Goal: Task Accomplishment & Management: Manage account settings

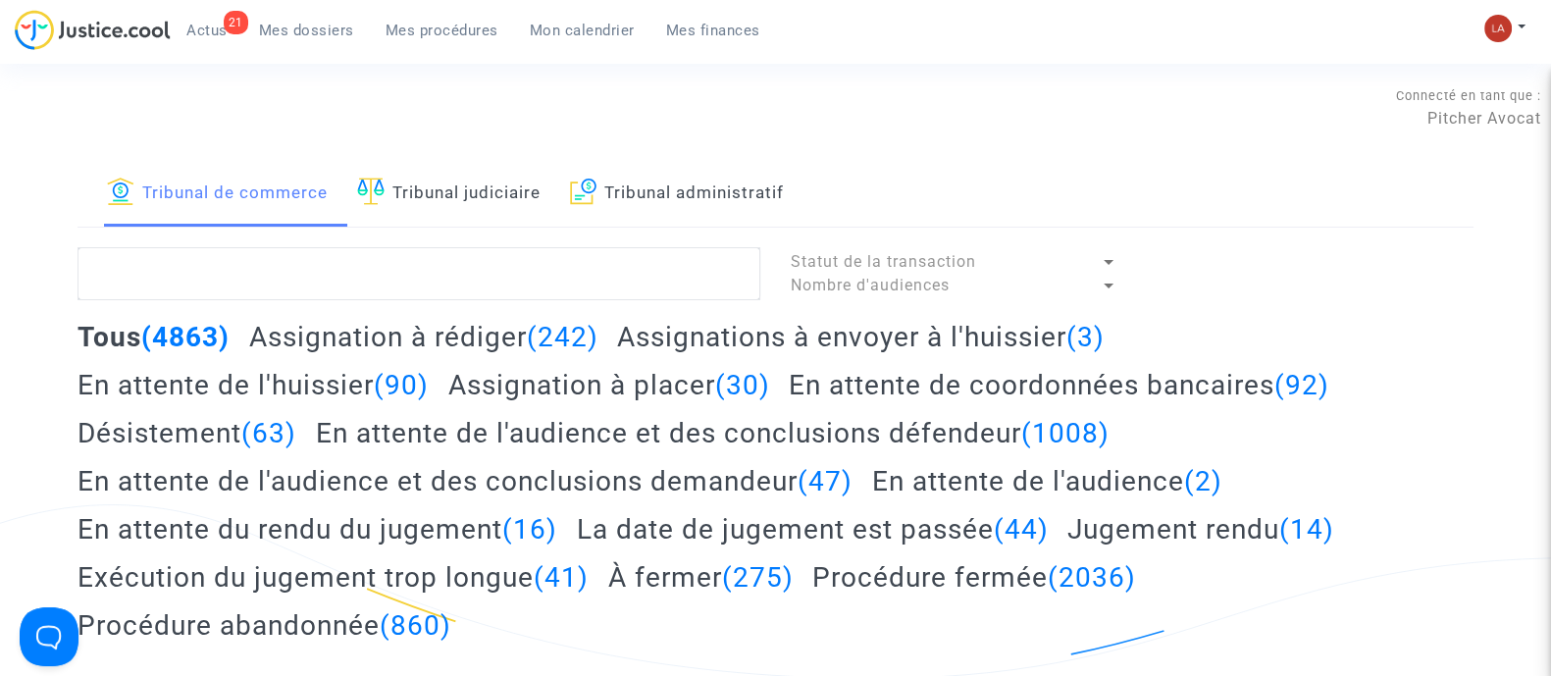
drag, startPoint x: 192, startPoint y: 21, endPoint x: 256, endPoint y: 36, distance: 65.7
click at [192, 22] on span "Actus" at bounding box center [206, 31] width 41 height 18
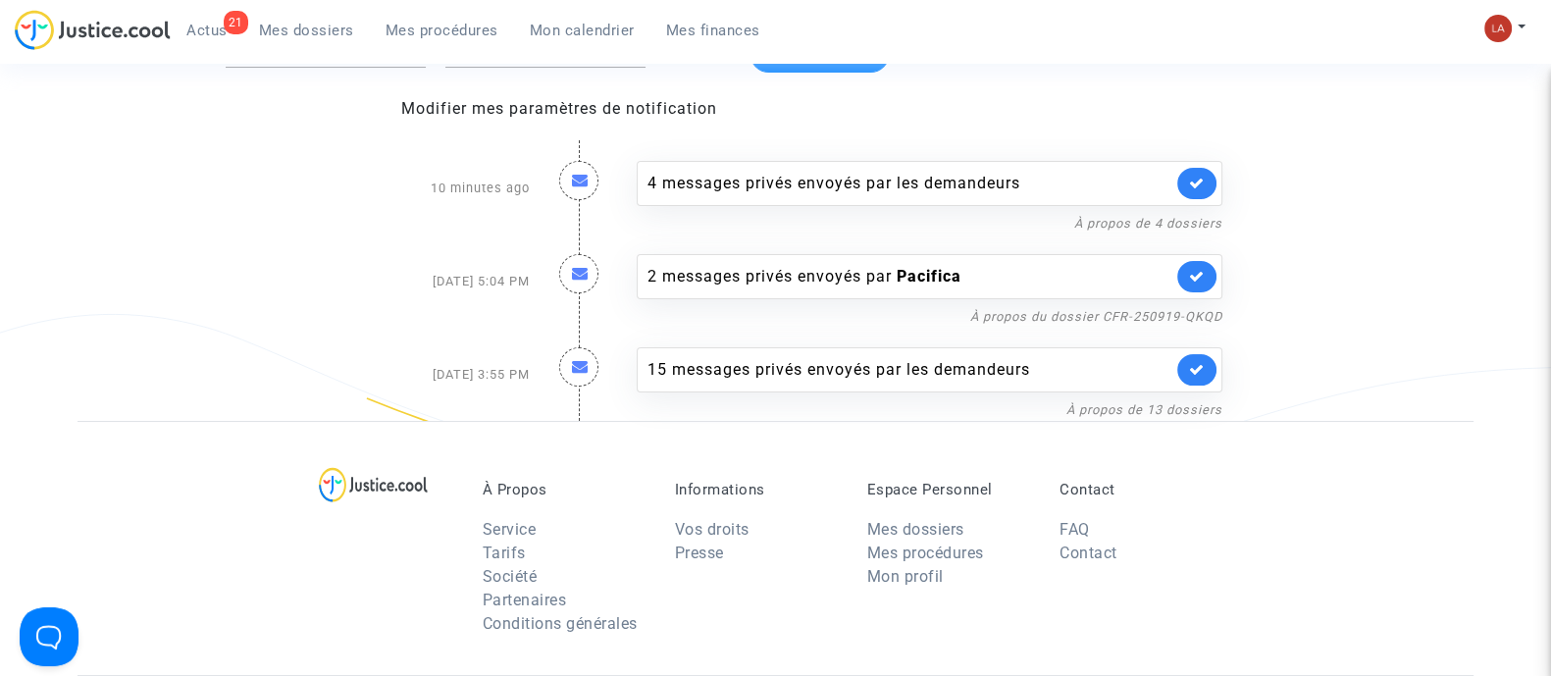
scroll to position [122, 0]
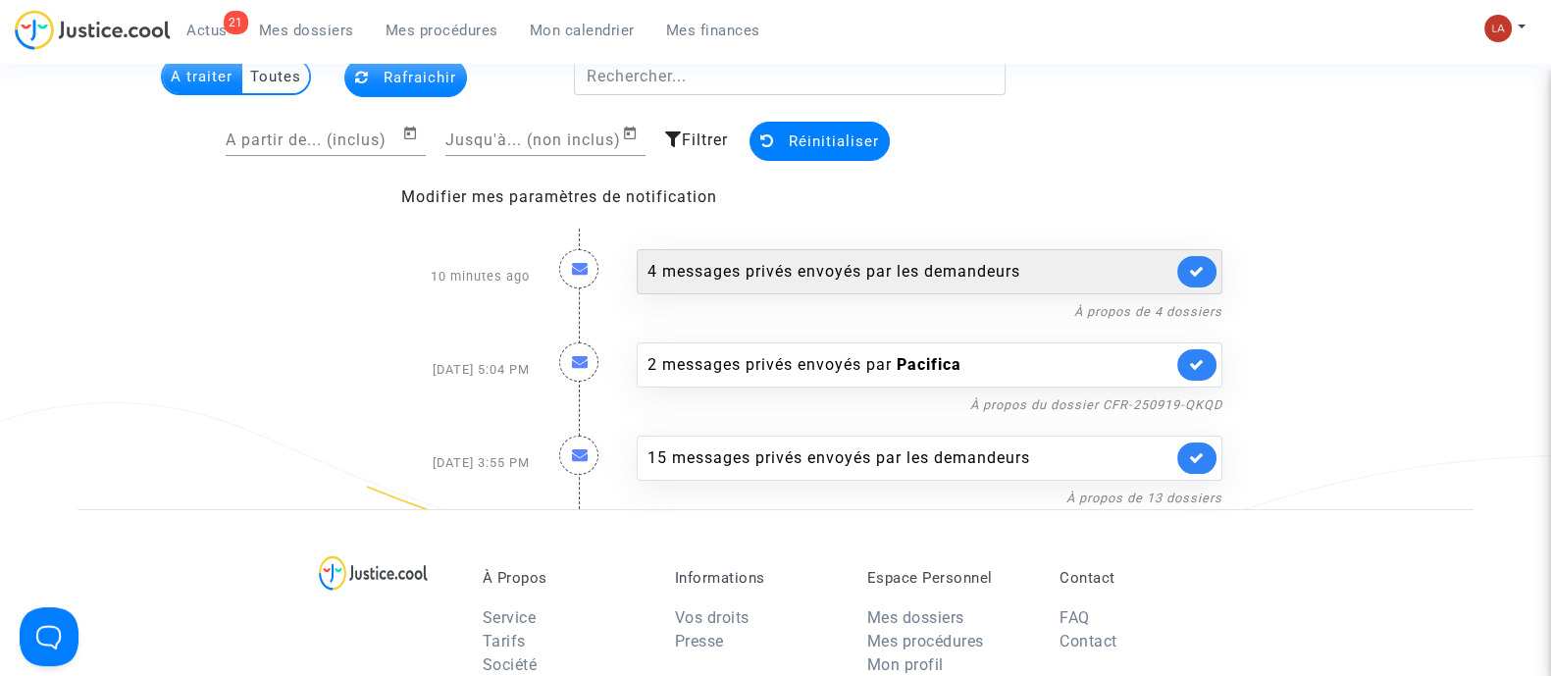
click at [1045, 266] on div "4 messages privés envoyés par les demandeurs" at bounding box center [910, 272] width 525 height 24
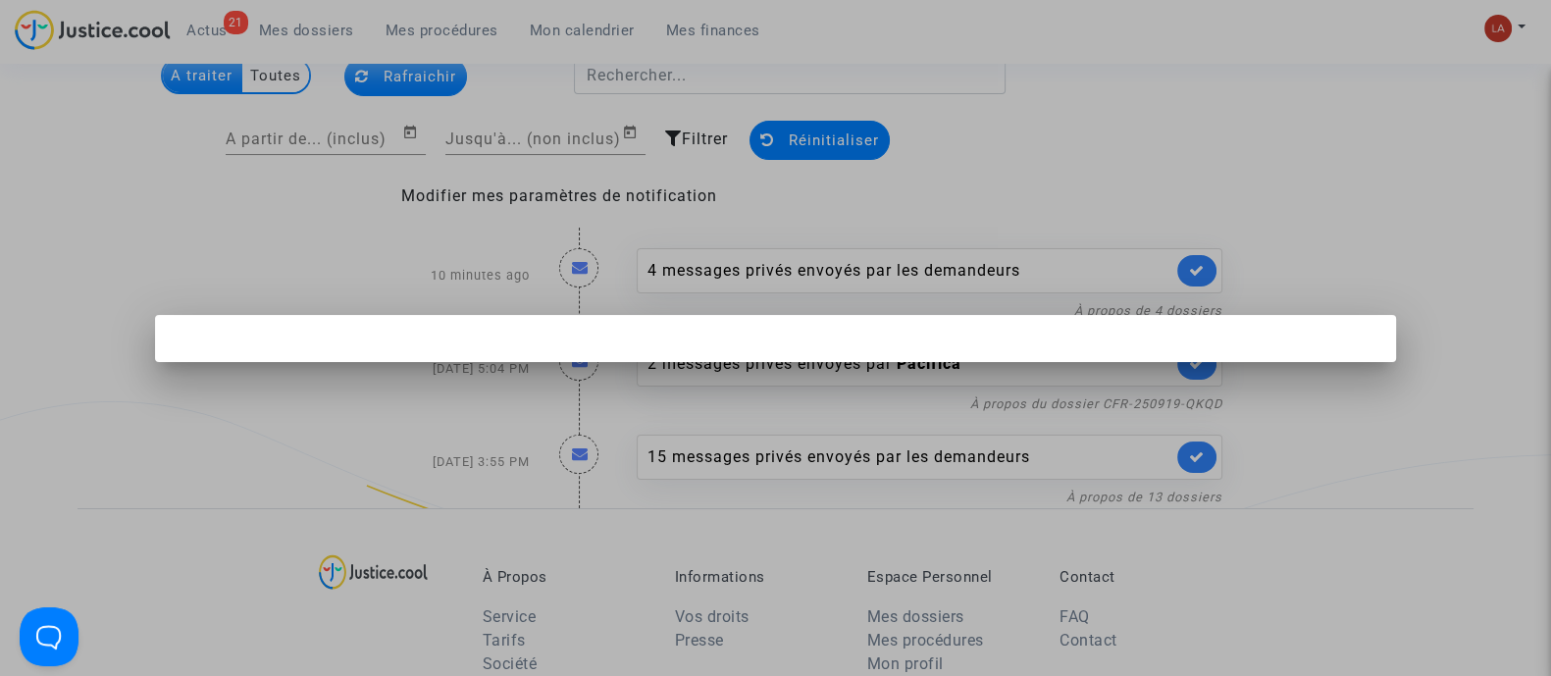
scroll to position [0, 0]
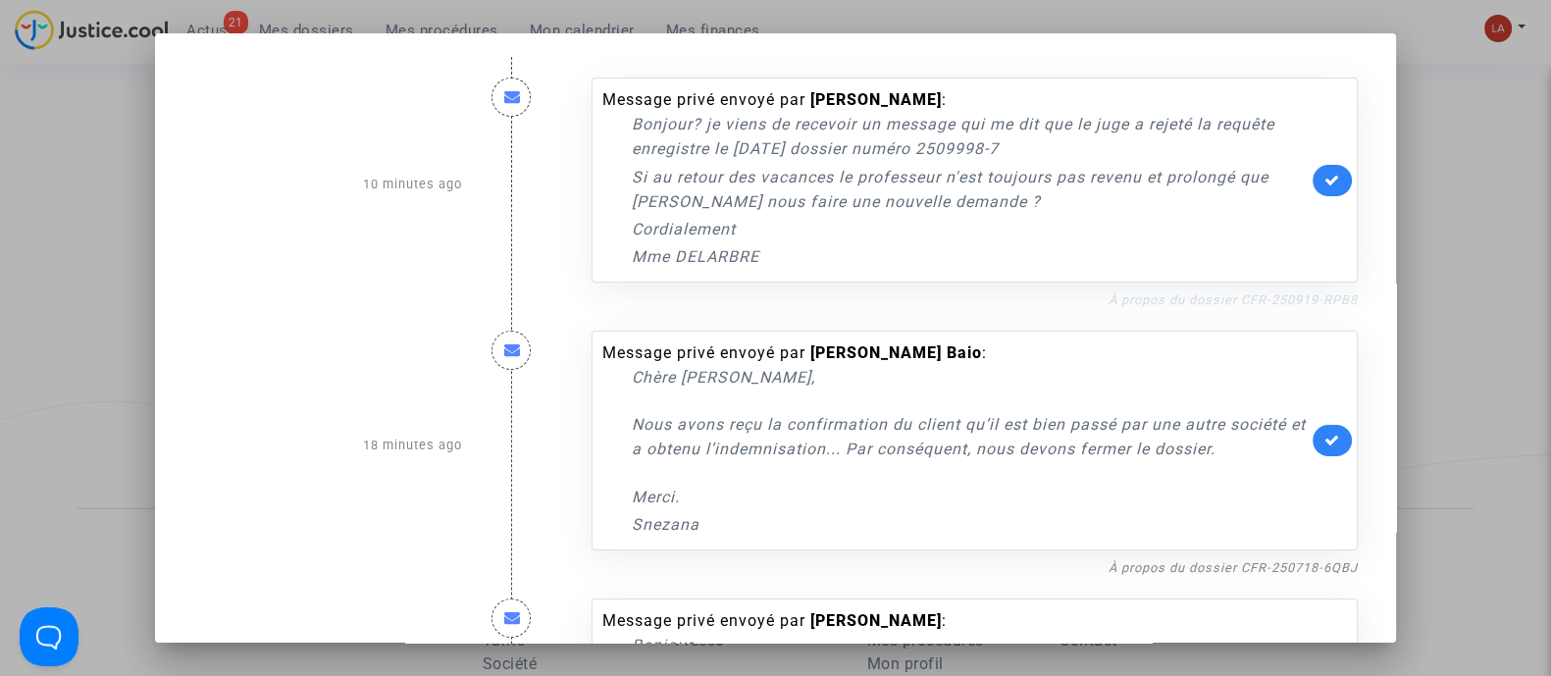
click at [1237, 301] on link "À propos du dossier CFR-250919-RPB8" at bounding box center [1233, 299] width 249 height 15
click at [1192, 567] on link "À propos du dossier CFR-250718-6QBJ" at bounding box center [1233, 567] width 249 height 15
click at [1322, 446] on link at bounding box center [1332, 440] width 39 height 31
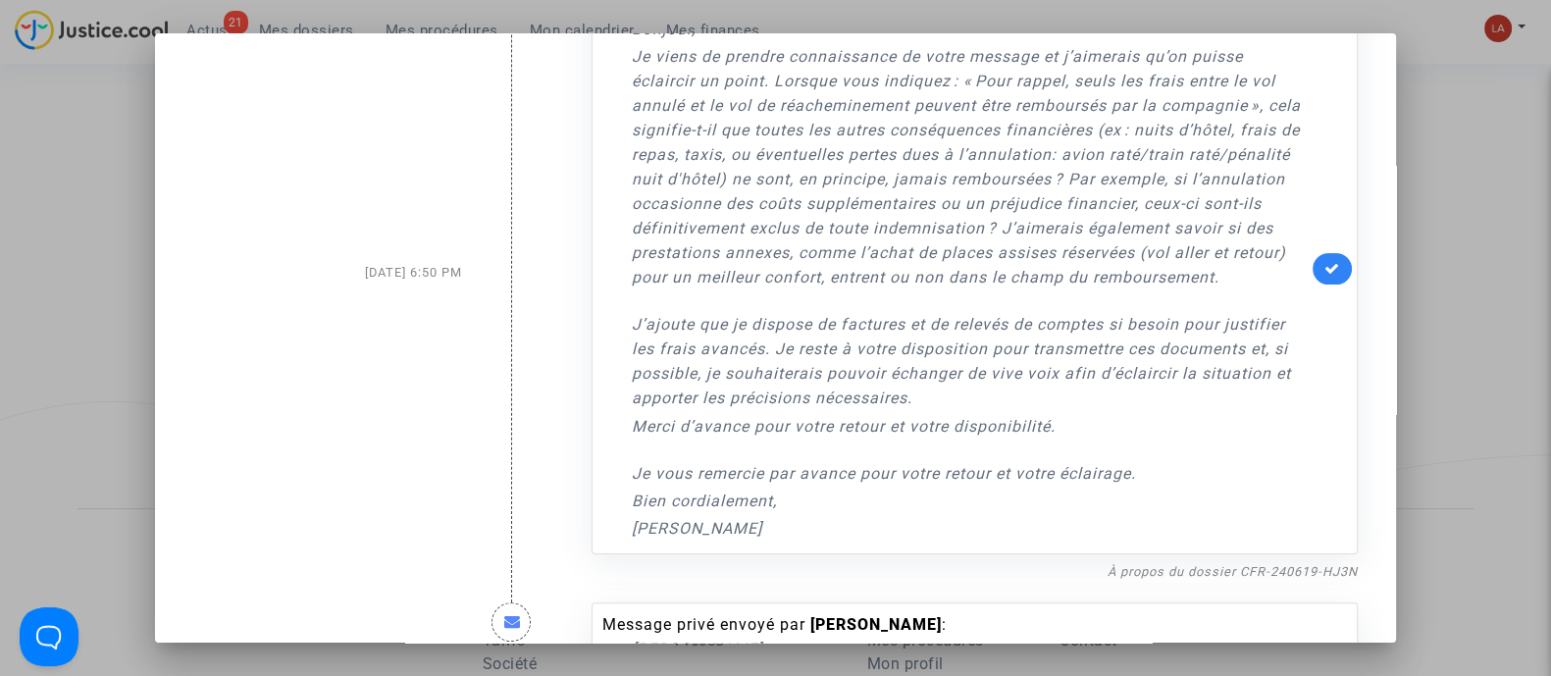
scroll to position [736, 0]
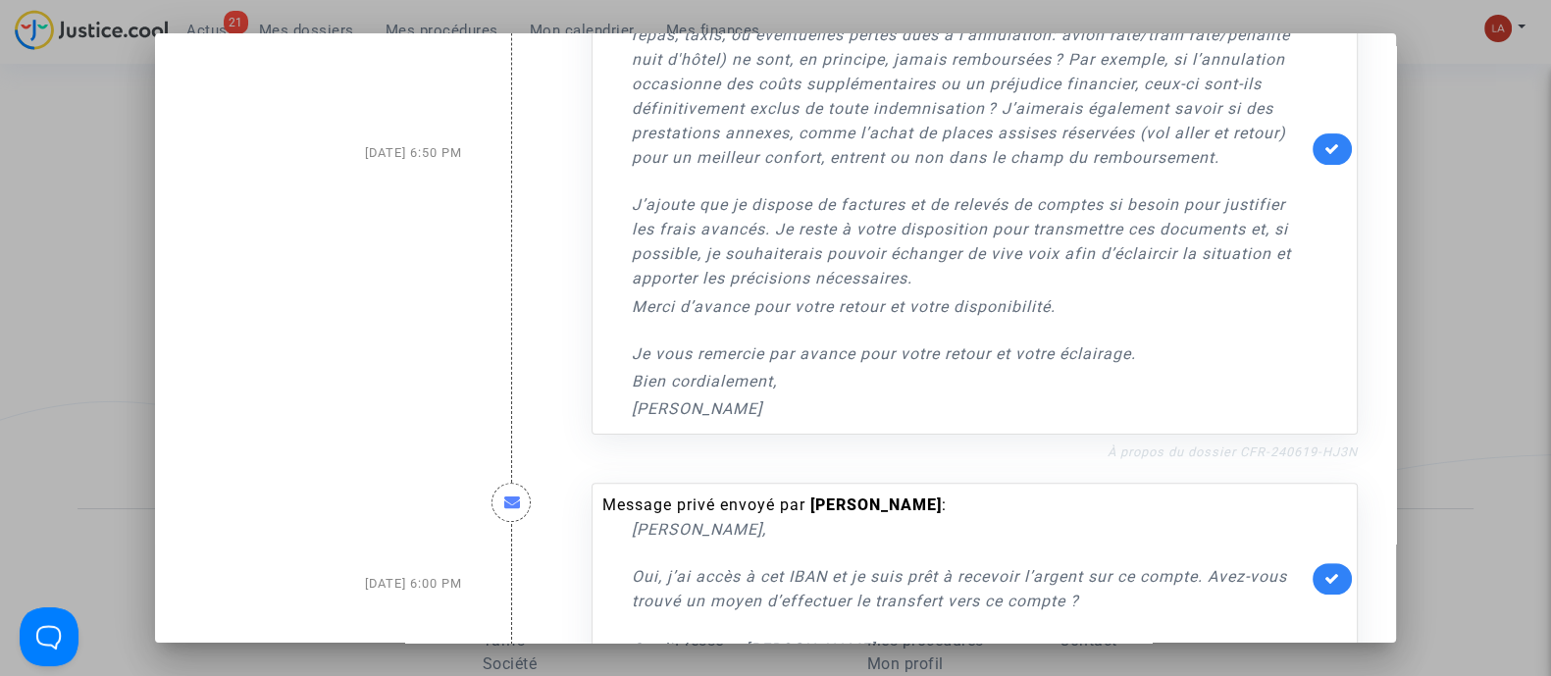
click at [1225, 458] on link "À propos du dossier CFR-240619-HJ3N" at bounding box center [1233, 451] width 250 height 15
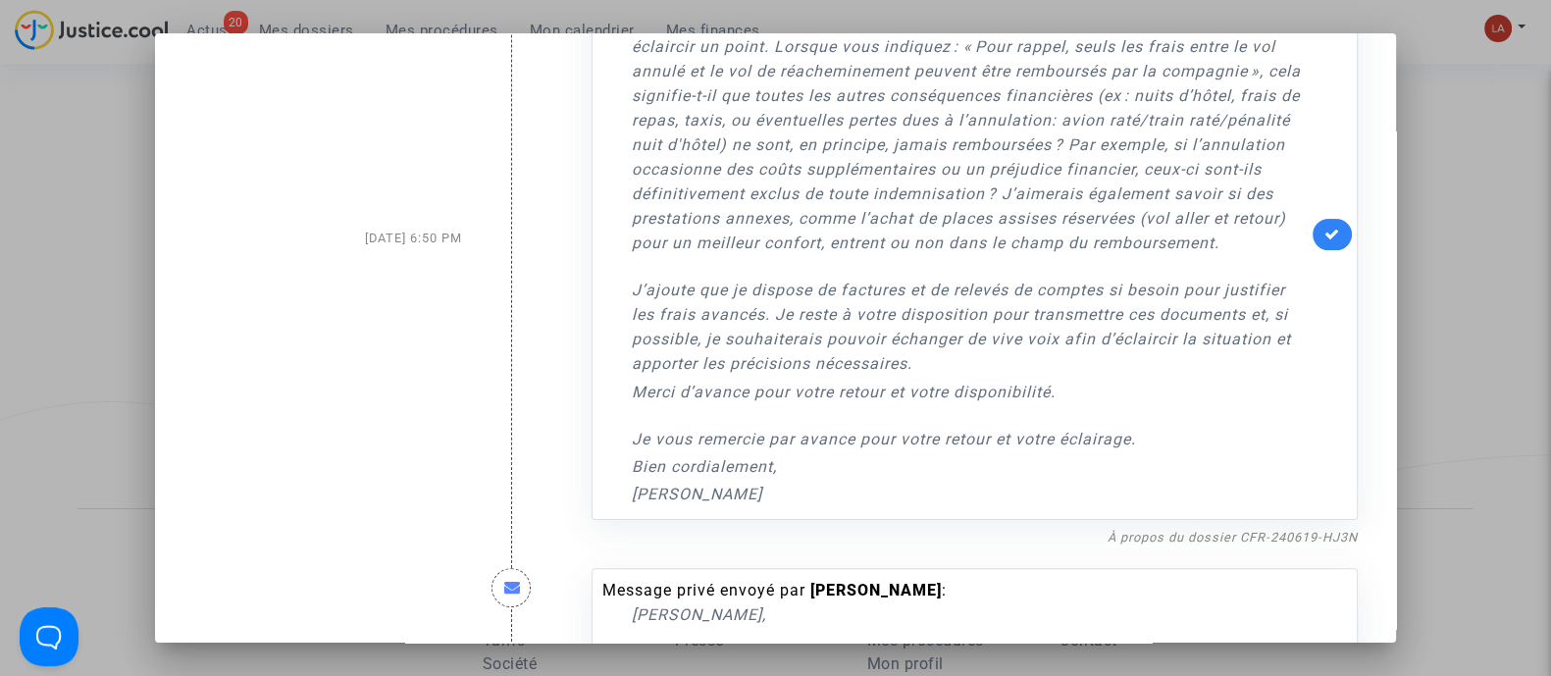
scroll to position [613, 0]
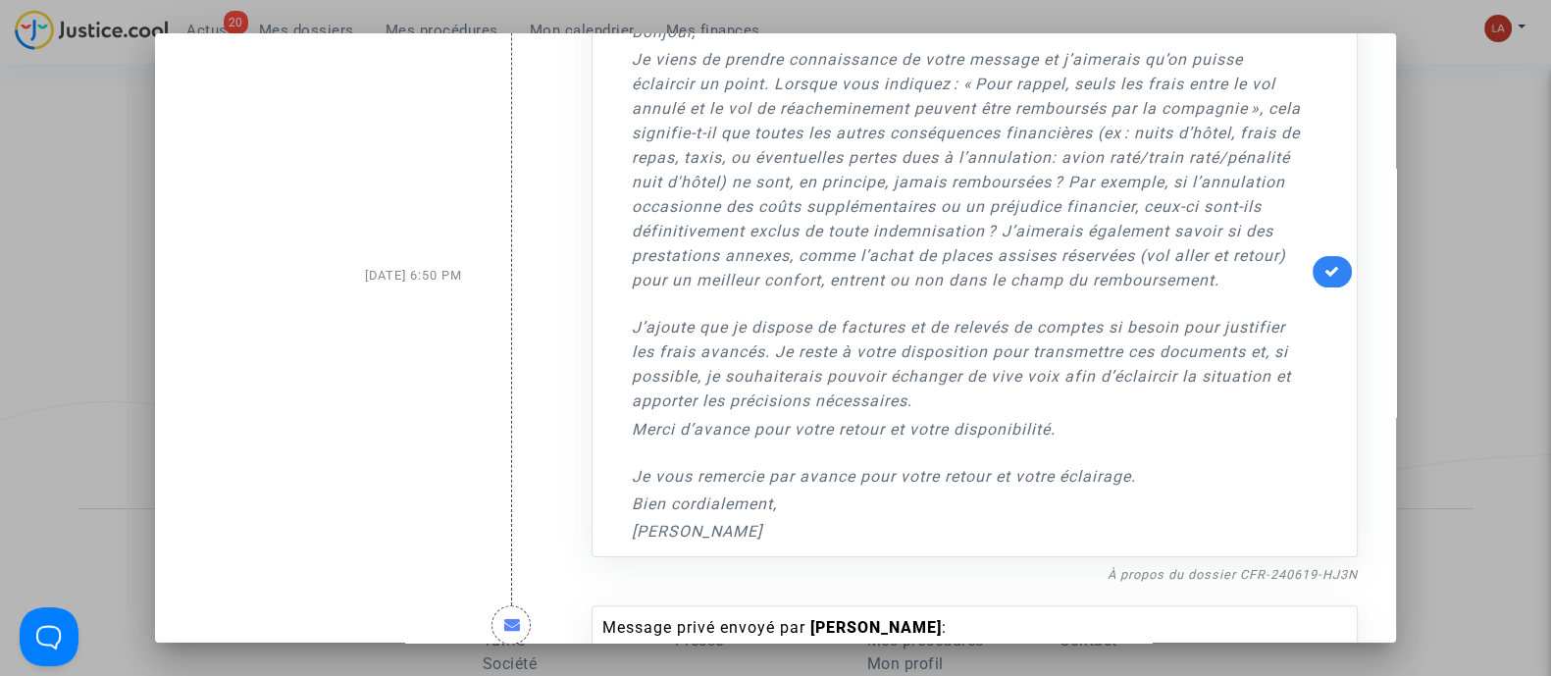
click at [1313, 276] on link at bounding box center [1332, 271] width 39 height 31
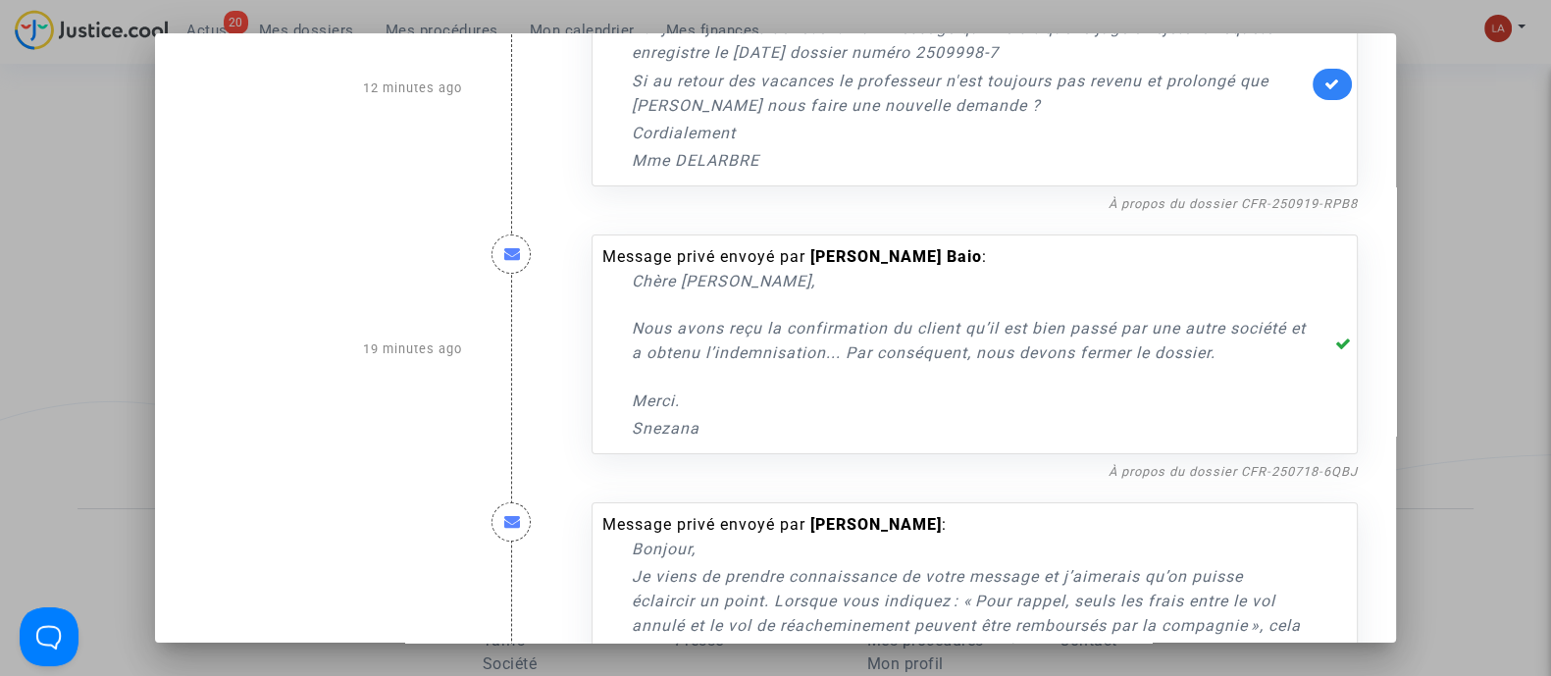
scroll to position [0, 0]
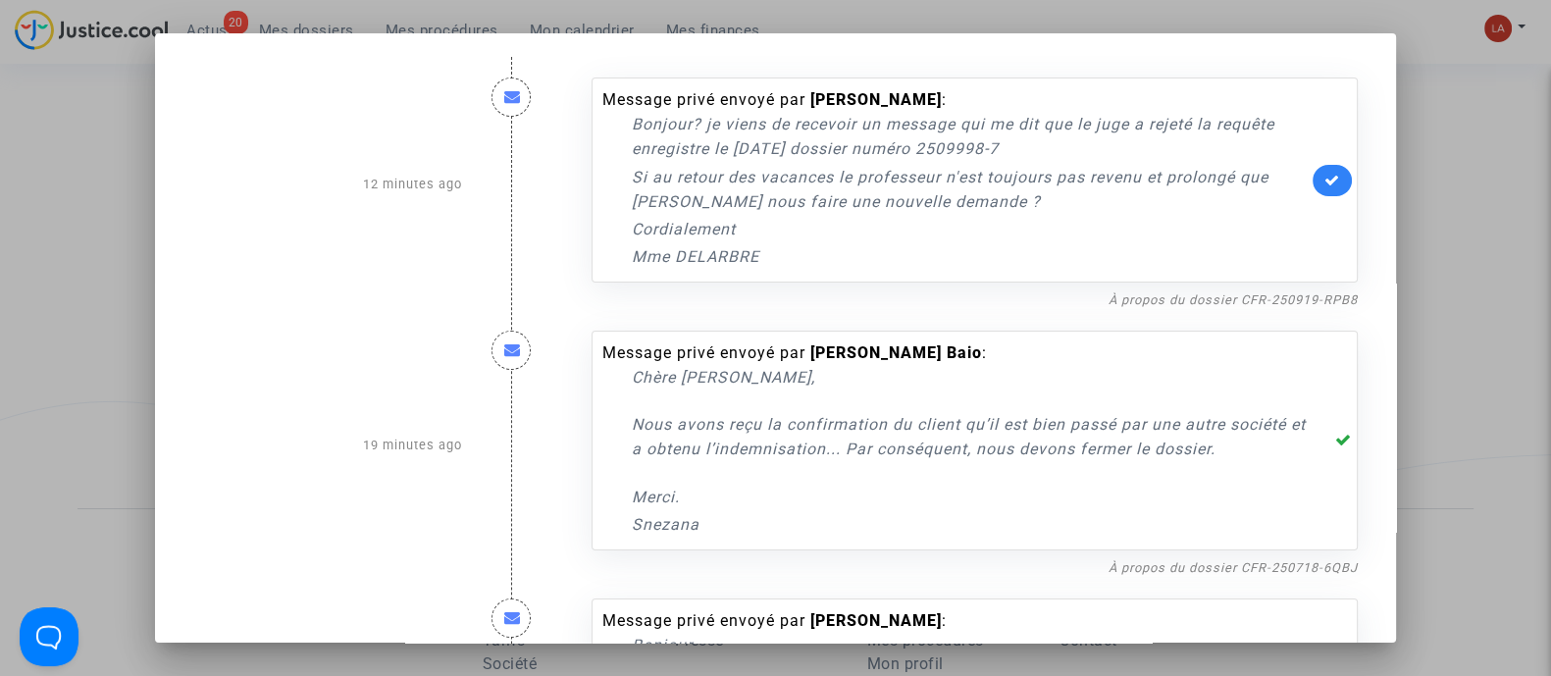
click at [1467, 165] on div at bounding box center [775, 338] width 1551 height 676
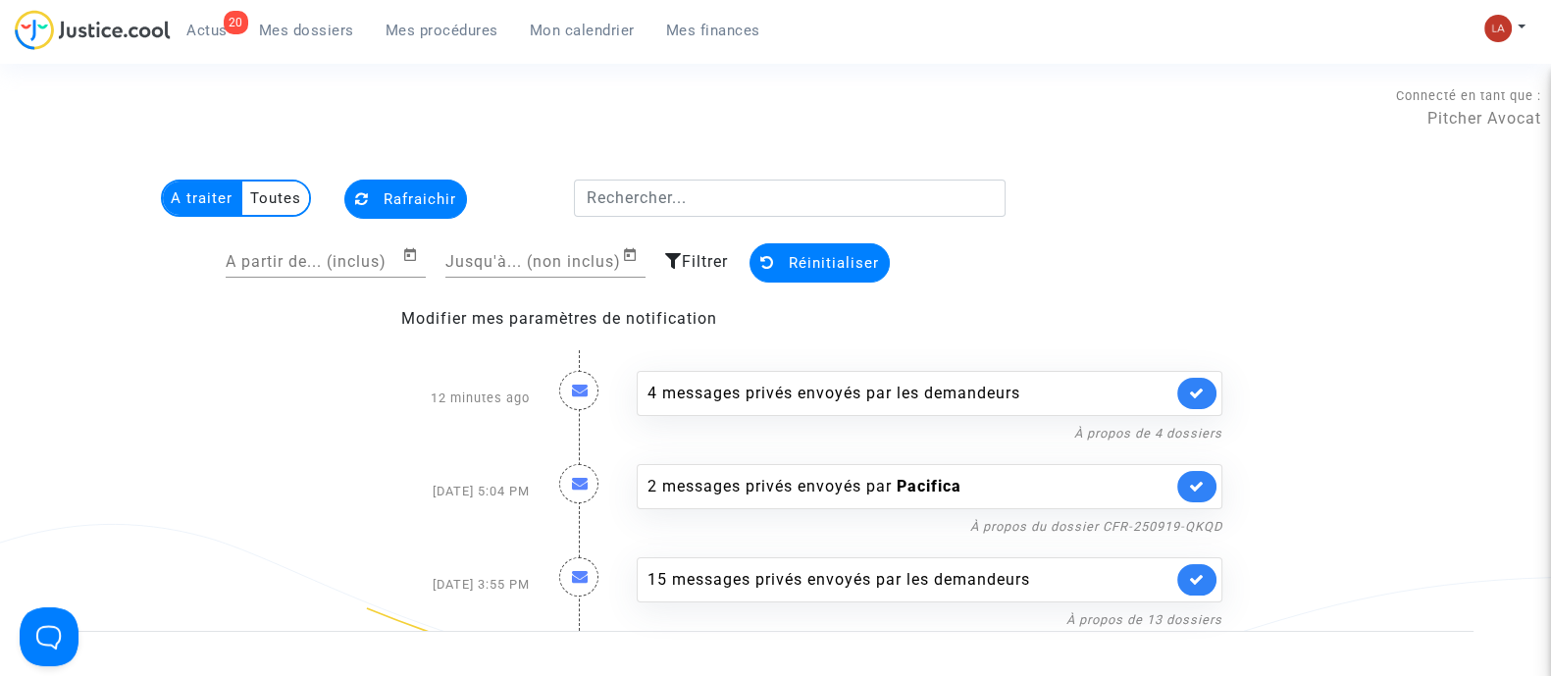
scroll to position [122, 0]
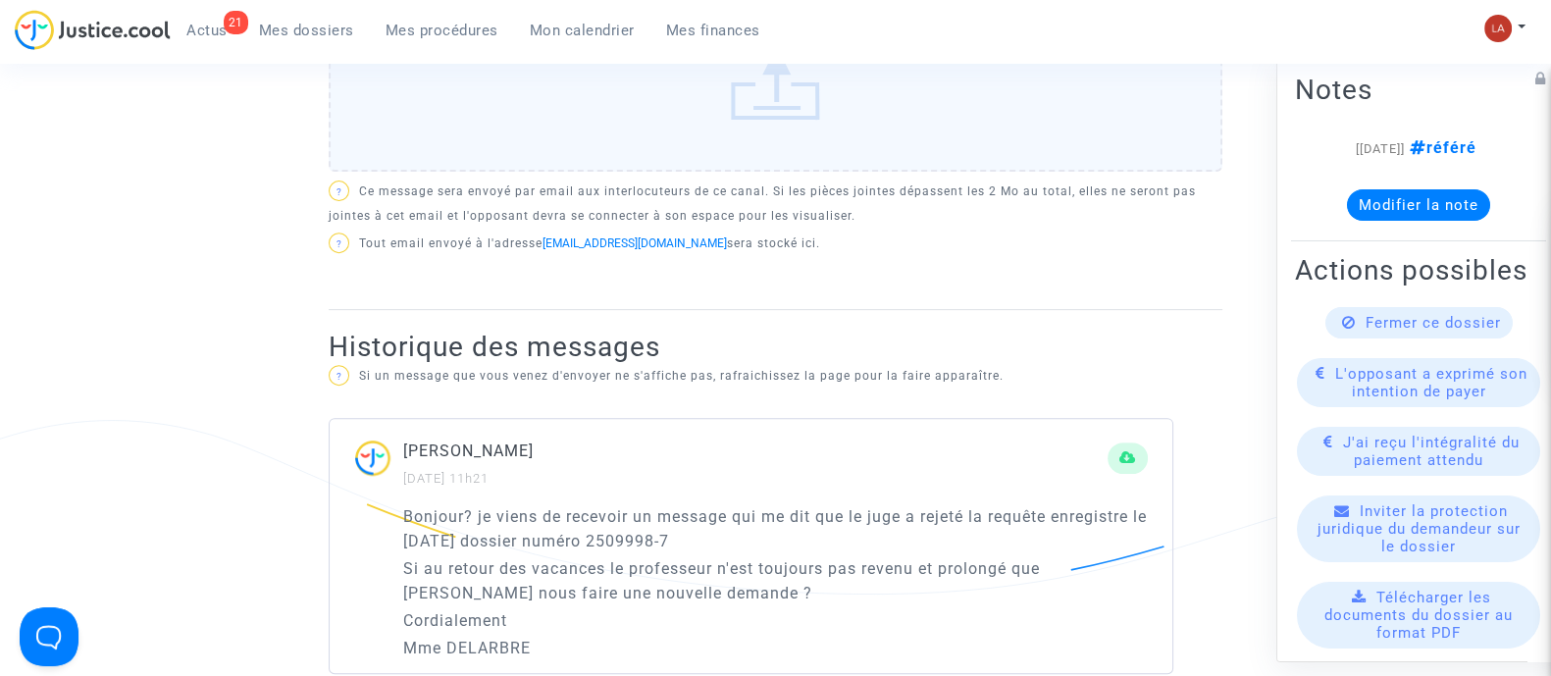
scroll to position [1104, 0]
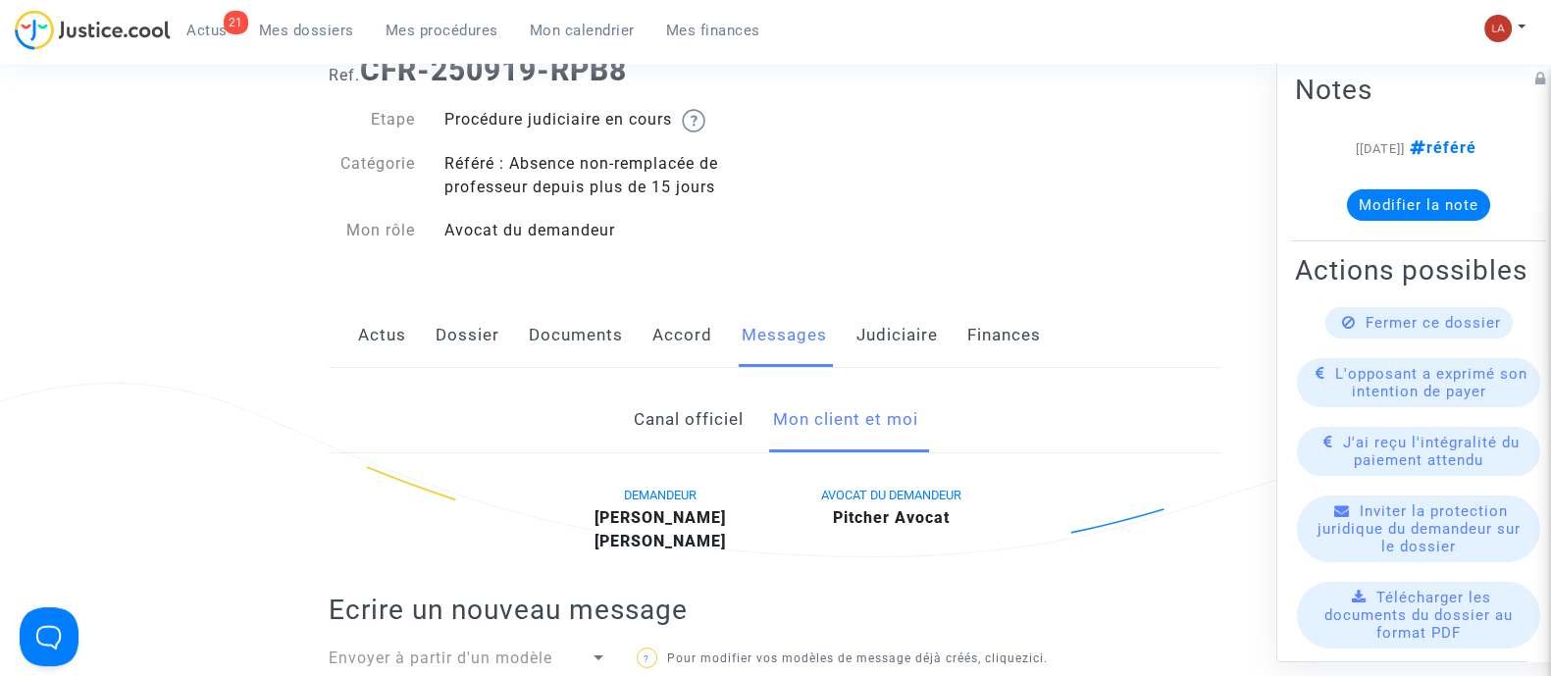
click at [875, 313] on link "Judiciaire" at bounding box center [897, 335] width 81 height 65
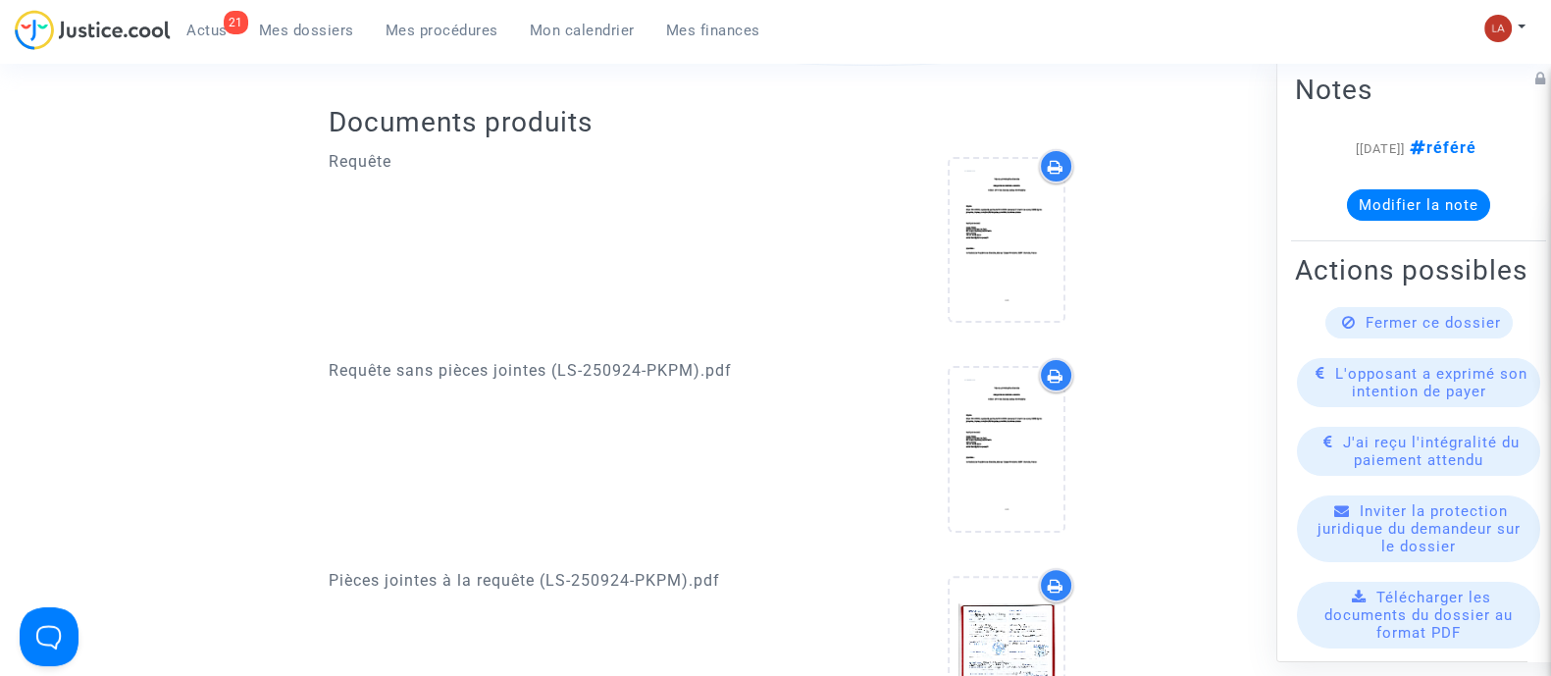
scroll to position [244, 0]
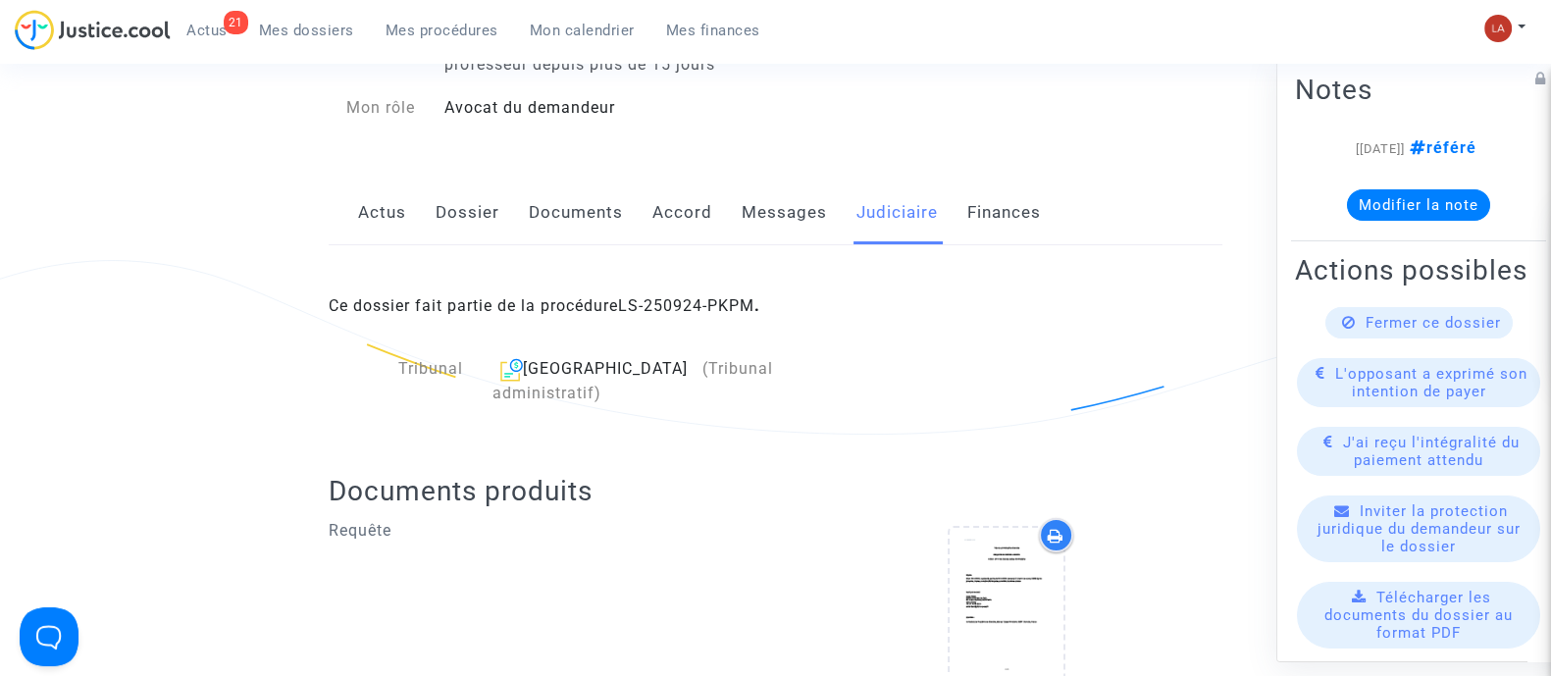
click at [773, 228] on link "Messages" at bounding box center [784, 213] width 85 height 65
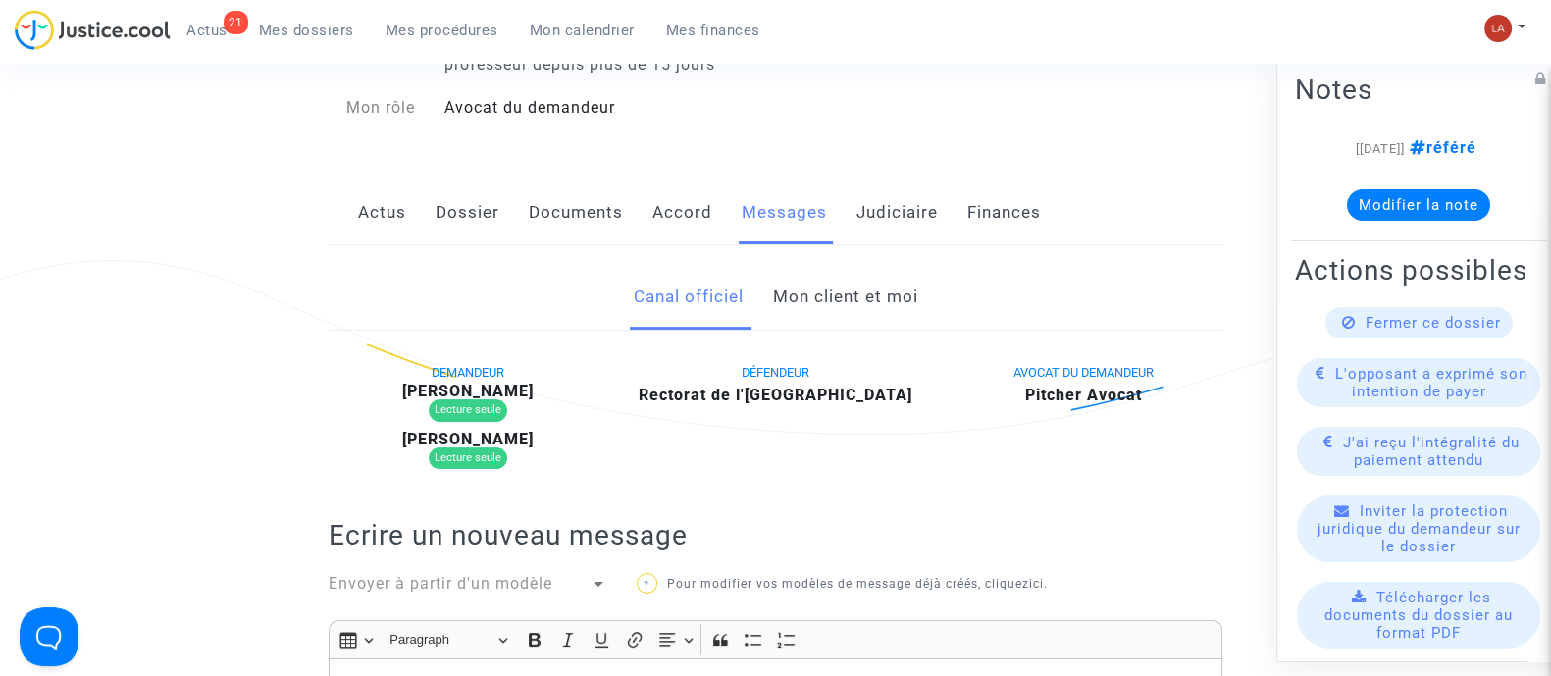
click at [825, 312] on link "Mon client et moi" at bounding box center [844, 297] width 145 height 65
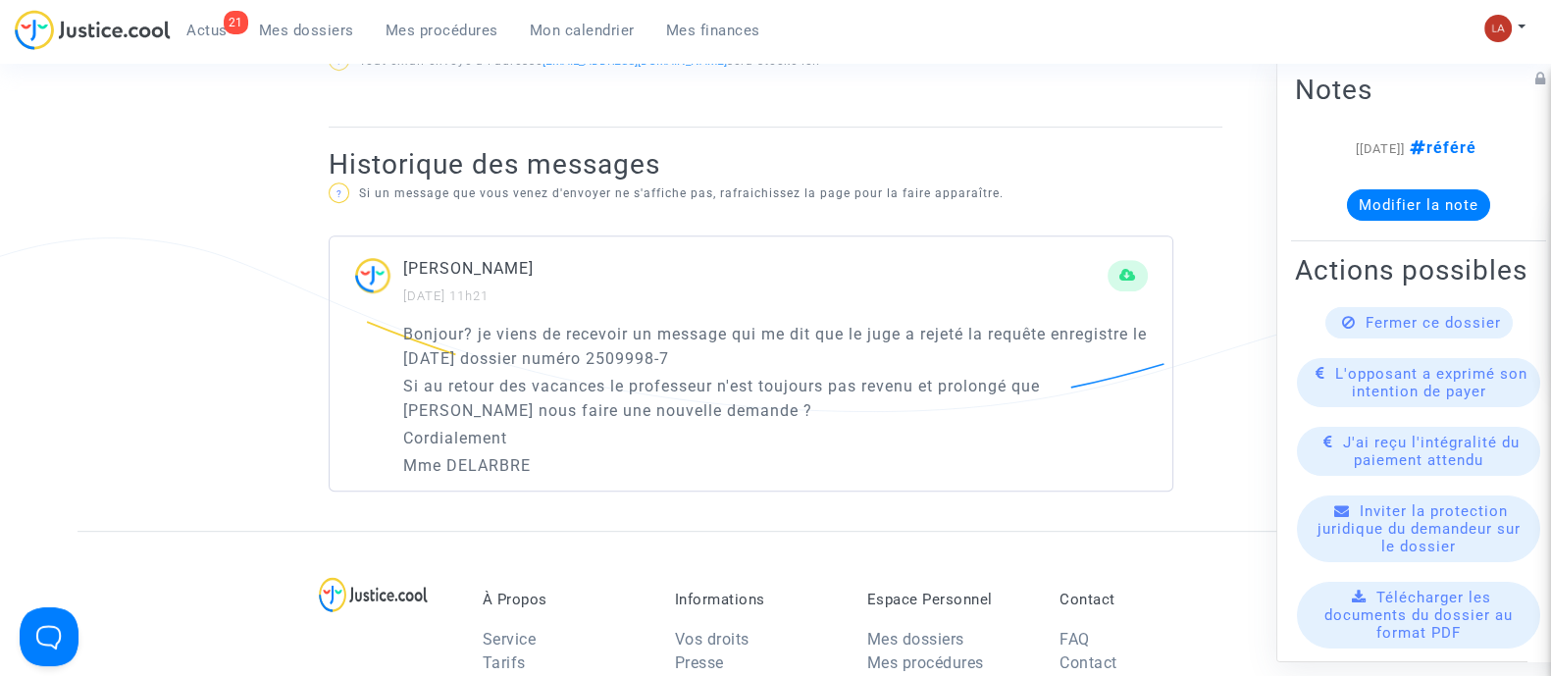
scroll to position [1226, 0]
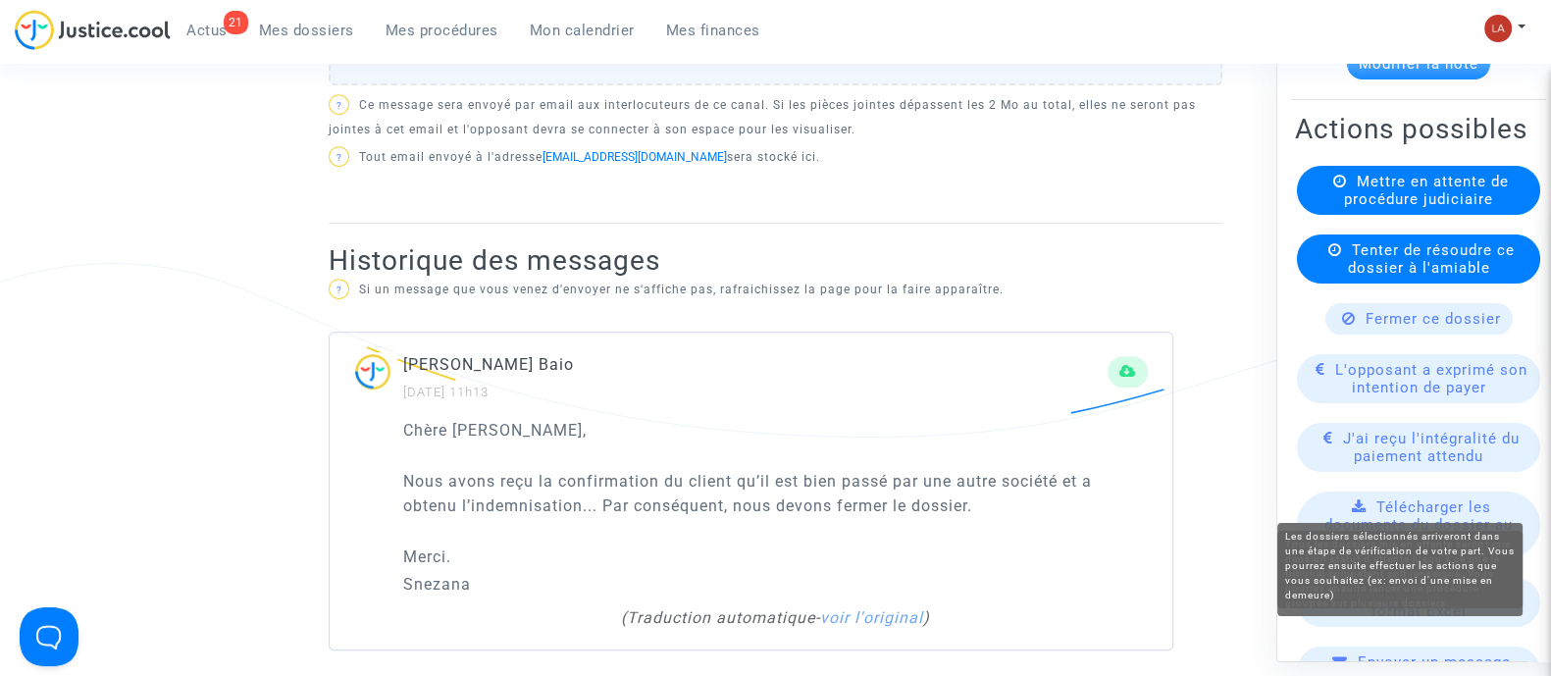
scroll to position [368, 0]
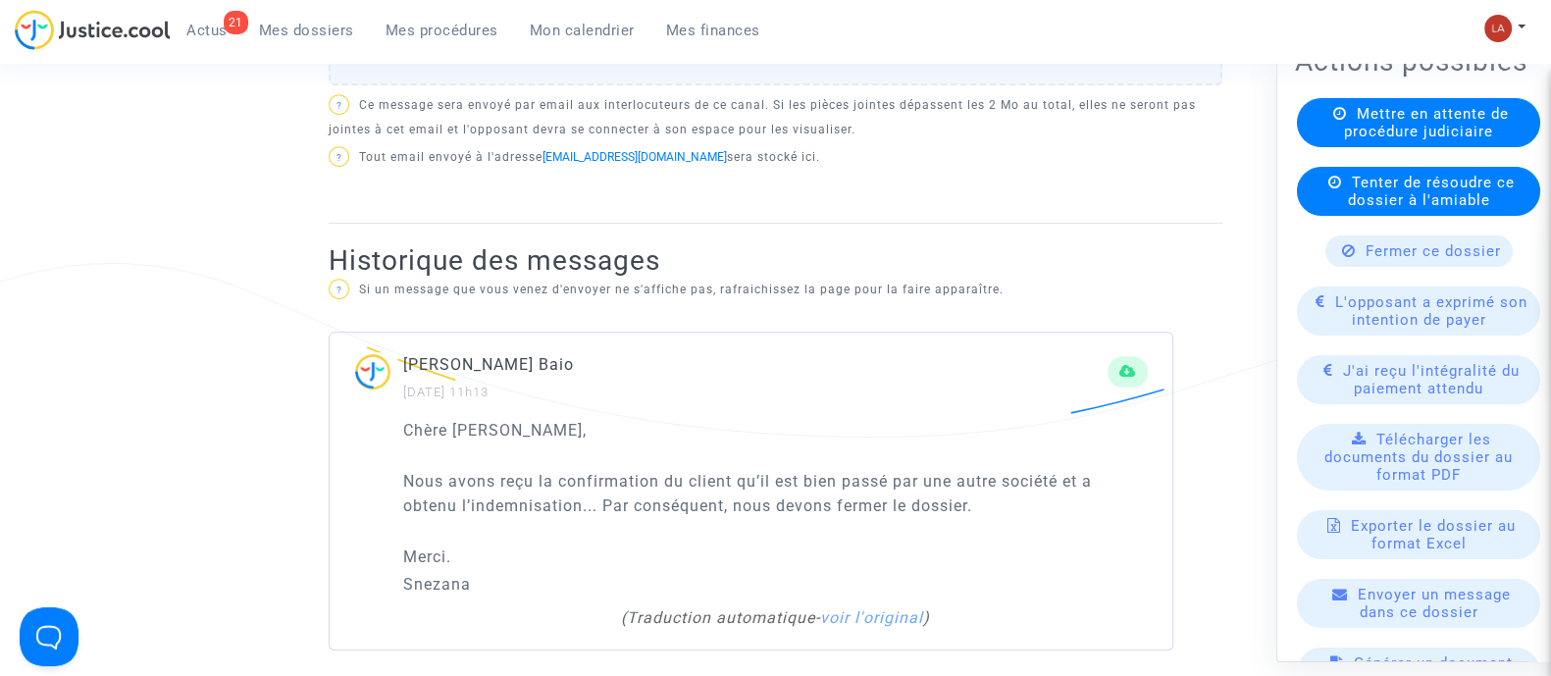
click at [1385, 257] on span "Fermer ce dossier" at bounding box center [1433, 250] width 135 height 18
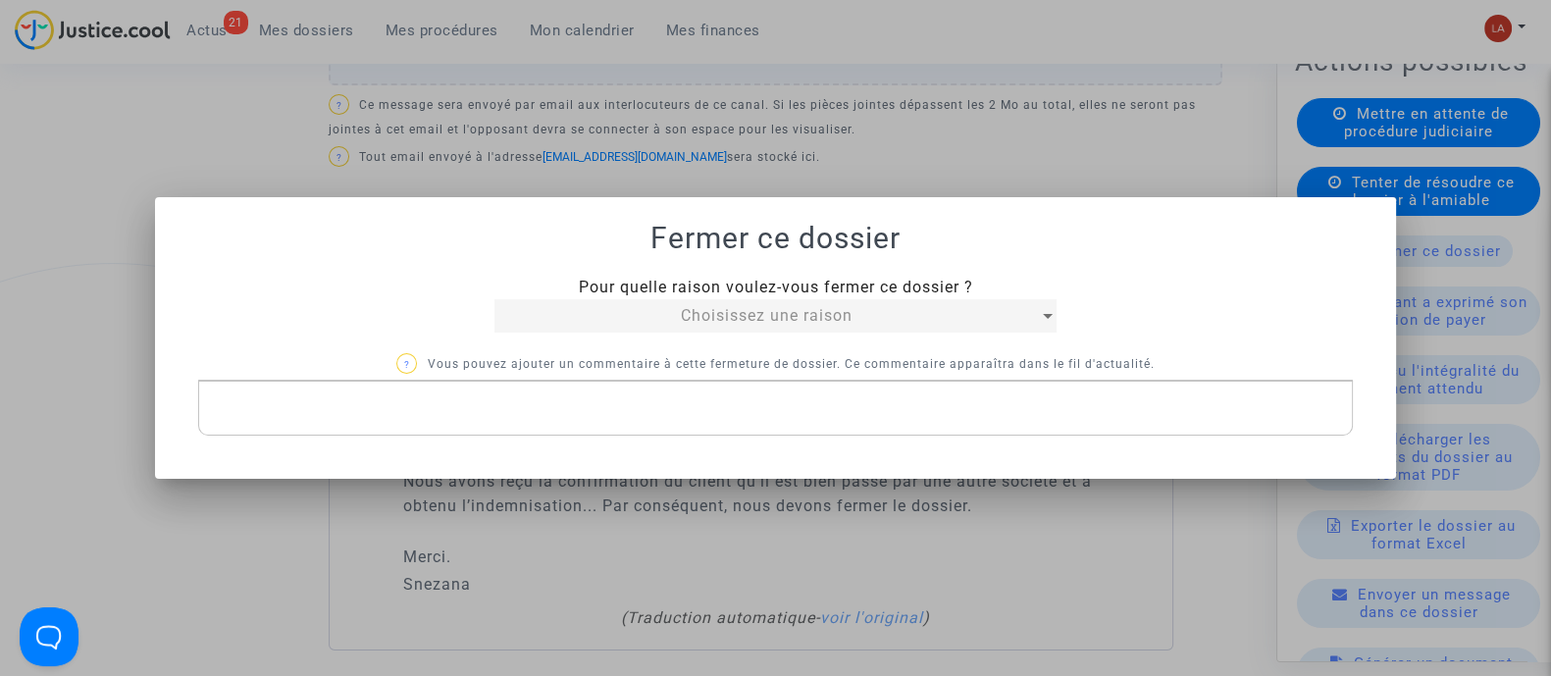
click at [685, 315] on span "Choisissez une raison" at bounding box center [767, 315] width 172 height 19
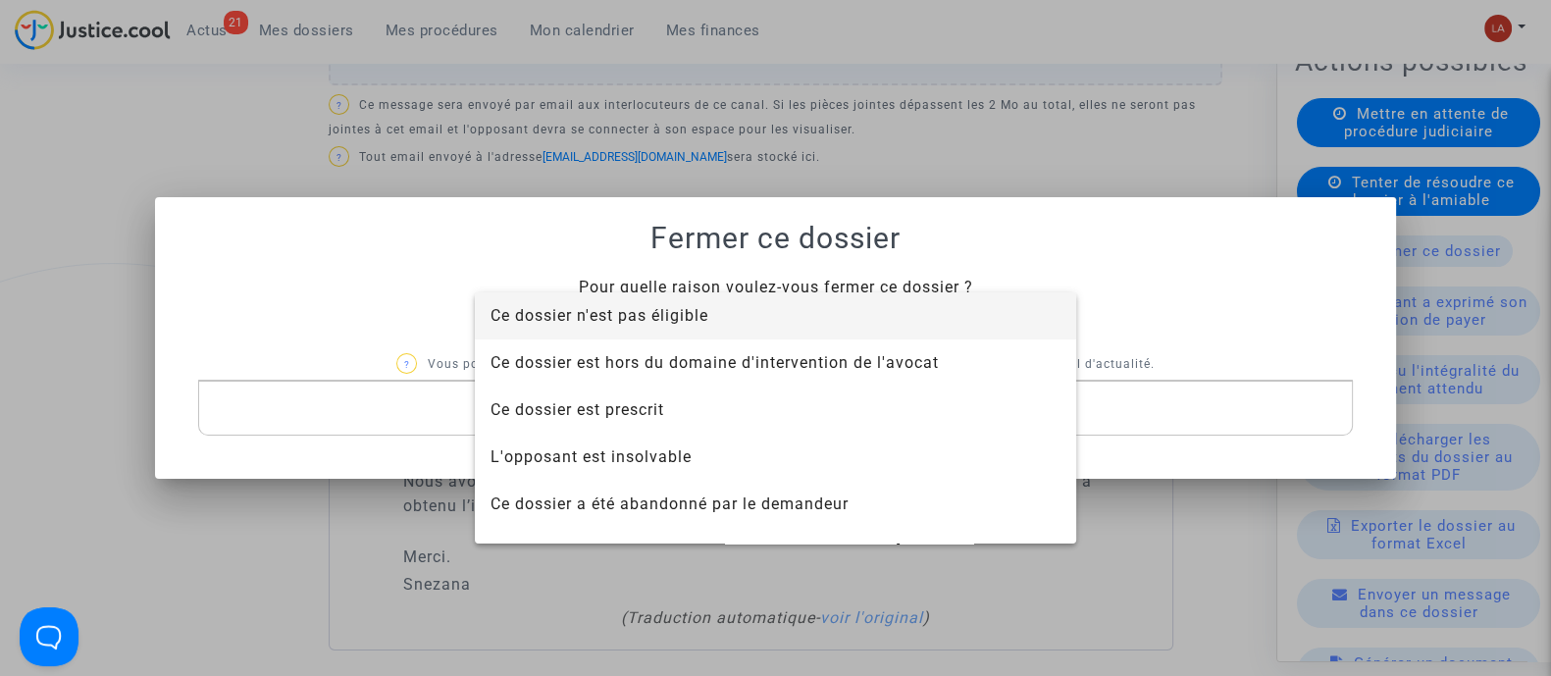
click at [681, 316] on span "Ce dossier n'est pas éligible" at bounding box center [600, 315] width 218 height 19
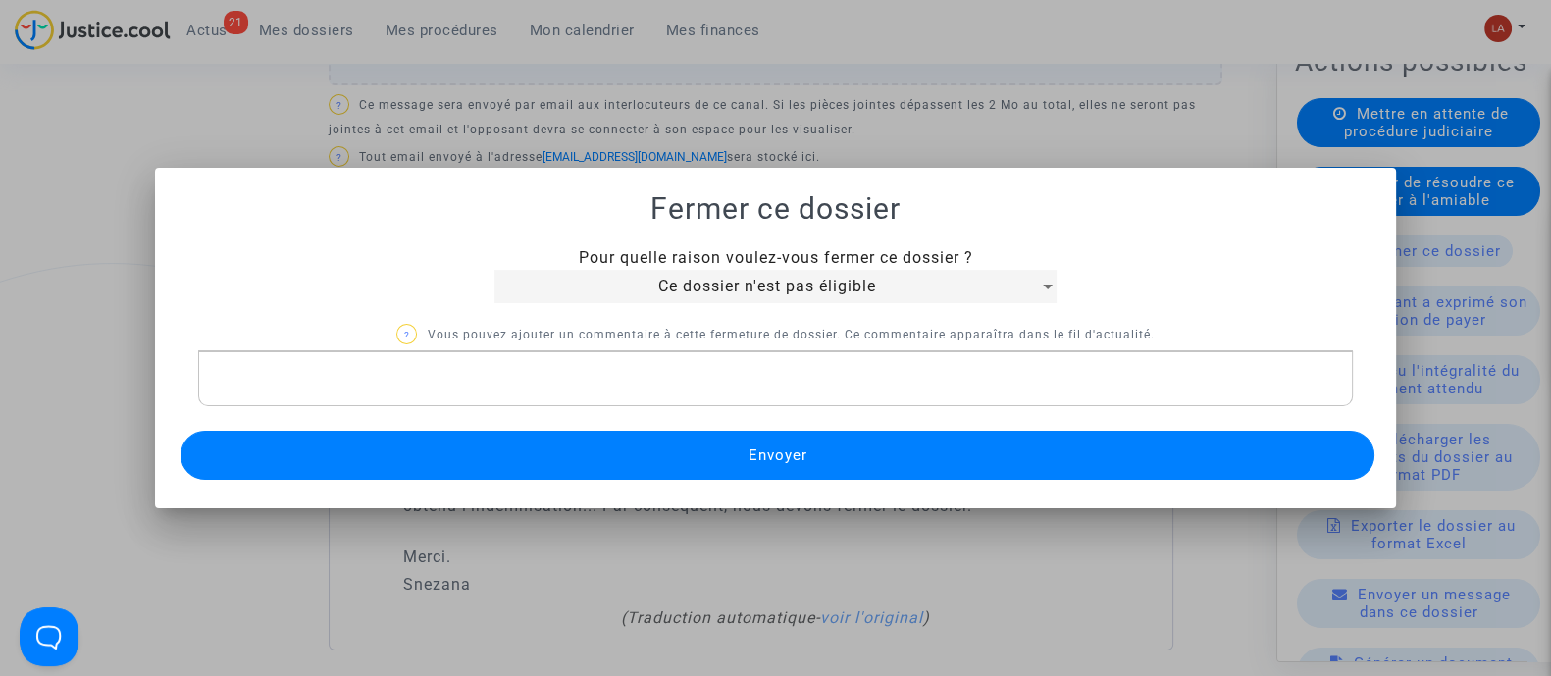
click at [721, 457] on button "Envoyer" at bounding box center [778, 455] width 1194 height 49
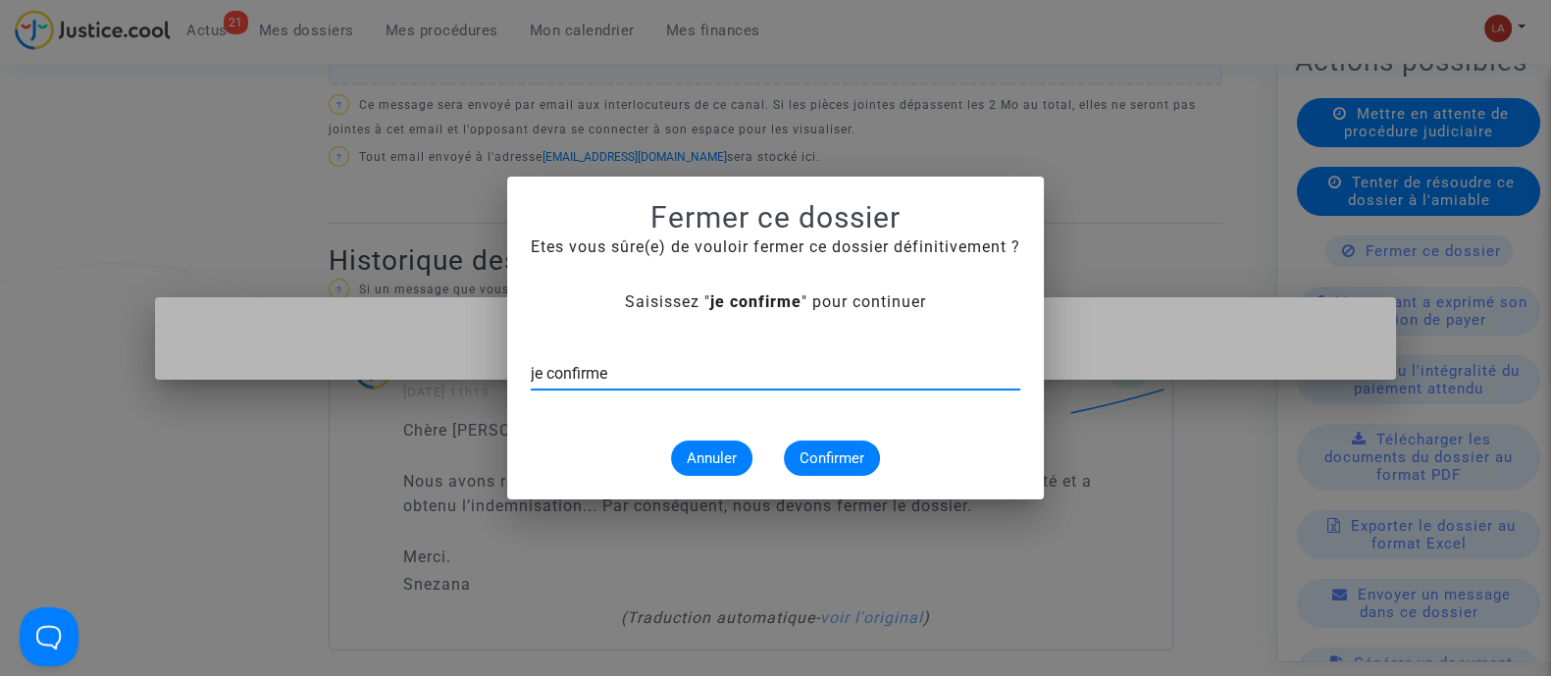
type input "je confirme"
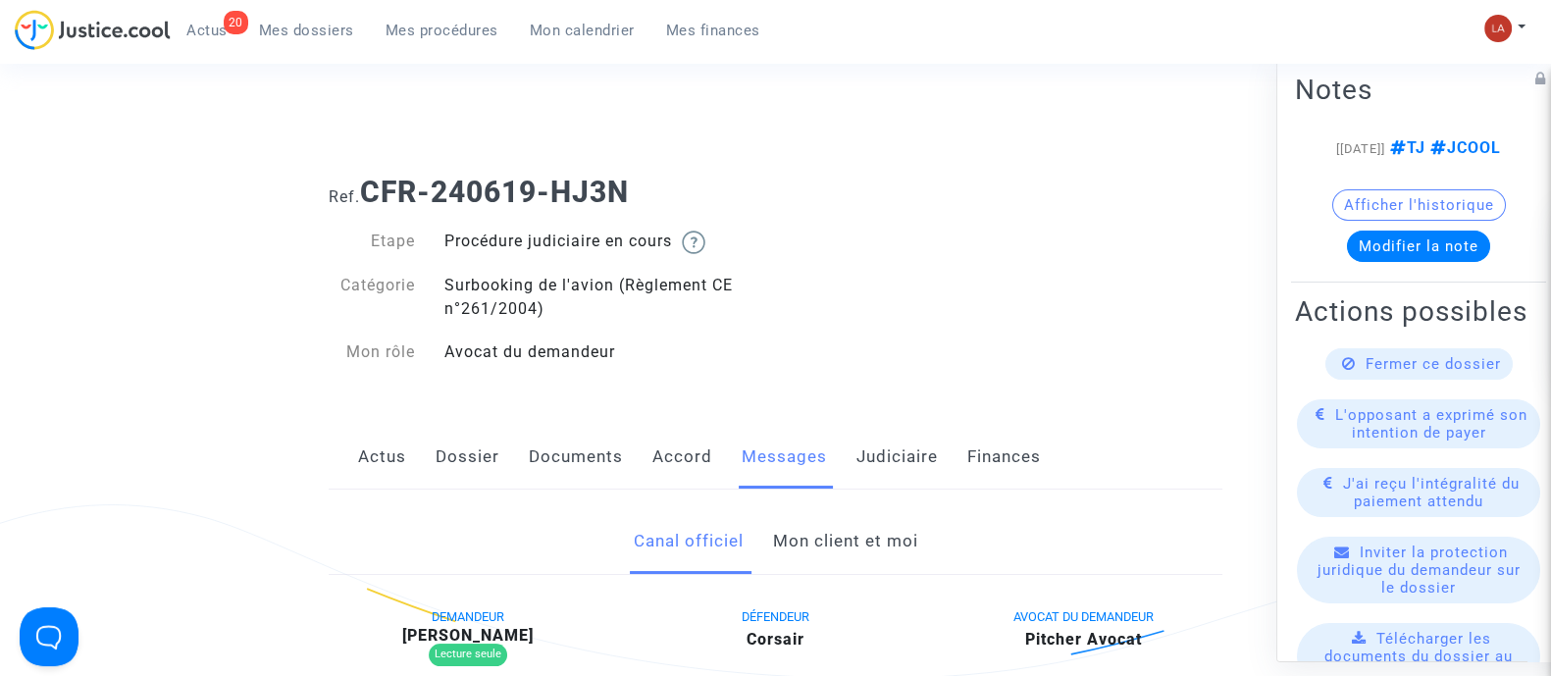
click at [839, 529] on link "Mon client et moi" at bounding box center [844, 541] width 145 height 65
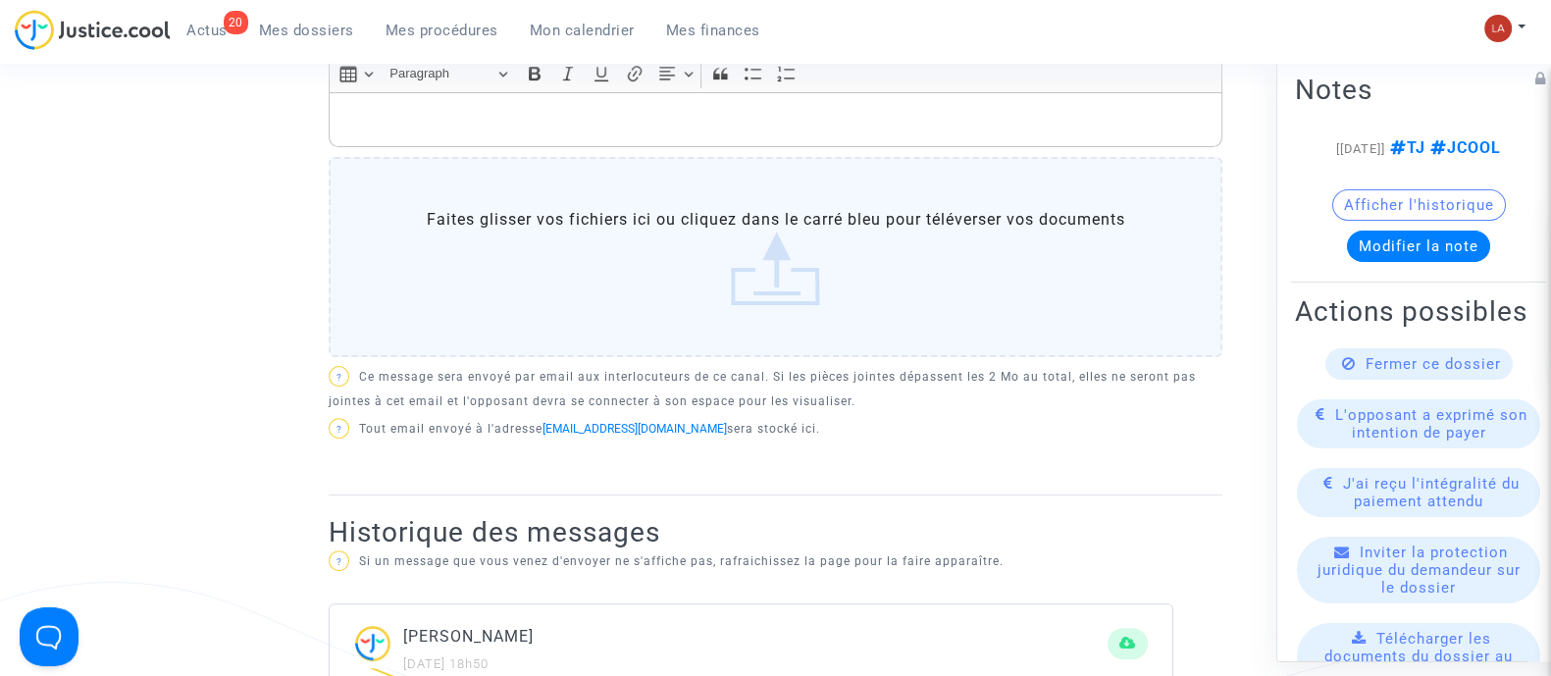
scroll to position [736, 0]
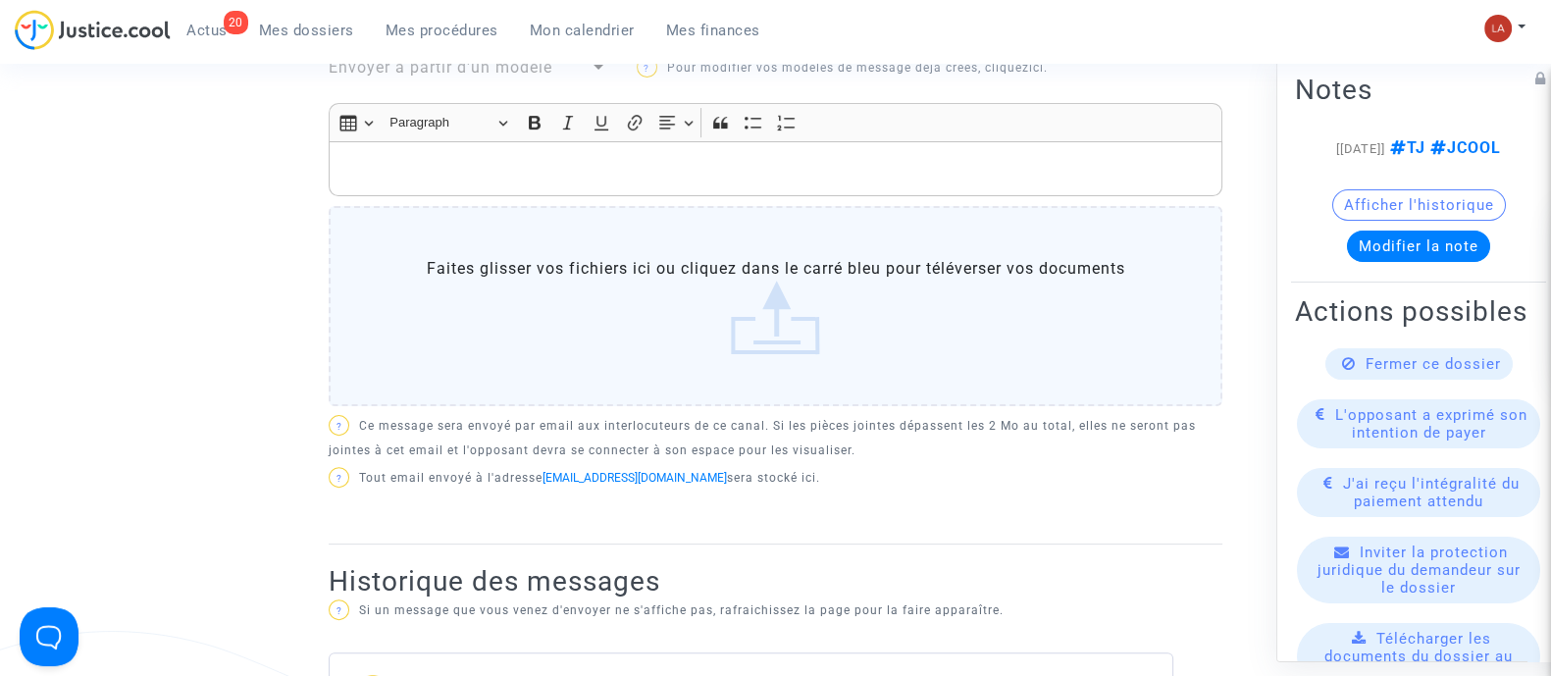
click at [728, 174] on p "Rich Text Editor, main" at bounding box center [775, 169] width 873 height 25
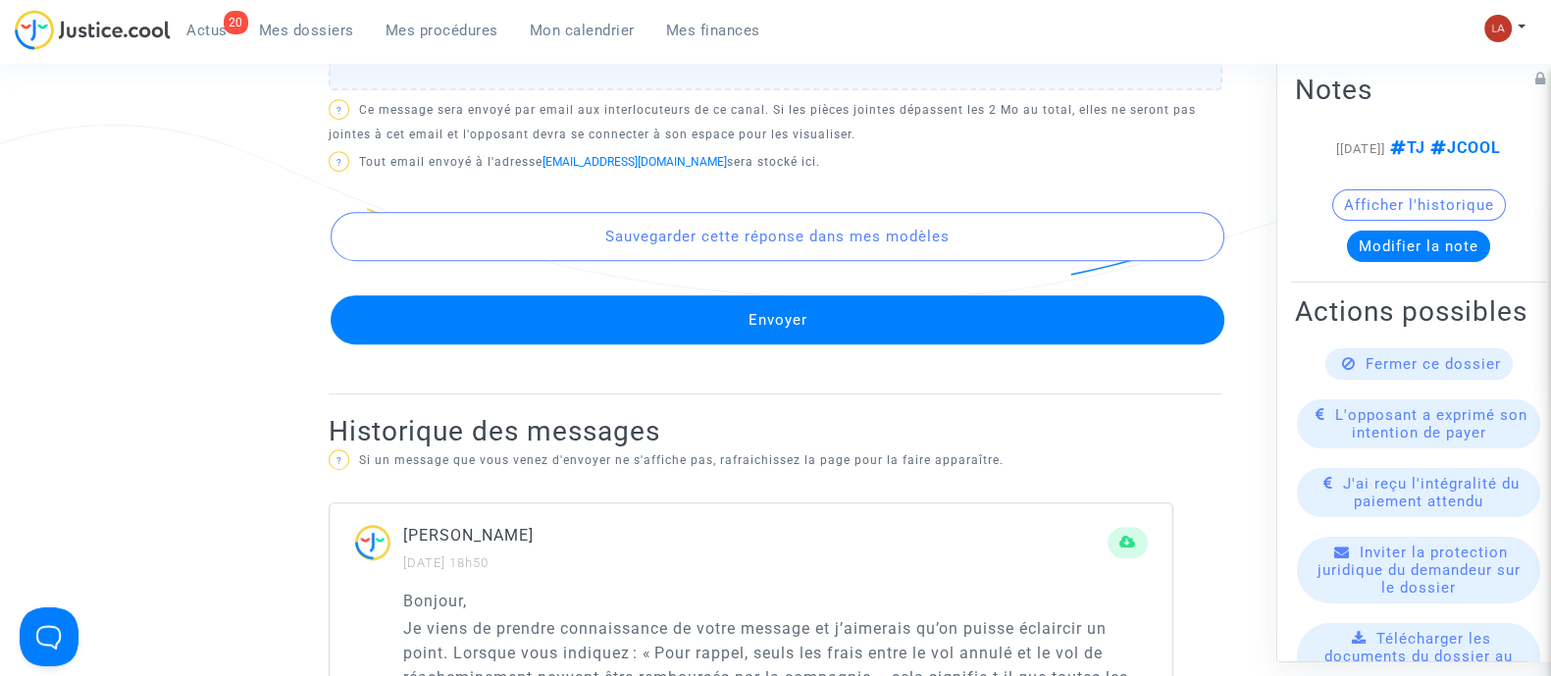
scroll to position [1226, 0]
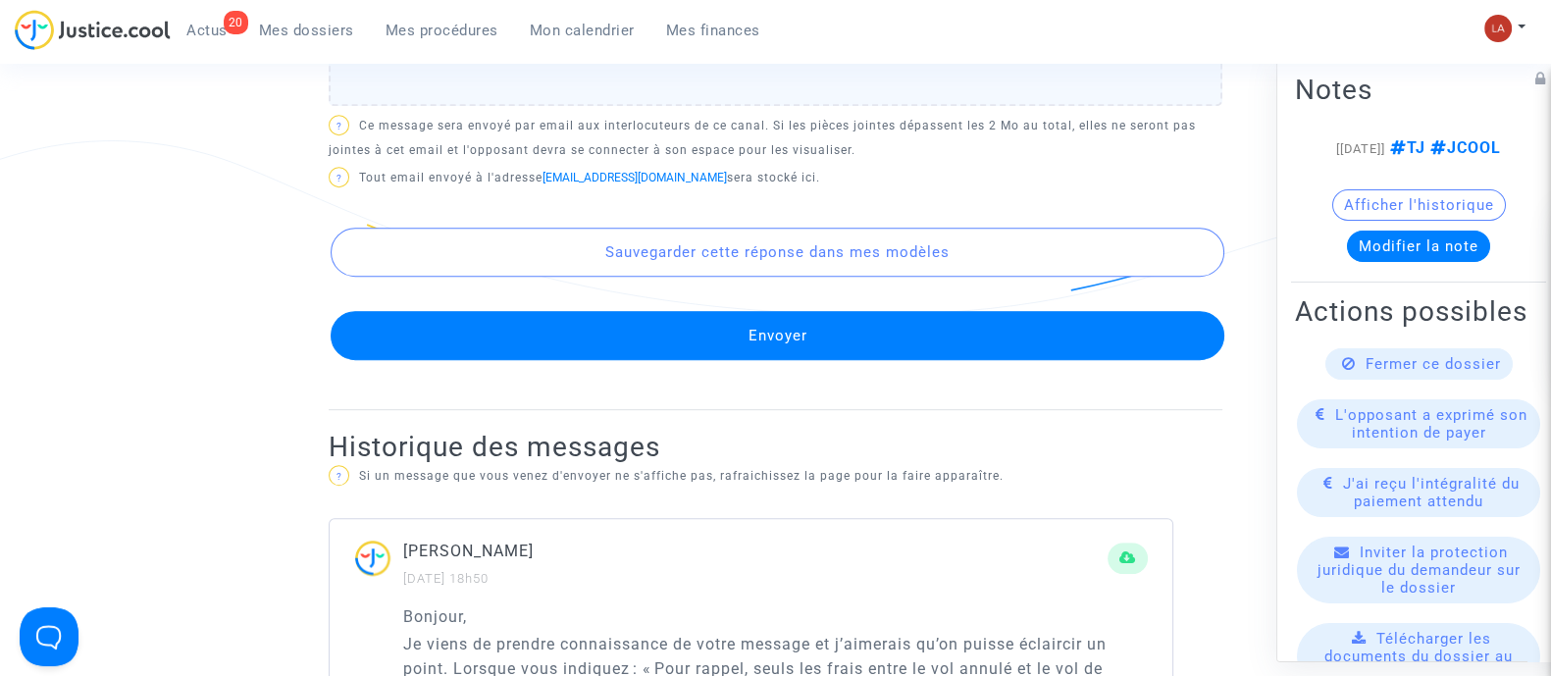
click at [961, 340] on button "Envoyer" at bounding box center [778, 335] width 894 height 49
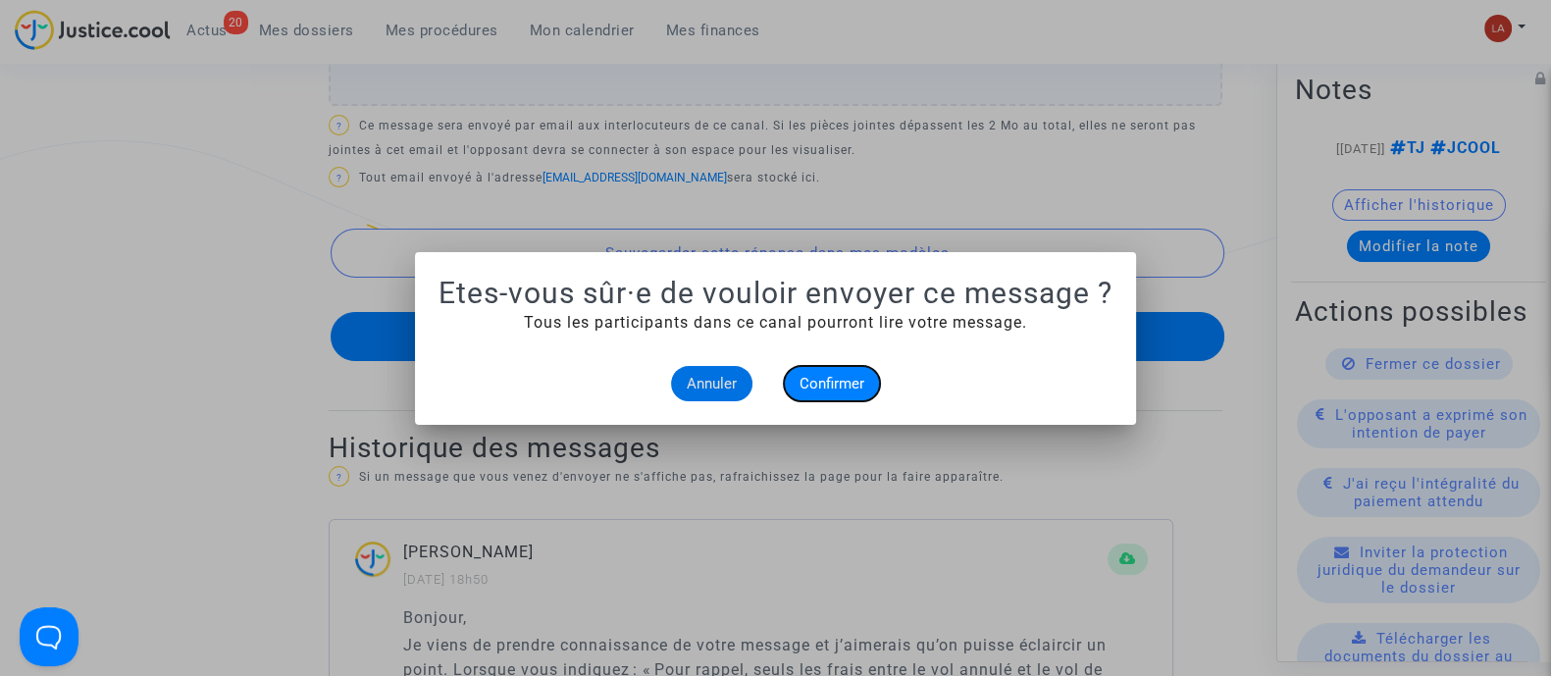
click at [844, 379] on span "Confirmer" at bounding box center [832, 384] width 65 height 18
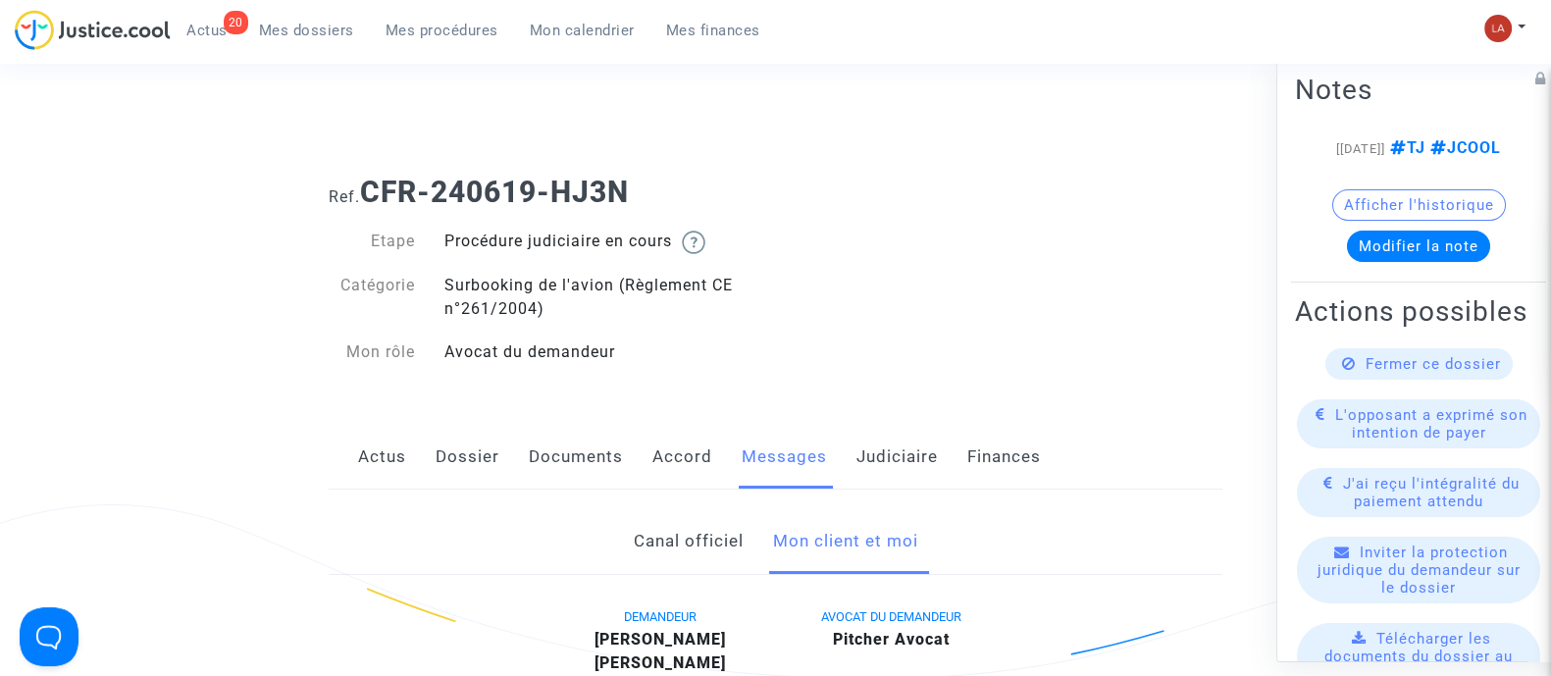
scroll to position [1226, 0]
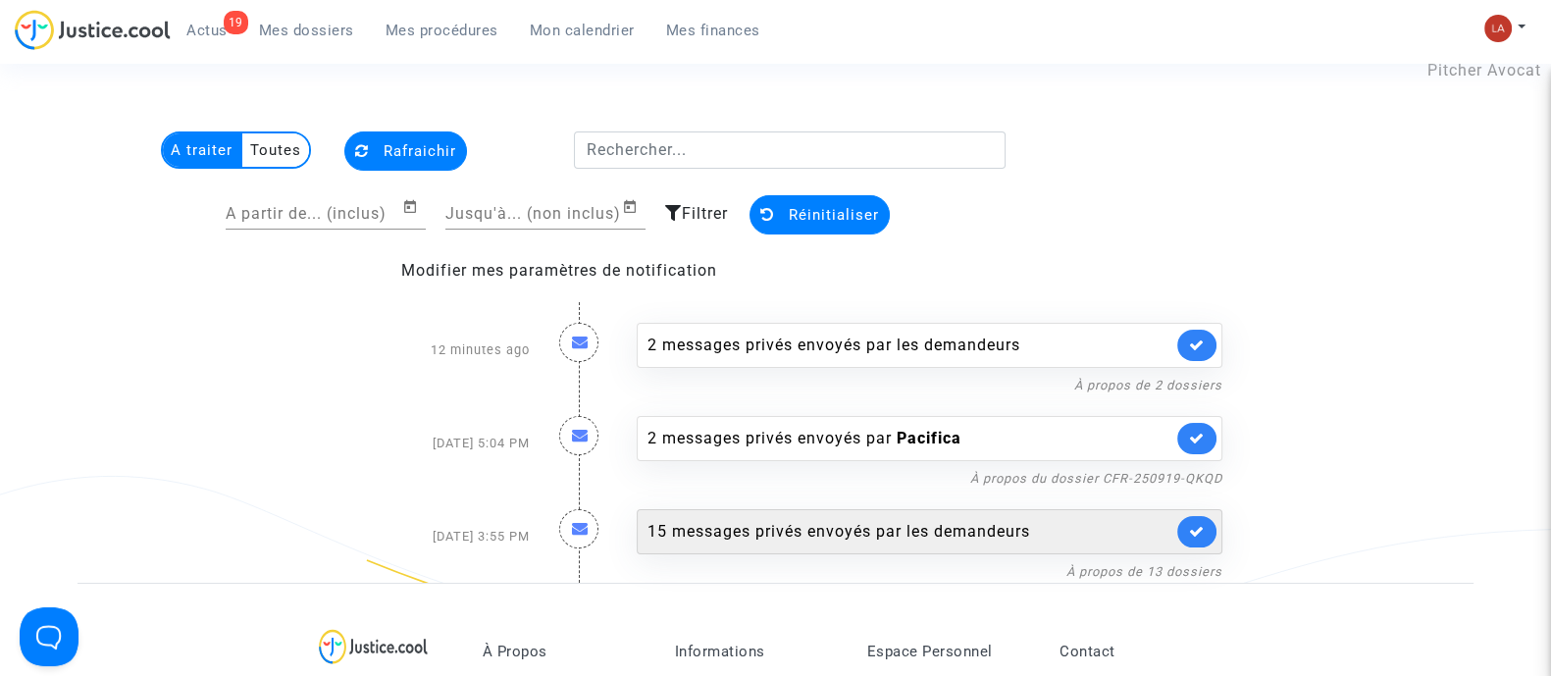
scroll to position [122, 0]
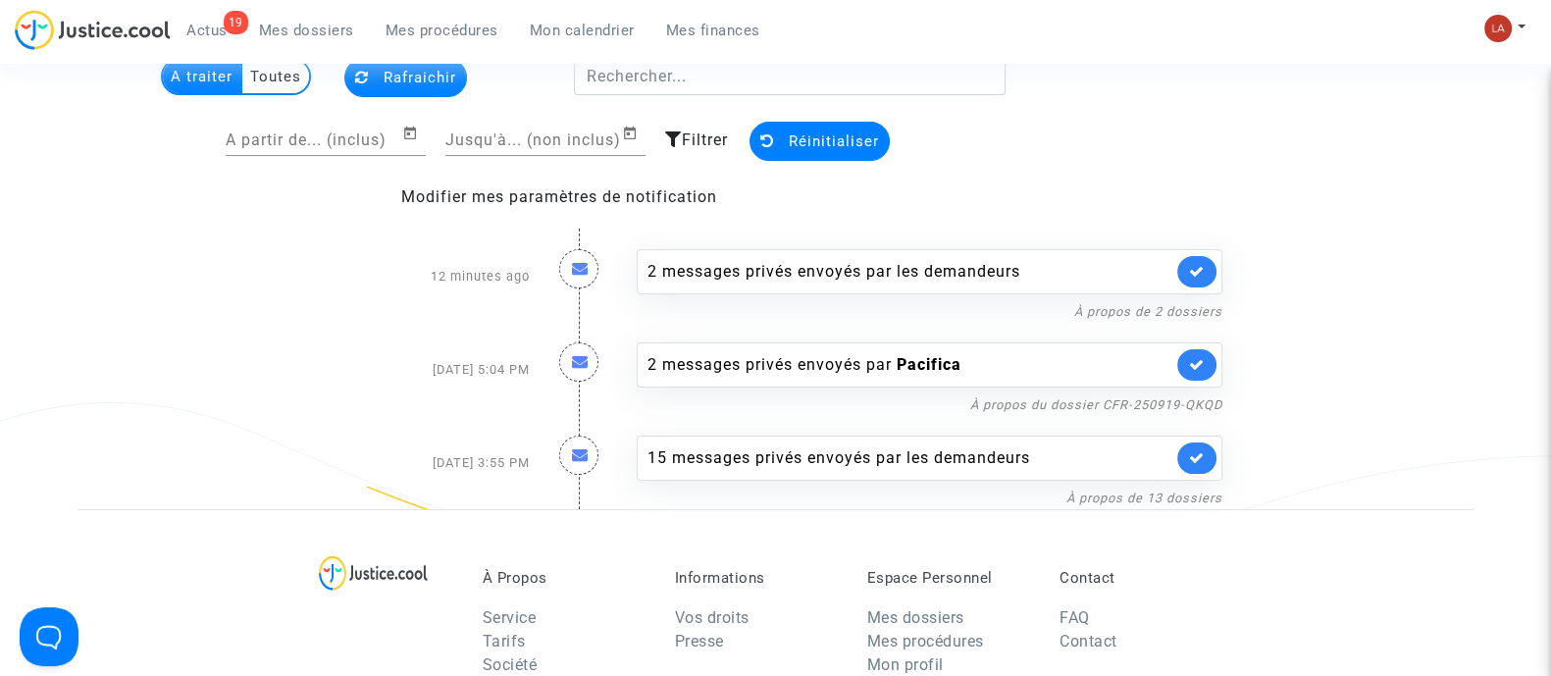
click at [957, 429] on div "15 messages privés envoyés par les demandeurs À propos de 13 dossiers" at bounding box center [929, 462] width 615 height 93
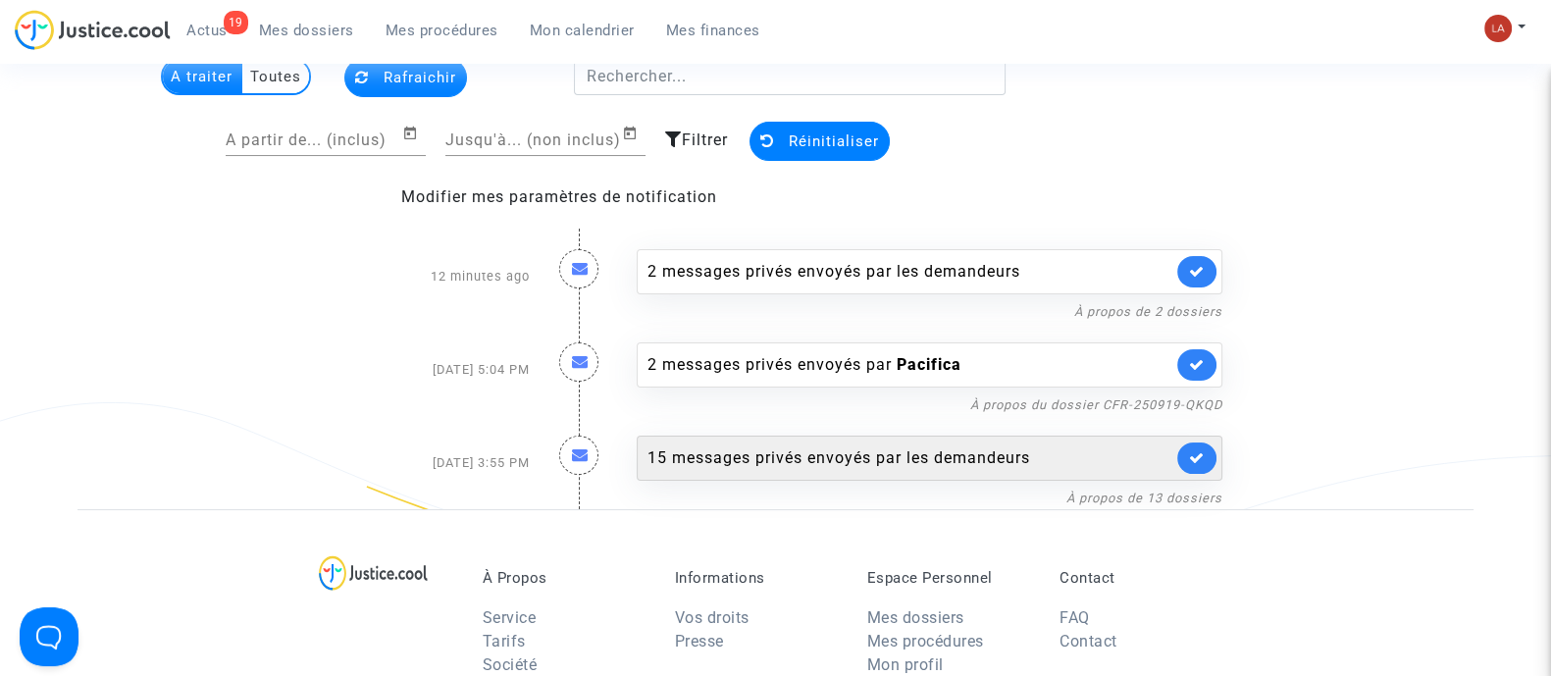
click at [946, 450] on div "15 messages privés envoyés par les demandeurs" at bounding box center [910, 458] width 525 height 24
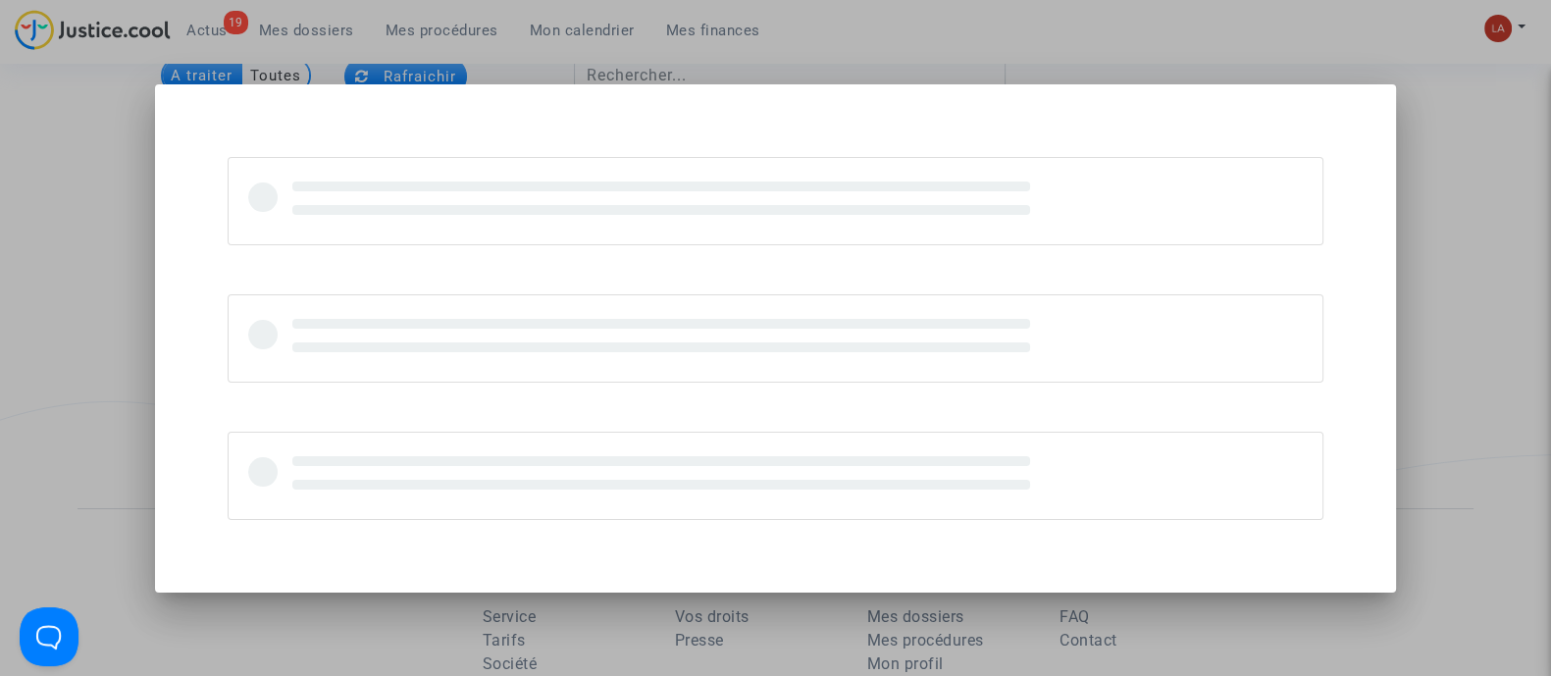
scroll to position [0, 0]
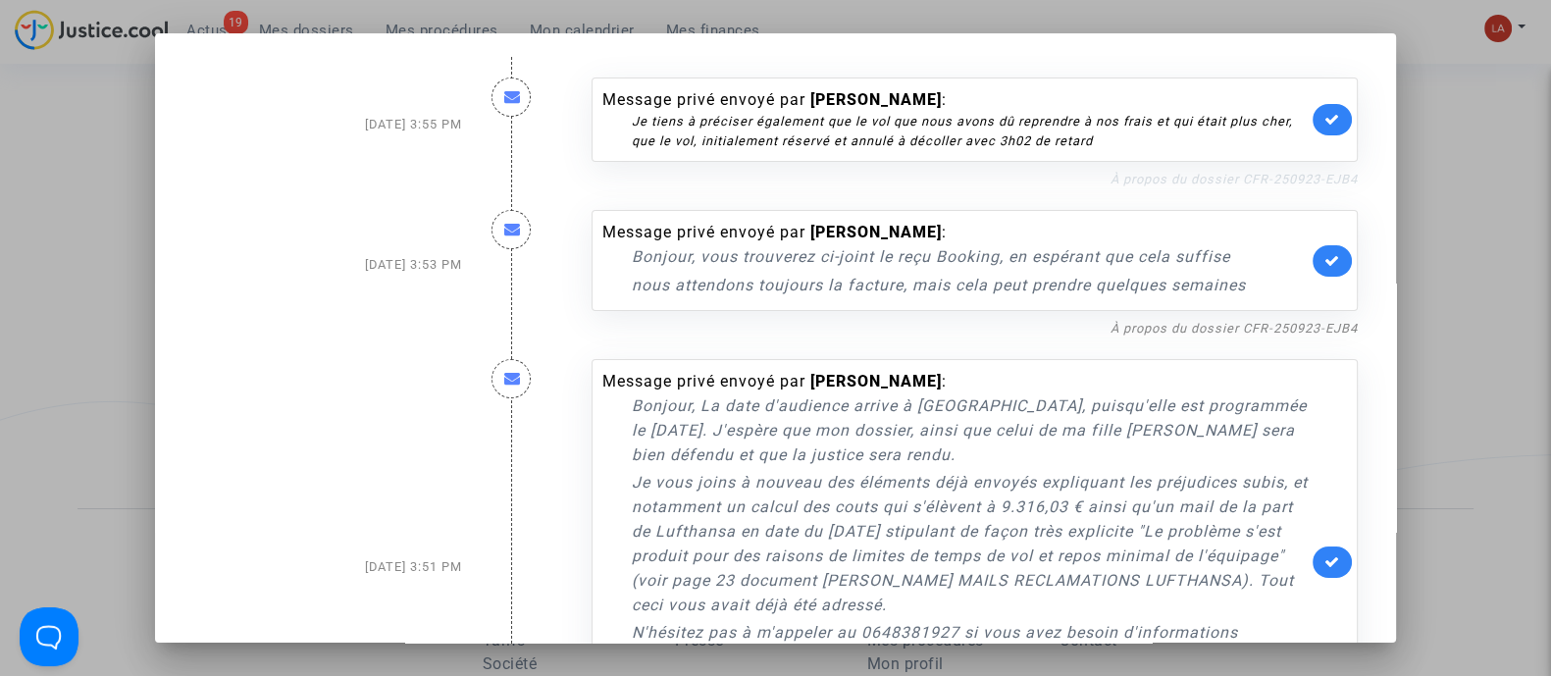
click at [1197, 183] on link "À propos du dossier CFR-250923-EJB4" at bounding box center [1234, 179] width 247 height 15
click at [1314, 127] on link at bounding box center [1332, 119] width 39 height 31
click at [1324, 247] on link at bounding box center [1332, 260] width 39 height 31
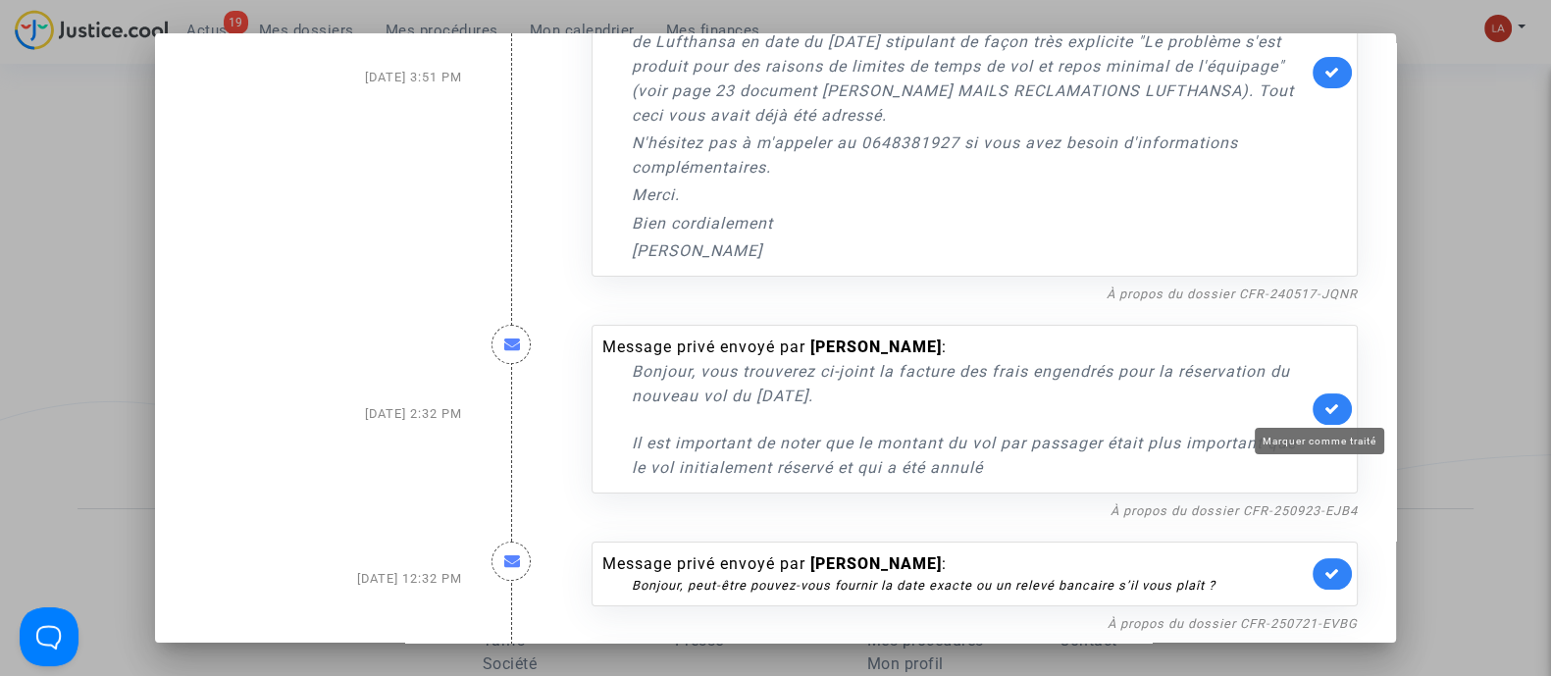
click at [1330, 409] on link at bounding box center [1332, 408] width 39 height 31
click at [1232, 277] on div "Message privé envoyé par Jacqueline LOUSTALOT : Bonjour, La date d'audience arr…" at bounding box center [975, 77] width 796 height 455
click at [1236, 287] on link "À propos du dossier CFR-240517-JQNR" at bounding box center [1232, 294] width 251 height 15
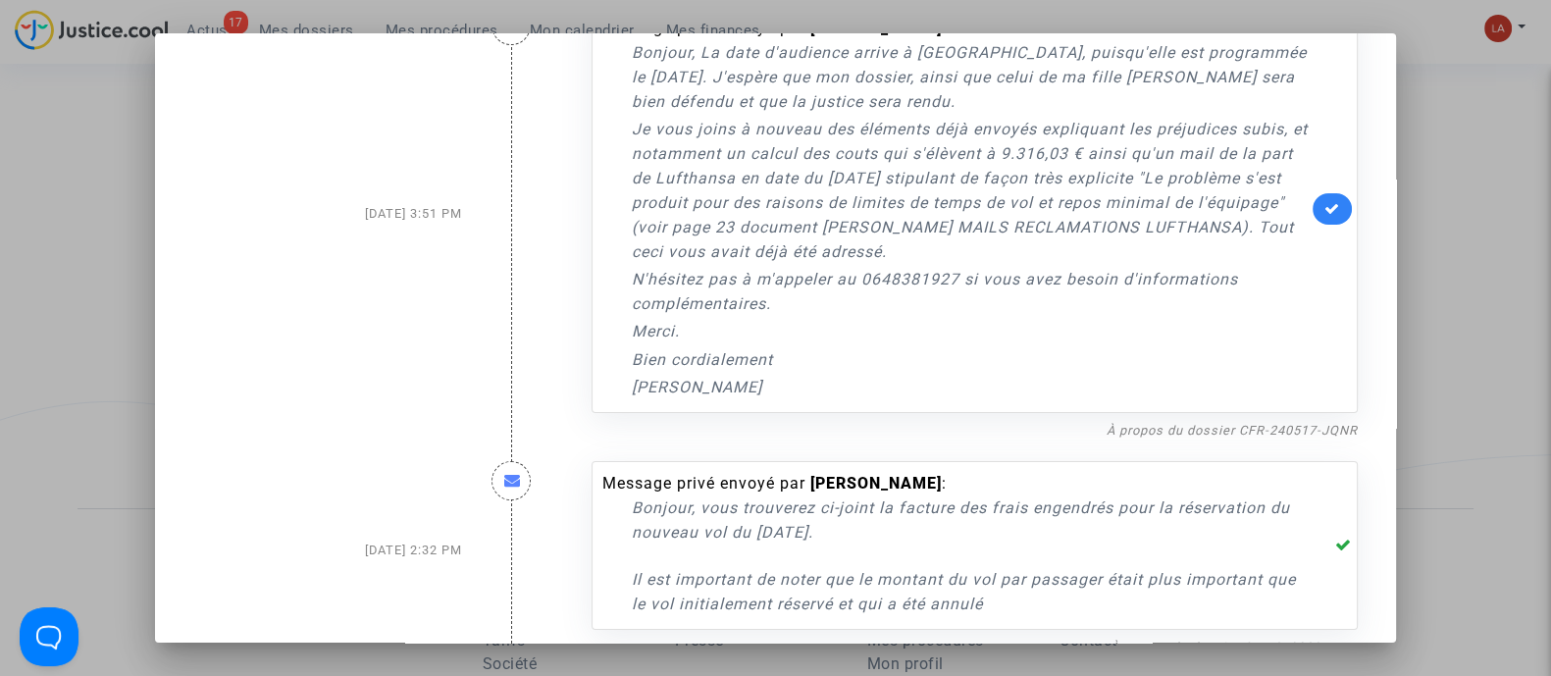
scroll to position [244, 0]
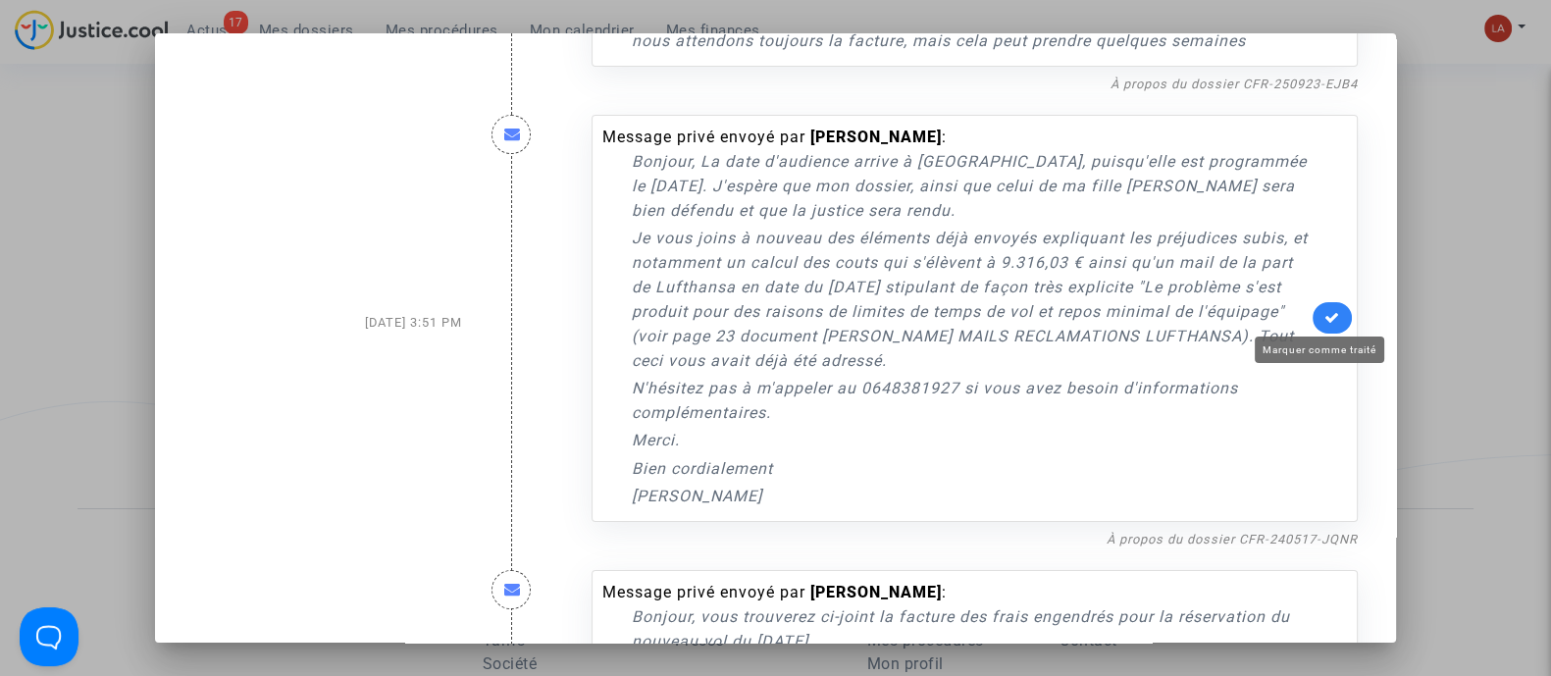
click at [1325, 310] on icon at bounding box center [1333, 317] width 16 height 15
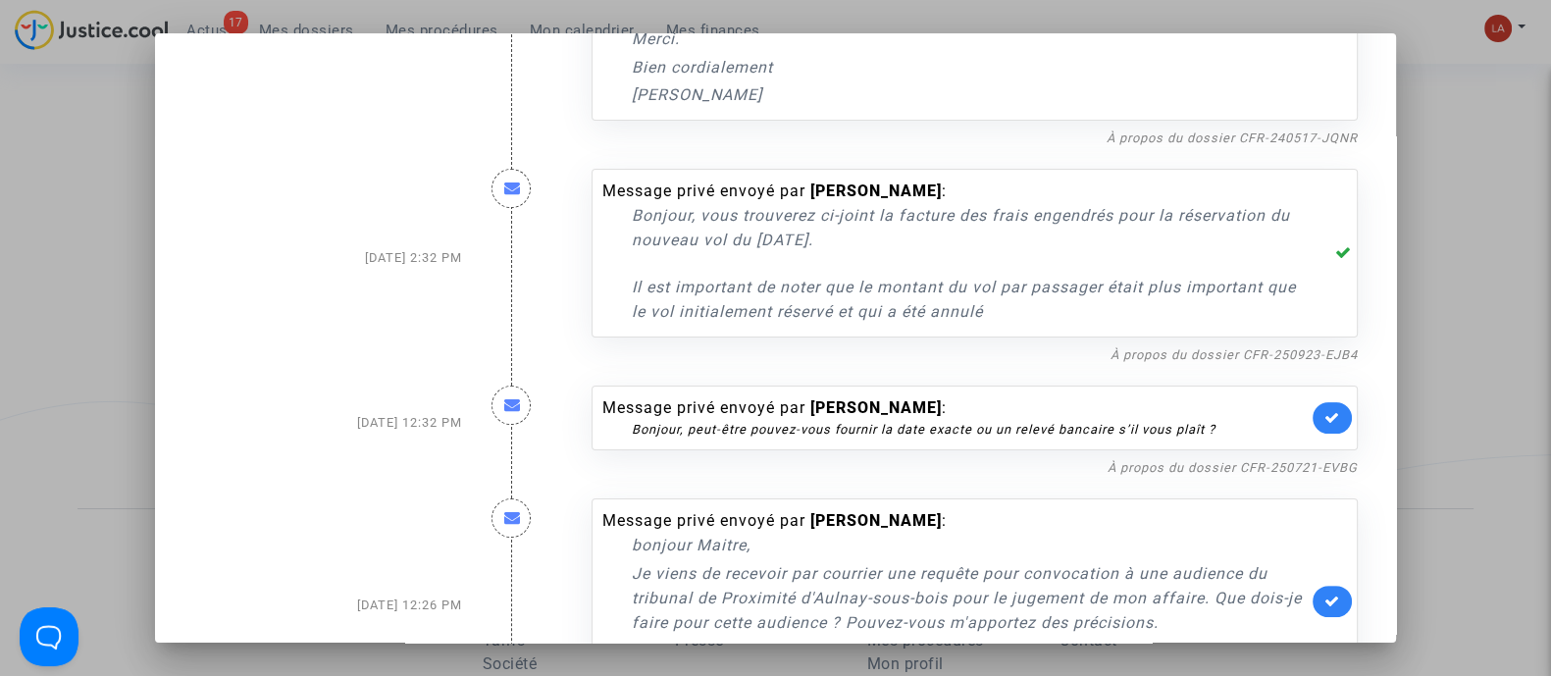
scroll to position [736, 0]
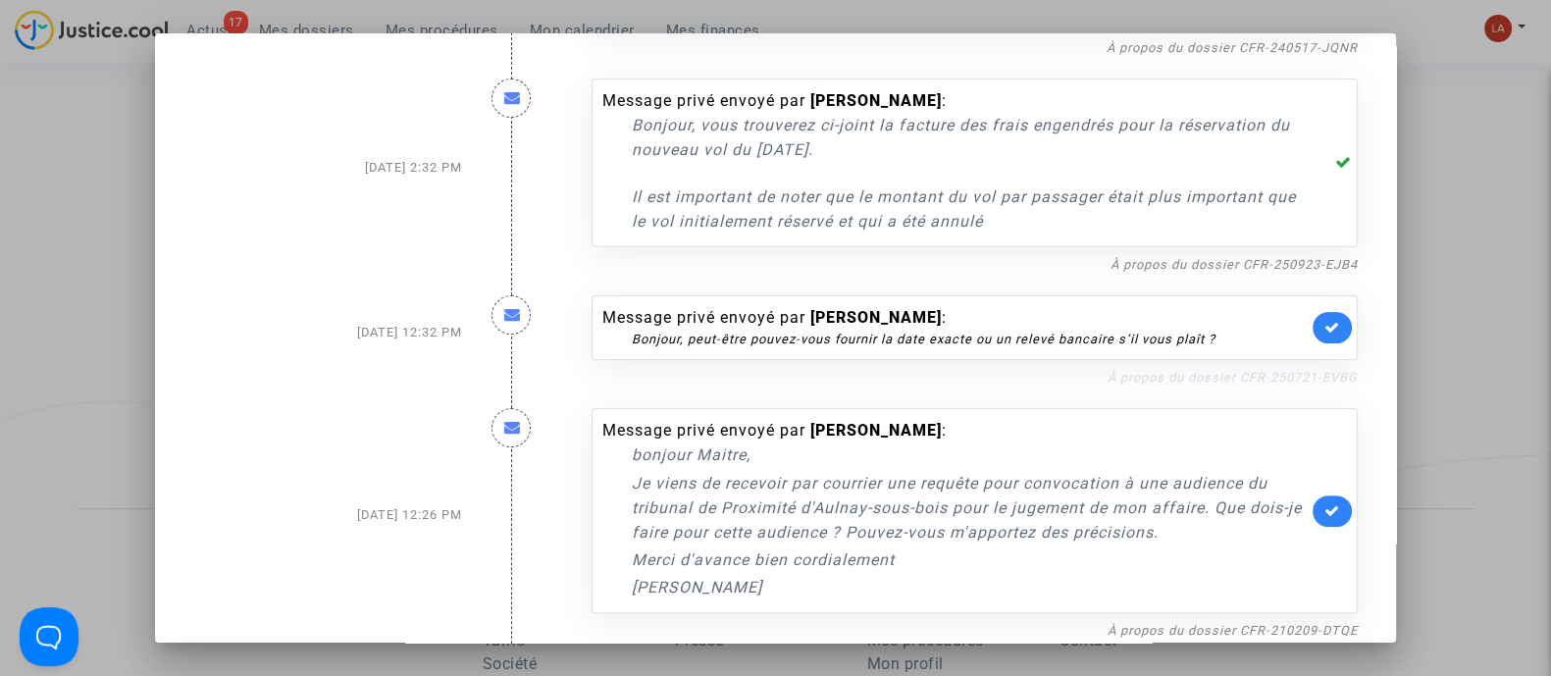
click at [1247, 373] on link "À propos du dossier CFR-250721-EVBG" at bounding box center [1233, 377] width 250 height 15
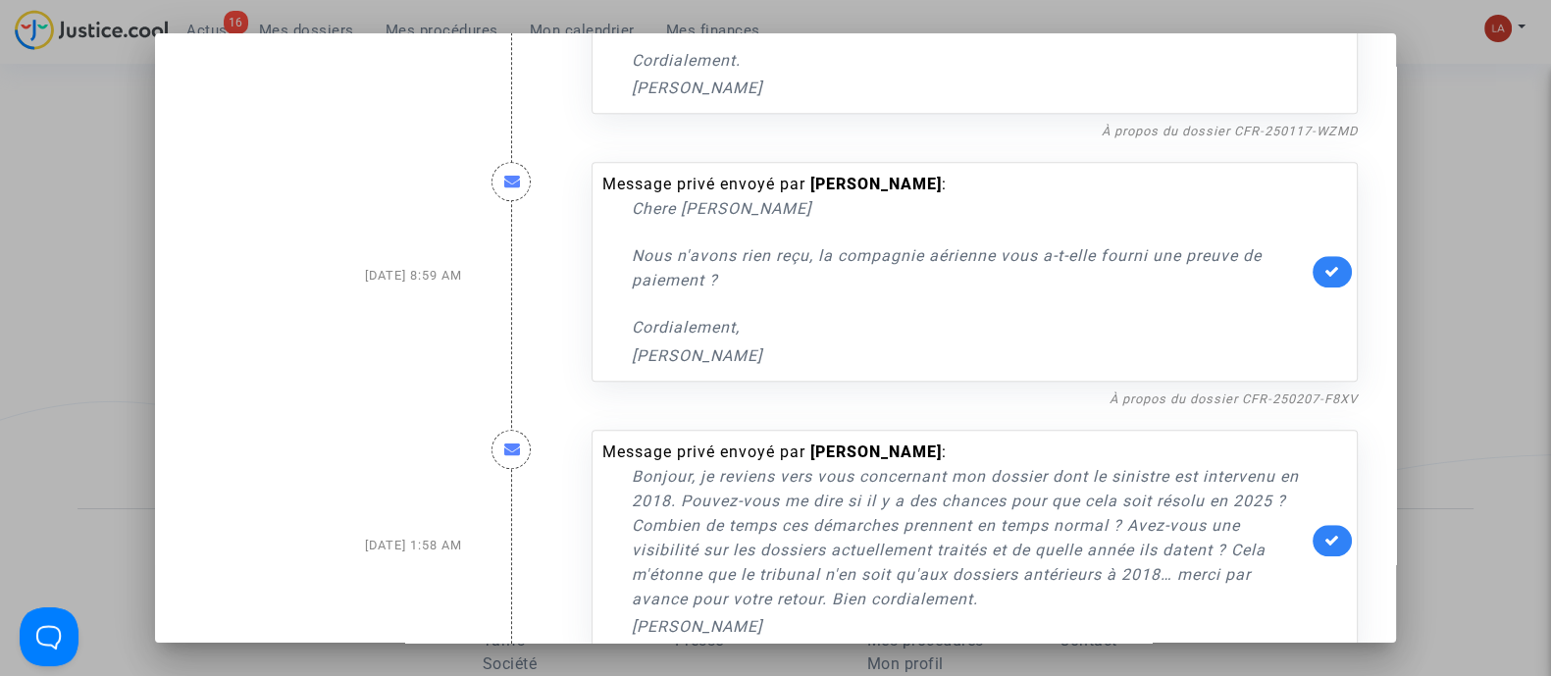
scroll to position [1839, 0]
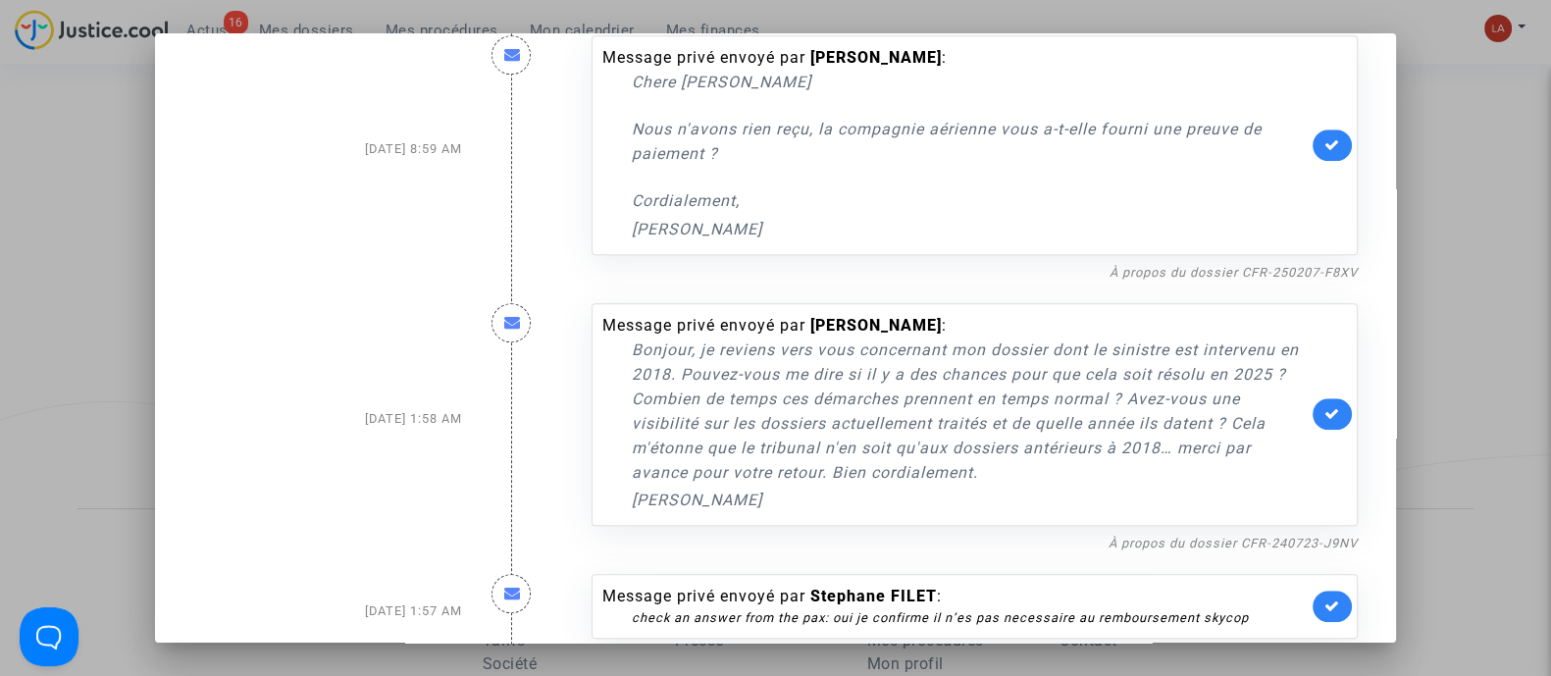
click at [1473, 188] on div at bounding box center [775, 338] width 1551 height 676
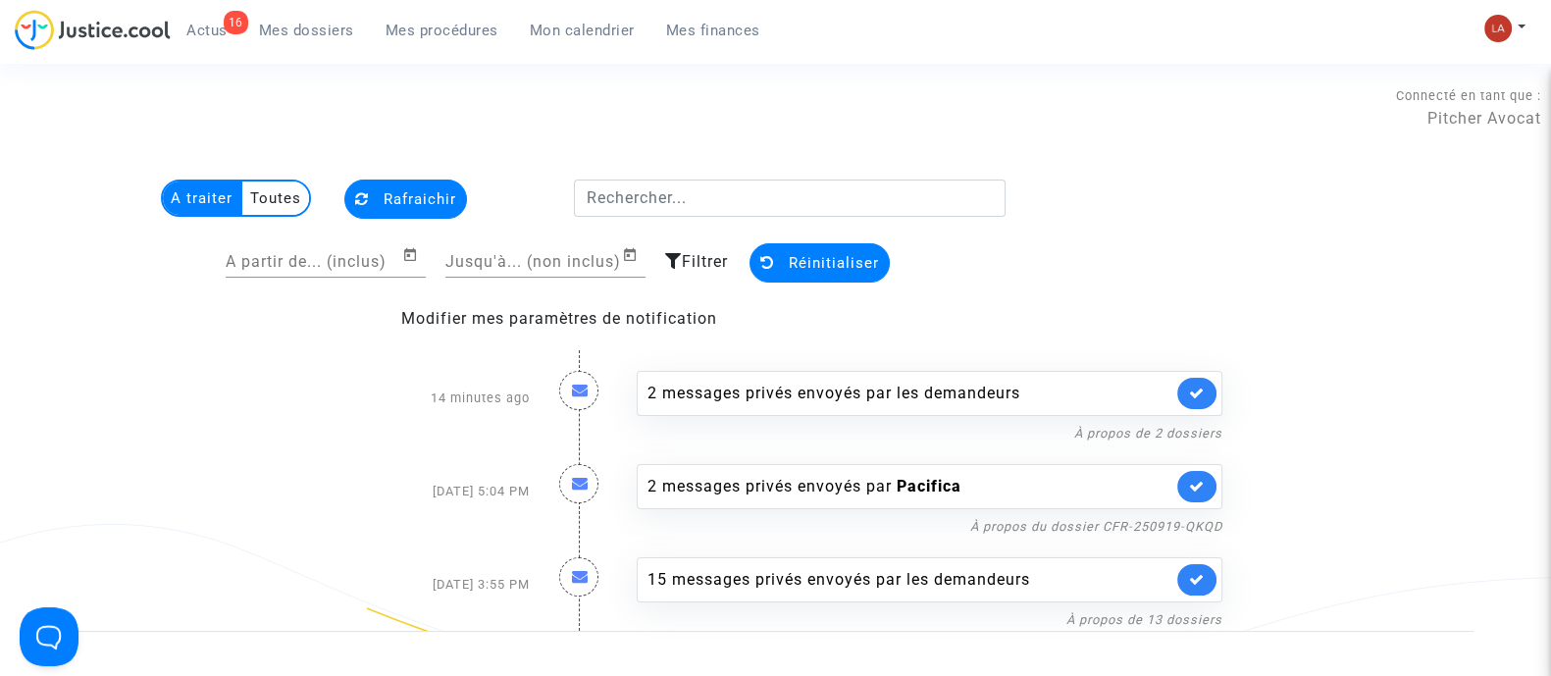
scroll to position [122, 0]
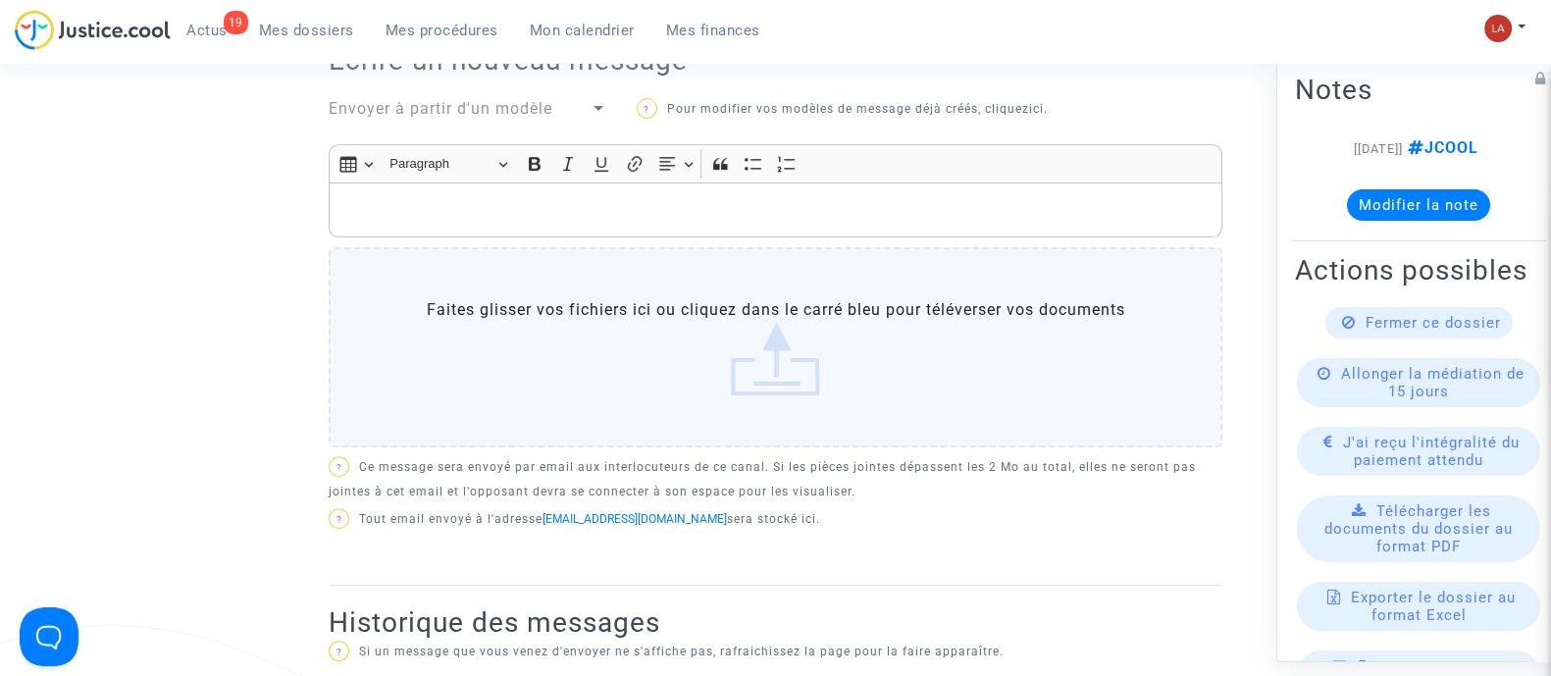
scroll to position [736, 0]
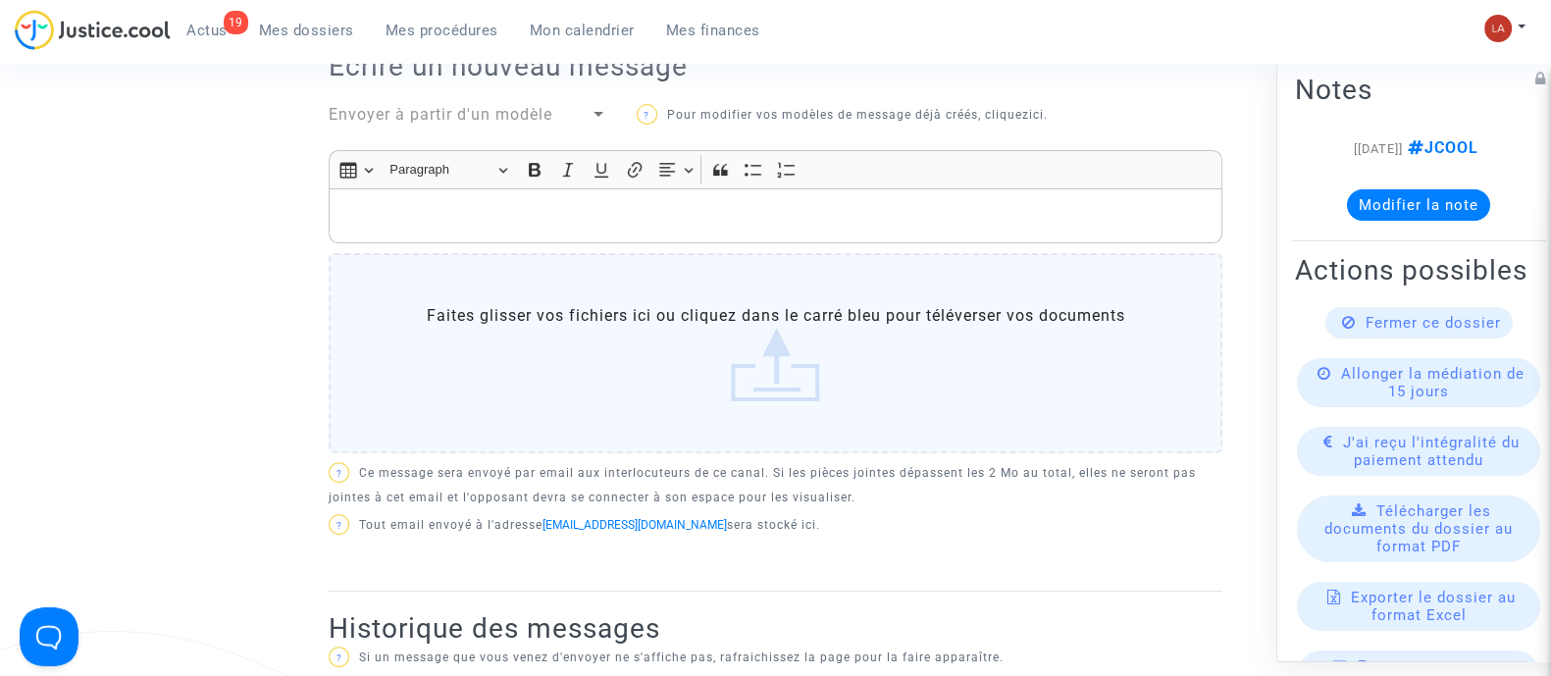
click at [717, 208] on p "Rich Text Editor, main" at bounding box center [775, 216] width 873 height 25
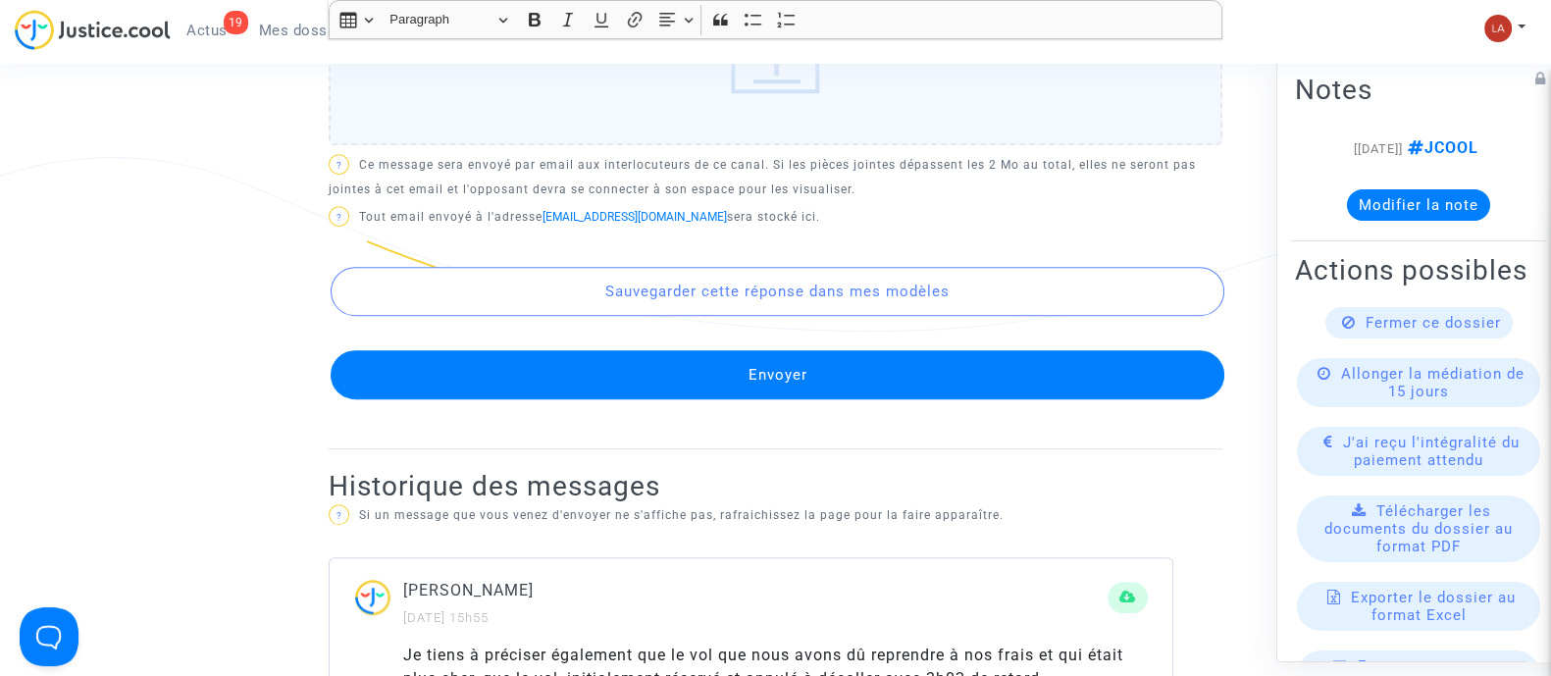
scroll to position [1472, 0]
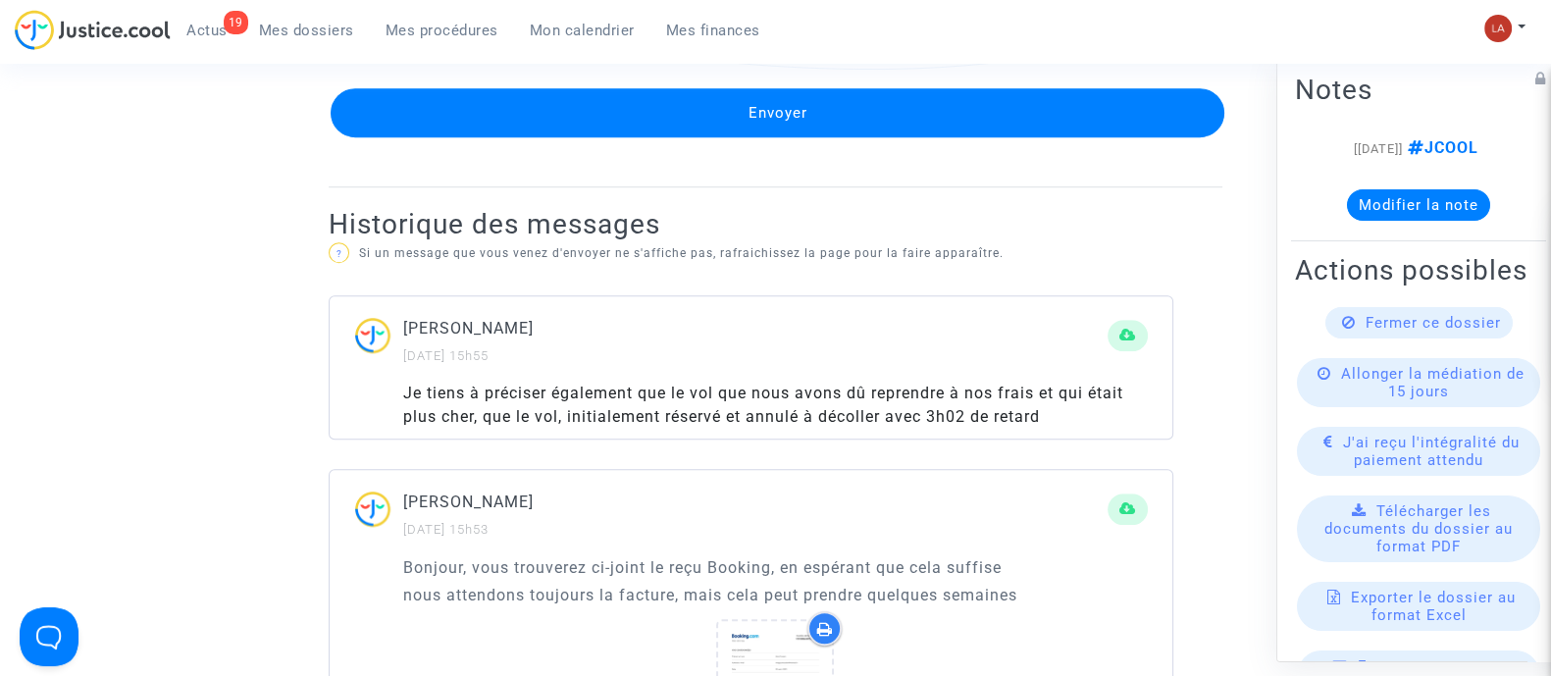
click at [824, 100] on button "Envoyer" at bounding box center [778, 112] width 894 height 49
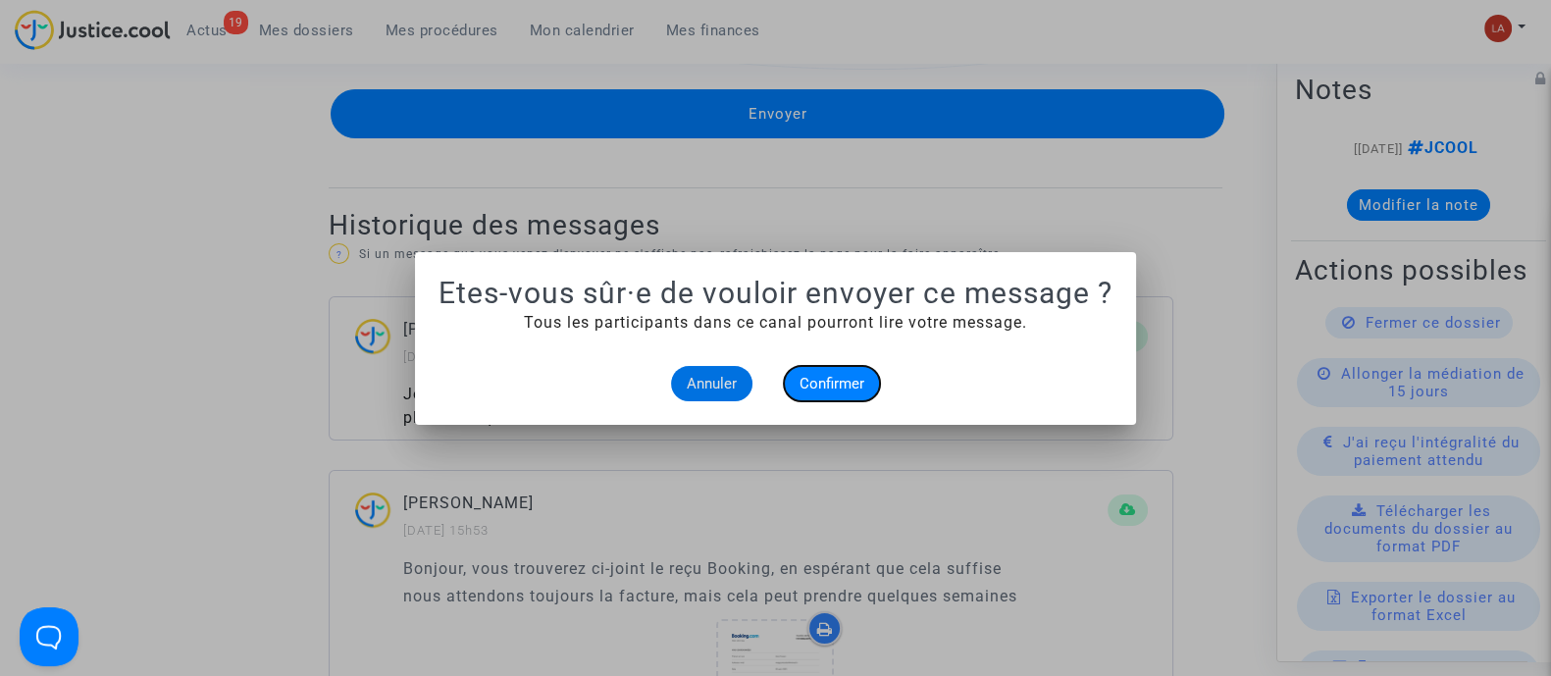
click at [824, 375] on span "Confirmer" at bounding box center [832, 384] width 65 height 18
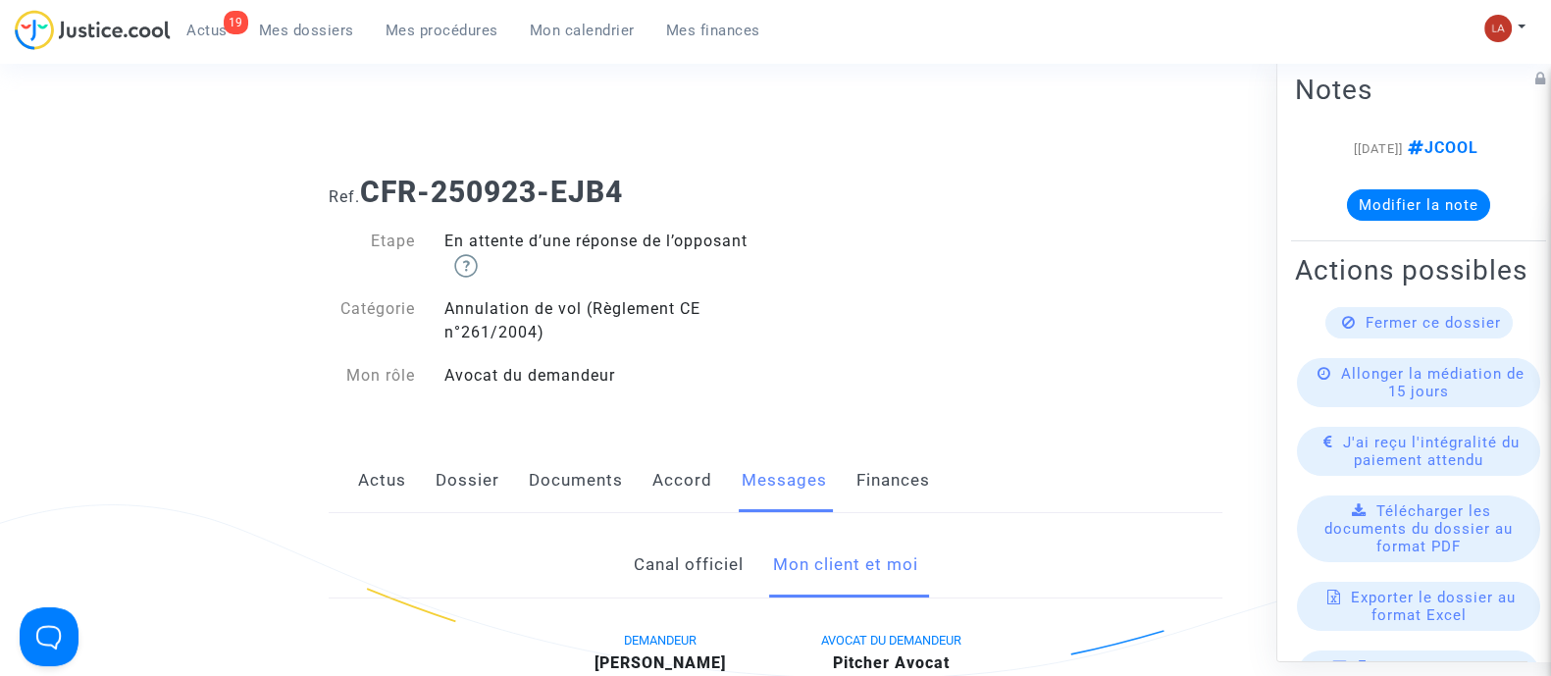
scroll to position [1472, 0]
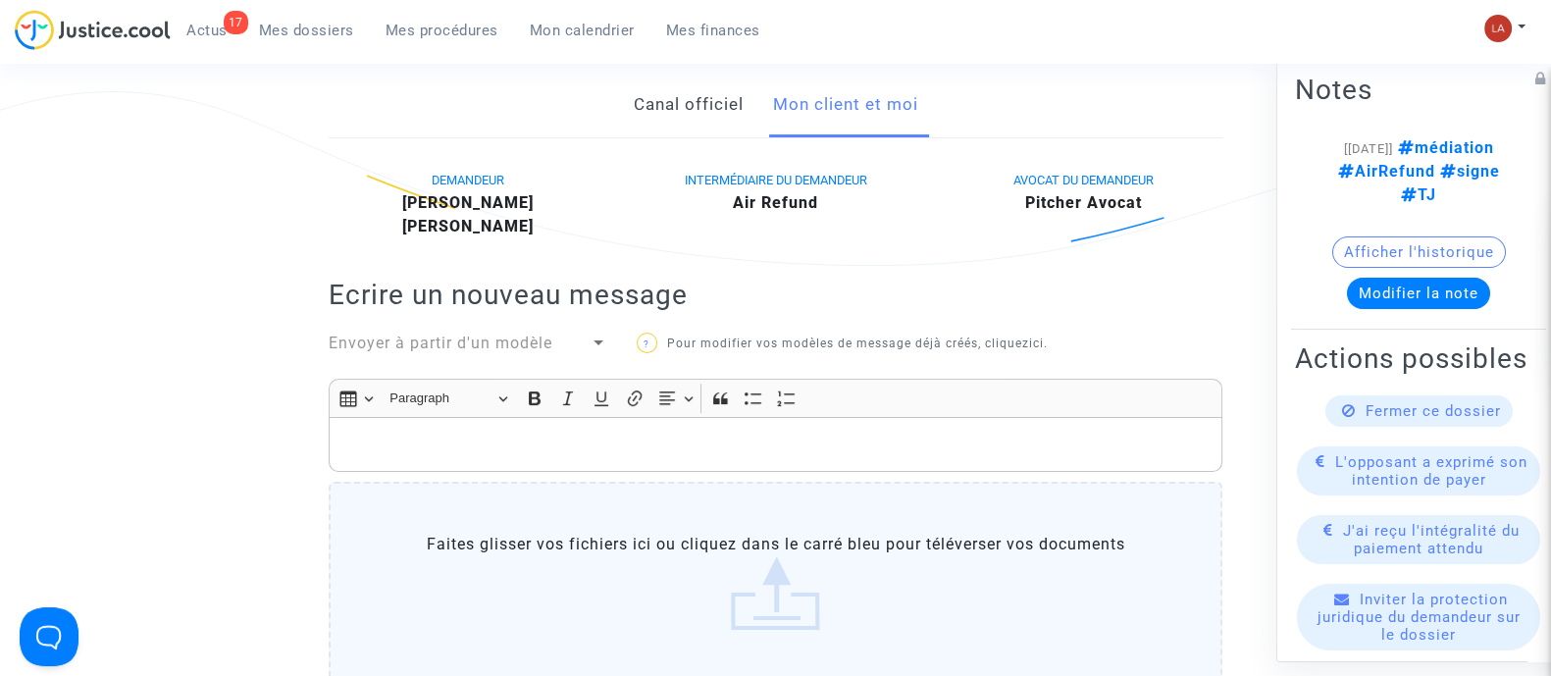
scroll to position [244, 0]
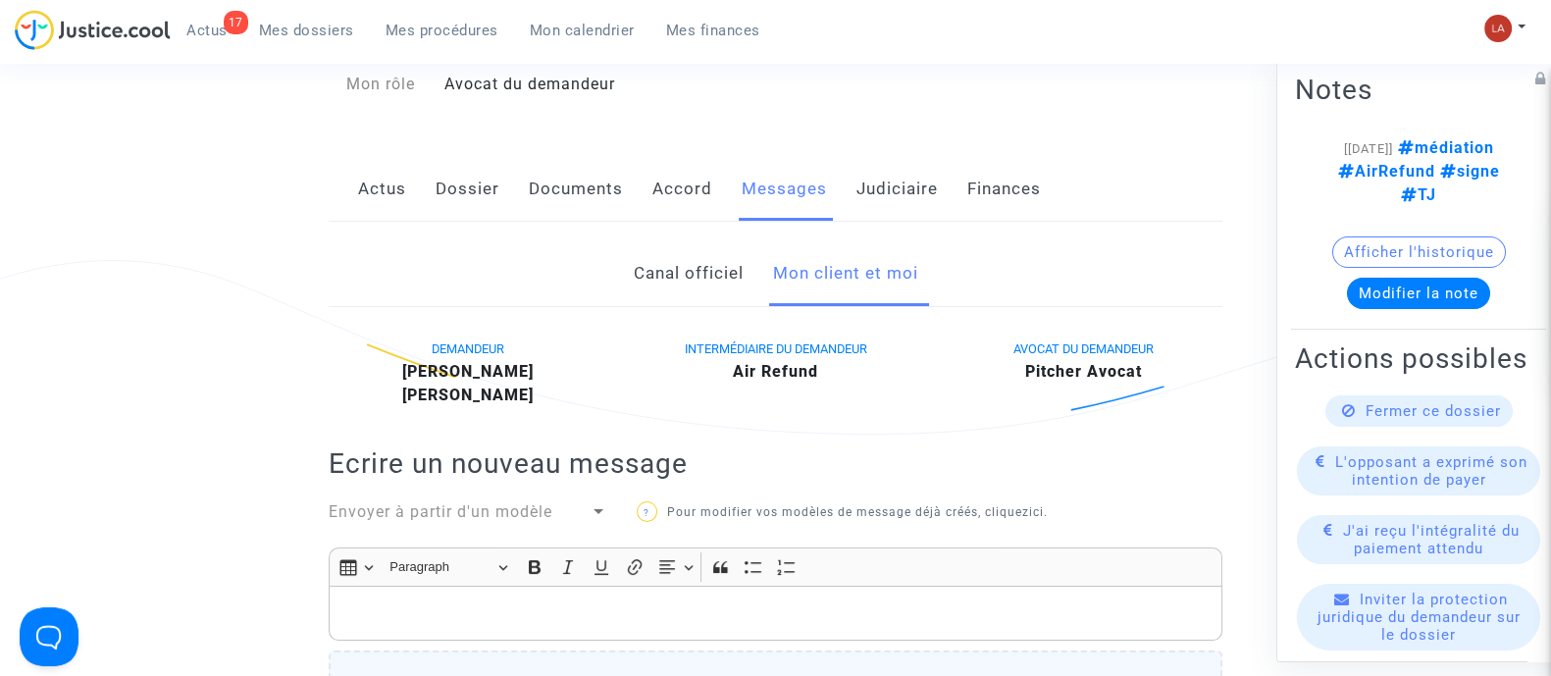
click at [895, 165] on link "Judiciaire" at bounding box center [897, 189] width 81 height 65
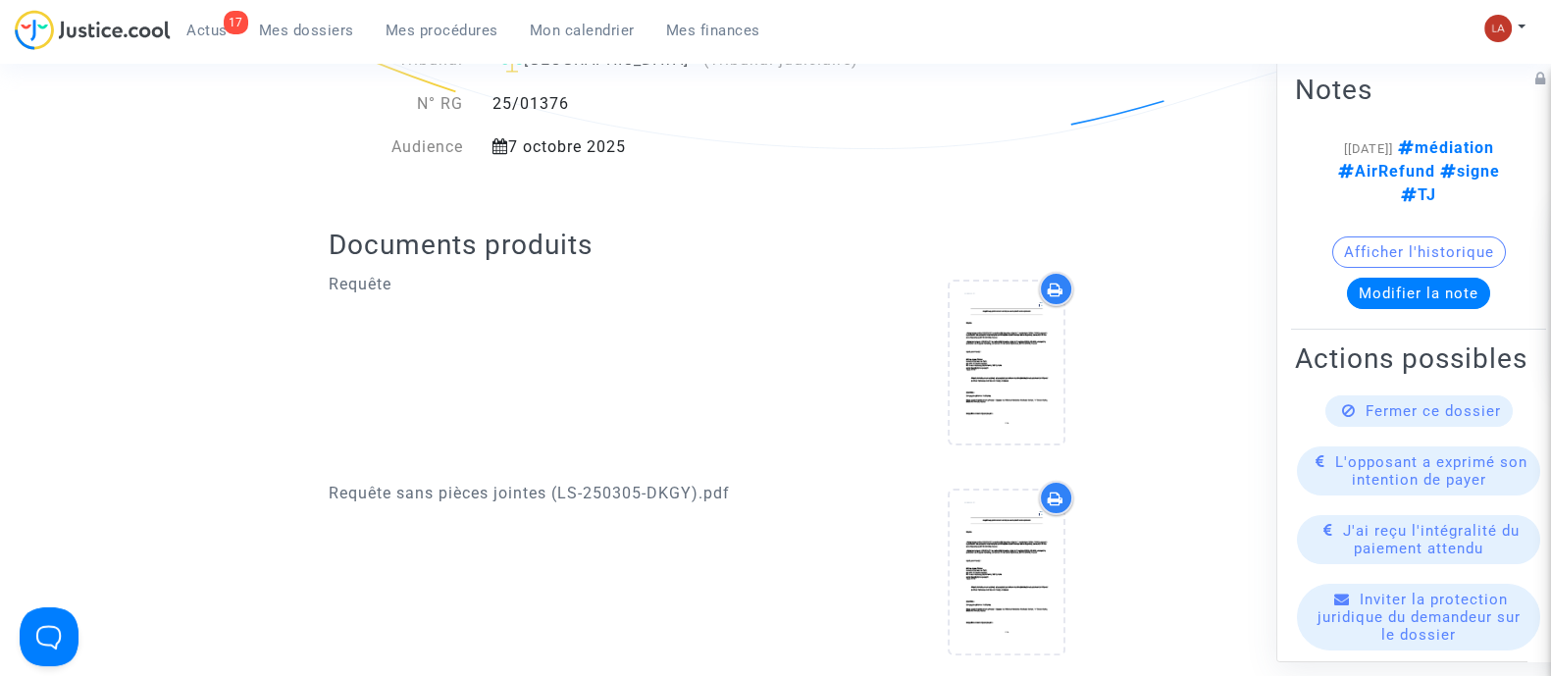
scroll to position [122, 0]
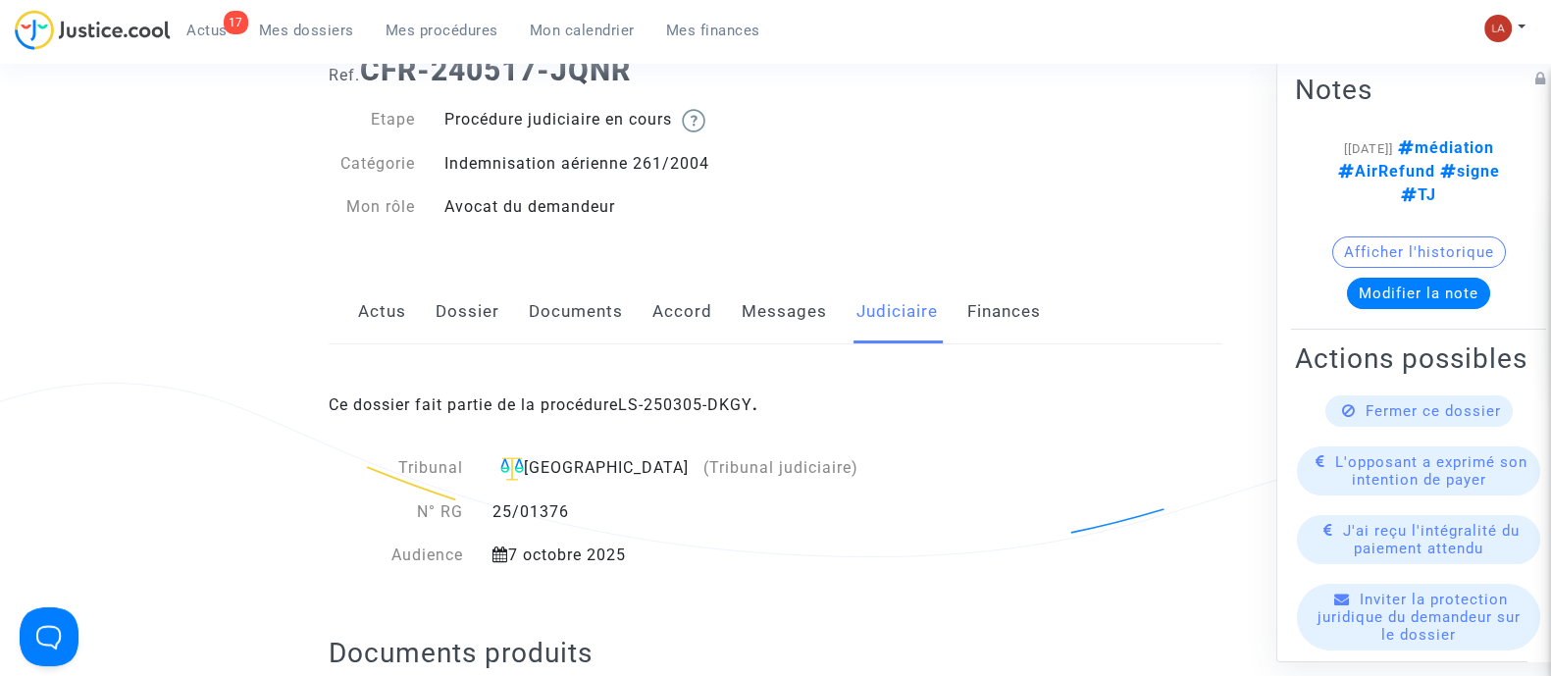
click at [755, 316] on link "Messages" at bounding box center [784, 312] width 85 height 65
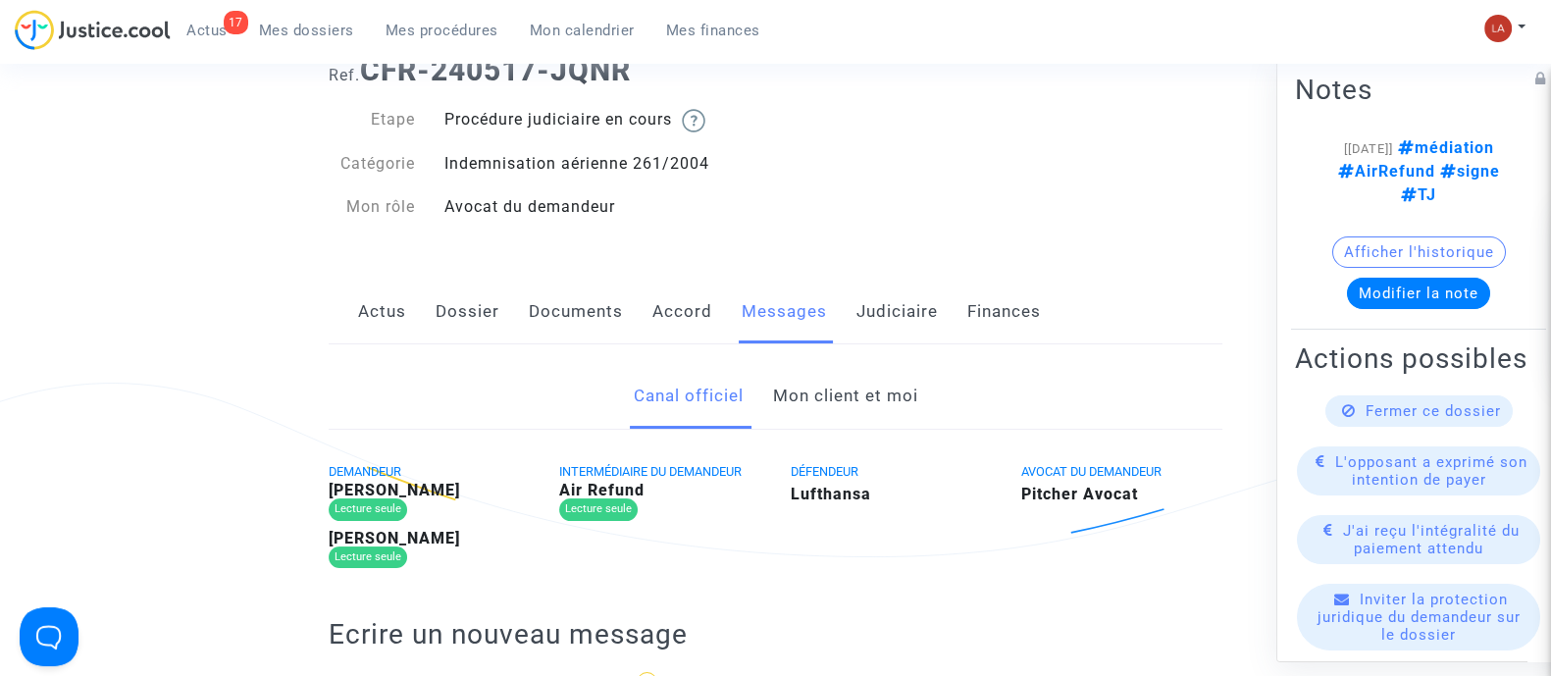
click at [809, 377] on link "Mon client et moi" at bounding box center [844, 396] width 145 height 65
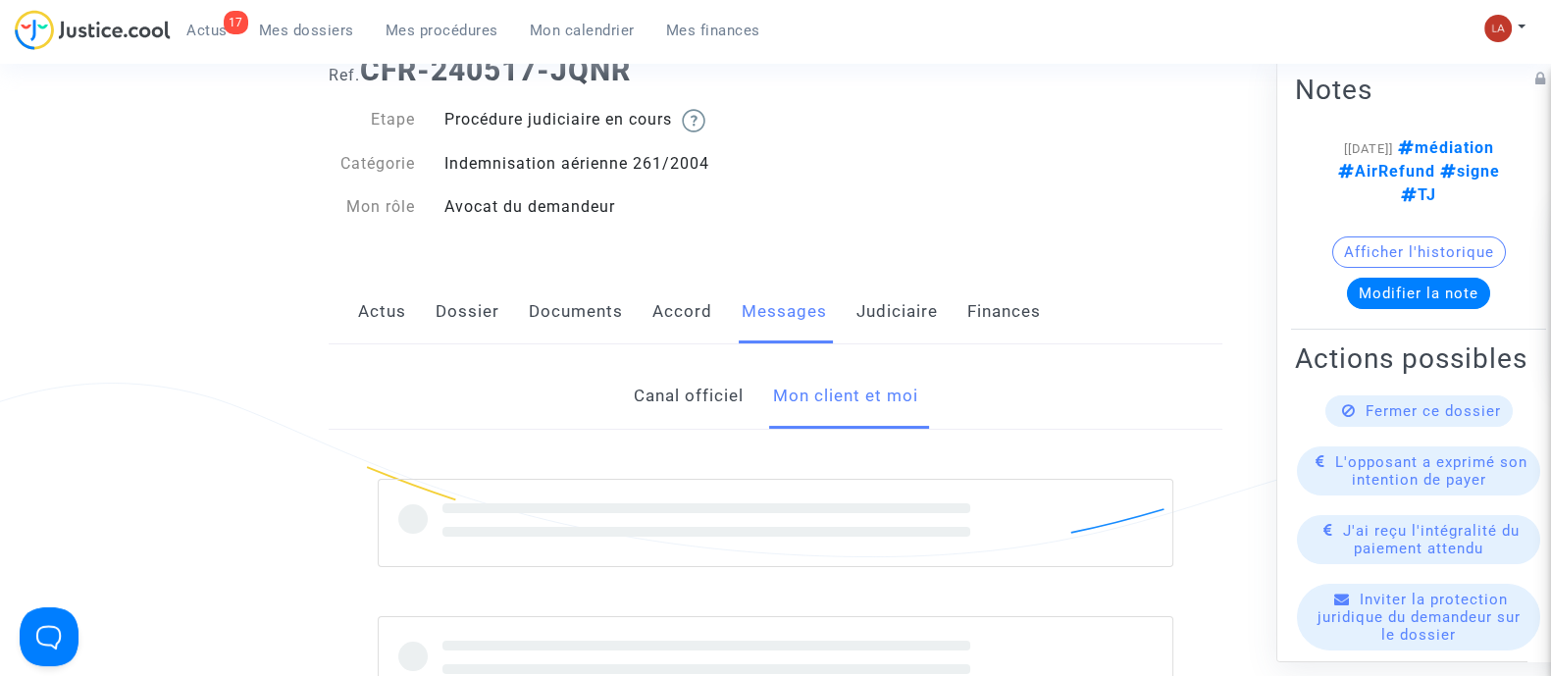
scroll to position [736, 0]
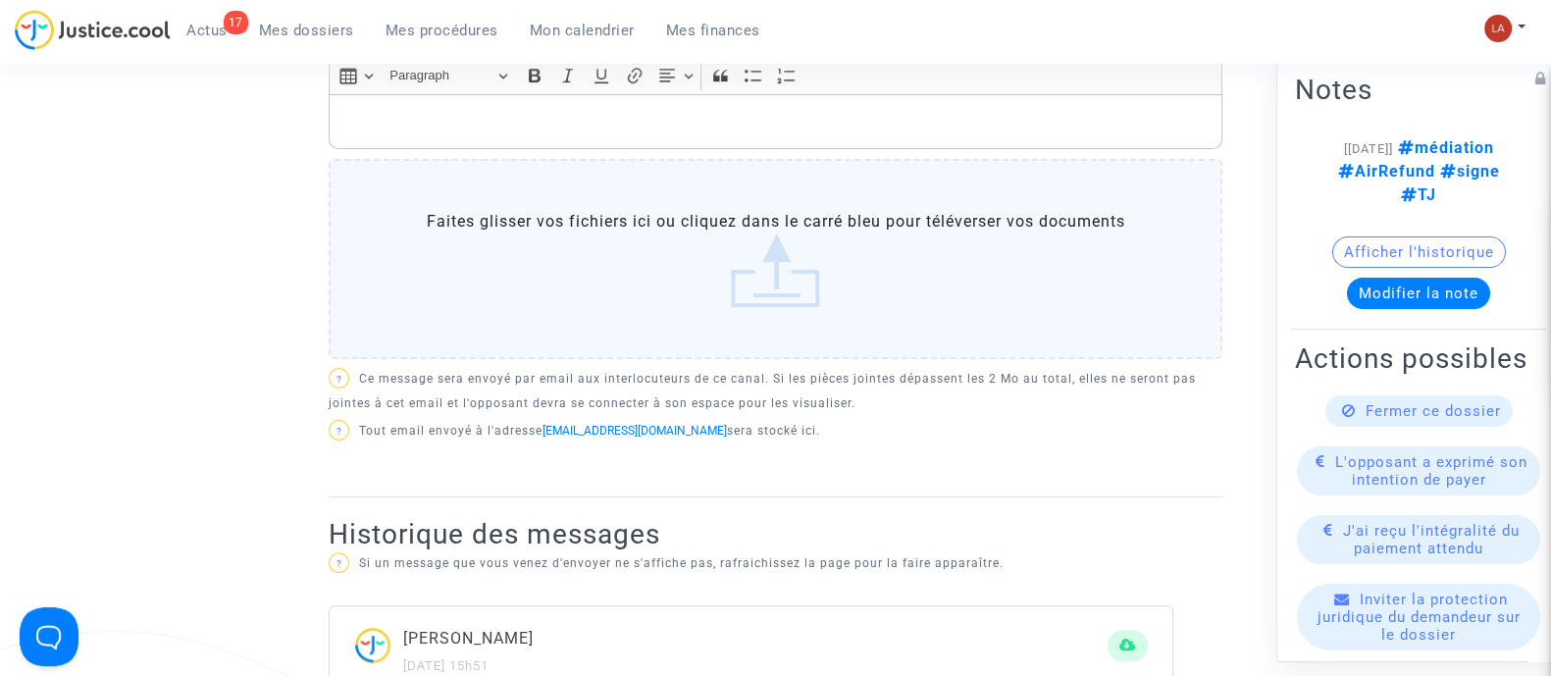
click at [711, 120] on p "Rich Text Editor, main" at bounding box center [775, 122] width 873 height 25
click at [614, 105] on div "Rich Text Editor, main" at bounding box center [776, 121] width 894 height 55
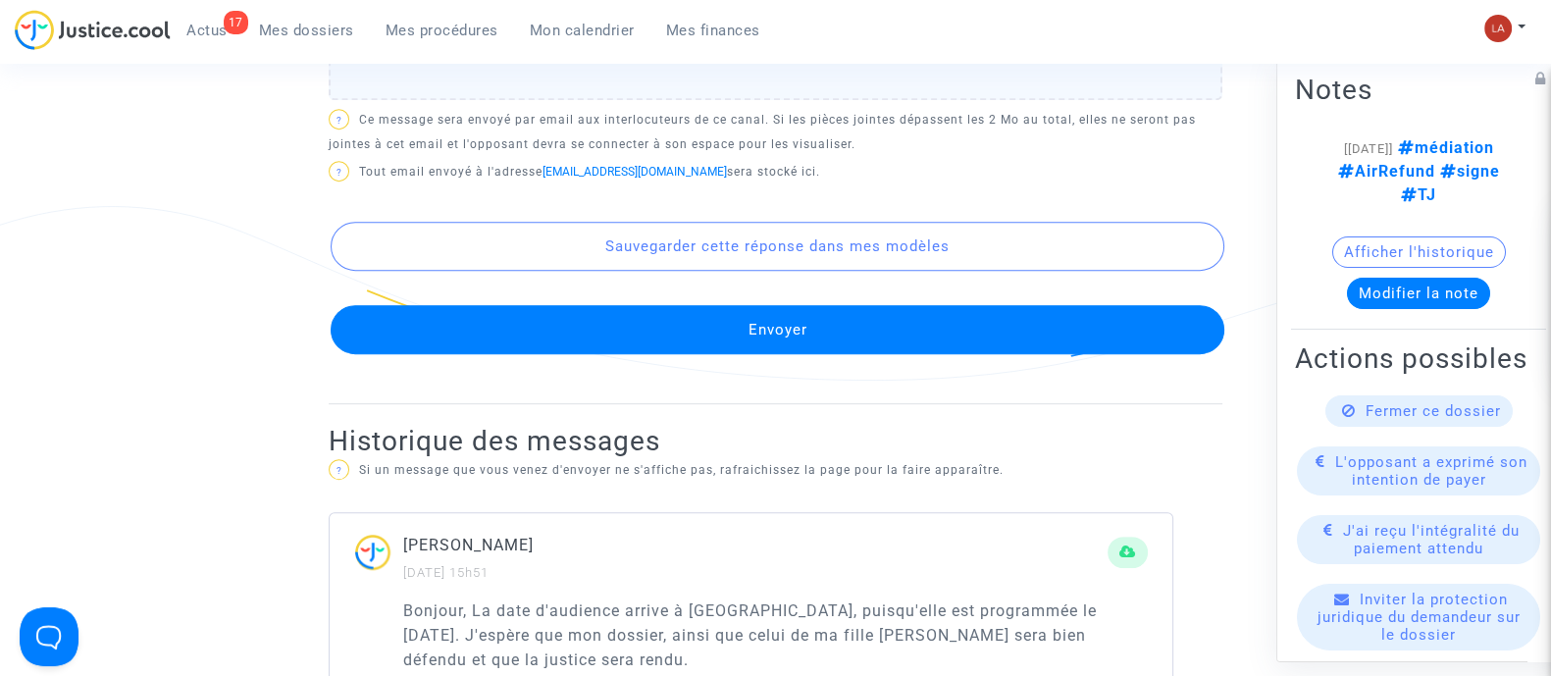
scroll to position [1349, 0]
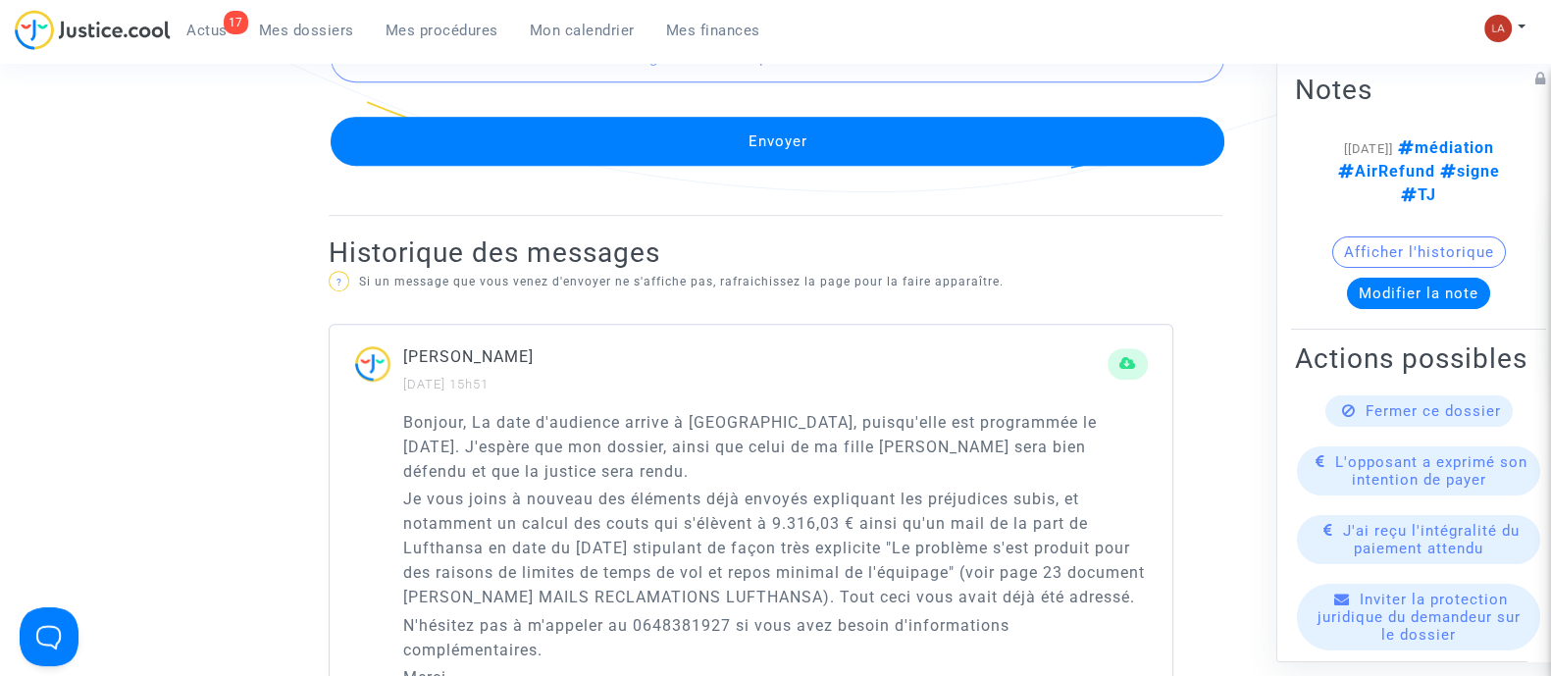
click at [608, 143] on button "Envoyer" at bounding box center [778, 141] width 894 height 49
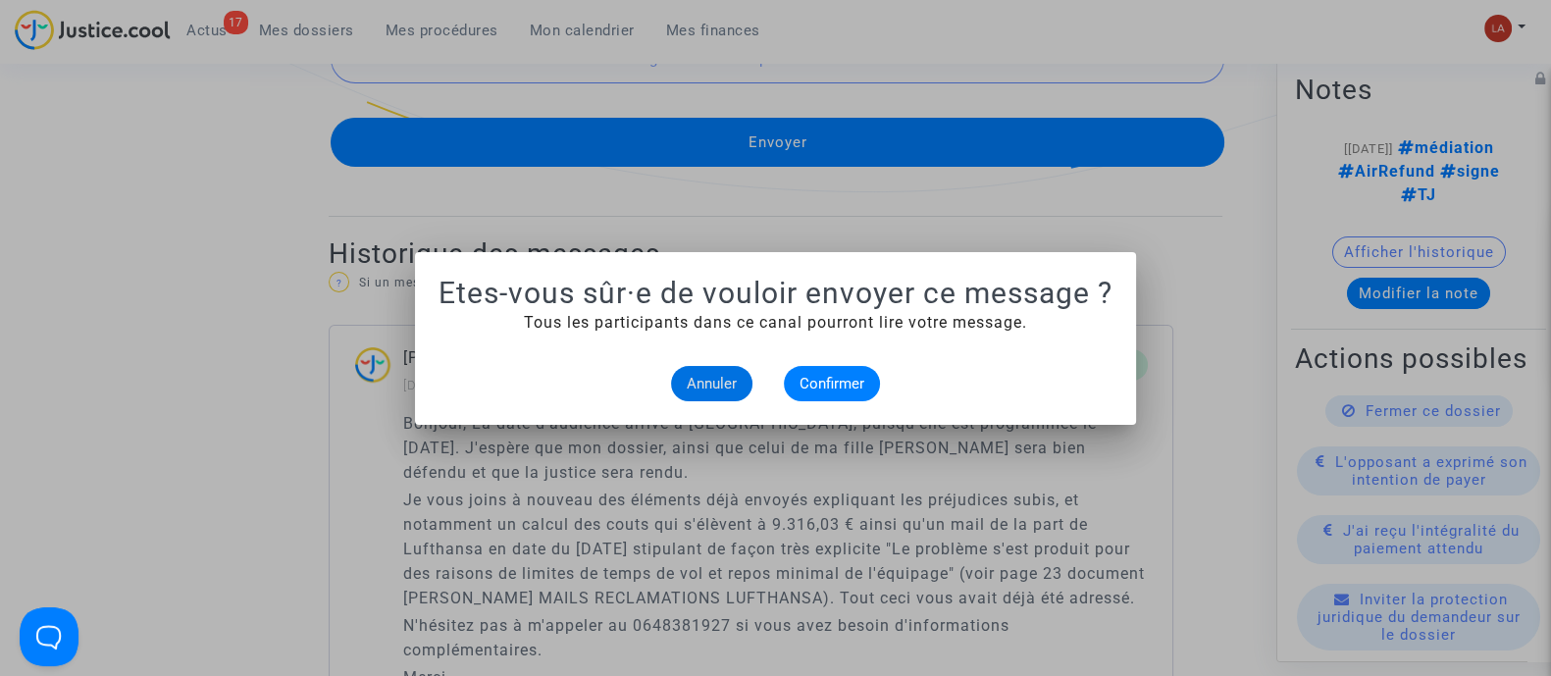
click at [848, 399] on mat-dialog-container "Etes-vous sûr·e de vouloir envoyer ce message ? Tous les participants dans ce c…" at bounding box center [775, 338] width 721 height 173
click at [849, 394] on button "Confirmer" at bounding box center [832, 383] width 96 height 35
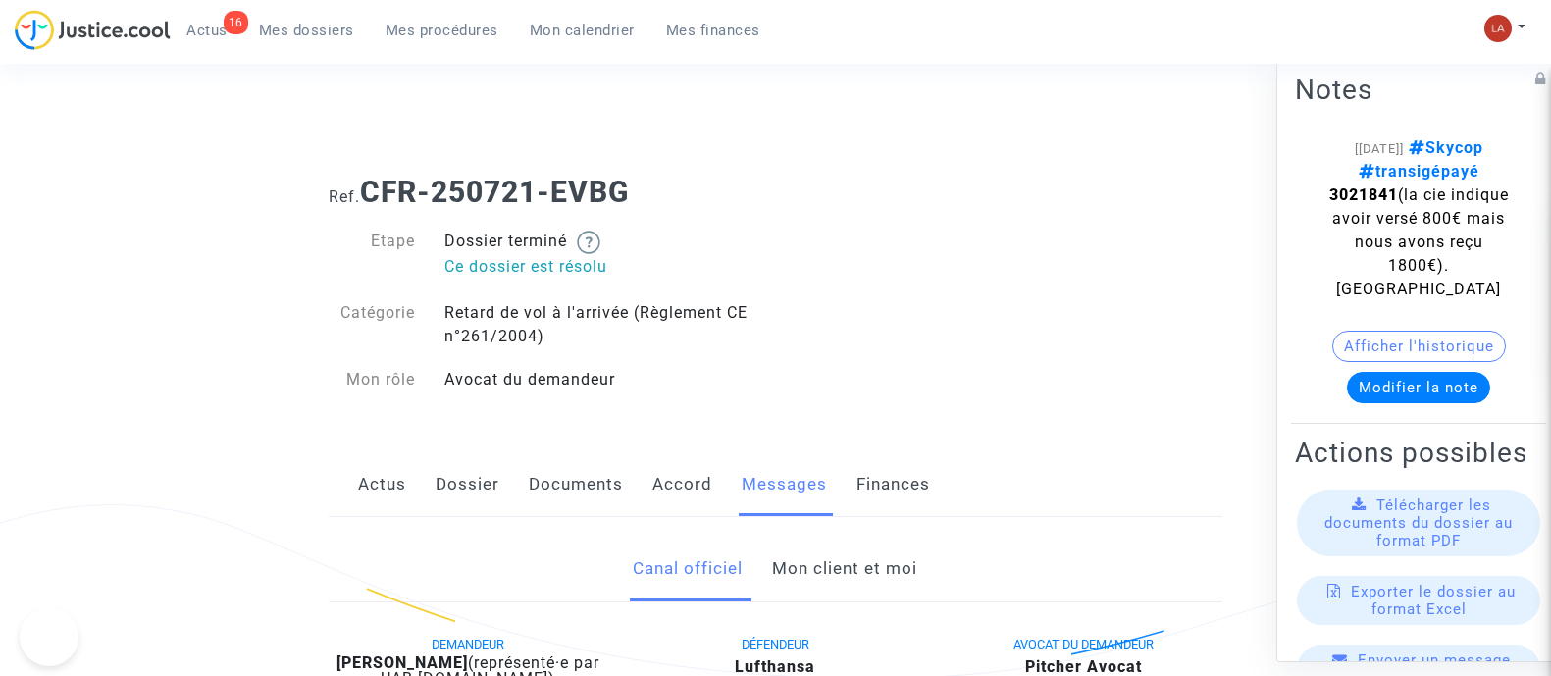
click at [819, 561] on link "Mon client et moi" at bounding box center [844, 569] width 145 height 65
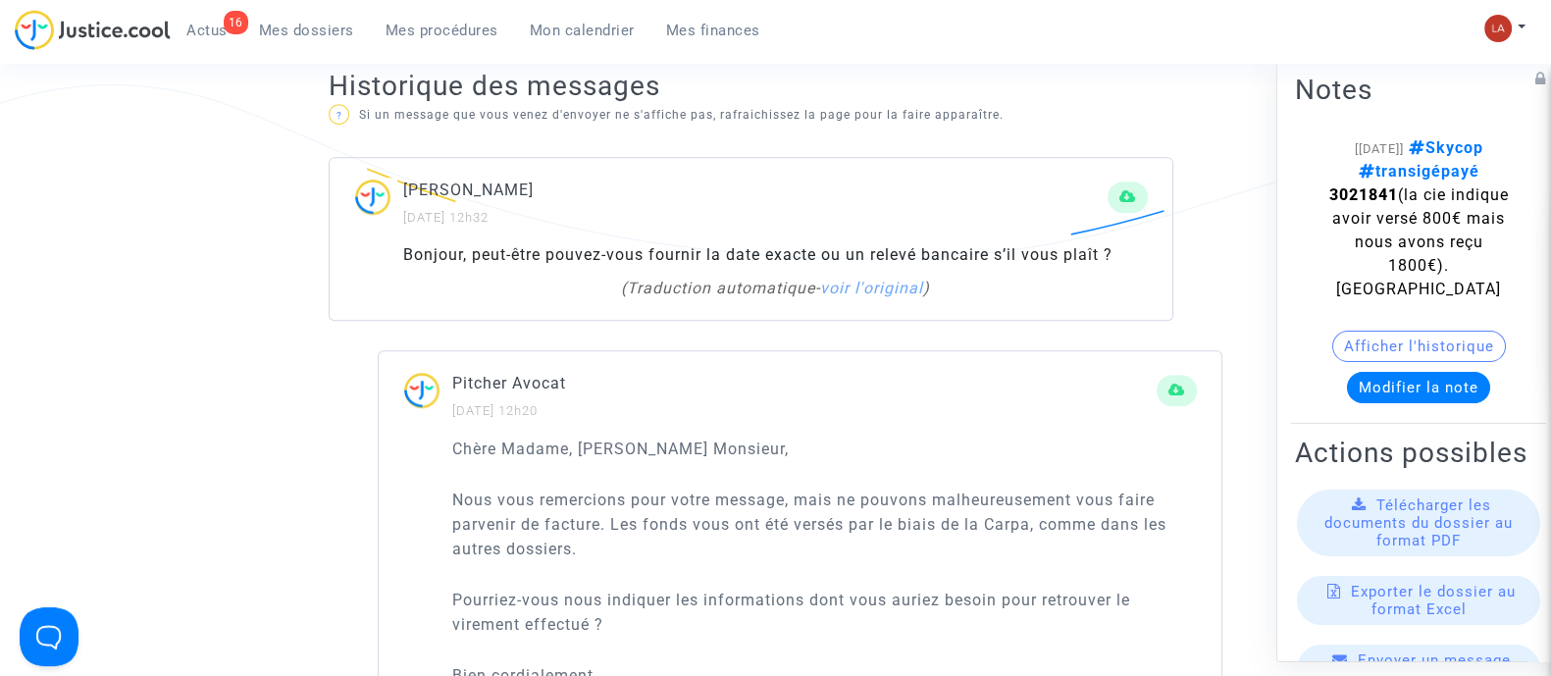
scroll to position [1104, 0]
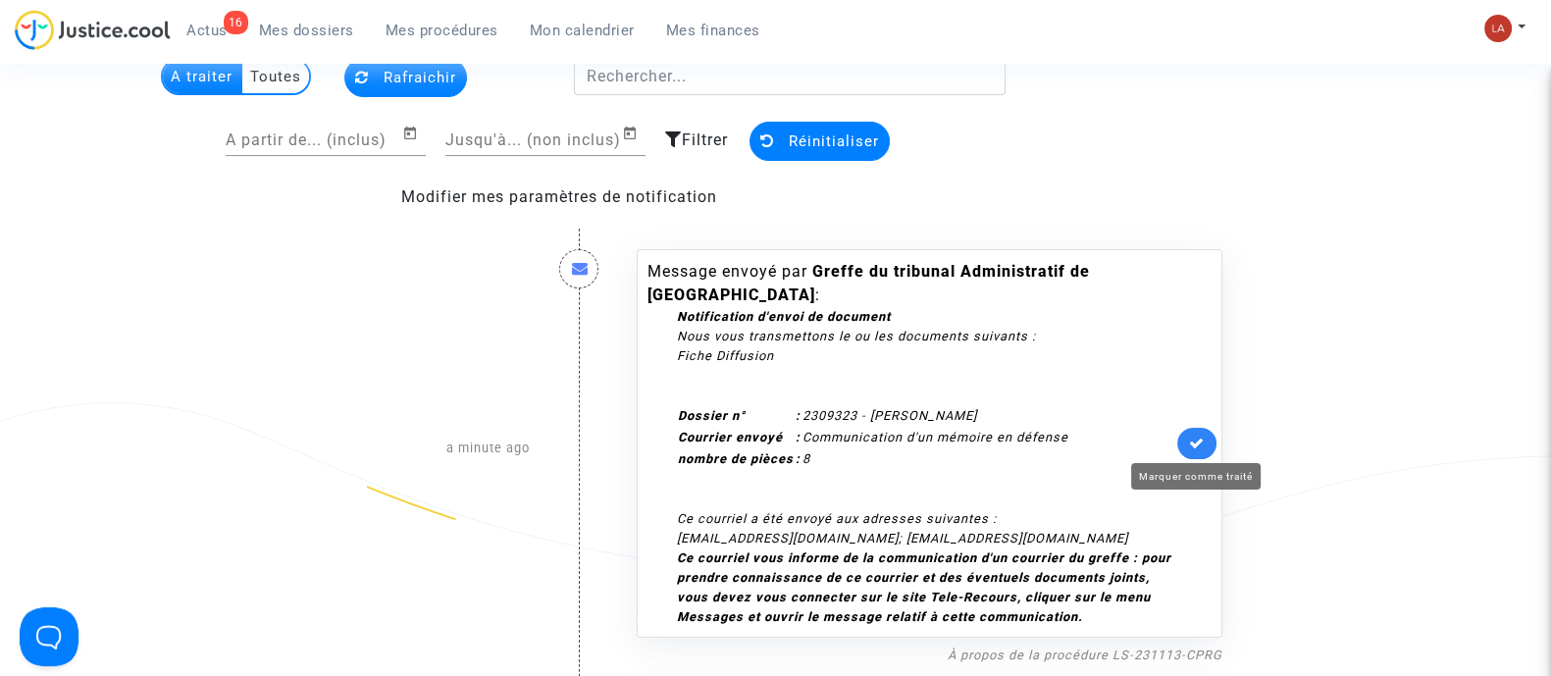
click at [1197, 444] on icon at bounding box center [1197, 443] width 16 height 15
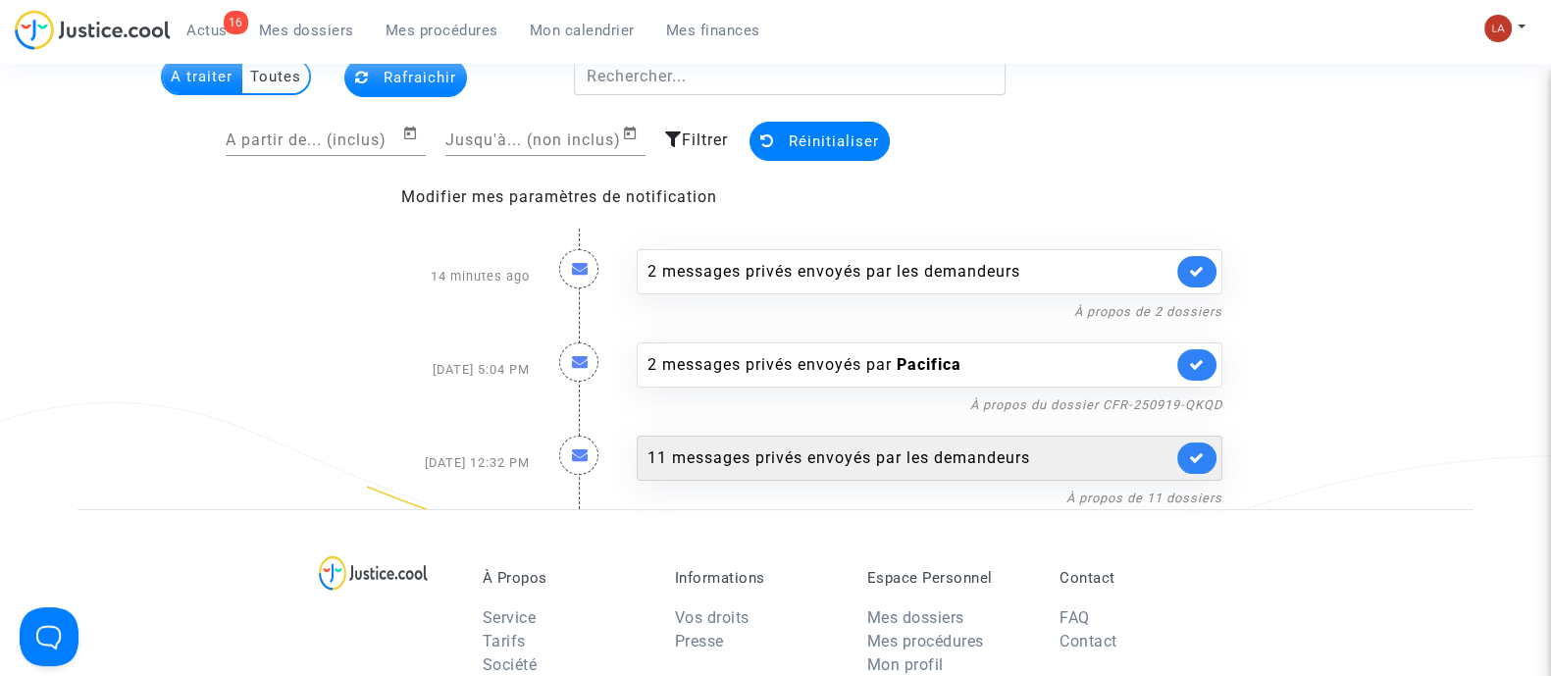
scroll to position [244, 0]
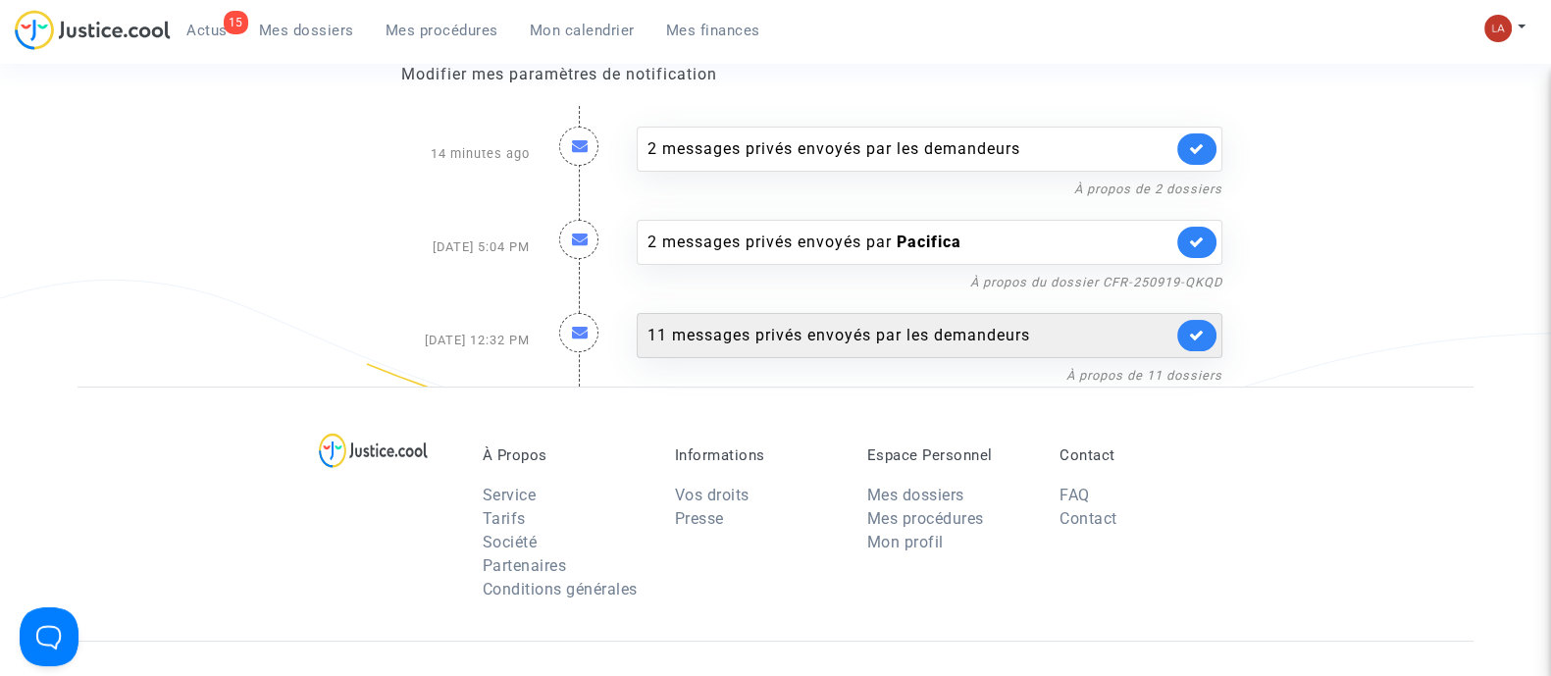
click at [908, 339] on div "11 messages privés envoyés par les demandeurs" at bounding box center [910, 336] width 525 height 24
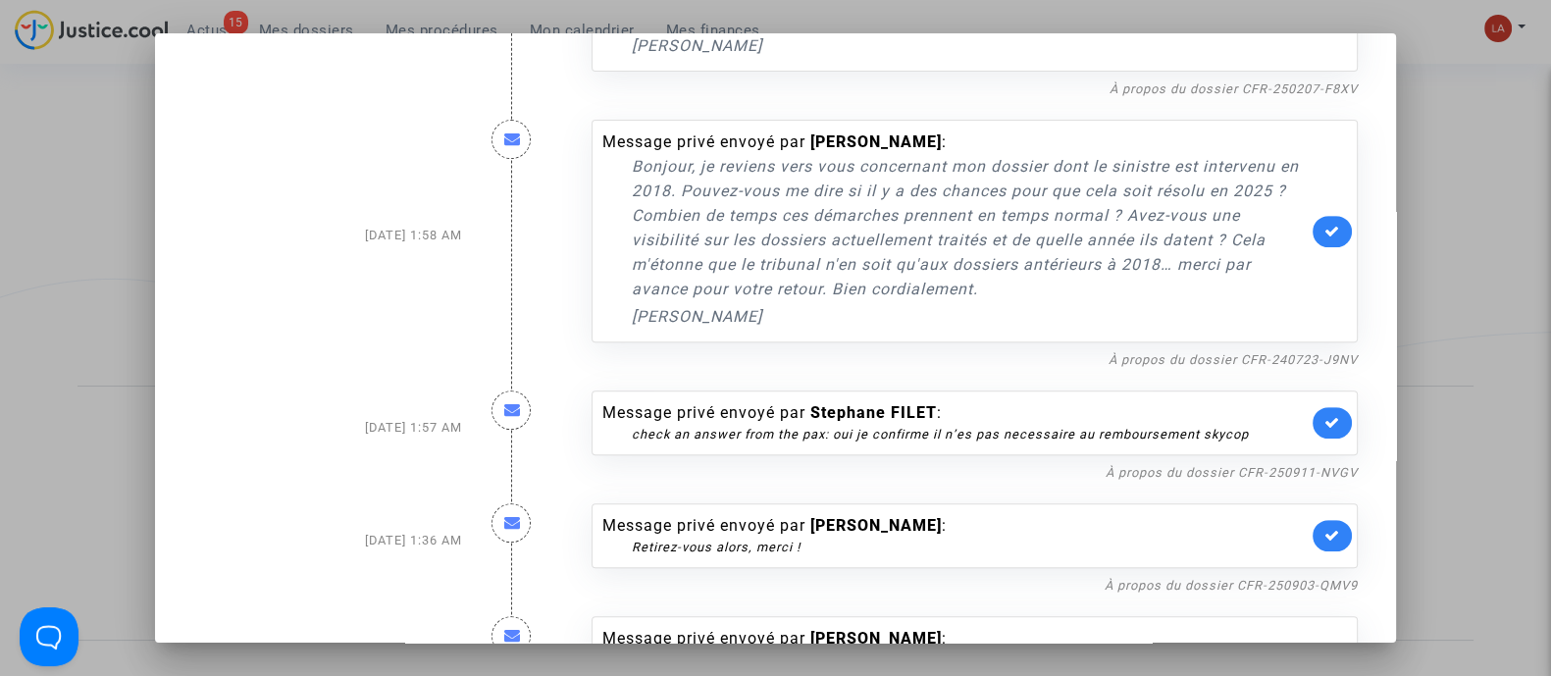
scroll to position [1226, 0]
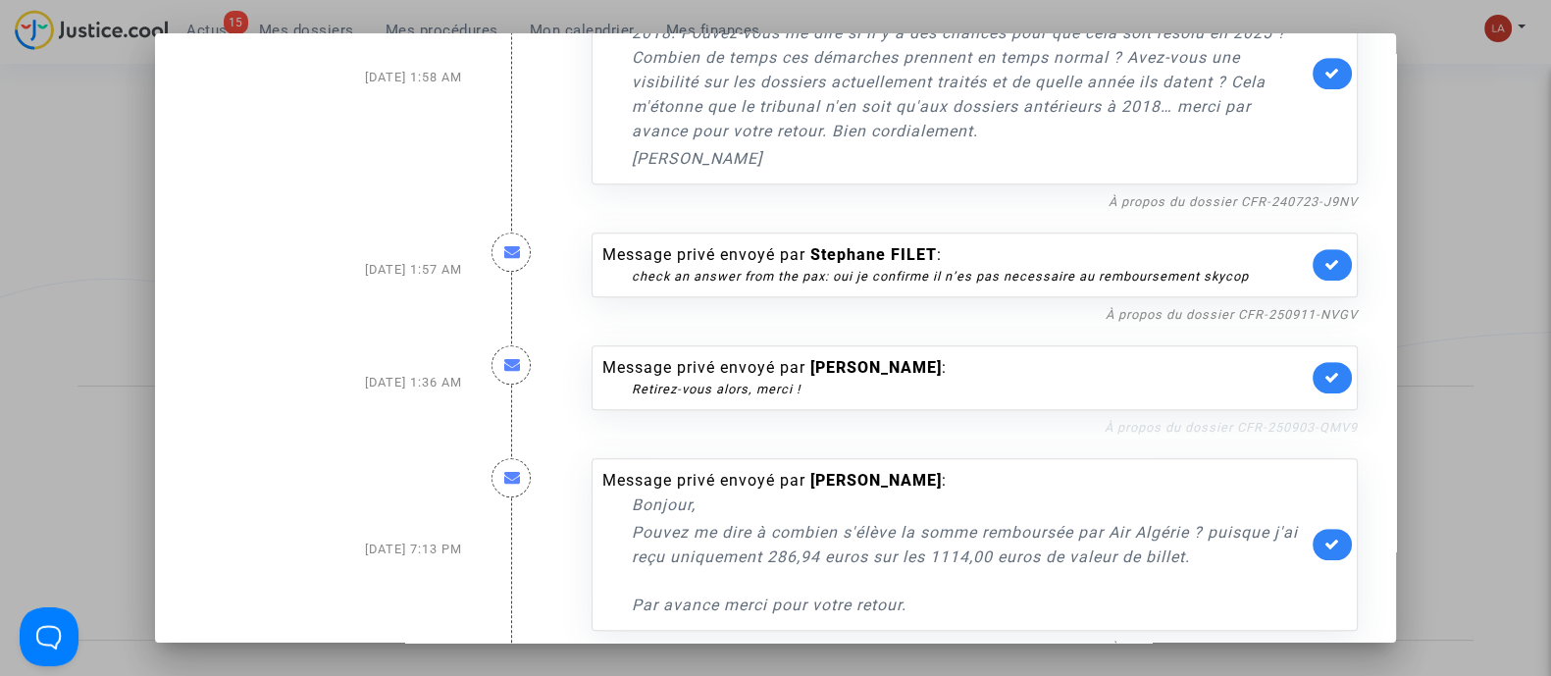
click at [1245, 421] on link "À propos du dossier CFR-250903-QMV9" at bounding box center [1231, 427] width 253 height 15
click at [1325, 375] on icon at bounding box center [1333, 377] width 16 height 15
click at [1239, 307] on link "À propos du dossier CFR-250911-NVGV" at bounding box center [1232, 314] width 252 height 15
click at [1313, 261] on link at bounding box center [1332, 264] width 39 height 31
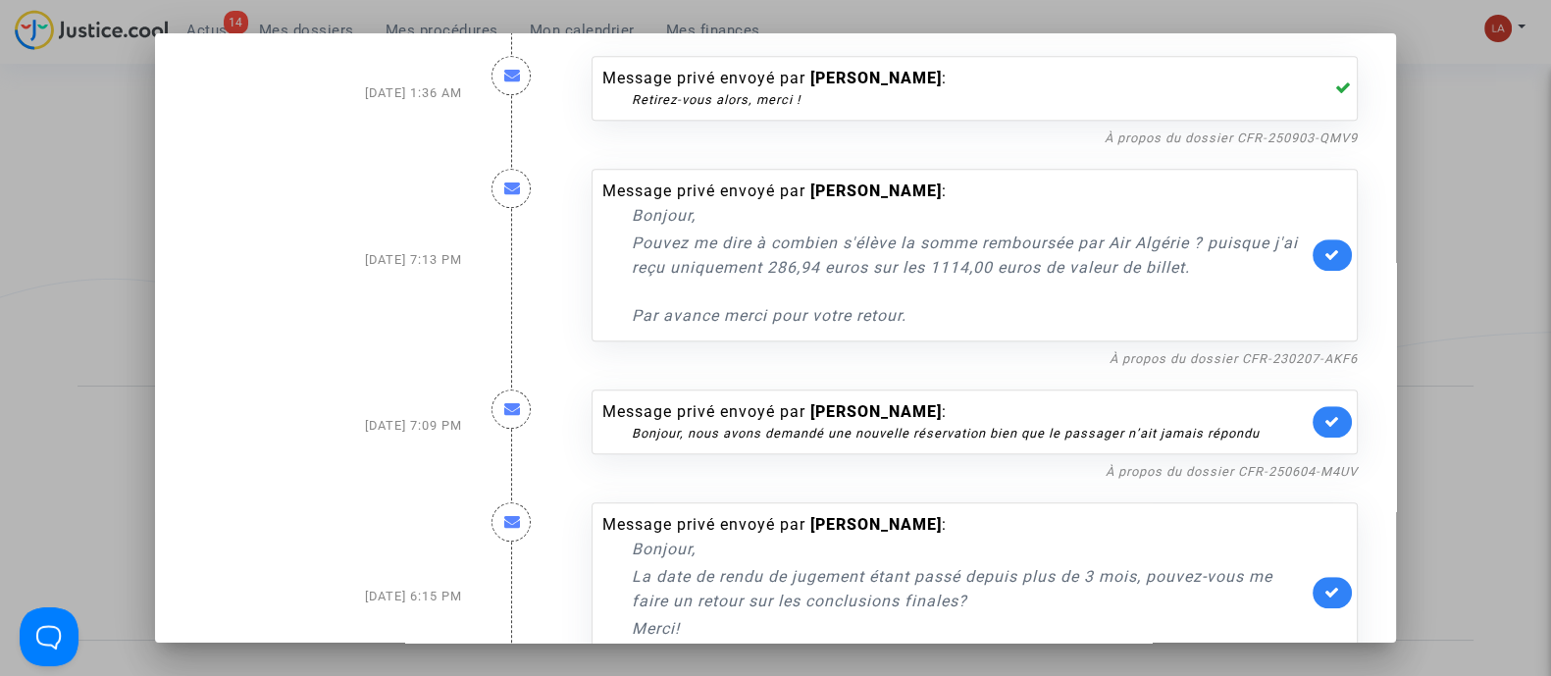
scroll to position [1603, 0]
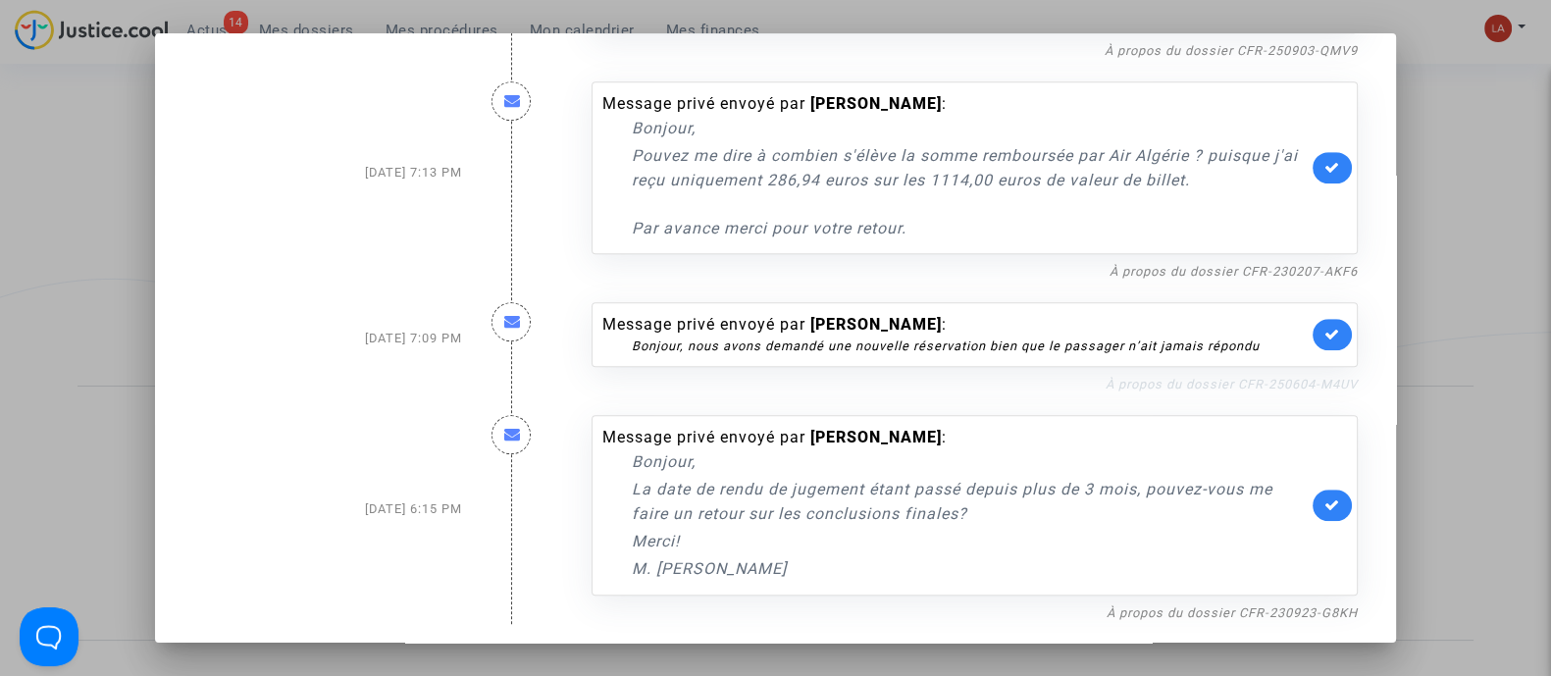
click at [1271, 377] on link "À propos du dossier CFR-250604-M4UV" at bounding box center [1232, 384] width 252 height 15
click at [1325, 327] on icon at bounding box center [1333, 334] width 16 height 15
click at [1176, 609] on link "À propos du dossier CFR-230923-G8KH" at bounding box center [1232, 612] width 251 height 15
drag, startPoint x: 97, startPoint y: 172, endPoint x: 201, endPoint y: 2, distance: 199.1
click at [98, 172] on div at bounding box center [775, 338] width 1551 height 676
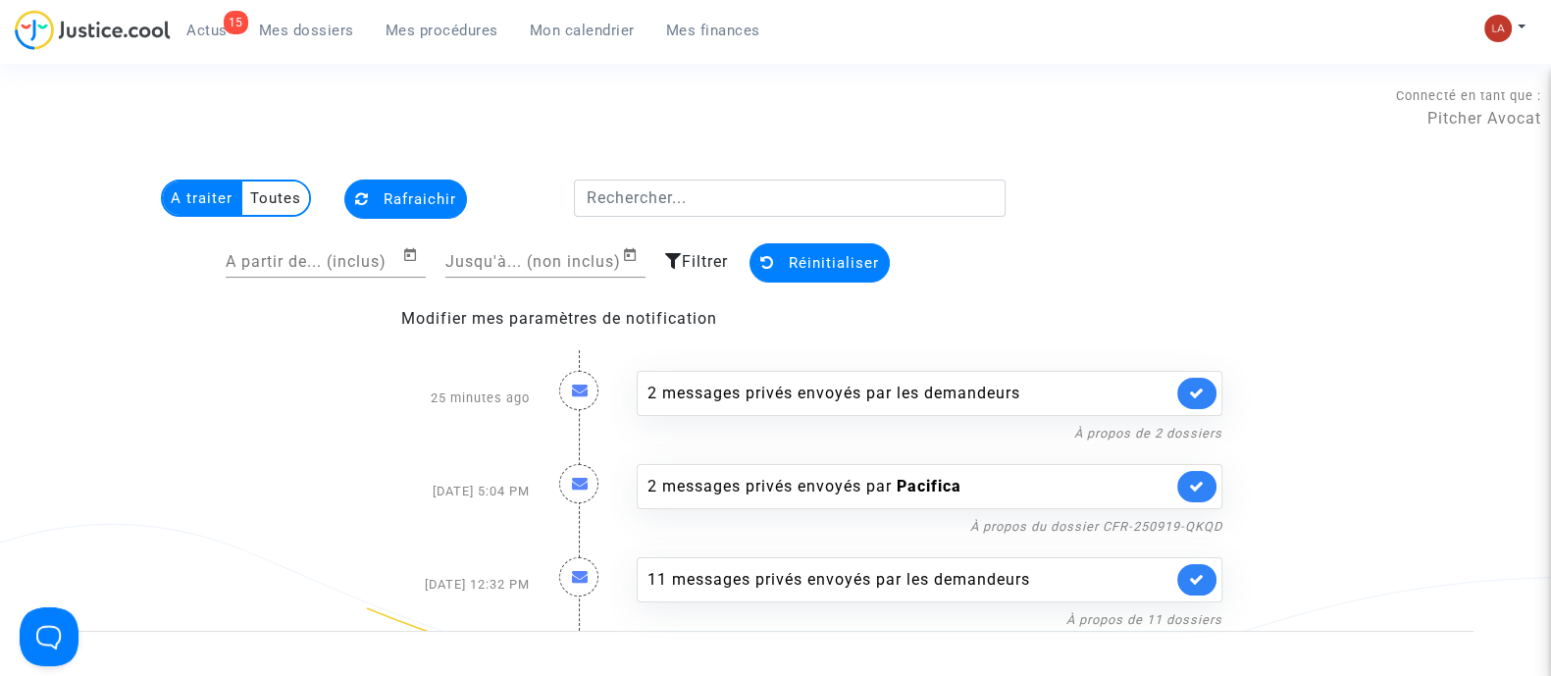
scroll to position [244, 0]
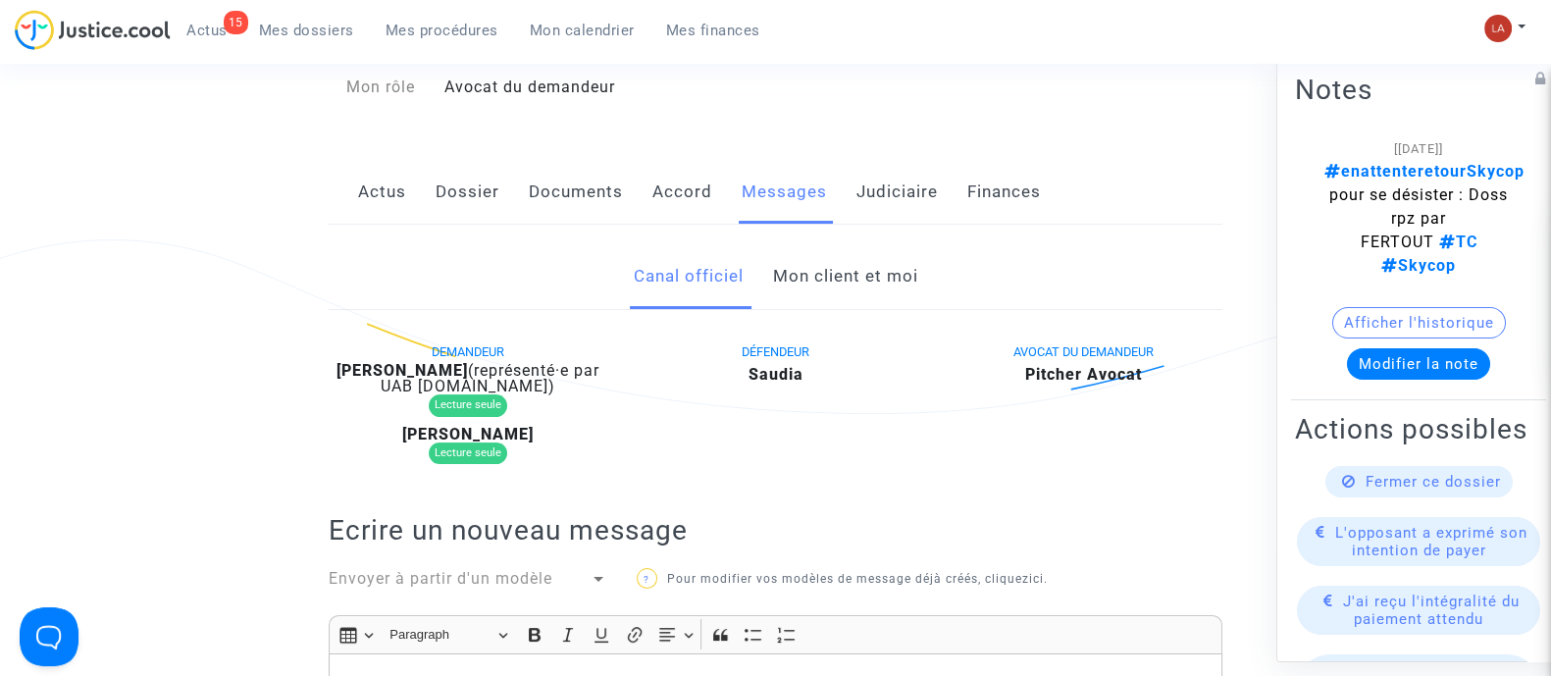
scroll to position [490, 0]
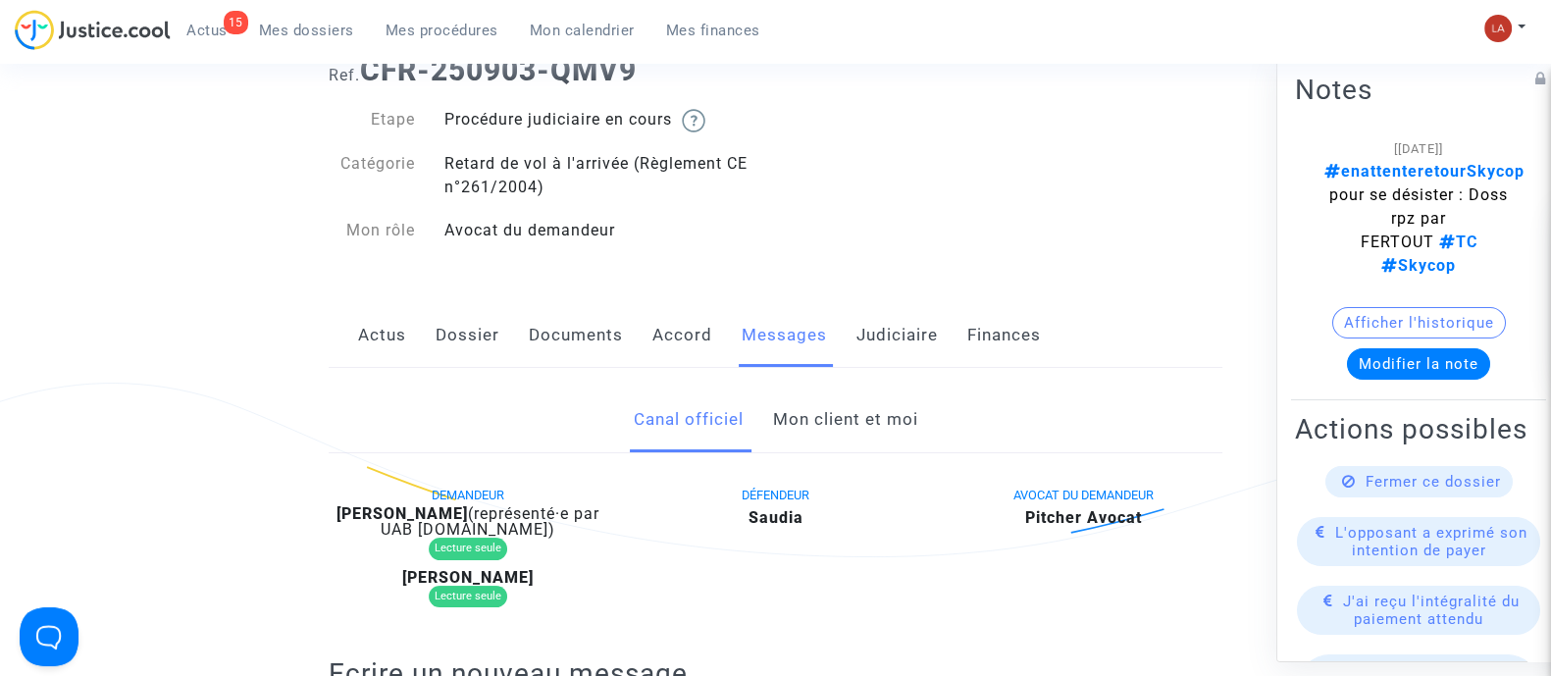
click at [878, 423] on link "Mon client et moi" at bounding box center [844, 420] width 145 height 65
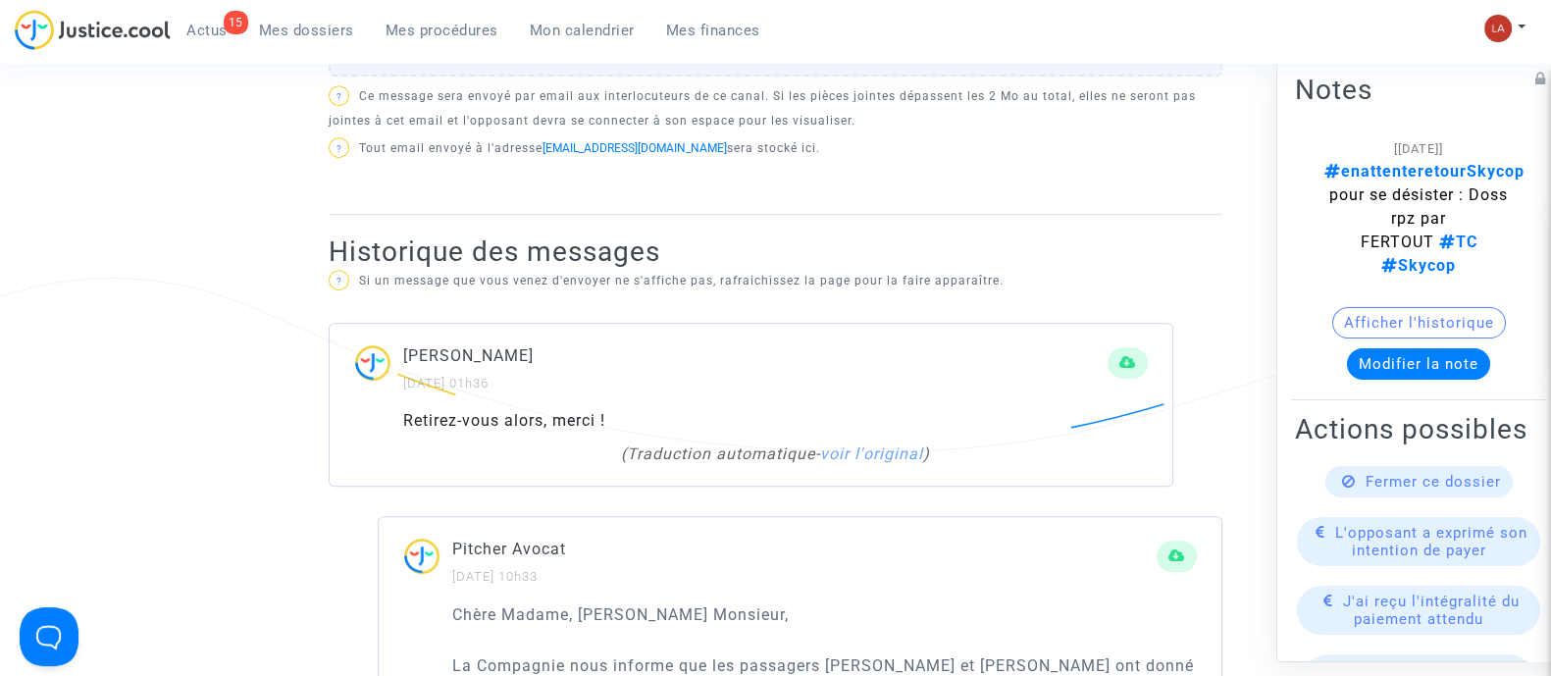
scroll to position [1226, 0]
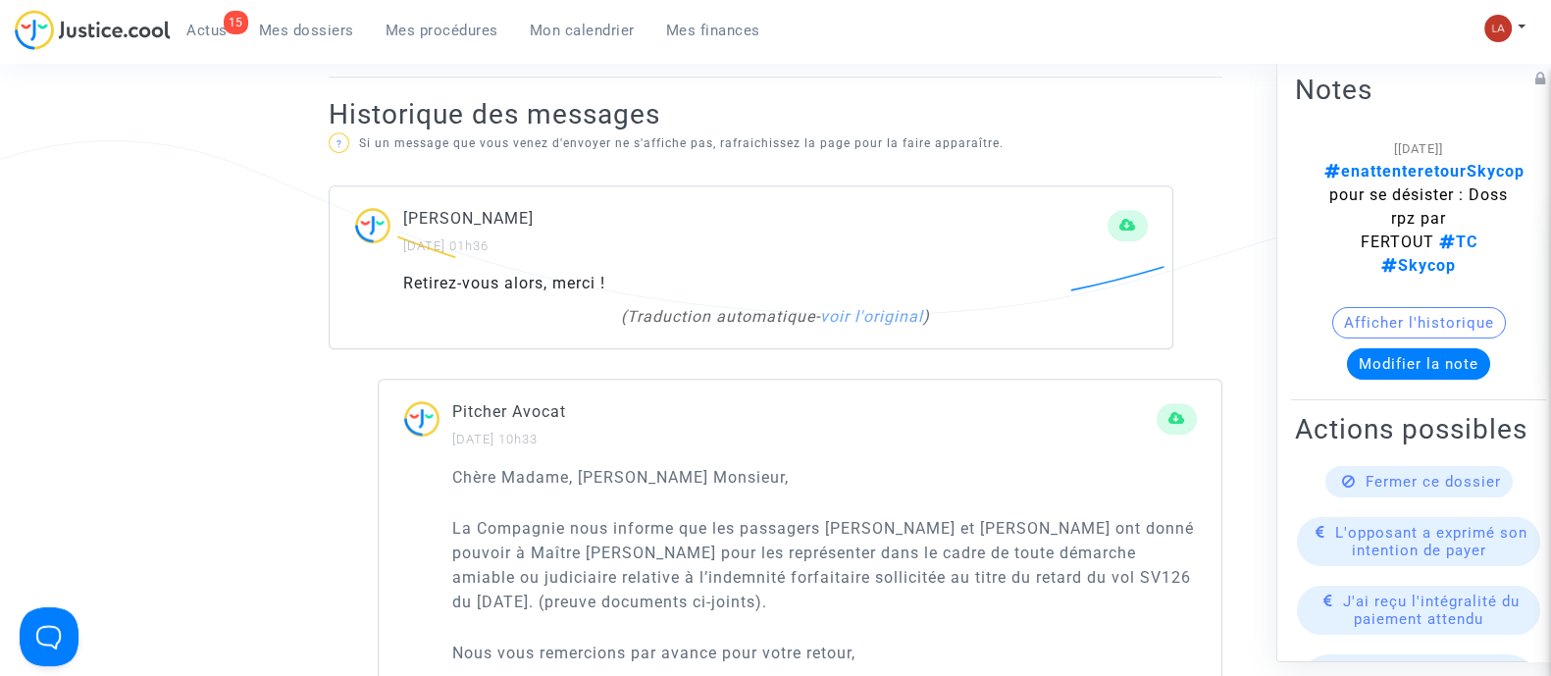
click at [1392, 490] on span "Fermer ce dossier" at bounding box center [1433, 481] width 135 height 18
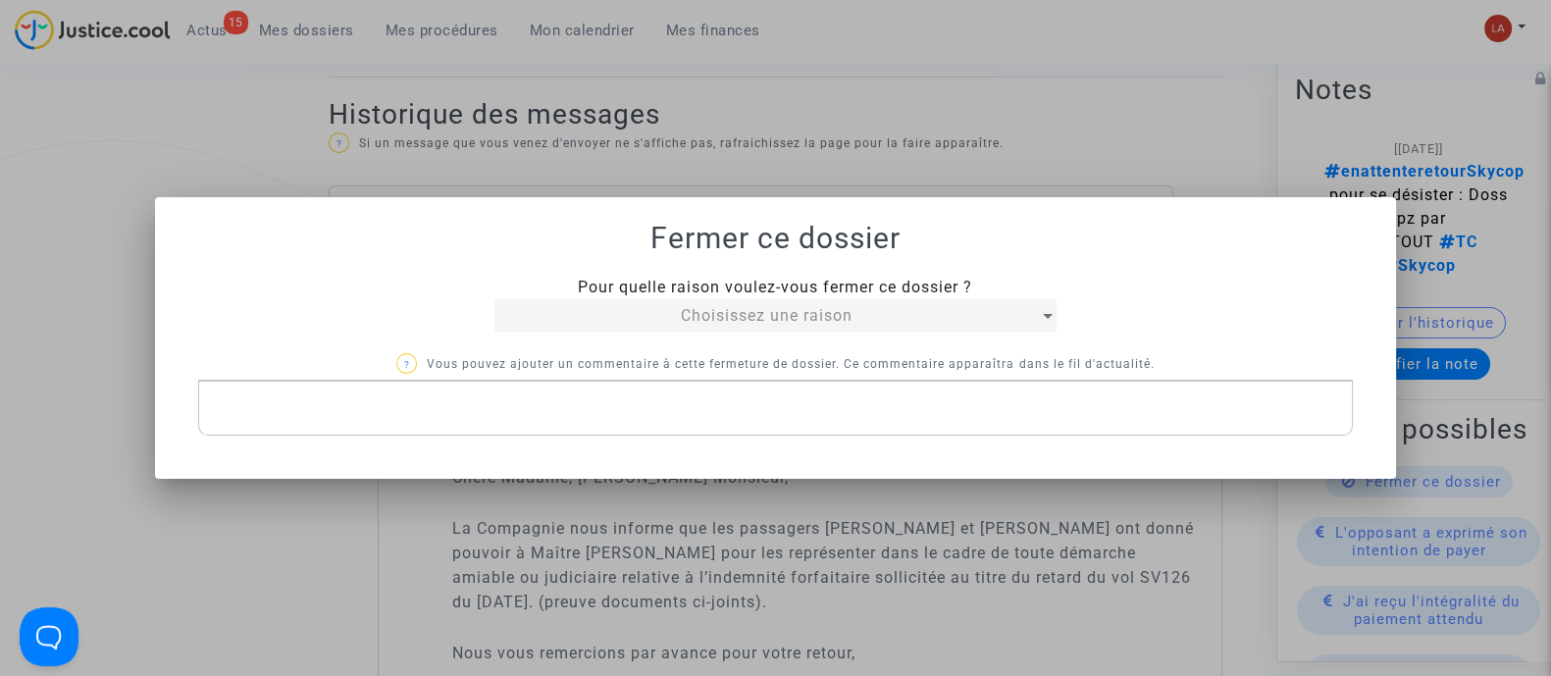
scroll to position [0, 0]
click at [723, 313] on span "Choisissez une raison" at bounding box center [767, 315] width 172 height 19
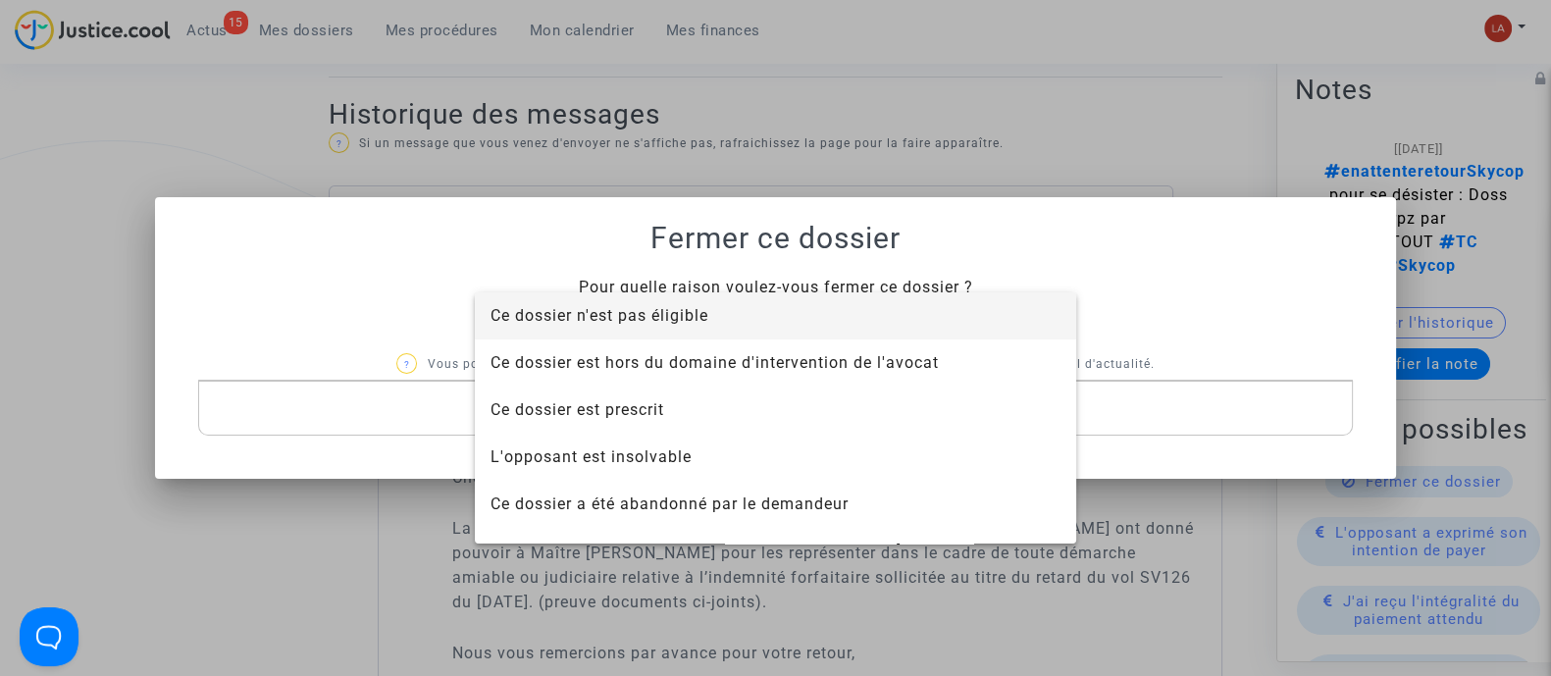
click at [775, 329] on span "Ce dossier n'est pas éligible" at bounding box center [776, 315] width 570 height 47
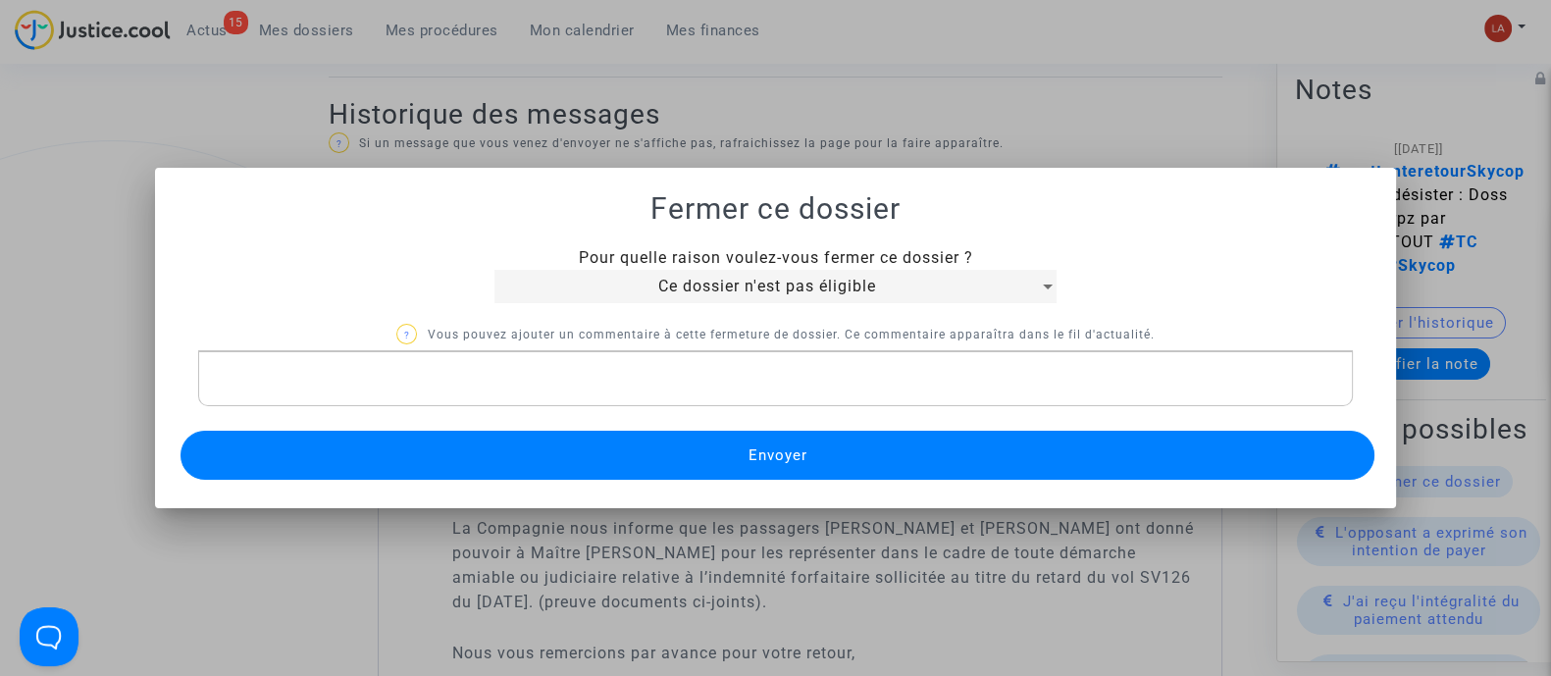
click at [772, 448] on span "Envoyer" at bounding box center [777, 455] width 59 height 18
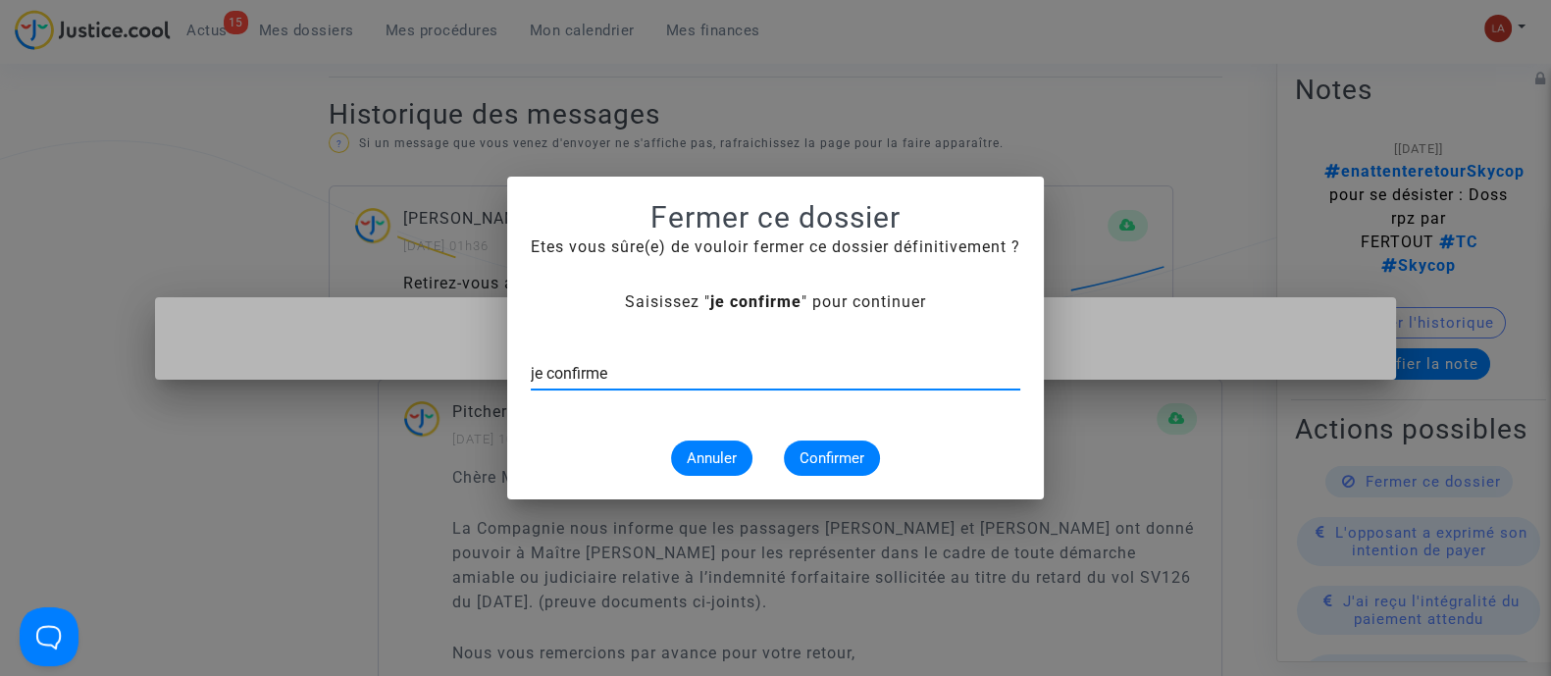
type input "je confirme"
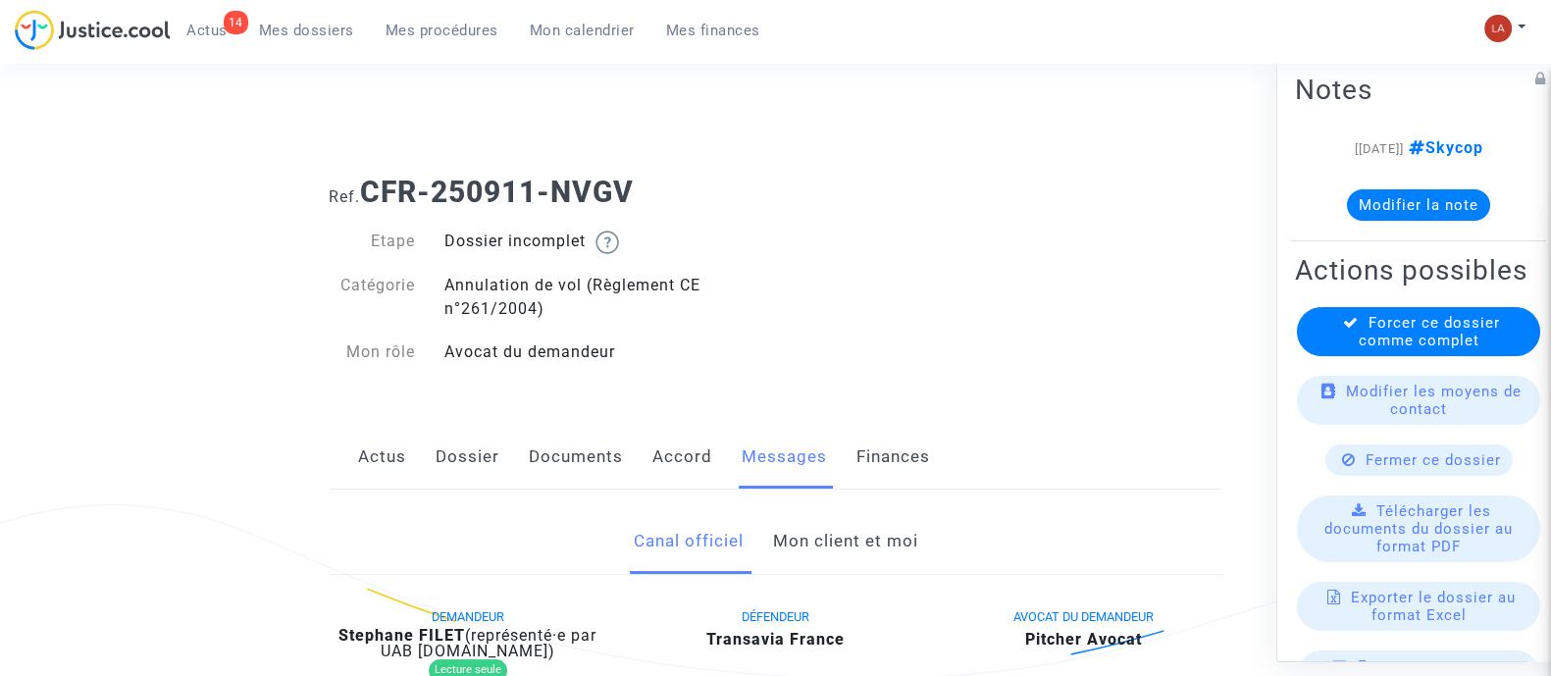
click at [837, 525] on link "Mon client et moi" at bounding box center [844, 541] width 145 height 65
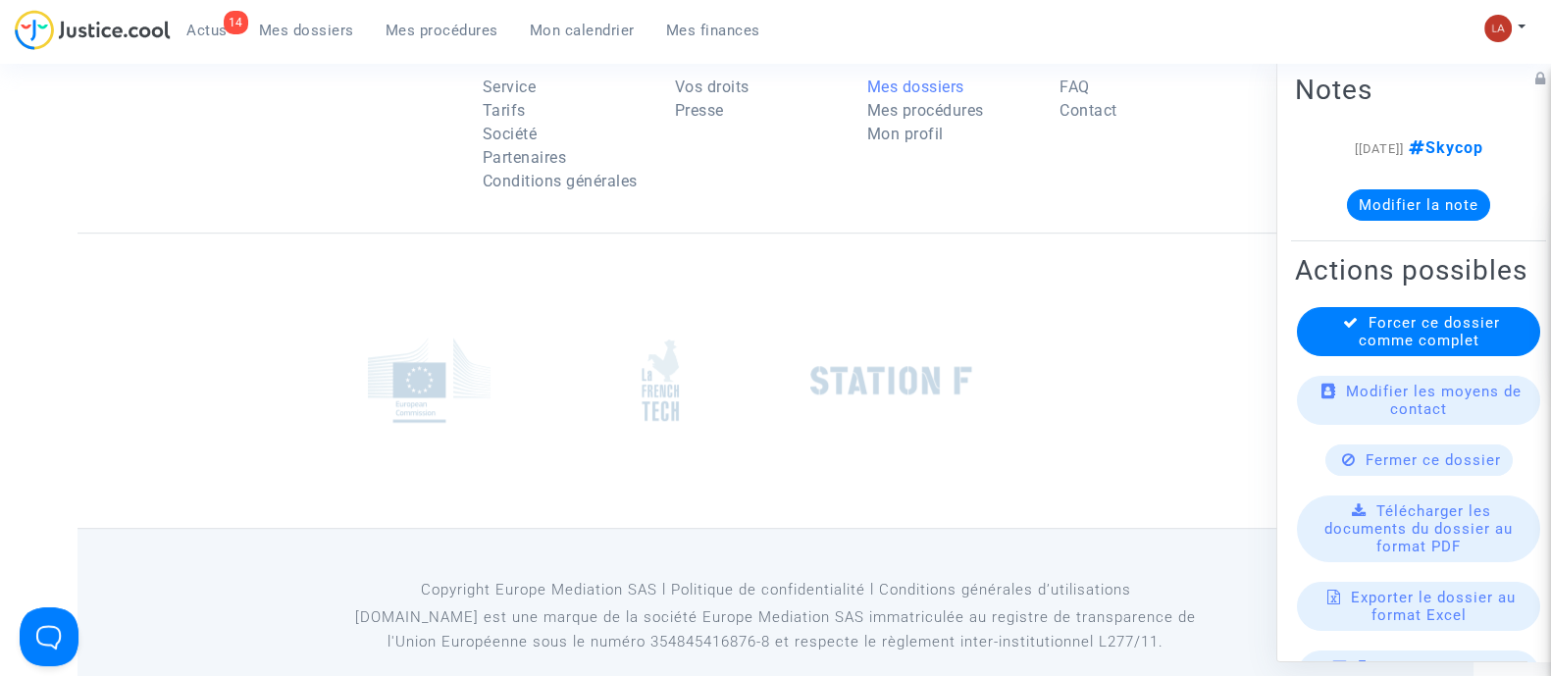
scroll to position [1226, 0]
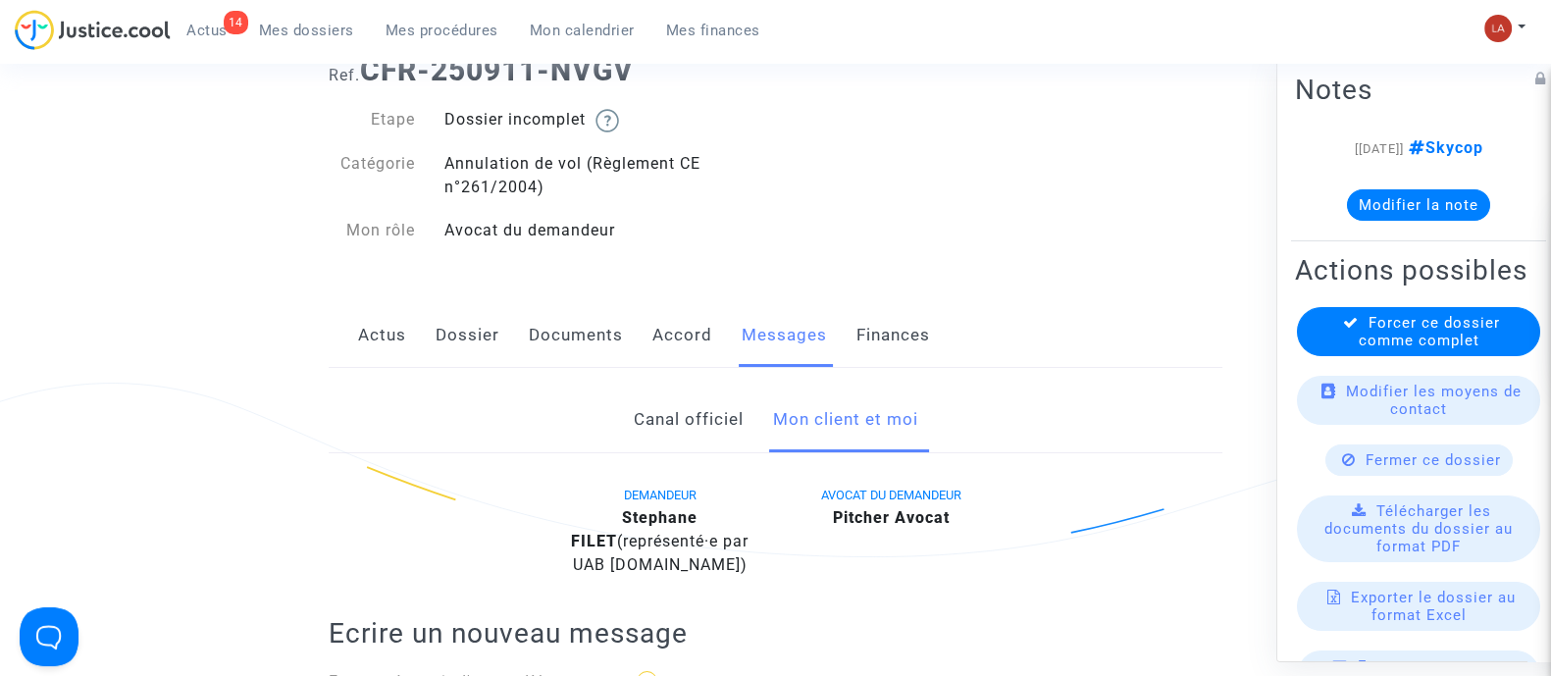
click at [600, 330] on link "Documents" at bounding box center [576, 335] width 94 height 65
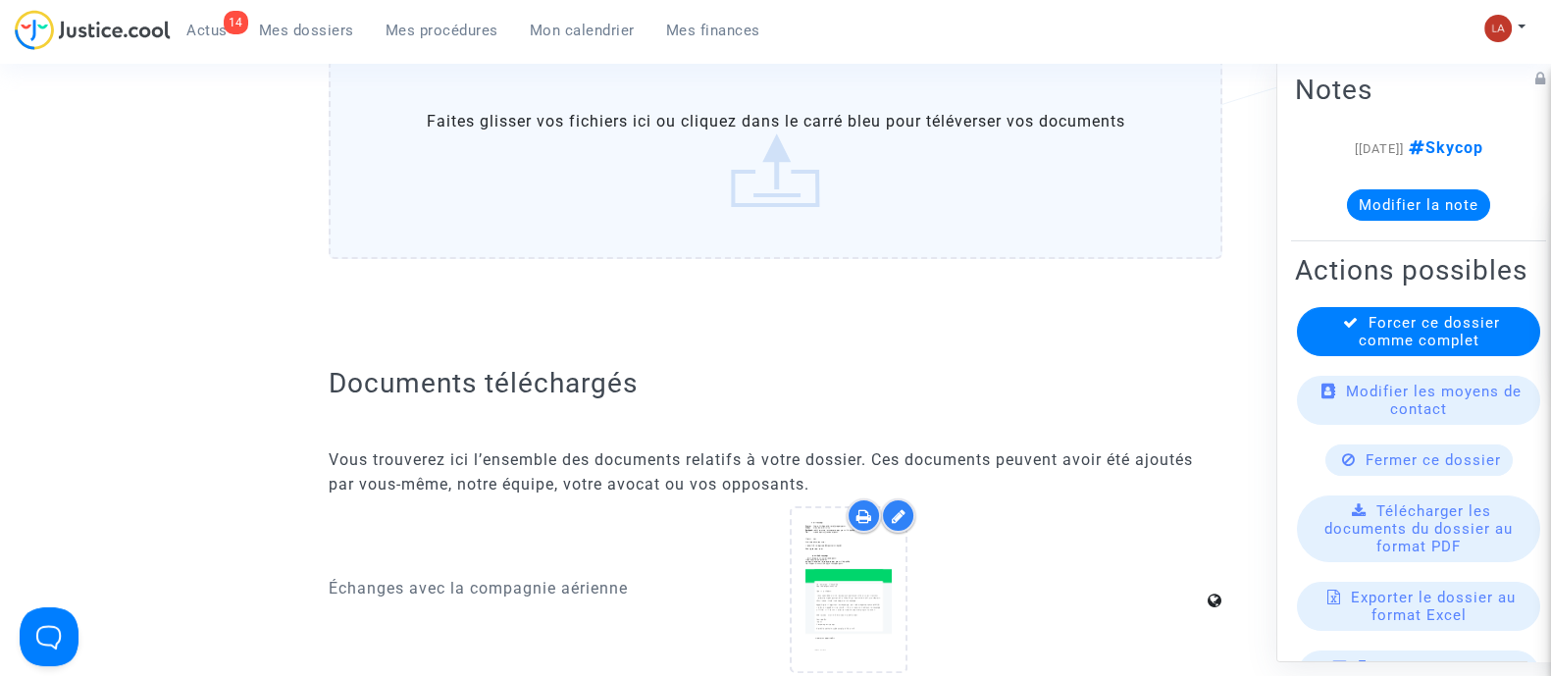
scroll to position [368, 0]
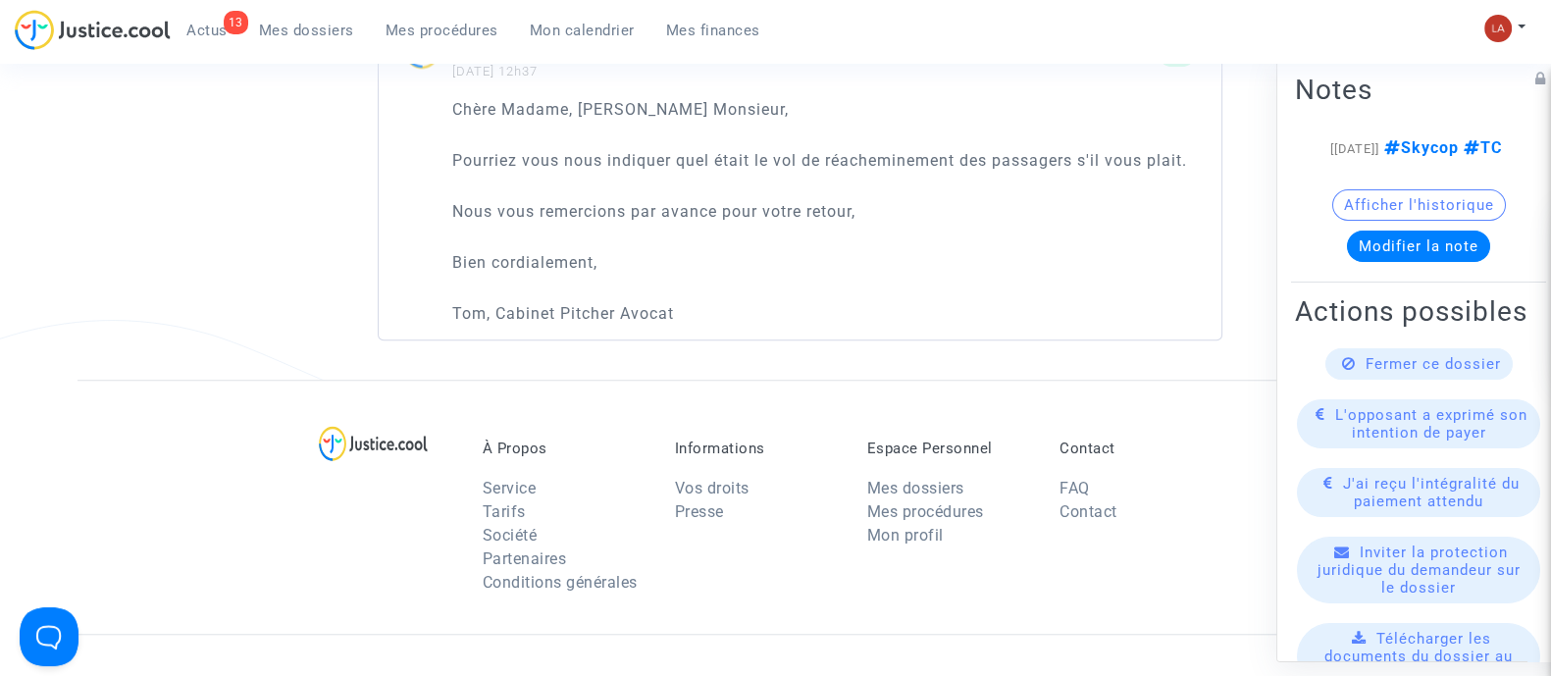
scroll to position [2085, 0]
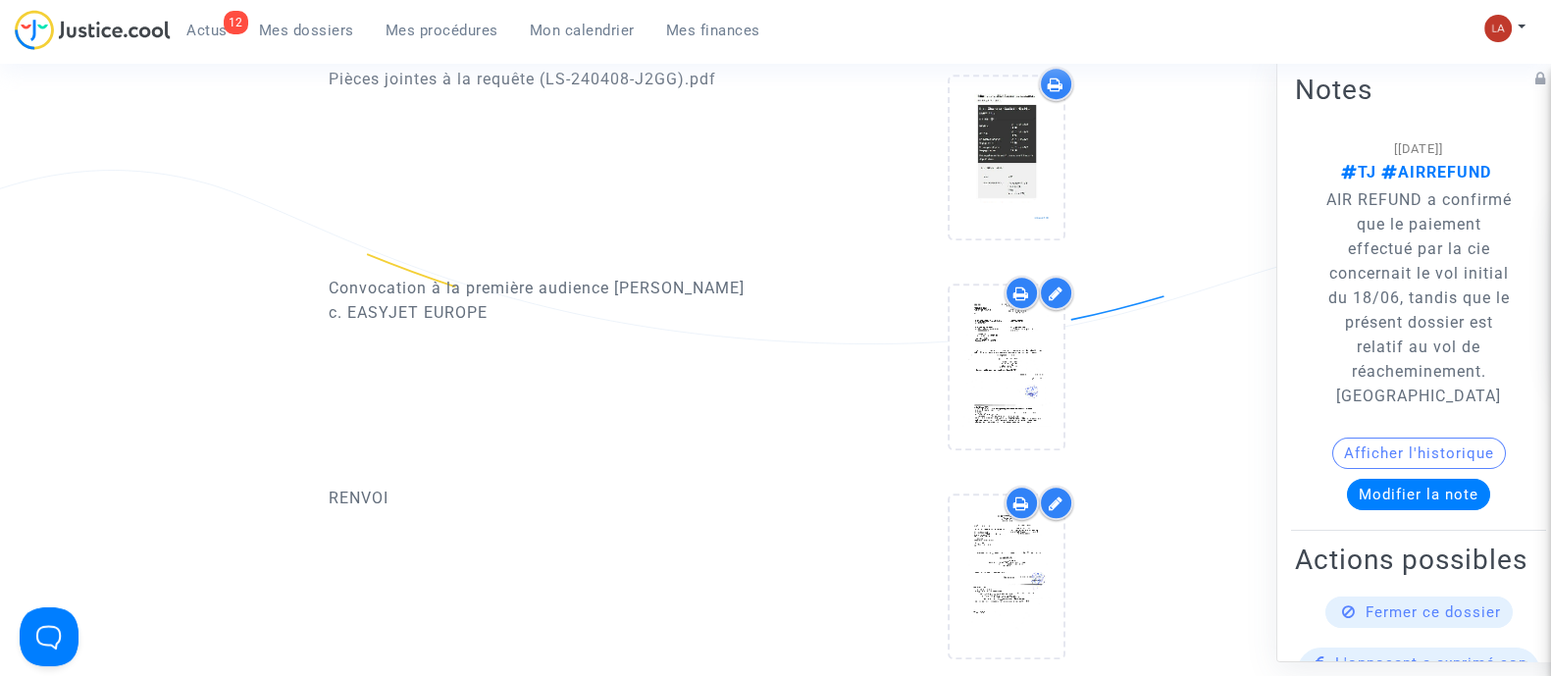
scroll to position [1472, 0]
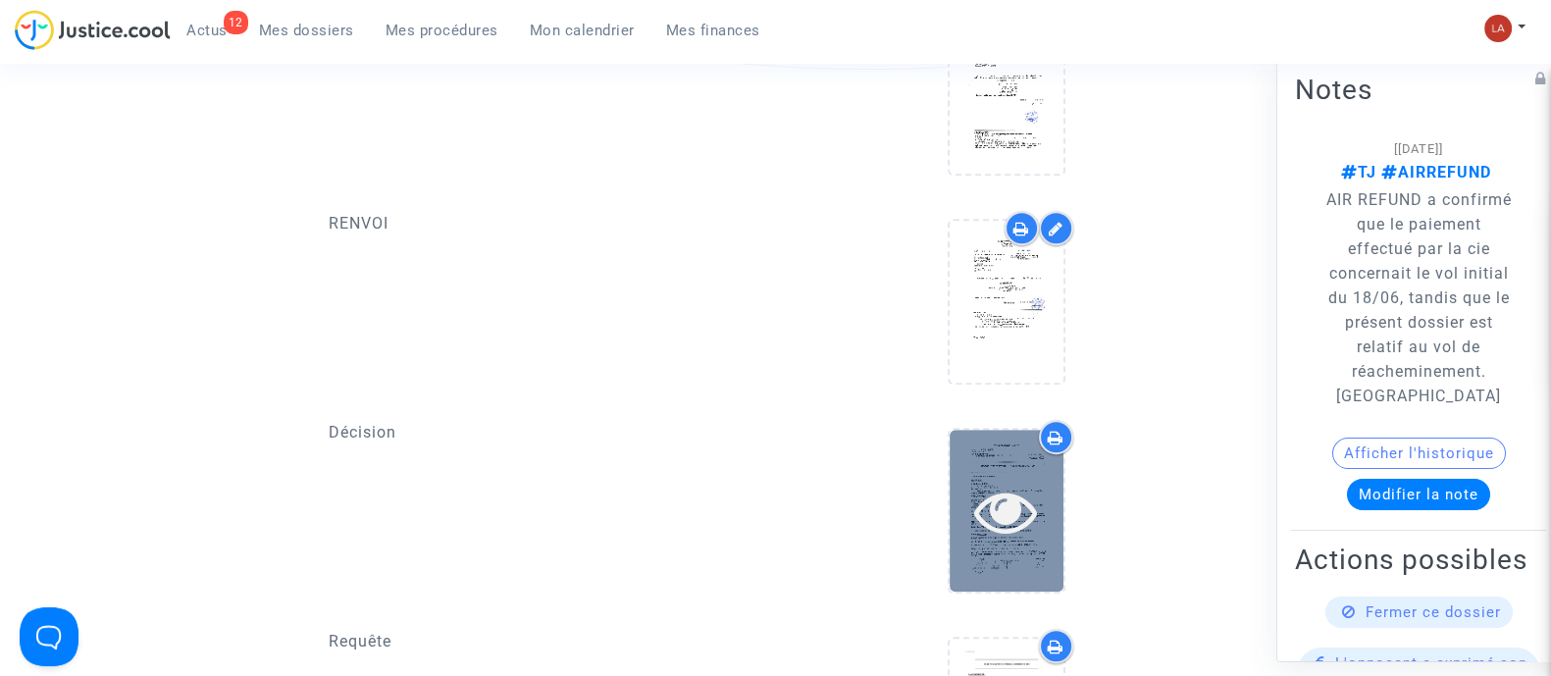
click at [1001, 480] on icon at bounding box center [1006, 511] width 64 height 63
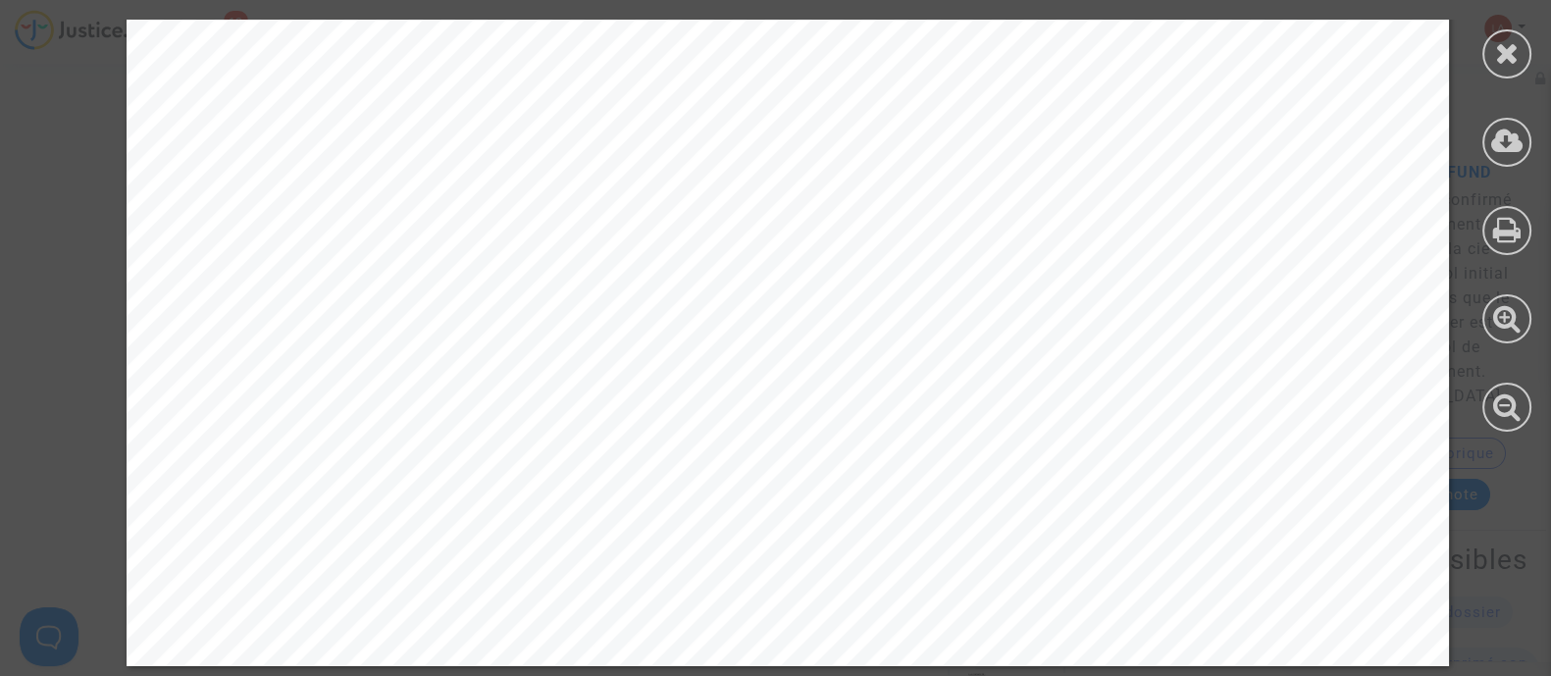
scroll to position [1244, 0]
click at [1487, 55] on div at bounding box center [1507, 53] width 49 height 49
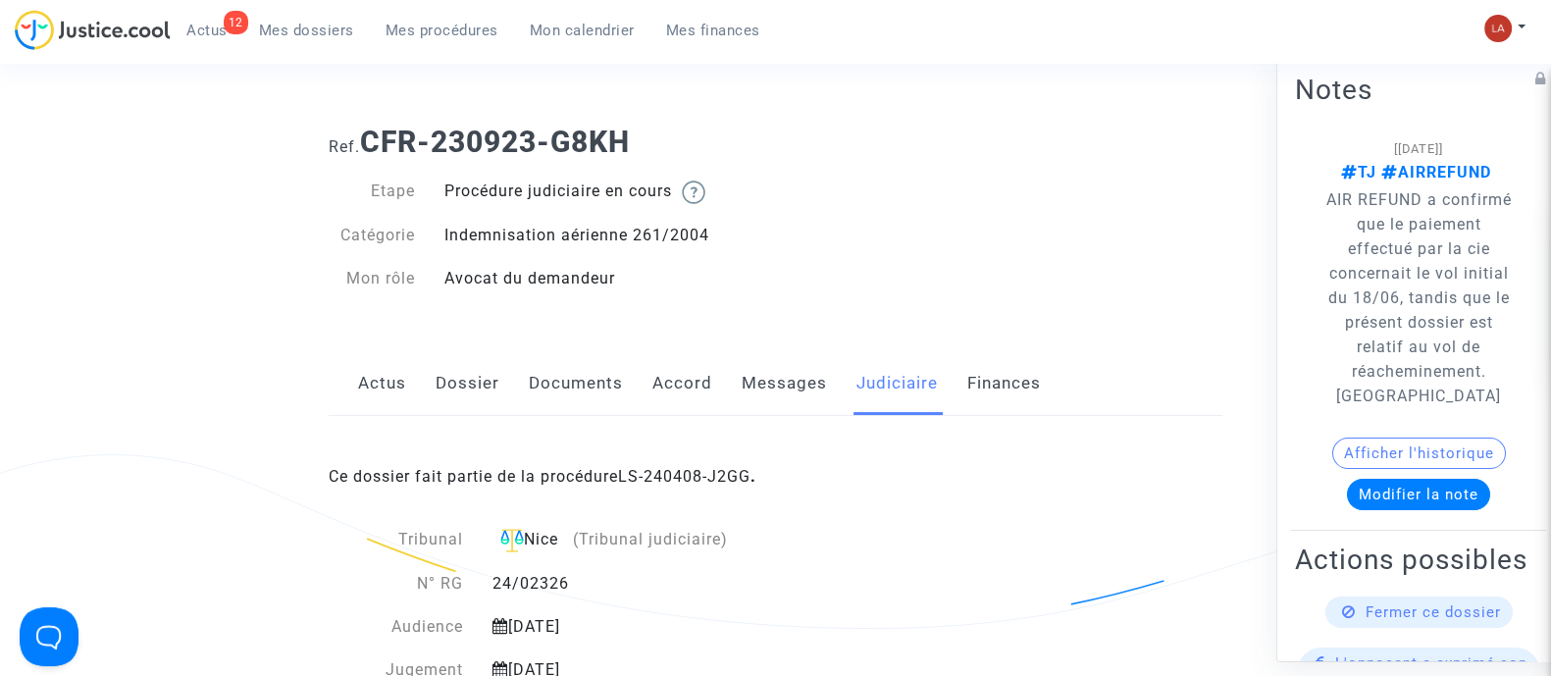
scroll to position [0, 0]
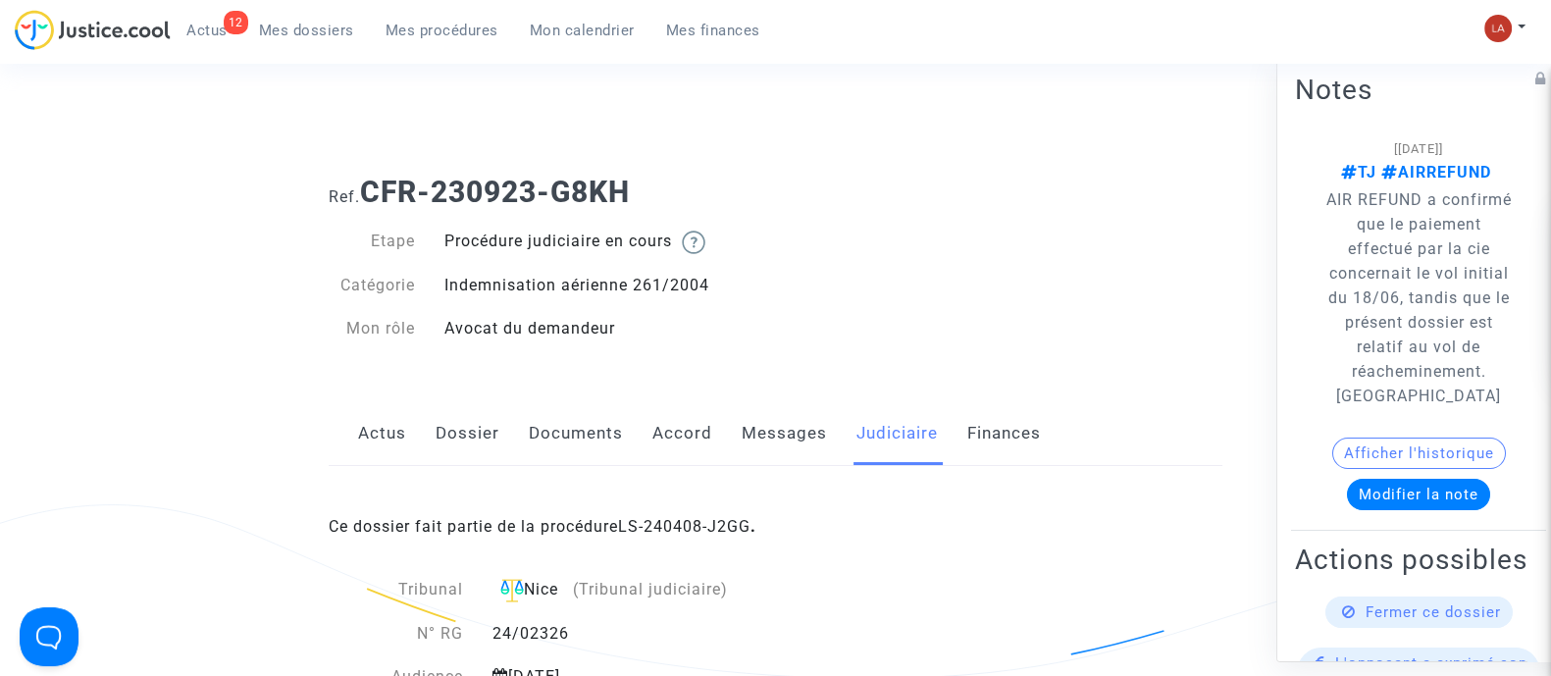
click at [776, 420] on link "Messages" at bounding box center [784, 433] width 85 height 65
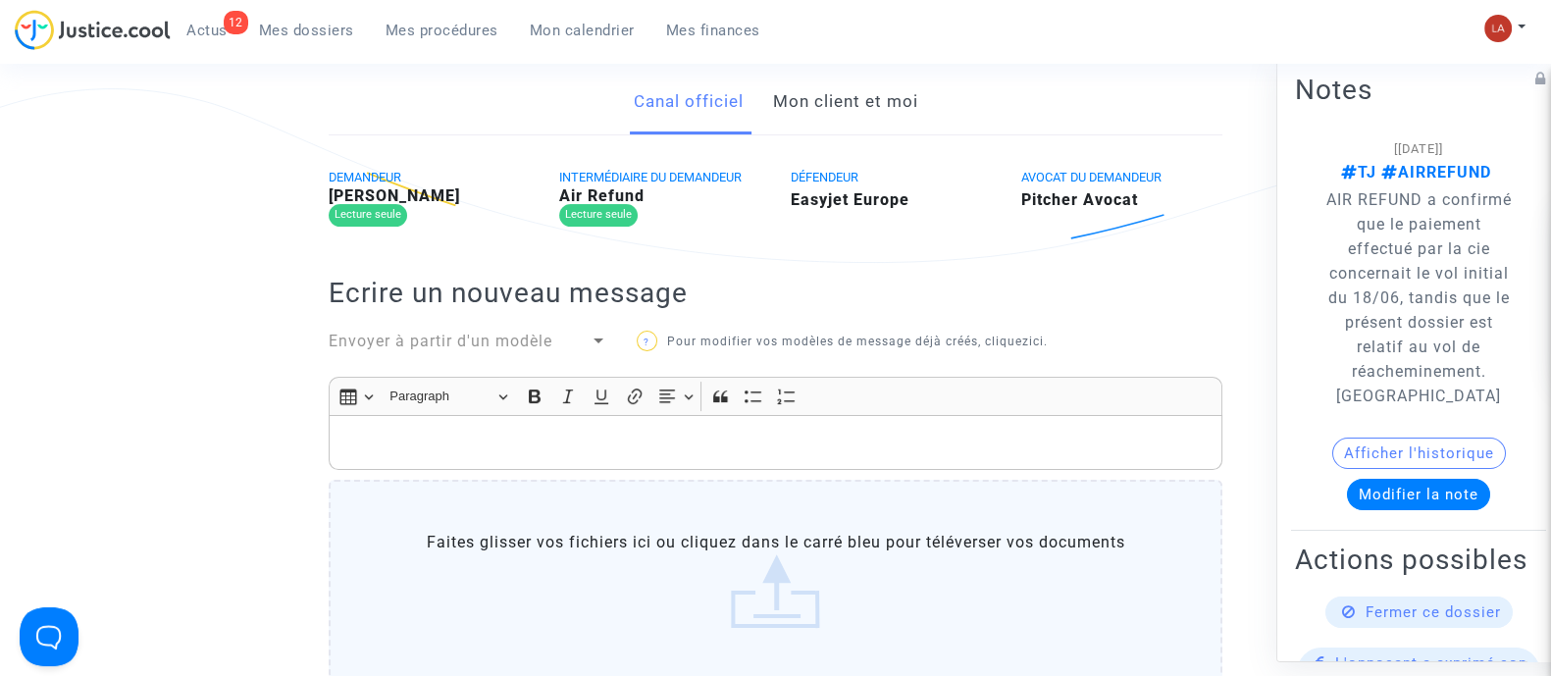
scroll to position [244, 0]
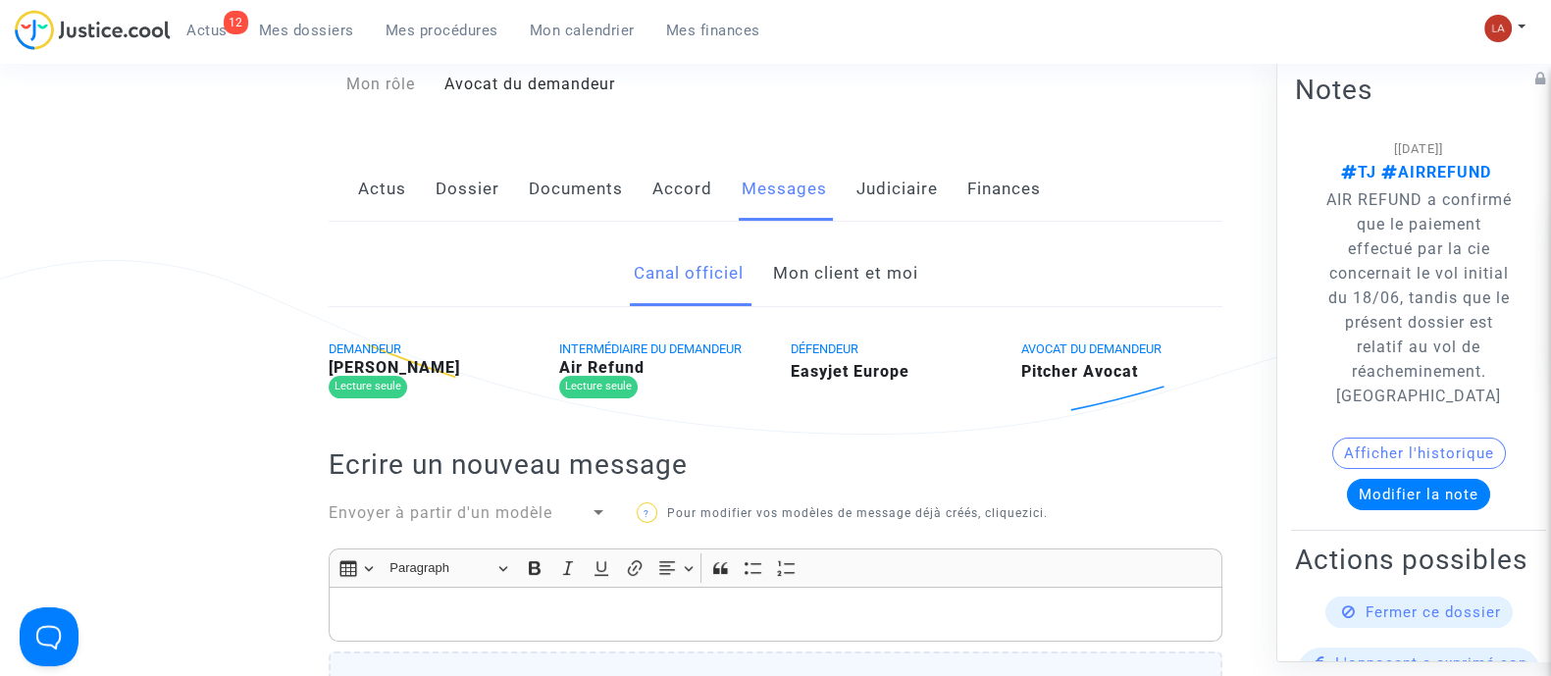
click at [423, 361] on b "Anthony Jannin" at bounding box center [394, 367] width 131 height 19
click at [426, 365] on b "Anthony Jannin" at bounding box center [394, 367] width 131 height 19
drag, startPoint x: 431, startPoint y: 353, endPoint x: 444, endPoint y: 367, distance: 19.4
click at [431, 351] on div "DEMANDEUR Anthony Jannin Lecture seule" at bounding box center [429, 373] width 231 height 72
click at [442, 370] on b "Anthony Jannin" at bounding box center [394, 367] width 131 height 19
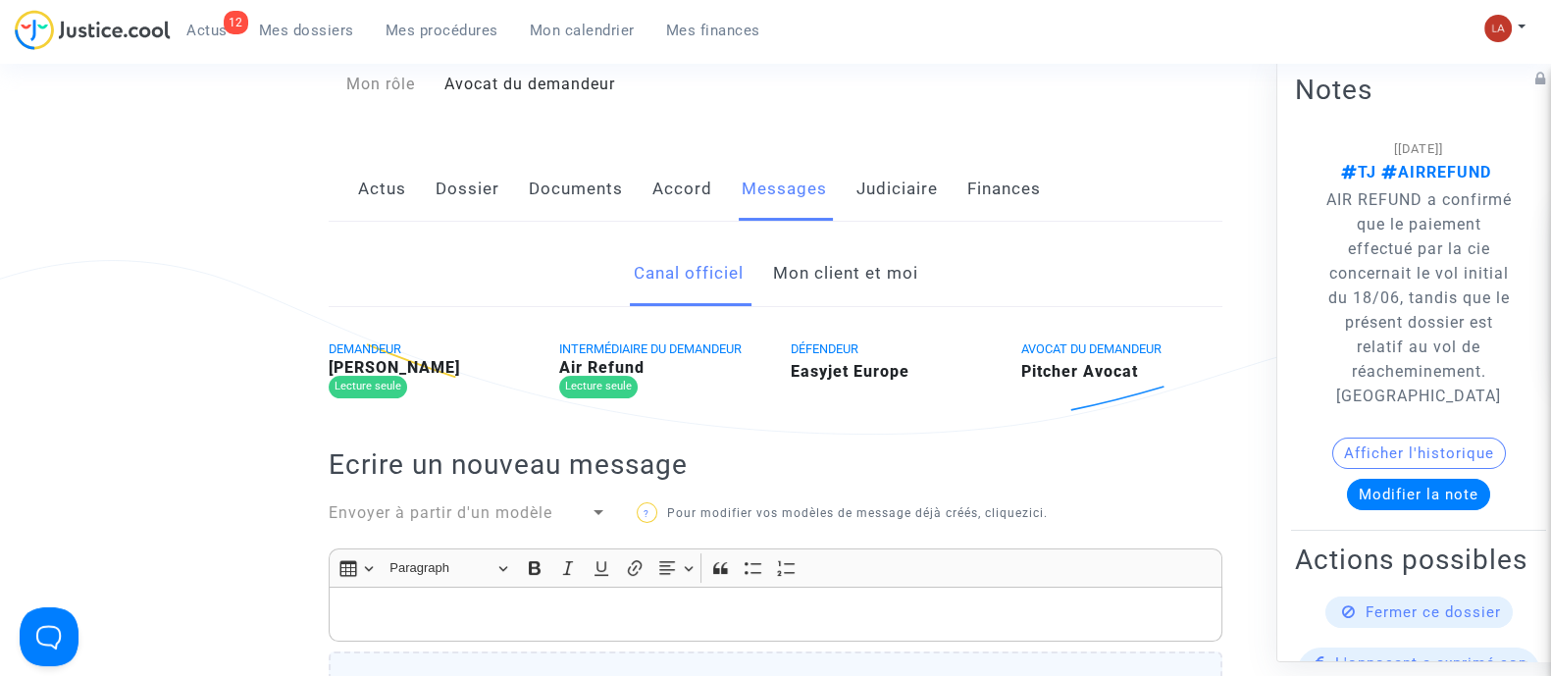
click at [453, 364] on div "Anthony Jannin" at bounding box center [429, 368] width 201 height 16
click at [443, 370] on b "Anthony Jannin" at bounding box center [394, 367] width 131 height 19
click at [445, 370] on b "Anthony Jannin" at bounding box center [394, 367] width 131 height 19
click at [444, 370] on b "Anthony Jannin" at bounding box center [394, 367] width 131 height 19
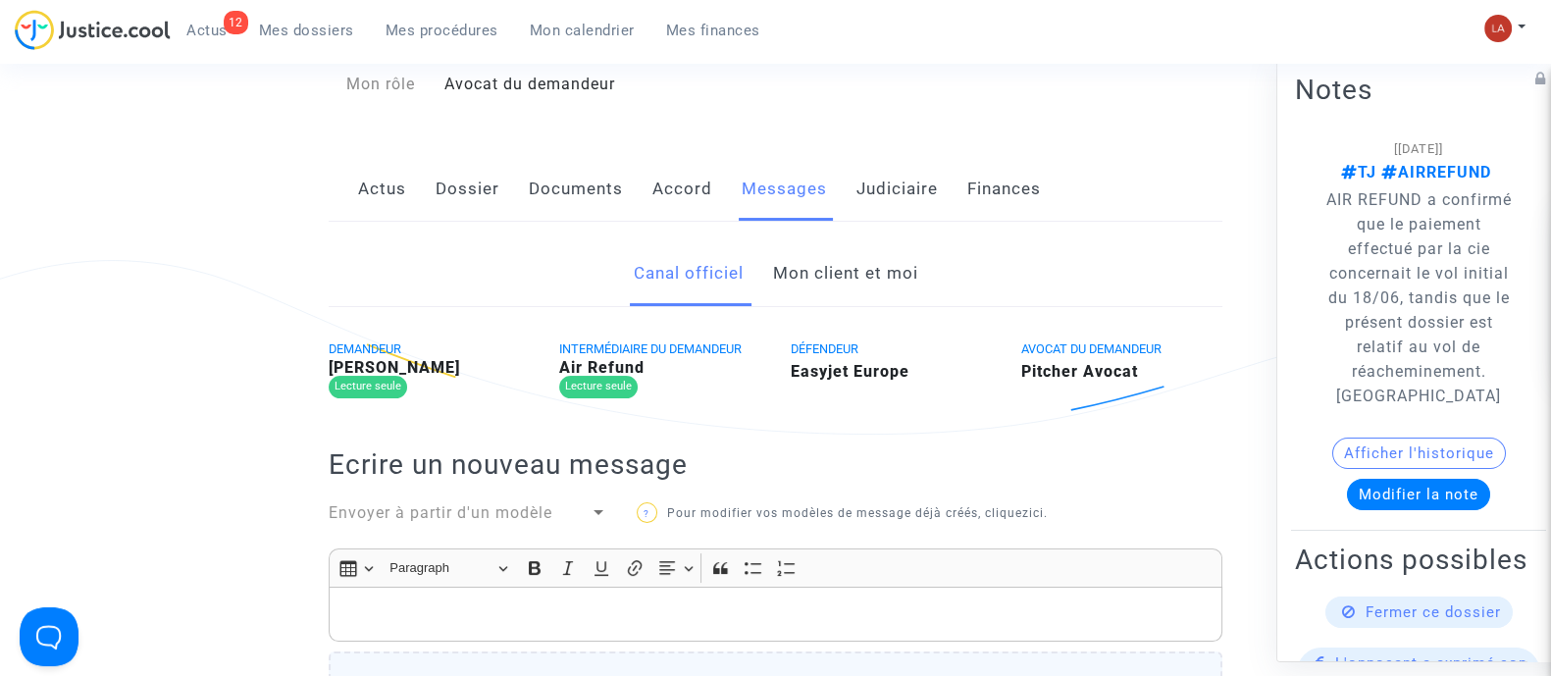
copy b "Jannin"
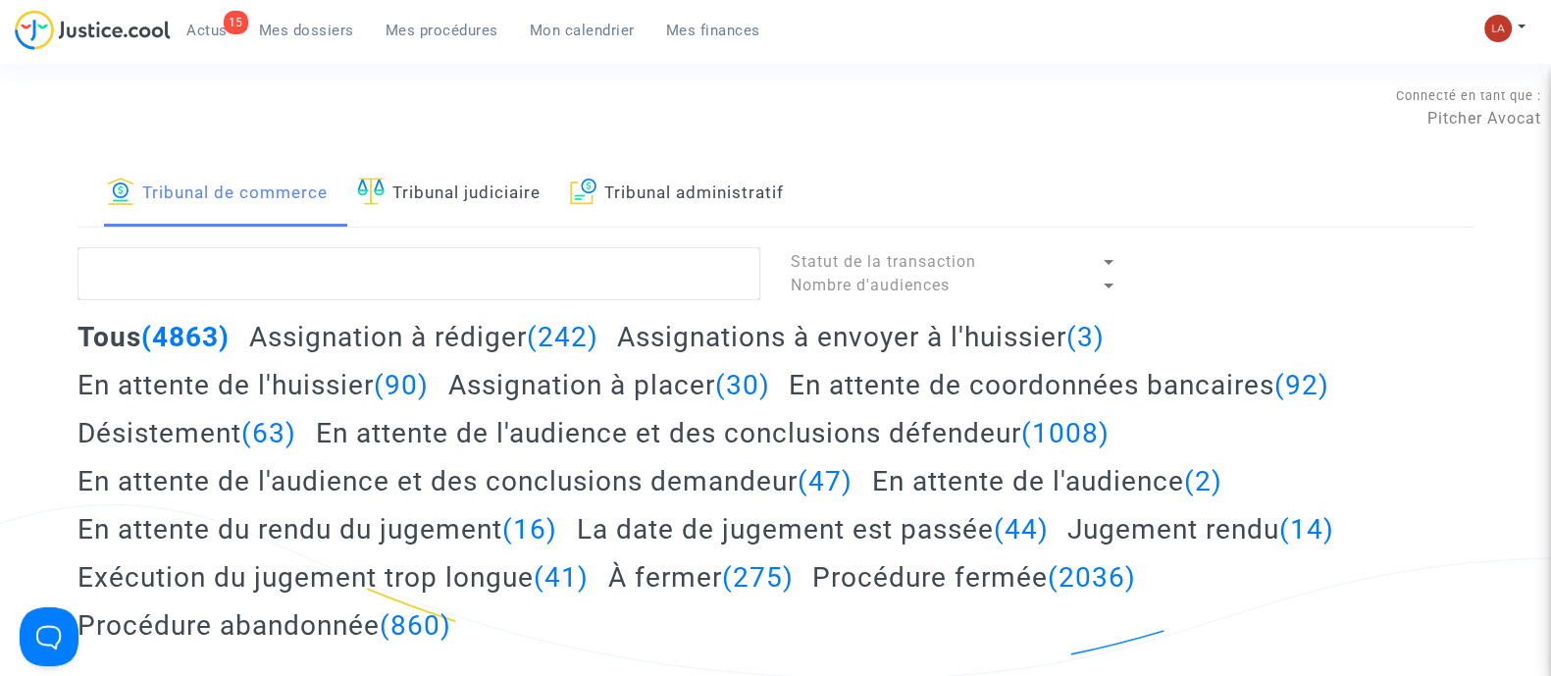
click at [216, 36] on span "Actus" at bounding box center [206, 31] width 41 height 18
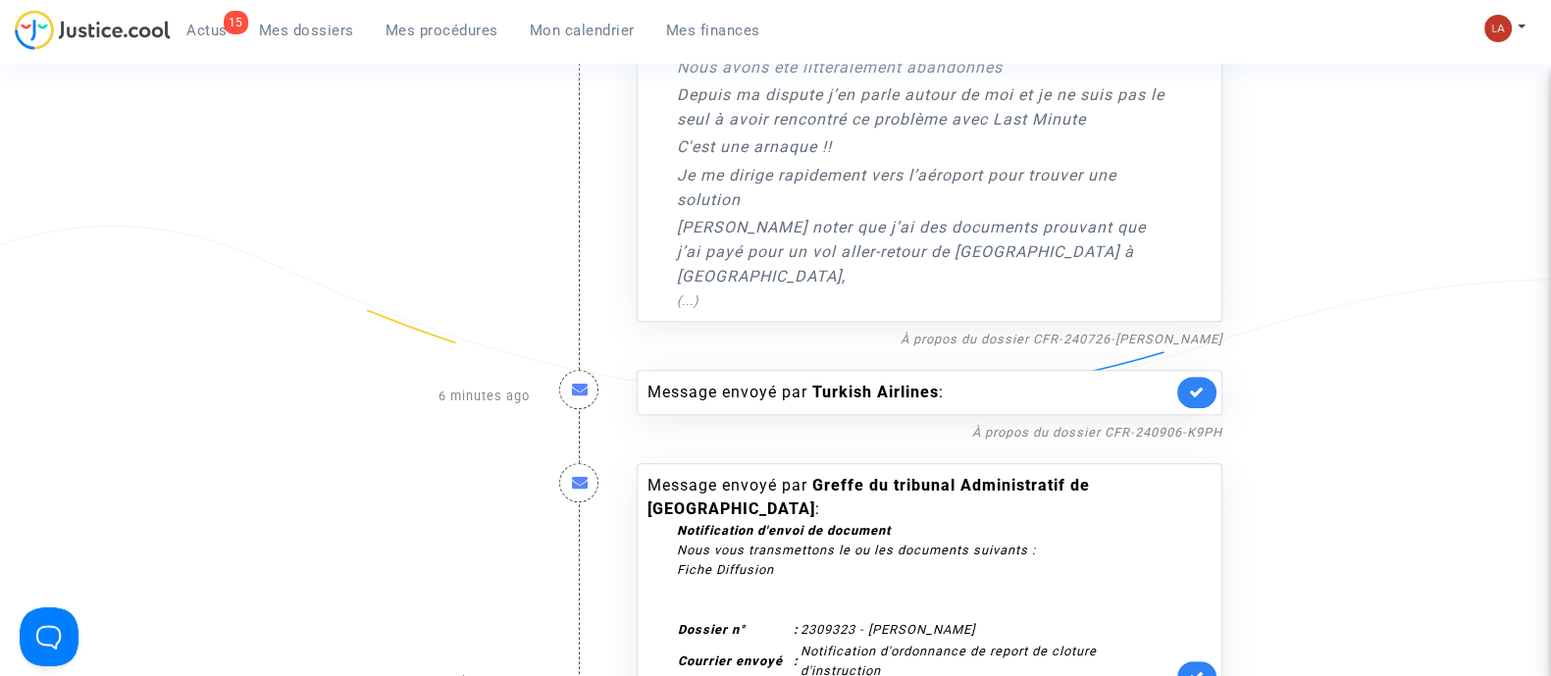
scroll to position [1349, 0]
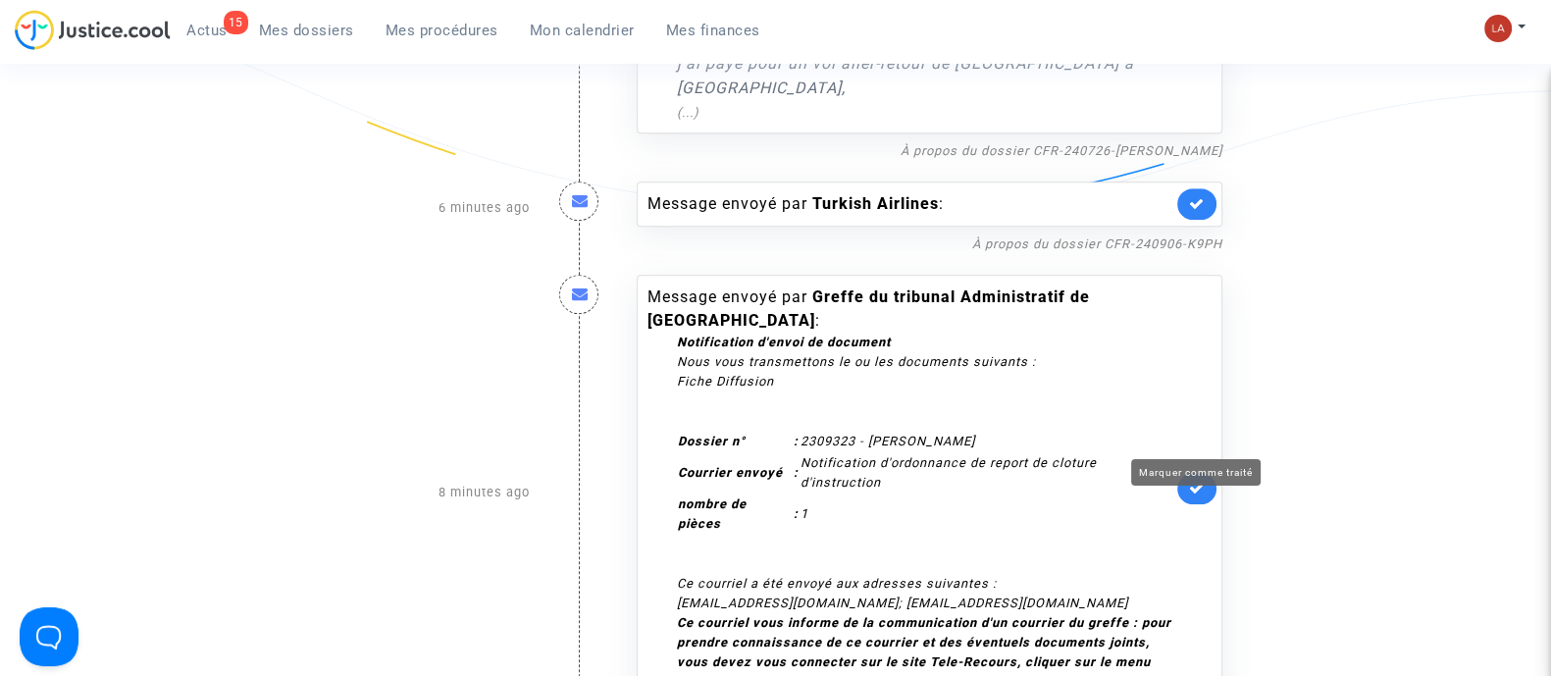
click at [1196, 481] on icon at bounding box center [1197, 488] width 16 height 15
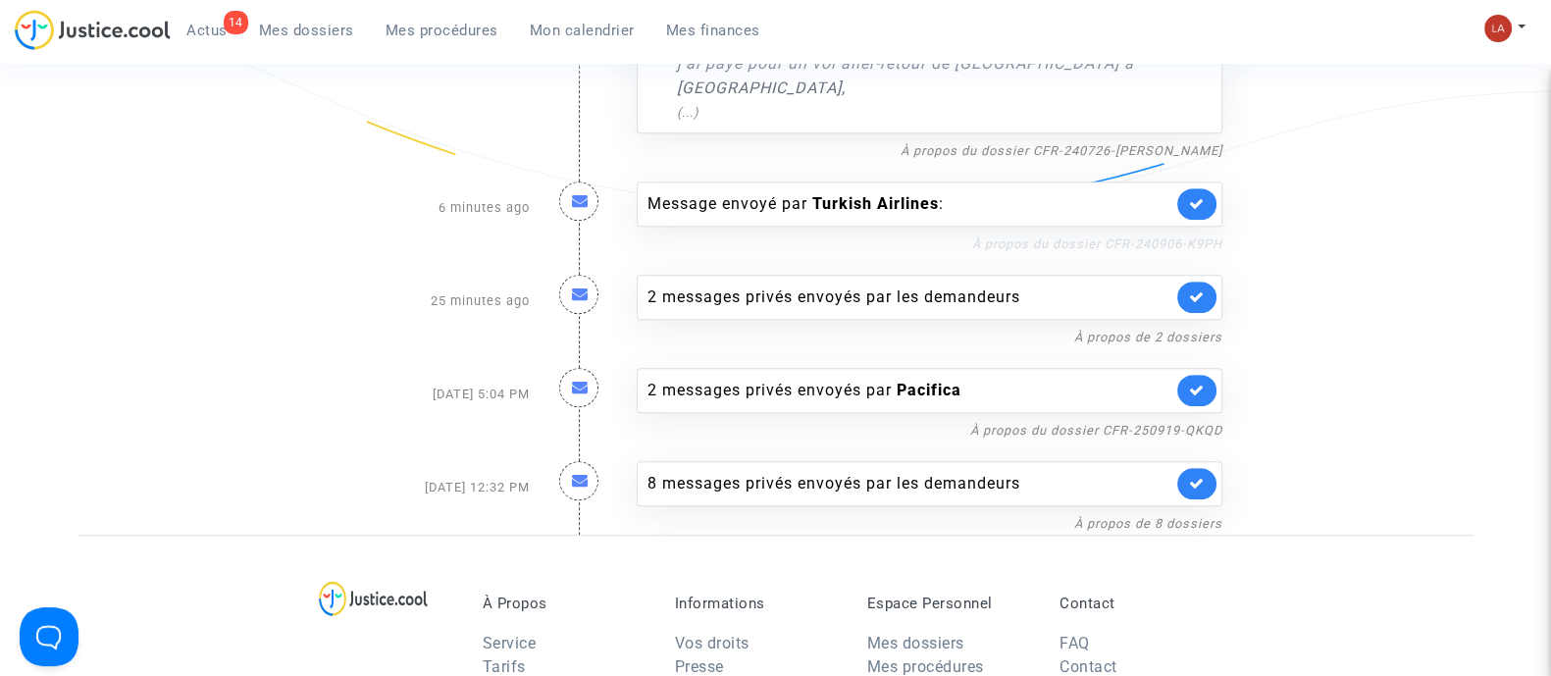
click at [1096, 236] on link "À propos du dossier CFR-240906-K9PH" at bounding box center [1097, 243] width 250 height 15
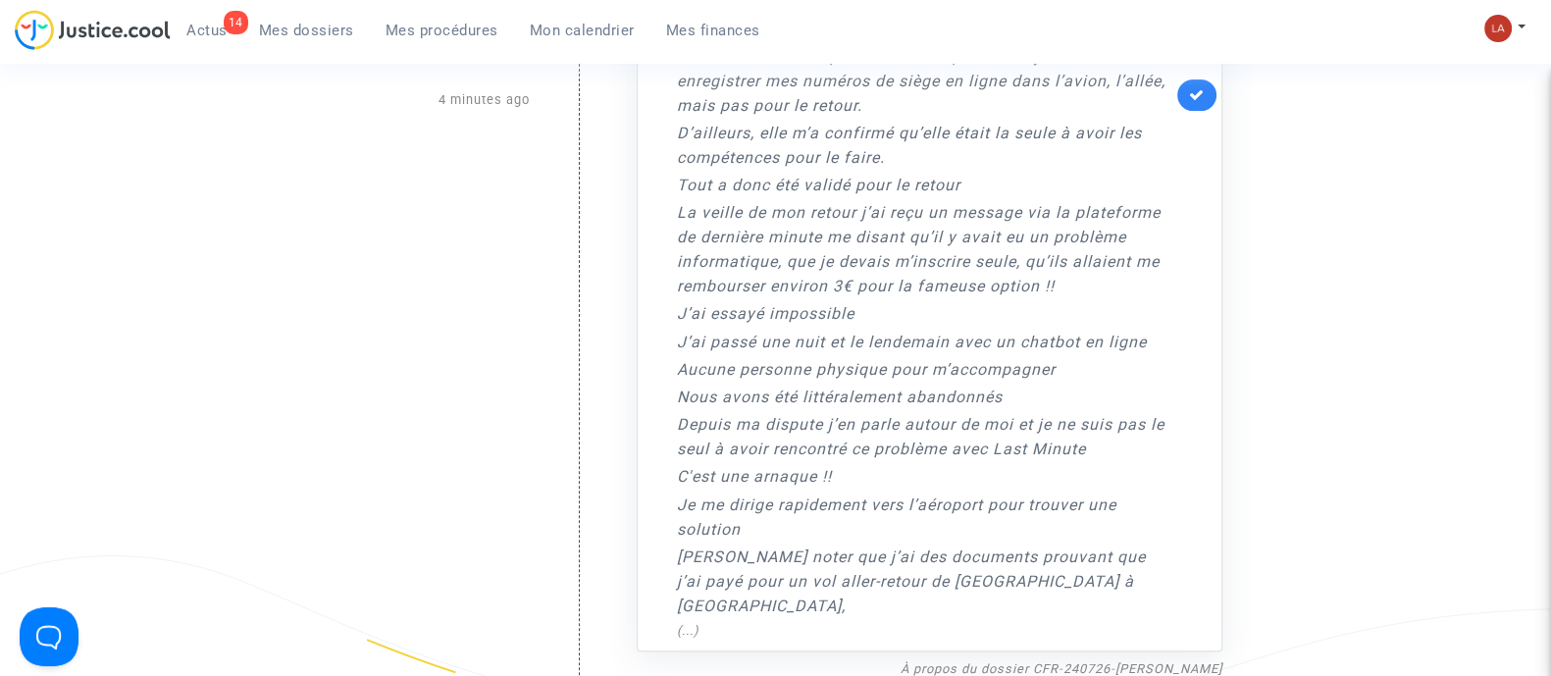
scroll to position [490, 0]
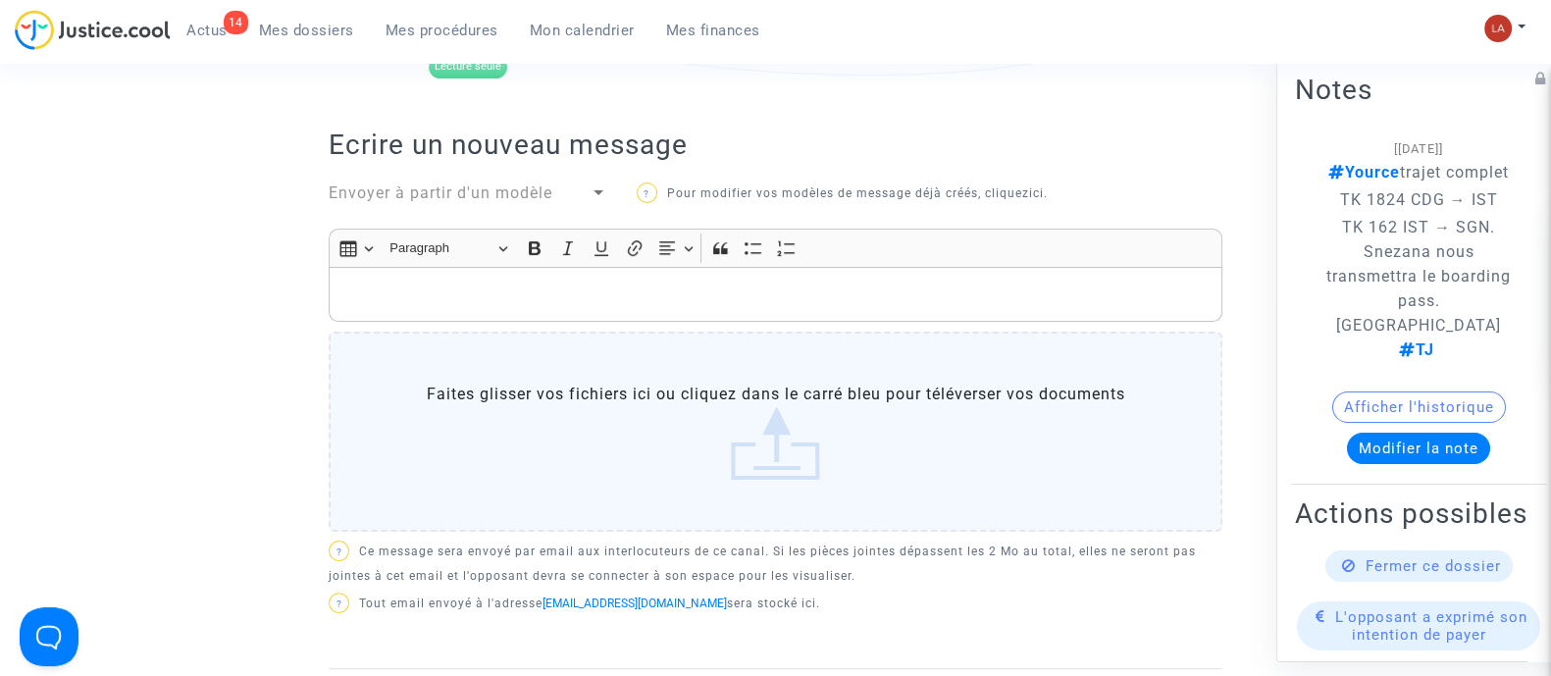
scroll to position [1104, 0]
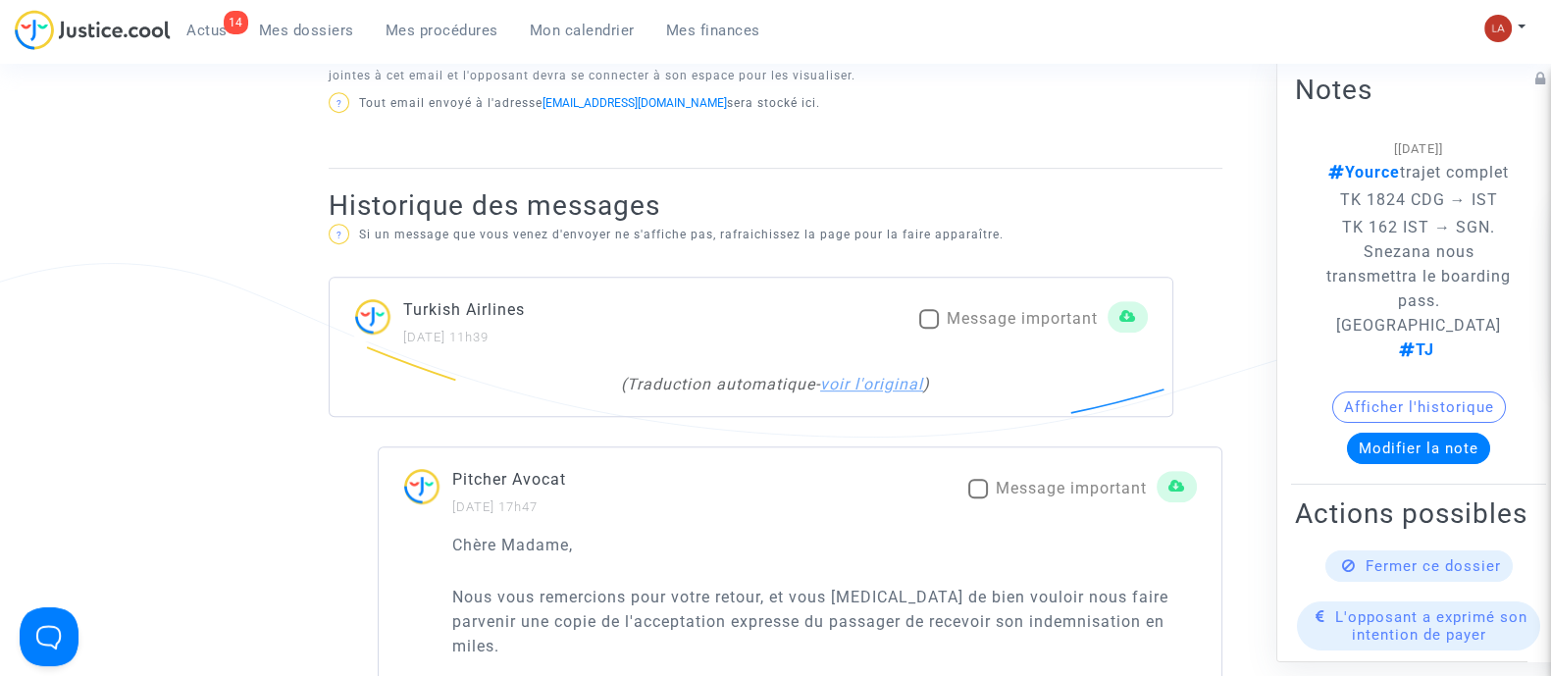
click at [884, 375] on link "voir l'original" at bounding box center [871, 384] width 103 height 19
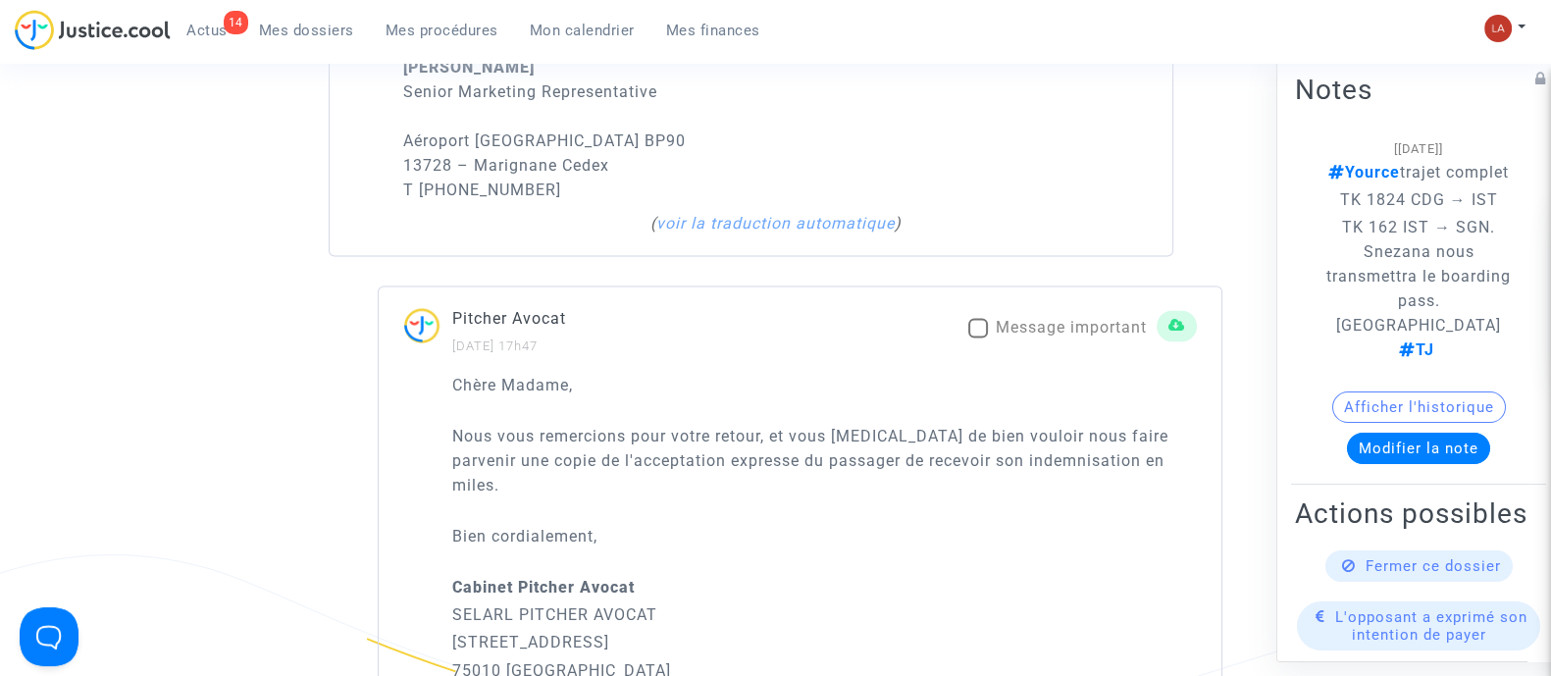
scroll to position [4415, 0]
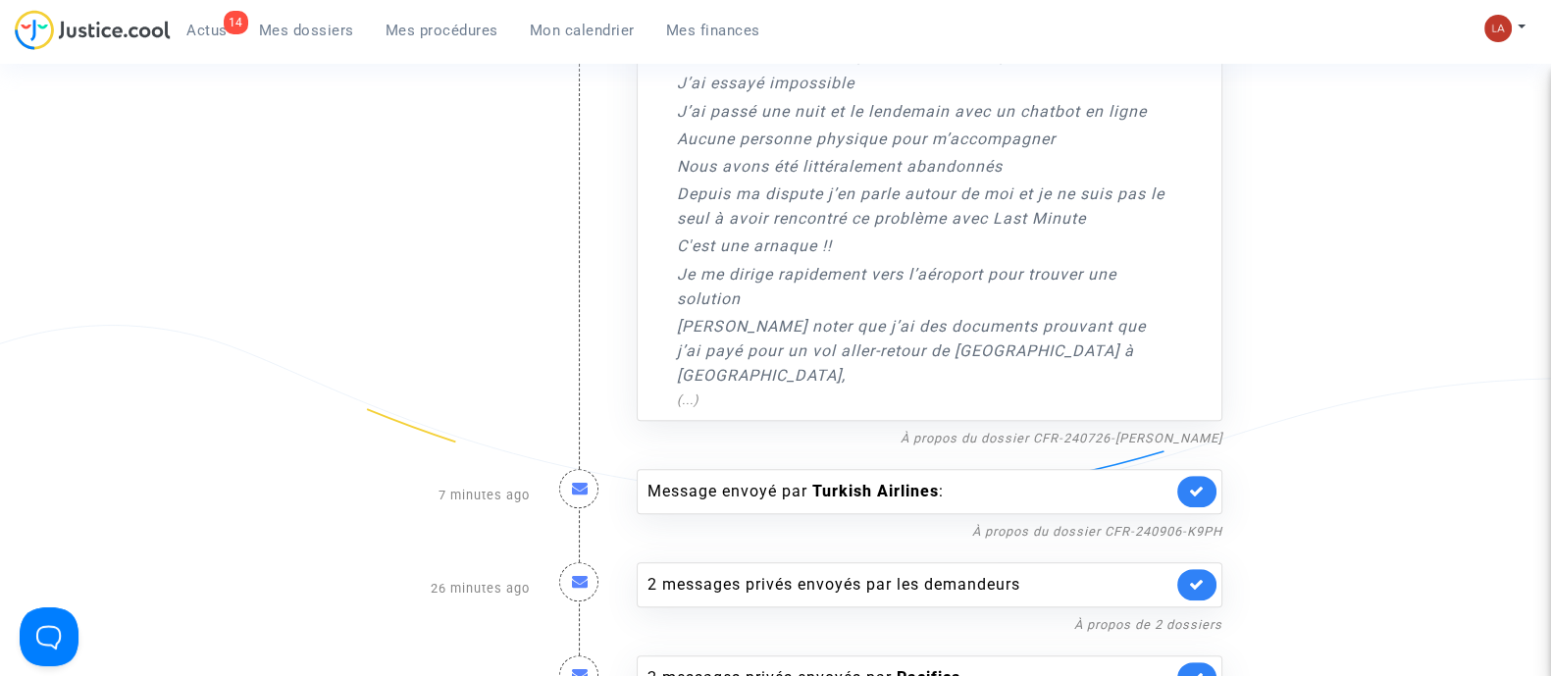
scroll to position [1104, 0]
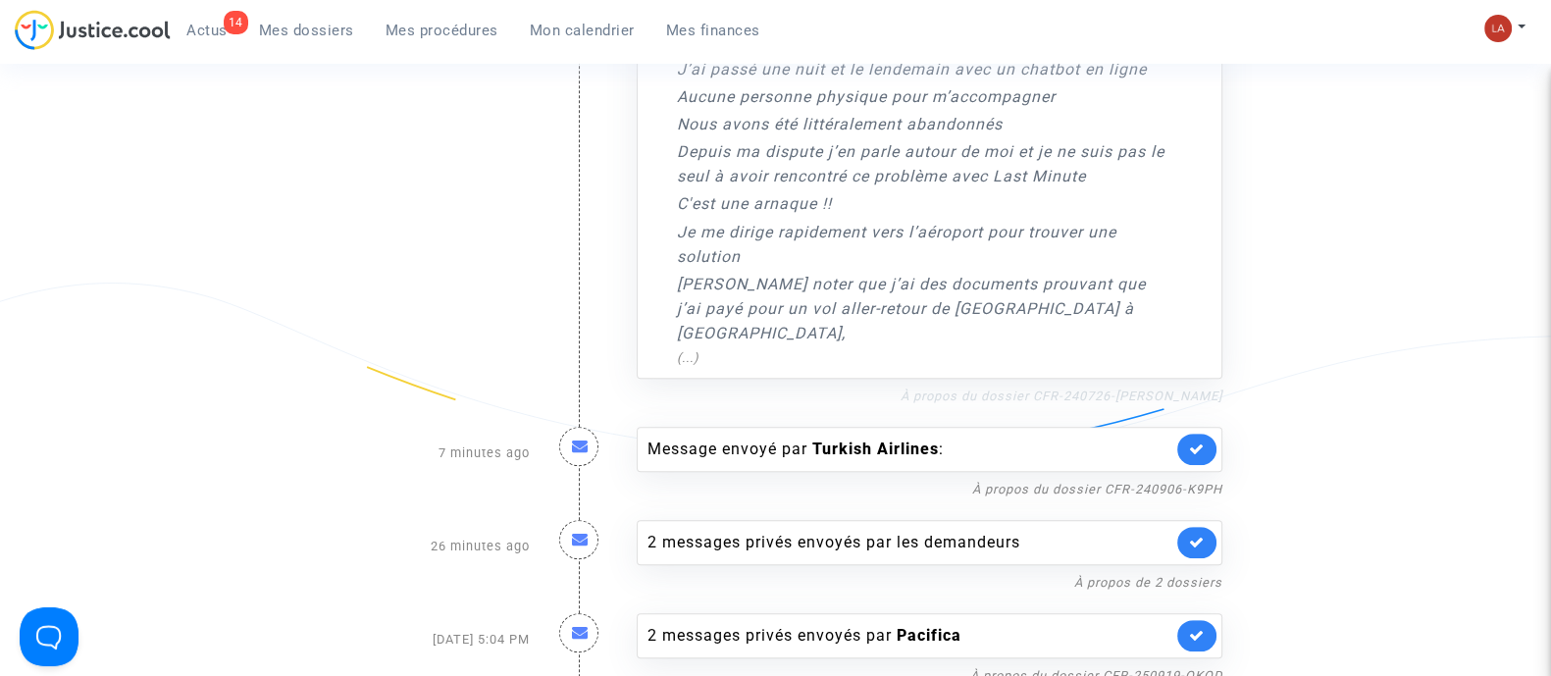
click at [1101, 389] on link "À propos du dossier CFR-240726-FENG" at bounding box center [1062, 396] width 322 height 15
click at [466, 26] on span "Mes procédures" at bounding box center [442, 31] width 113 height 18
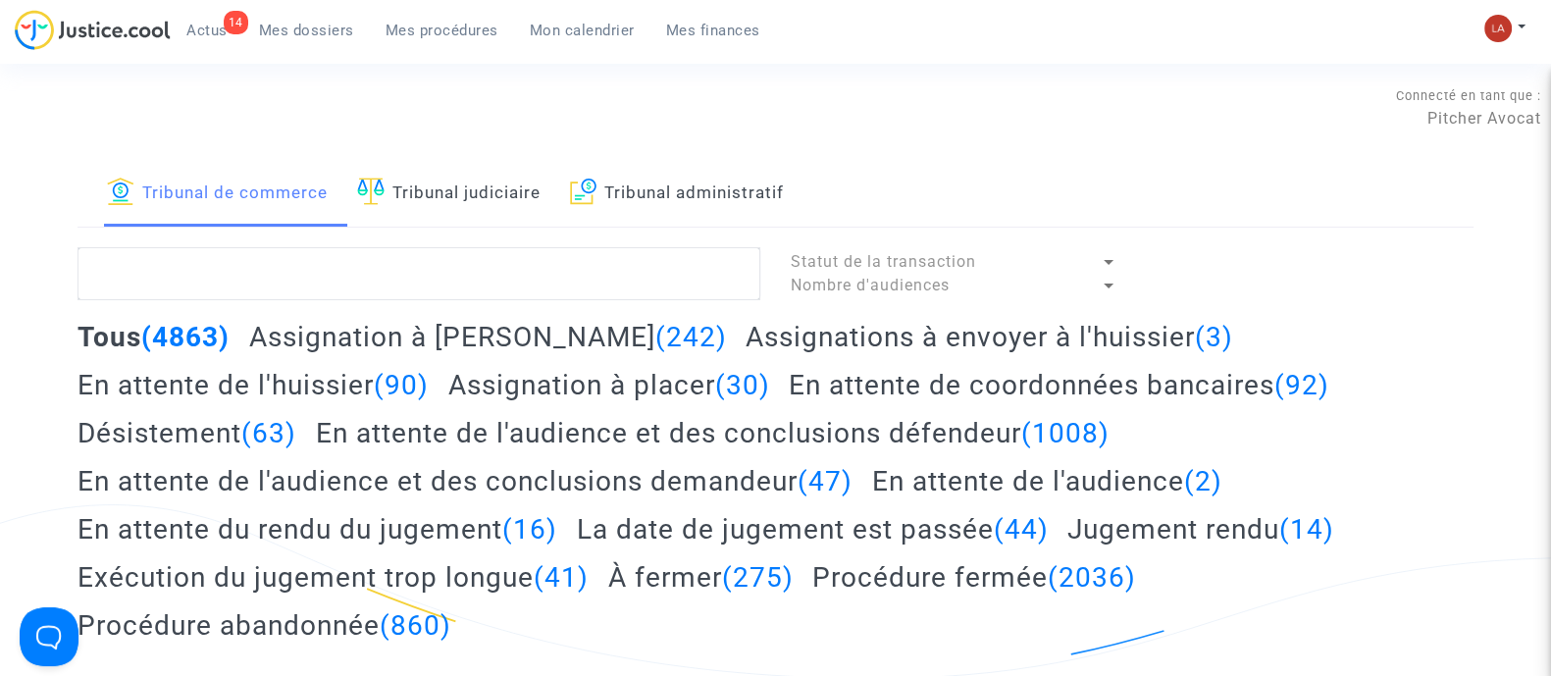
click at [423, 200] on link "Tribunal judiciaire" at bounding box center [448, 193] width 183 height 67
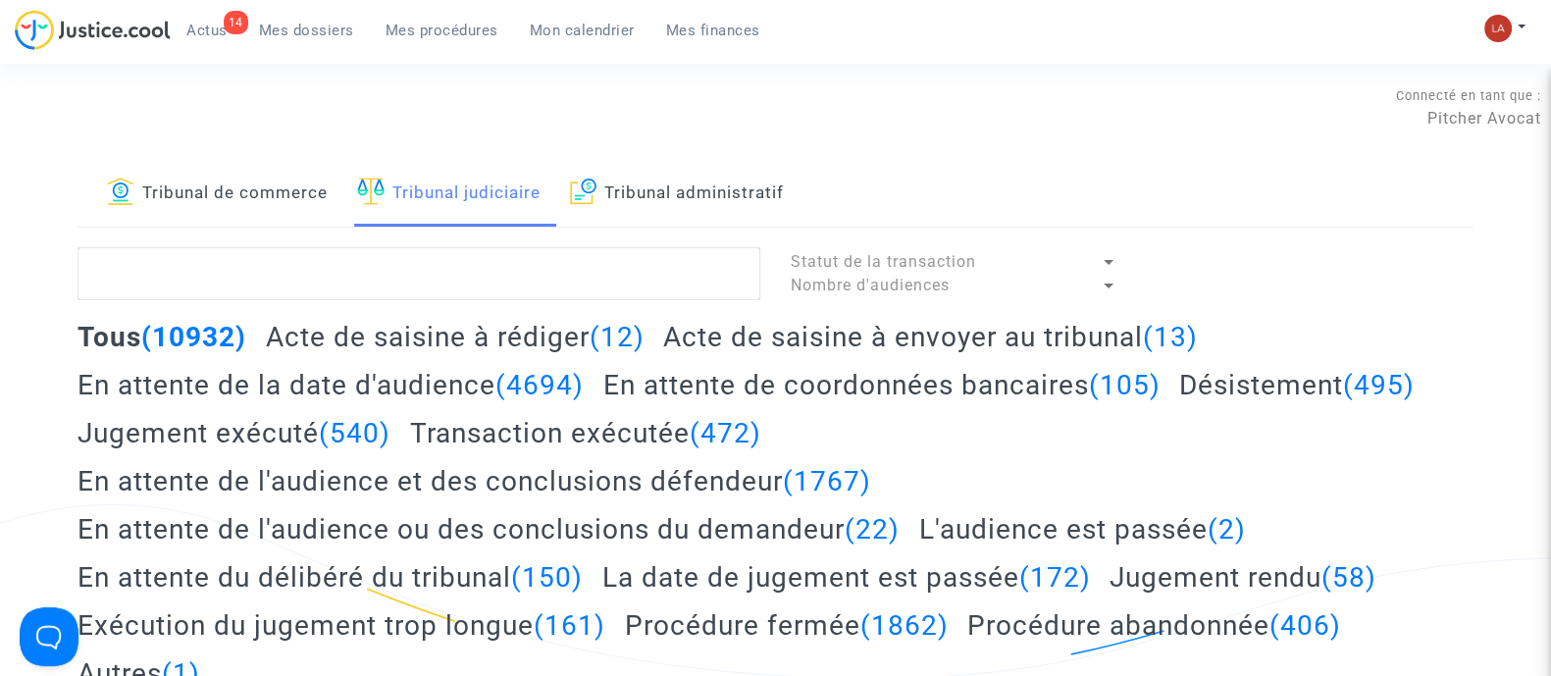
click at [989, 336] on h2 "Acte de saisine à envoyer au tribunal (13)" at bounding box center [930, 337] width 535 height 34
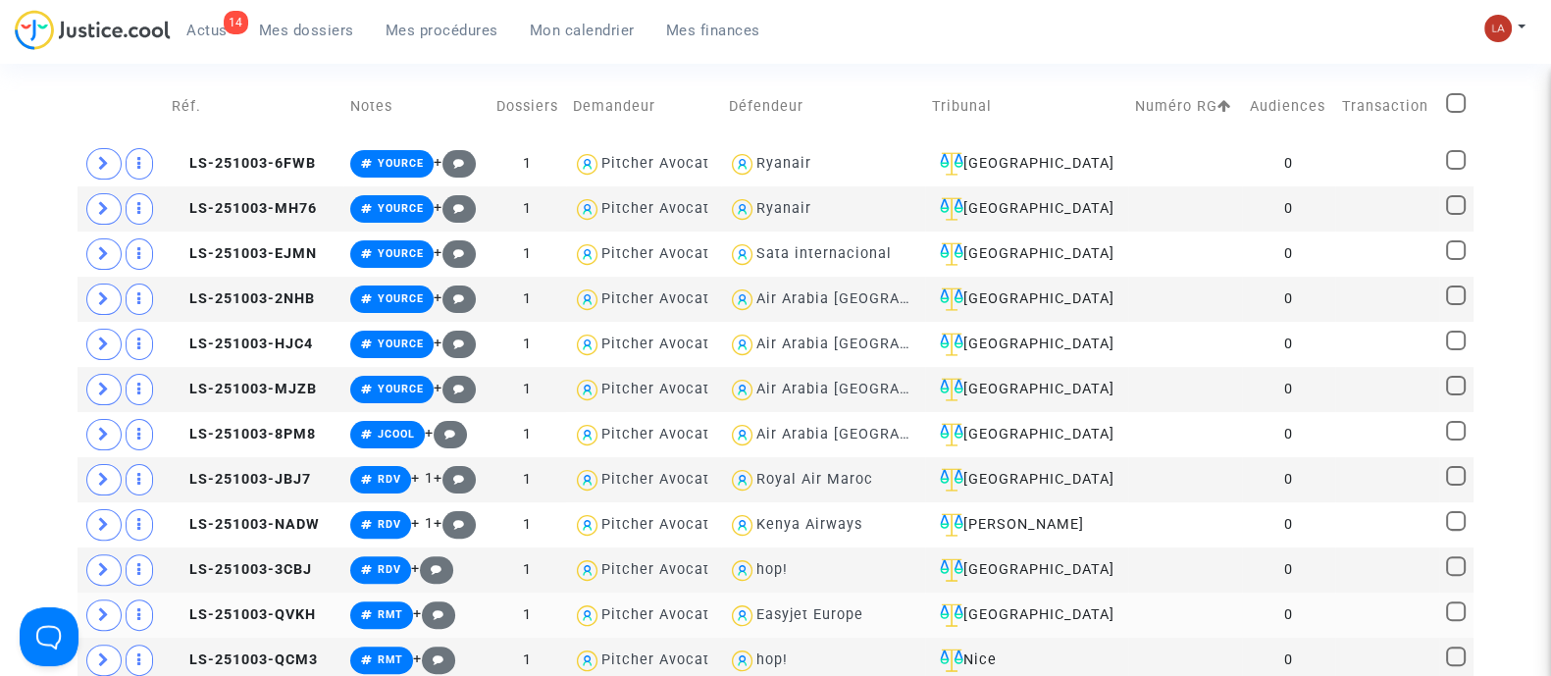
scroll to position [613, 0]
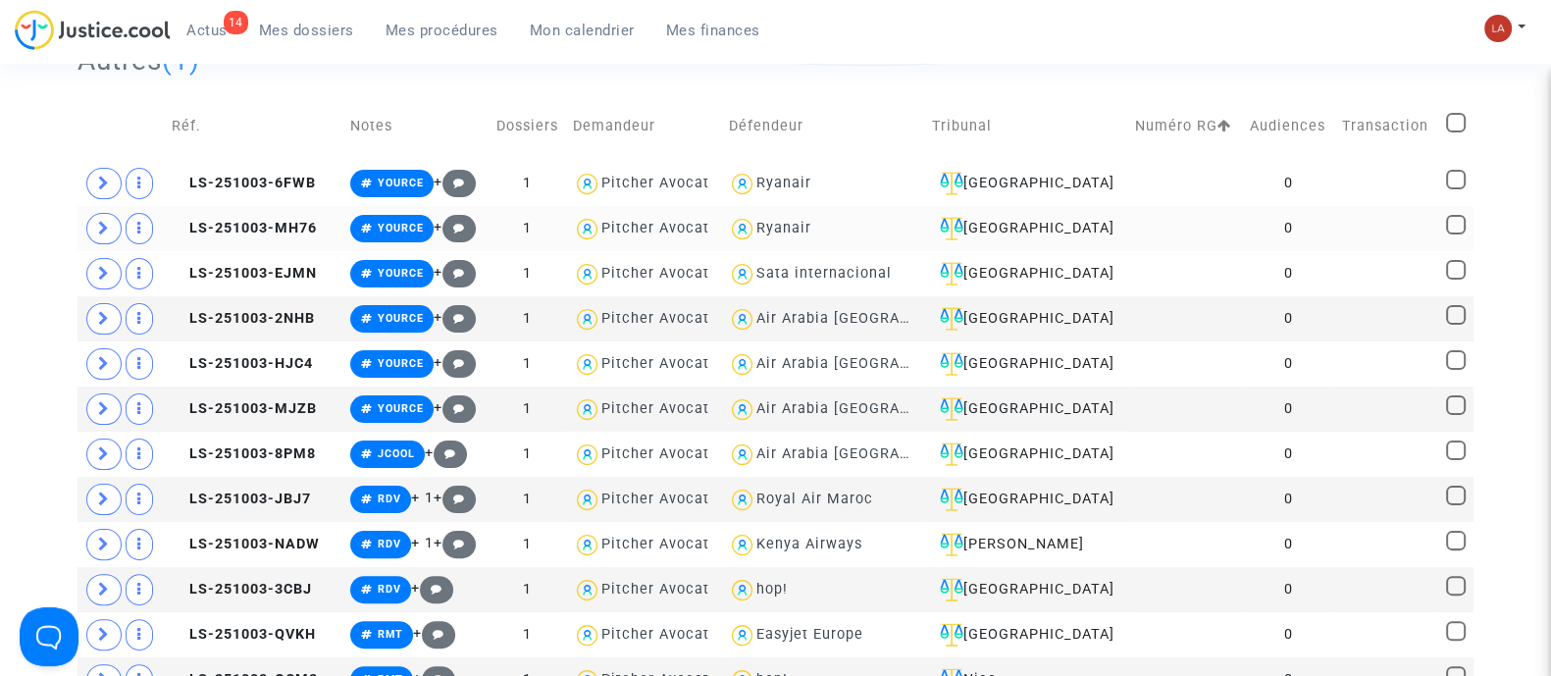
click at [1457, 218] on span at bounding box center [1456, 225] width 20 height 20
click at [1456, 235] on input "checkbox" at bounding box center [1455, 235] width 1 height 1
checkbox input "true"
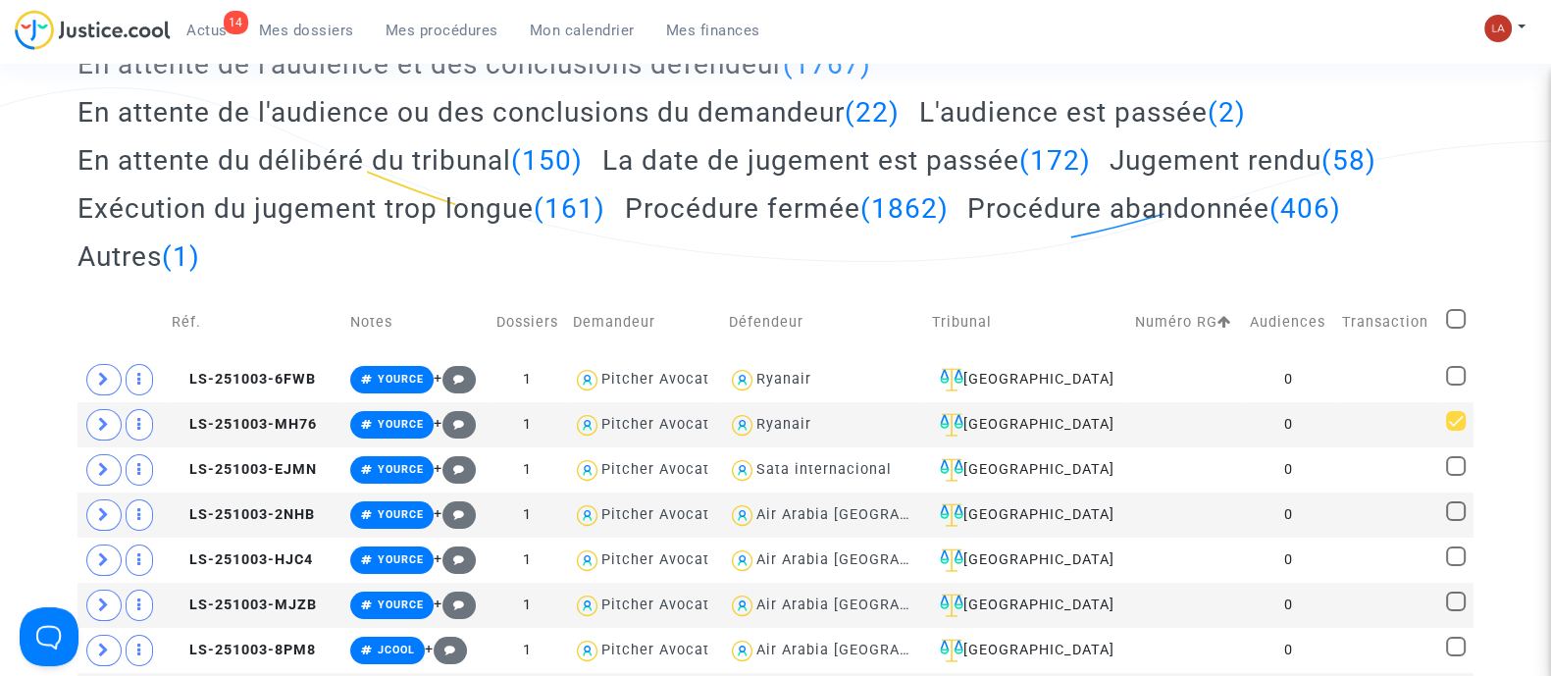
scroll to position [368, 0]
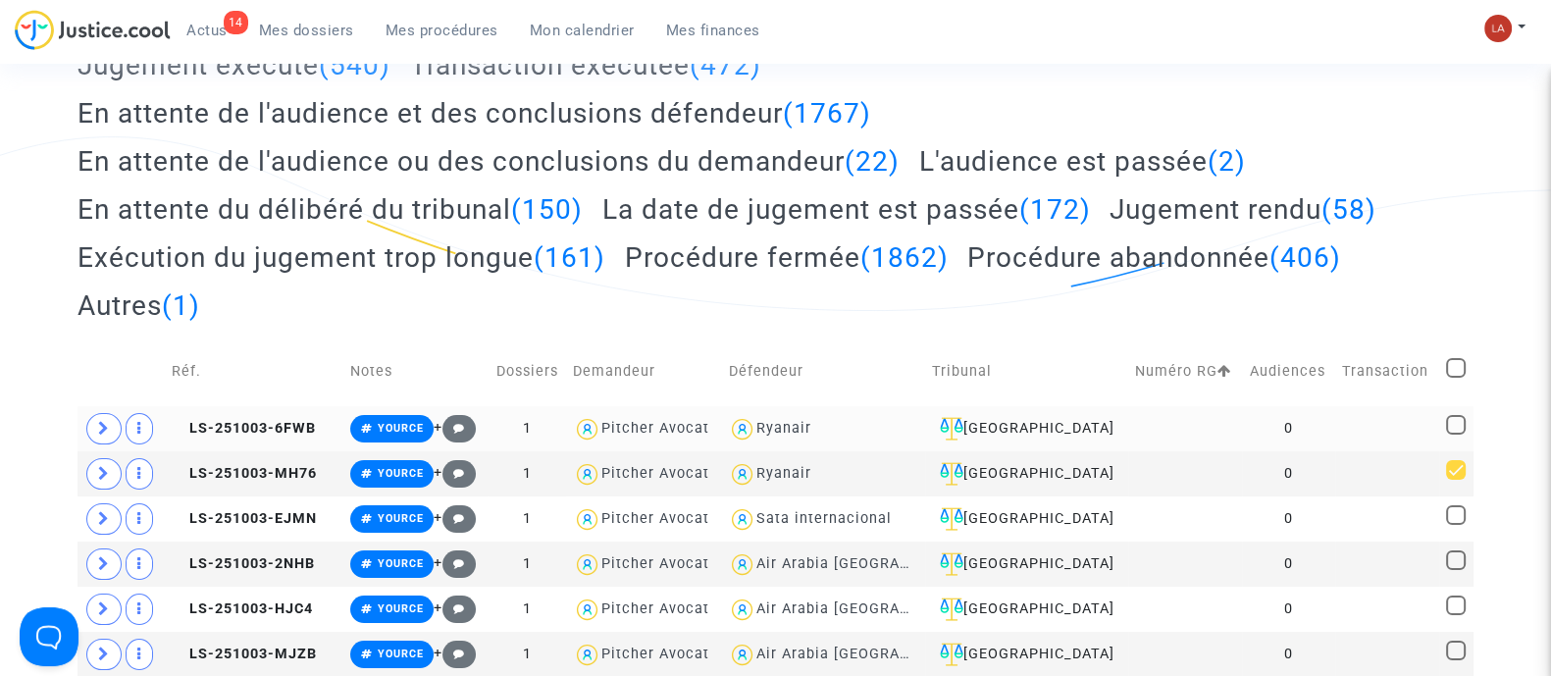
click at [1470, 427] on td at bounding box center [1456, 428] width 34 height 45
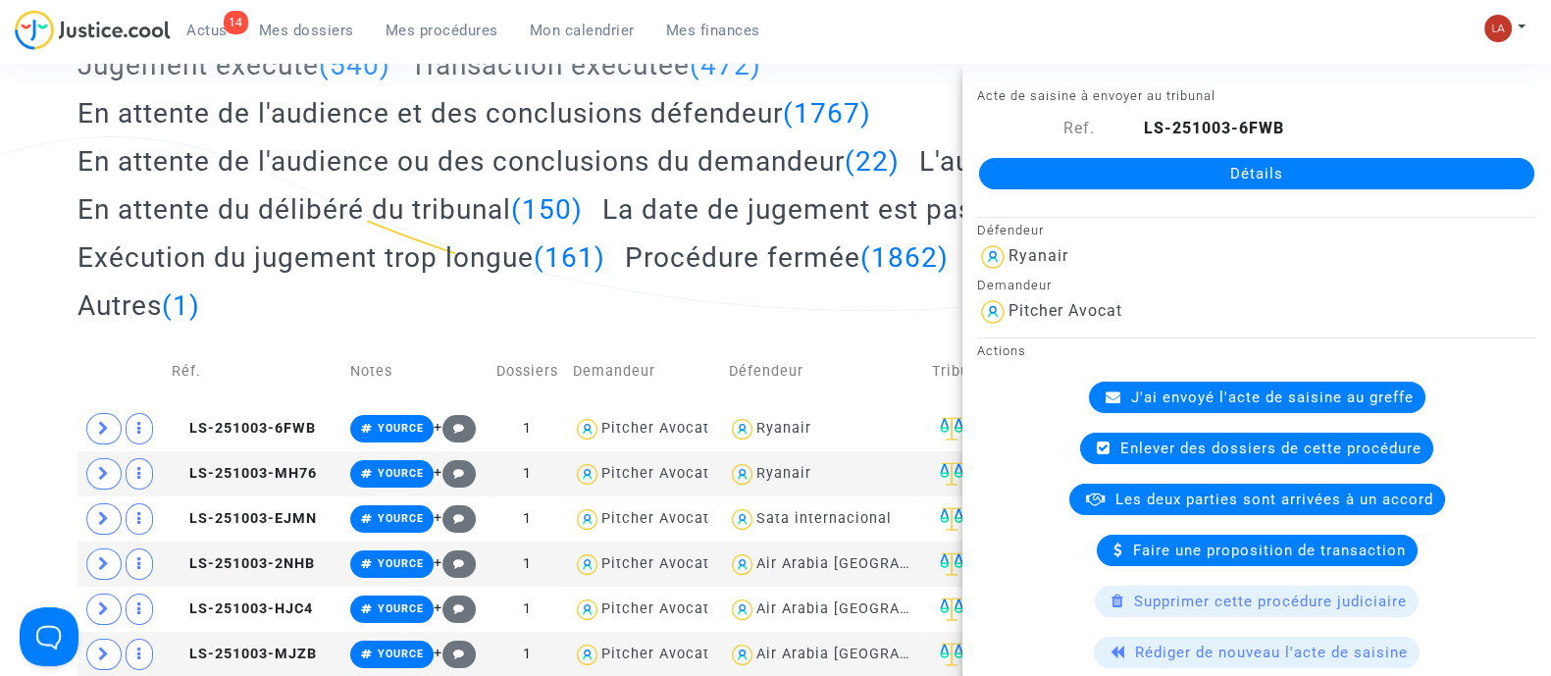
click at [412, 329] on div "Tous (10932) Acte de saisine à rédiger (12) Acte de saisine à envoyer au tribun…" at bounding box center [776, 144] width 1396 height 385
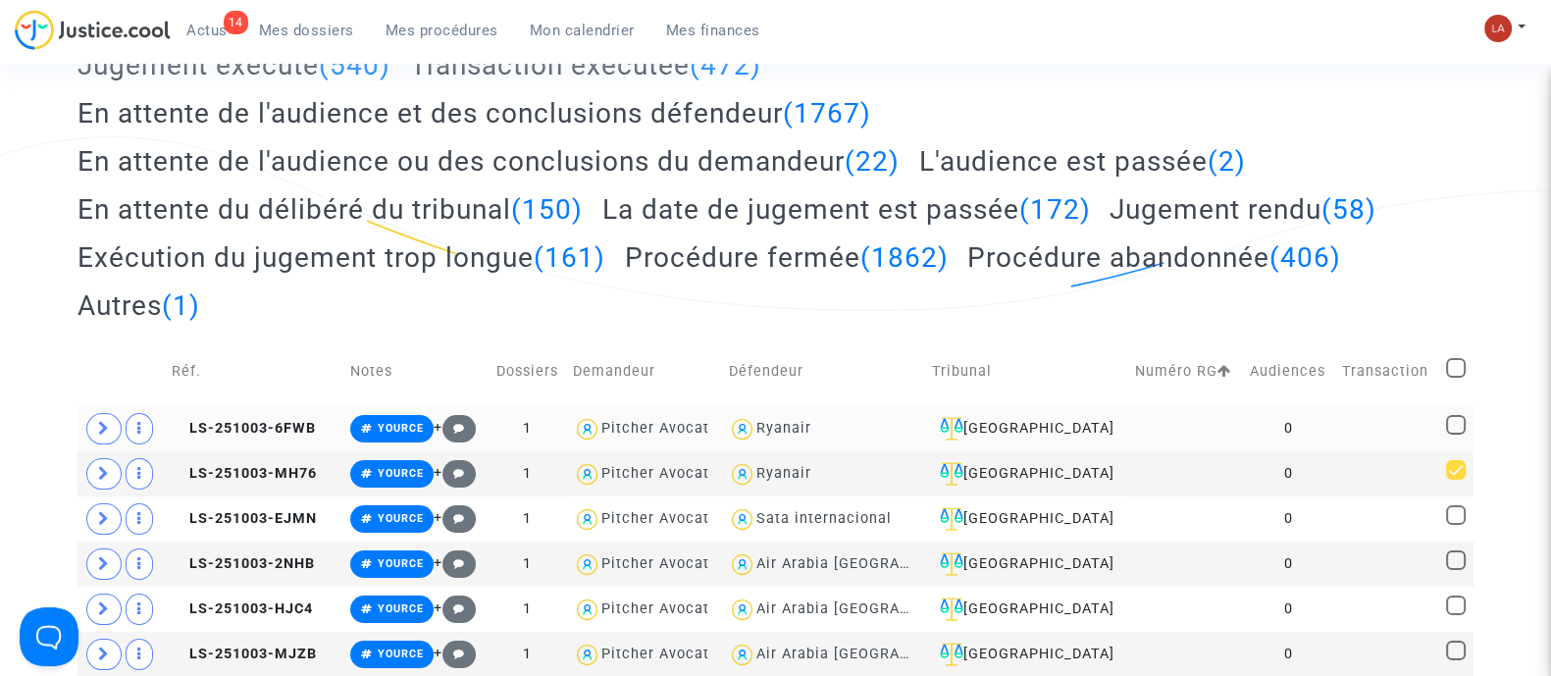
click at [1452, 429] on span at bounding box center [1456, 425] width 20 height 20
click at [1455, 435] on input "checkbox" at bounding box center [1455, 435] width 1 height 1
checkbox input "true"
click at [1452, 512] on span at bounding box center [1456, 515] width 20 height 20
click at [1455, 525] on input "checkbox" at bounding box center [1455, 525] width 1 height 1
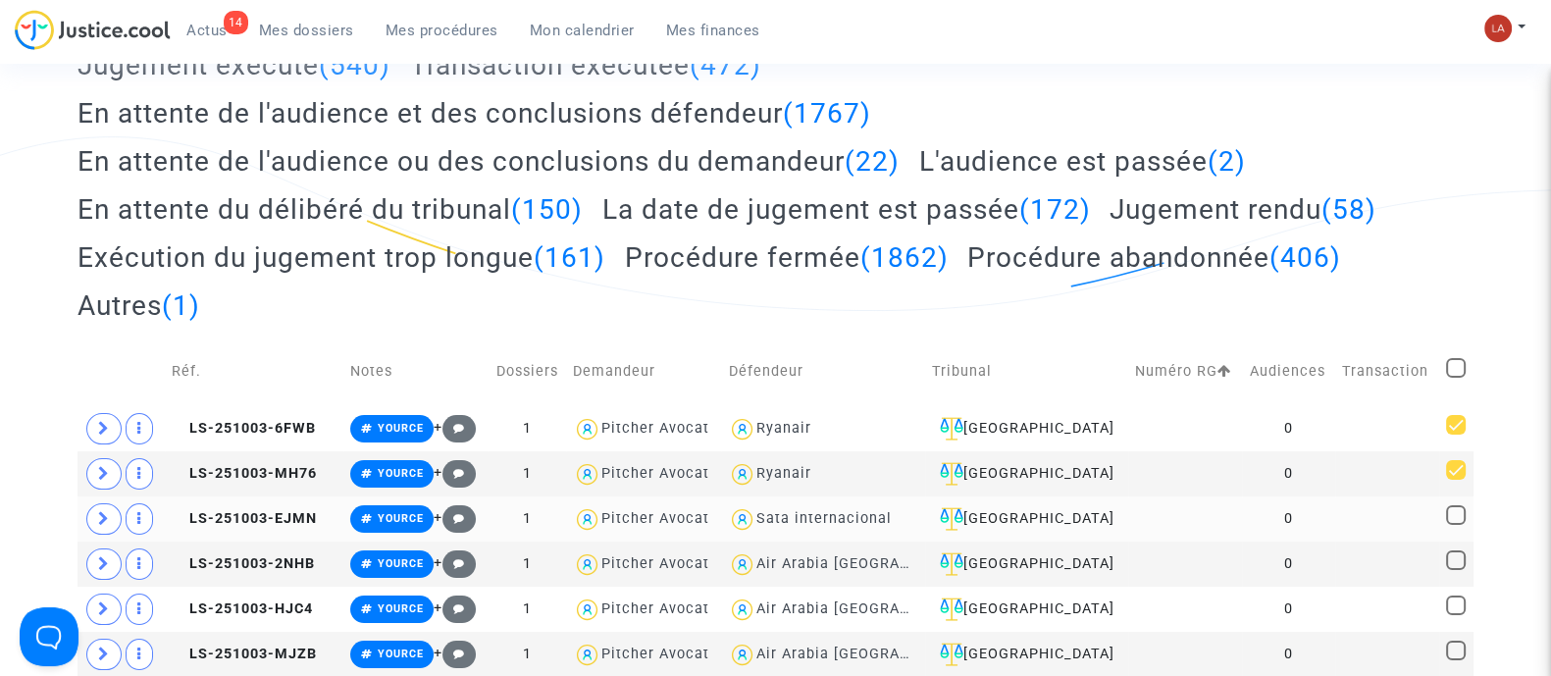
checkbox input "true"
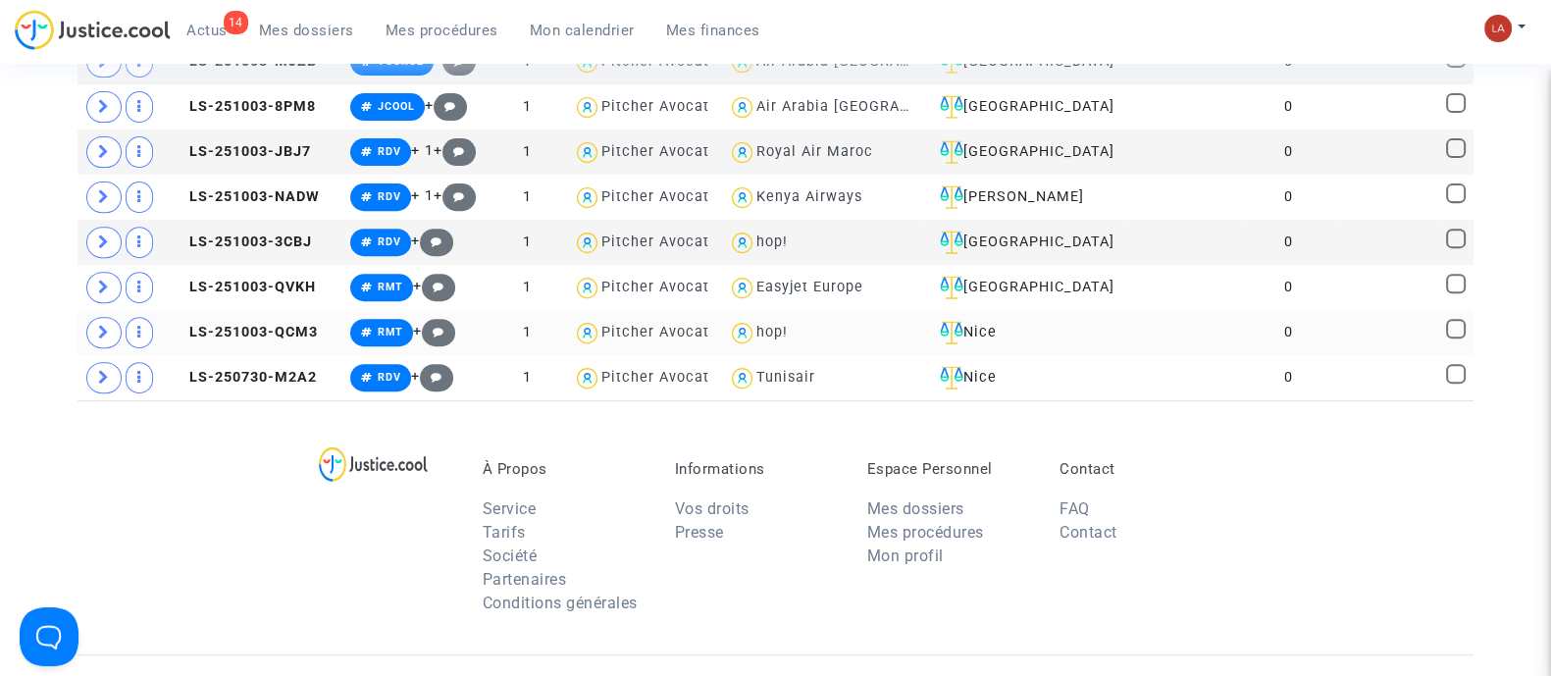
scroll to position [980, 0]
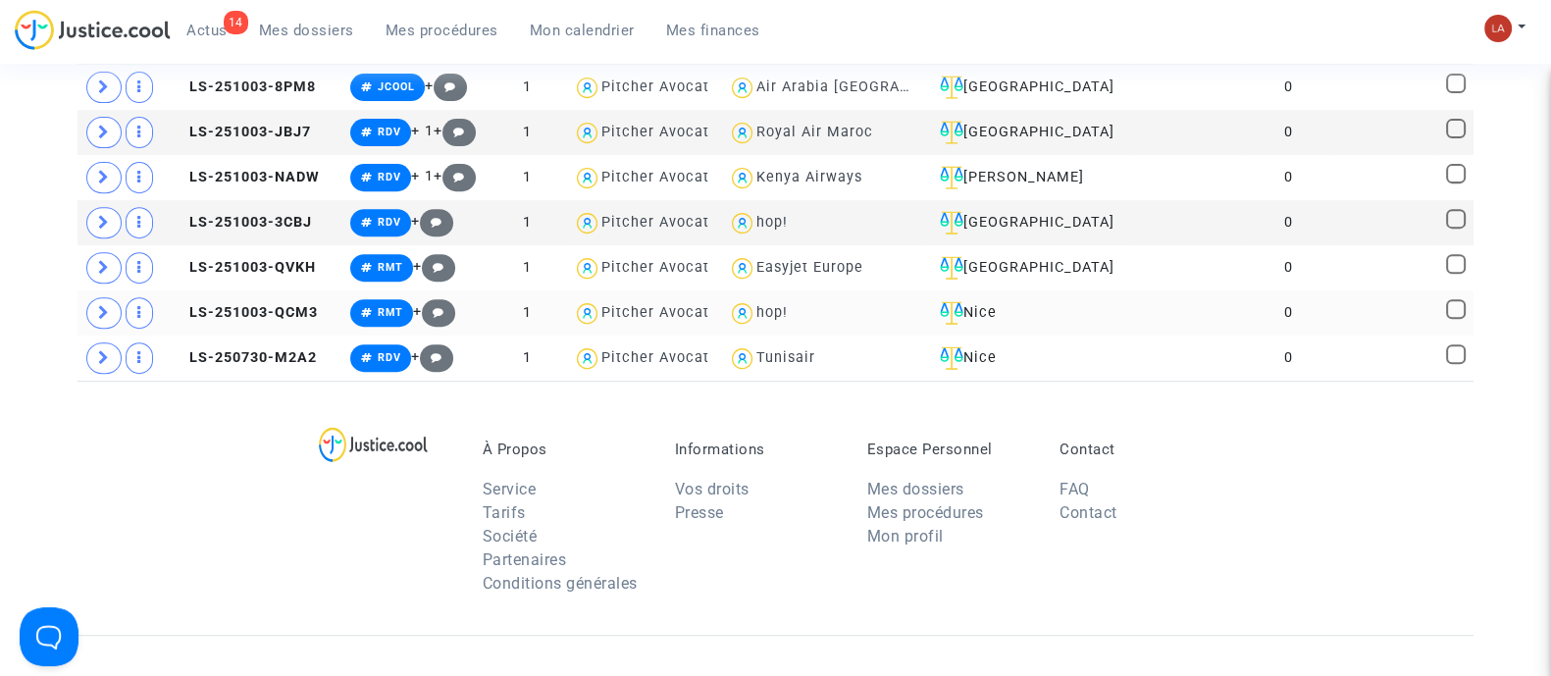
click at [1461, 299] on span at bounding box center [1456, 309] width 20 height 20
click at [1456, 319] on input "checkbox" at bounding box center [1455, 319] width 1 height 1
checkbox input "true"
click at [1451, 350] on span at bounding box center [1456, 354] width 20 height 20
click at [1455, 364] on input "checkbox" at bounding box center [1455, 364] width 1 height 1
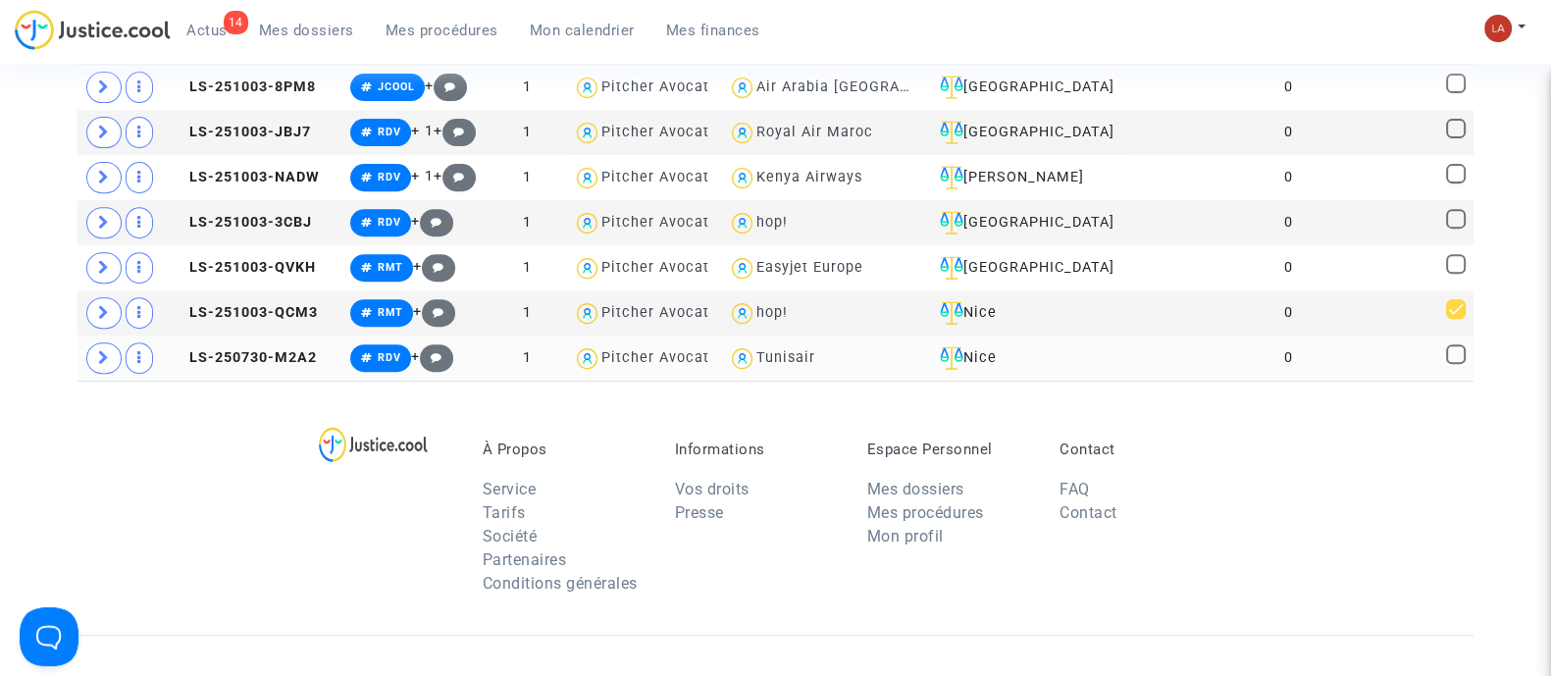
checkbox input "true"
click at [1457, 158] on td at bounding box center [1456, 177] width 34 height 45
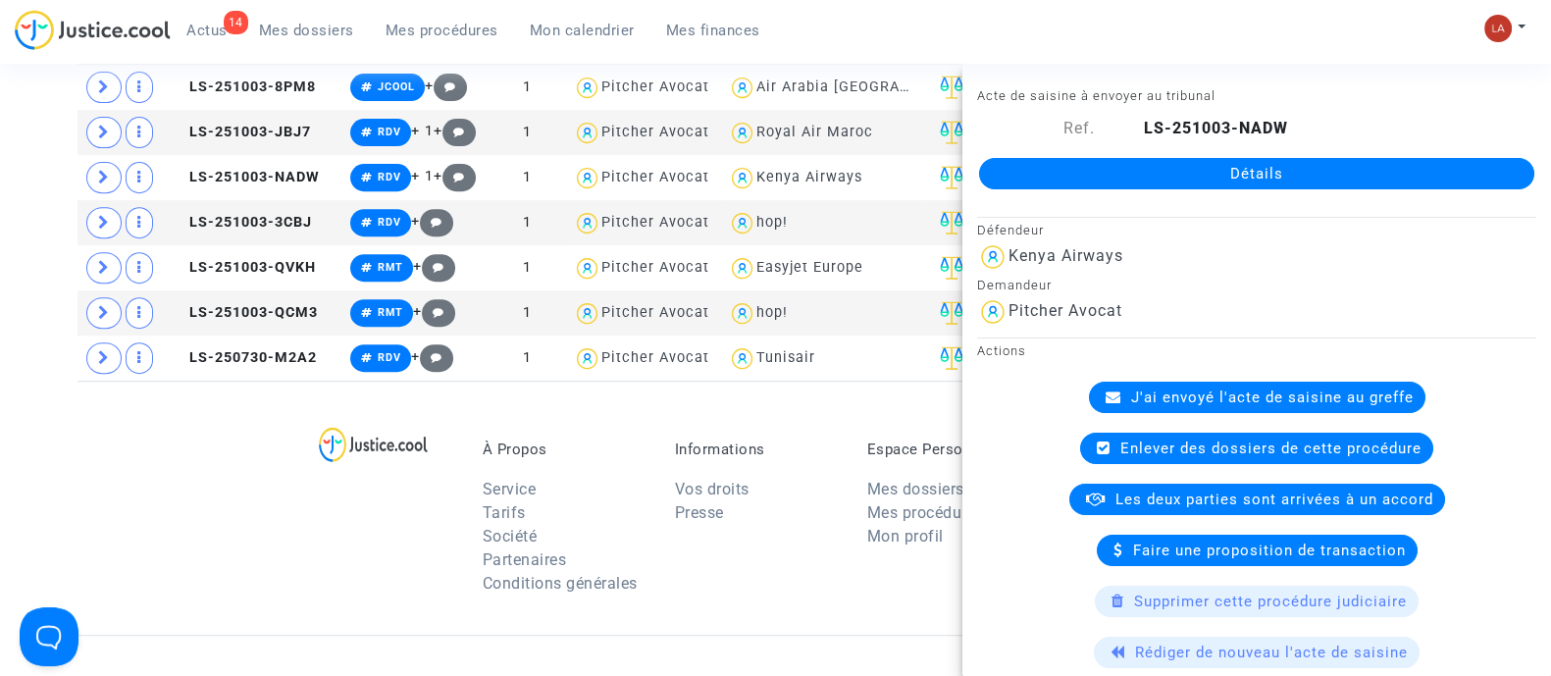
click at [228, 481] on div "À Propos Service Tarifs Société Partenaires Conditions générales Informations V…" at bounding box center [776, 508] width 1396 height 254
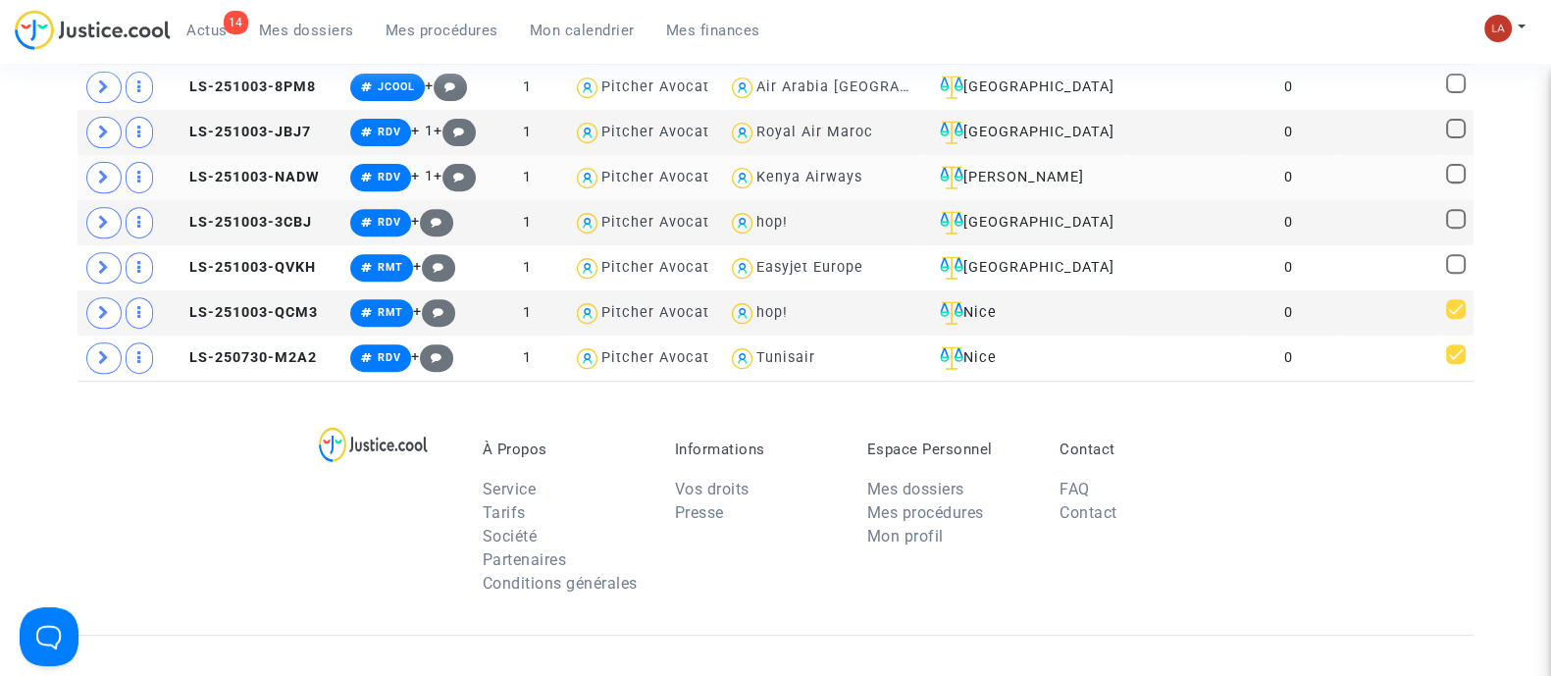
click at [1442, 171] on td at bounding box center [1456, 177] width 34 height 45
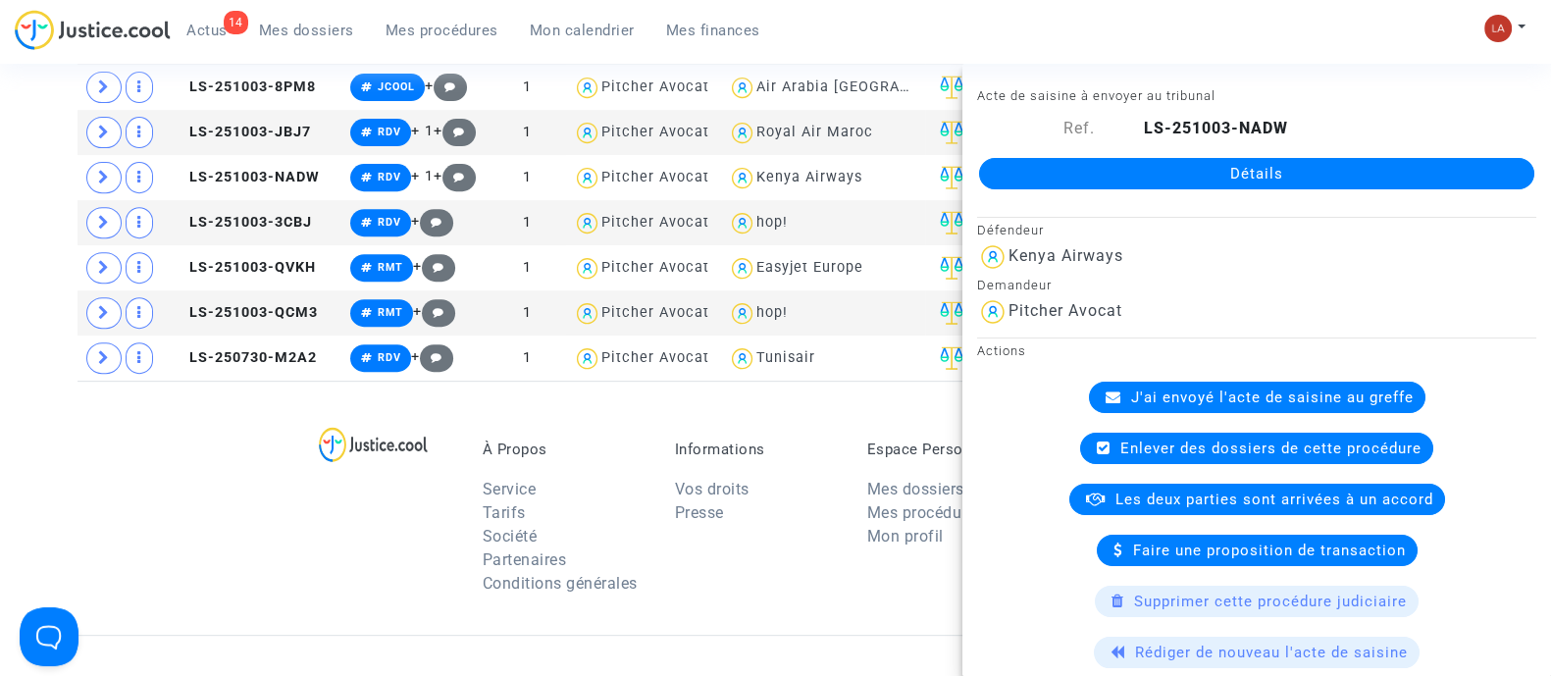
click at [322, 524] on div at bounding box center [391, 523] width 154 height 165
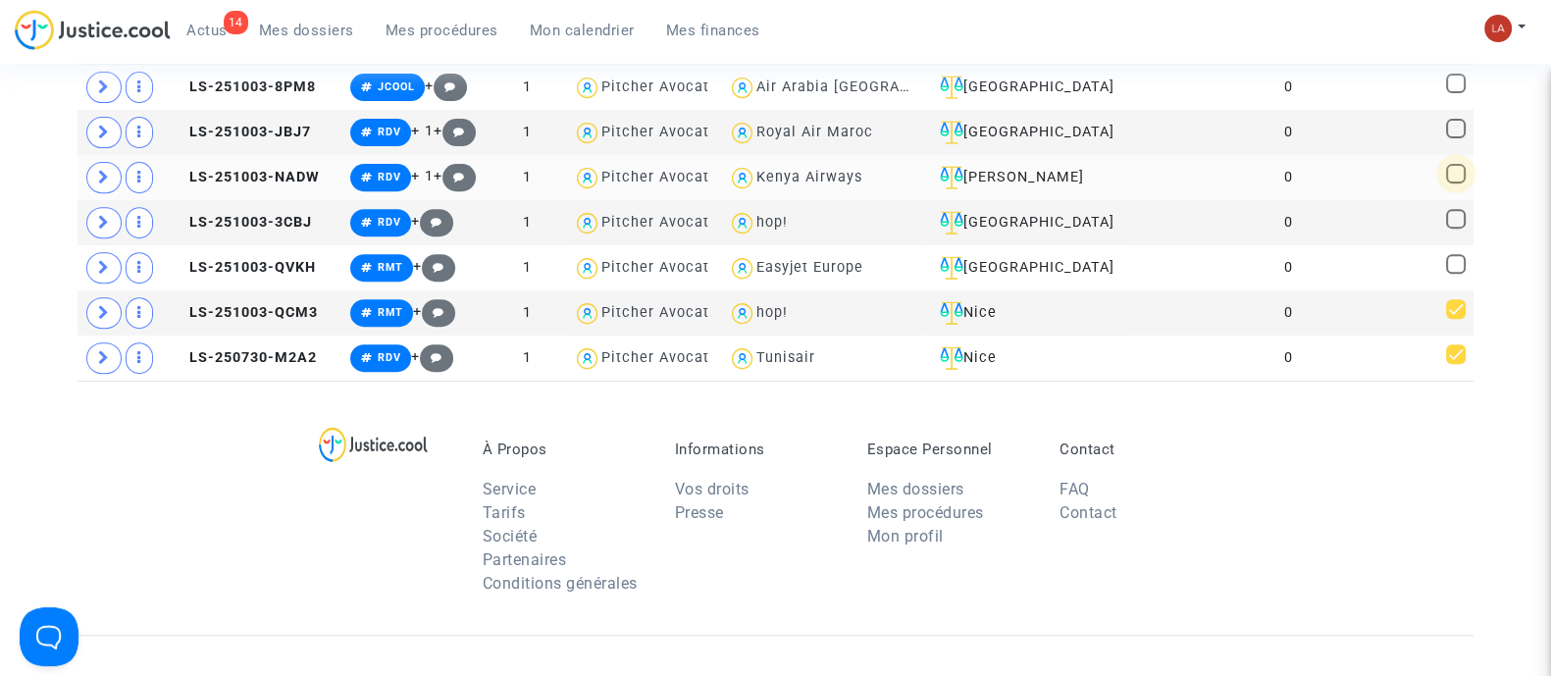
click at [1447, 165] on span at bounding box center [1456, 174] width 20 height 20
click at [1455, 183] on input "checkbox" at bounding box center [1455, 183] width 1 height 1
checkbox input "true"
click at [1450, 120] on span at bounding box center [1456, 129] width 20 height 20
click at [1455, 138] on input "checkbox" at bounding box center [1455, 138] width 1 height 1
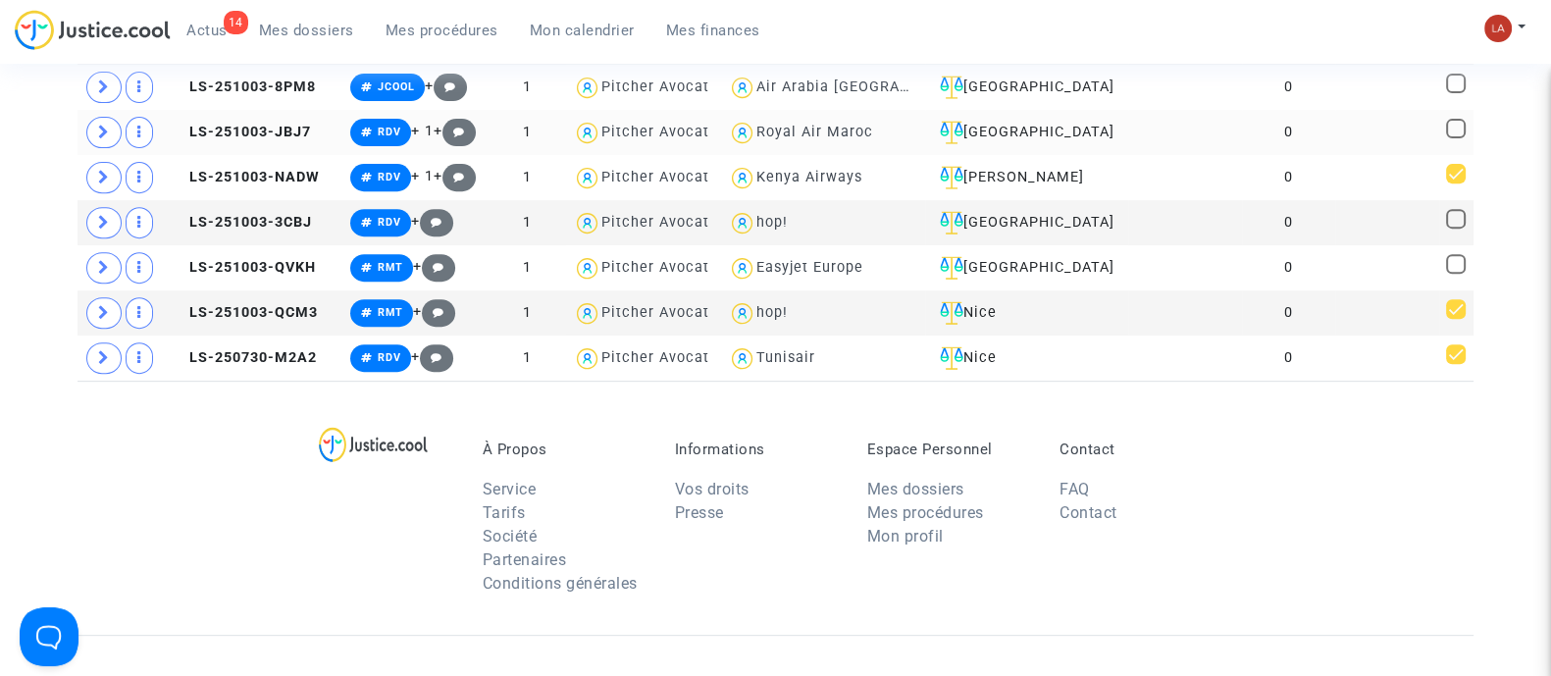
checkbox input "true"
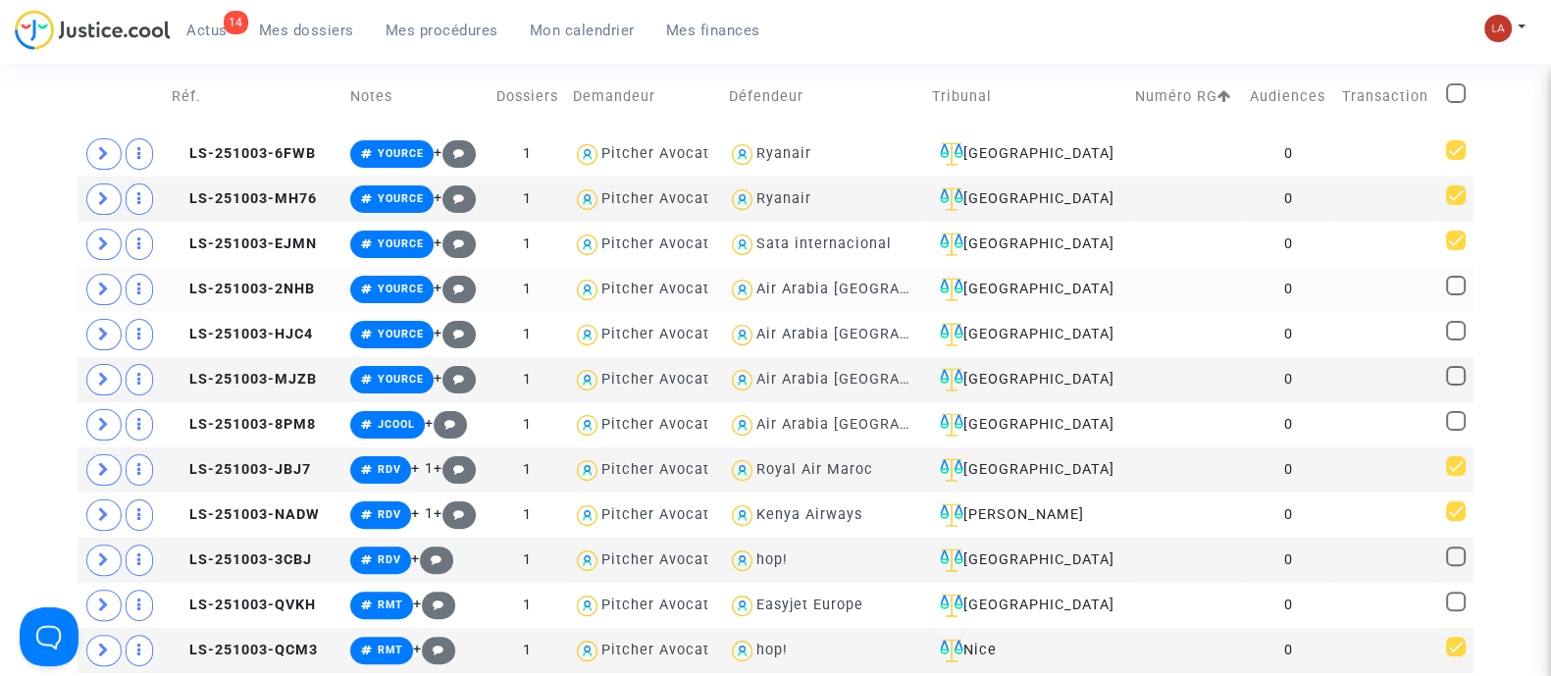
scroll to position [613, 0]
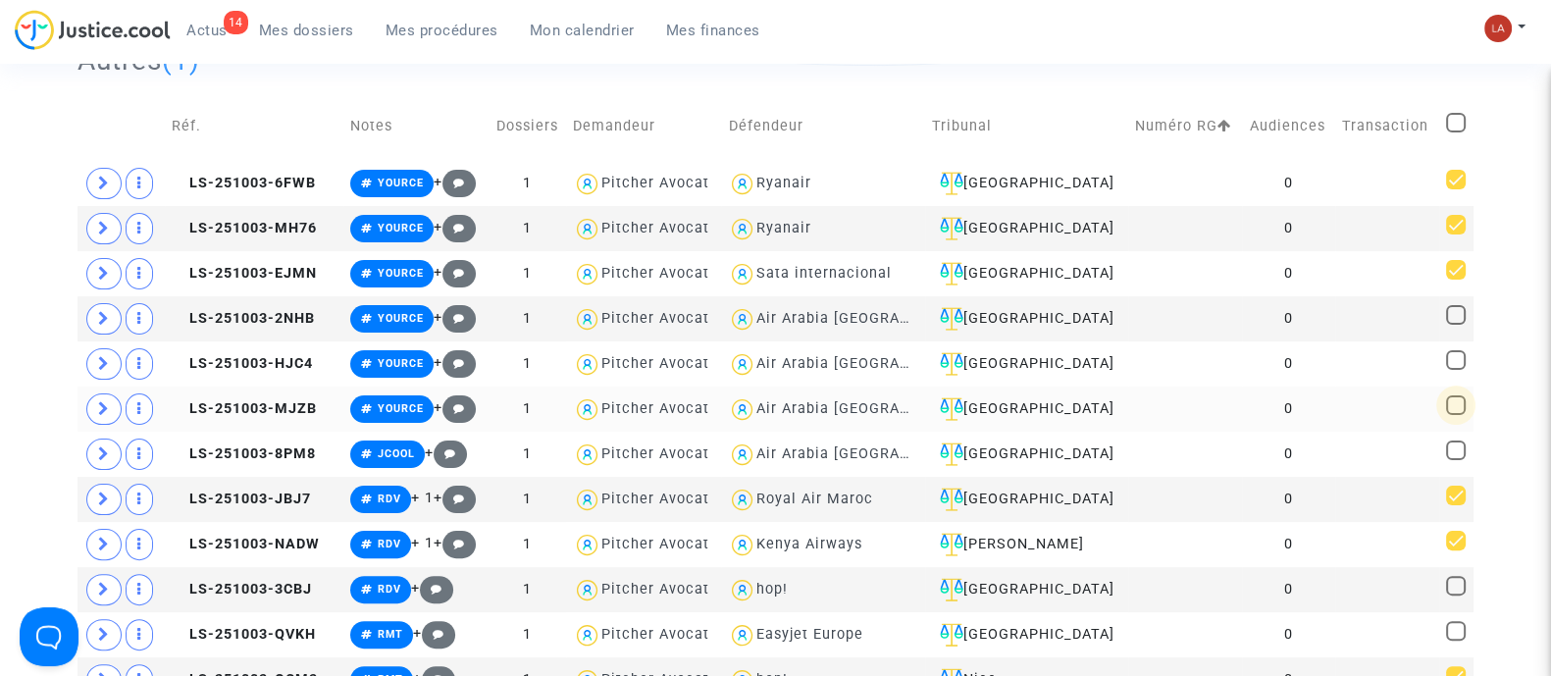
click at [1449, 402] on span at bounding box center [1456, 405] width 20 height 20
click at [1455, 415] on input "checkbox" at bounding box center [1455, 415] width 1 height 1
checkbox input "true"
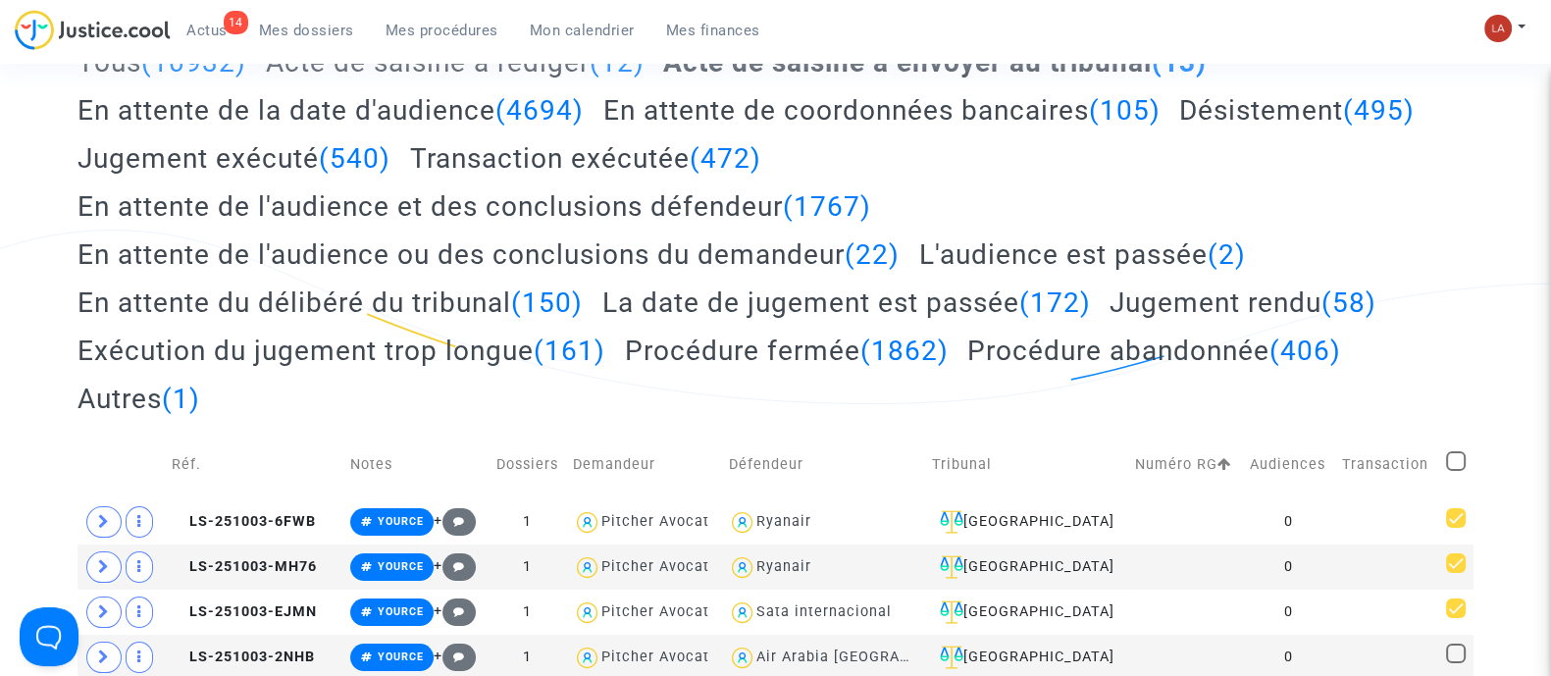
scroll to position [0, 0]
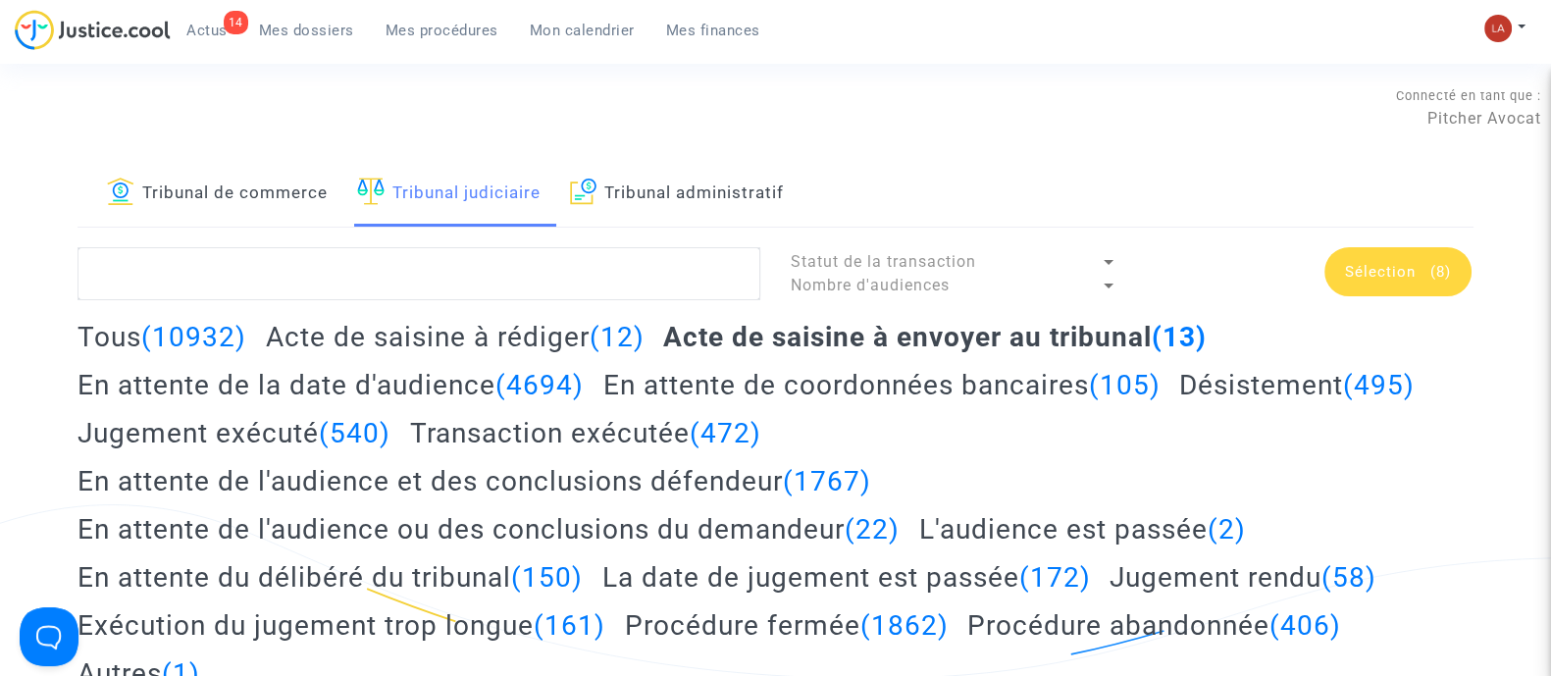
click at [1361, 298] on div "Sélection (8)" at bounding box center [1310, 273] width 356 height 53
click at [1391, 285] on div "Sélection (8)" at bounding box center [1398, 271] width 147 height 49
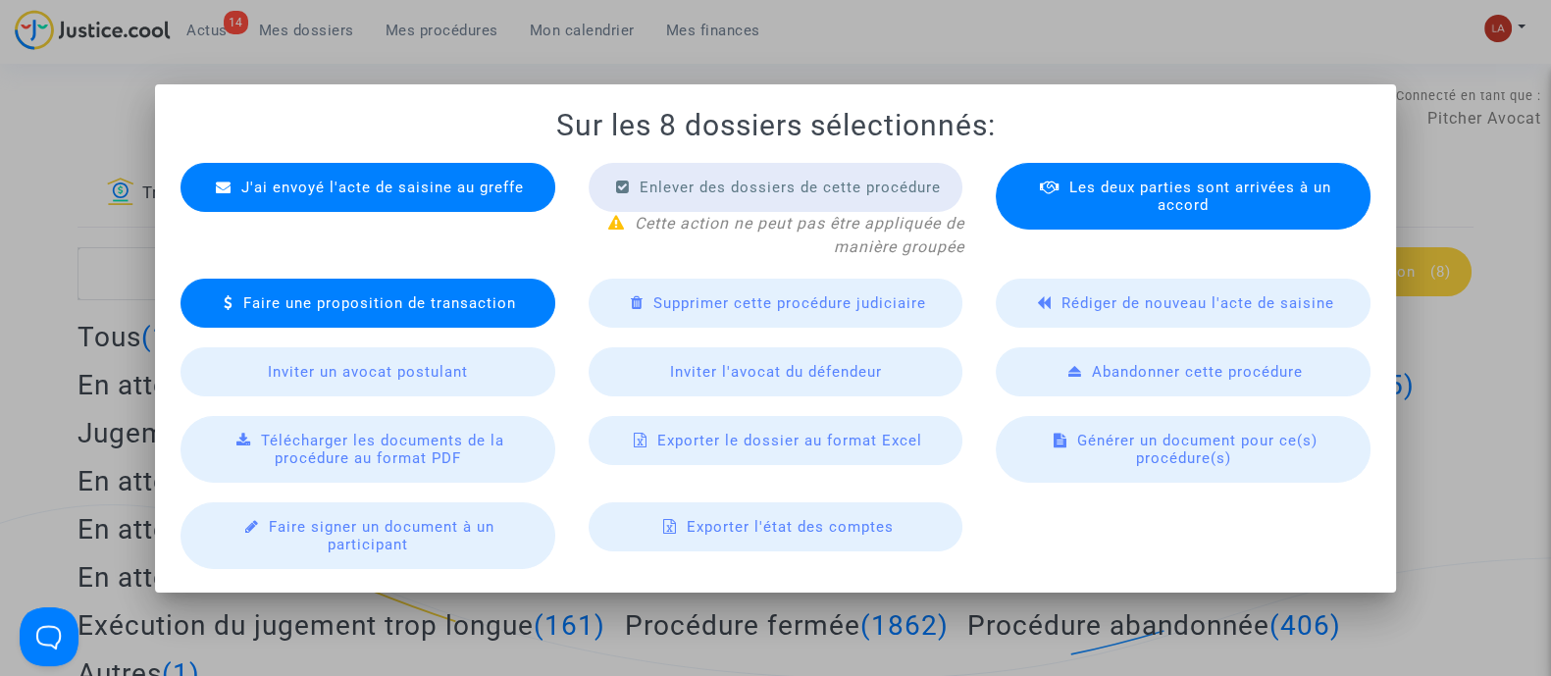
click at [346, 156] on div "J'ai envoyé l'acte de saisine au greffe Enlever des dossiers de cette procédure…" at bounding box center [776, 356] width 1224 height 426
click at [349, 172] on div "J'ai envoyé l'acte de saisine au greffe" at bounding box center [368, 187] width 375 height 49
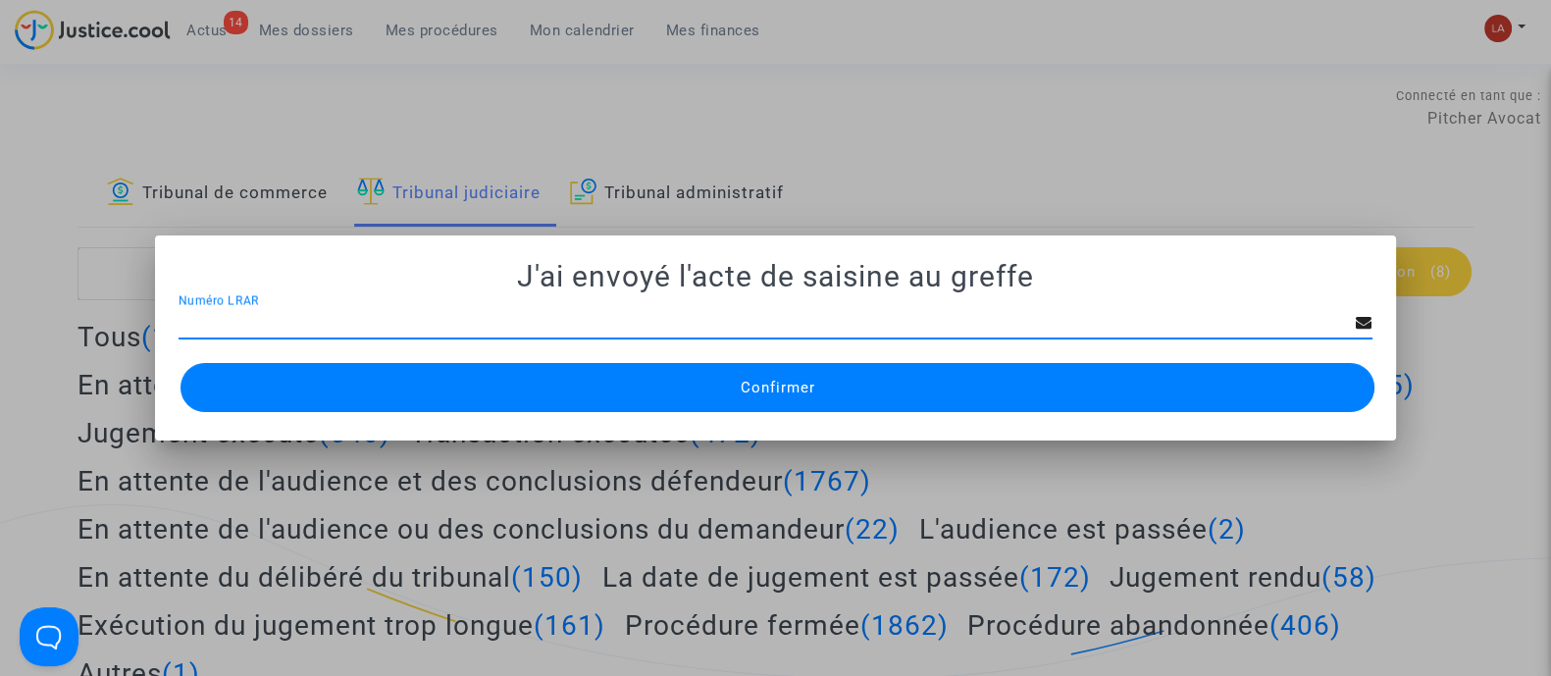
click at [528, 370] on button "Confirmer" at bounding box center [778, 387] width 1194 height 49
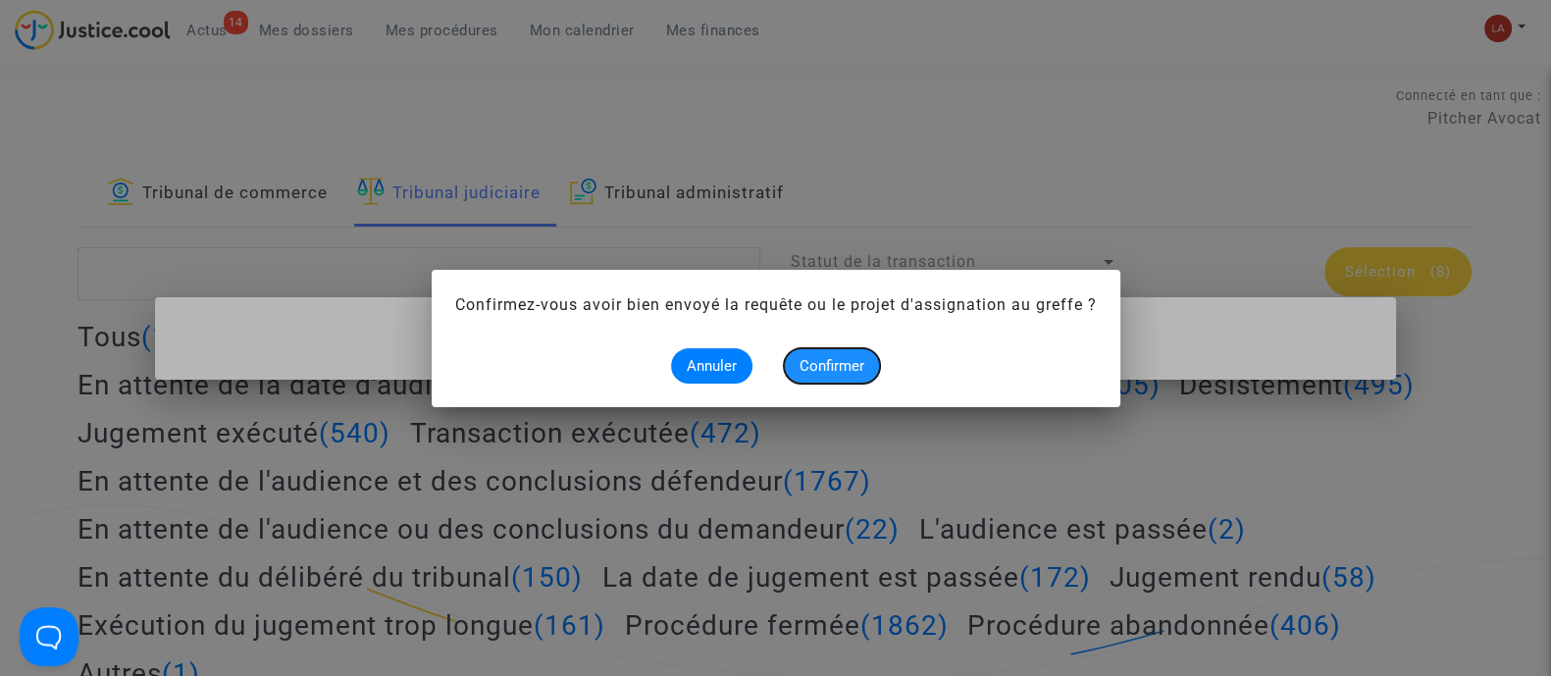
click at [826, 371] on span "Confirmer" at bounding box center [832, 366] width 65 height 18
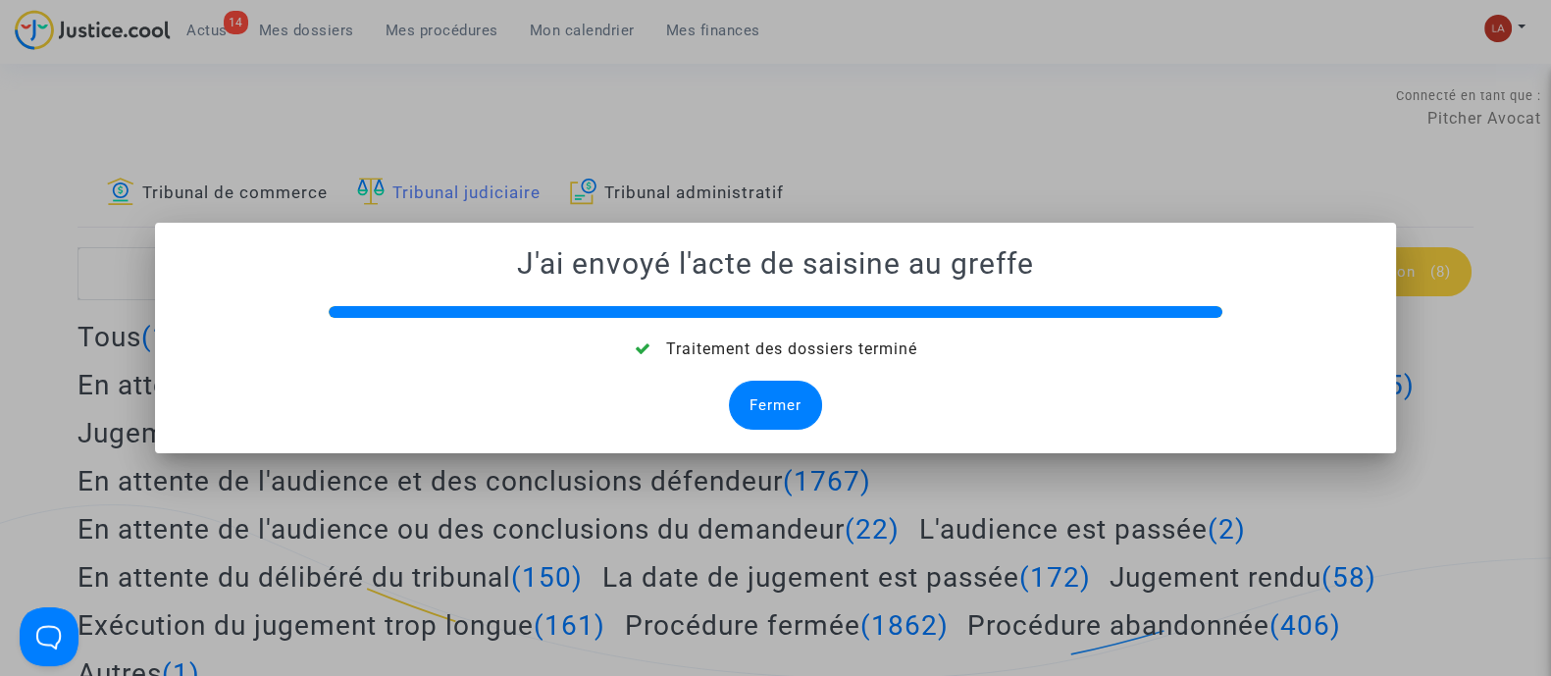
click at [780, 394] on div "Fermer" at bounding box center [775, 405] width 93 height 49
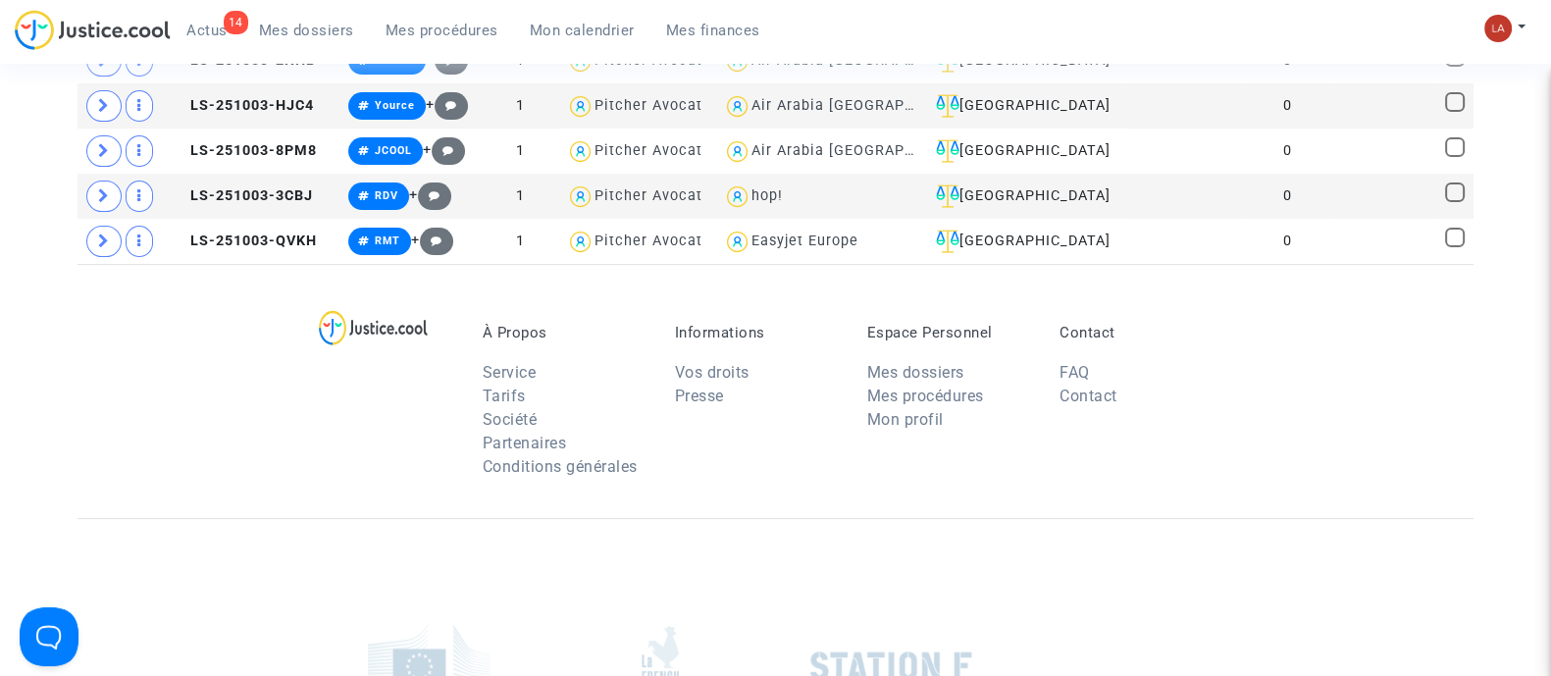
scroll to position [490, 0]
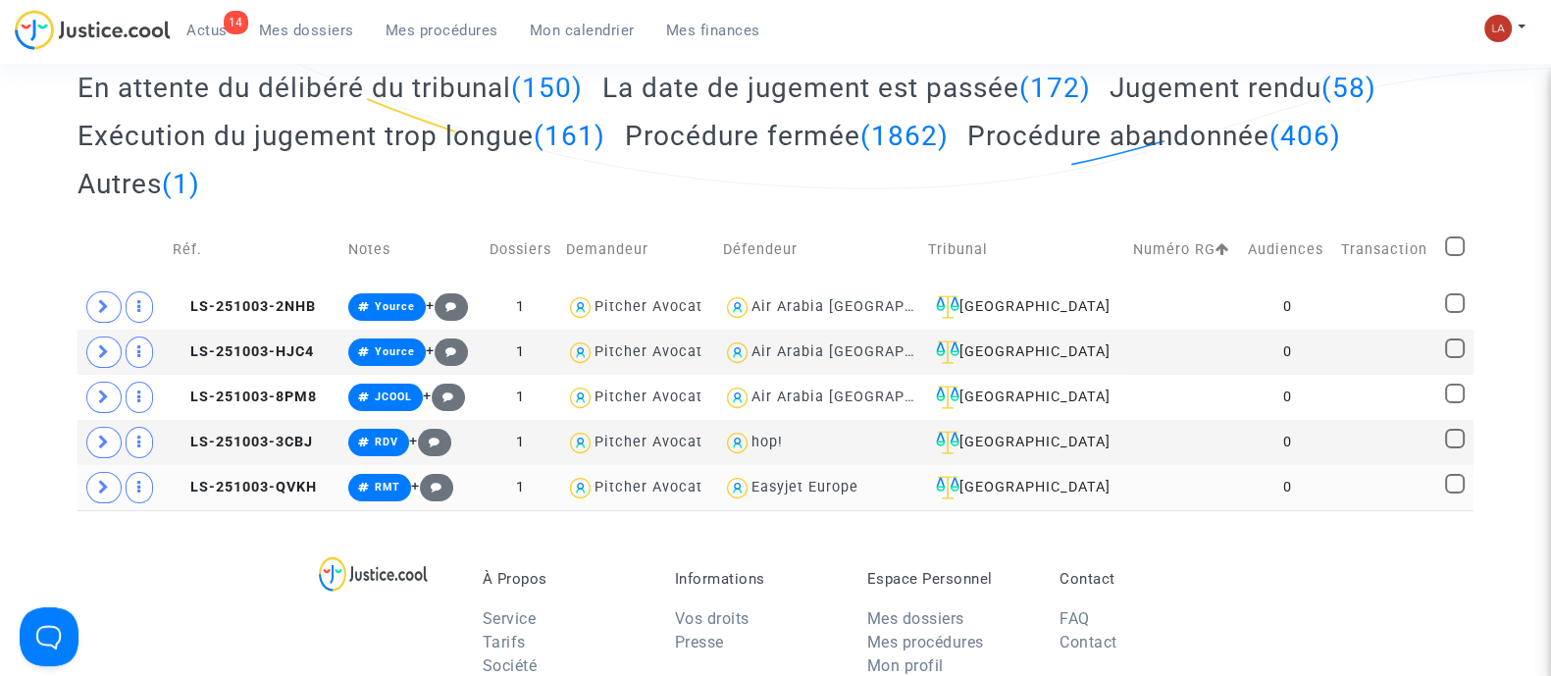
click at [1461, 483] on span at bounding box center [1455, 484] width 20 height 20
click at [1455, 494] on input "checkbox" at bounding box center [1454, 494] width 1 height 1
checkbox input "true"
click at [1445, 395] on span at bounding box center [1455, 394] width 20 height 20
click at [1454, 403] on input "checkbox" at bounding box center [1454, 403] width 1 height 1
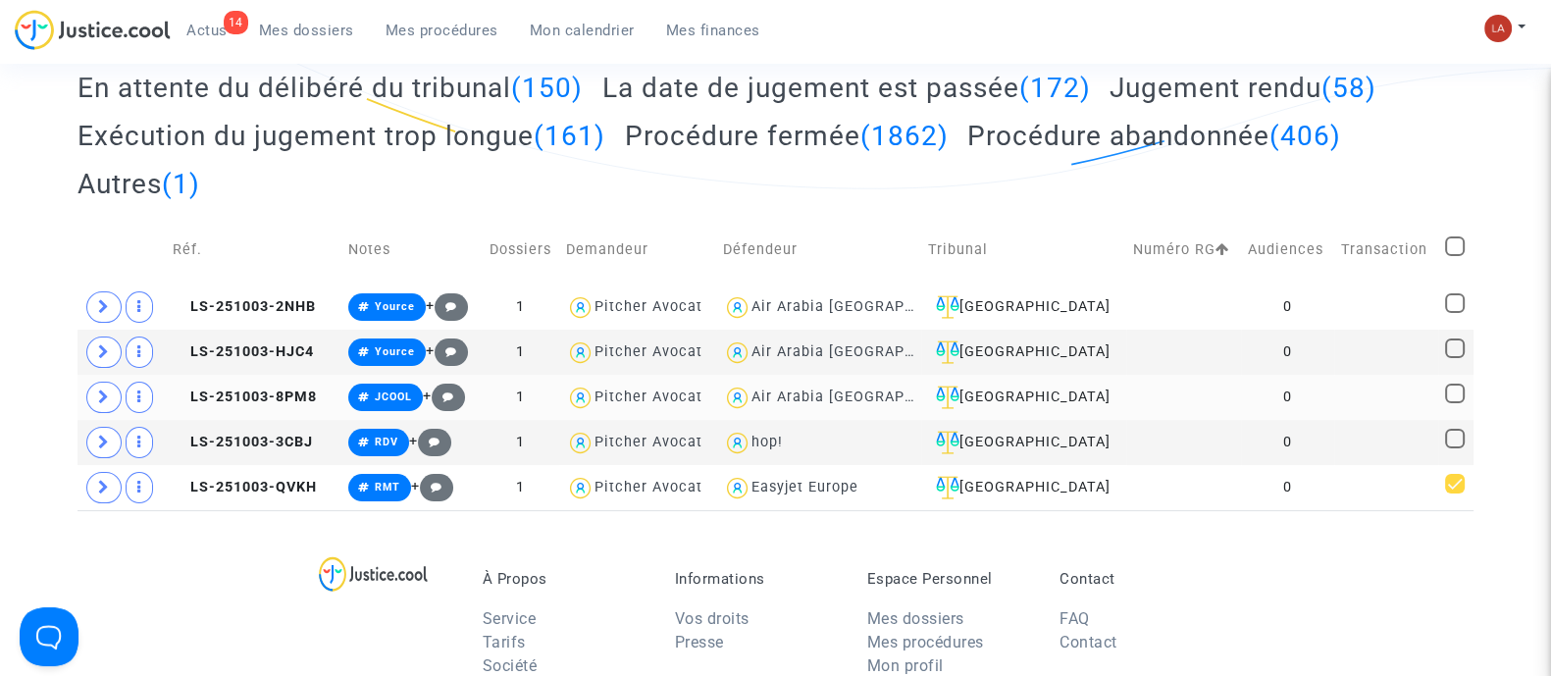
checkbox input "true"
click at [1447, 348] on span at bounding box center [1455, 349] width 20 height 20
click at [1454, 358] on input "checkbox" at bounding box center [1454, 358] width 1 height 1
checkbox input "true"
click at [1452, 241] on span at bounding box center [1455, 246] width 20 height 20
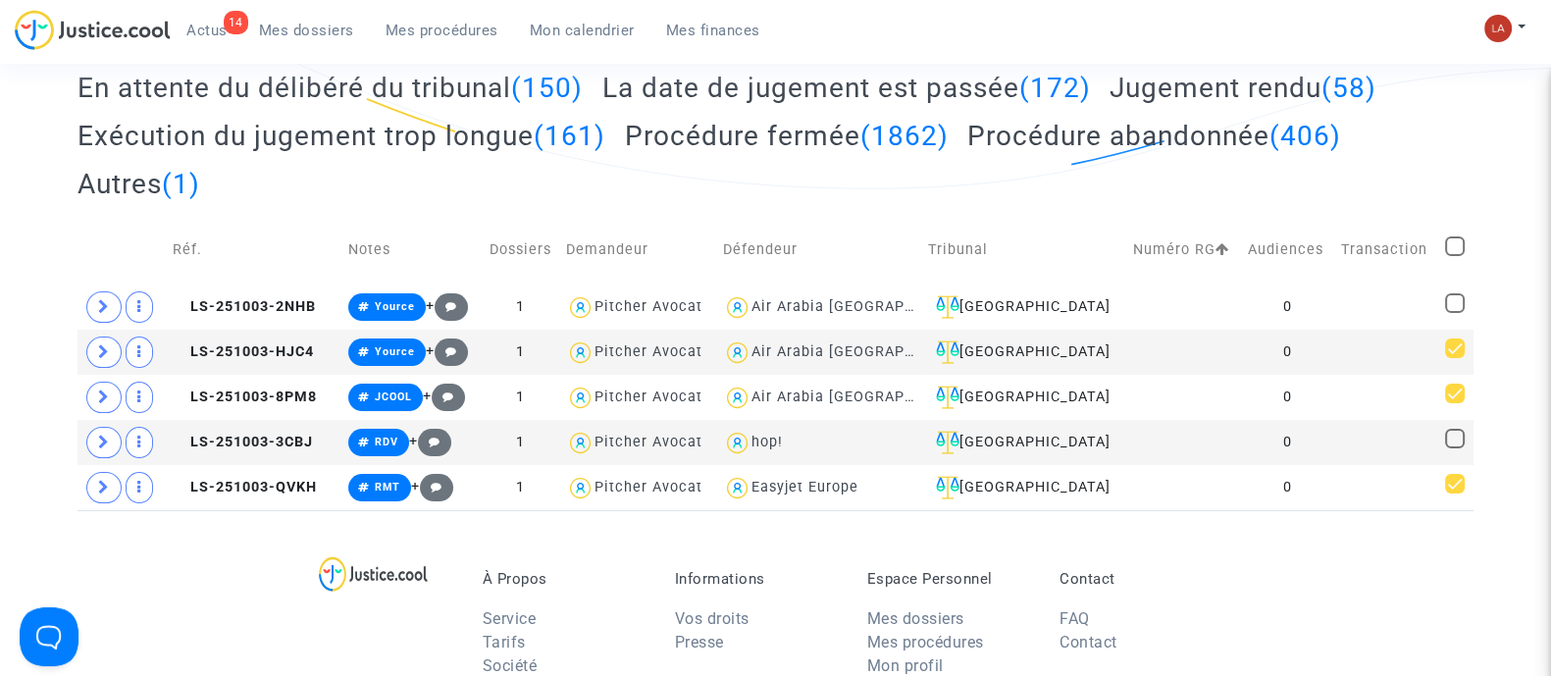
click at [1454, 256] on input "checkbox" at bounding box center [1454, 256] width 1 height 1
checkbox input "true"
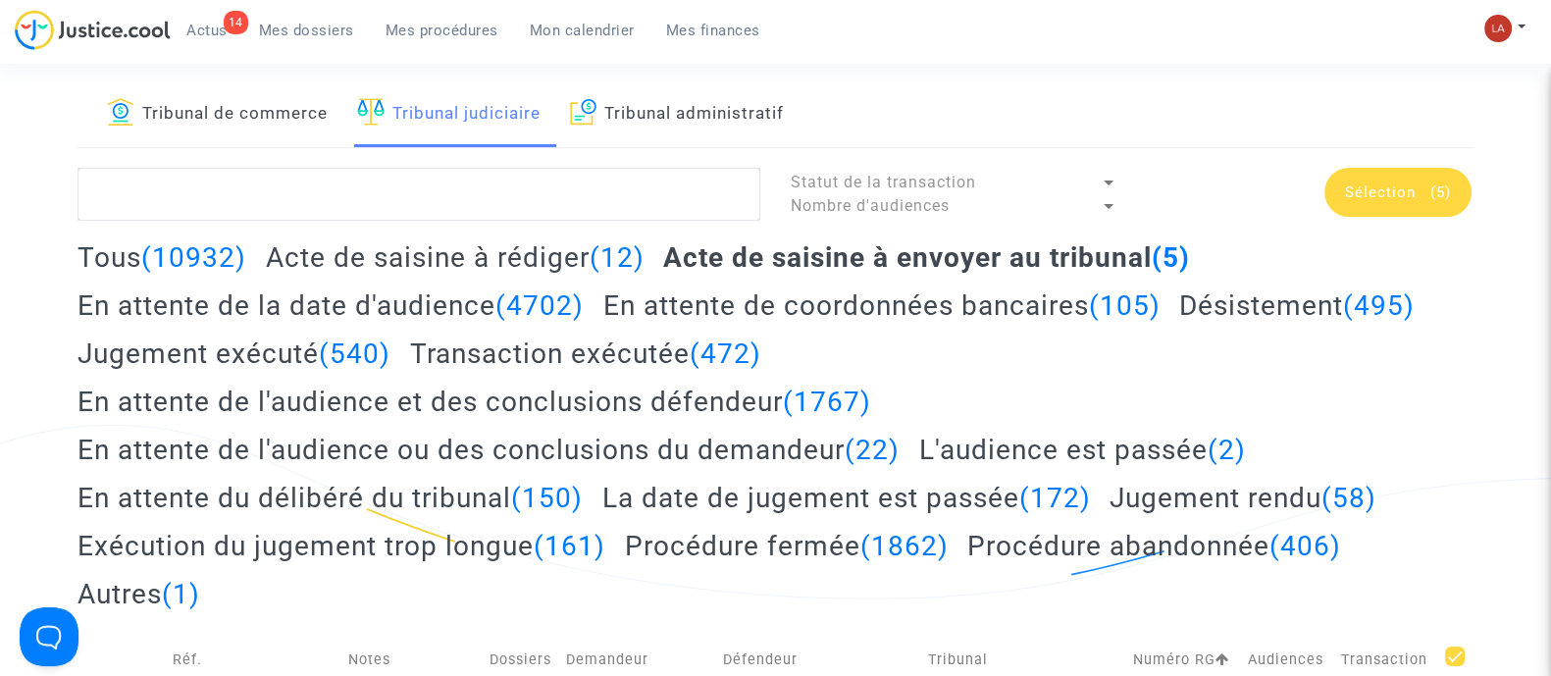
scroll to position [0, 0]
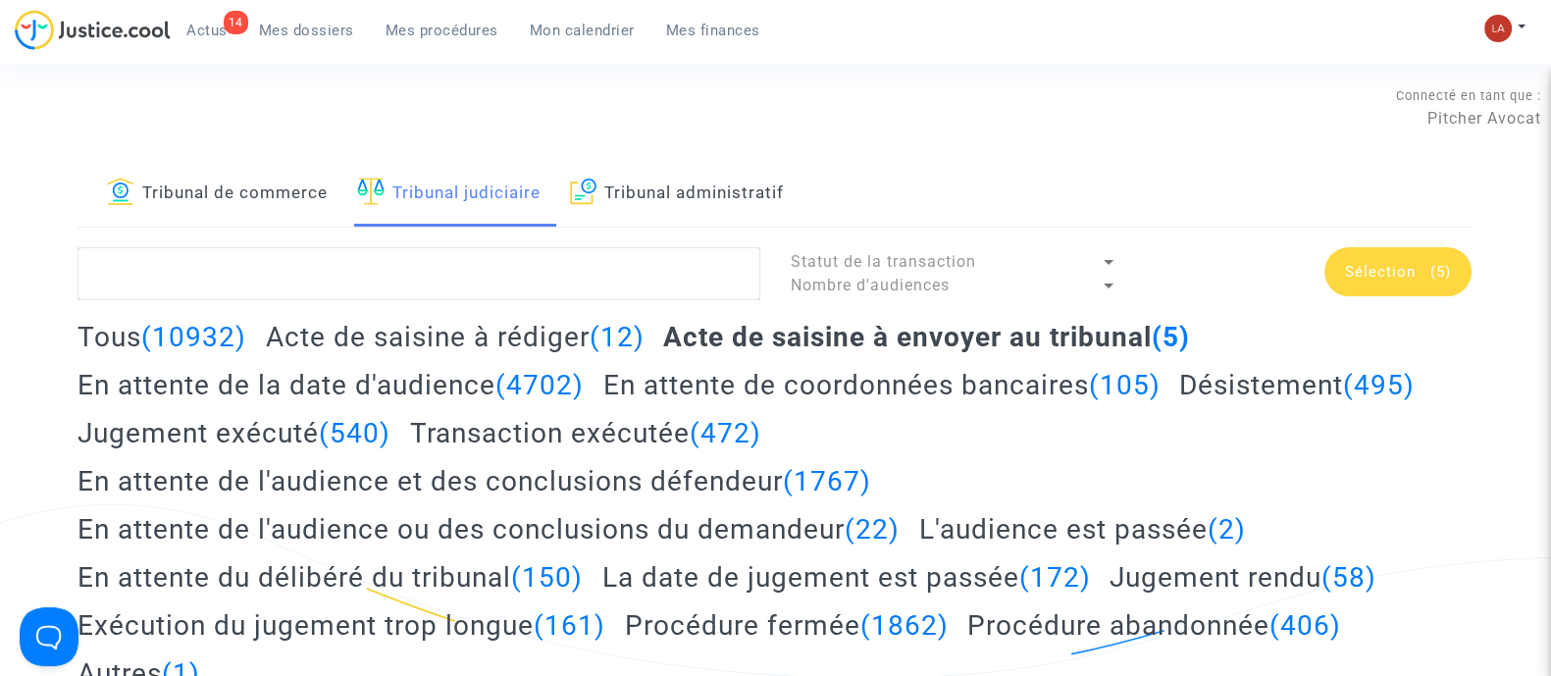
click at [1442, 268] on span "(5)" at bounding box center [1441, 272] width 21 height 18
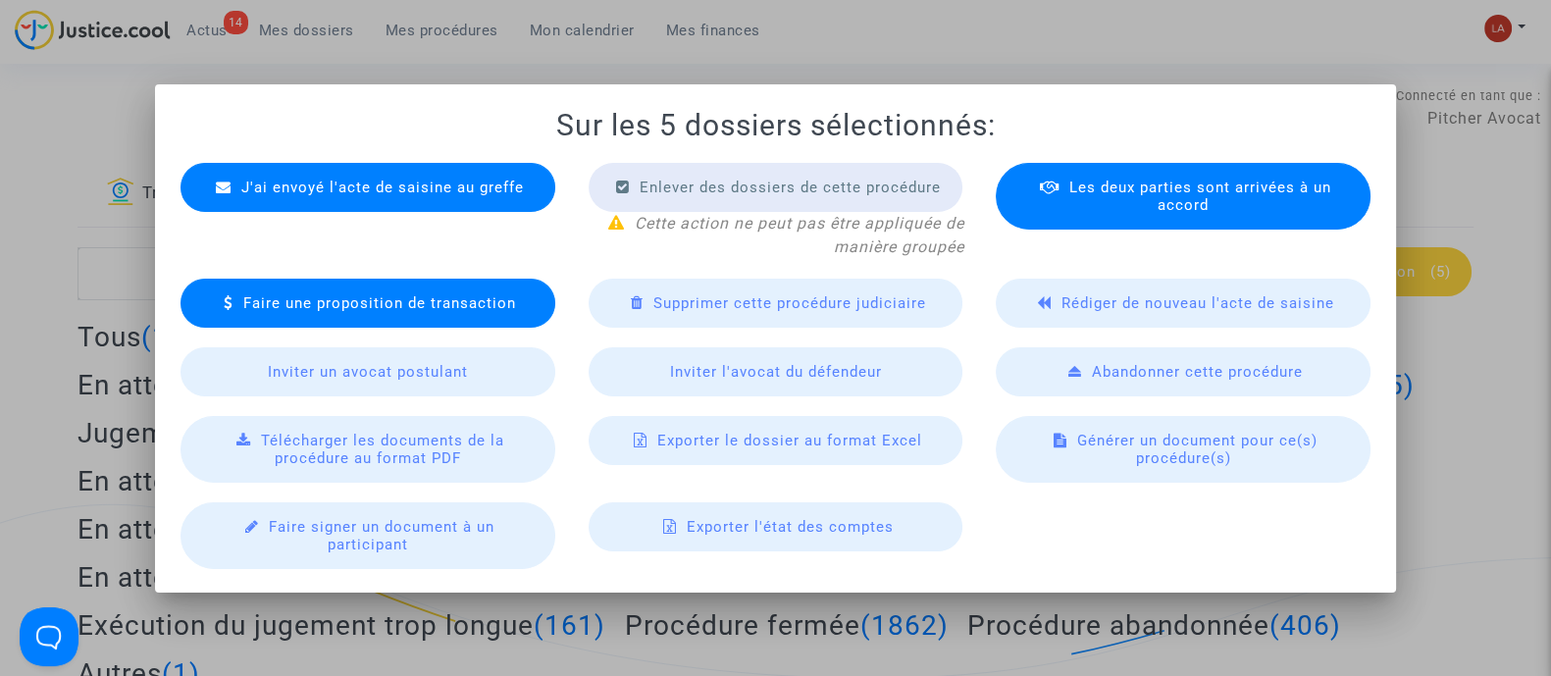
click at [410, 167] on div "J'ai envoyé l'acte de saisine au greffe" at bounding box center [368, 187] width 375 height 49
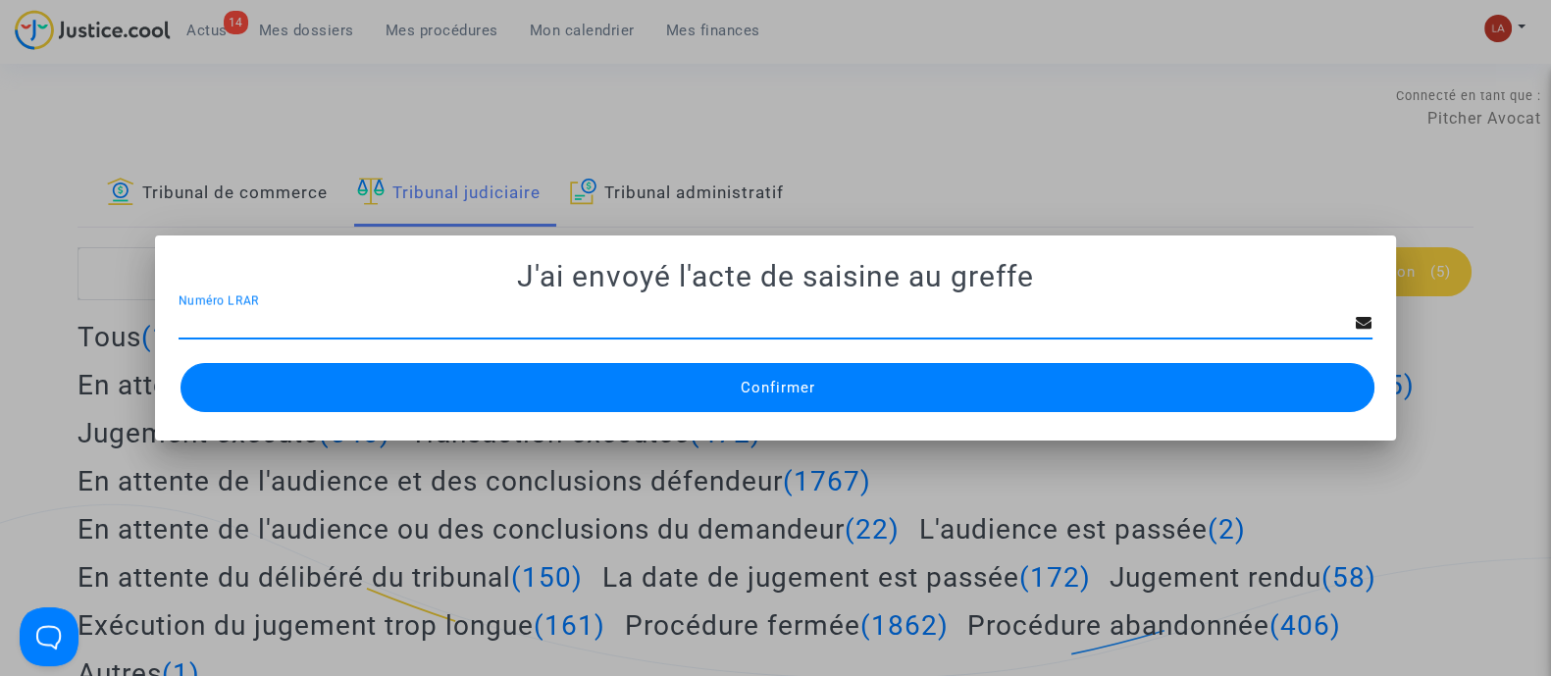
click at [702, 384] on button "Confirmer" at bounding box center [778, 387] width 1194 height 49
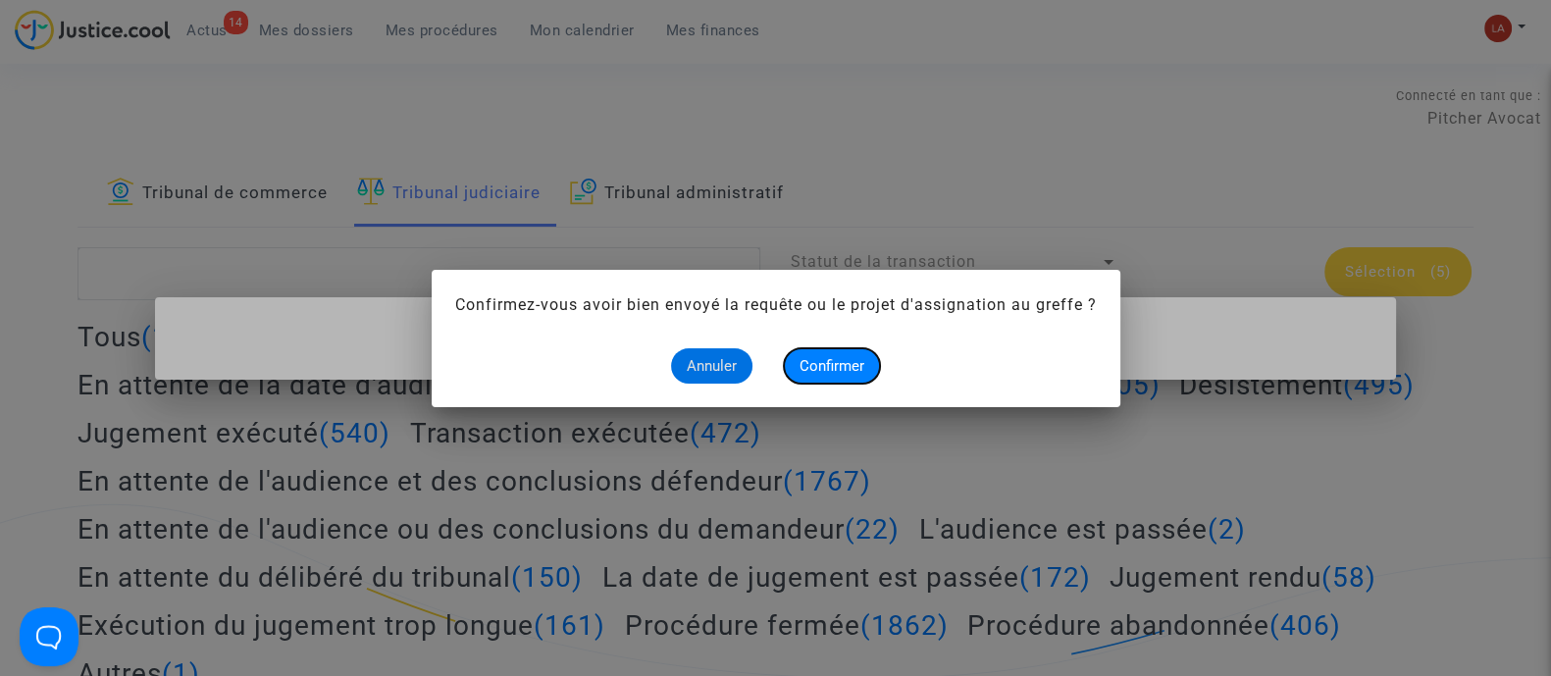
drag, startPoint x: 816, startPoint y: 373, endPoint x: 848, endPoint y: 391, distance: 36.5
click at [818, 374] on button "Confirmer" at bounding box center [832, 365] width 96 height 35
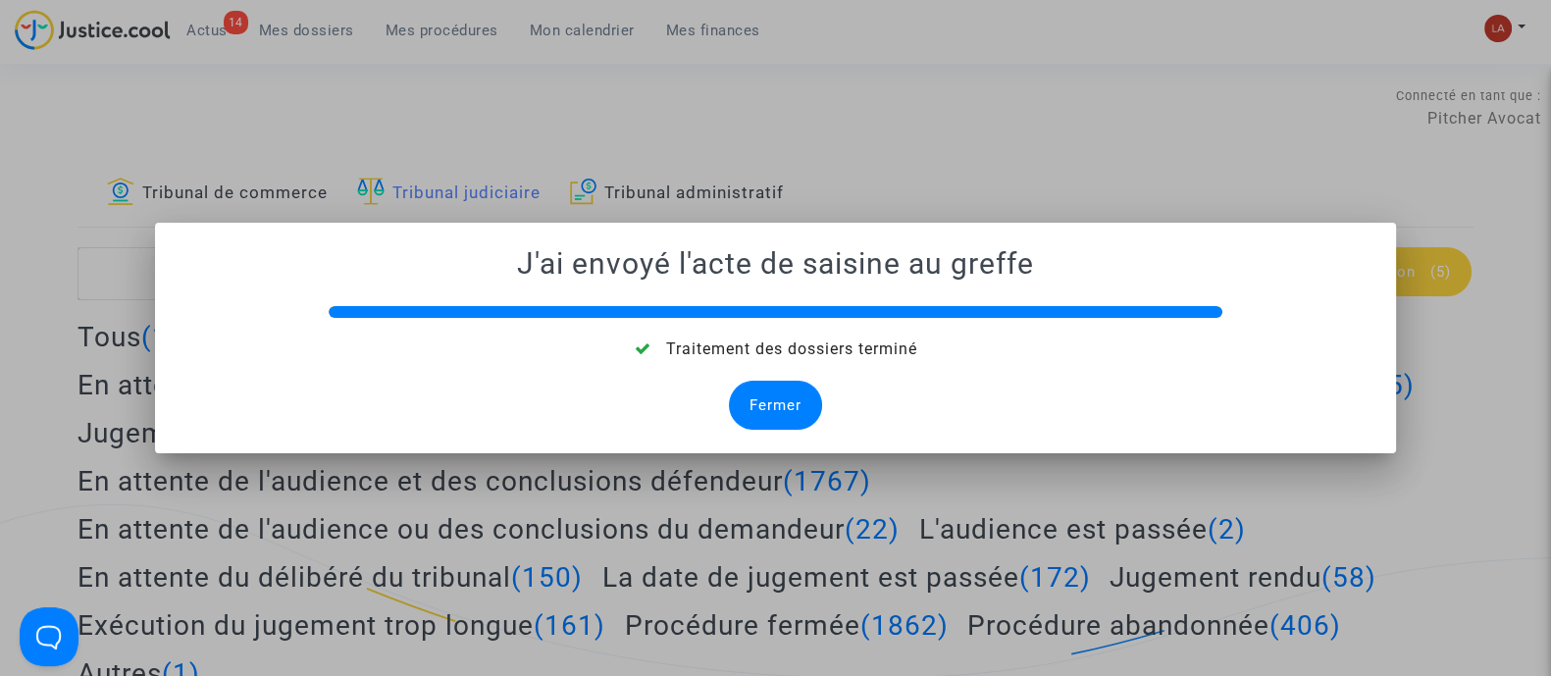
click at [798, 408] on div "Fermer" at bounding box center [775, 405] width 93 height 49
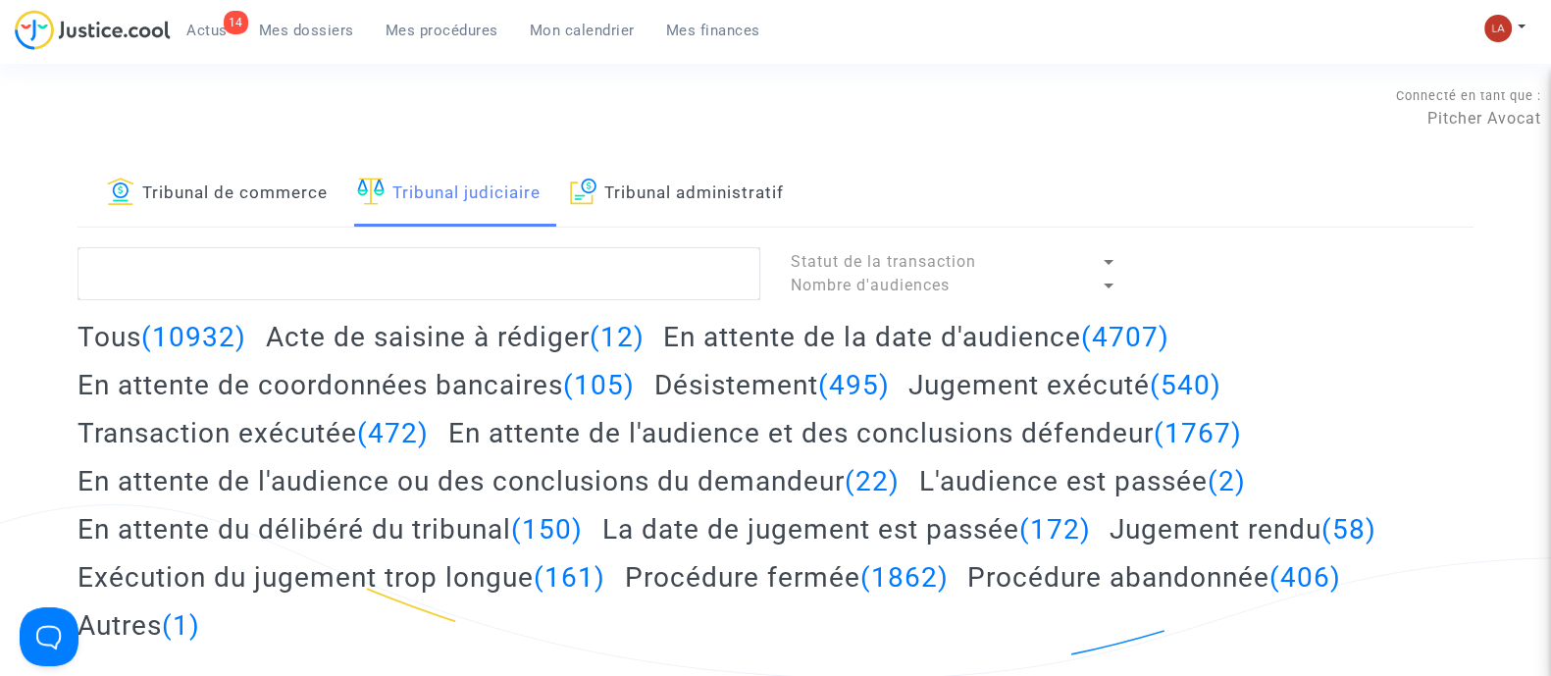
click at [201, 38] on span "Actus" at bounding box center [206, 31] width 41 height 18
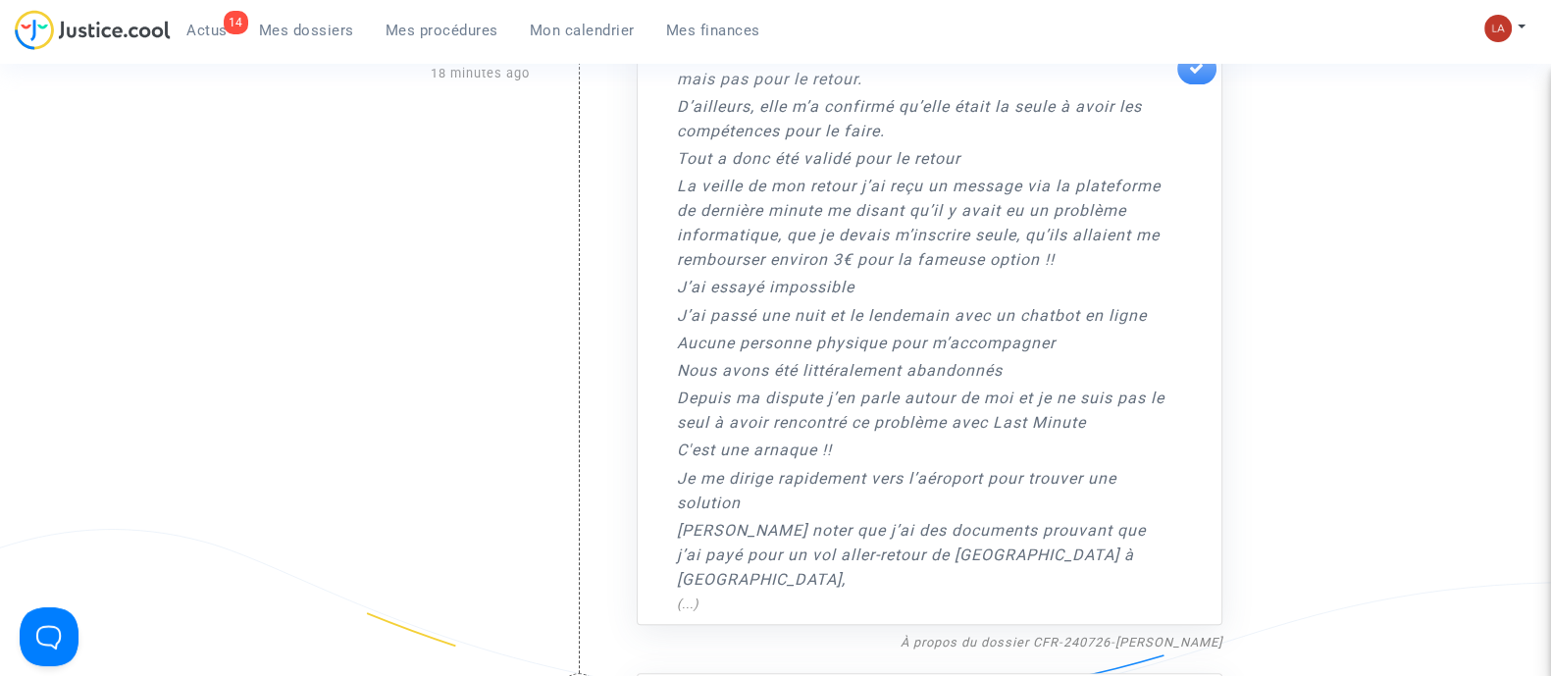
scroll to position [980, 0]
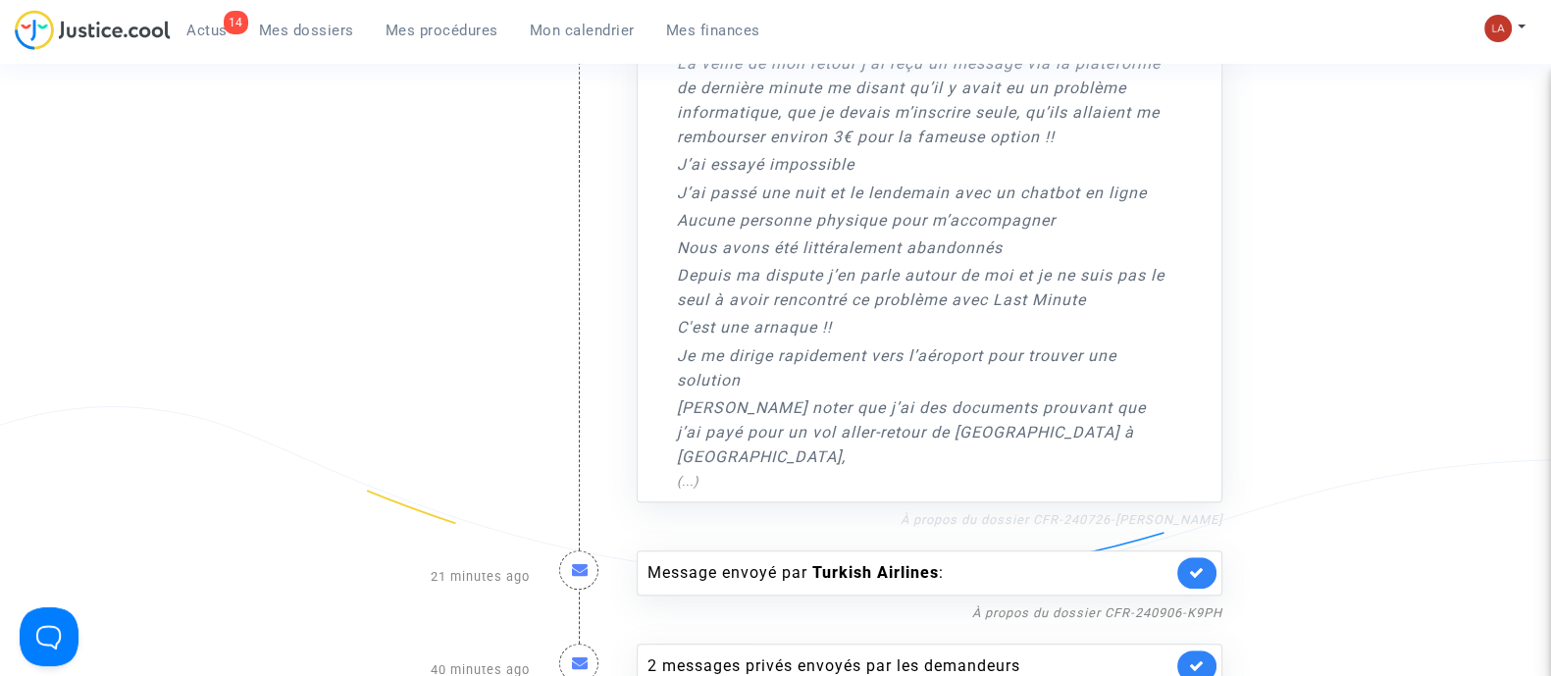
click at [1127, 512] on link "À propos du dossier CFR-240726-FENG" at bounding box center [1062, 519] width 322 height 15
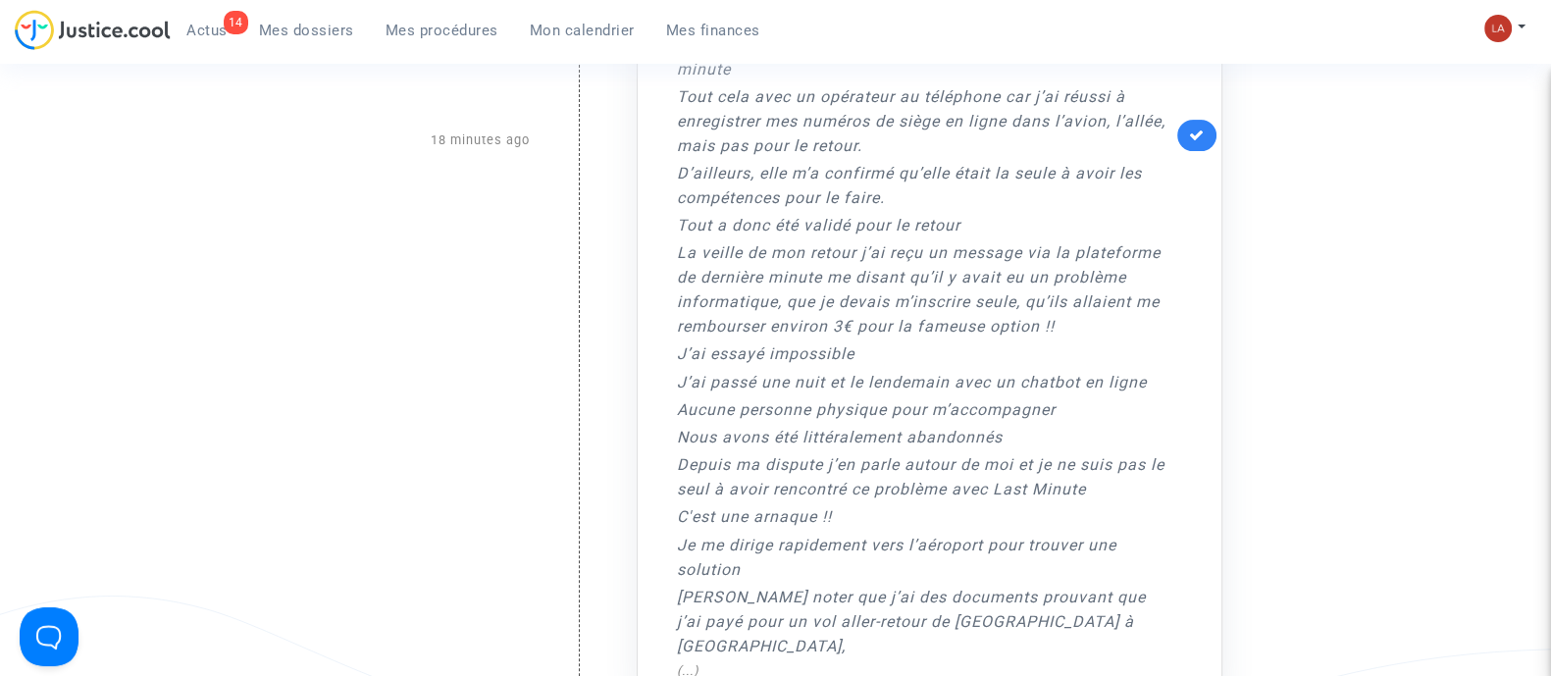
scroll to position [613, 0]
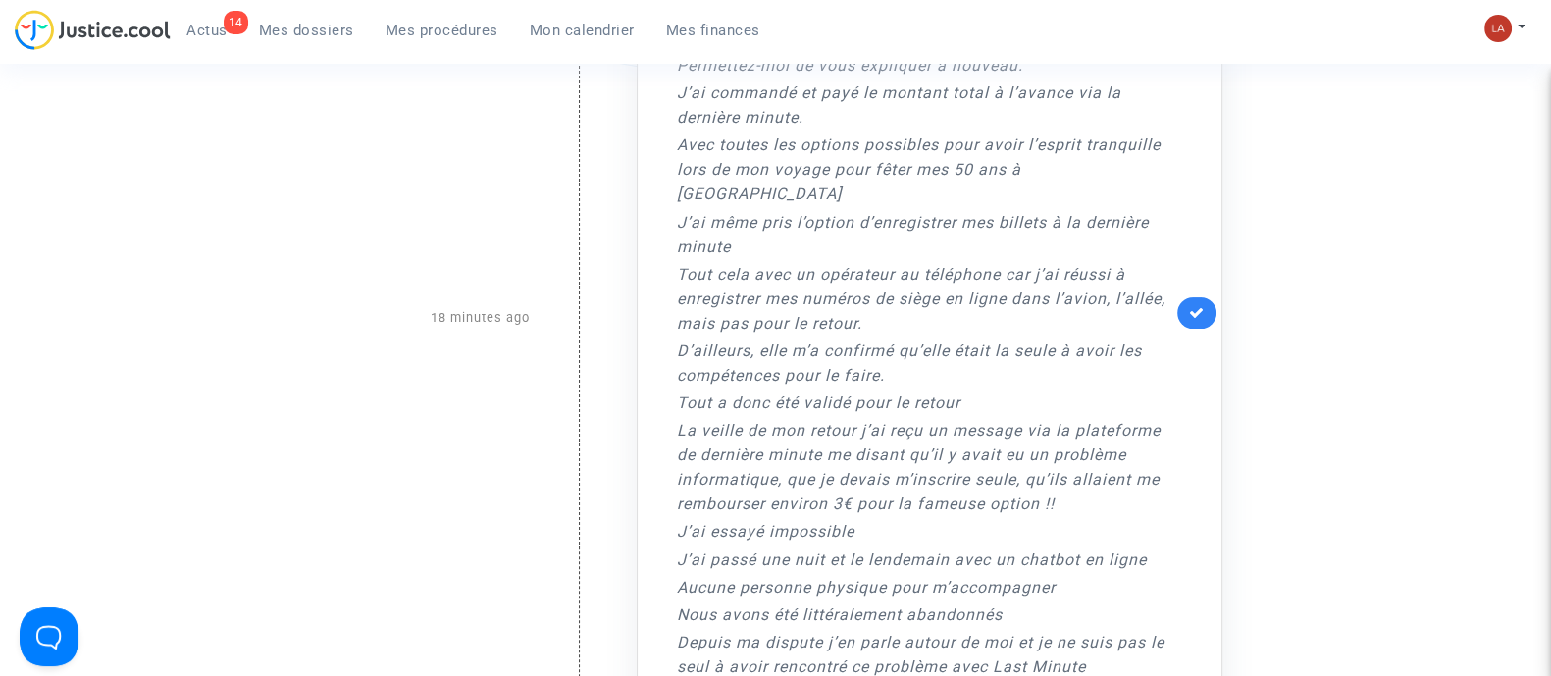
click at [1178, 297] on link at bounding box center [1196, 312] width 39 height 31
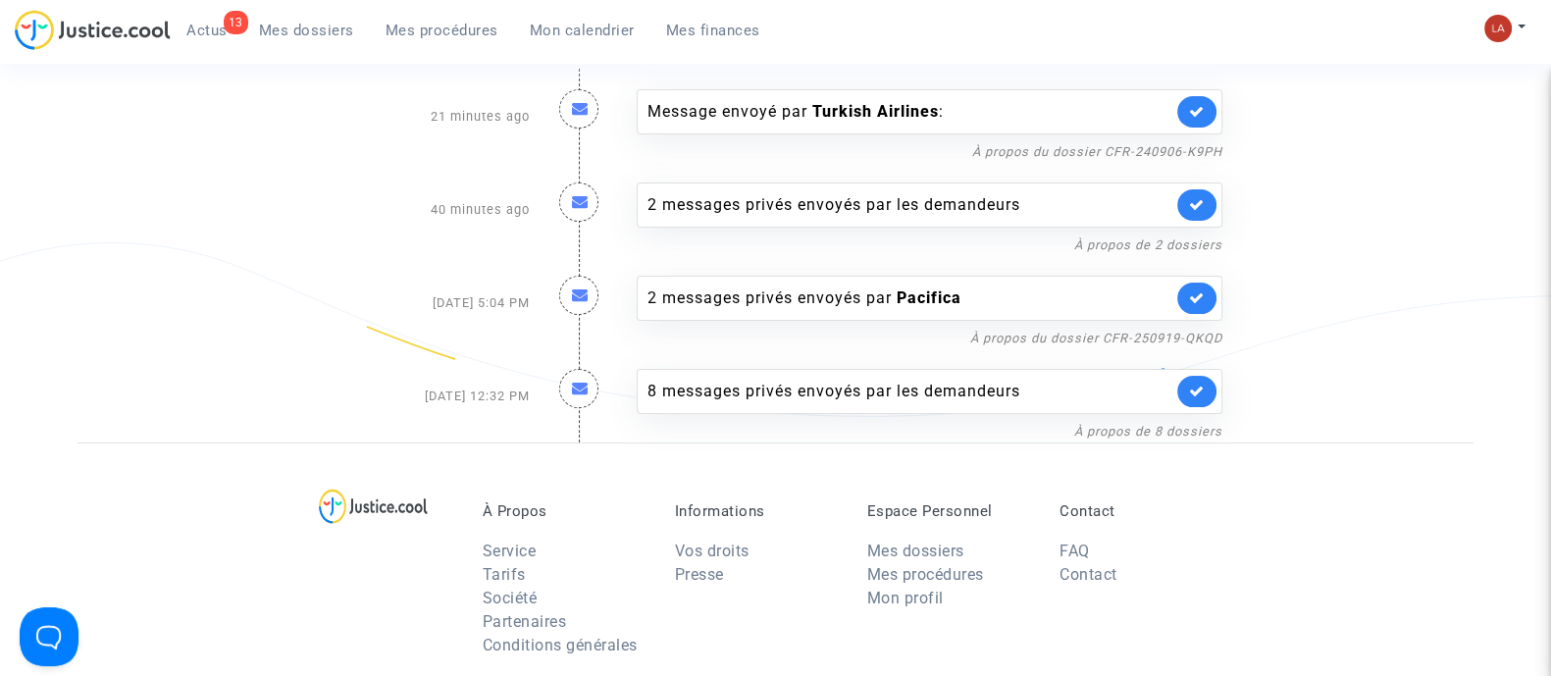
scroll to position [0, 0]
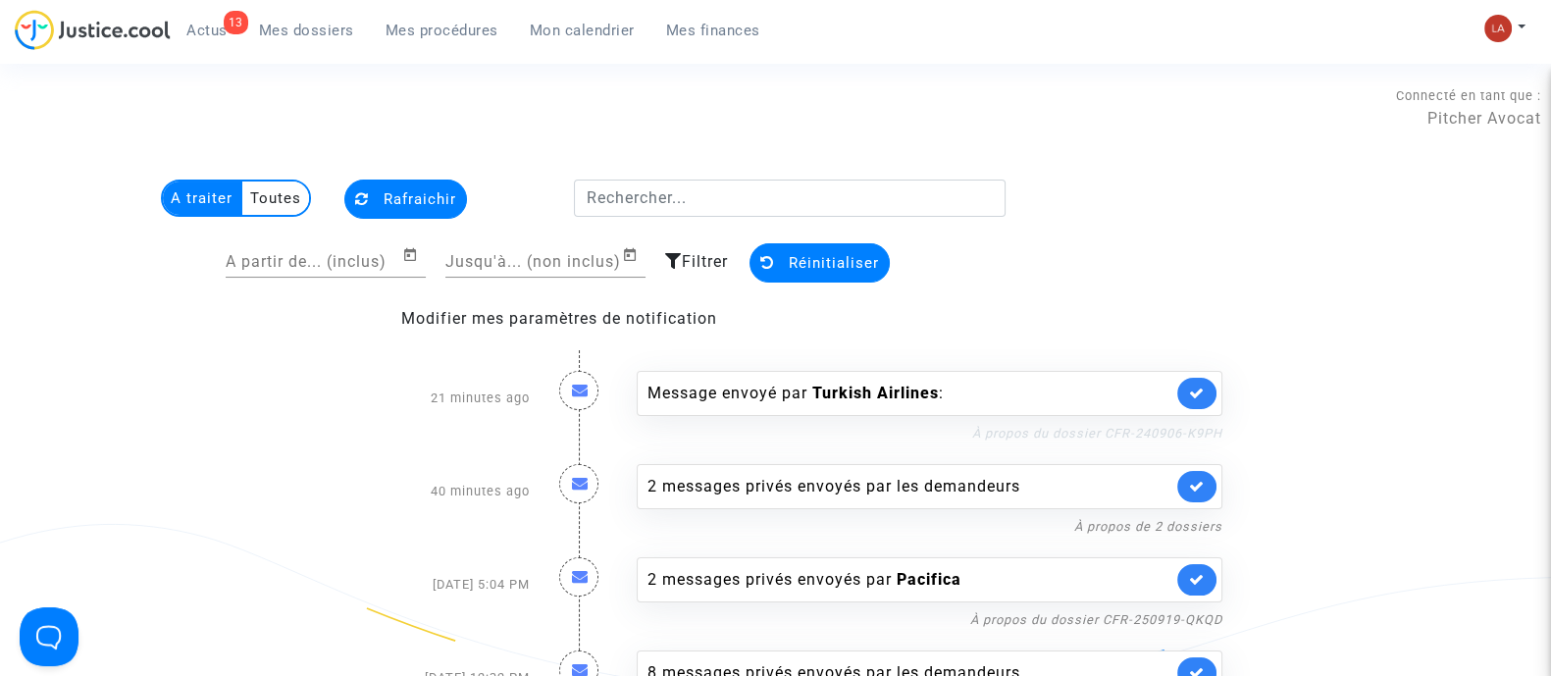
click at [1080, 426] on link "À propos du dossier CFR-240906-K9PH" at bounding box center [1097, 433] width 250 height 15
click at [1181, 391] on link at bounding box center [1196, 393] width 39 height 31
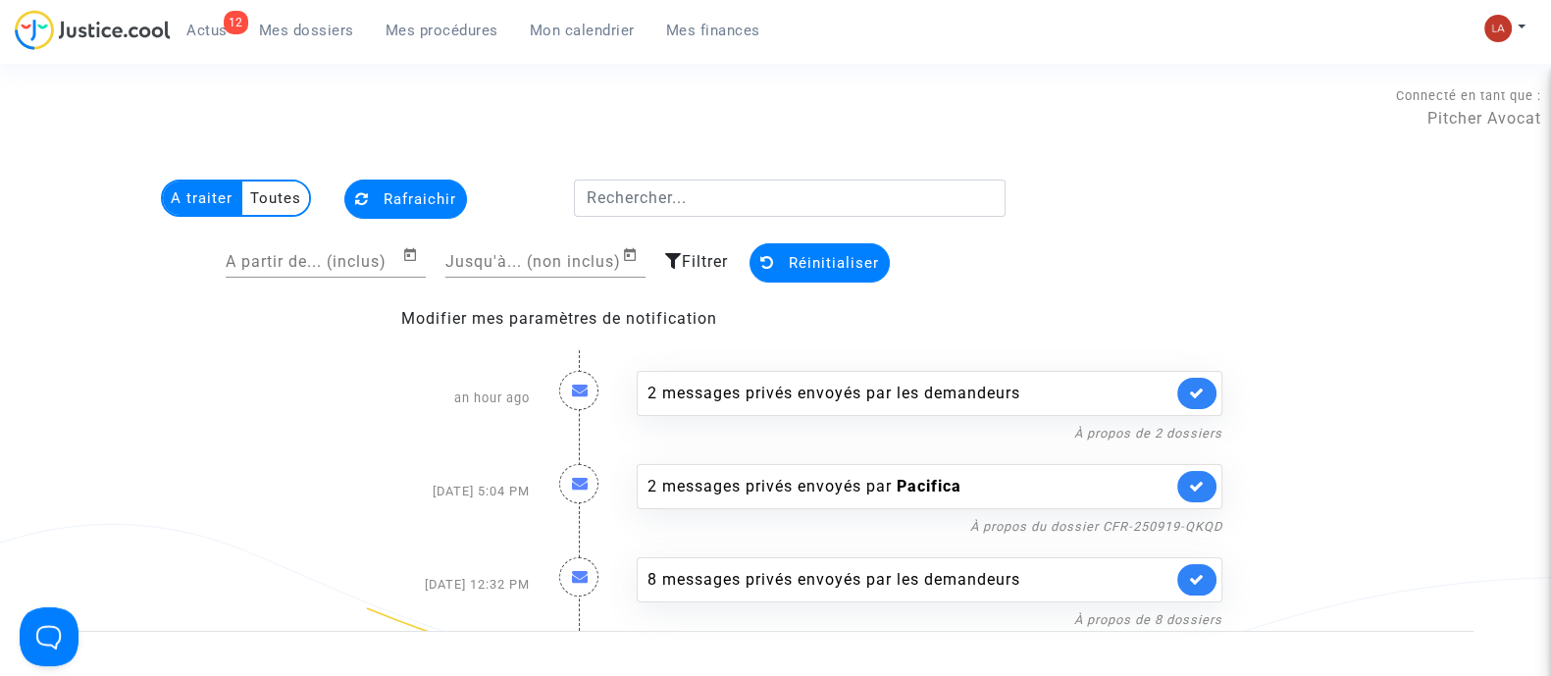
click at [1044, 422] on div "À propos de 2 dossiers" at bounding box center [930, 433] width 586 height 24
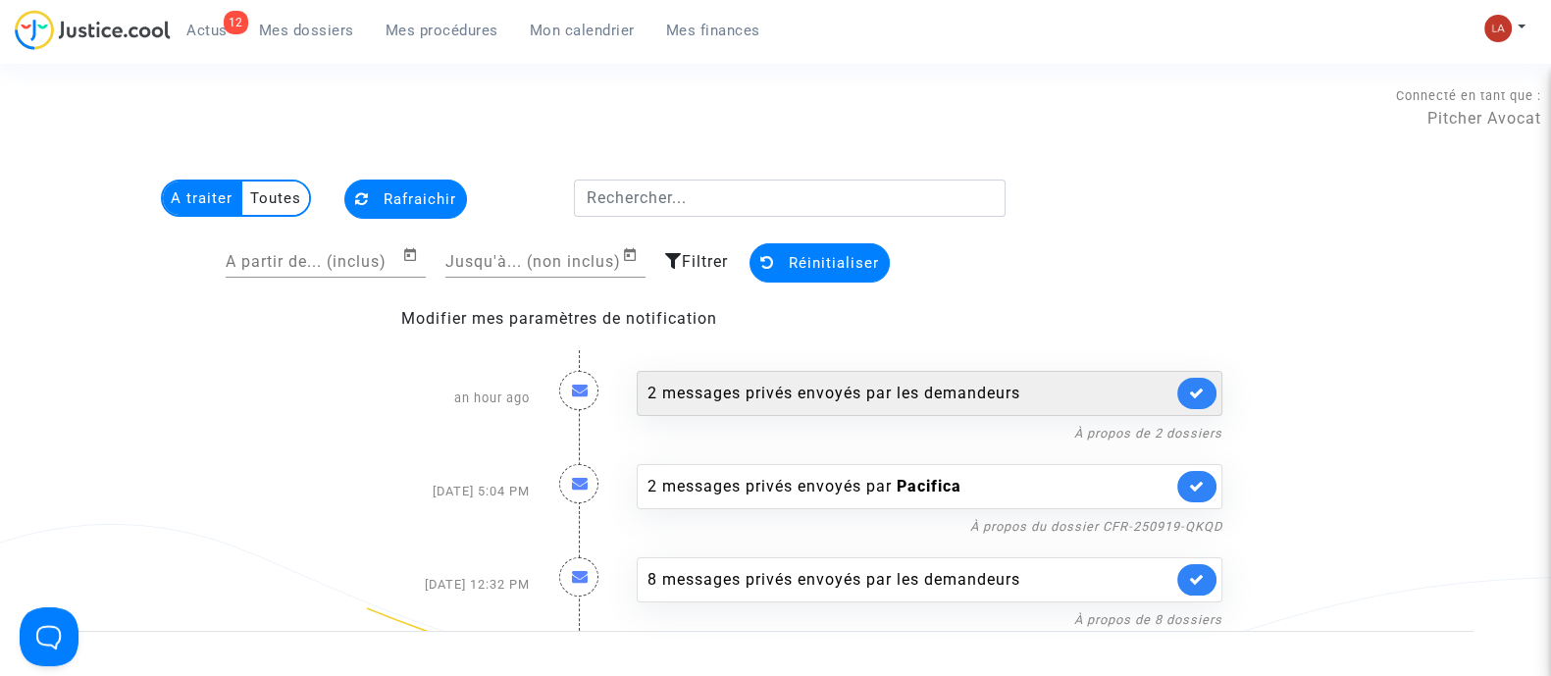
click at [1049, 406] on div "2 messages privés envoyés par les demandeurs" at bounding box center [930, 393] width 586 height 45
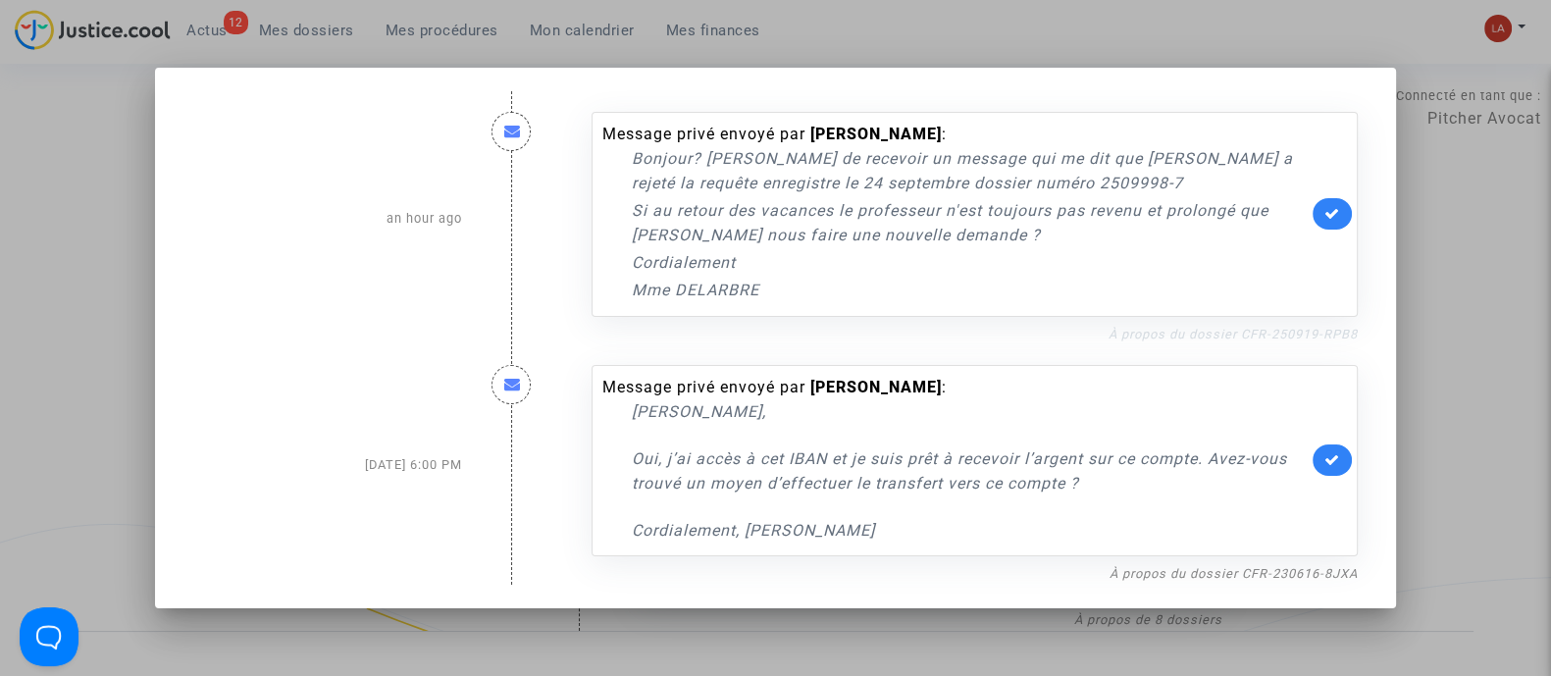
click at [1197, 331] on link "À propos du dossier CFR-250919-RPB8" at bounding box center [1233, 334] width 249 height 15
click at [1334, 209] on icon at bounding box center [1333, 213] width 16 height 15
click at [1506, 215] on div at bounding box center [775, 338] width 1551 height 676
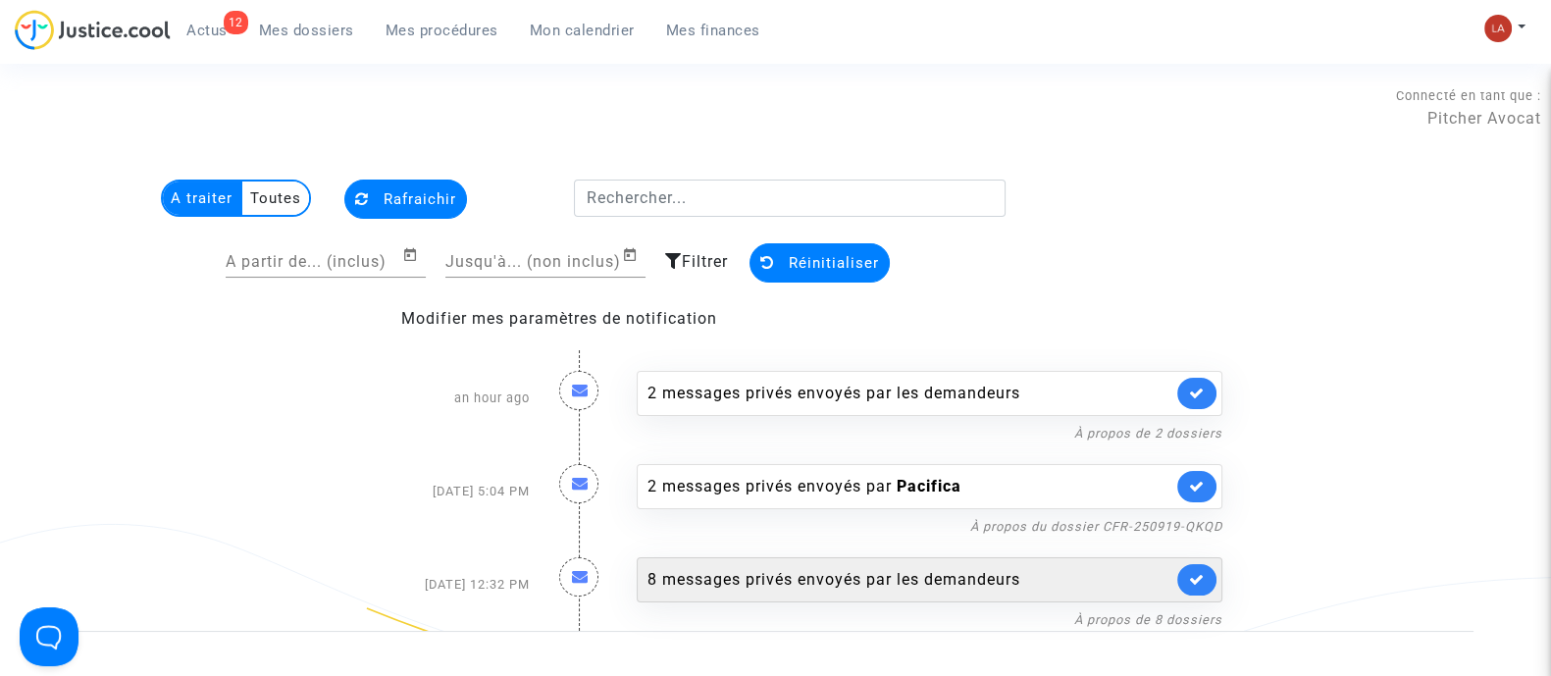
click at [997, 565] on div "8 messages privés envoyés par les demandeurs" at bounding box center [930, 579] width 586 height 45
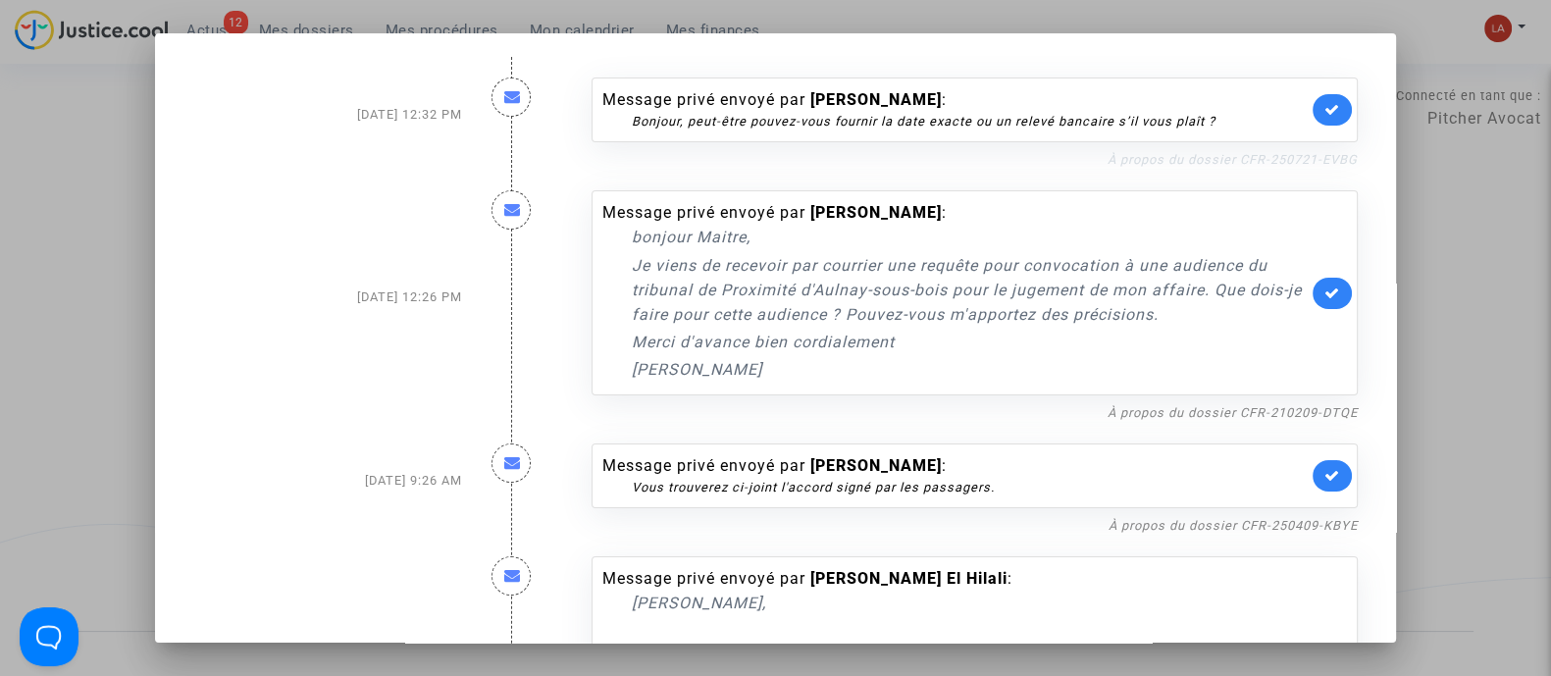
click at [1253, 158] on link "À propos du dossier CFR-250721-EVBG" at bounding box center [1233, 159] width 250 height 15
click at [1235, 409] on link "À propos du dossier CFR-210209-DTQE" at bounding box center [1233, 412] width 250 height 15
click at [1313, 299] on link at bounding box center [1332, 293] width 39 height 31
click at [1245, 518] on link "À propos du dossier CFR-250409-KBYE" at bounding box center [1233, 525] width 249 height 15
click at [1325, 462] on link at bounding box center [1332, 475] width 39 height 31
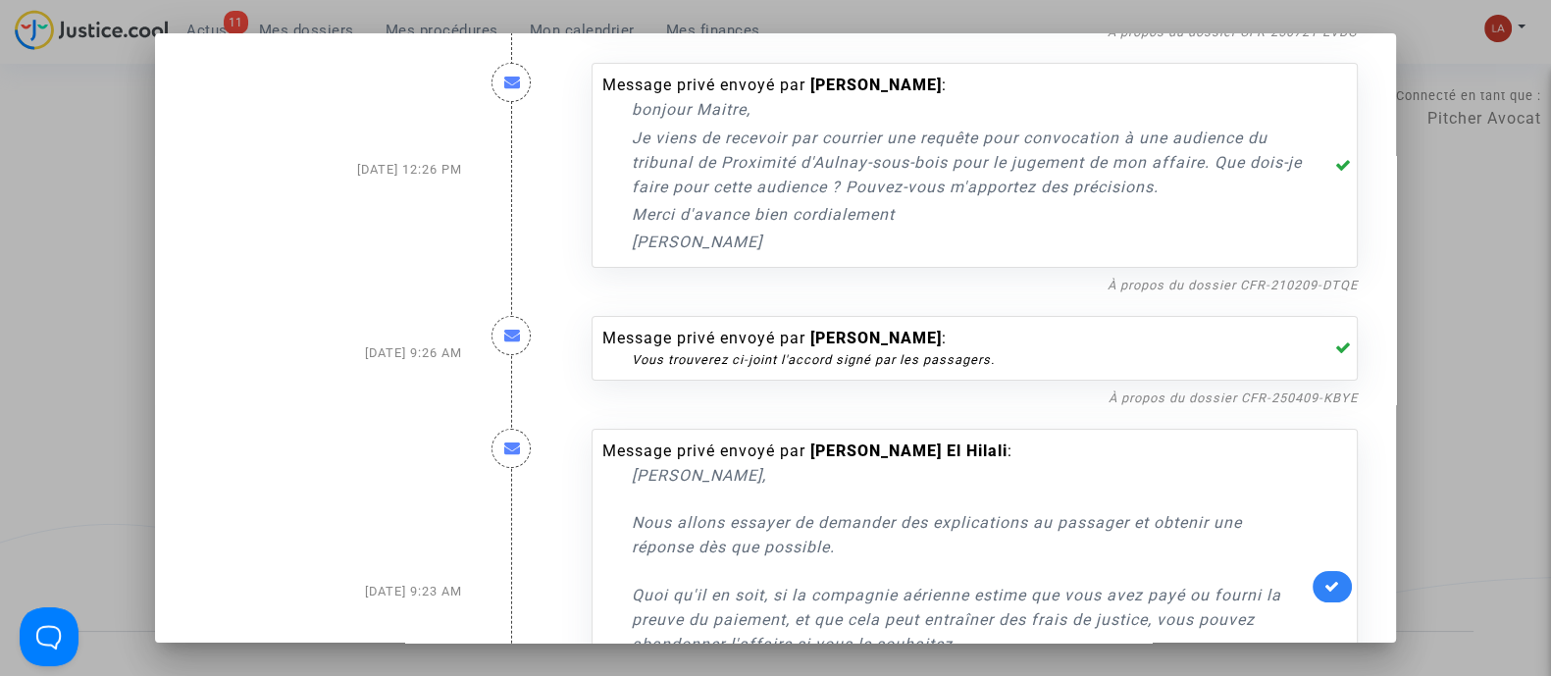
scroll to position [368, 0]
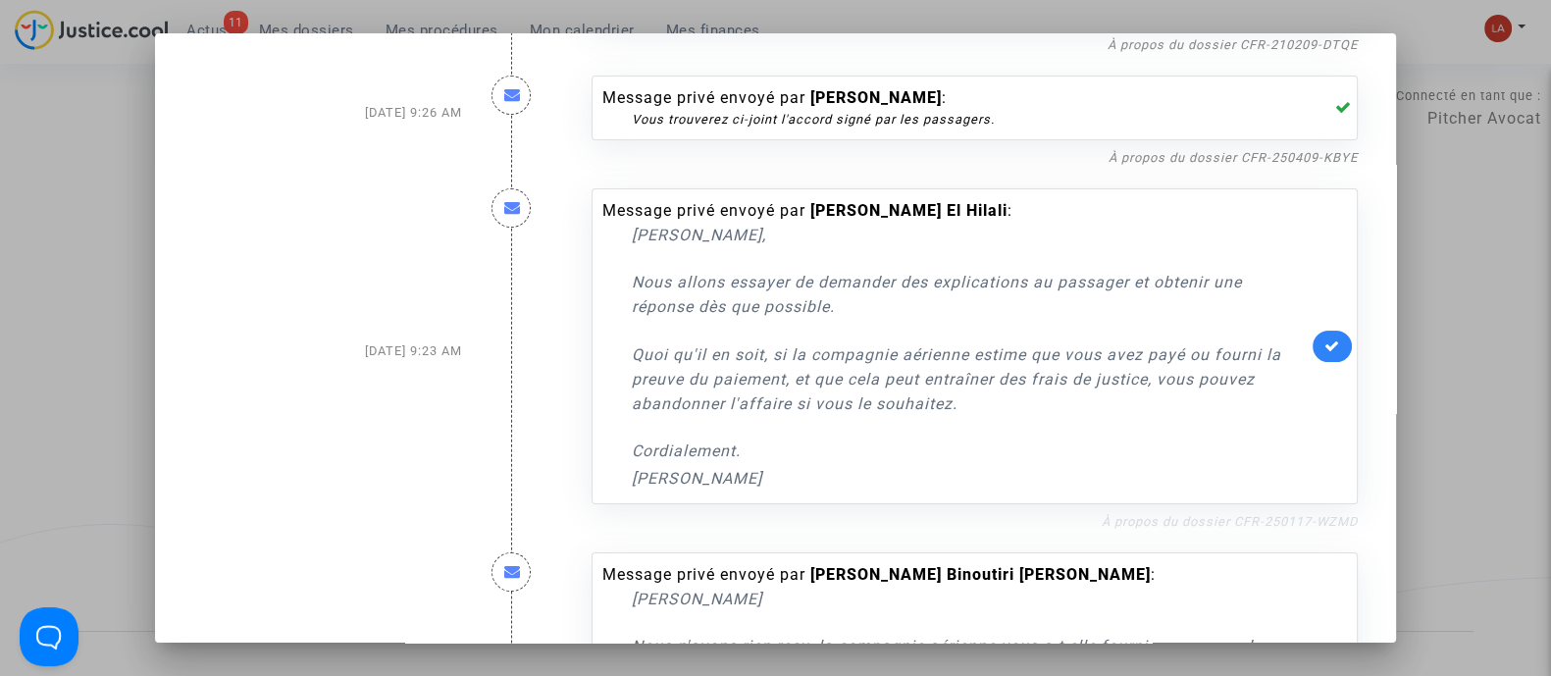
click at [1246, 514] on link "À propos du dossier CFR-250117-WZMD" at bounding box center [1230, 521] width 256 height 15
click at [1330, 336] on link at bounding box center [1332, 346] width 39 height 31
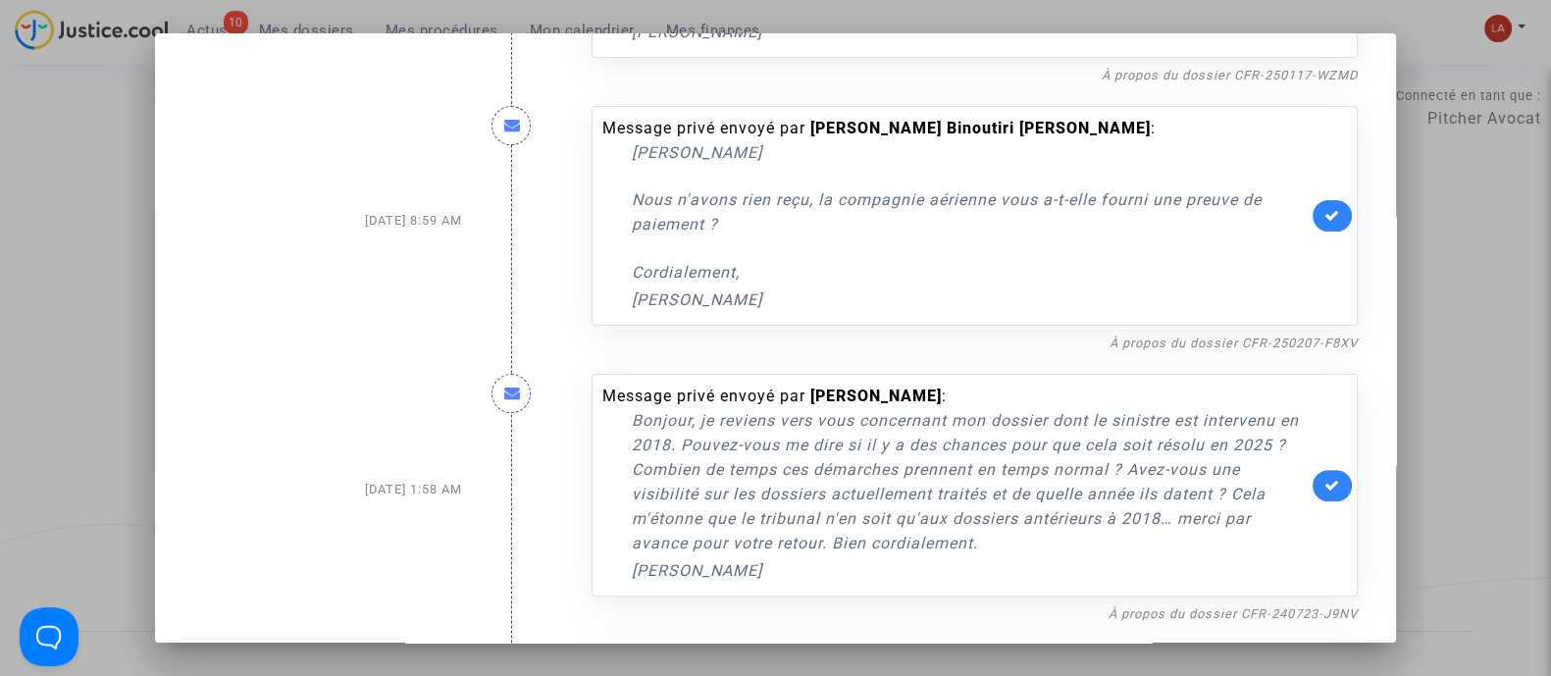
scroll to position [858, 0]
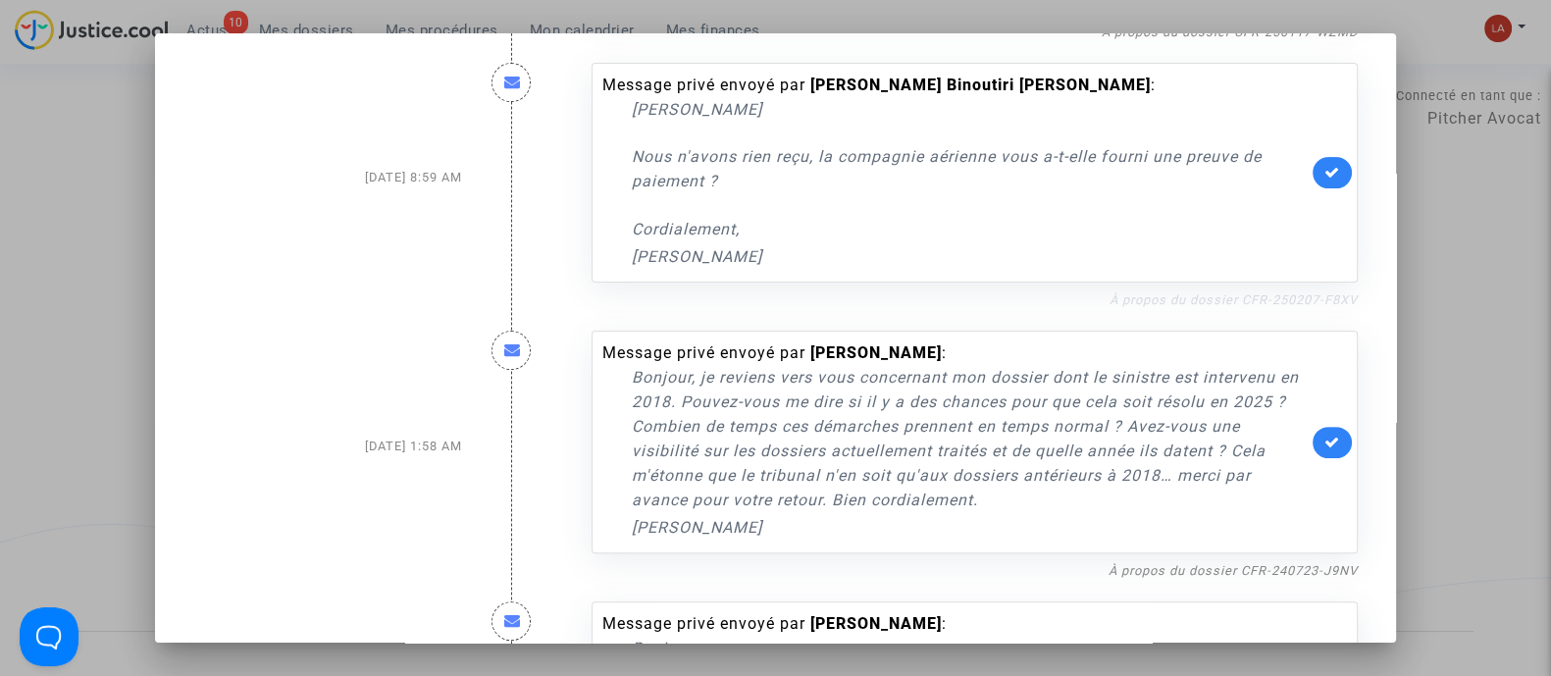
click at [1174, 292] on link "À propos du dossier CFR-250207-F8XV" at bounding box center [1234, 299] width 248 height 15
click at [1326, 174] on icon at bounding box center [1333, 172] width 16 height 15
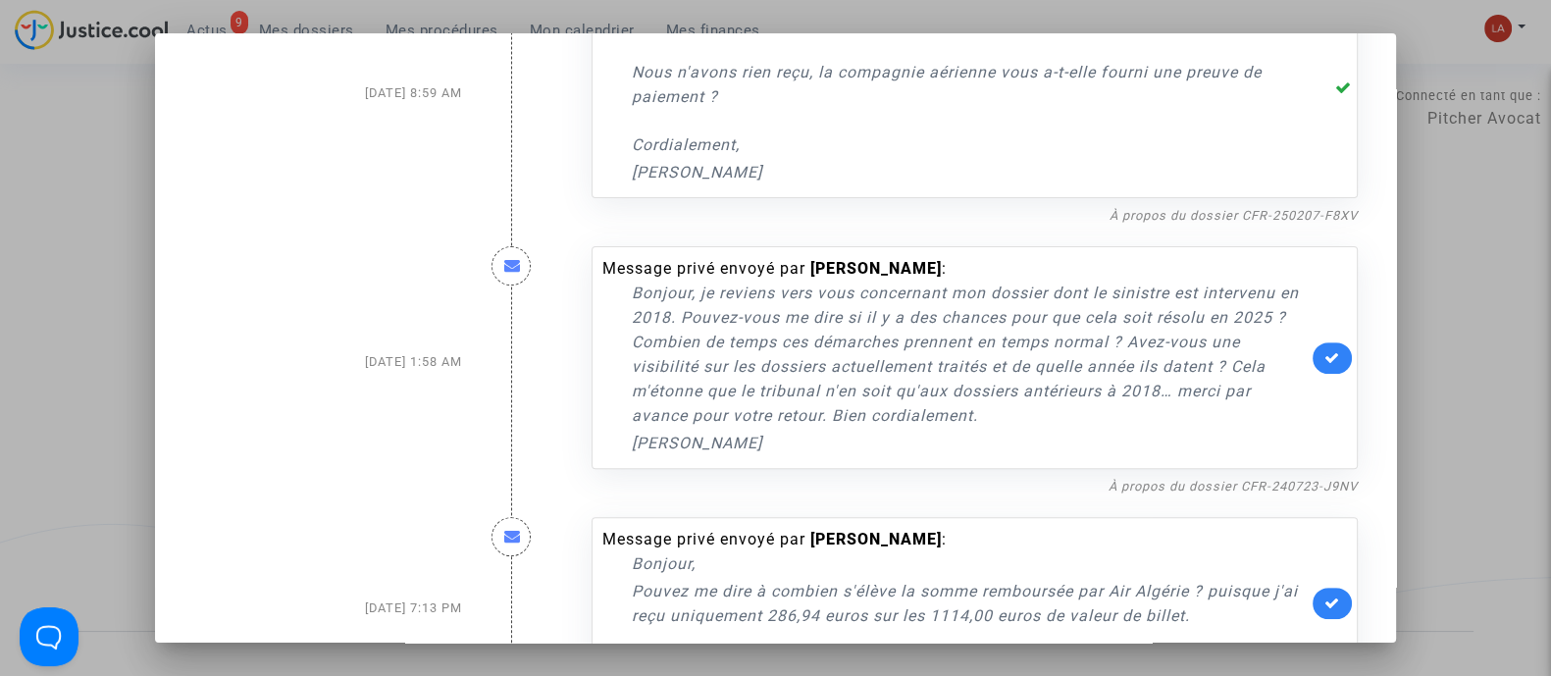
scroll to position [980, 0]
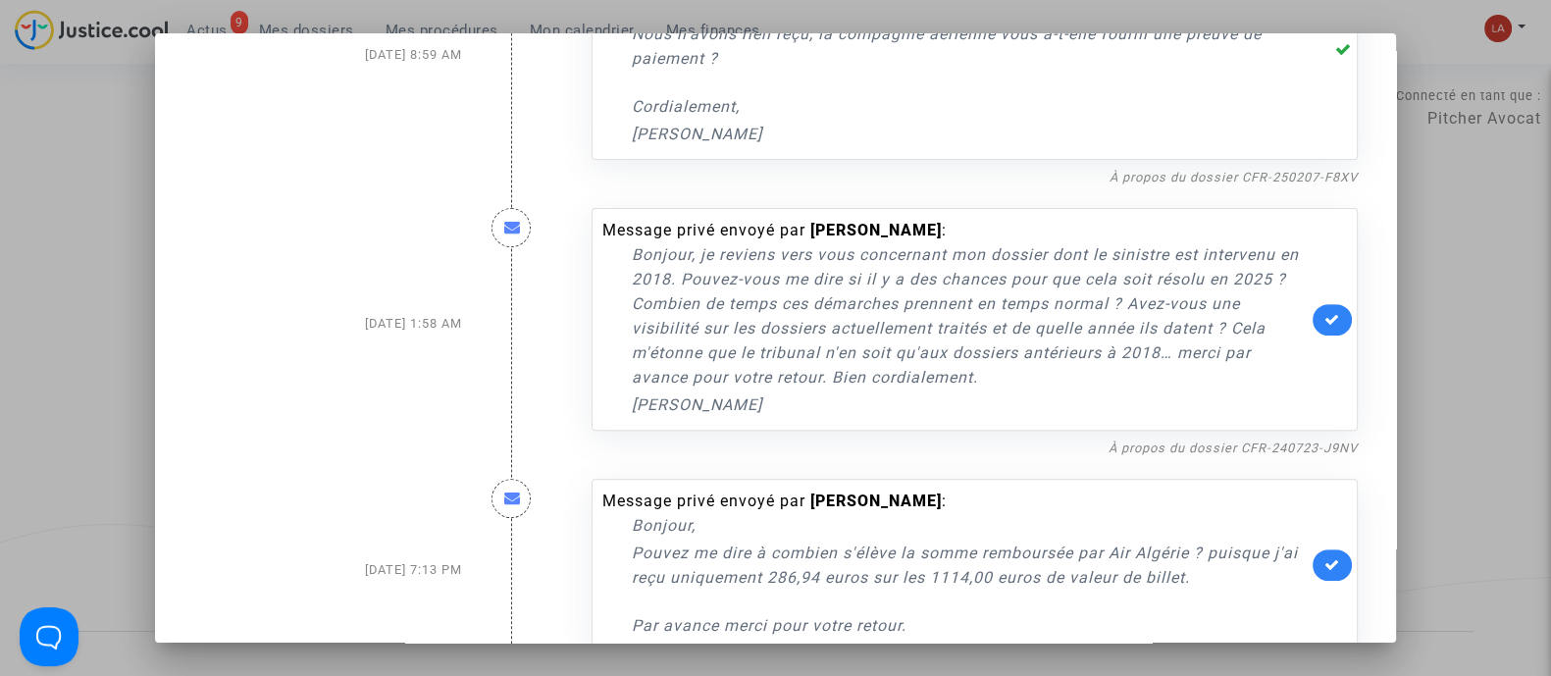
click at [1202, 470] on div "Message privé envoyé par Brahim ATMANI : Bonjour, Pouvez me dire à combien s'él…" at bounding box center [975, 569] width 796 height 221
click at [1209, 459] on div "Message privé envoyé par Brahim ATMANI : Bonjour, Pouvez me dire à combien s'él…" at bounding box center [975, 569] width 796 height 221
click at [1221, 444] on link "À propos du dossier CFR-240723-J9NV" at bounding box center [1233, 448] width 249 height 15
click at [1330, 328] on link at bounding box center [1332, 319] width 39 height 31
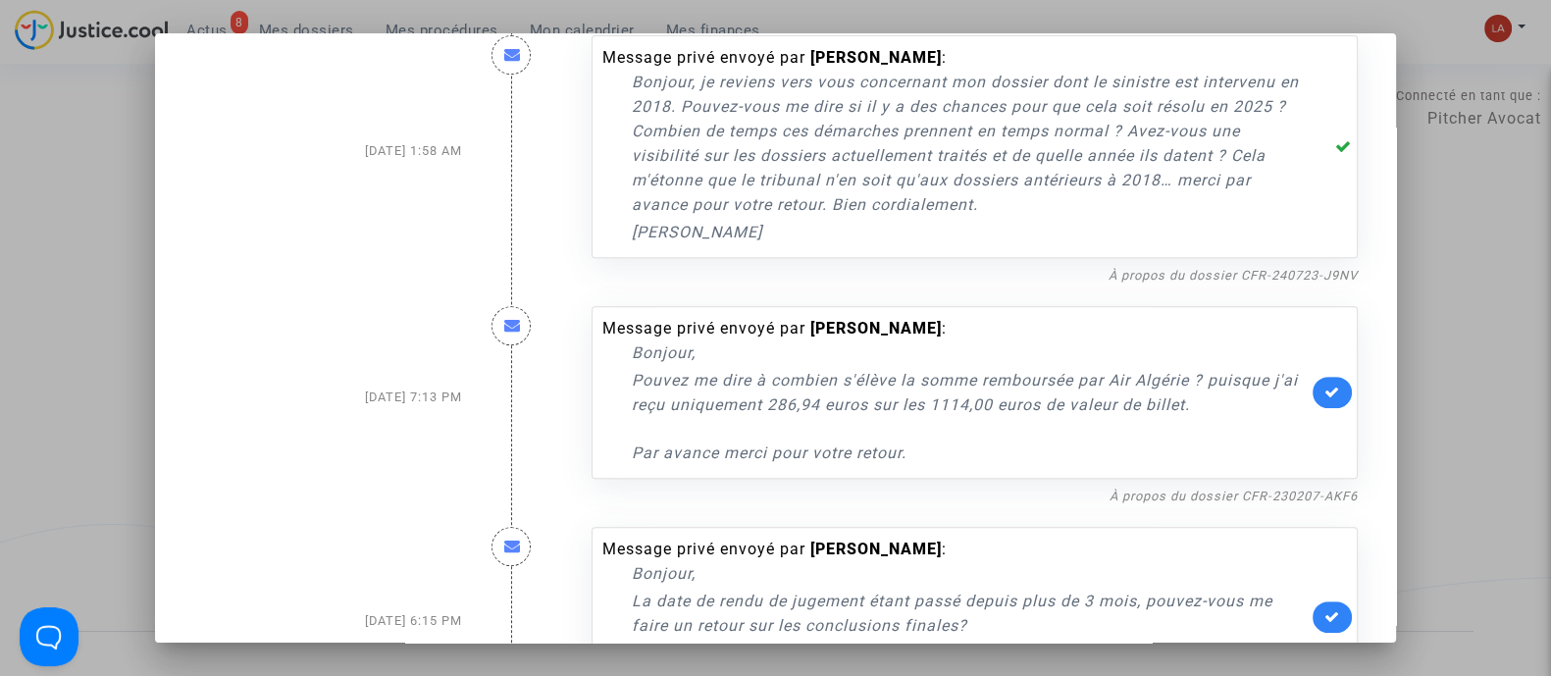
scroll to position [1226, 0]
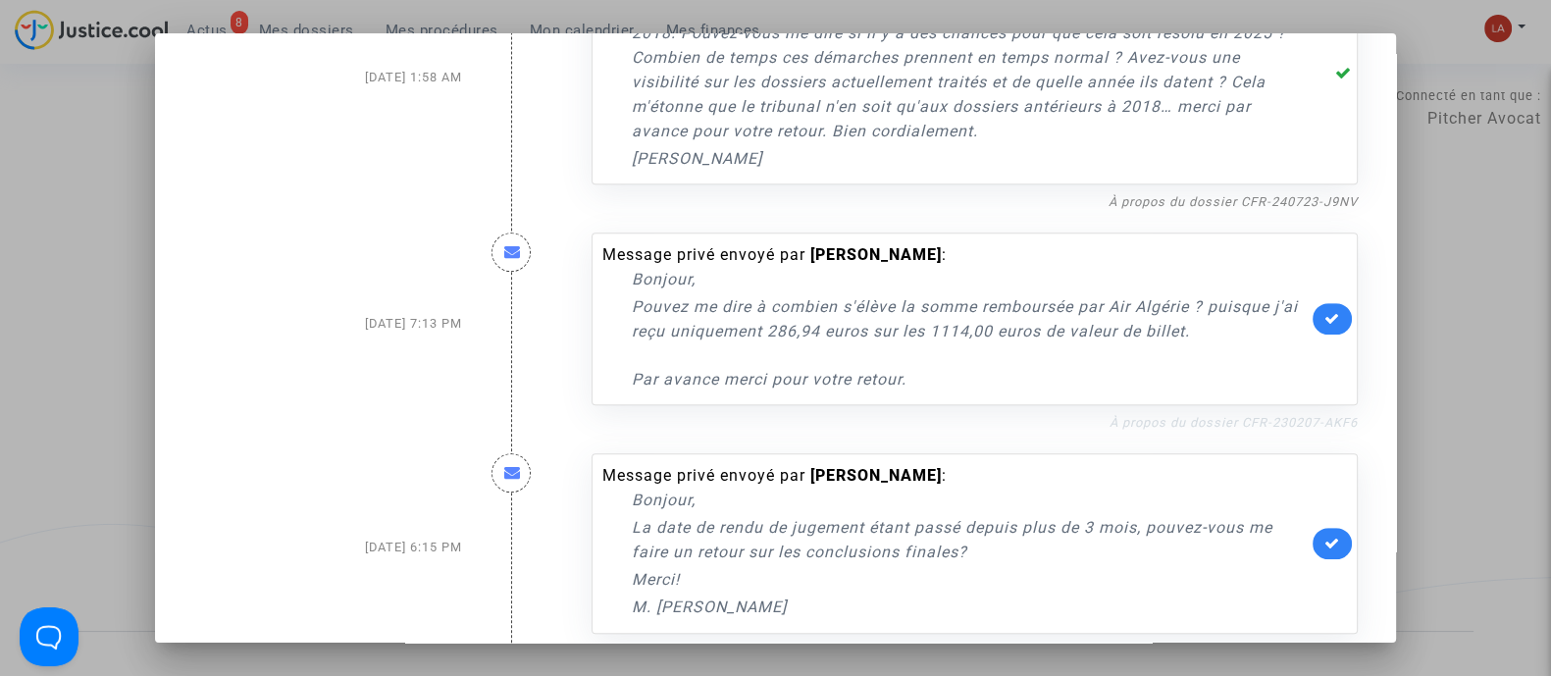
click at [1210, 415] on link "À propos du dossier CFR-230207-AKF6" at bounding box center [1234, 422] width 248 height 15
click at [1325, 326] on link at bounding box center [1332, 318] width 39 height 31
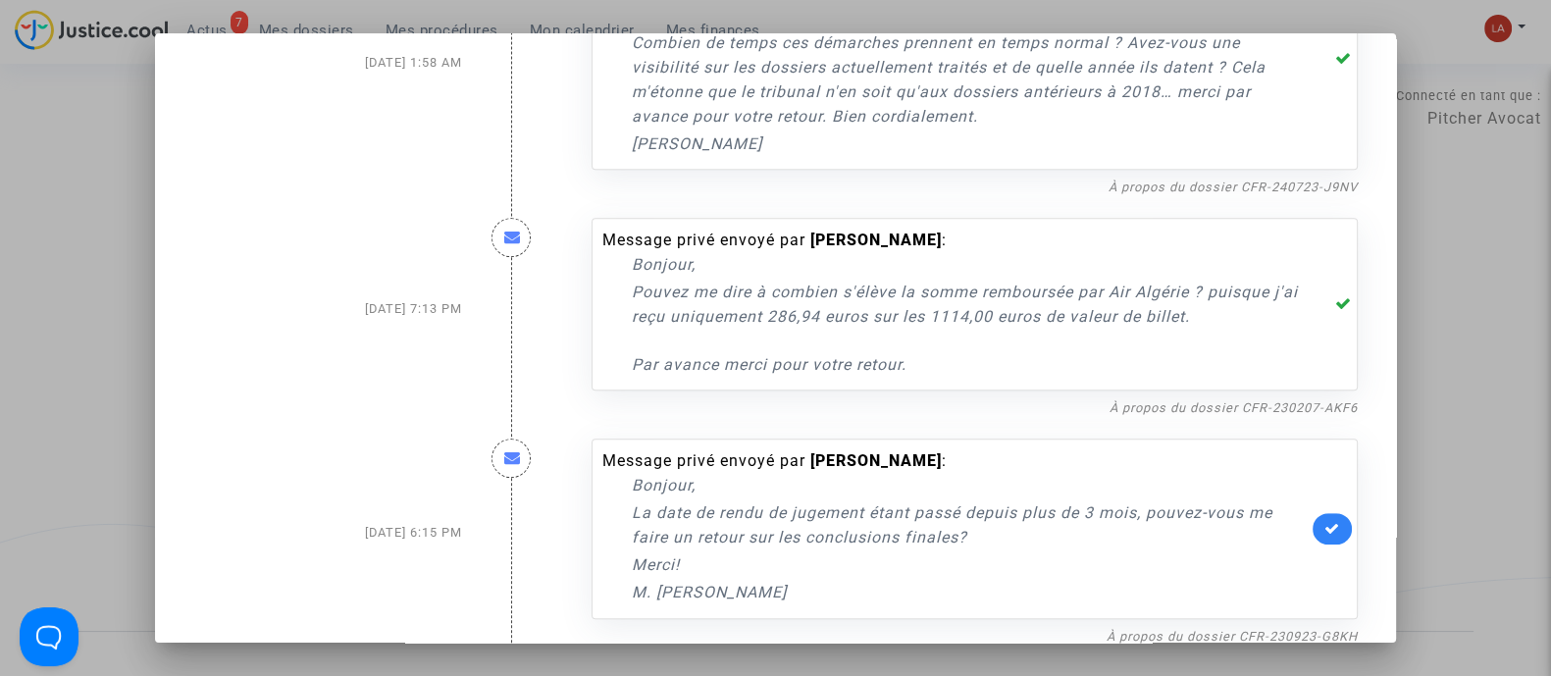
scroll to position [1266, 0]
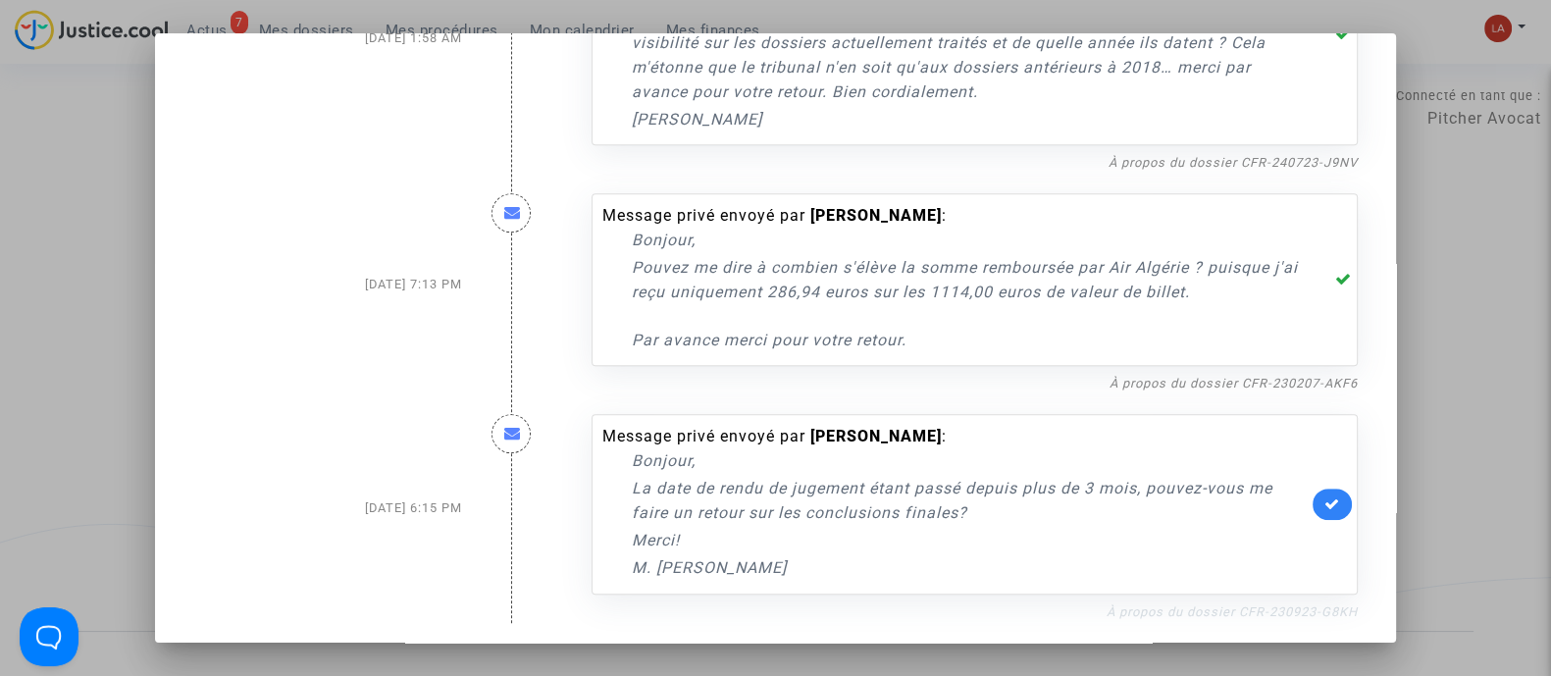
click at [1201, 604] on link "À propos du dossier CFR-230923-G8KH" at bounding box center [1232, 611] width 251 height 15
click at [1325, 497] on icon at bounding box center [1333, 503] width 16 height 15
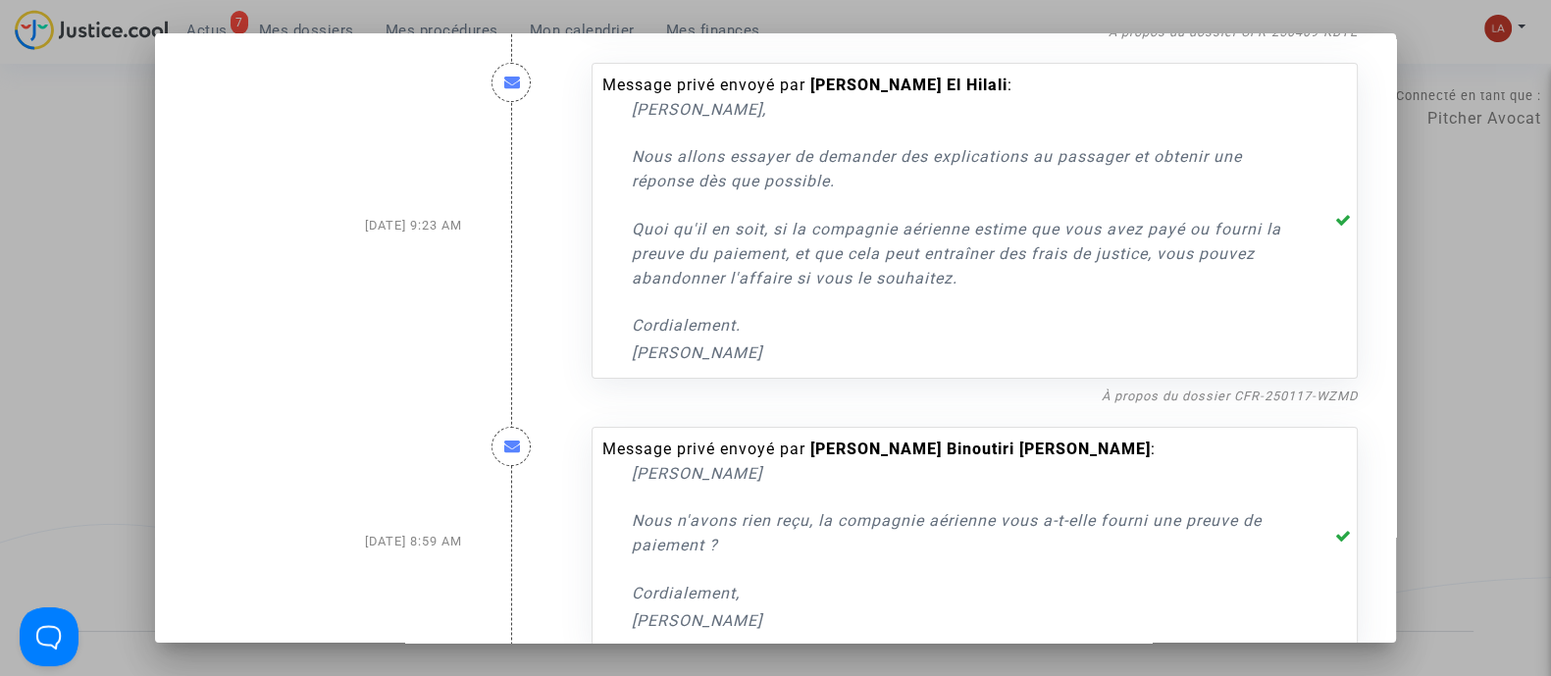
scroll to position [285, 0]
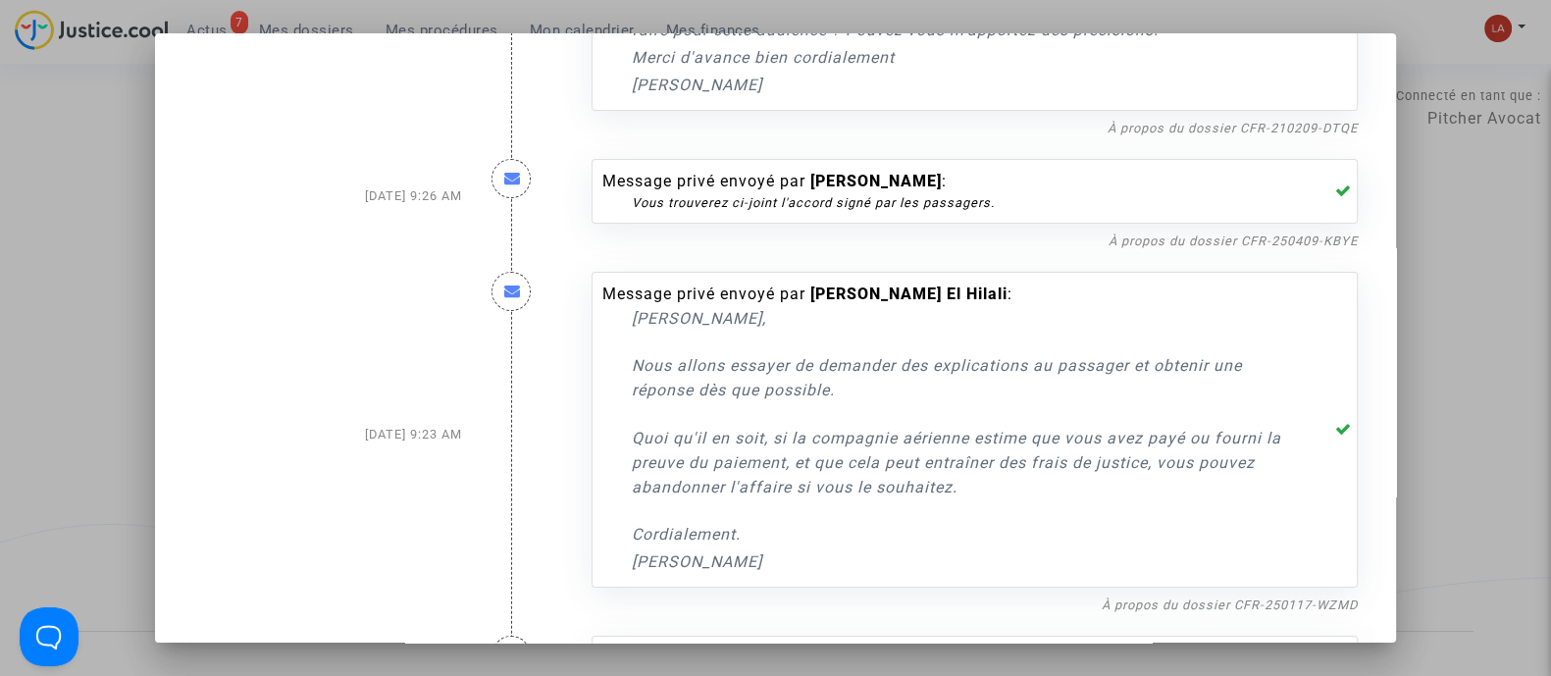
click at [1470, 240] on div at bounding box center [775, 338] width 1551 height 676
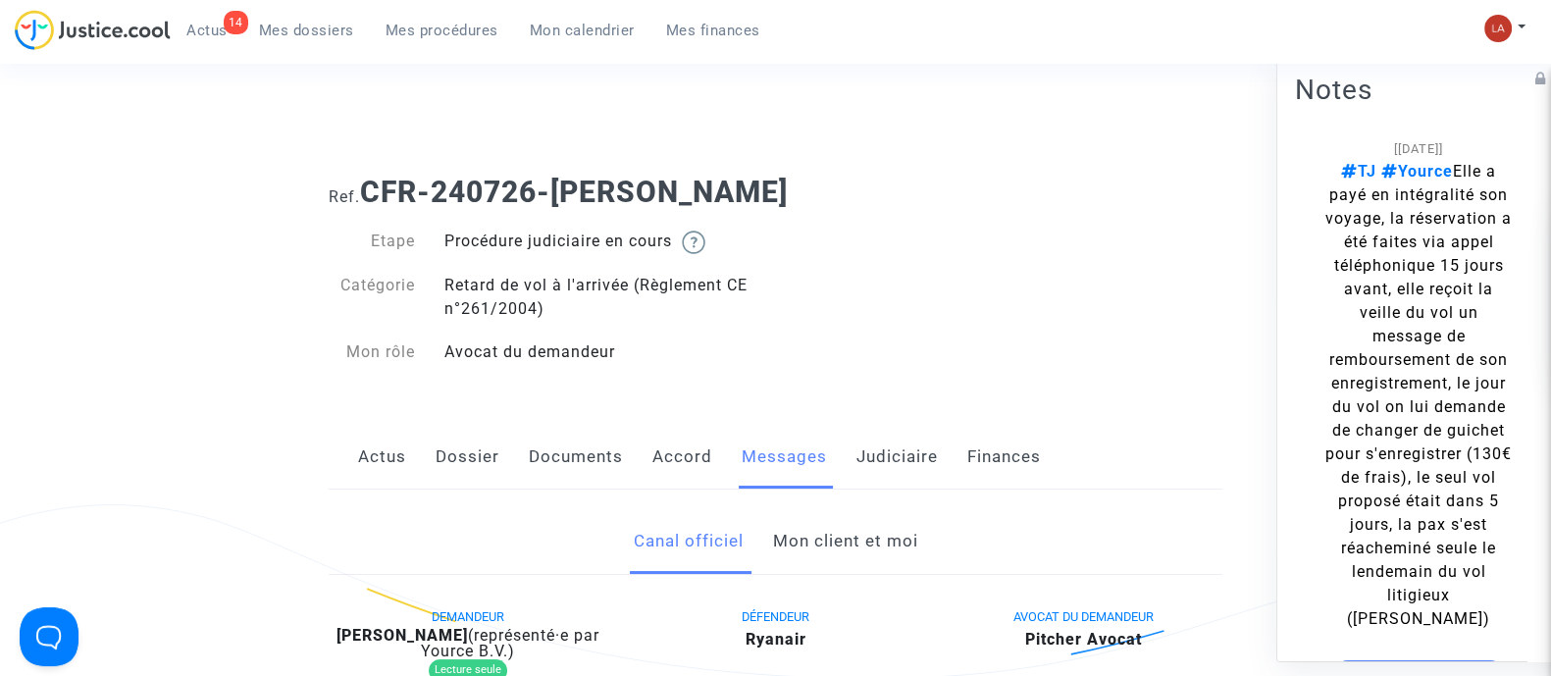
click at [844, 532] on link "Mon client et moi" at bounding box center [844, 541] width 145 height 65
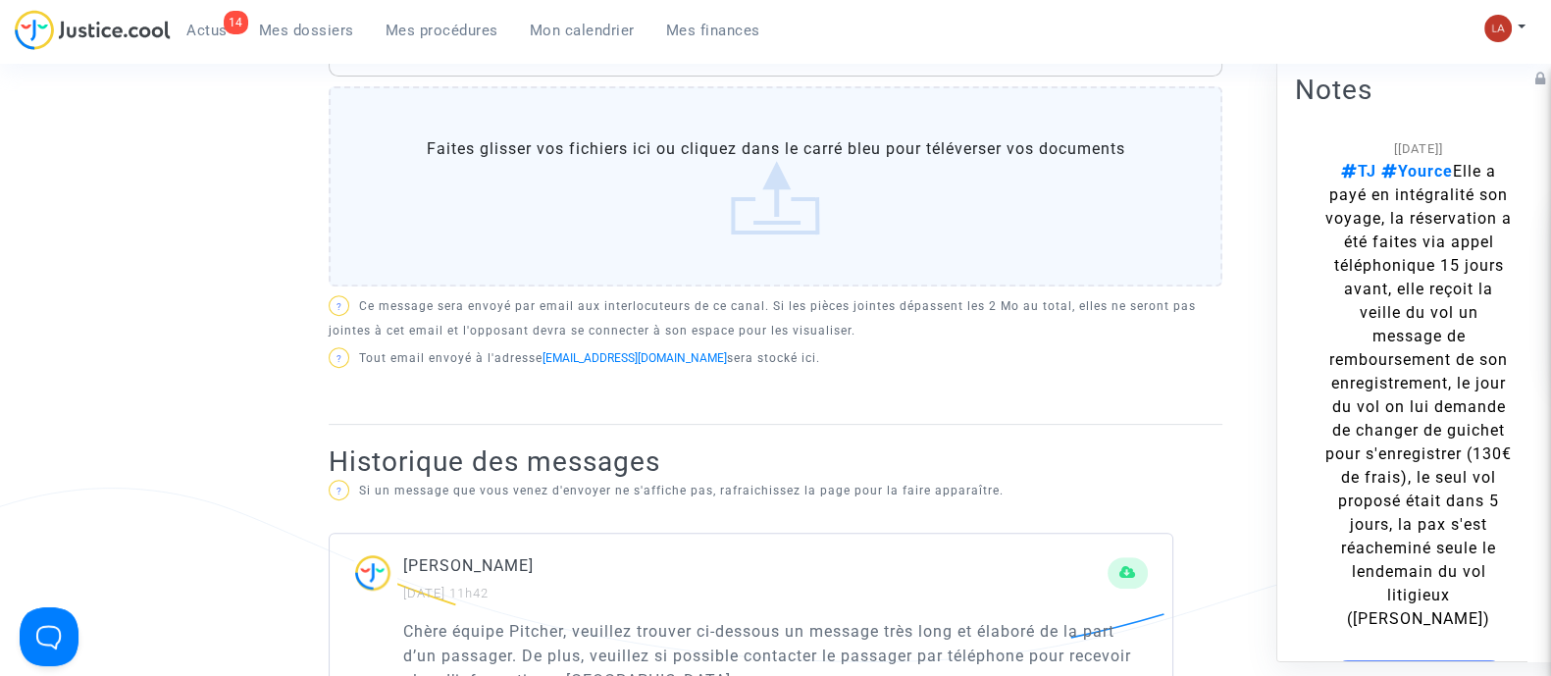
scroll to position [736, 0]
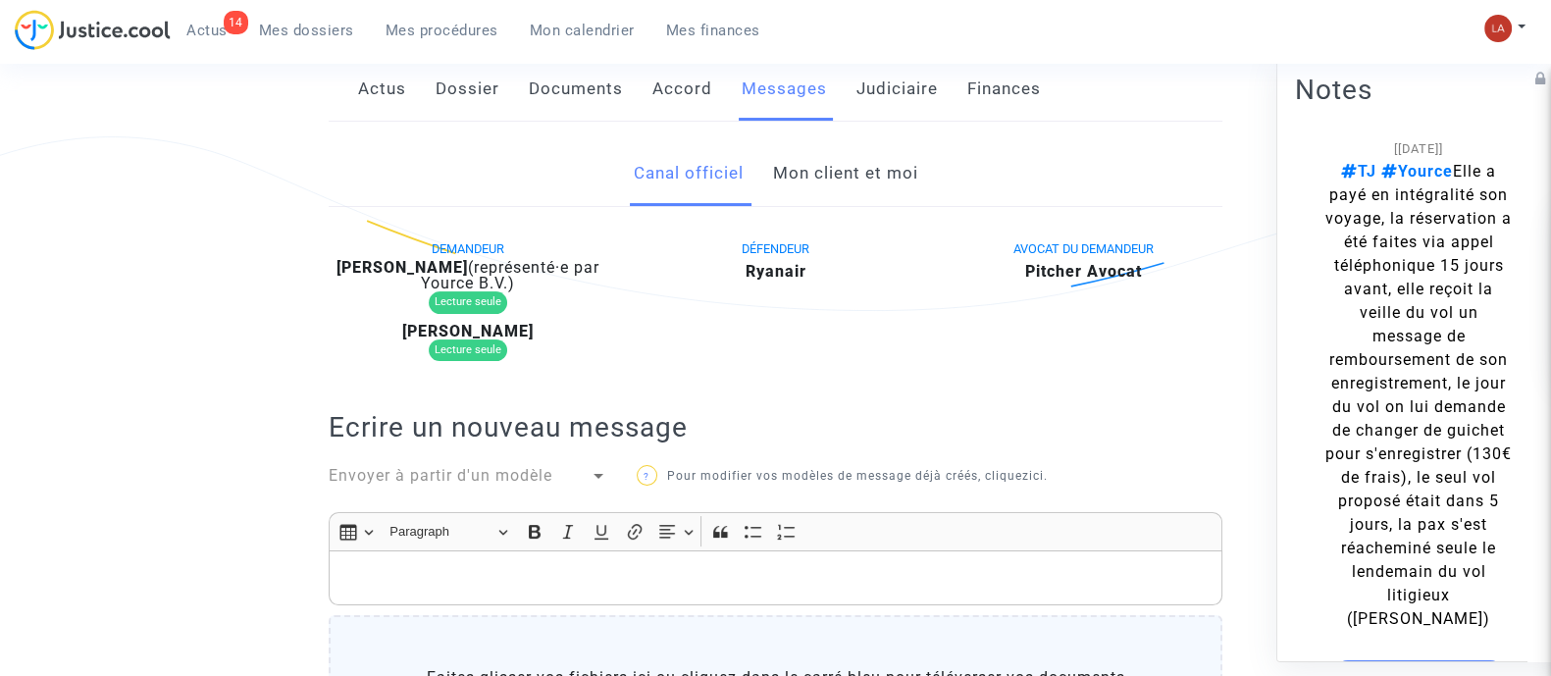
scroll to position [368, 0]
click at [829, 195] on link "Mon client et moi" at bounding box center [844, 173] width 145 height 65
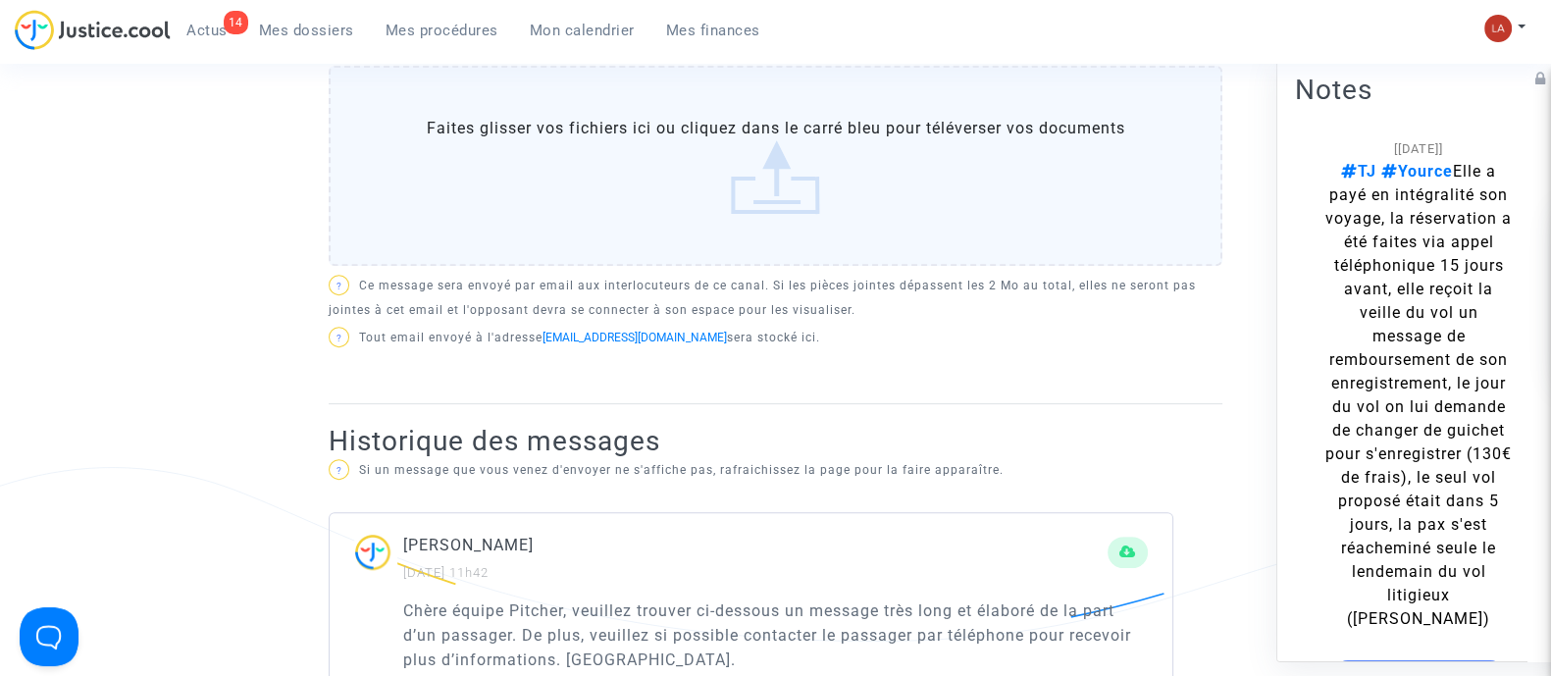
scroll to position [736, 0]
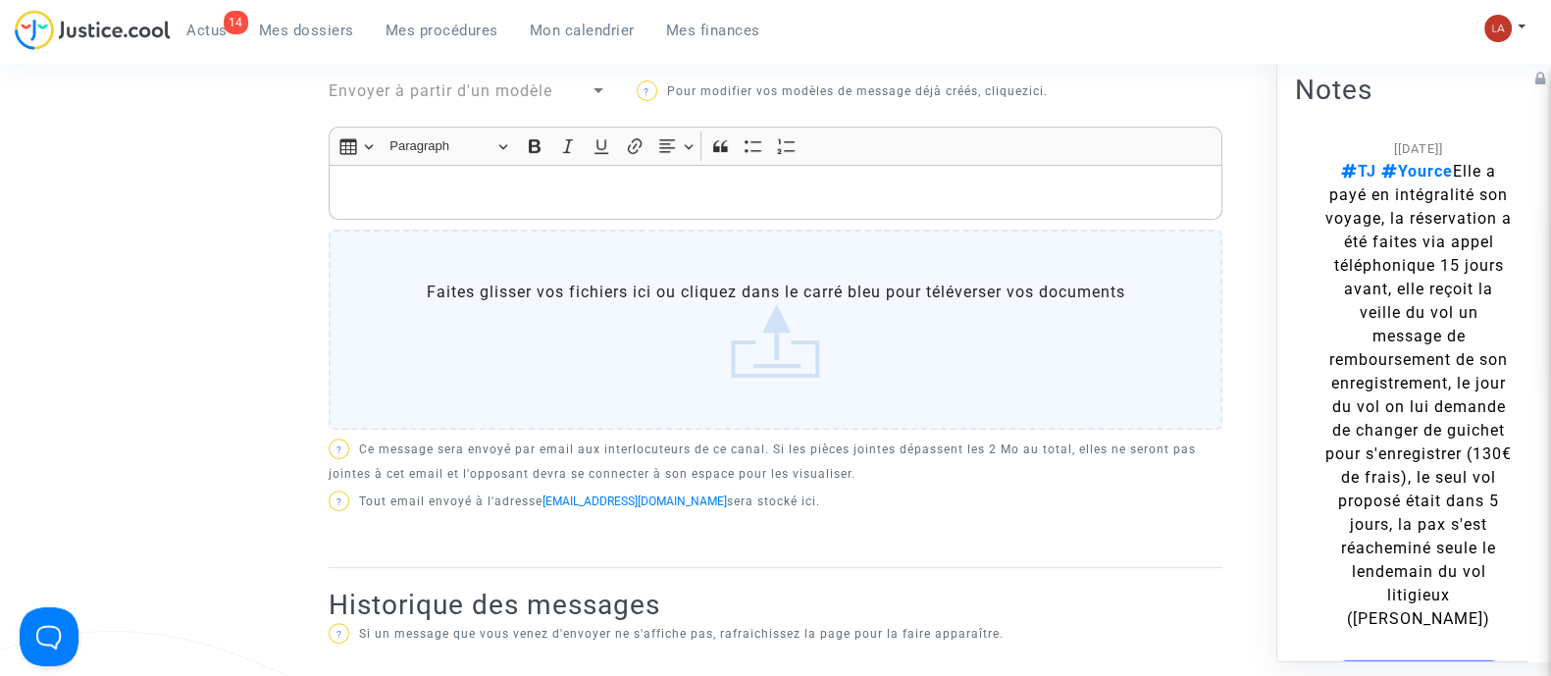
click at [584, 210] on div "Rich Text Editor, main" at bounding box center [776, 192] width 894 height 55
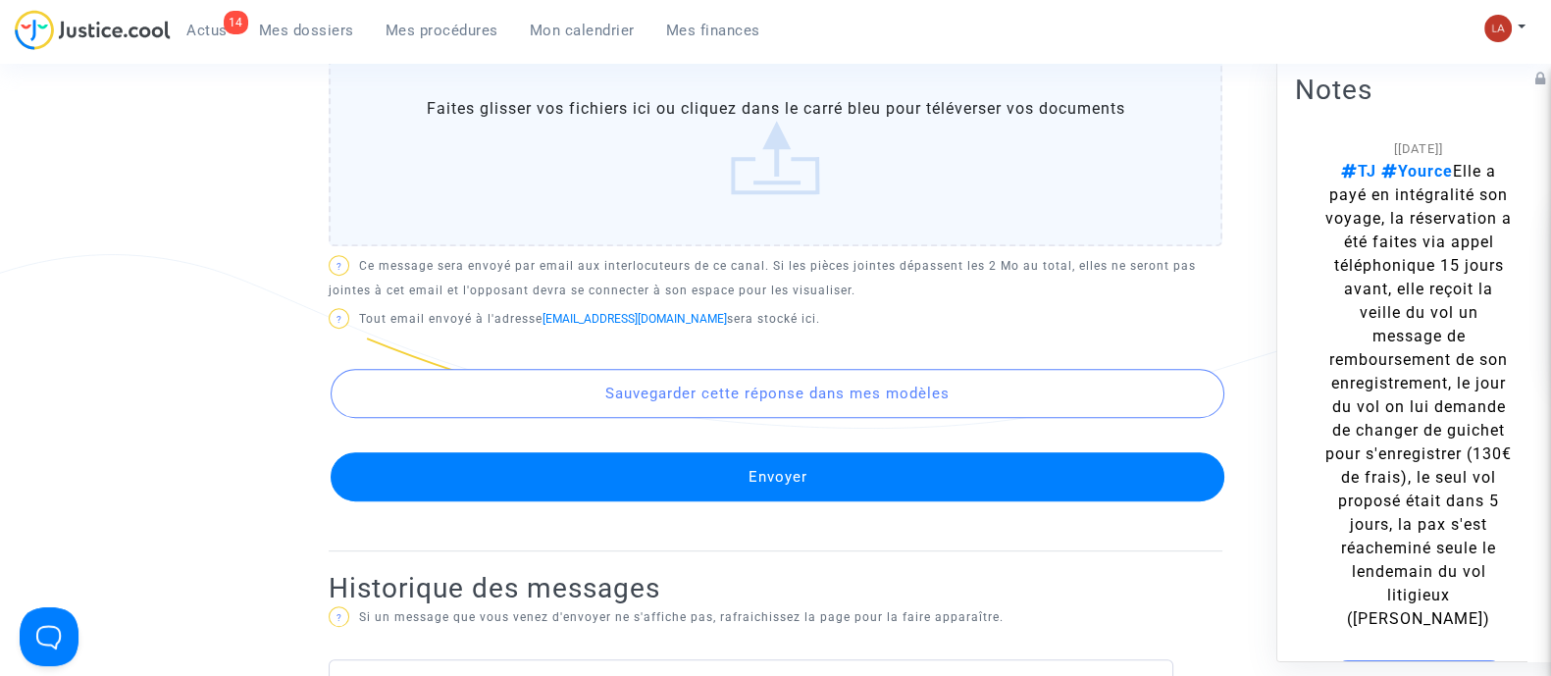
scroll to position [1349, 0]
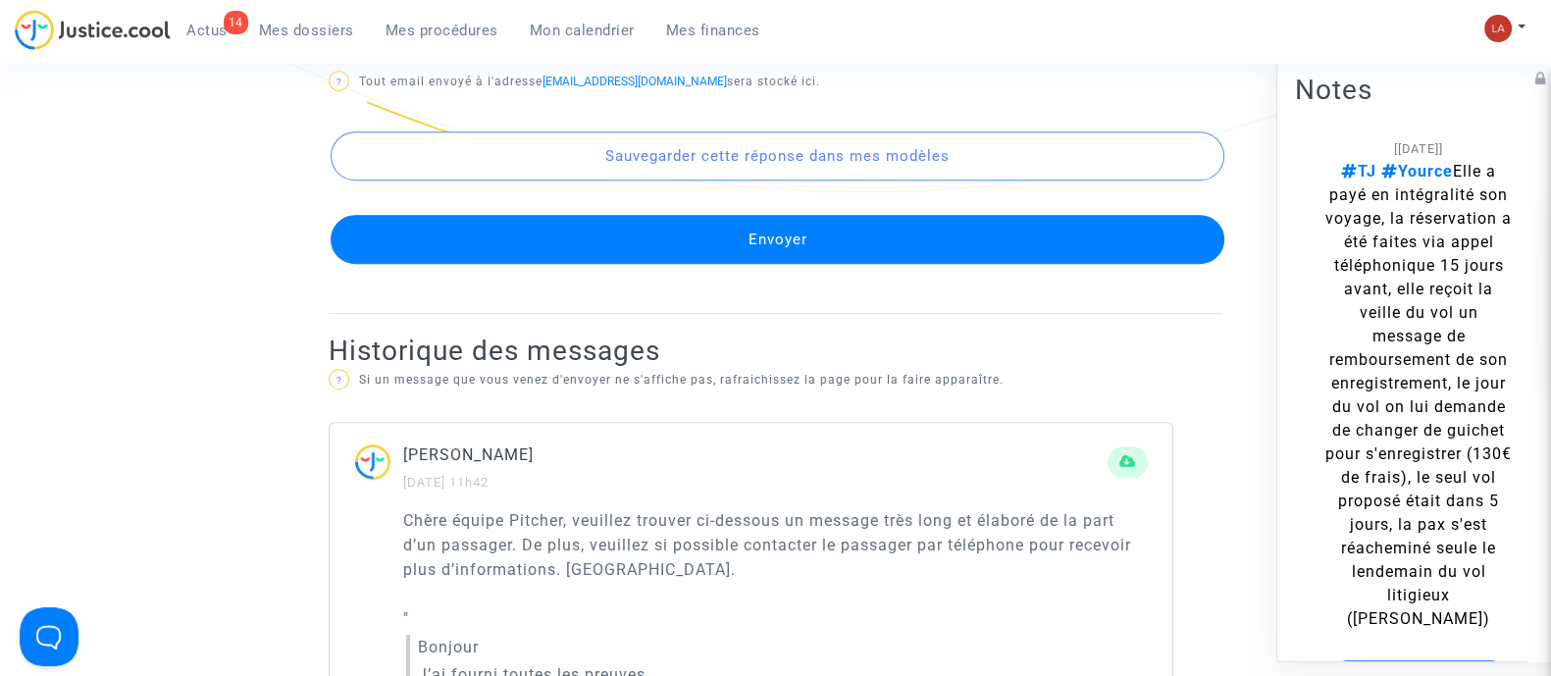
click at [626, 230] on button "Envoyer" at bounding box center [778, 239] width 894 height 49
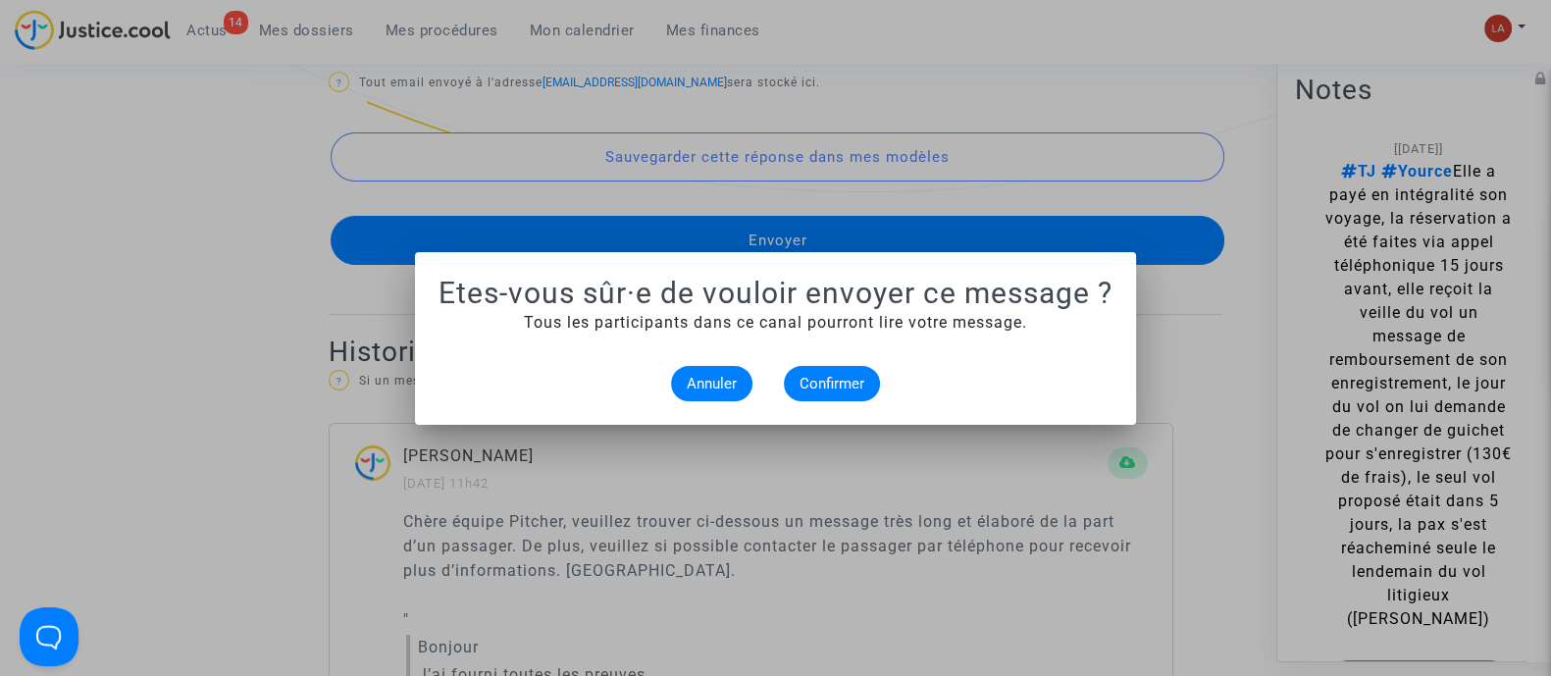
scroll to position [0, 0]
click at [819, 380] on span "Confirmer" at bounding box center [832, 384] width 65 height 18
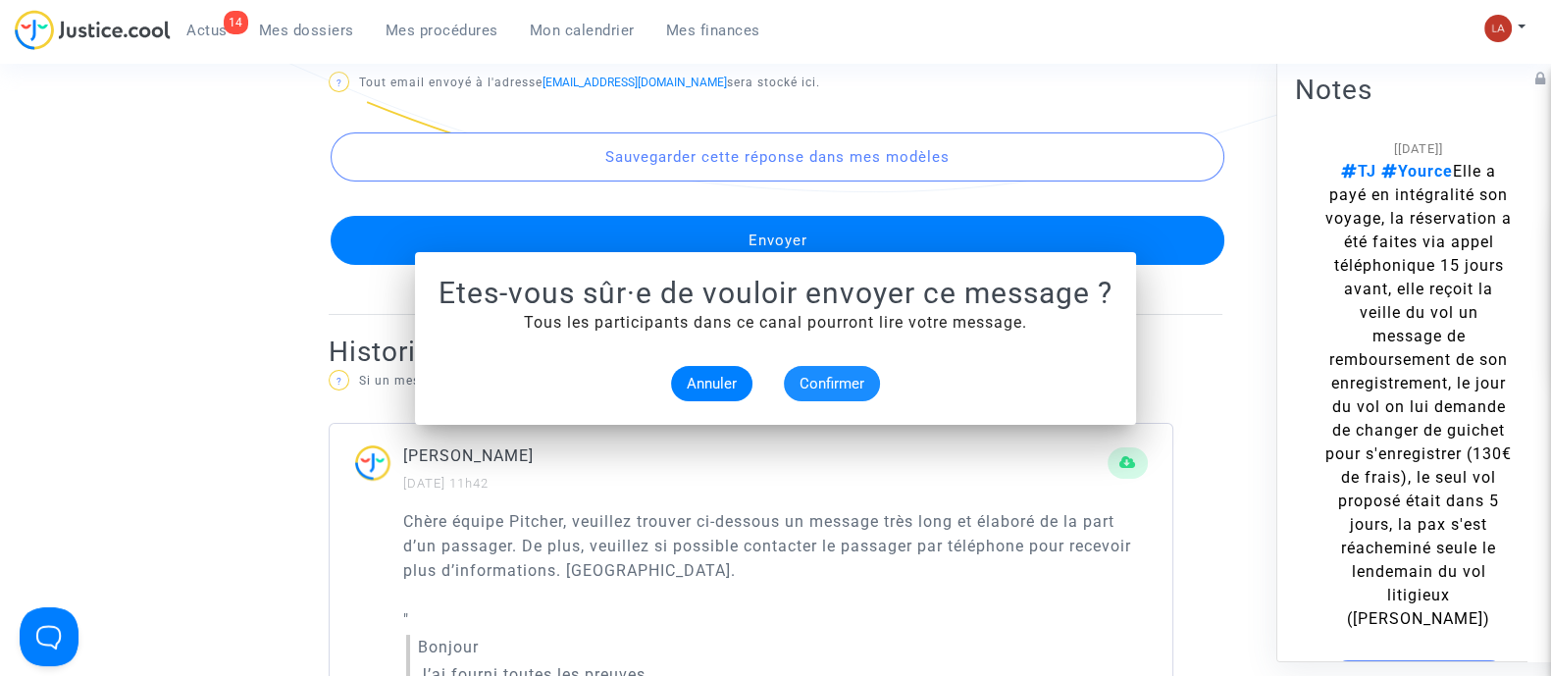
scroll to position [1349, 0]
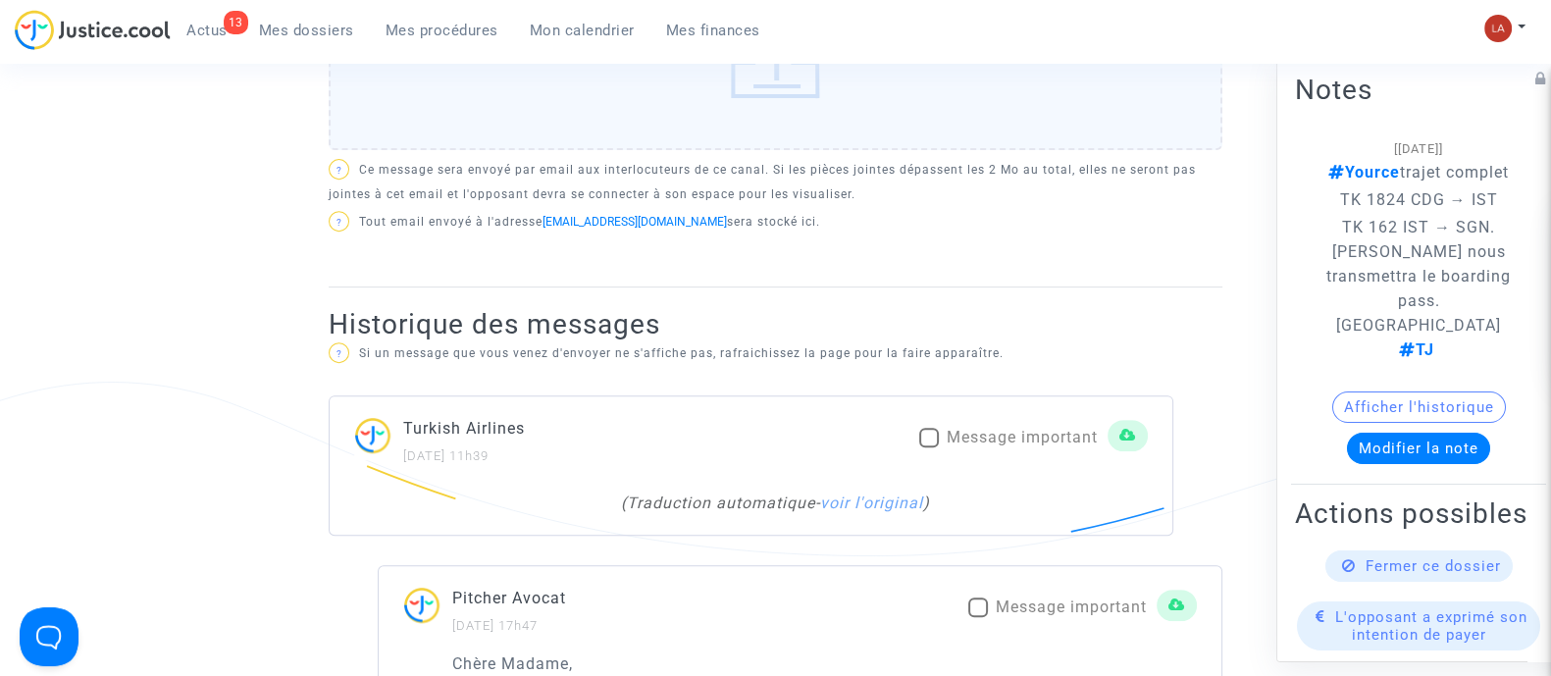
scroll to position [1104, 0]
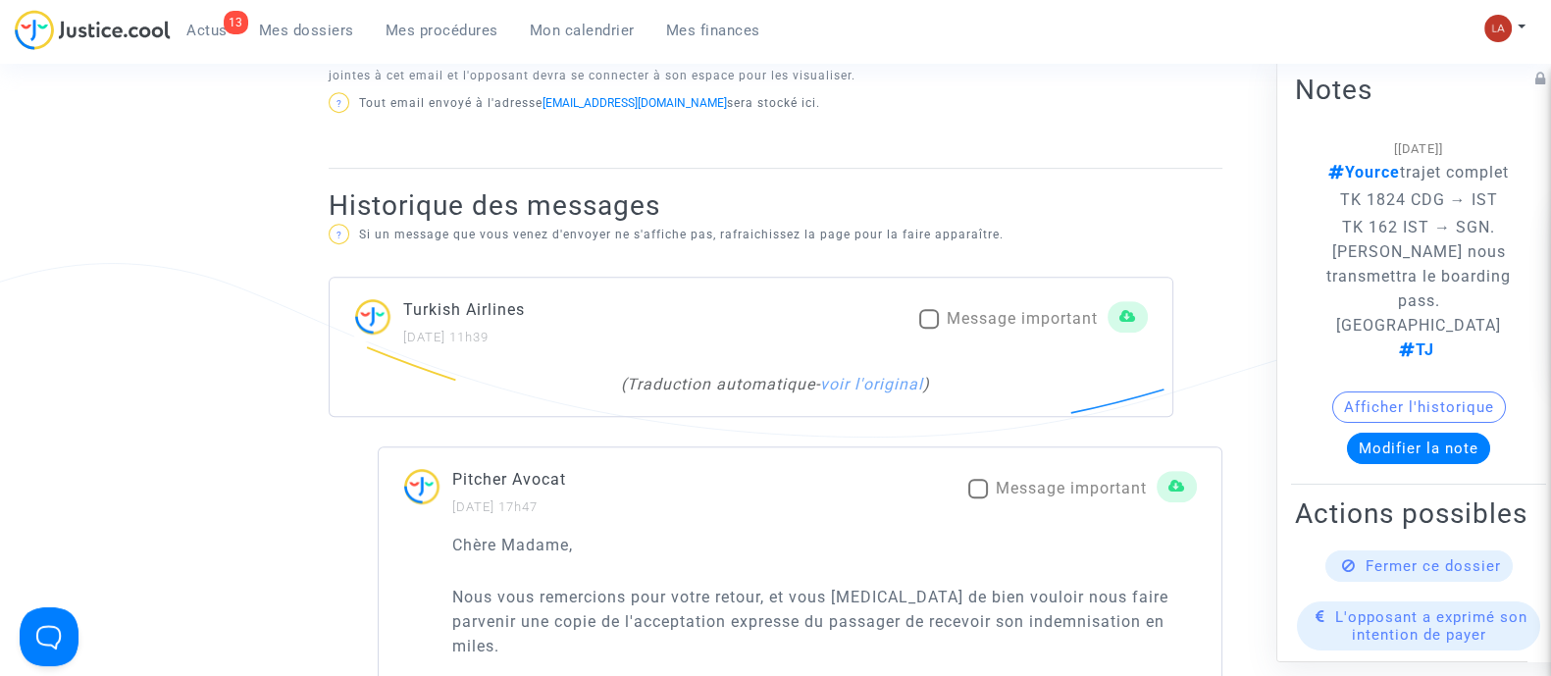
click at [926, 394] on div "( Traduction automatique - voir l'original )" at bounding box center [751, 394] width 843 height 43
click at [921, 390] on link "voir l'original" at bounding box center [871, 384] width 103 height 19
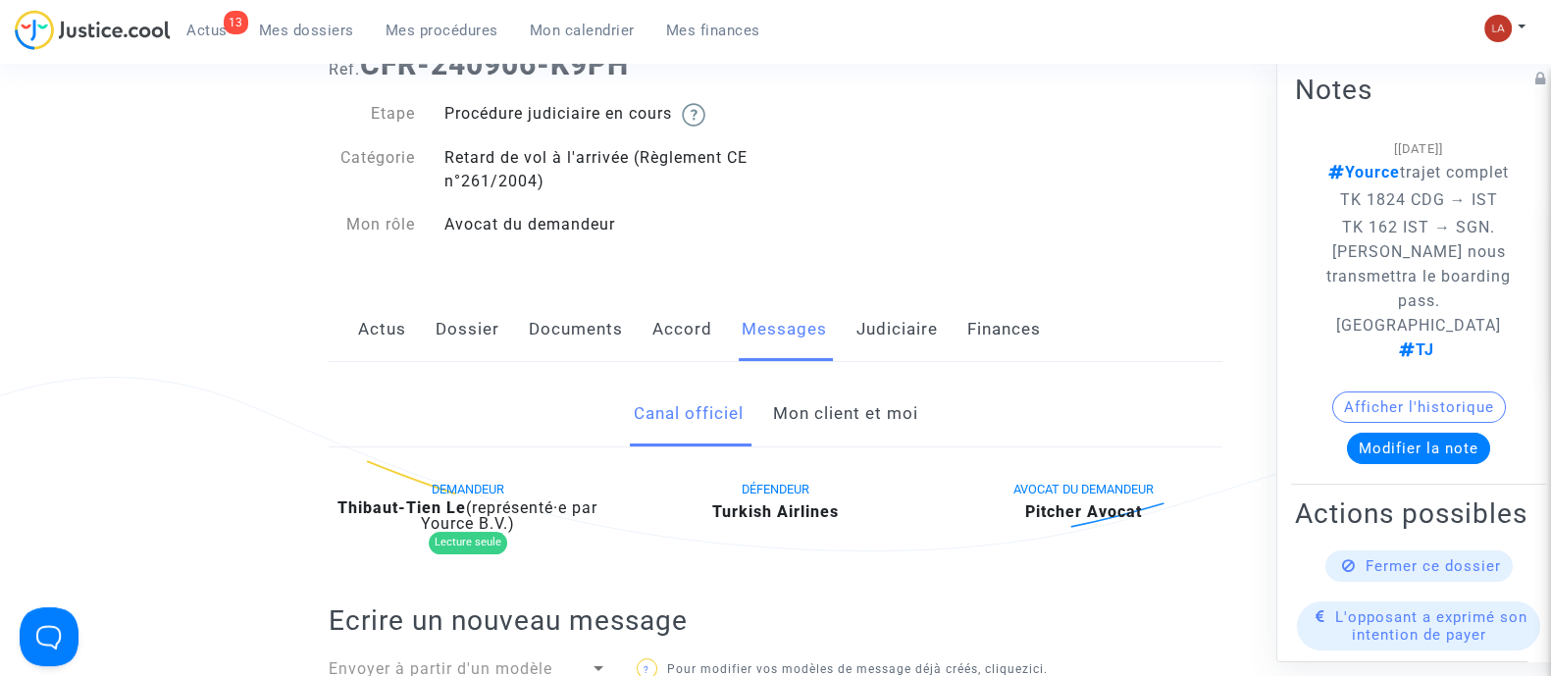
scroll to position [0, 0]
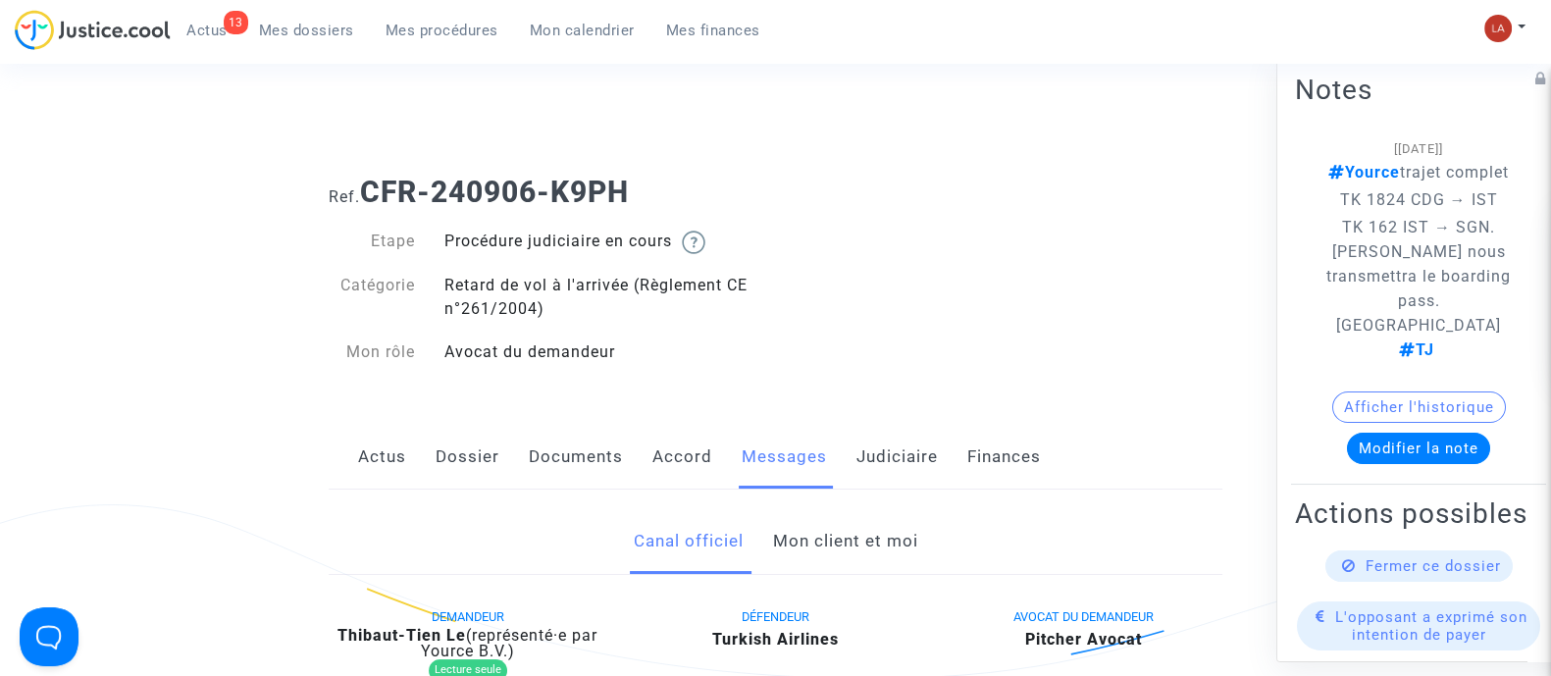
click at [829, 538] on link "Mon client et moi" at bounding box center [844, 541] width 145 height 65
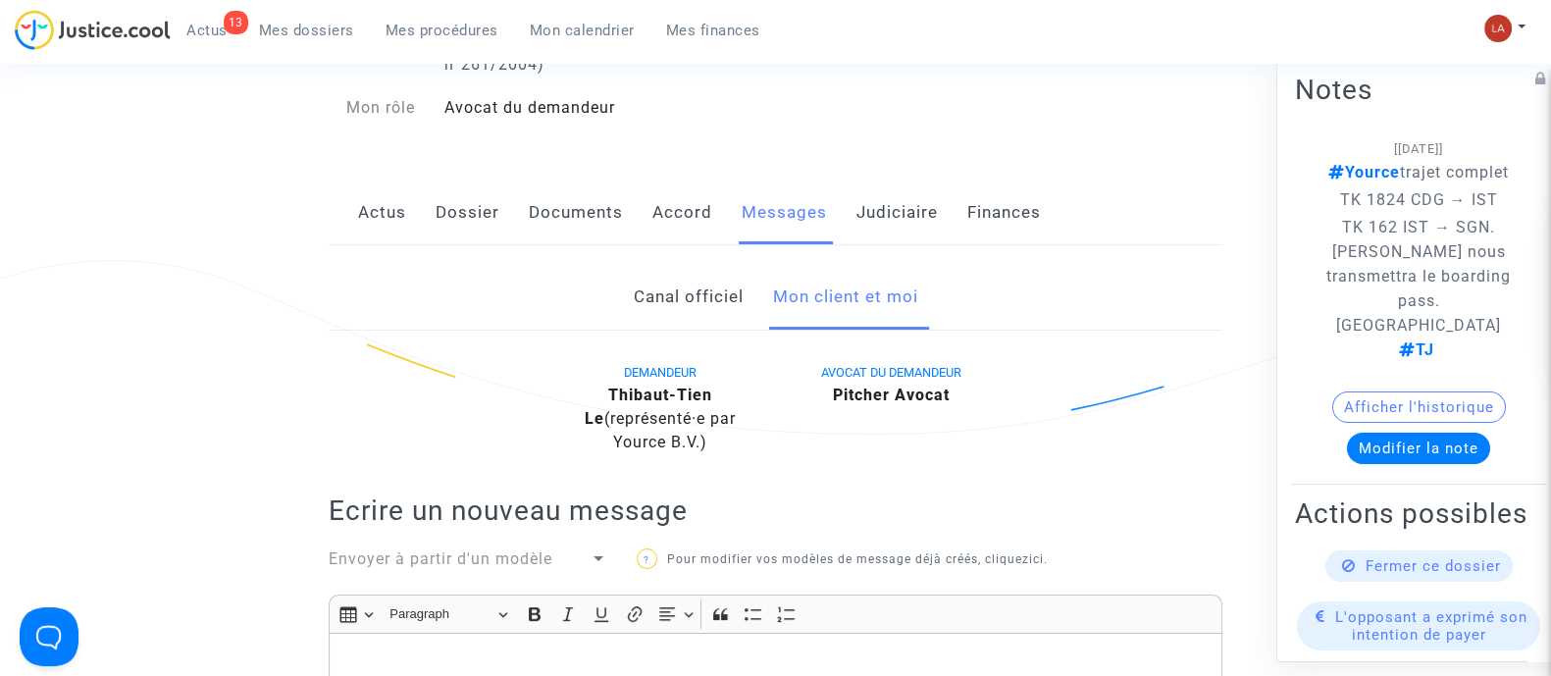
scroll to position [368, 0]
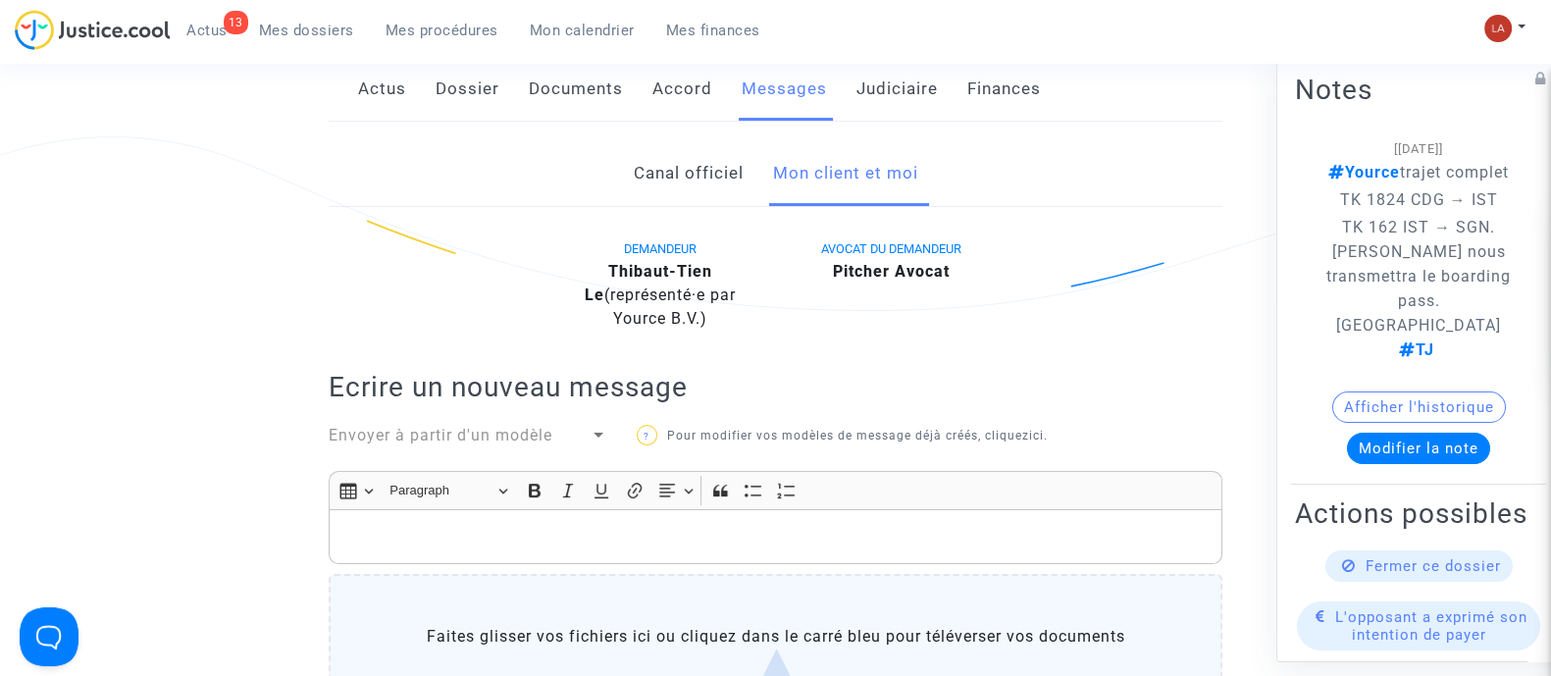
click at [673, 541] on p "Rich Text Editor, main" at bounding box center [775, 537] width 873 height 25
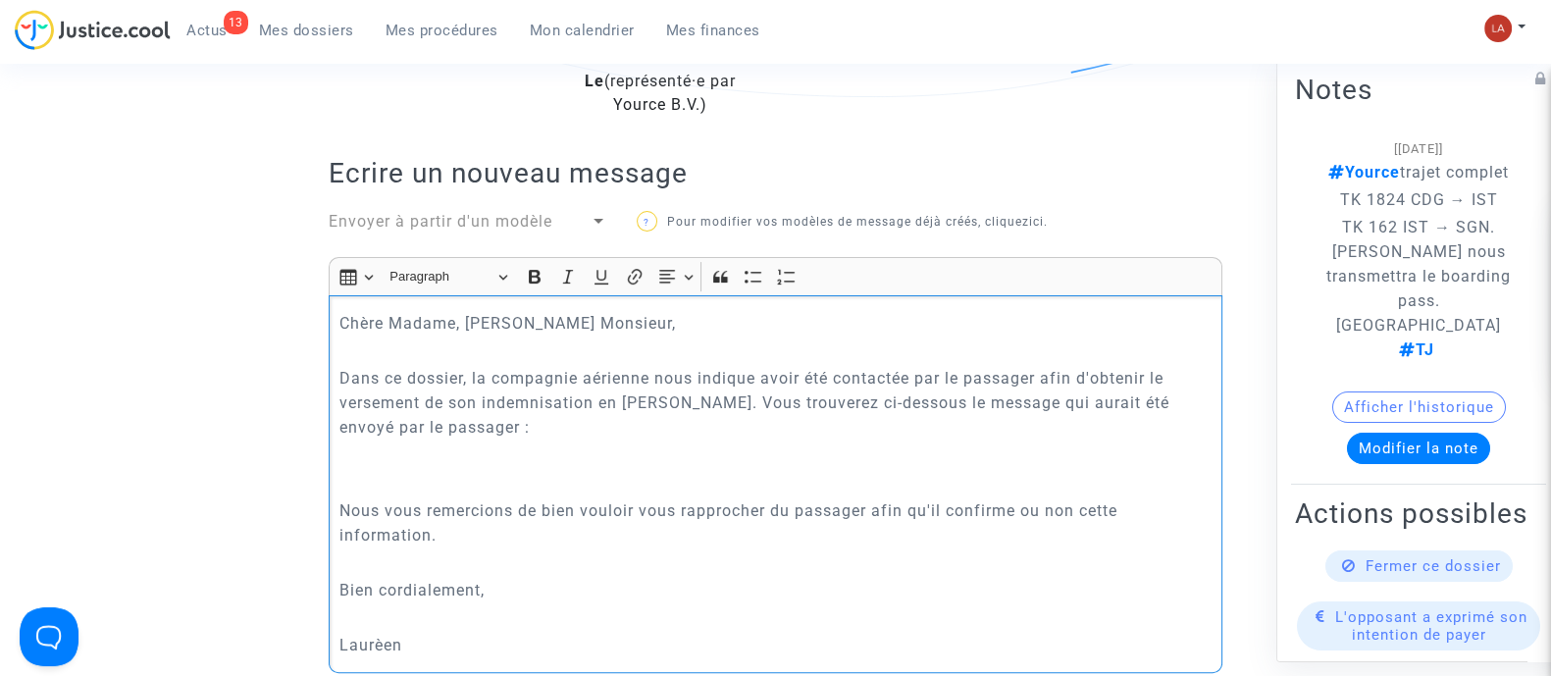
scroll to position [609, 0]
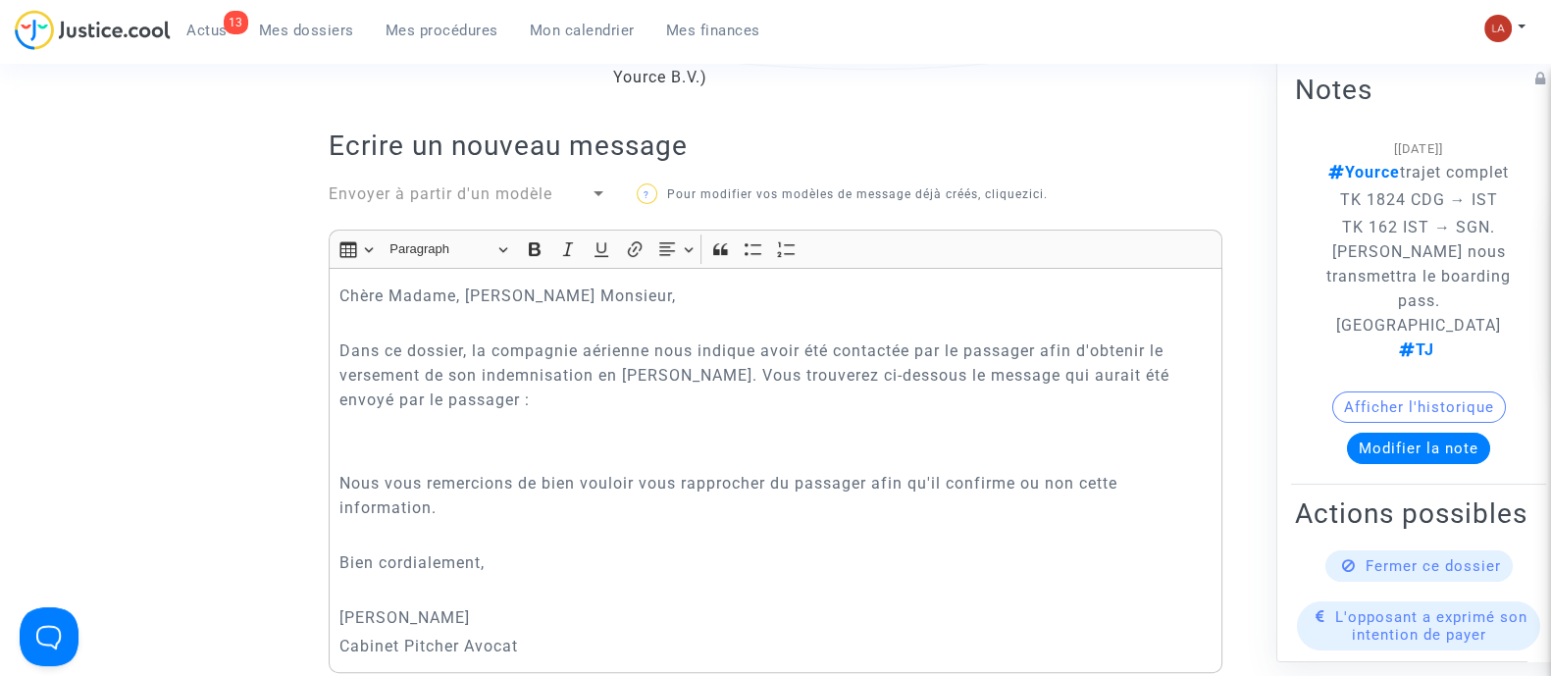
drag, startPoint x: 428, startPoint y: 448, endPoint x: 386, endPoint y: 448, distance: 42.2
click at [430, 448] on p "Rich Text Editor, main" at bounding box center [775, 456] width 873 height 25
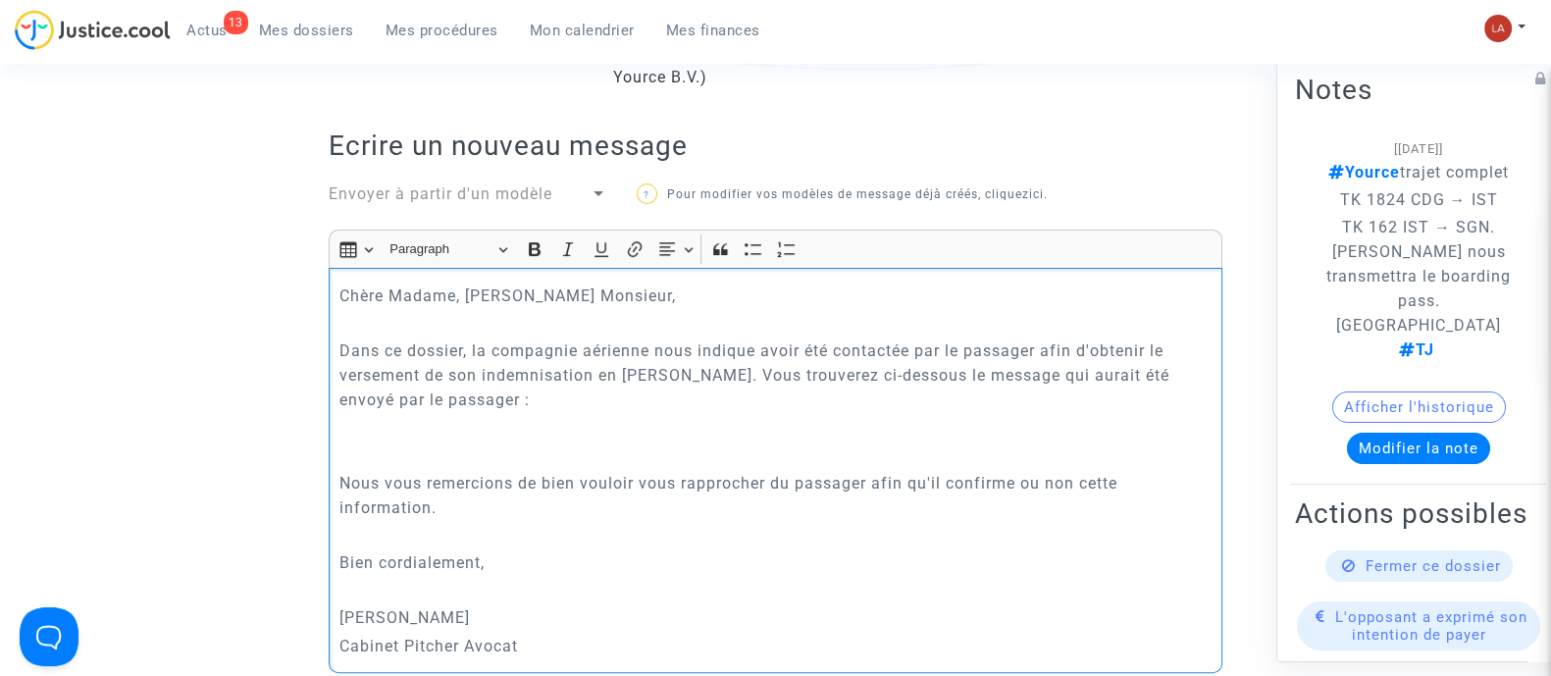
click at [374, 434] on p "Rich Text Editor, main" at bounding box center [775, 427] width 873 height 25
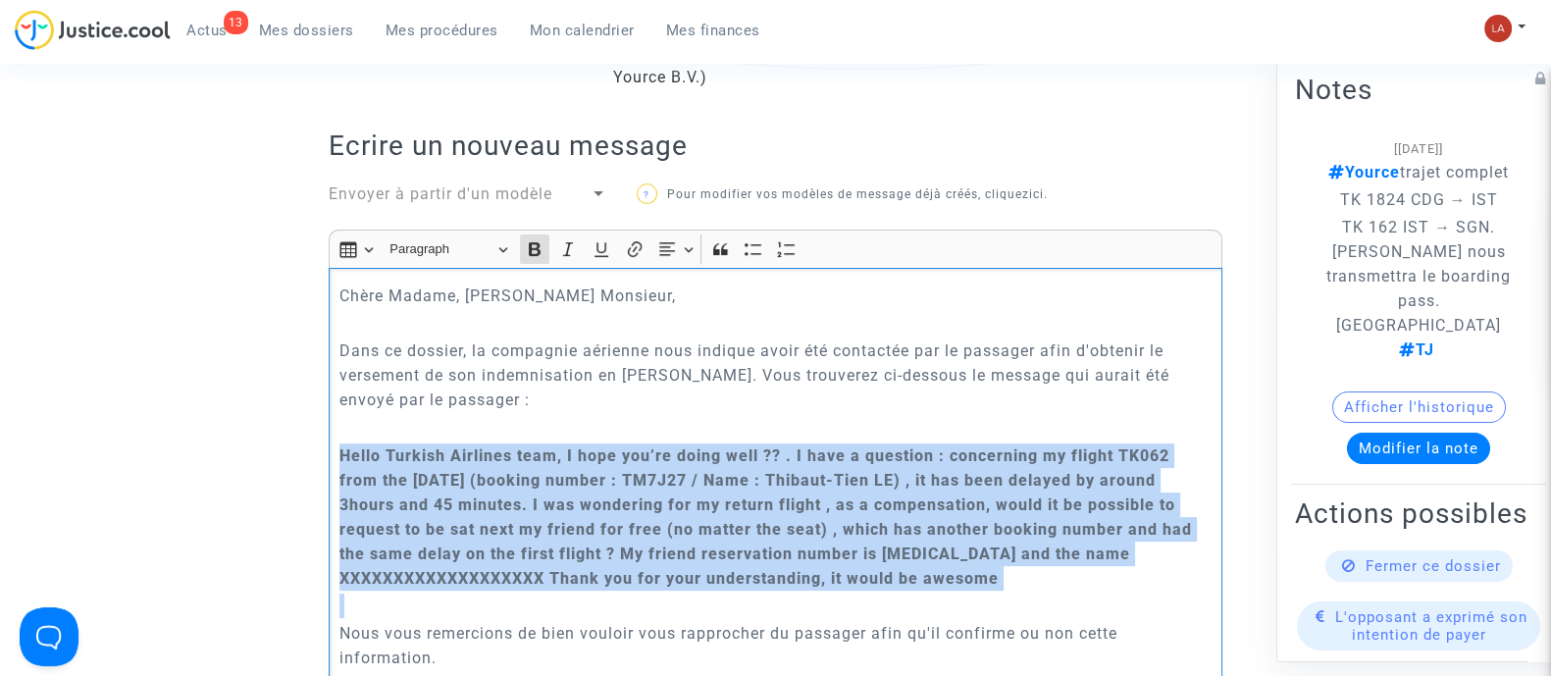
drag, startPoint x: 1044, startPoint y: 589, endPoint x: 305, endPoint y: 448, distance: 752.0
click at [543, 247] on icon "Editor toolbar" at bounding box center [535, 249] width 20 height 20
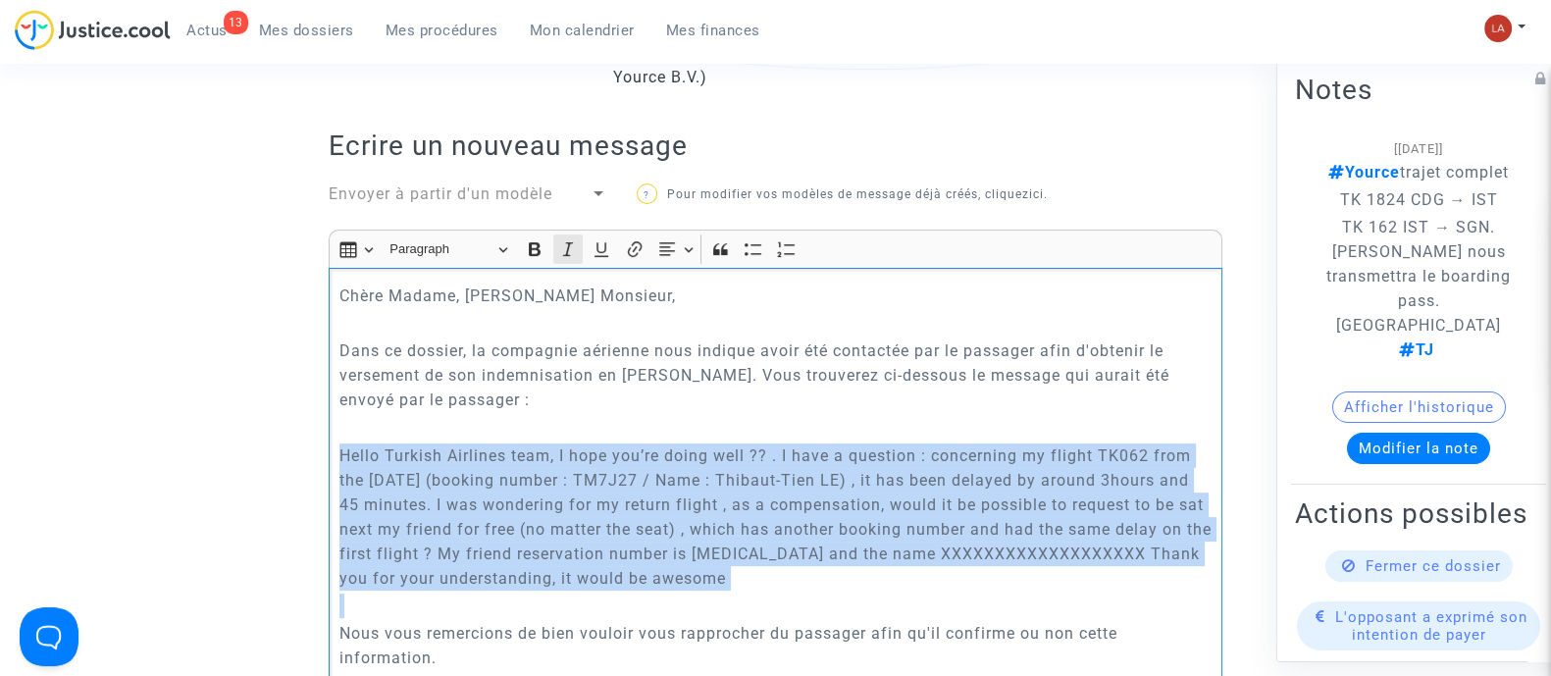
click at [568, 242] on icon "Editor toolbar" at bounding box center [568, 249] width 10 height 14
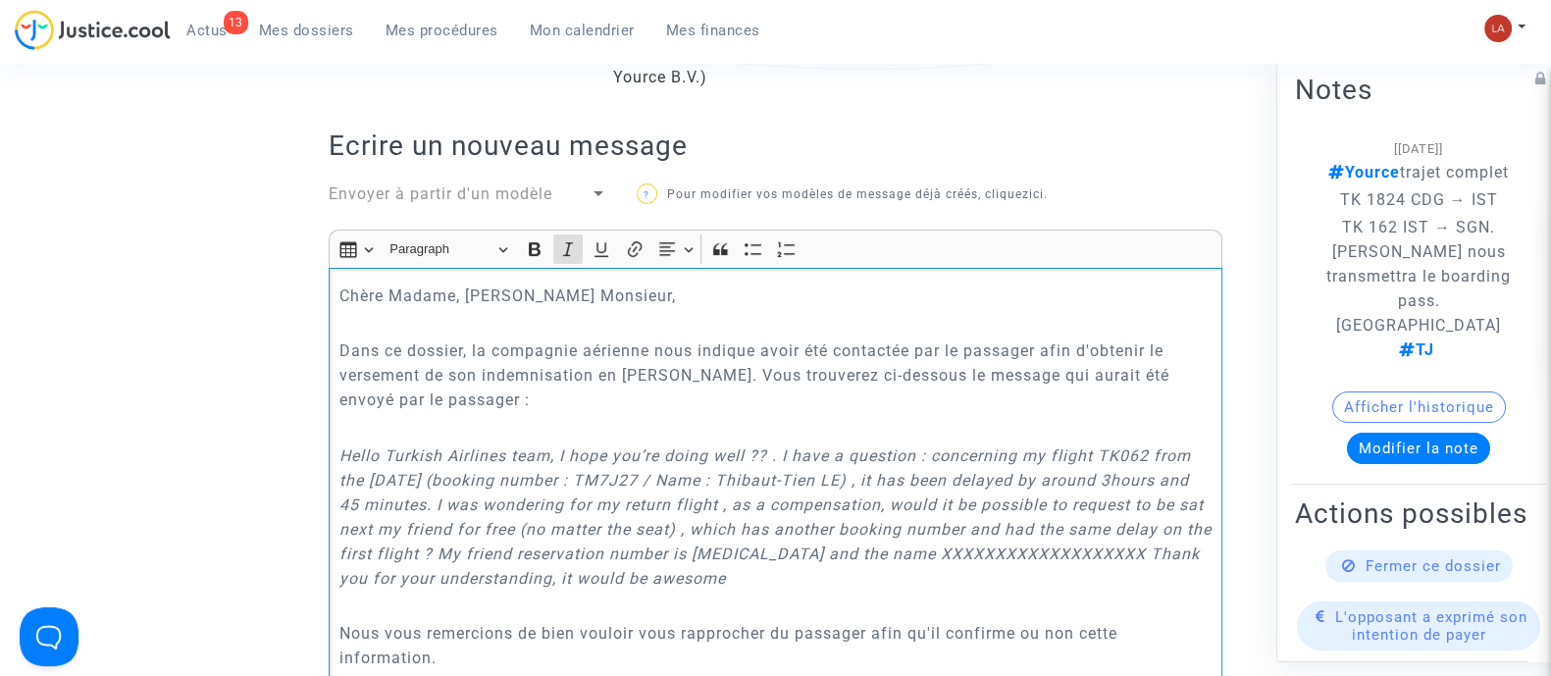
click at [444, 392] on p "Dans ce dossier, la compagnie aérienne nous indique avoir été contactée par le …" at bounding box center [775, 376] width 873 height 74
click at [418, 600] on p "Rich Text Editor, main" at bounding box center [775, 606] width 873 height 25
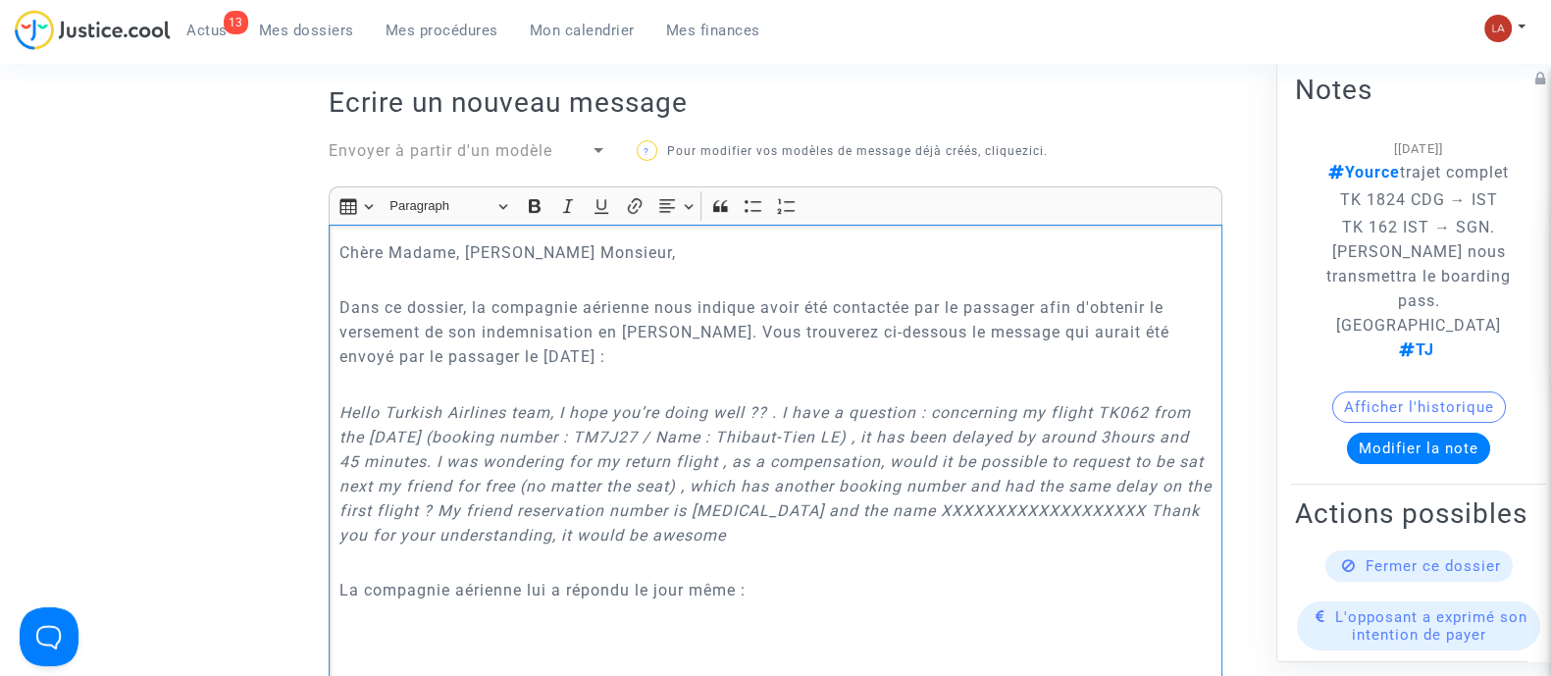
scroll to position [680, 0]
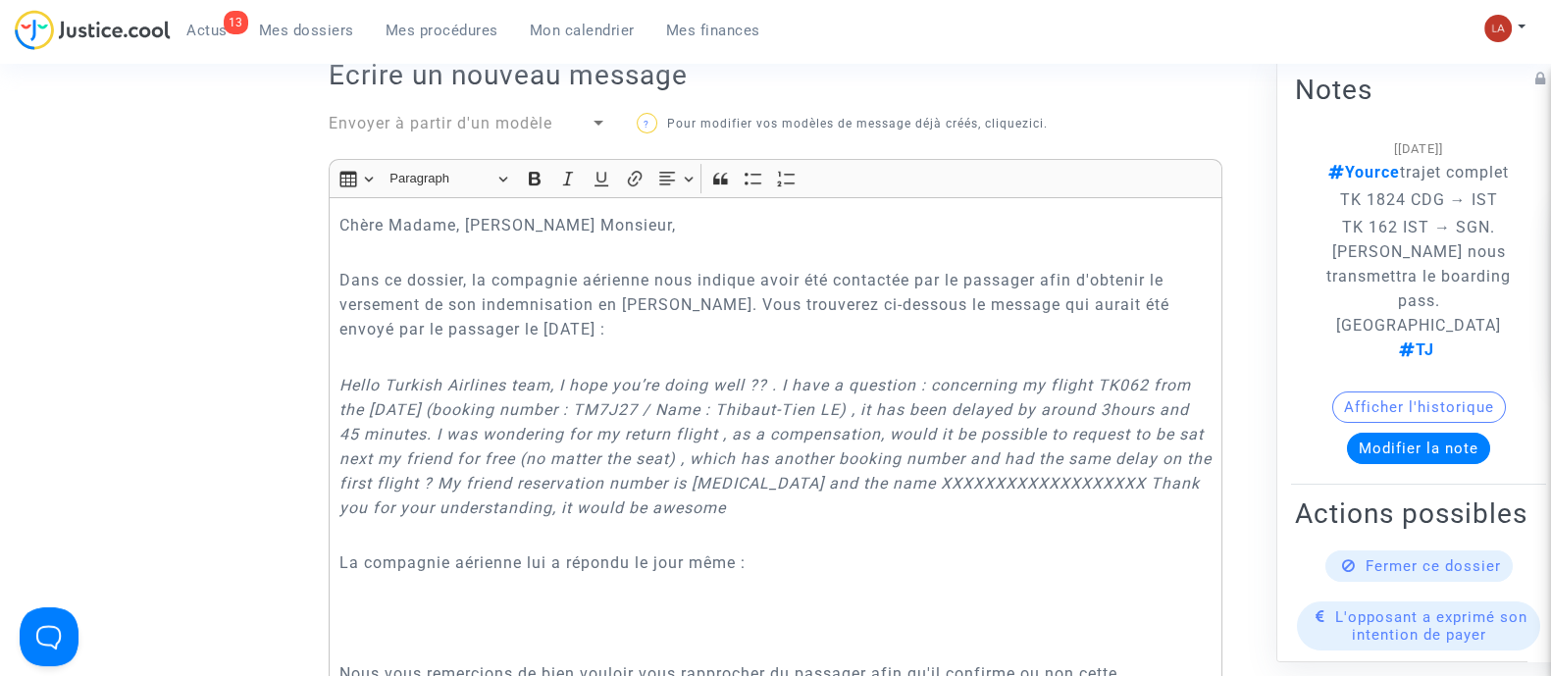
click at [502, 657] on div "Chère Madame, Cher Monsieur, Dans ce dossier, la compagnie aérienne nous indiqu…" at bounding box center [776, 530] width 894 height 666
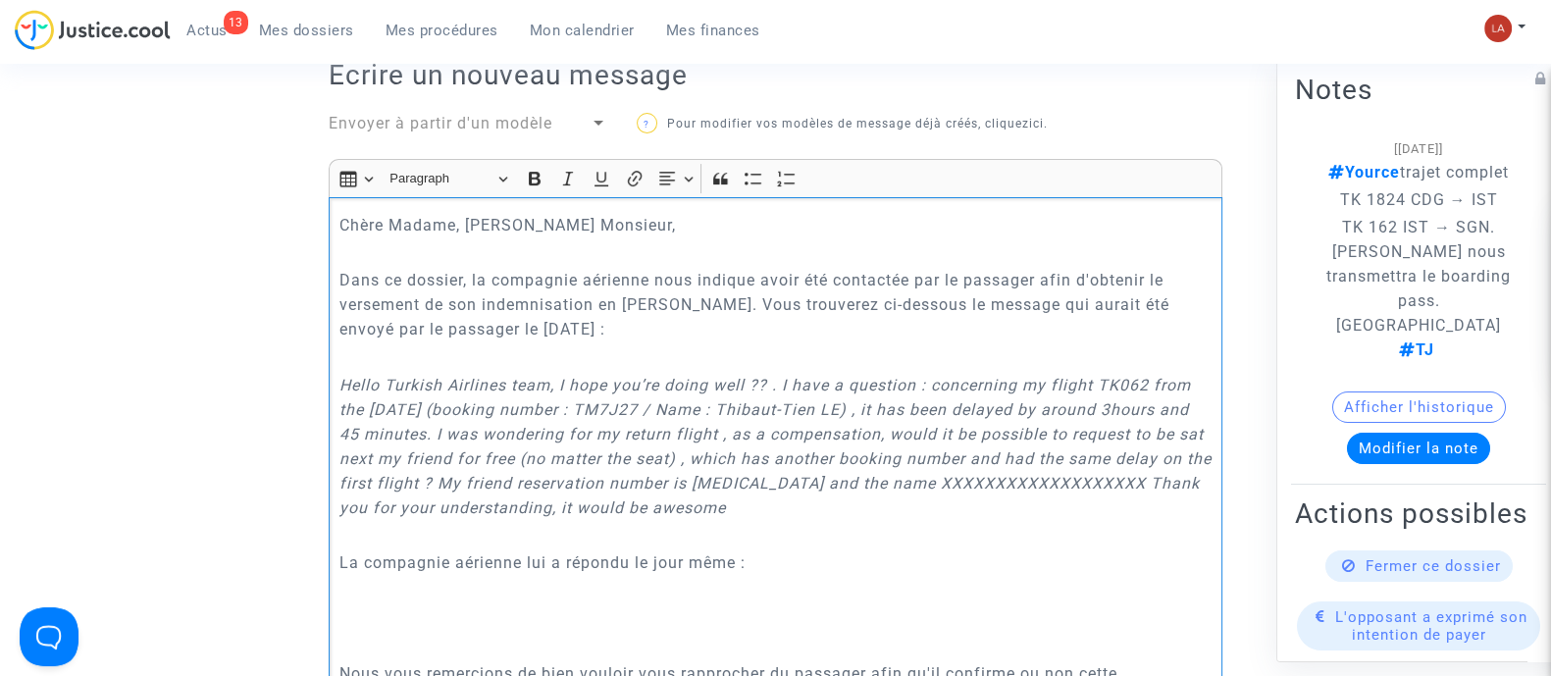
click at [488, 614] on p "Rich Text Editor, main" at bounding box center [775, 617] width 873 height 25
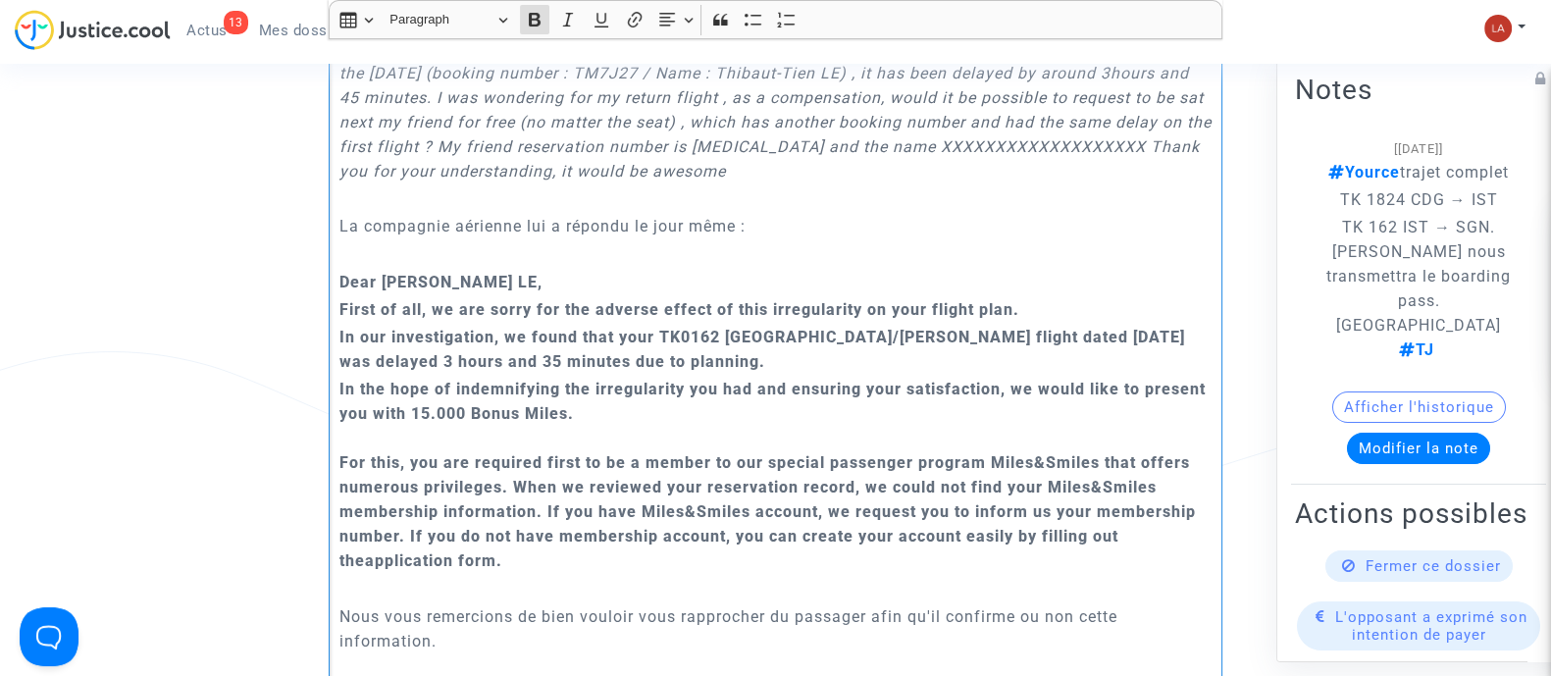
scroll to position [1050, 0]
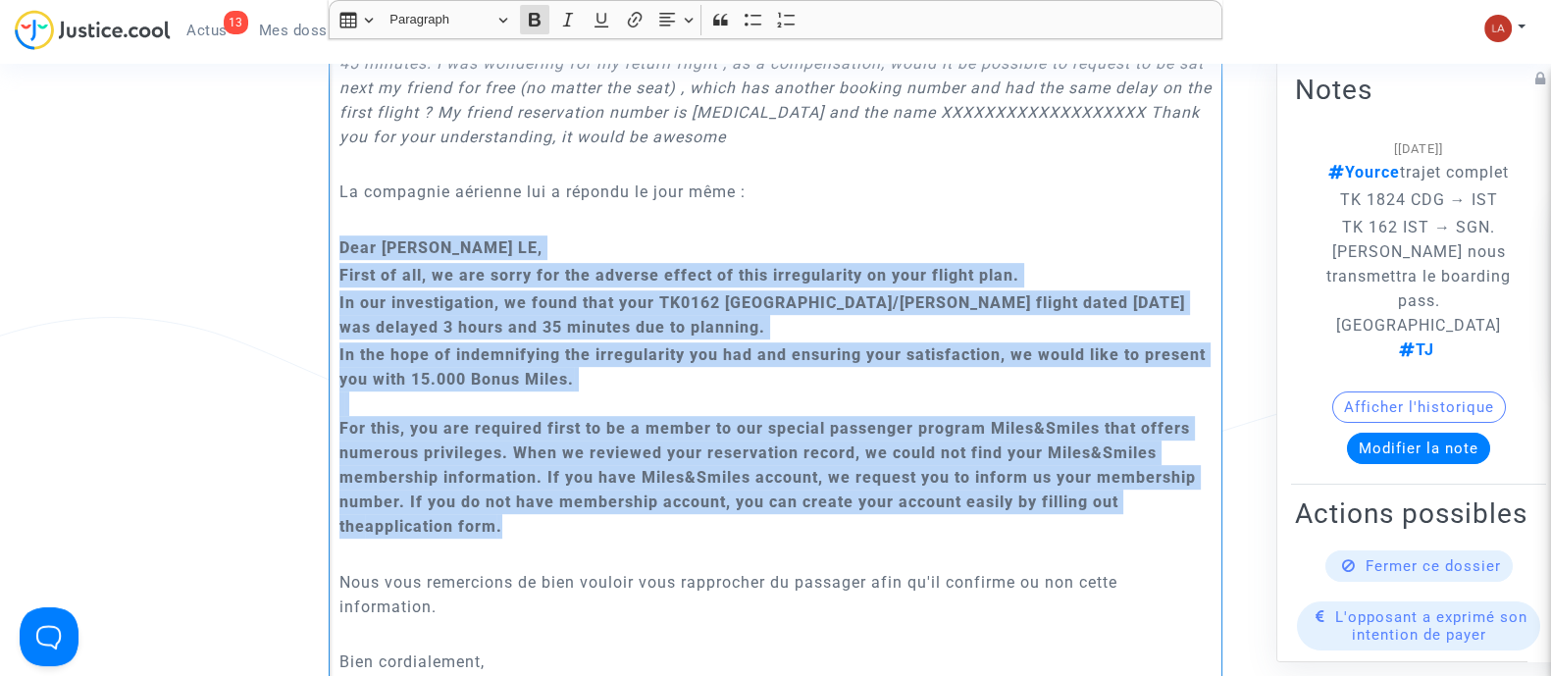
drag, startPoint x: 542, startPoint y: 515, endPoint x: 332, endPoint y: 240, distance: 345.8
click at [332, 240] on div "Chère Madame, Cher Monsieur, Dans ce dossier, la compagnie aérienne nous indiqu…" at bounding box center [776, 299] width 894 height 945
click at [530, 21] on icon "Editor toolbar" at bounding box center [535, 20] width 12 height 14
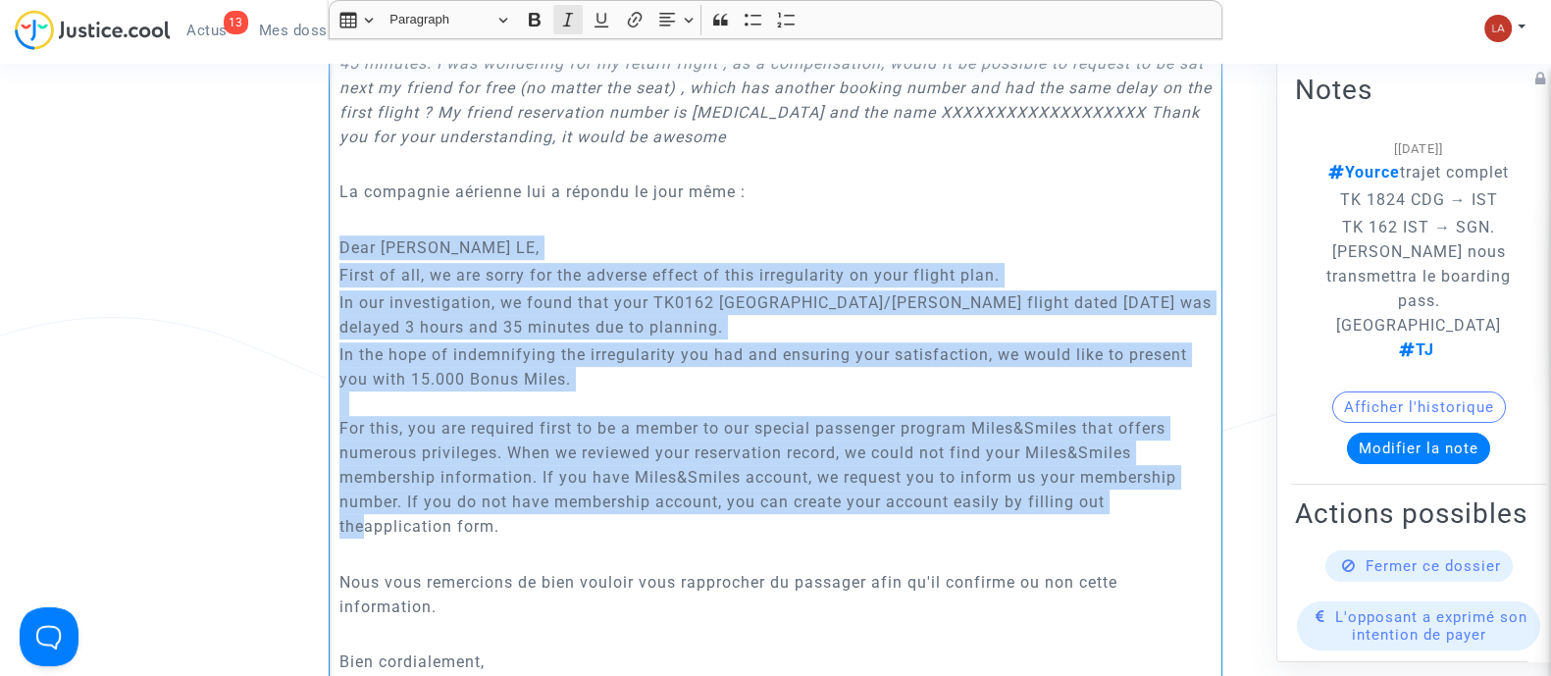
click at [566, 15] on icon "Editor toolbar" at bounding box center [568, 20] width 20 height 20
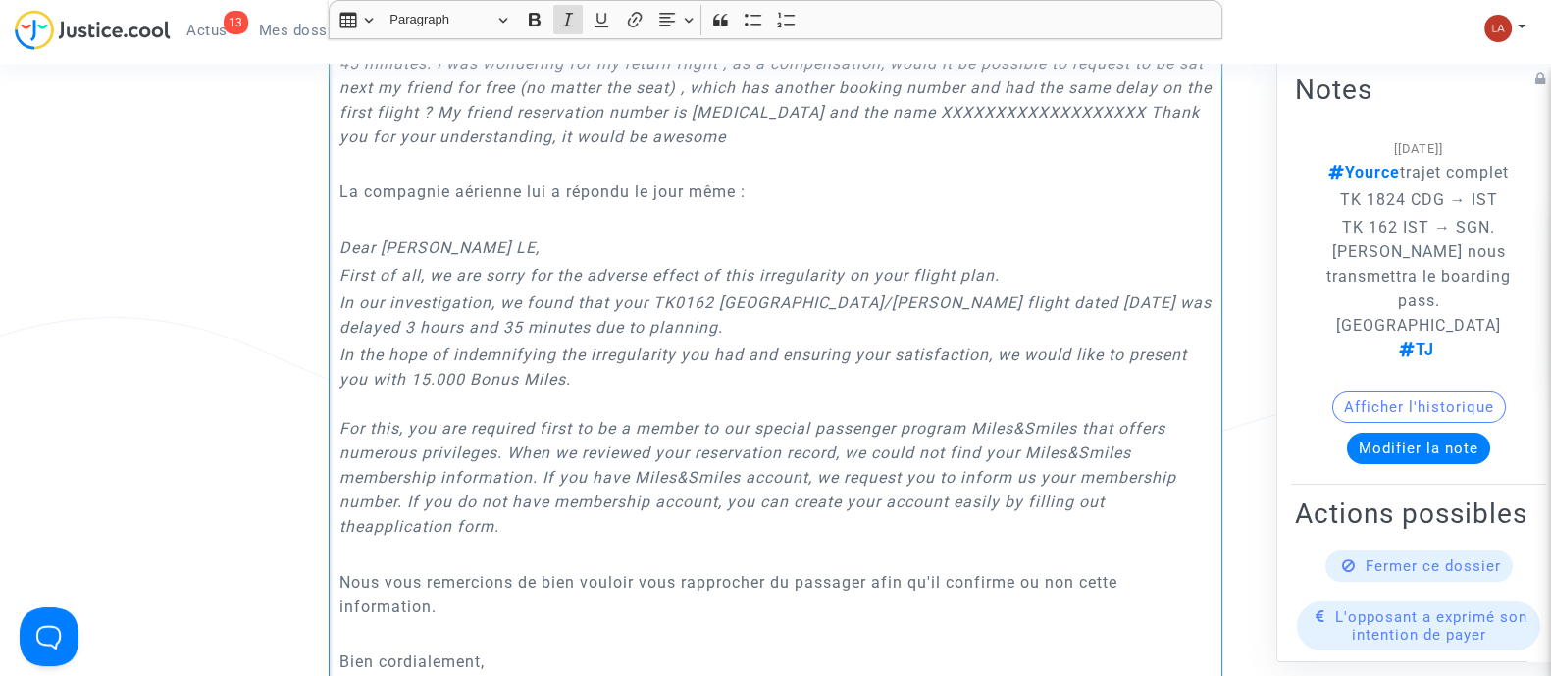
click at [435, 553] on p "Rich Text Editor, main" at bounding box center [775, 555] width 873 height 25
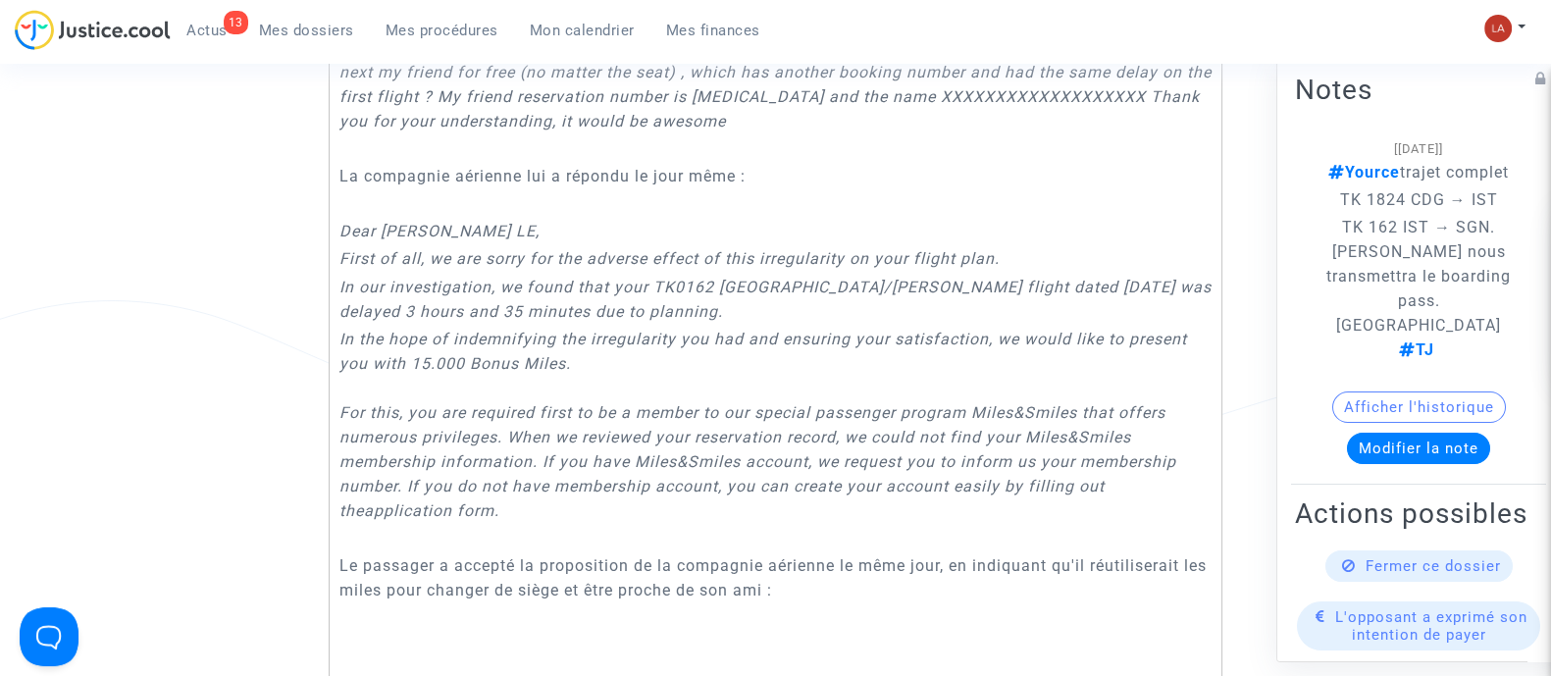
click at [489, 638] on p "Rich Text Editor, main" at bounding box center [775, 646] width 873 height 25
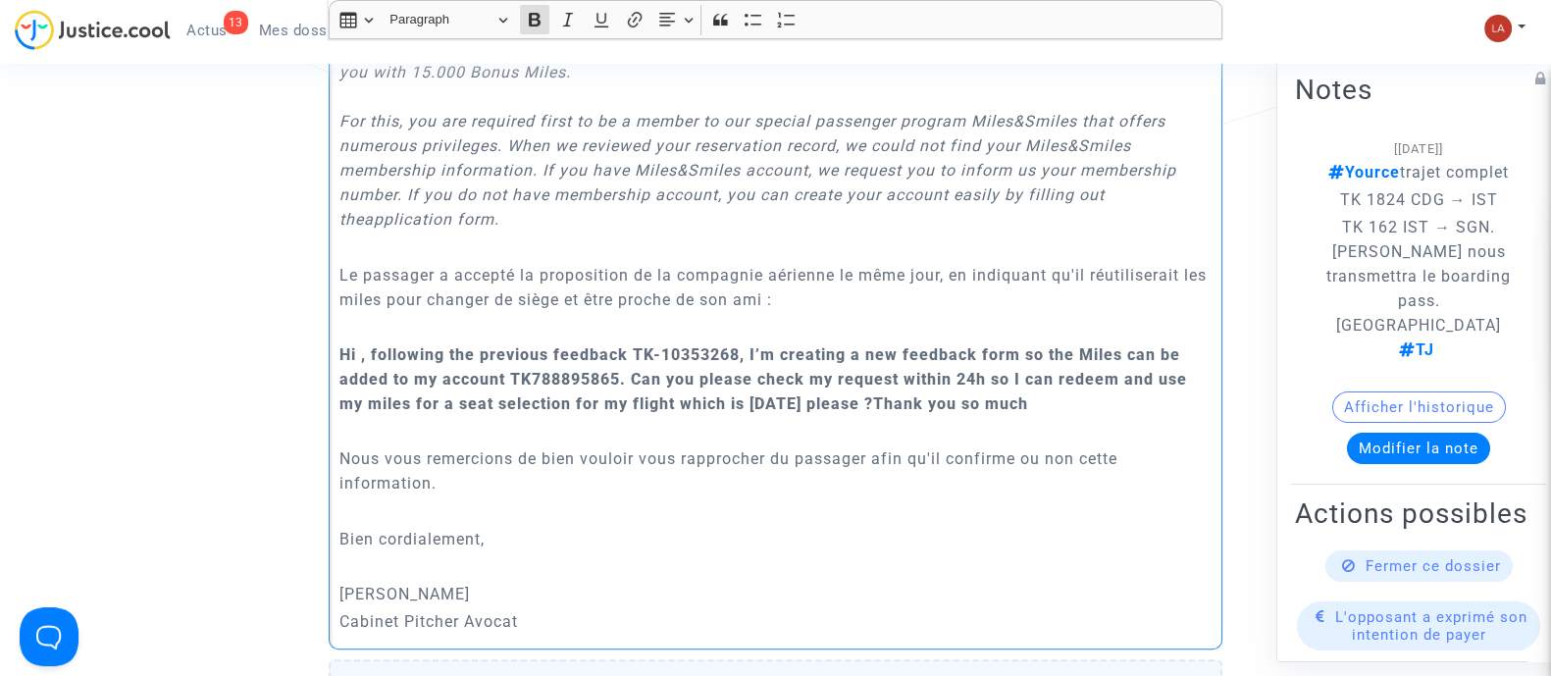
scroll to position [1358, 0]
drag, startPoint x: 1093, startPoint y: 408, endPoint x: 343, endPoint y: 354, distance: 751.6
click at [343, 354] on p "Hi , following the previous feedback TK-10353268, I’m creating a new feedback f…" at bounding box center [775, 378] width 873 height 74
drag, startPoint x: 527, startPoint y: 17, endPoint x: 591, endPoint y: 17, distance: 63.8
click at [527, 17] on icon "Editor toolbar" at bounding box center [535, 20] width 20 height 20
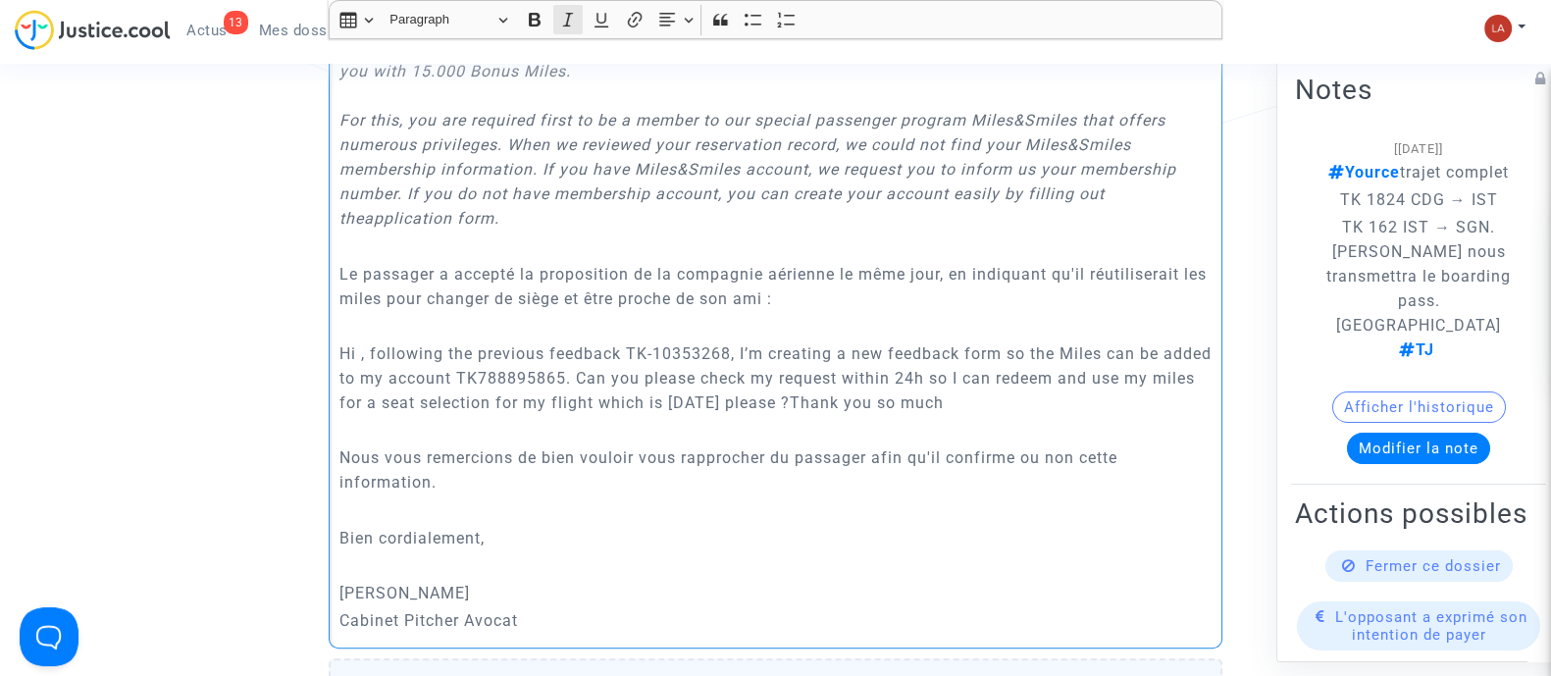
click at [579, 26] on button "Italic (CTRL+I) Italic" at bounding box center [567, 19] width 29 height 29
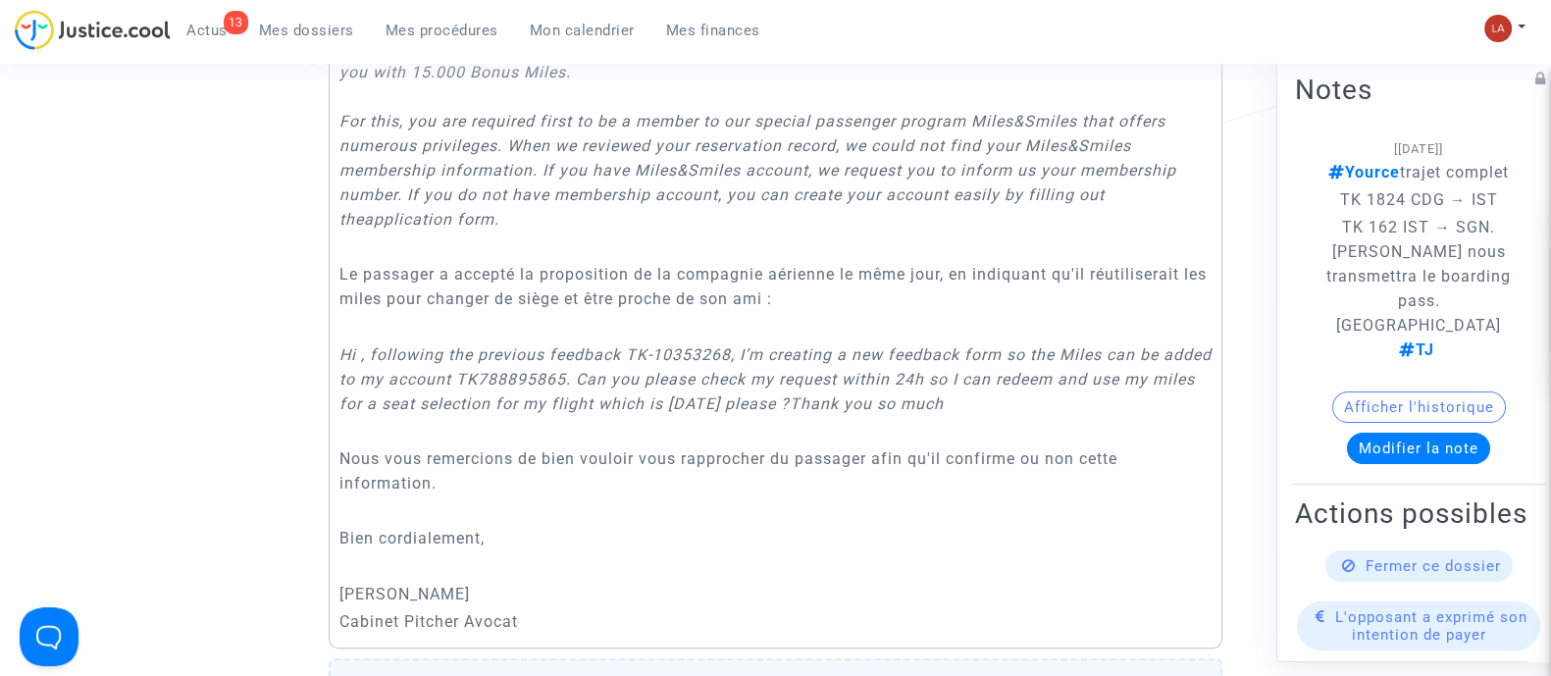
click at [898, 410] on icon "Hi , following the previous feedback TK-10353268, I’m creating a new feedback f…" at bounding box center [775, 379] width 872 height 68
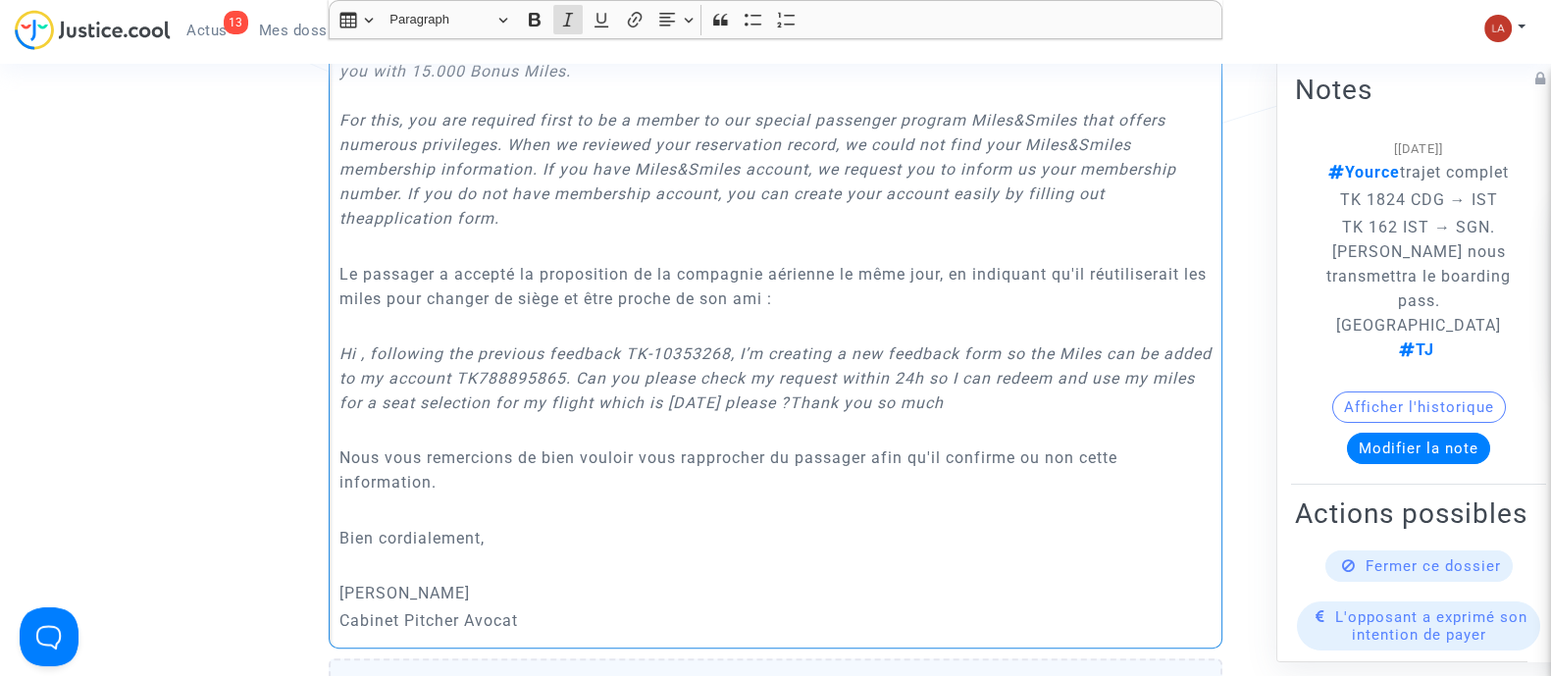
click at [905, 433] on p "Rich Text Editor, main" at bounding box center [775, 430] width 873 height 25
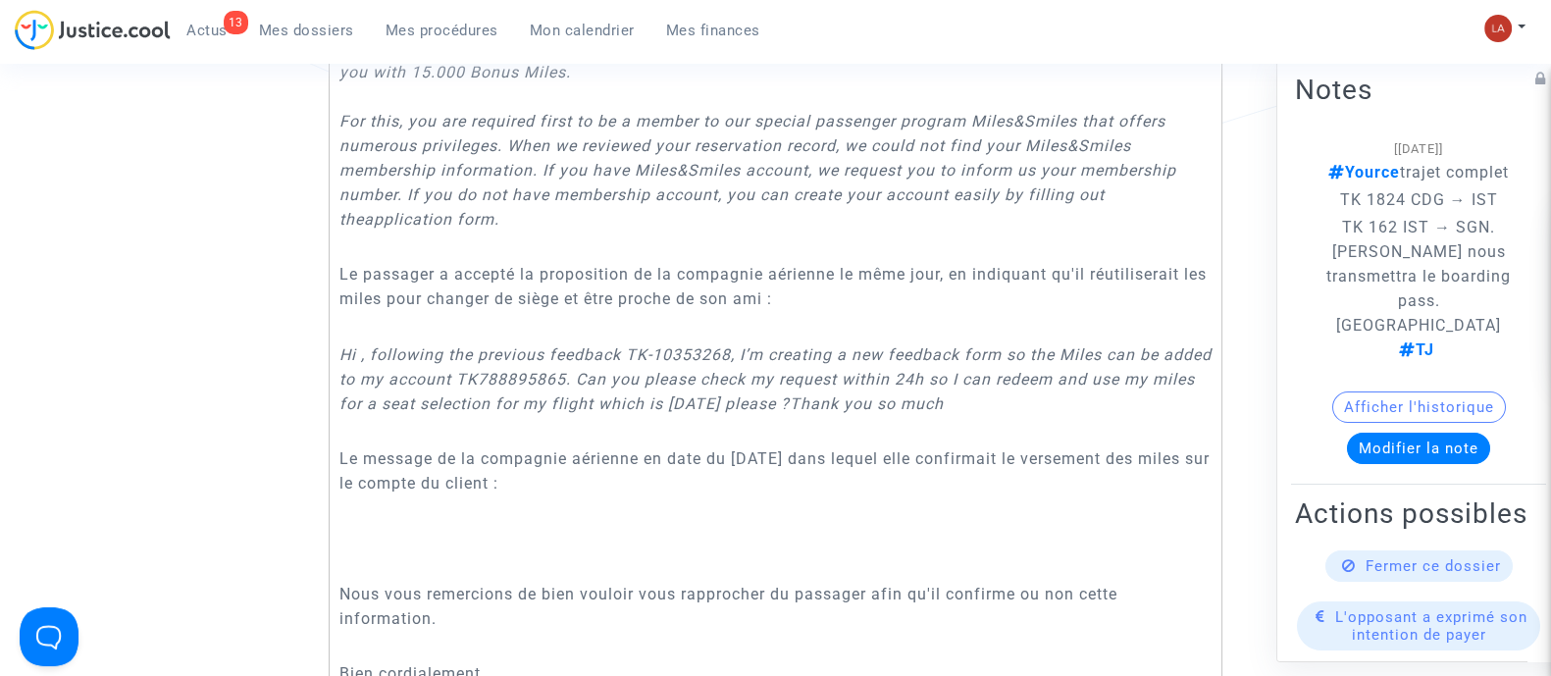
click at [339, 521] on p "Rich Text Editor, main" at bounding box center [775, 510] width 873 height 25
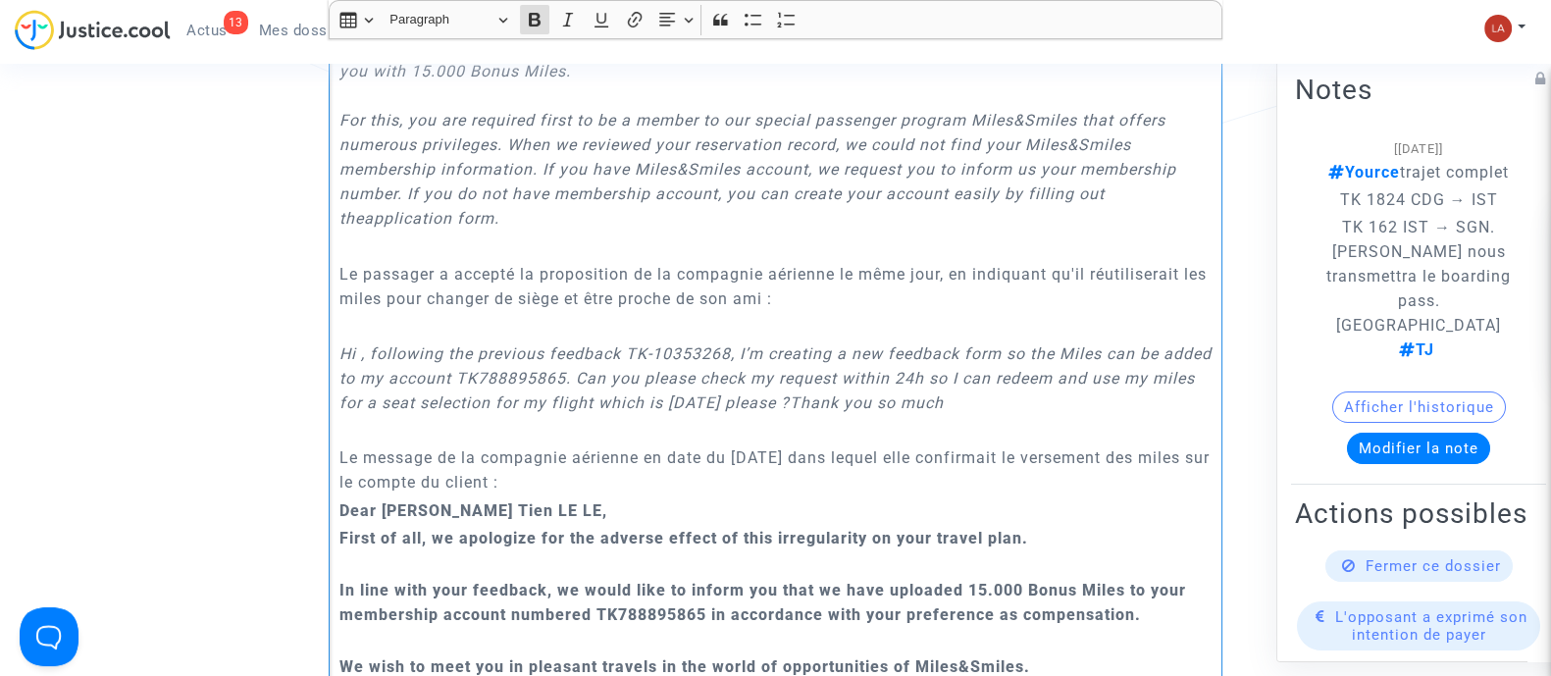
scroll to position [1377, 0]
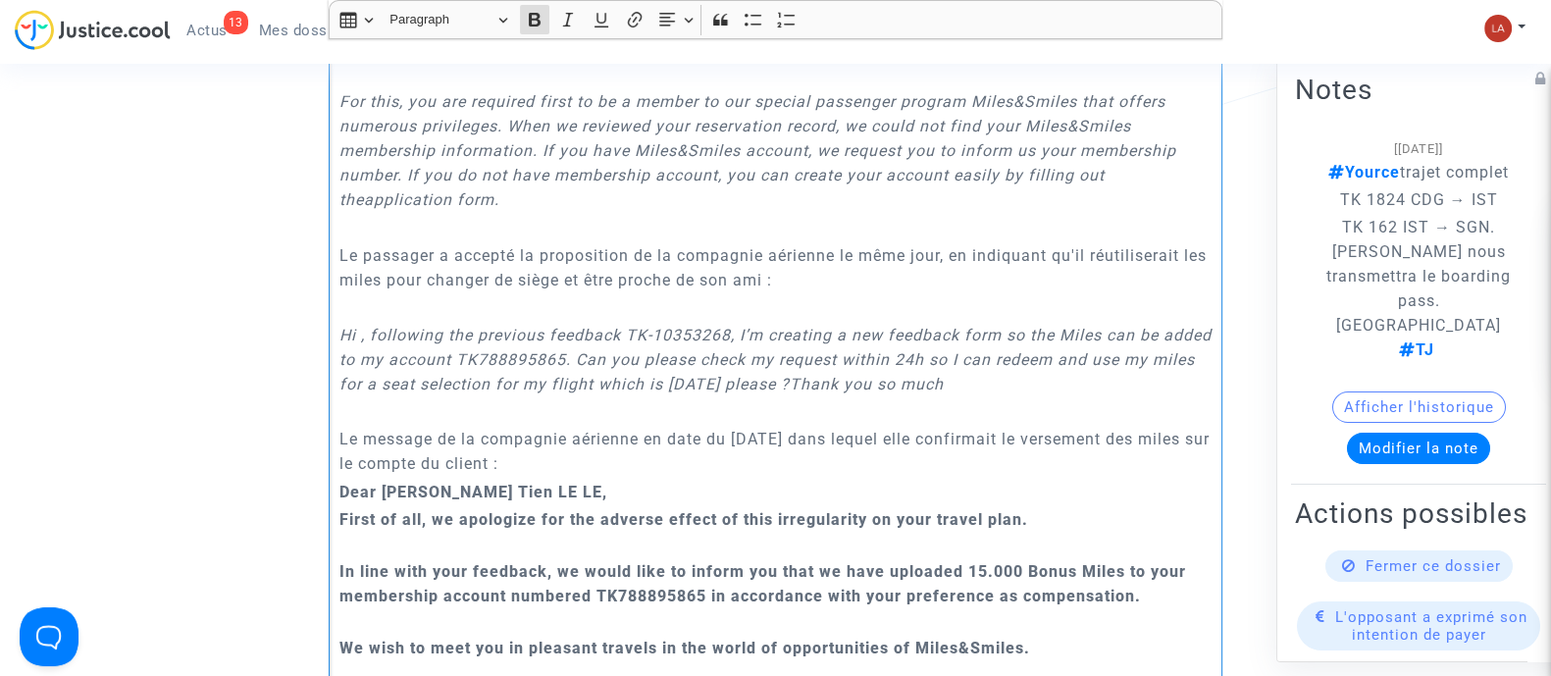
click at [627, 461] on p "Le message de la compagnie aérienne en date du 17 février 2024 dans lequel elle…" at bounding box center [775, 451] width 873 height 49
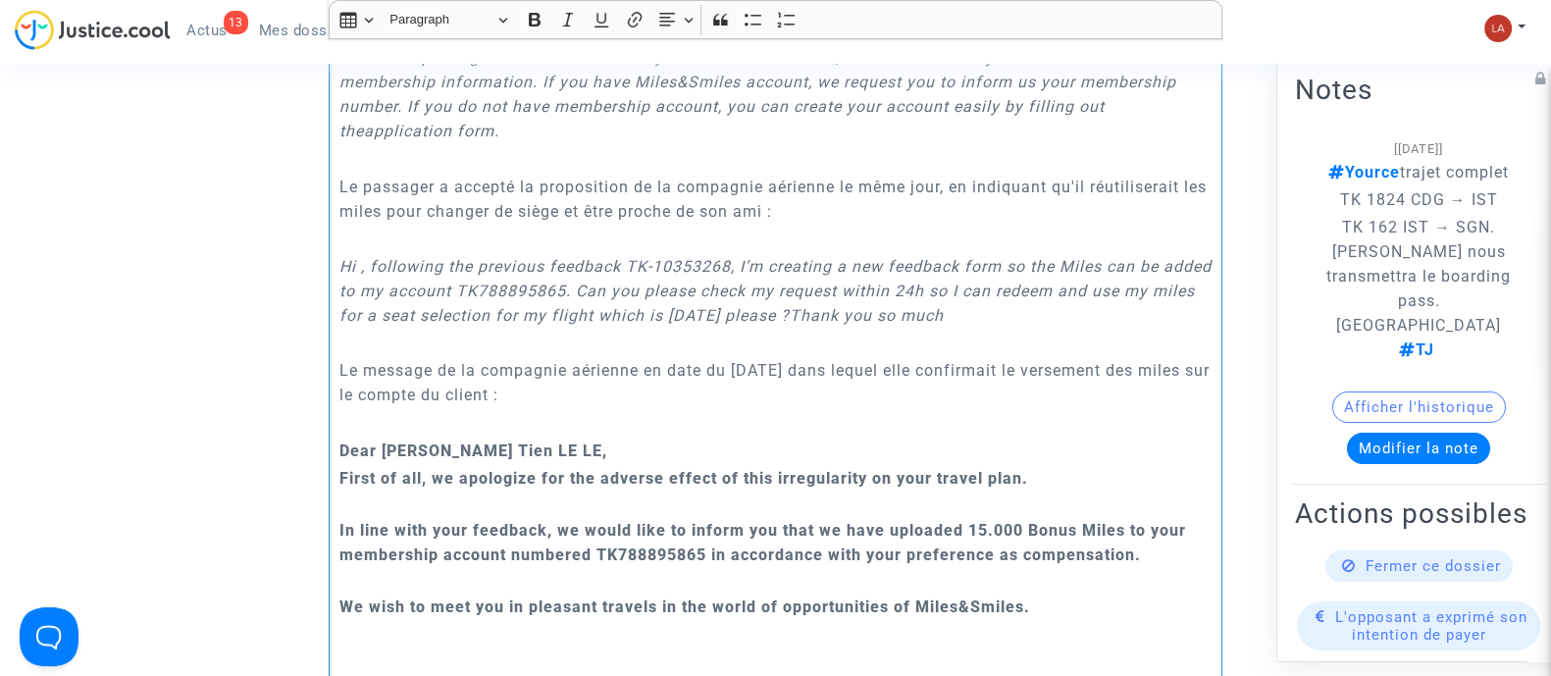
scroll to position [1499, 0]
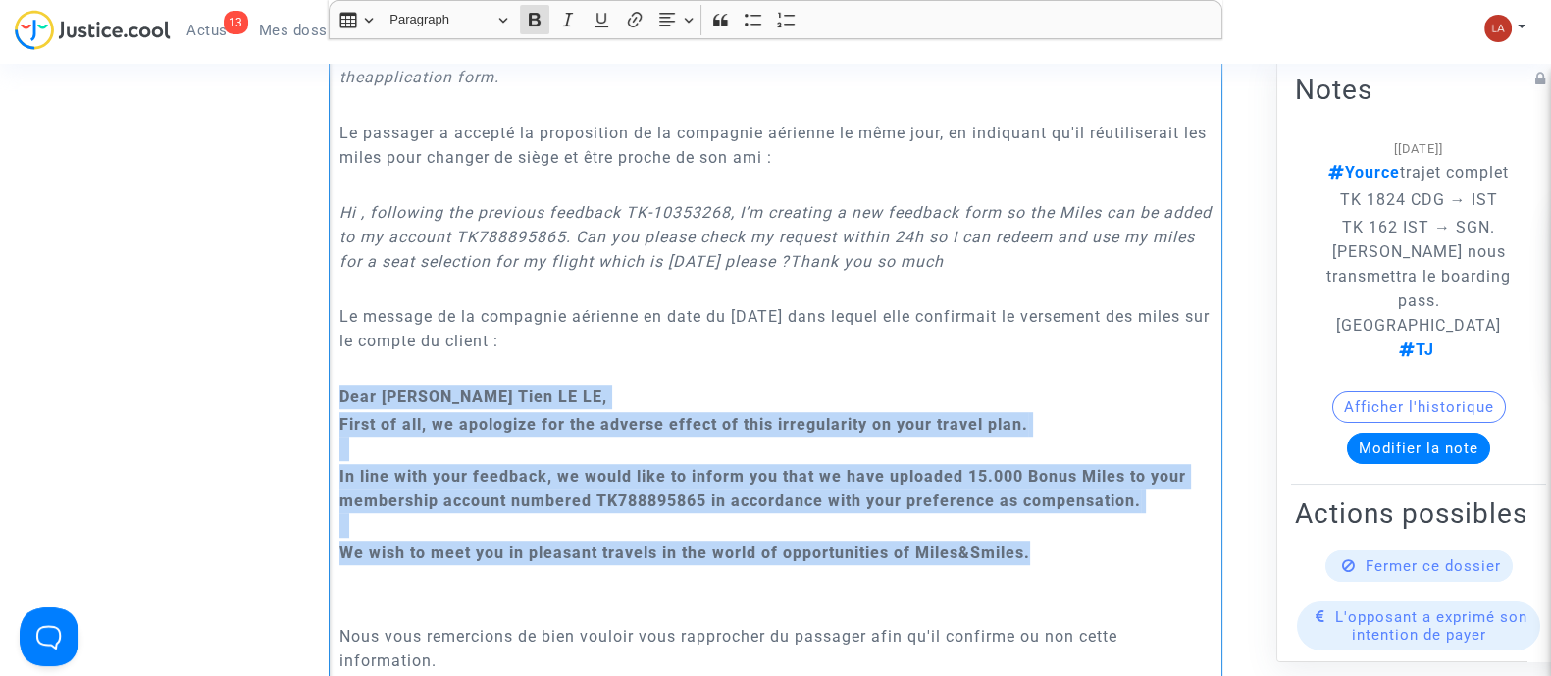
drag, startPoint x: 1051, startPoint y: 554, endPoint x: 301, endPoint y: 396, distance: 766.1
click at [301, 396] on ng-component "Ref. CFR-240906-K9PH Etape Procédure judiciaire en cours Catégorie Retard de vo…" at bounding box center [776, 662] width 1396 height 4002
click at [527, 27] on icon "Editor toolbar" at bounding box center [535, 20] width 20 height 20
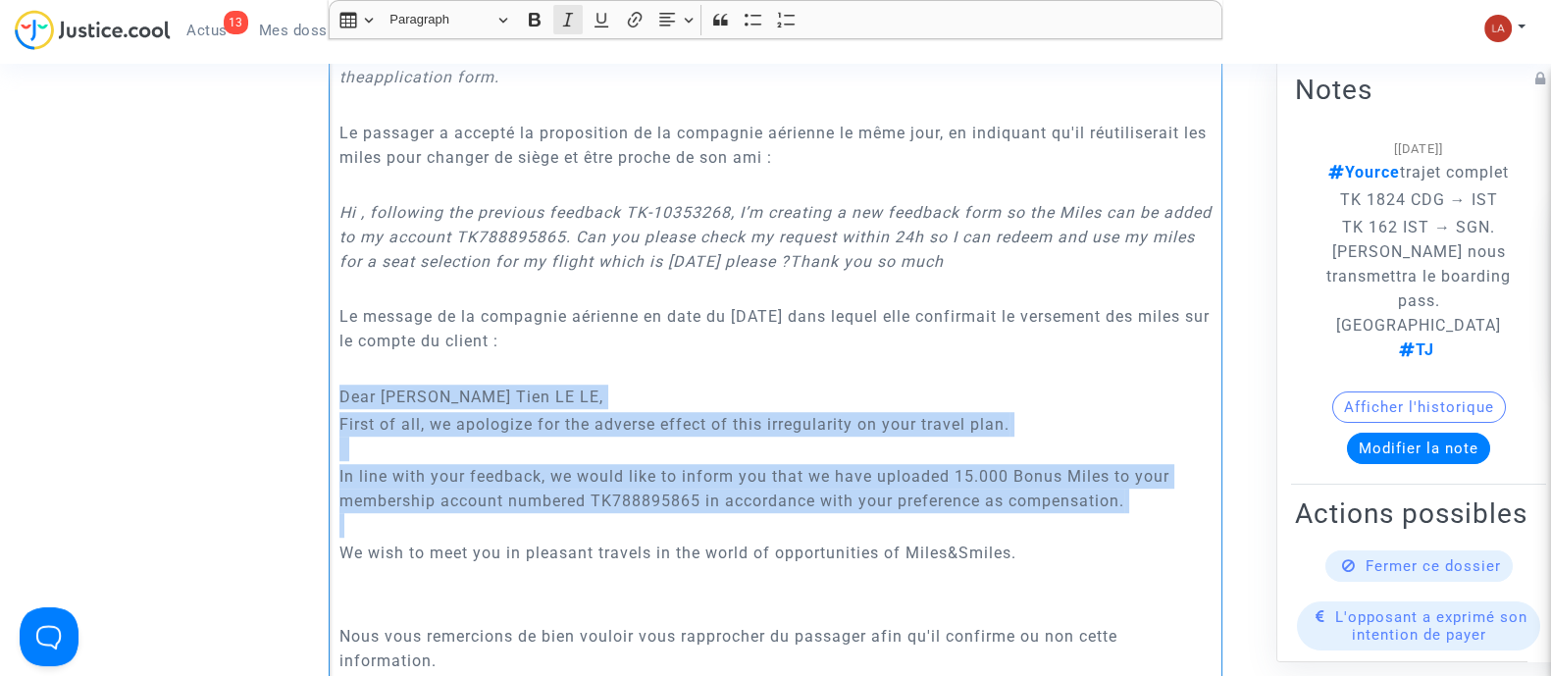
click at [558, 17] on icon "Editor toolbar" at bounding box center [568, 20] width 20 height 20
click at [687, 282] on p "Rich Text Editor, main" at bounding box center [775, 289] width 873 height 25
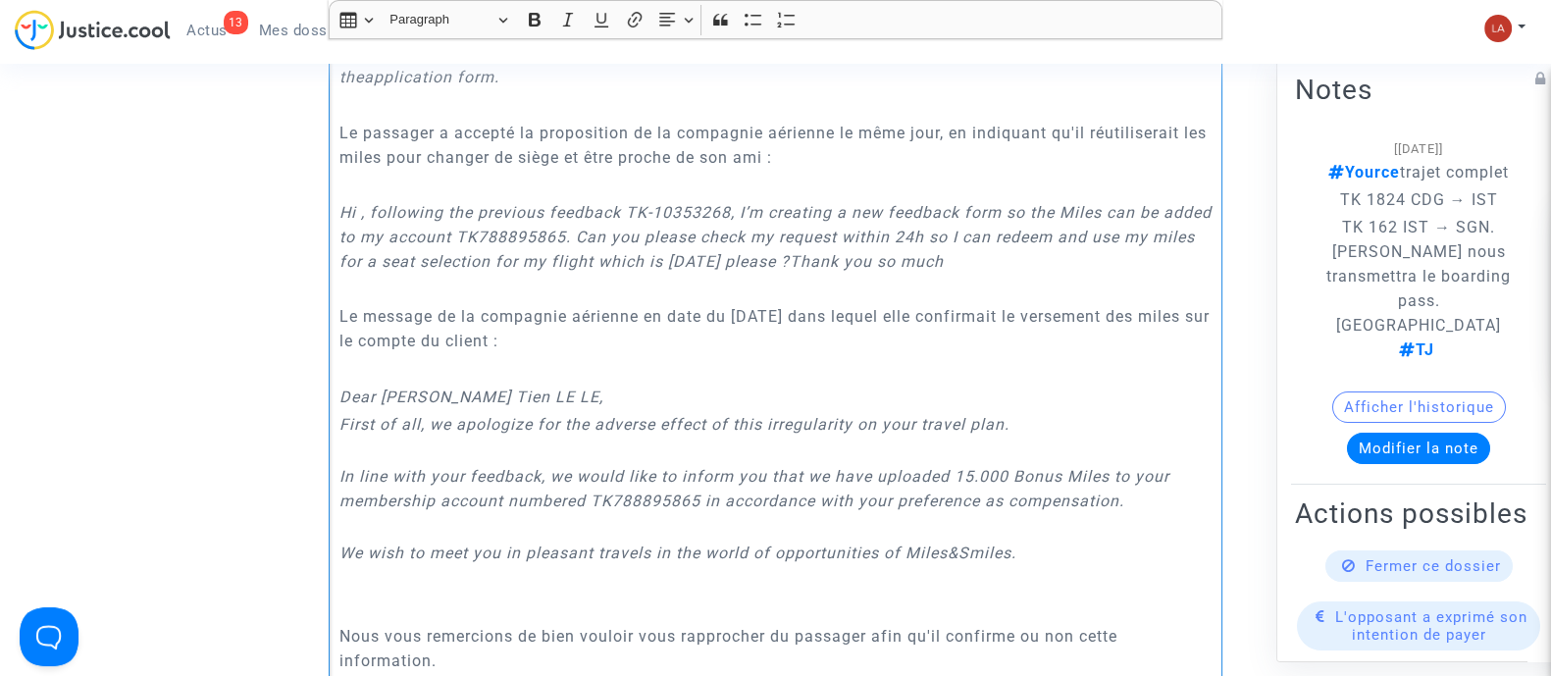
click at [390, 605] on p "Rich Text Editor, main" at bounding box center [775, 609] width 873 height 25
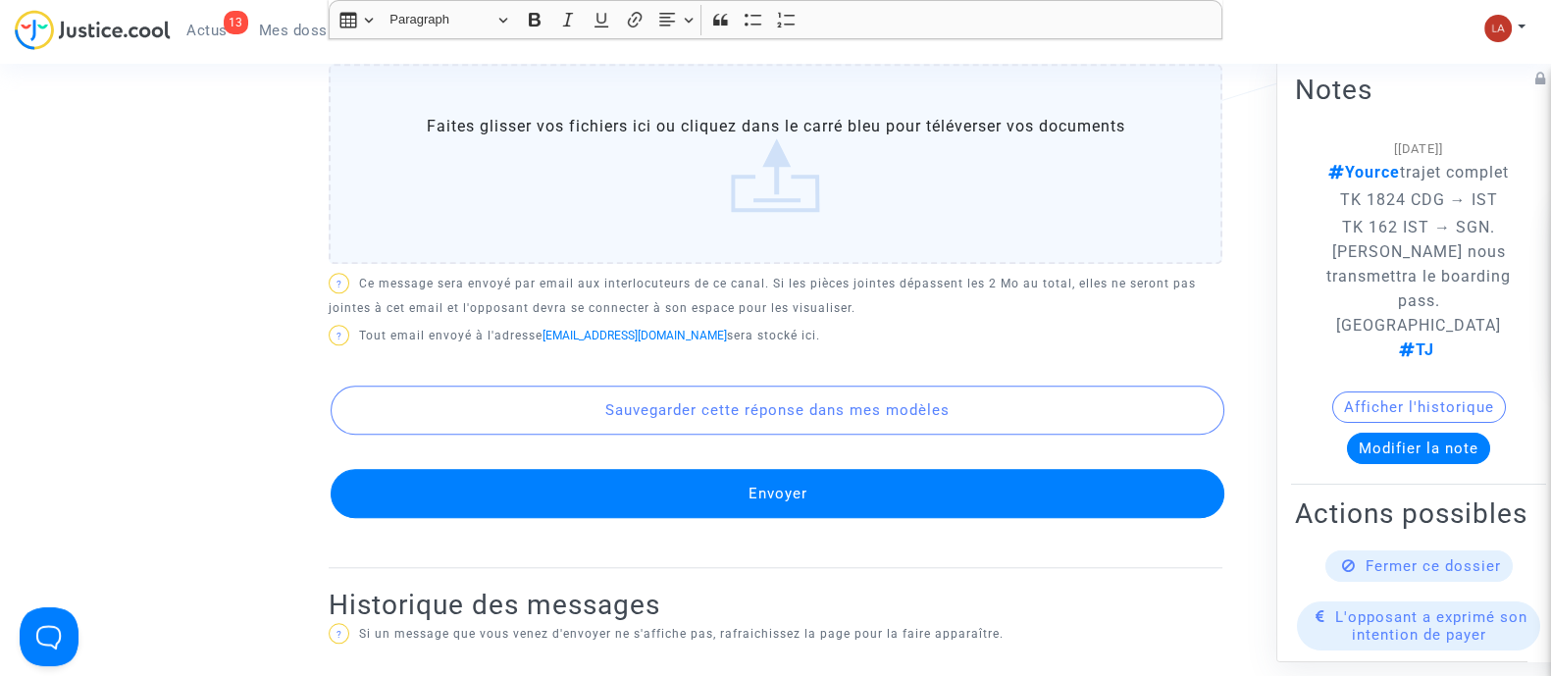
scroll to position [2358, 0]
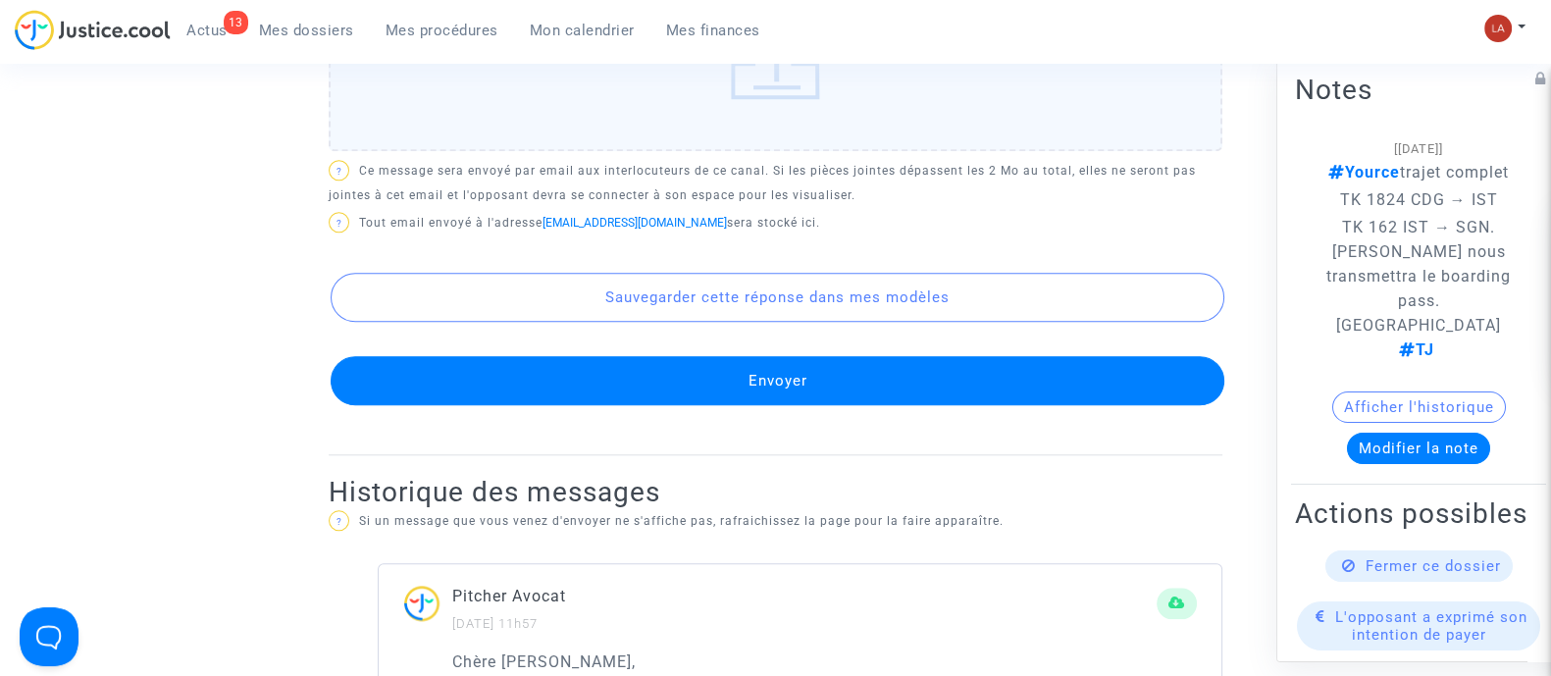
click at [867, 374] on button "Envoyer" at bounding box center [778, 380] width 894 height 49
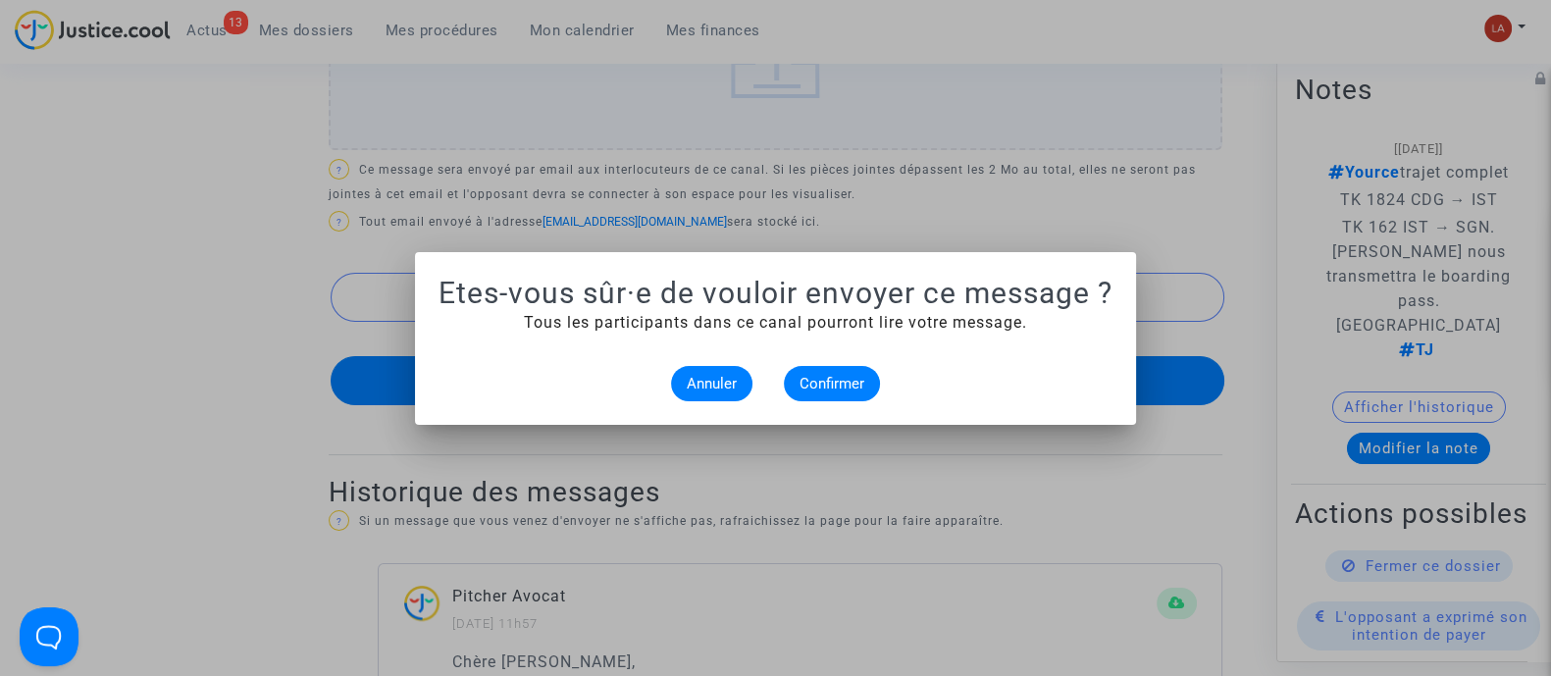
scroll to position [0, 0]
click at [828, 391] on span "Confirmer" at bounding box center [832, 384] width 65 height 18
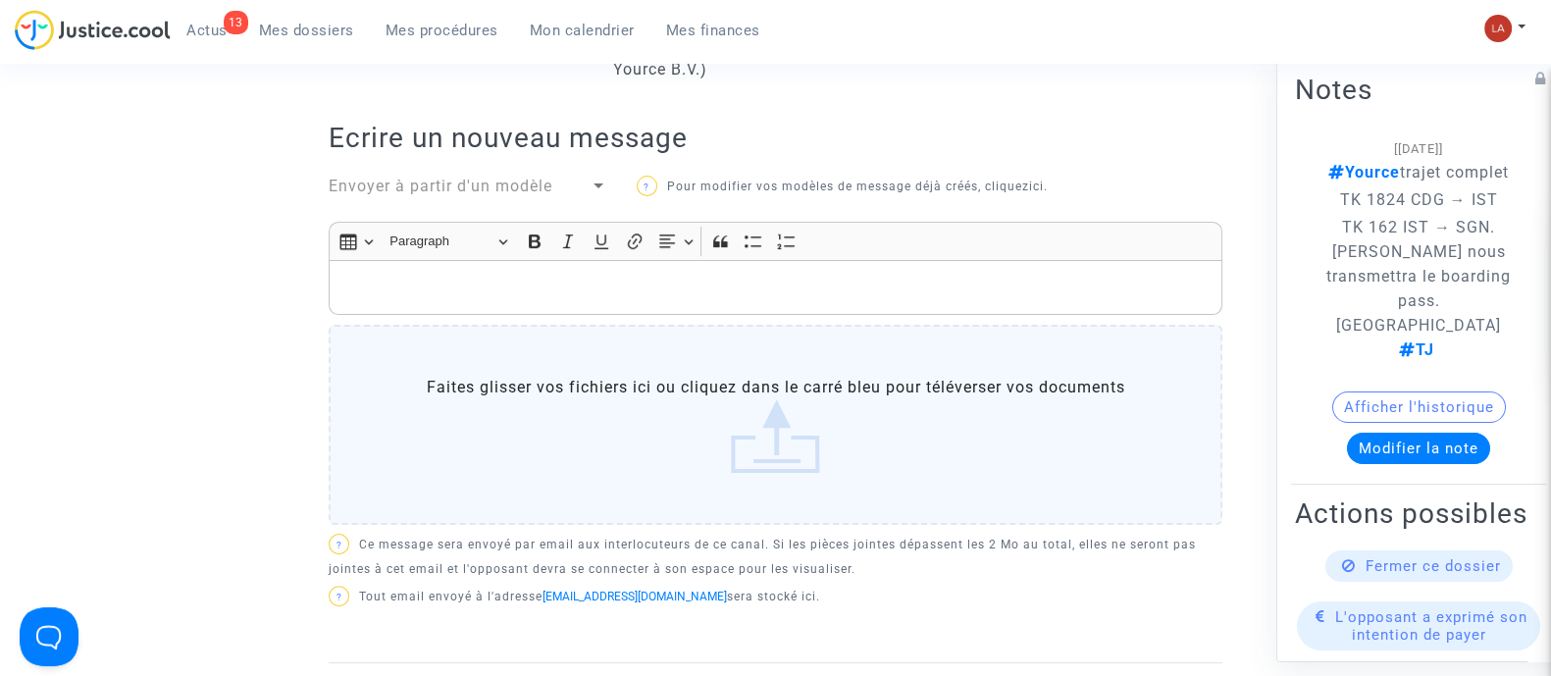
scroll to position [518, 0]
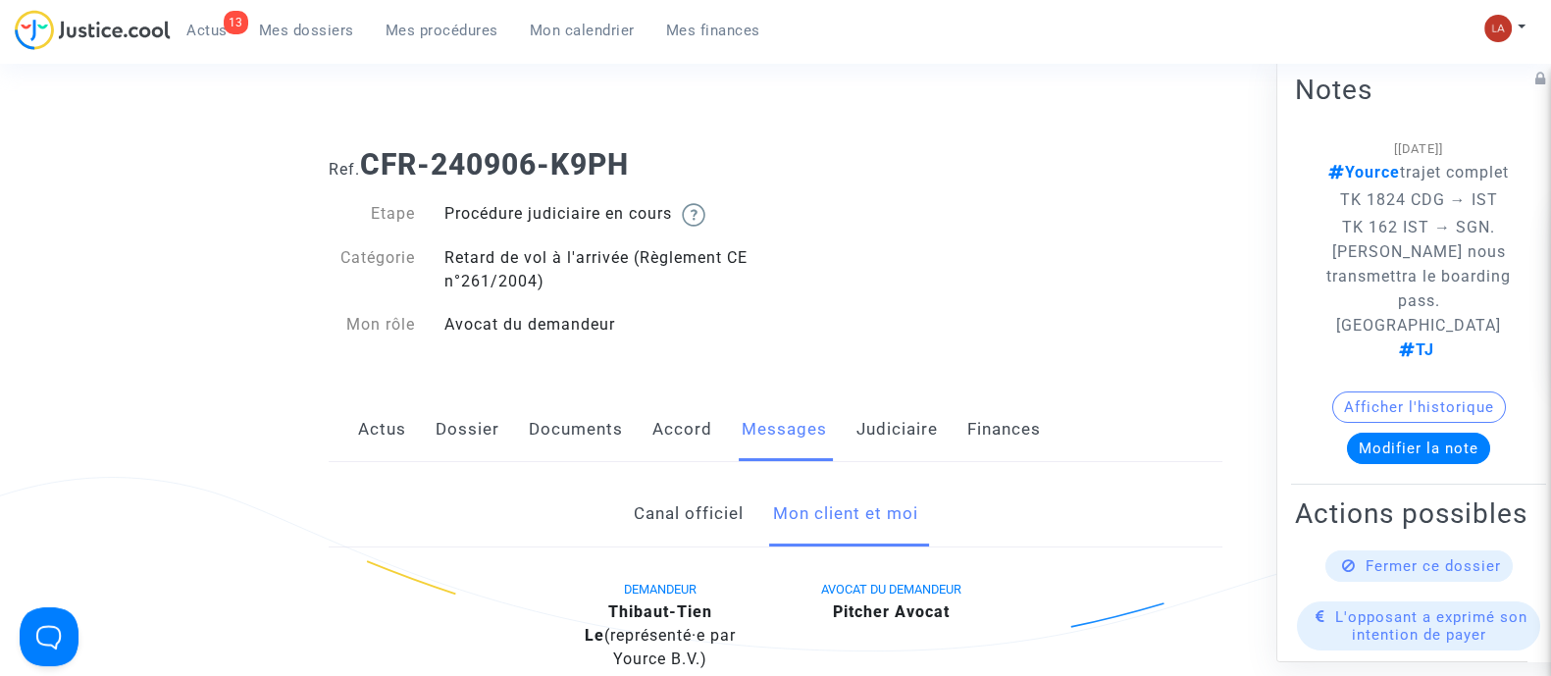
click at [719, 500] on link "Canal officiel" at bounding box center [688, 514] width 110 height 65
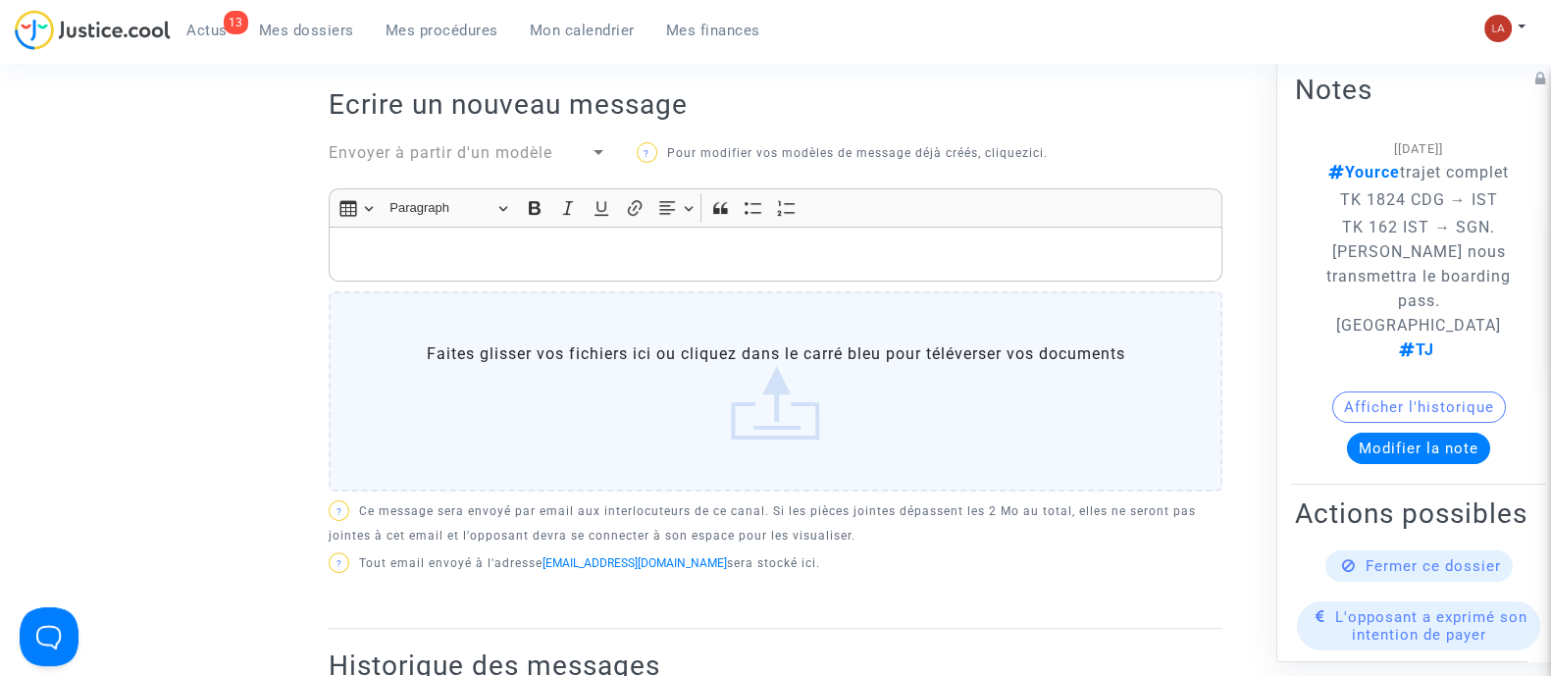
scroll to position [395, 0]
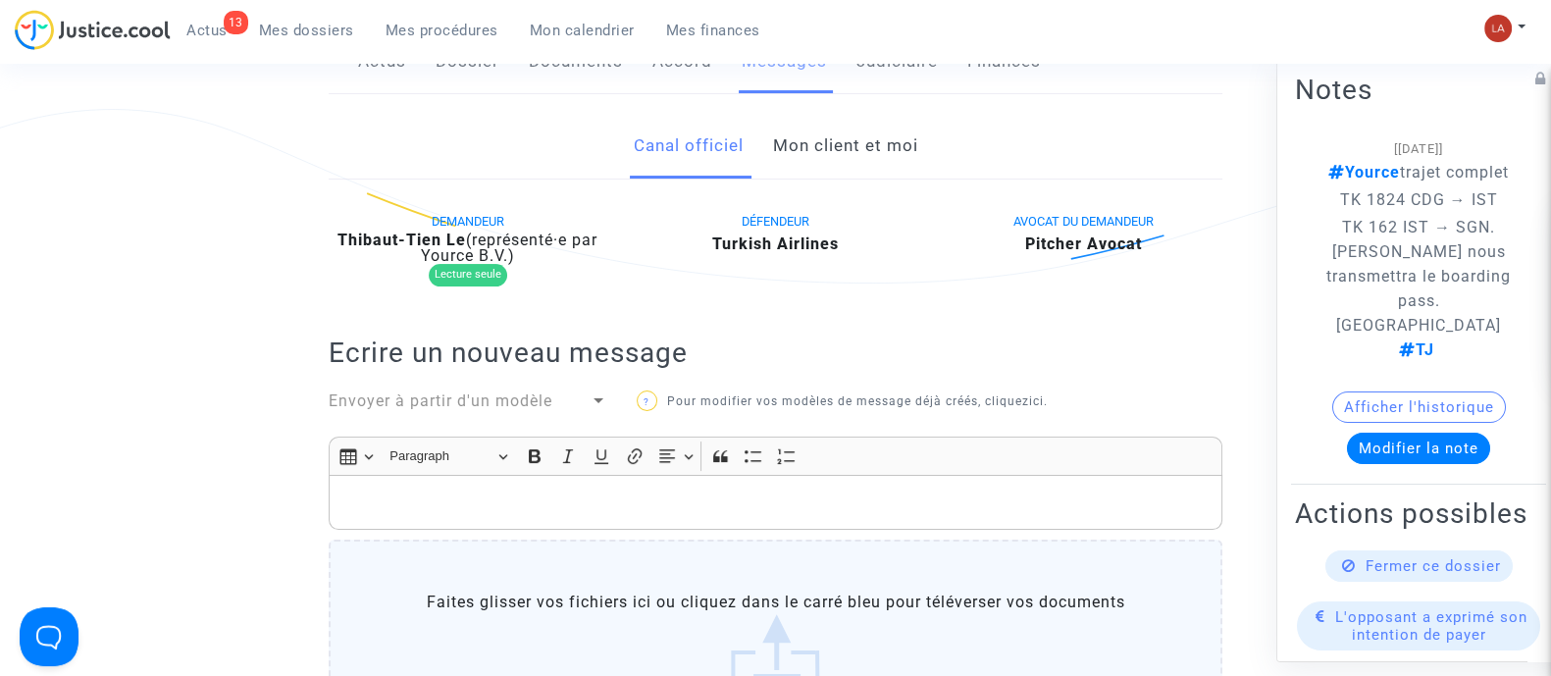
click at [466, 395] on span "Envoyer à partir d'un modèle" at bounding box center [441, 400] width 224 height 19
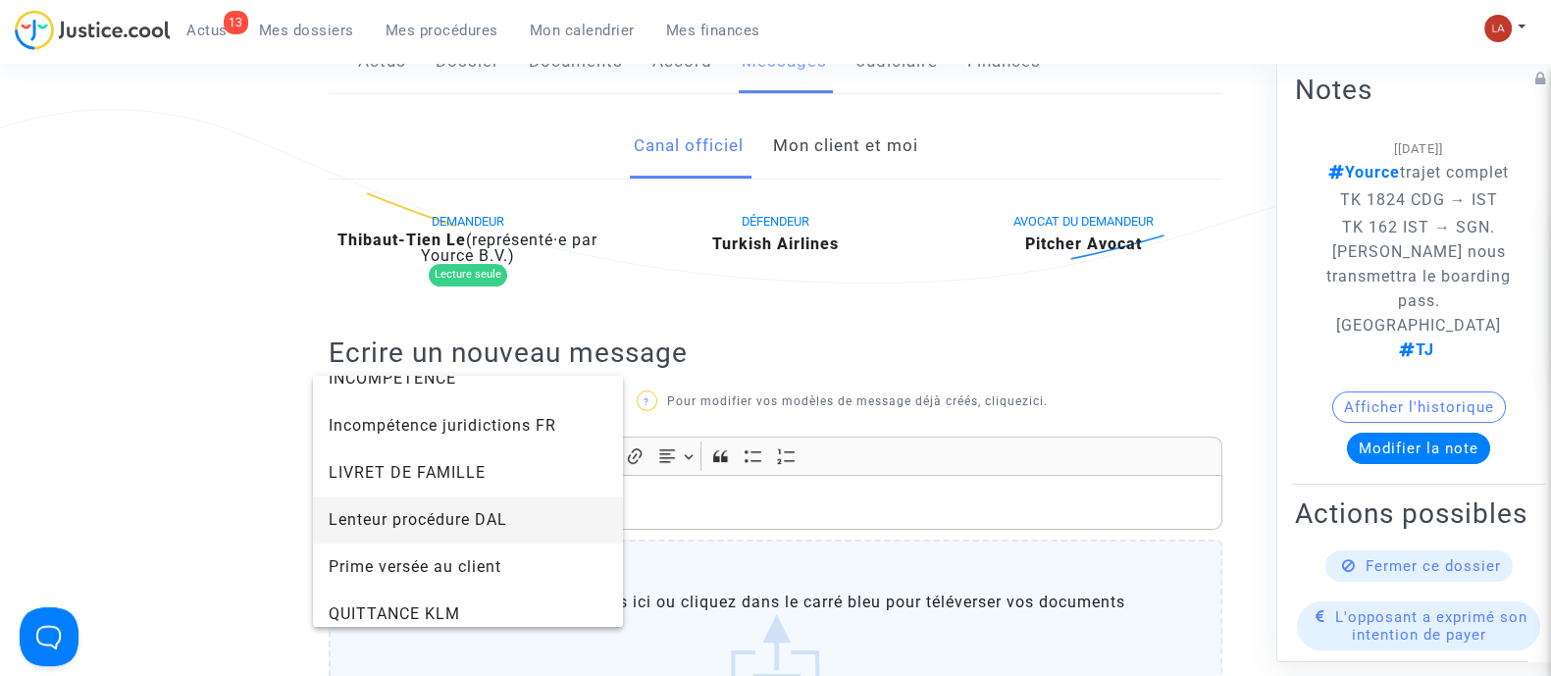
scroll to position [2085, 0]
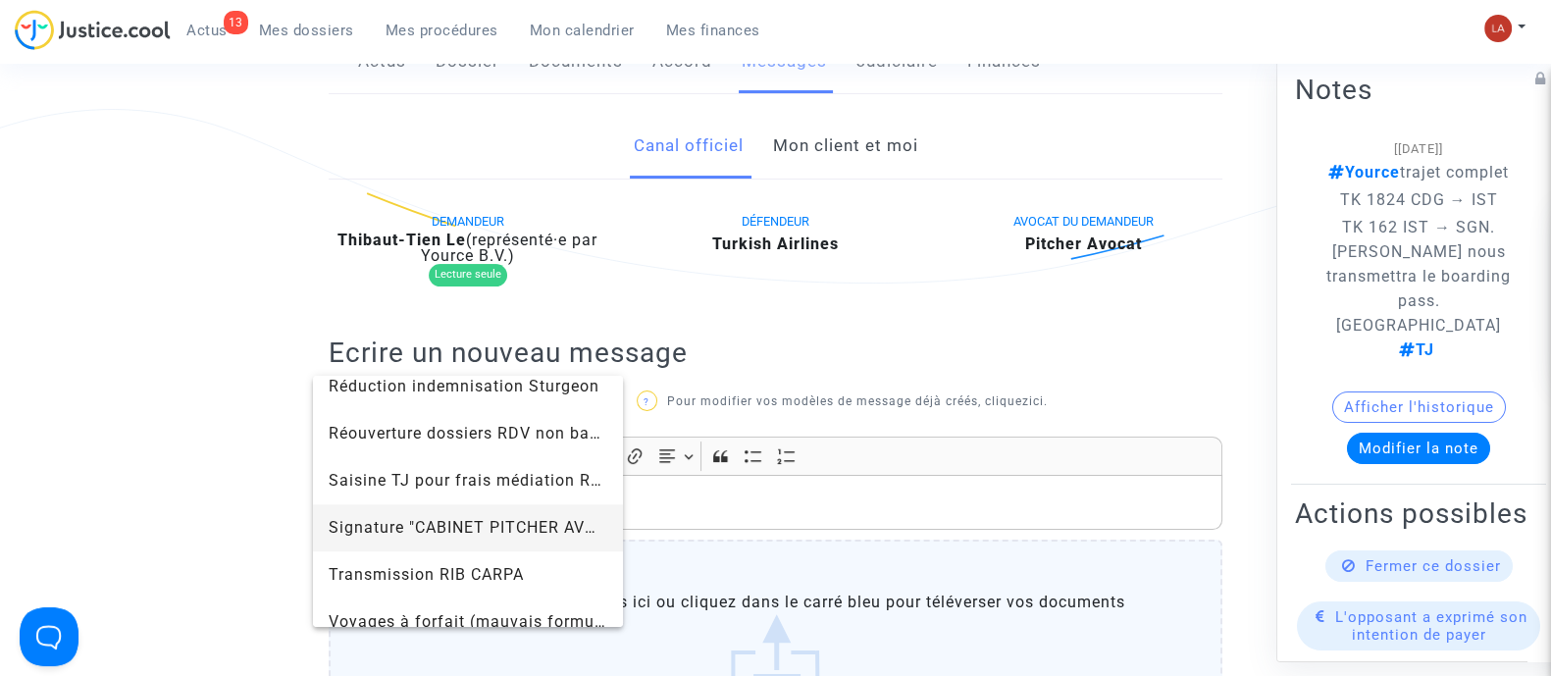
click at [451, 544] on span "Signature "CABINET PITCHER AVOCAT"" at bounding box center [468, 527] width 279 height 47
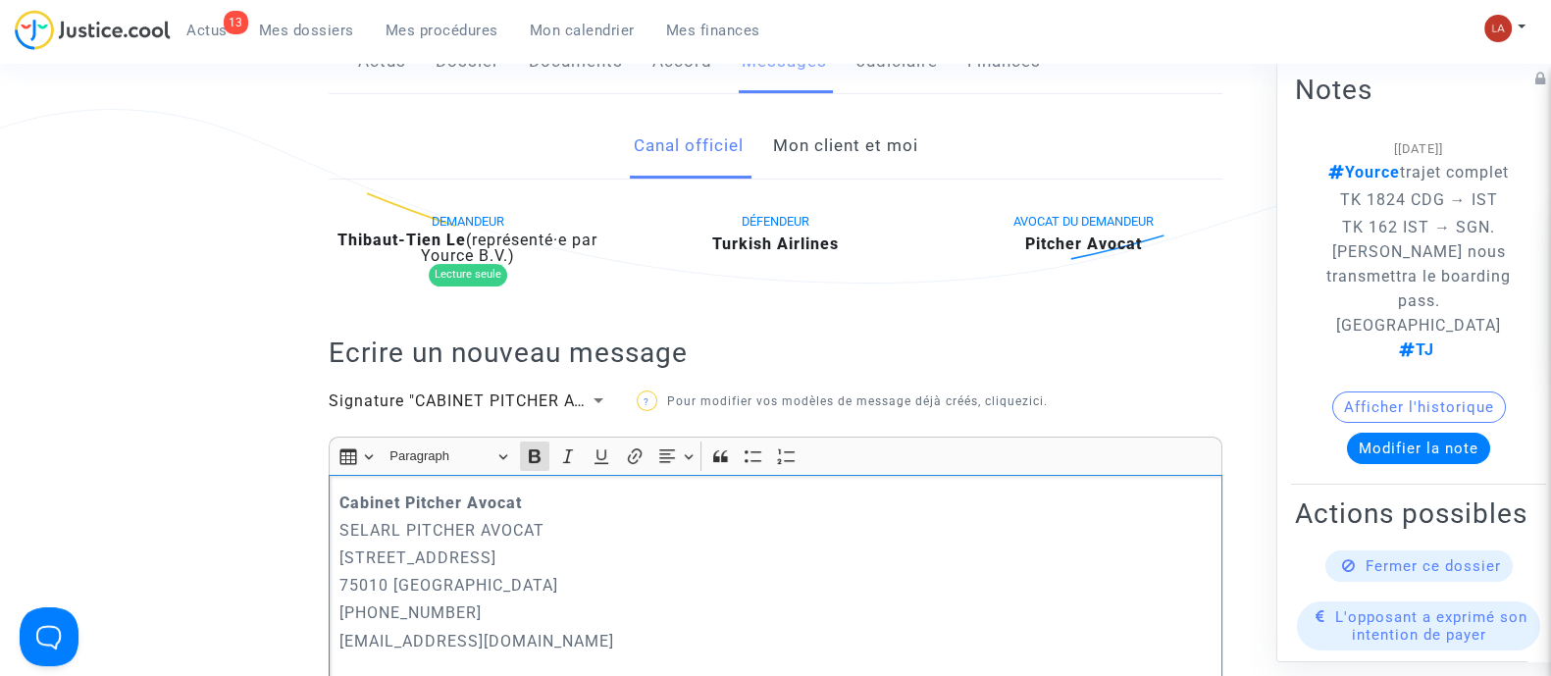
click at [341, 494] on strong "Cabinet Pitcher Avocat" at bounding box center [430, 503] width 183 height 19
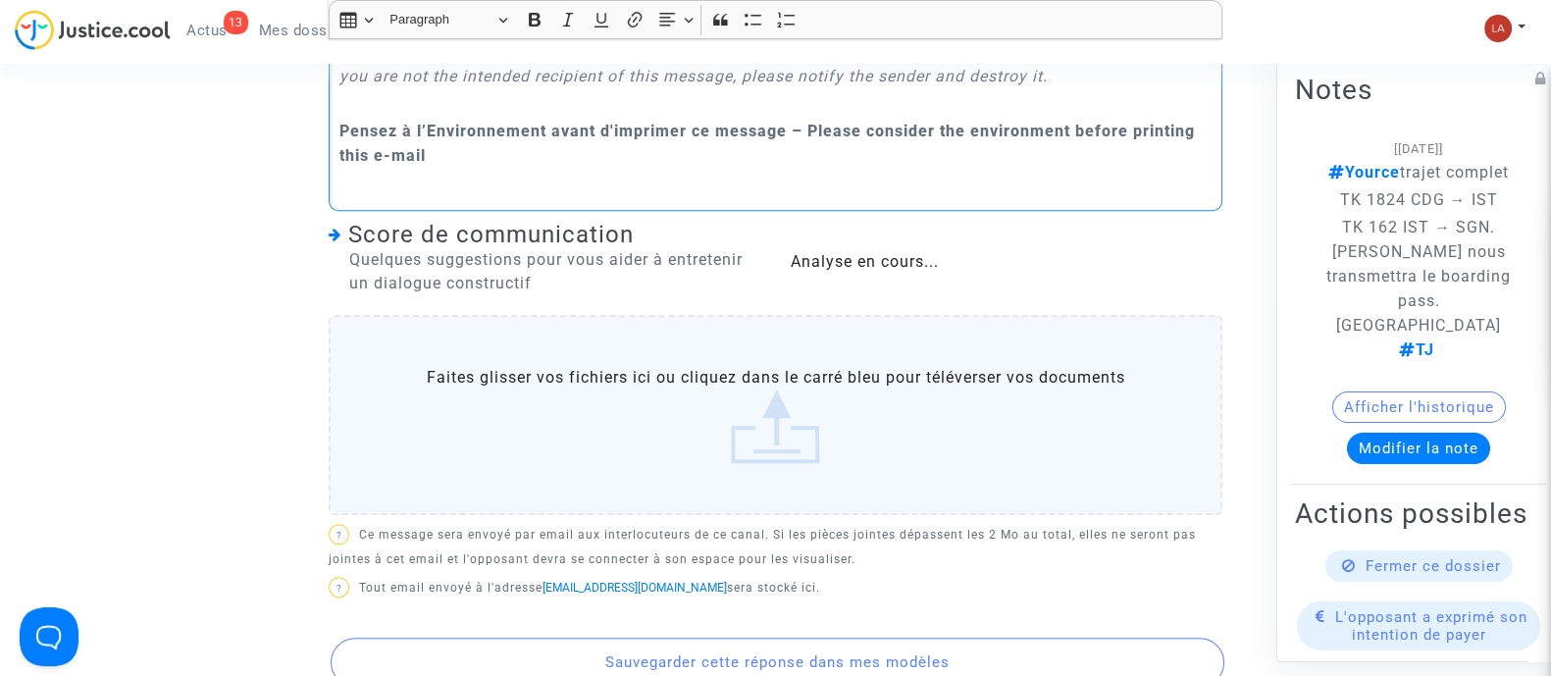
scroll to position [1622, 0]
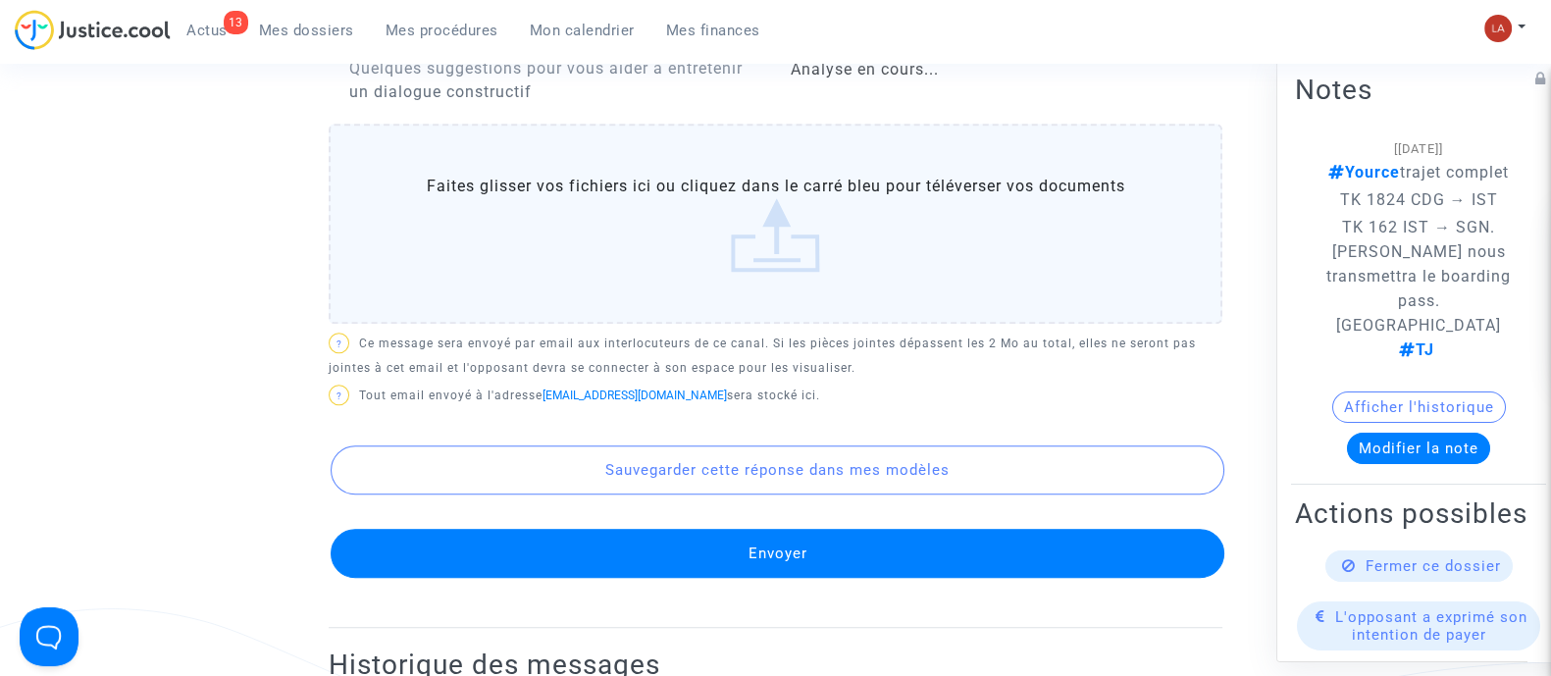
click at [693, 578] on button "Envoyer" at bounding box center [778, 553] width 894 height 49
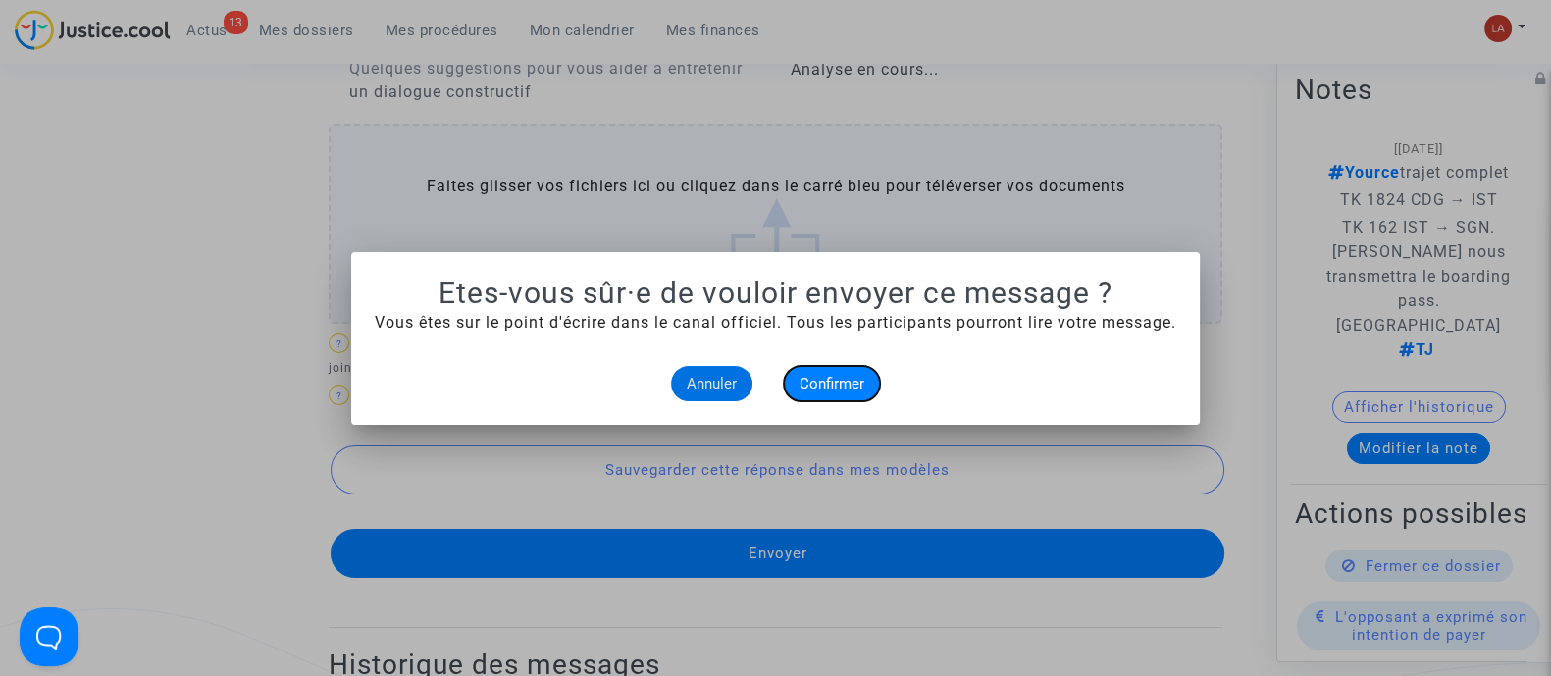
click at [849, 395] on button "Confirmer" at bounding box center [832, 383] width 96 height 35
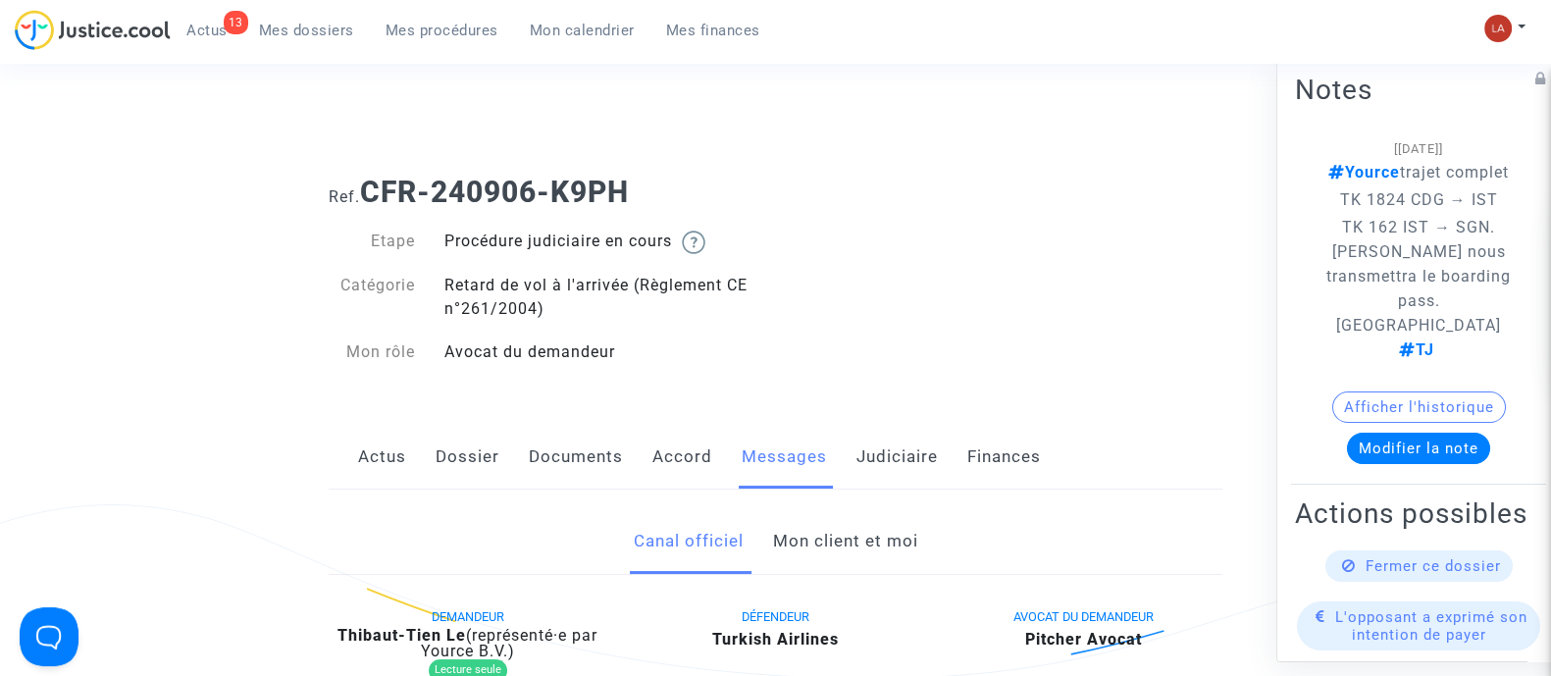
scroll to position [1622, 0]
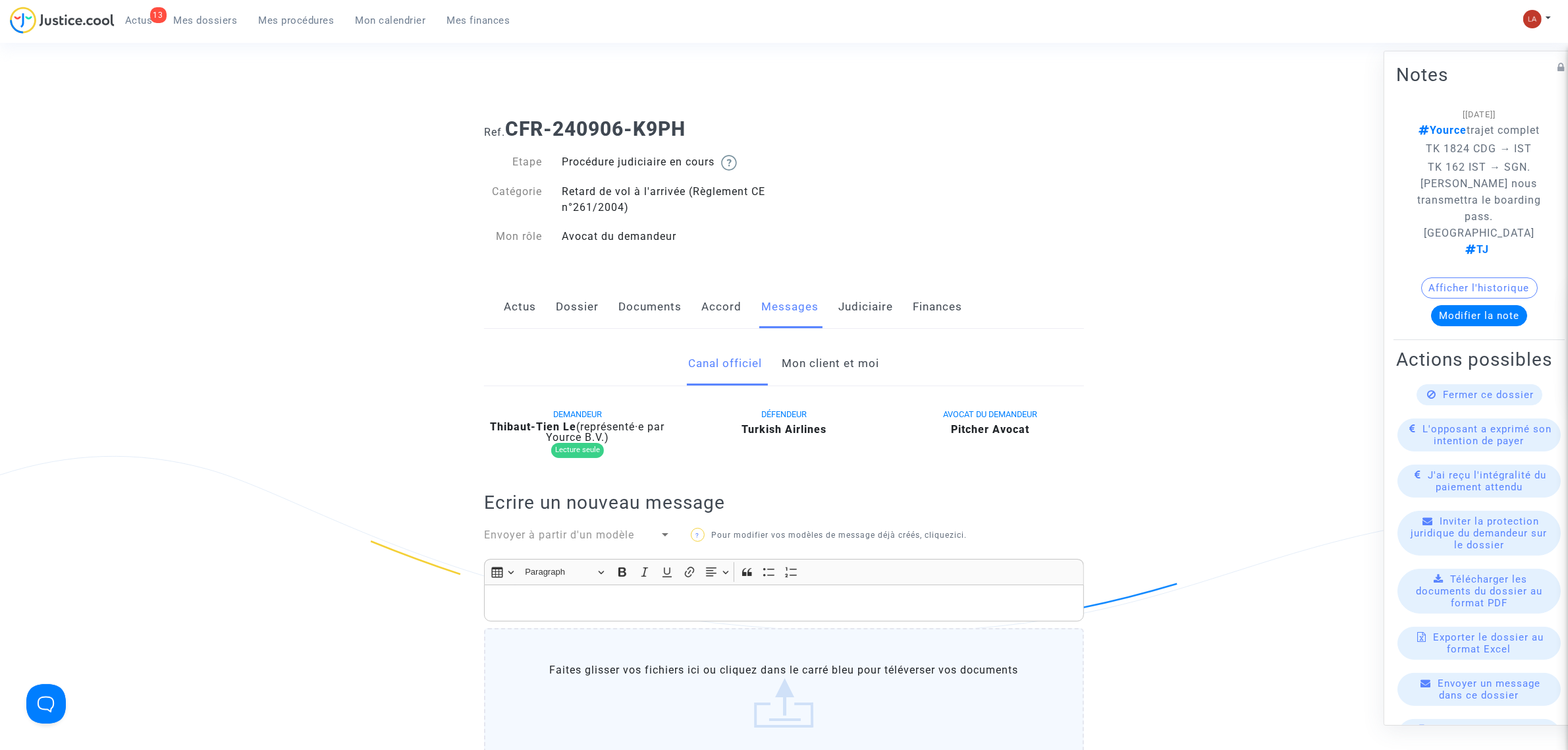
click at [558, 320] on link "Dossier" at bounding box center [577, 307] width 43 height 44
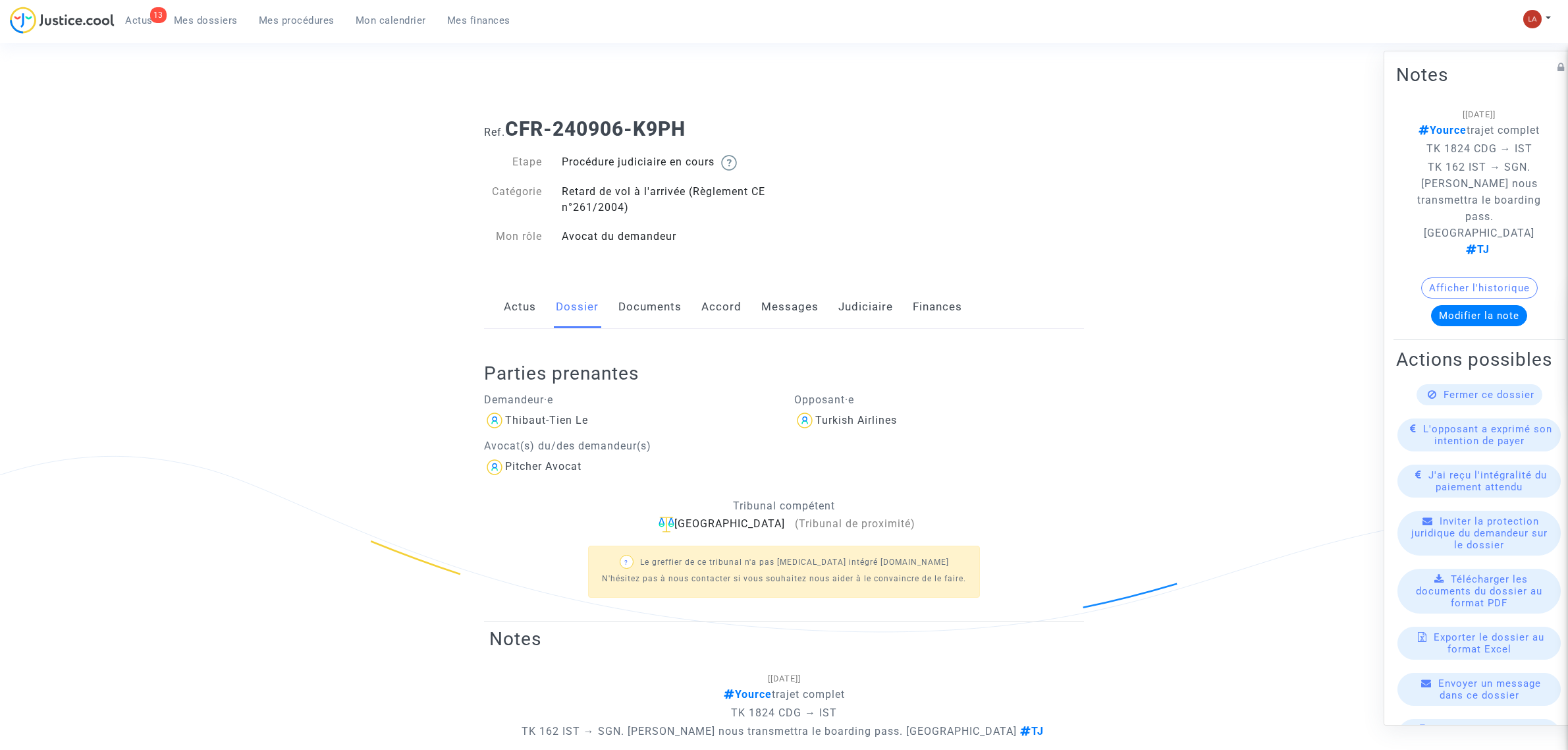
drag, startPoint x: 0, startPoint y: 0, endPoint x: 808, endPoint y: 332, distance: 873.5
click at [812, 334] on div "Parties prenantes Demandeur·[PERSON_NAME]-Tien Le Avocat(s) du/des demandeur(s)…" at bounding box center [784, 475] width 600 height 293
click at [801, 320] on link "Messages" at bounding box center [789, 307] width 57 height 44
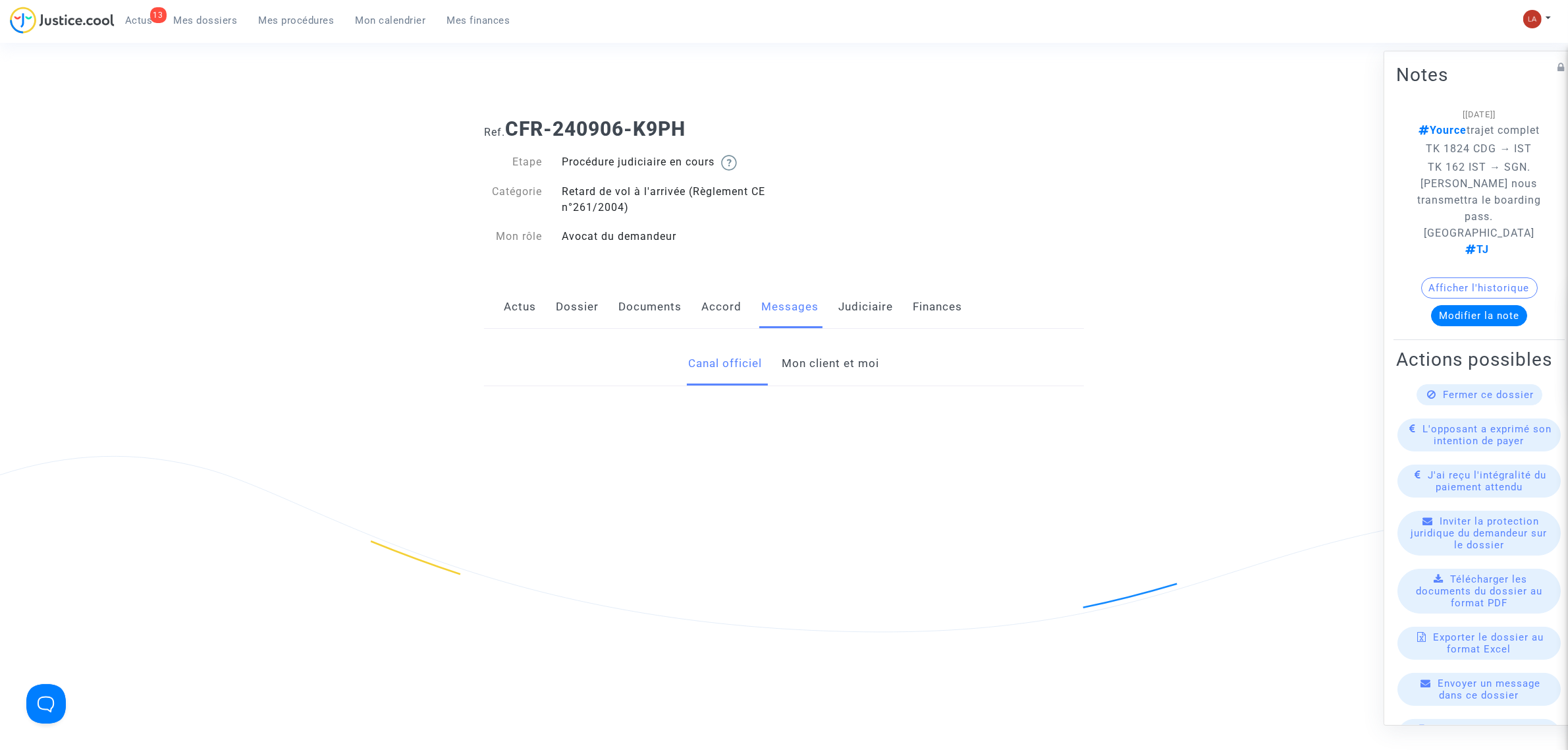
scroll to position [1, 0]
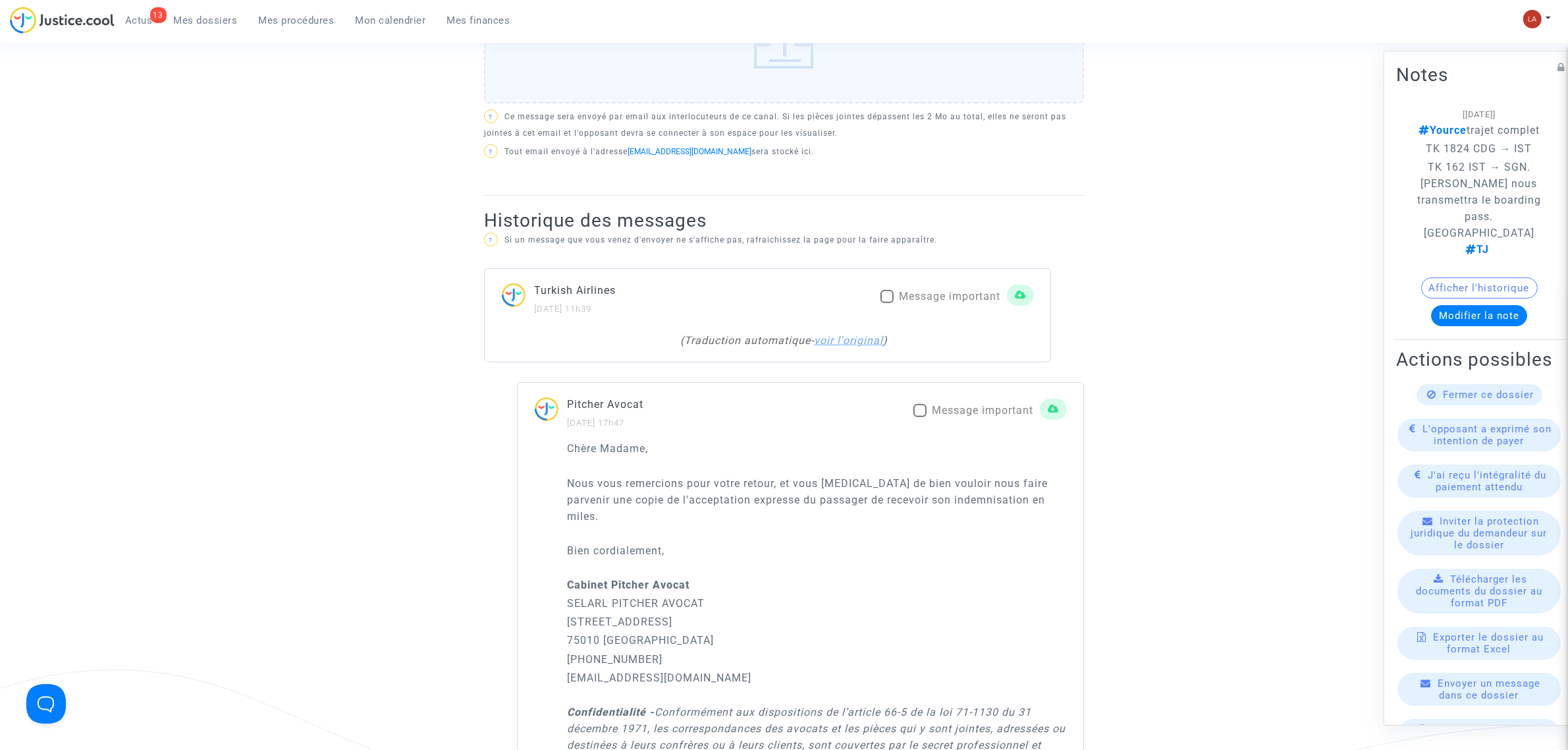
click at [864, 346] on link "voir l'original" at bounding box center [848, 340] width 69 height 13
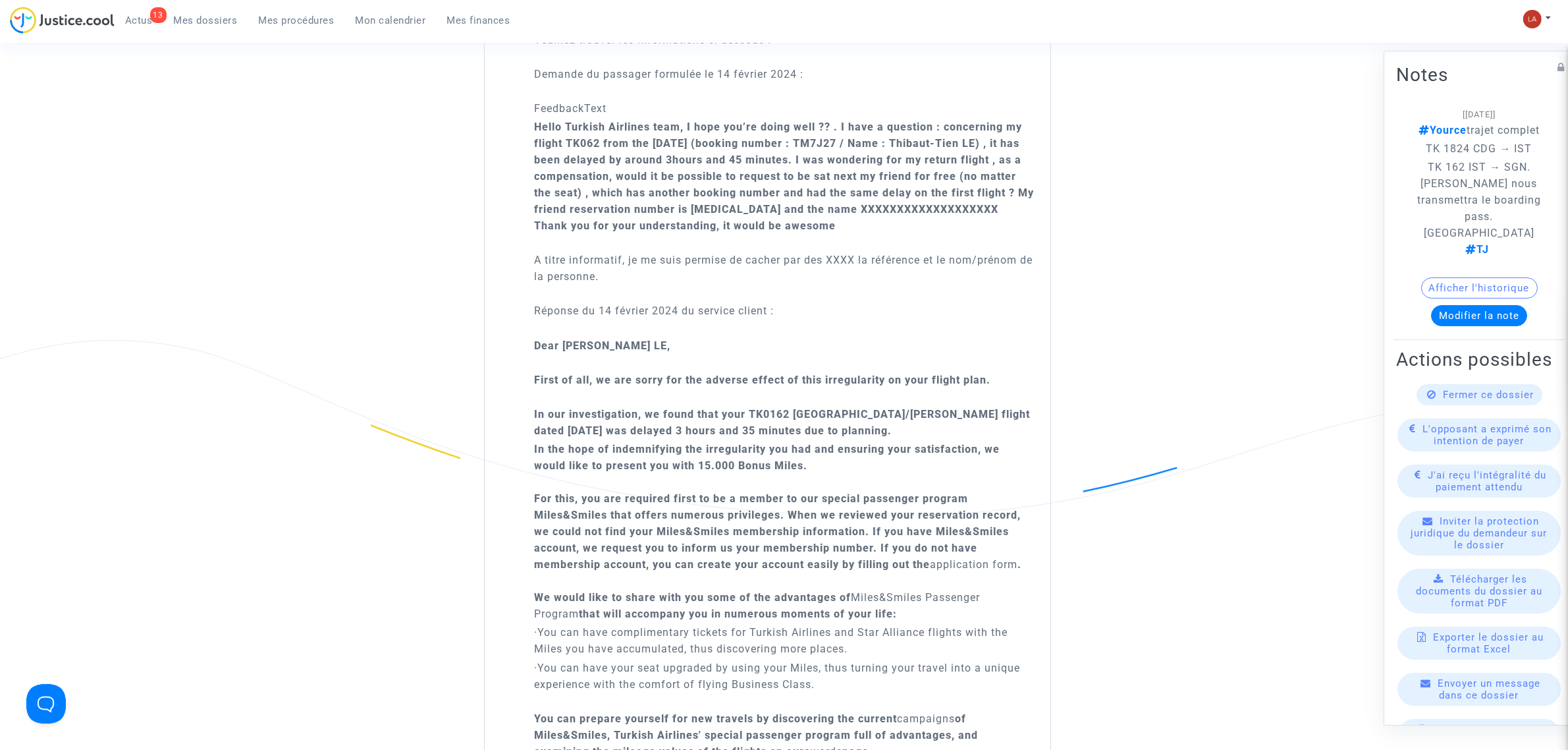
scroll to position [906, 0]
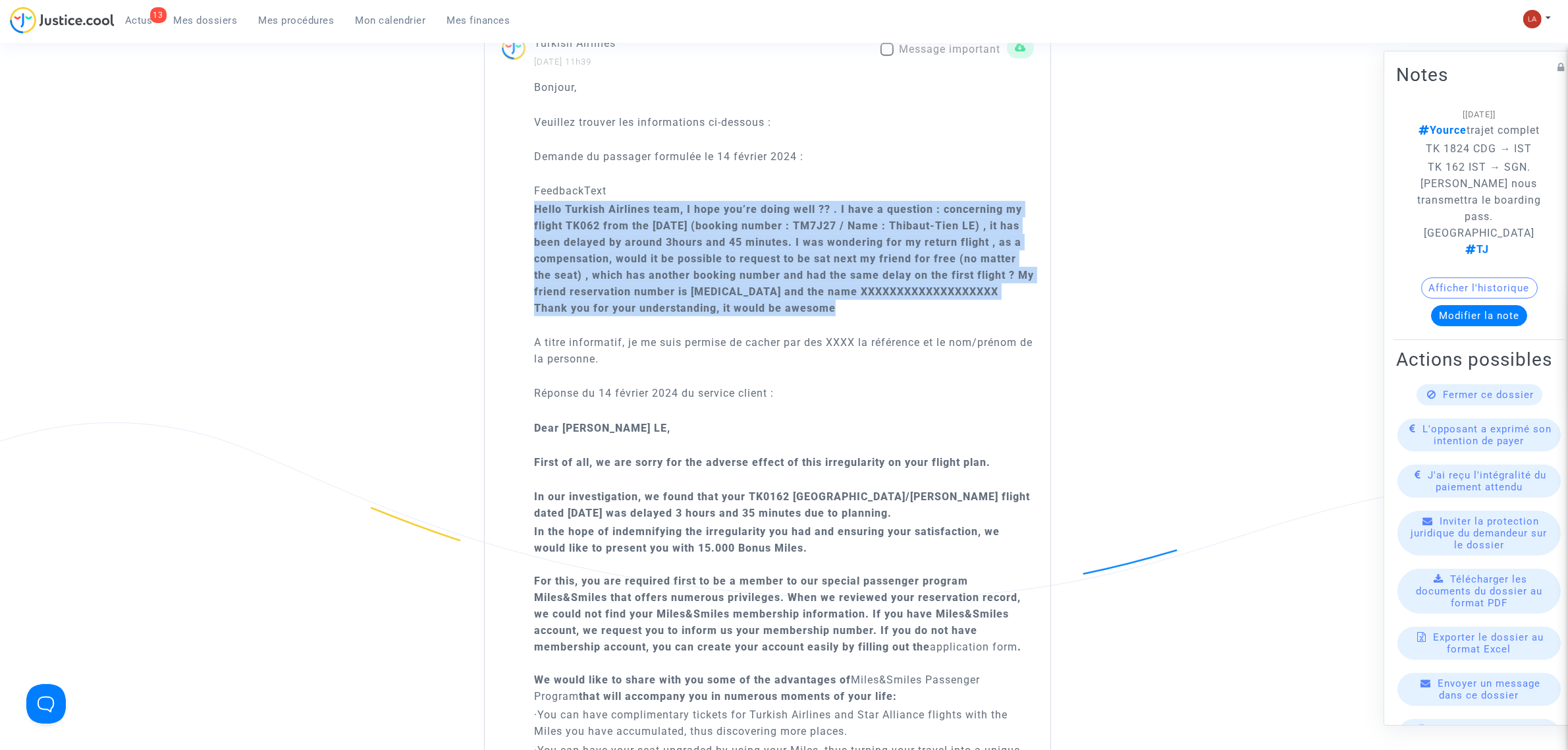
drag, startPoint x: 531, startPoint y: 208, endPoint x: 840, endPoint y: 310, distance: 325.4
copy b "Hello Turkish Airlines team, I hope you’re doing well ?? . I have a question : …"
click at [685, 555] on p "In the hope of indemnifying the irregularity you had and ensuring your satisfac…" at bounding box center [784, 614] width 500 height 181
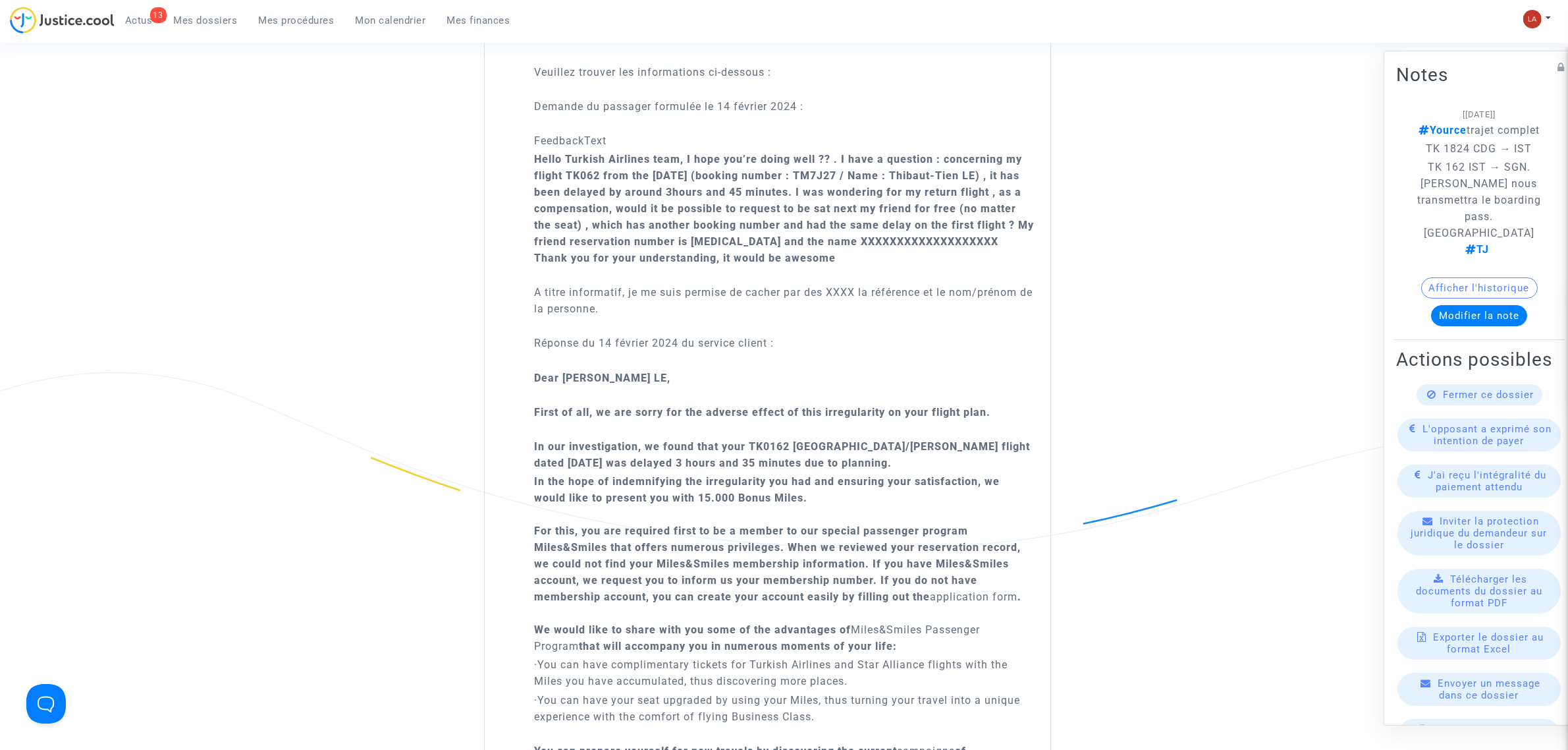
scroll to position [1070, 0]
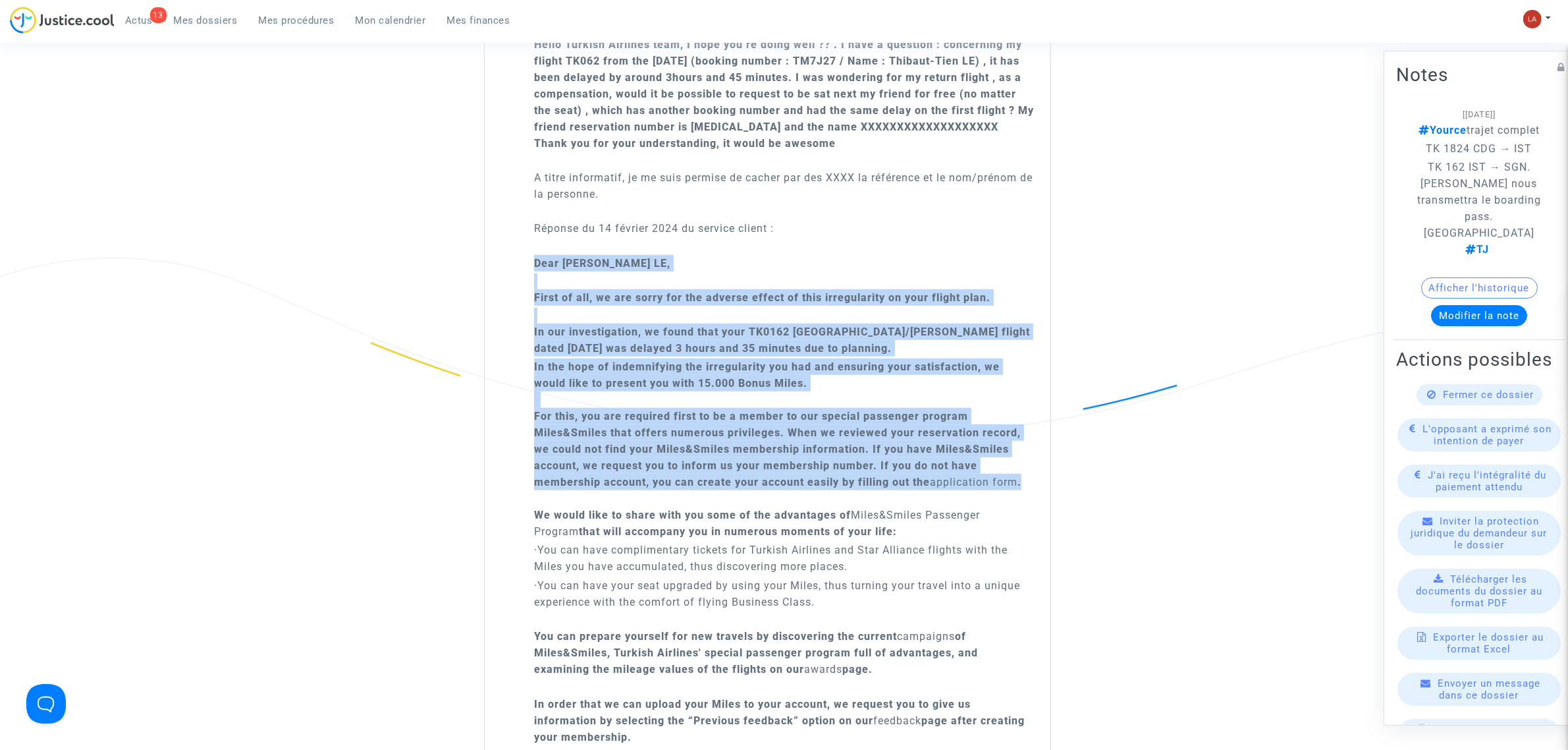
drag, startPoint x: 532, startPoint y: 263, endPoint x: 1032, endPoint y: 489, distance: 548.7
copy div "Dear [PERSON_NAME] LE, First of all, we are sorry for the adverse effect of thi…"
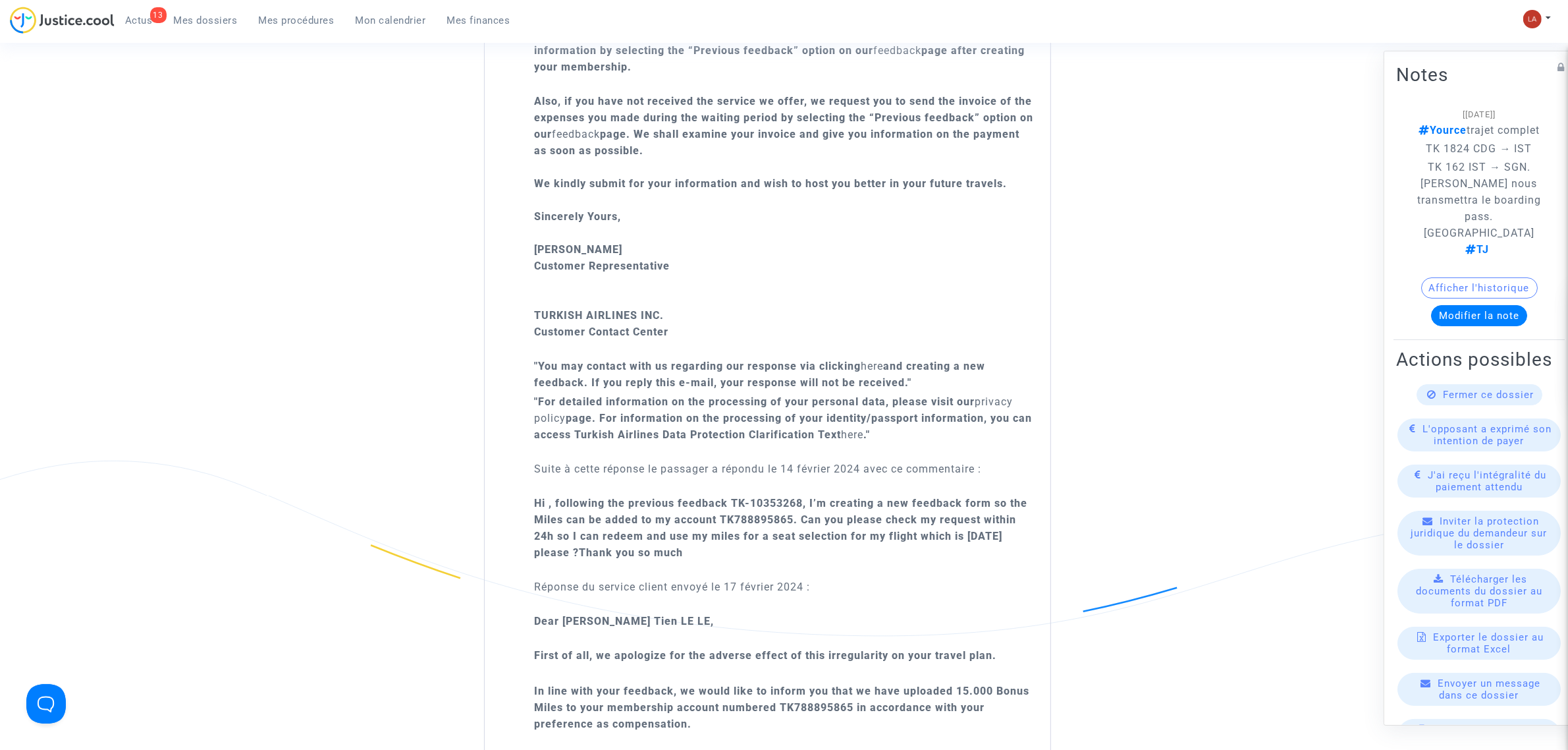
scroll to position [1741, 0]
drag, startPoint x: 665, startPoint y: 549, endPoint x: 484, endPoint y: 506, distance: 186.0
click at [484, 506] on div "Turkish Airlines [DATE] 11h39 Message important Bonjour, Veuillez trouver les i…" at bounding box center [767, 240] width 567 height 2108
copy b "Hi , following the previous feedback TK-10353268, I’m creating a new feedback f…"
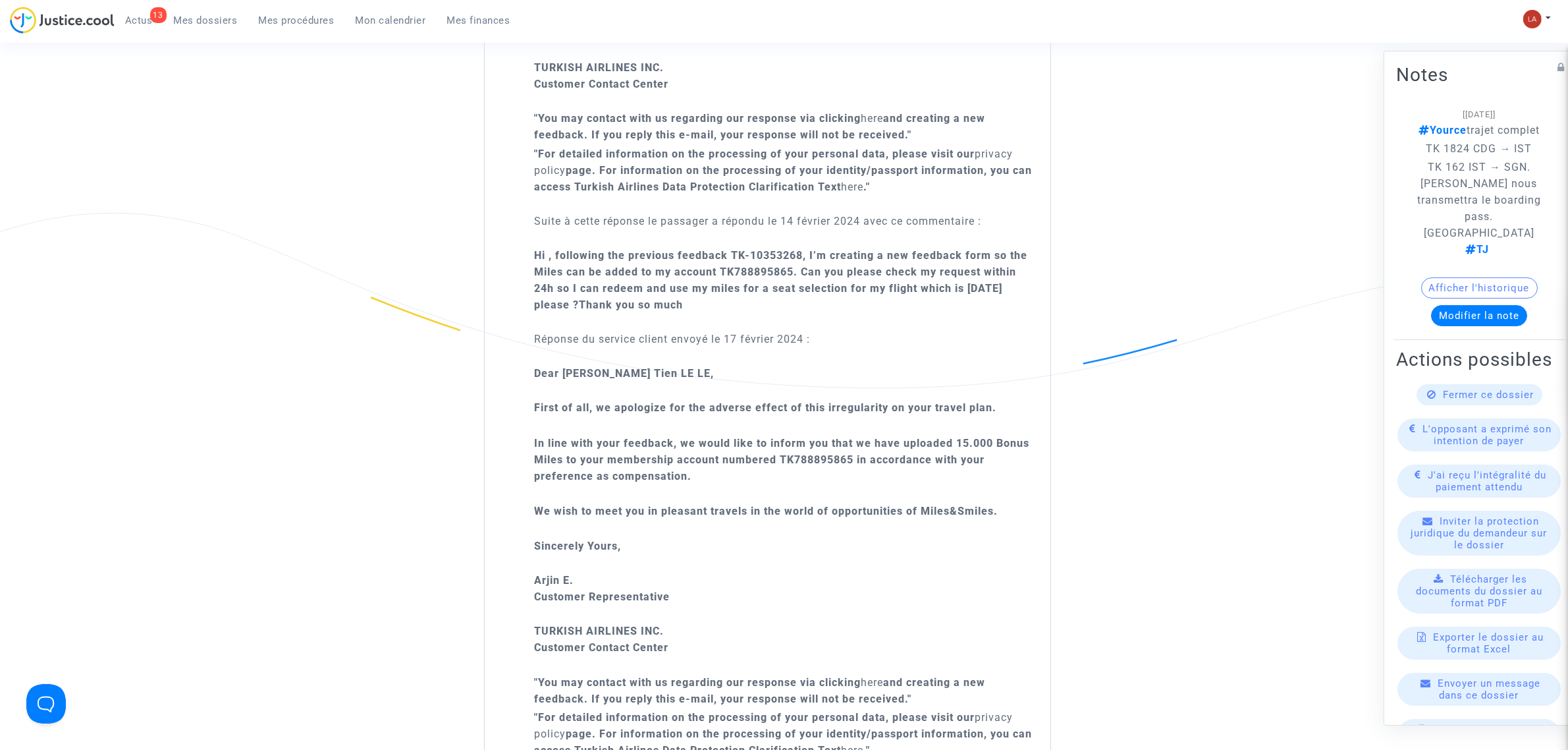
click at [775, 451] on p "In line with your feedback, we would like to inform you that we have uploaded 1…" at bounding box center [784, 468] width 500 height 66
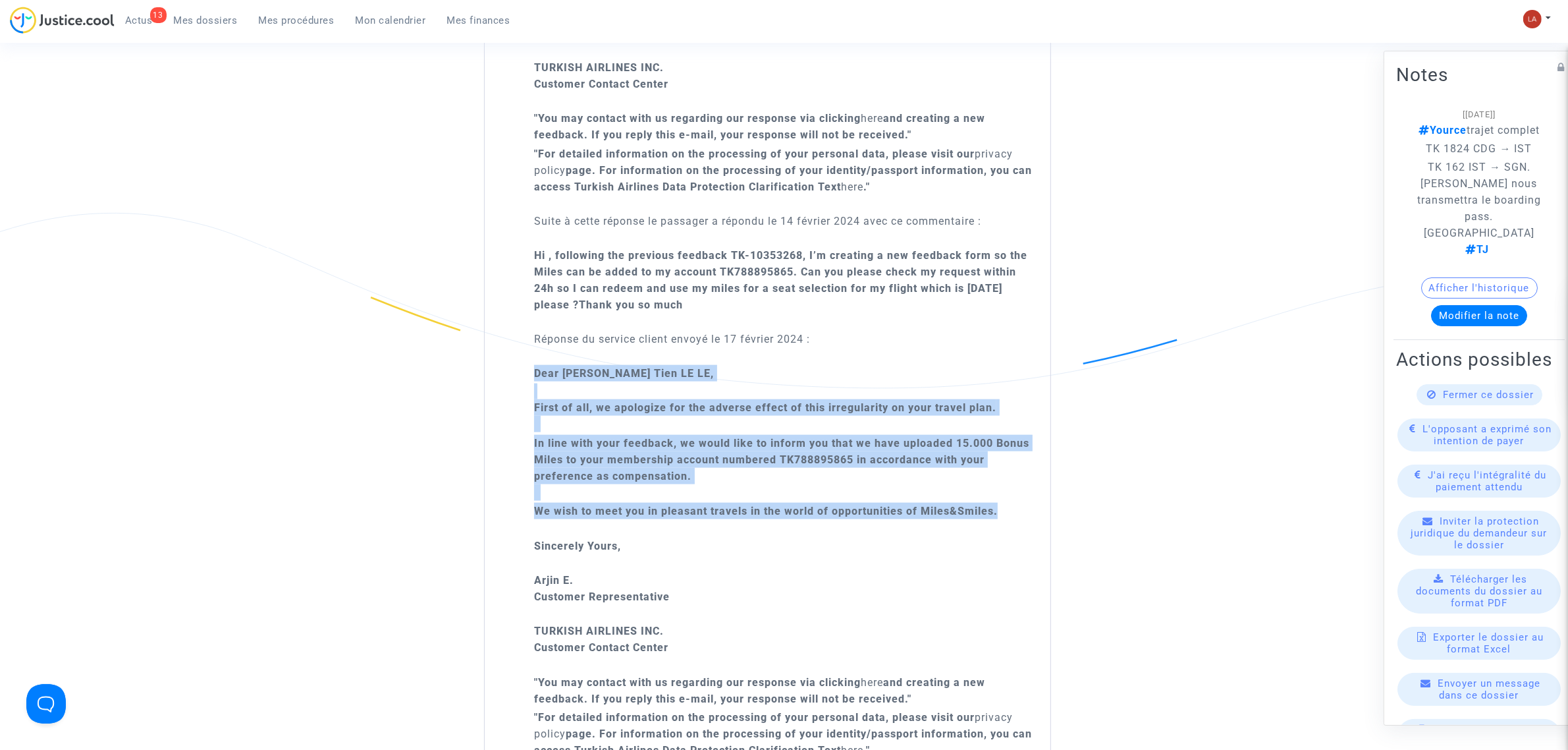
drag, startPoint x: 1002, startPoint y: 514, endPoint x: 524, endPoint y: 372, distance: 498.6
click at [524, 372] on div "Bonjour, [PERSON_NAME] trouver les informations ci-dessous : Demande du passage…" at bounding box center [767, 21] width 566 height 2050
copy div "Dear [PERSON_NAME] LE LE, First of all, we apologize for the adverse effect of …"
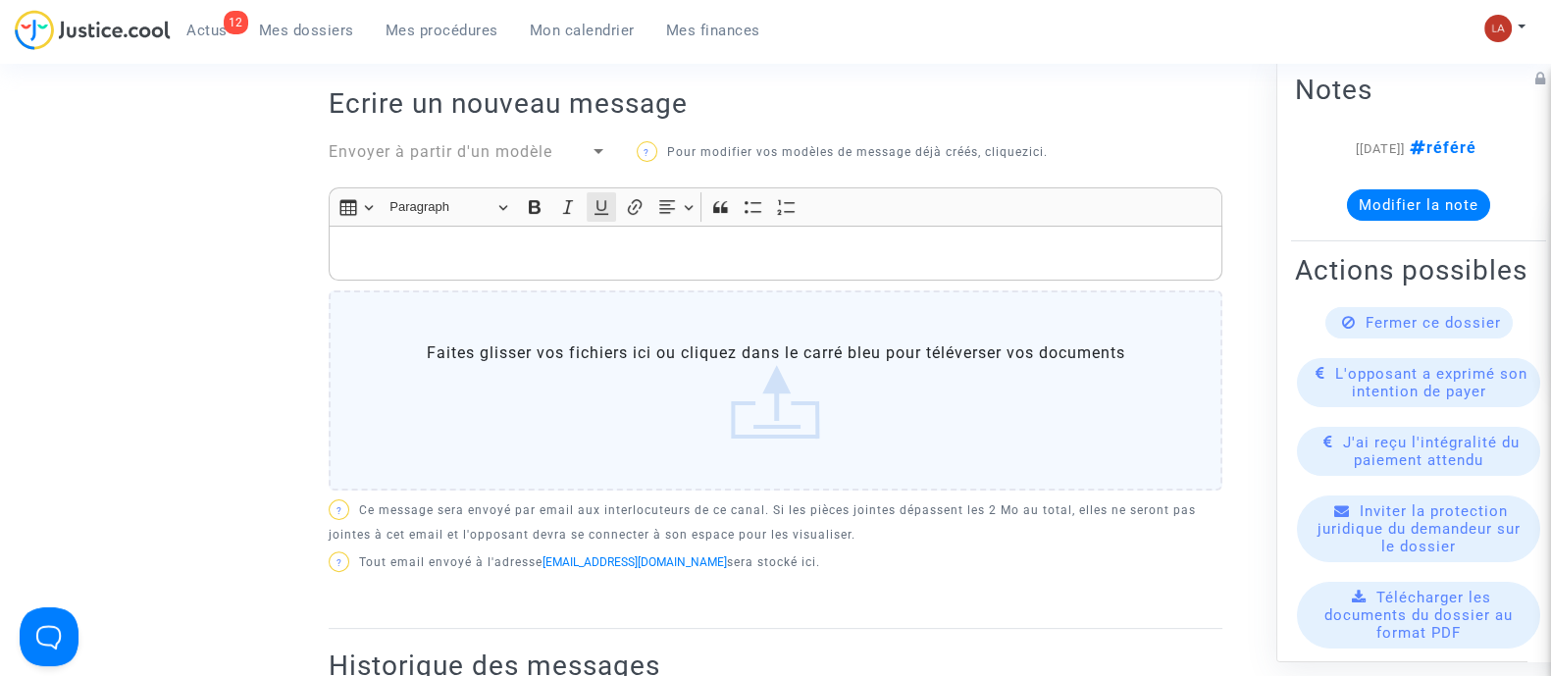
scroll to position [613, 0]
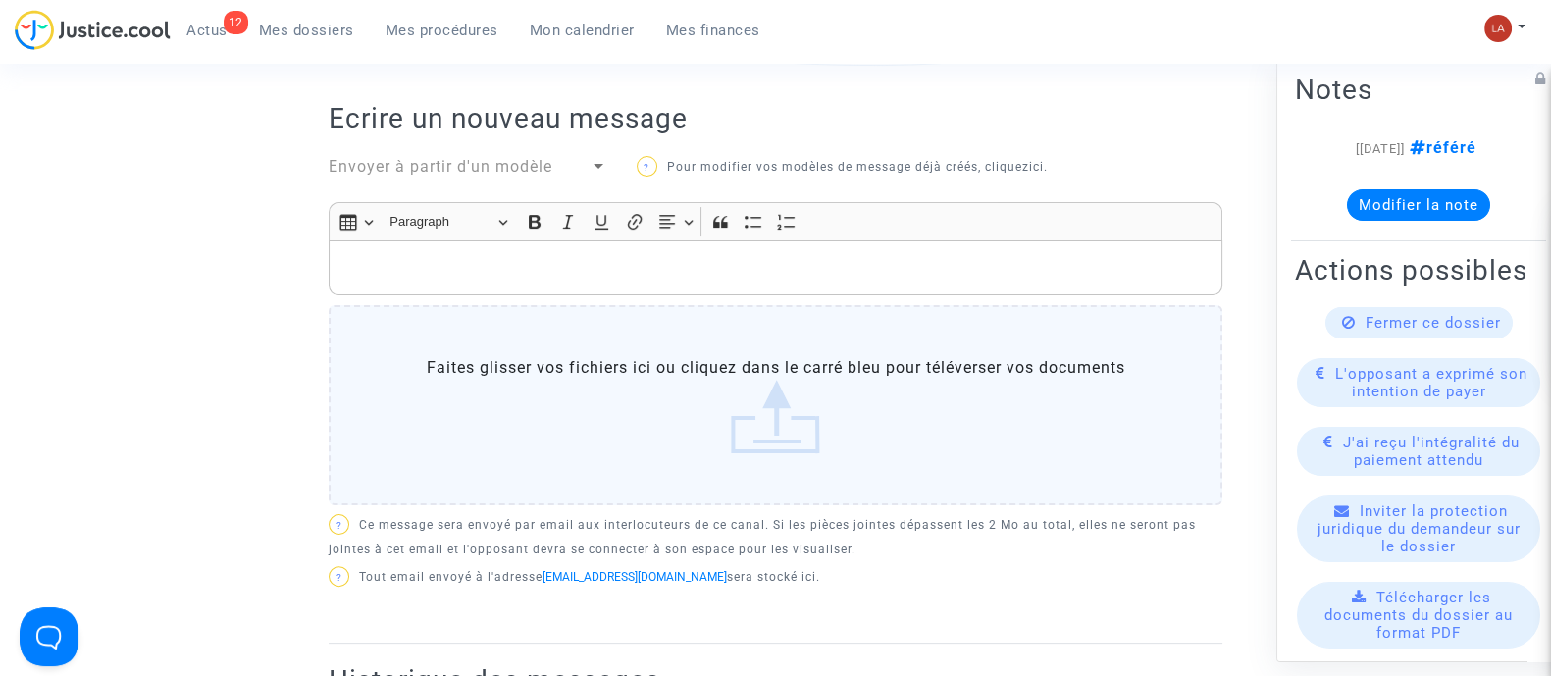
click at [580, 249] on div "Rich Text Editor, main" at bounding box center [776, 267] width 894 height 55
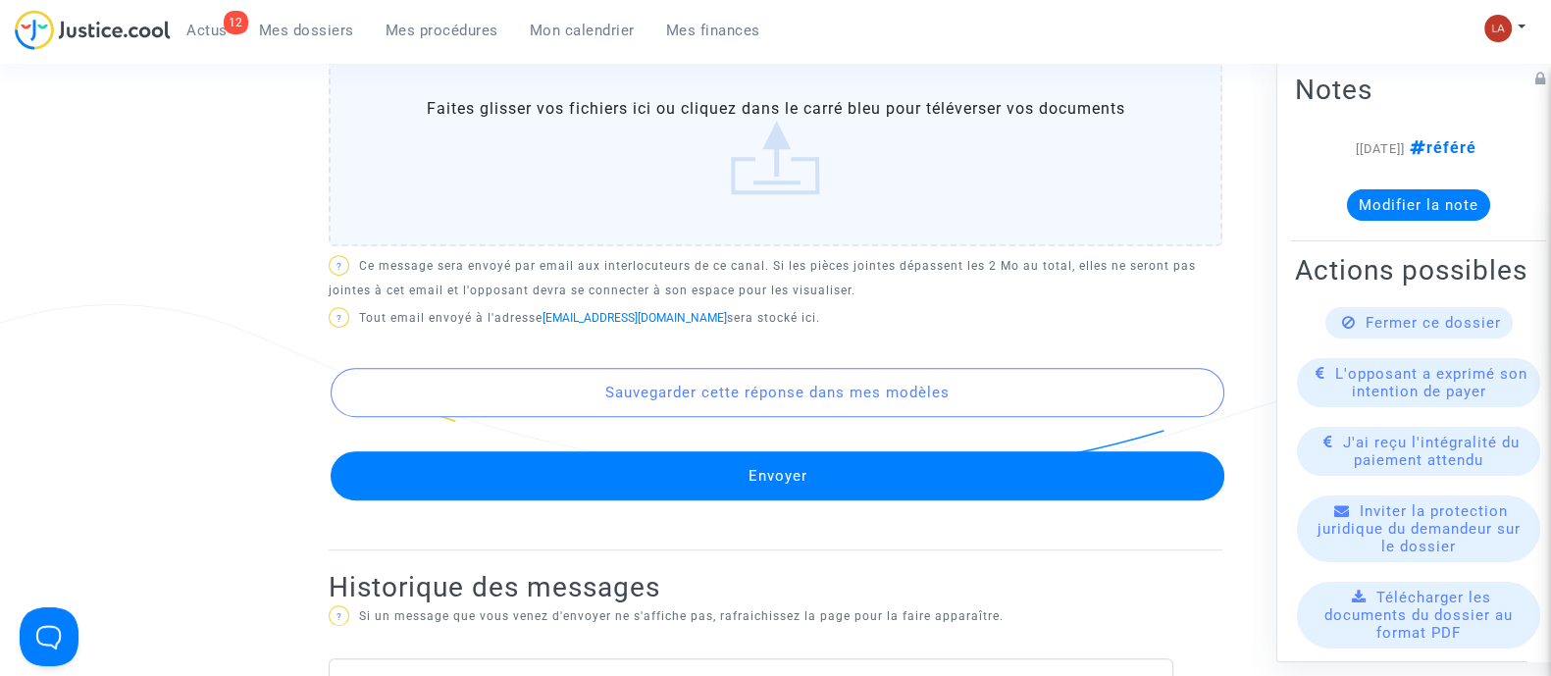
scroll to position [1104, 0]
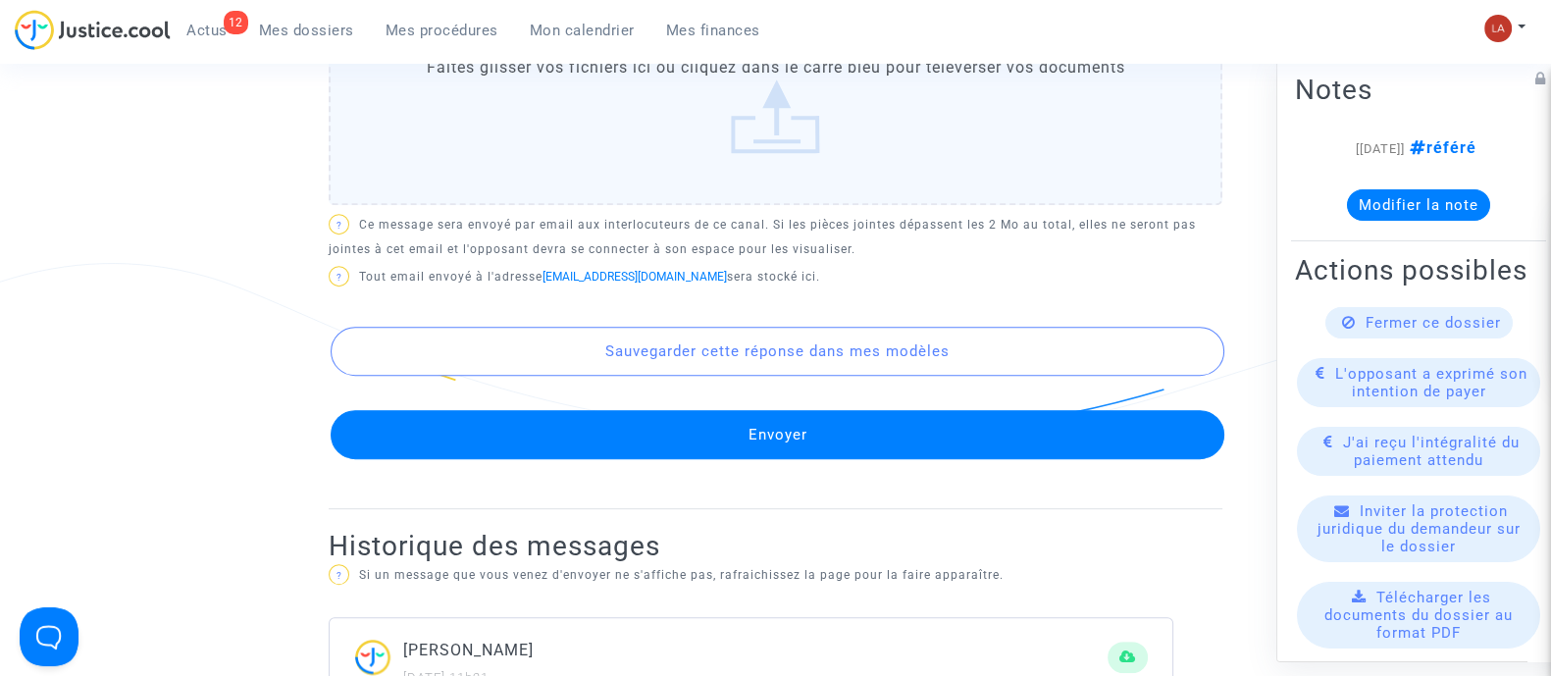
click at [746, 445] on button "Envoyer" at bounding box center [778, 434] width 894 height 49
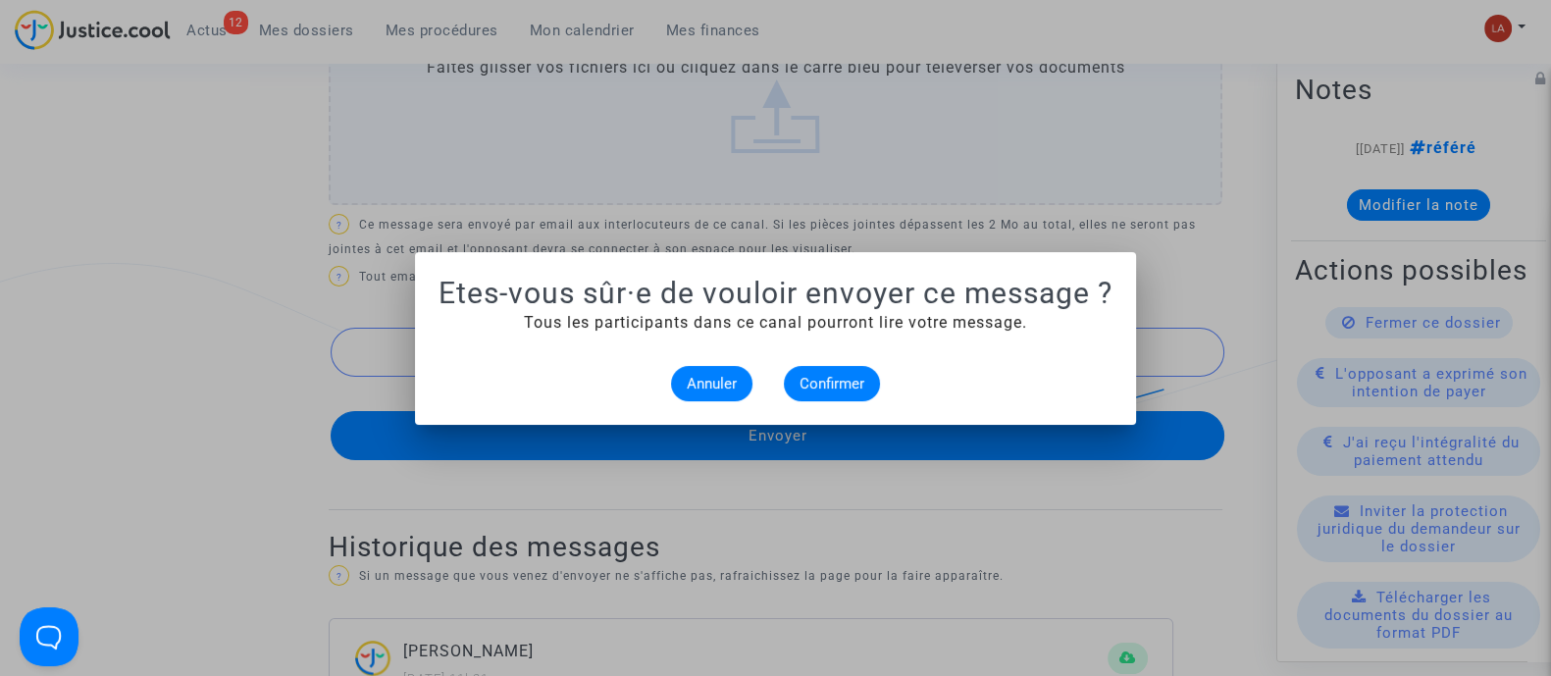
scroll to position [0, 0]
click at [829, 385] on span "Confirmer" at bounding box center [832, 384] width 65 height 18
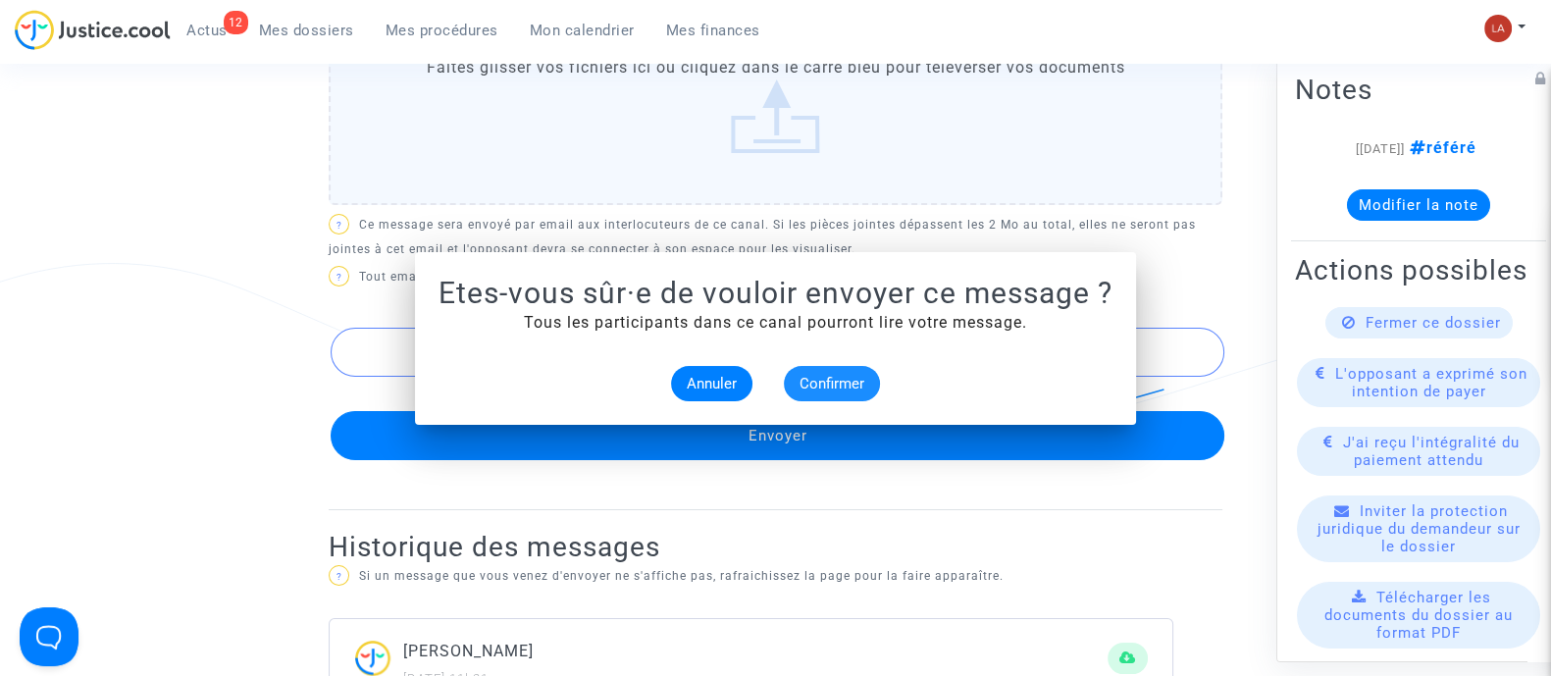
scroll to position [1104, 0]
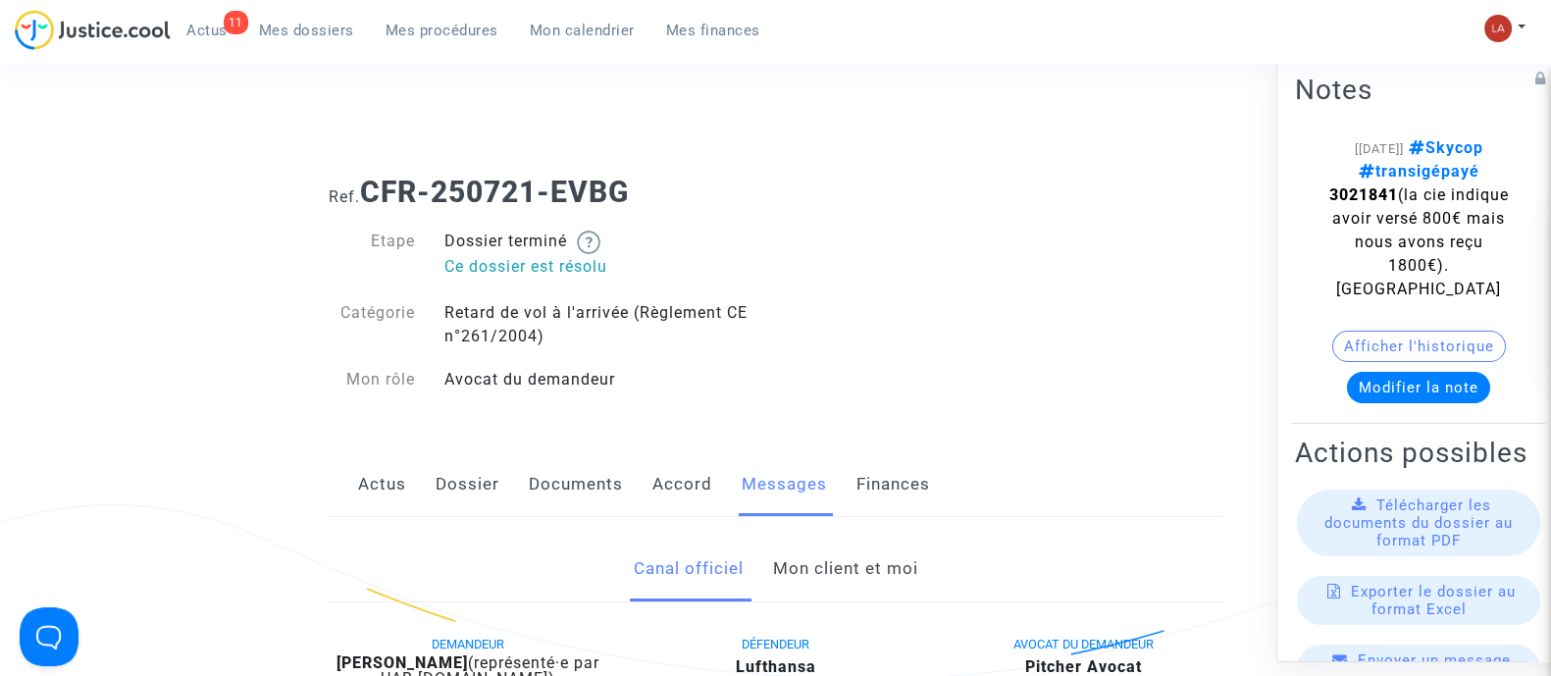
click at [1396, 195] on strong "3021841" at bounding box center [1364, 193] width 69 height 19
copy span "3021841"
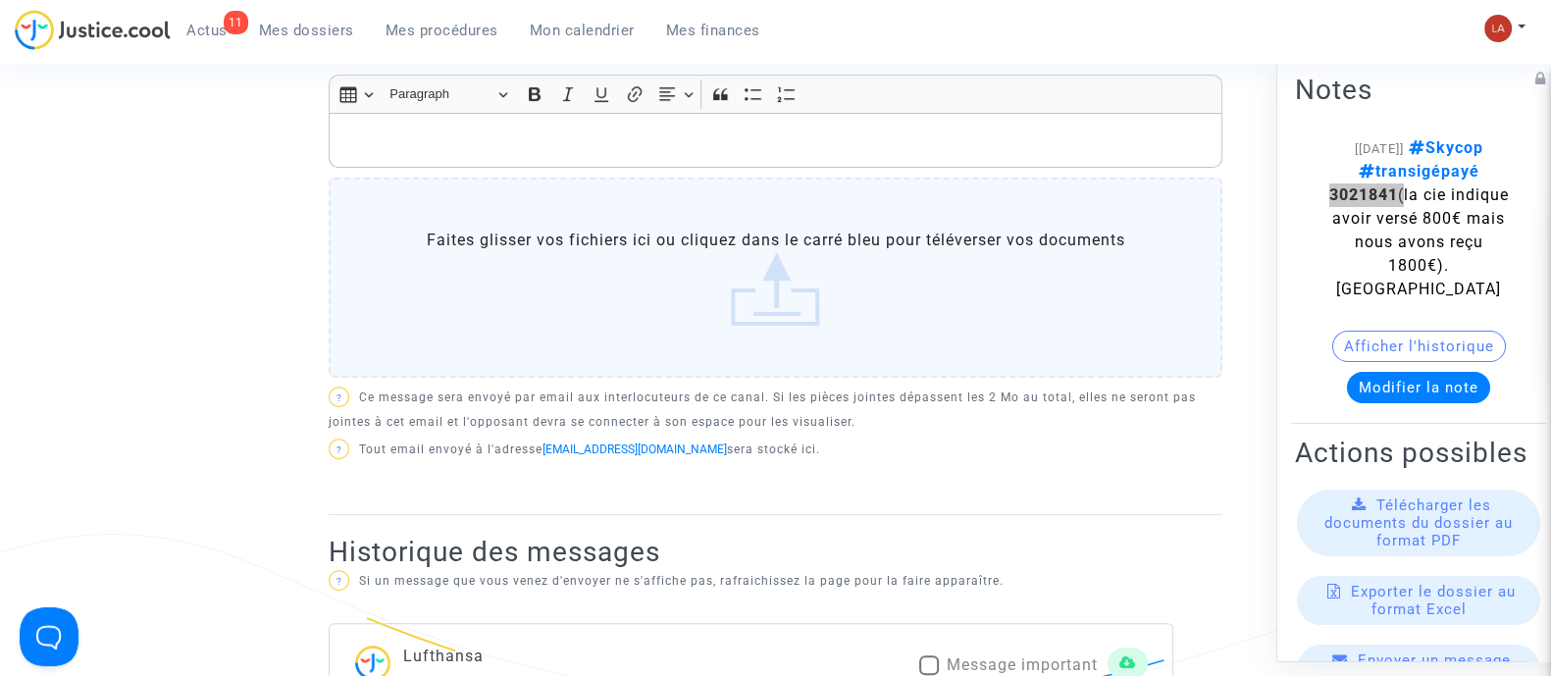
scroll to position [368, 0]
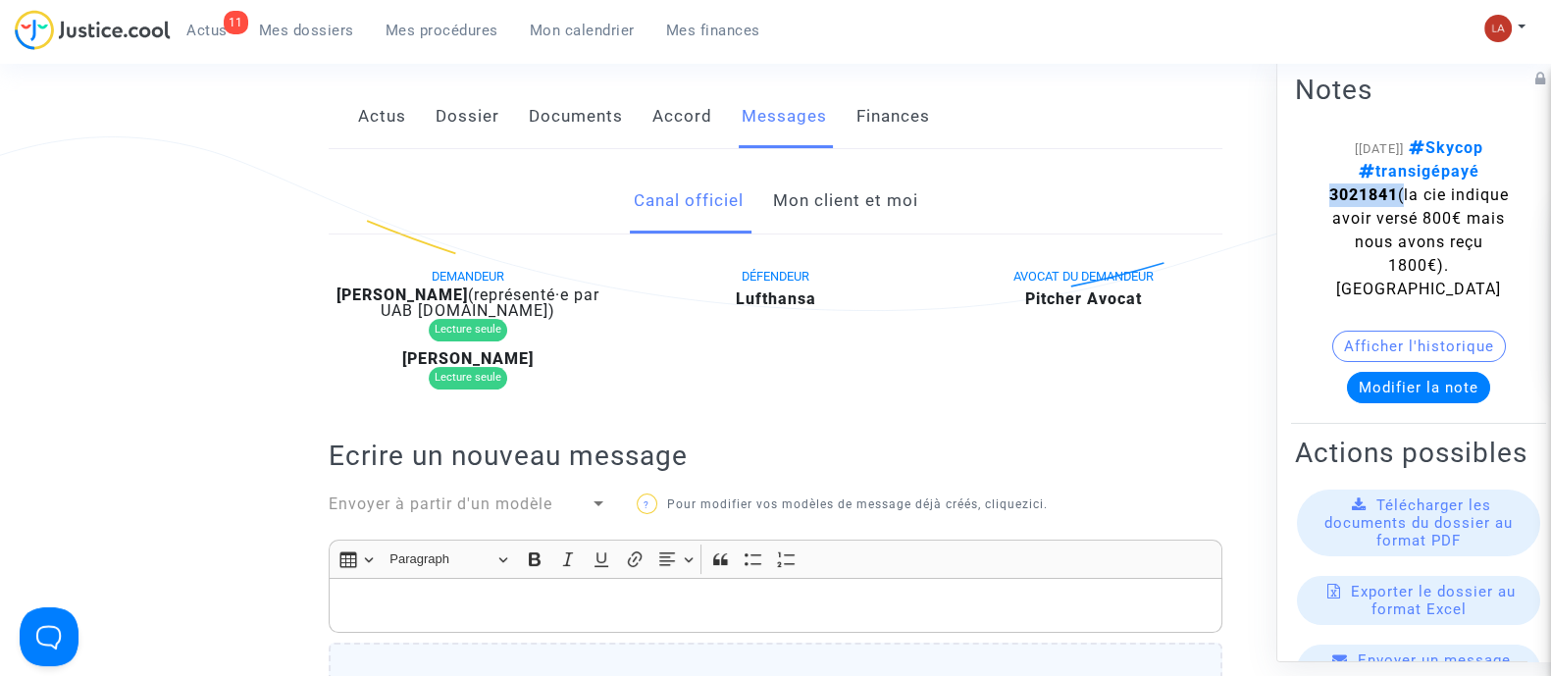
click at [851, 219] on link "Mon client et moi" at bounding box center [844, 201] width 145 height 65
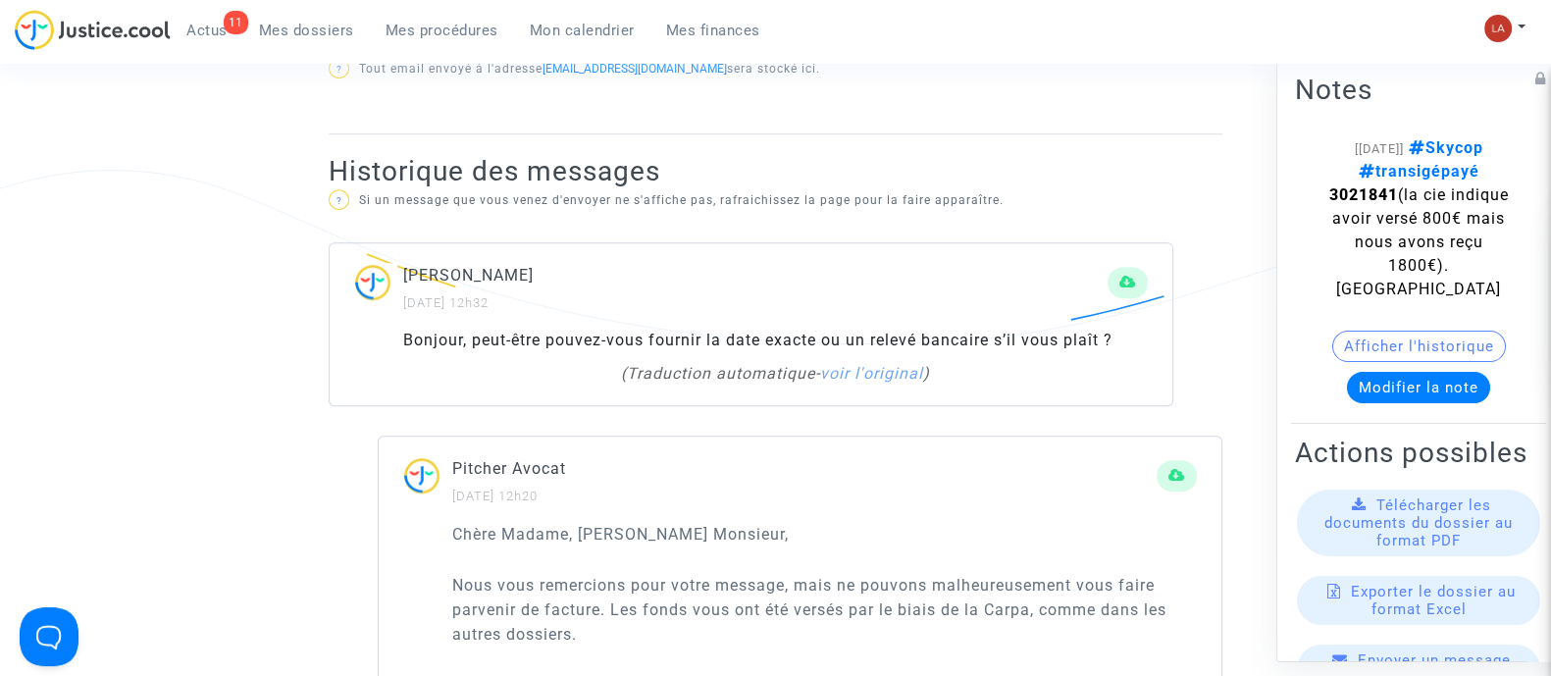
scroll to position [1226, 0]
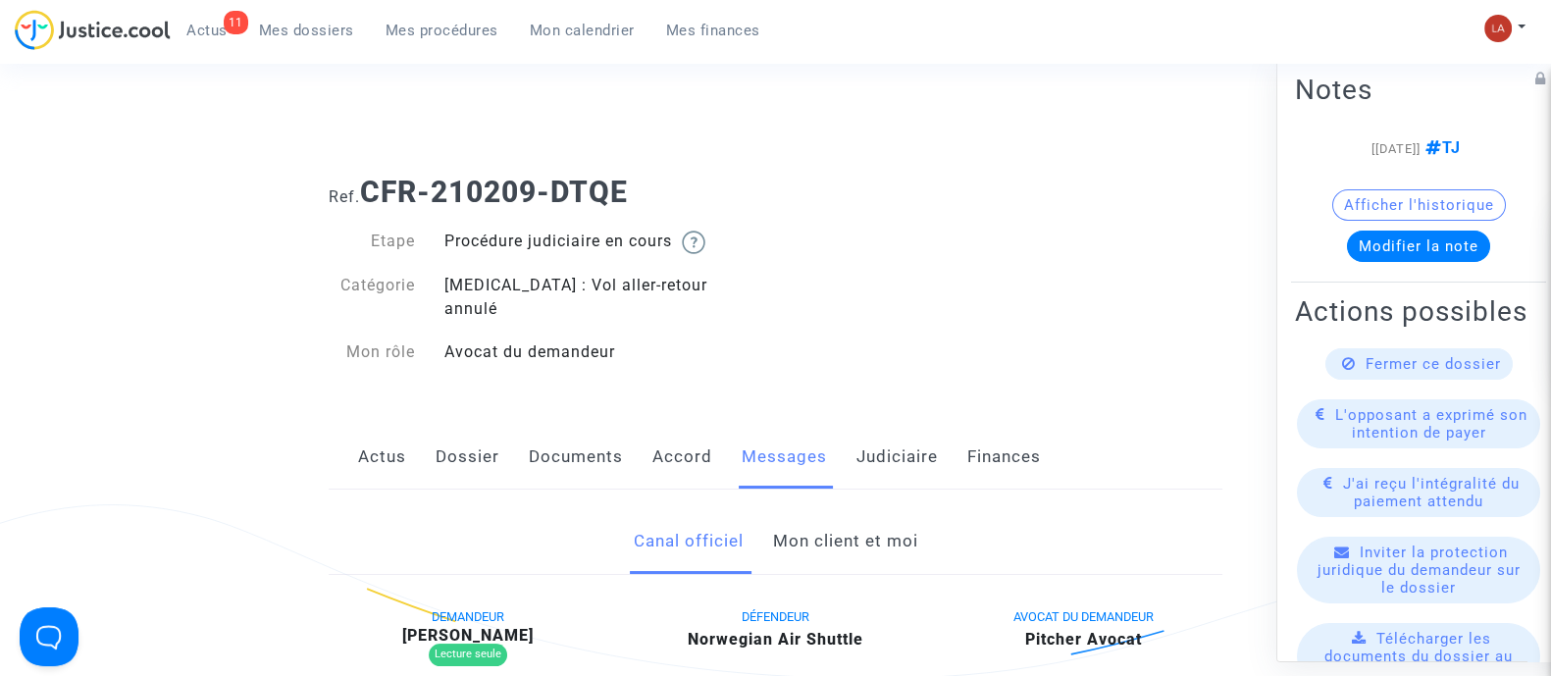
click at [864, 430] on link "Judiciaire" at bounding box center [897, 457] width 81 height 65
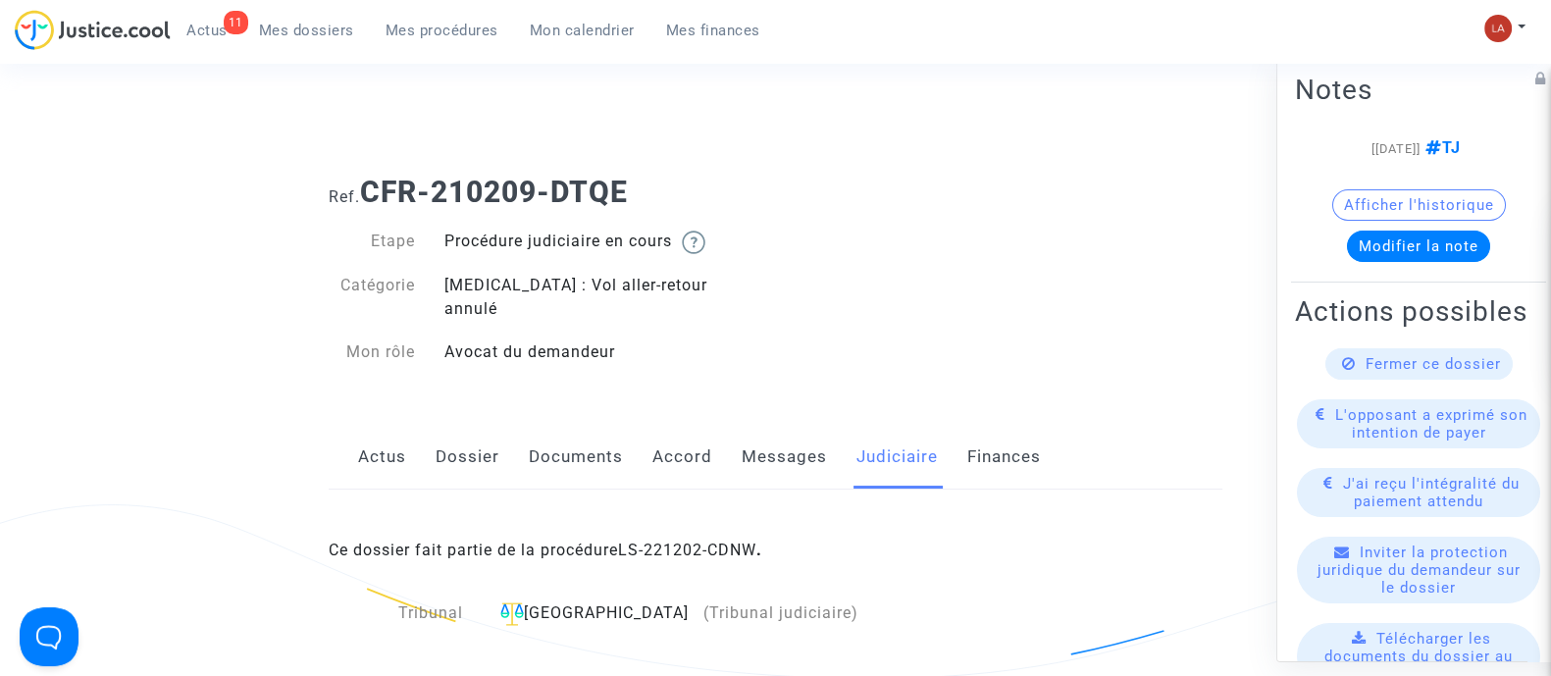
click at [791, 448] on link "Messages" at bounding box center [784, 457] width 85 height 65
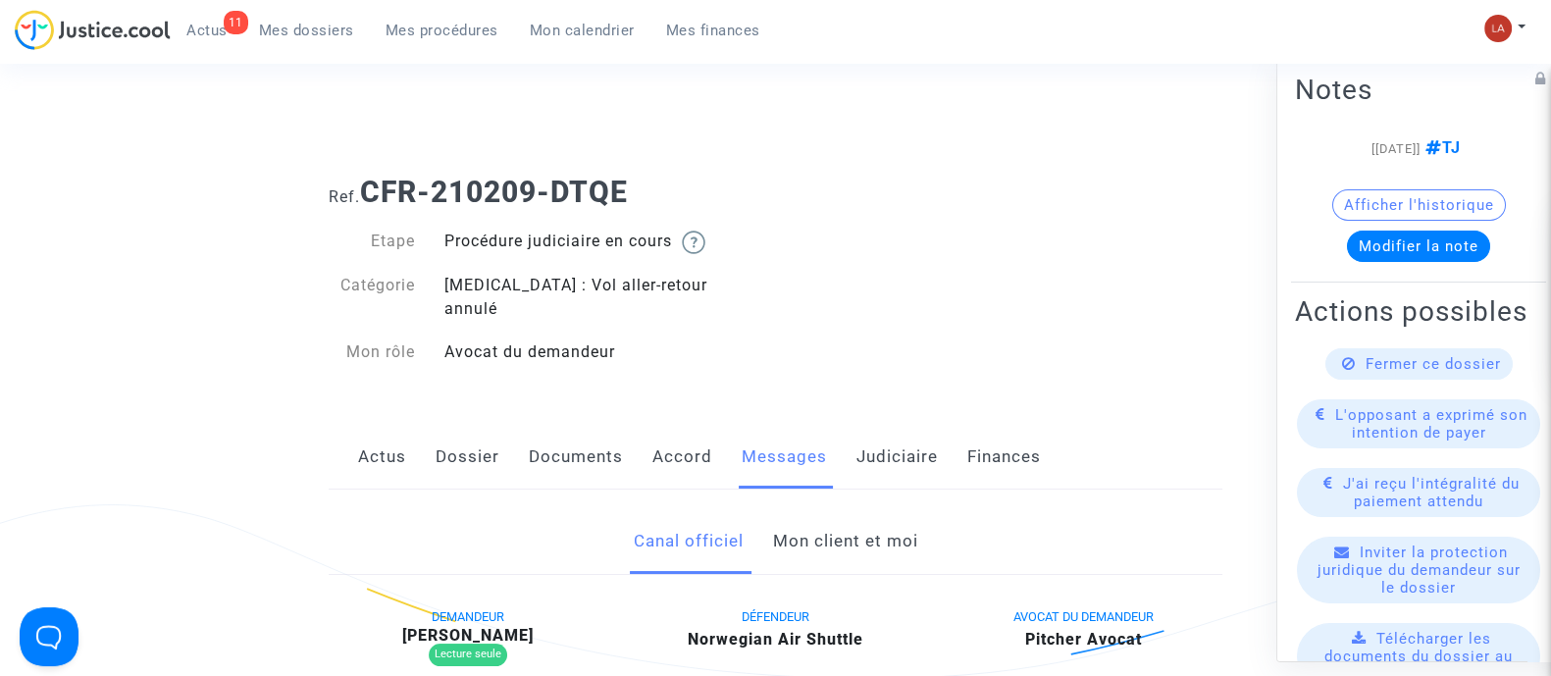
click at [866, 509] on link "Mon client et moi" at bounding box center [844, 541] width 145 height 65
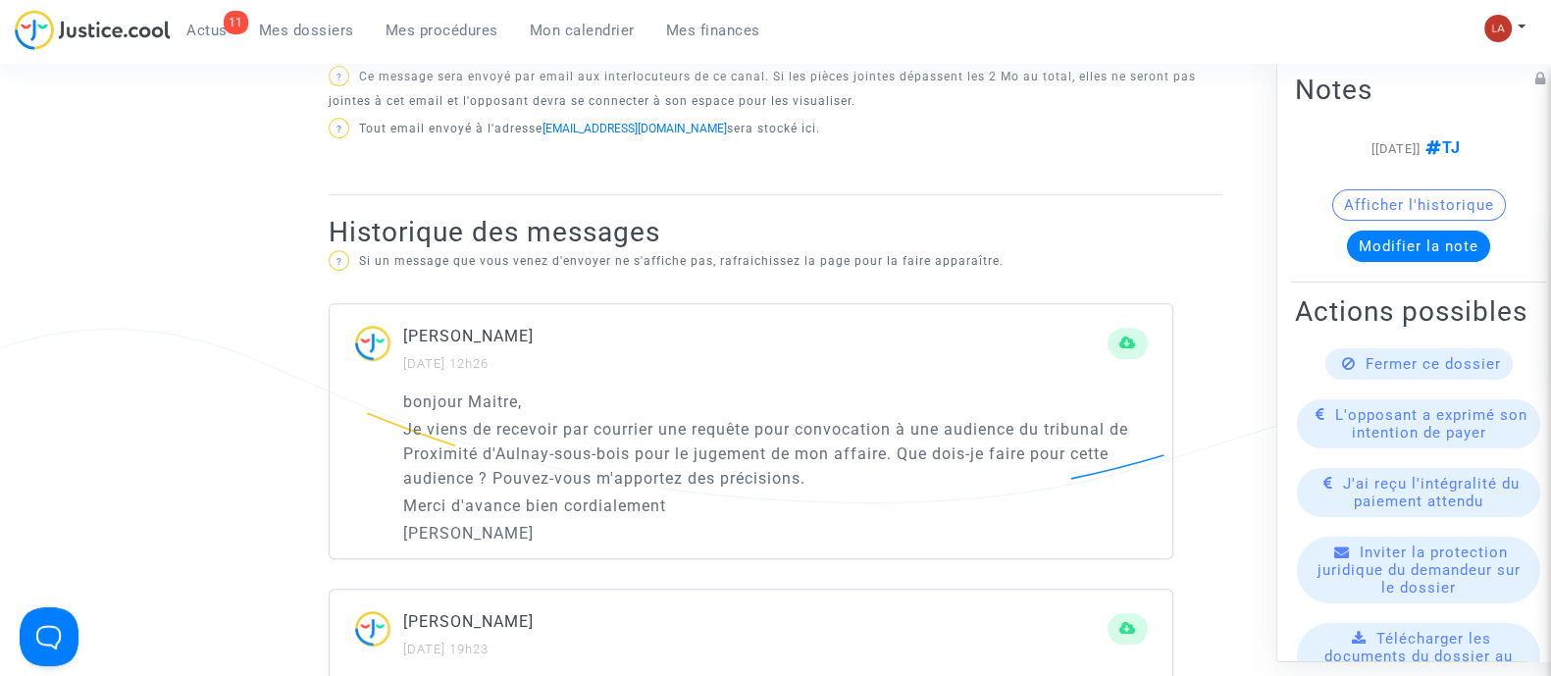
scroll to position [490, 0]
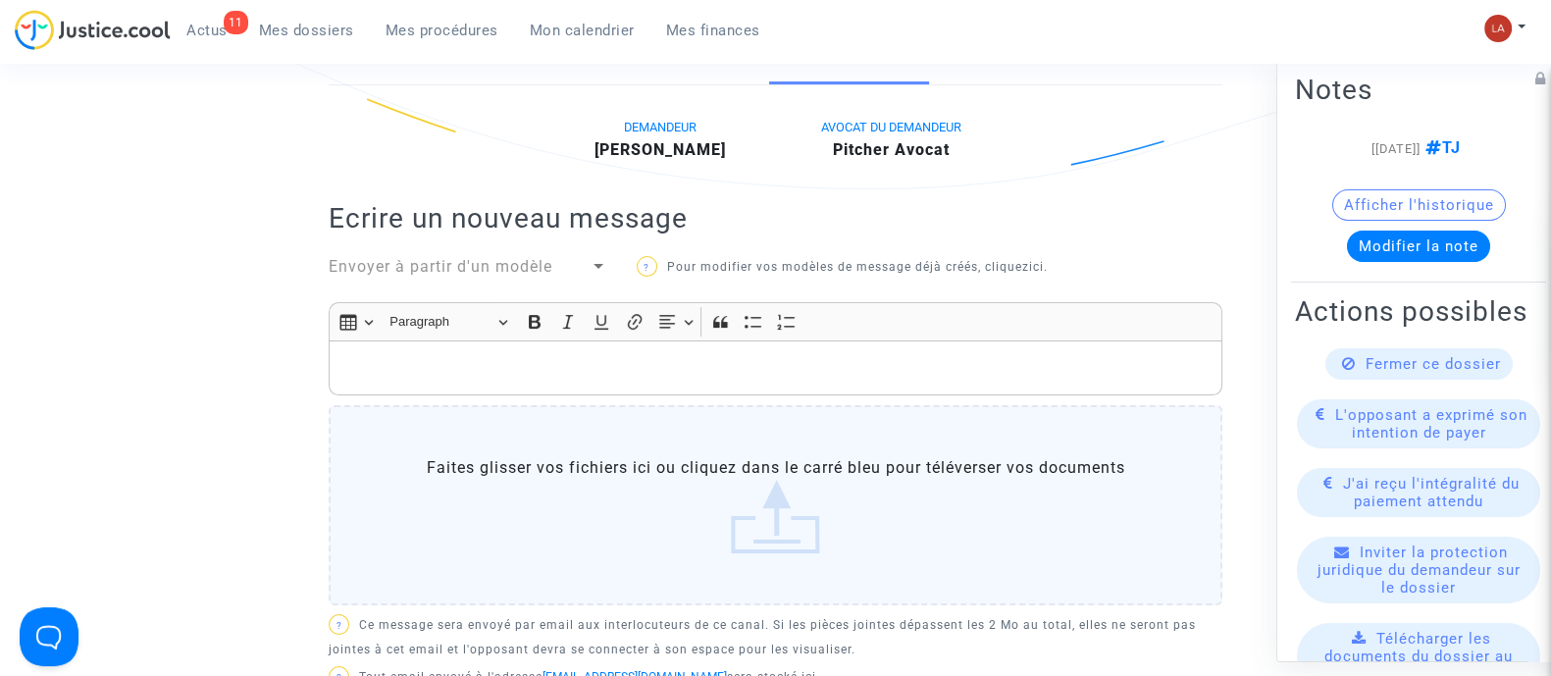
click at [741, 356] on p "Rich Text Editor, main" at bounding box center [775, 368] width 873 height 25
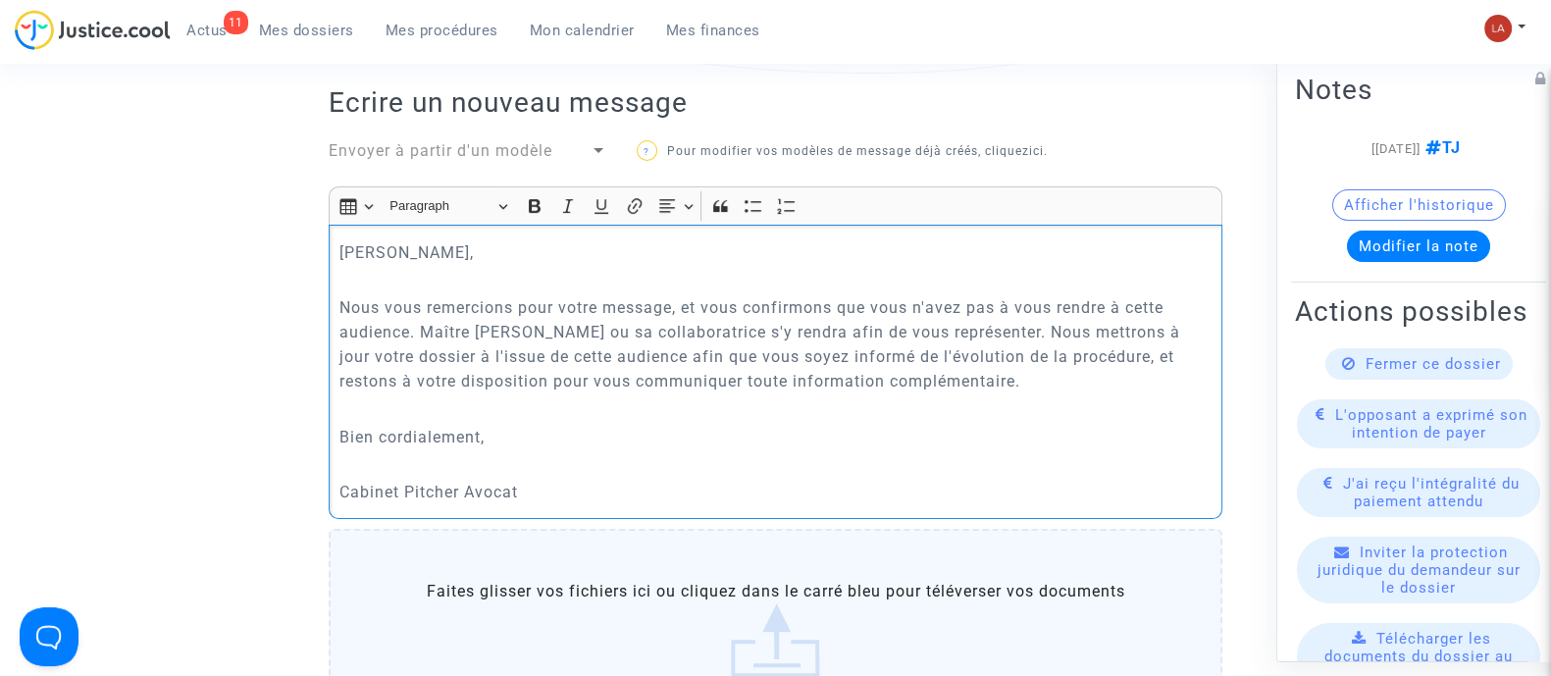
scroll to position [980, 0]
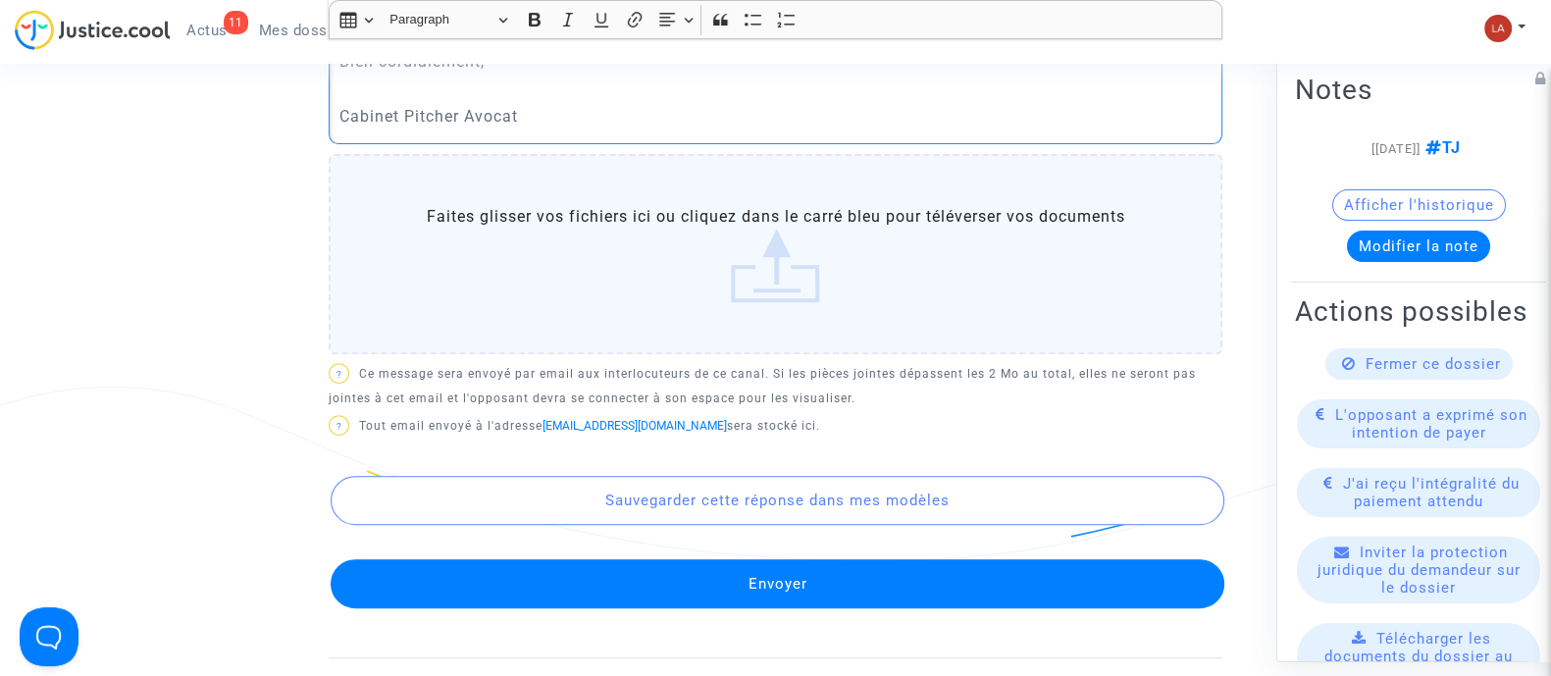
click at [877, 566] on button "Envoyer" at bounding box center [778, 583] width 894 height 49
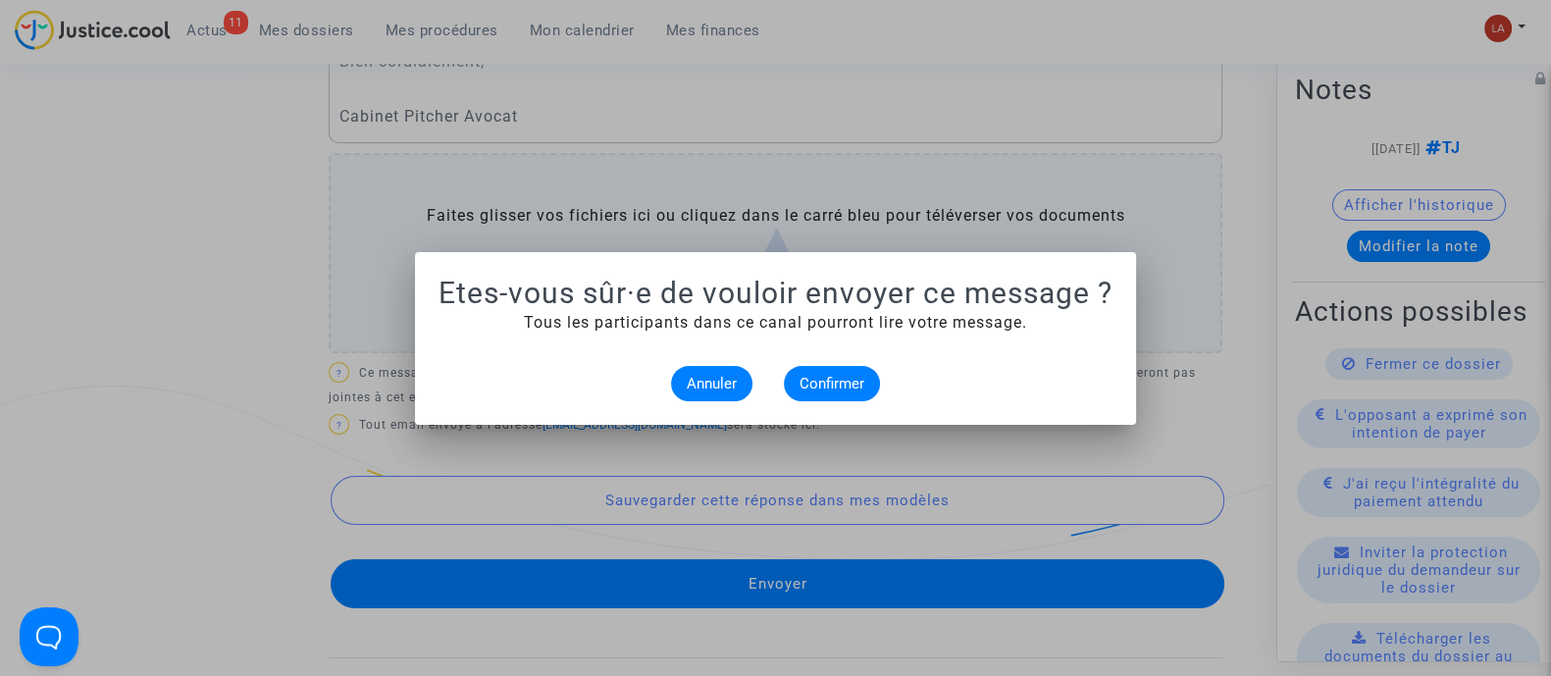
scroll to position [0, 0]
click at [854, 394] on button "Confirmer" at bounding box center [832, 383] width 96 height 35
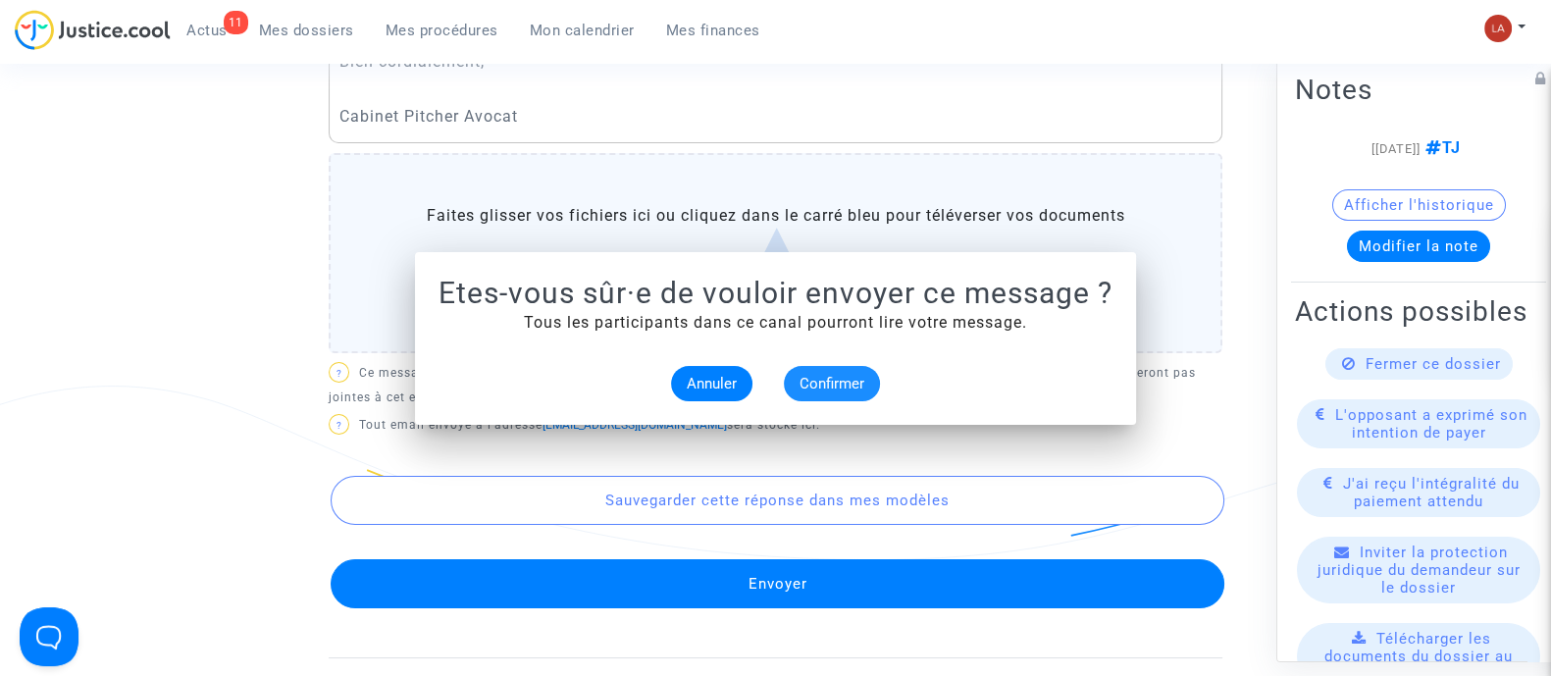
scroll to position [980, 0]
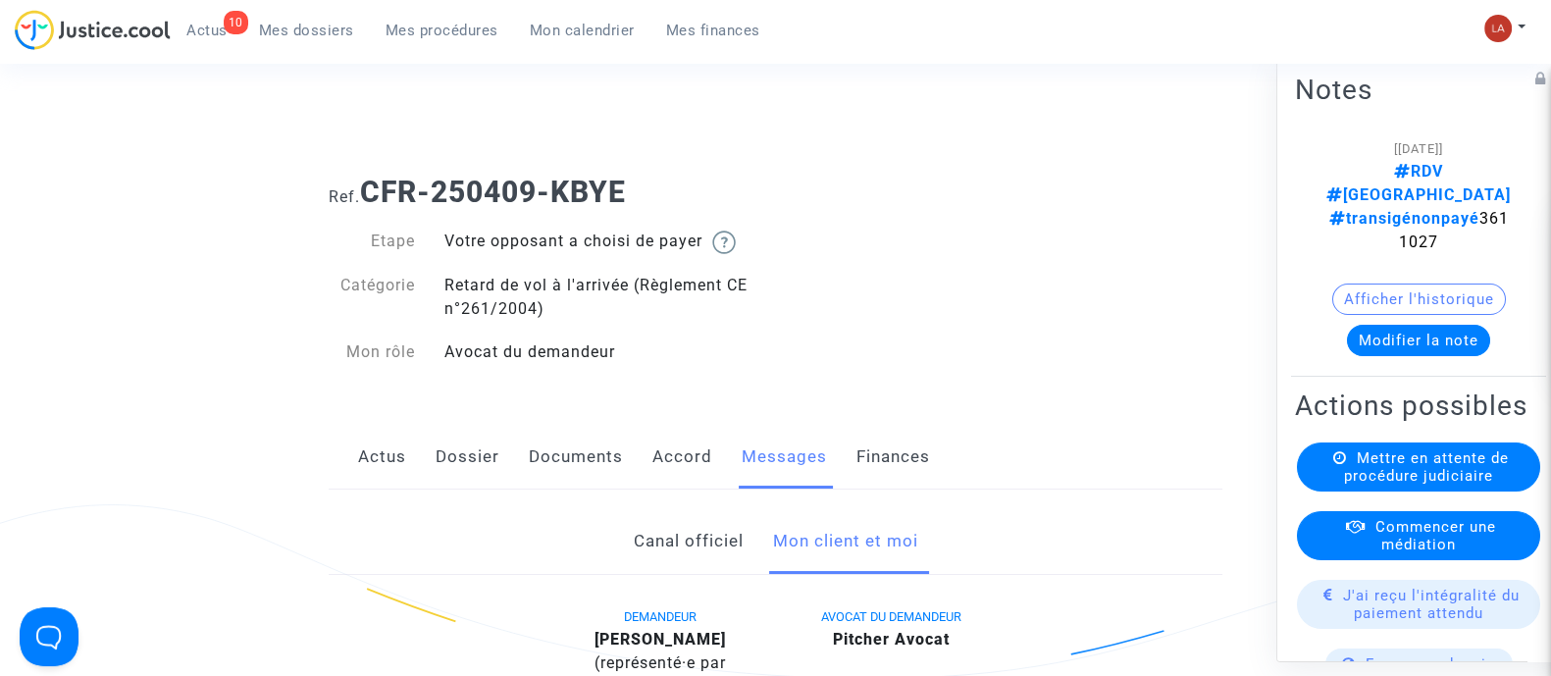
click at [681, 556] on link "Canal officiel" at bounding box center [688, 541] width 110 height 65
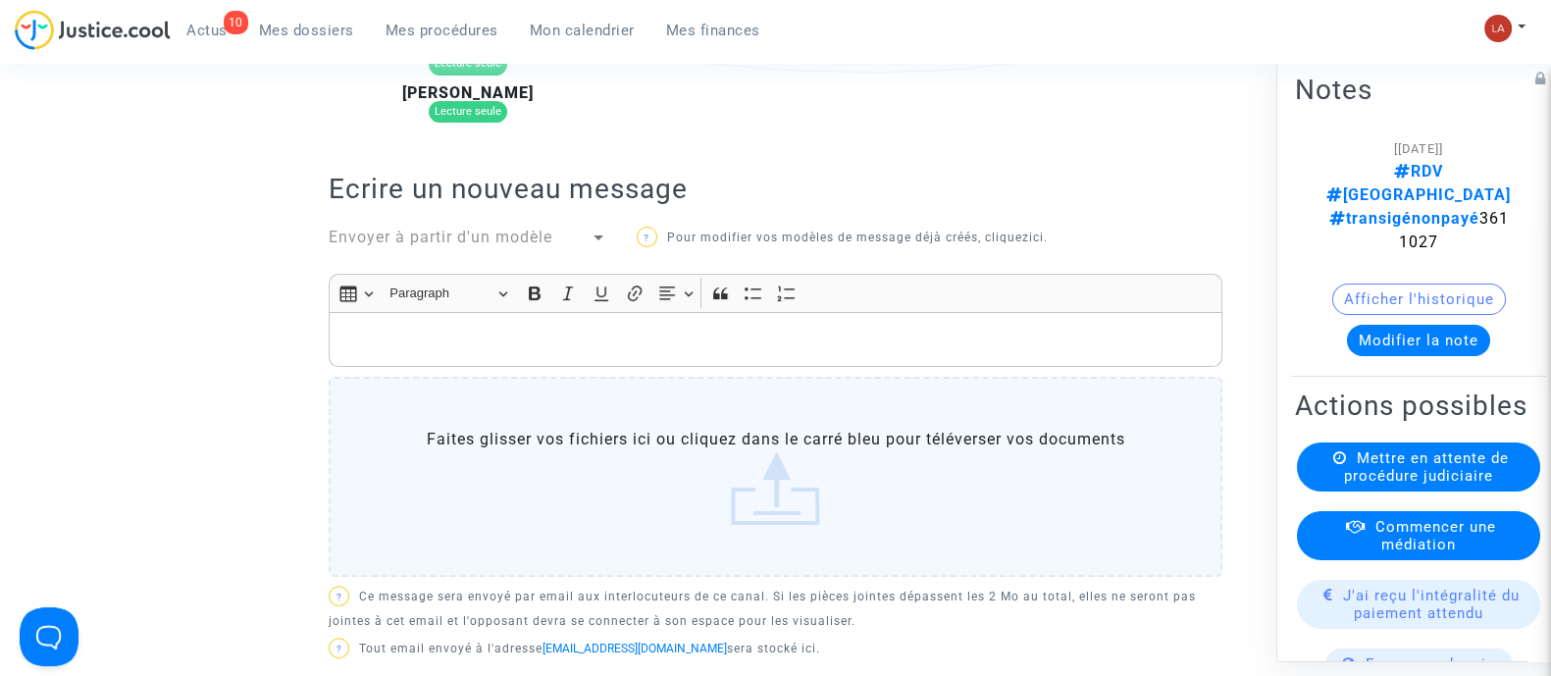
scroll to position [481, 0]
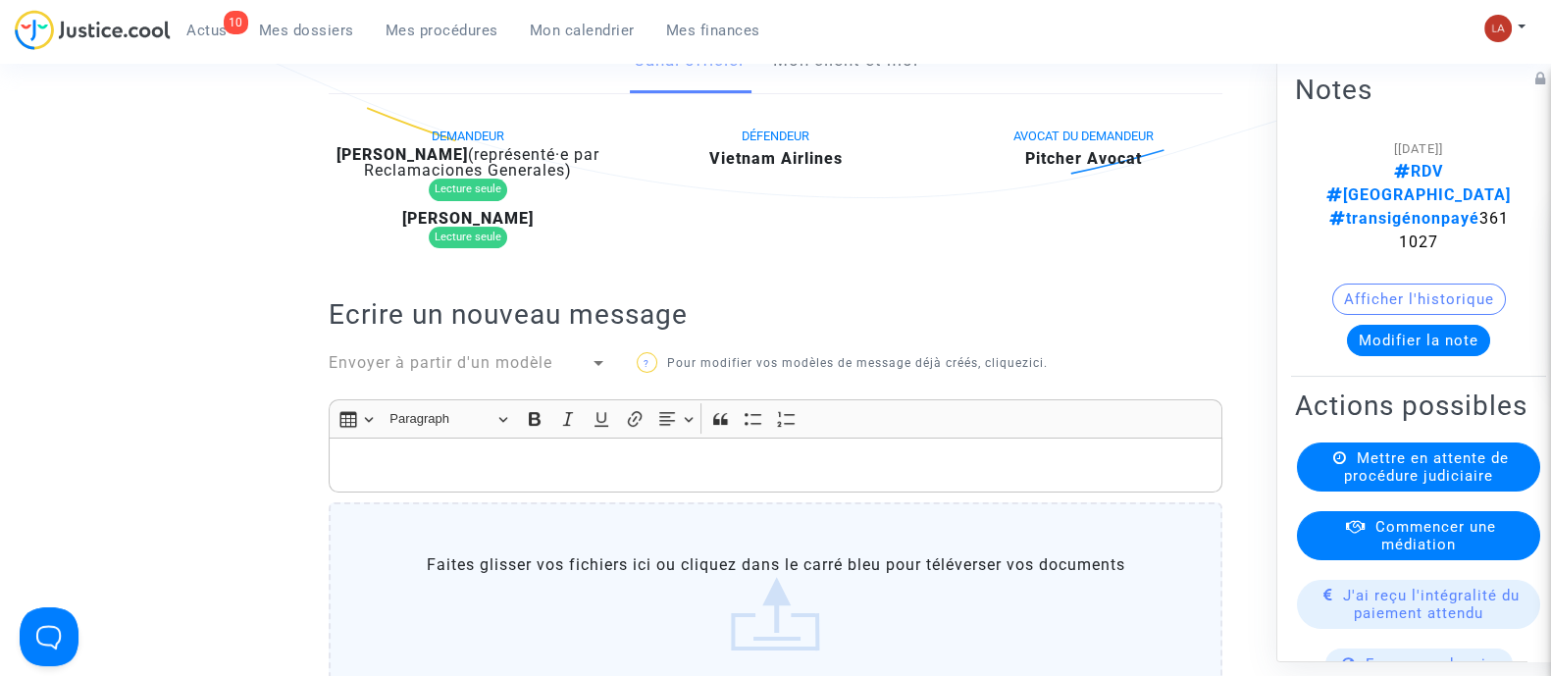
click at [446, 150] on b "Patricia Cornet" at bounding box center [402, 154] width 131 height 19
copy div "Cornet"
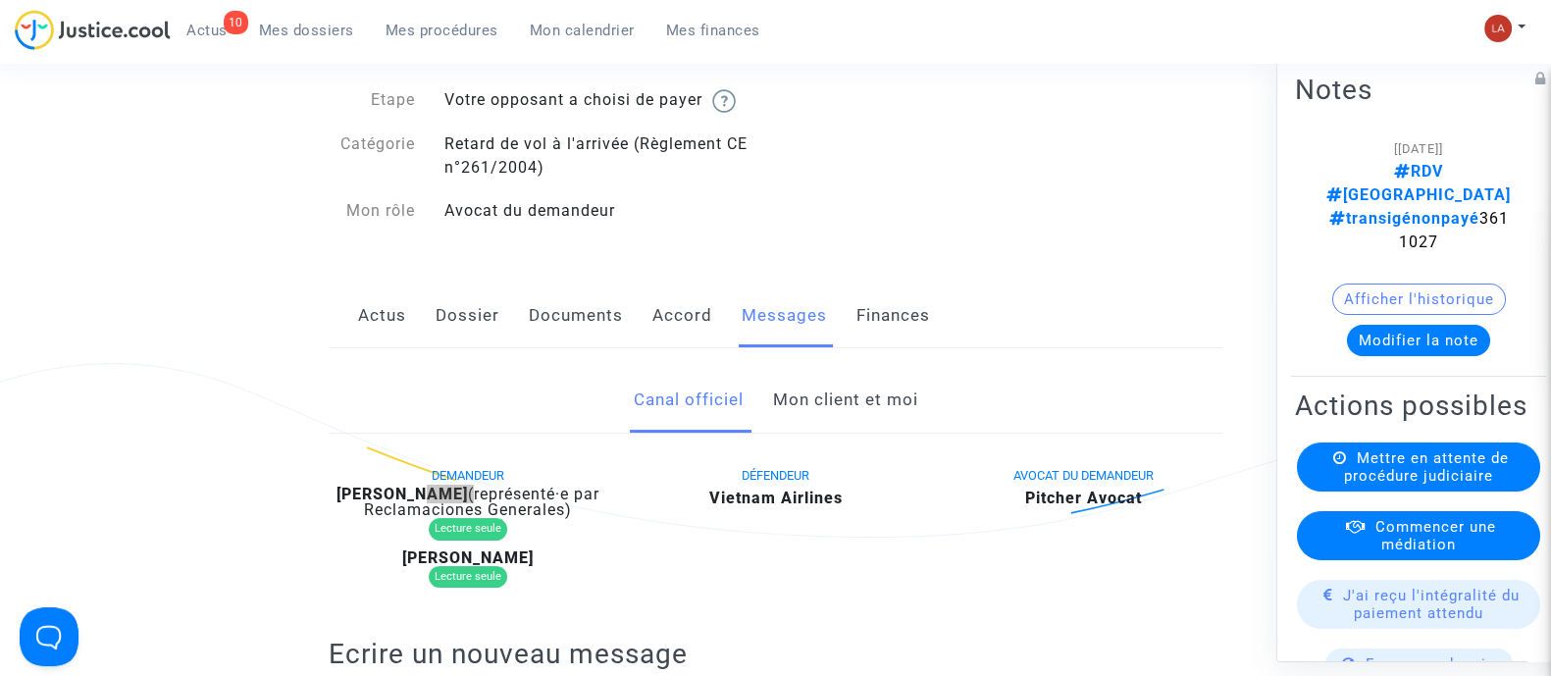
scroll to position [0, 0]
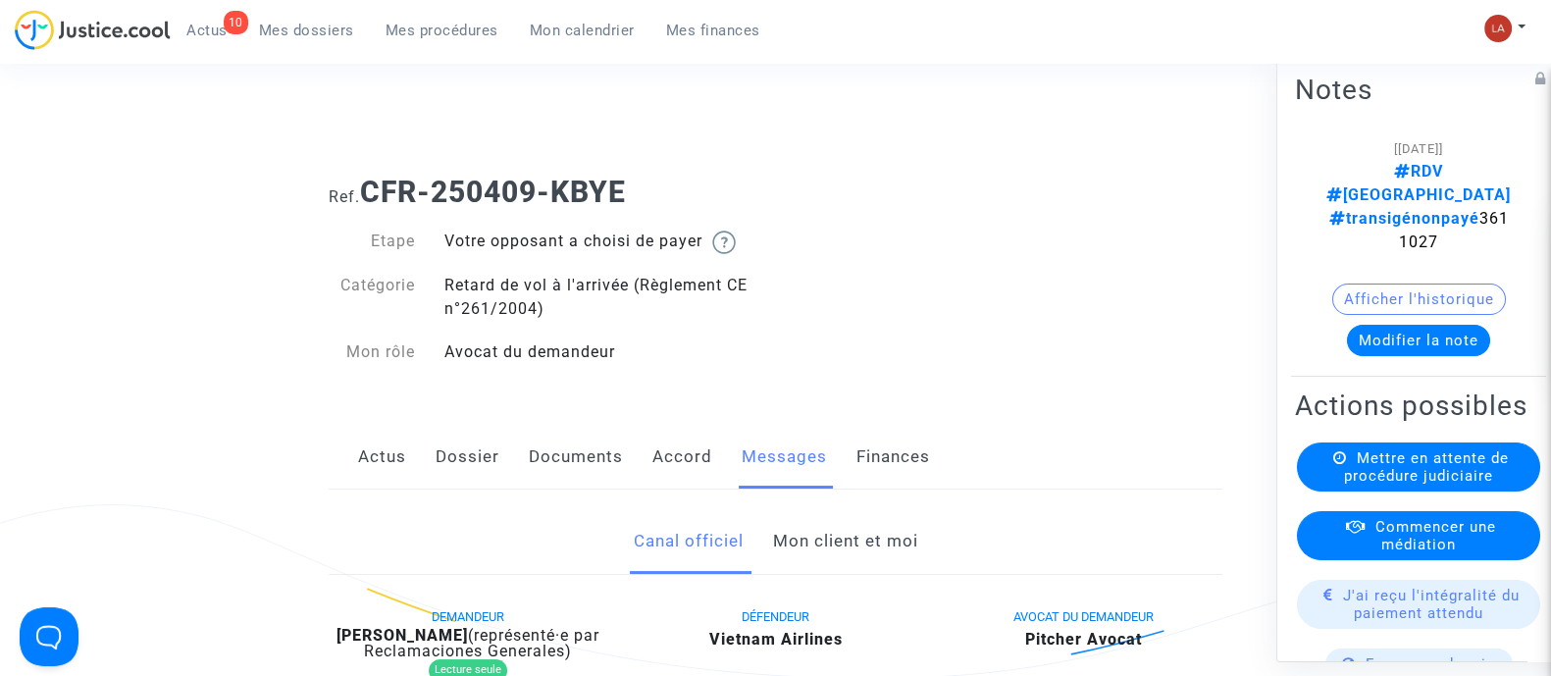
click at [618, 184] on b "CFR-250409-KBYE" at bounding box center [493, 192] width 266 height 34
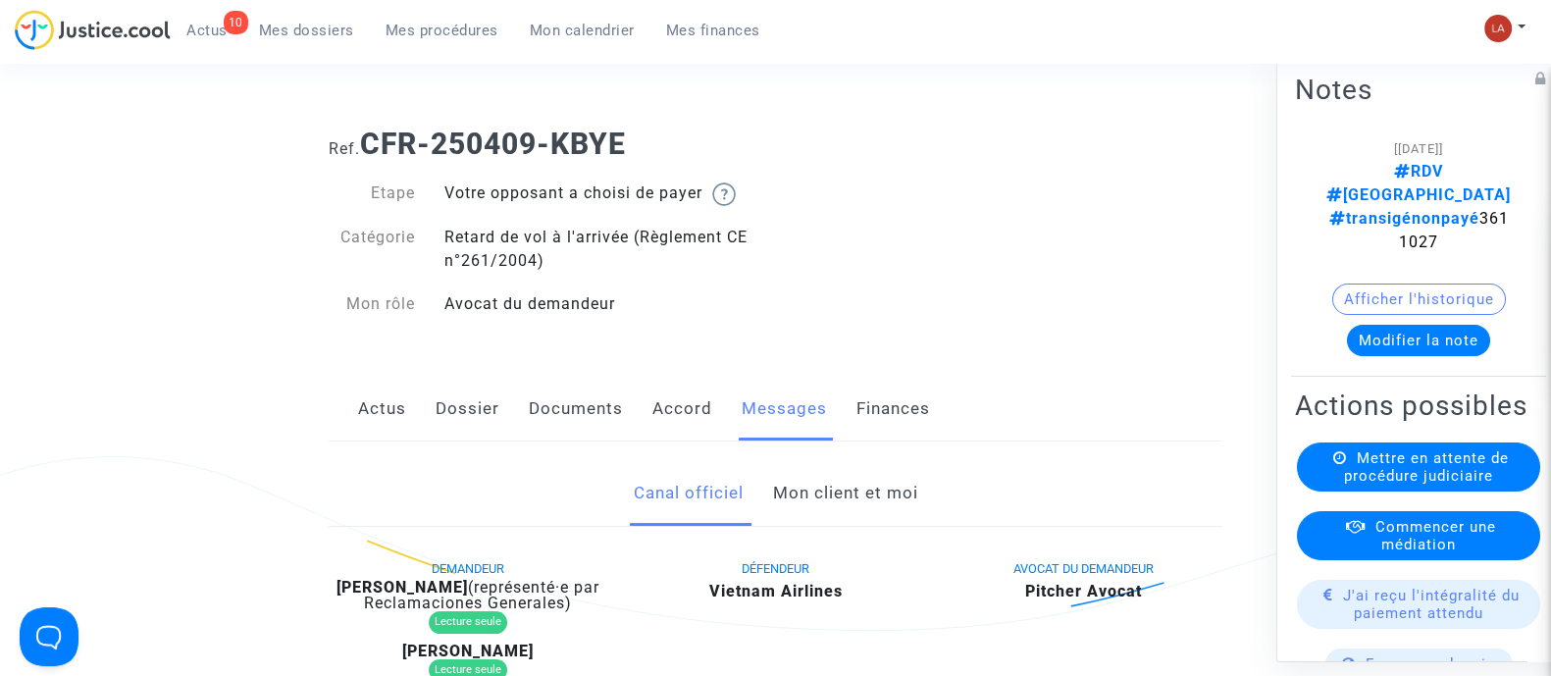
scroll to position [122, 0]
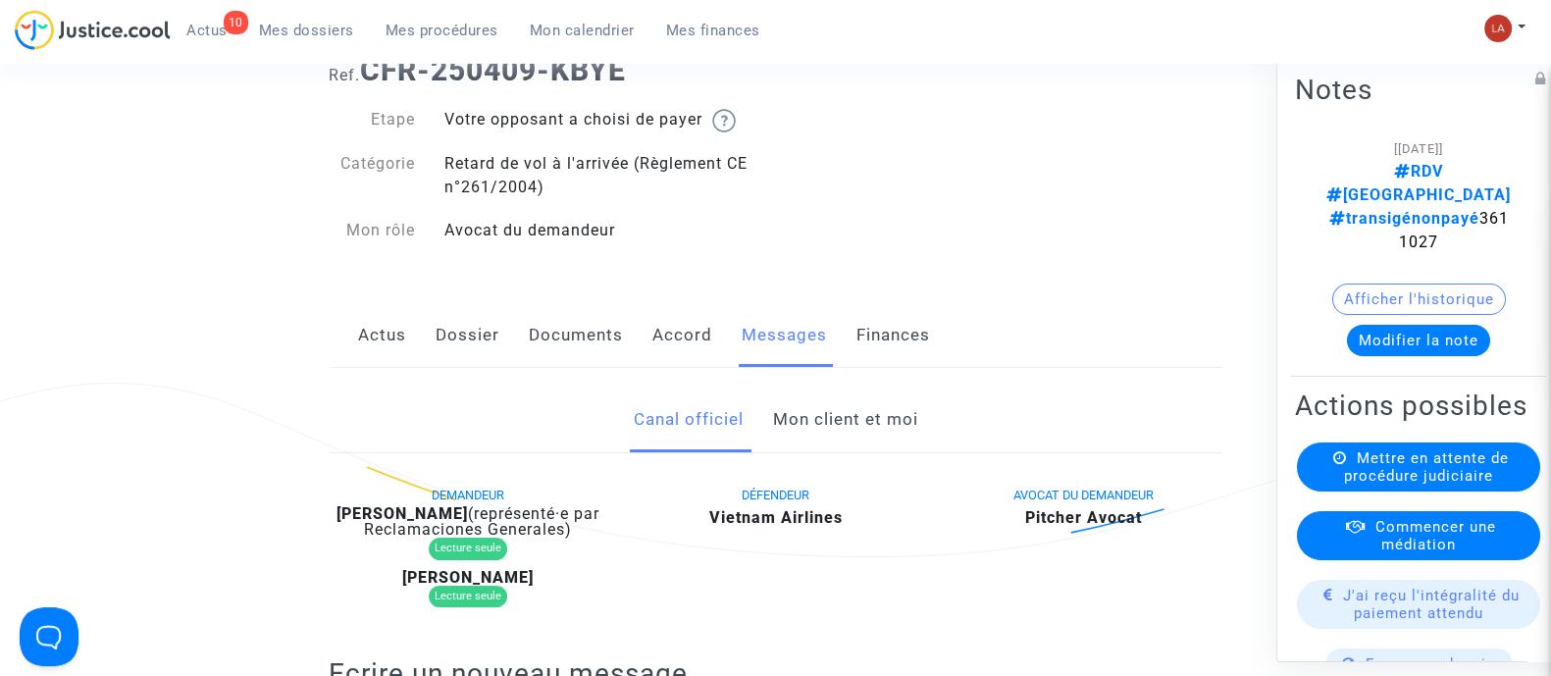
drag, startPoint x: 330, startPoint y: 509, endPoint x: 459, endPoint y: 504, distance: 129.6
click at [459, 506] on div "Patricia Cornet (représenté·e par Reclamaciones Generales)" at bounding box center [468, 521] width 279 height 31
copy b "Patricia Cornet"
click at [820, 428] on link "Mon client et moi" at bounding box center [844, 420] width 145 height 65
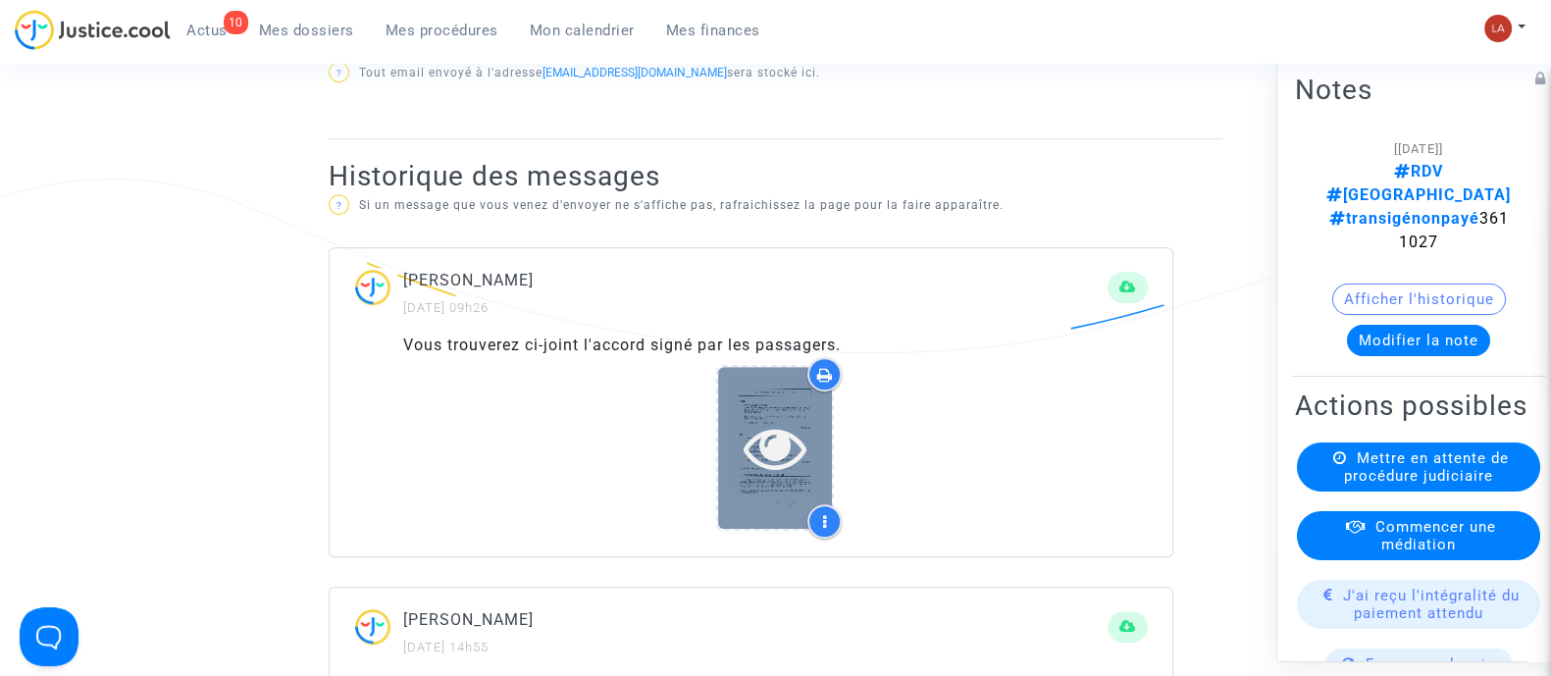
scroll to position [1226, 0]
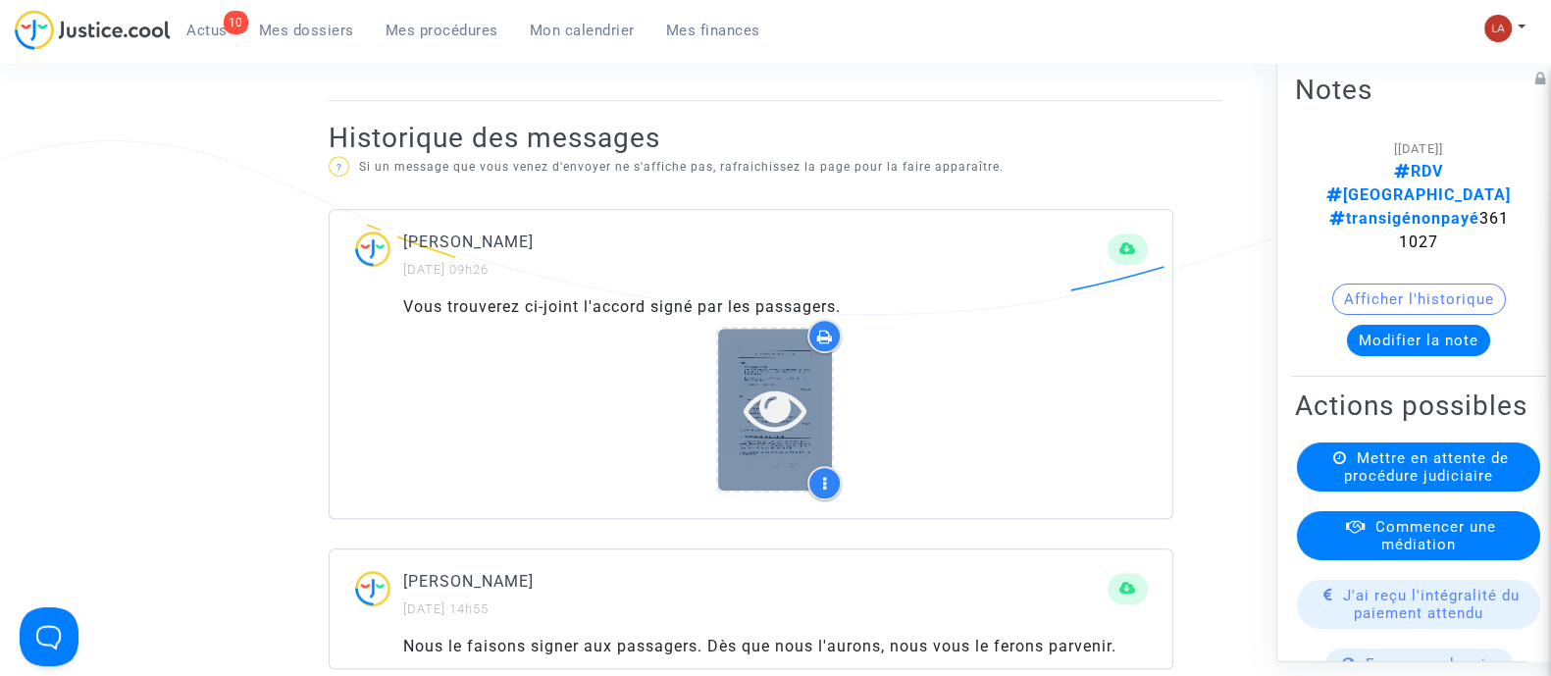
click at [798, 401] on icon at bounding box center [776, 409] width 64 height 63
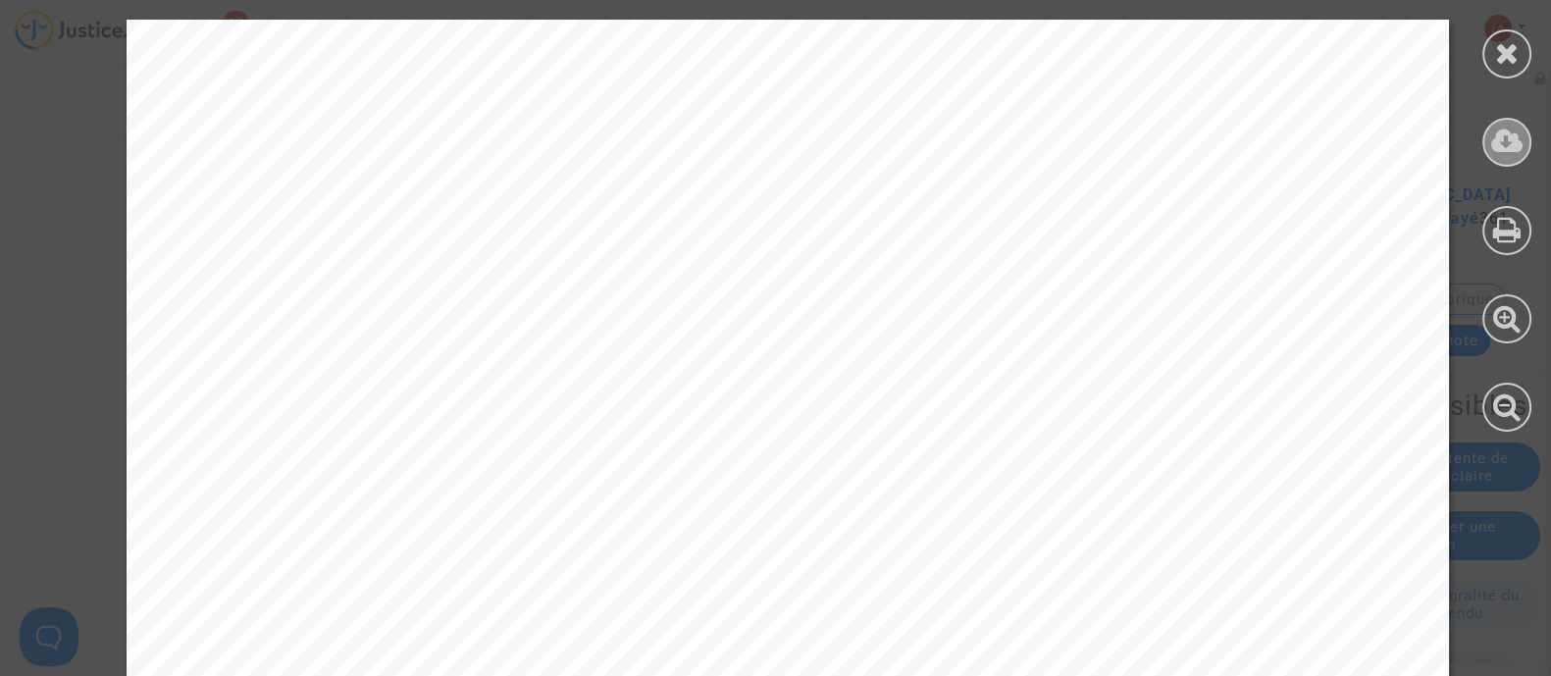
click at [1513, 149] on icon at bounding box center [1507, 141] width 32 height 29
click at [1496, 66] on icon at bounding box center [1507, 52] width 25 height 29
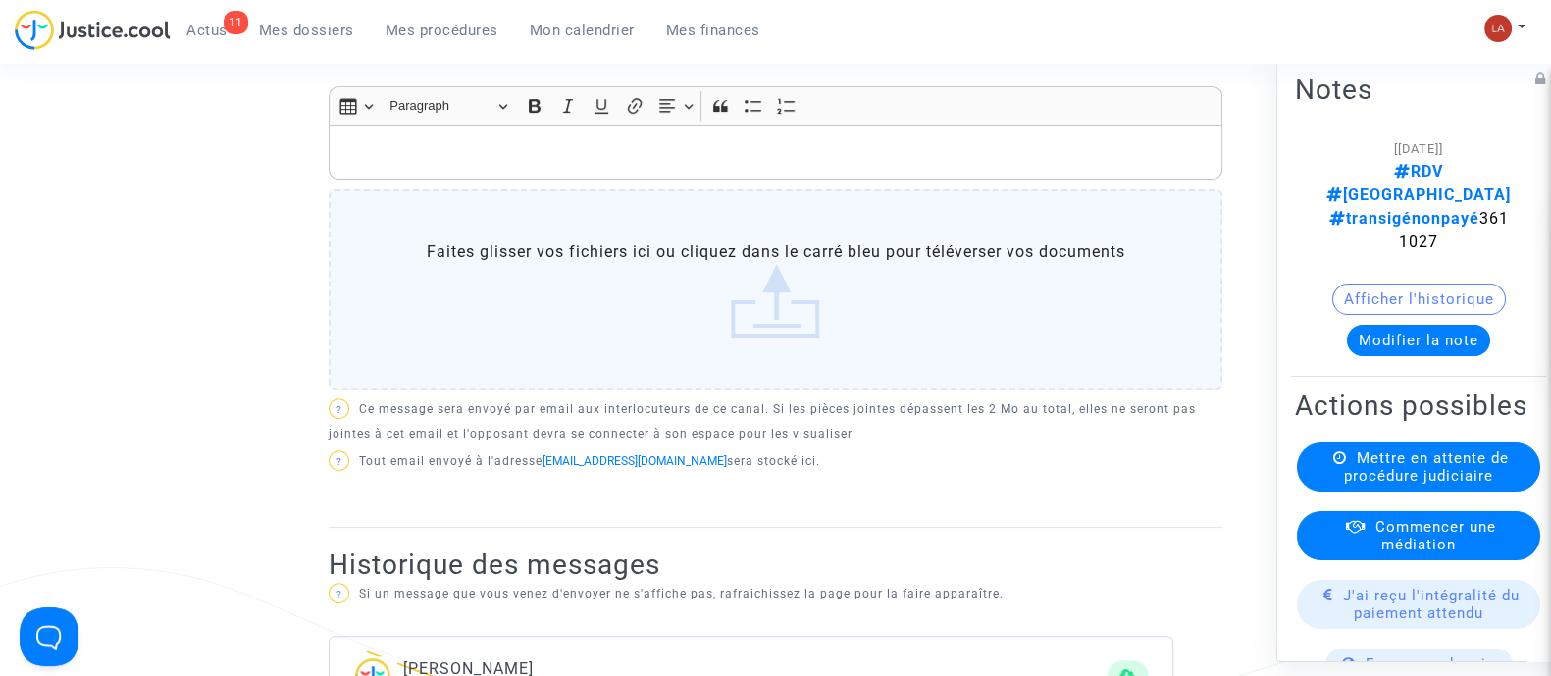
scroll to position [613, 0]
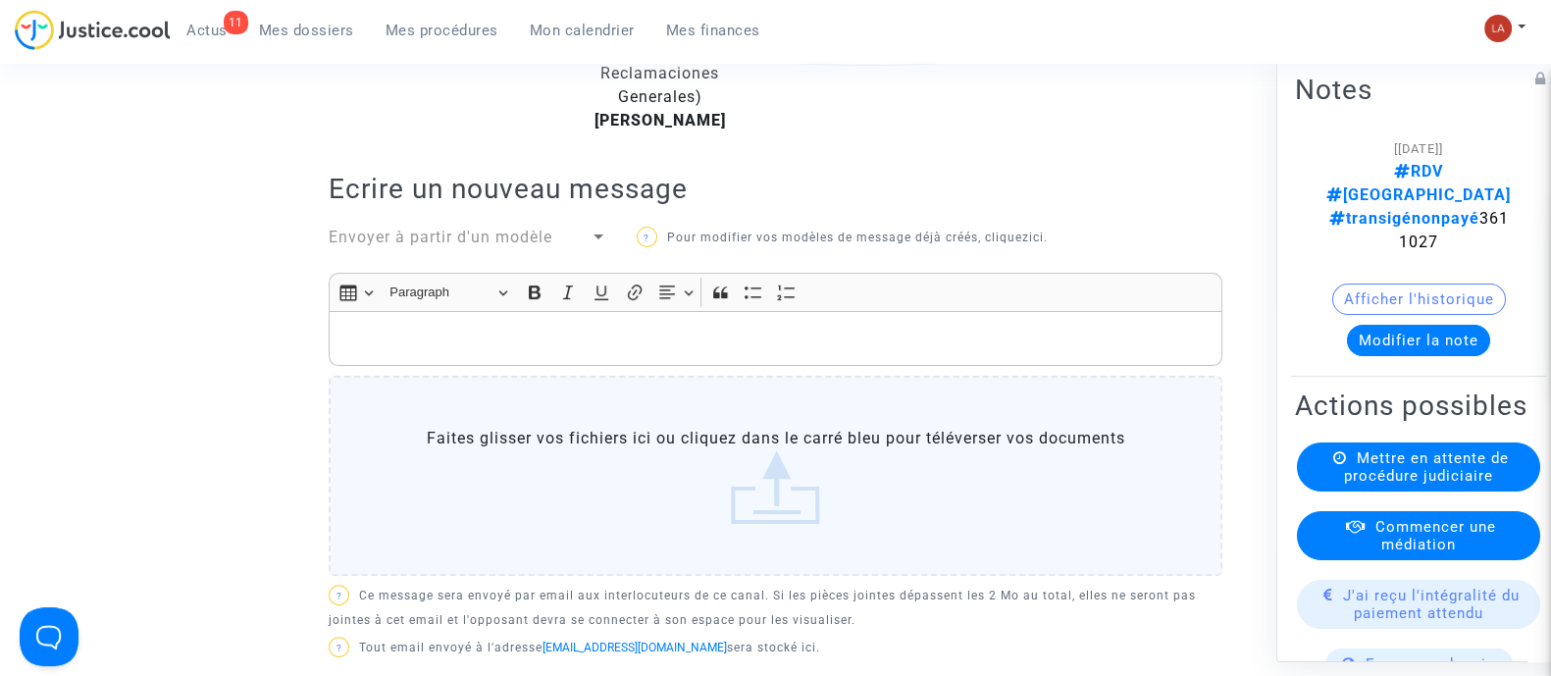
click at [713, 327] on p "Rich Text Editor, main" at bounding box center [775, 339] width 873 height 25
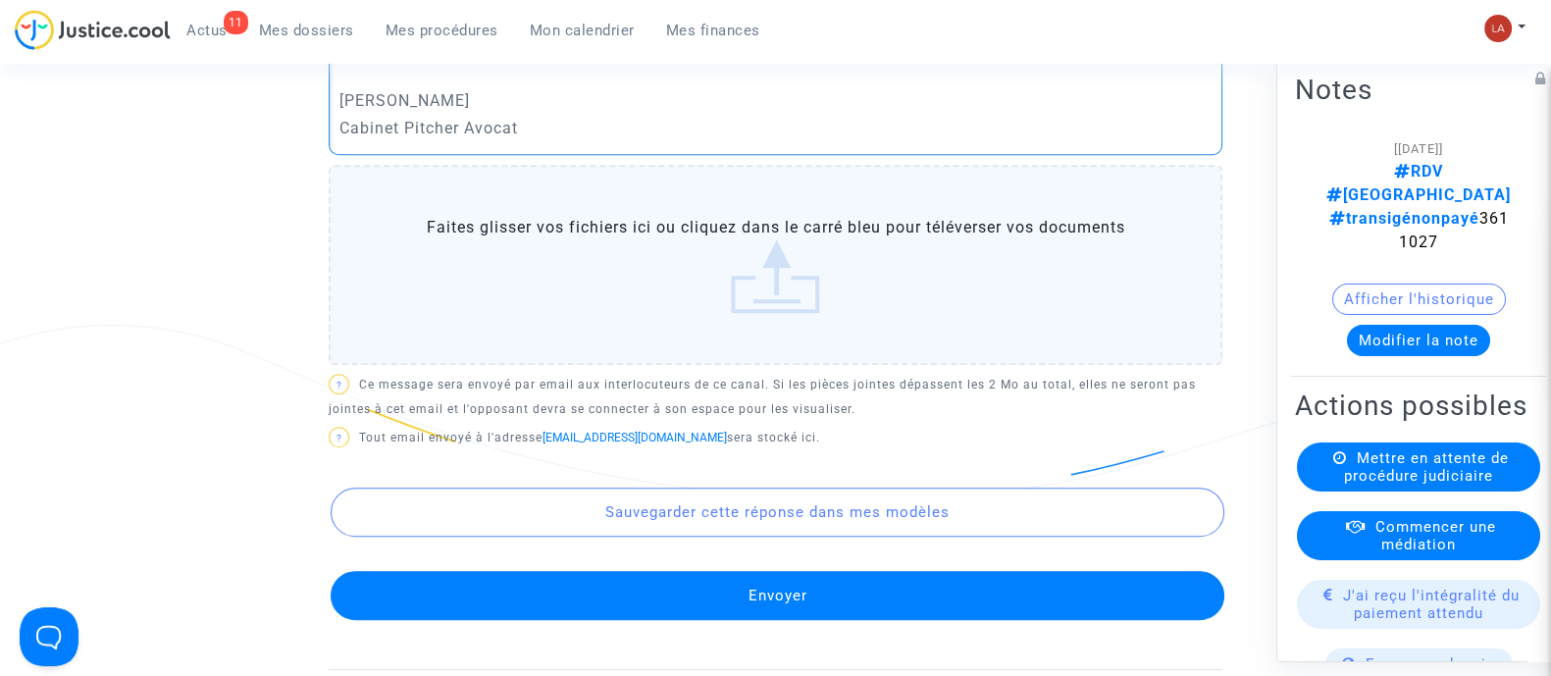
scroll to position [1104, 0]
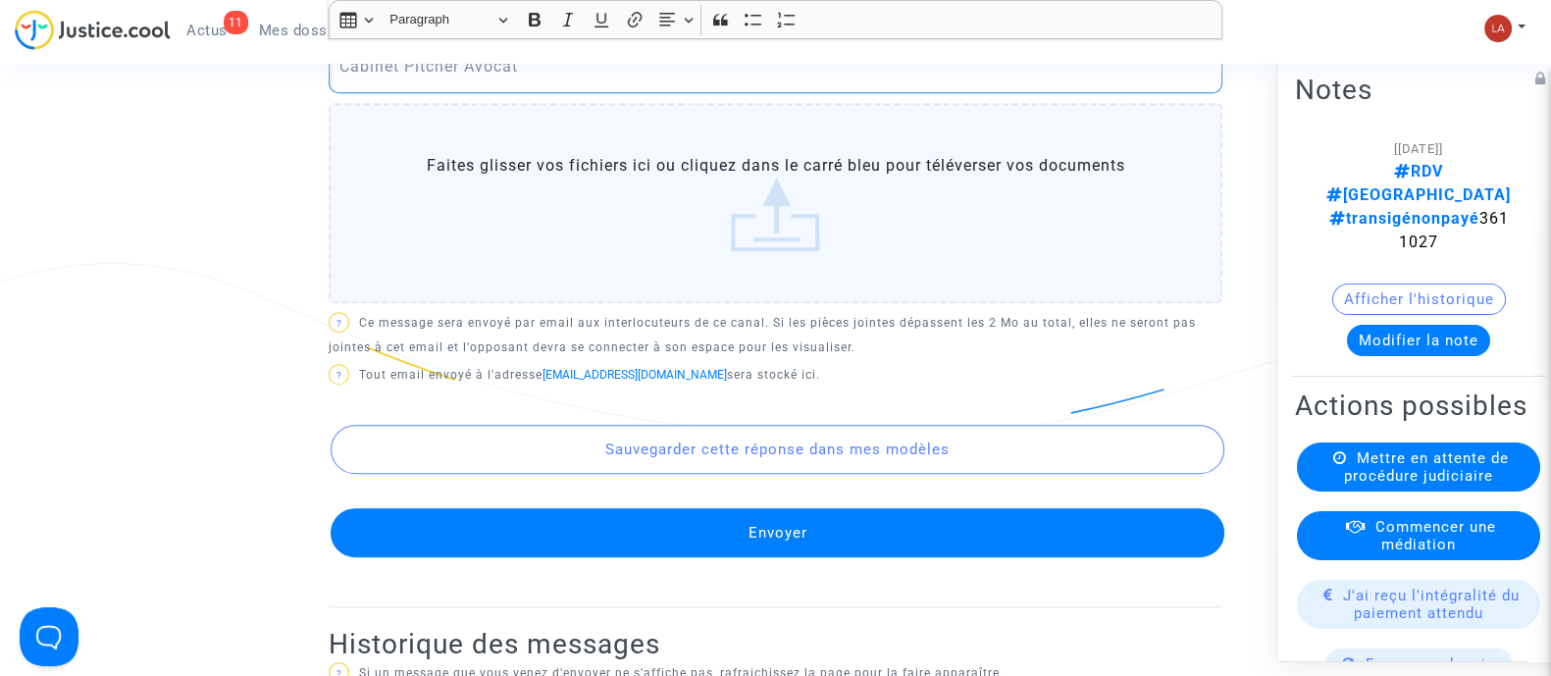
click at [805, 558] on div "DEMANDEUR Patricia Cornet (représenté·e par Reclamaciones Generales) Roger Lara…" at bounding box center [776, 55] width 894 height 1108
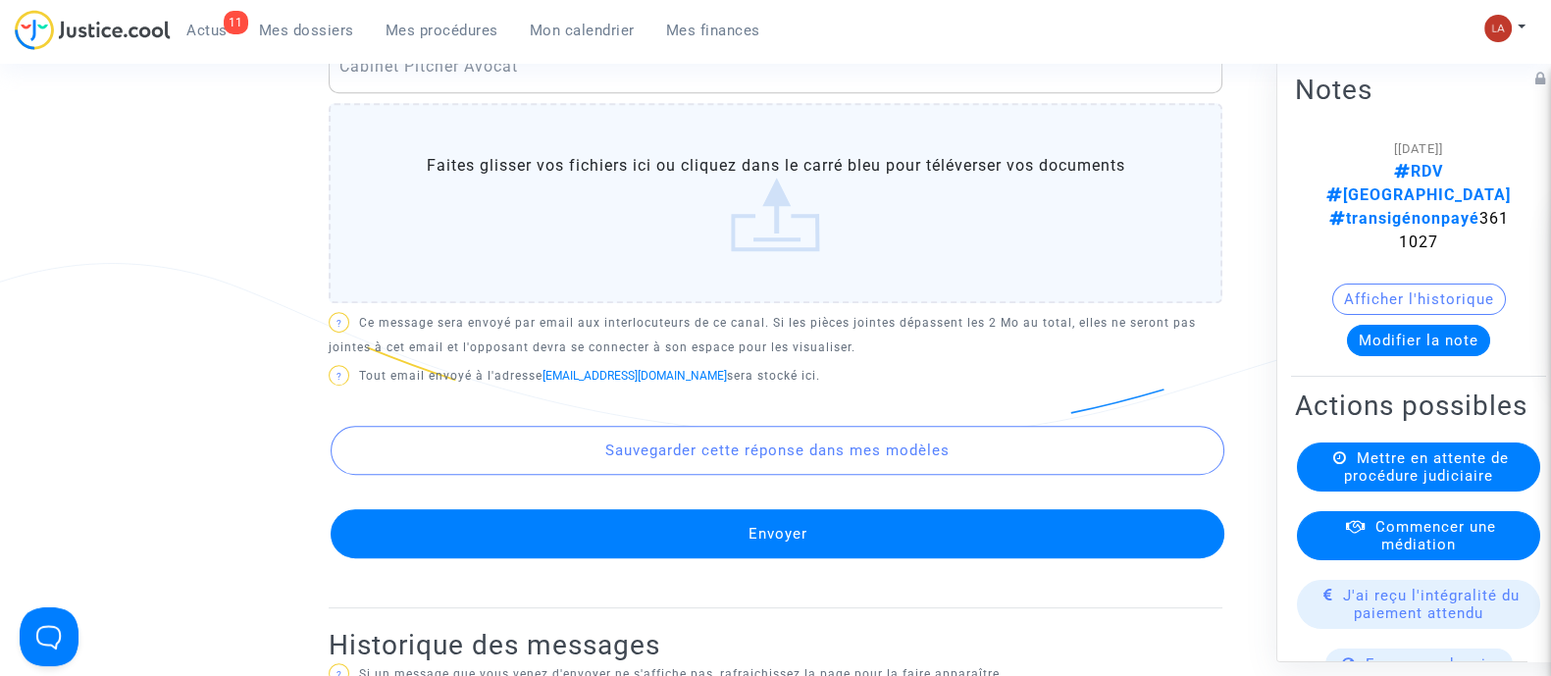
click at [805, 547] on button "Envoyer" at bounding box center [778, 533] width 894 height 49
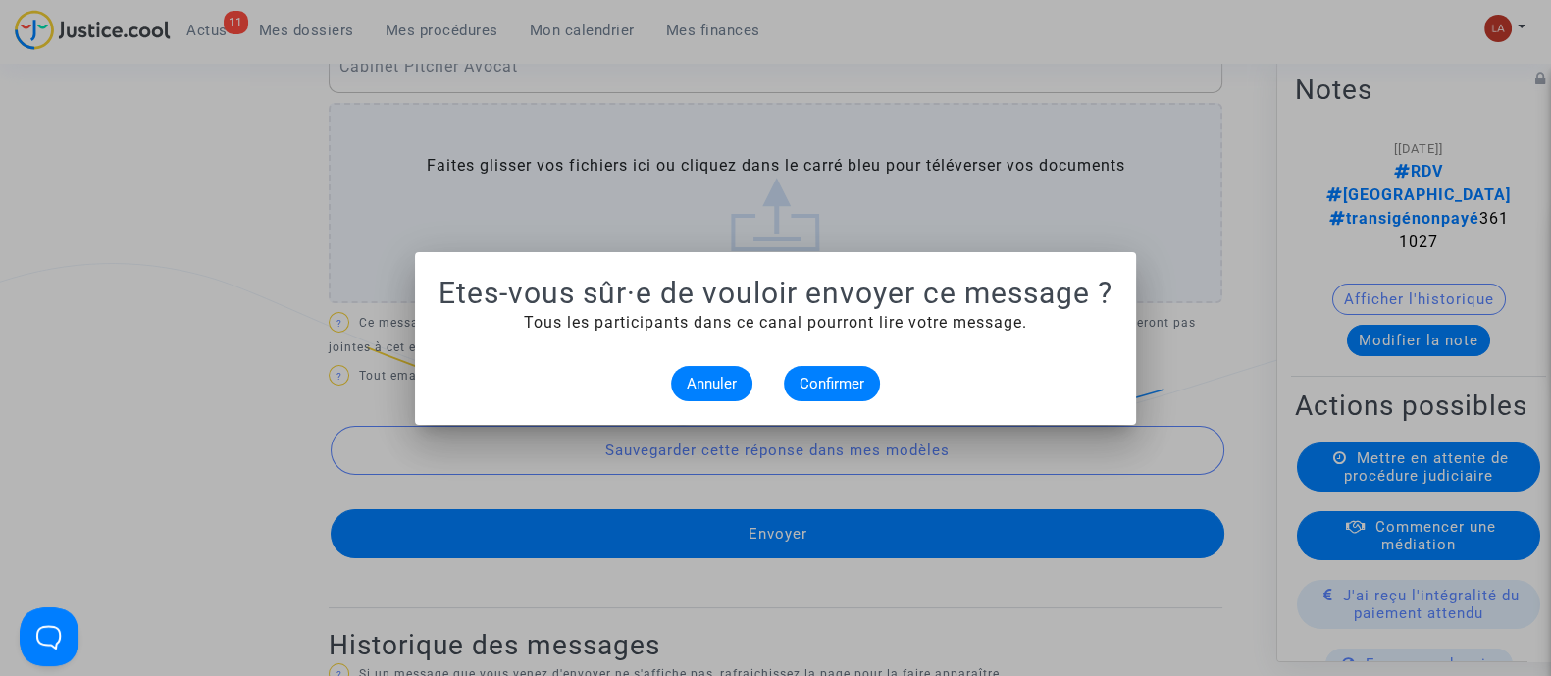
scroll to position [0, 0]
click at [827, 391] on button "Confirmer" at bounding box center [832, 383] width 96 height 35
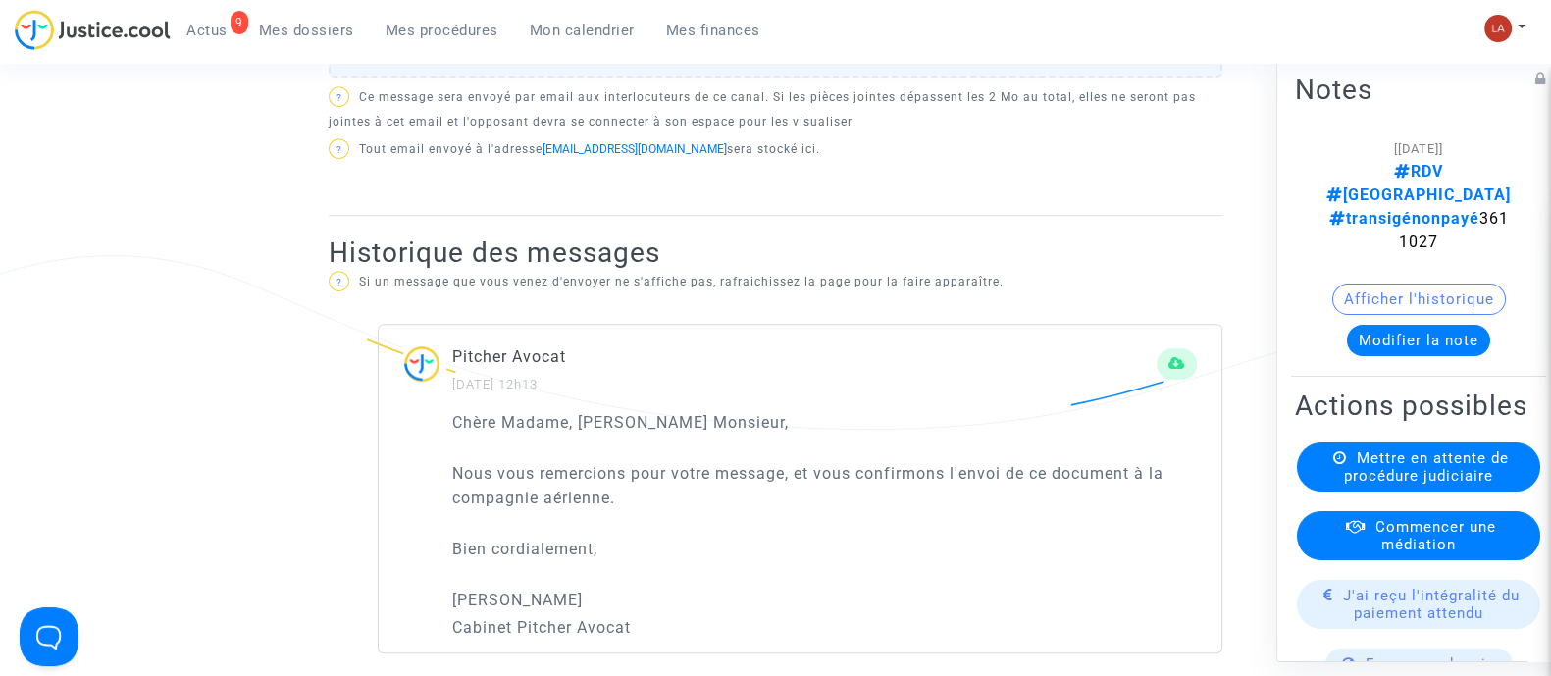
scroll to position [1716, 0]
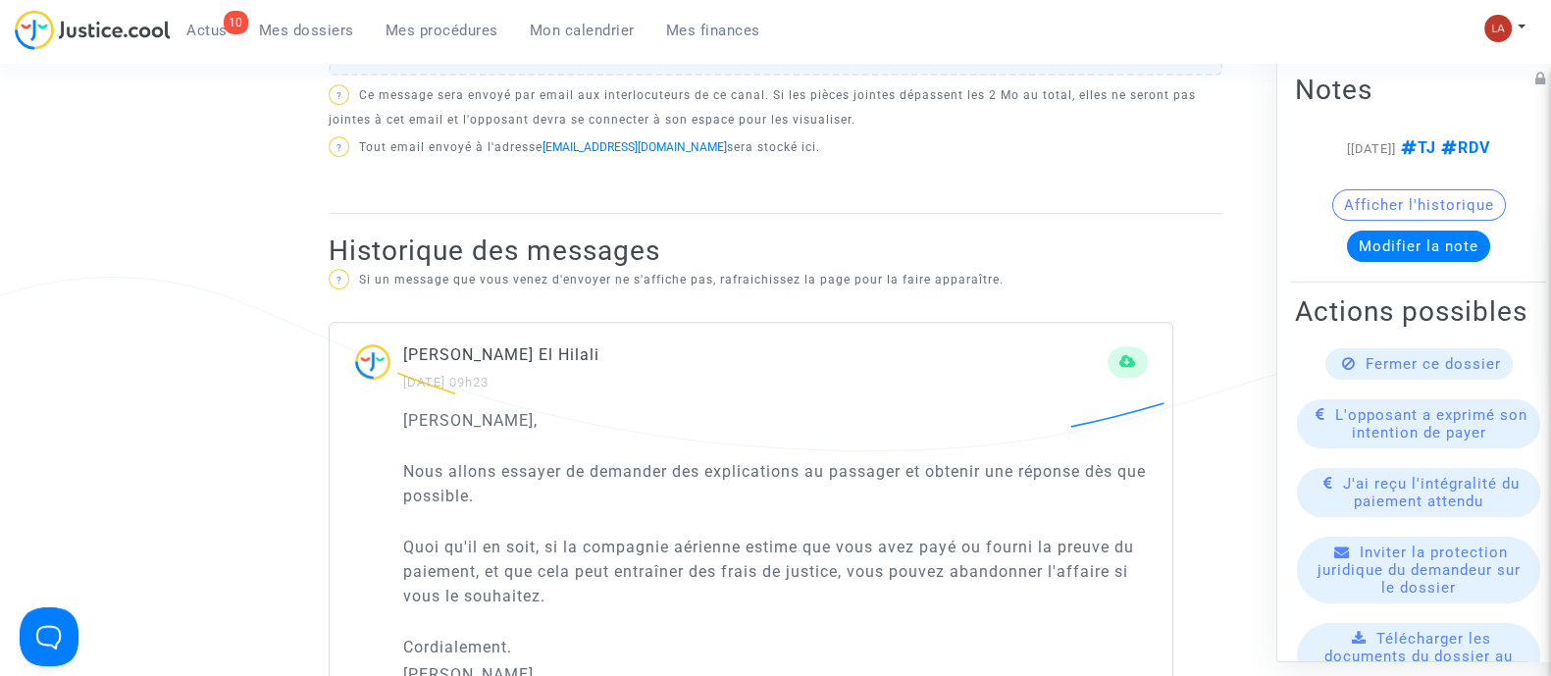
scroll to position [1349, 0]
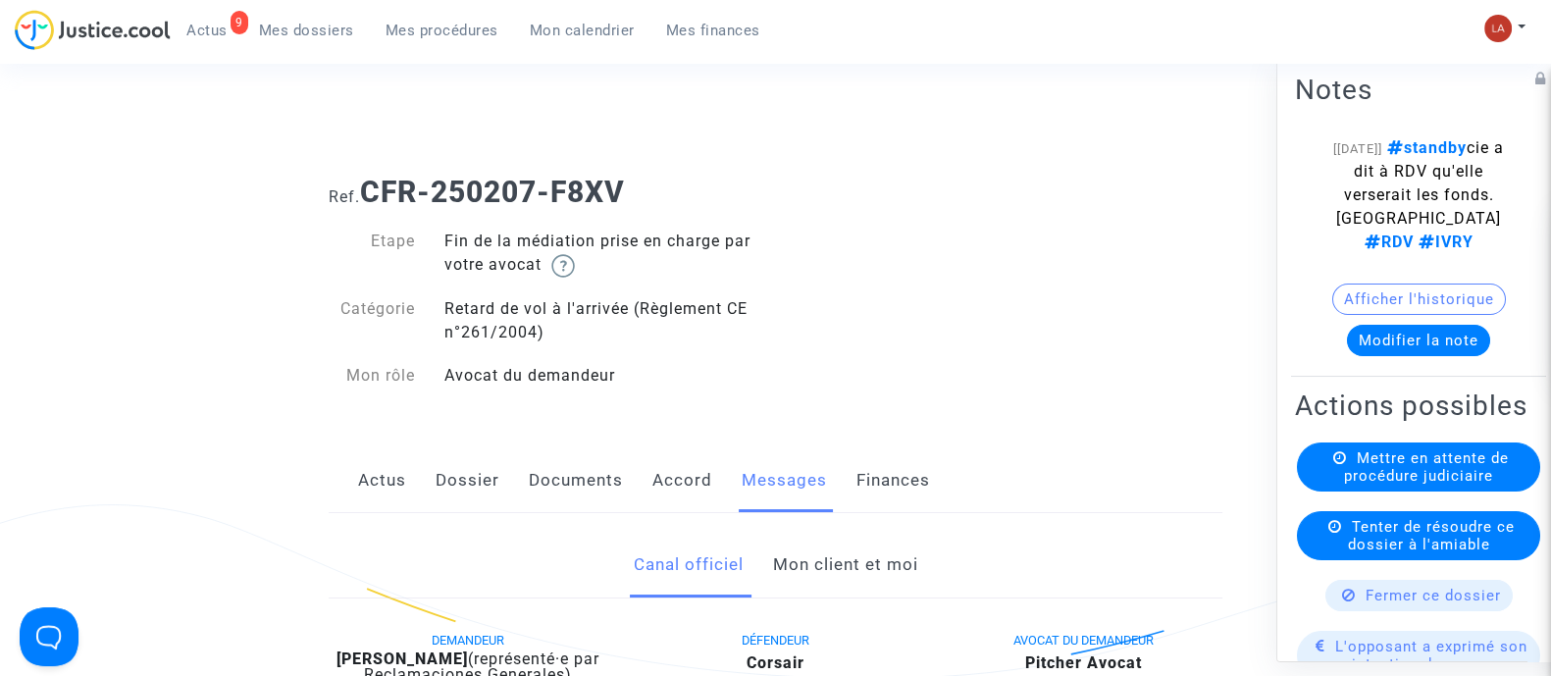
drag, startPoint x: 874, startPoint y: 548, endPoint x: 864, endPoint y: 548, distance: 9.9
click at [873, 548] on link "Mon client et moi" at bounding box center [844, 565] width 145 height 65
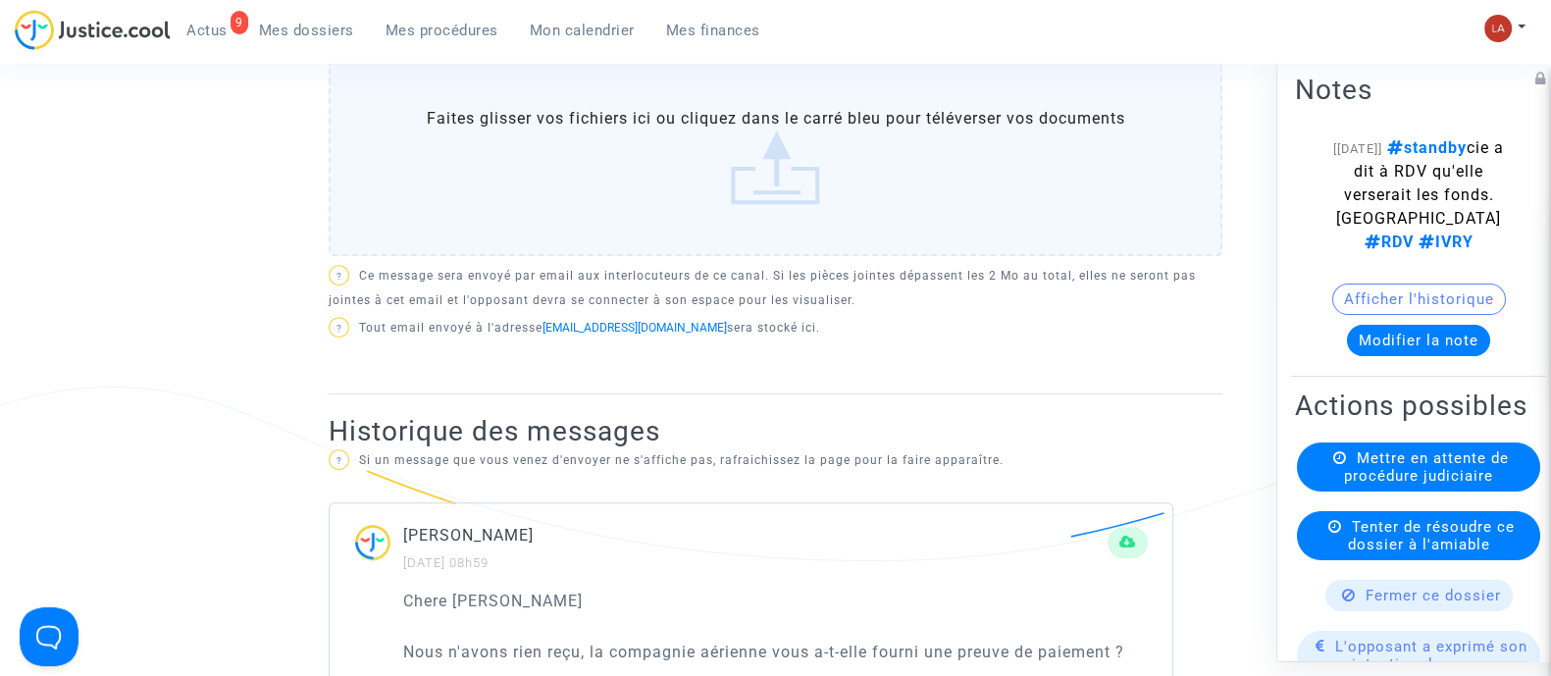
scroll to position [244, 0]
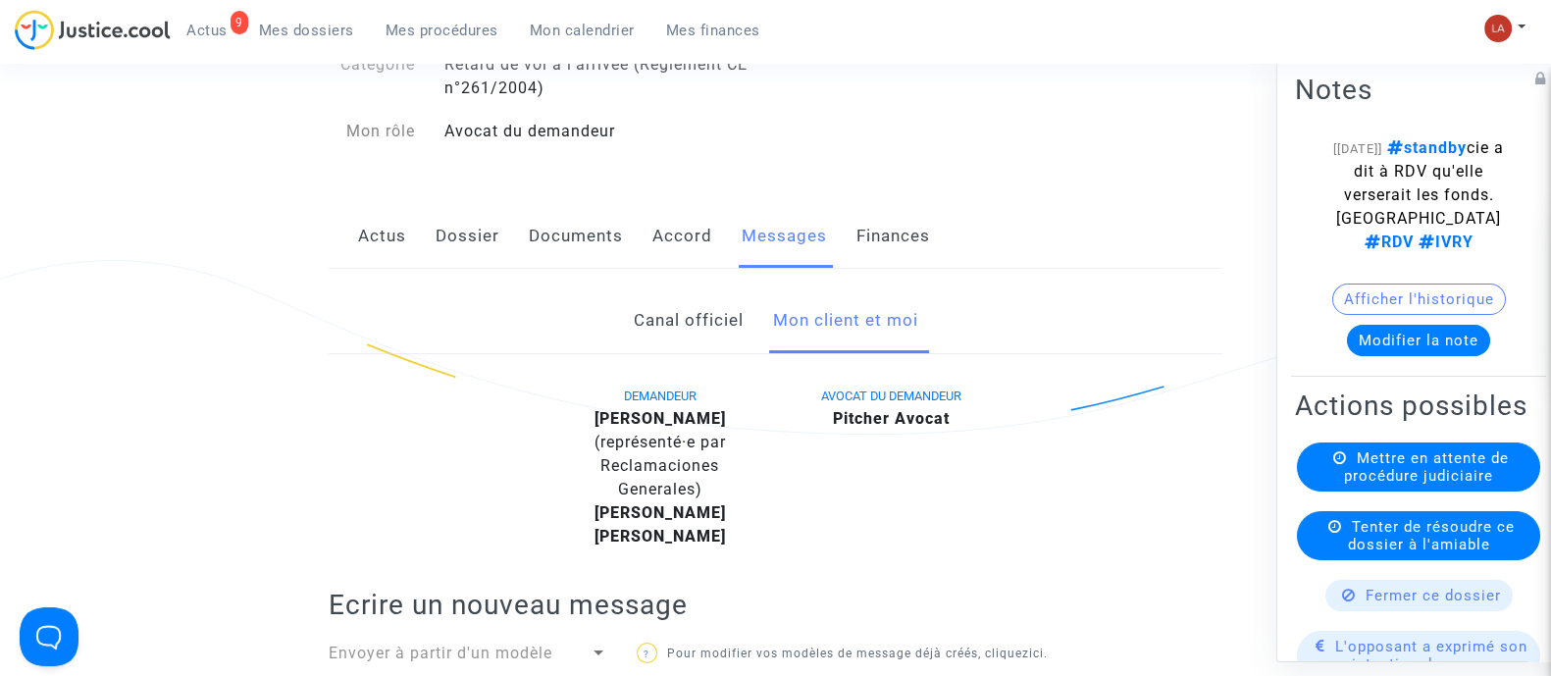
click at [731, 347] on link "Canal officiel" at bounding box center [688, 320] width 110 height 65
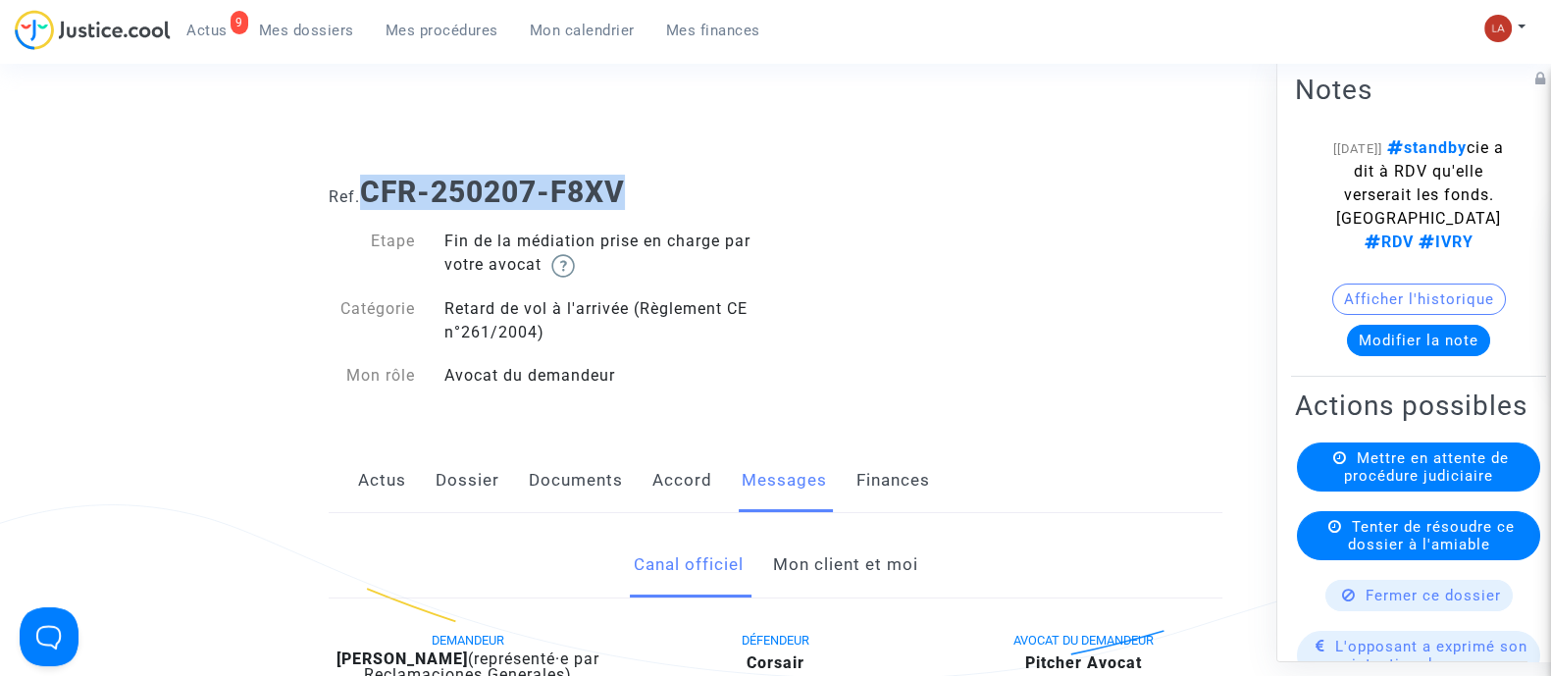
drag, startPoint x: 631, startPoint y: 187, endPoint x: 368, endPoint y: 188, distance: 263.0
click at [368, 188] on b "CFR-250207-F8XV" at bounding box center [492, 192] width 265 height 34
copy b "CFR-250207-F8XV"
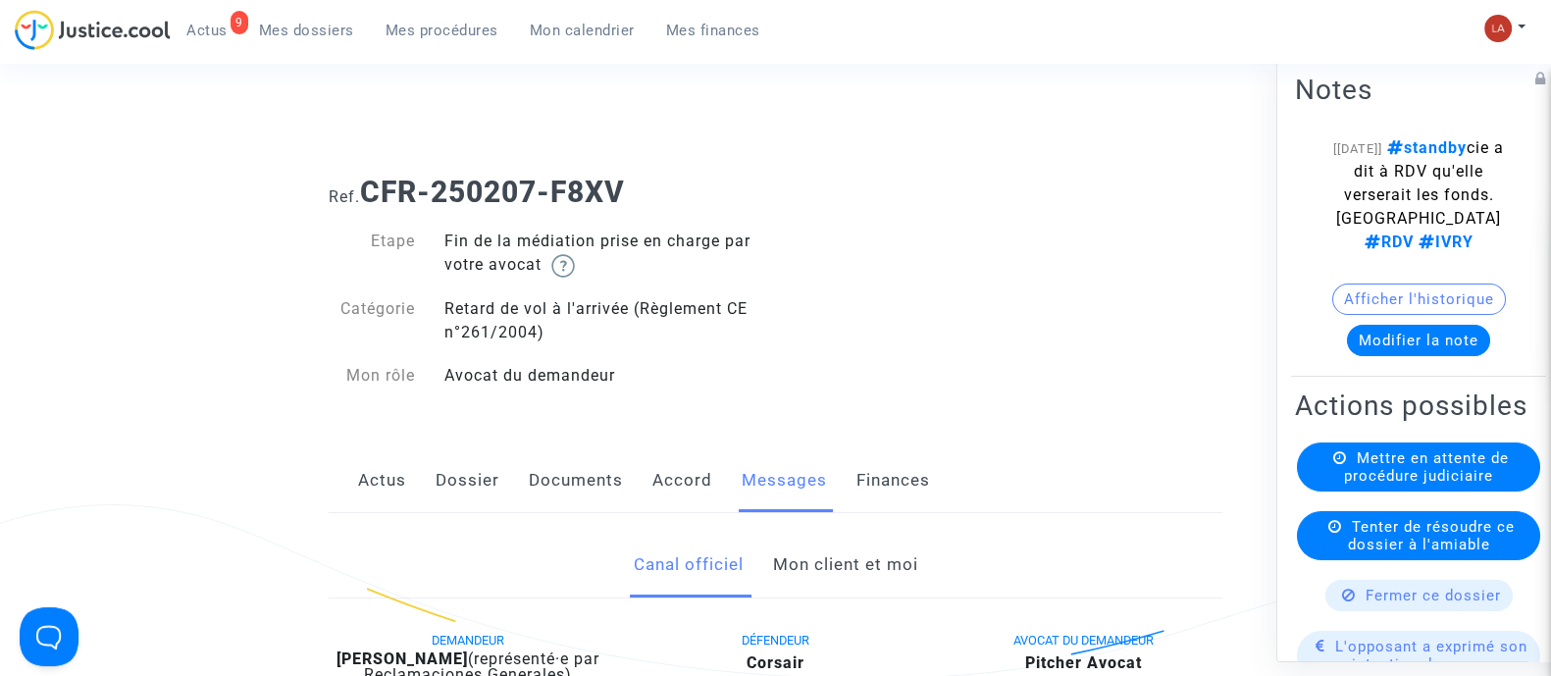
click at [476, 228] on div "Etape Fin de la médiation prise en charge par votre avocat Catégorie Retard de …" at bounding box center [545, 309] width 462 height 198
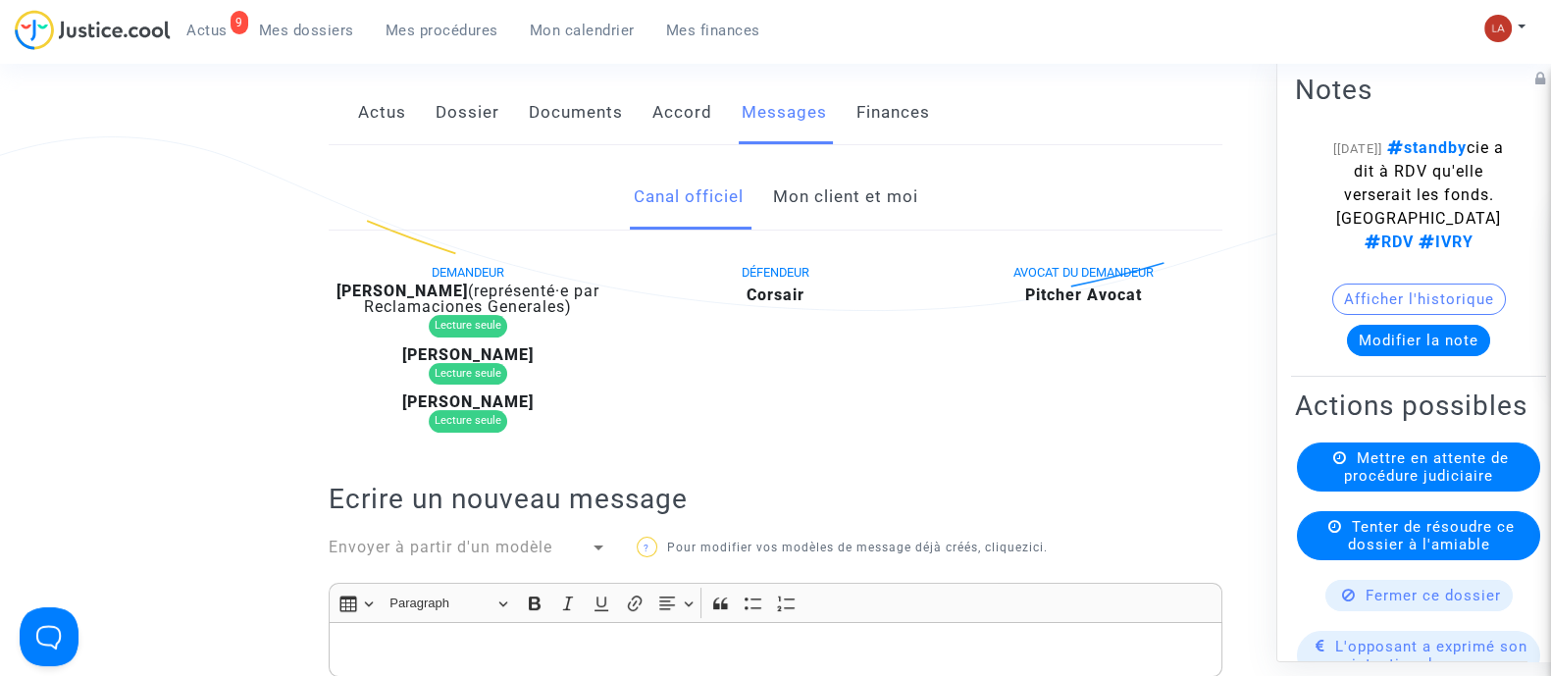
click at [778, 373] on div "DÉFENDEUR Corsair" at bounding box center [776, 351] width 308 height 183
click at [916, 182] on link "Mon client et moi" at bounding box center [844, 197] width 145 height 65
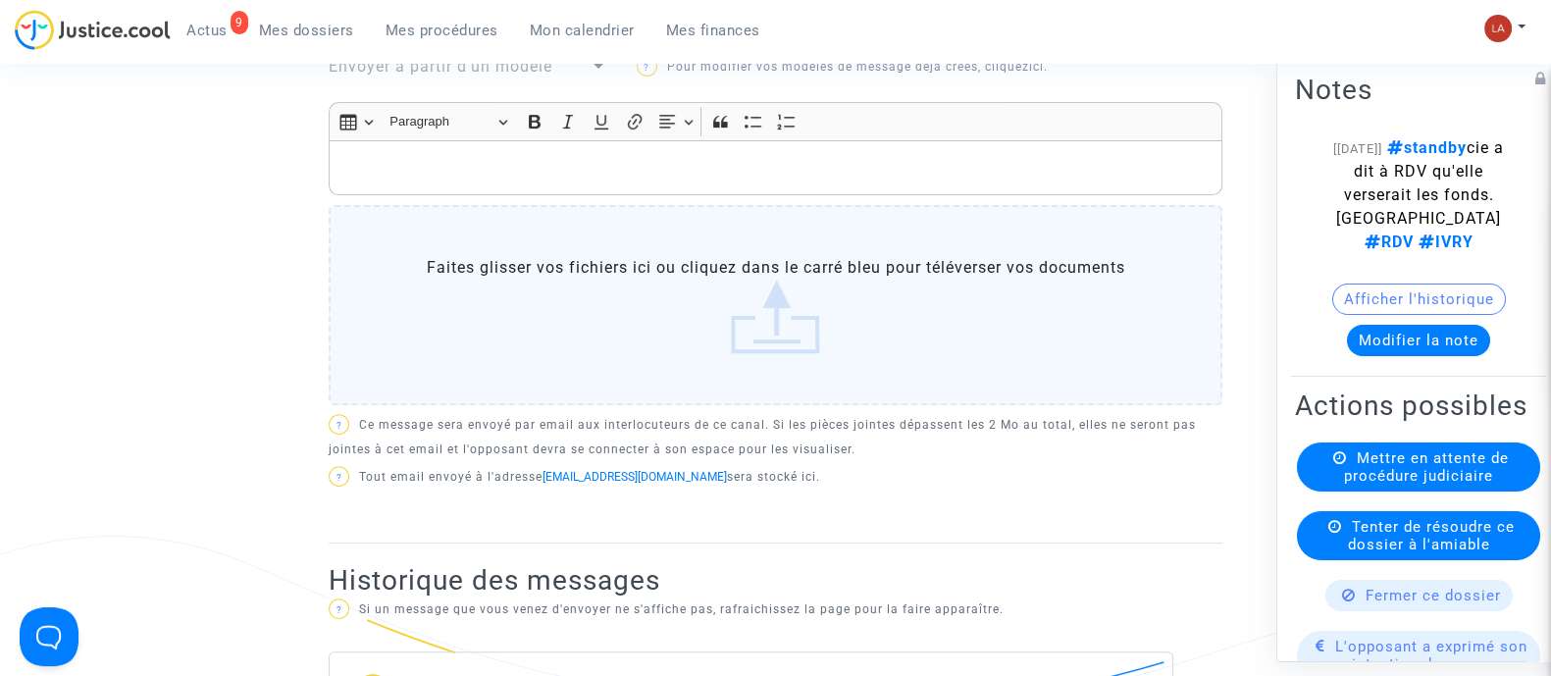
scroll to position [736, 0]
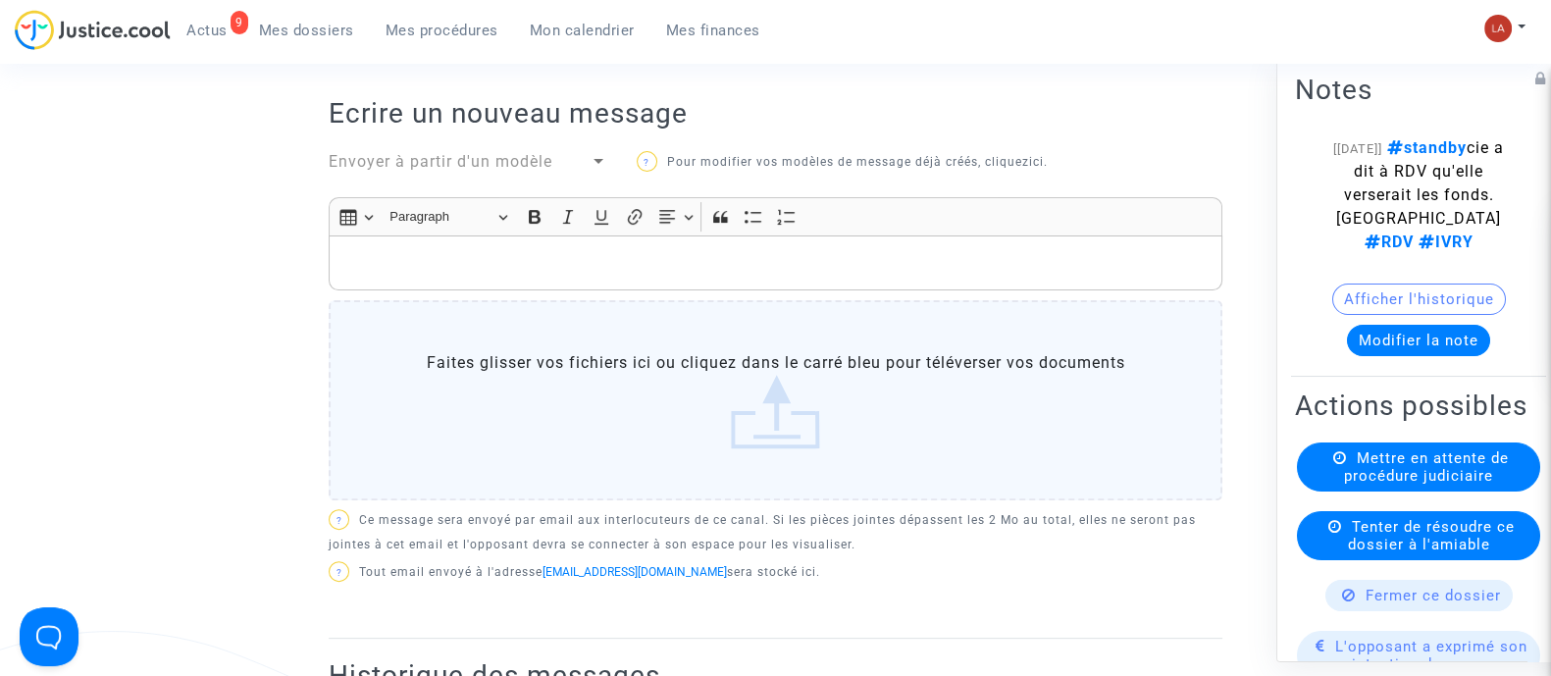
click at [792, 290] on div "Rich Text Editor, main" at bounding box center [776, 262] width 894 height 55
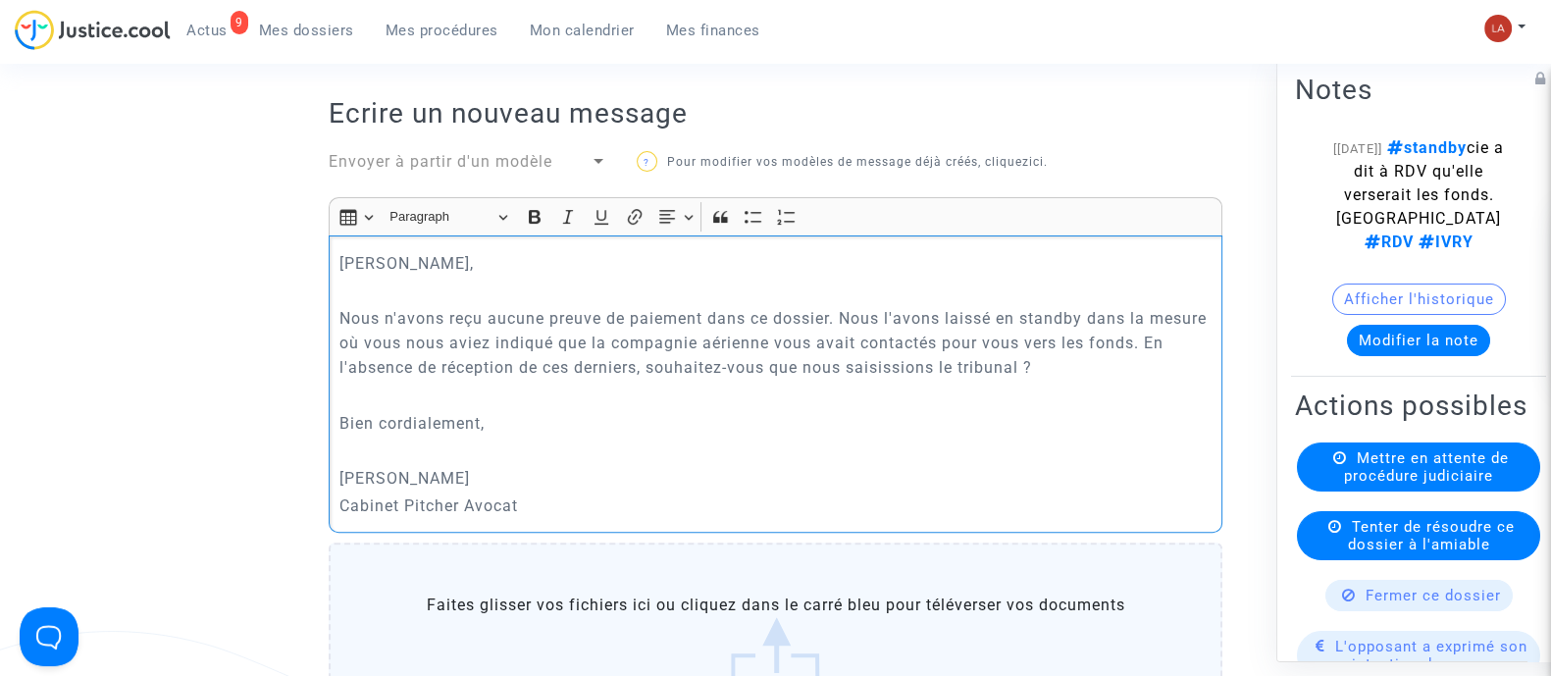
click at [718, 380] on p "Nous n'avons reçu aucune preuve de paiement dans ce dossier. Nous l'avons laiss…" at bounding box center [775, 343] width 873 height 74
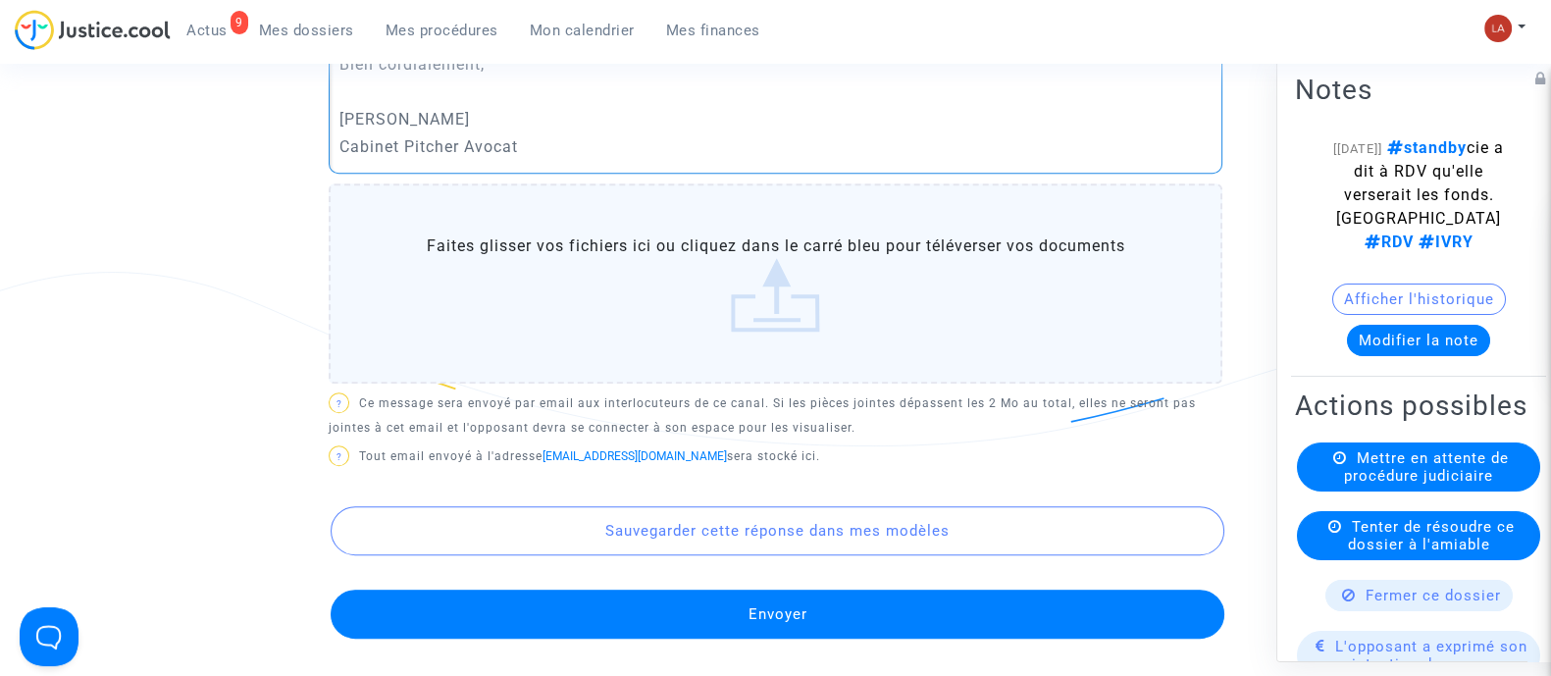
scroll to position [1226, 0]
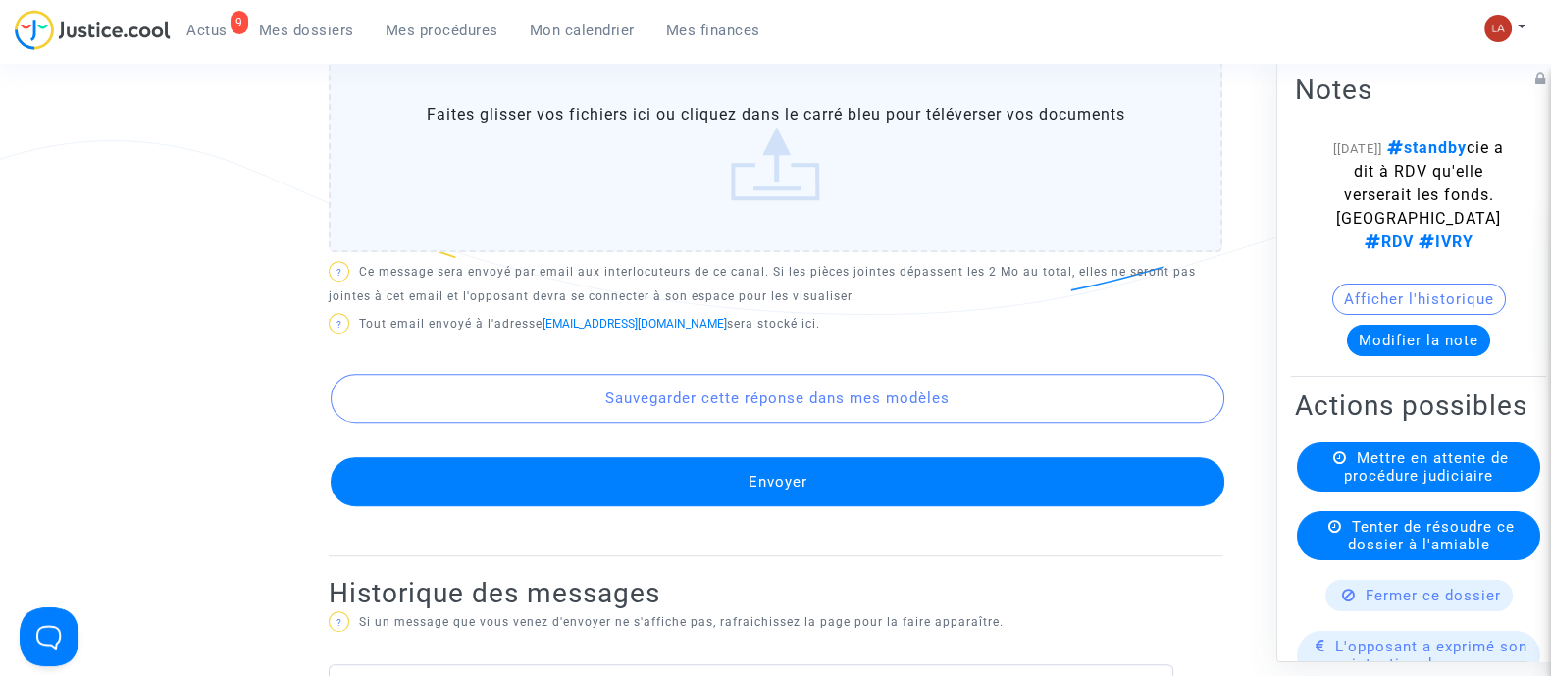
click at [816, 506] on button "Envoyer" at bounding box center [778, 481] width 894 height 49
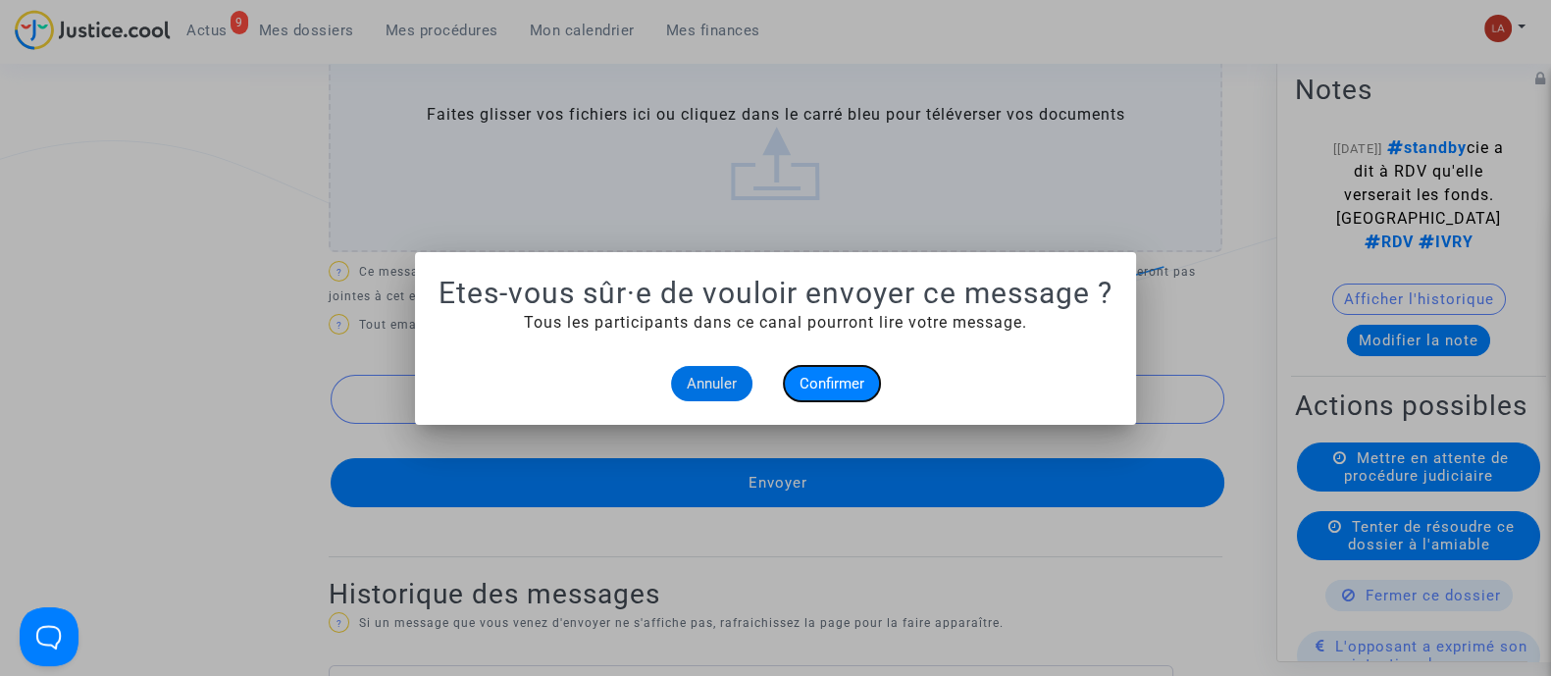
click at [815, 370] on button "Confirmer" at bounding box center [832, 383] width 96 height 35
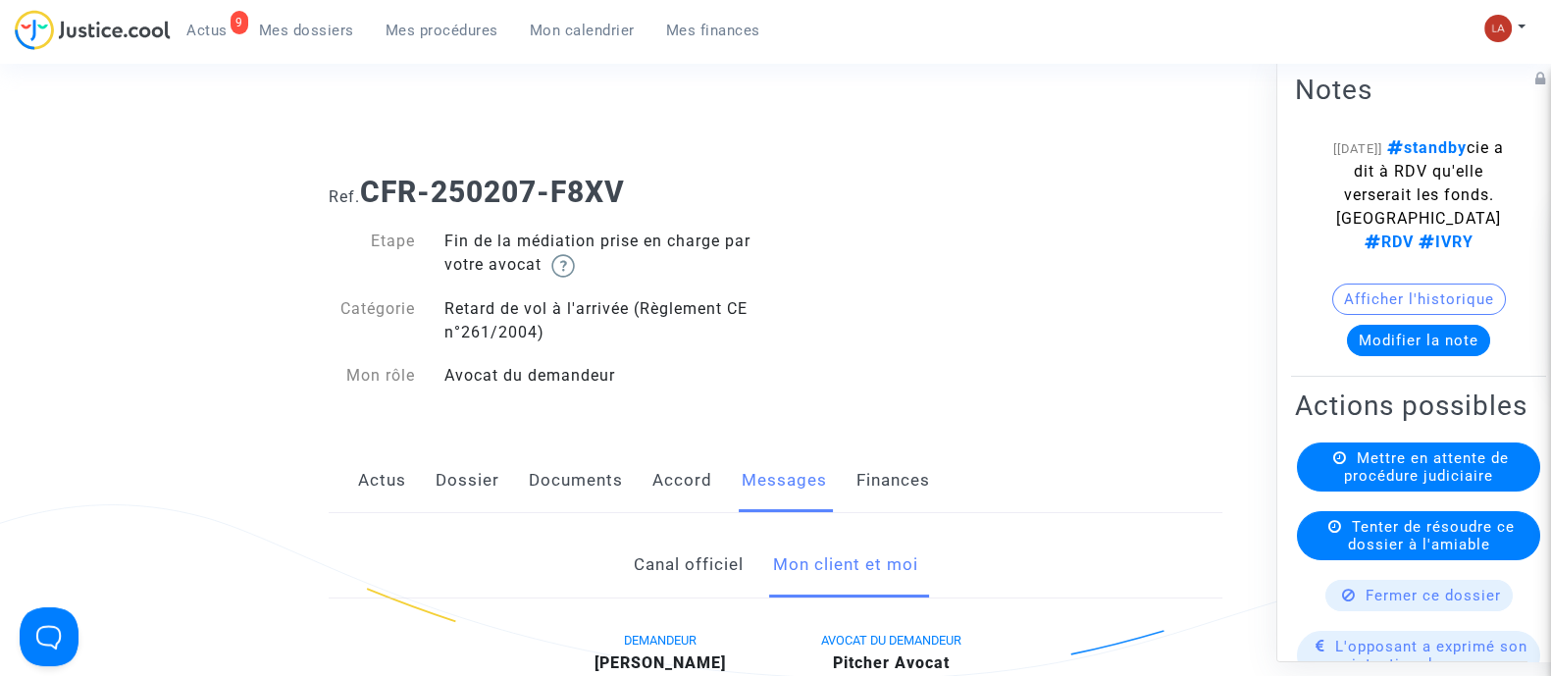
scroll to position [1226, 0]
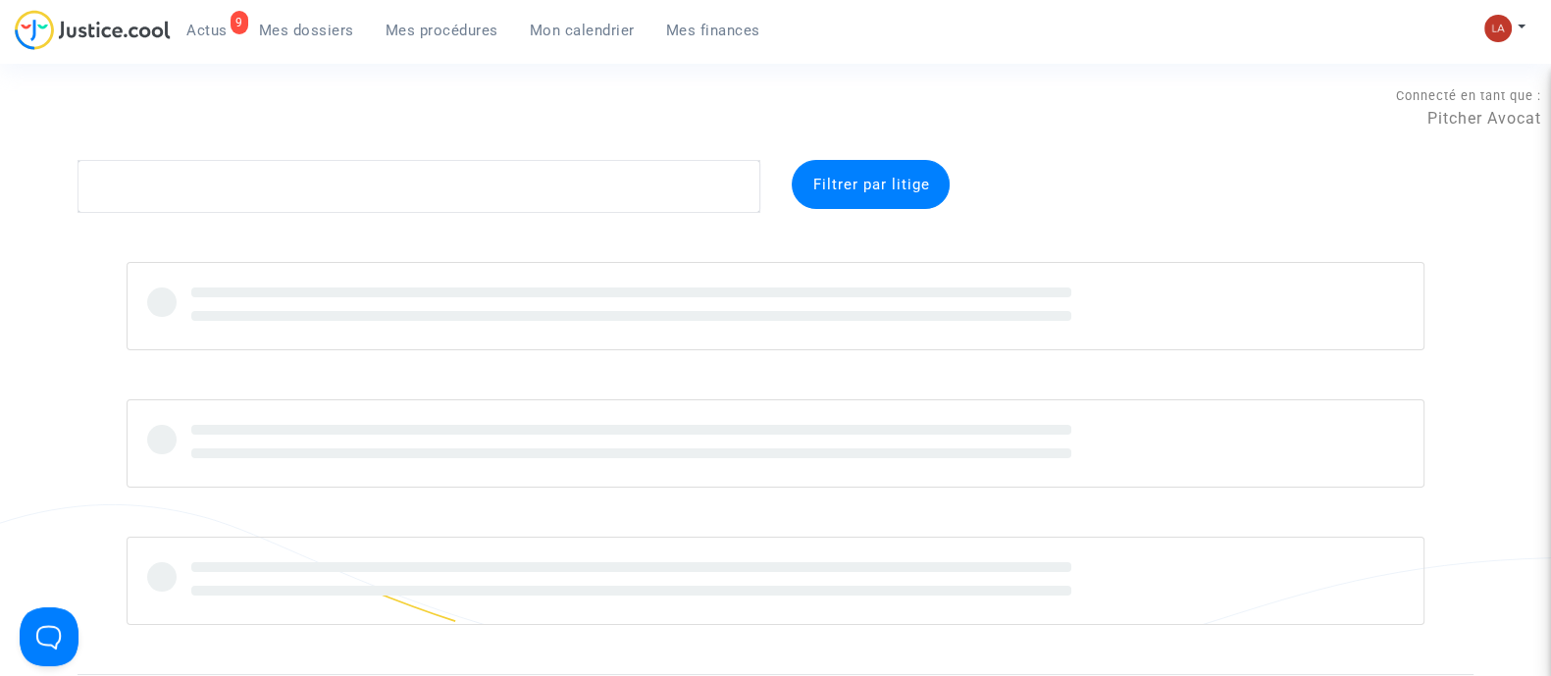
click at [447, 22] on span "Mes procédures" at bounding box center [442, 31] width 113 height 18
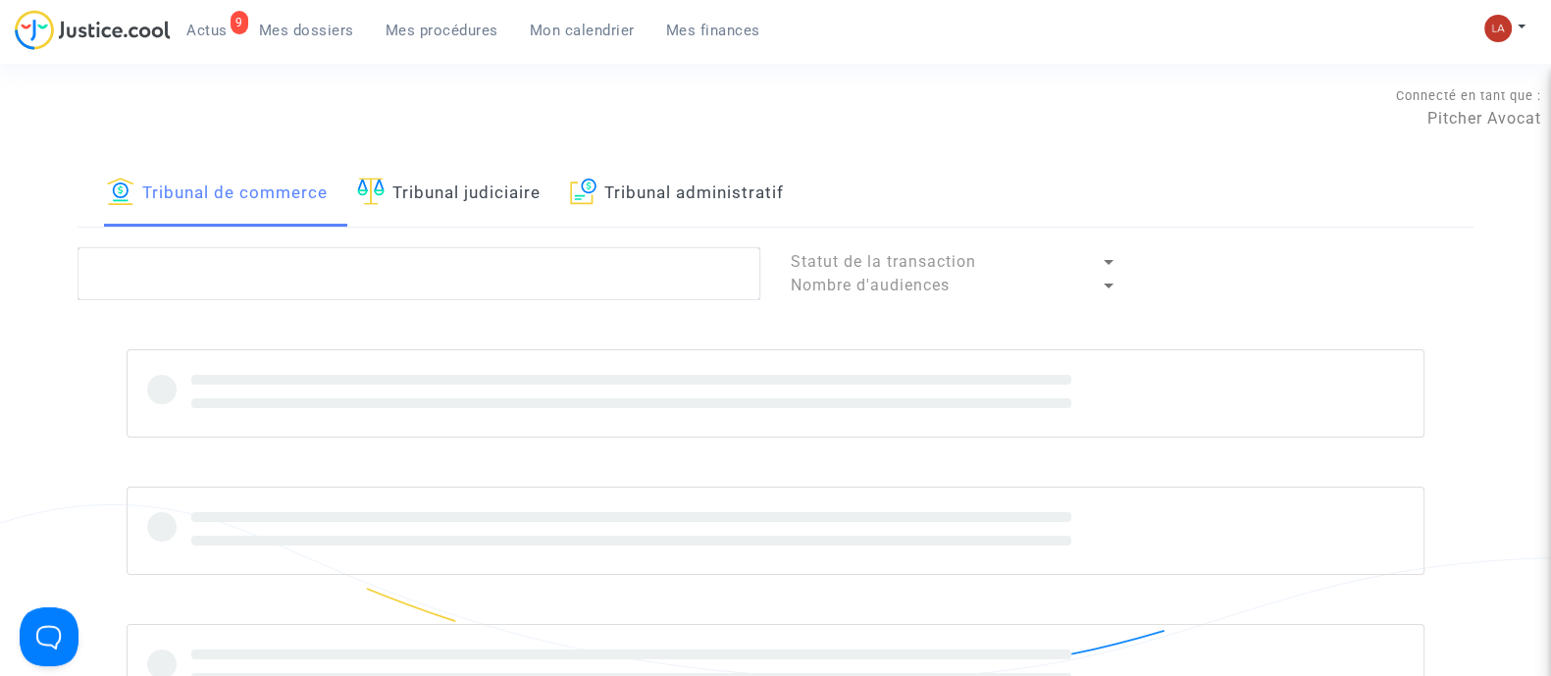
click at [439, 188] on link "Tribunal judiciaire" at bounding box center [448, 193] width 183 height 67
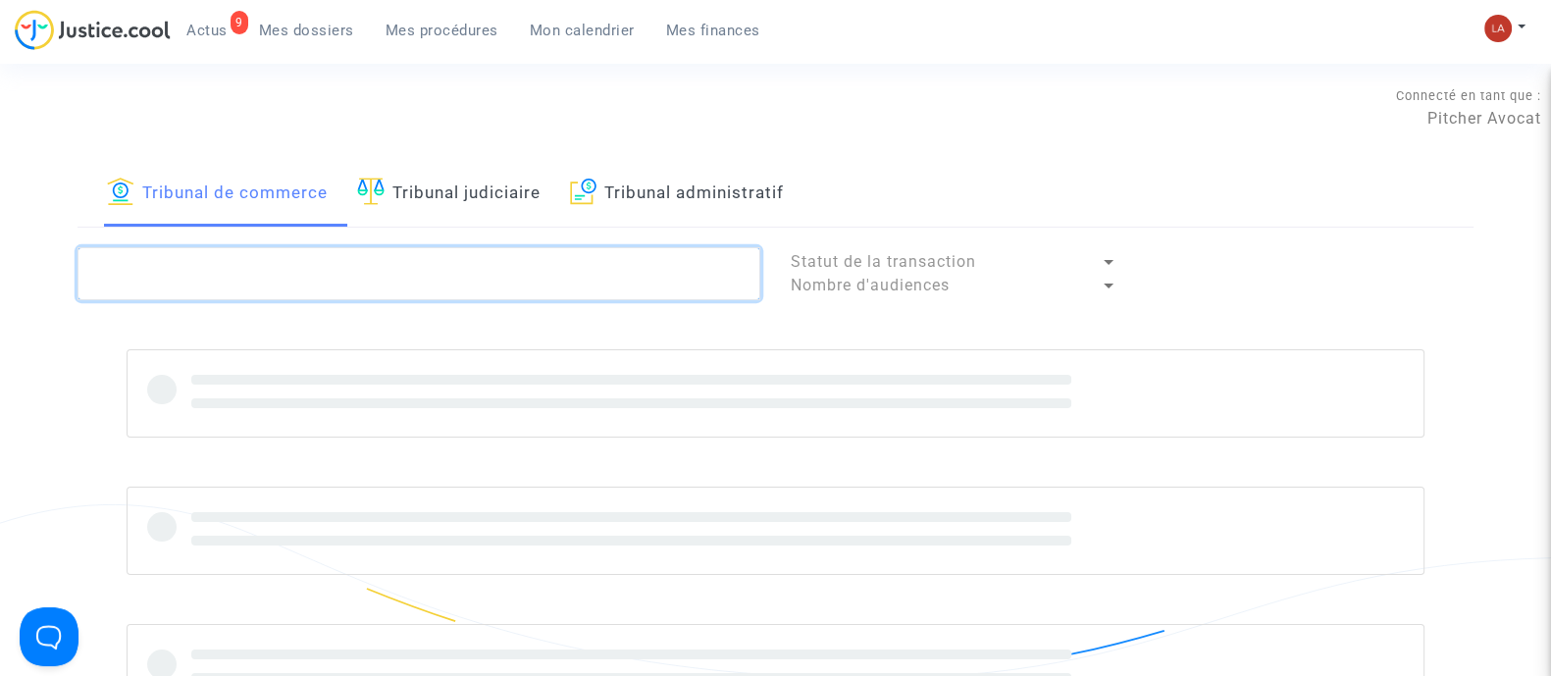
click at [446, 278] on textarea at bounding box center [419, 273] width 683 height 53
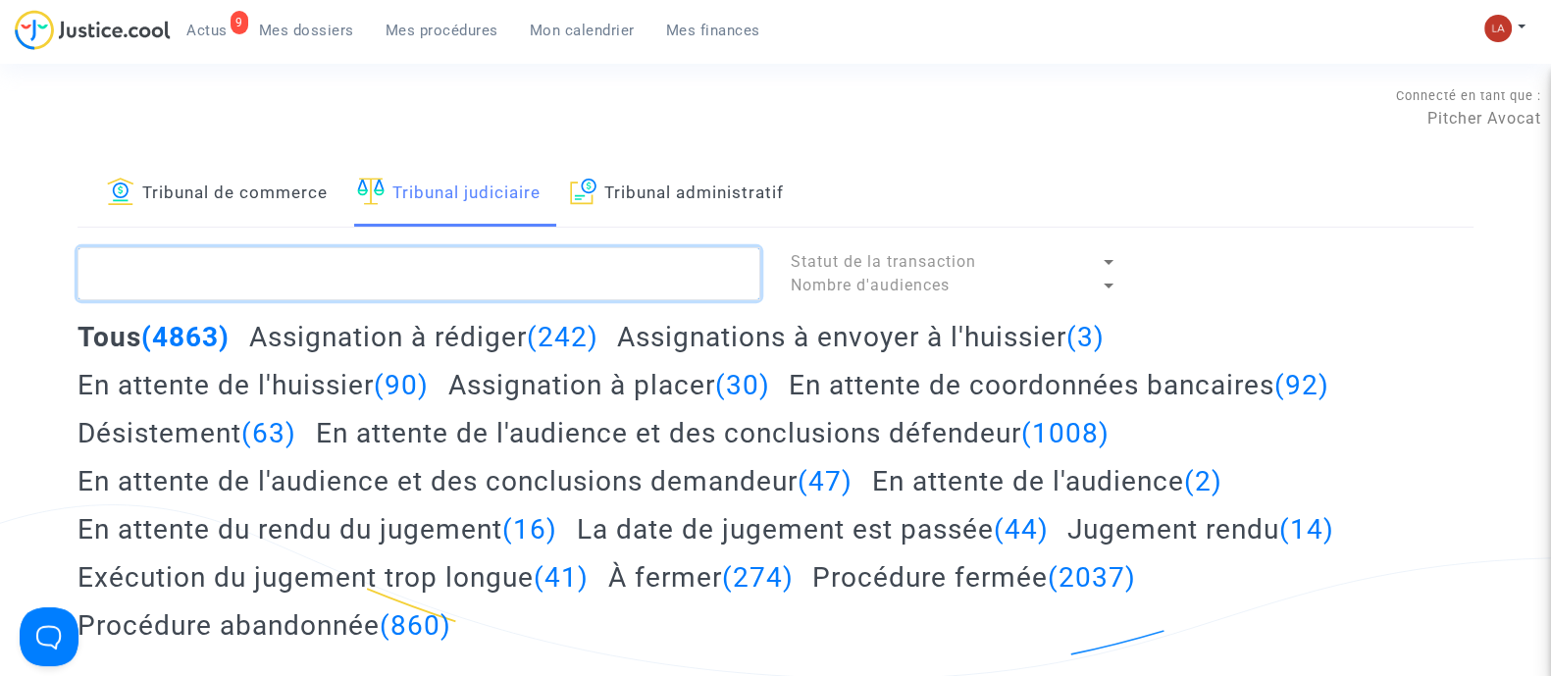
paste textarea "RHMV"
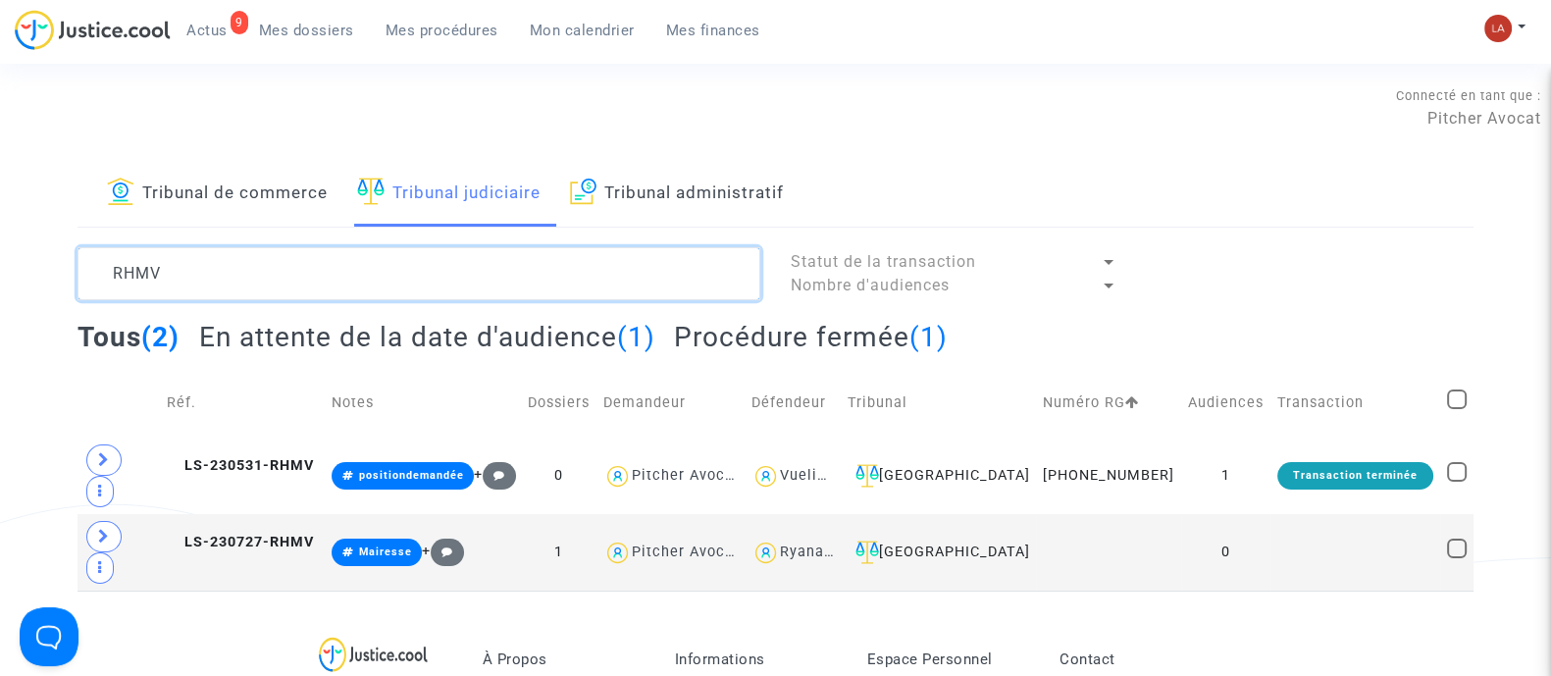
type textarea "RHMV"
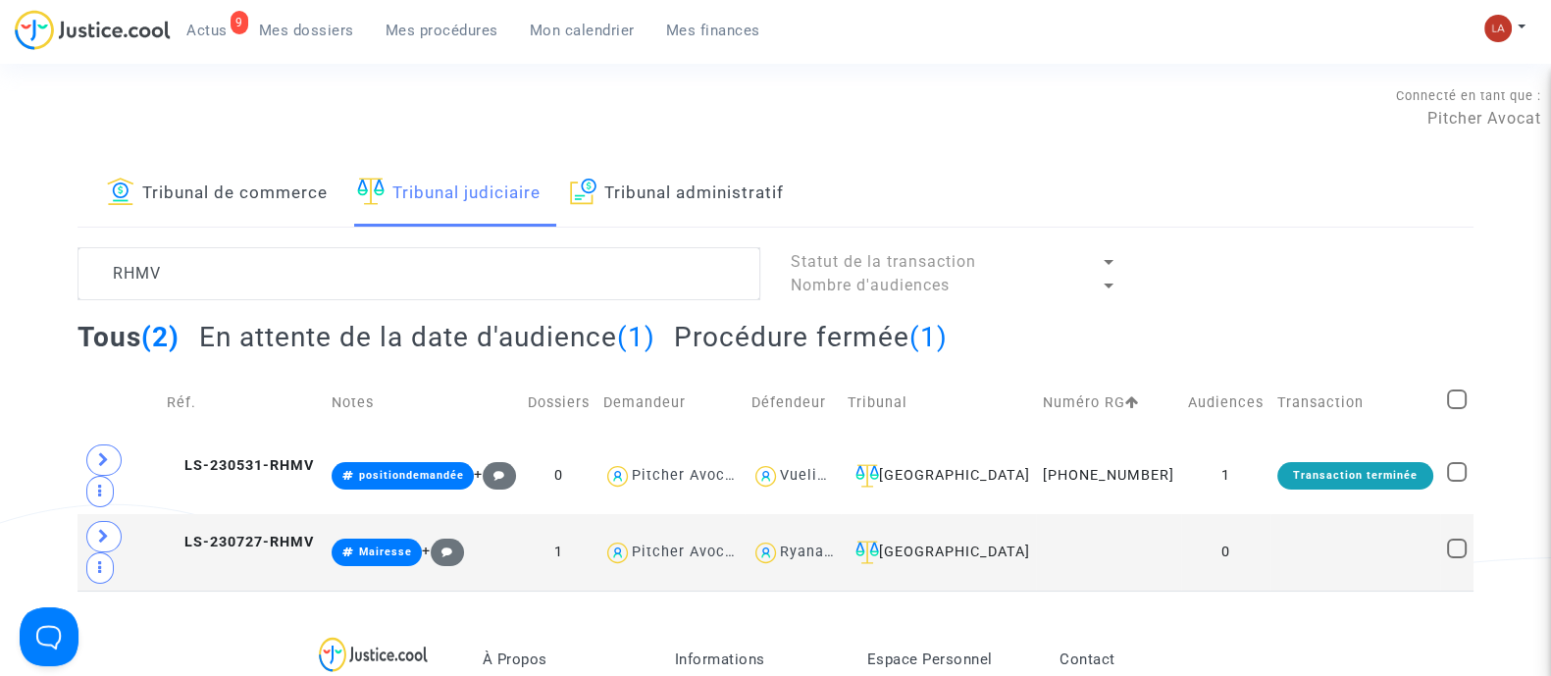
click at [603, 333] on h2 "En attente de la date d'audience (1)" at bounding box center [427, 337] width 456 height 34
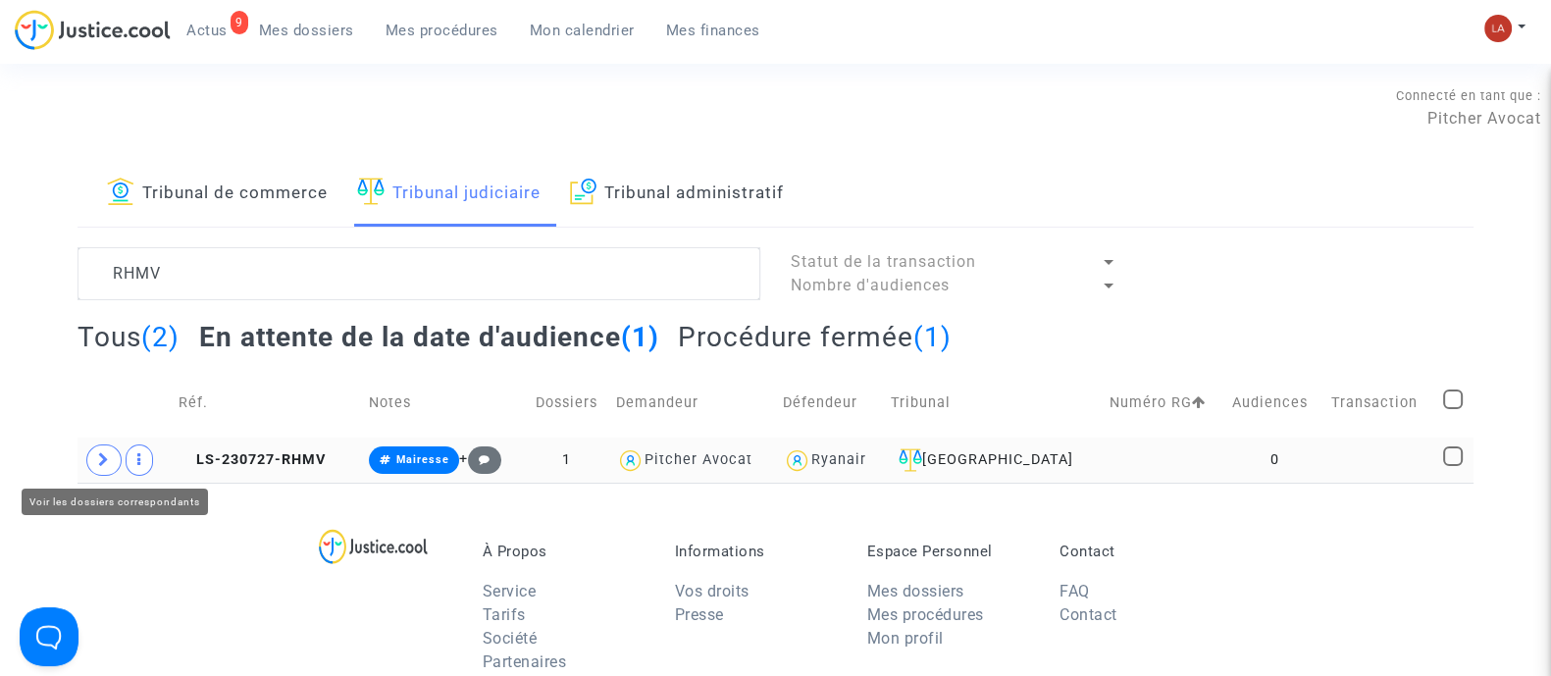
click at [110, 457] on span at bounding box center [103, 459] width 35 height 31
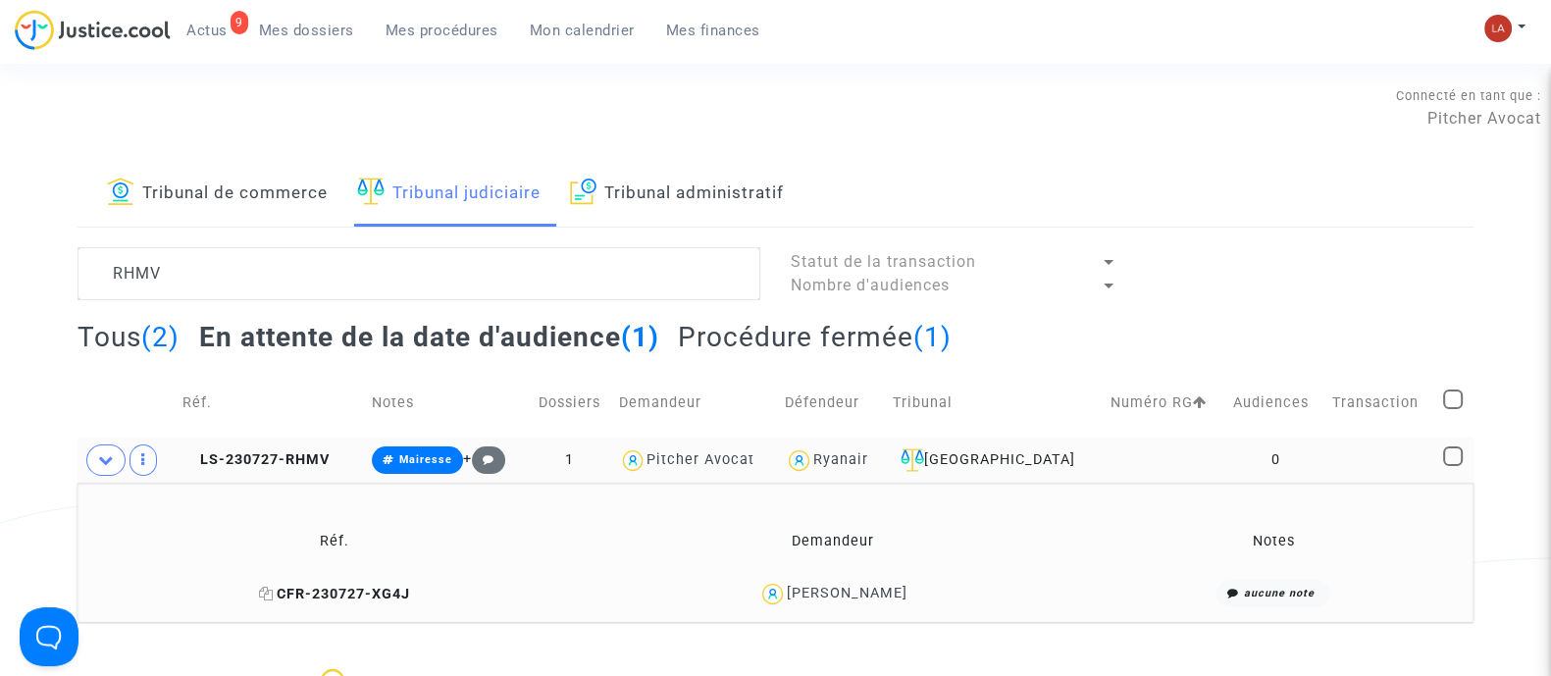
click at [285, 593] on span "CFR-230727-XG4J" at bounding box center [334, 594] width 151 height 17
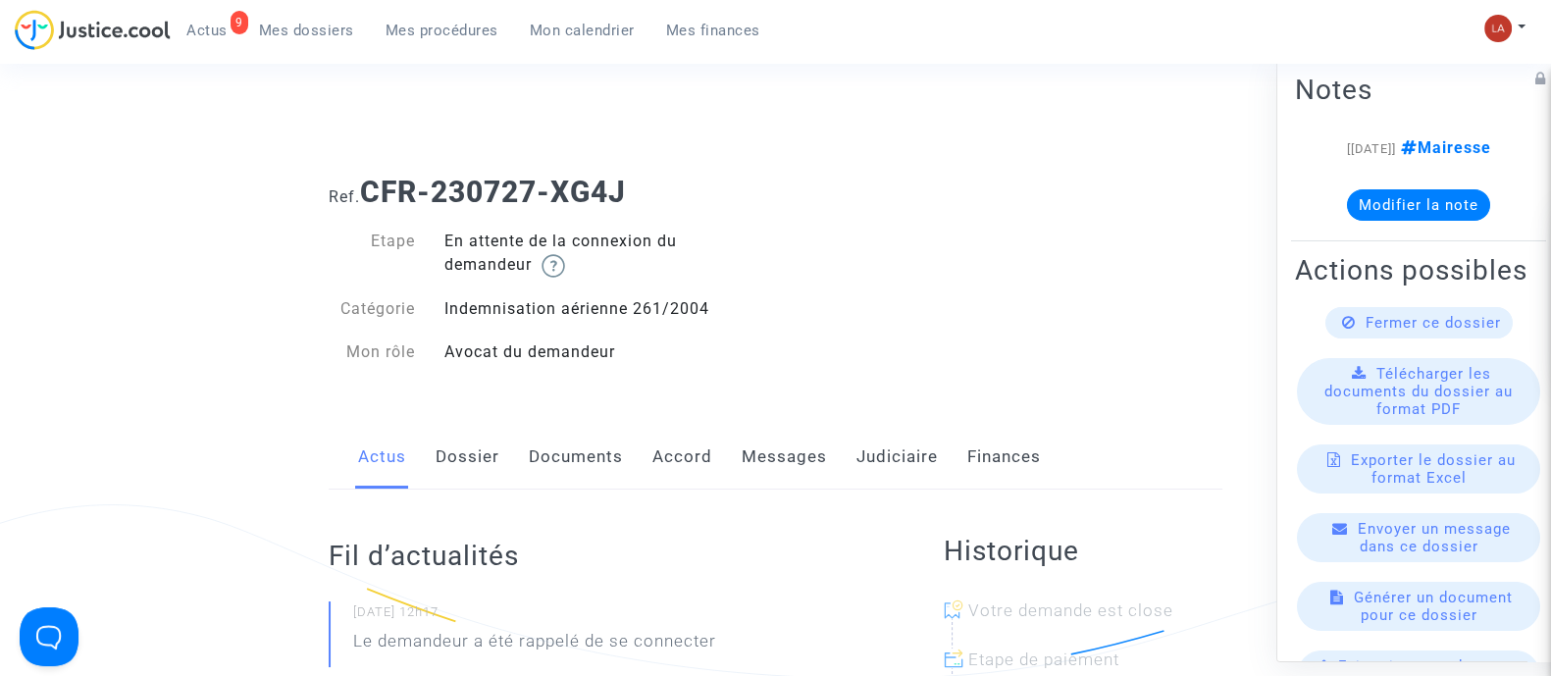
click at [452, 448] on link "Dossier" at bounding box center [468, 457] width 64 height 65
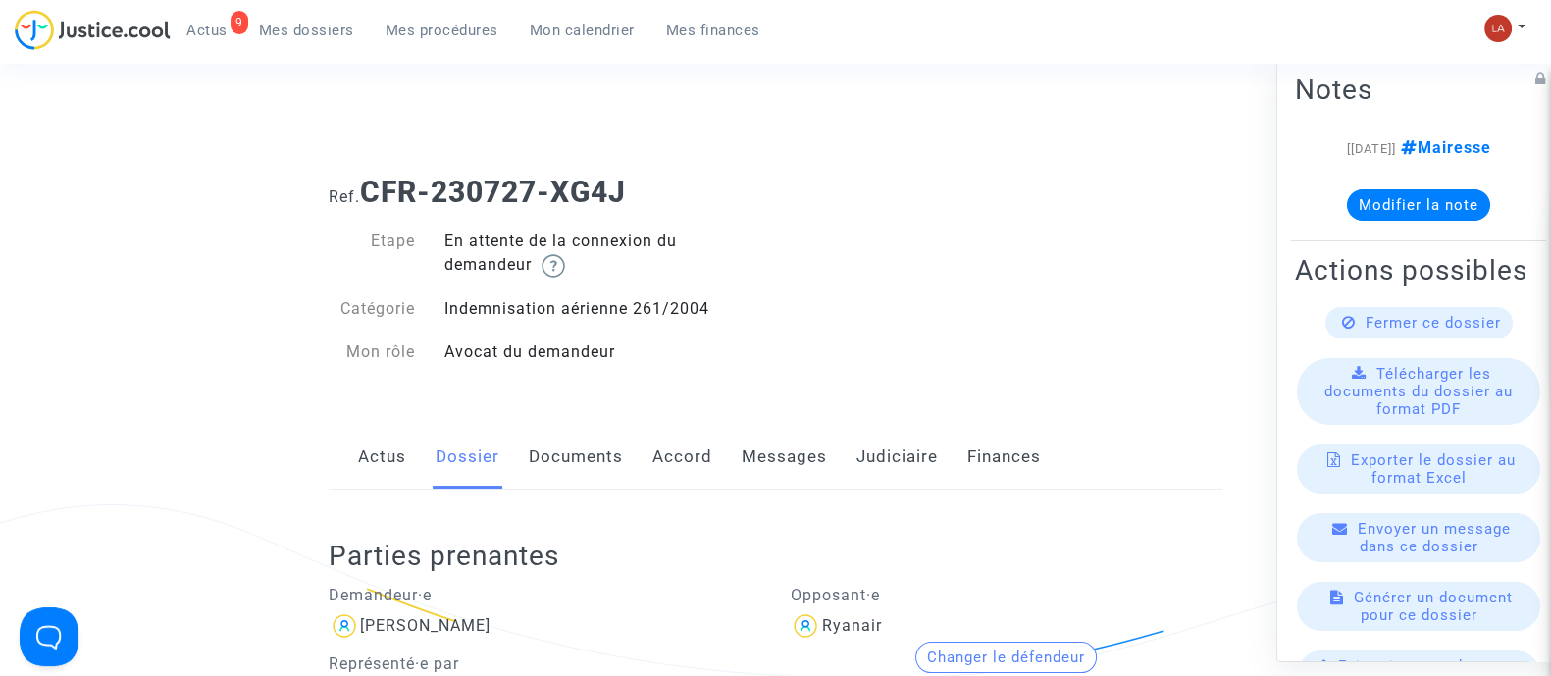
click at [893, 443] on link "Judiciaire" at bounding box center [897, 457] width 81 height 65
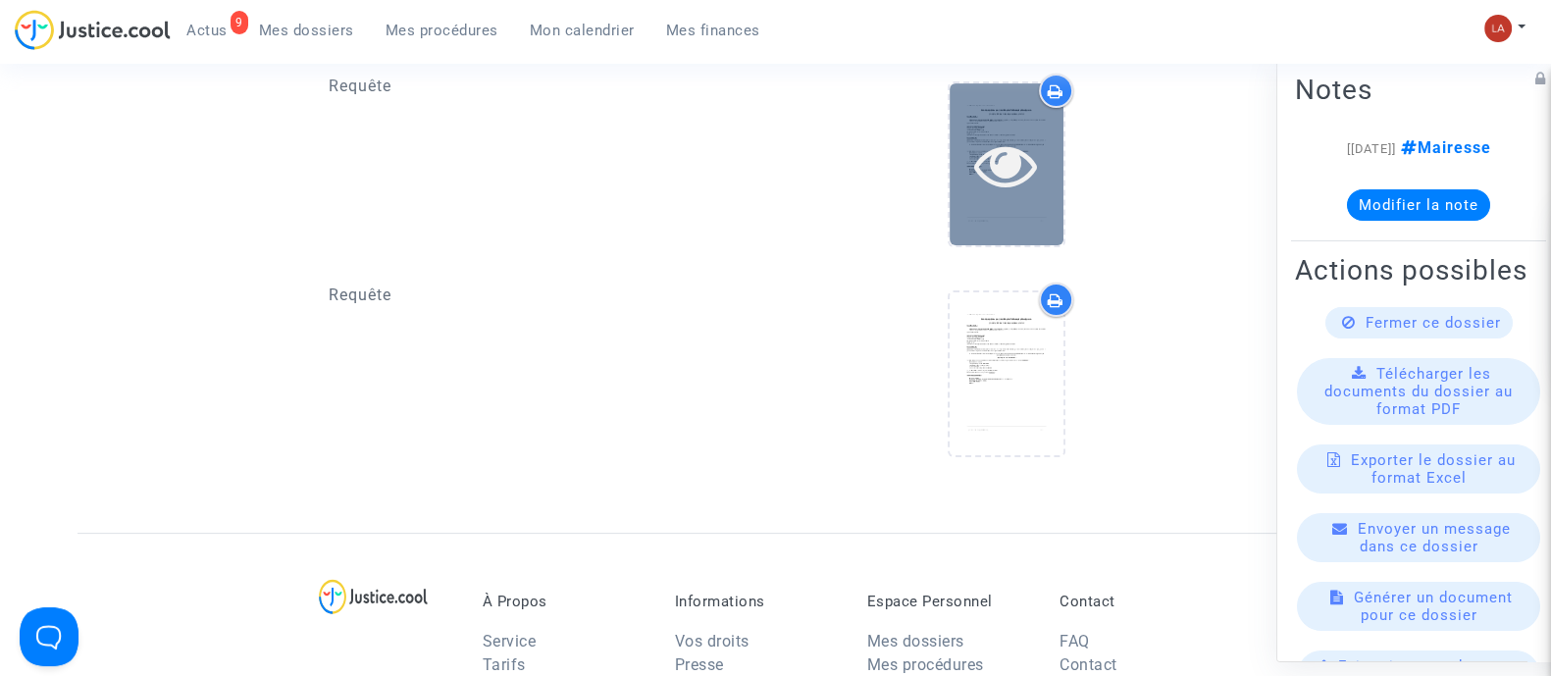
scroll to position [490, 0]
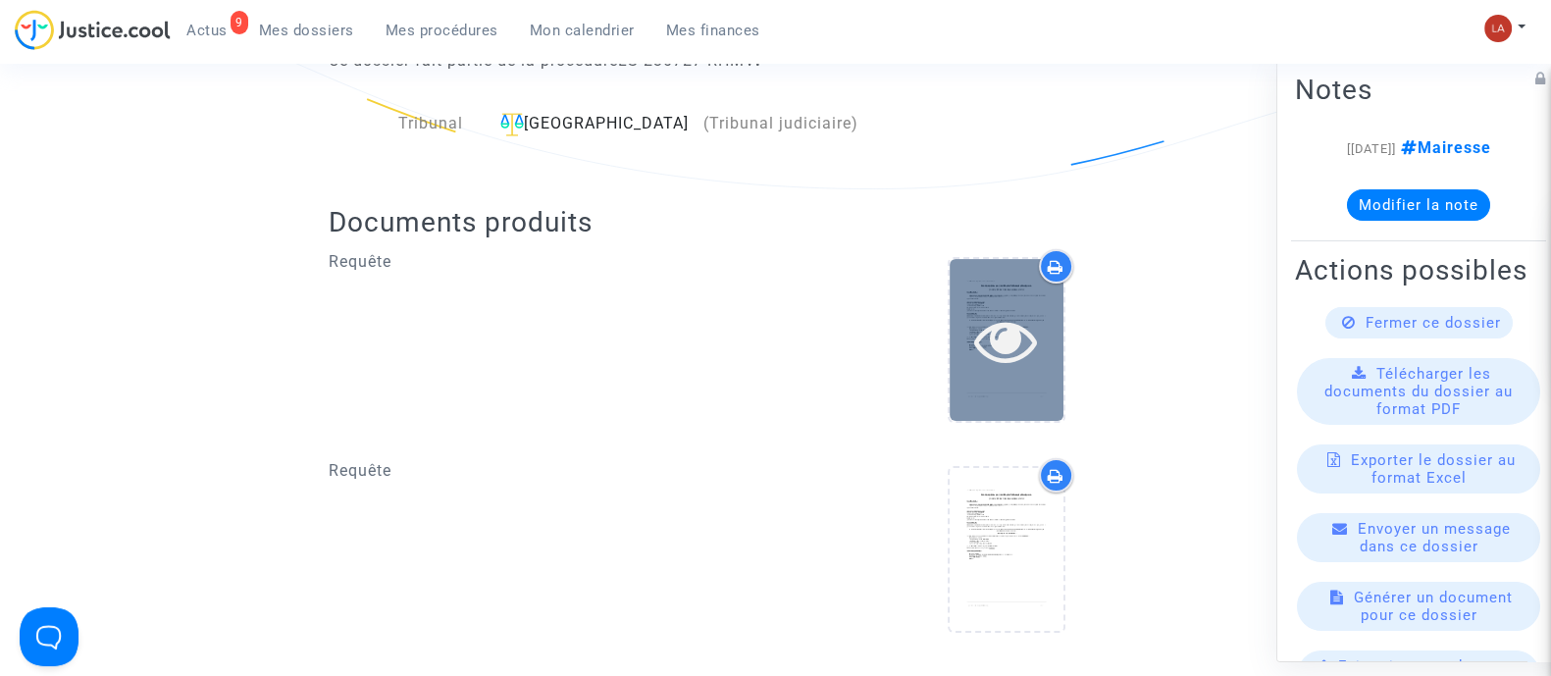
click at [1035, 264] on div at bounding box center [1007, 340] width 114 height 162
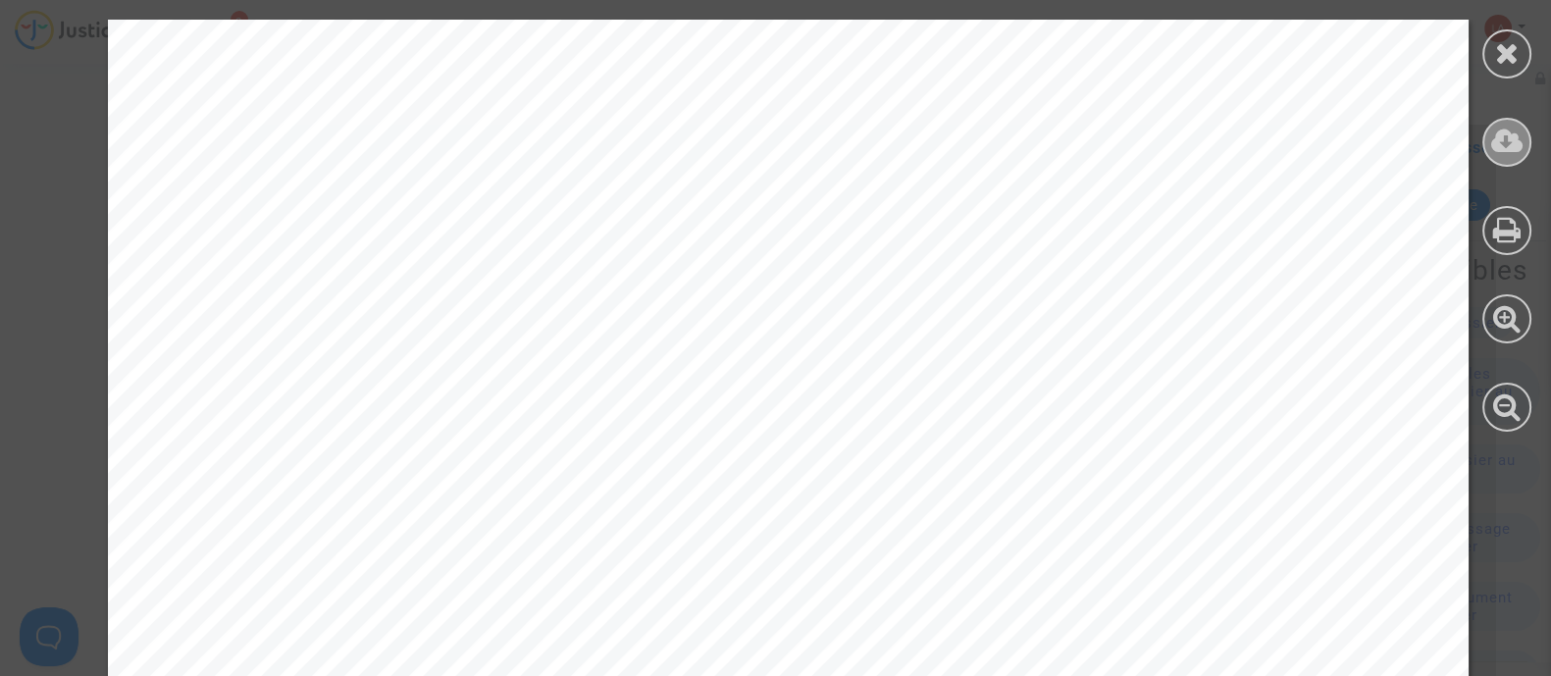
click at [1488, 132] on div at bounding box center [1507, 142] width 49 height 49
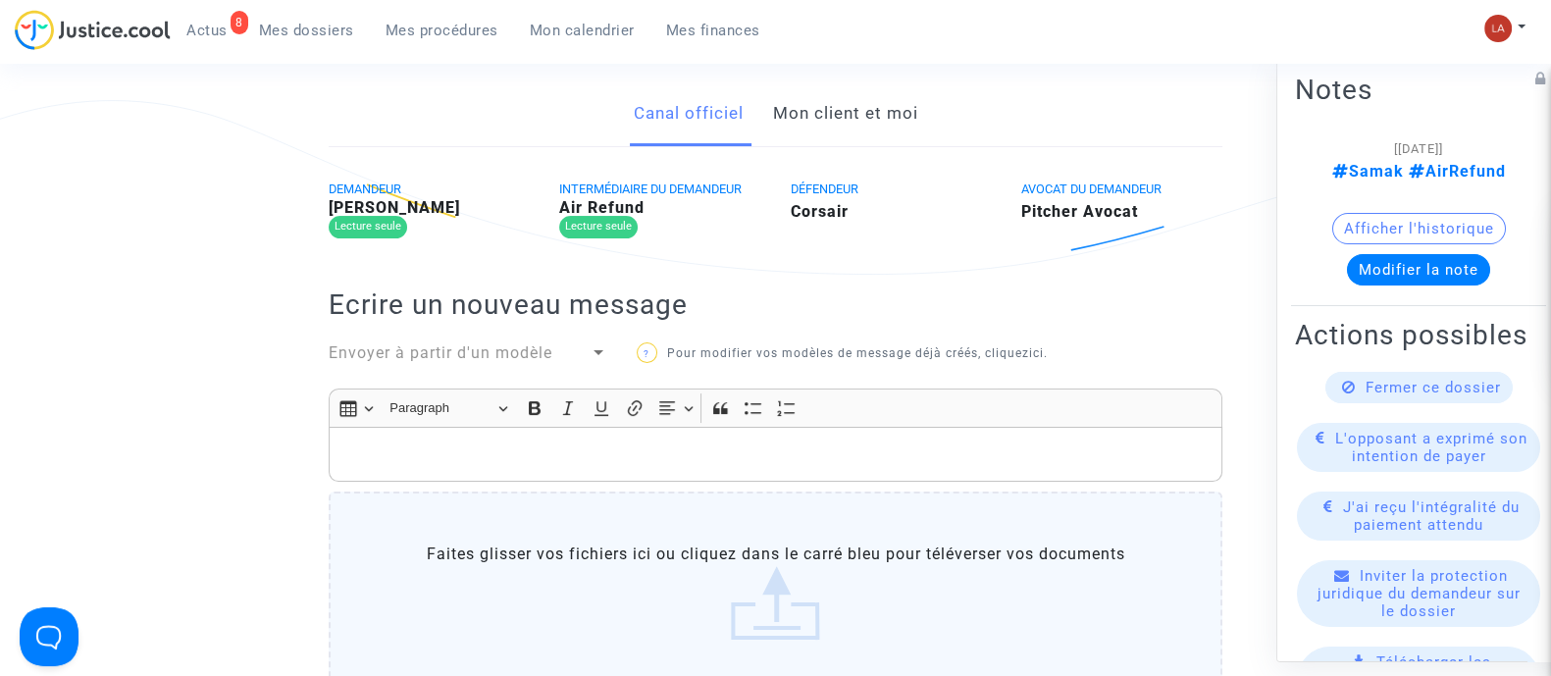
scroll to position [368, 0]
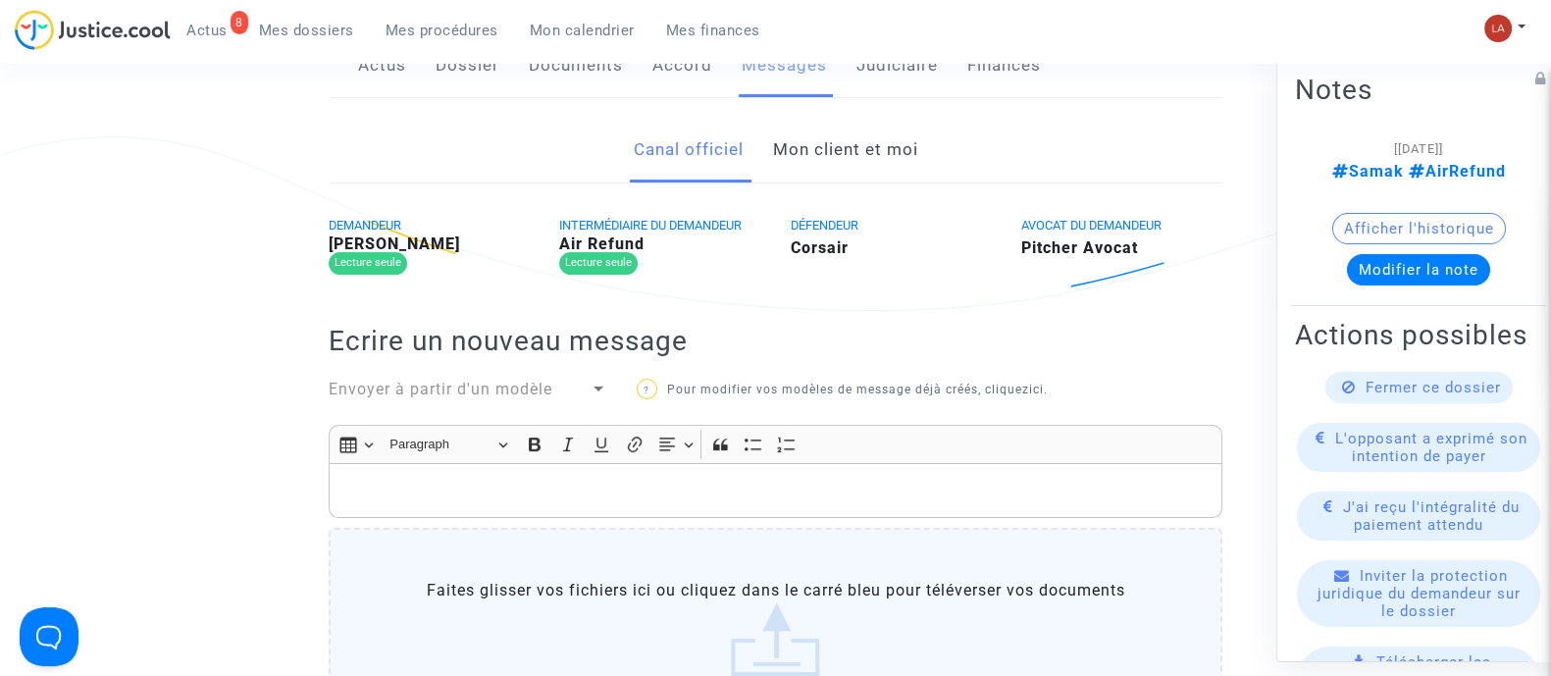
click at [849, 148] on link "Mon client et moi" at bounding box center [844, 150] width 145 height 65
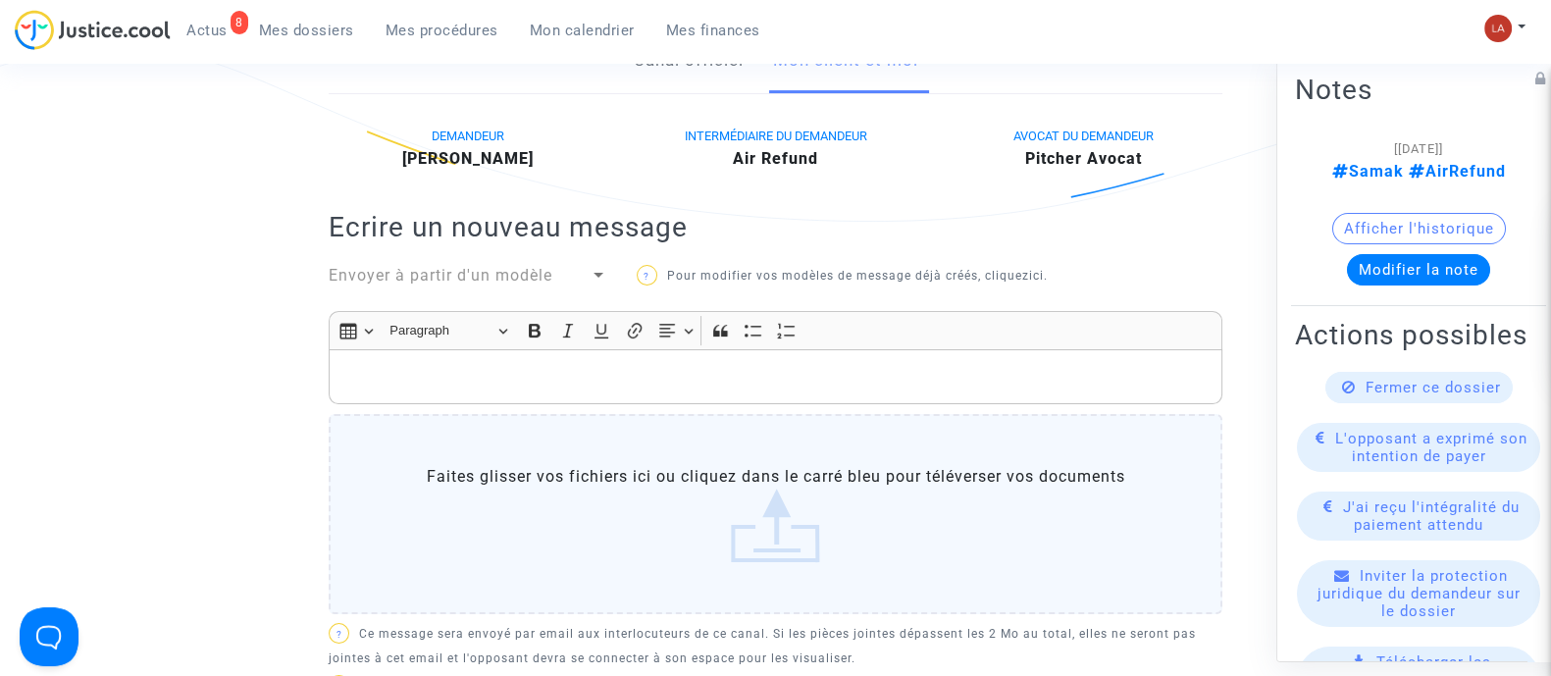
scroll to position [122, 0]
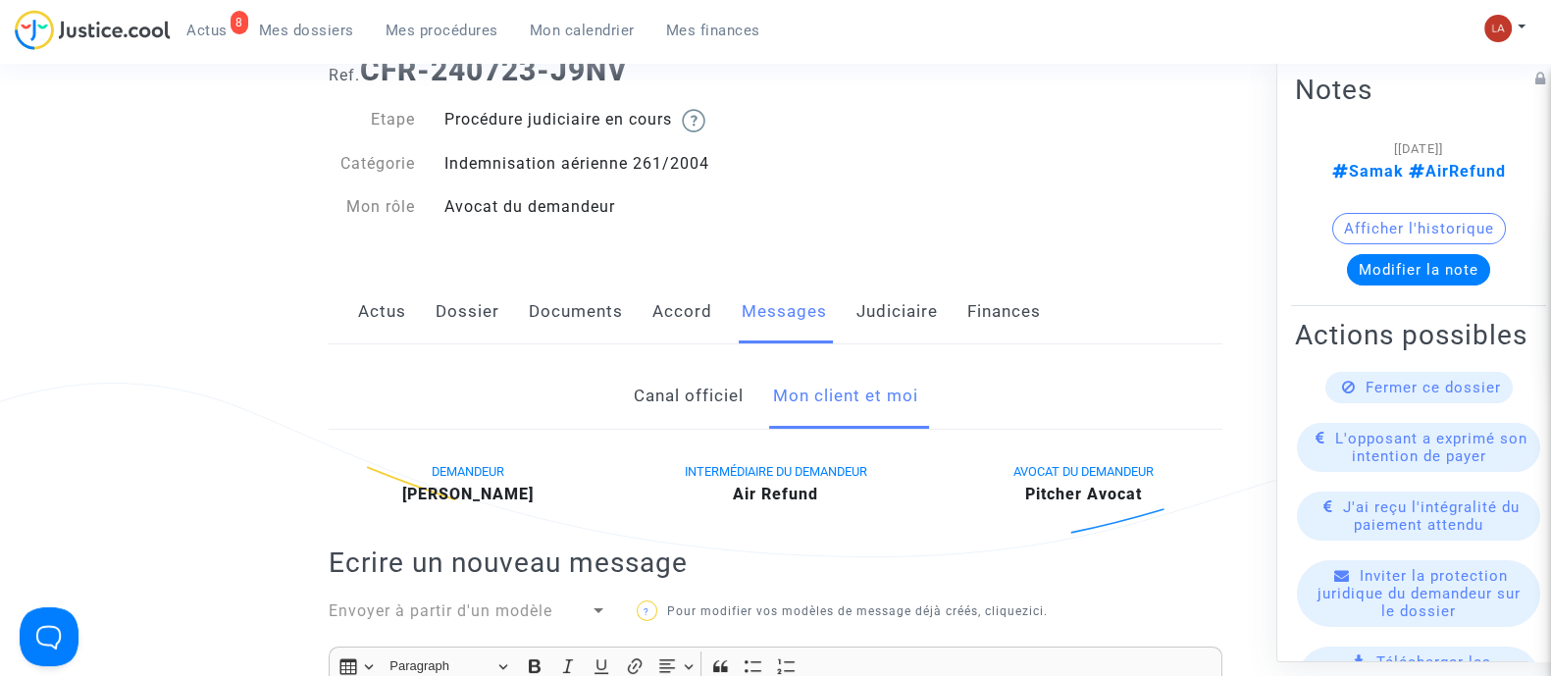
click at [897, 331] on link "Judiciaire" at bounding box center [897, 312] width 81 height 65
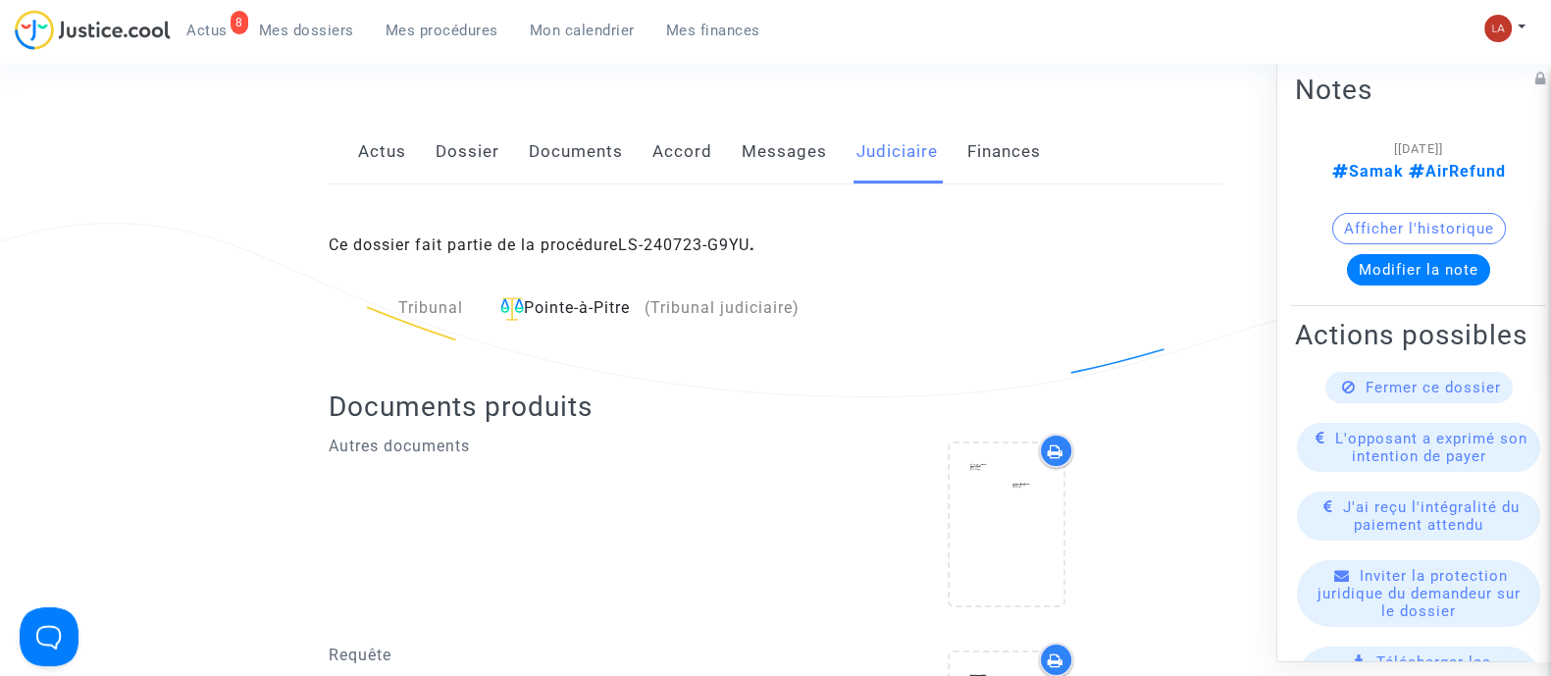
scroll to position [244, 0]
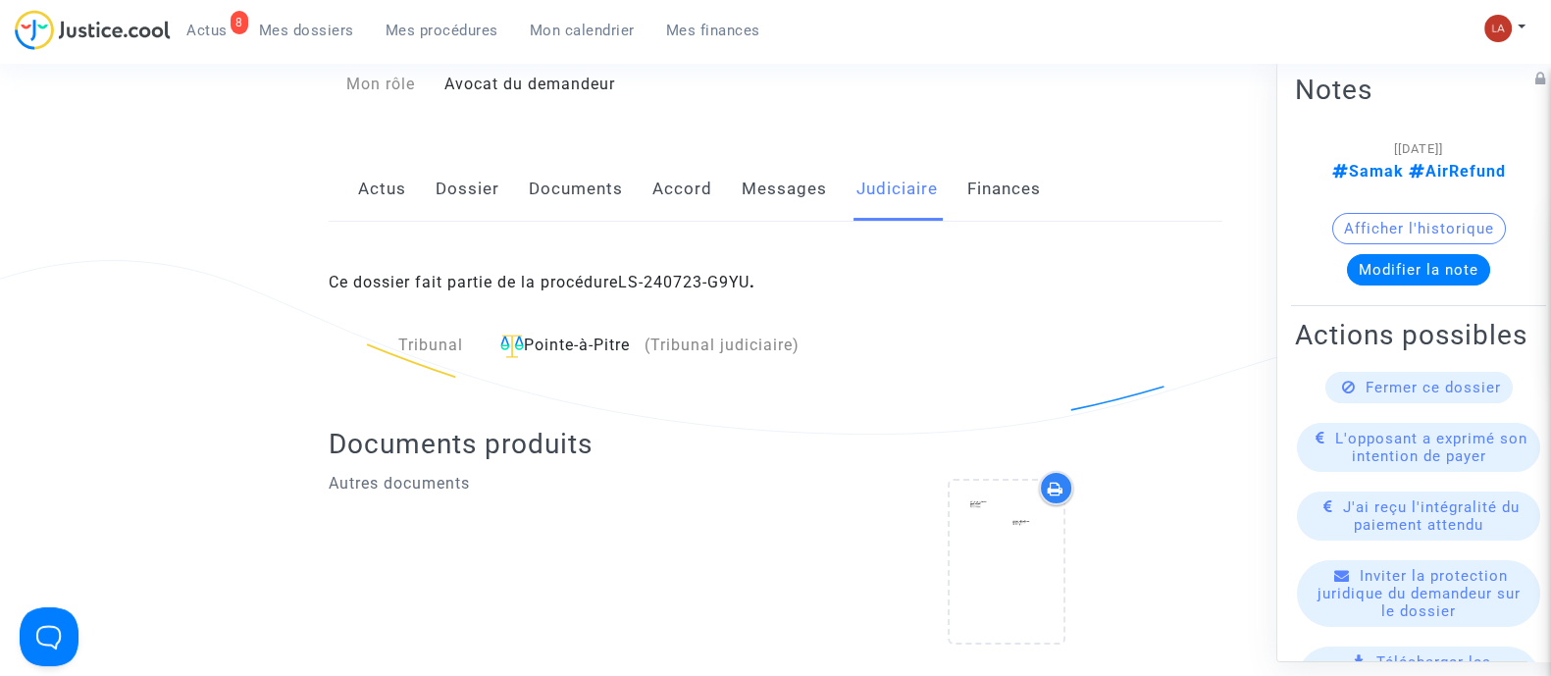
click at [784, 192] on link "Messages" at bounding box center [784, 189] width 85 height 65
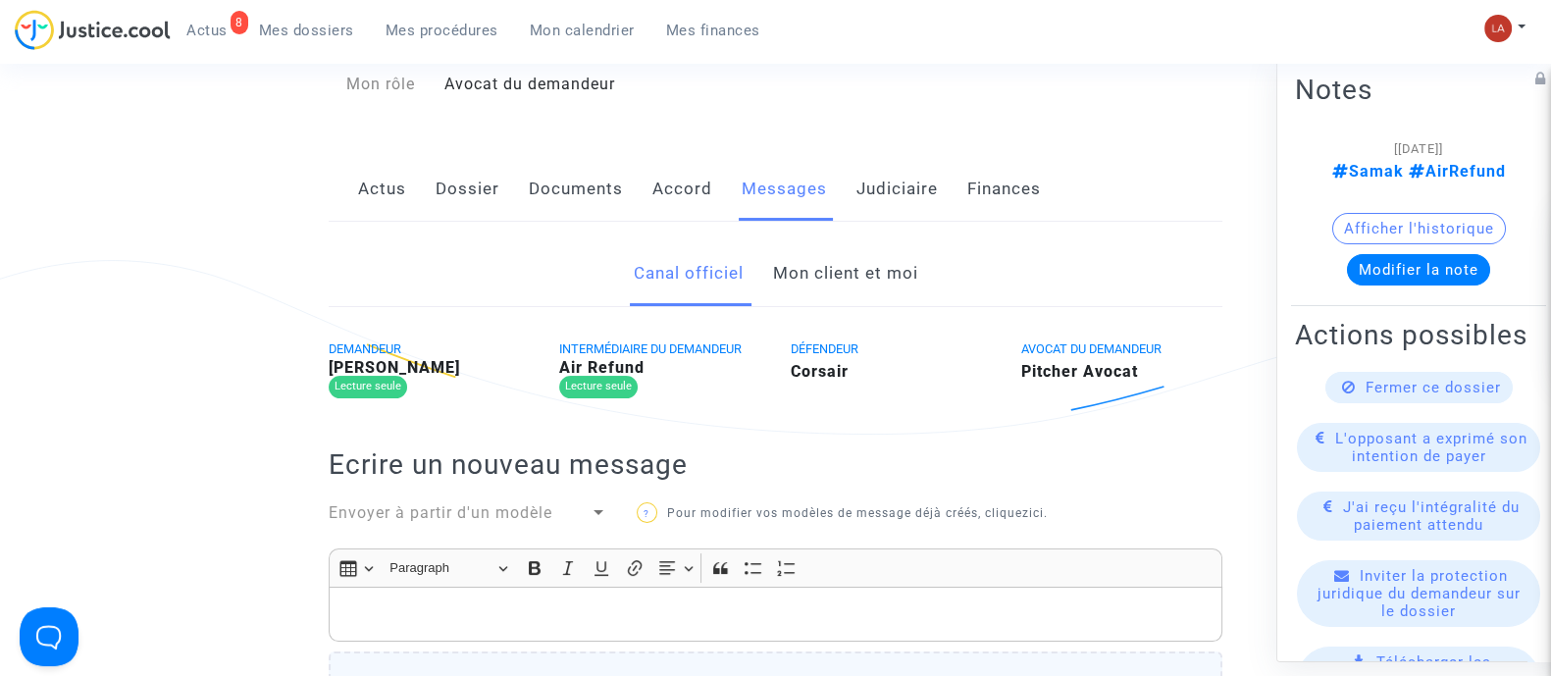
click at [896, 197] on link "Judiciaire" at bounding box center [897, 189] width 81 height 65
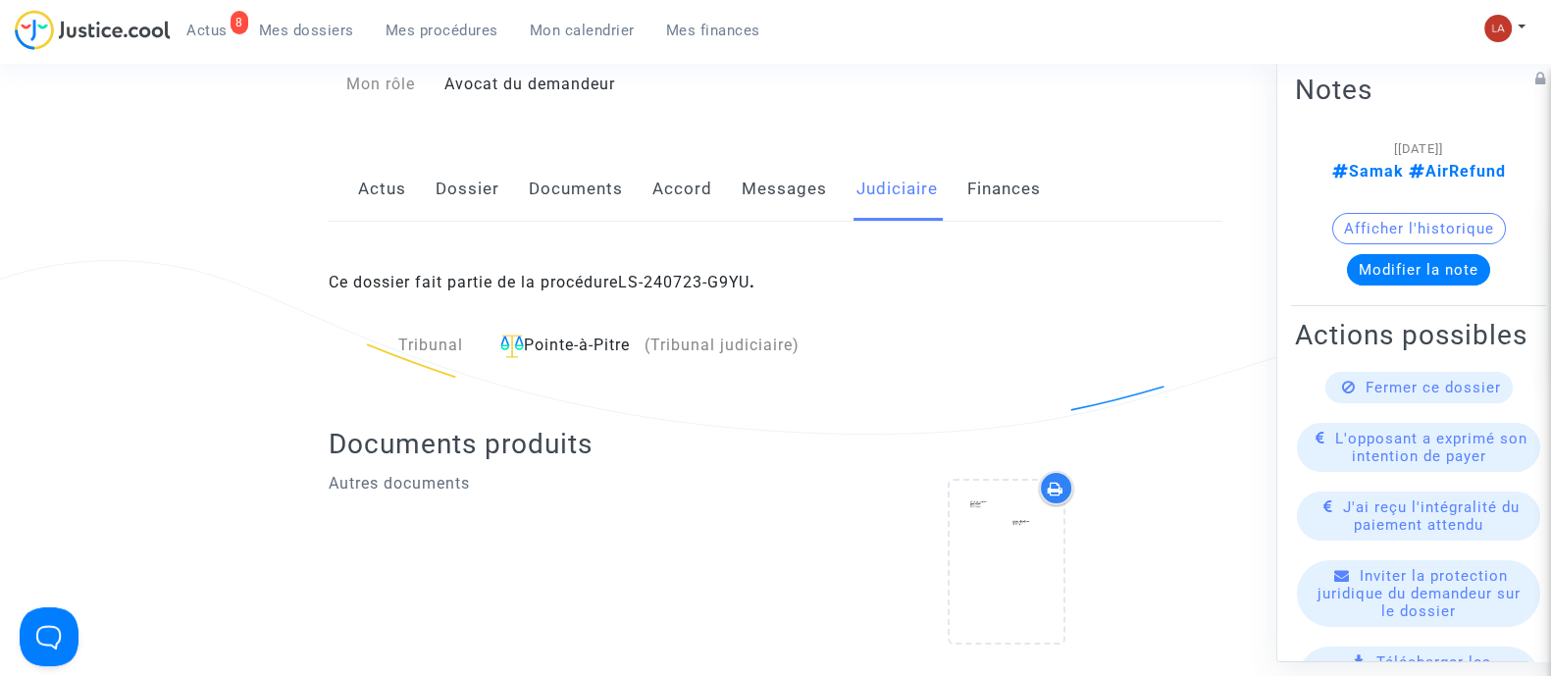
click at [803, 186] on link "Messages" at bounding box center [784, 189] width 85 height 65
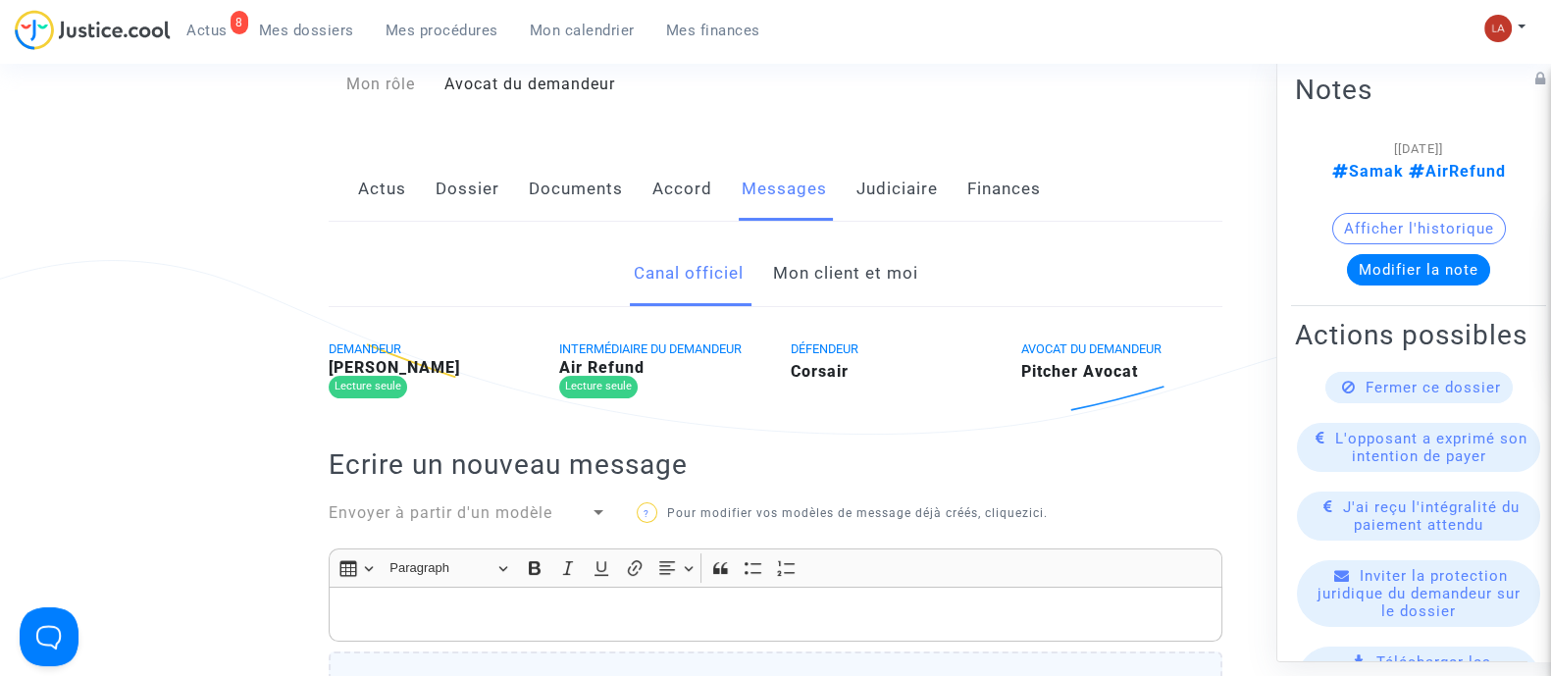
click at [870, 235] on div "Canal officiel Mon client et moi DEMANDEUR Edwin Mazo Lecture seule INTERMÉDIAI…" at bounding box center [776, 678] width 894 height 912
click at [878, 280] on link "Mon client et moi" at bounding box center [844, 273] width 145 height 65
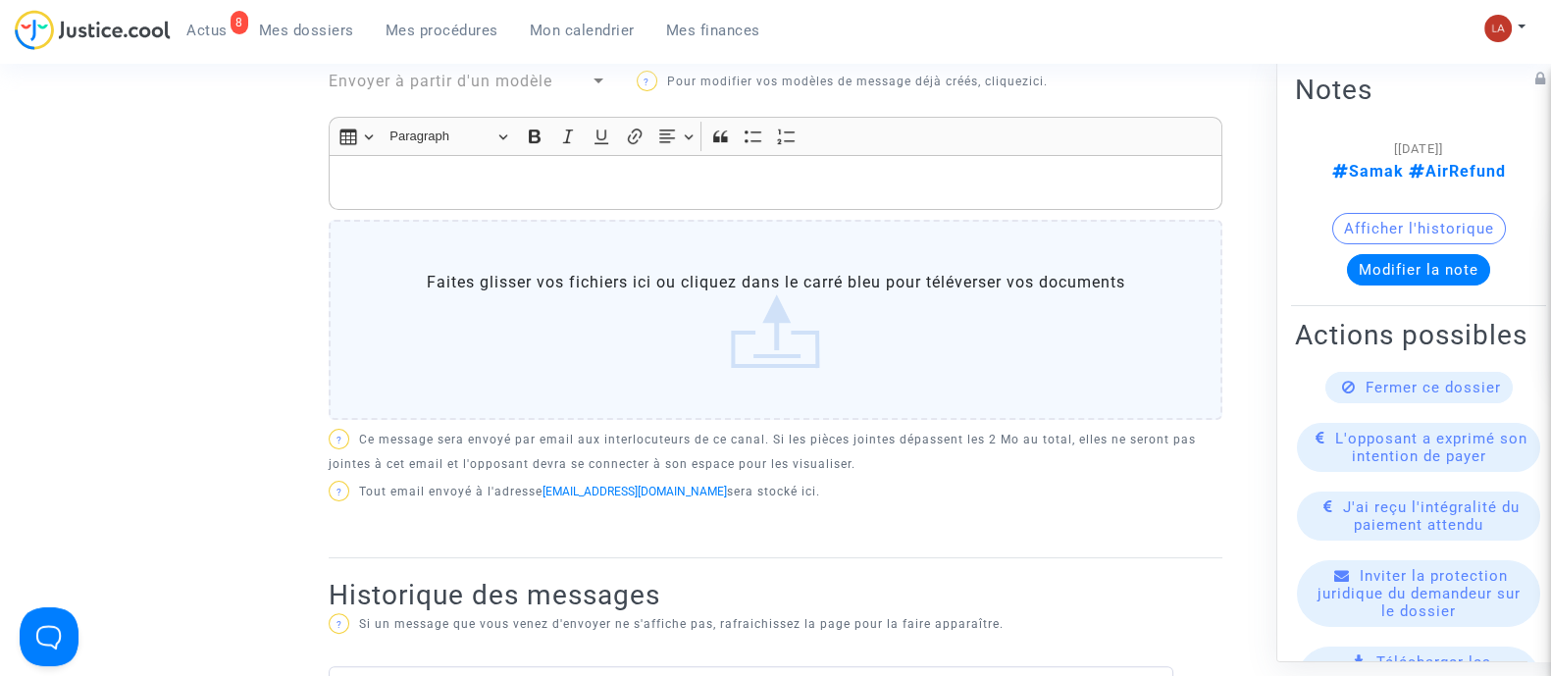
scroll to position [613, 0]
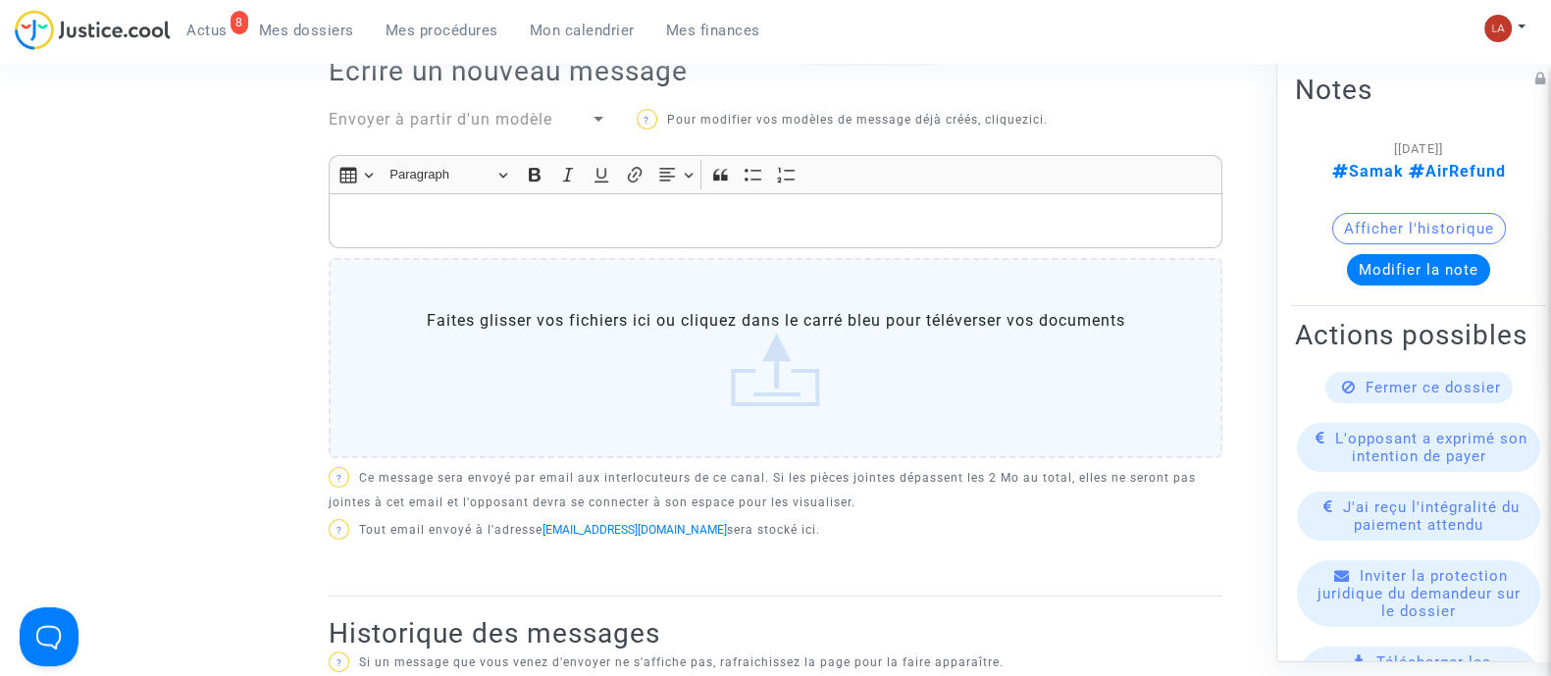
click at [919, 204] on div "Rich Text Editor, main" at bounding box center [776, 220] width 894 height 55
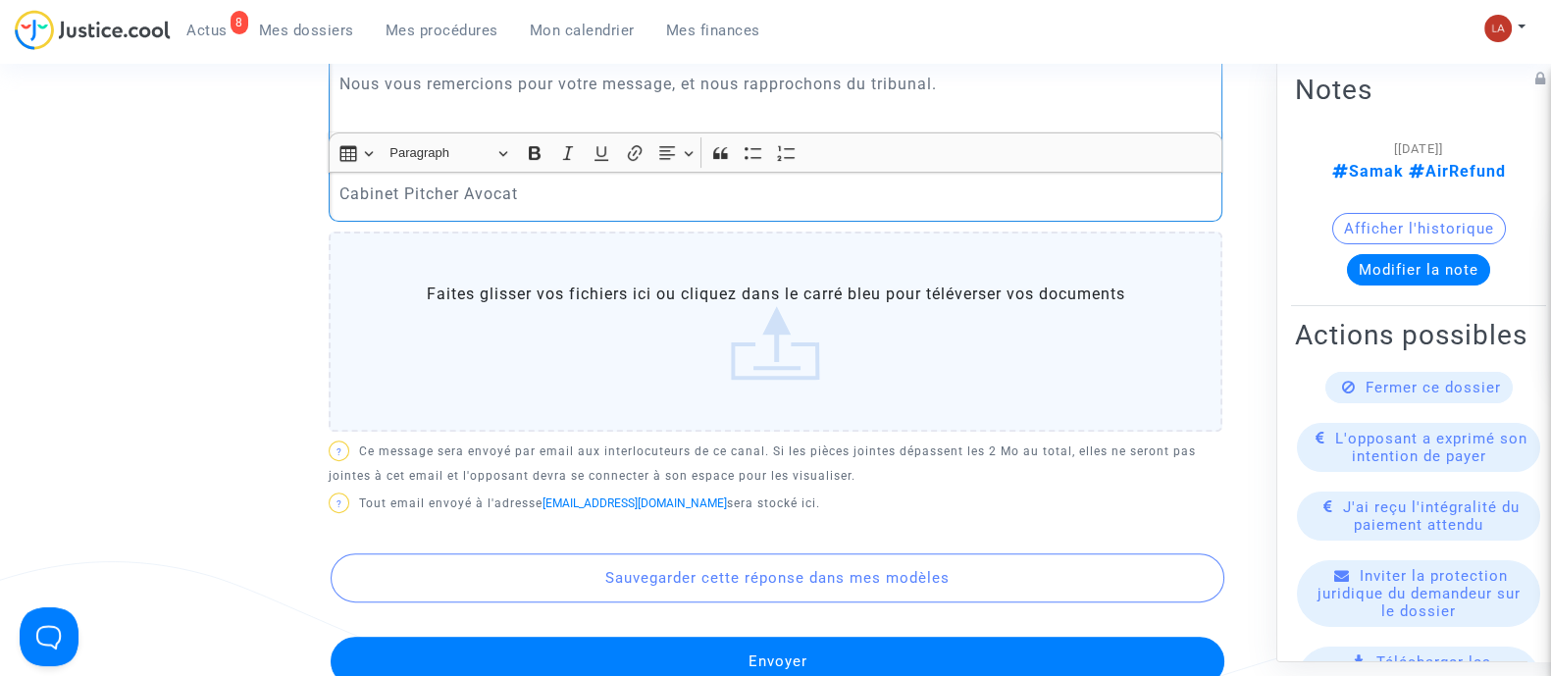
scroll to position [980, 0]
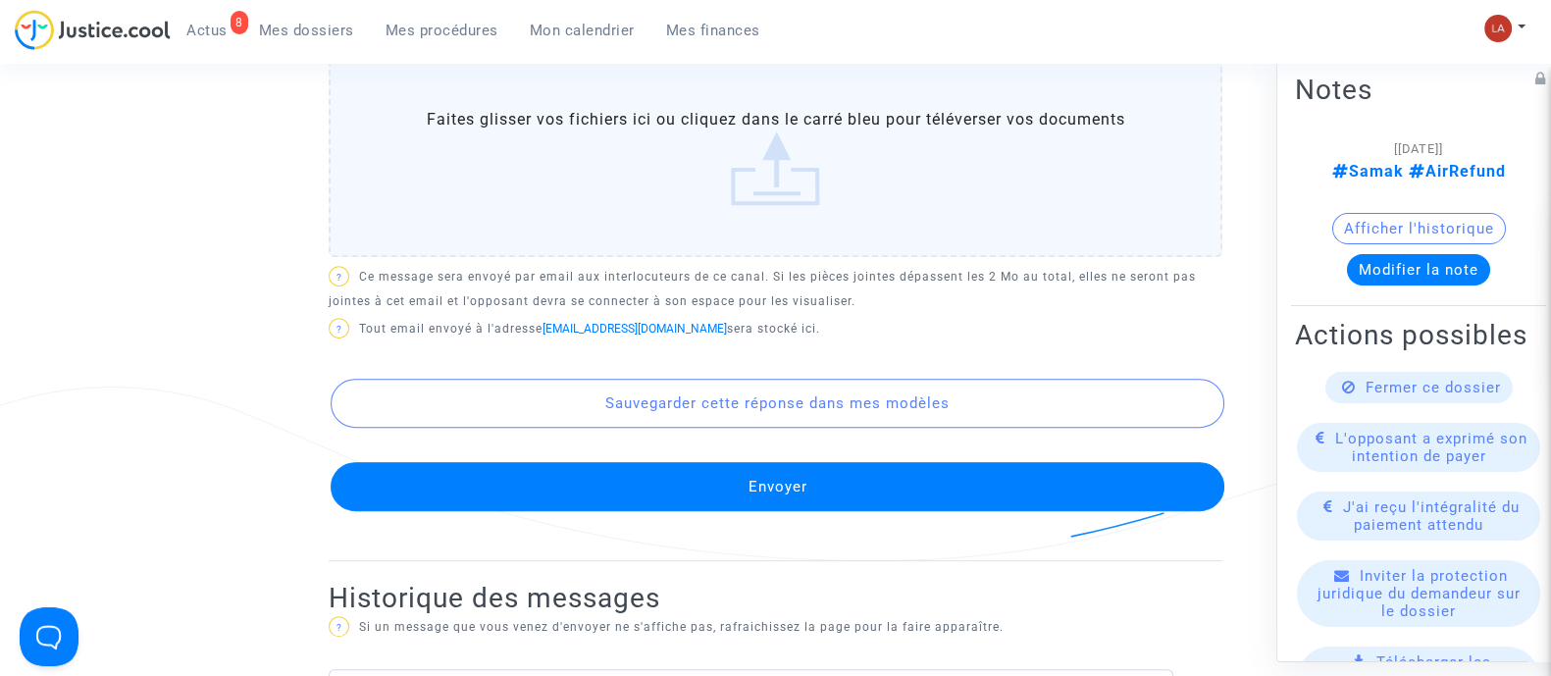
click at [1001, 472] on button "Envoyer" at bounding box center [778, 486] width 894 height 49
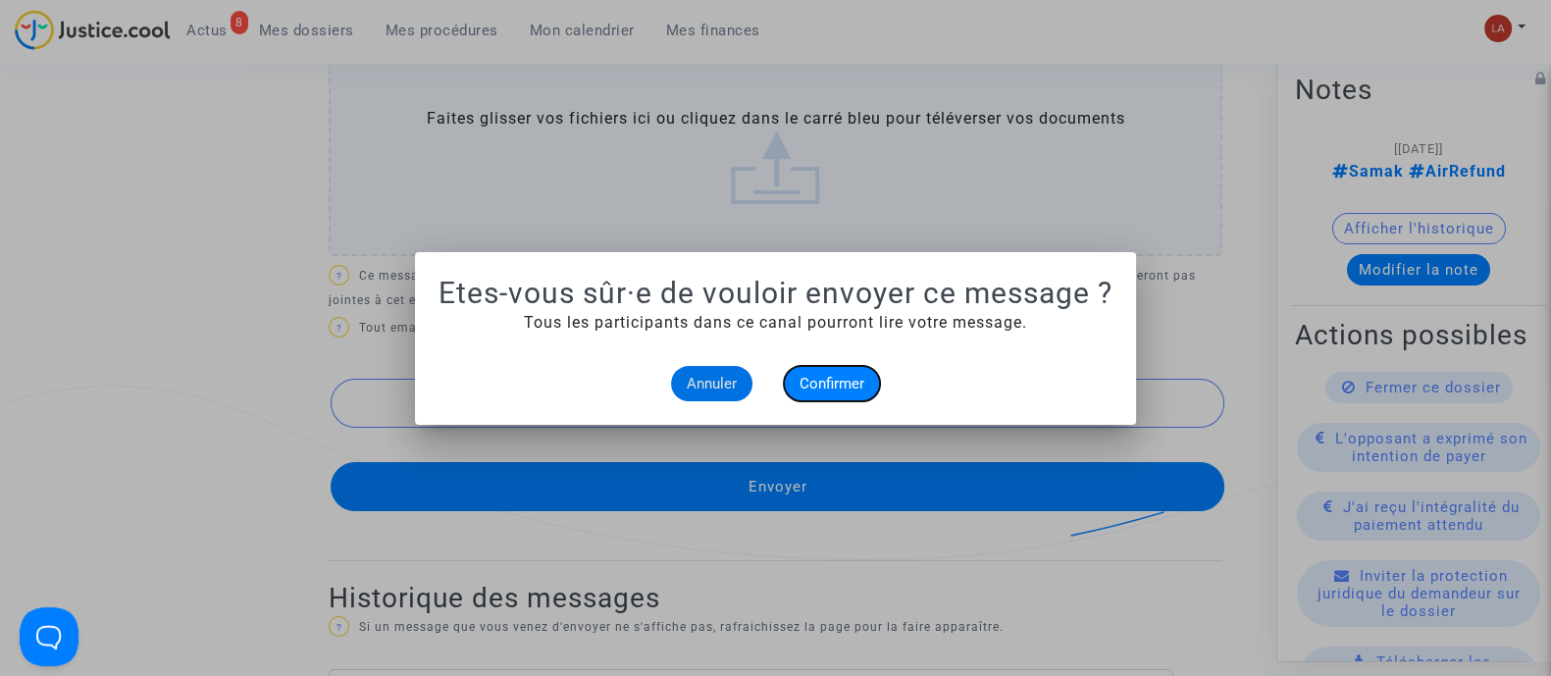
click at [838, 380] on span "Confirmer" at bounding box center [832, 384] width 65 height 18
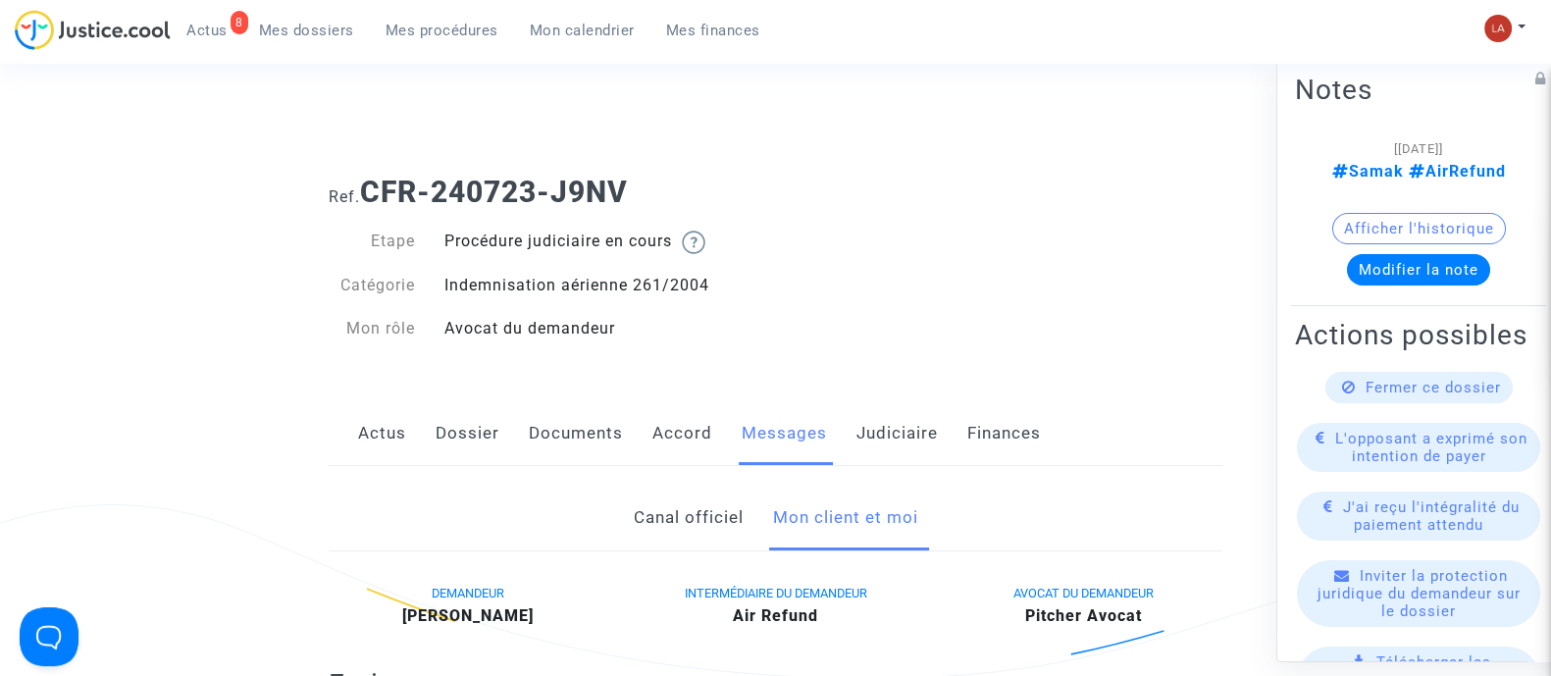
scroll to position [980, 0]
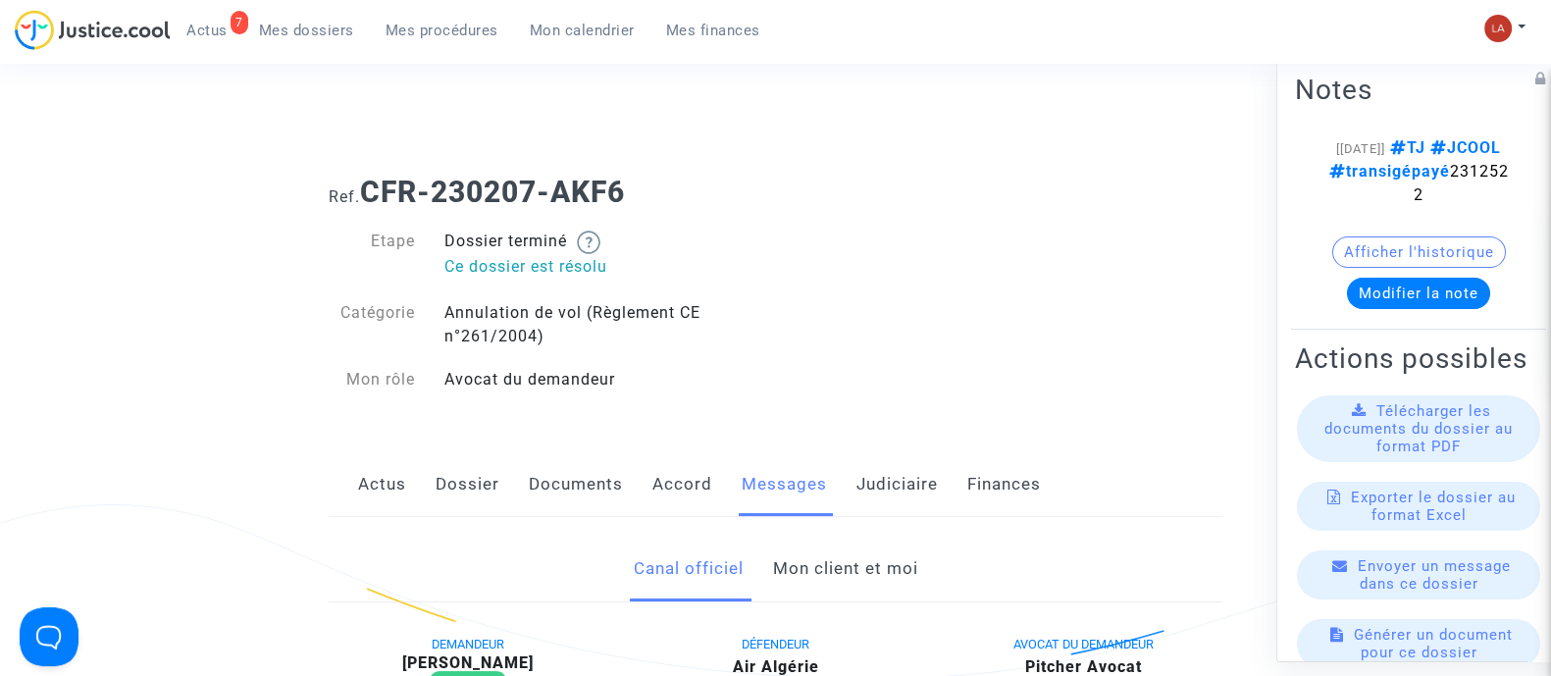
click at [897, 541] on link "Mon client et moi" at bounding box center [844, 569] width 145 height 65
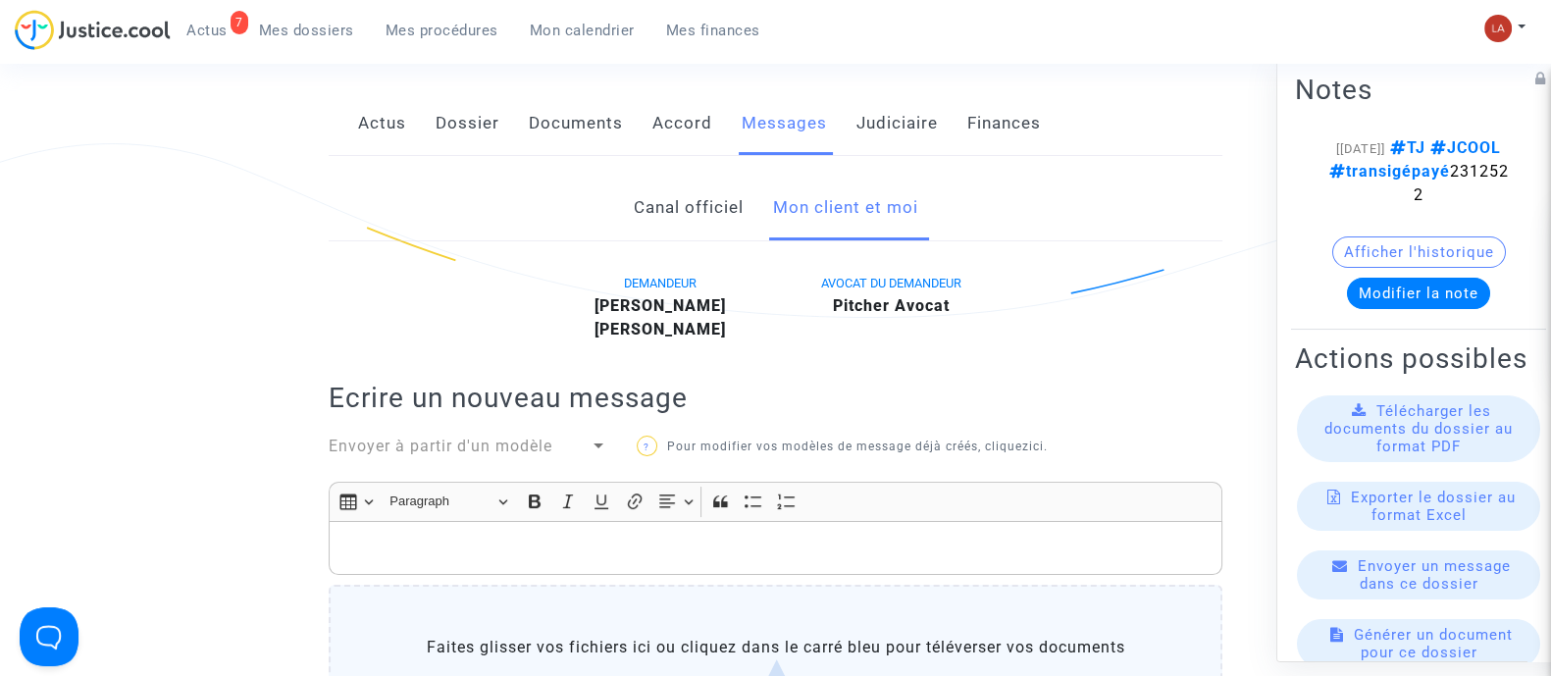
scroll to position [122, 0]
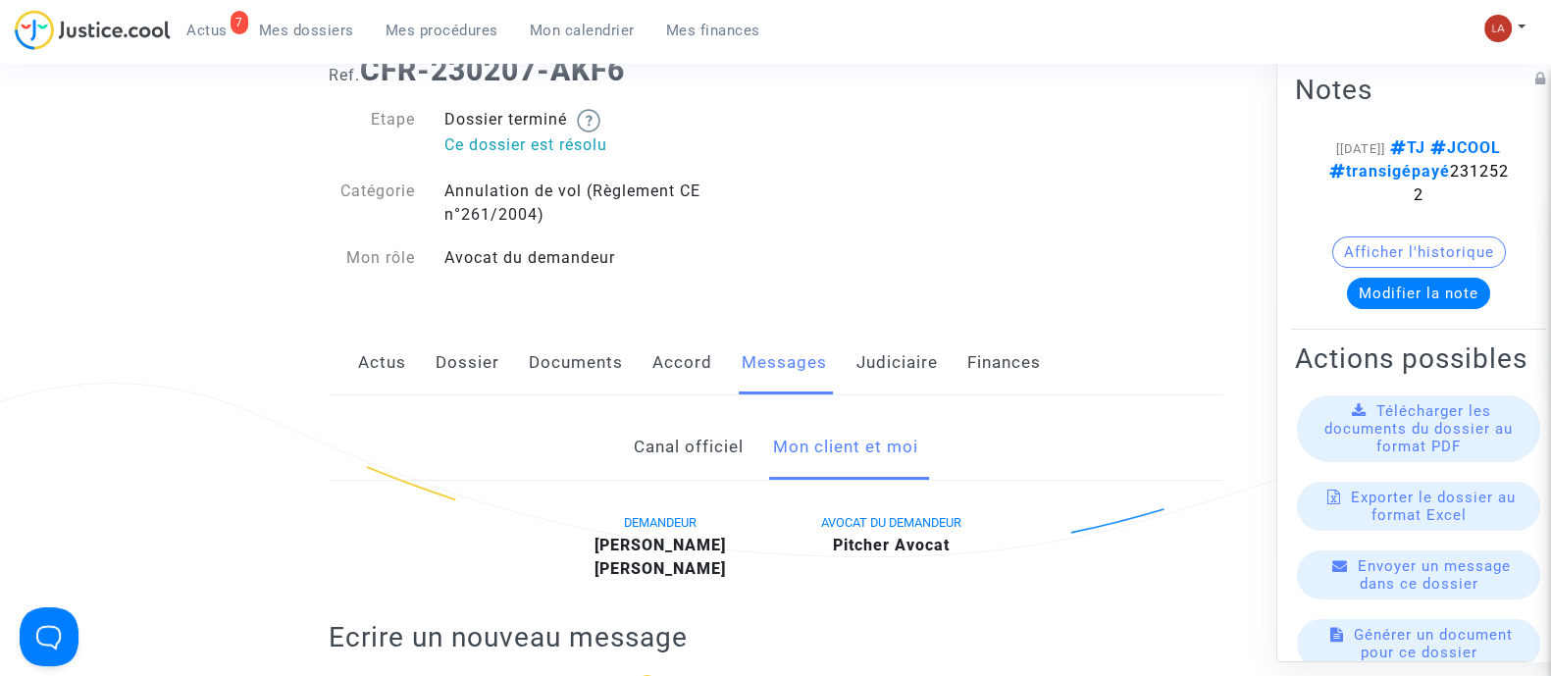
click at [906, 360] on link "Judiciaire" at bounding box center [897, 363] width 81 height 65
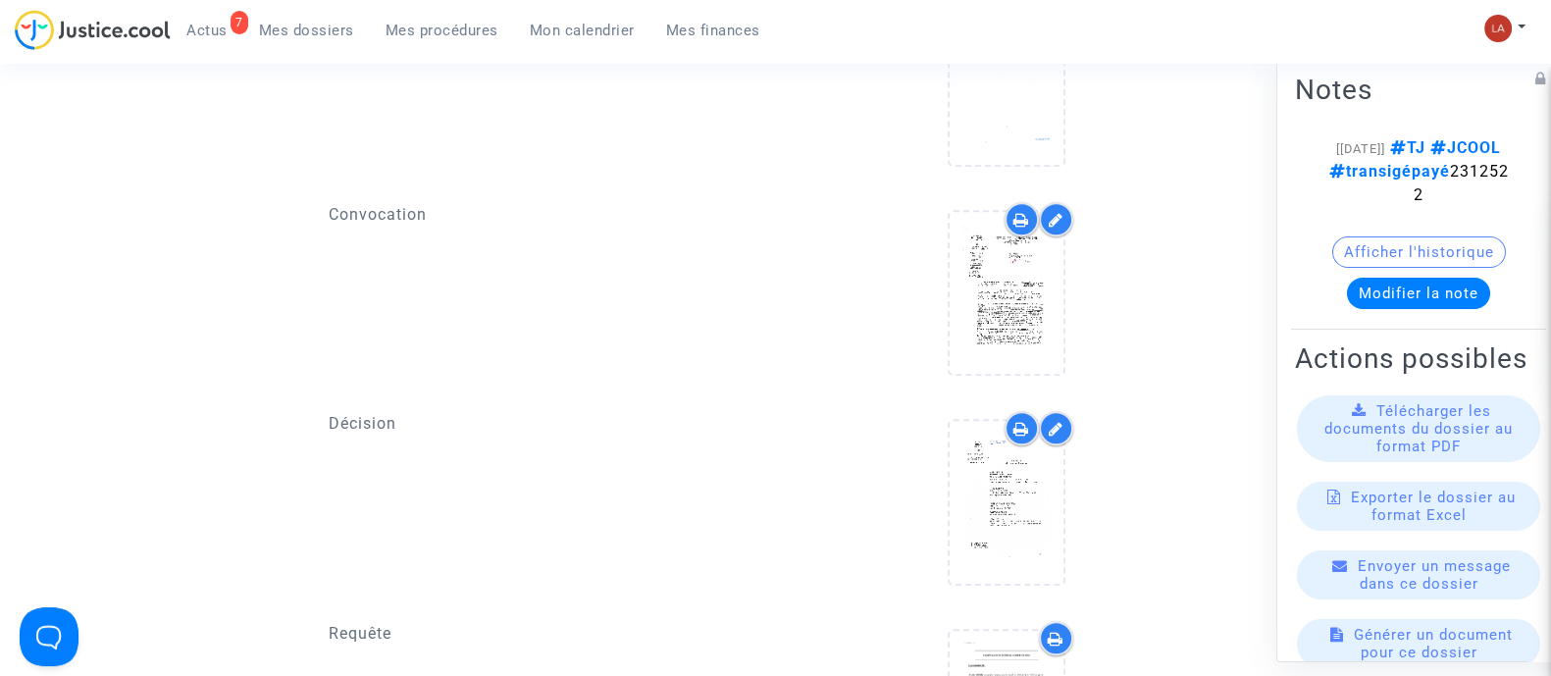
scroll to position [1593, 0]
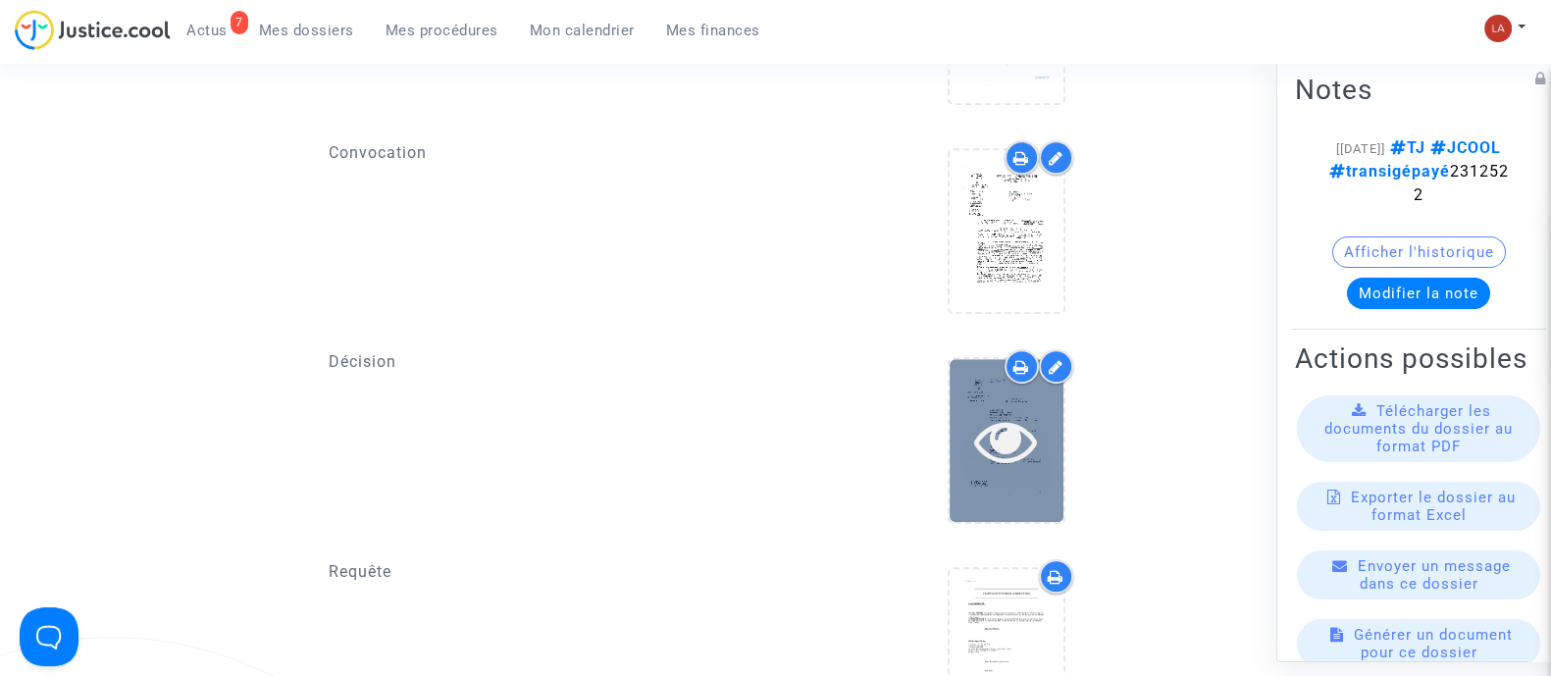
click at [995, 431] on icon at bounding box center [1006, 440] width 64 height 63
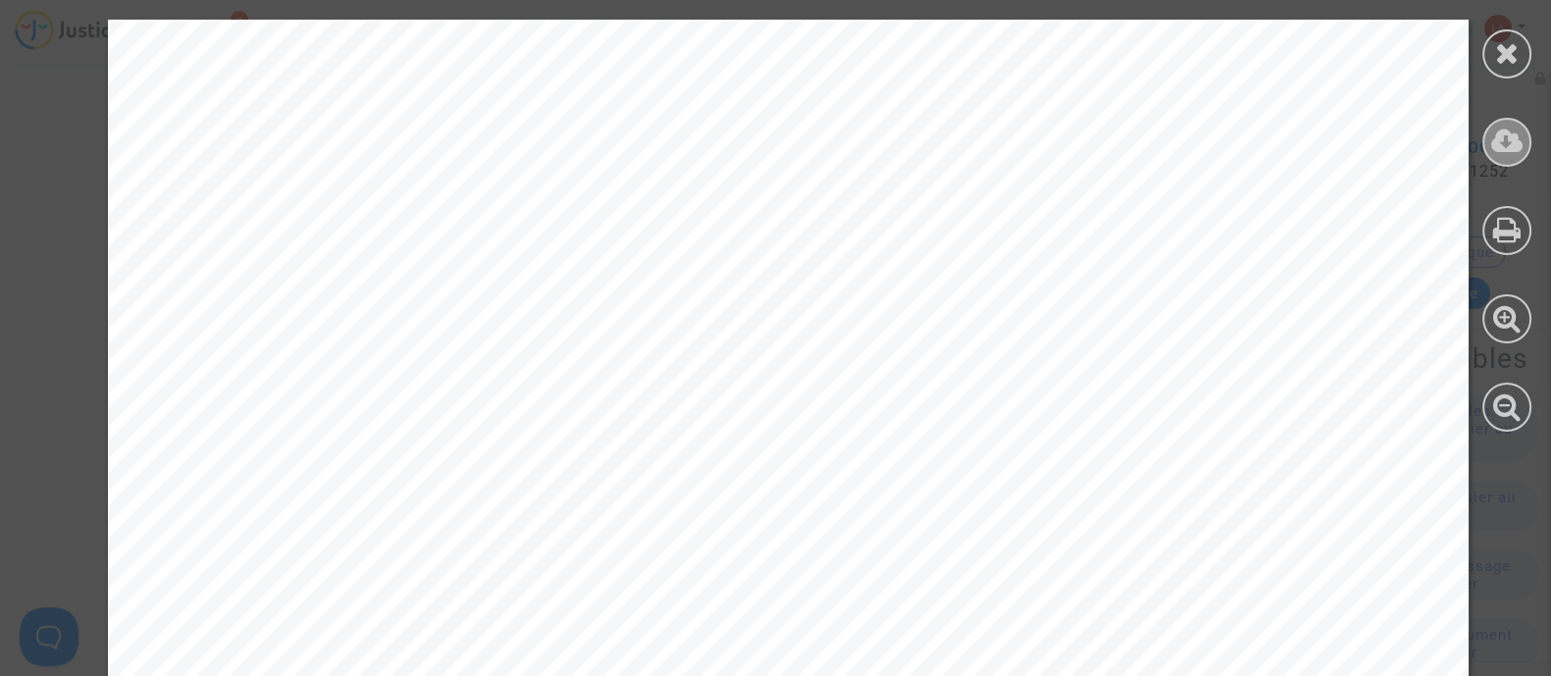
click at [1487, 142] on div at bounding box center [1507, 142] width 49 height 49
drag, startPoint x: 1513, startPoint y: 51, endPoint x: 1259, endPoint y: 135, distance: 267.8
click at [1513, 51] on icon at bounding box center [1507, 52] width 25 height 29
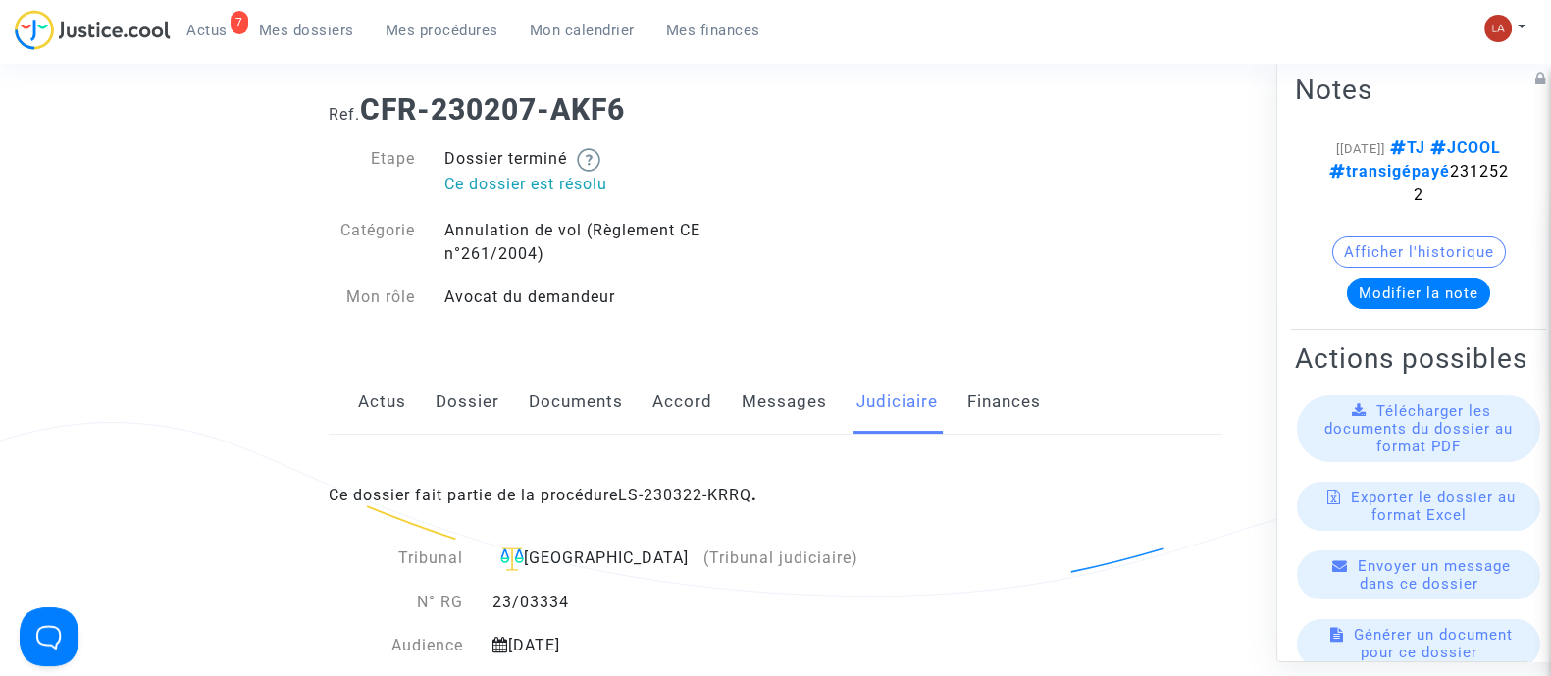
scroll to position [0, 0]
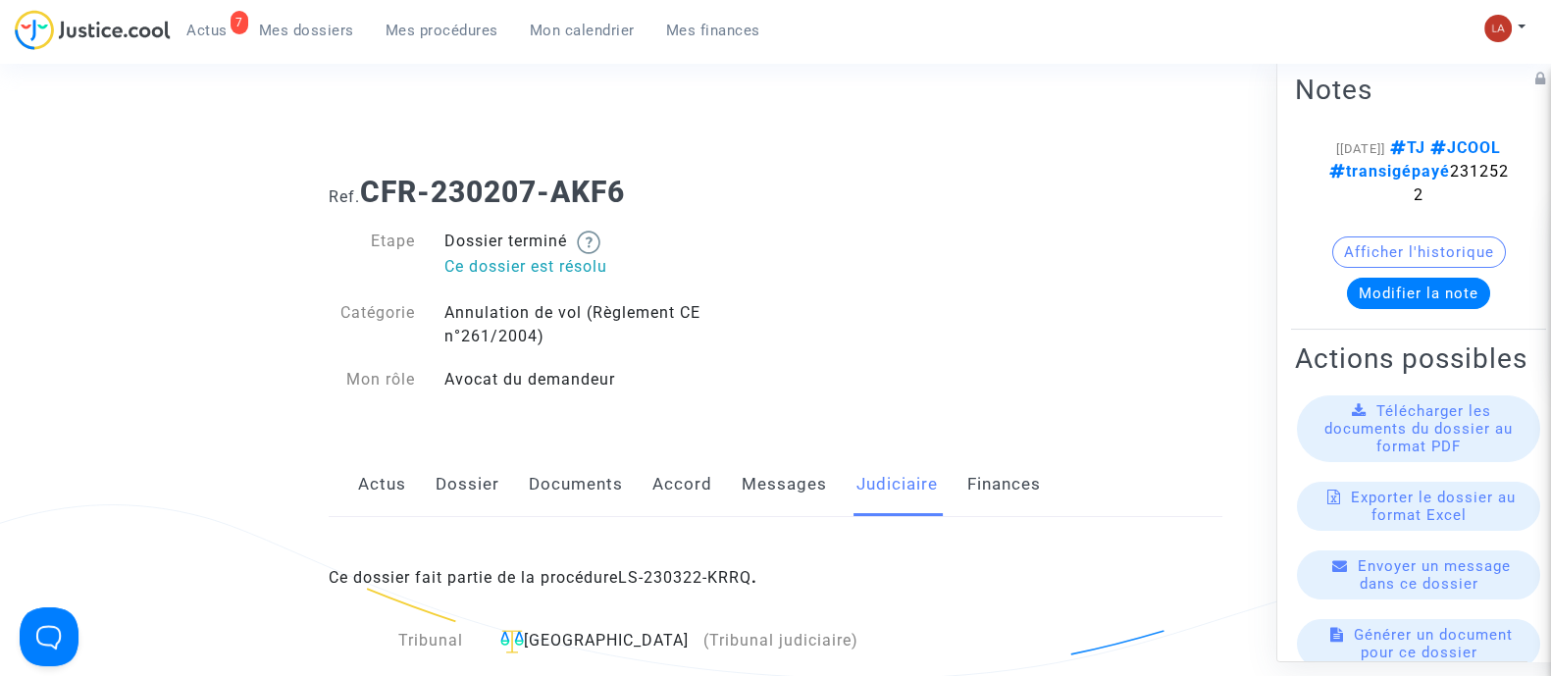
drag, startPoint x: 687, startPoint y: 473, endPoint x: 719, endPoint y: 473, distance: 32.4
click at [687, 473] on link "Accord" at bounding box center [682, 484] width 60 height 65
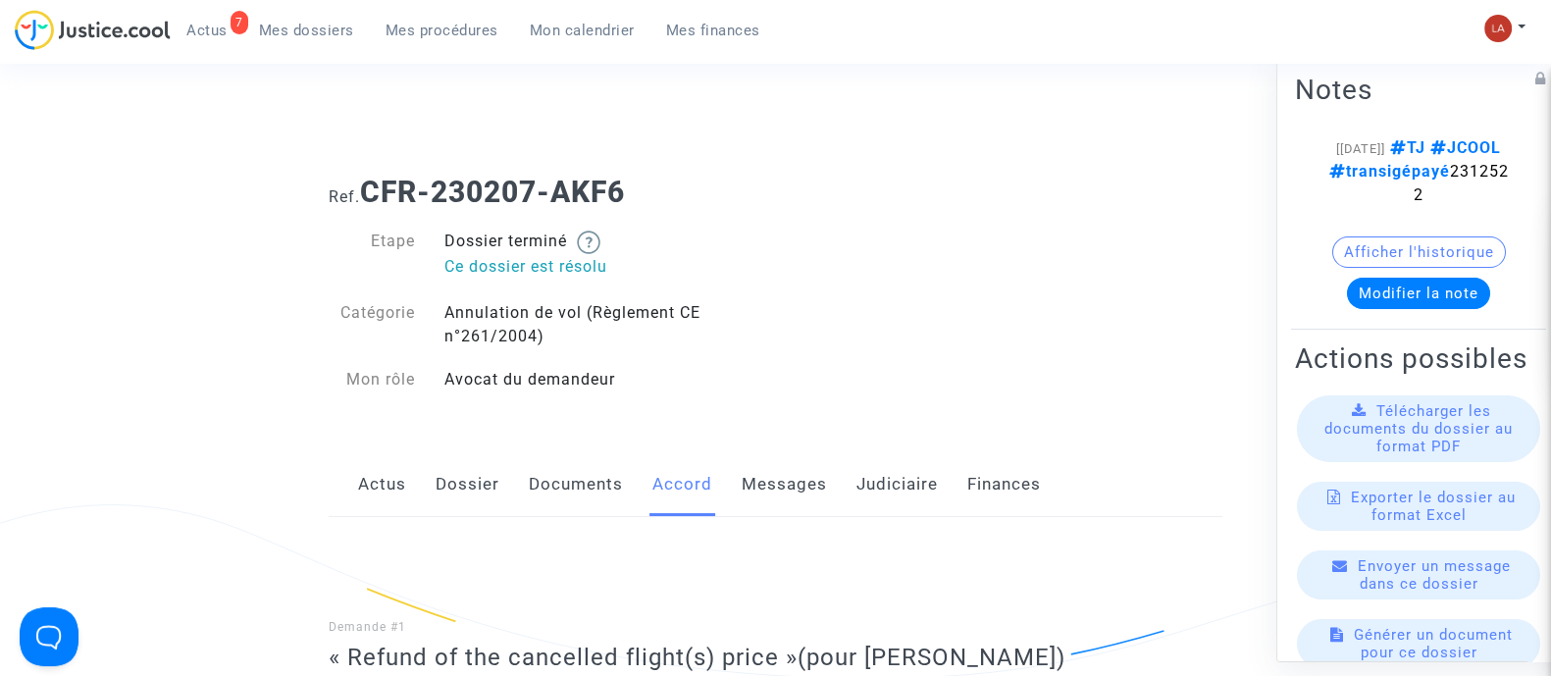
click at [562, 504] on link "Documents" at bounding box center [576, 484] width 94 height 65
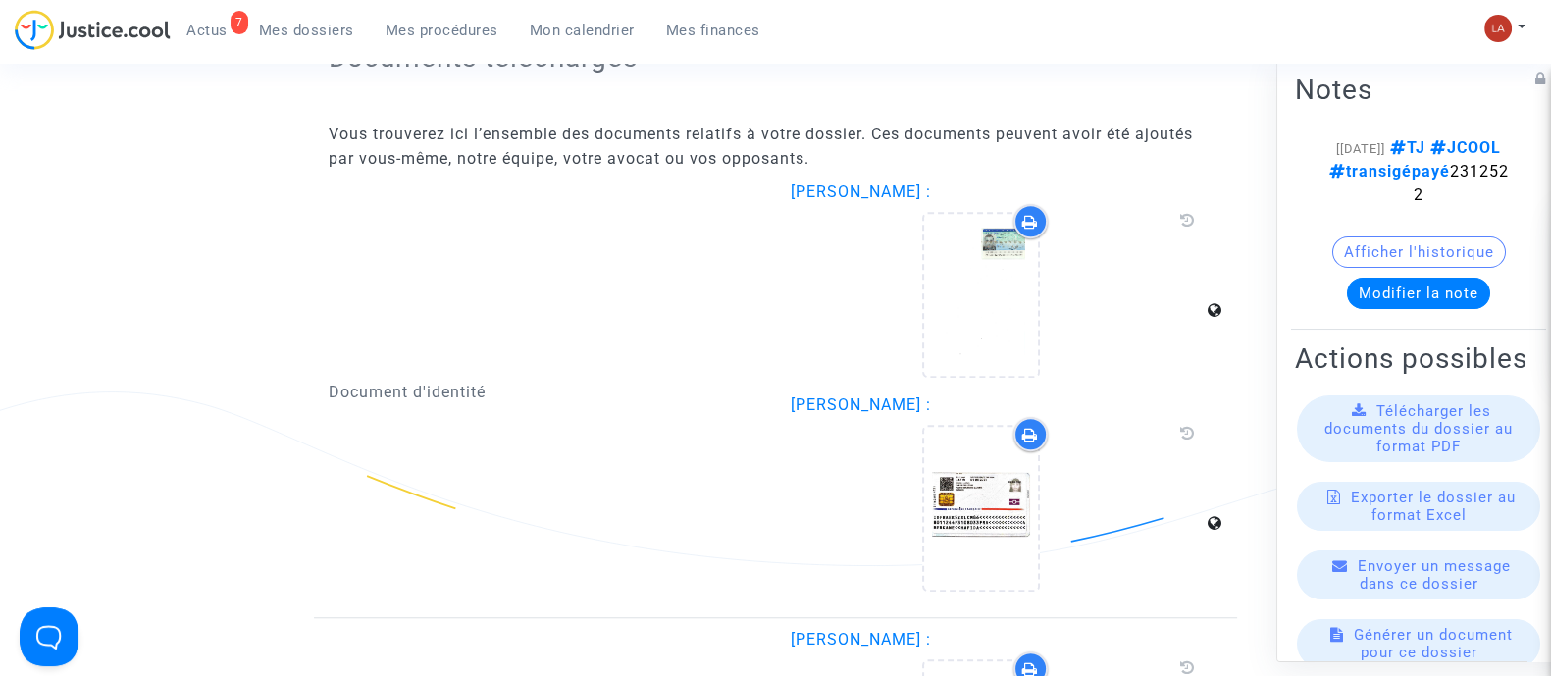
scroll to position [2208, 0]
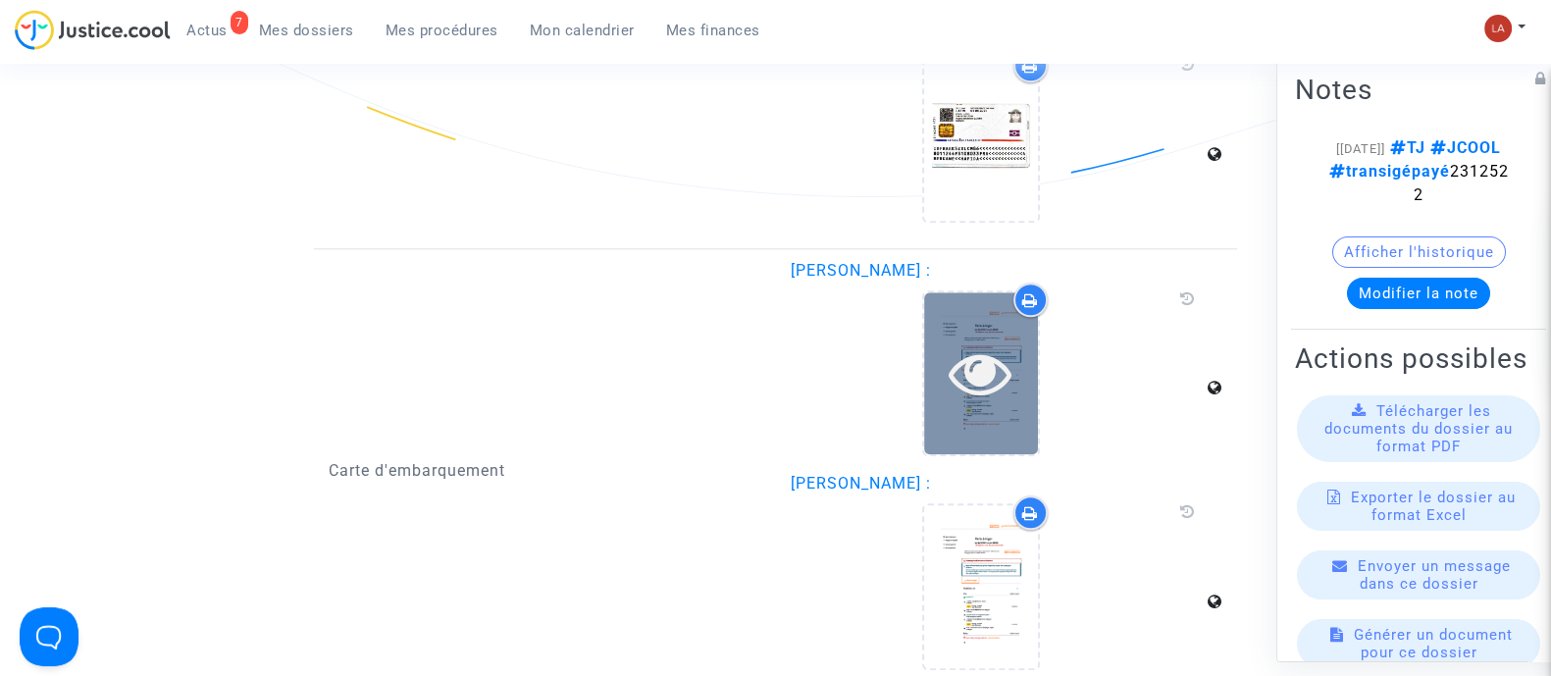
click at [981, 413] on div at bounding box center [981, 373] width 114 height 162
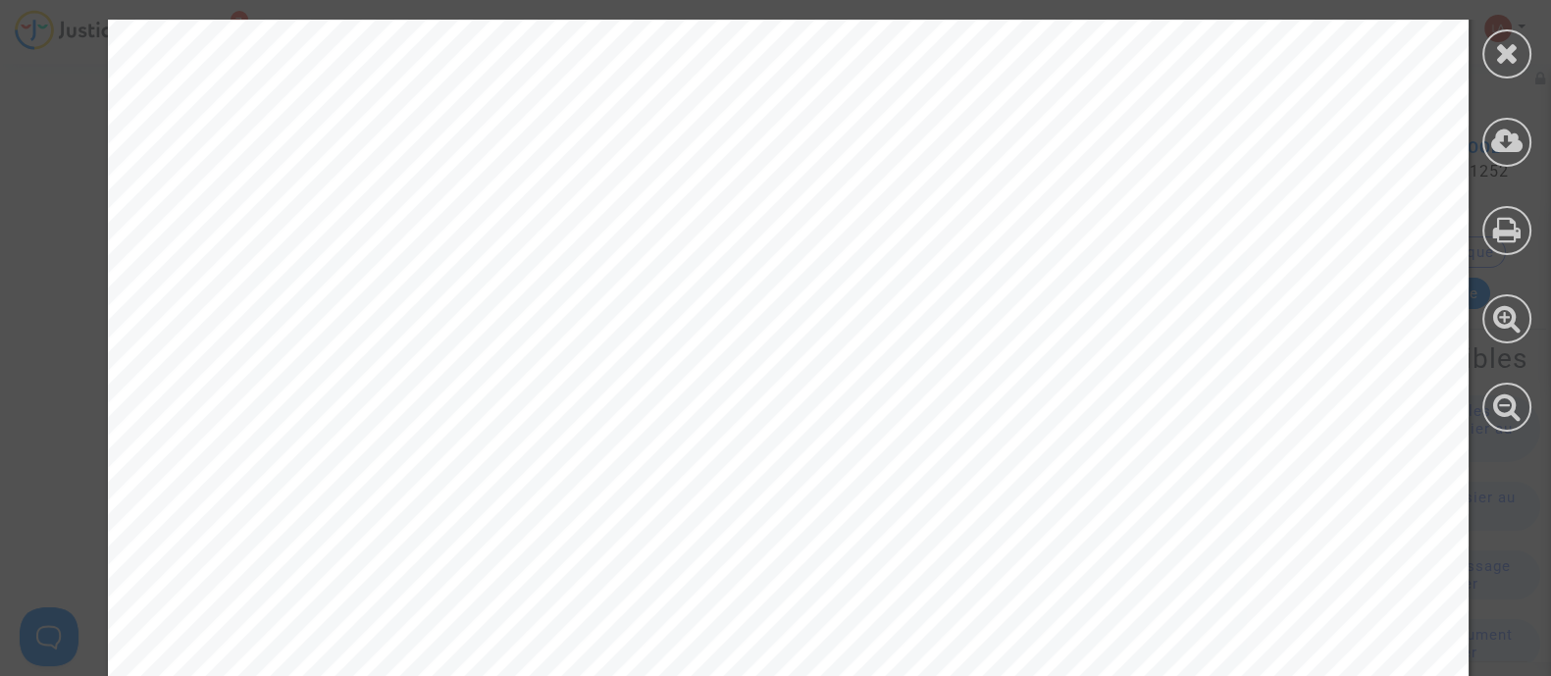
scroll to position [4675, 0]
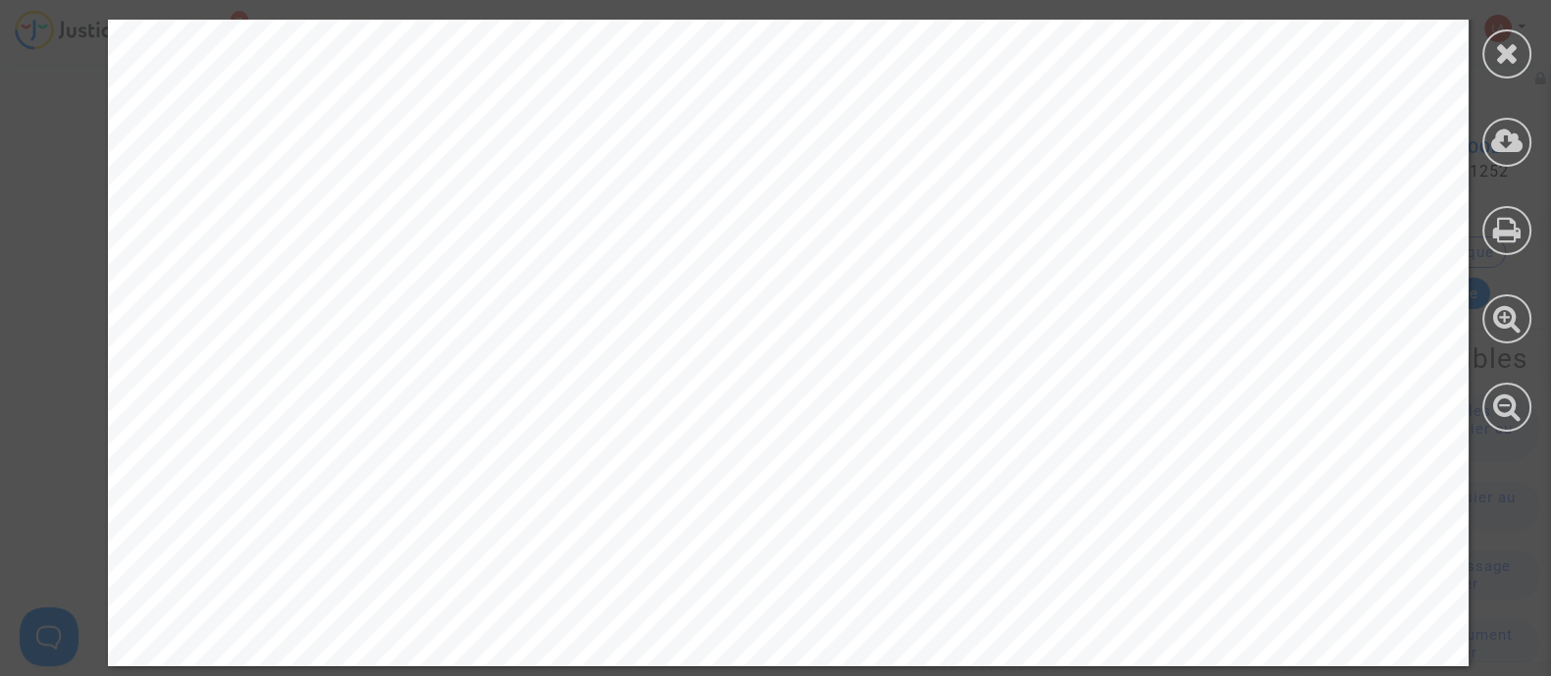
click at [1512, 43] on icon at bounding box center [1507, 52] width 25 height 29
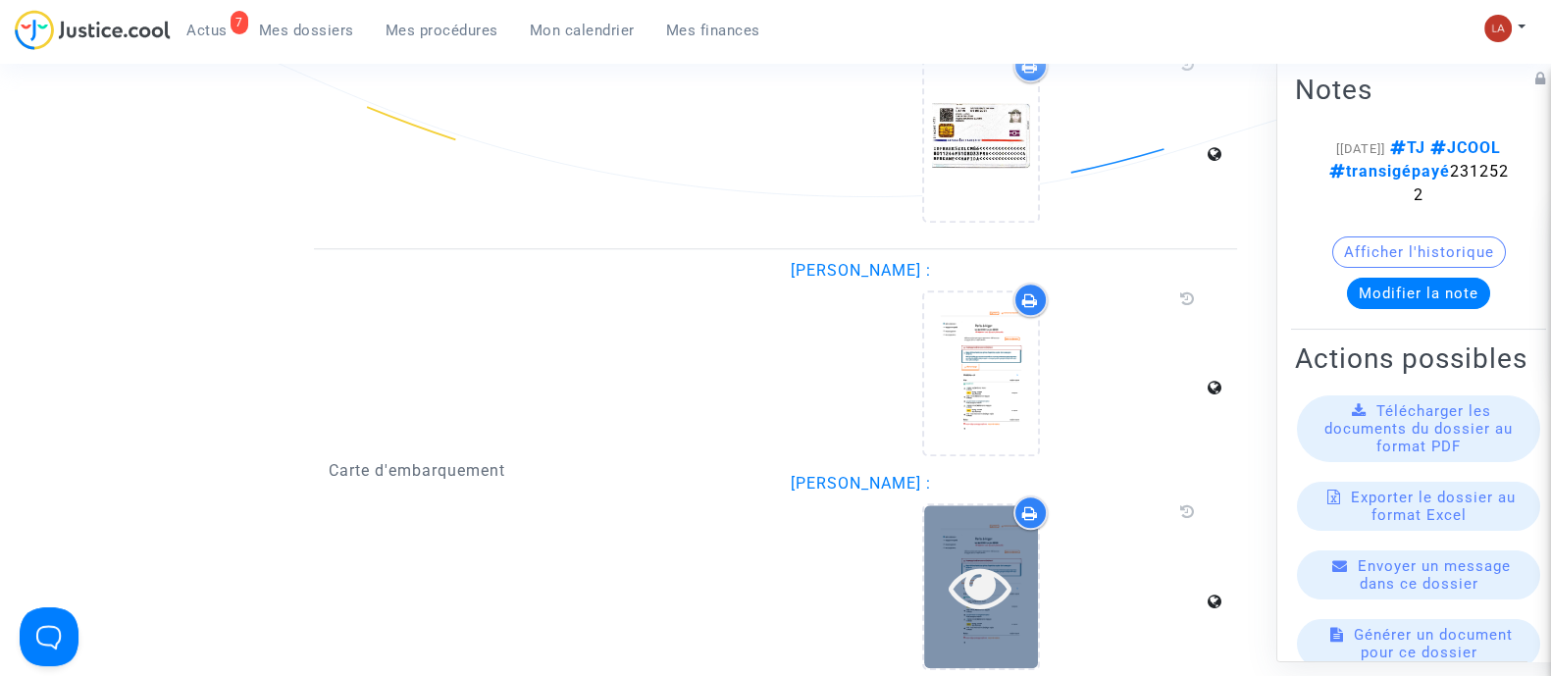
click at [956, 555] on icon at bounding box center [981, 586] width 64 height 63
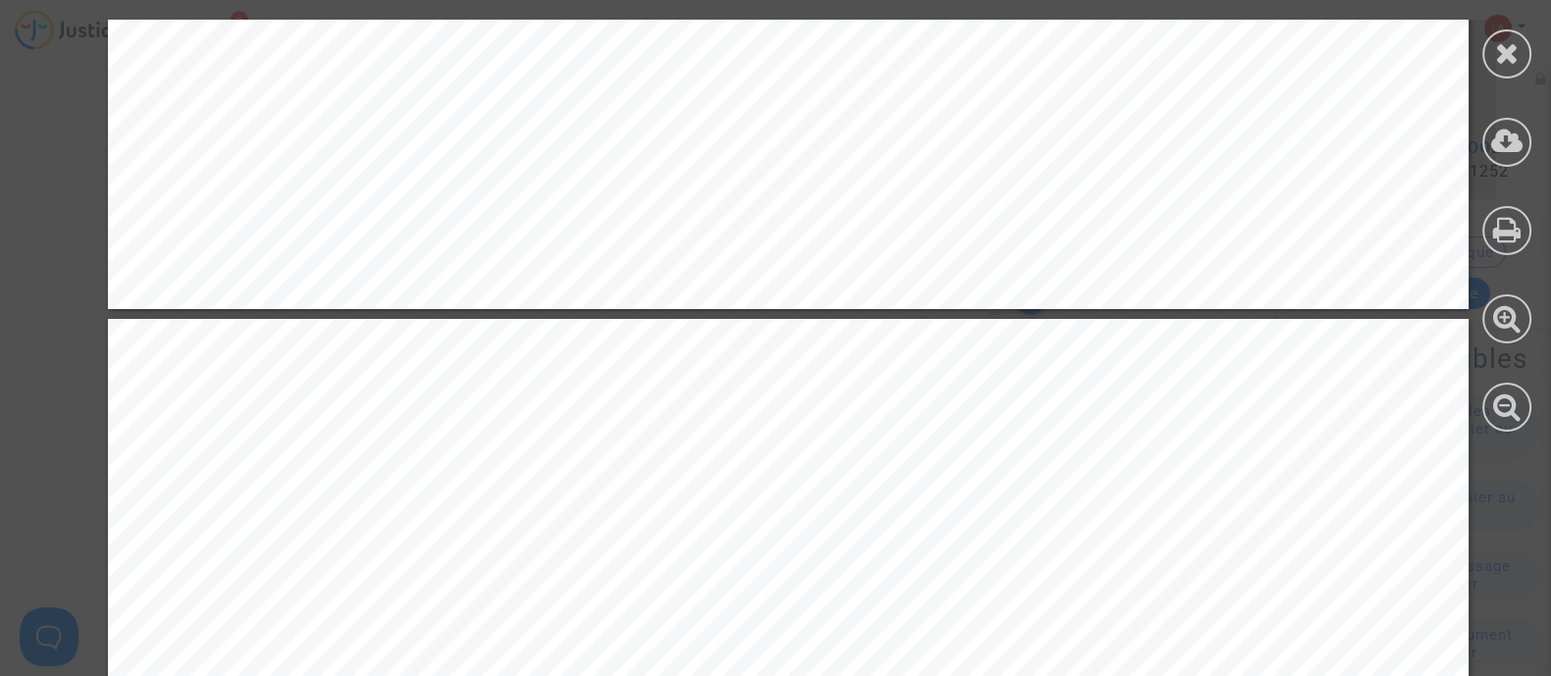
scroll to position [1226, 0]
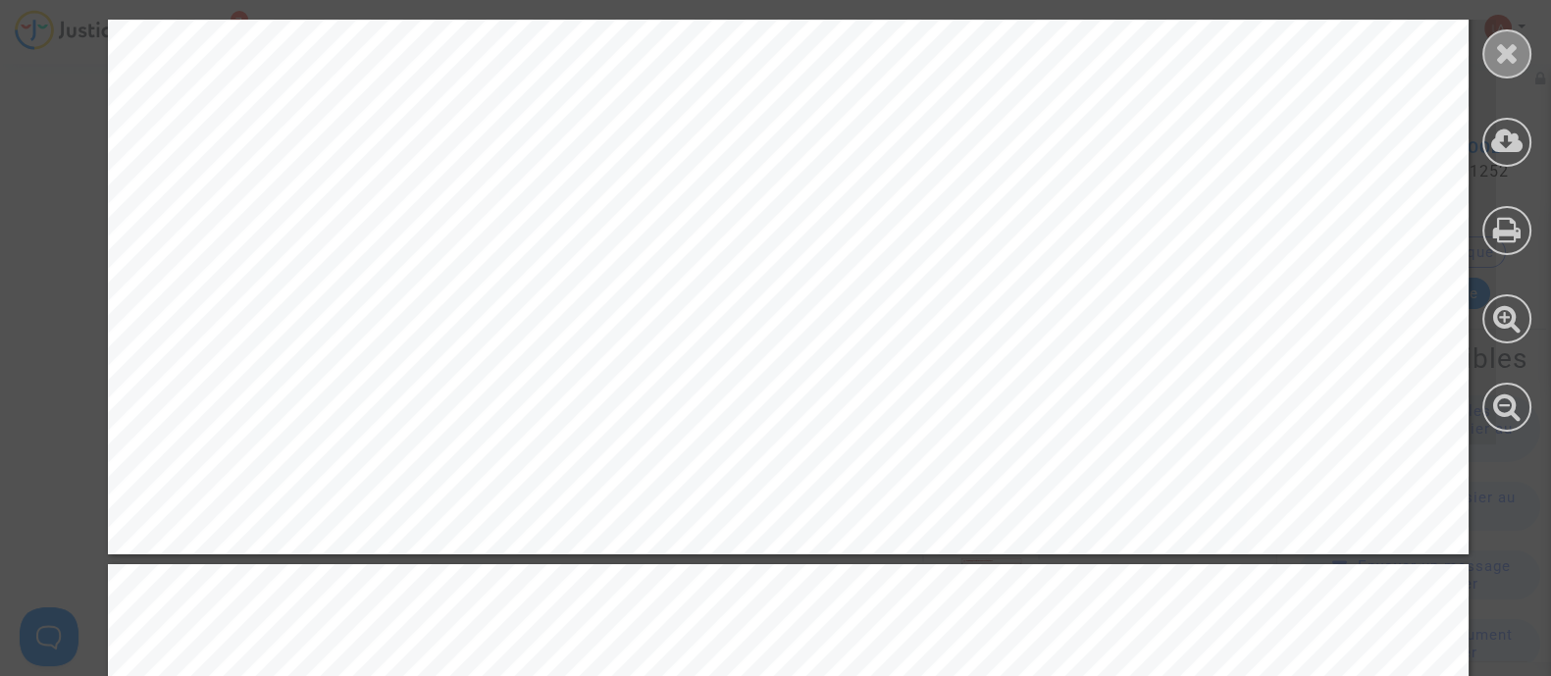
click at [1523, 56] on div at bounding box center [1507, 53] width 49 height 49
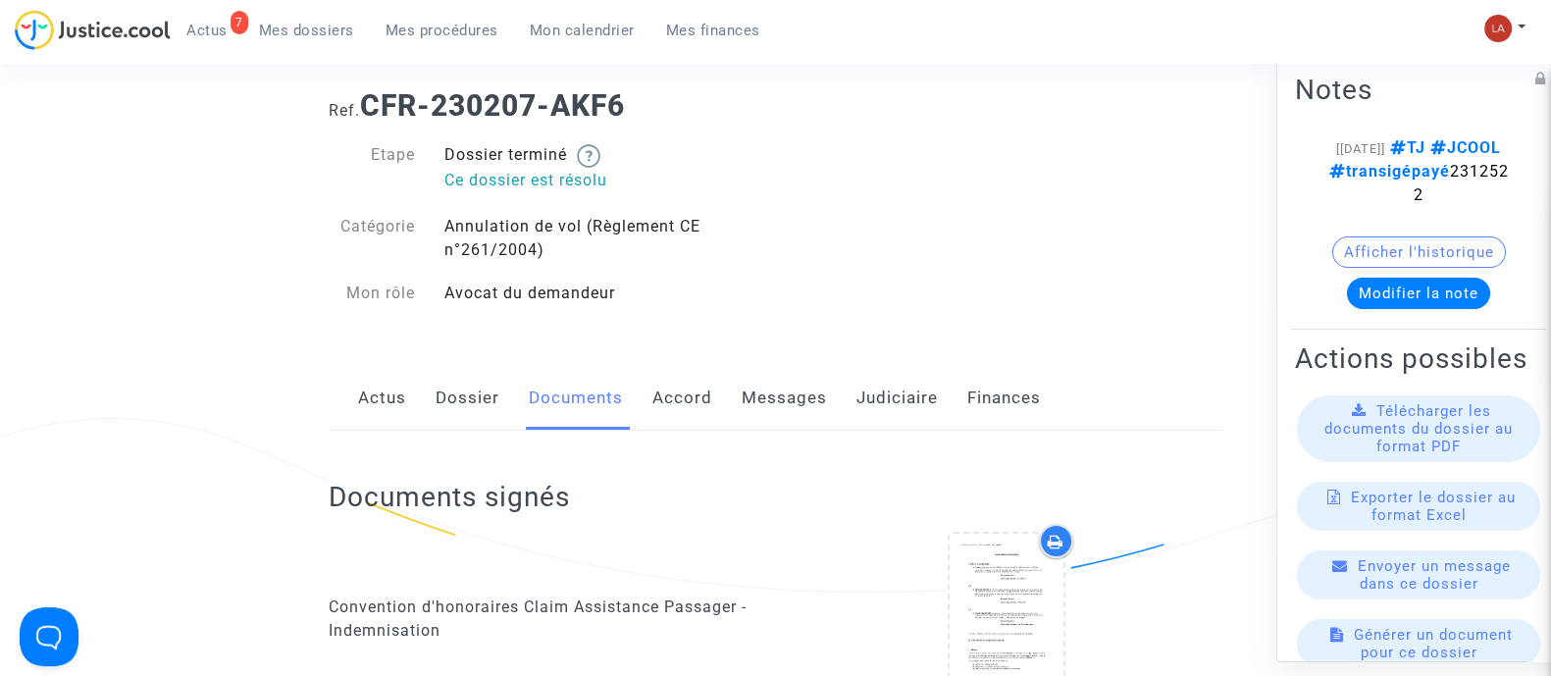
scroll to position [0, 0]
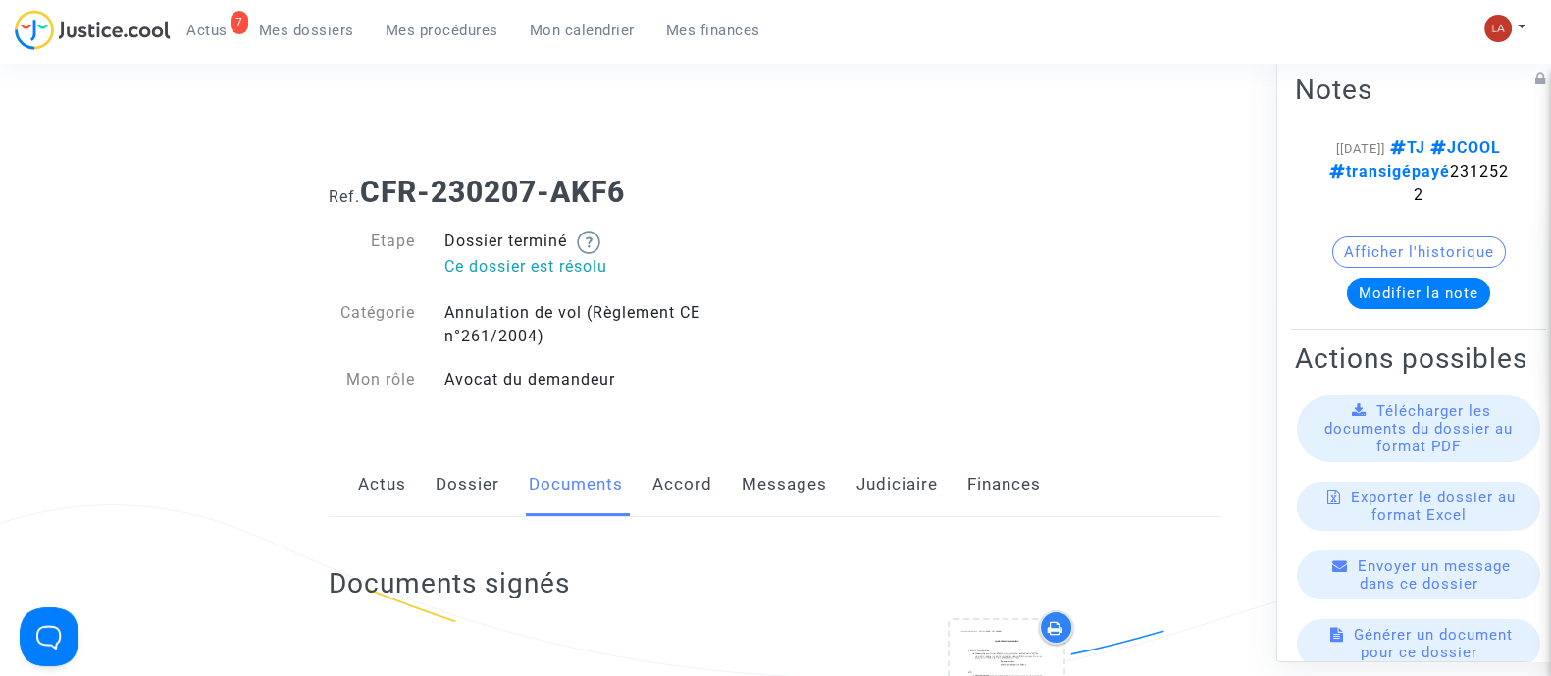
click at [763, 479] on link "Messages" at bounding box center [784, 484] width 85 height 65
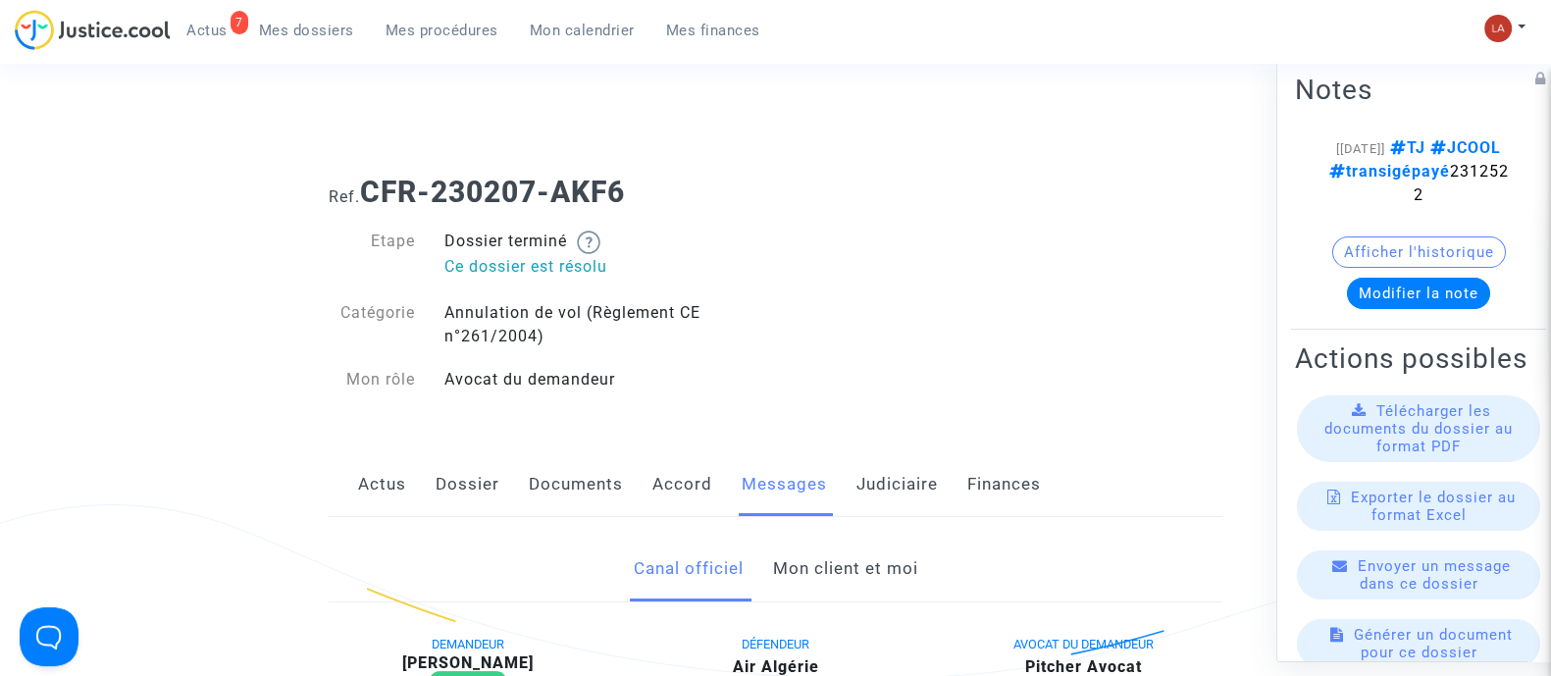
click at [826, 562] on link "Mon client et moi" at bounding box center [844, 569] width 145 height 65
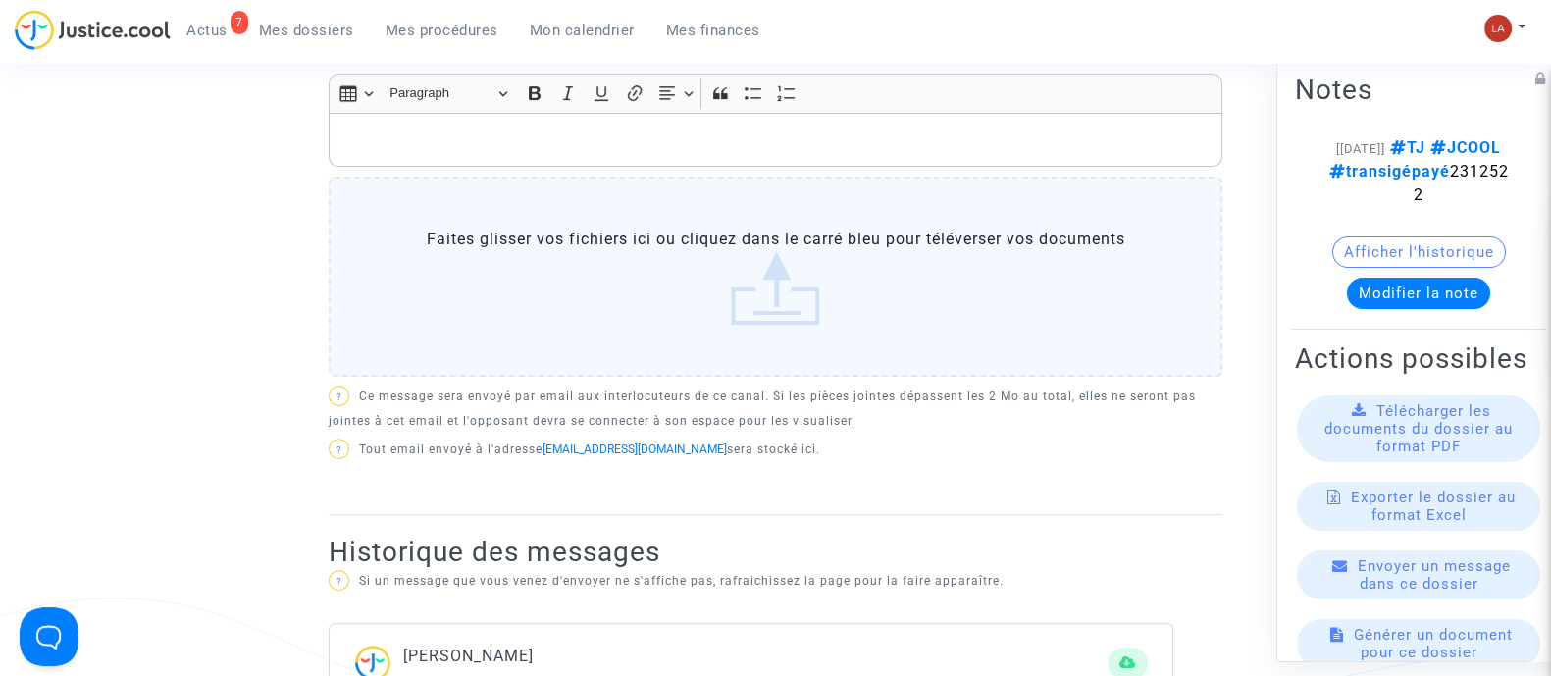
scroll to position [613, 0]
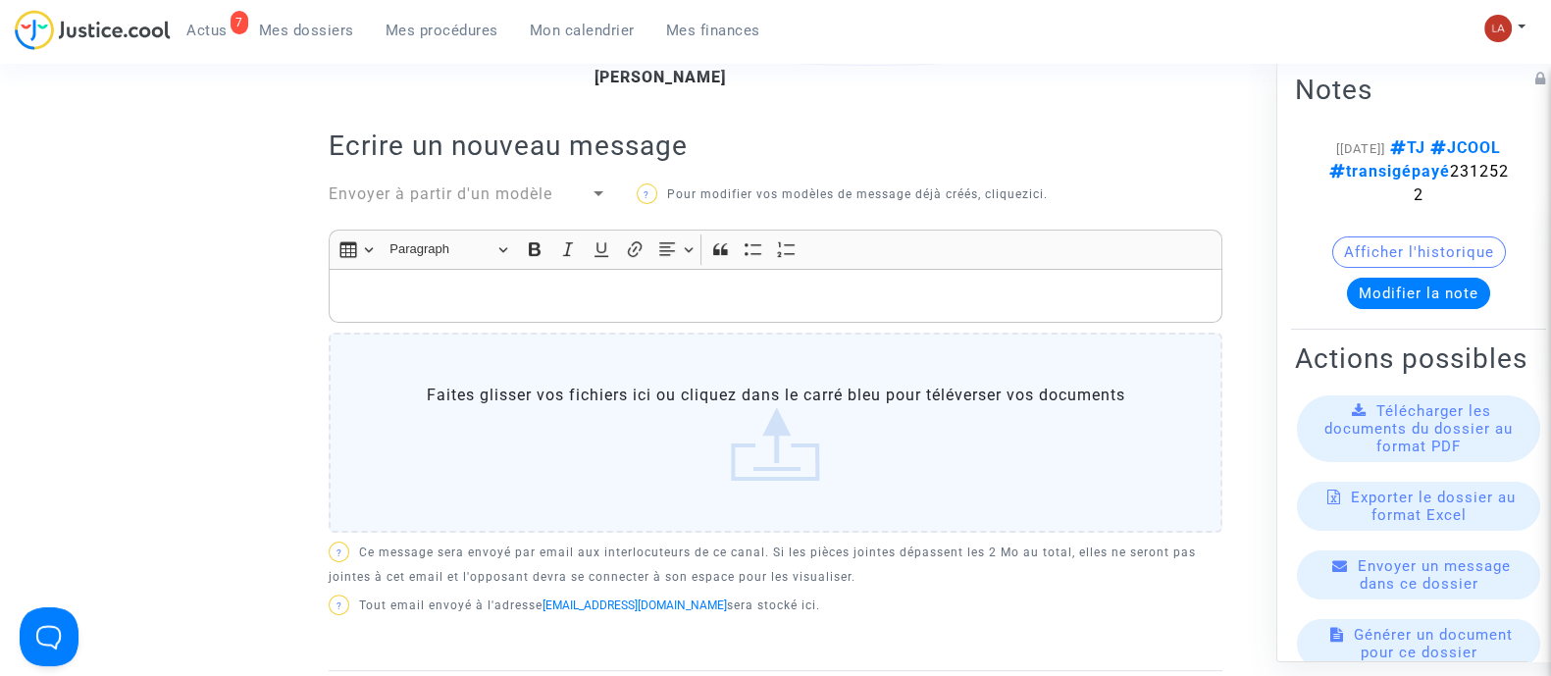
click at [765, 297] on p "Rich Text Editor, main" at bounding box center [775, 296] width 873 height 25
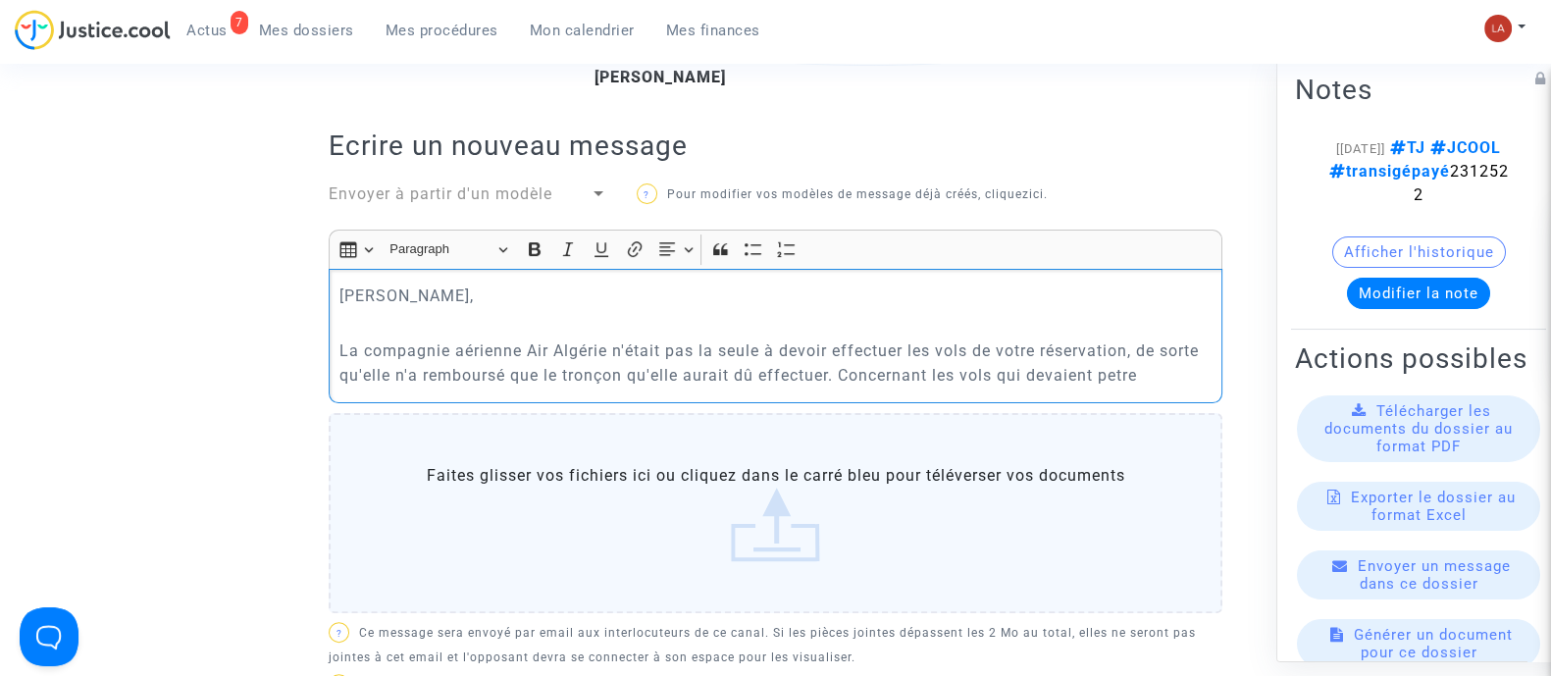
drag, startPoint x: 1161, startPoint y: 374, endPoint x: 829, endPoint y: 385, distance: 331.8
click at [829, 385] on p "La compagnie aérienne Air Algérie n'était pas la seule à devoir effectuer les v…" at bounding box center [775, 363] width 873 height 49
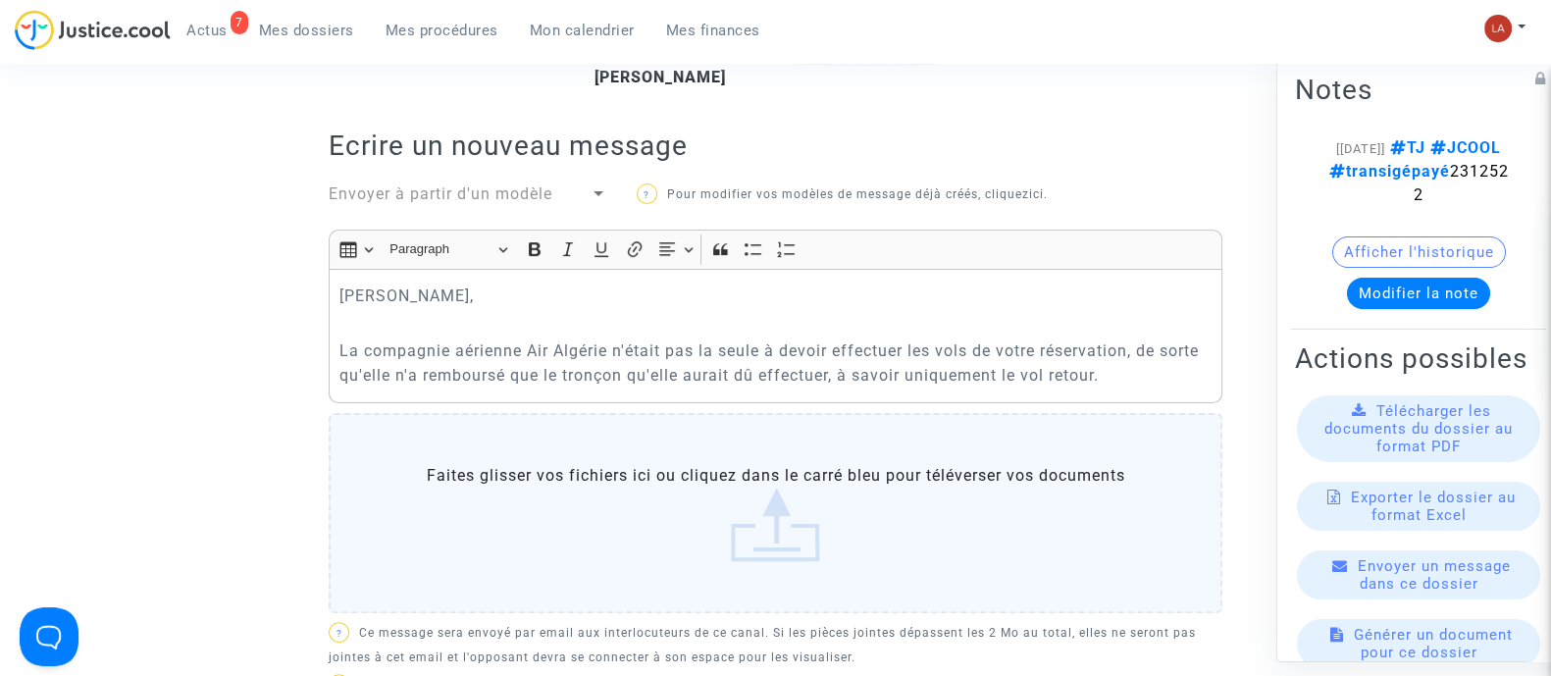
click at [1190, 377] on p "La compagnie aérienne Air Algérie n'était pas la seule à devoir effectuer les v…" at bounding box center [775, 363] width 873 height 49
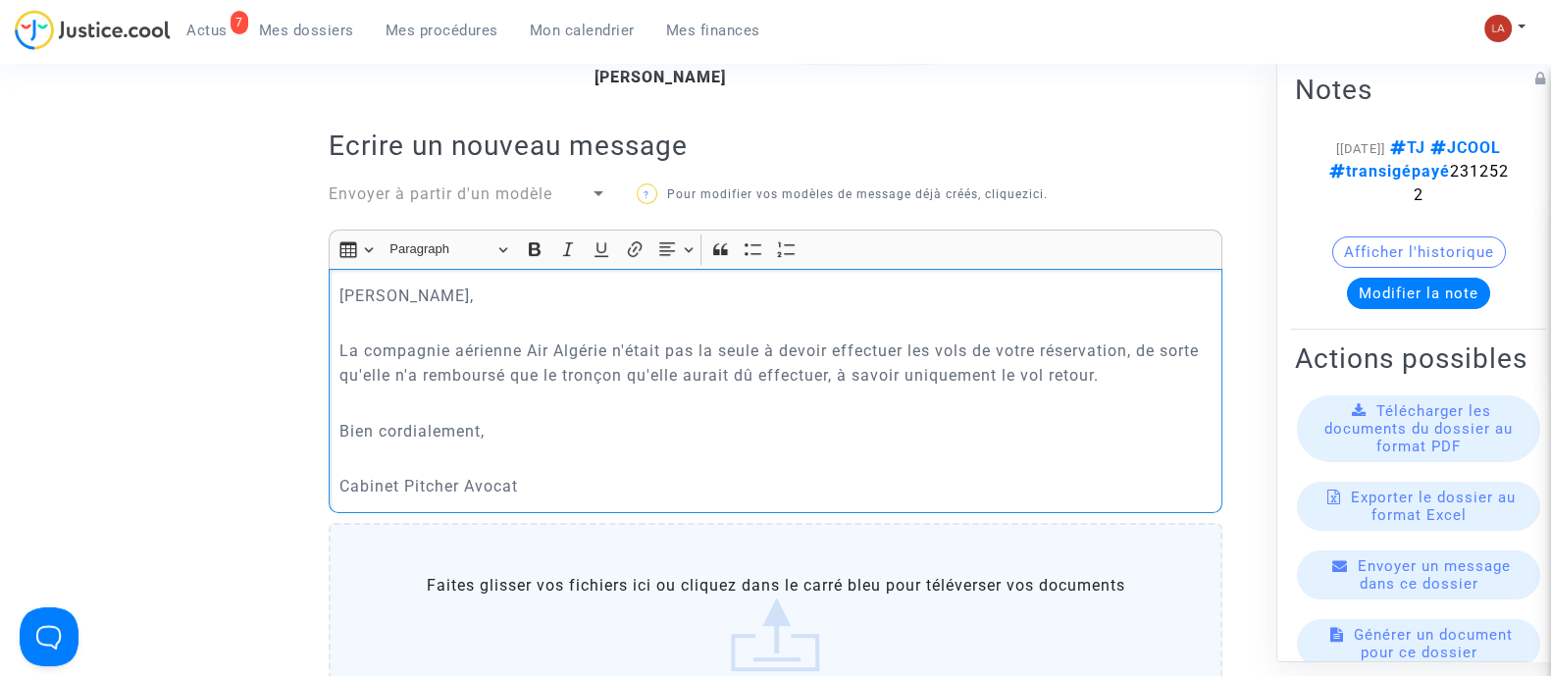
click at [1184, 374] on p "La compagnie aérienne Air Algérie n'était pas la seule à devoir effectuer les v…" at bounding box center [775, 363] width 873 height 49
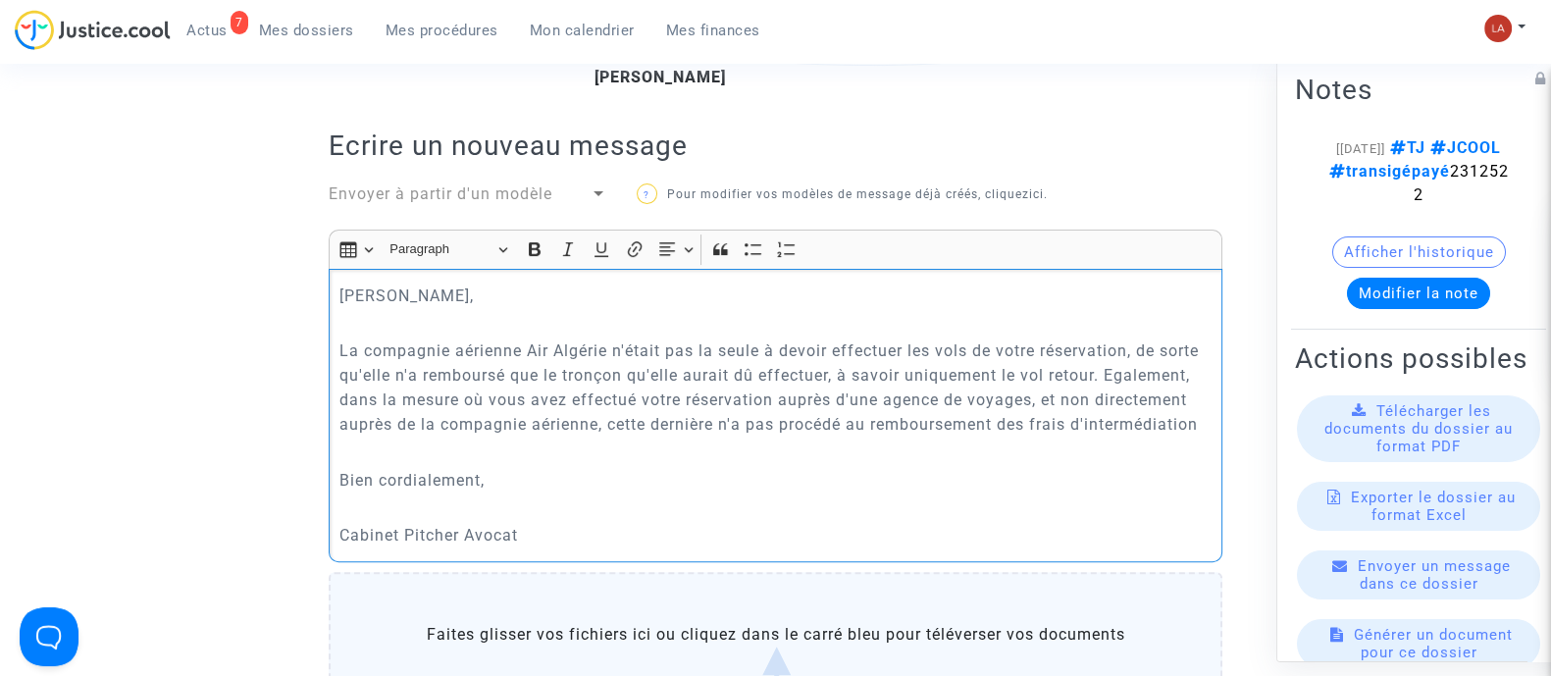
click at [1208, 422] on p "La compagnie aérienne Air Algérie n'était pas la seule à devoir effectuer les v…" at bounding box center [775, 388] width 873 height 98
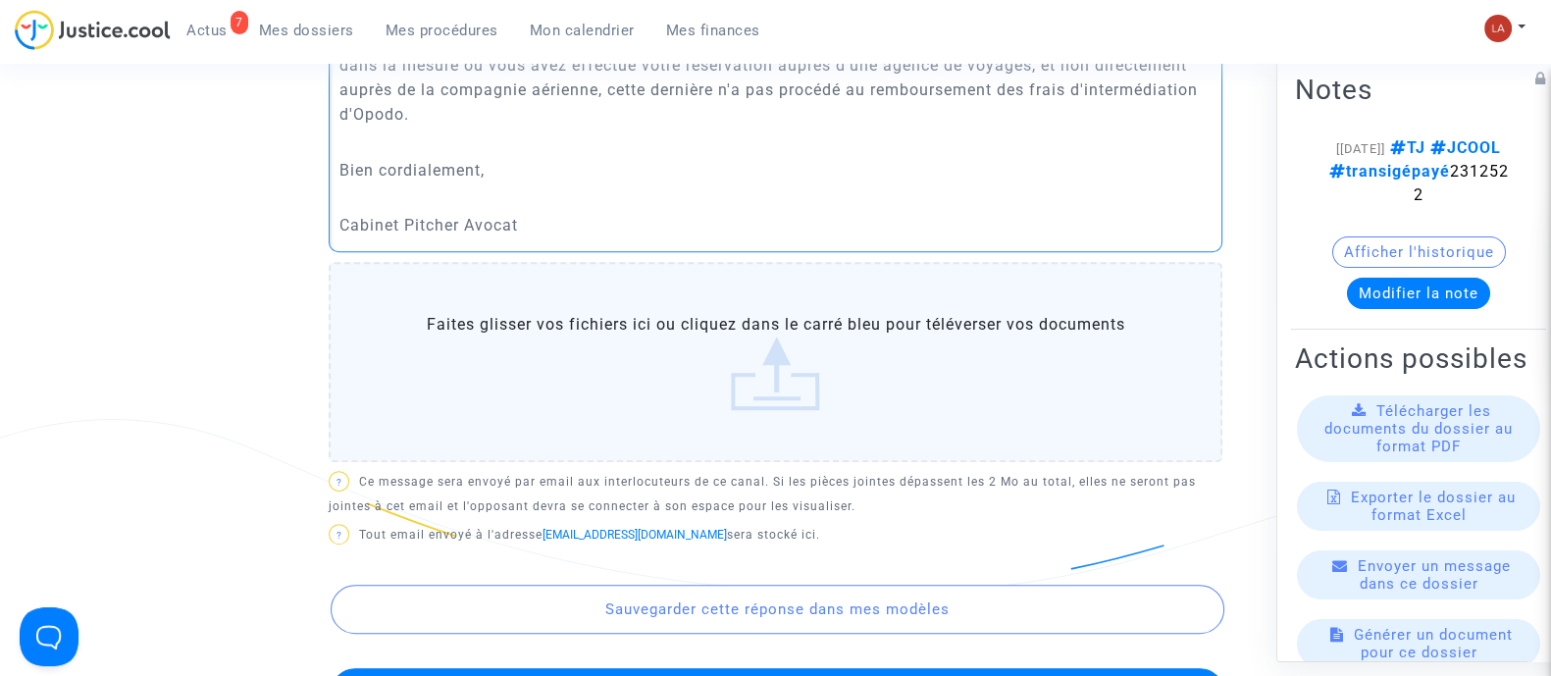
scroll to position [1226, 0]
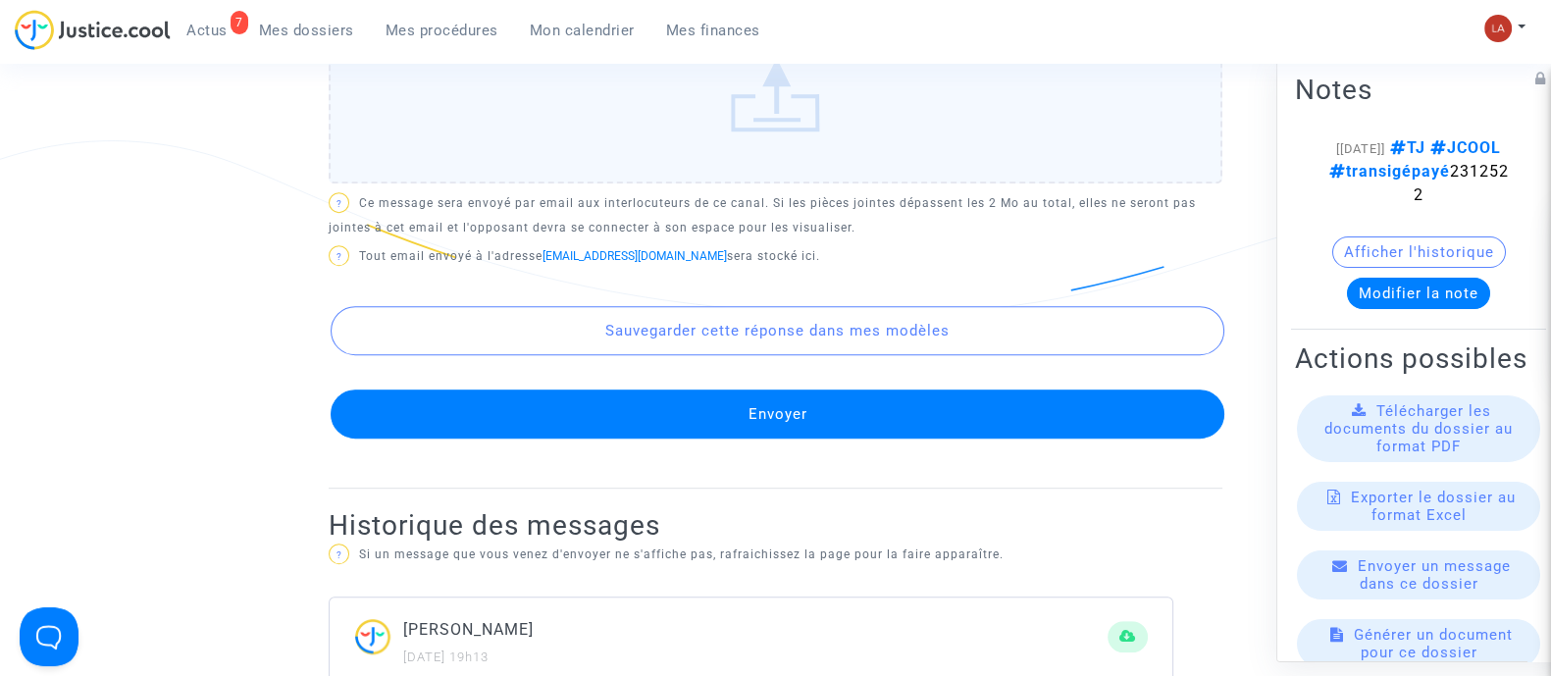
click at [1047, 425] on button "Envoyer" at bounding box center [778, 414] width 894 height 49
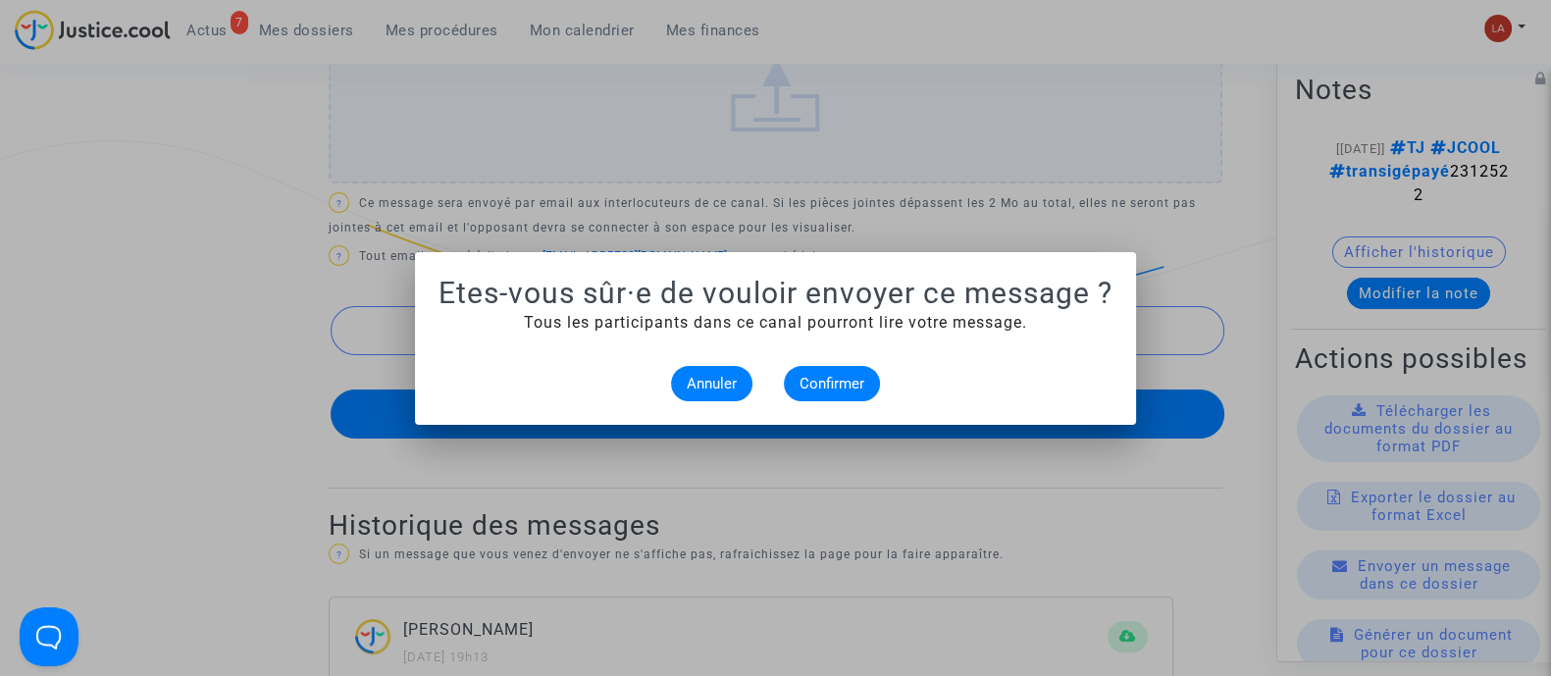
scroll to position [0, 0]
click at [873, 394] on button "Confirmer" at bounding box center [832, 383] width 96 height 35
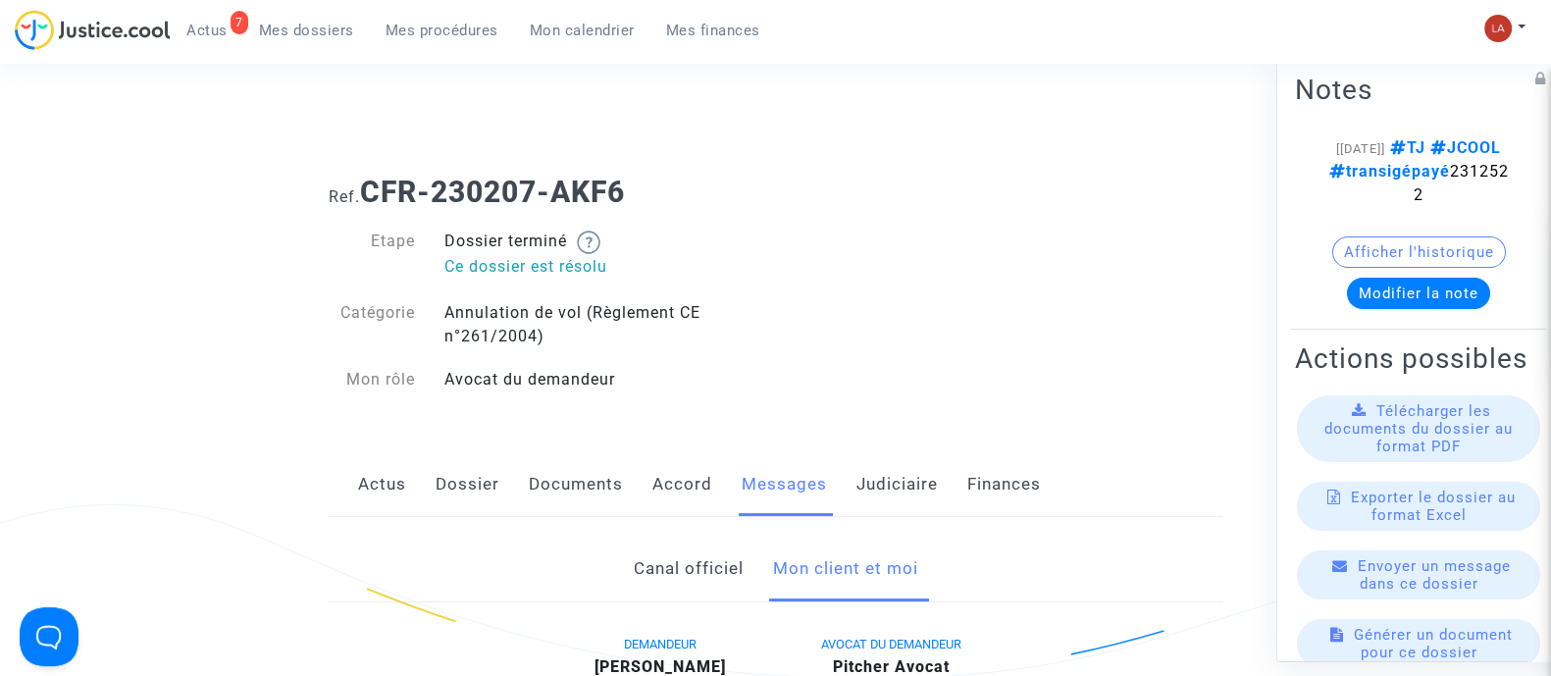
scroll to position [1226, 0]
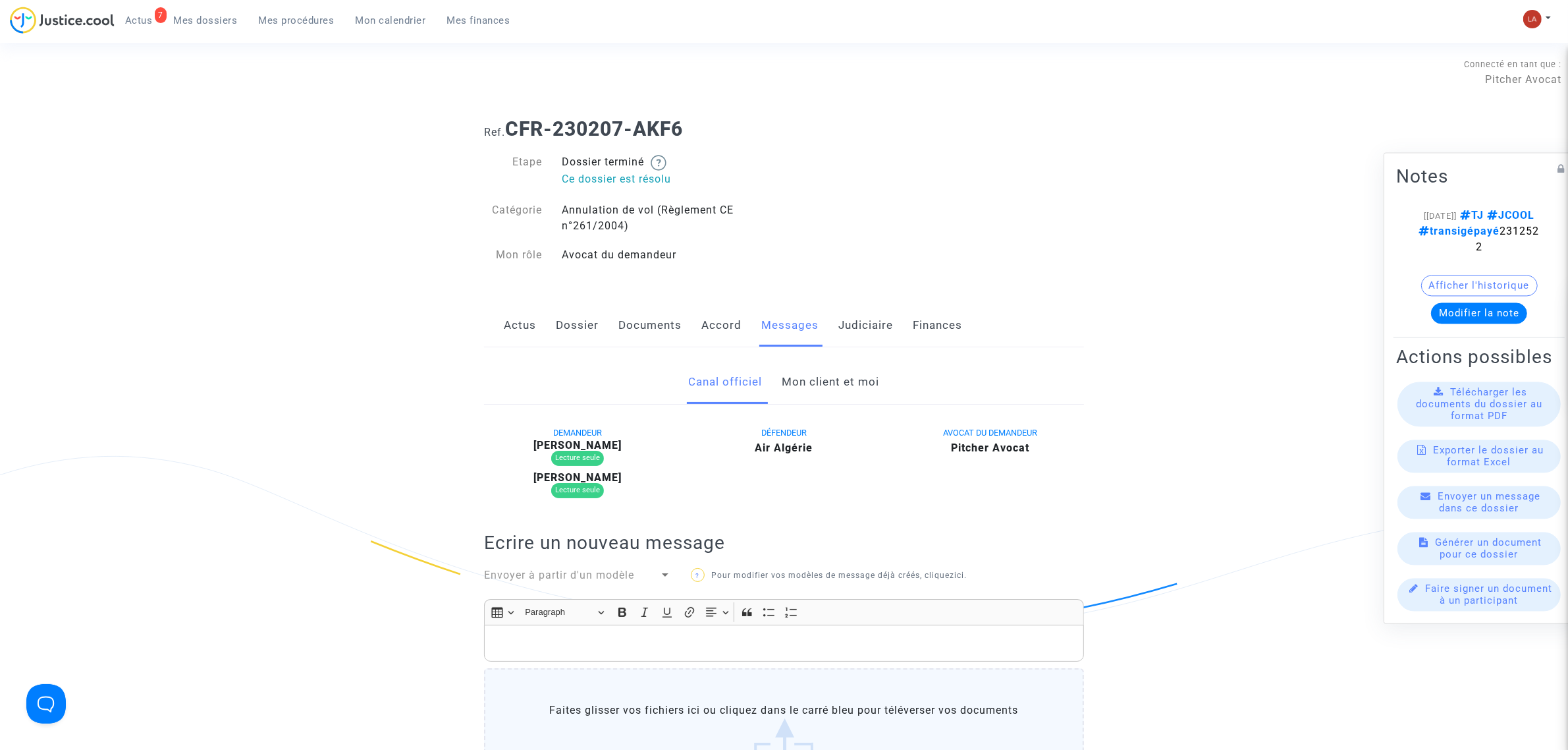
click at [654, 325] on link "Documents" at bounding box center [650, 325] width 63 height 44
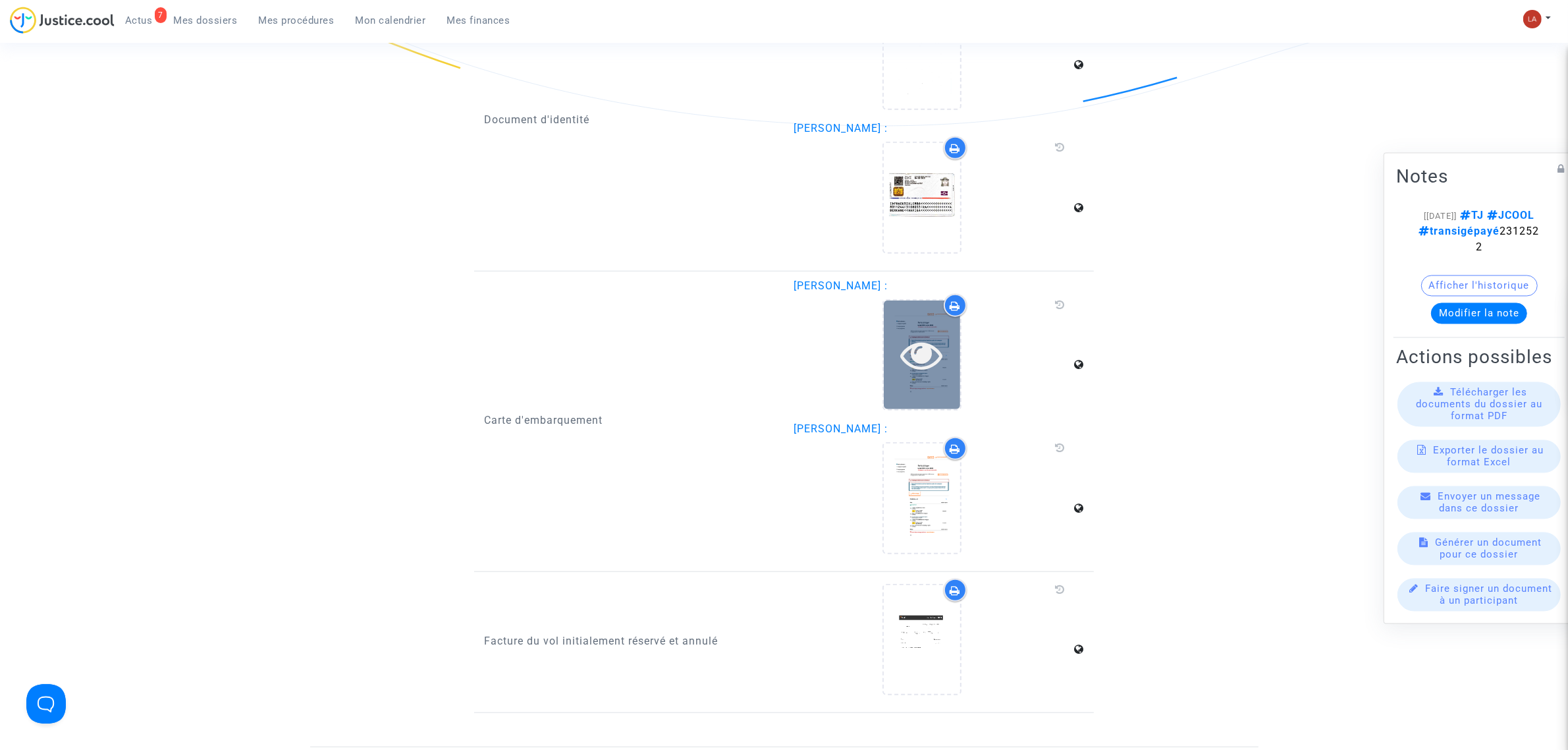
scroll to position [1385, 0]
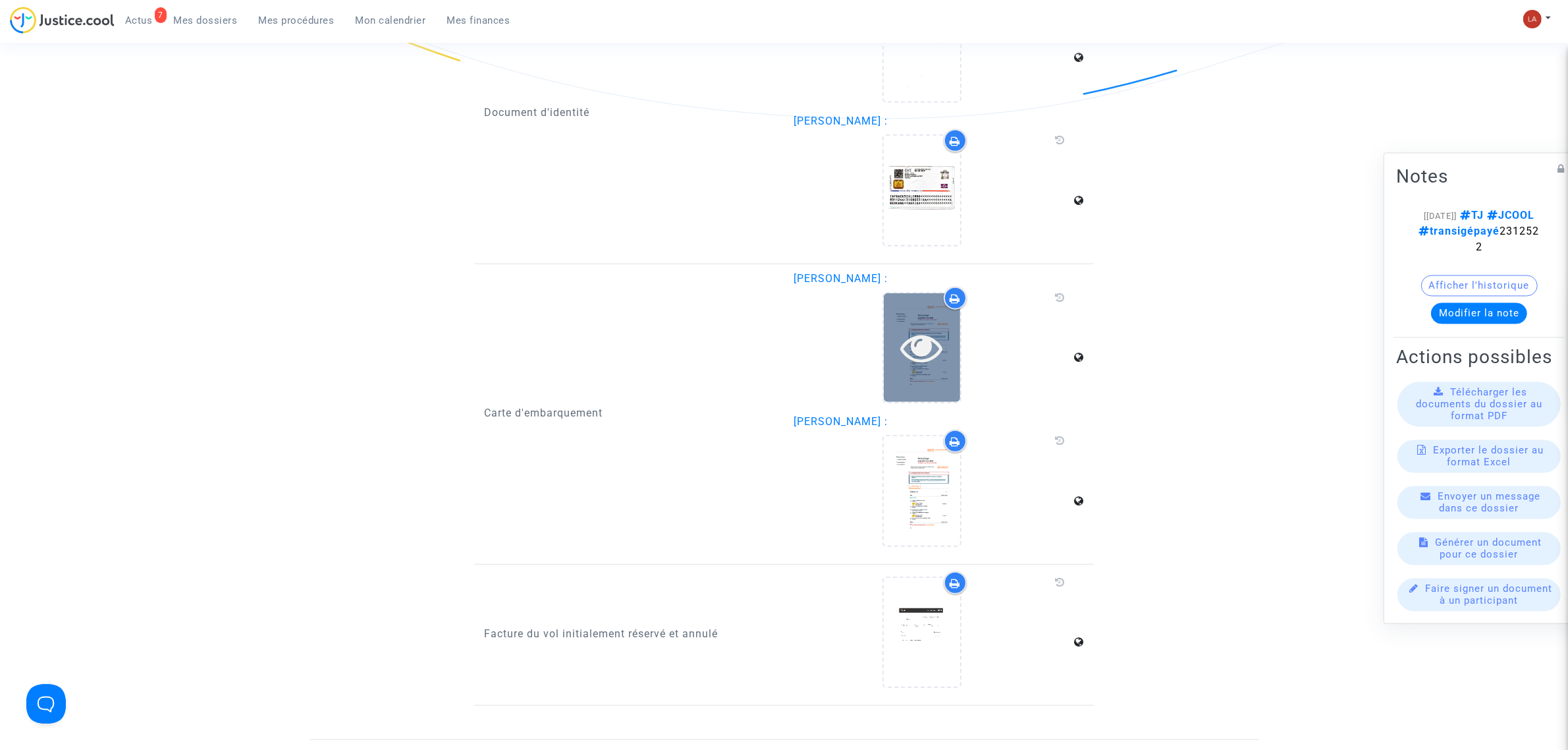
click at [937, 377] on div at bounding box center [922, 348] width 77 height 109
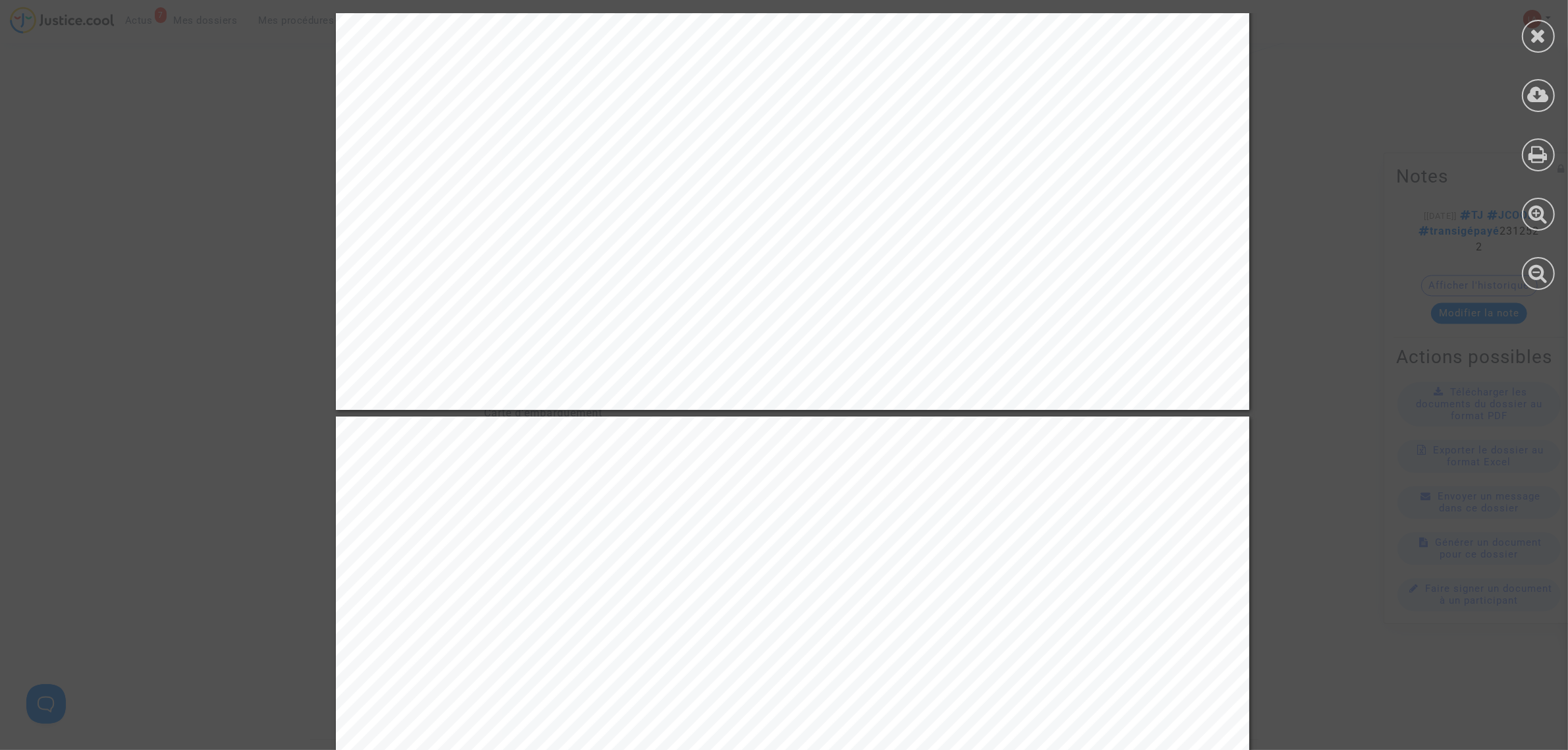
scroll to position [741, 0]
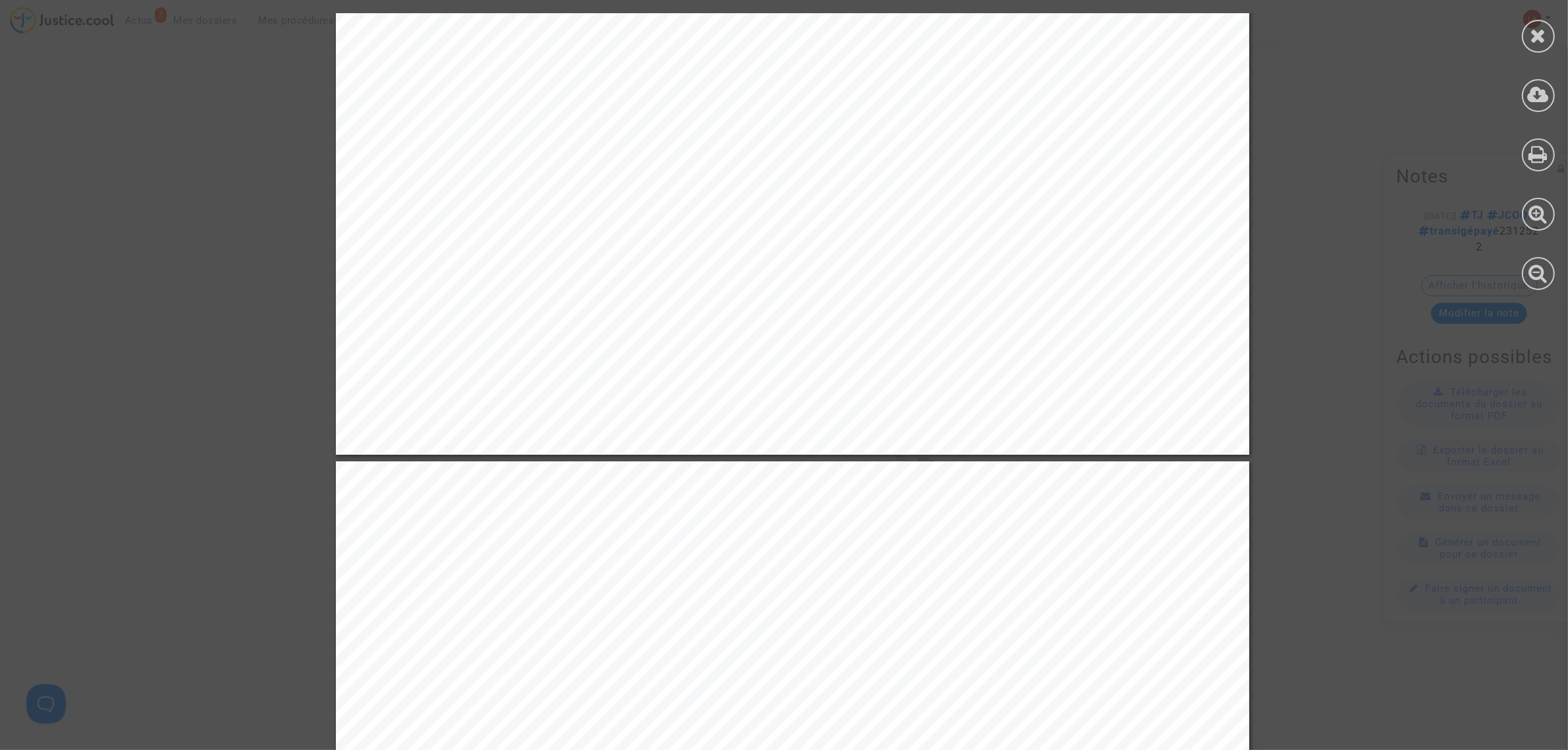
drag, startPoint x: 1528, startPoint y: 27, endPoint x: 1519, endPoint y: 34, distance: 11.4
click at [1528, 27] on div at bounding box center [1538, 36] width 33 height 33
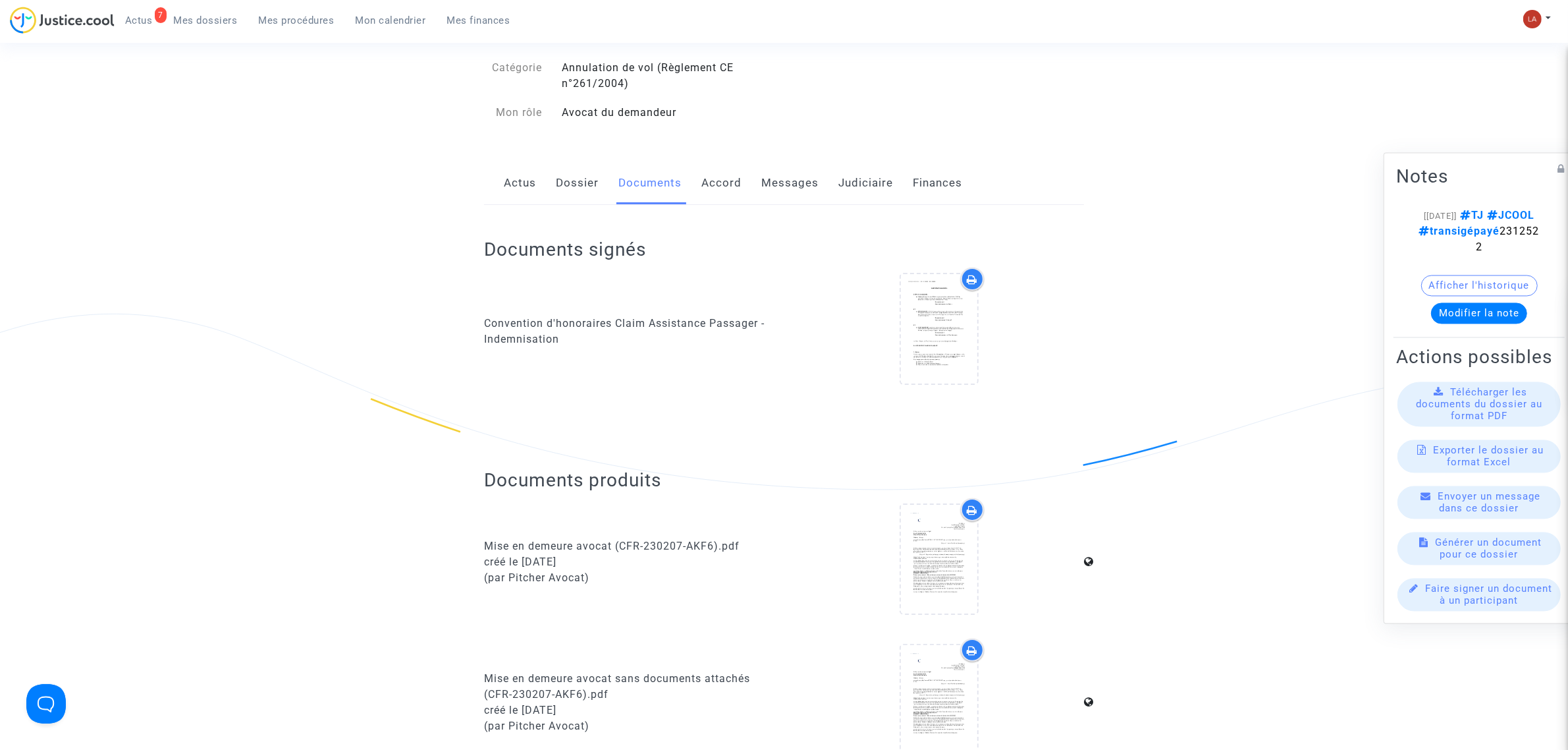
scroll to position [0, 0]
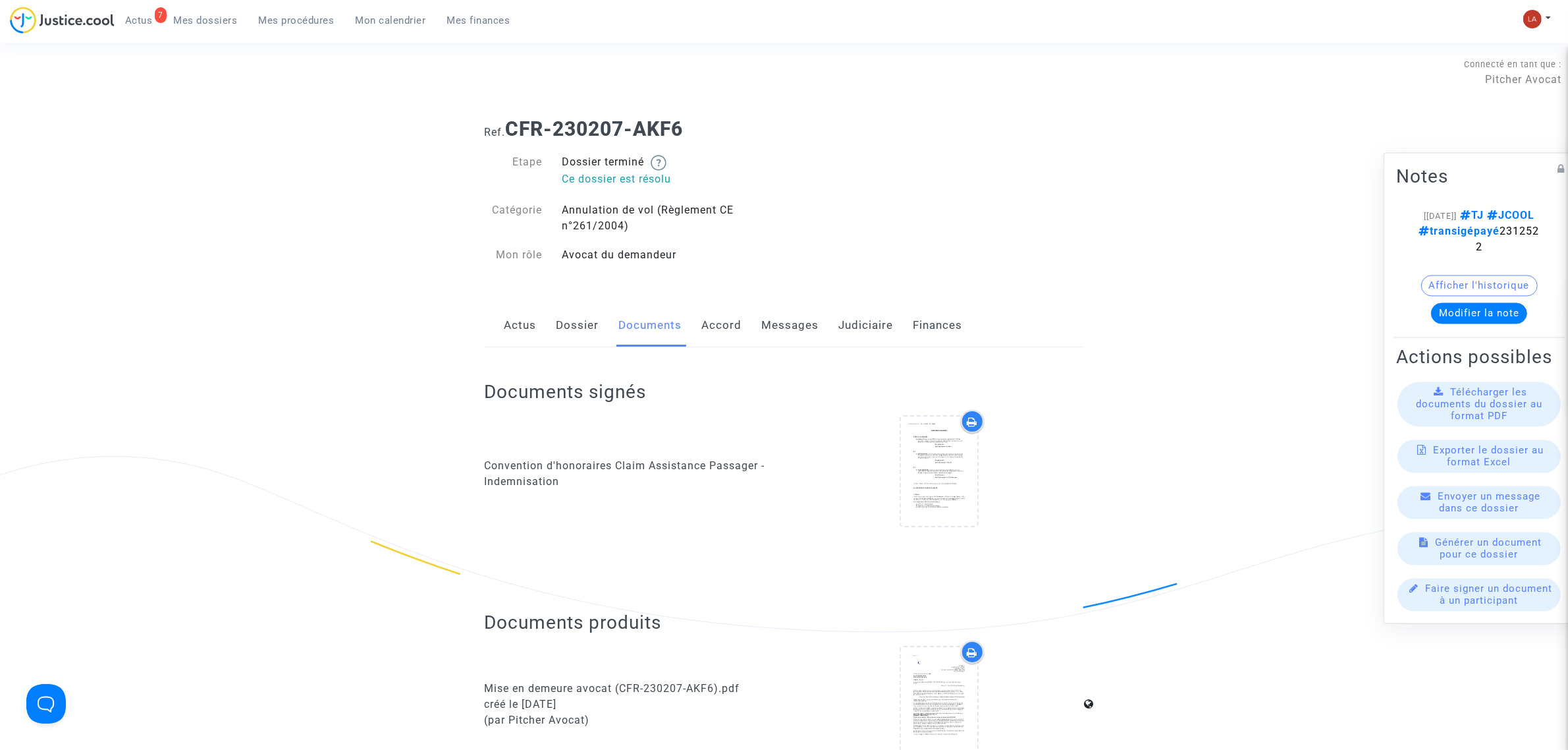
click at [879, 327] on link "Judiciaire" at bounding box center [865, 325] width 54 height 44
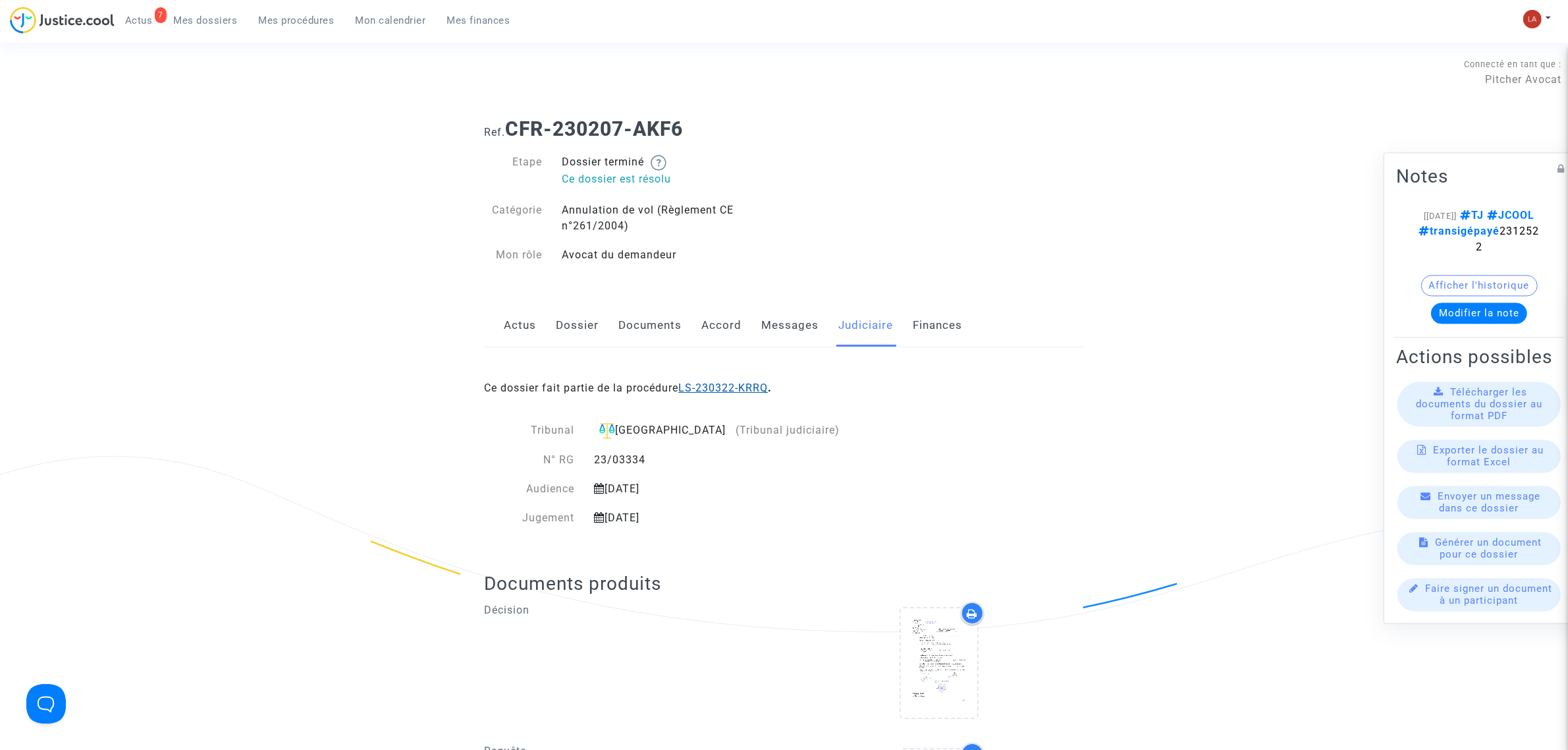
click at [728, 392] on link "LS-230322-KRRQ" at bounding box center [723, 387] width 89 height 13
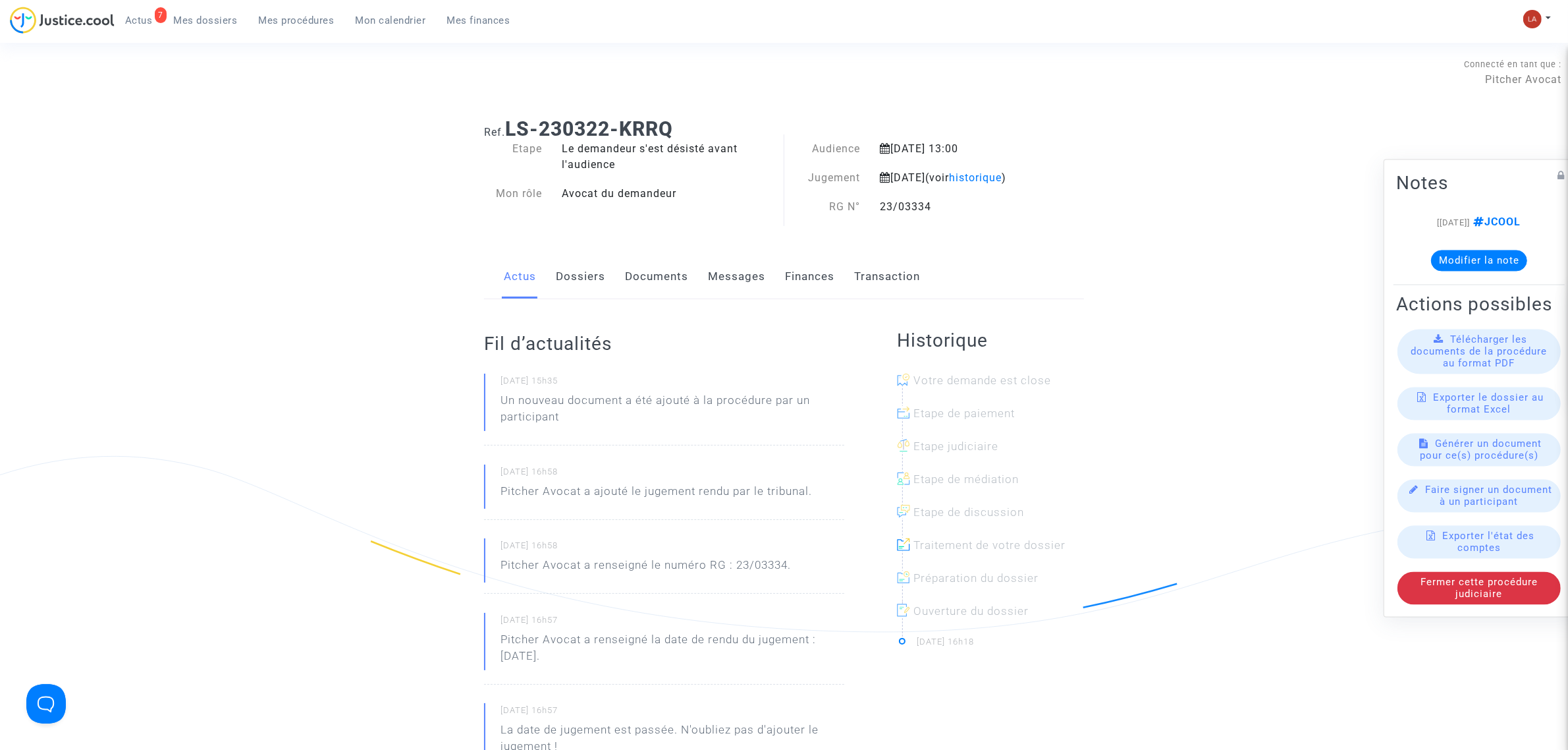
drag, startPoint x: 579, startPoint y: 298, endPoint x: 586, endPoint y: 303, distance: 8.6
click at [579, 298] on link "Dossiers" at bounding box center [581, 277] width 50 height 44
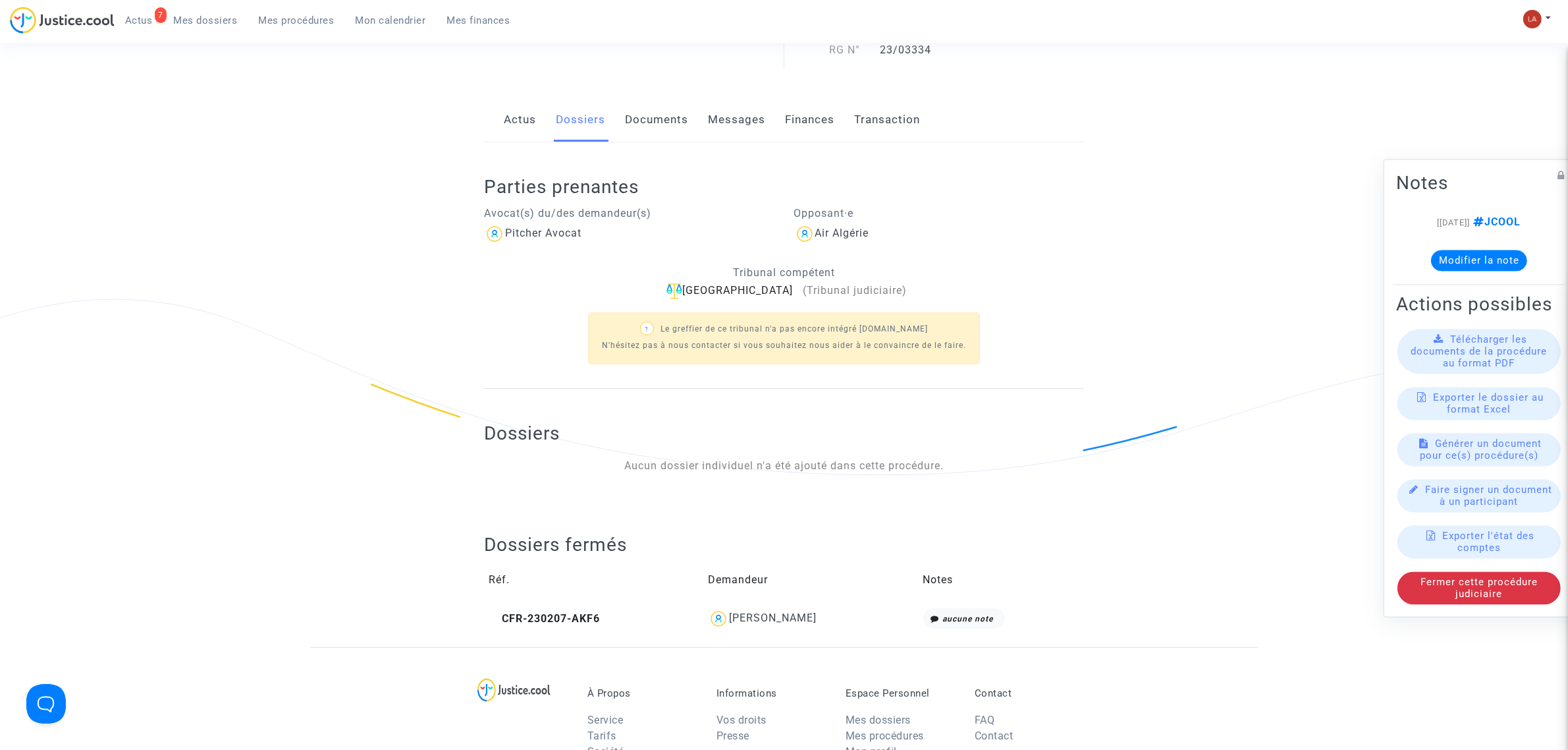
scroll to position [330, 0]
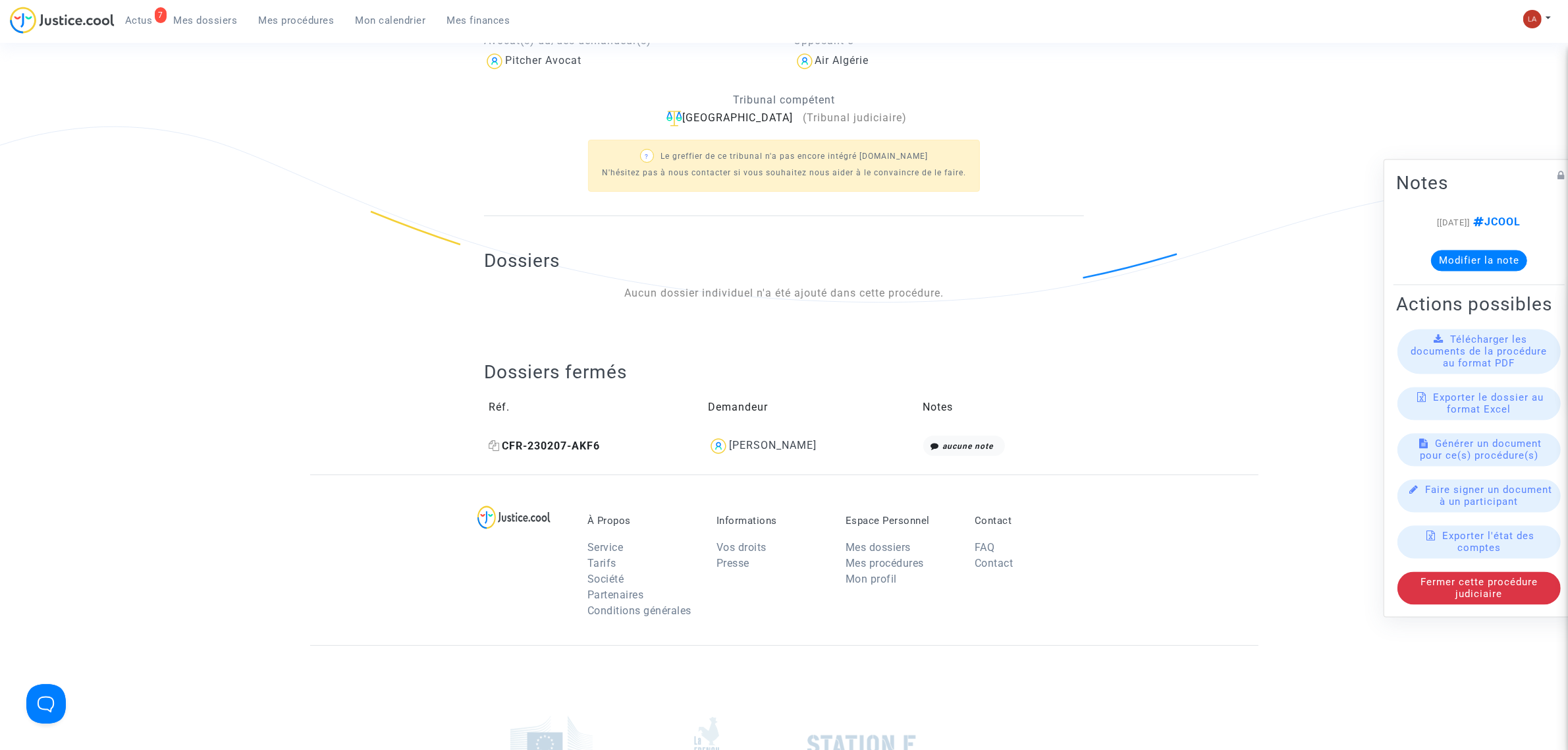
click at [571, 452] on span "CFR-230207-AKF6" at bounding box center [544, 445] width 111 height 13
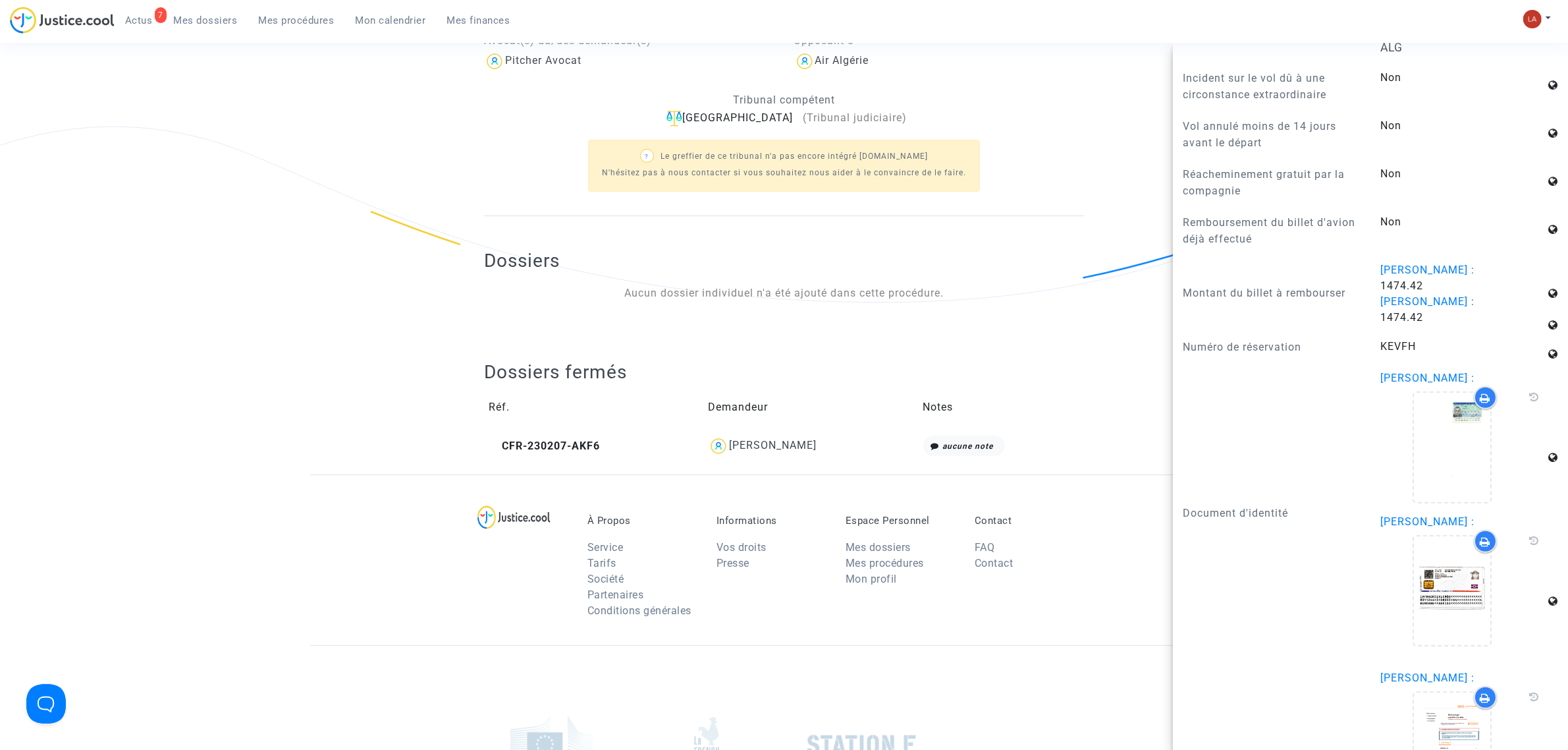
scroll to position [1400, 0]
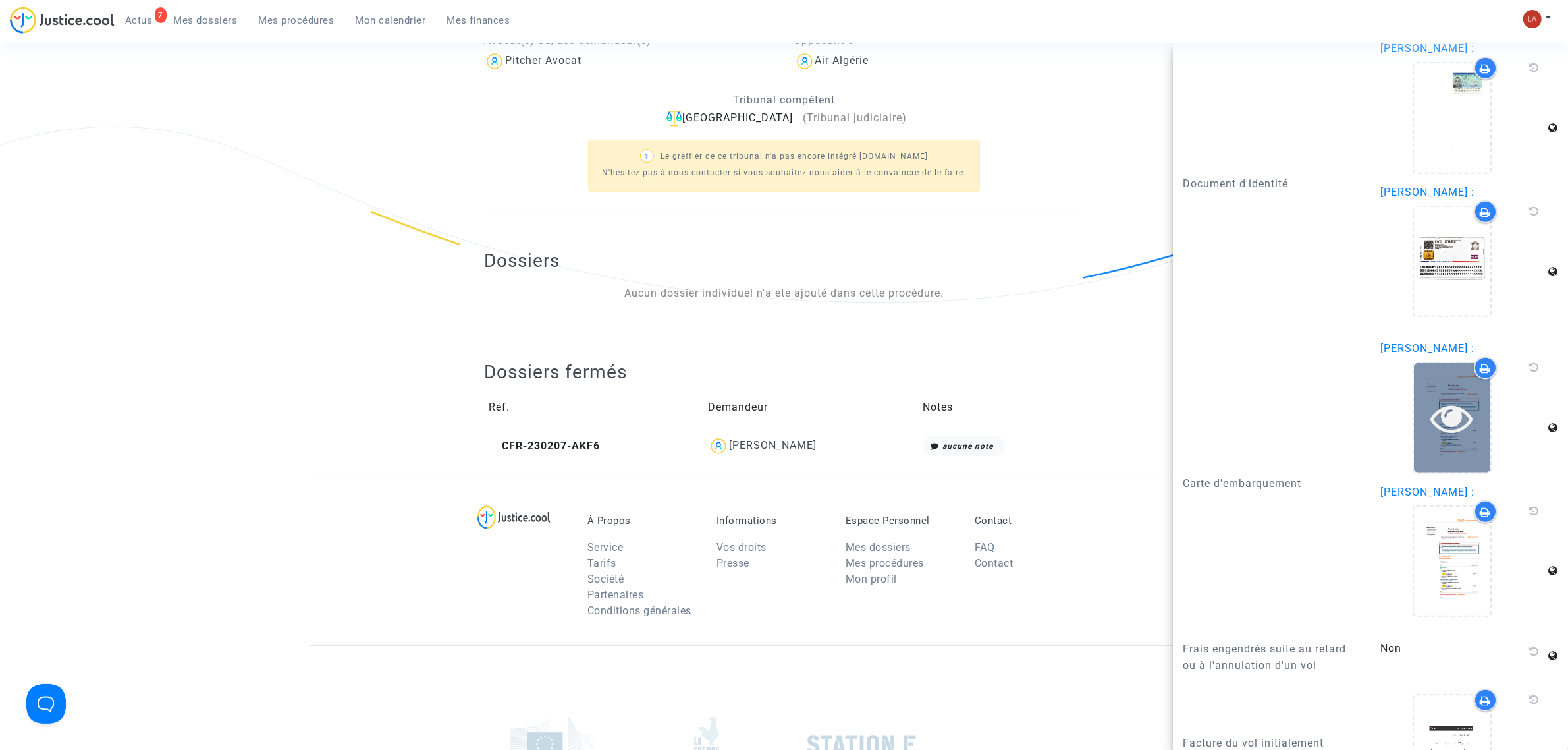
click at [1433, 438] on icon at bounding box center [1453, 418] width 43 height 42
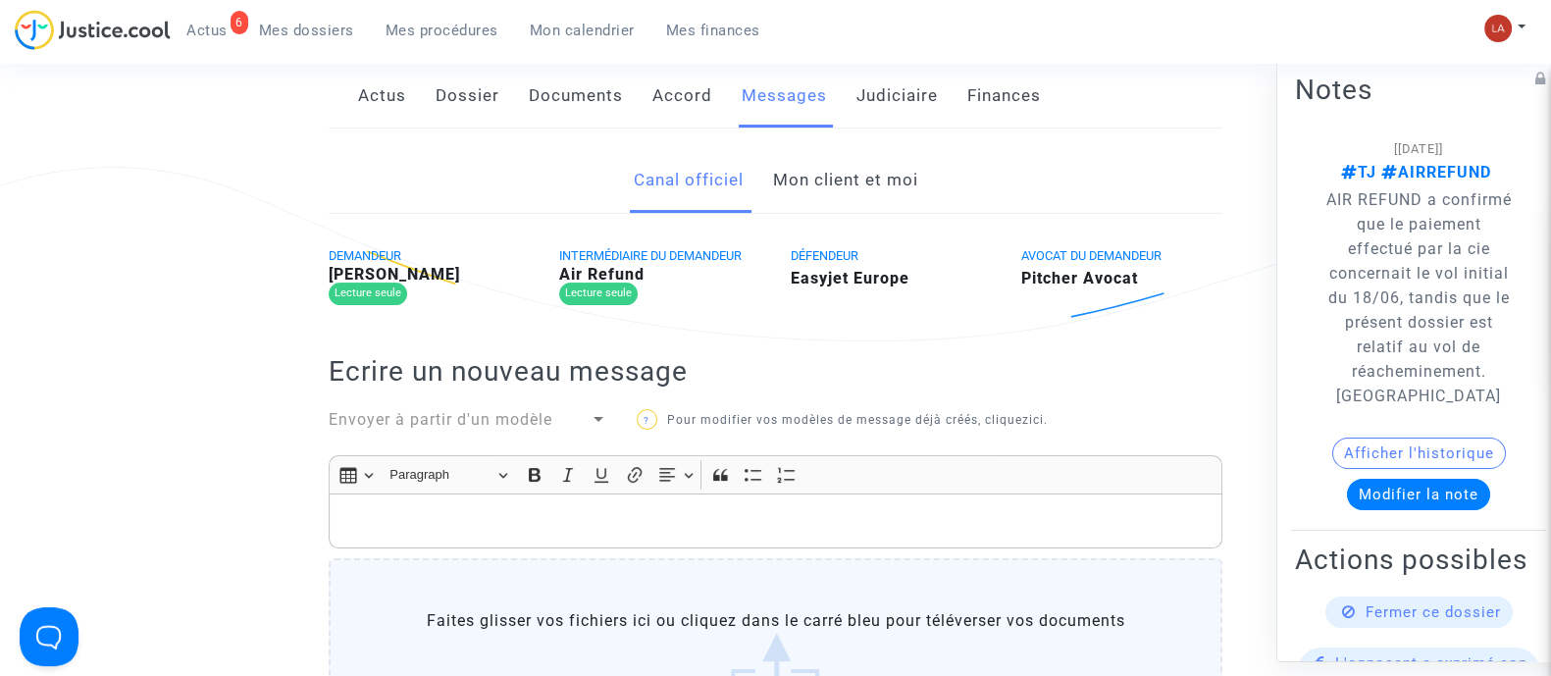
scroll to position [122, 0]
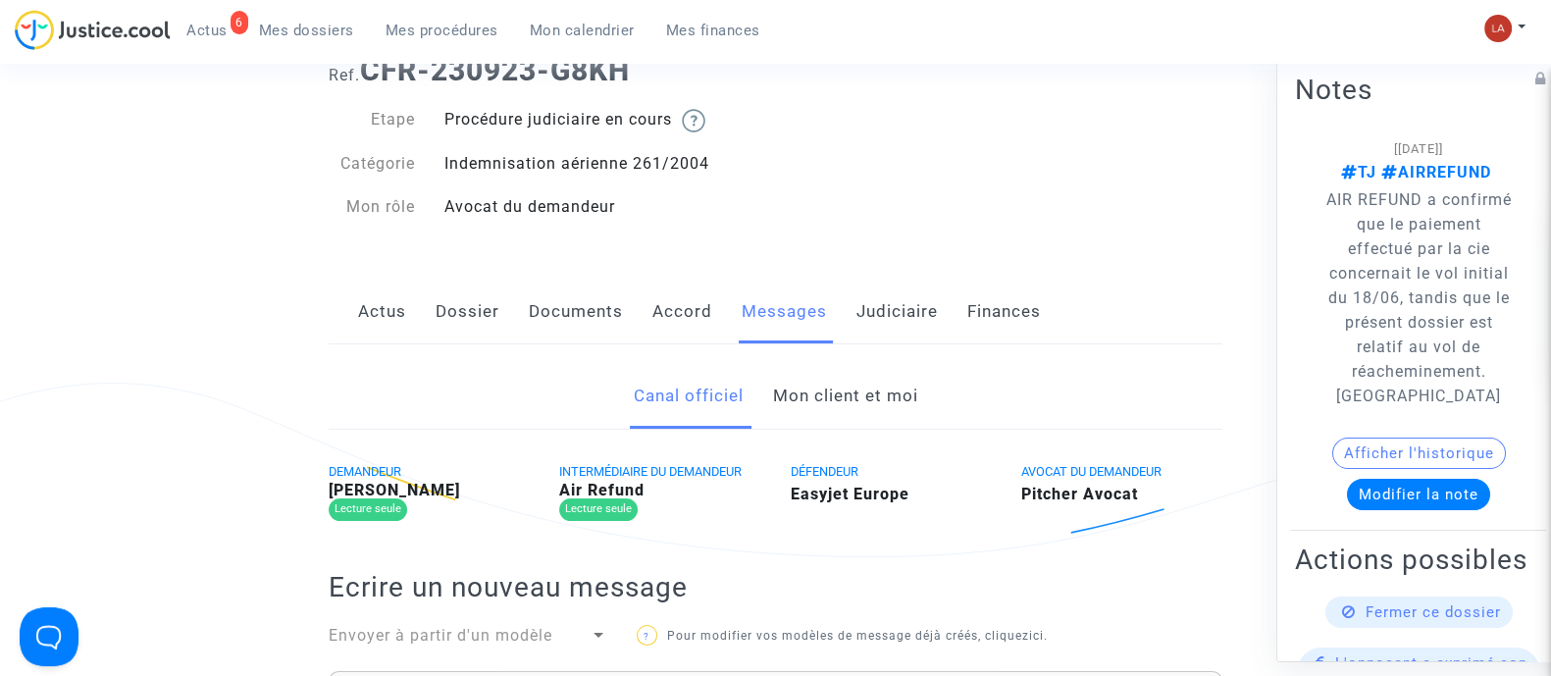
click at [944, 315] on div "Actus Dossier Documents Accord Messages Judiciaire Finances" at bounding box center [776, 313] width 894 height 66
drag, startPoint x: 916, startPoint y: 315, endPoint x: 927, endPoint y: 313, distance: 11.0
click at [916, 313] on link "Judiciaire" at bounding box center [897, 312] width 81 height 65
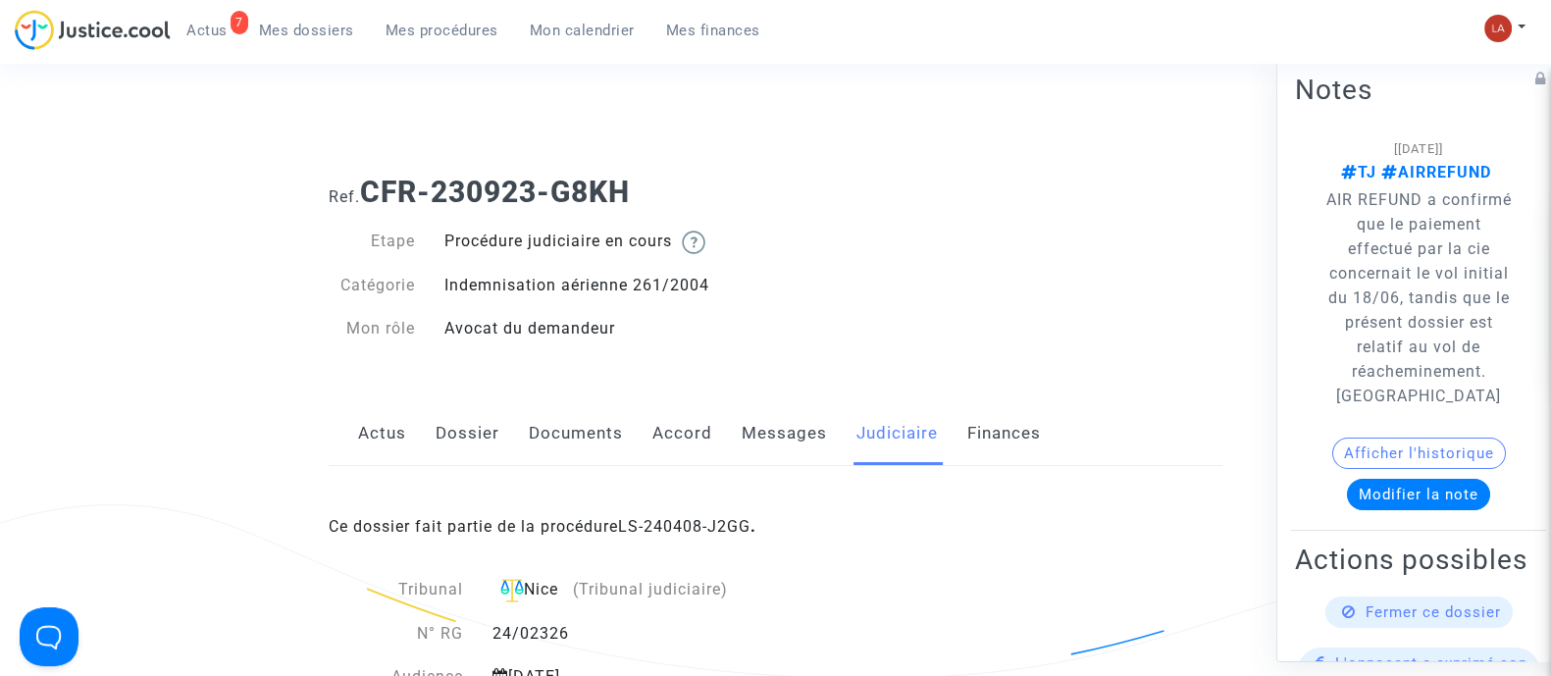
drag, startPoint x: 770, startPoint y: 435, endPoint x: 780, endPoint y: 438, distance: 10.2
click at [770, 435] on link "Messages" at bounding box center [784, 433] width 85 height 65
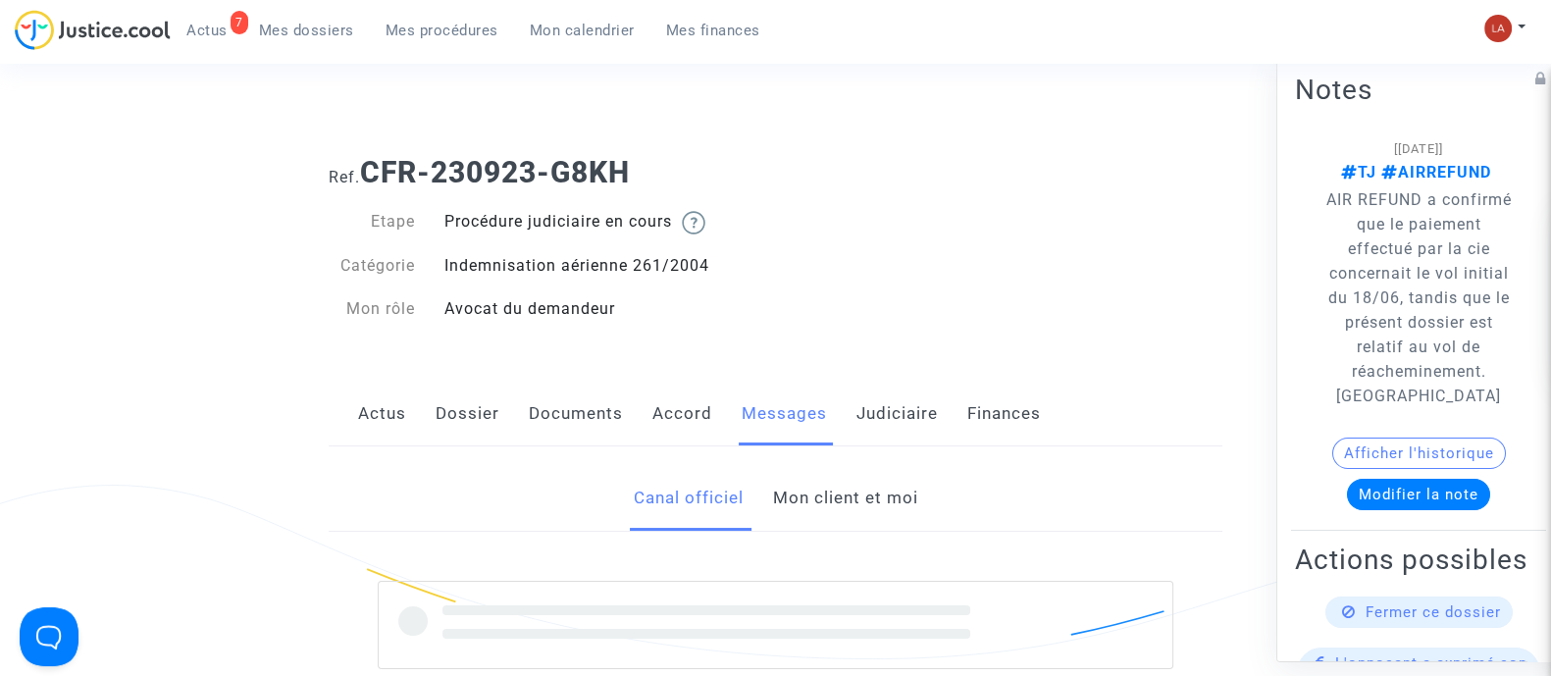
scroll to position [244, 0]
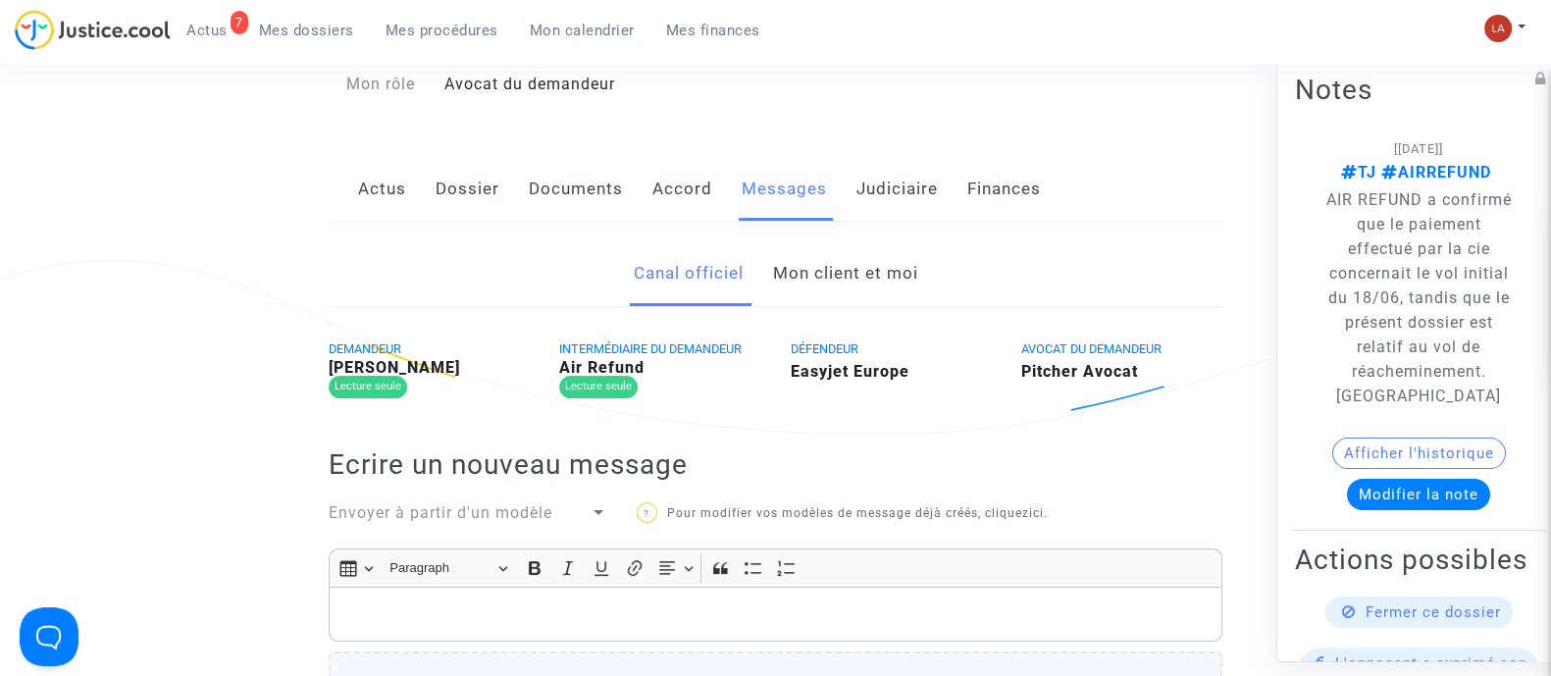
click at [432, 364] on b "Anthony Jannin" at bounding box center [394, 367] width 131 height 19
copy b "Jannin"
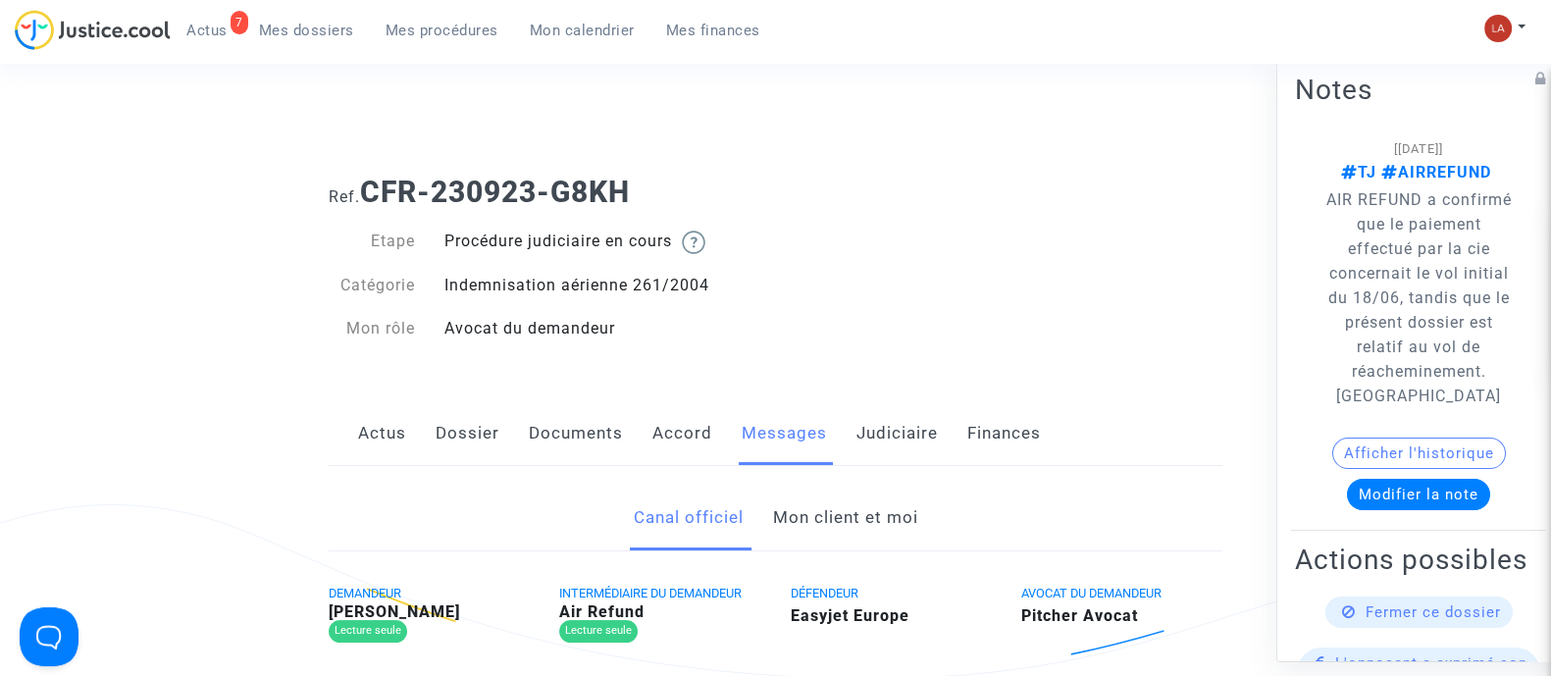
click at [863, 511] on link "Mon client et moi" at bounding box center [844, 518] width 145 height 65
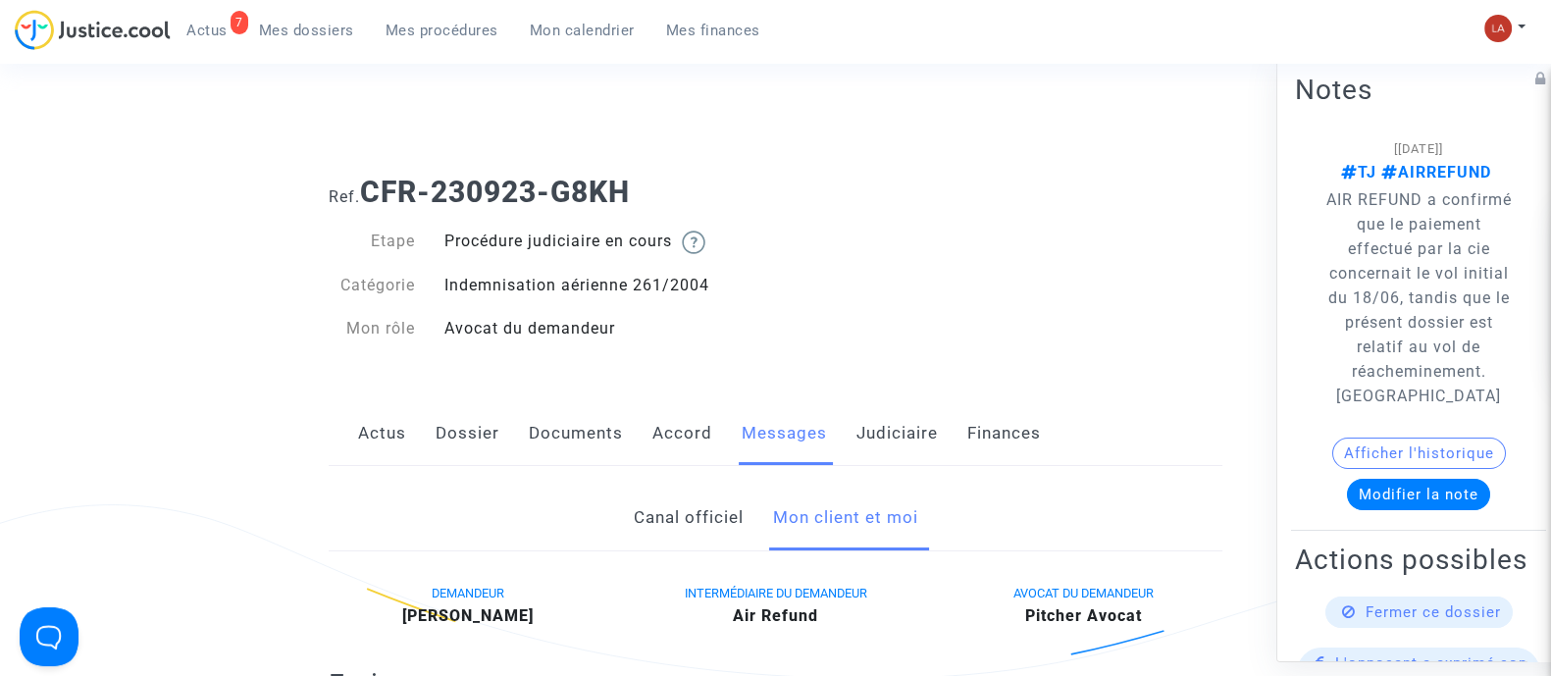
drag, startPoint x: 659, startPoint y: 440, endPoint x: 721, endPoint y: 436, distance: 61.9
click at [661, 440] on link "Accord" at bounding box center [682, 433] width 60 height 65
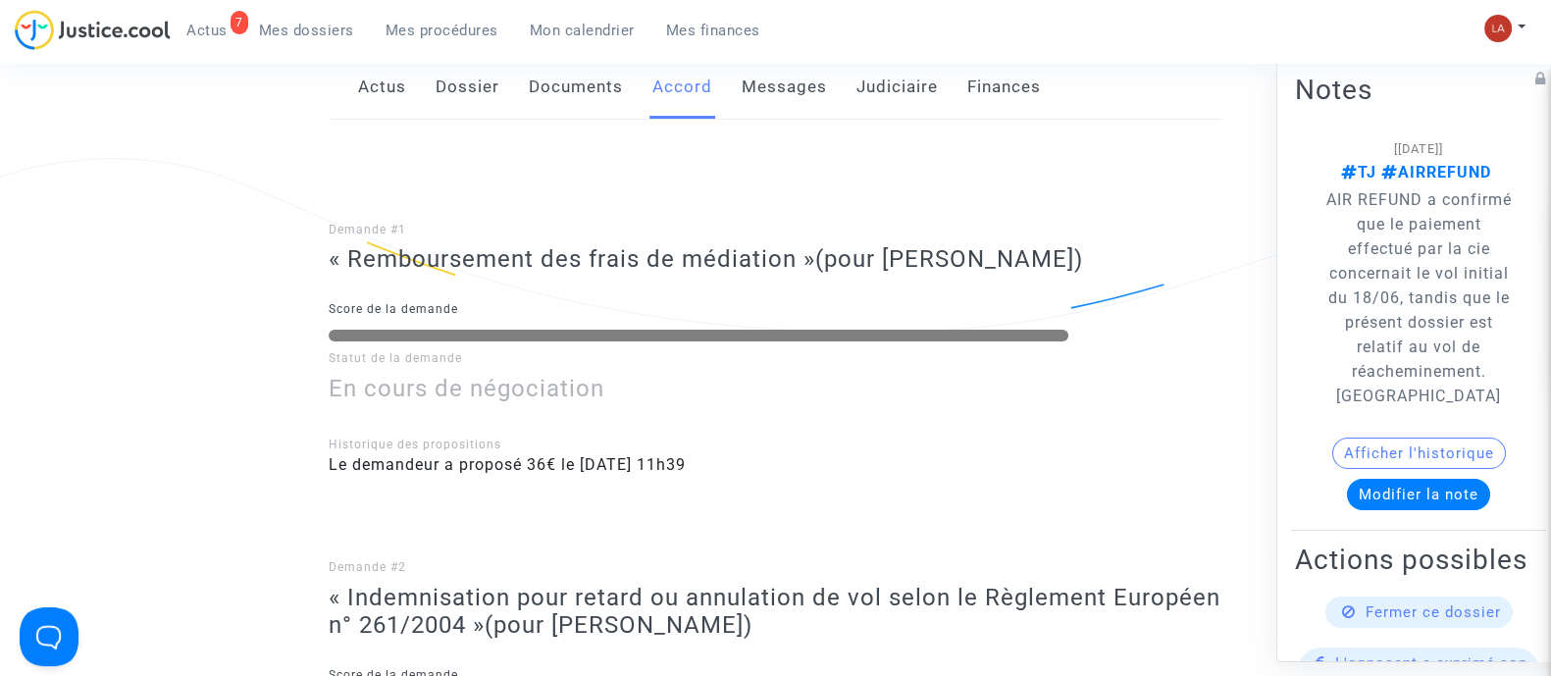
scroll to position [244, 0]
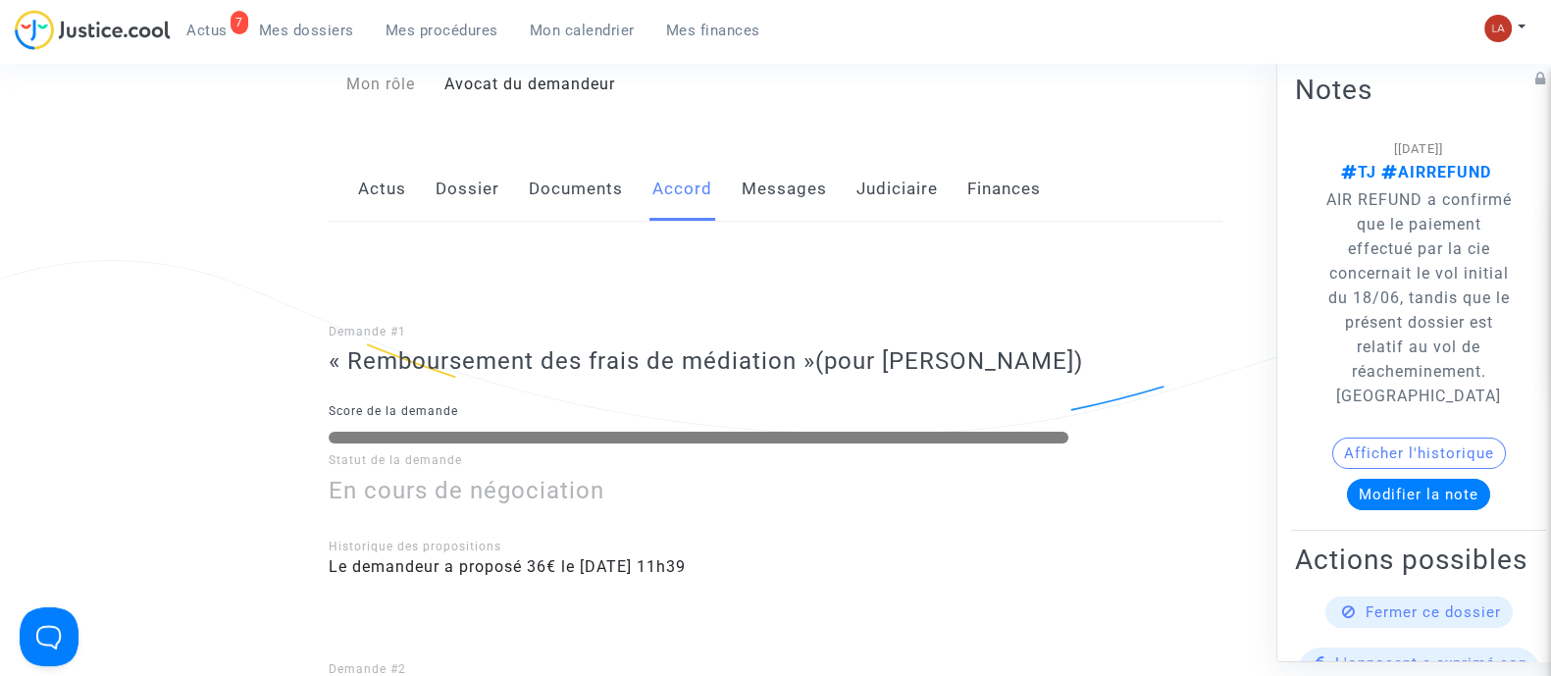
click at [738, 211] on div "Actus Dossier Documents Accord Messages Judiciaire Finances" at bounding box center [776, 190] width 894 height 66
click at [835, 208] on div "Actus Dossier Documents Accord Messages Judiciaire Finances" at bounding box center [776, 190] width 894 height 66
click at [799, 196] on link "Messages" at bounding box center [784, 189] width 85 height 65
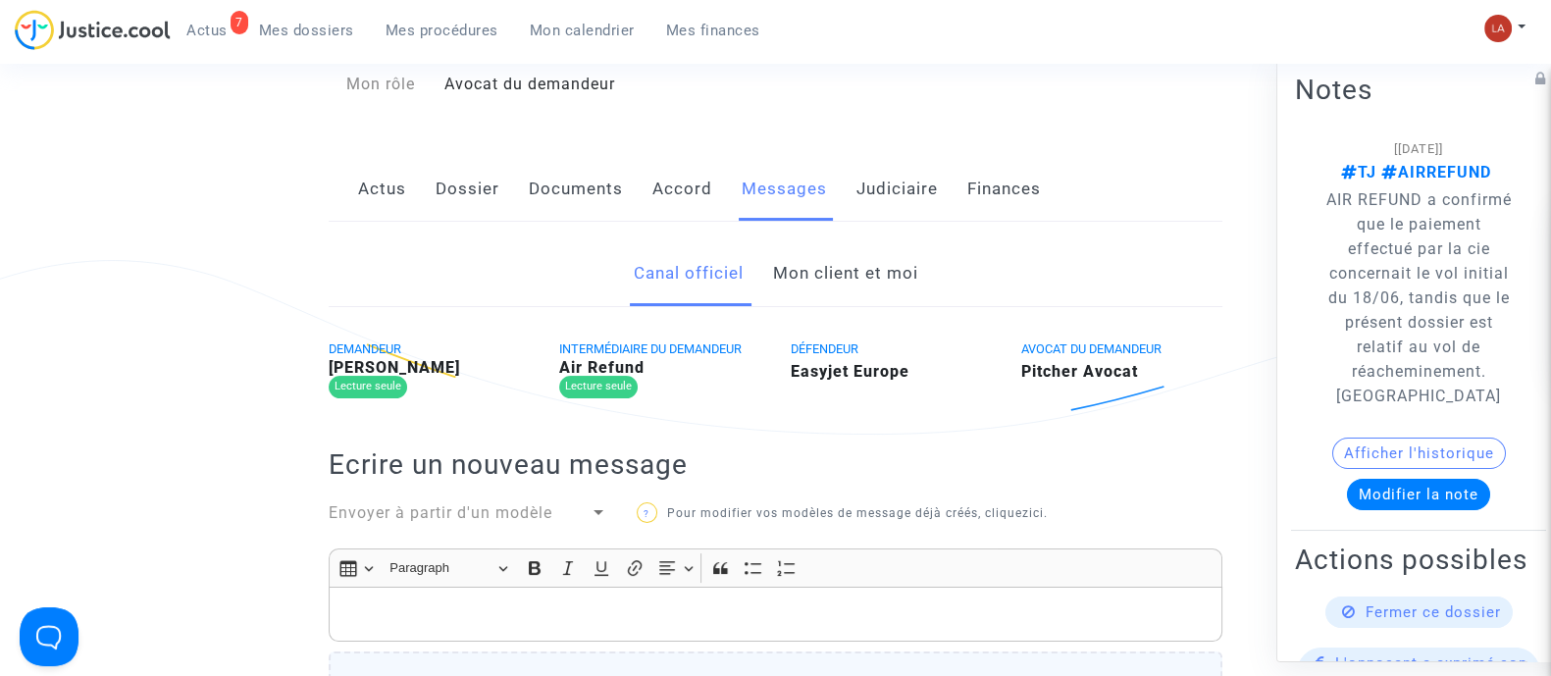
click at [838, 274] on link "Mon client et moi" at bounding box center [844, 273] width 145 height 65
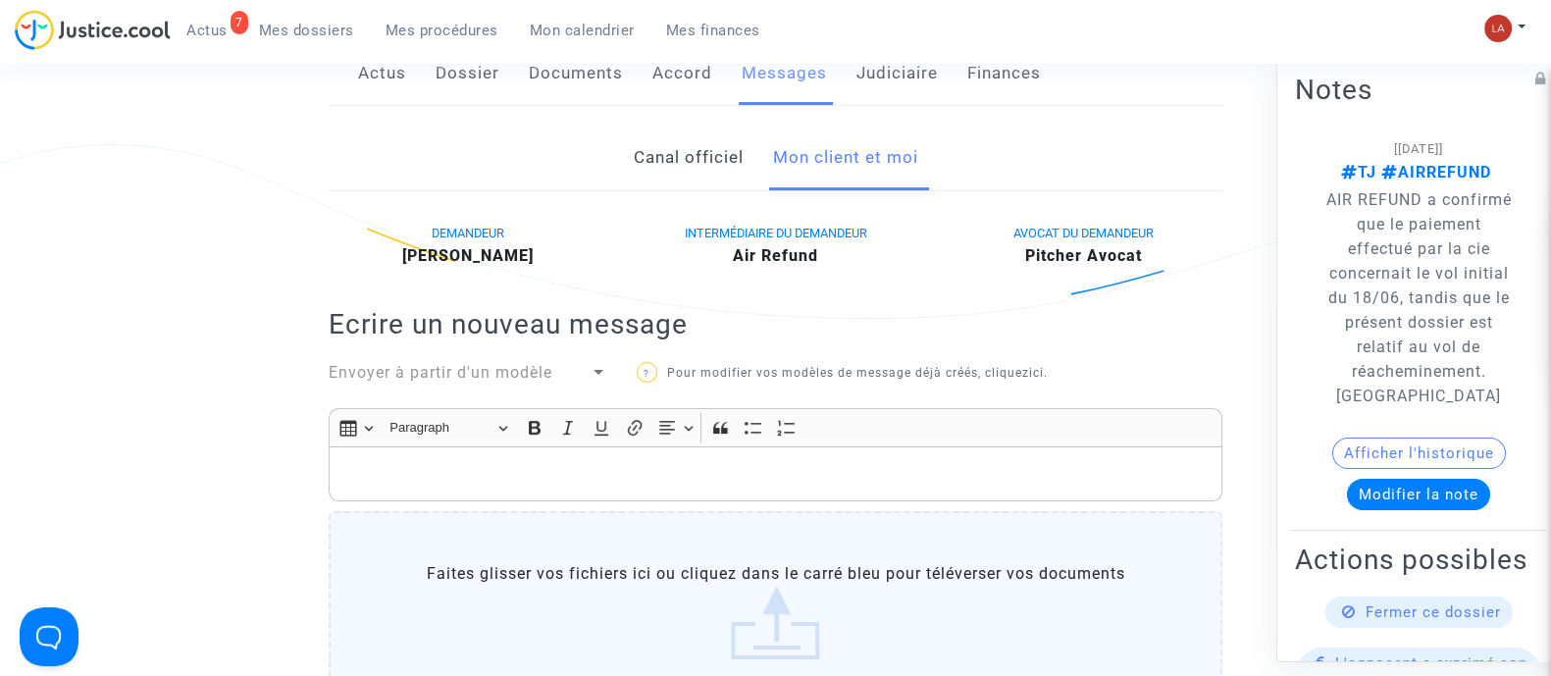
scroll to position [368, 0]
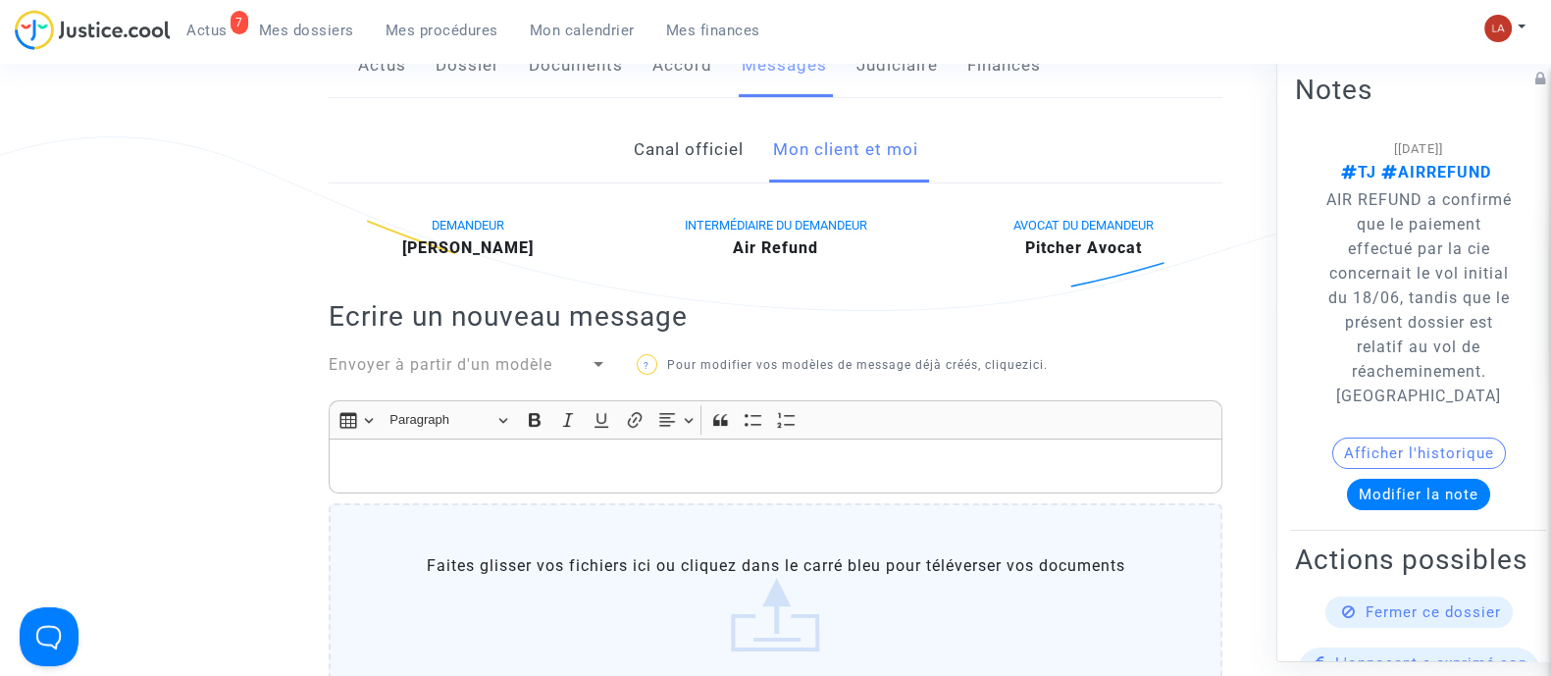
click at [873, 488] on div "Rich Text Editor, main" at bounding box center [776, 466] width 894 height 55
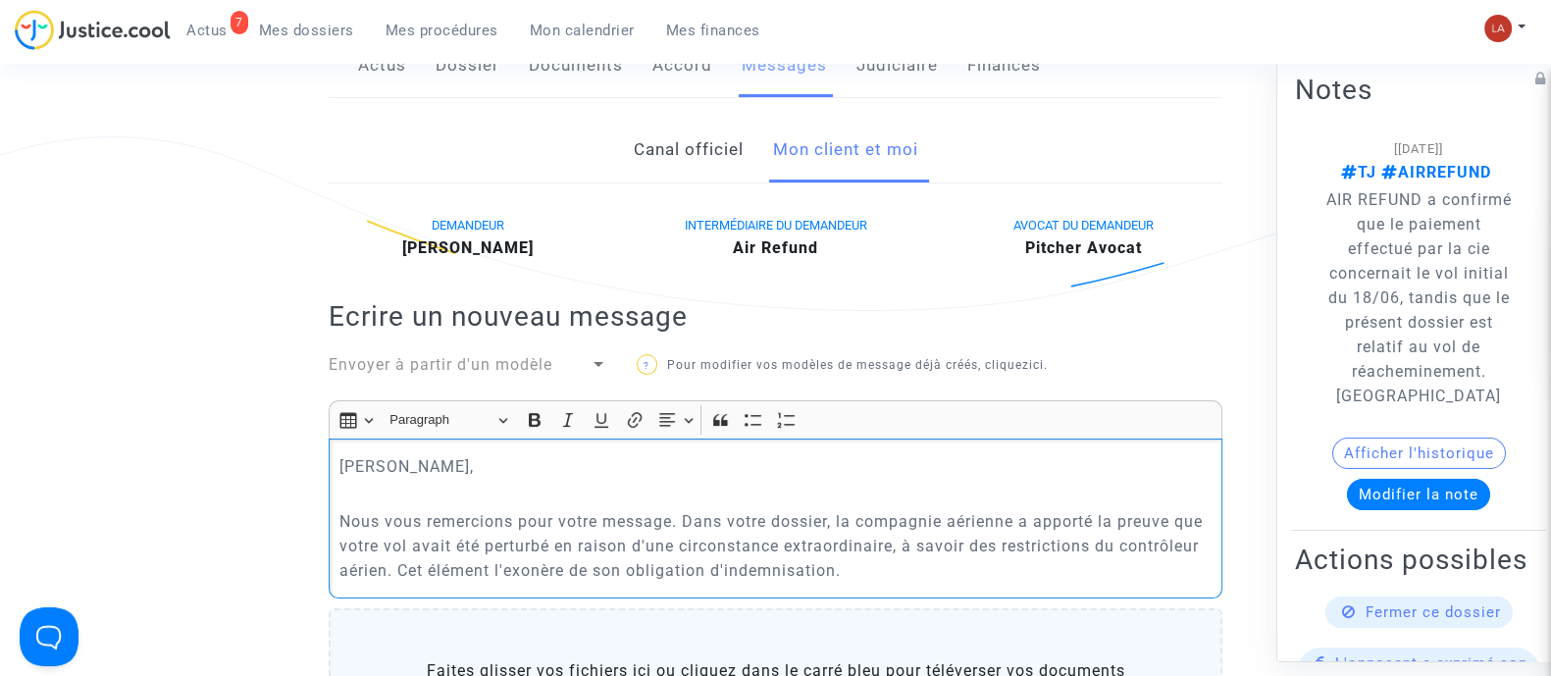
click at [384, 561] on p "Nous vous remercions pour votre message. Dans votre dossier, la compagnie aérie…" at bounding box center [775, 546] width 873 height 74
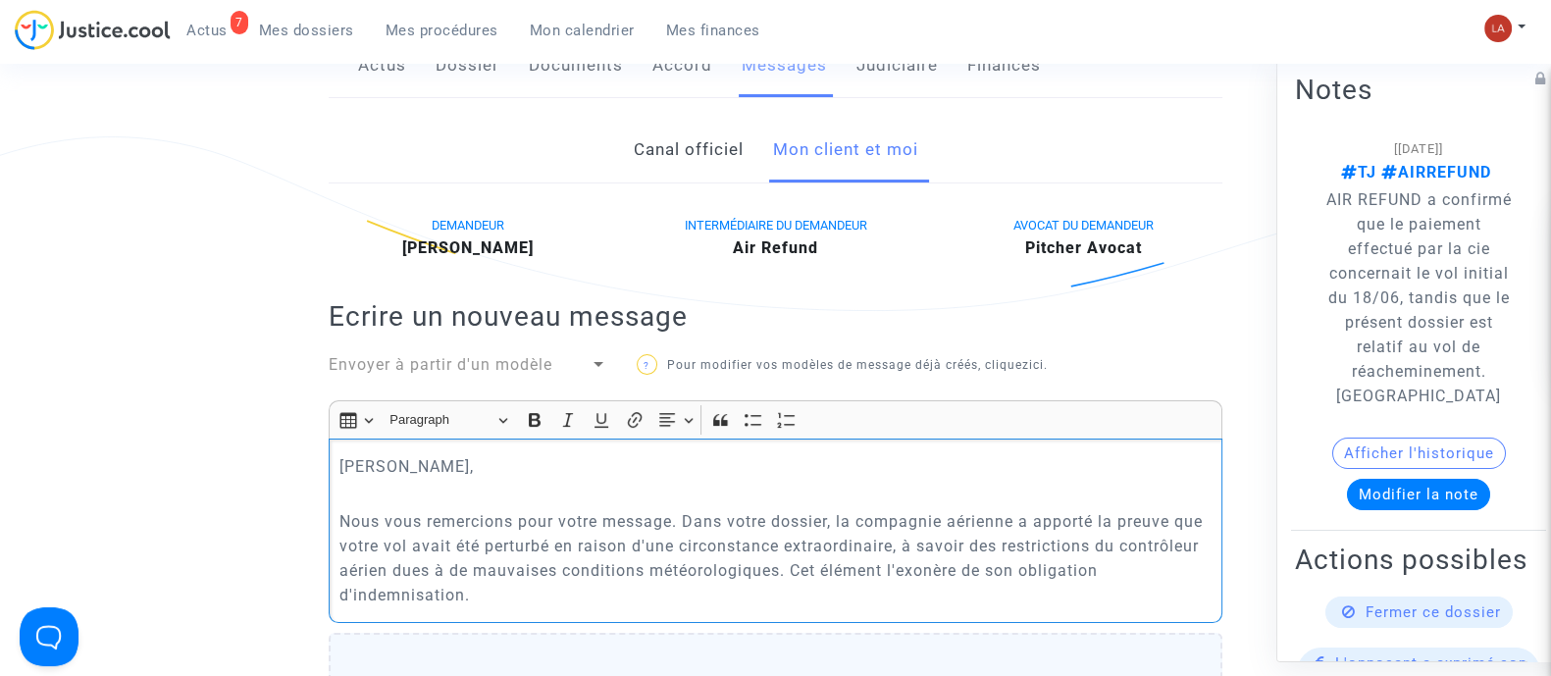
click at [466, 599] on p "Nous vous remercions pour votre message. Dans votre dossier, la compagnie aérie…" at bounding box center [775, 558] width 873 height 98
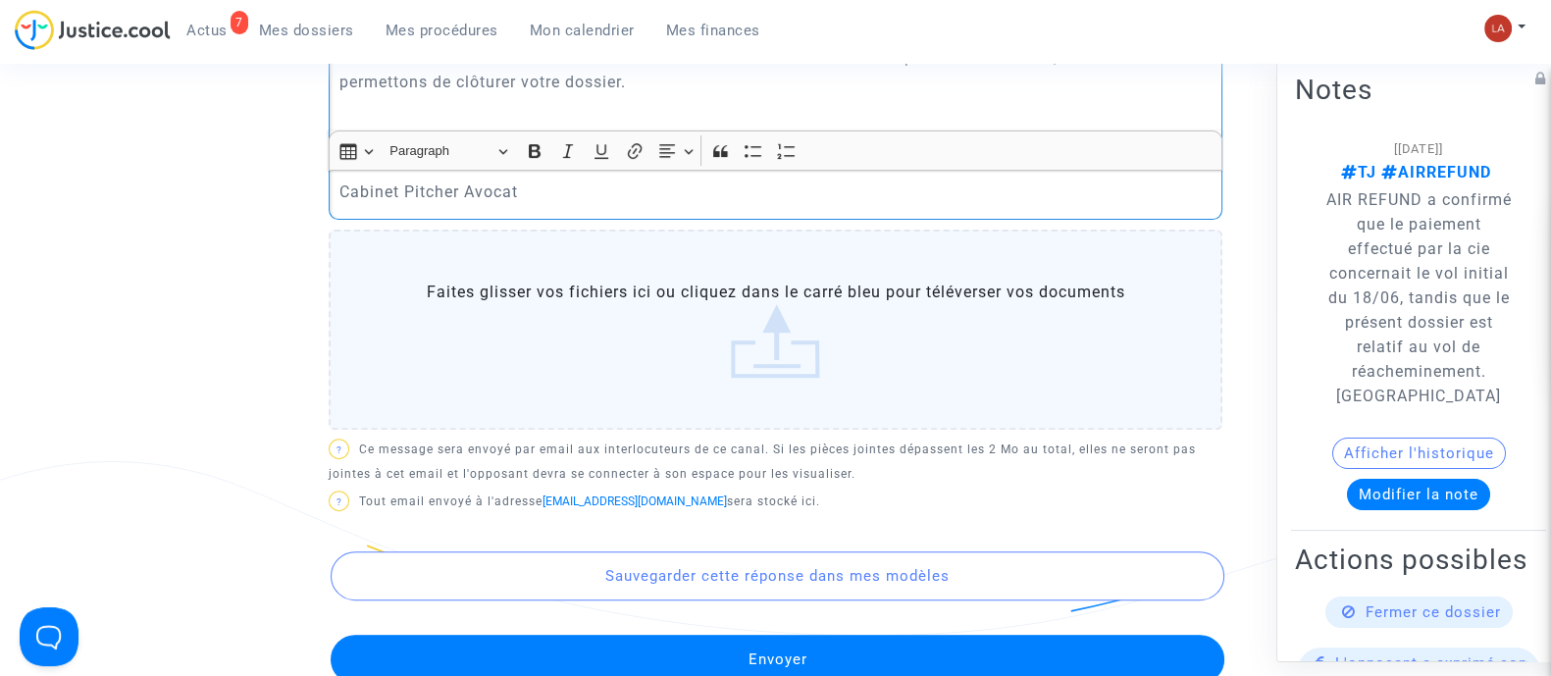
scroll to position [1063, 0]
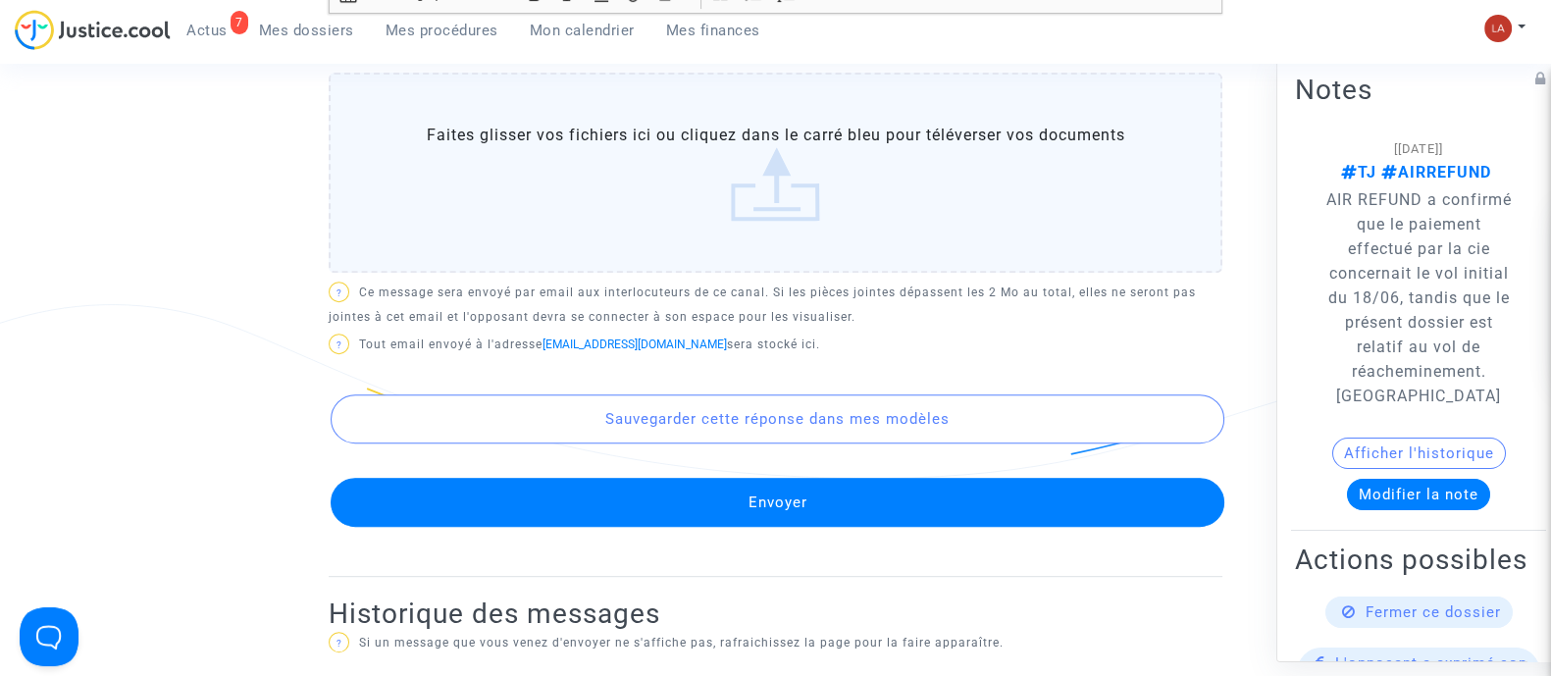
click at [671, 523] on button "Envoyer" at bounding box center [778, 502] width 894 height 49
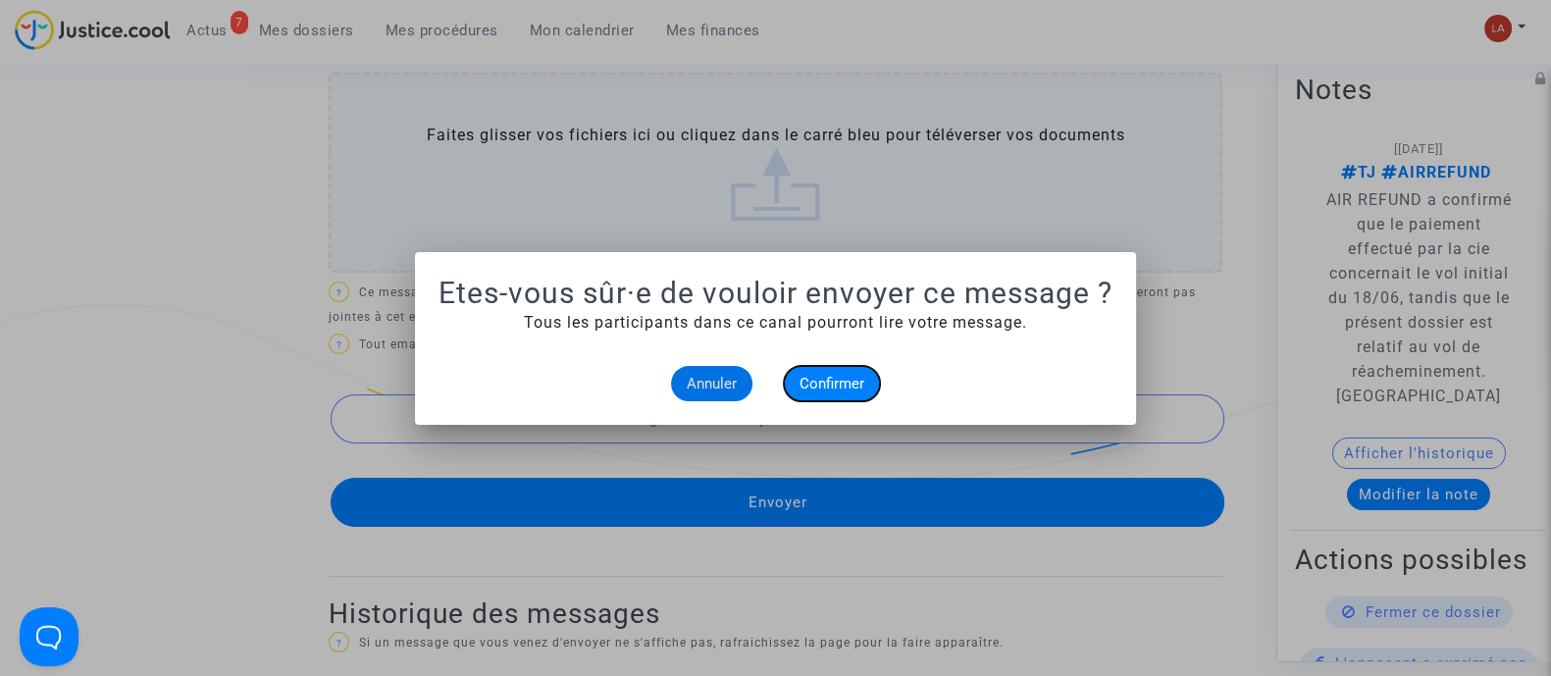
click at [800, 390] on span "Confirmer" at bounding box center [832, 384] width 65 height 18
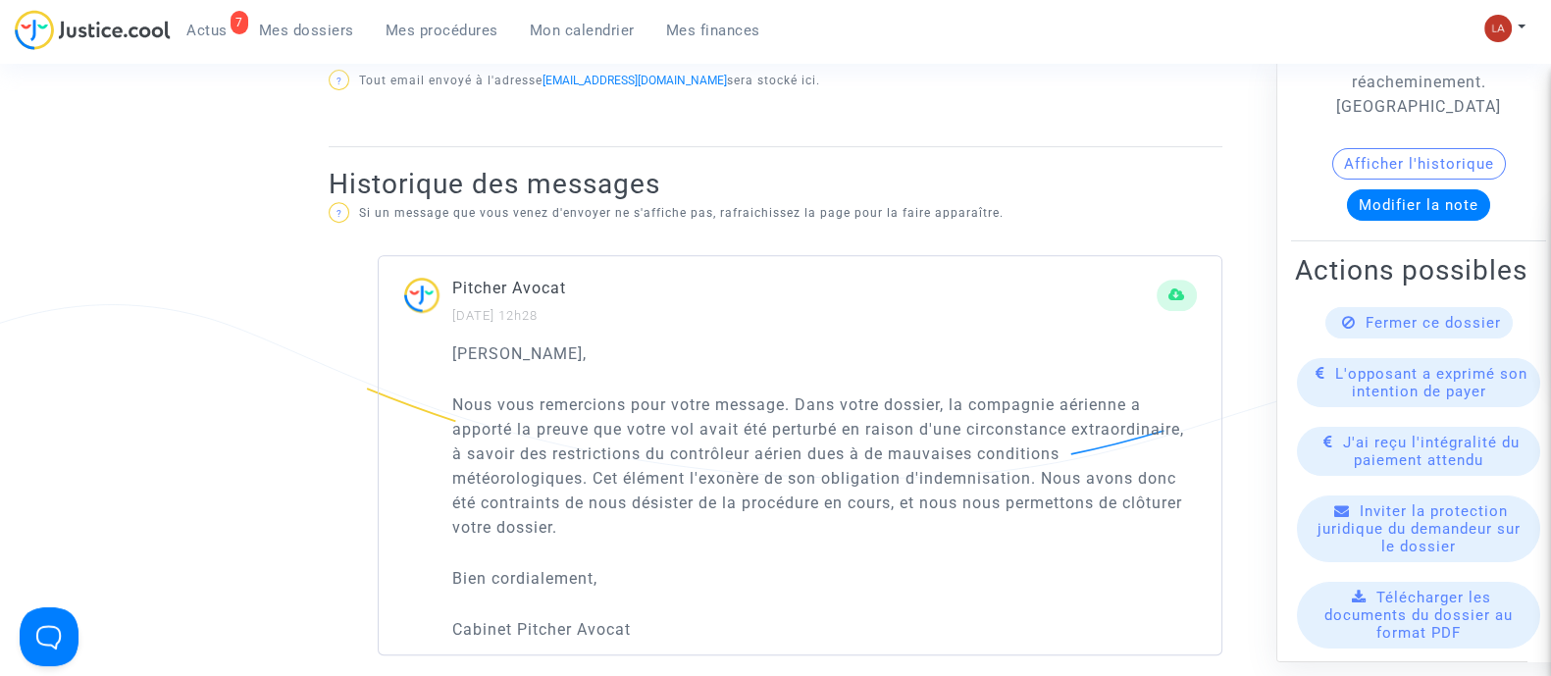
scroll to position [490, 0]
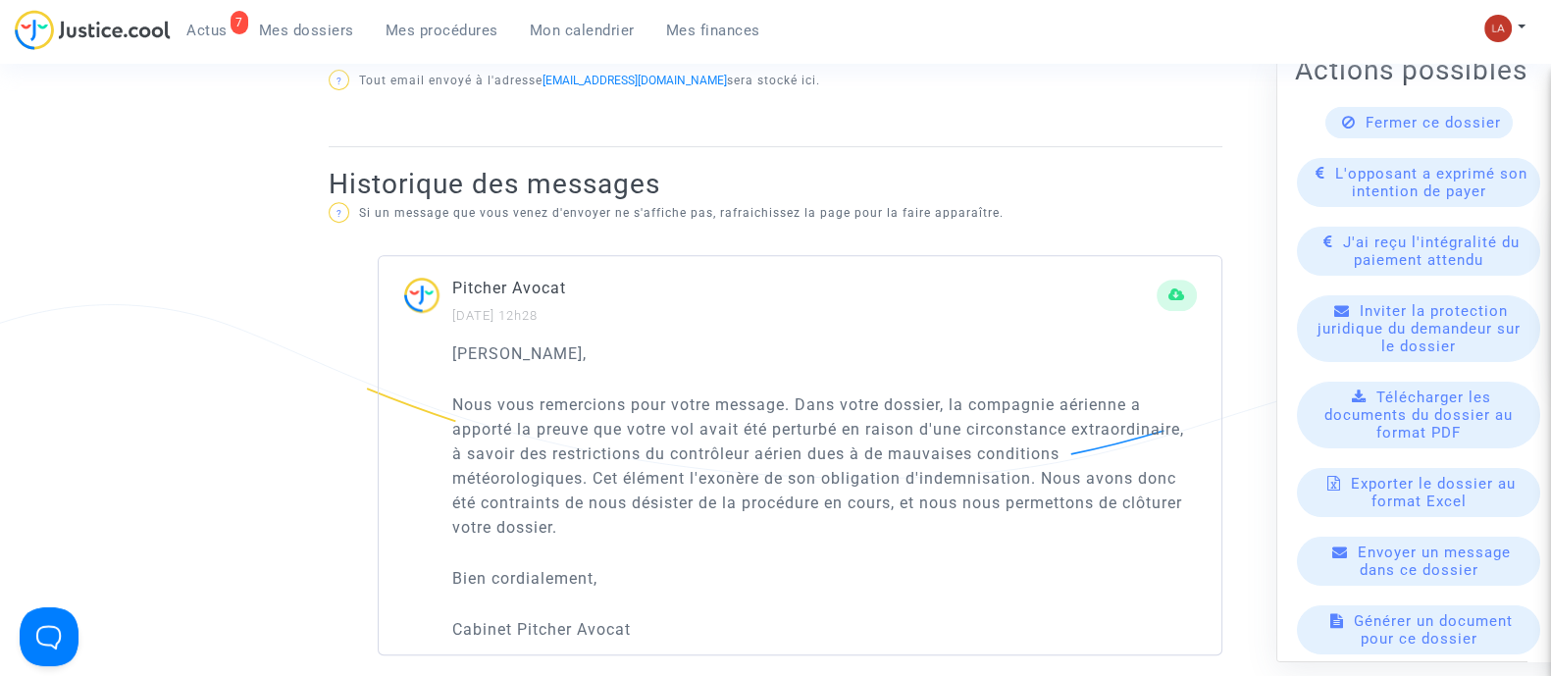
click at [1413, 131] on span "Fermer ce dossier" at bounding box center [1433, 123] width 135 height 18
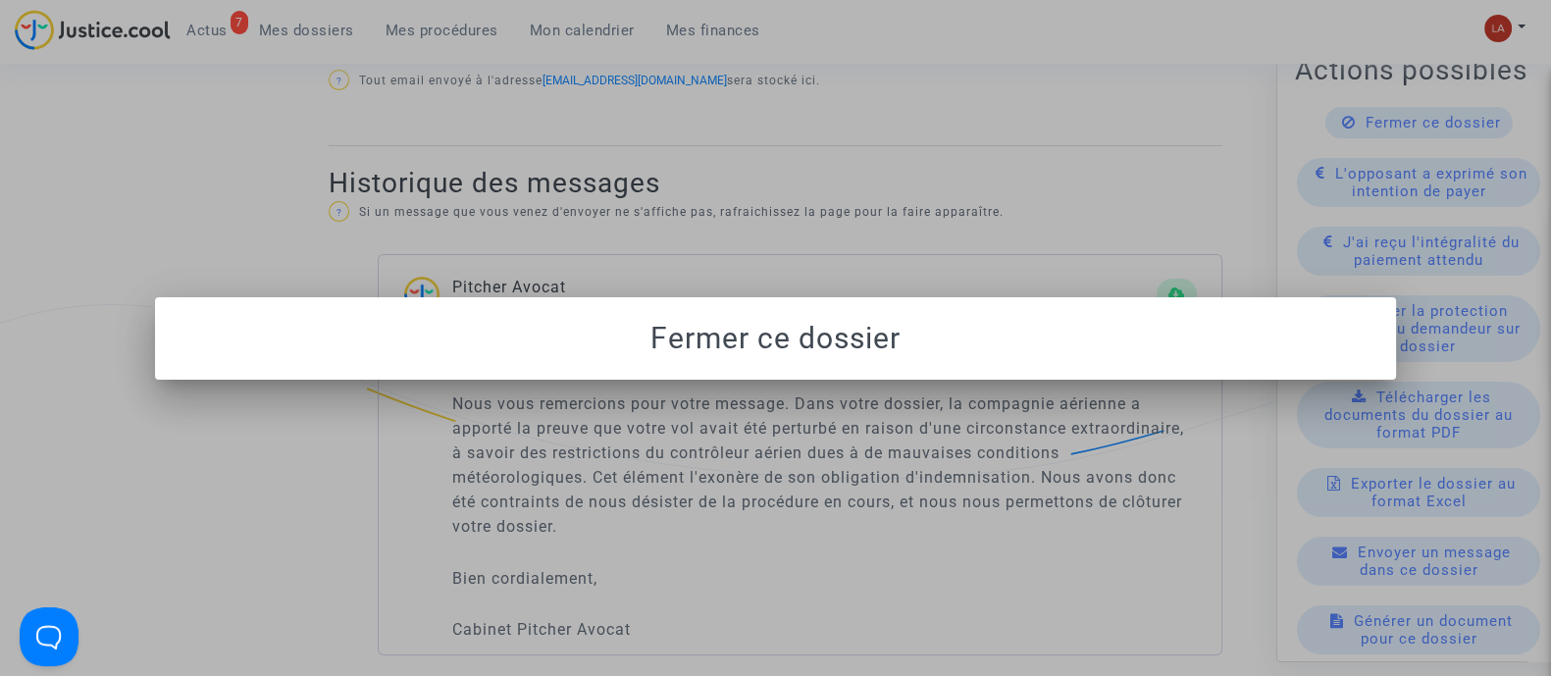
scroll to position [0, 0]
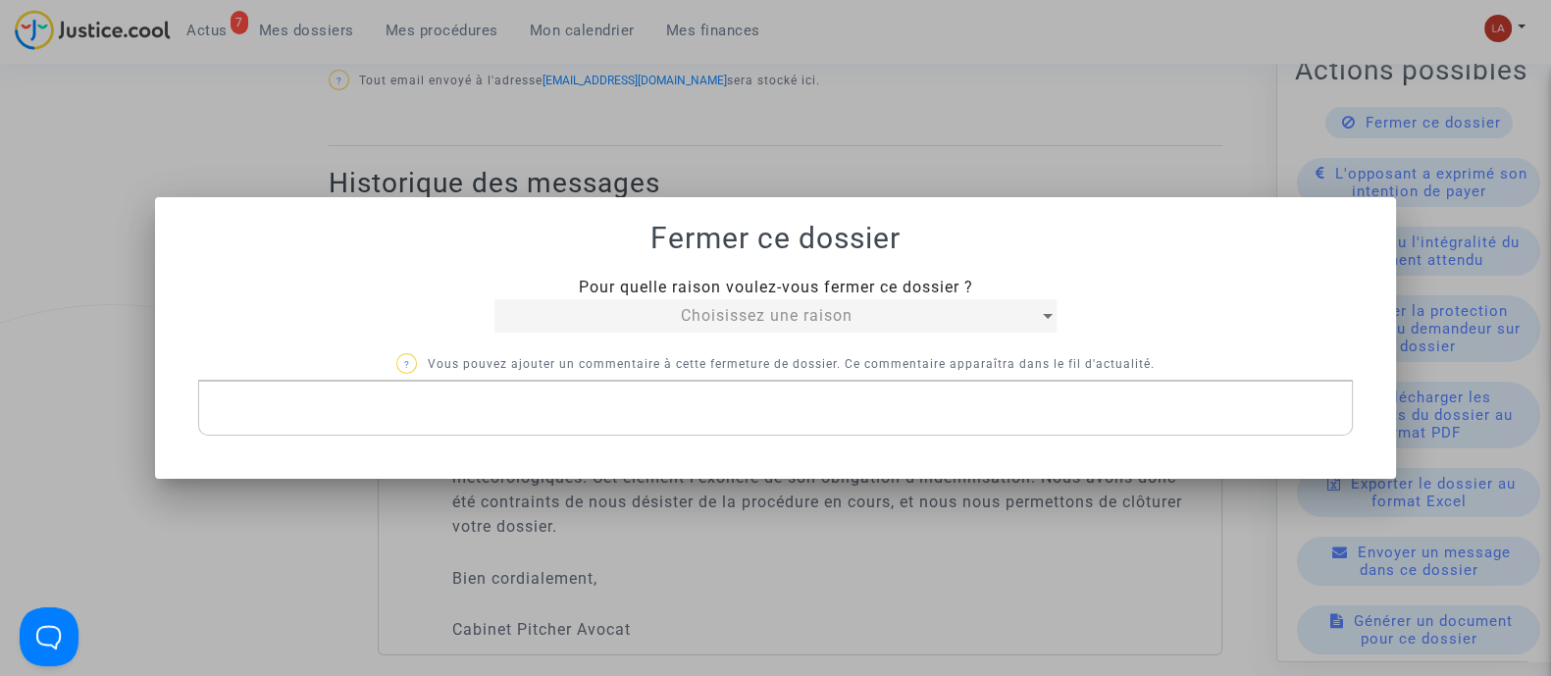
click at [775, 317] on span "Choisissez une raison" at bounding box center [767, 315] width 172 height 19
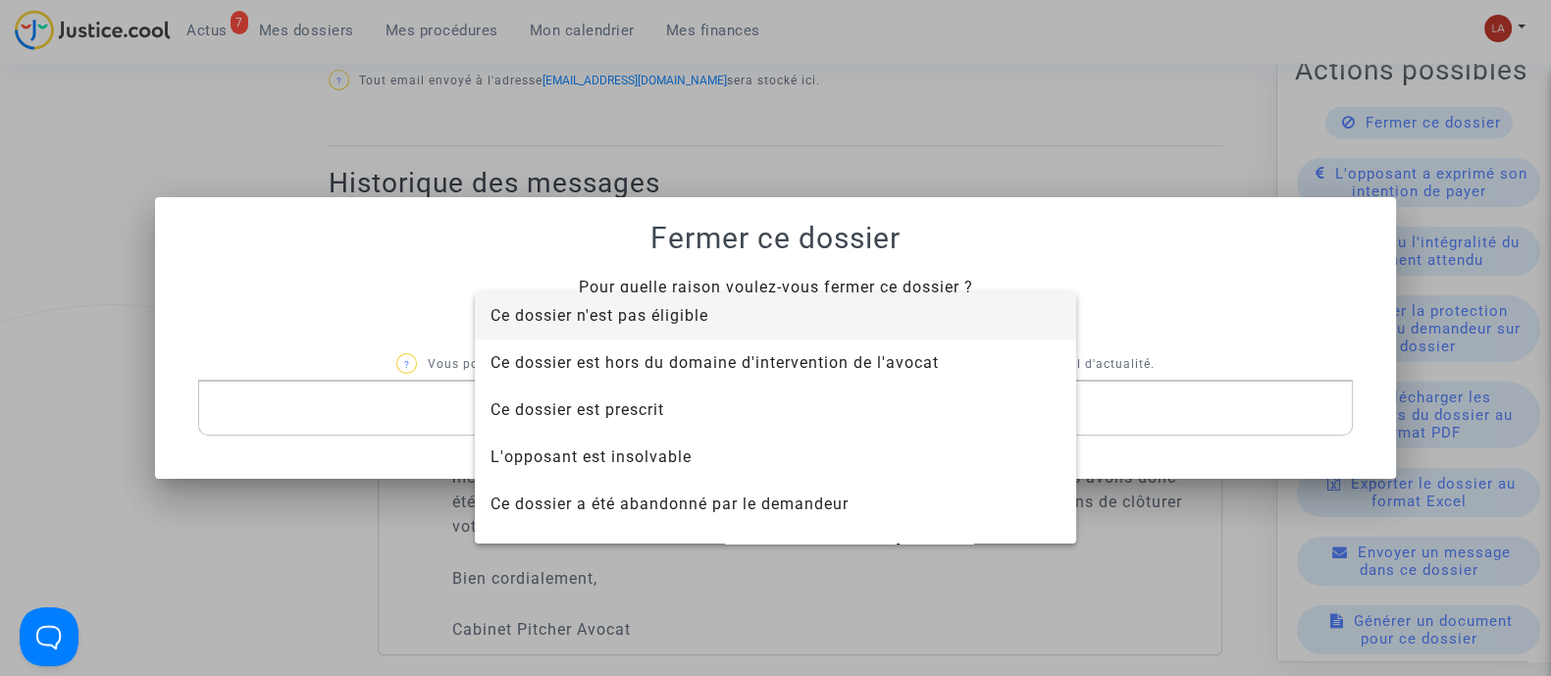
click at [773, 317] on span "Ce dossier n'est pas éligible" at bounding box center [776, 315] width 570 height 47
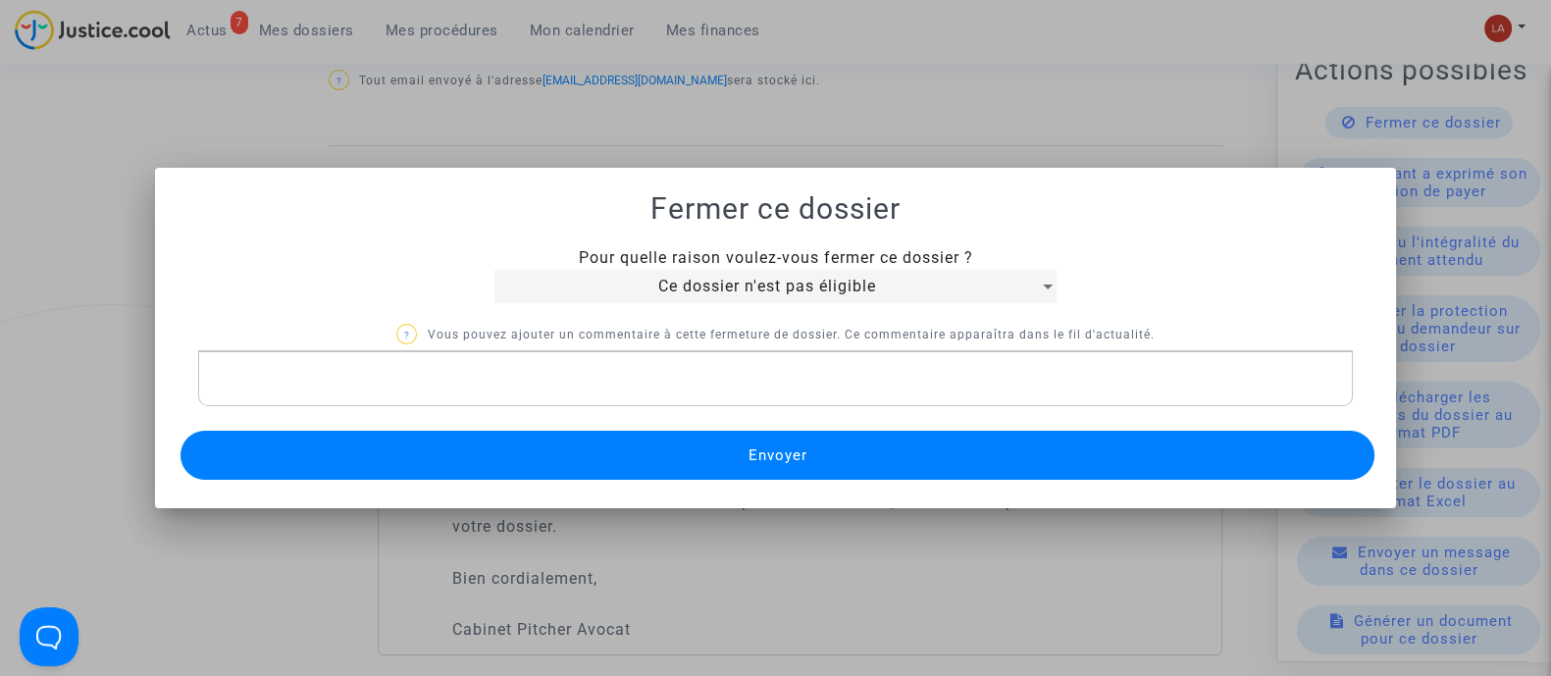
click at [805, 389] on p "Rich Text Editor, main" at bounding box center [776, 379] width 1134 height 25
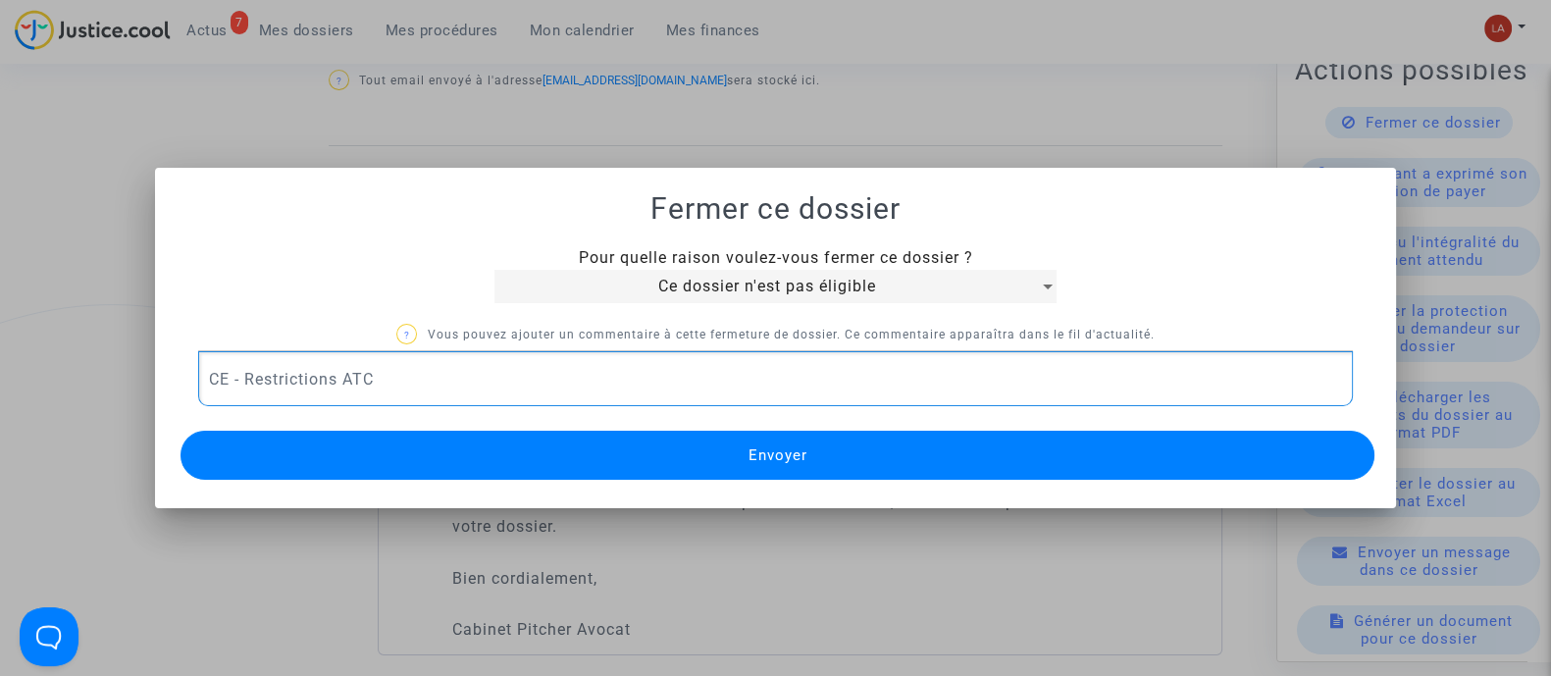
click at [732, 484] on mat-dialog-container "Fermer ce dossier Pour quelle raison voulez-vous fermer ce dossier ? Ce dossier…" at bounding box center [775, 338] width 1241 height 340
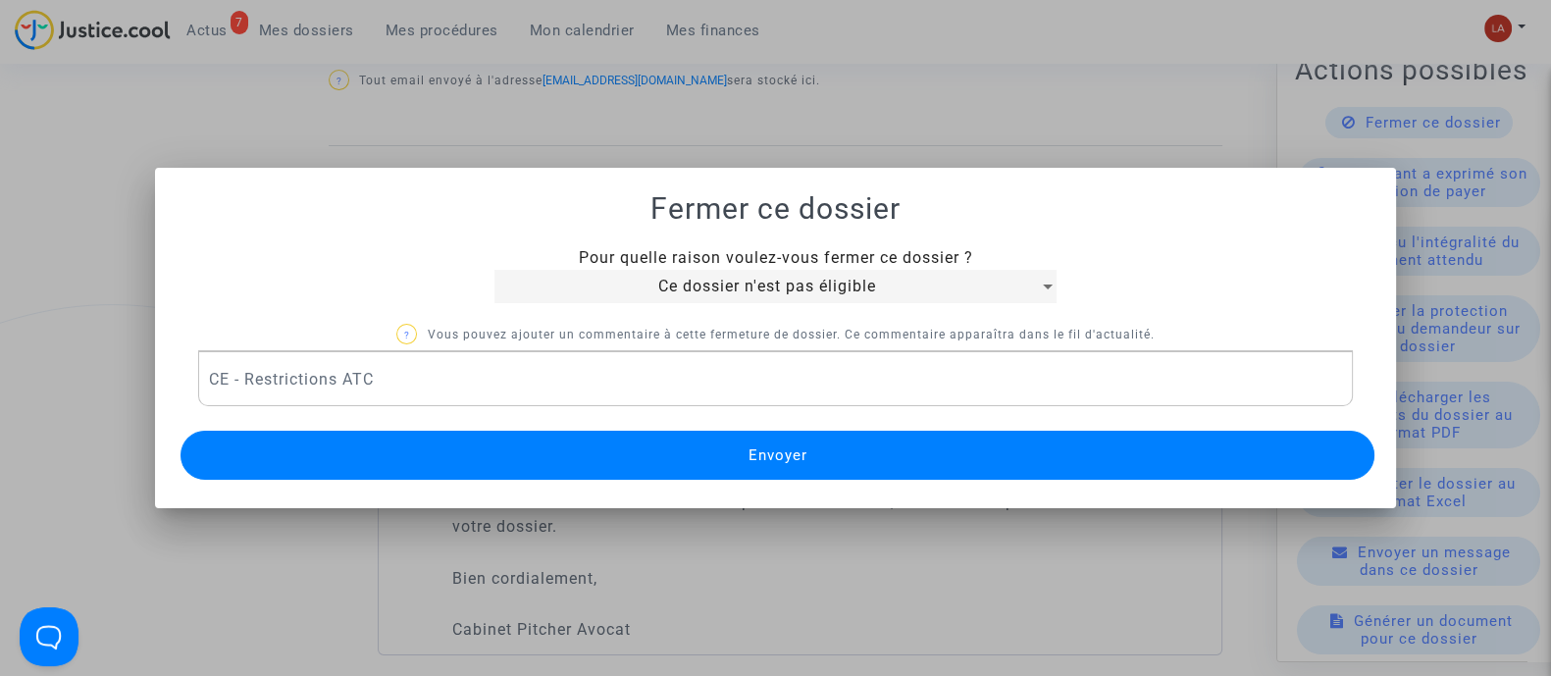
click at [730, 463] on button "Envoyer" at bounding box center [778, 455] width 1194 height 49
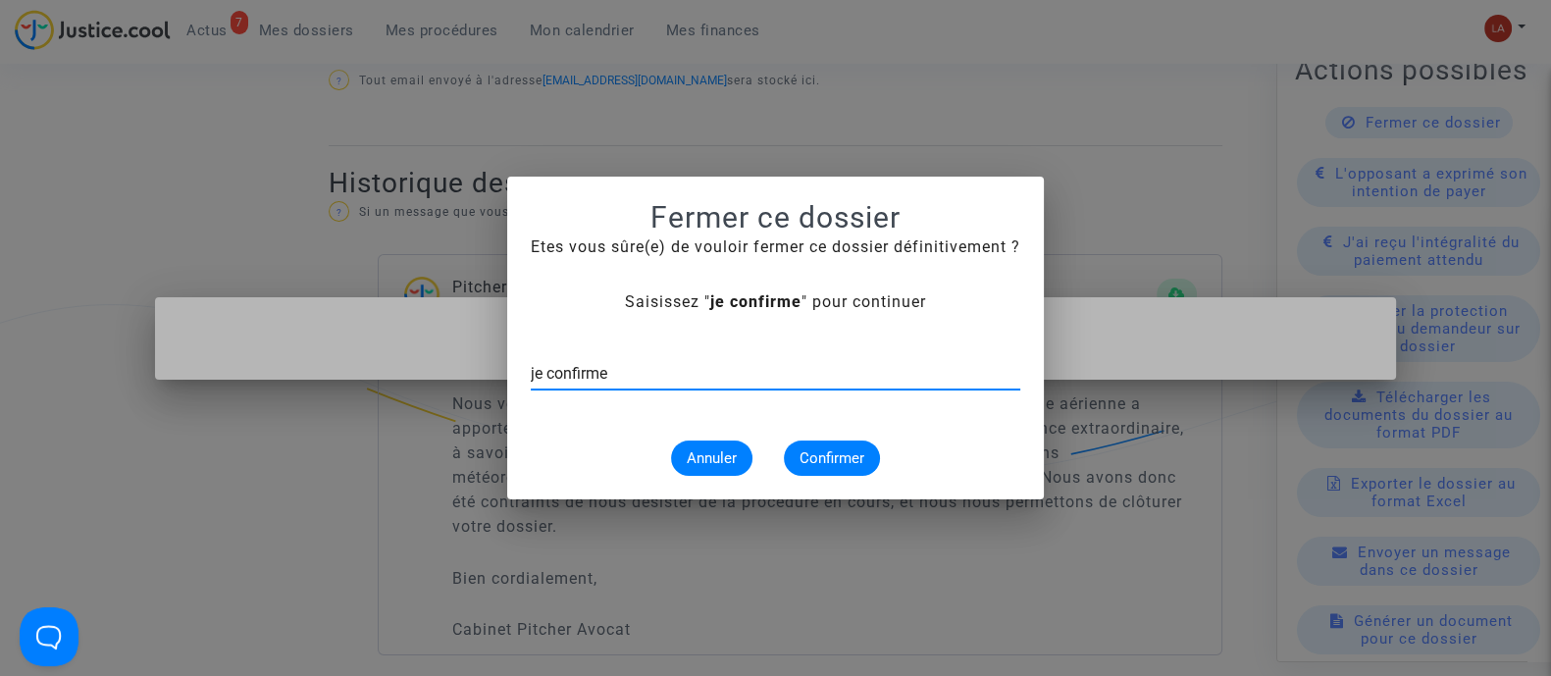
type input "je confirme"
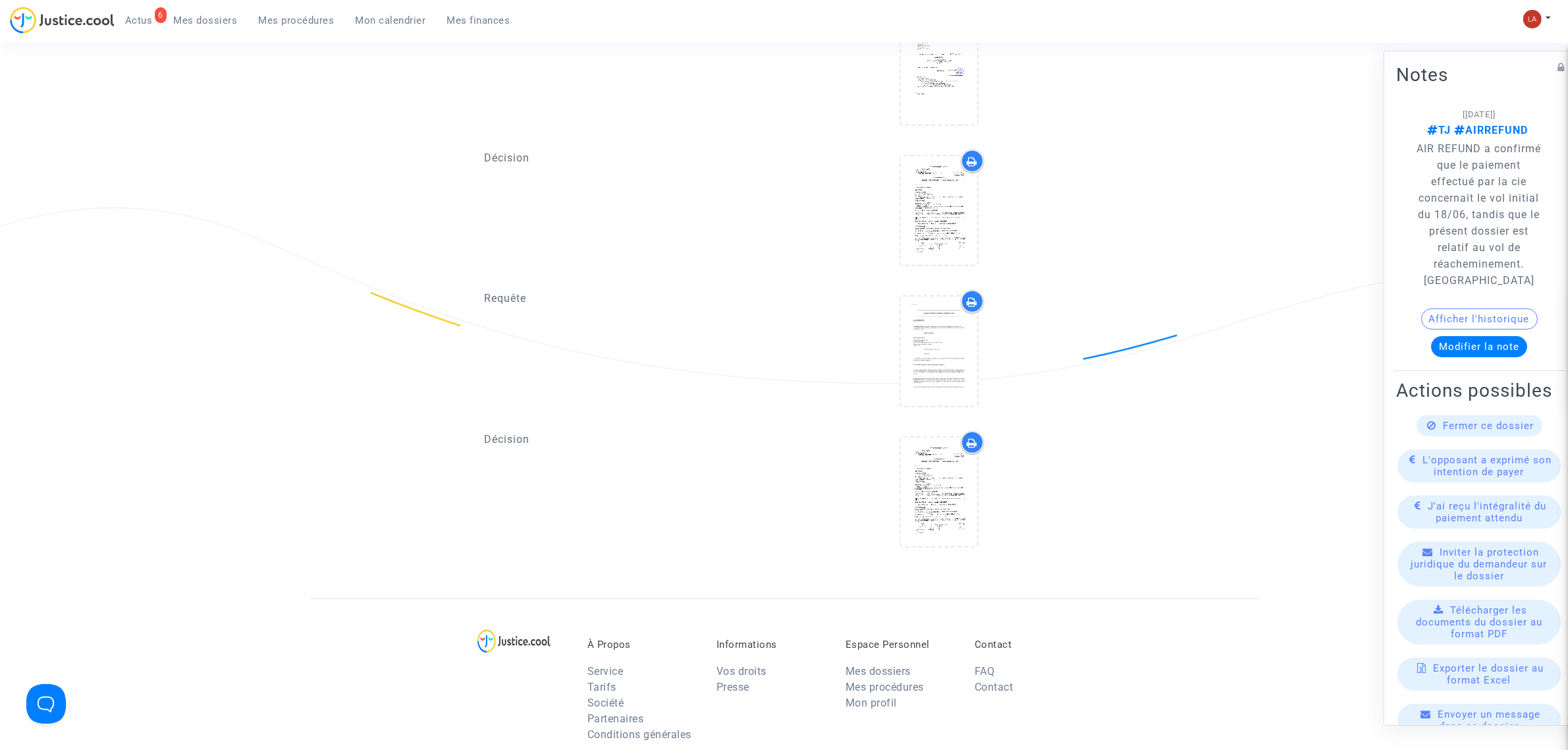
scroll to position [1070, 0]
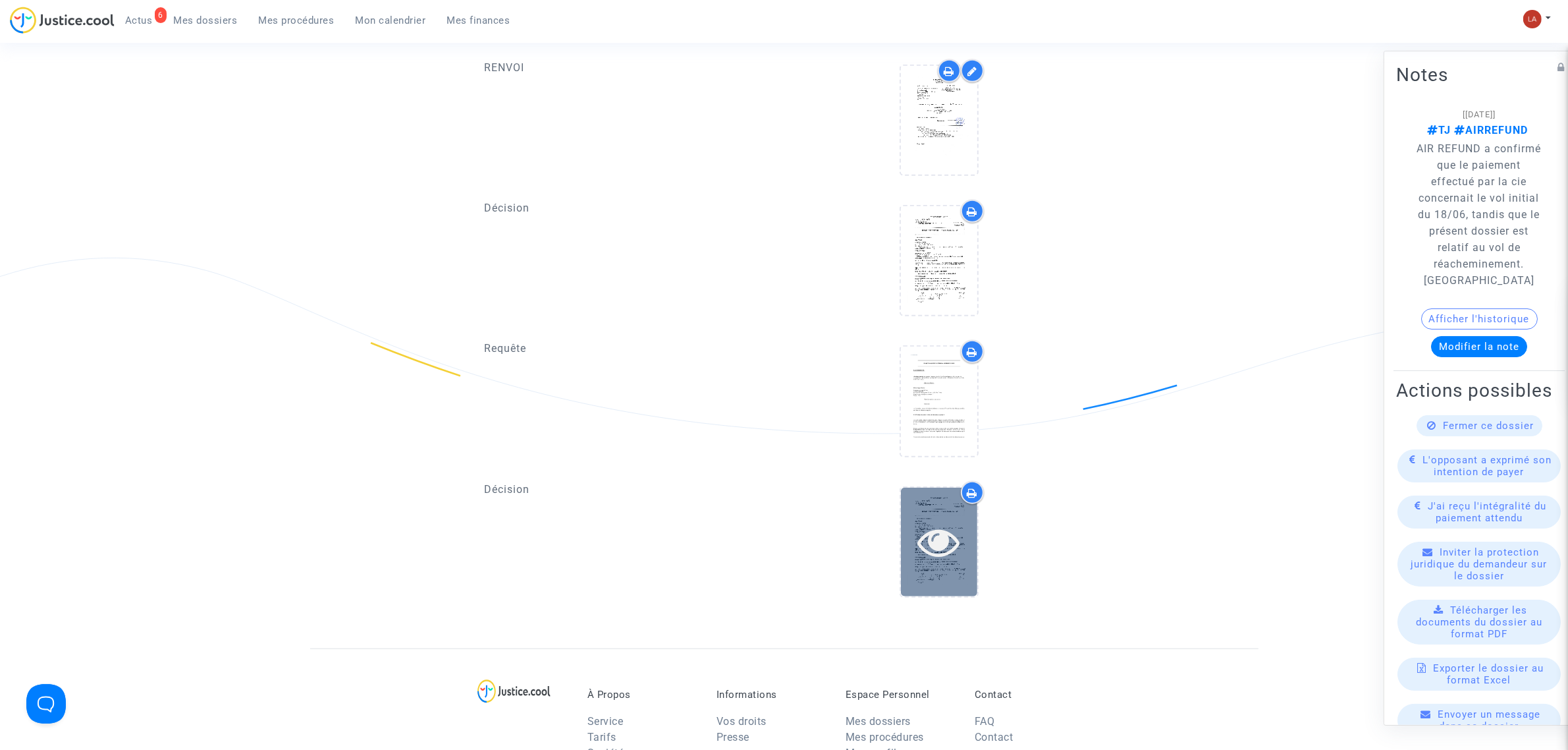
click at [957, 453] on icon at bounding box center [939, 541] width 43 height 42
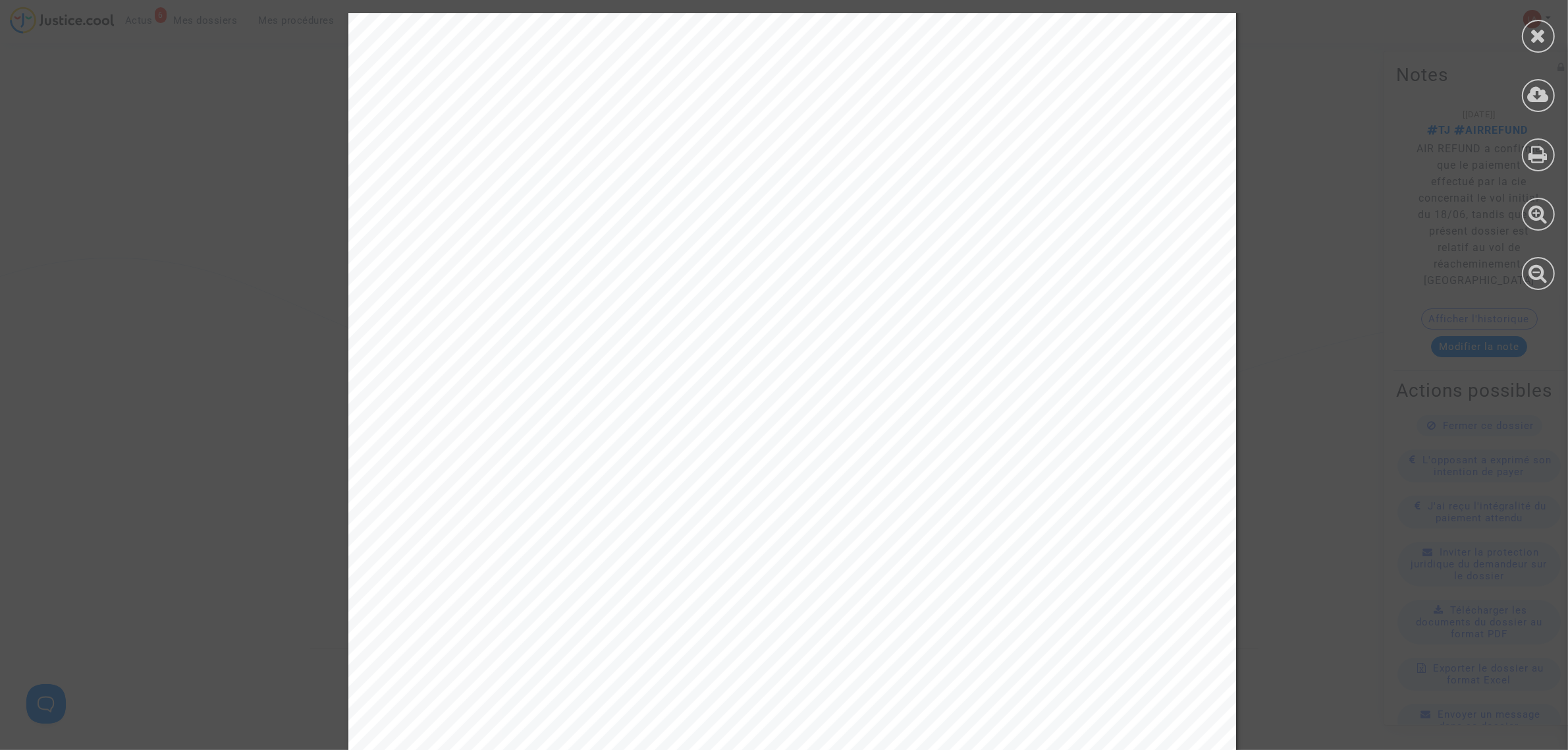
scroll to position [0, 0]
drag, startPoint x: 1528, startPoint y: 44, endPoint x: 1518, endPoint y: 1, distance: 44.1
click at [1040, 43] on div at bounding box center [1538, 36] width 33 height 33
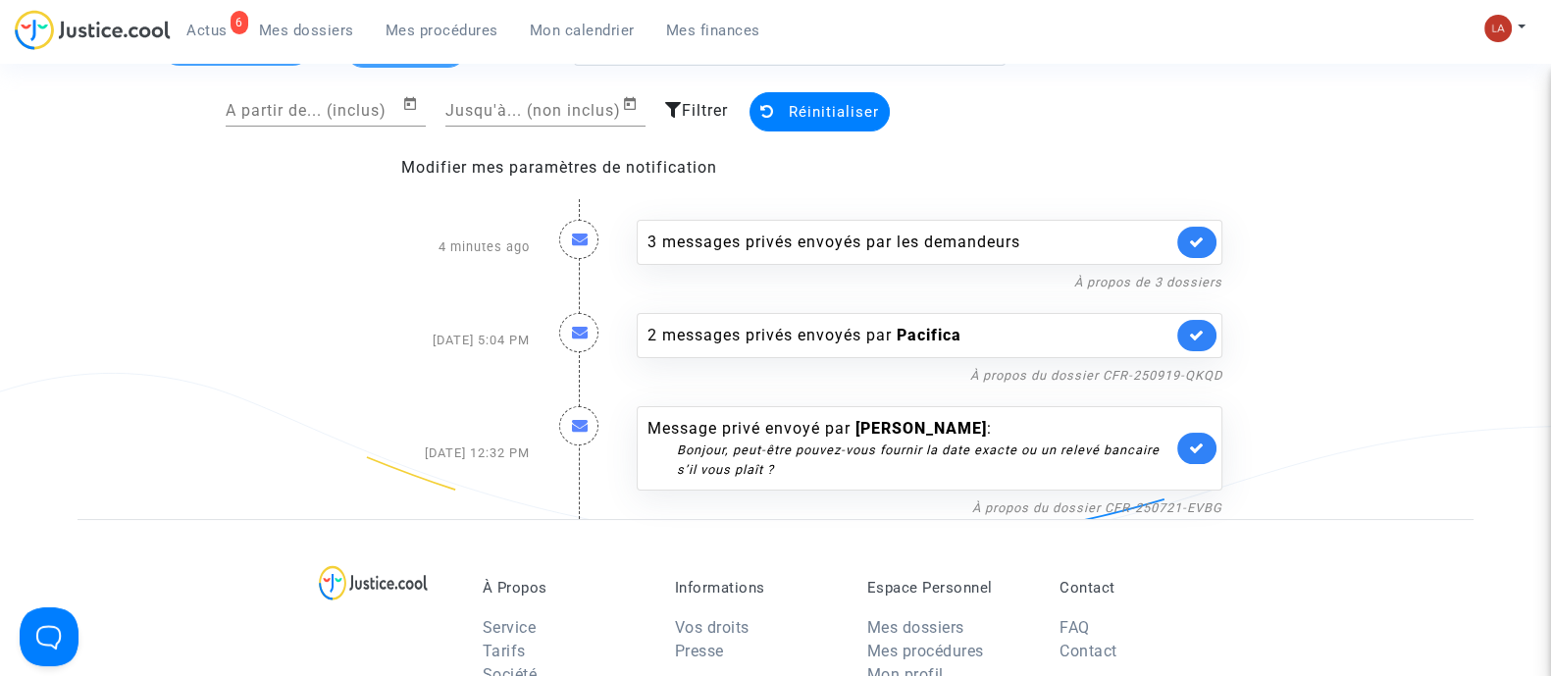
scroll to position [244, 0]
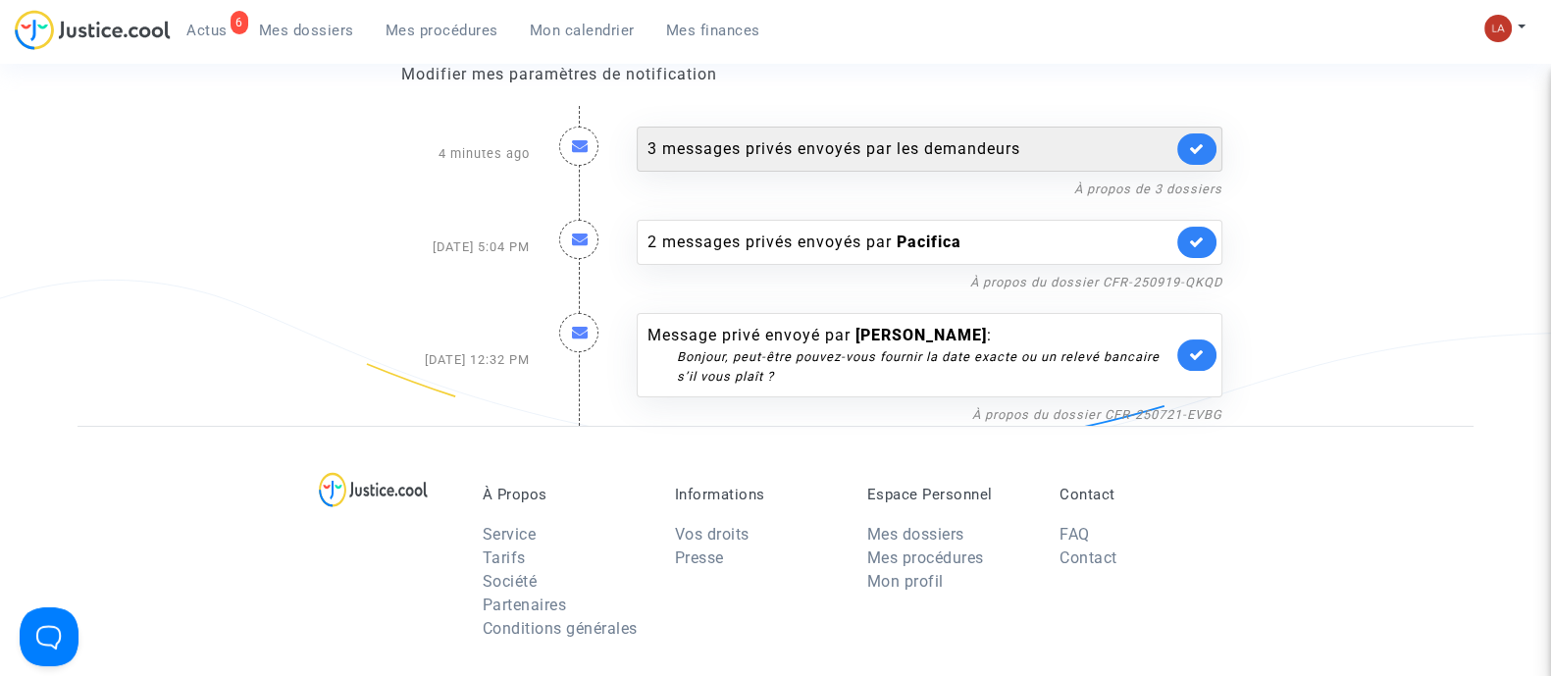
click at [1061, 161] on div "3 messages privés envoyés par les demandeurs" at bounding box center [930, 149] width 586 height 45
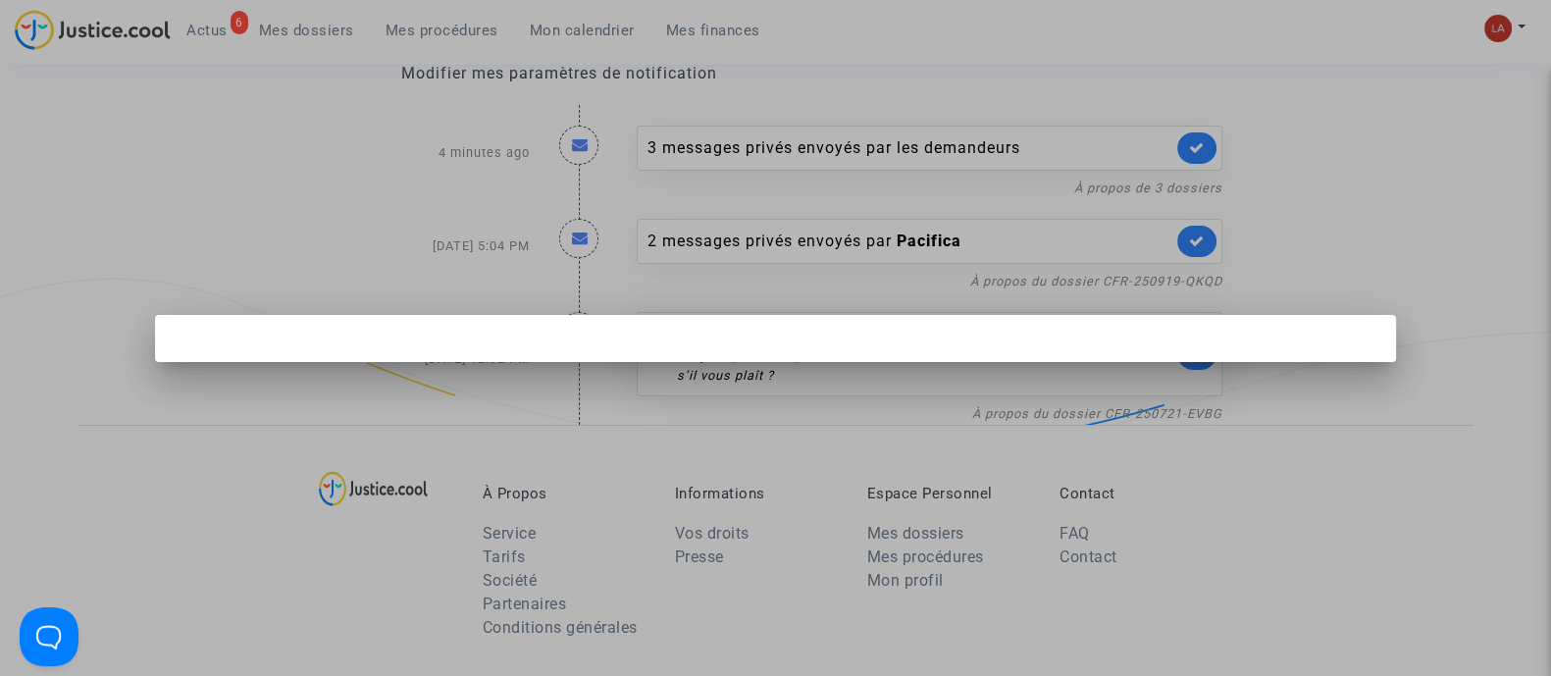
scroll to position [0, 0]
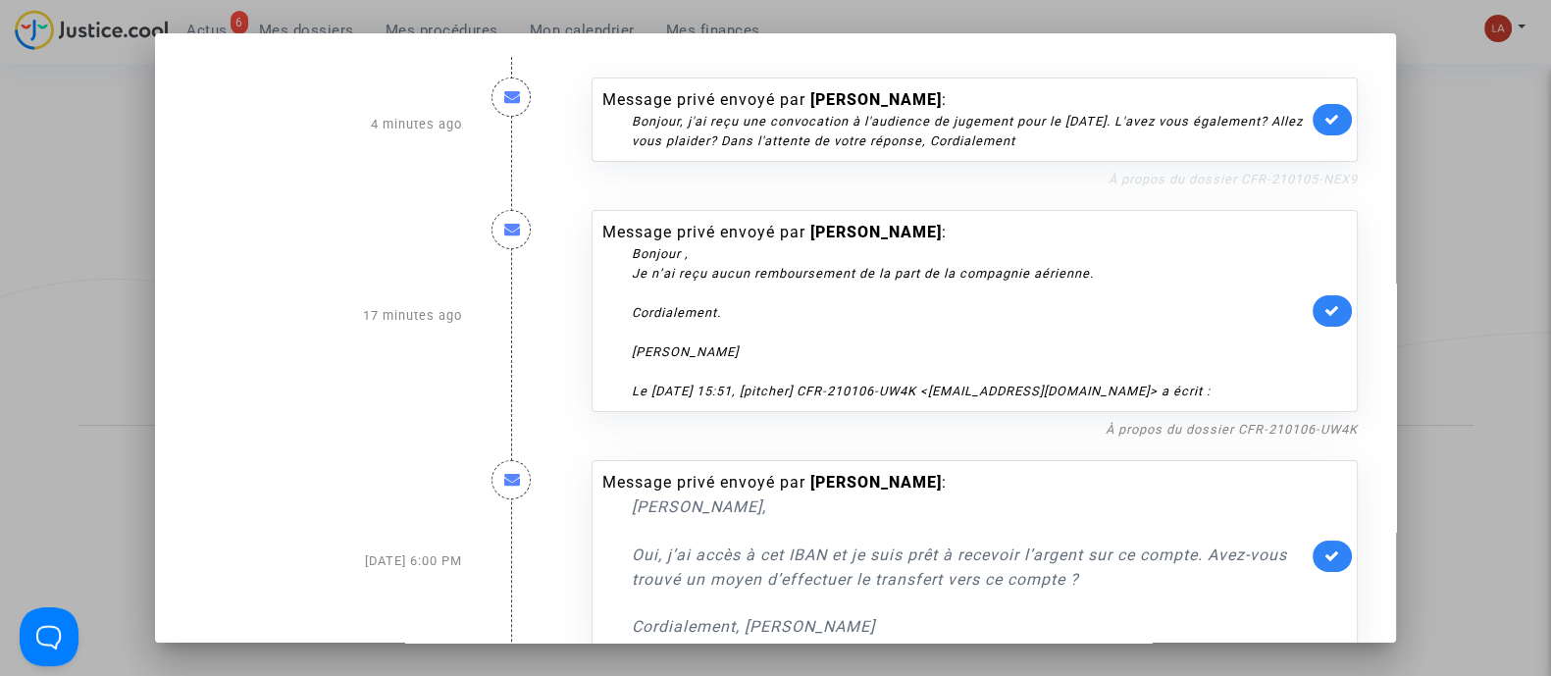
click at [1159, 179] on link "À propos du dossier CFR-210105-NEX9" at bounding box center [1233, 179] width 249 height 15
click at [1207, 184] on link "À propos du dossier CFR-210105-NEX9" at bounding box center [1233, 179] width 249 height 15
click at [1326, 115] on icon at bounding box center [1333, 119] width 16 height 15
click at [1177, 463] on div "Message privé envoyé par Viktor GONAKHCHYAN : Cher Maître Pitcher, Oui, j’ai ac…" at bounding box center [975, 561] width 796 height 240
click at [1182, 437] on link "À propos du dossier CFR-210106-UW4K" at bounding box center [1232, 429] width 252 height 15
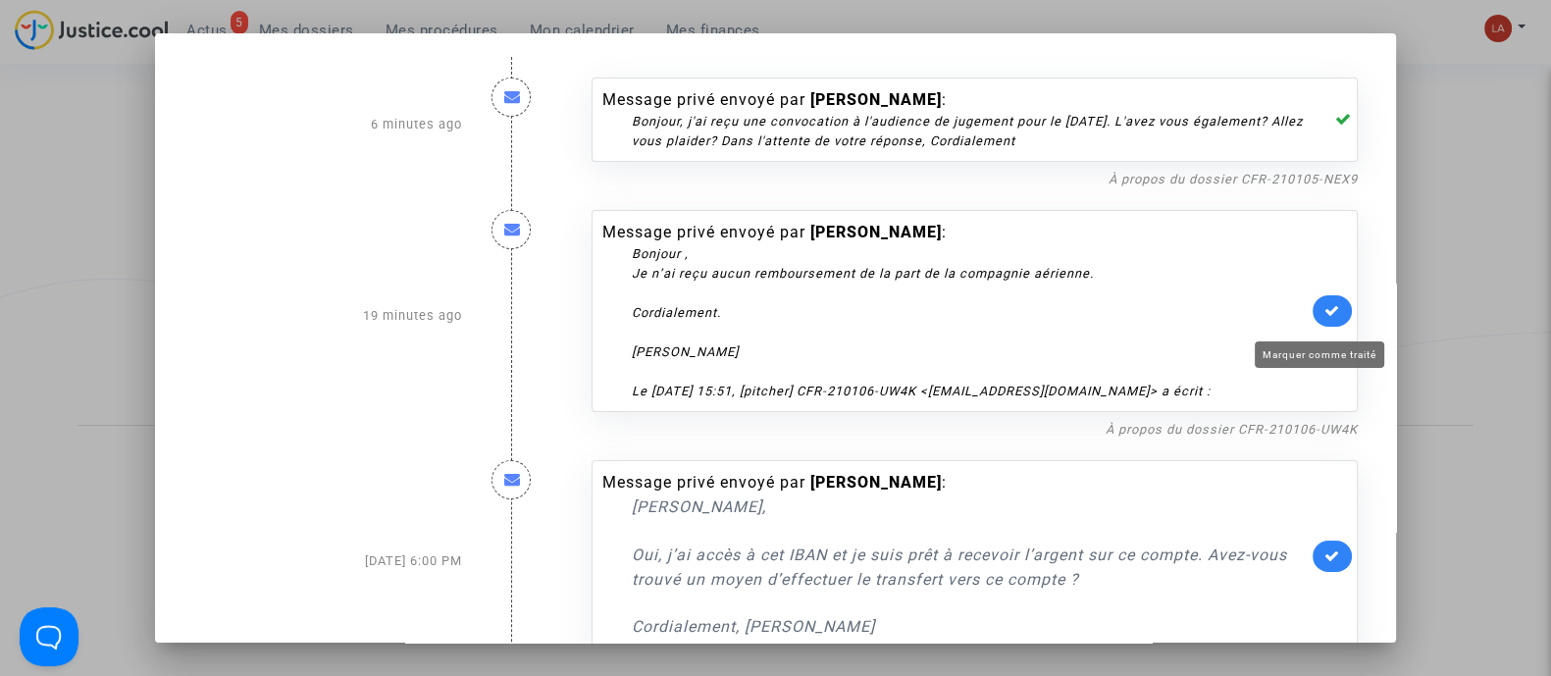
click at [1328, 318] on icon at bounding box center [1333, 310] width 16 height 15
click at [1508, 212] on div at bounding box center [775, 338] width 1551 height 676
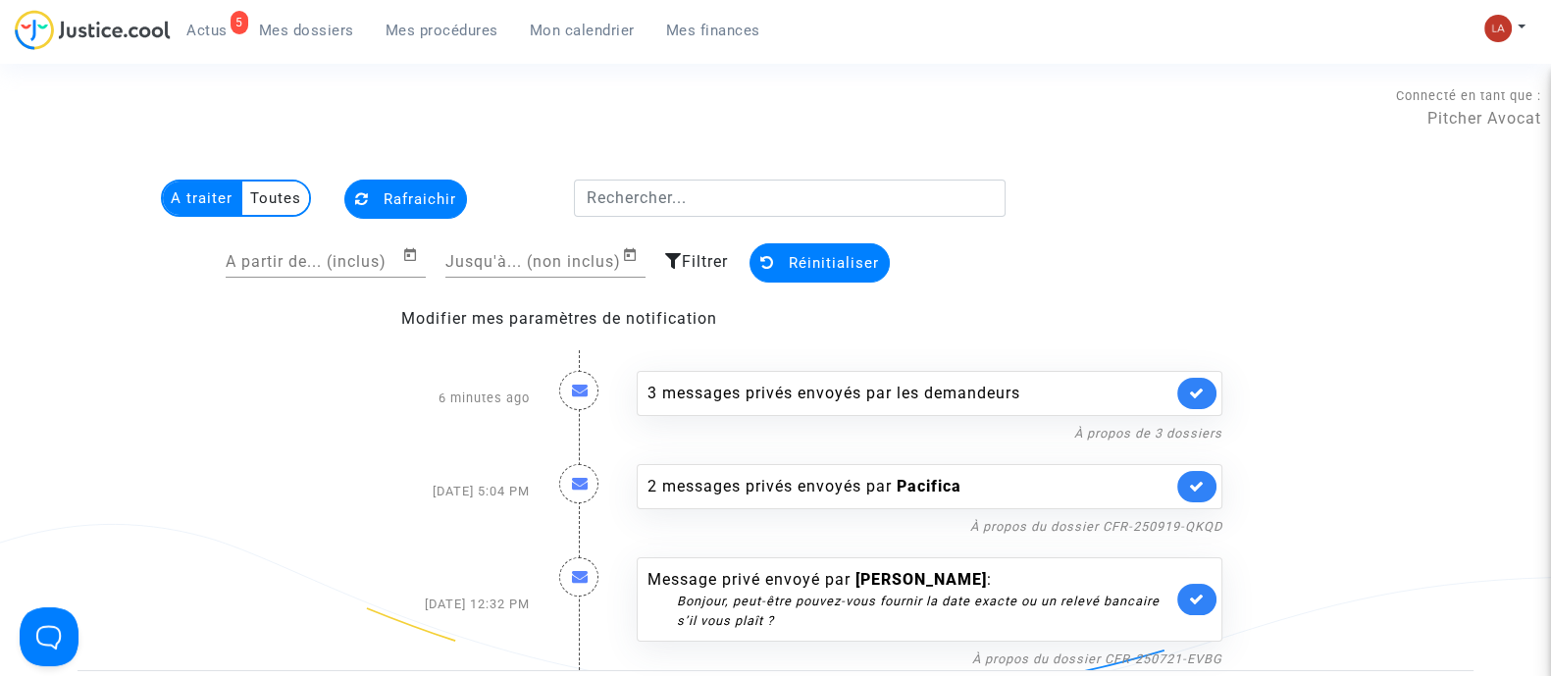
scroll to position [244, 0]
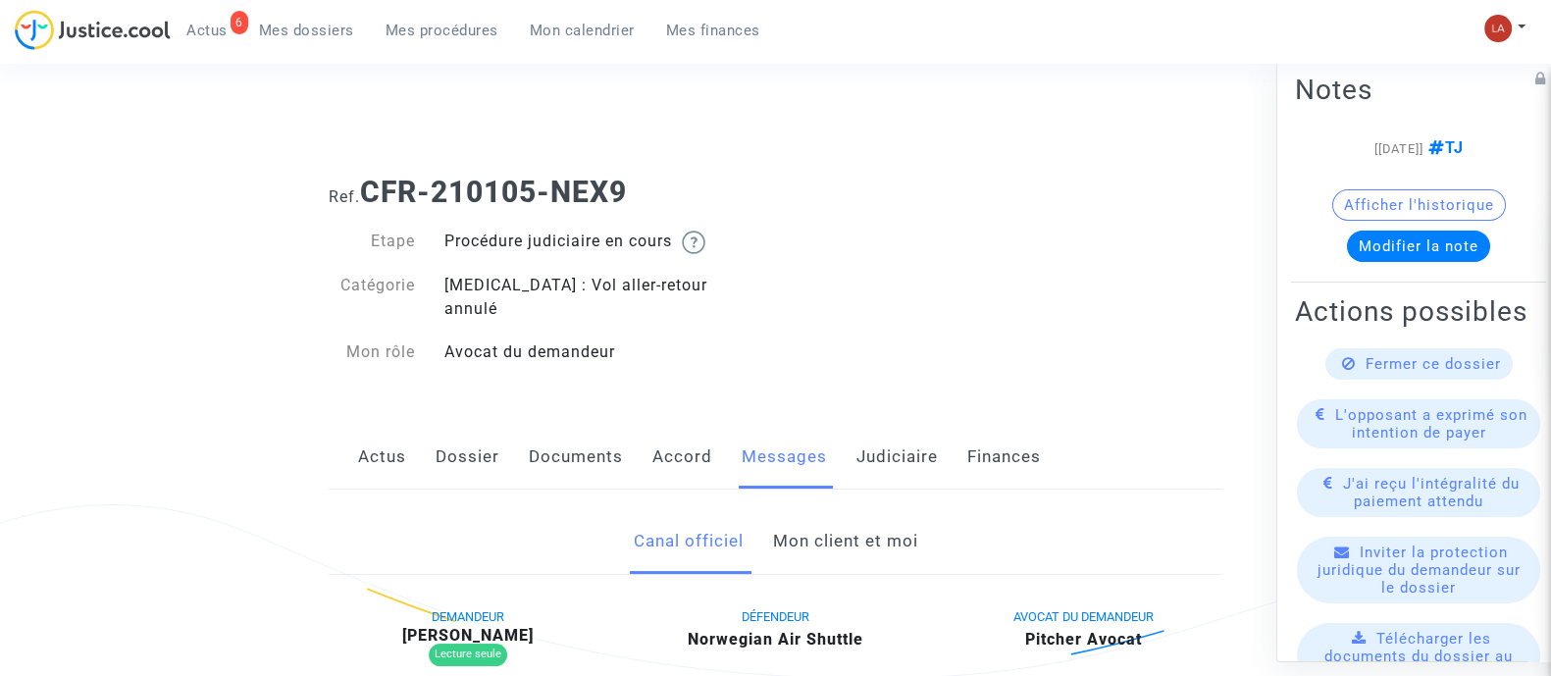
drag, startPoint x: 829, startPoint y: 497, endPoint x: 839, endPoint y: 496, distance: 9.9
click at [829, 509] on link "Mon client et moi" at bounding box center [844, 541] width 145 height 65
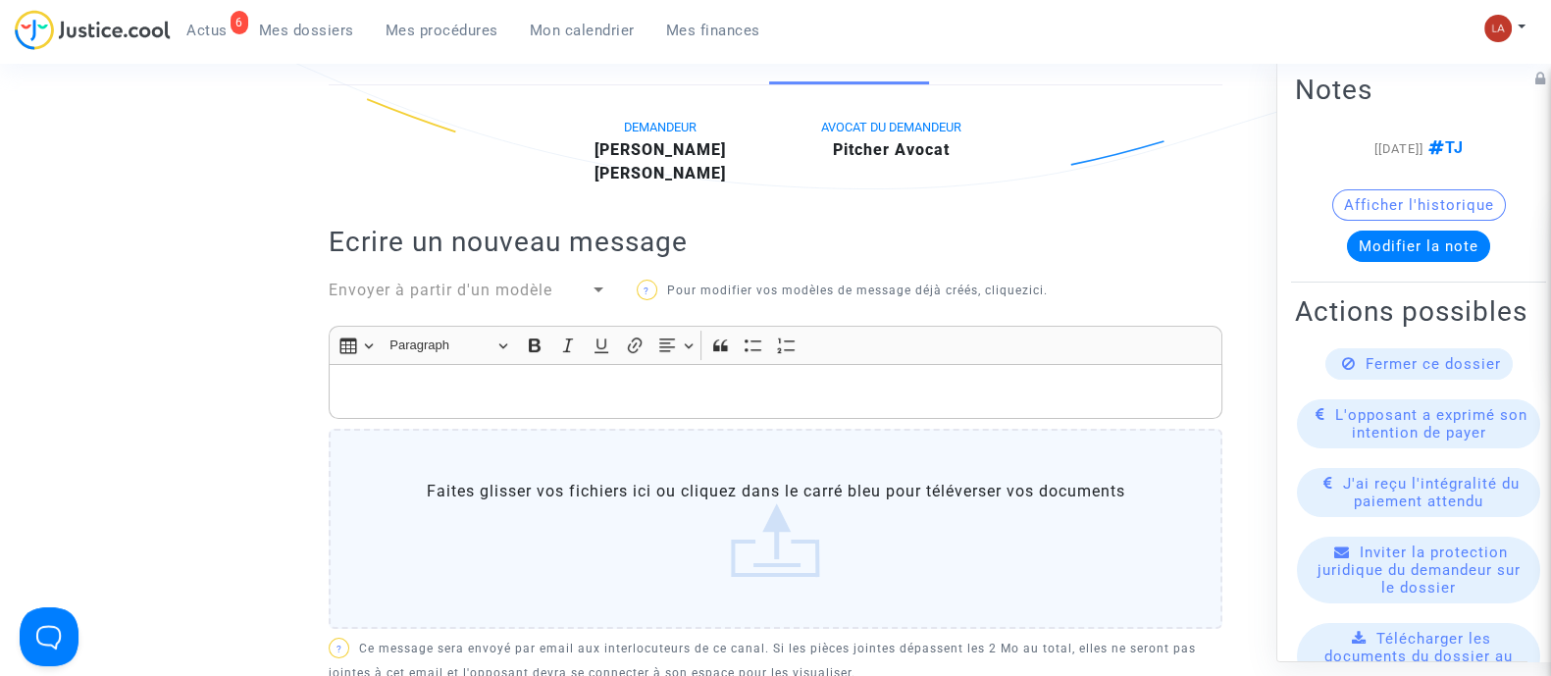
scroll to position [980, 0]
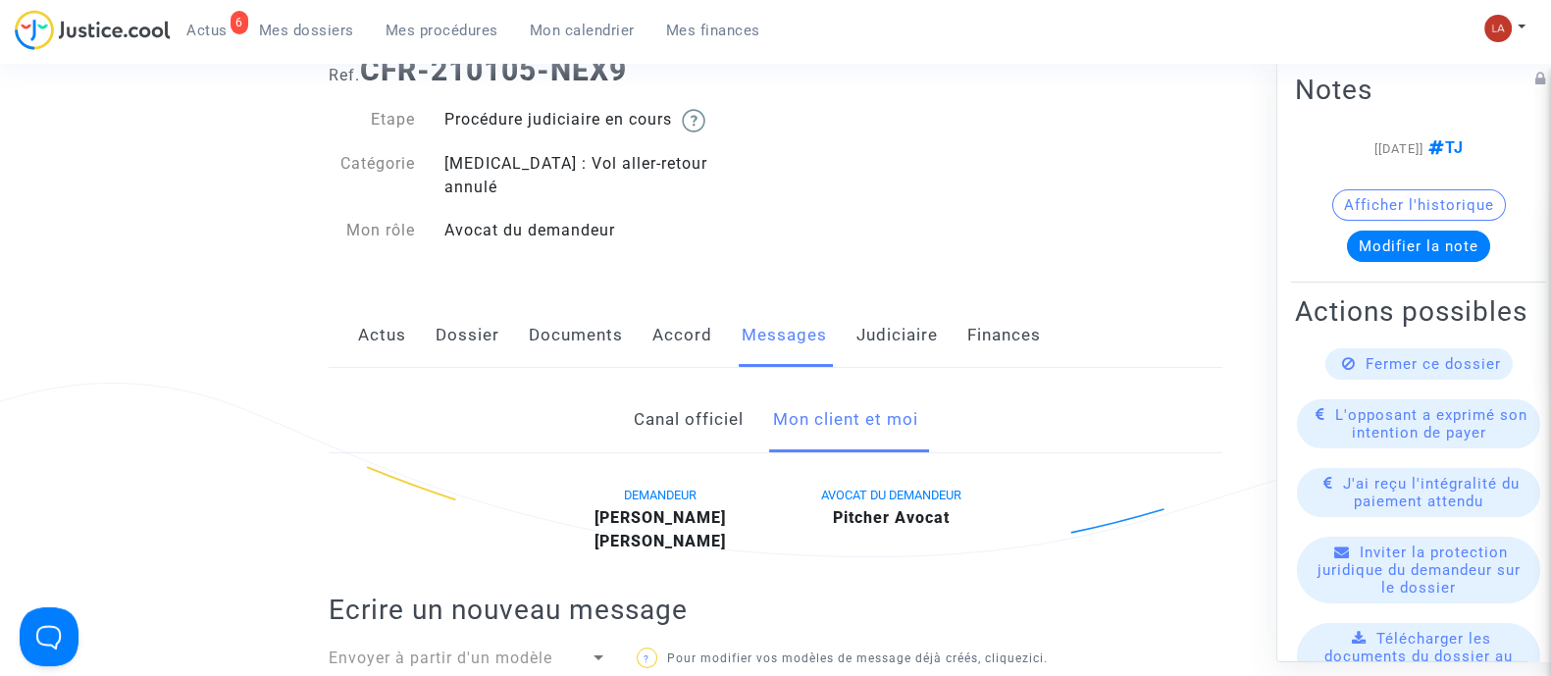
click at [934, 325] on link "Judiciaire" at bounding box center [897, 335] width 81 height 65
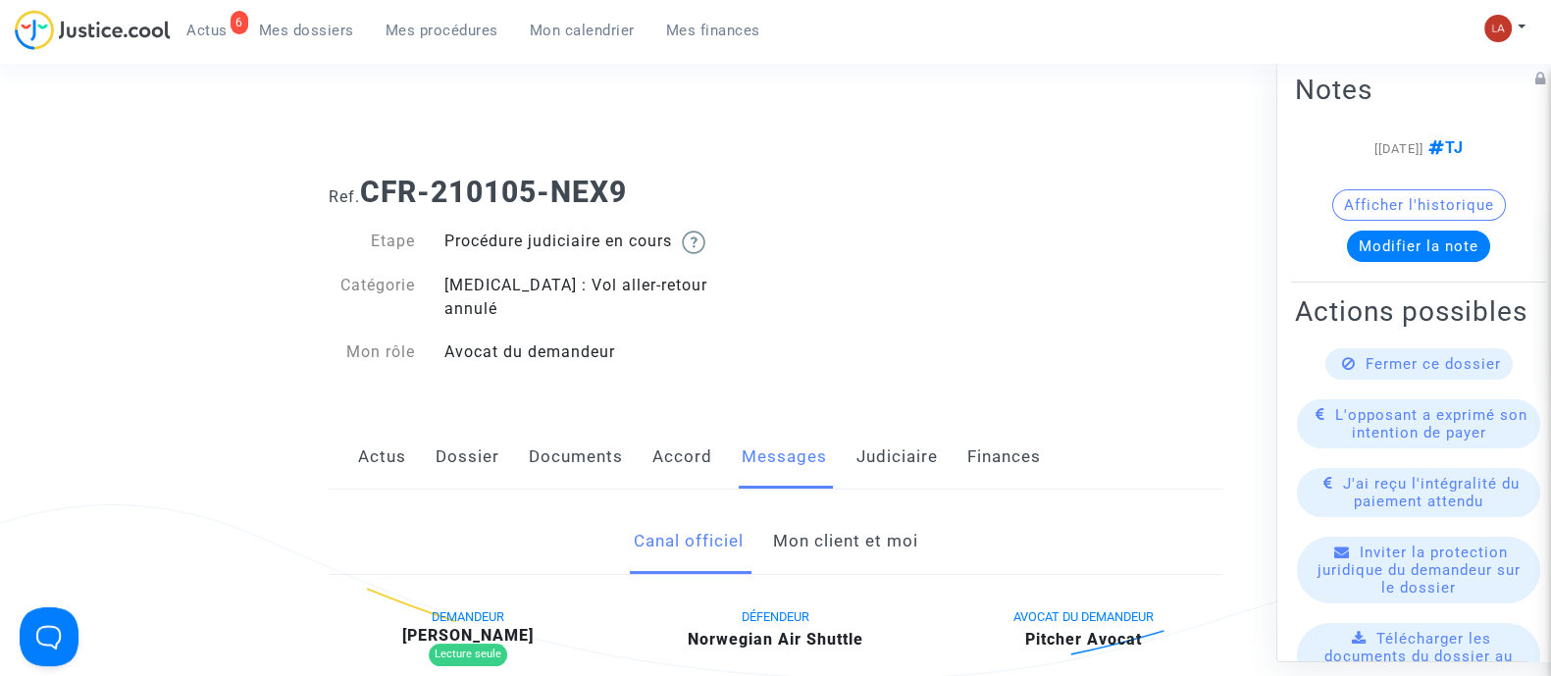
click at [895, 509] on link "Mon client et moi" at bounding box center [844, 541] width 145 height 65
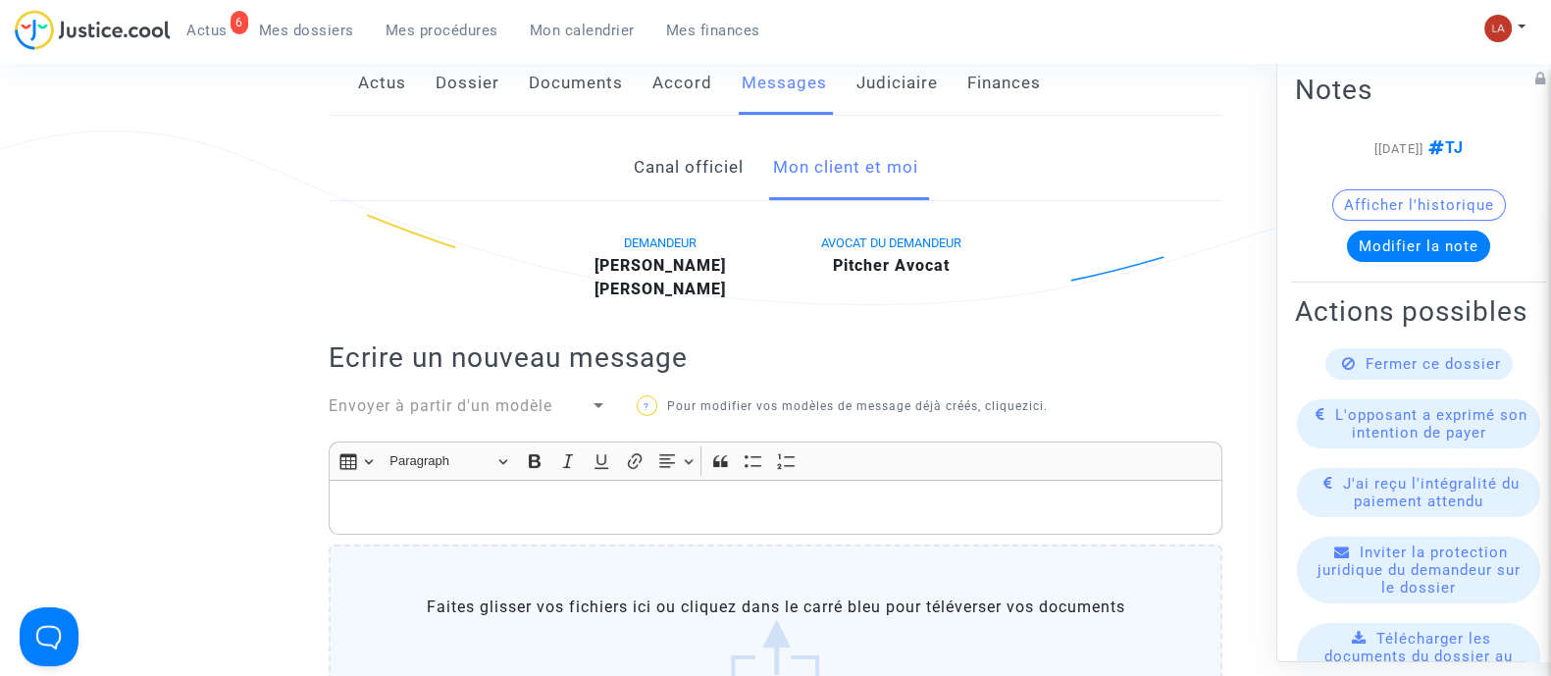
scroll to position [382, 0]
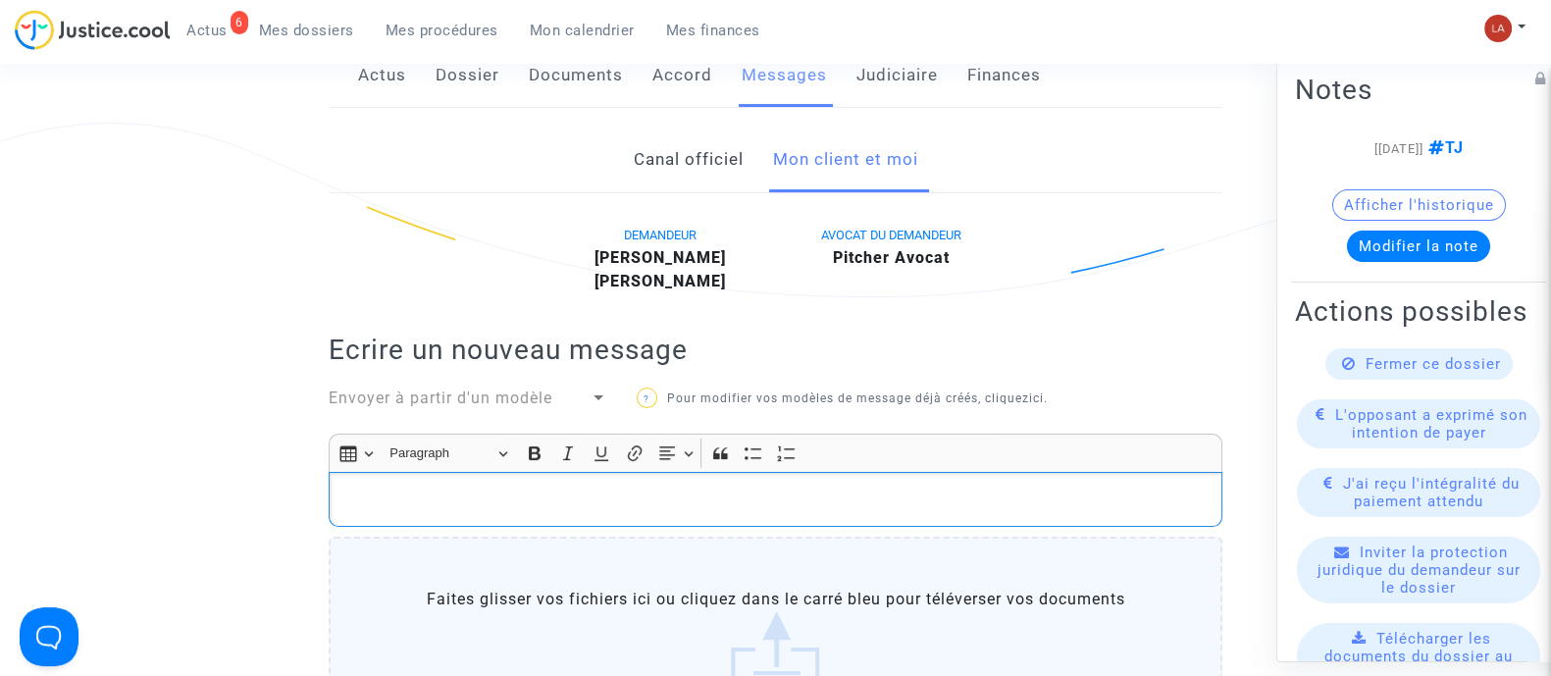
click at [621, 488] on p "Rich Text Editor, main" at bounding box center [775, 500] width 873 height 25
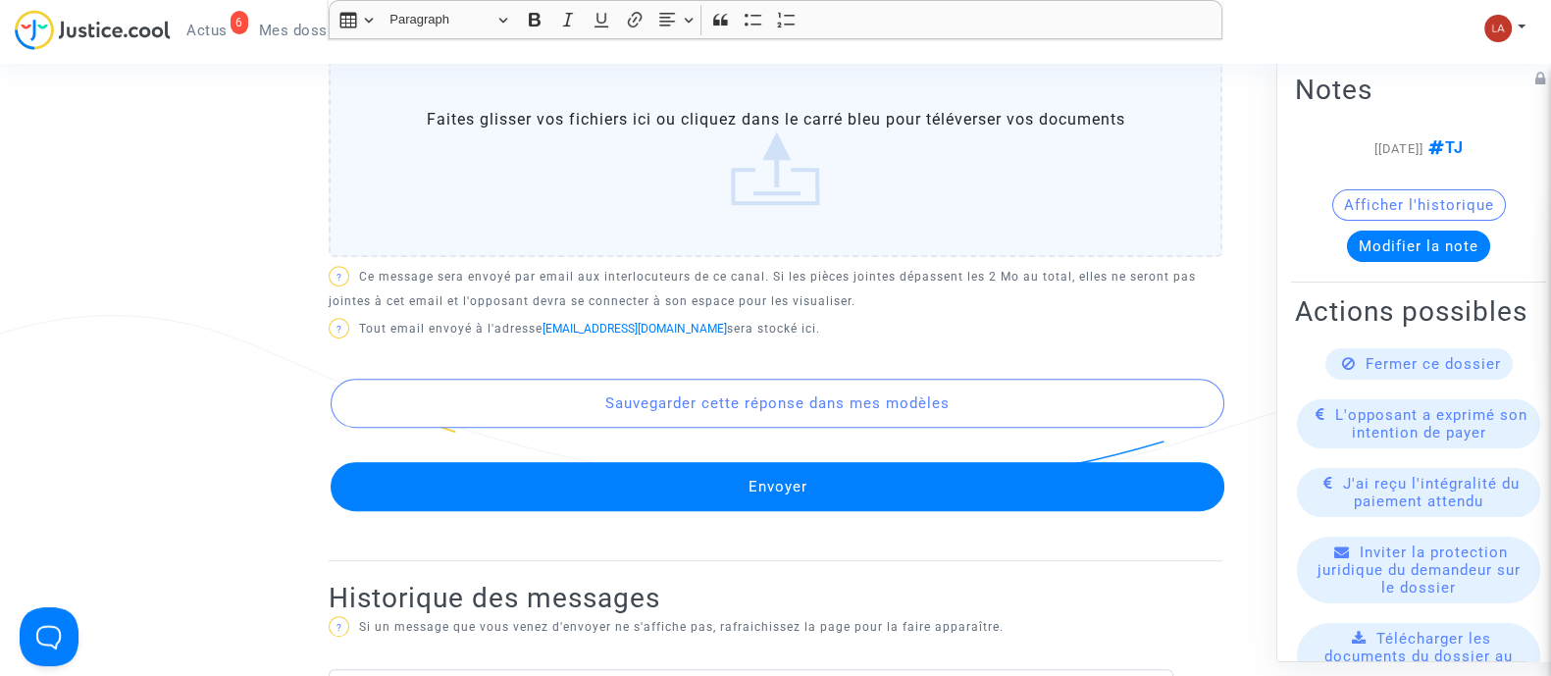
scroll to position [1091, 0]
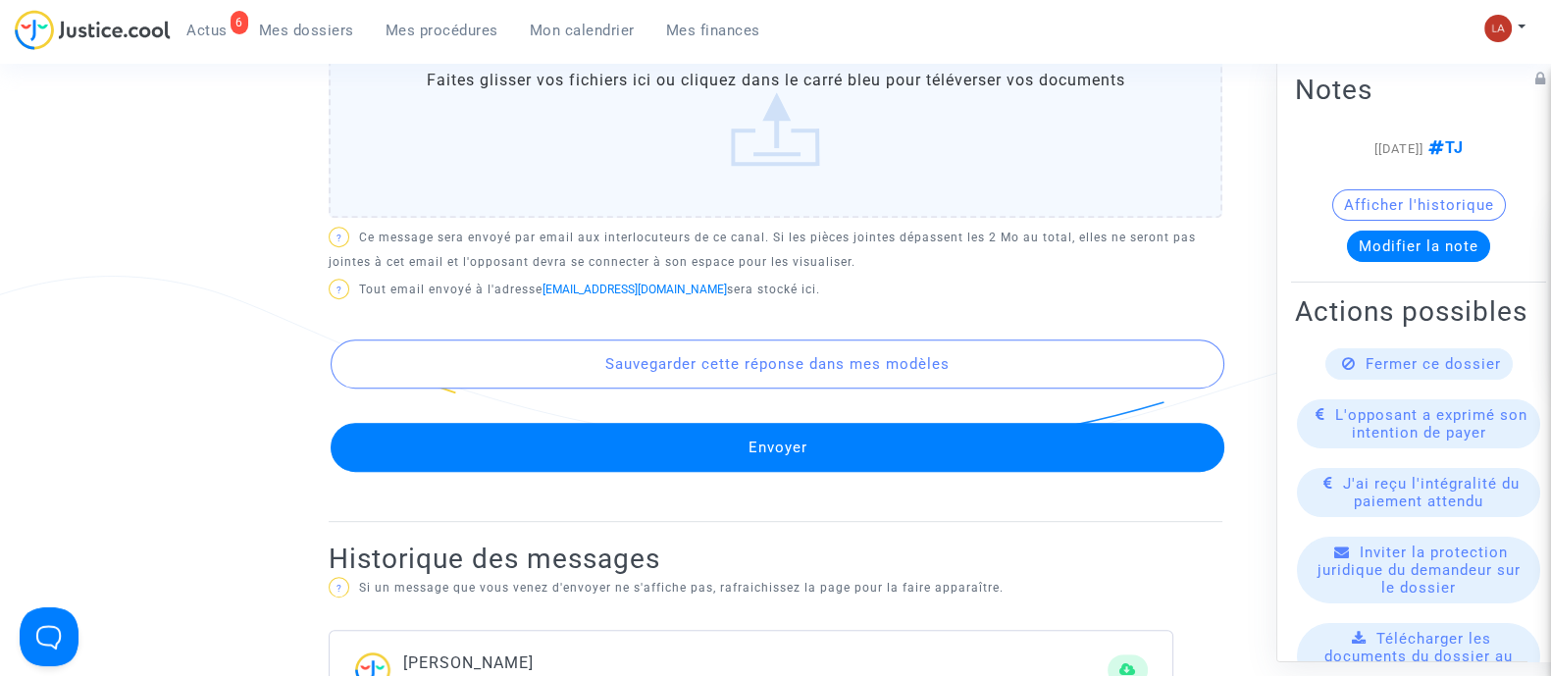
click at [765, 429] on button "Envoyer" at bounding box center [778, 447] width 894 height 49
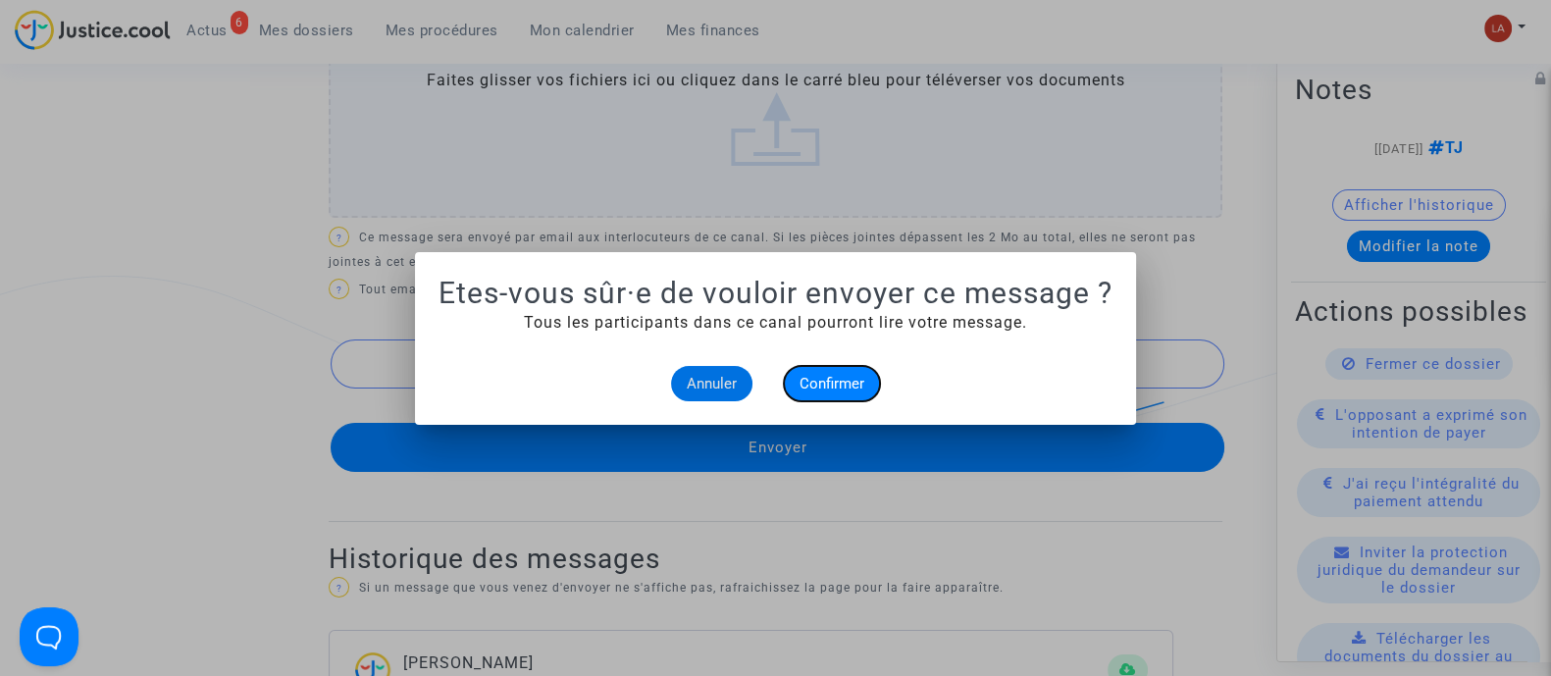
click at [818, 391] on span "Confirmer" at bounding box center [832, 384] width 65 height 18
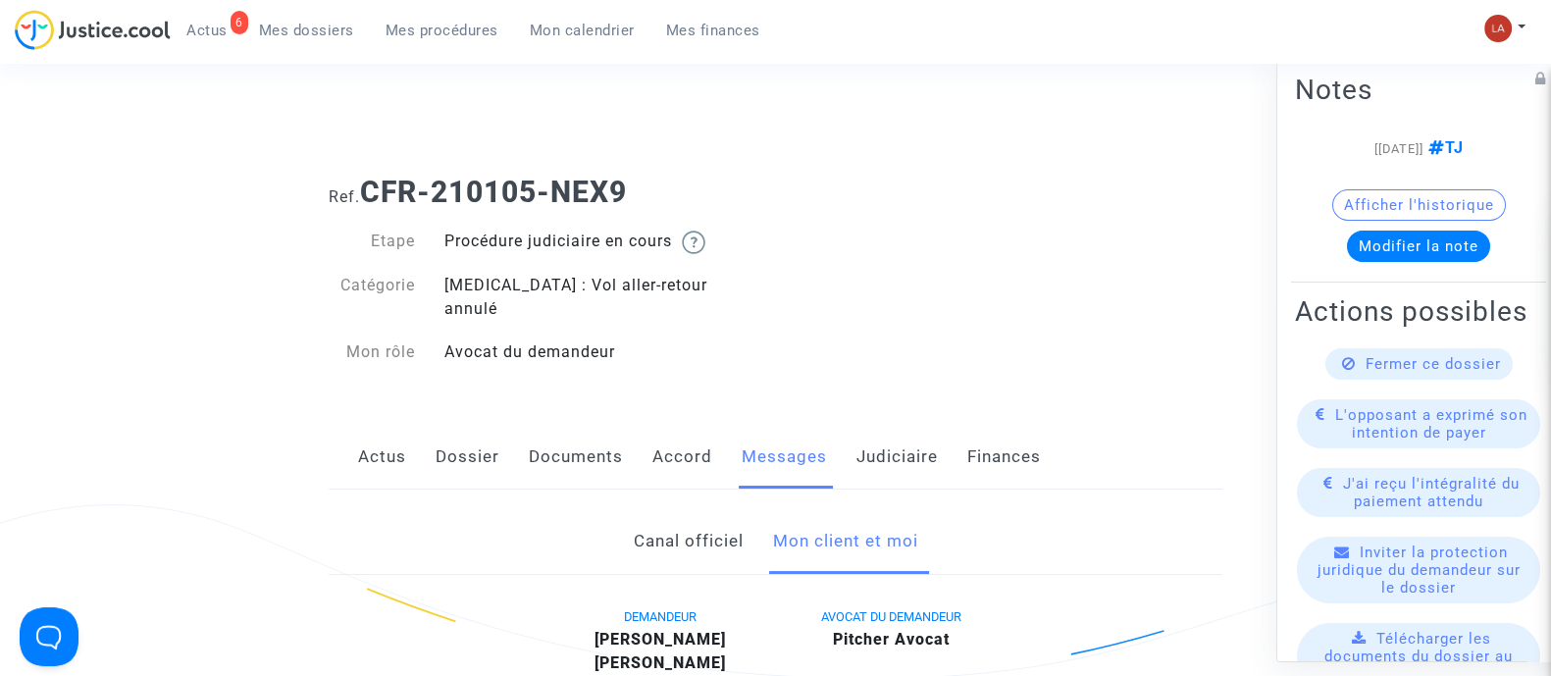
scroll to position [1091, 0]
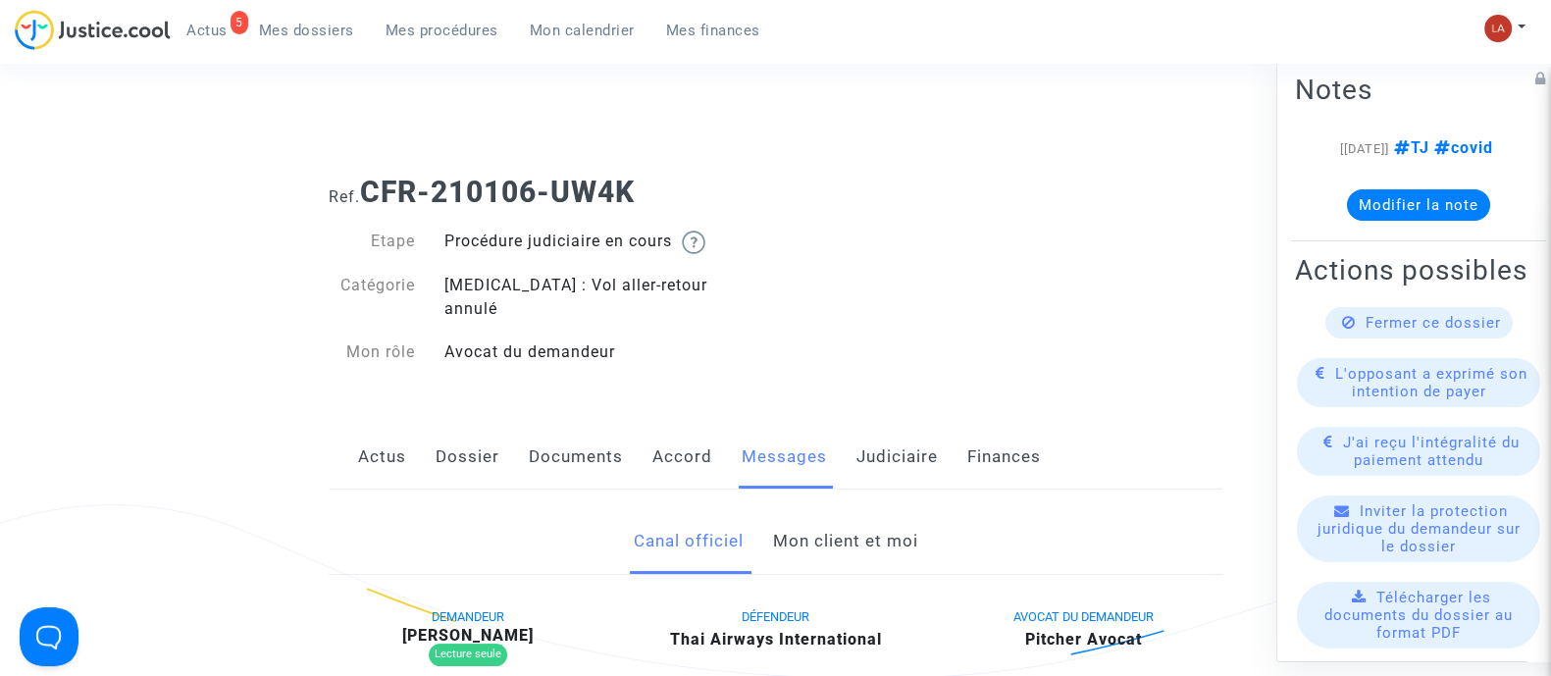
click at [777, 517] on link "Mon client et moi" at bounding box center [844, 541] width 145 height 65
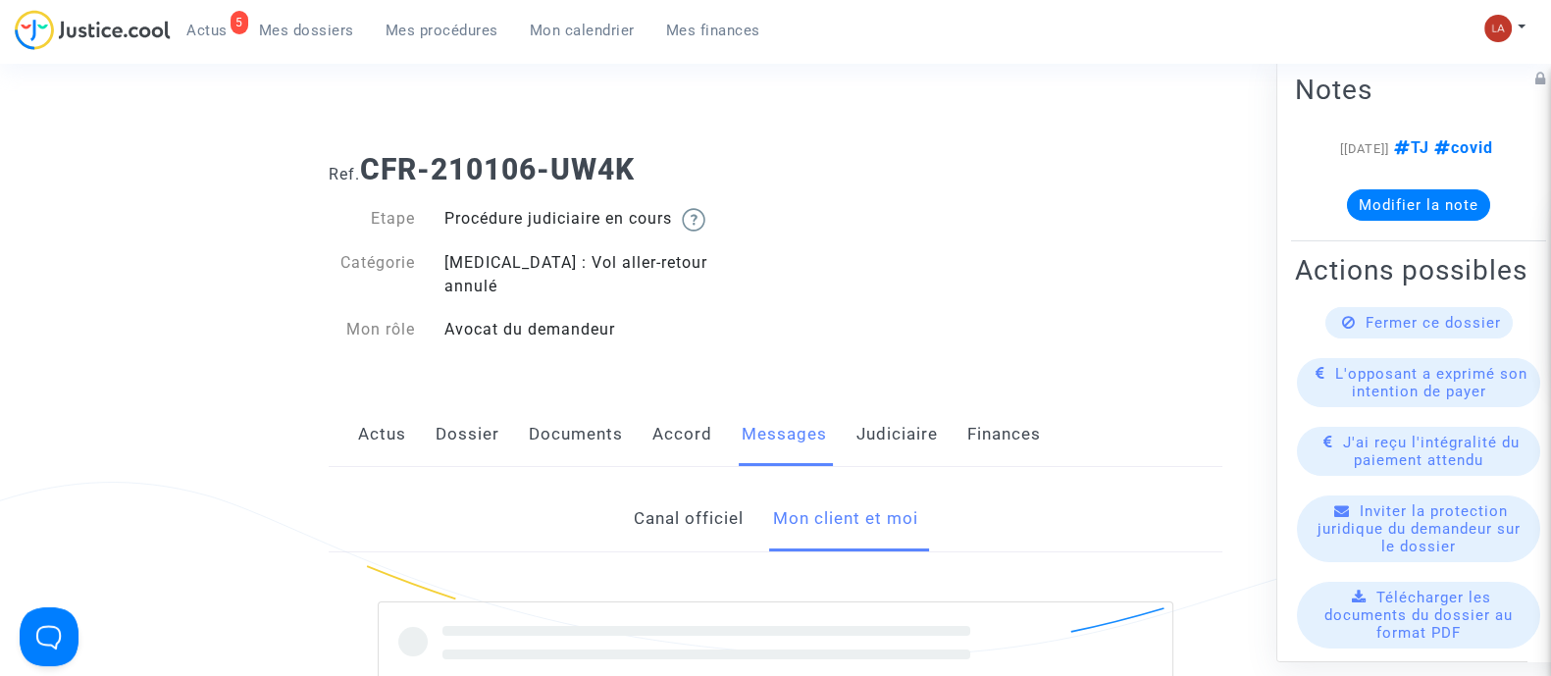
scroll to position [490, 0]
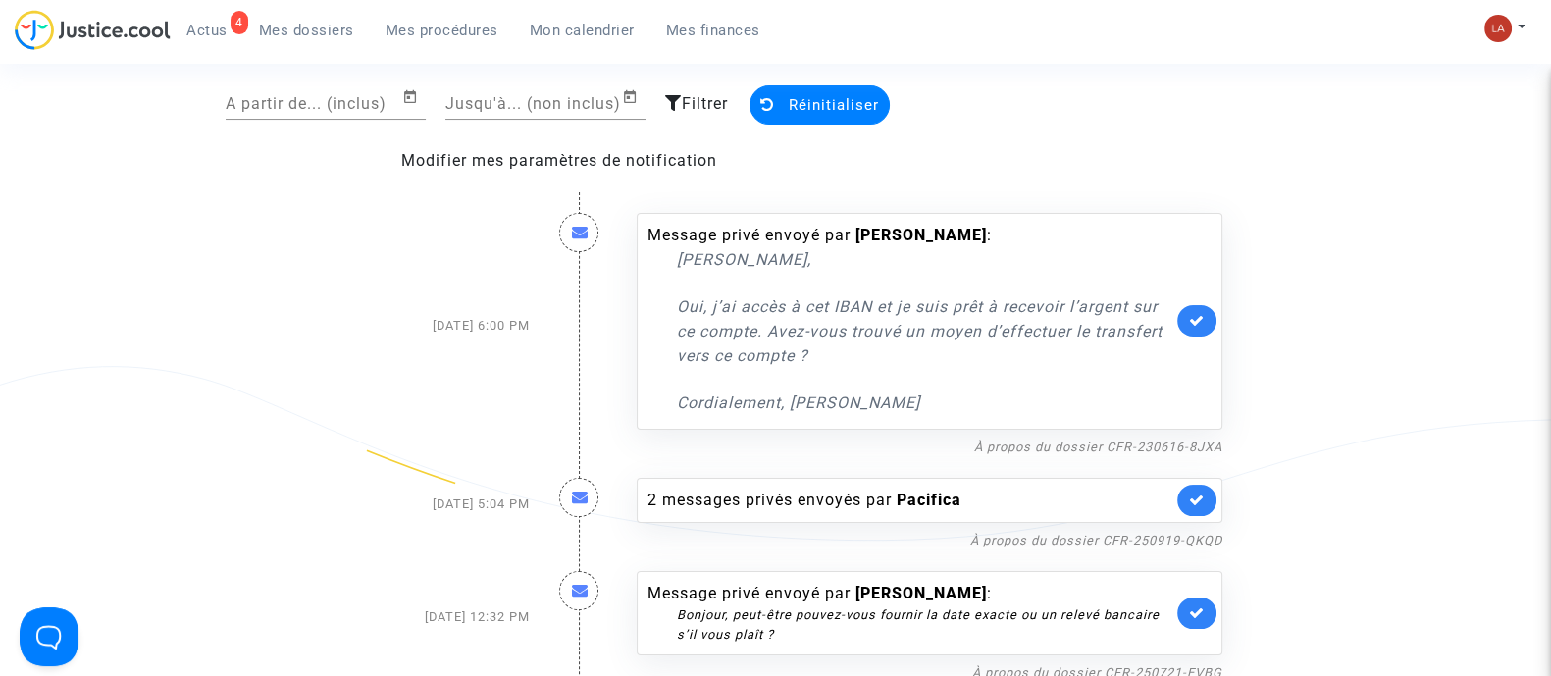
scroll to position [122, 0]
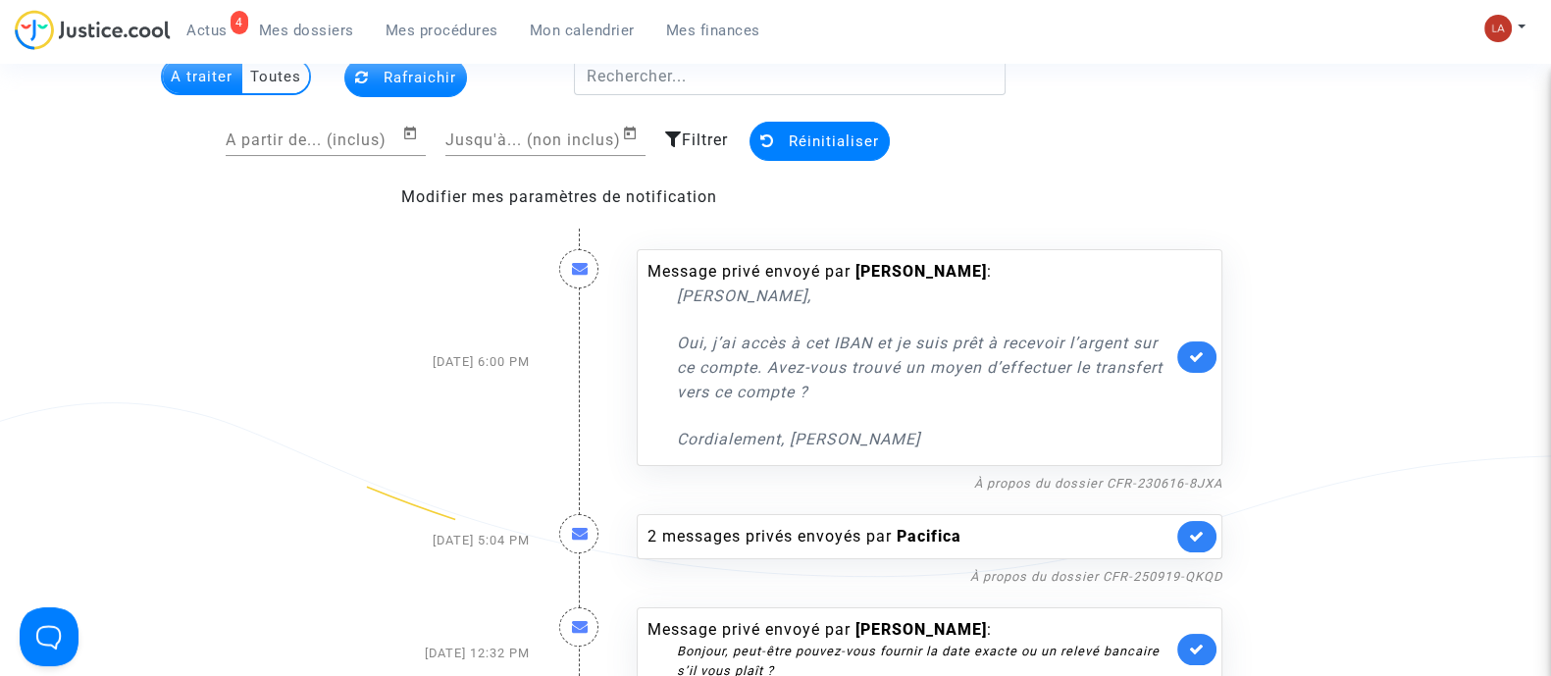
click at [302, 13] on ul "4 Actus Mes dossiers Mes procédures Mon calendrier Mes finances" at bounding box center [473, 27] width 605 height 35
click at [303, 22] on span "Mes dossiers" at bounding box center [306, 31] width 95 height 18
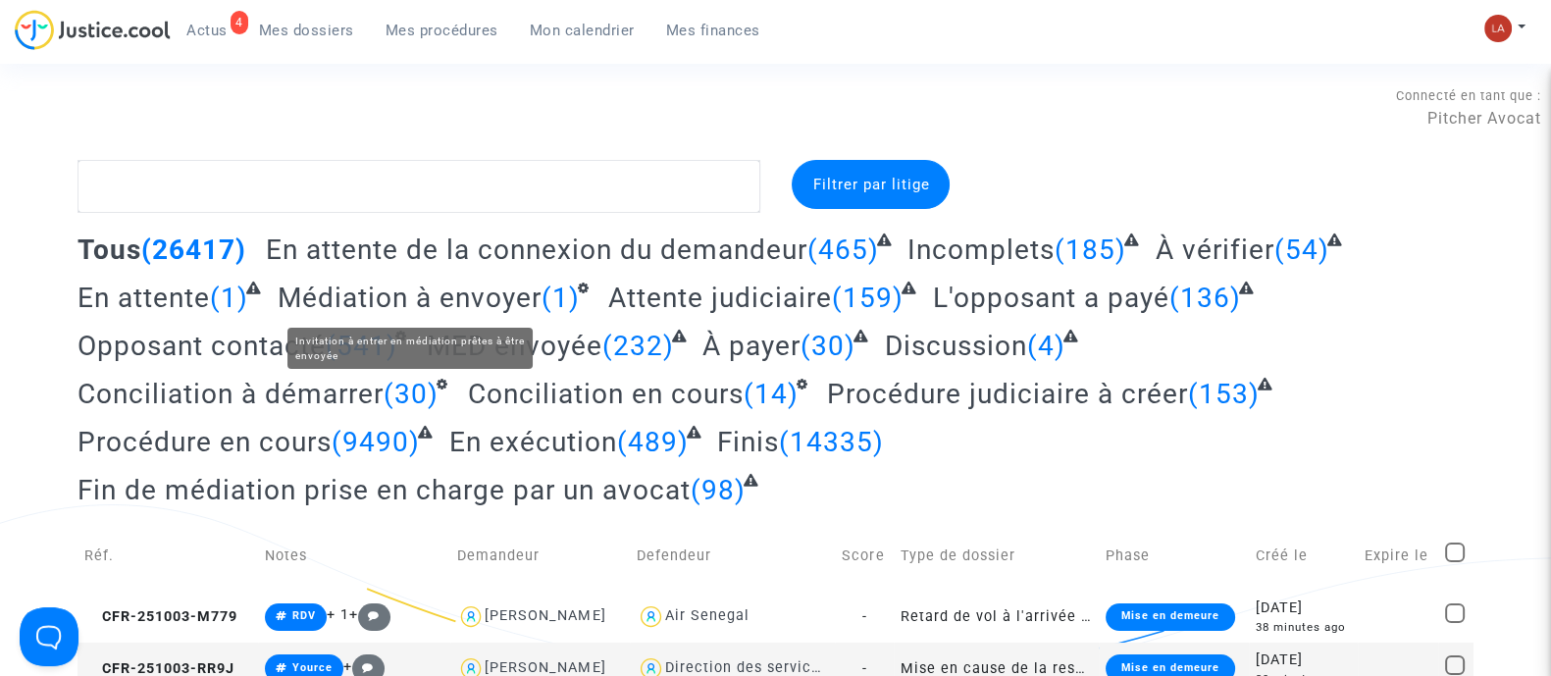
click at [437, 296] on span "Médiation à envoyer" at bounding box center [410, 298] width 264 height 32
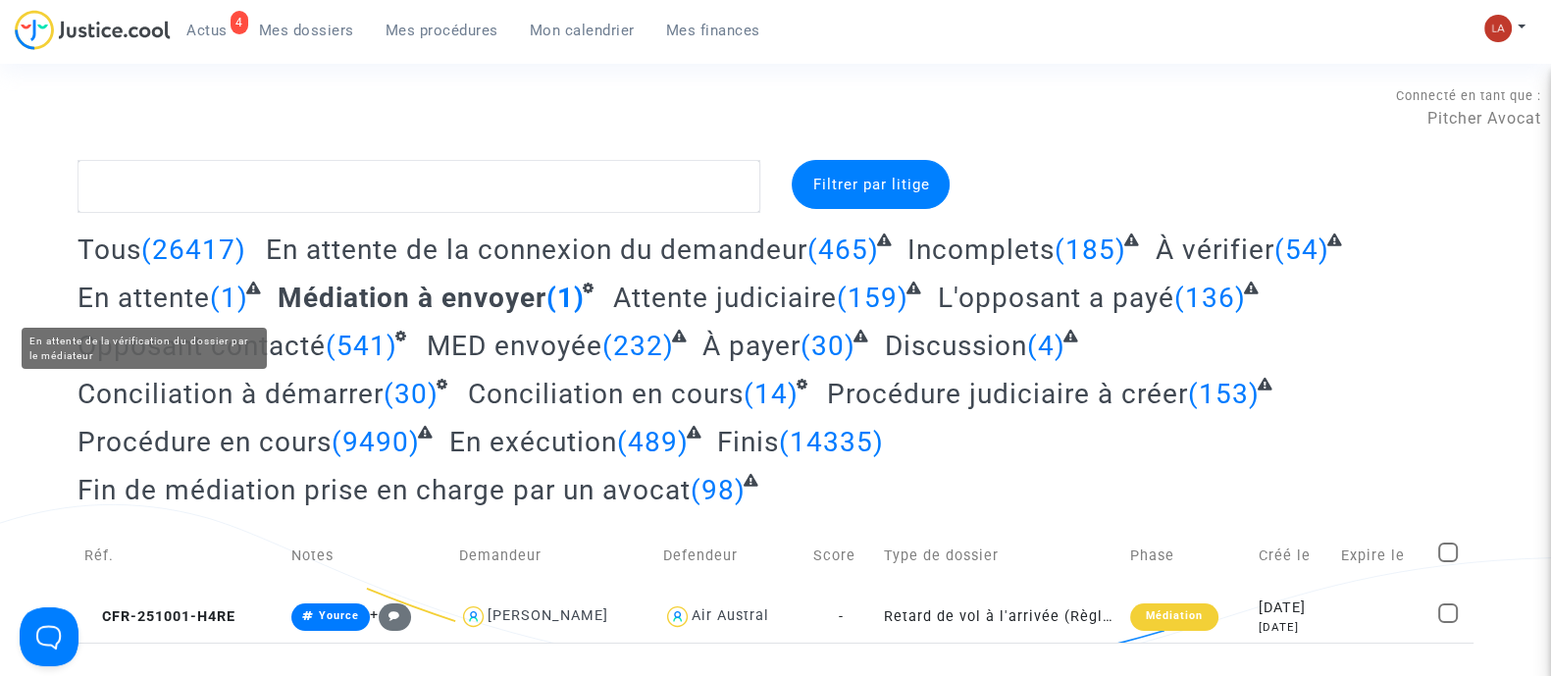
click at [138, 304] on span "En attente" at bounding box center [144, 298] width 132 height 32
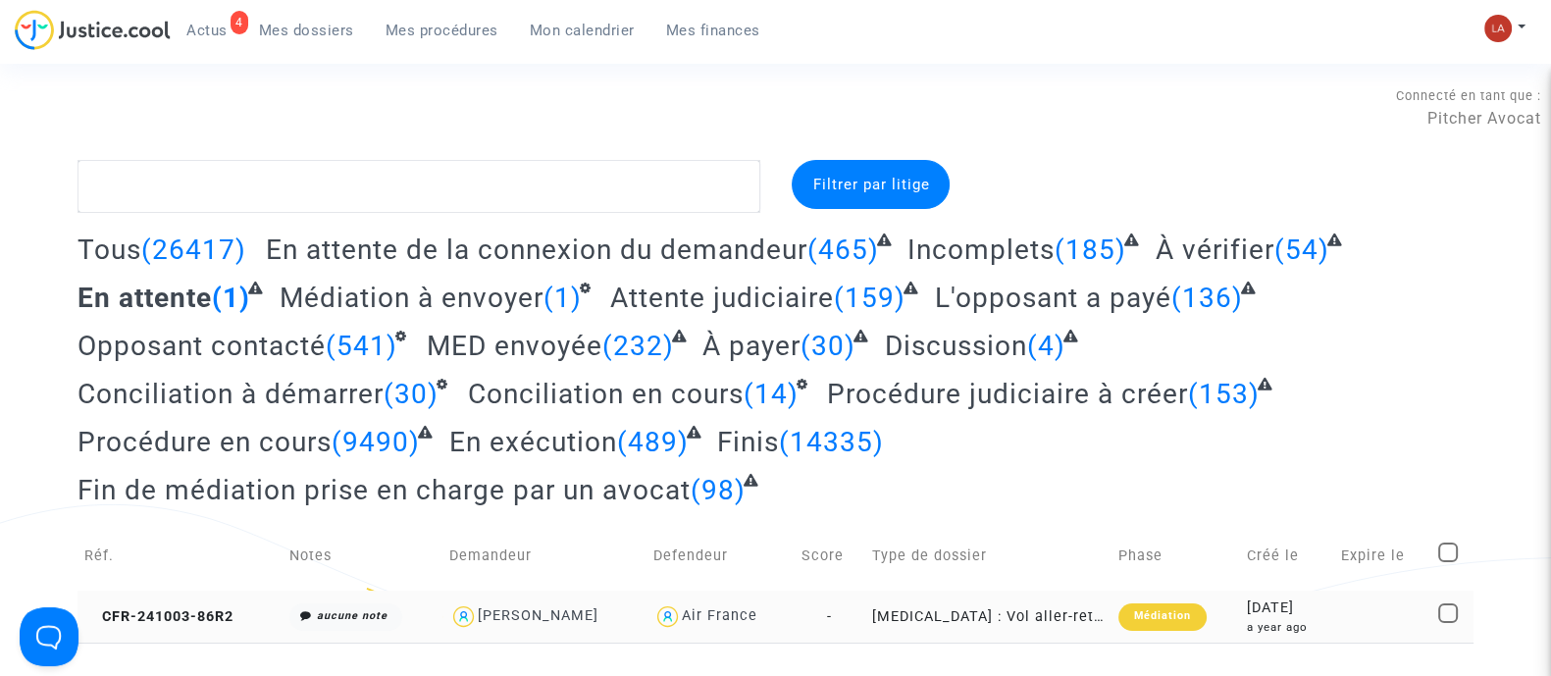
click at [552, 611] on div "[PERSON_NAME]" at bounding box center [538, 615] width 121 height 17
type textarea "@"[PERSON_NAME]" @"Pitcher Avocat""
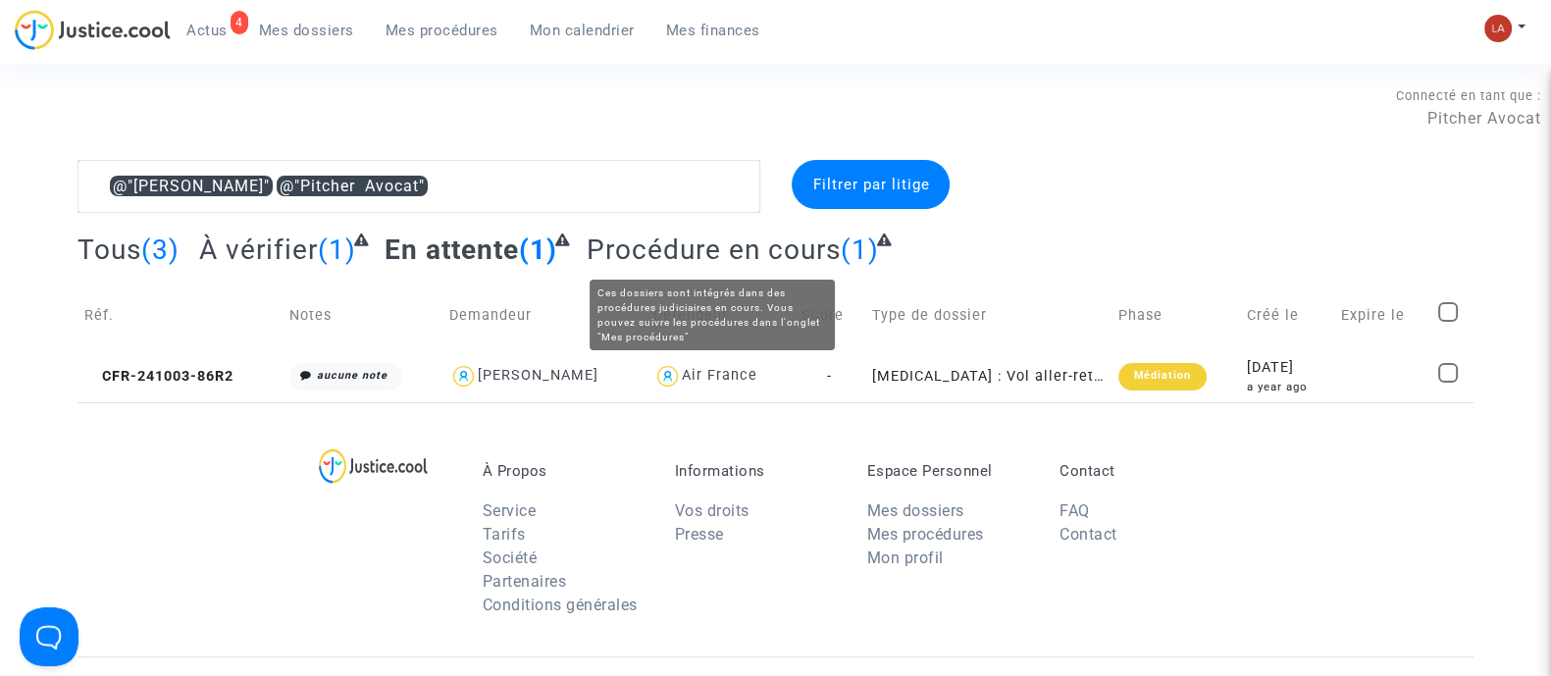
click at [604, 258] on span "Procédure en cours" at bounding box center [714, 250] width 254 height 32
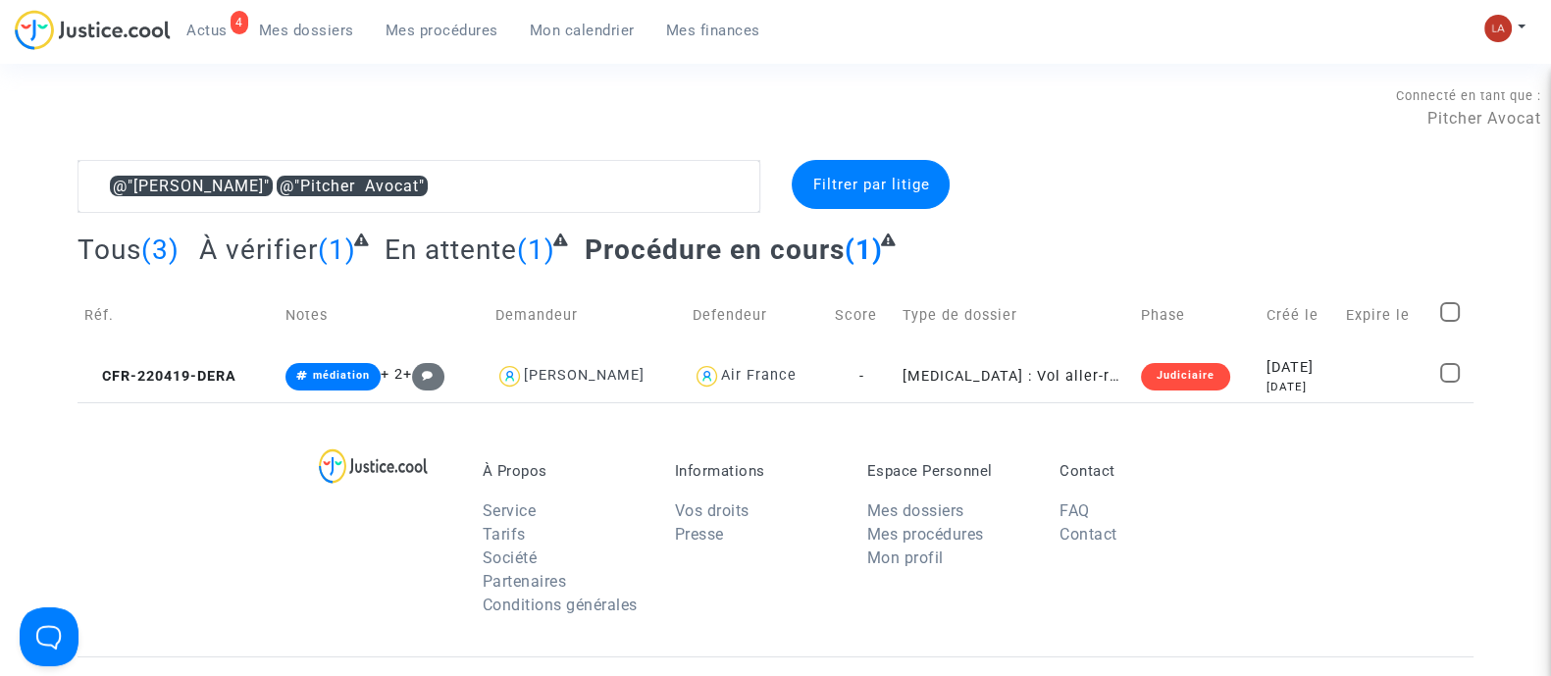
click at [158, 388] on td "CFR-220419-DERA" at bounding box center [178, 376] width 201 height 52
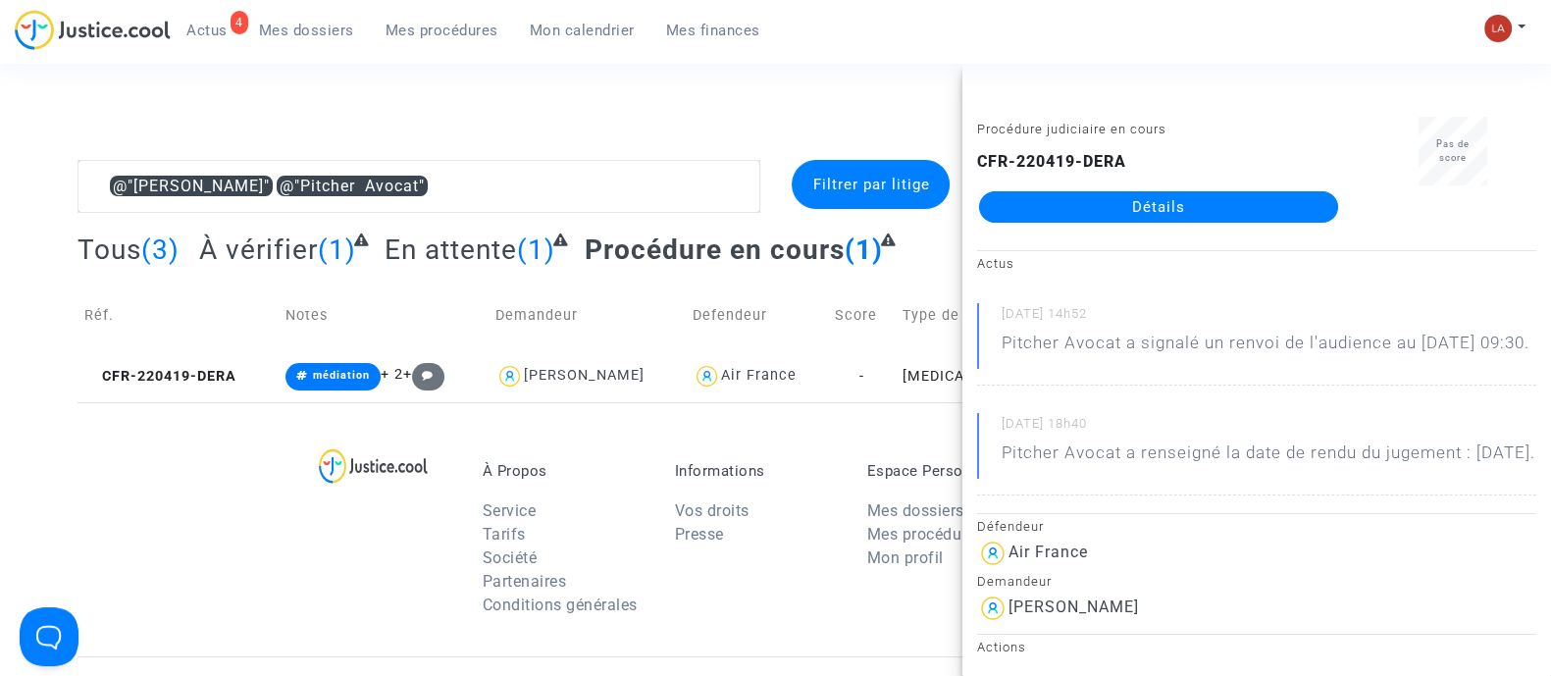
drag, startPoint x: 1122, startPoint y: 223, endPoint x: 1255, endPoint y: 210, distance: 133.1
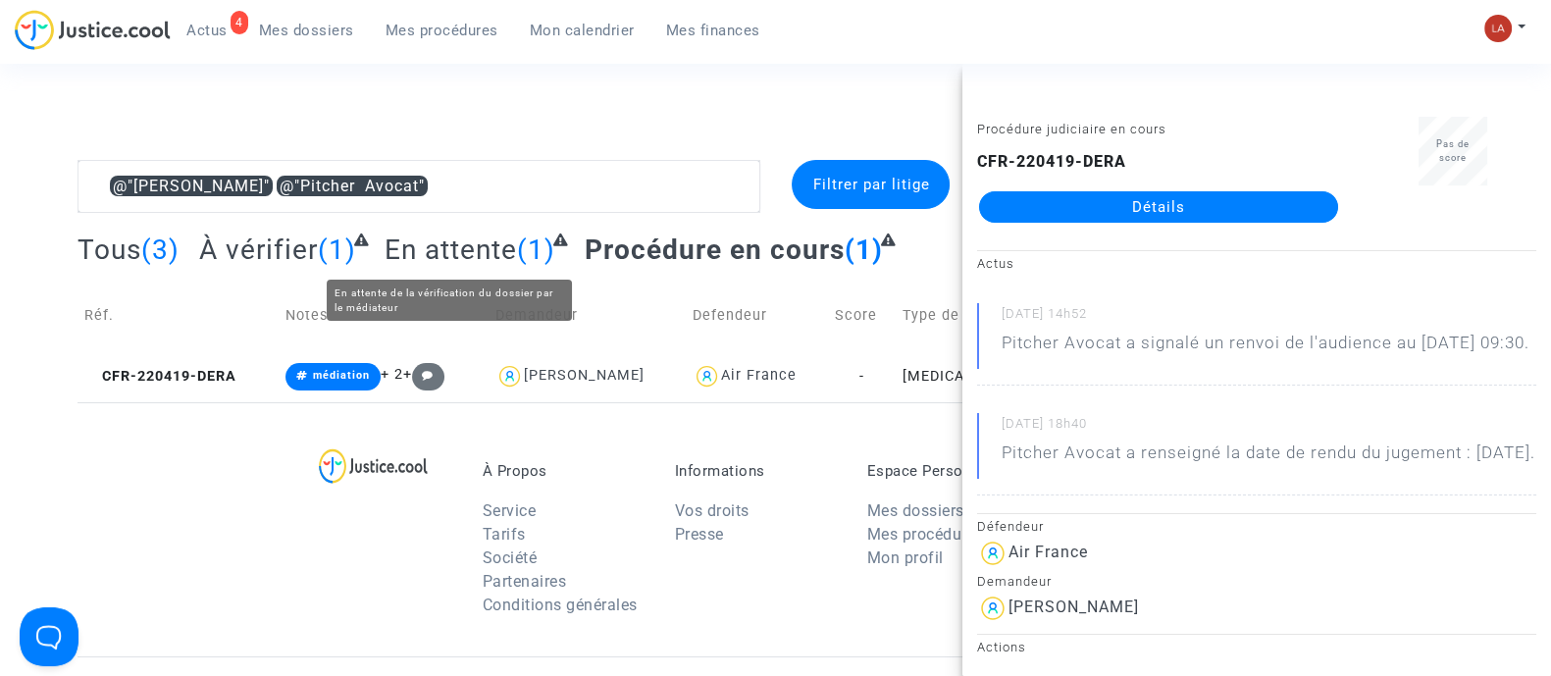
click at [474, 246] on span "En attente" at bounding box center [451, 250] width 132 height 32
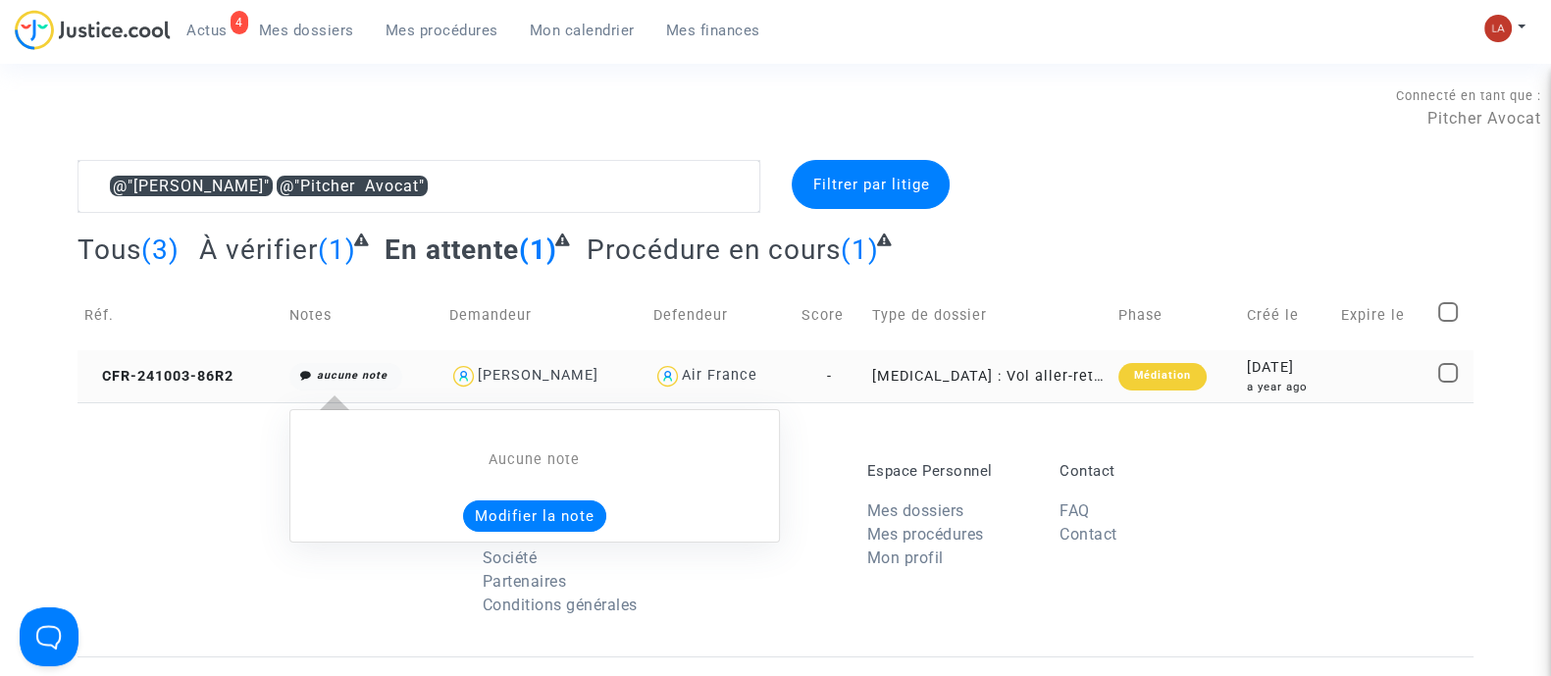
click at [508, 510] on button "Modifier la note" at bounding box center [534, 515] width 143 height 31
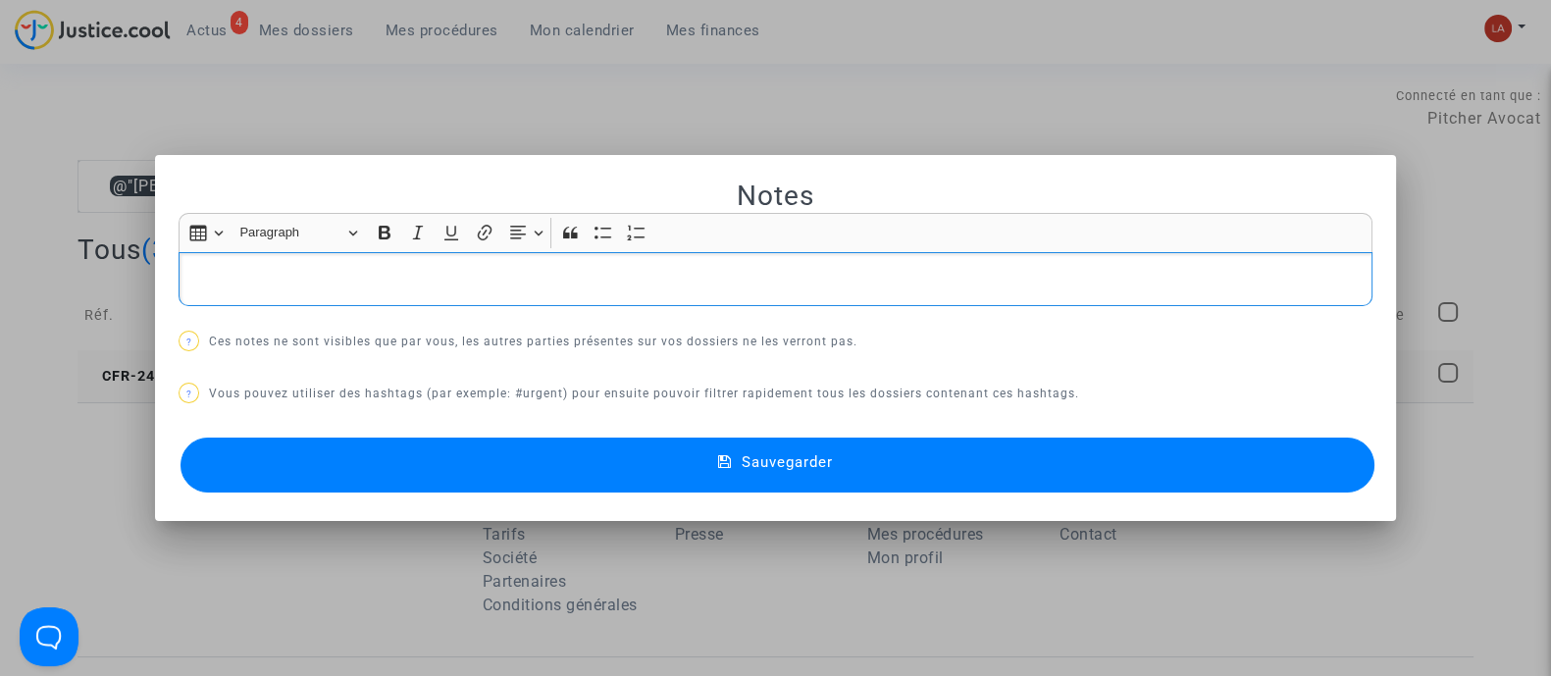
click at [306, 298] on div "Rich Text Editor, main" at bounding box center [776, 279] width 1194 height 55
click at [59, 308] on div at bounding box center [775, 338] width 1551 height 676
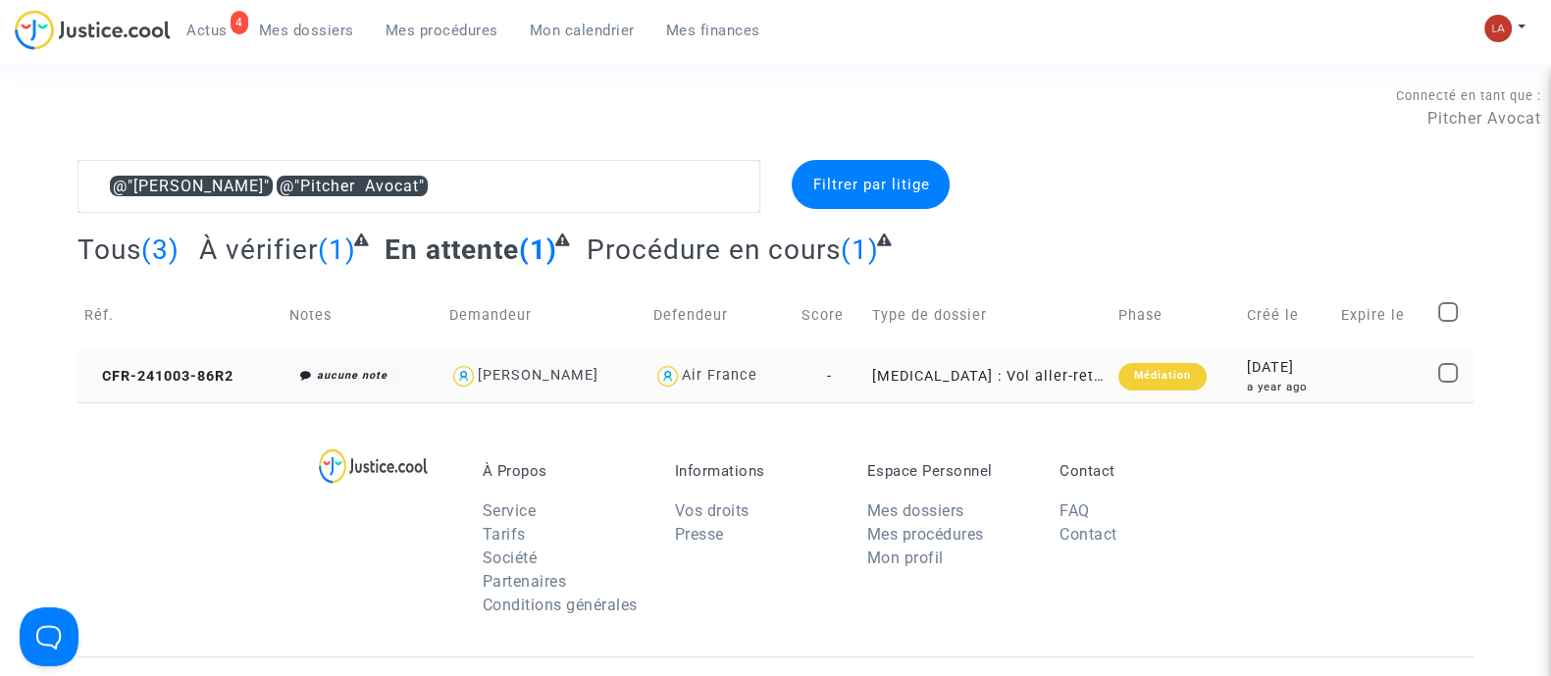
drag, startPoint x: 176, startPoint y: 378, endPoint x: 217, endPoint y: 390, distance: 42.9
click at [101, 372] on td "CFR-241003-86R2" at bounding box center [180, 376] width 205 height 52
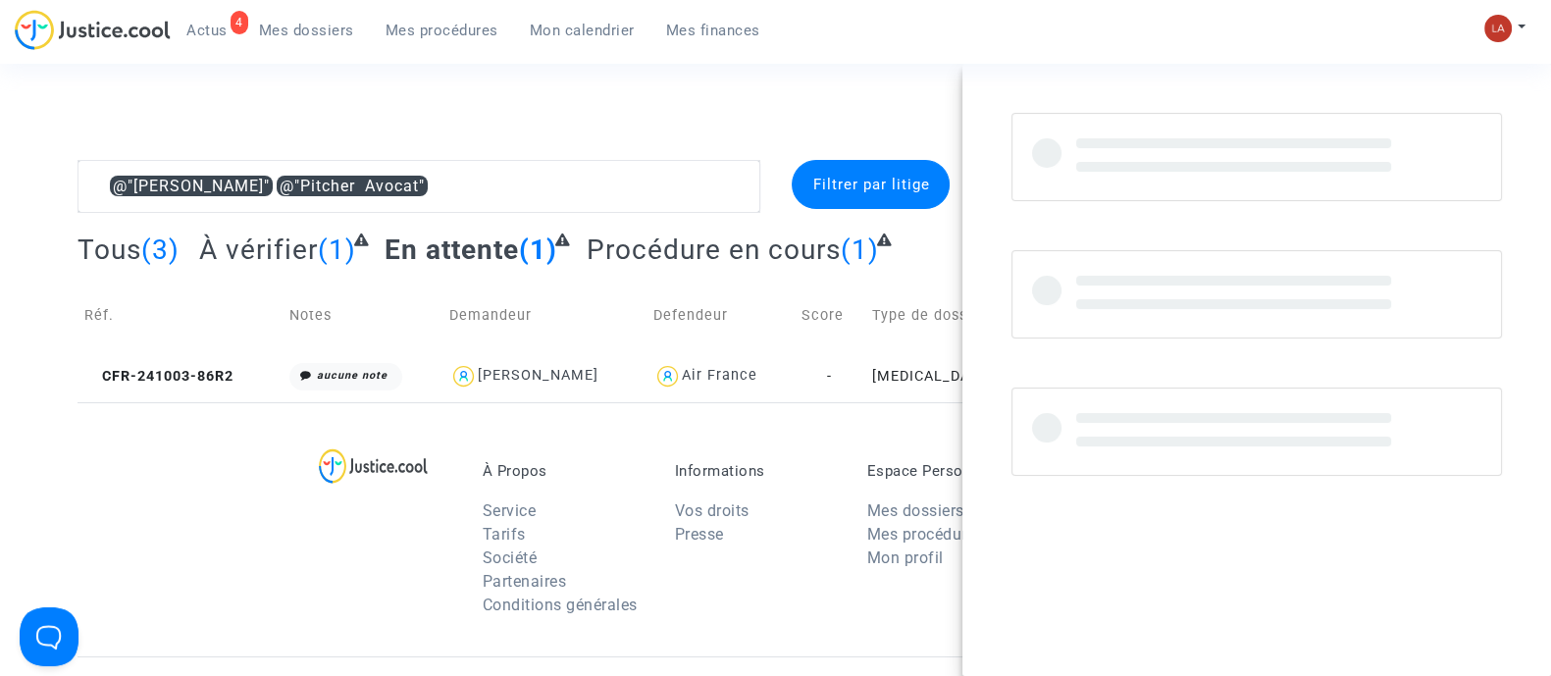
copy span "CFR-241003-86R2"
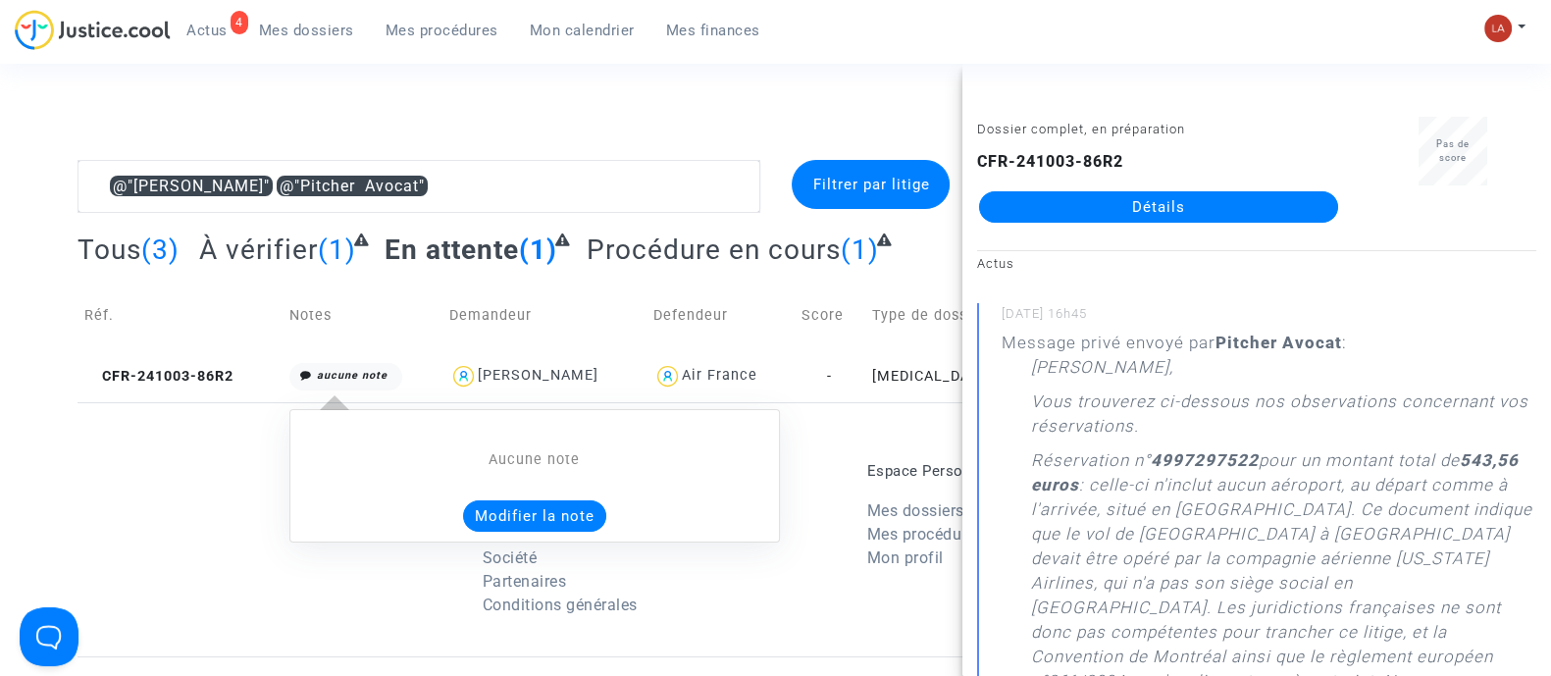
click at [485, 495] on div "Aucune note Modifier la note" at bounding box center [534, 490] width 469 height 82
click at [485, 507] on button "Modifier la note" at bounding box center [534, 515] width 143 height 31
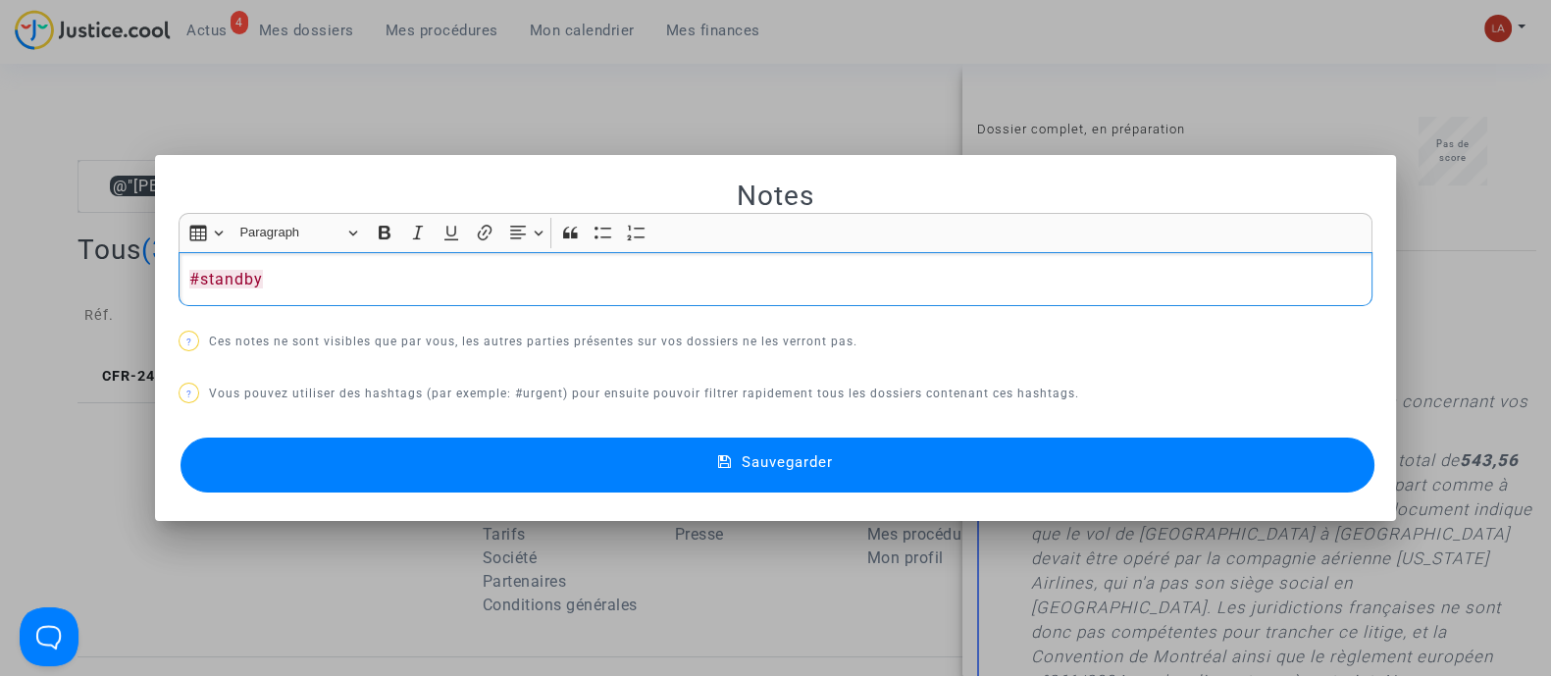
click at [721, 455] on icon at bounding box center [725, 463] width 14 height 18
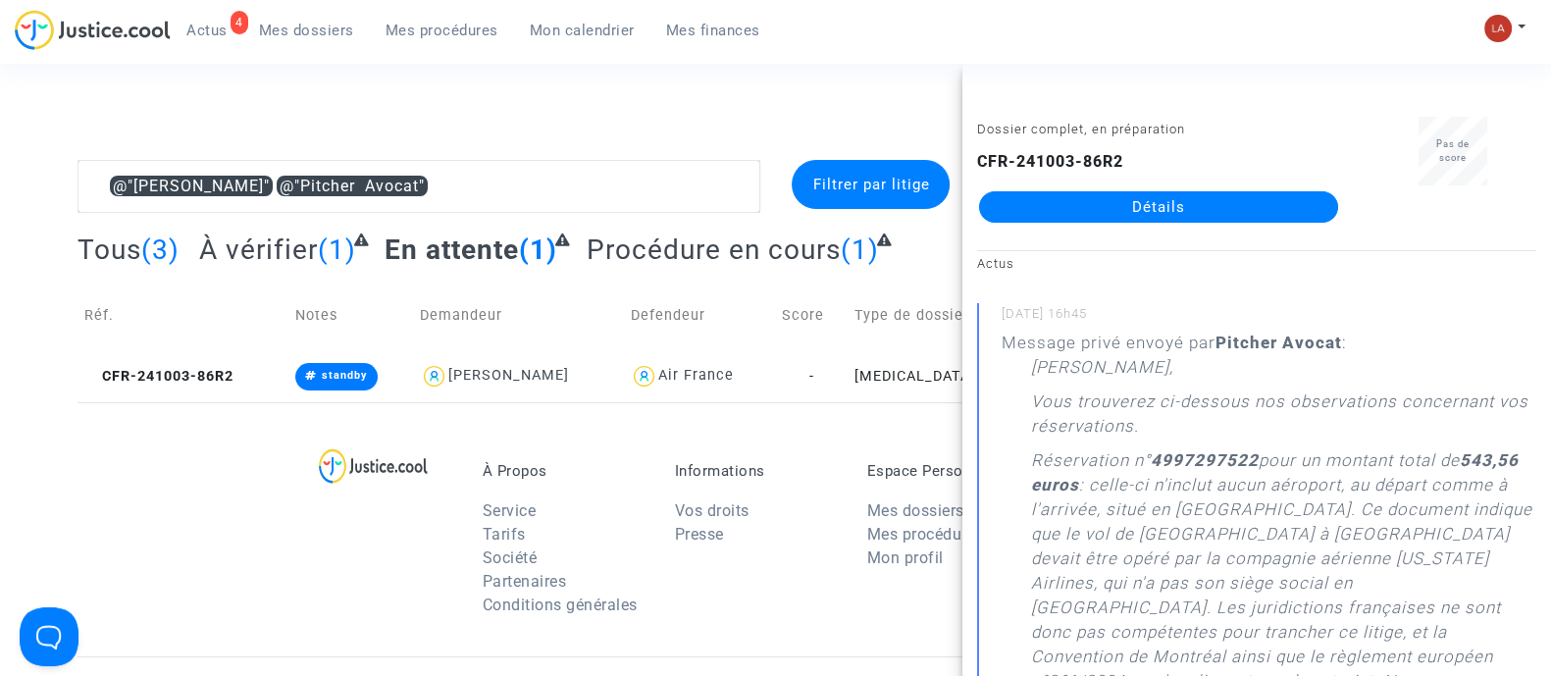
drag, startPoint x: 314, startPoint y: 22, endPoint x: 368, endPoint y: 33, distance: 55.2
click at [314, 22] on span "Mes dossiers" at bounding box center [306, 31] width 95 height 18
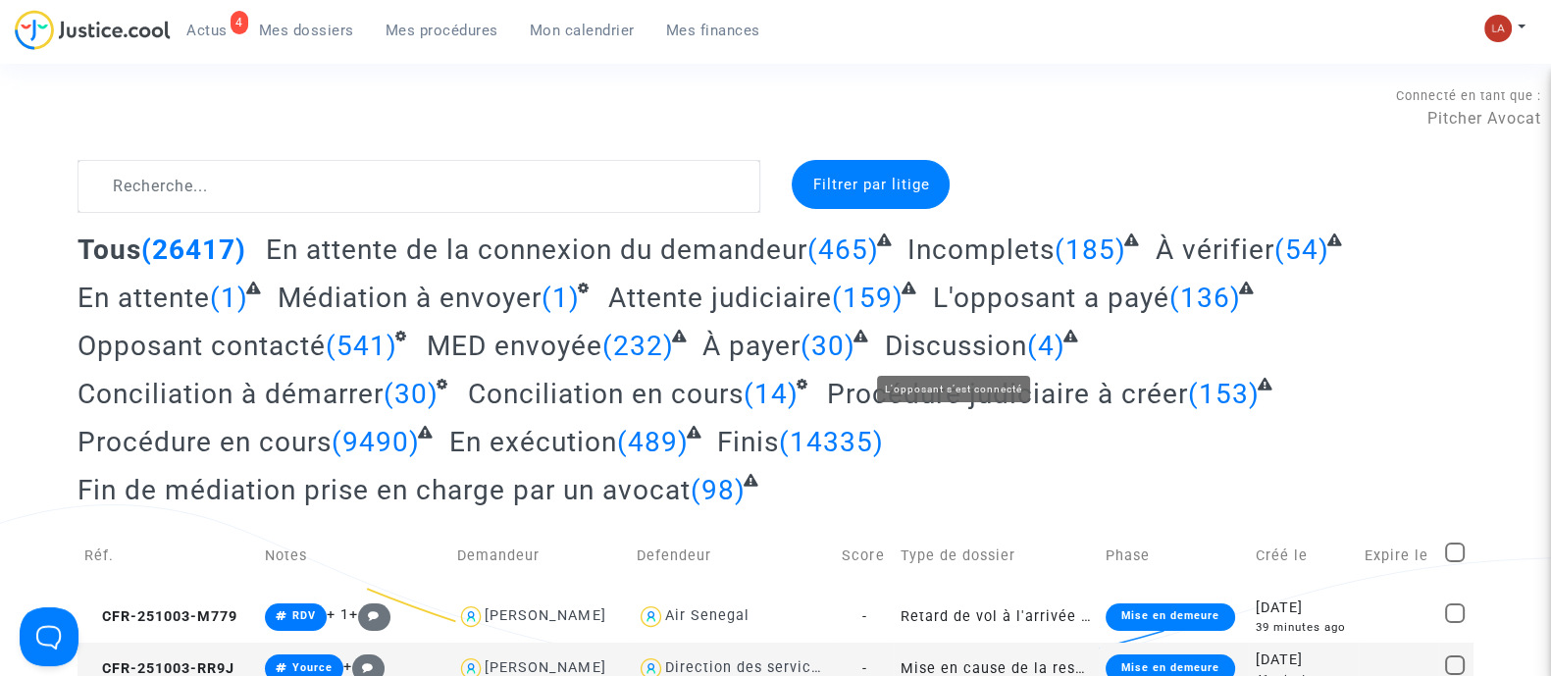
click at [991, 341] on span "Discussion" at bounding box center [956, 346] width 142 height 32
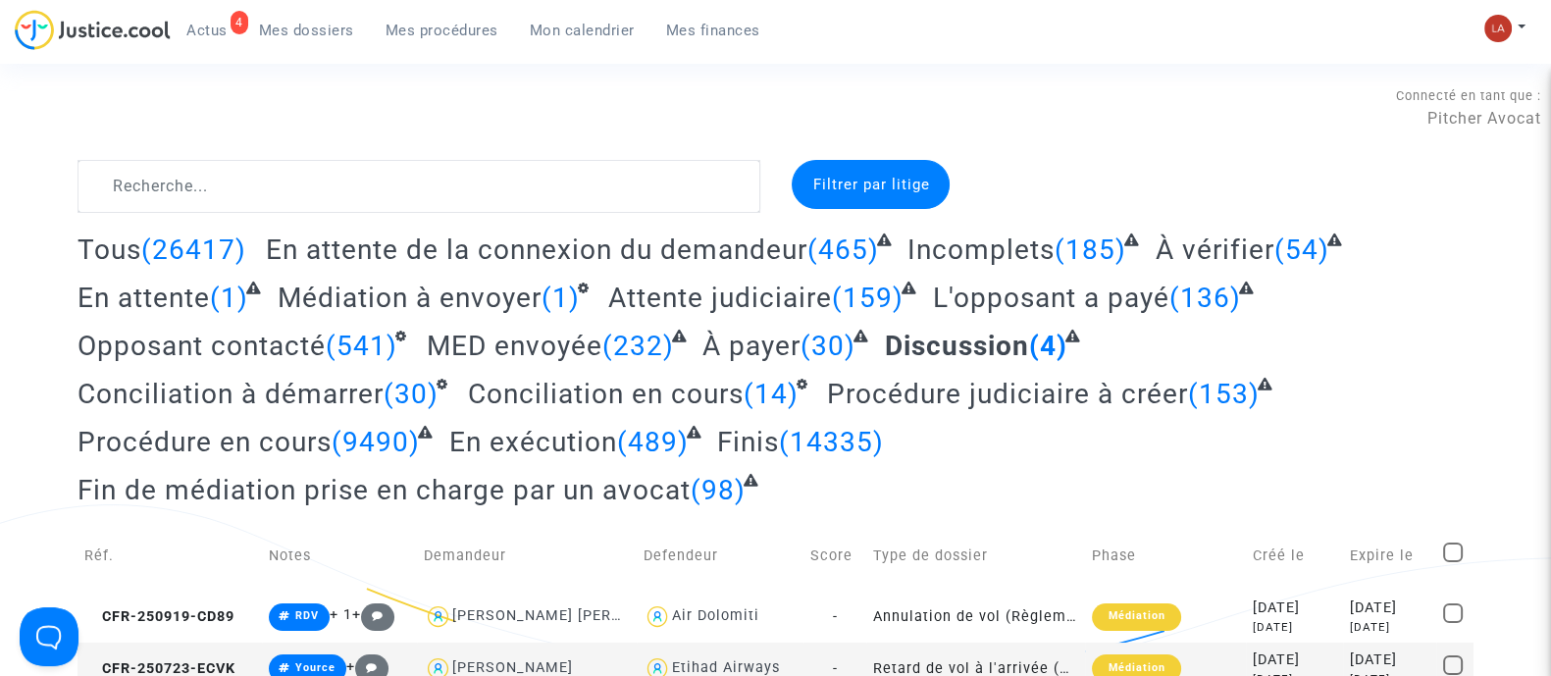
click at [565, 495] on span "Fin de médiation prise en charge par un avocat" at bounding box center [384, 490] width 613 height 32
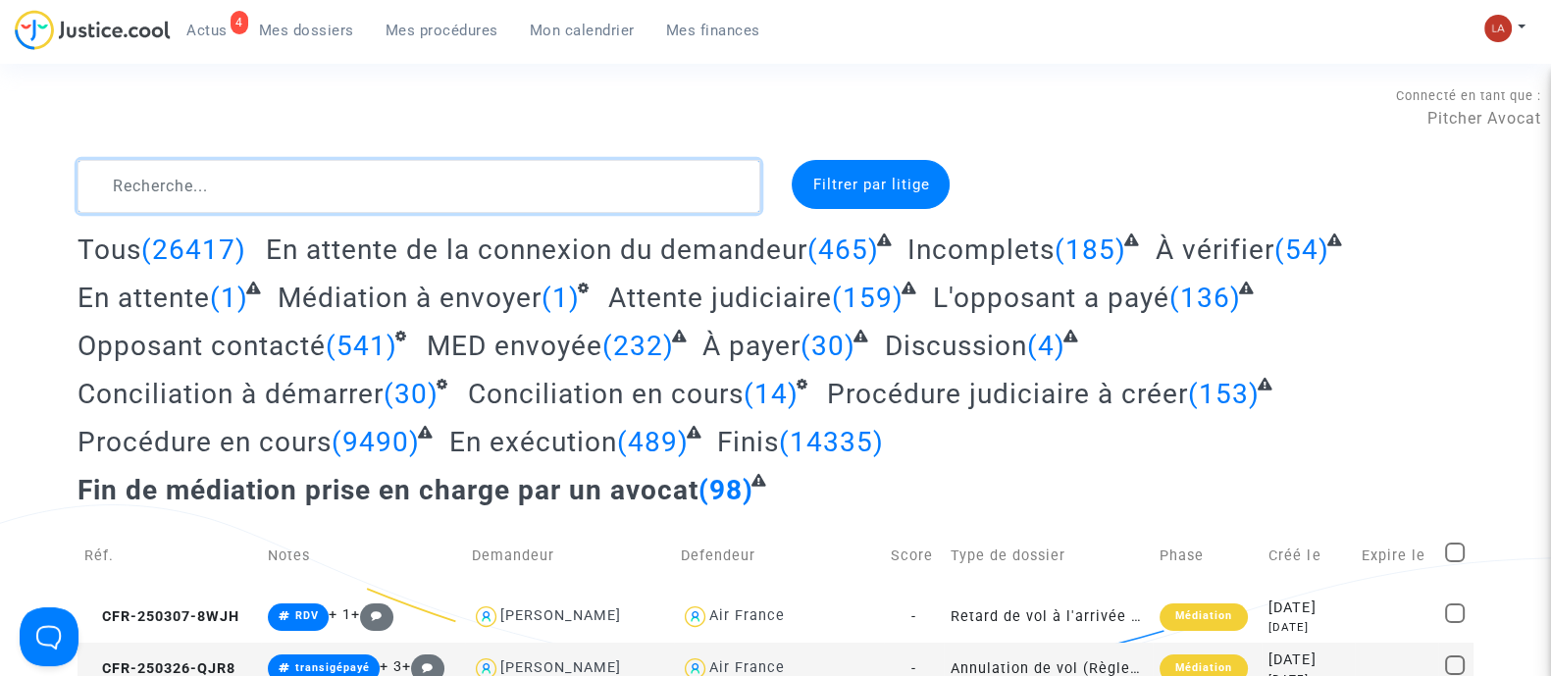
drag, startPoint x: 331, startPoint y: 179, endPoint x: 347, endPoint y: 178, distance: 16.7
click at [331, 179] on textarea at bounding box center [419, 186] width 683 height 53
paste textarea "8WJH"
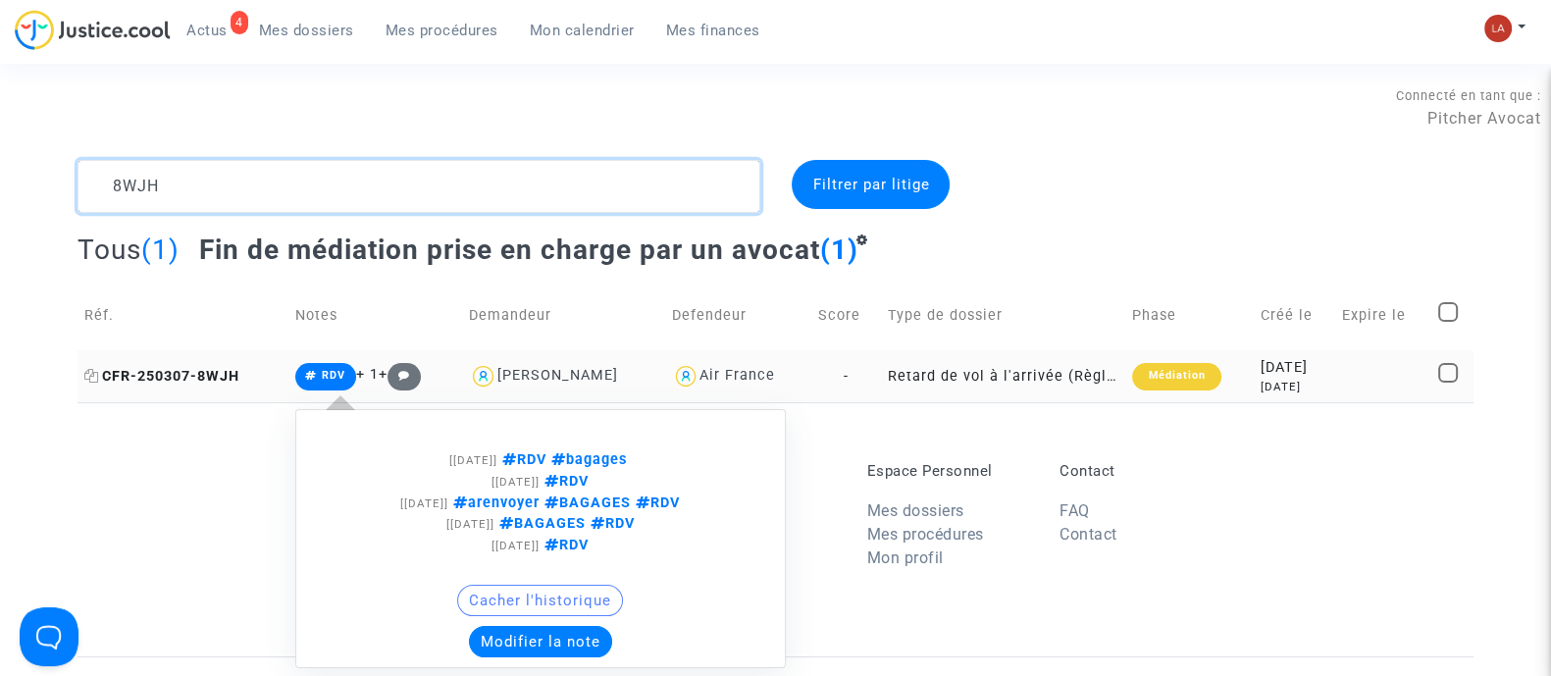
type textarea "8WJH"
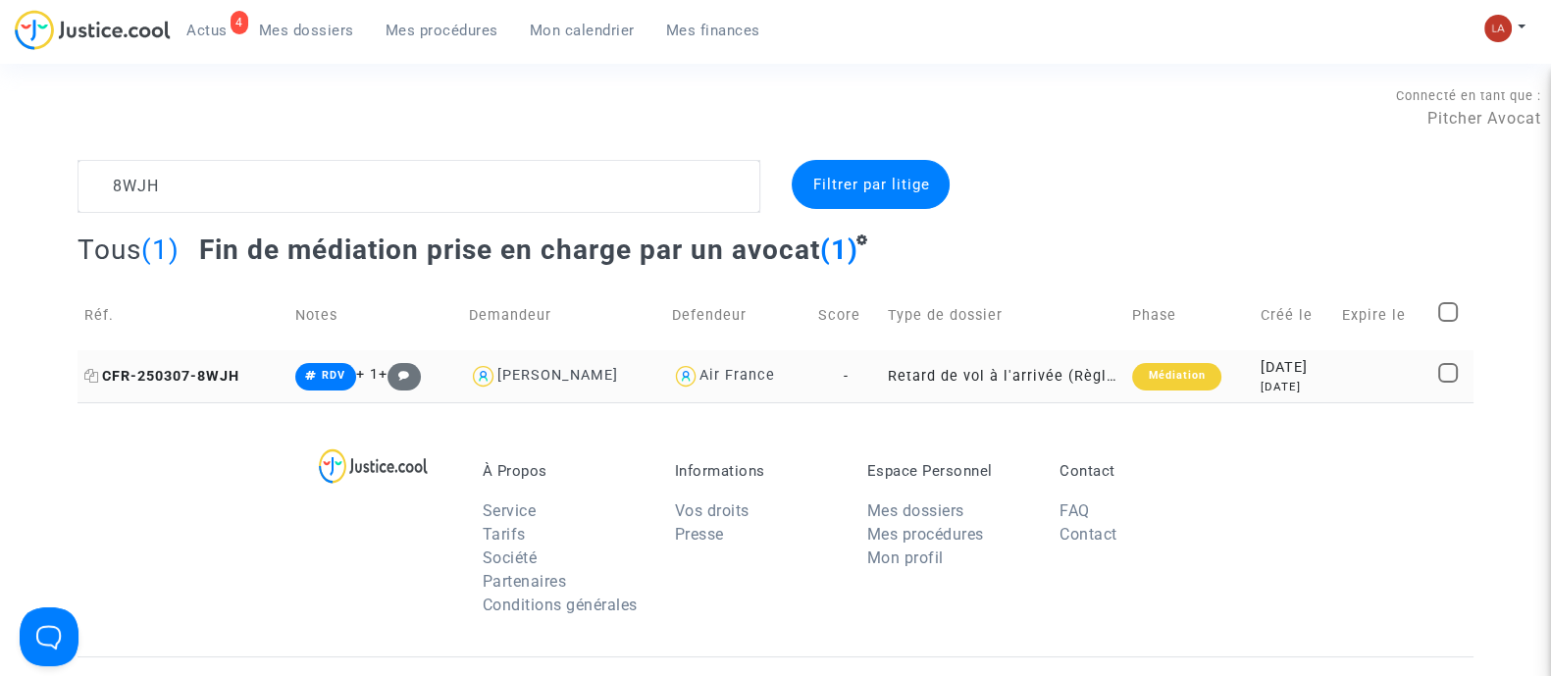
click at [124, 379] on span "CFR-250307-8WJH" at bounding box center [161, 376] width 155 height 17
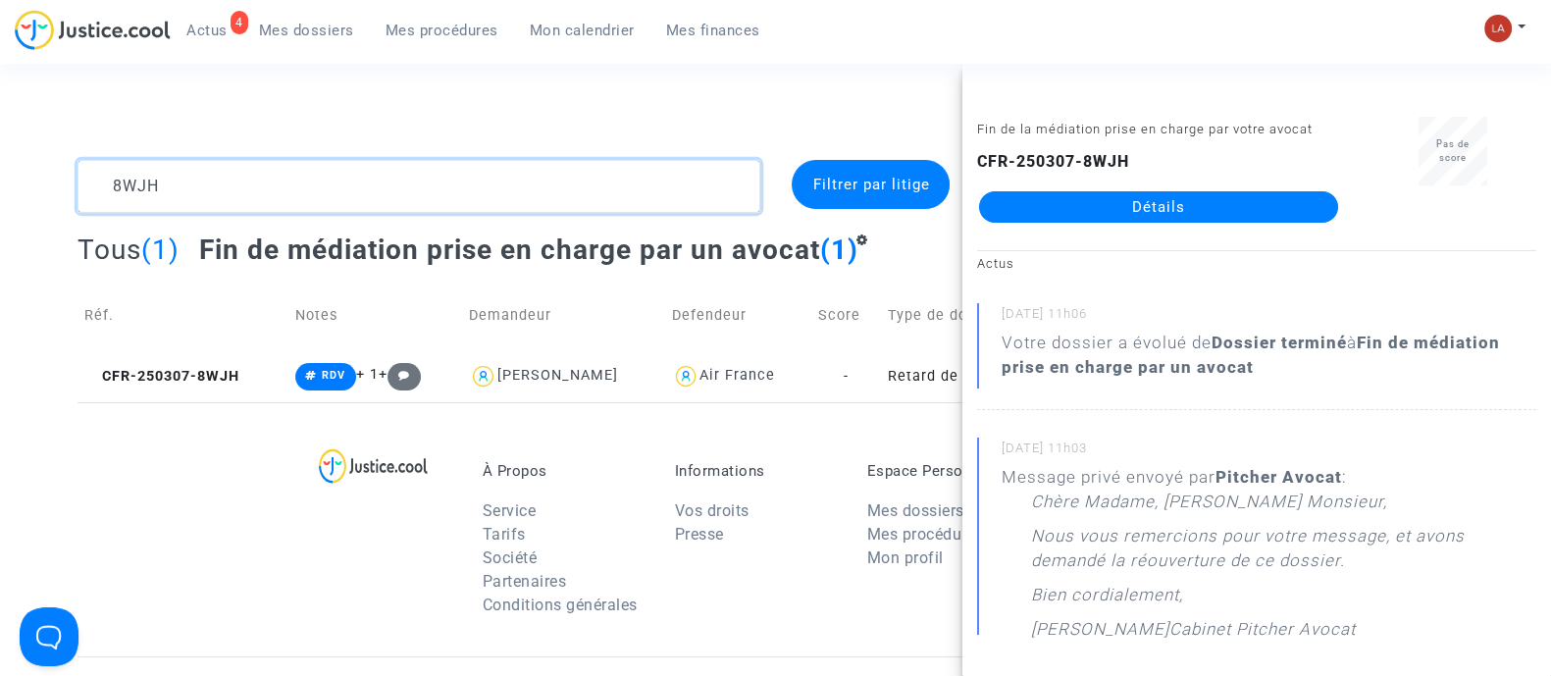
click at [481, 179] on textarea at bounding box center [419, 186] width 683 height 53
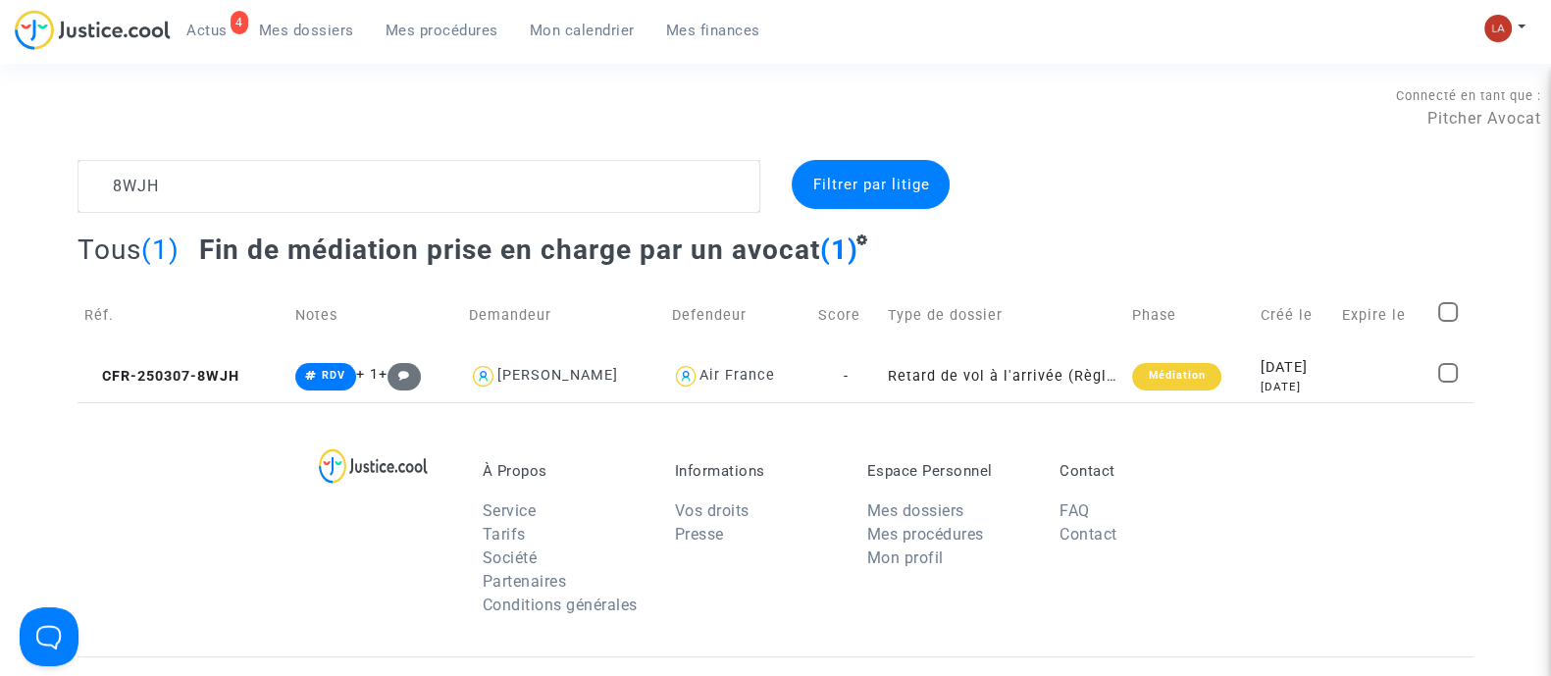
click at [1451, 309] on span at bounding box center [1448, 312] width 20 height 20
click at [1448, 322] on input "checkbox" at bounding box center [1447, 322] width 1 height 1
checkbox input "true"
click at [1393, 183] on span "Sélection" at bounding box center [1380, 185] width 71 height 18
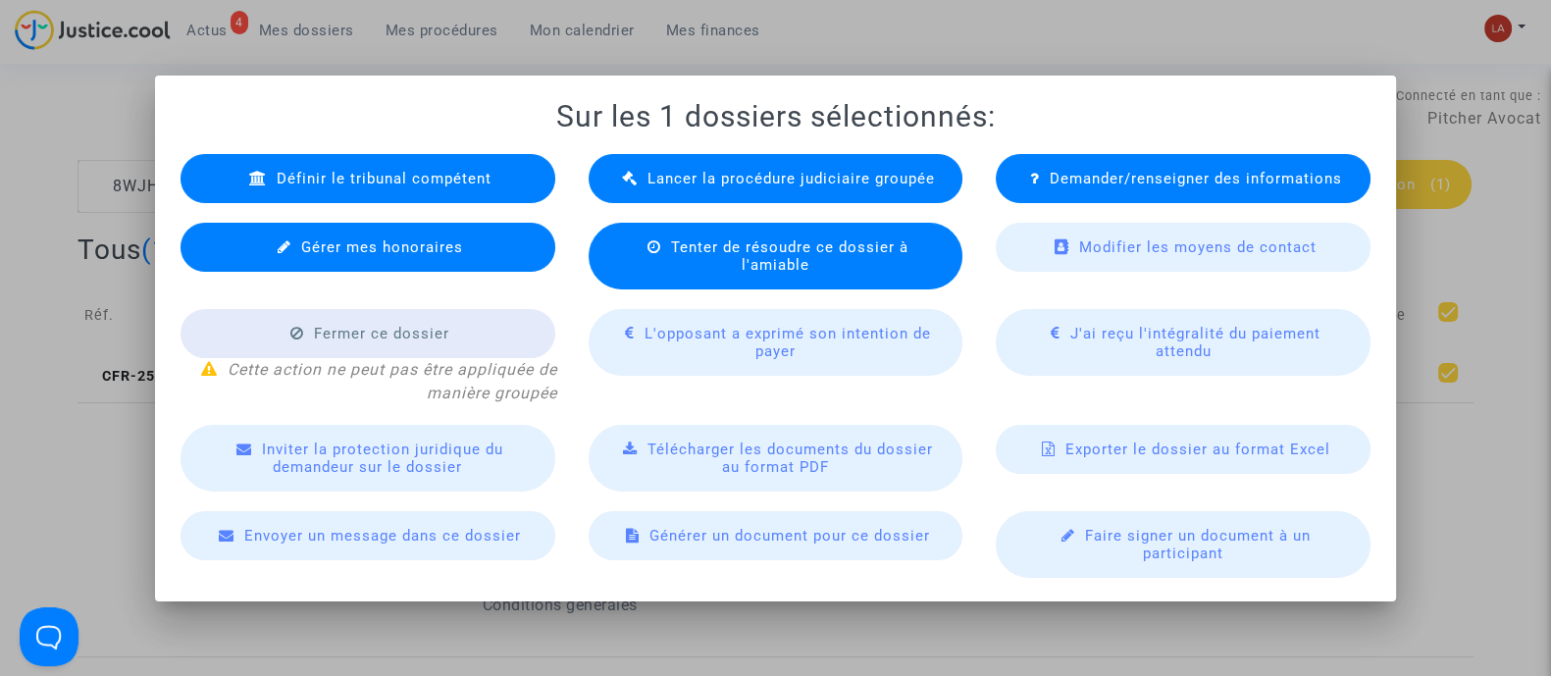
click at [785, 187] on span "Lancer la procédure judiciaire groupée" at bounding box center [790, 179] width 287 height 18
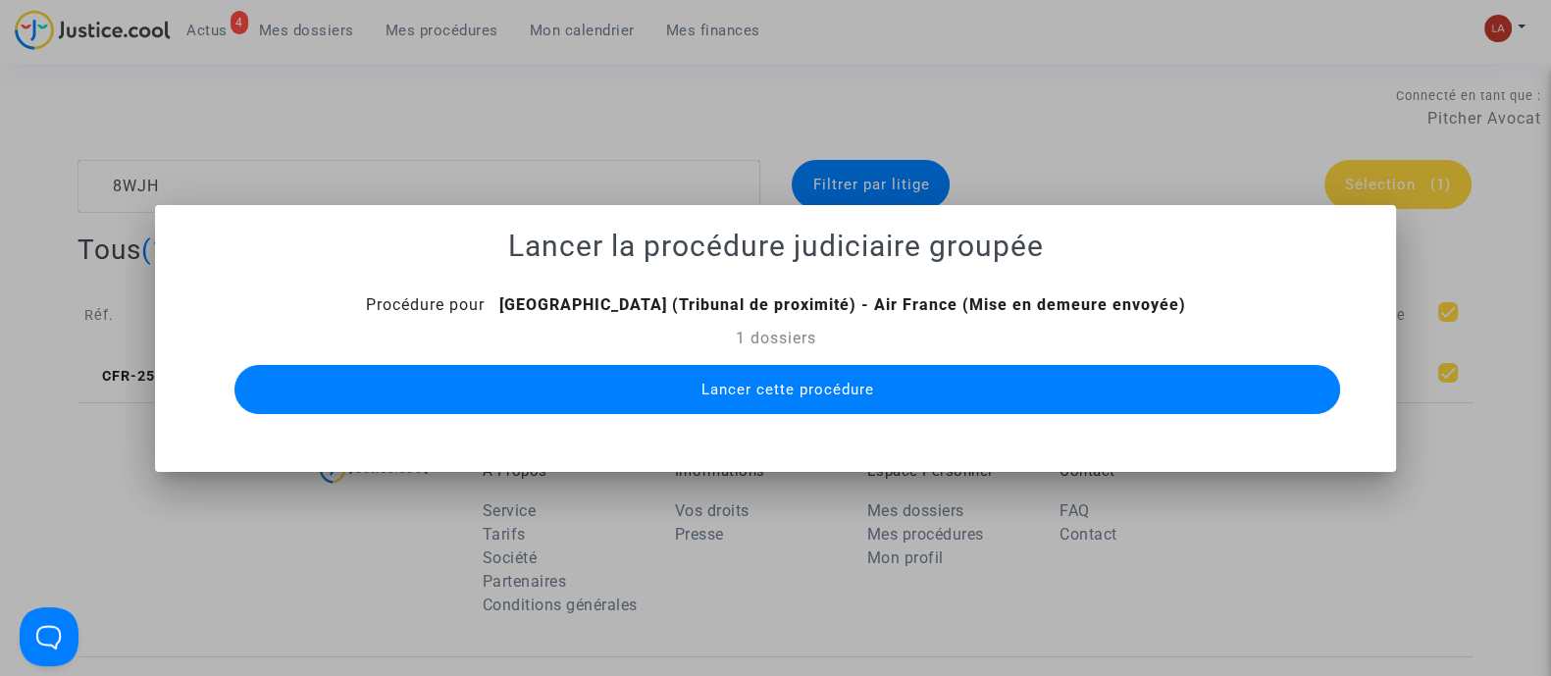
click at [781, 382] on span "Lancer cette procédure" at bounding box center [787, 390] width 173 height 18
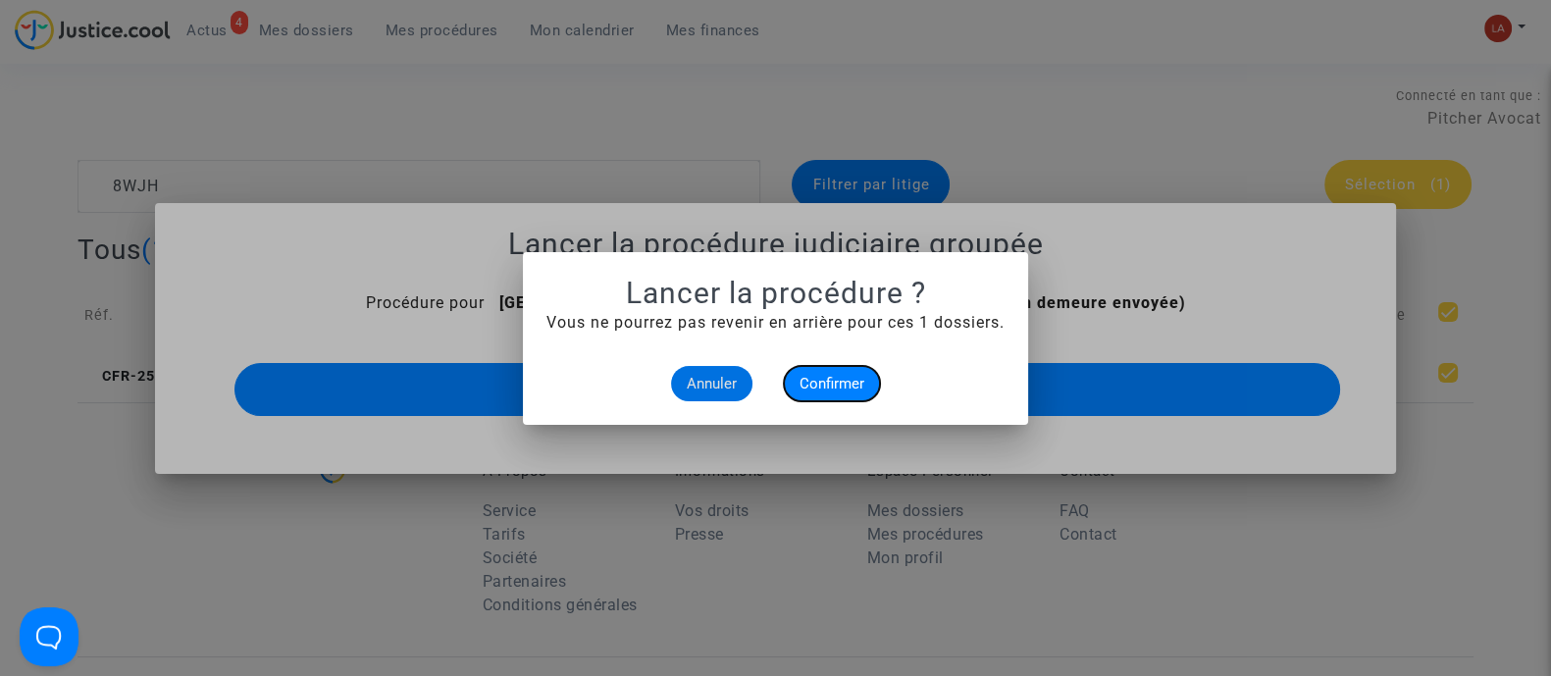
click at [856, 385] on span "Confirmer" at bounding box center [832, 384] width 65 height 18
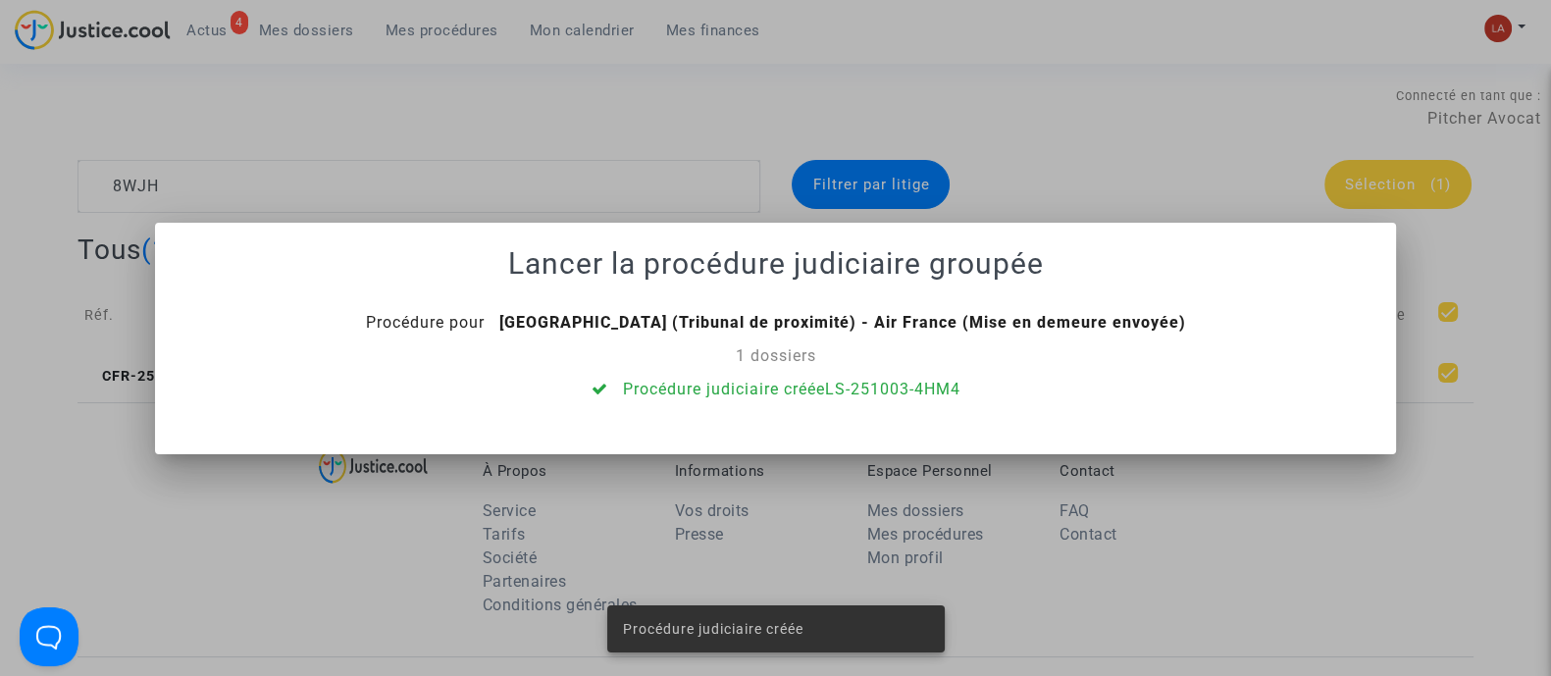
click at [705, 145] on div at bounding box center [775, 338] width 1551 height 676
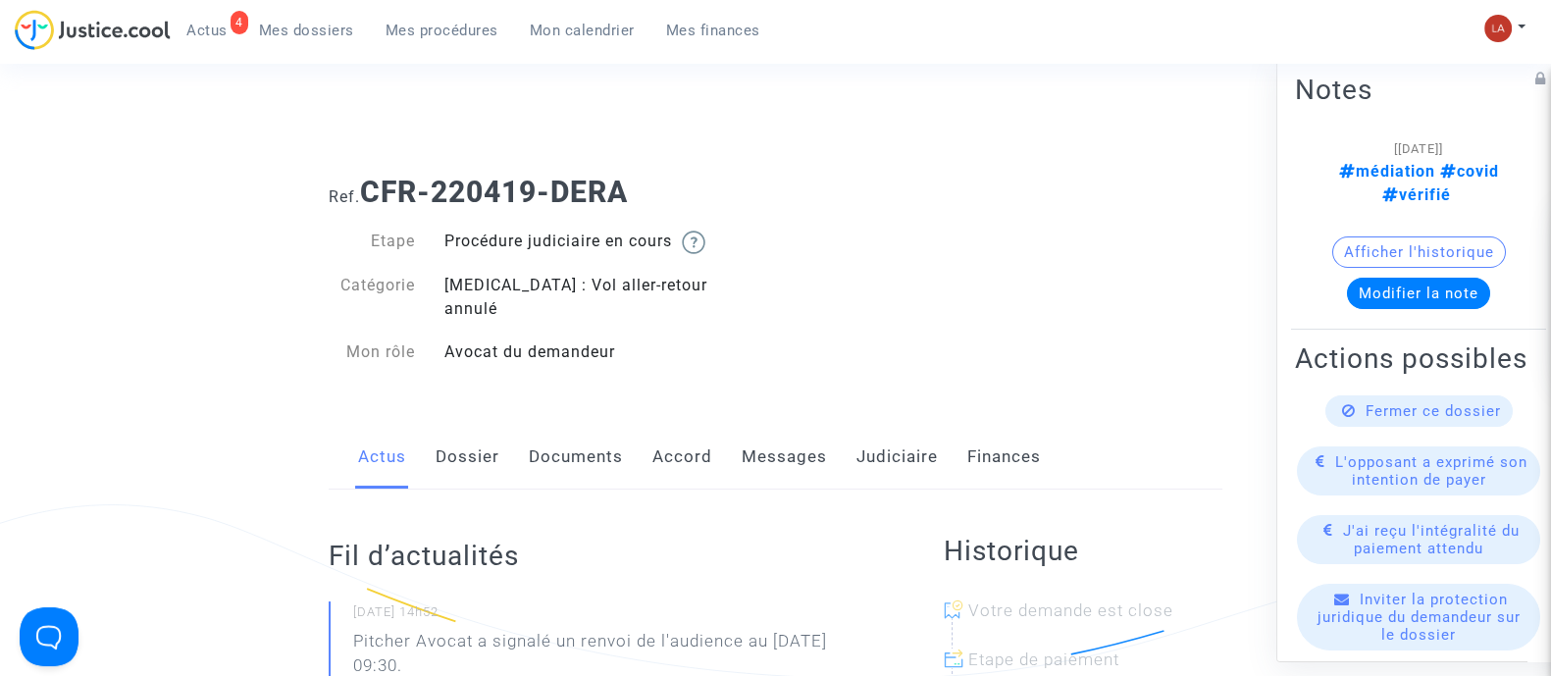
drag, startPoint x: 904, startPoint y: 431, endPoint x: 862, endPoint y: 434, distance: 41.3
click at [904, 431] on link "Judiciaire" at bounding box center [897, 457] width 81 height 65
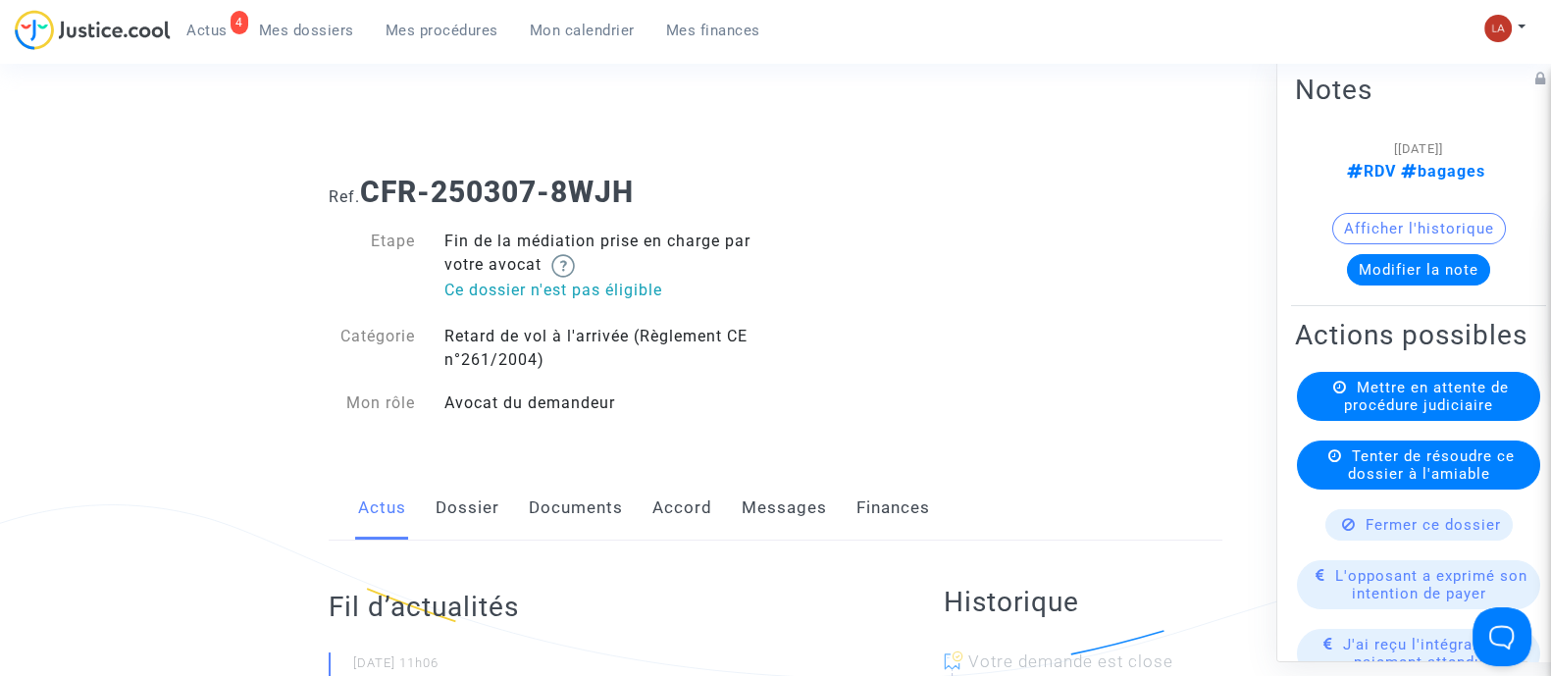
click at [795, 524] on link "Messages" at bounding box center [784, 508] width 85 height 65
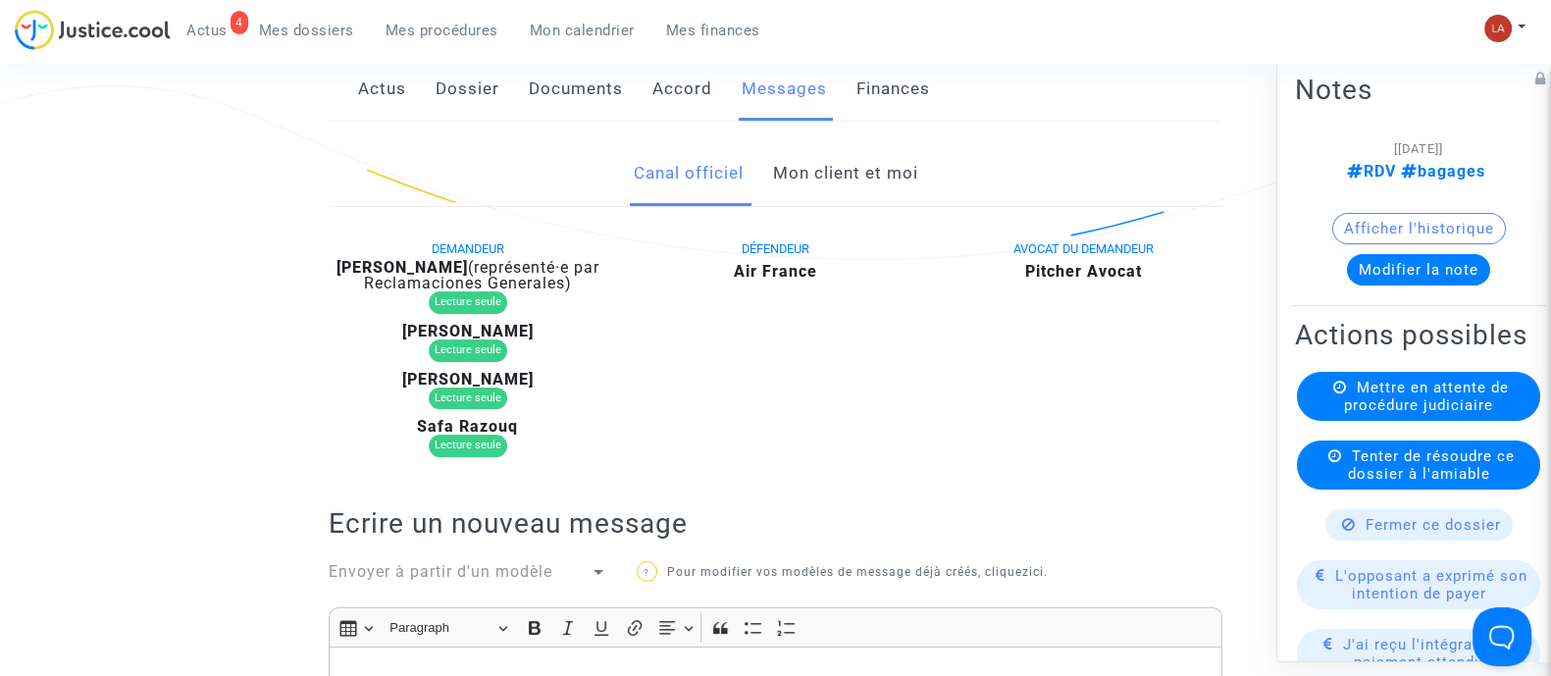
scroll to position [244, 0]
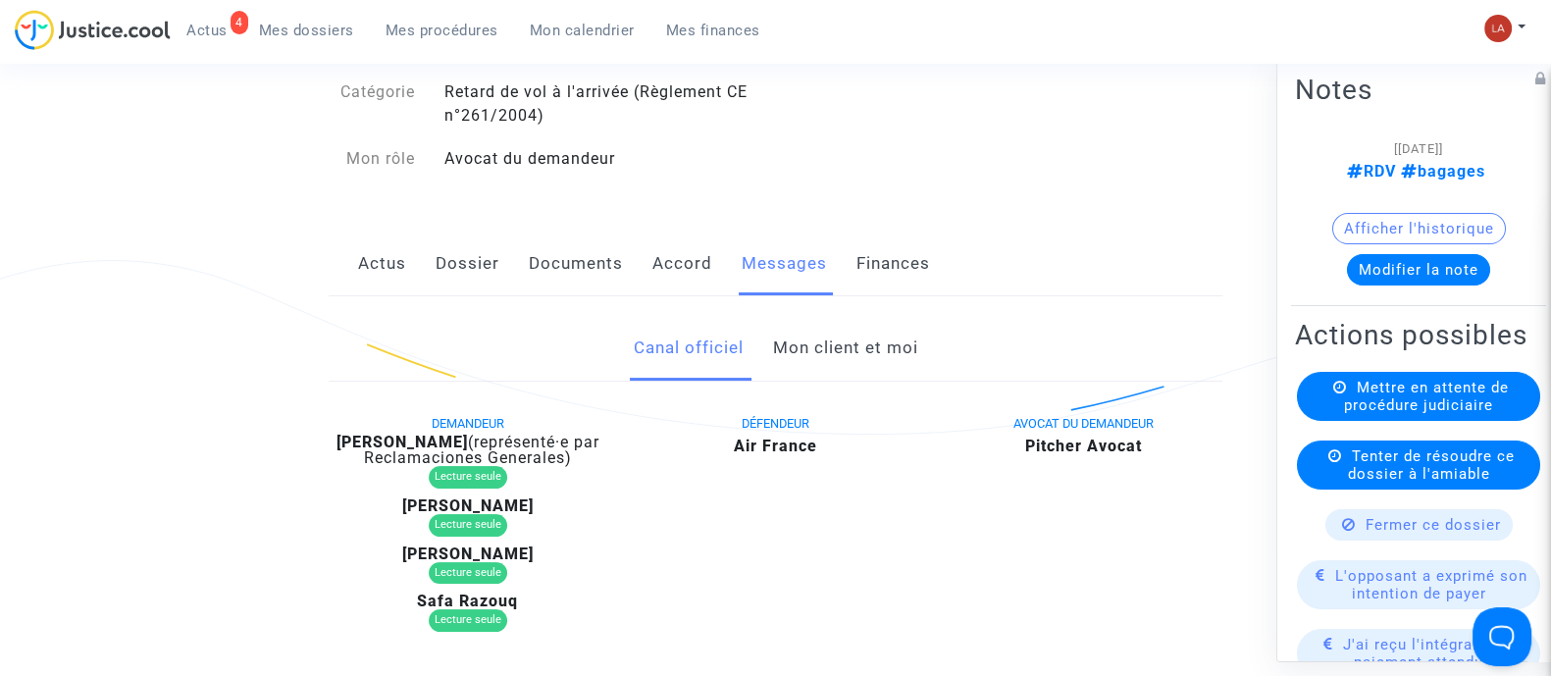
click at [444, 442] on b "[PERSON_NAME]" at bounding box center [402, 442] width 131 height 19
copy div "[PERSON_NAME]"
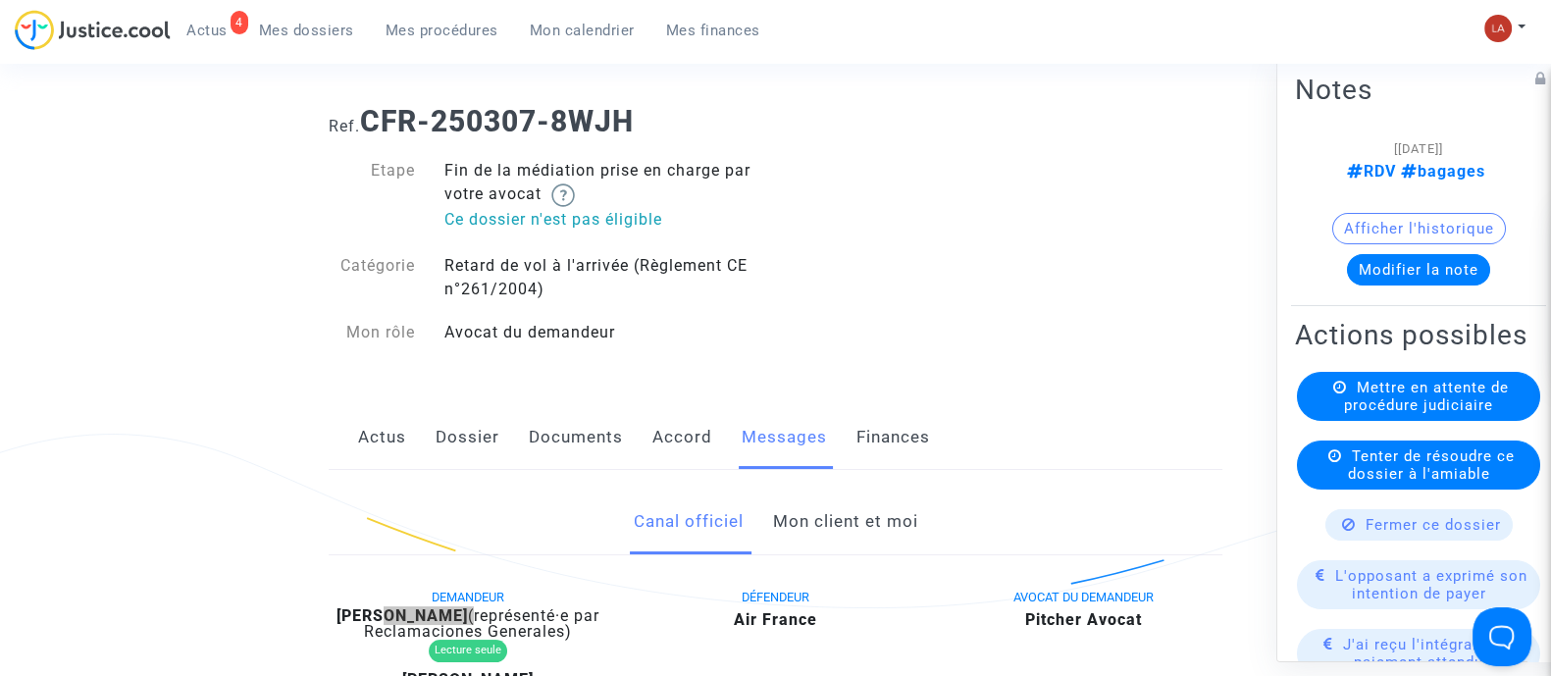
scroll to position [0, 0]
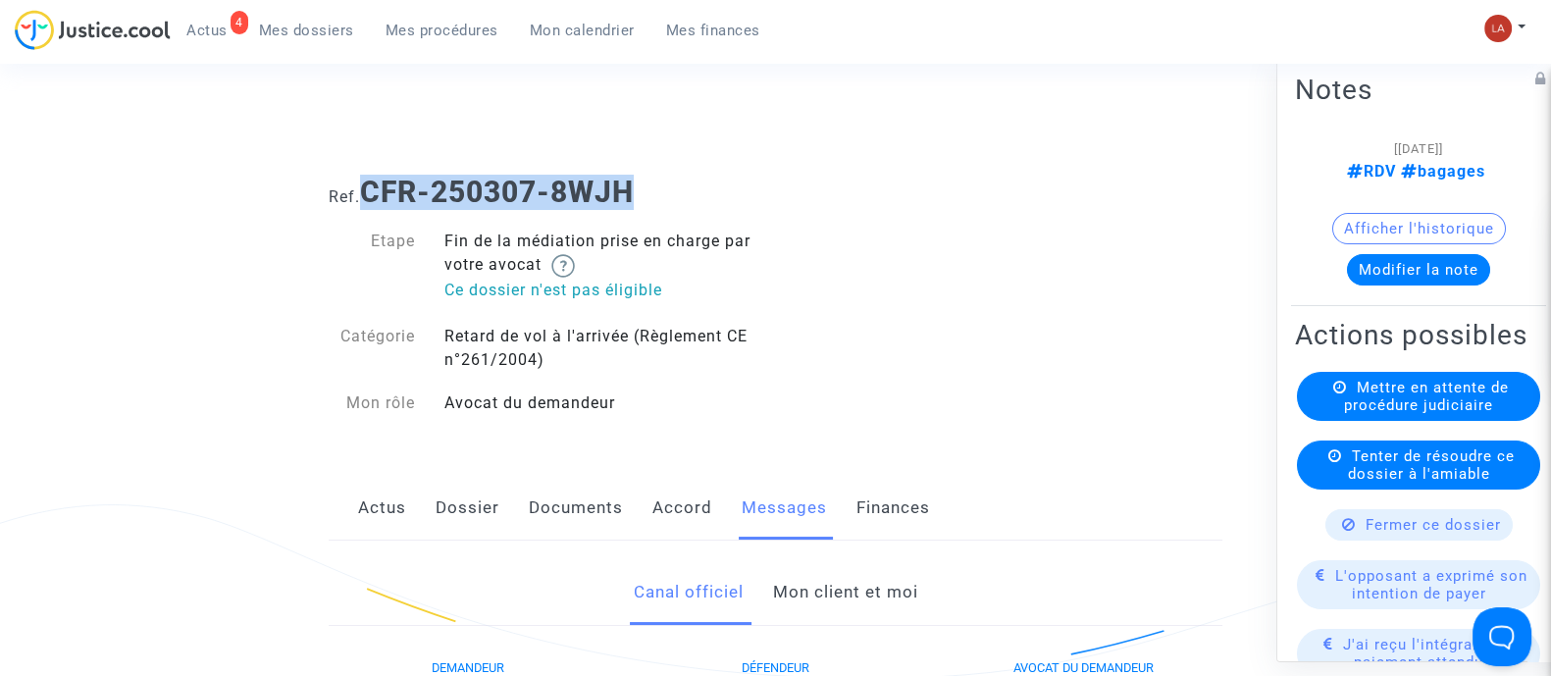
drag, startPoint x: 652, startPoint y: 180, endPoint x: 366, endPoint y: 195, distance: 286.9
click at [366, 195] on h1 "Ref. CFR-250307-8WJH" at bounding box center [776, 192] width 894 height 35
copy b "CFR-250307-8WJH"
click at [1409, 257] on button "Modifier la note" at bounding box center [1418, 268] width 143 height 31
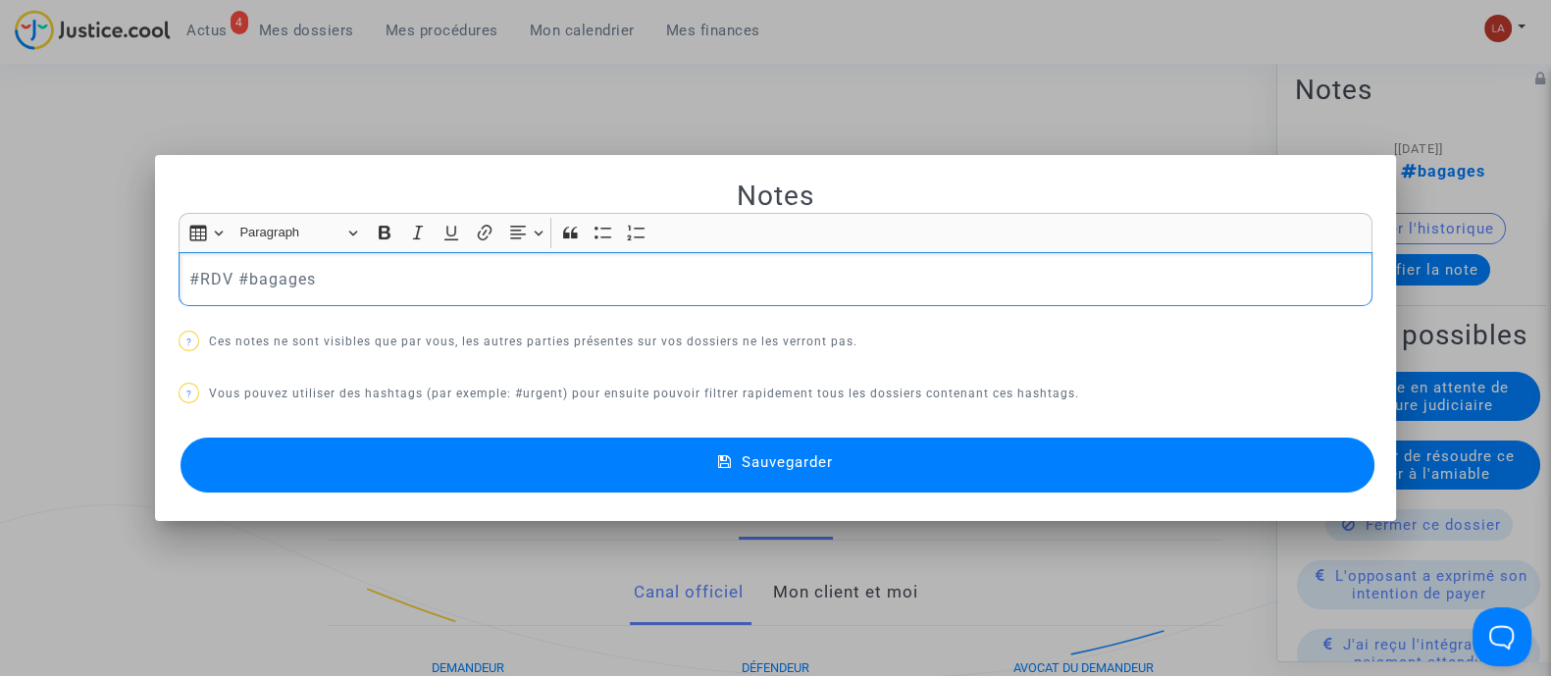
click at [239, 272] on p "#RDV #bagages" at bounding box center [776, 279] width 1174 height 25
drag, startPoint x: 239, startPoint y: 272, endPoint x: 271, endPoint y: 281, distance: 32.6
click at [240, 273] on p "#RDV #bagages" at bounding box center [776, 279] width 1174 height 25
click at [179, 275] on div "#RDV" at bounding box center [776, 279] width 1194 height 55
click at [324, 458] on button "Sauvegarder" at bounding box center [778, 465] width 1194 height 55
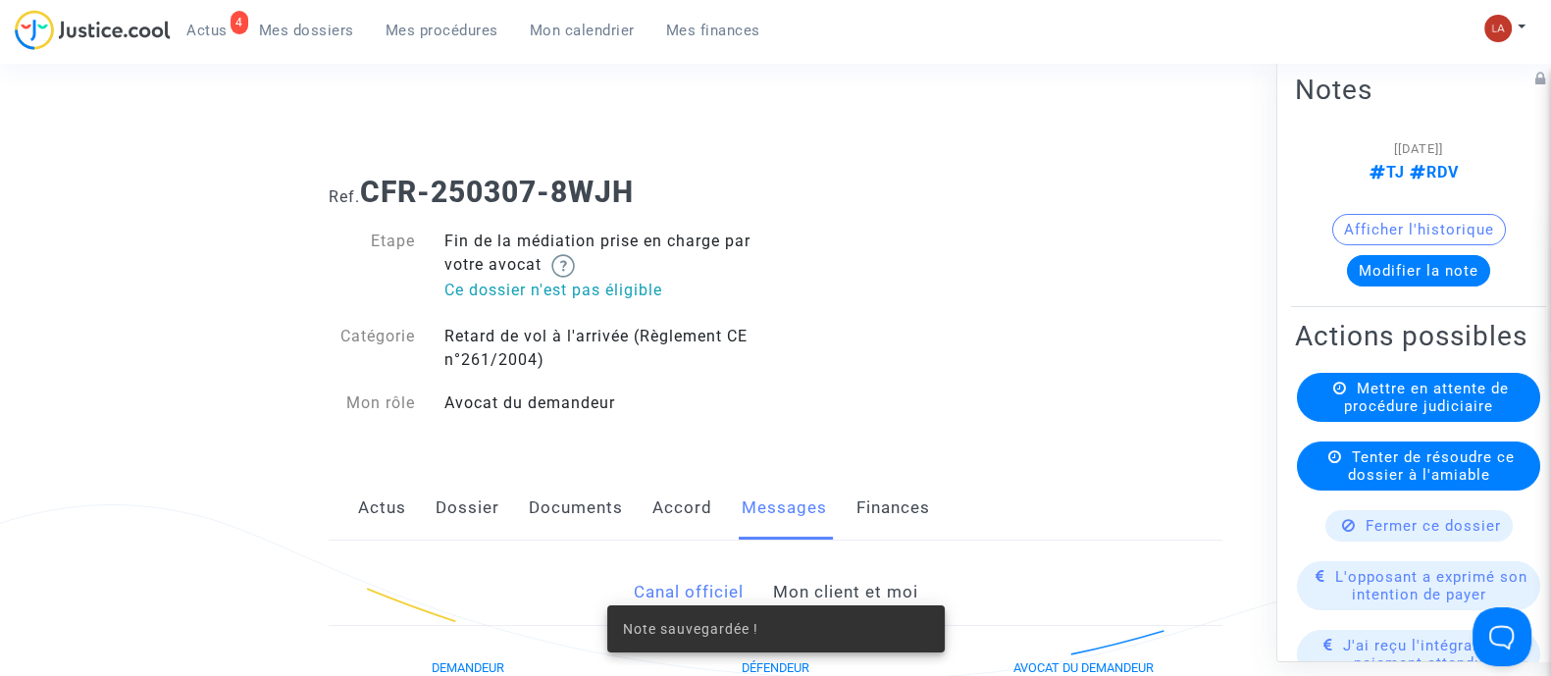
click at [1426, 414] on span "Mettre en attente de procédure judiciaire" at bounding box center [1426, 396] width 165 height 35
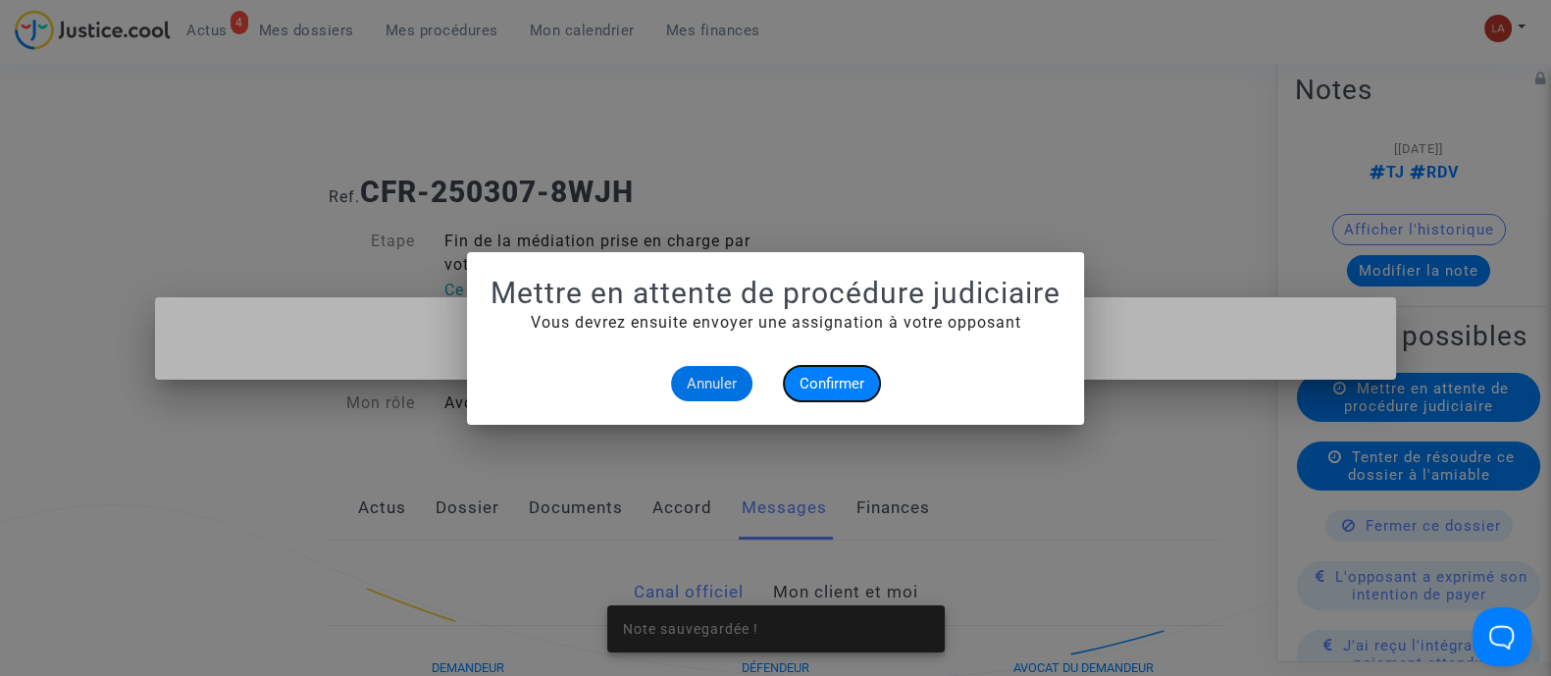
click at [862, 375] on span "Confirmer" at bounding box center [832, 384] width 65 height 18
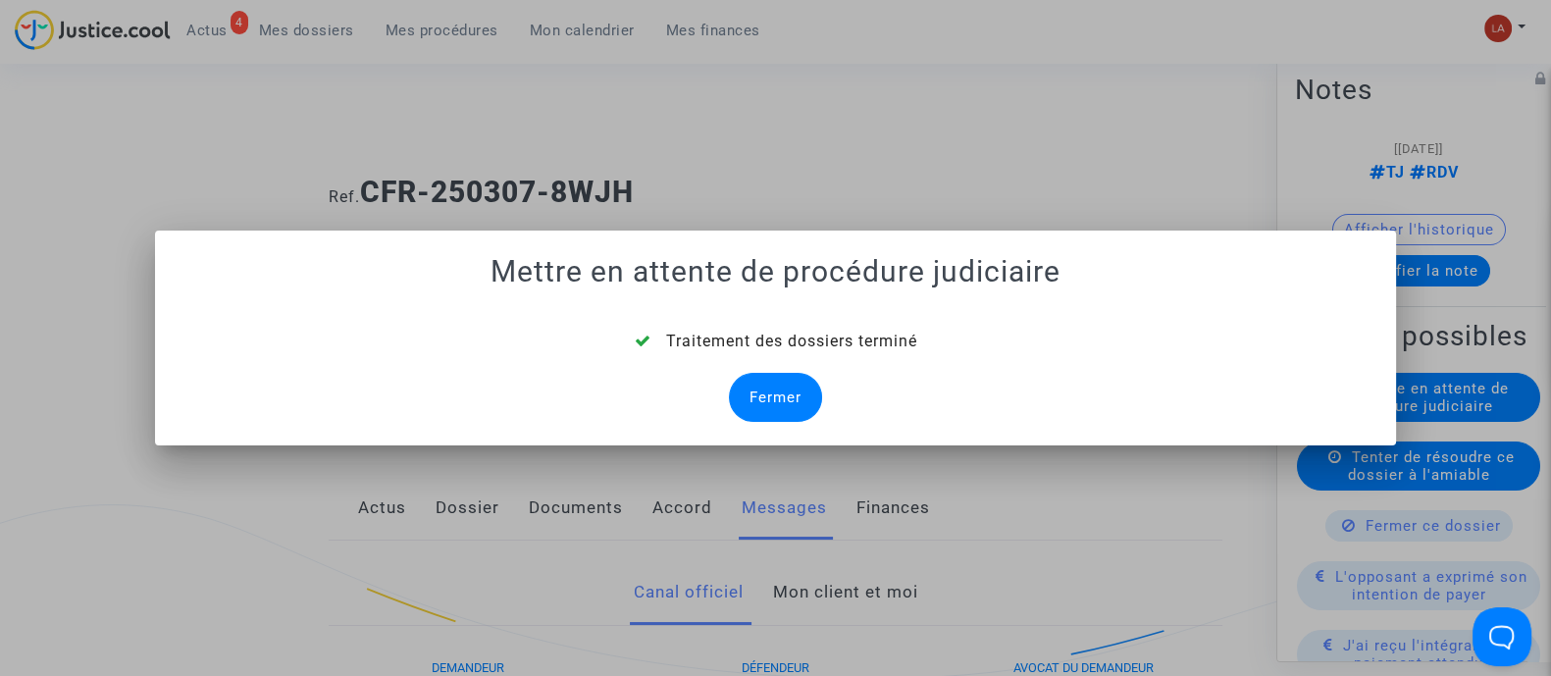
click at [782, 392] on div "Fermer" at bounding box center [775, 397] width 93 height 49
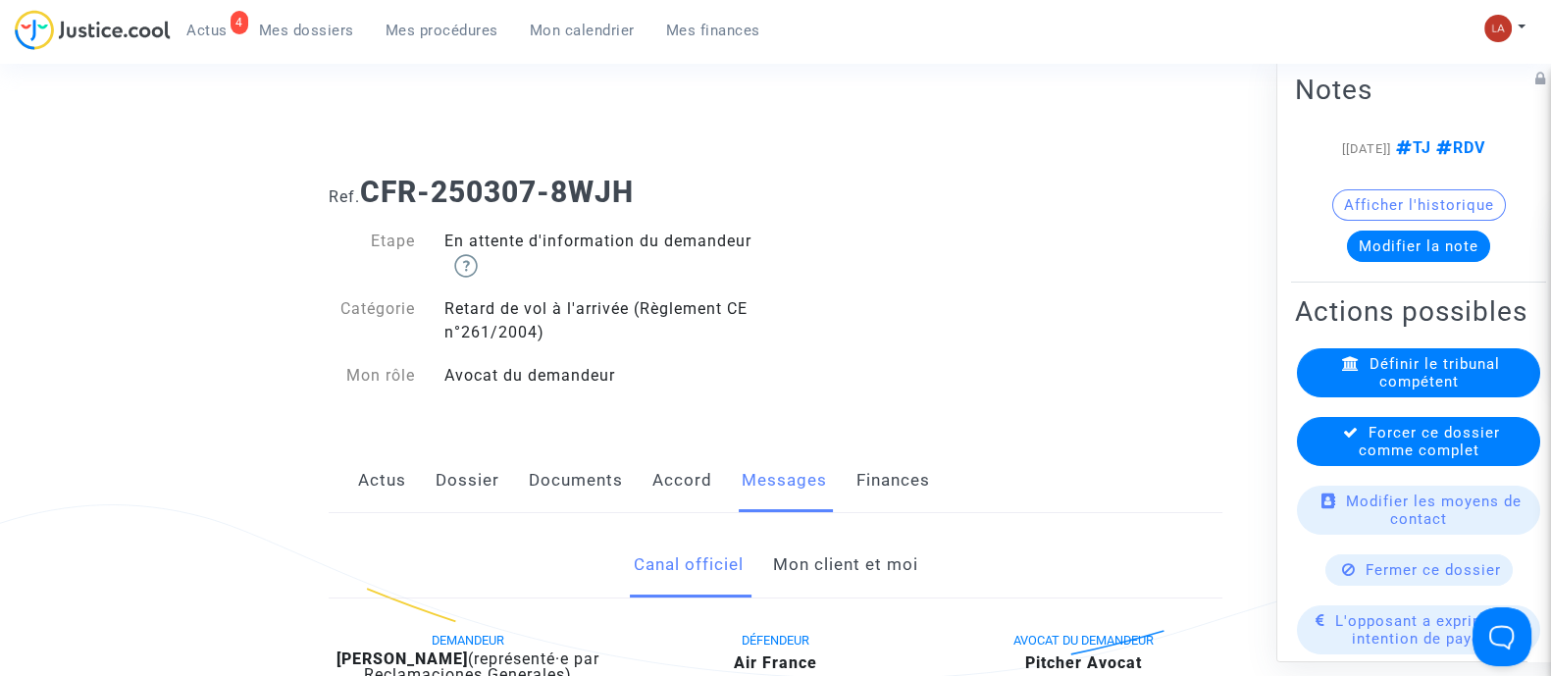
click at [1484, 458] on span "Forcer ce dossier comme complet" at bounding box center [1429, 440] width 141 height 35
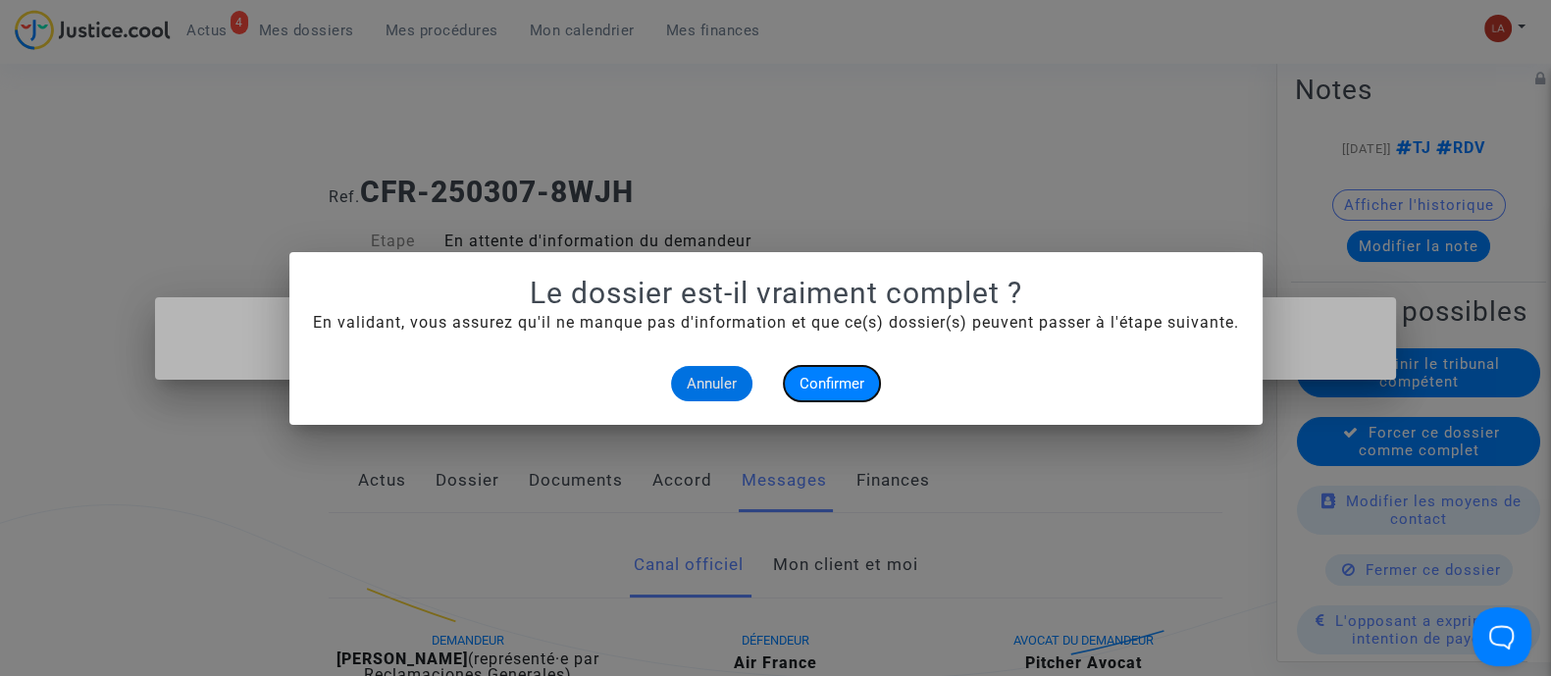
click at [800, 388] on span "Confirmer" at bounding box center [832, 384] width 65 height 18
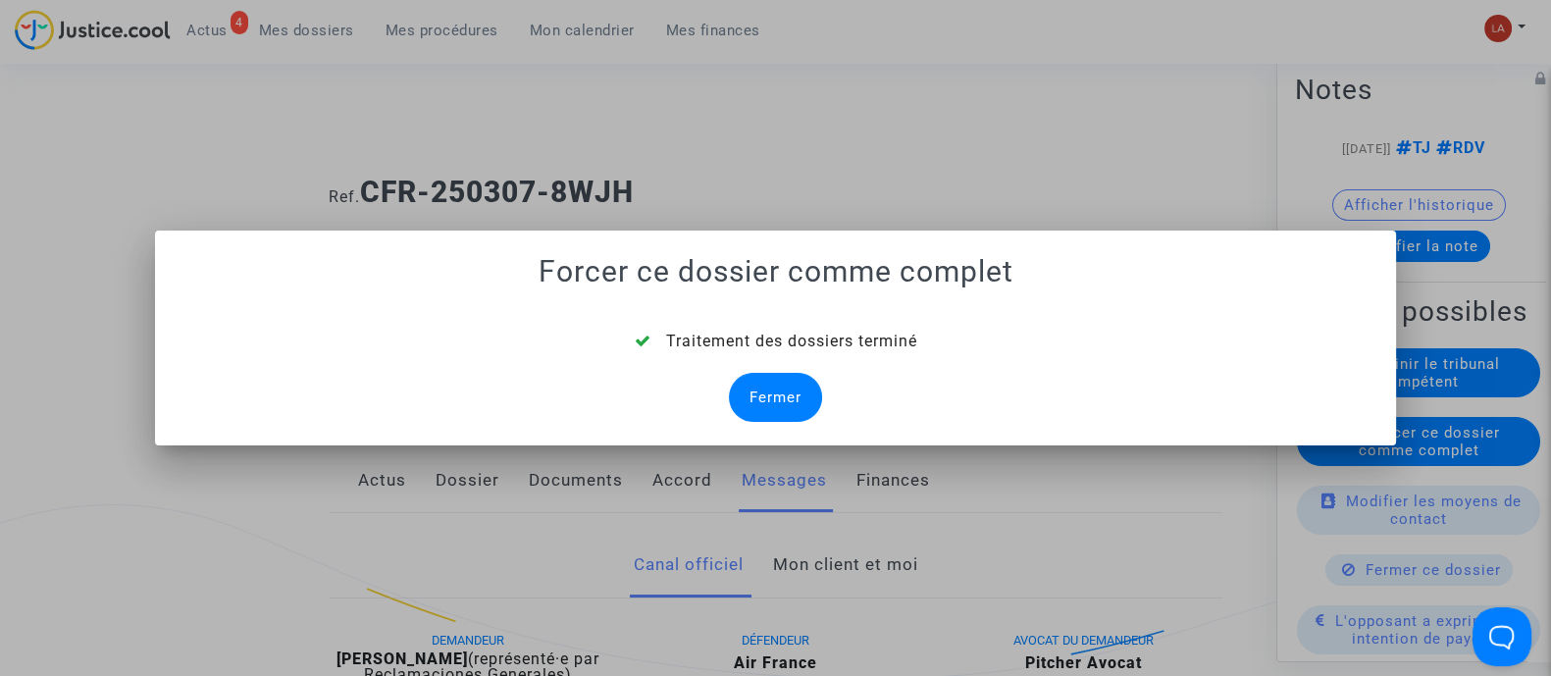
click at [805, 386] on div "Fermer" at bounding box center [775, 397] width 93 height 49
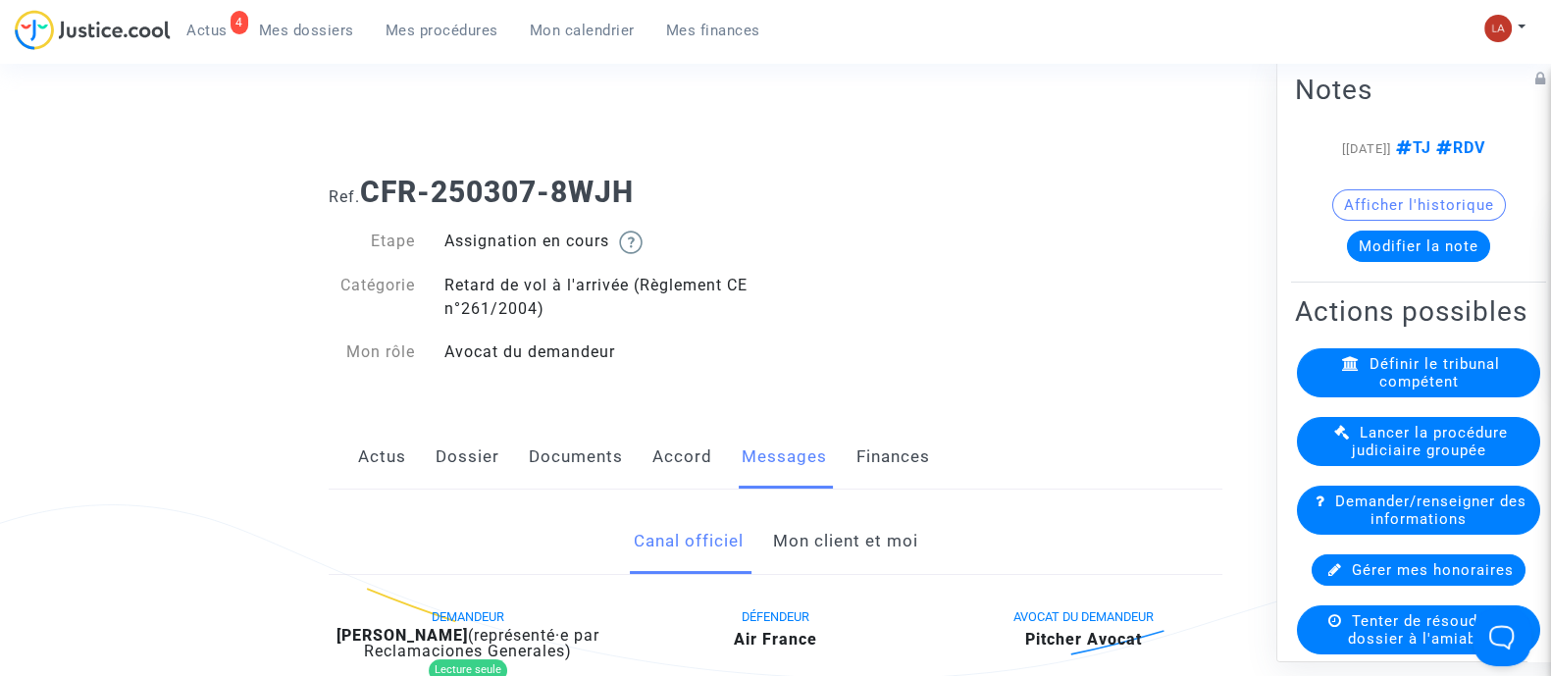
click at [589, 460] on link "Documents" at bounding box center [576, 457] width 94 height 65
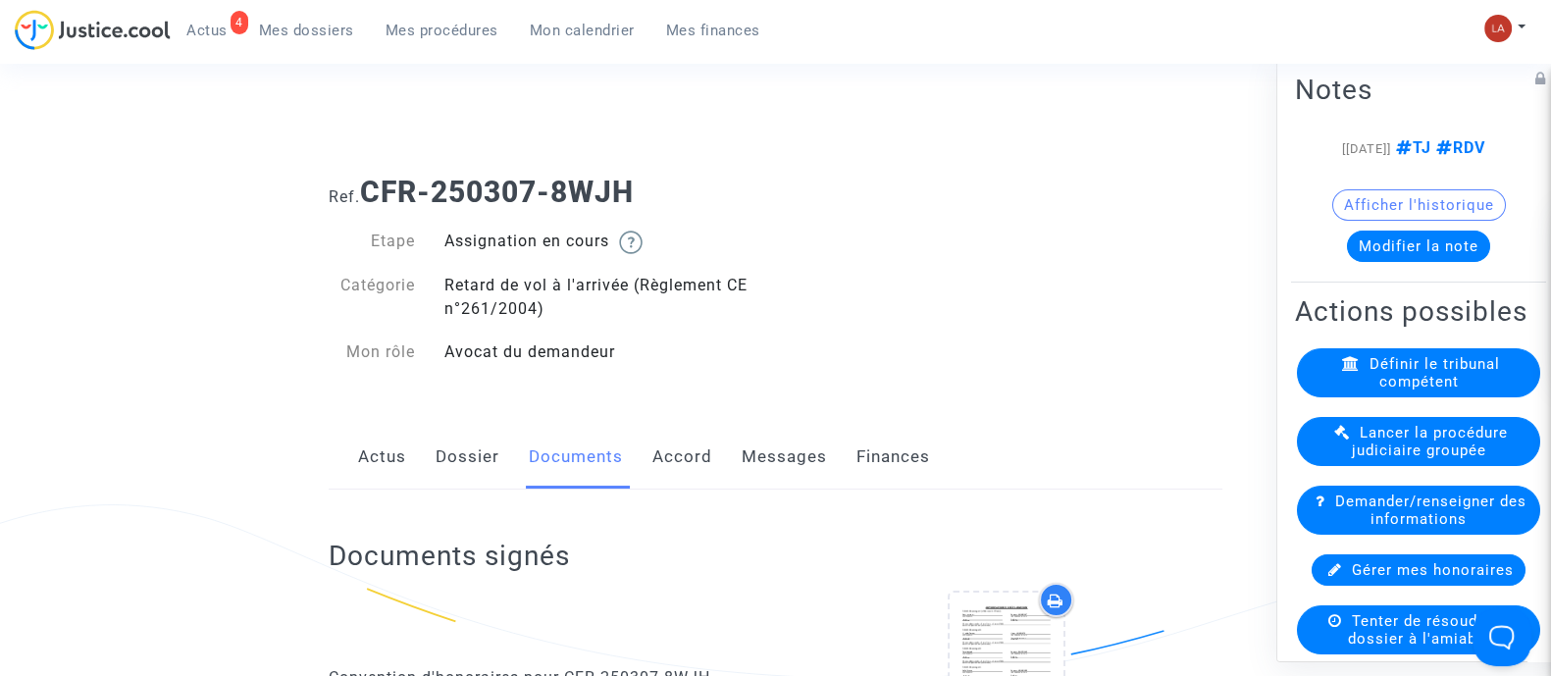
click at [476, 455] on link "Dossier" at bounding box center [468, 457] width 64 height 65
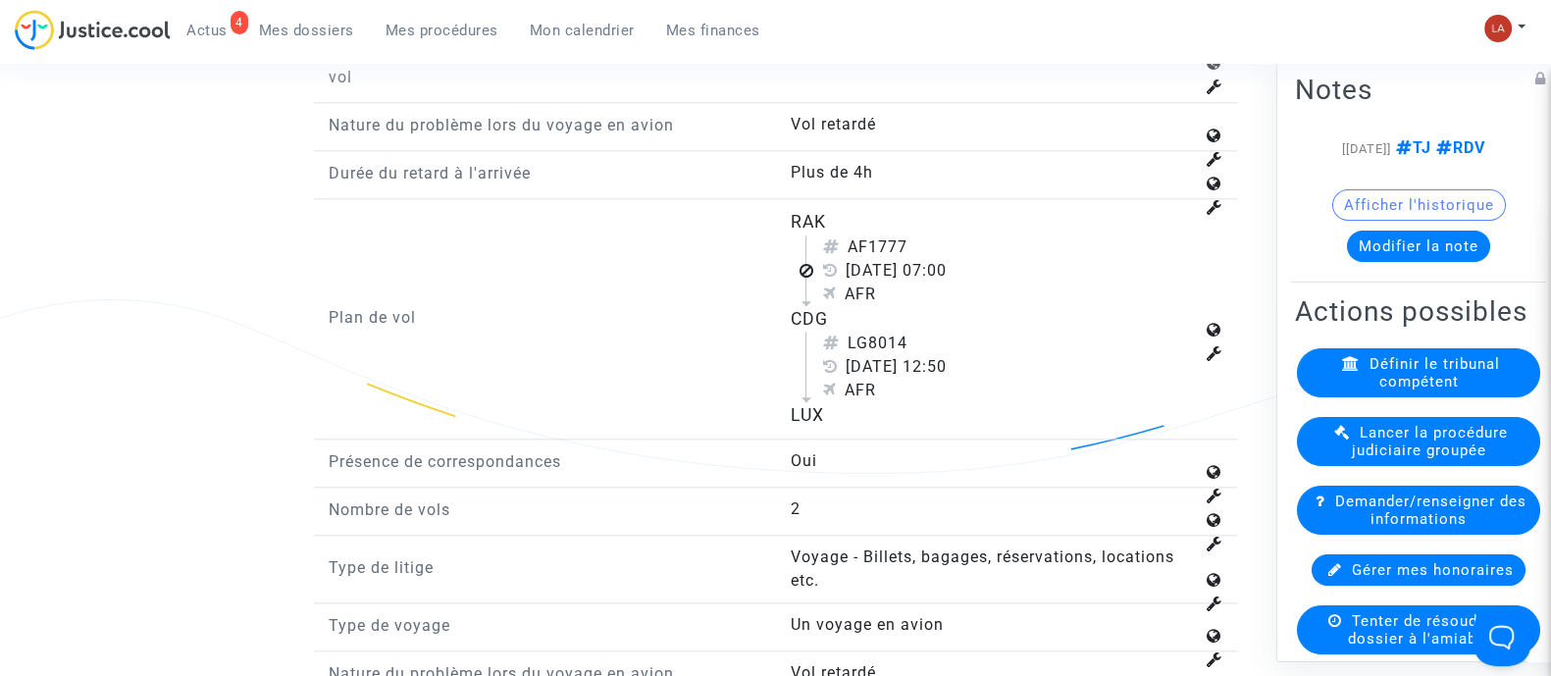
scroll to position [2821, 0]
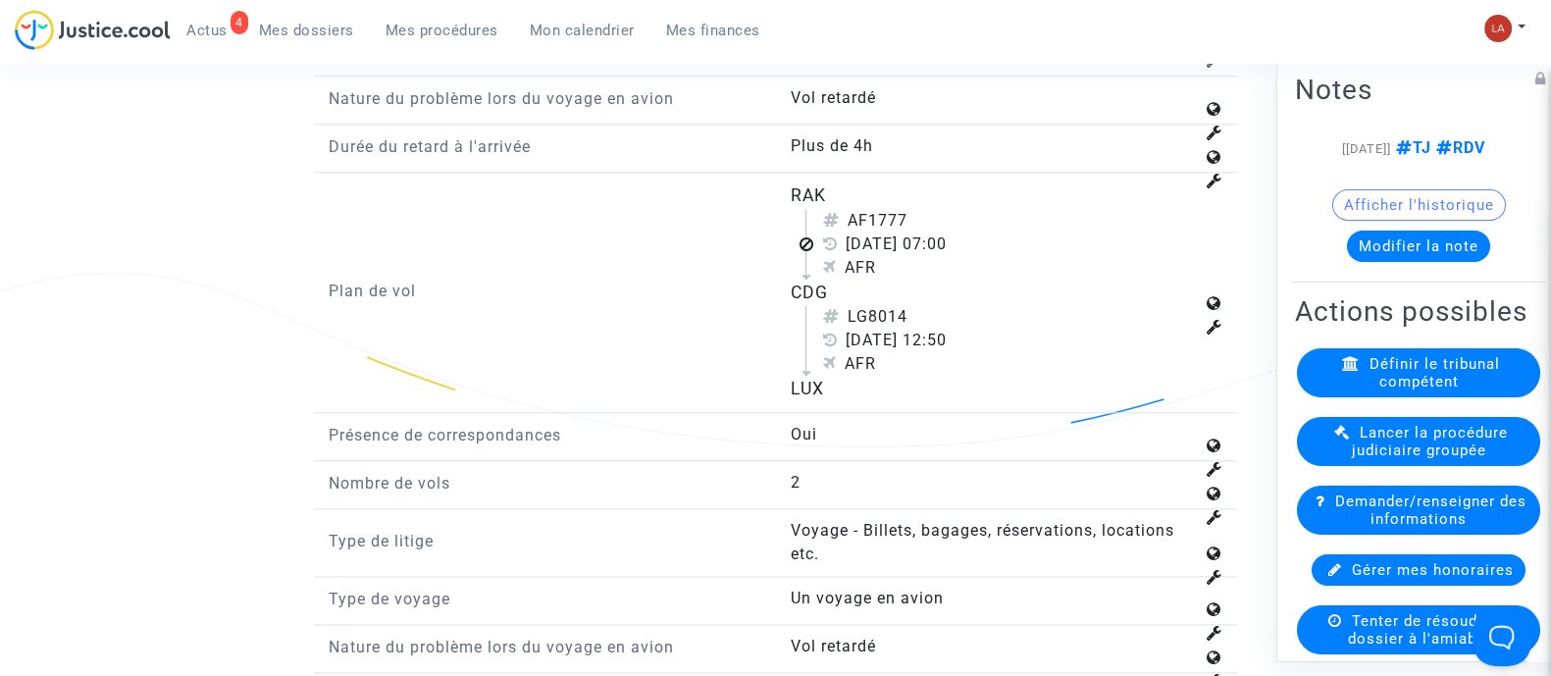
drag, startPoint x: 871, startPoint y: 229, endPoint x: 972, endPoint y: 234, distance: 101.2
click at [972, 233] on div "AF1777" at bounding box center [1007, 221] width 371 height 24
copy div "1777"
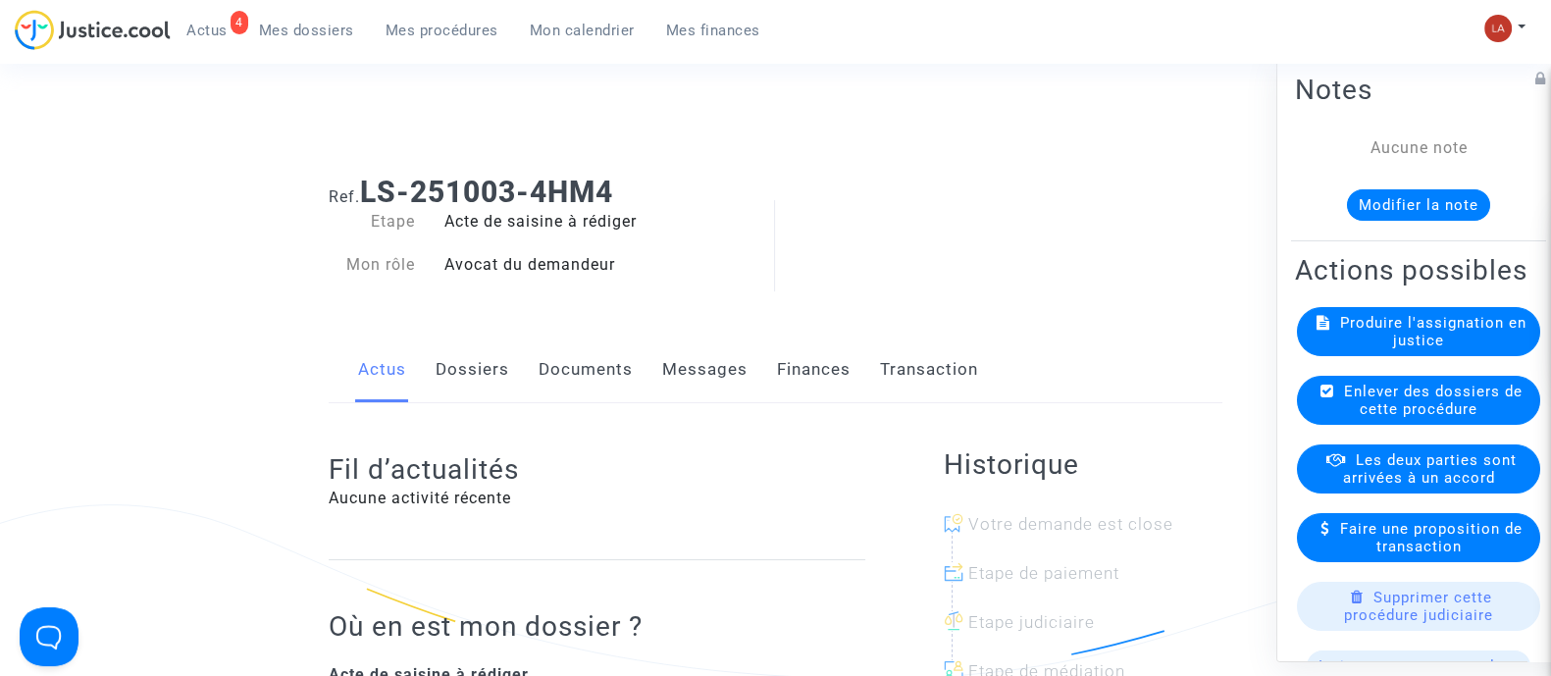
click at [1462, 199] on button "Modifier la note" at bounding box center [1418, 203] width 143 height 31
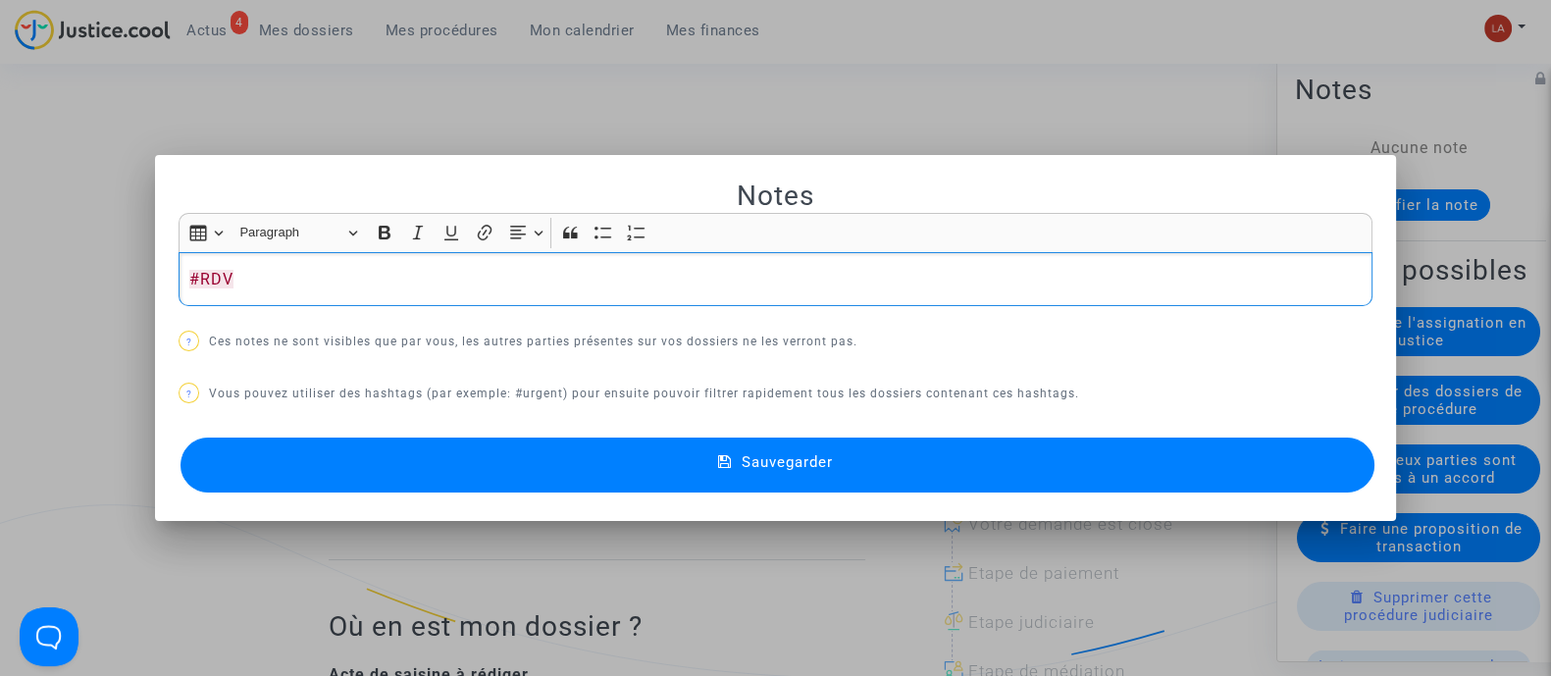
click at [1066, 463] on button "Sauvegarder" at bounding box center [778, 465] width 1194 height 55
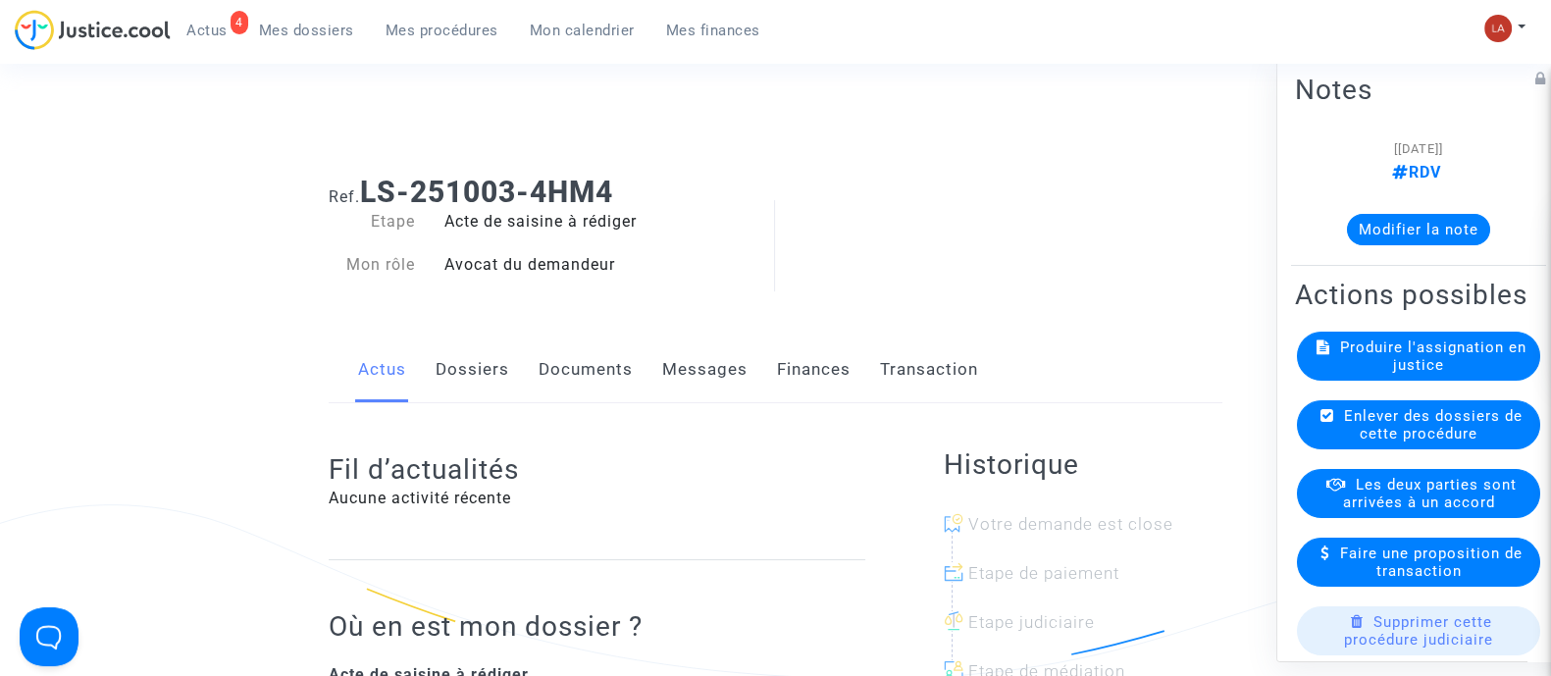
click at [1364, 380] on div "Produire l'assignation en justice" at bounding box center [1418, 355] width 243 height 49
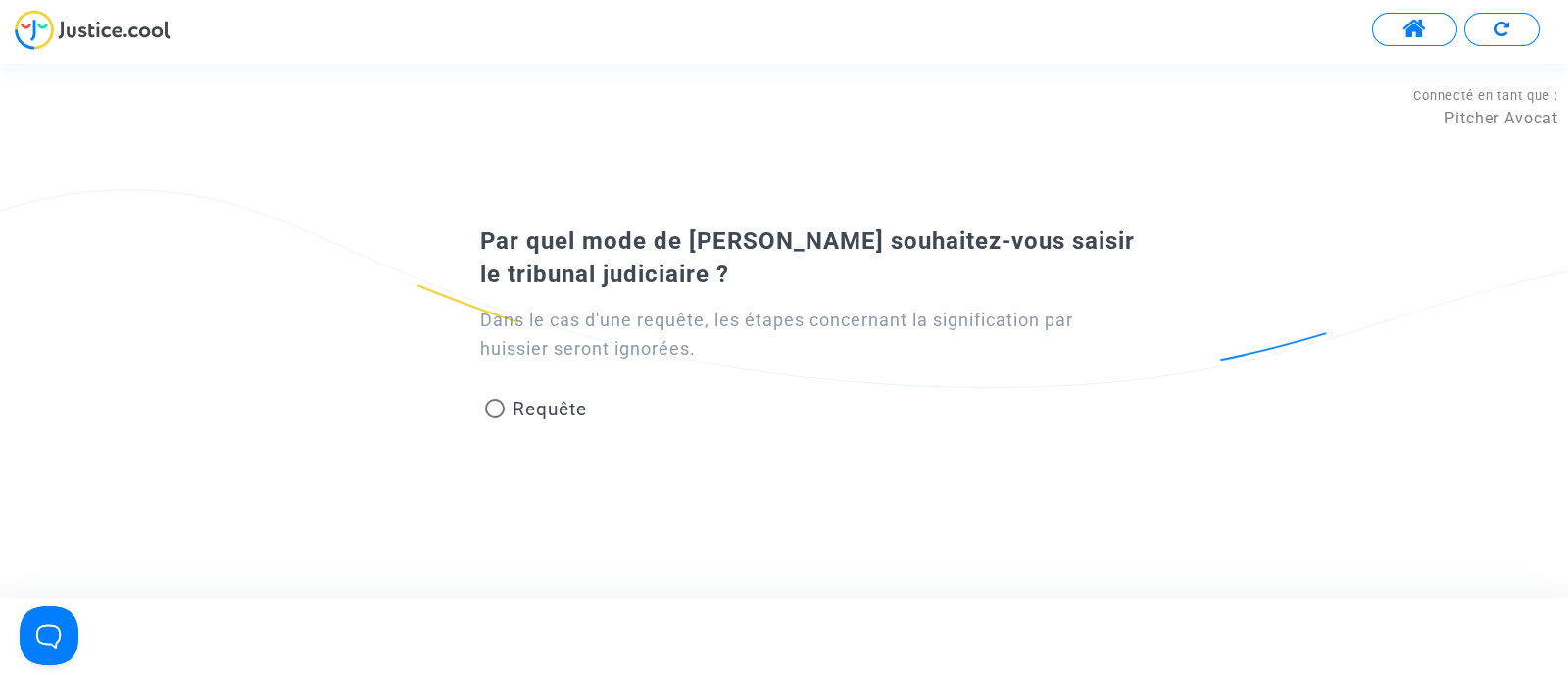
click at [561, 417] on span "Requête" at bounding box center [549, 408] width 75 height 23
click at [495, 418] on input "Requête" at bounding box center [494, 418] width 1 height 1
radio input "true"
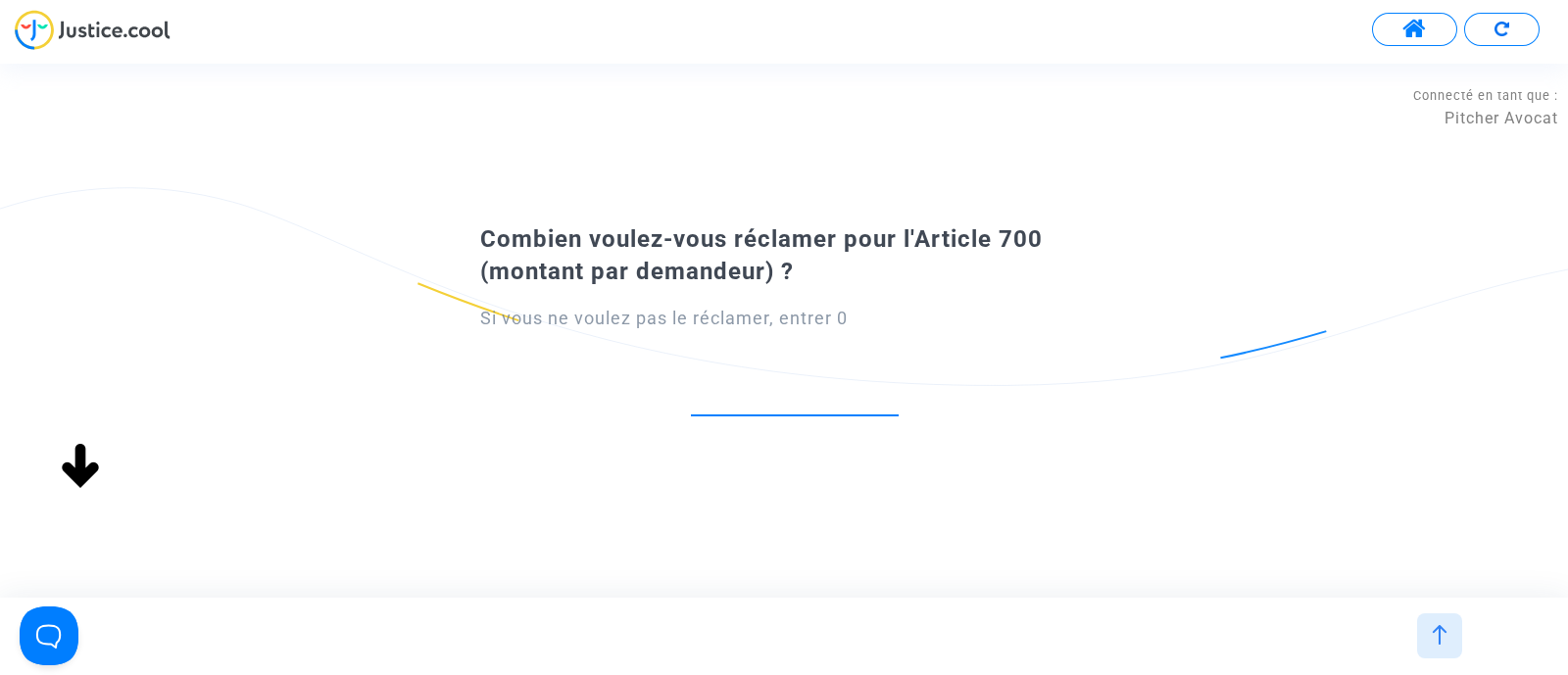
click at [753, 402] on input "number" at bounding box center [795, 394] width 208 height 26
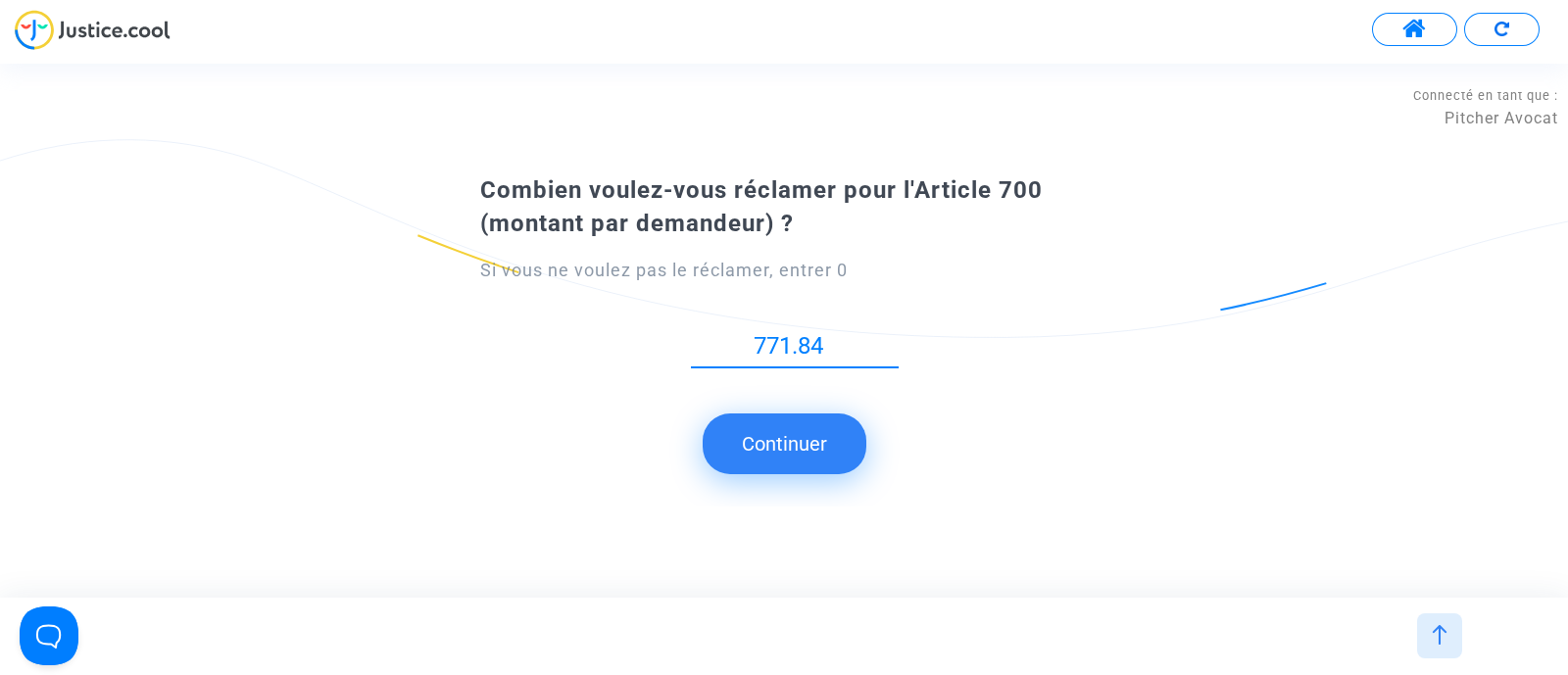
type input "771.84"
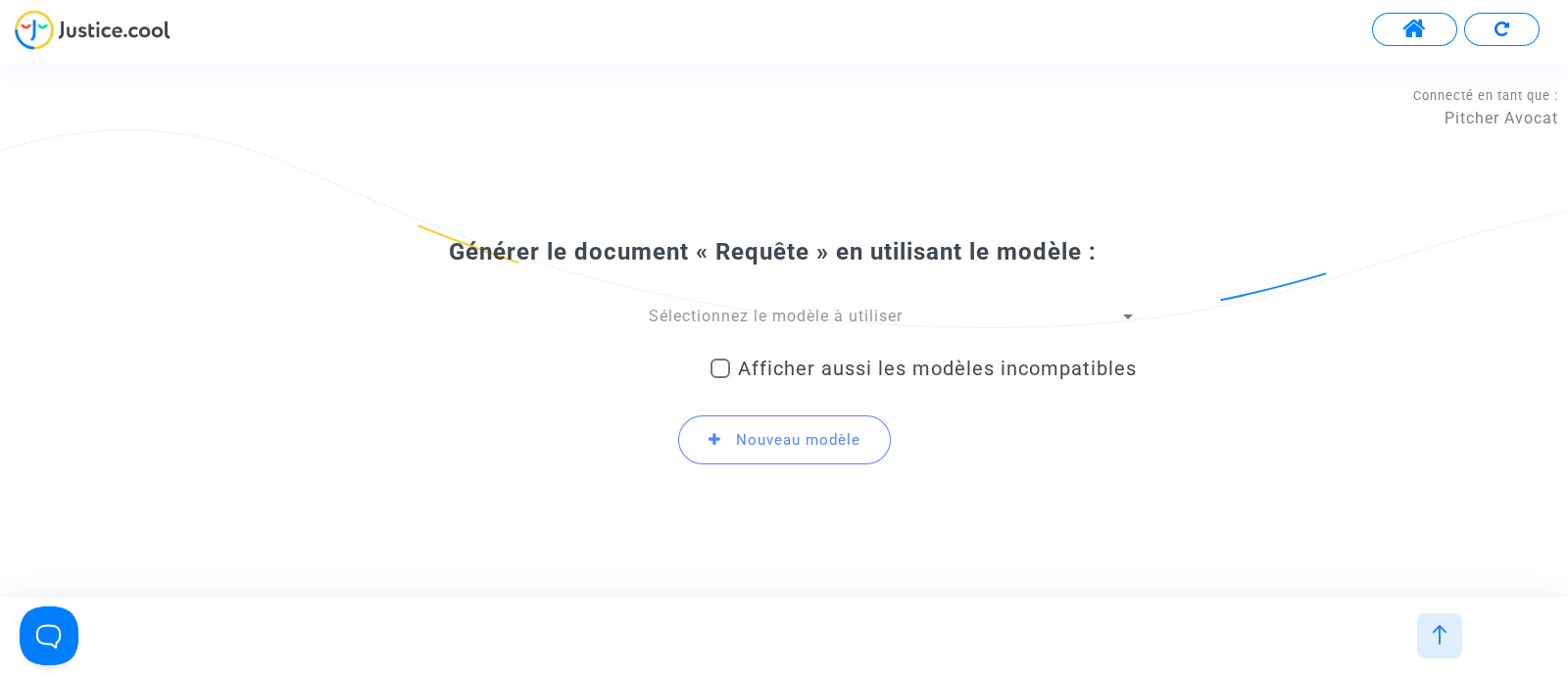
click at [870, 328] on div "Sélectionnez le modèle à utiliser Afficher aussi les modèles incompatibles Nouv…" at bounding box center [784, 393] width 705 height 177
click at [818, 326] on div "Sélectionnez le modèle à utiliser" at bounding box center [775, 317] width 688 height 22
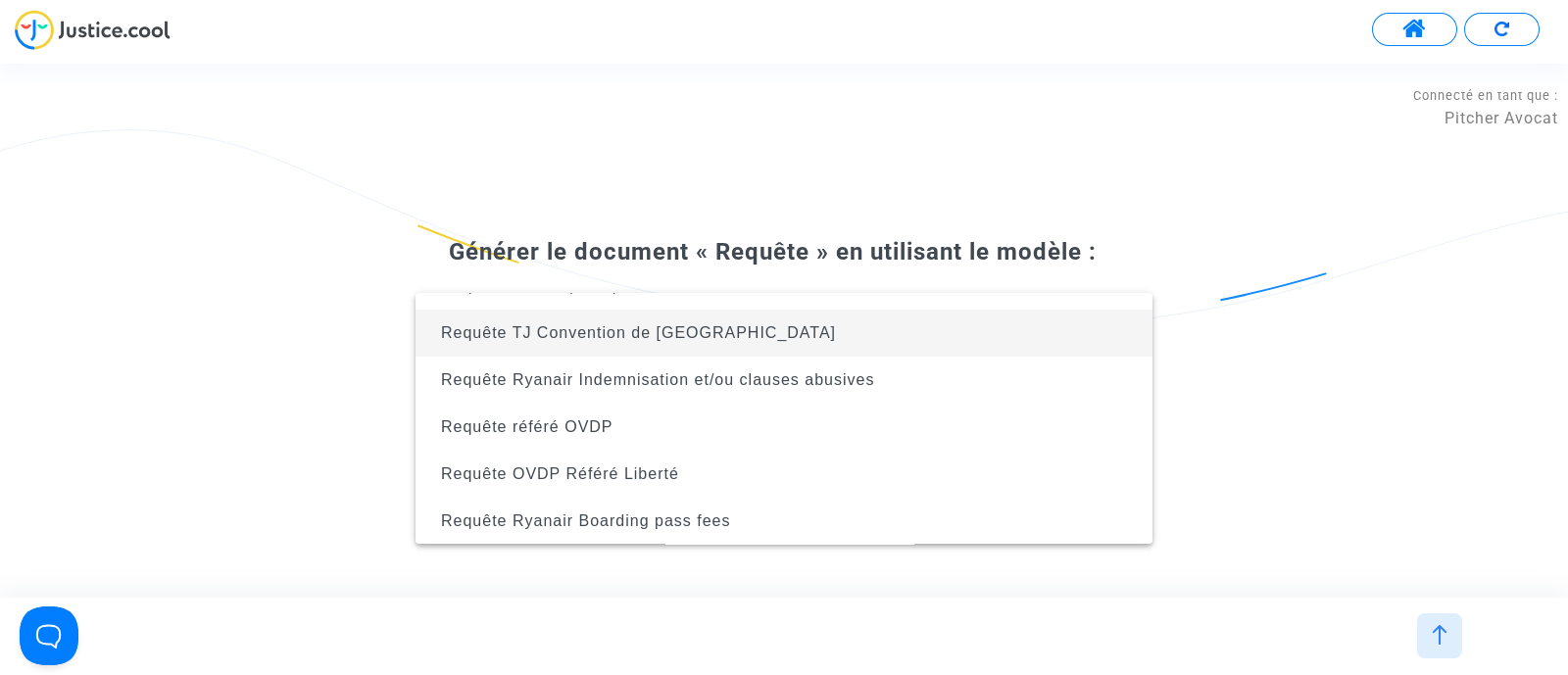
scroll to position [332, 0]
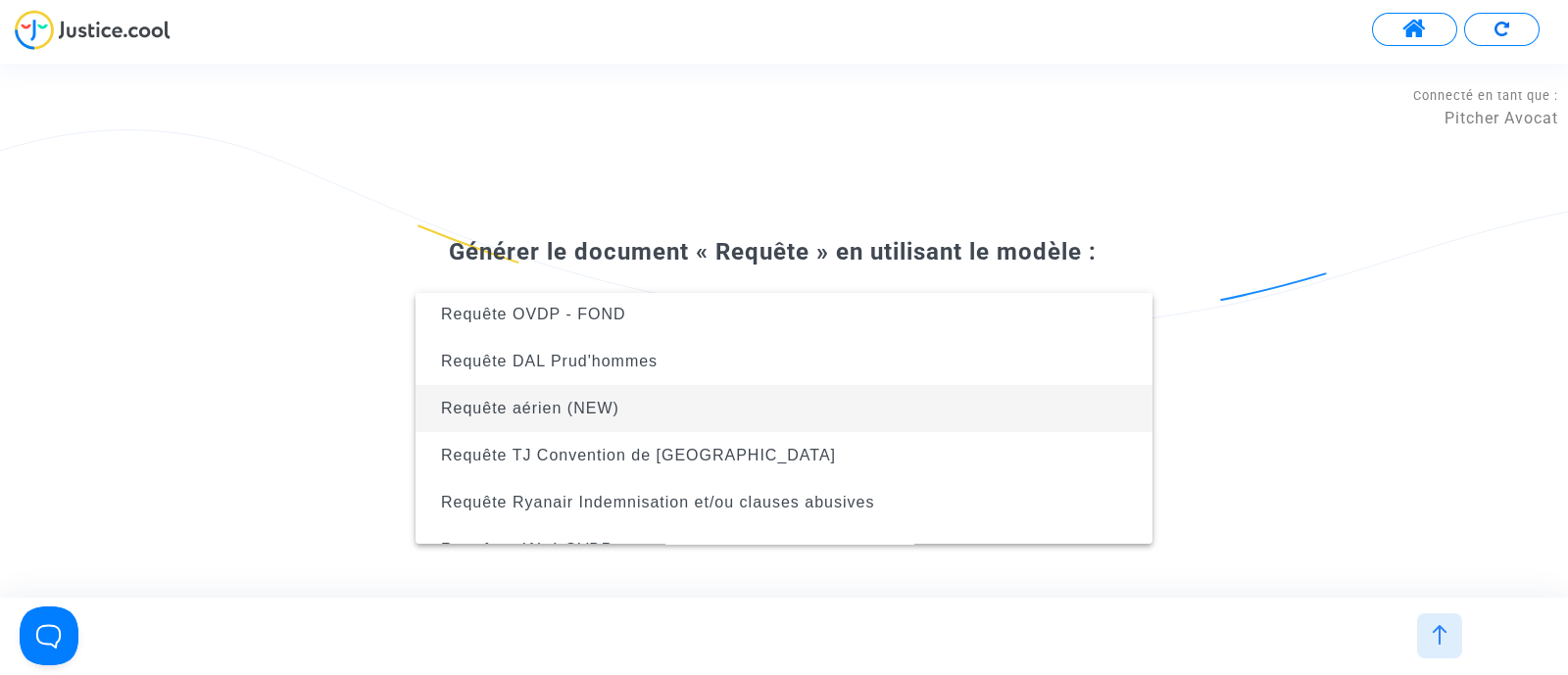
click at [661, 403] on span "Requête aérien (NEW)" at bounding box center [784, 408] width 705 height 47
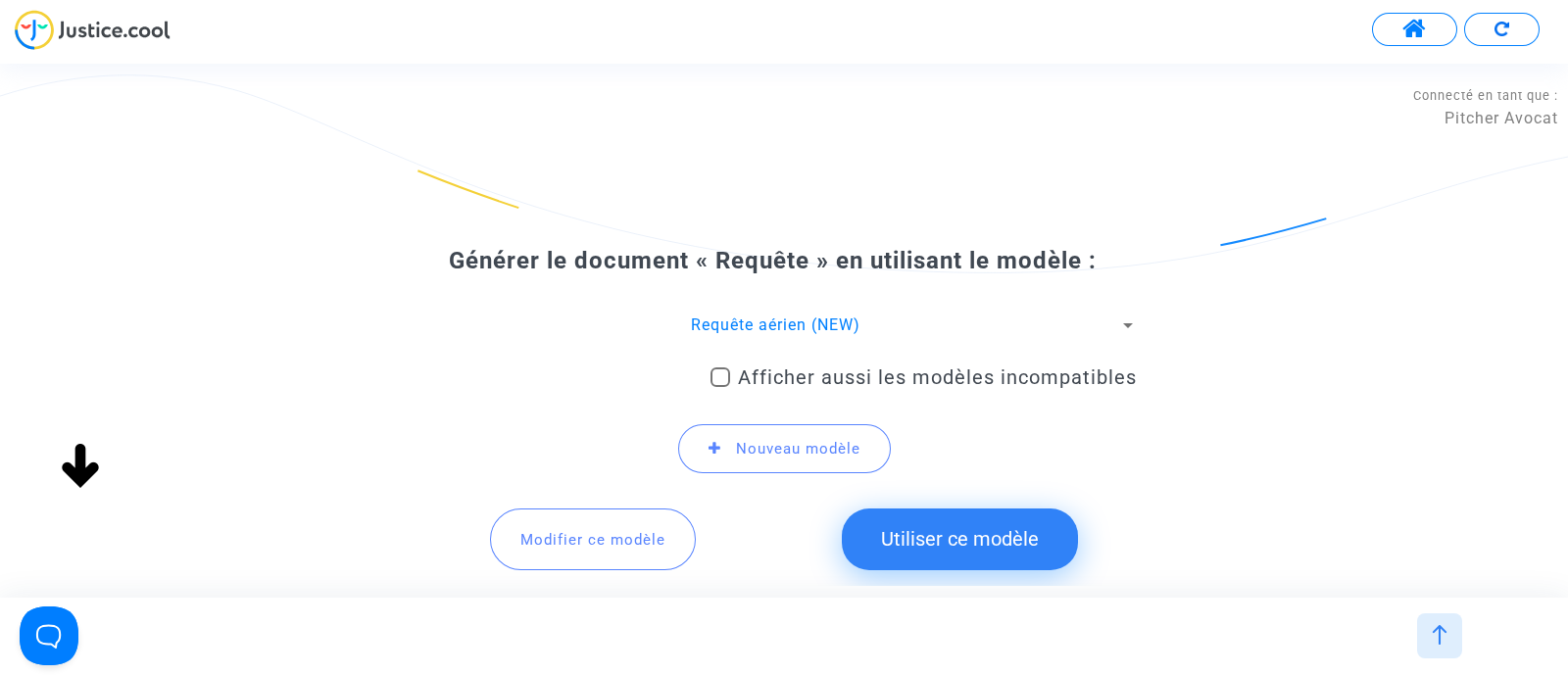
click at [917, 514] on button "Utiliser ce modèle" at bounding box center [960, 538] width 236 height 61
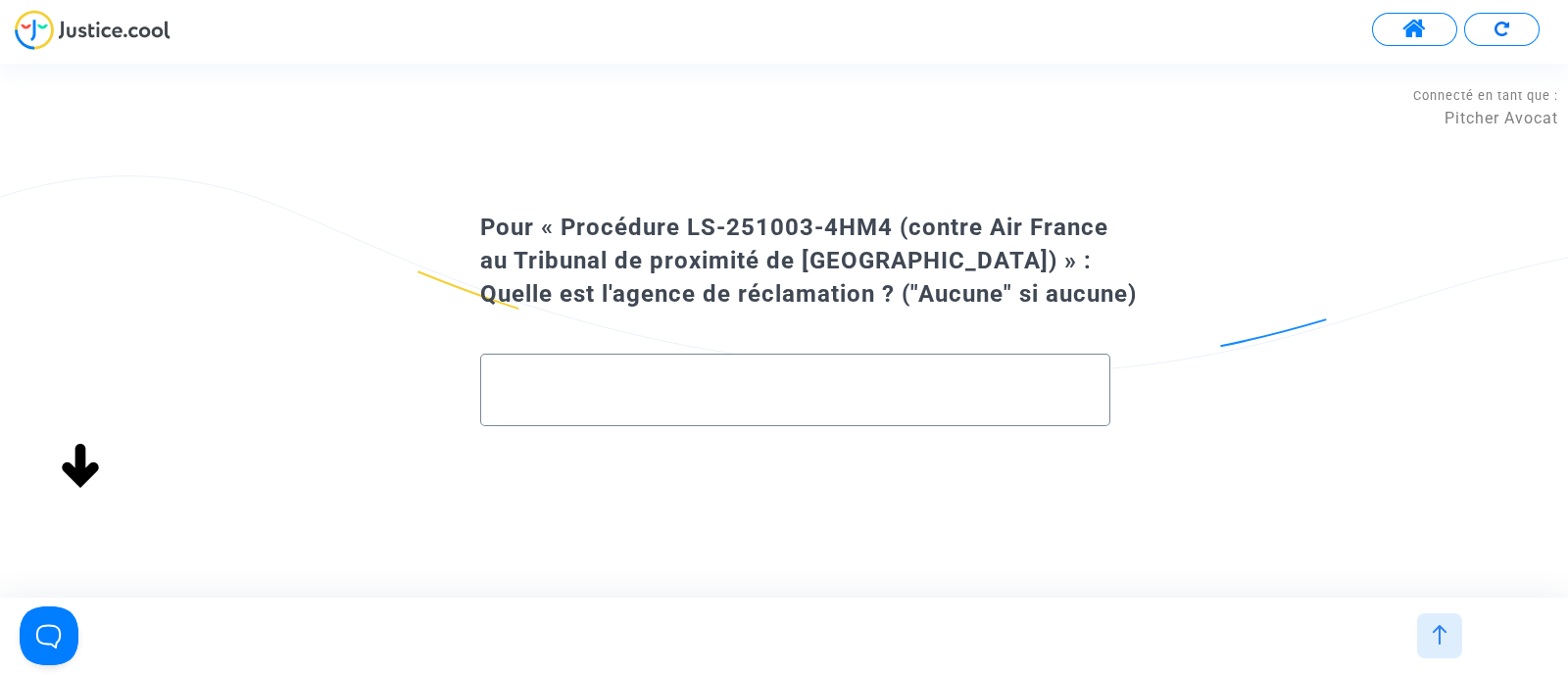
click at [749, 415] on div at bounding box center [795, 389] width 630 height 73
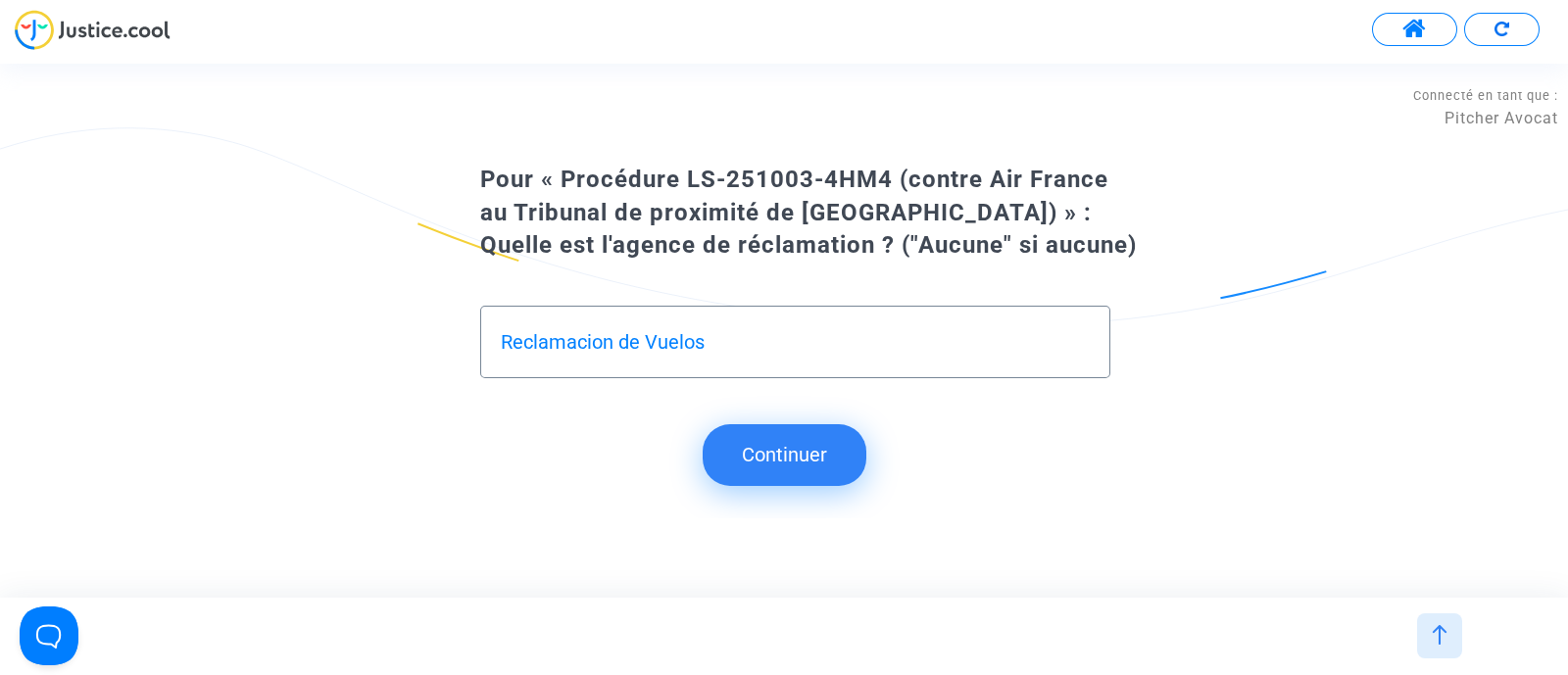
type input "Reclamacion de Vuelos"
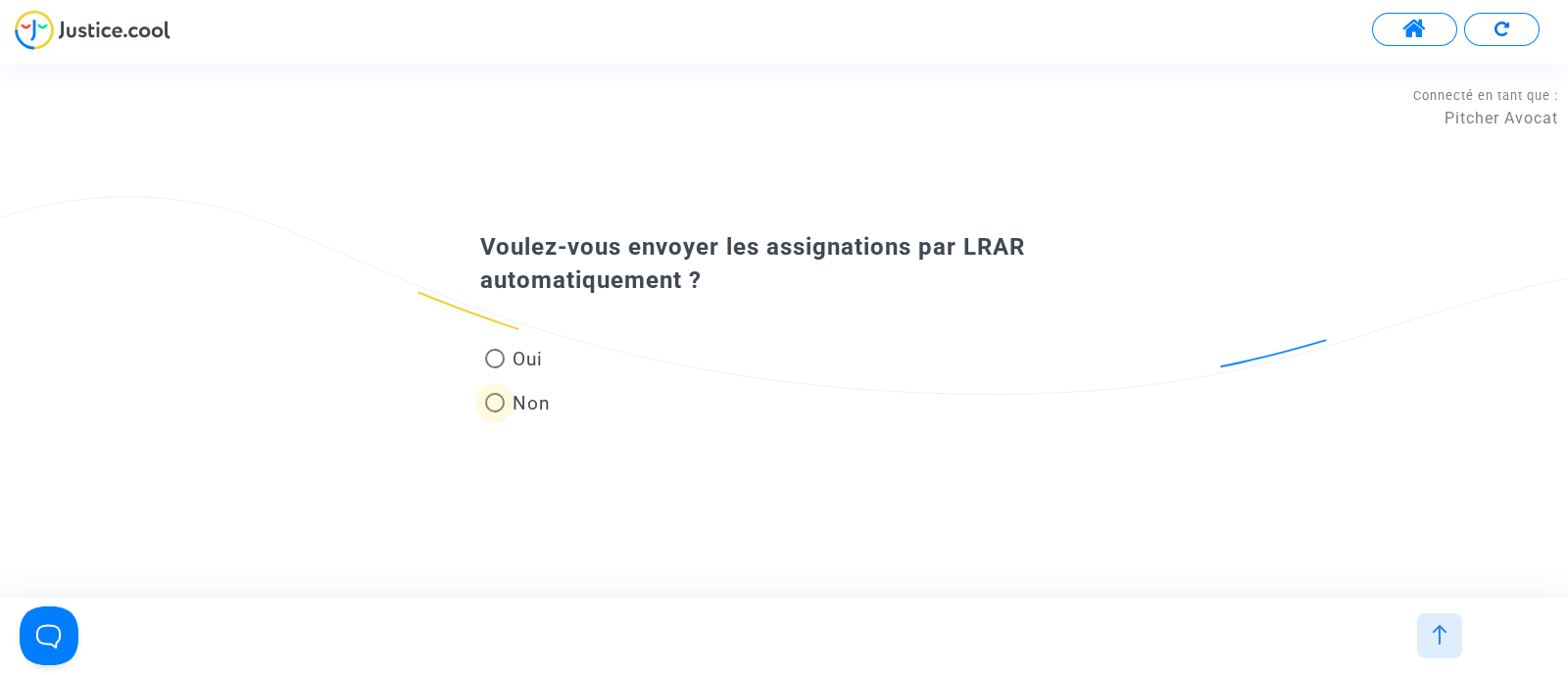
click at [518, 413] on span "Non" at bounding box center [527, 403] width 46 height 26
click at [495, 413] on input "Non" at bounding box center [494, 412] width 1 height 1
radio input "true"
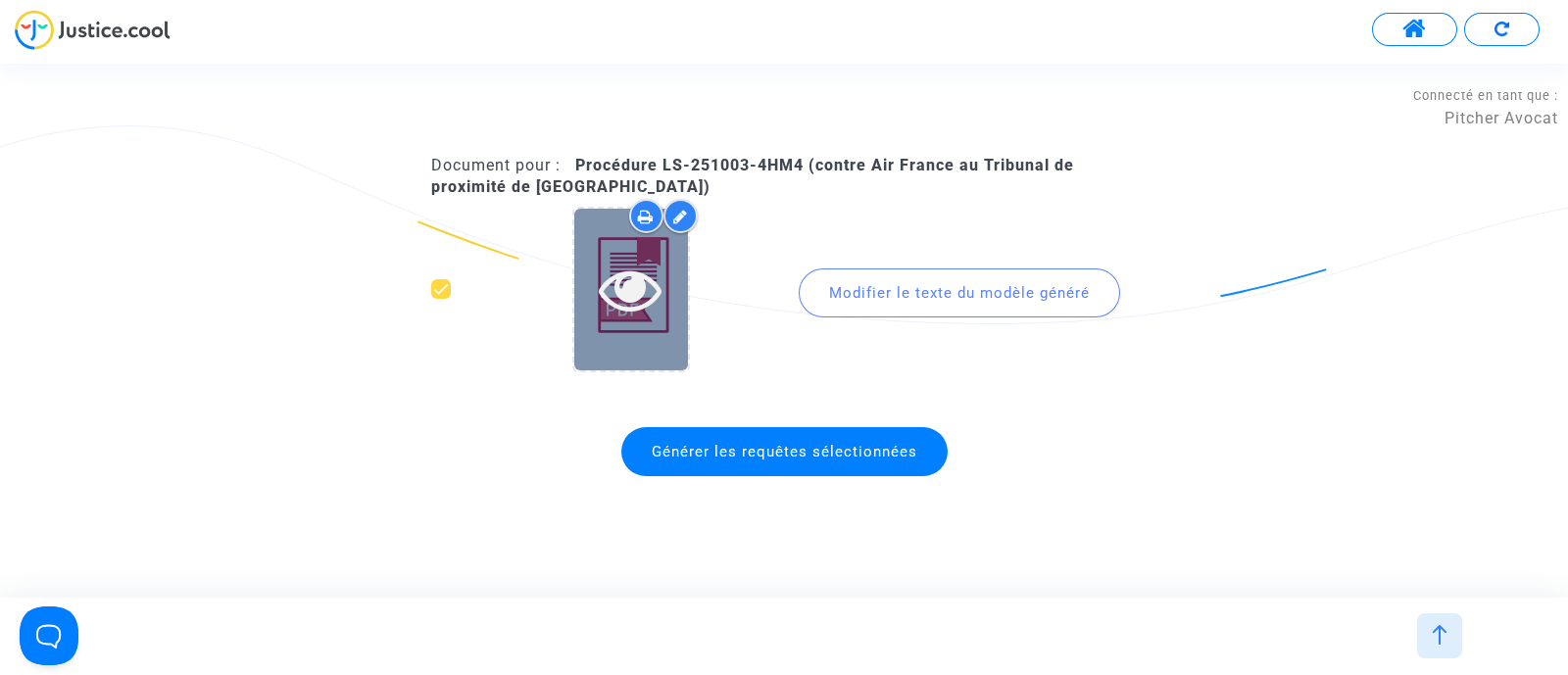
click at [630, 287] on icon at bounding box center [631, 289] width 64 height 63
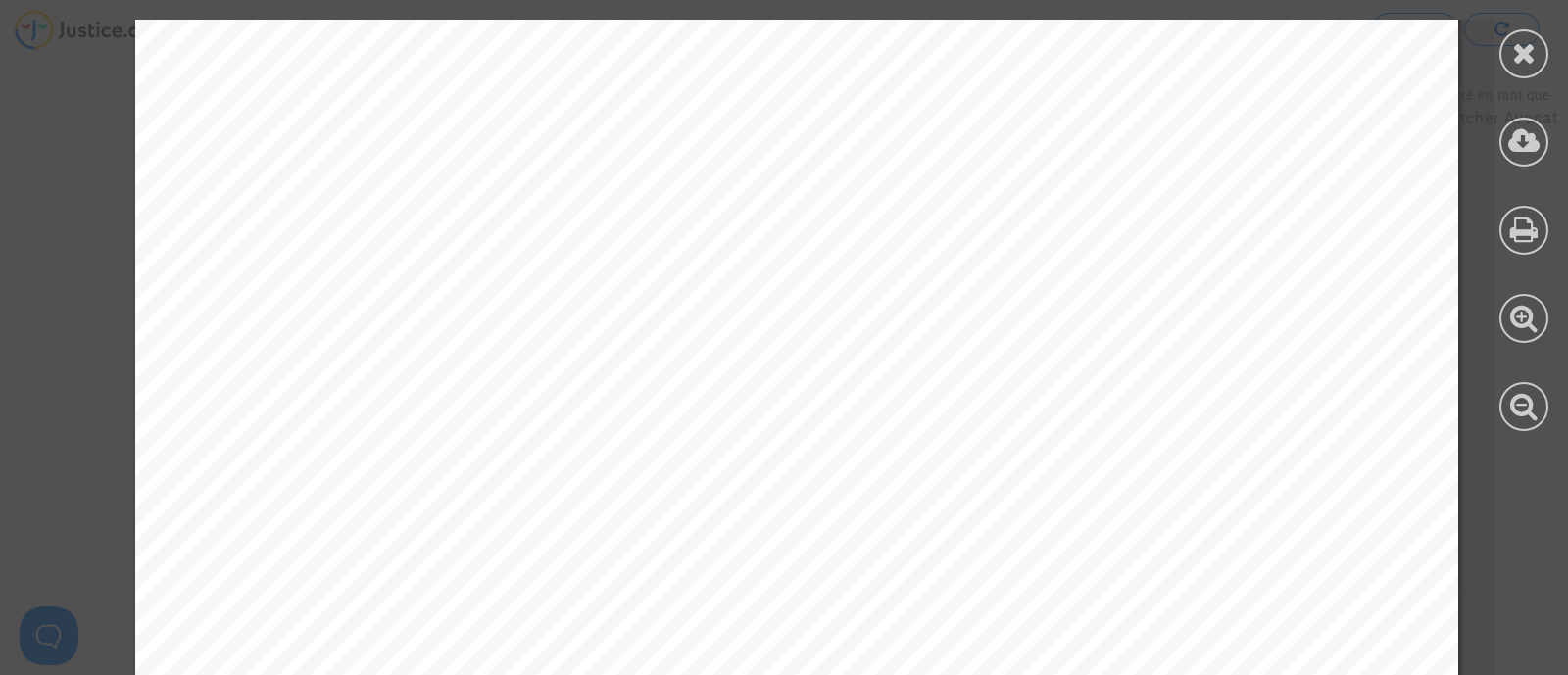
scroll to position [244, 0]
click at [1517, 50] on icon at bounding box center [1524, 52] width 25 height 29
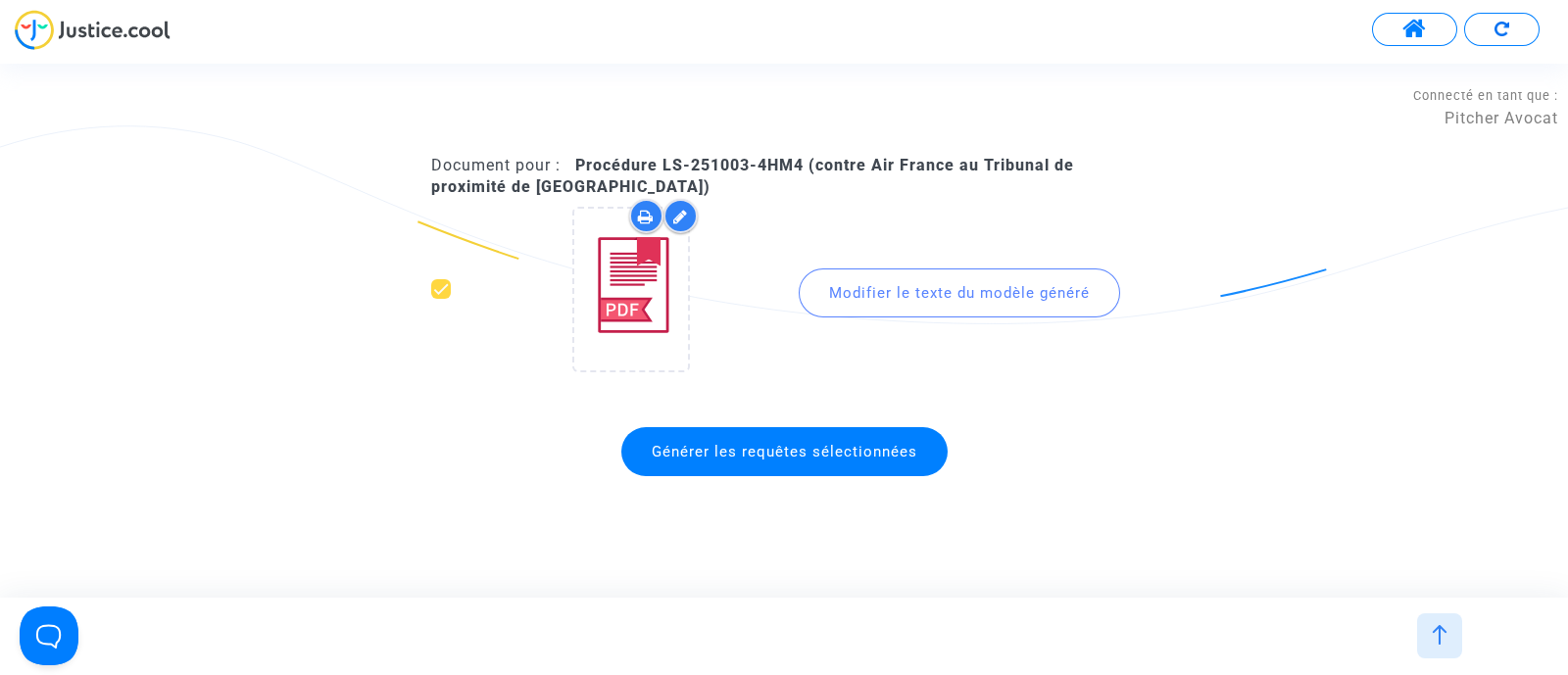
click at [858, 309] on div "Modifier le texte du modèle généré" at bounding box center [960, 293] width 322 height 49
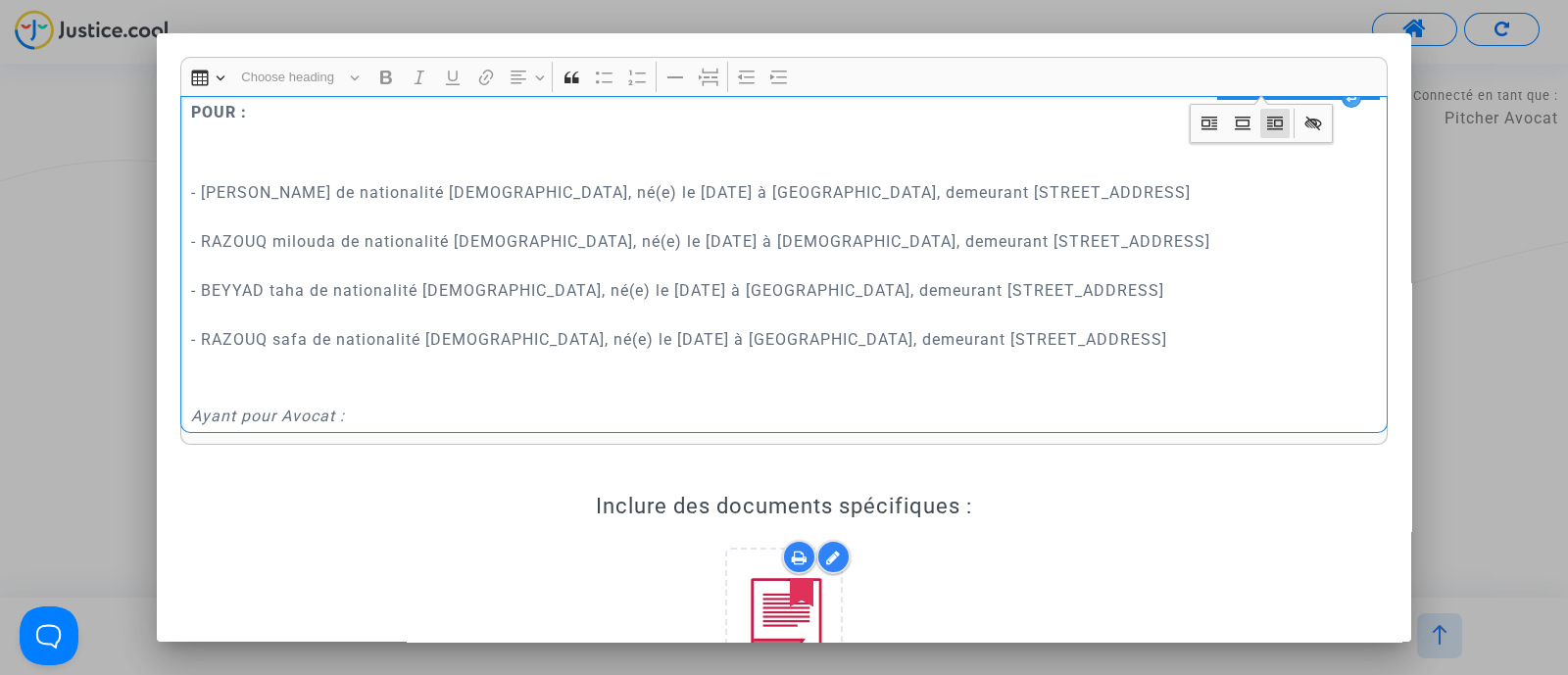
click at [436, 169] on div "REQUÊTE AU GREFFE DEVANT LE TRIBUNAL DE PROXIMITÉ D'AULNAY-SOUS-BOIS POUR : - L…" at bounding box center [784, 265] width 1207 height 338
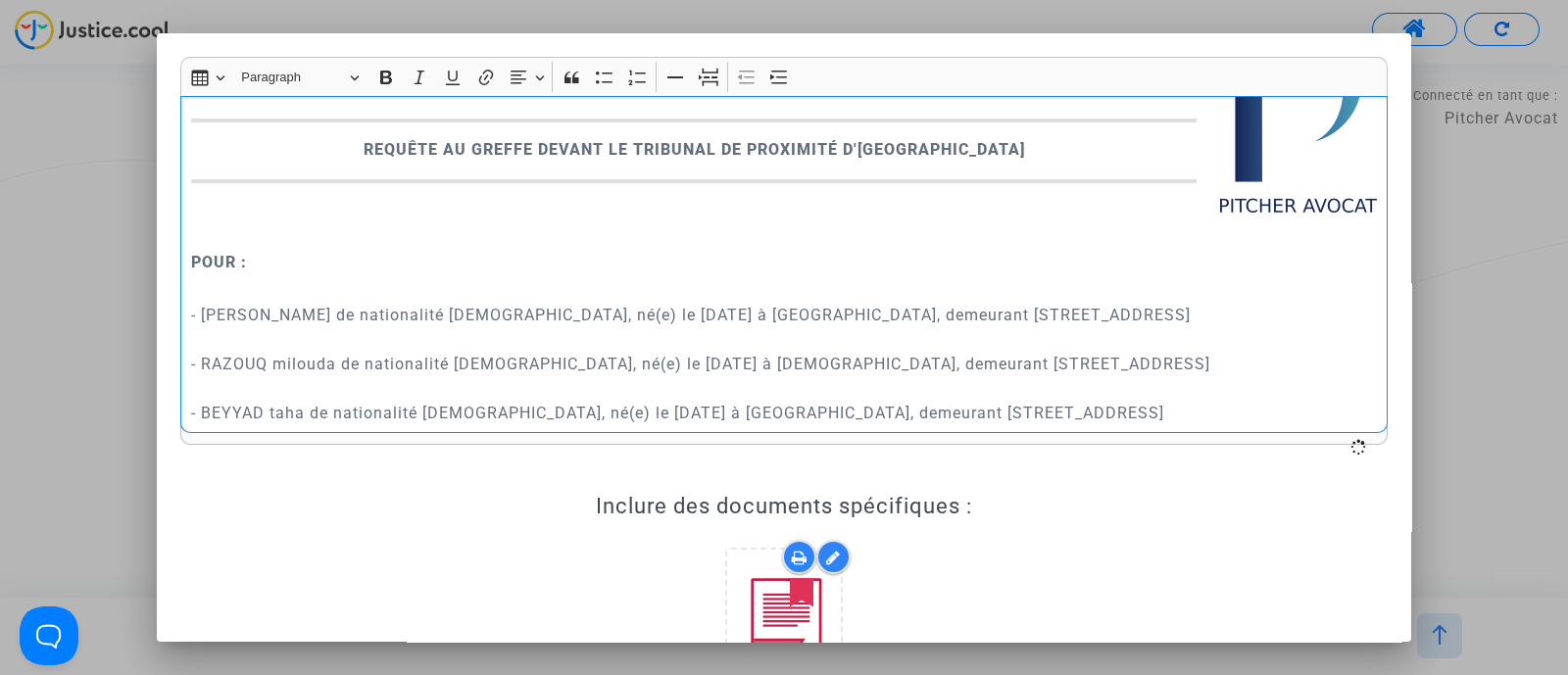
scroll to position [88, 0]
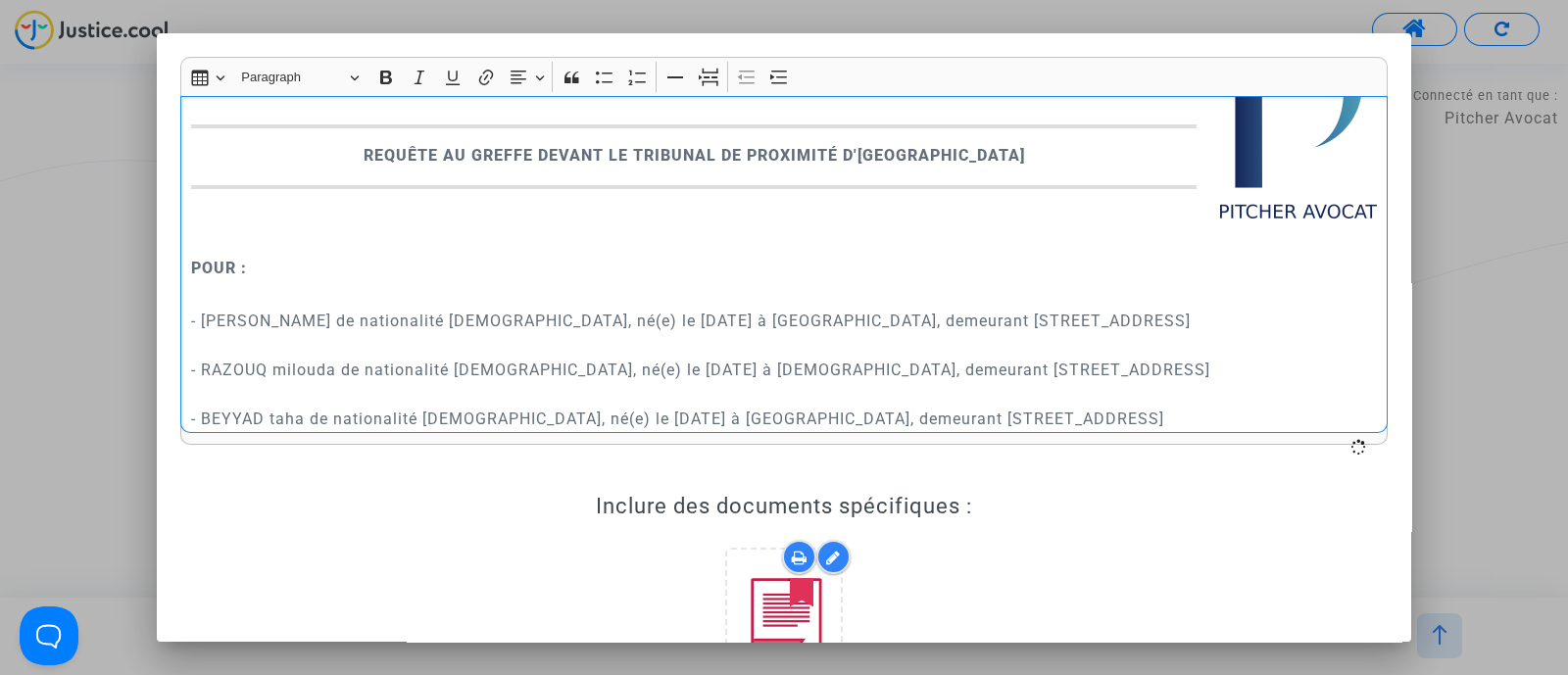
click at [255, 238] on p "Rich Text Editor, main" at bounding box center [784, 228] width 1186 height 49
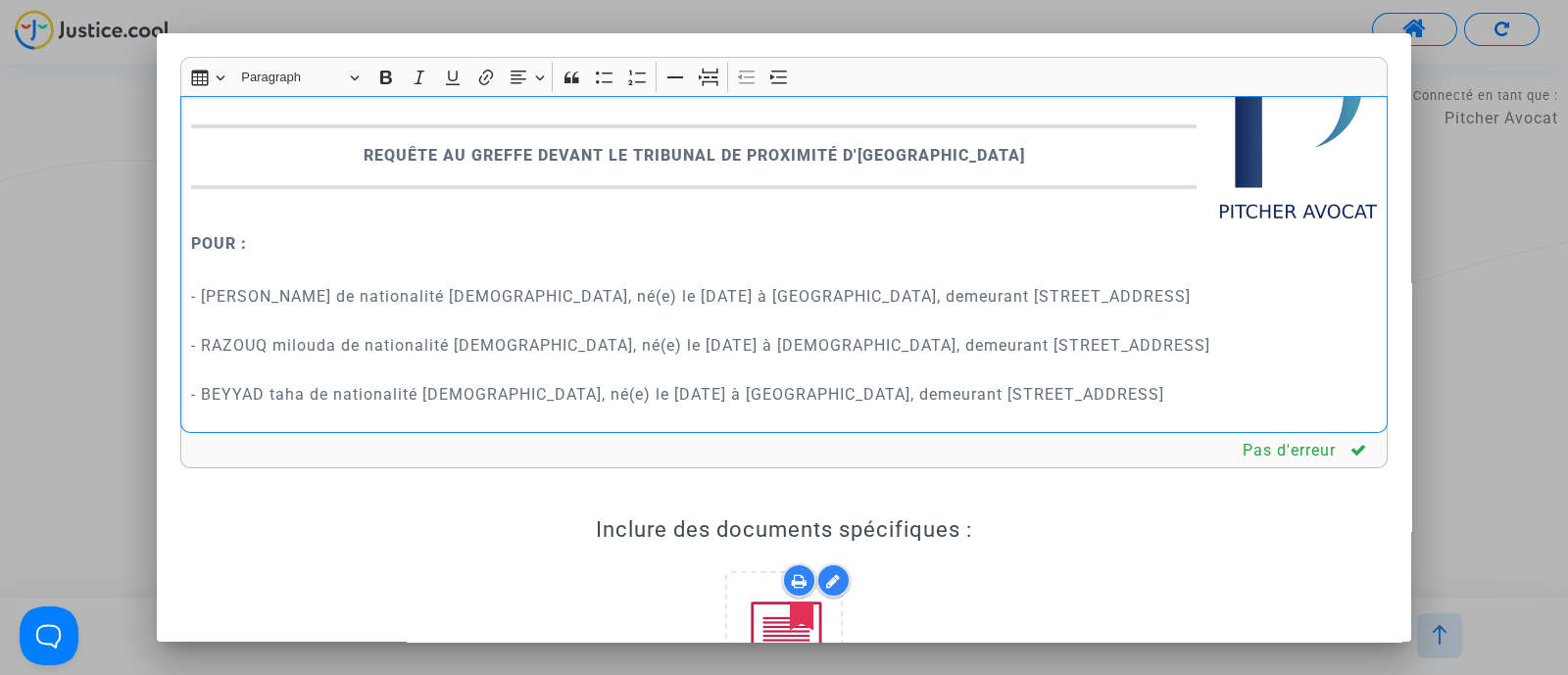
click at [665, 369] on p "- LANCELLOTTI sami de nationalité italienne, né(e) le 9 mai 2007 à Bologne, dem…" at bounding box center [784, 381] width 1186 height 245
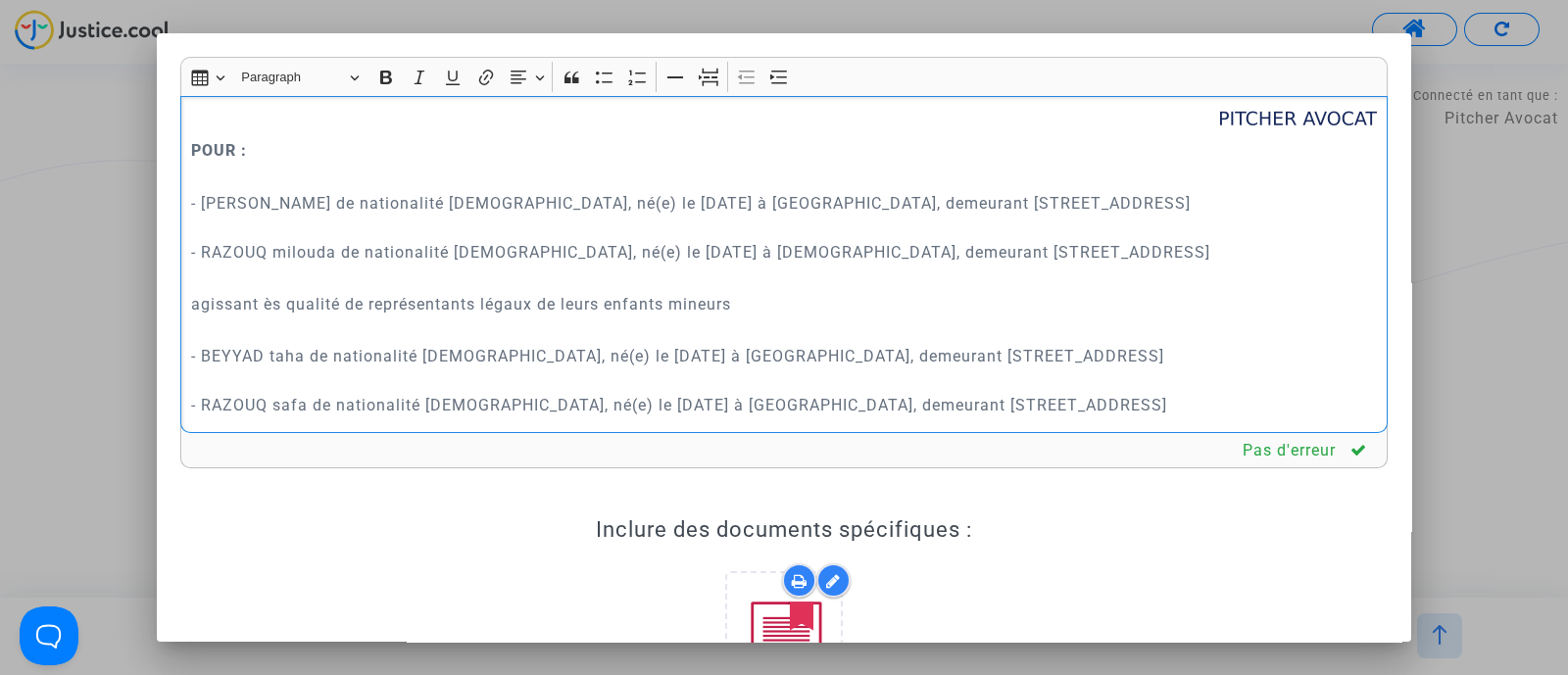
scroll to position [212, 0]
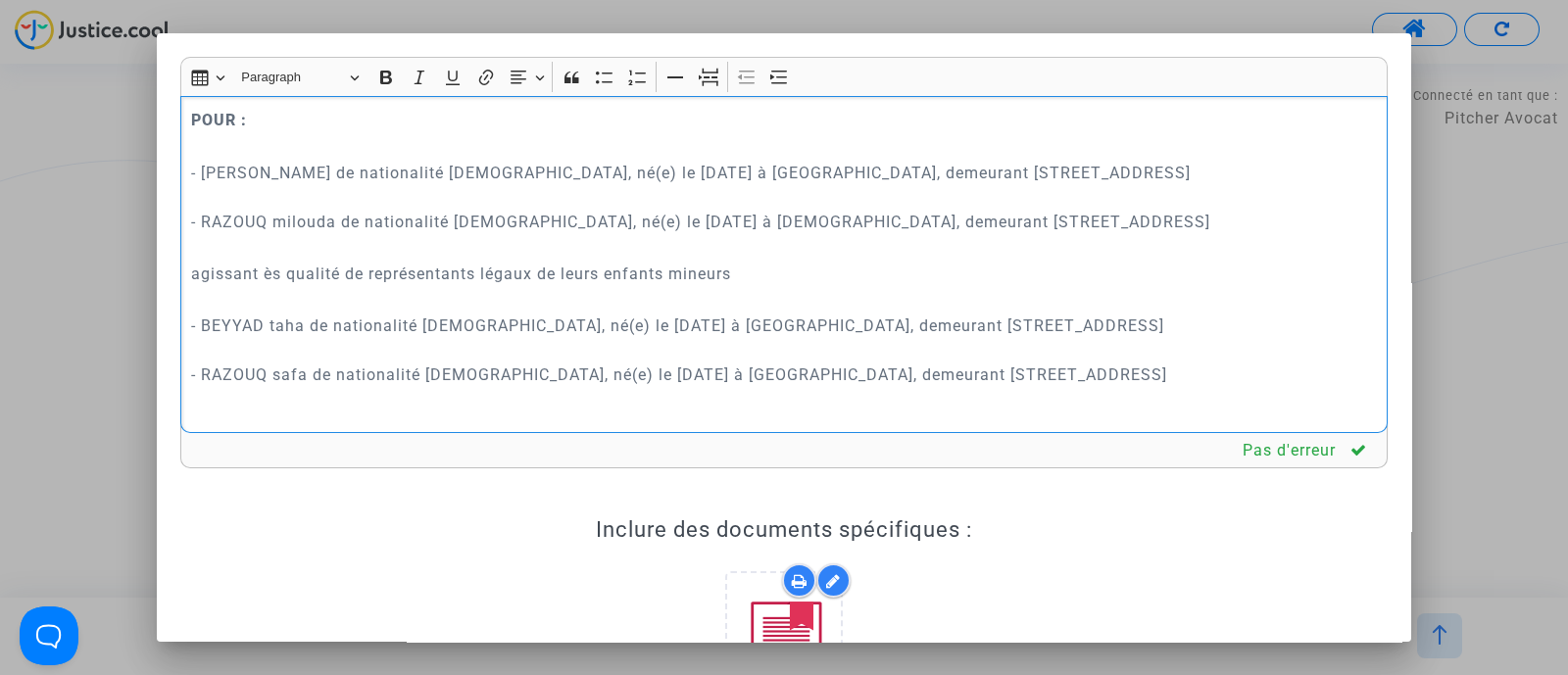
drag, startPoint x: 1246, startPoint y: 369, endPoint x: 184, endPoint y: 265, distance: 1067.1
click at [184, 265] on div "REQUÊTE AU GREFFE DEVANT LE TRIBUNAL DE PROXIMITÉ D'AULNAY-SOUS-BOIS POUR : - L…" at bounding box center [784, 265] width 1207 height 338
click at [780, 78] on icon "Editor toolbar" at bounding box center [779, 78] width 20 height 20
click at [678, 237] on p "- LANCELLOTTI sami de nationalité italienne, né(e) le 9 mai 2007 à Bologne, dem…" at bounding box center [784, 197] width 1186 height 123
click at [656, 285] on p "agissant ès qualité de représentants légaux de leurs enfants mineurs" at bounding box center [804, 274] width 1148 height 25
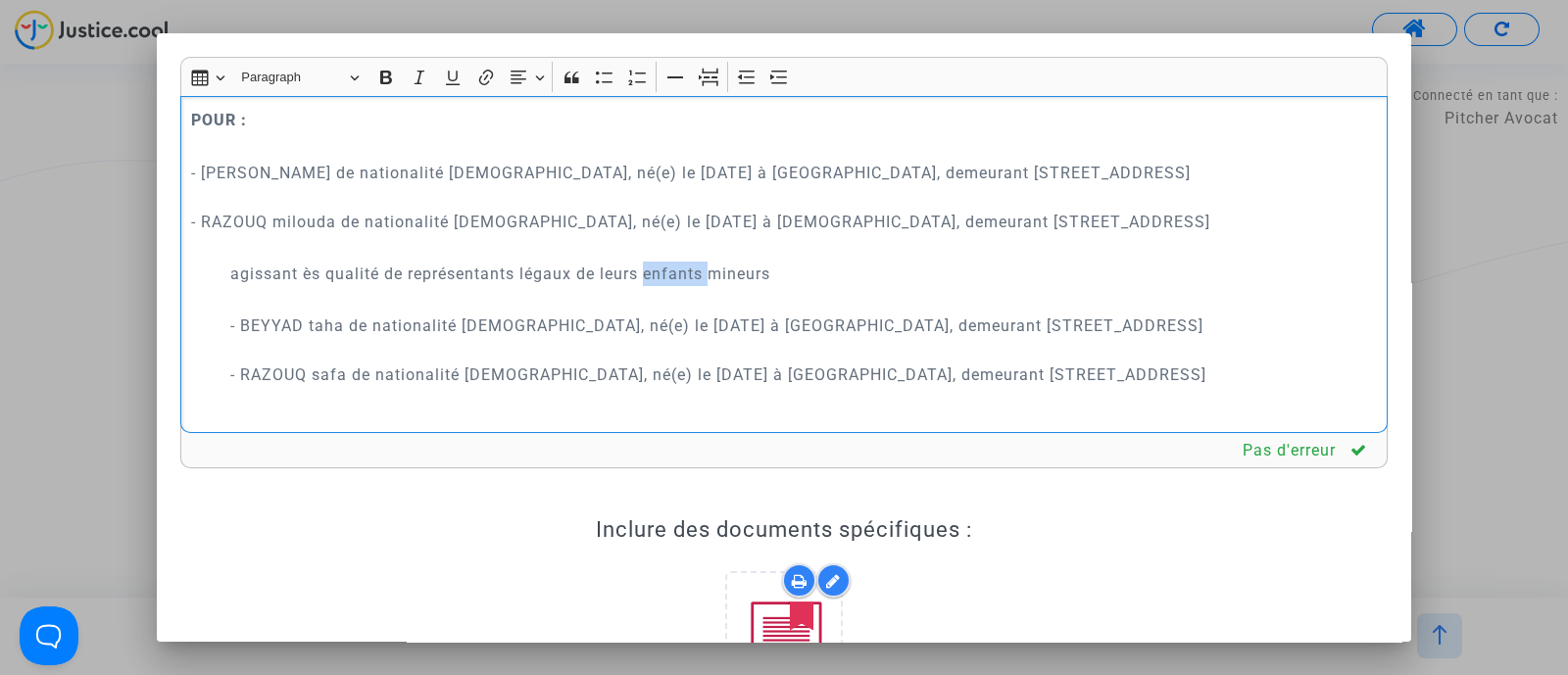
click at [656, 285] on p "agissant ès qualité de représentants légaux de leurs enfants mineurs" at bounding box center [804, 274] width 1148 height 25
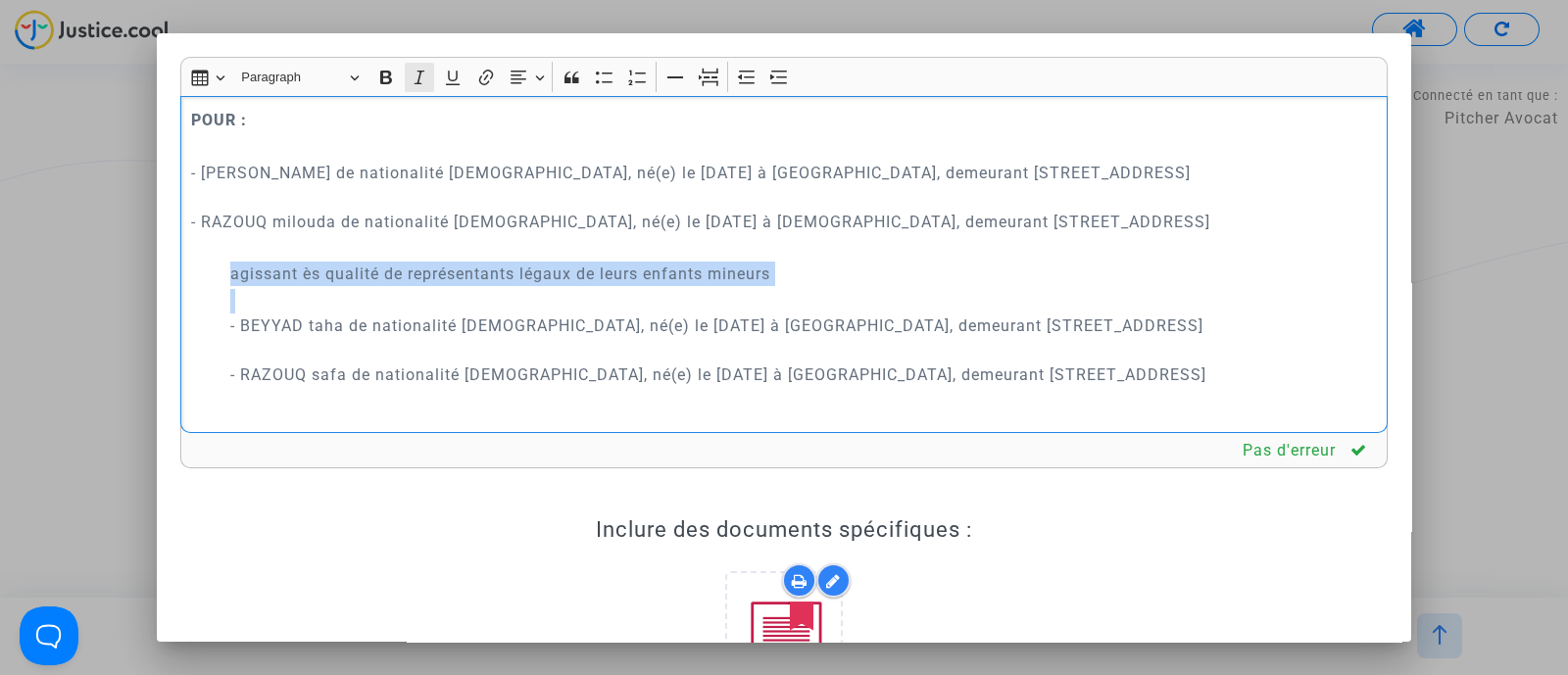
click at [409, 78] on icon "Editor toolbar" at bounding box center [419, 78] width 20 height 20
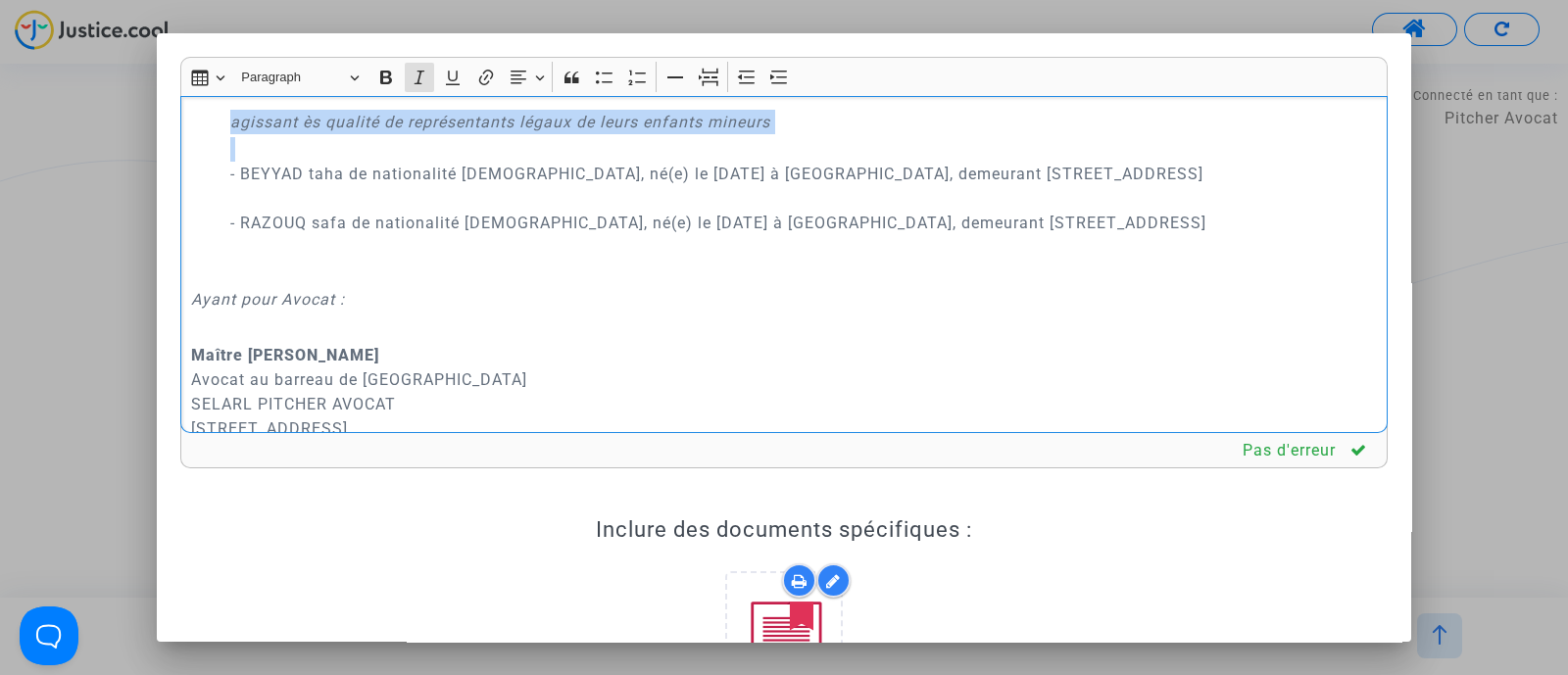
scroll to position [456, 0]
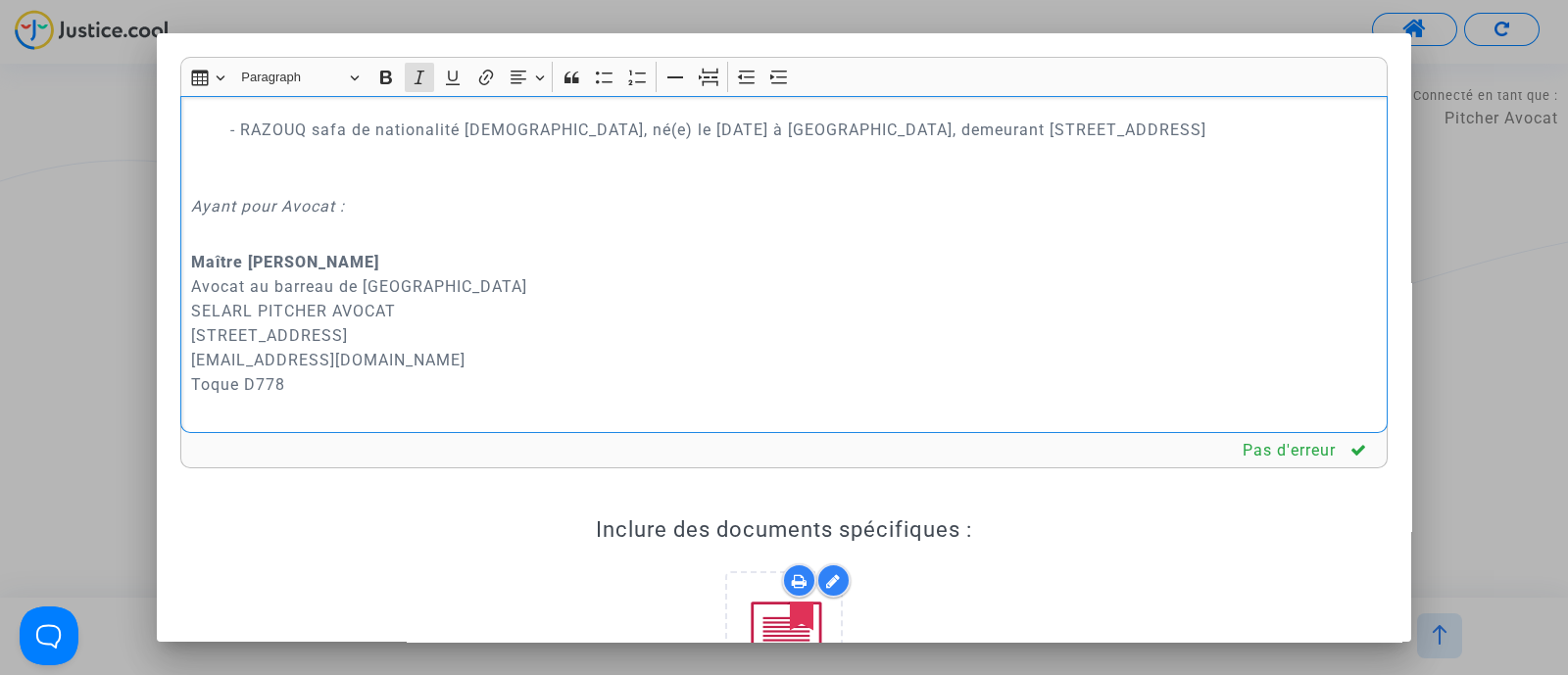
click at [368, 169] on p "- BEYYAD taha de nationalité italienne, né(e) le 31 juillet 2018 à Bologne, dem…" at bounding box center [804, 117] width 1148 height 147
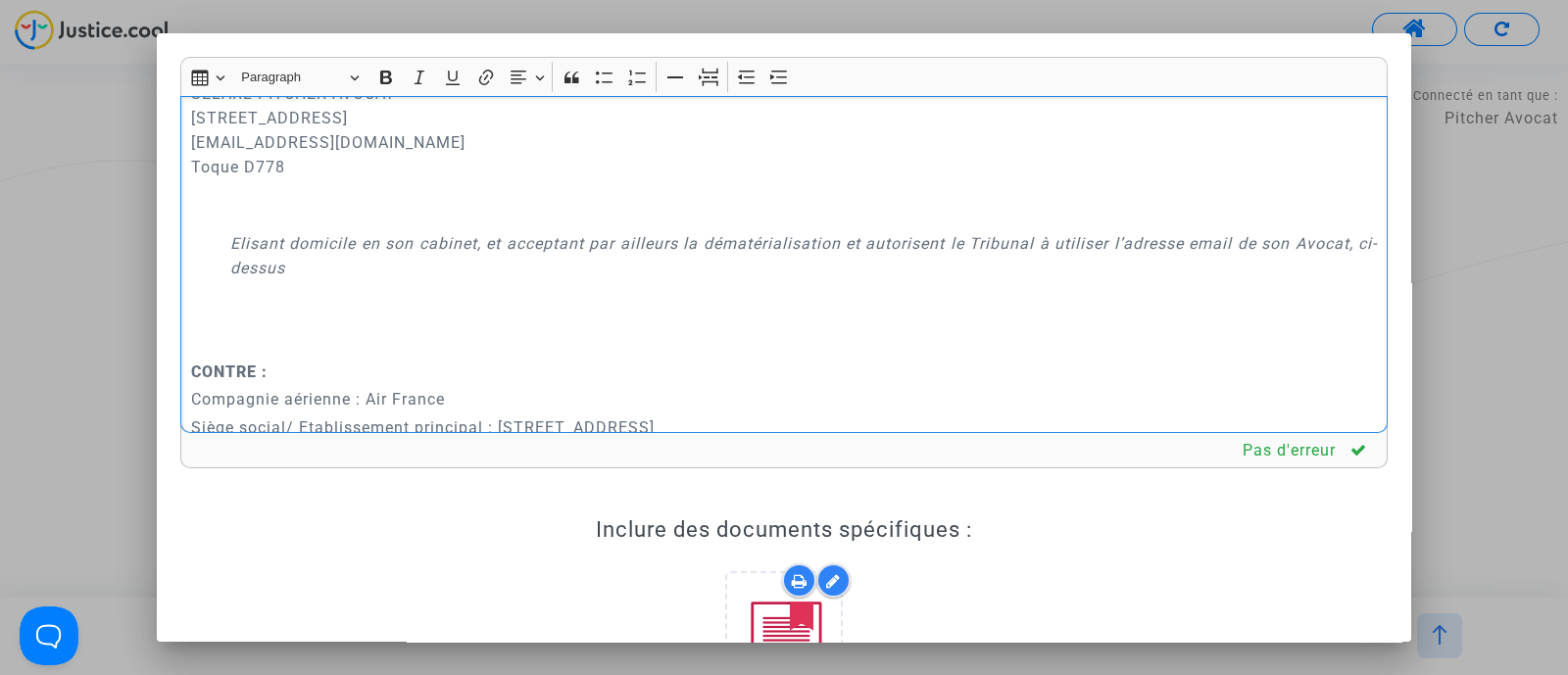
click at [273, 203] on p "Maître Joyce Pitcher Avocat au barreau de Paris SELARL PITCHER AVOCAT 201 rue d…" at bounding box center [784, 130] width 1186 height 196
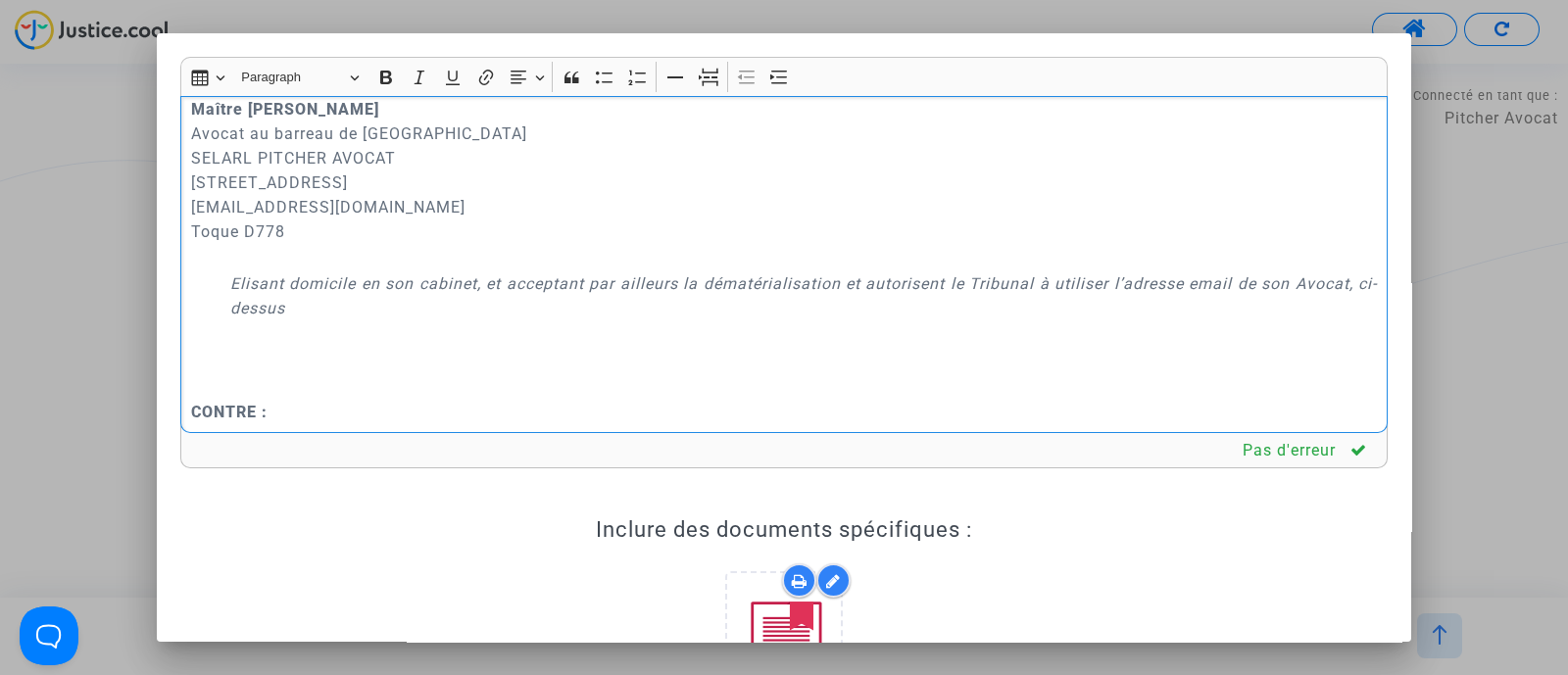
click at [266, 375] on div "REQUÊTE AU GREFFE DEVANT LE TRIBUNAL DE PROXIMITÉ D'AULNAY-SOUS-BOIS POUR : - L…" at bounding box center [784, 265] width 1207 height 338
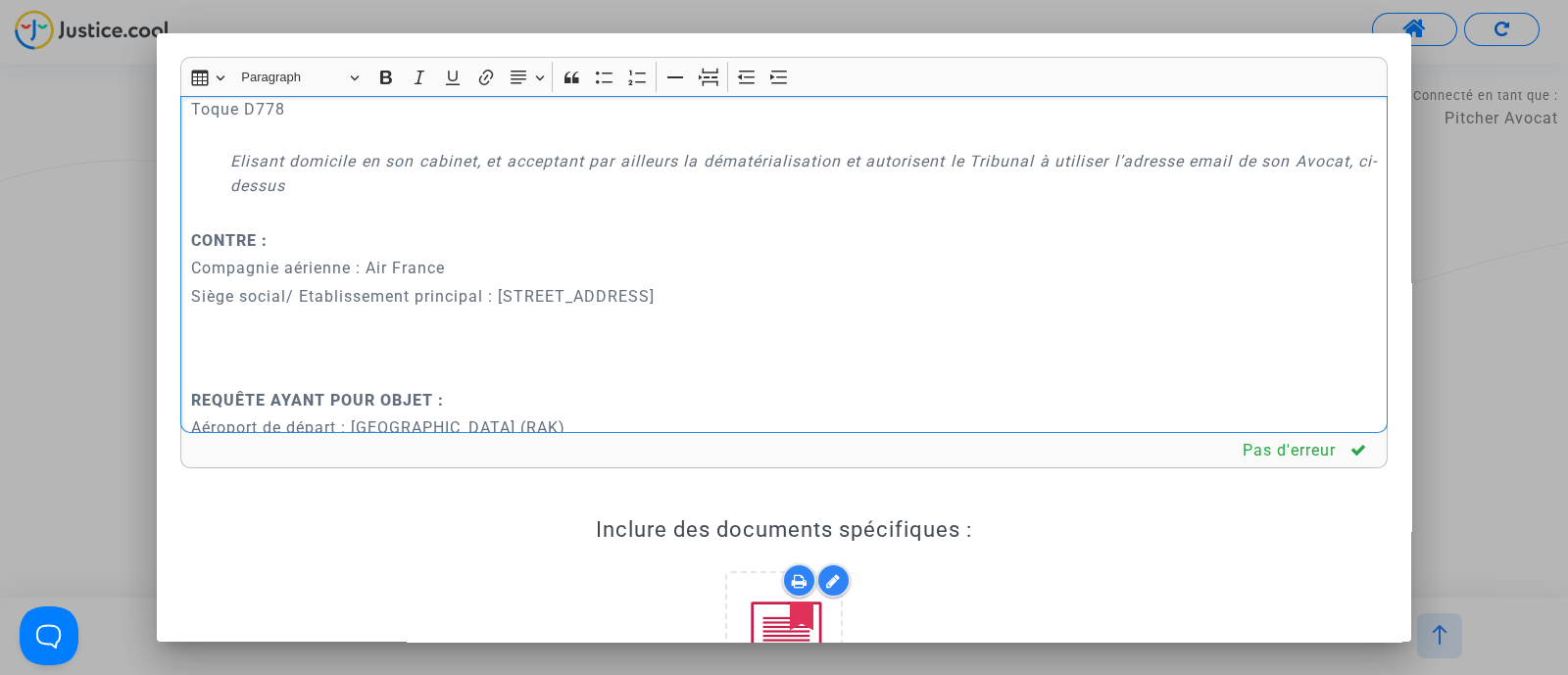
click at [283, 360] on p "Rich Text Editor, main" at bounding box center [784, 372] width 1186 height 25
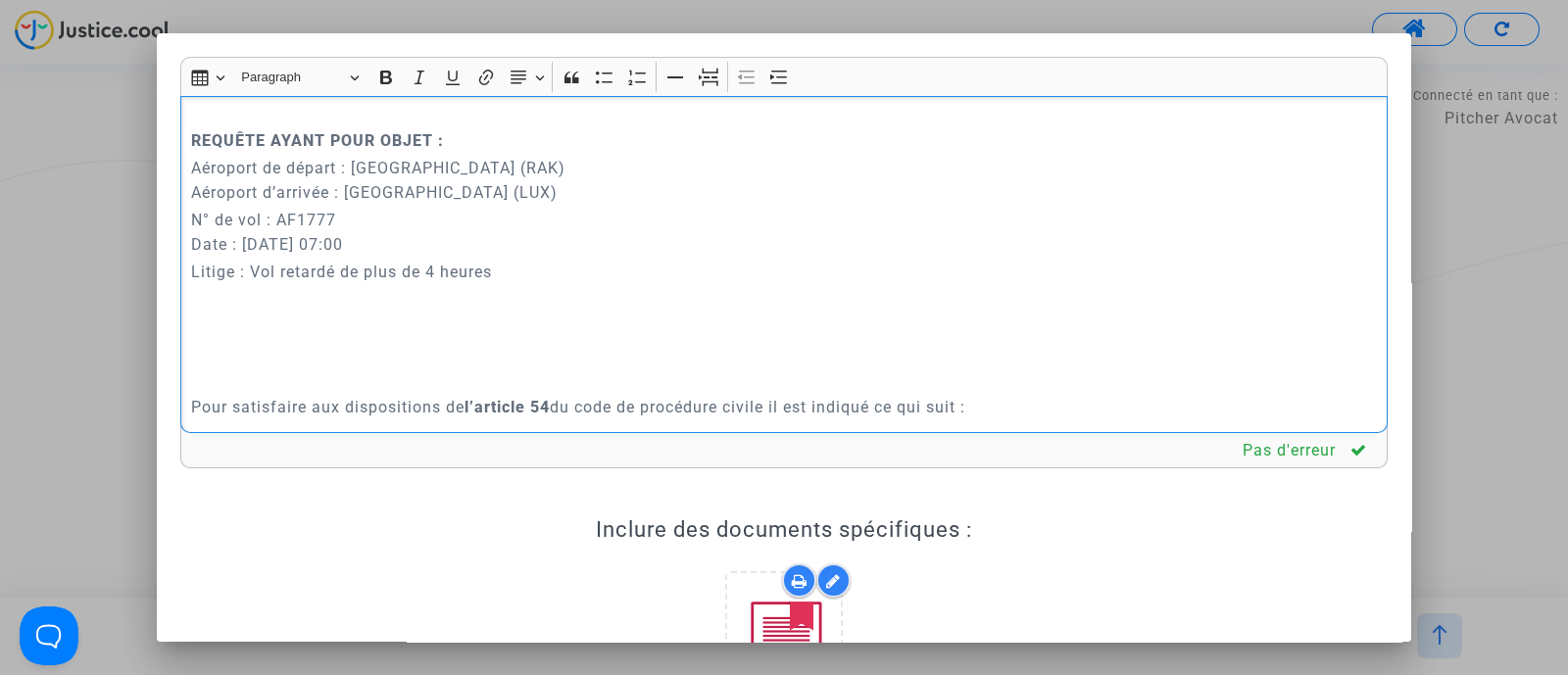
scroll to position [953, 0]
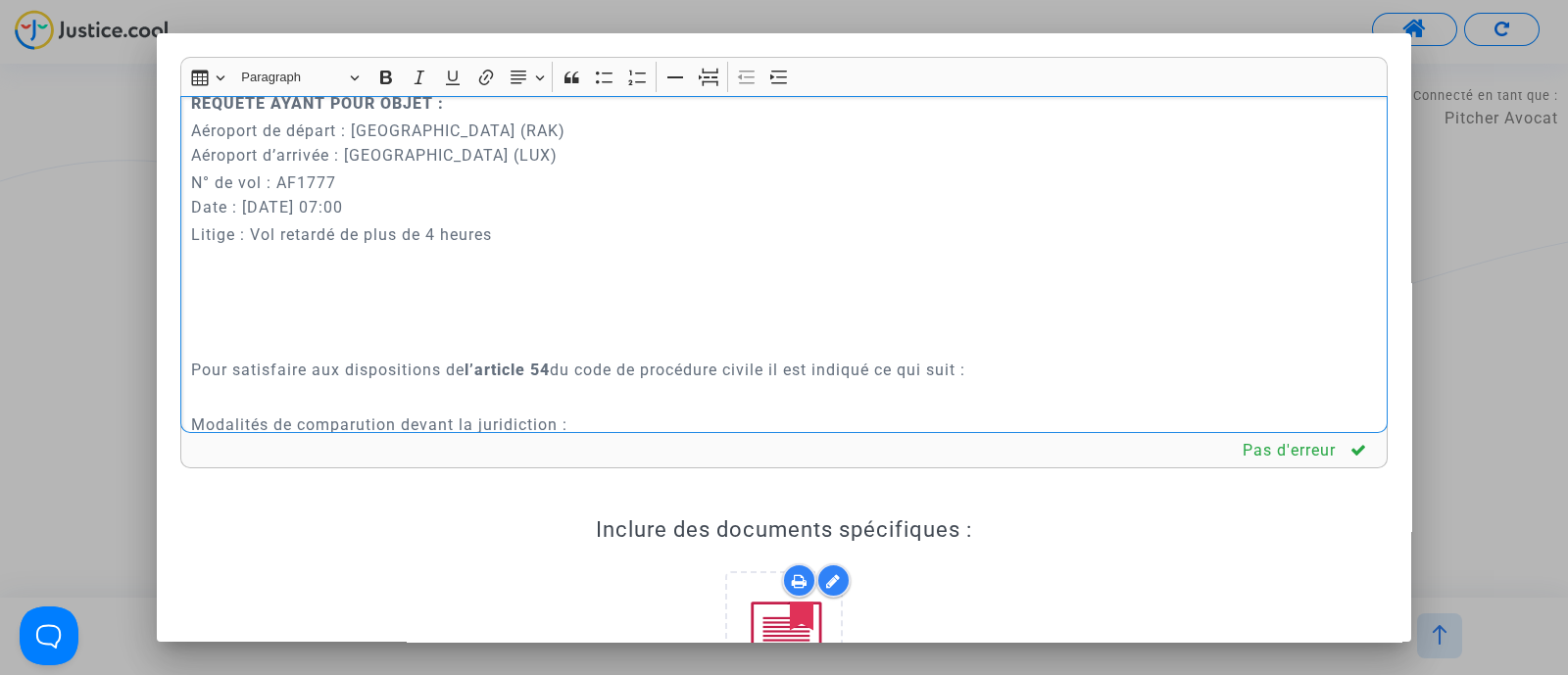
click at [268, 344] on p "Rich Text Editor, main" at bounding box center [784, 342] width 1186 height 25
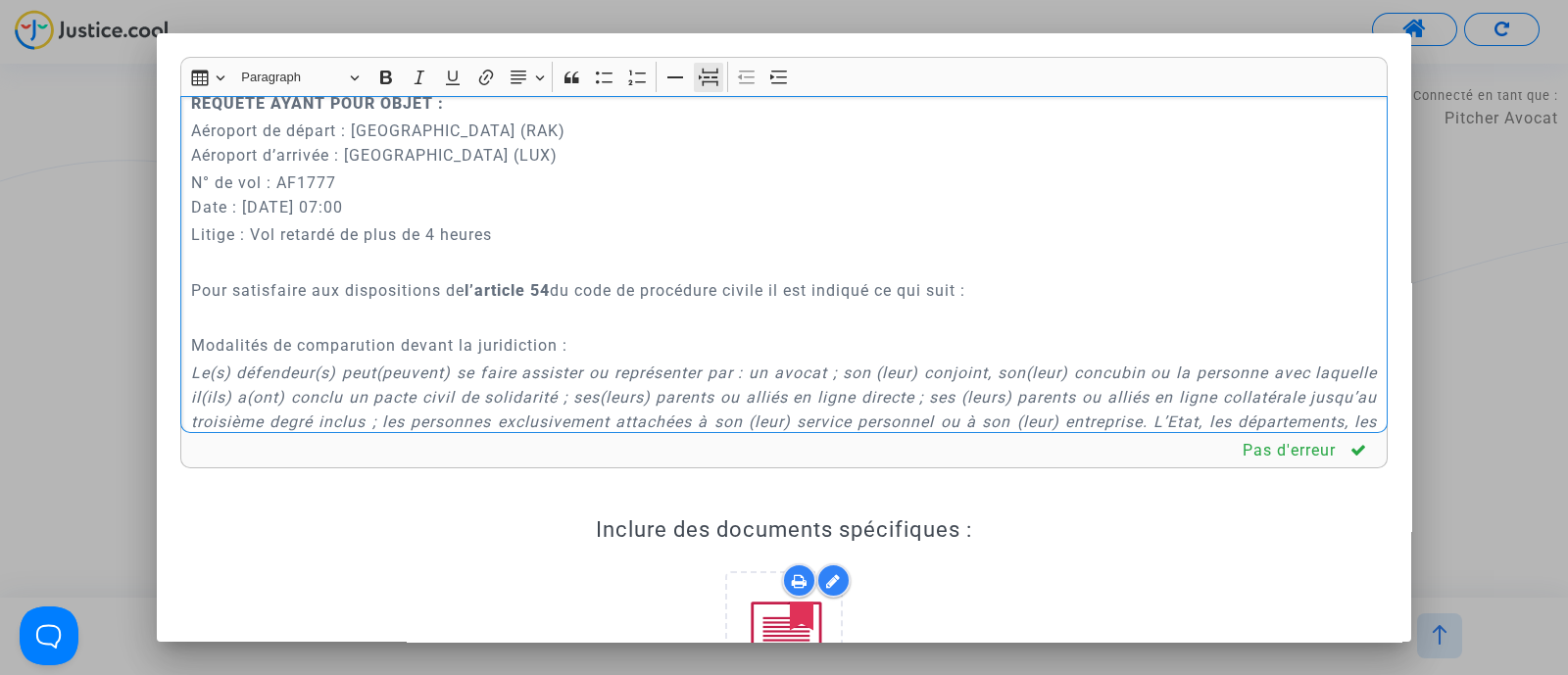
click at [700, 71] on icon "Editor toolbar" at bounding box center [709, 78] width 20 height 20
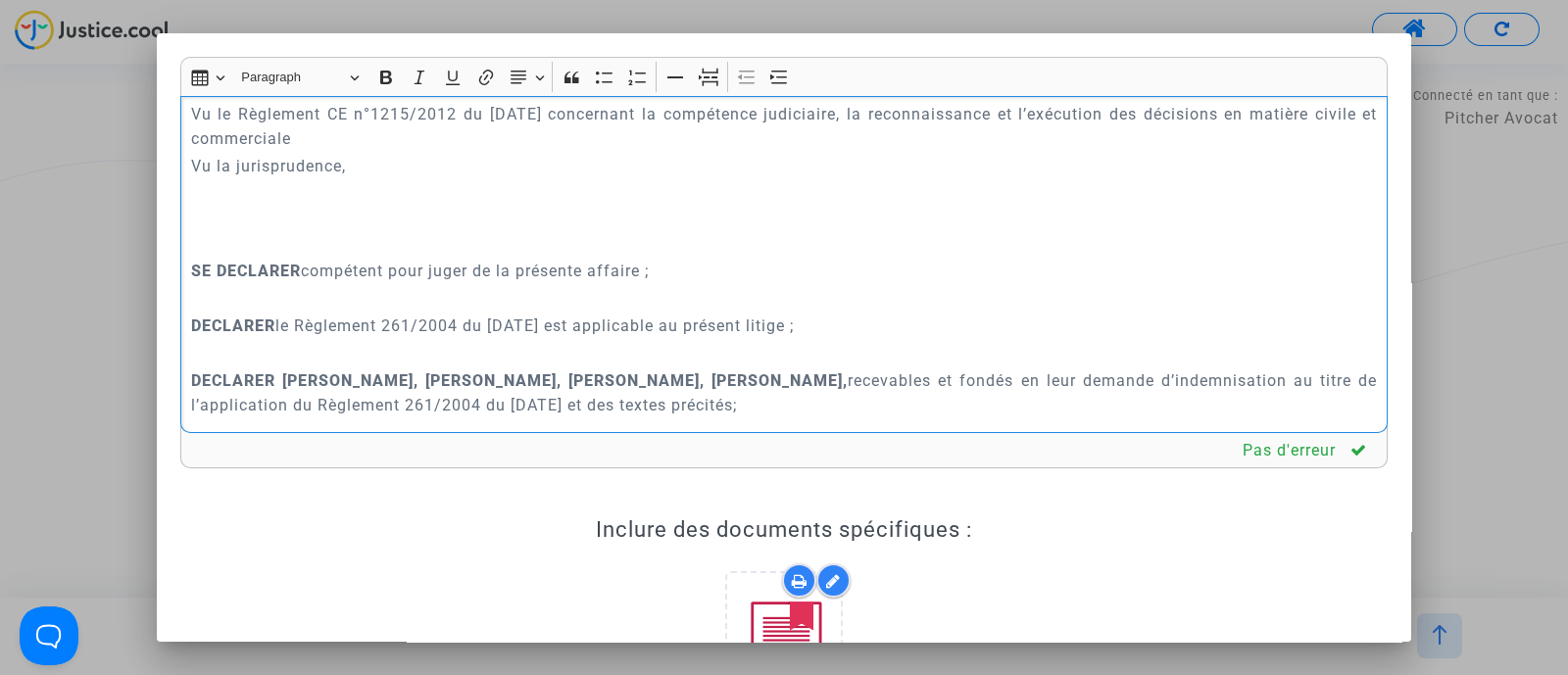
scroll to position [10750, 0]
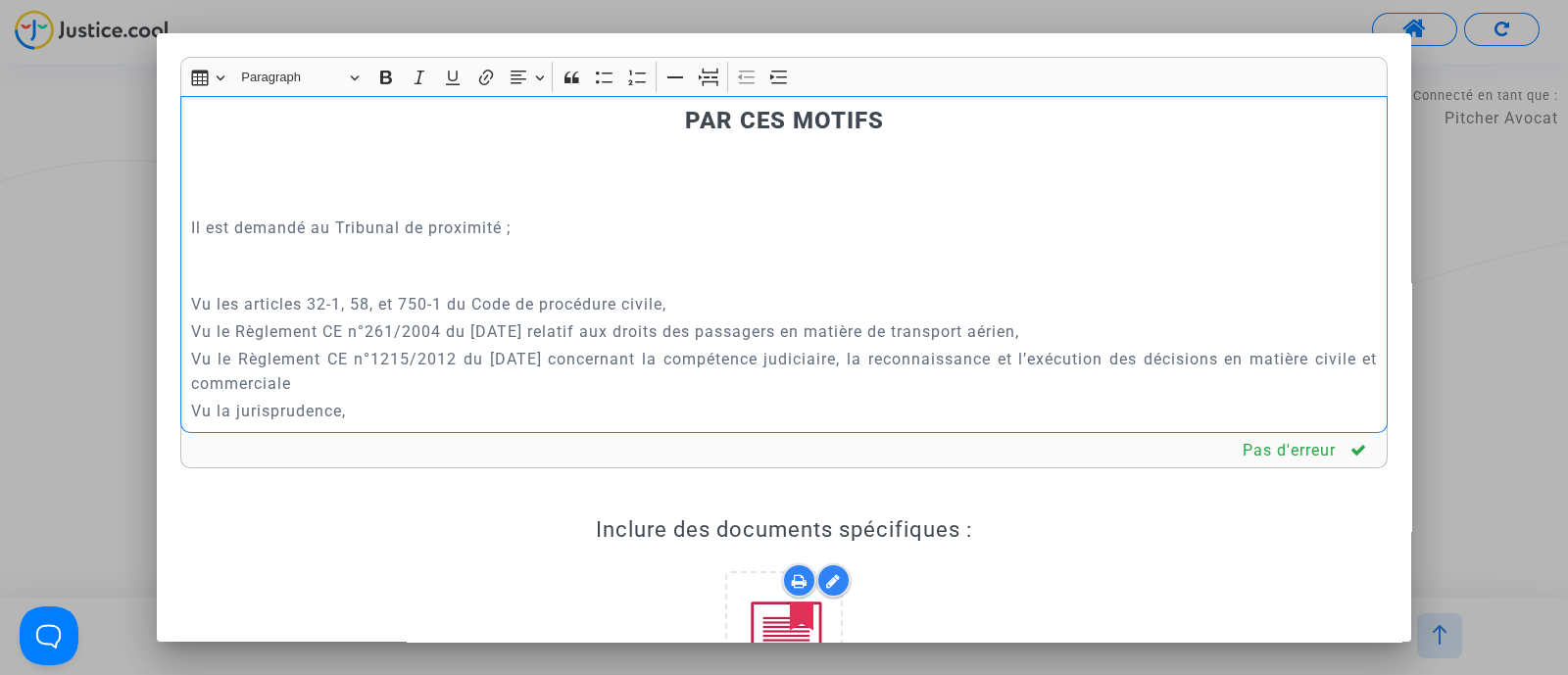
click at [654, 104] on p "Rich Text Editor, main" at bounding box center [784, 91] width 1186 height 25
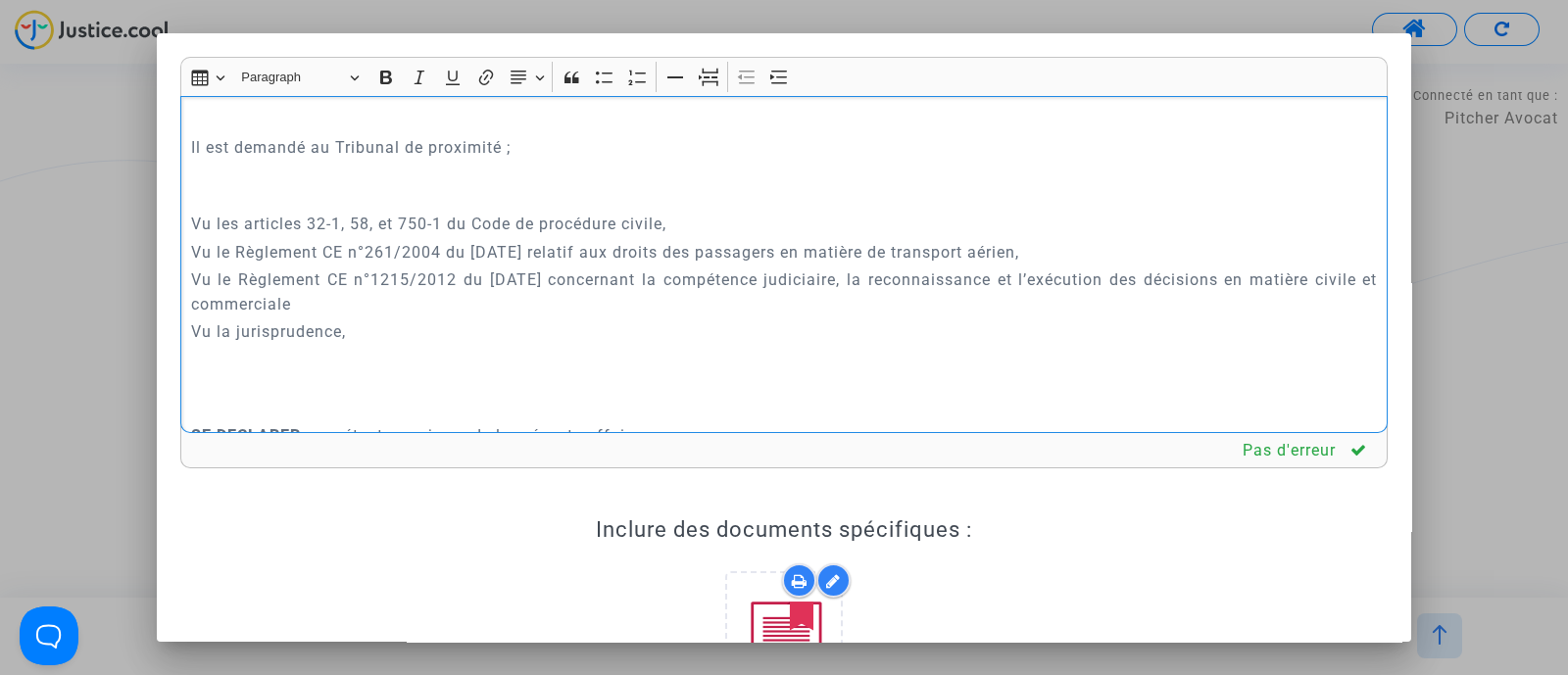
click at [607, 56] on h3 "PAR CES MOTIFS" at bounding box center [784, 41] width 1186 height 28
click at [712, 80] on icon "Editor toolbar" at bounding box center [709, 79] width 20 height 8
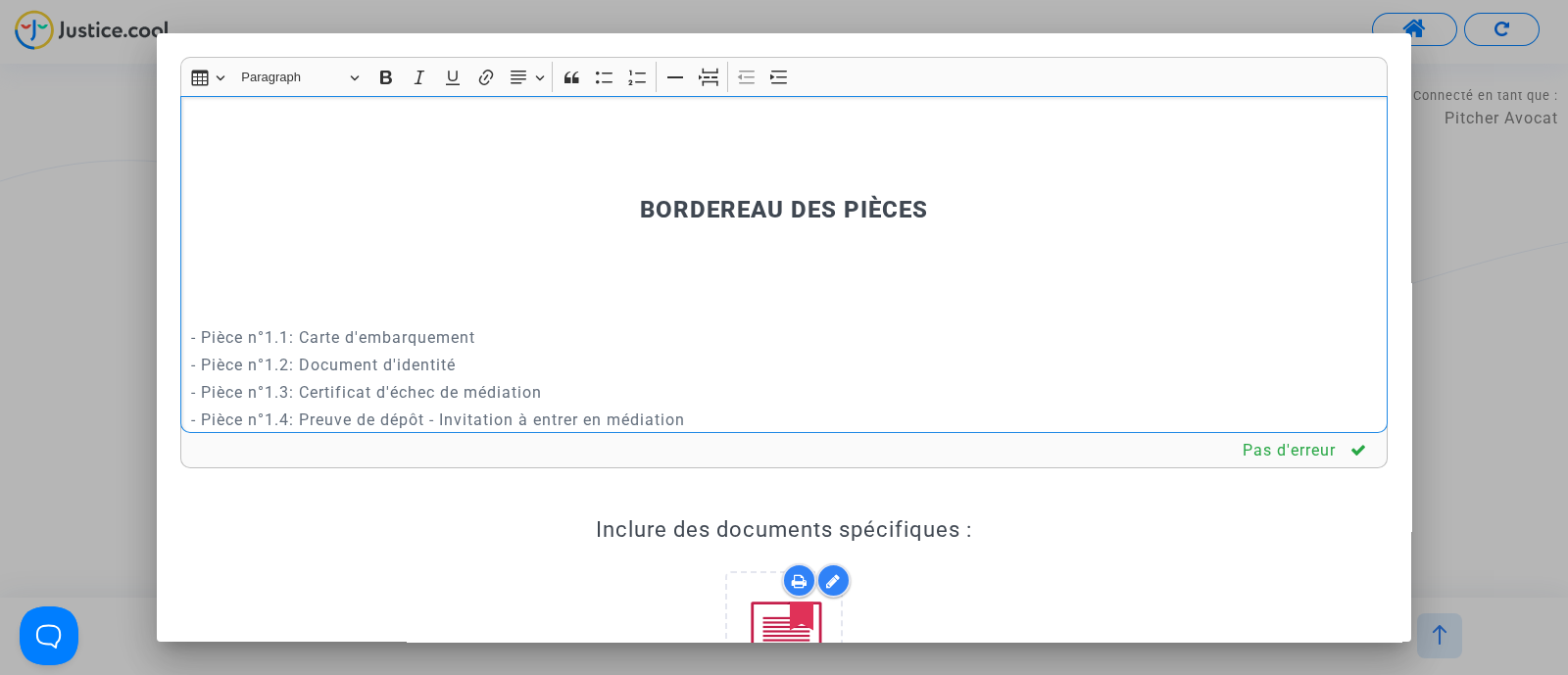
scroll to position [12342, 0]
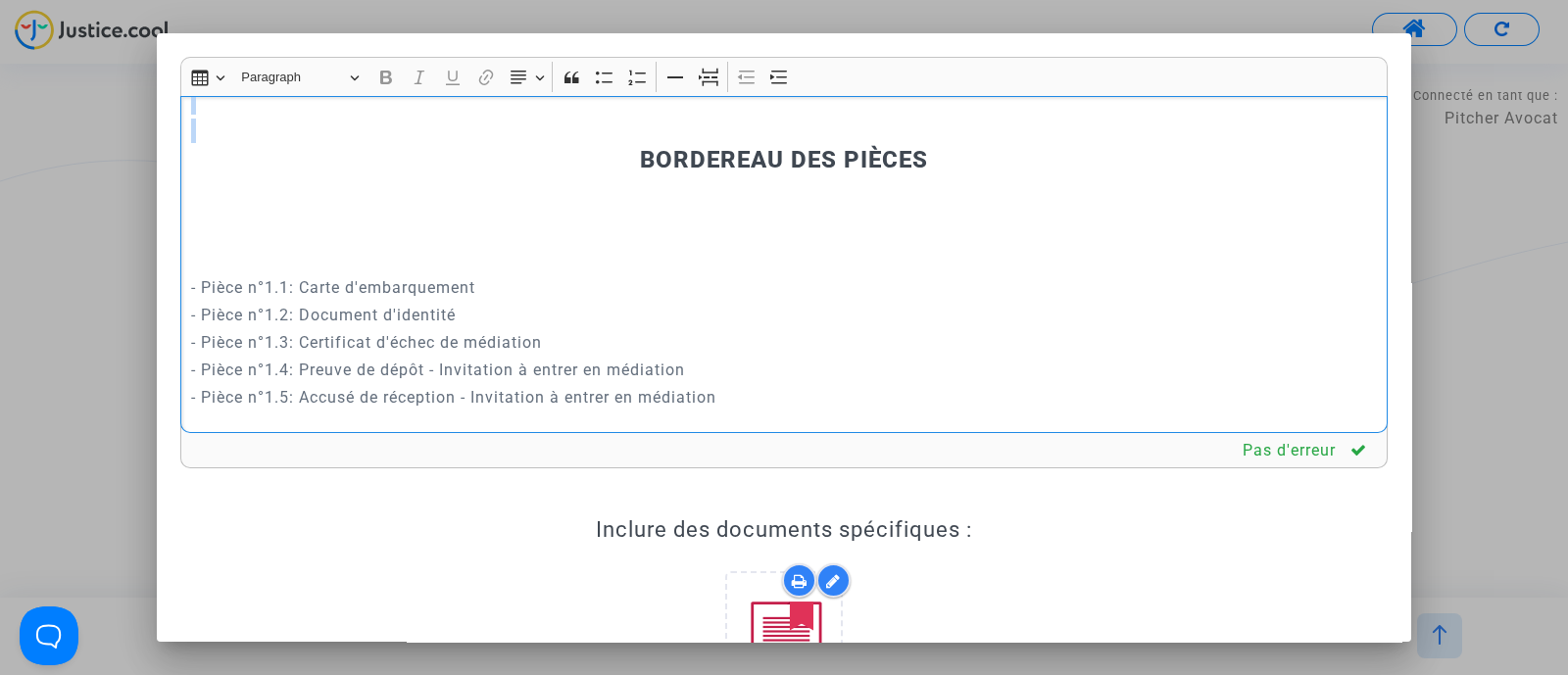
drag, startPoint x: 426, startPoint y: 116, endPoint x: 418, endPoint y: 384, distance: 268.1
click at [418, 384] on div "REQUÊTE AU GREFFE DEVANT LE TRIBUNAL DE PROXIMITÉ D'AULNAY-SOUS-BOIS POUR : - L…" at bounding box center [784, 265] width 1207 height 338
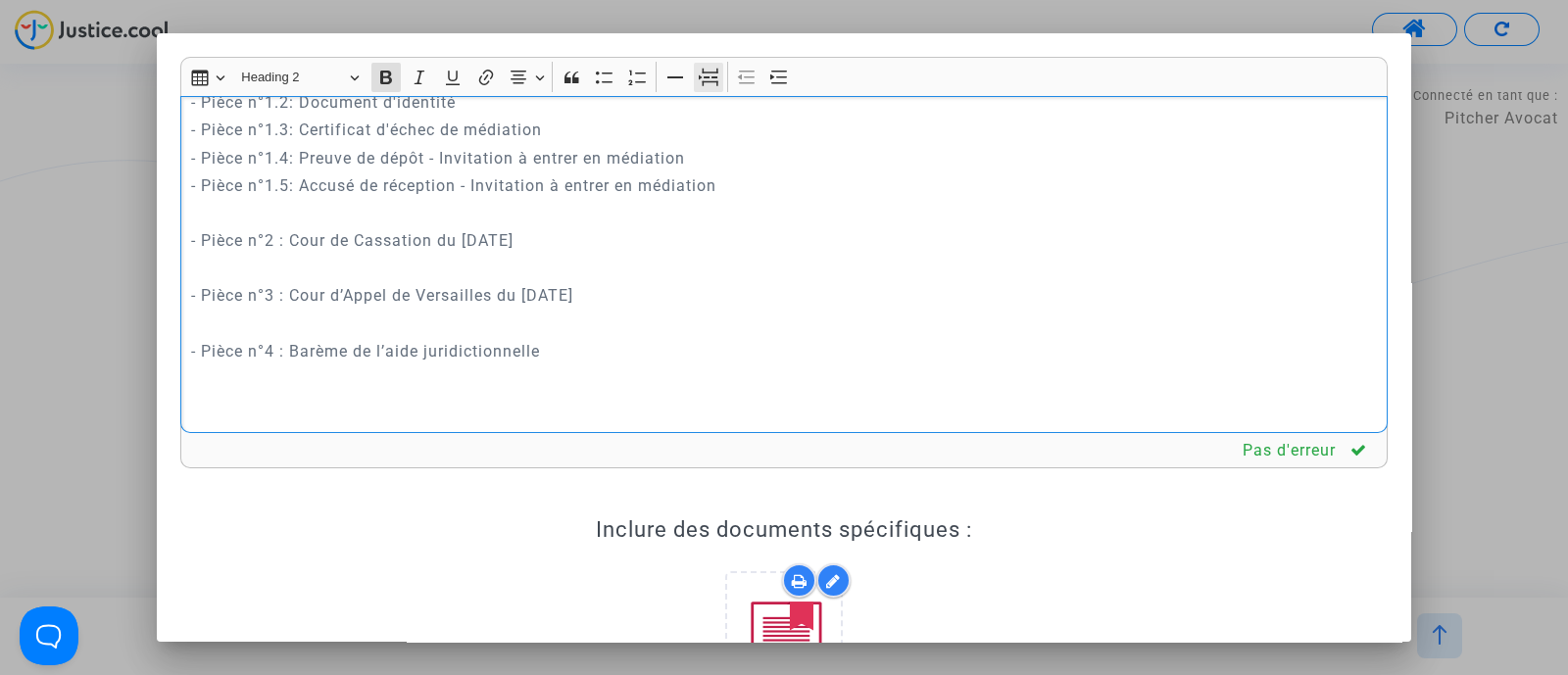
click at [704, 78] on icon "Editor toolbar" at bounding box center [709, 78] width 20 height 20
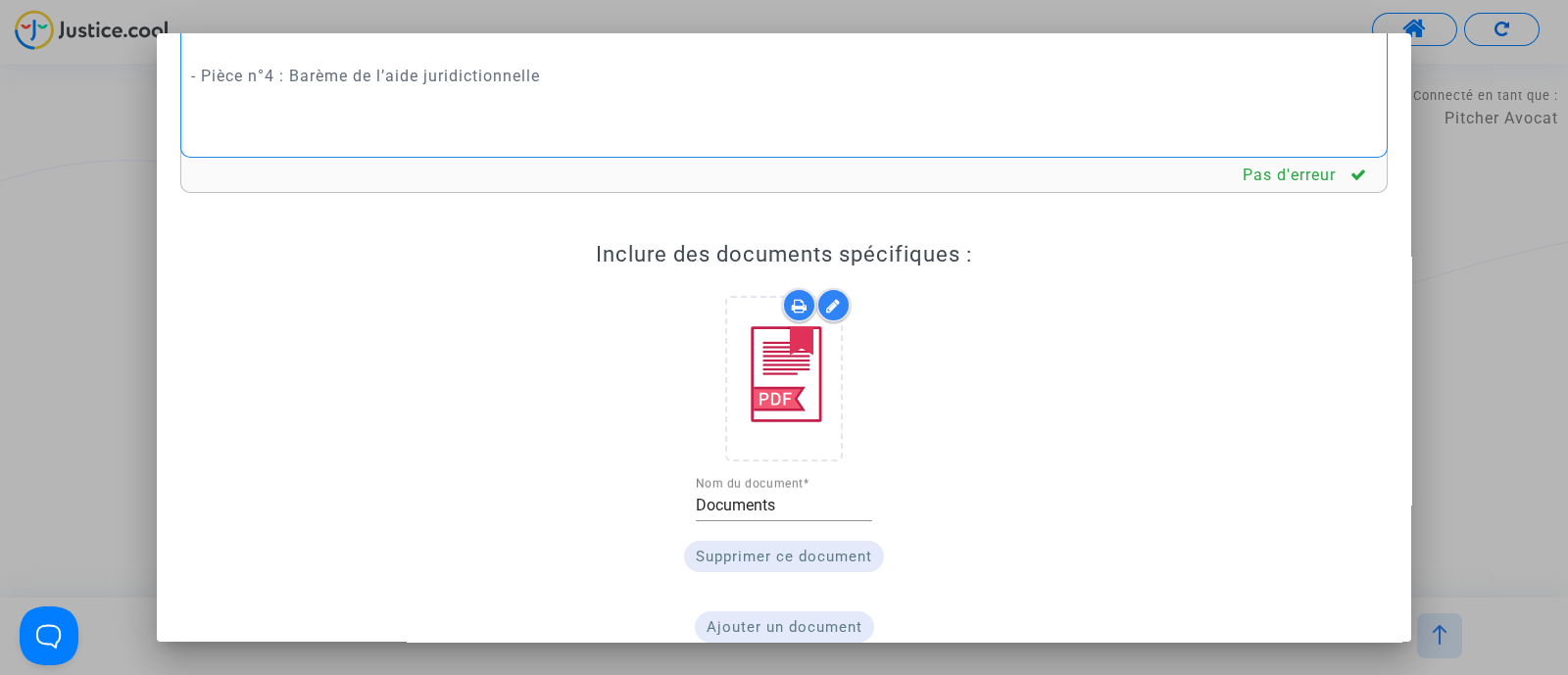
scroll to position [366, 0]
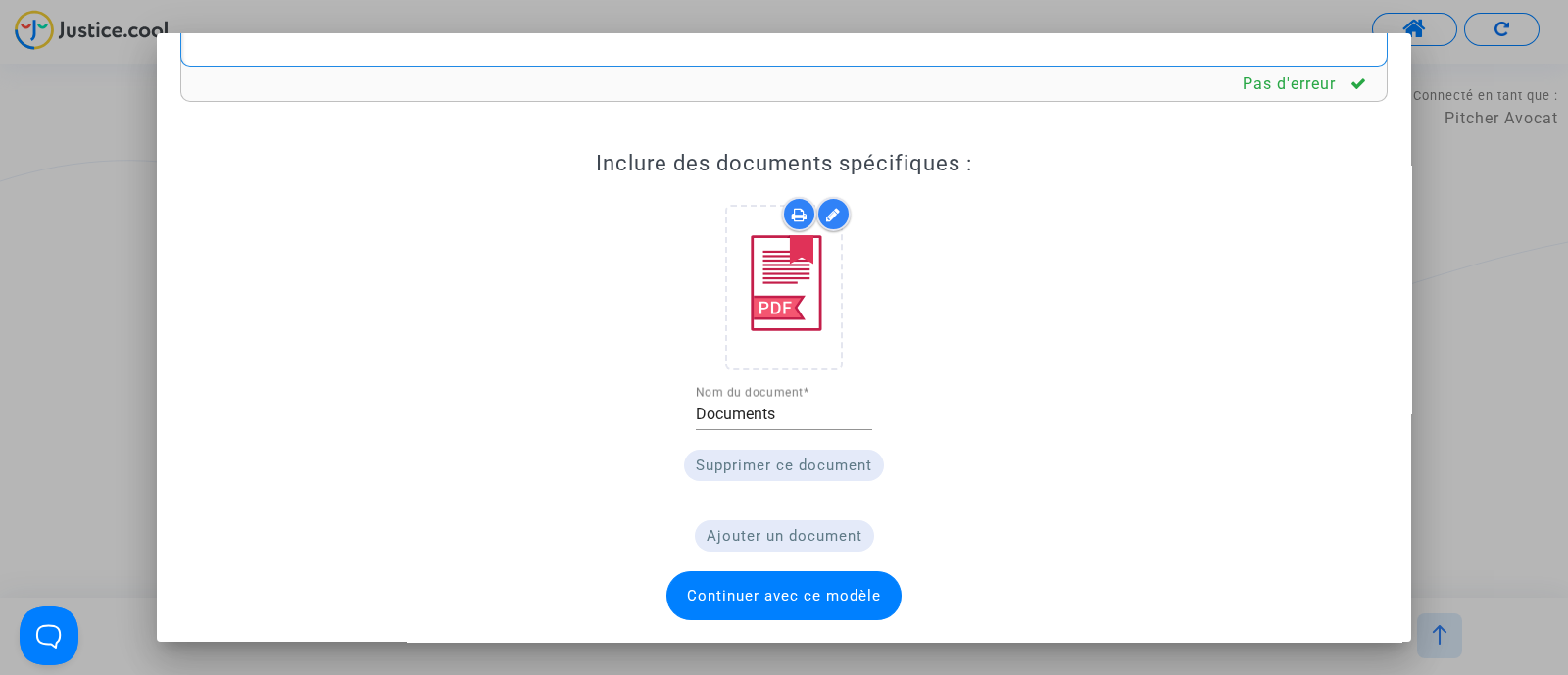
click at [801, 589] on span "Continuer avec ce modèle" at bounding box center [784, 596] width 194 height 18
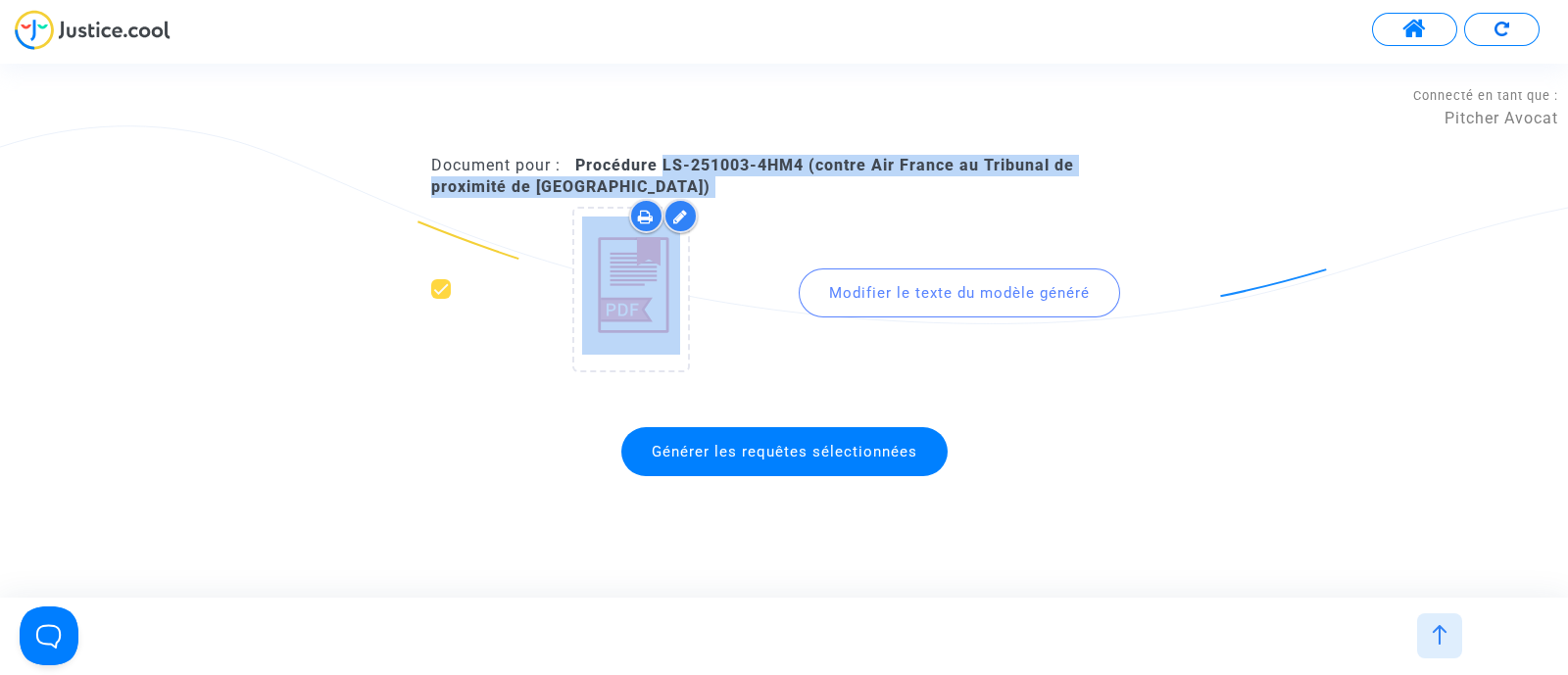
drag, startPoint x: 660, startPoint y: 219, endPoint x: 796, endPoint y: 212, distance: 136.2
click at [796, 212] on choose-custom-template-options "Document pour : Procédure LS-251003-4HM4 (contre Air France au Tribunal de prox…" at bounding box center [784, 272] width 705 height 234
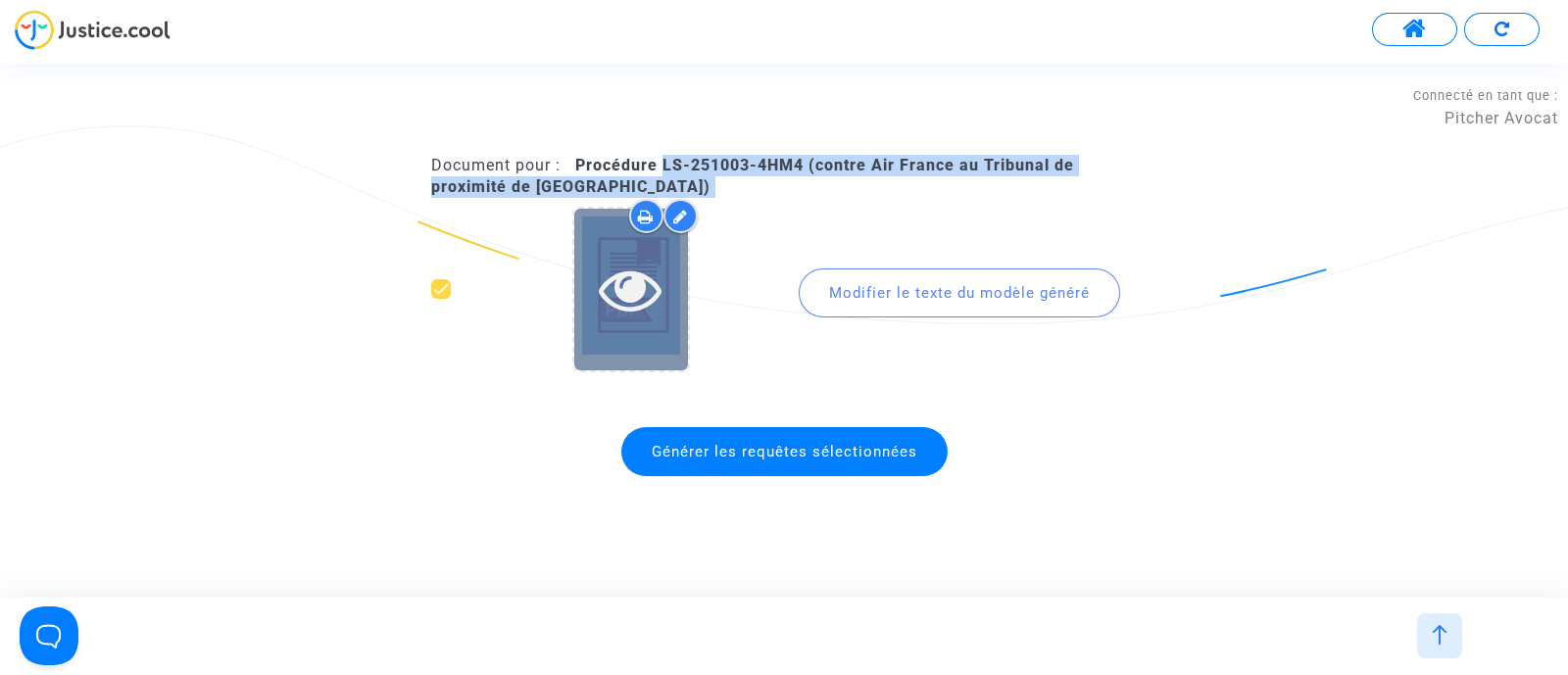
click at [661, 262] on icon at bounding box center [631, 289] width 64 height 63
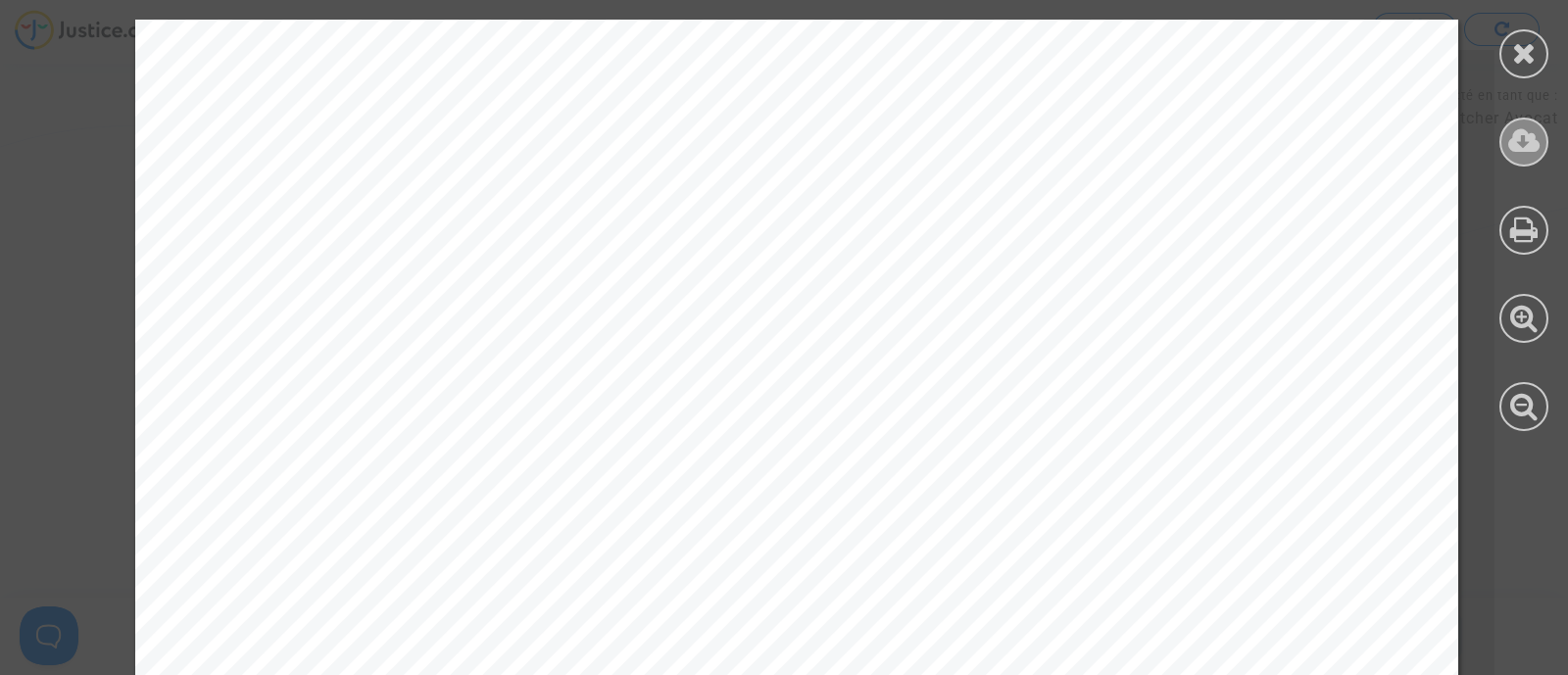
click at [1511, 147] on icon at bounding box center [1524, 141] width 32 height 29
click at [1531, 51] on icon at bounding box center [1524, 52] width 25 height 29
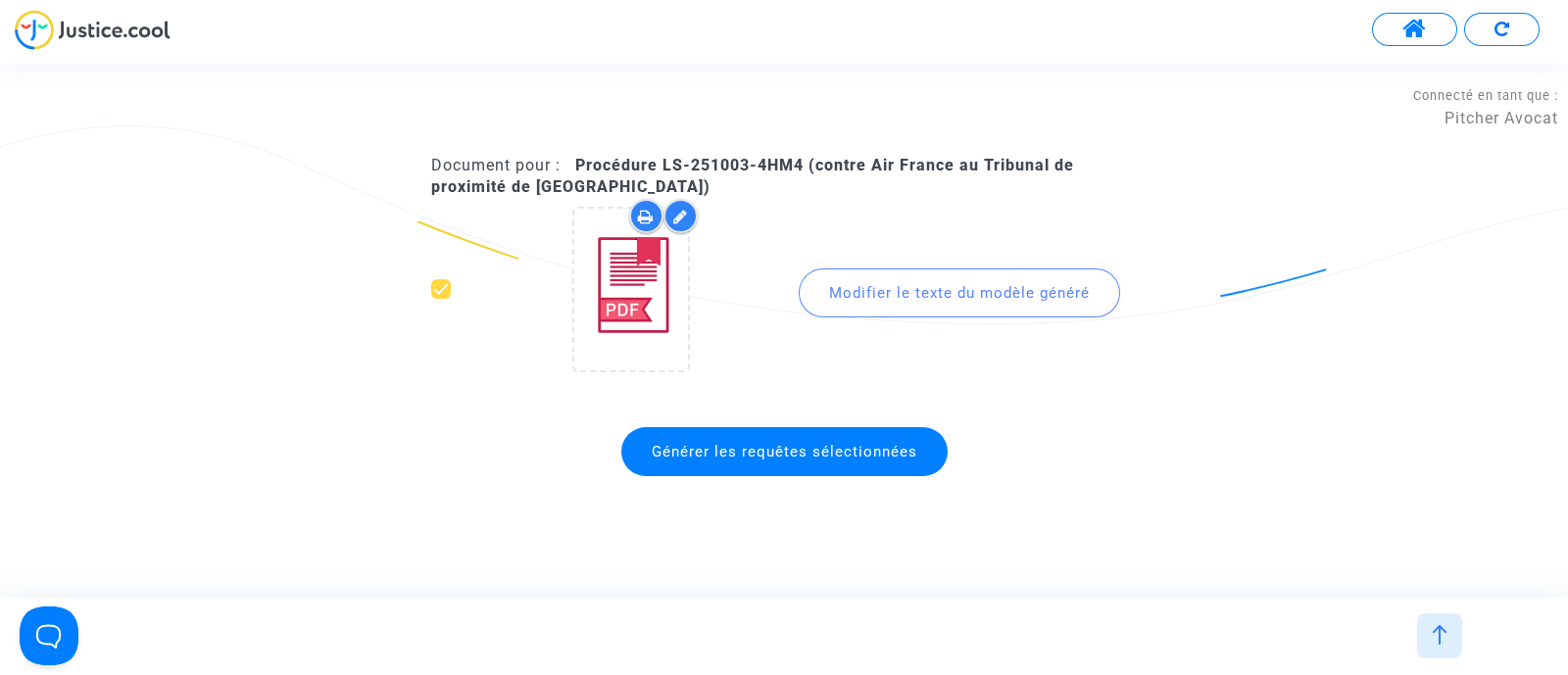
click at [748, 456] on span "Générer les requêtes sélectionnées" at bounding box center [784, 452] width 266 height 18
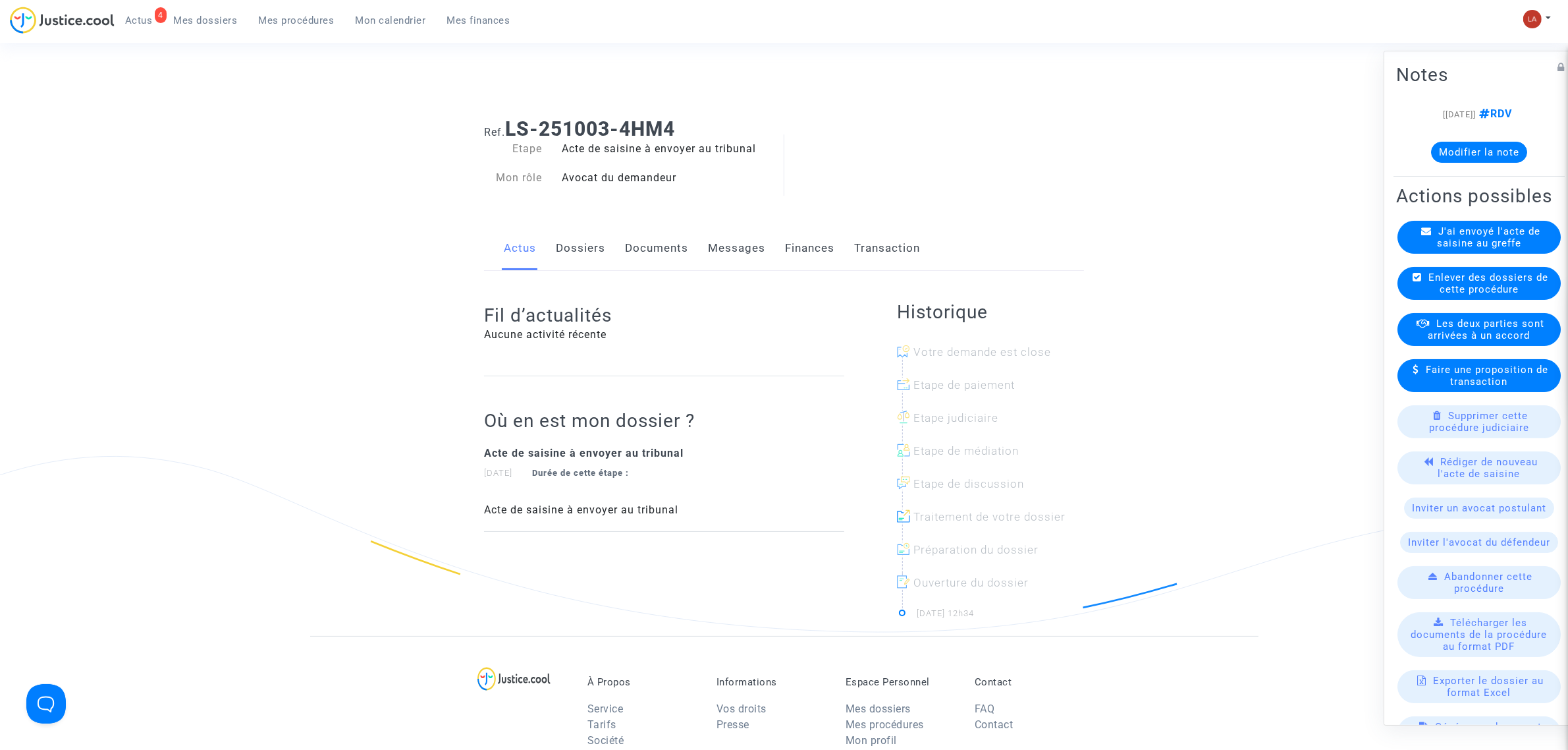
click at [1482, 463] on available-action-list "J'ai envoyé l'acte de saisine au greffe Enlever des dossiers de cette procédure…" at bounding box center [1479, 554] width 166 height 667
click at [1479, 479] on span "Rédiger de nouveau l'acte de saisine" at bounding box center [1488, 467] width 100 height 24
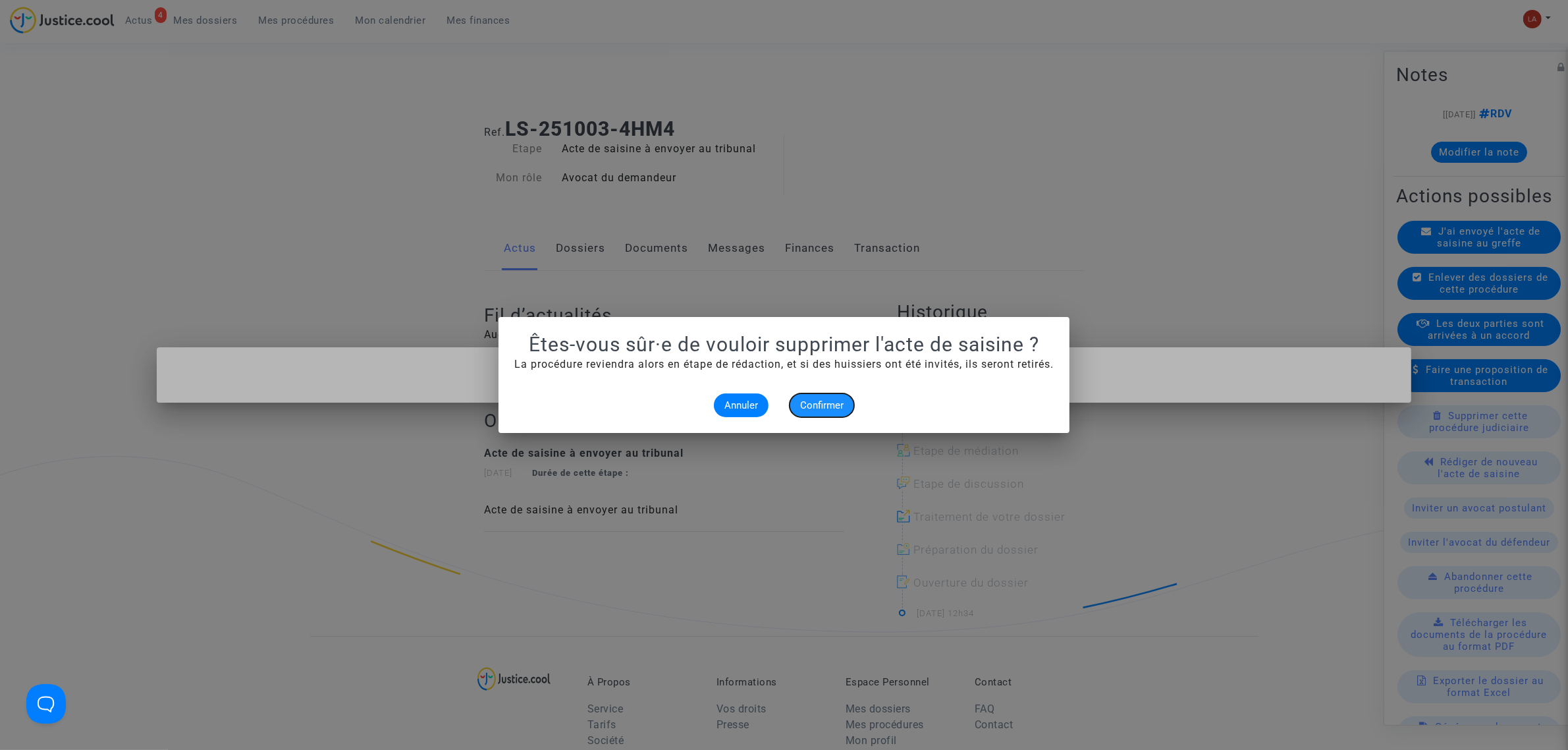
click at [815, 406] on span "Confirmer" at bounding box center [822, 406] width 44 height 12
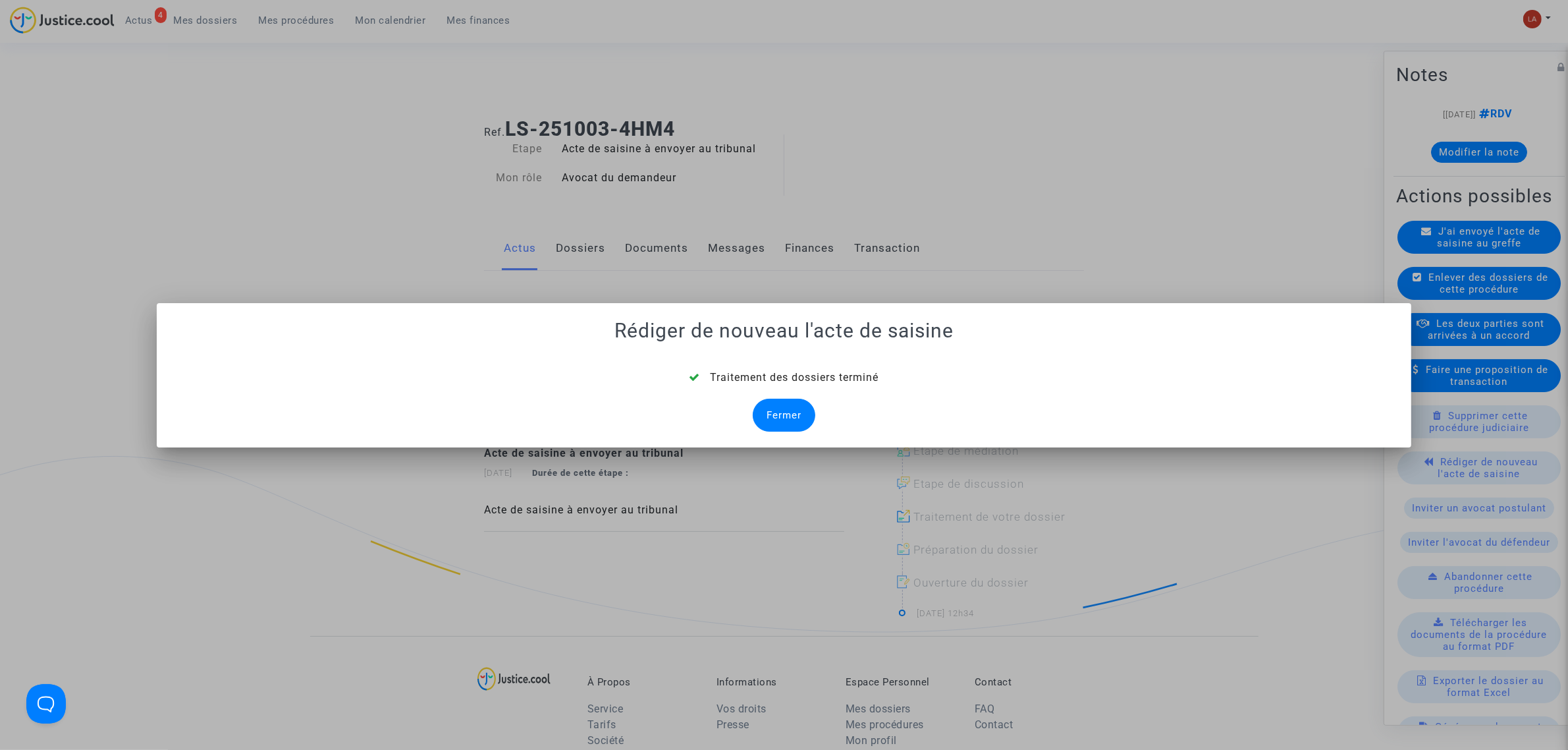
click at [799, 422] on div "Fermer" at bounding box center [784, 415] width 62 height 33
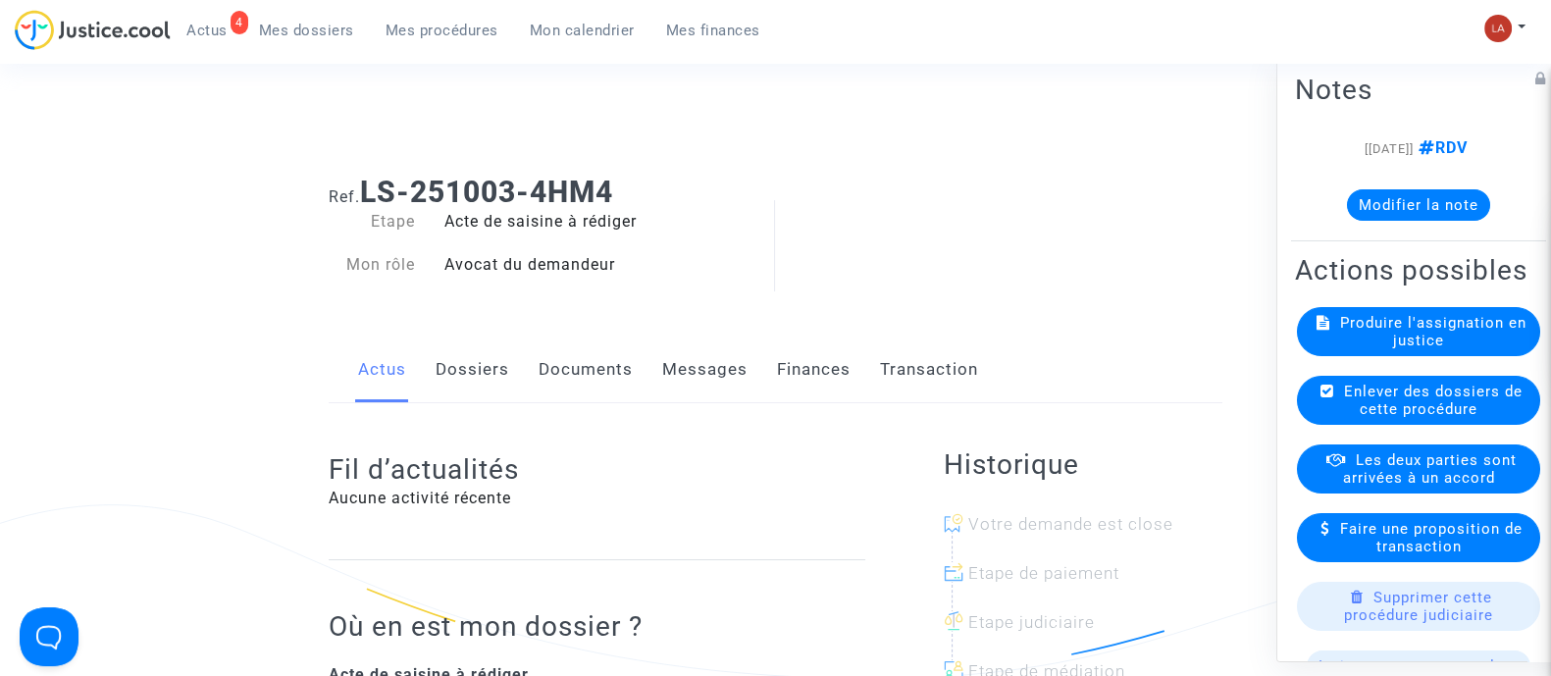
click at [1451, 348] on span "Produire l'assignation en justice" at bounding box center [1433, 330] width 186 height 35
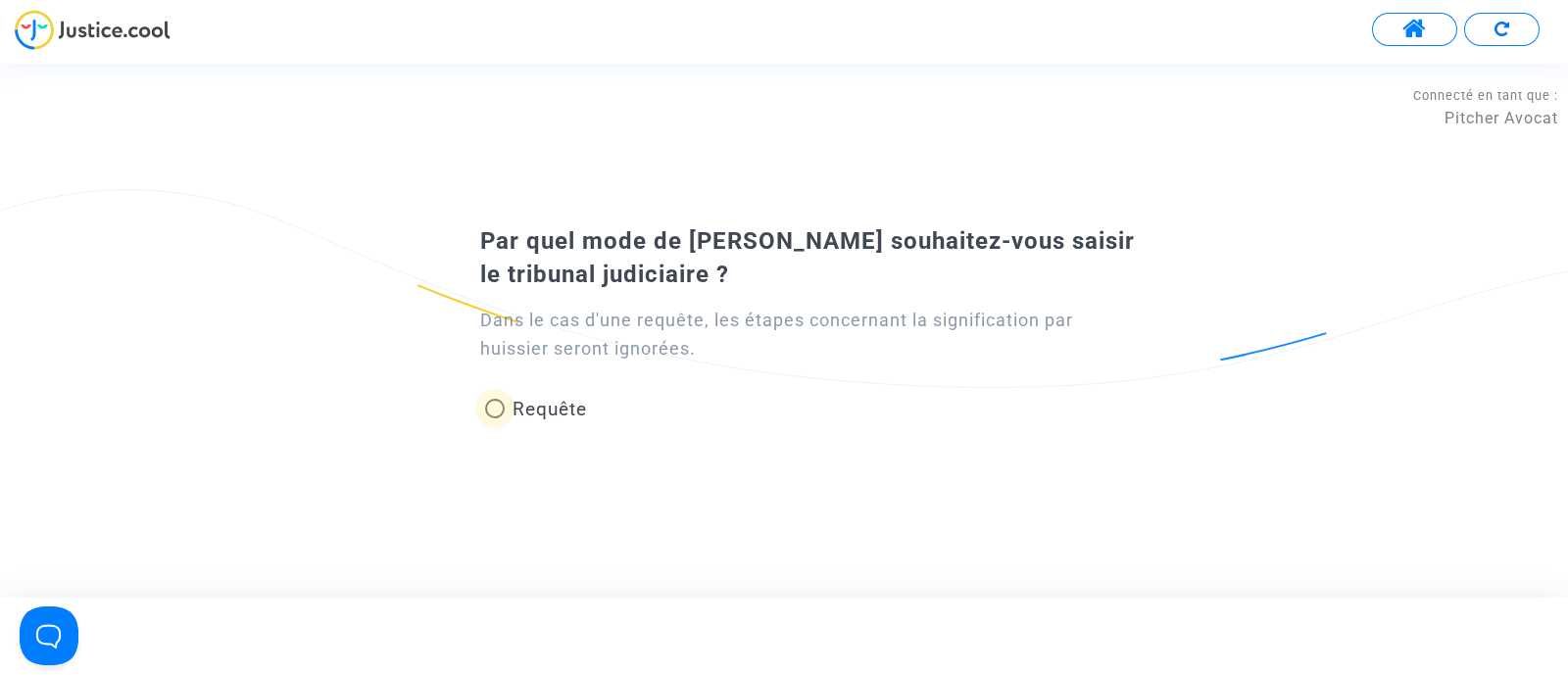
click at [504, 407] on span "Requête" at bounding box center [545, 408] width 82 height 26
click at [495, 418] on input "Requête" at bounding box center [494, 418] width 1 height 1
radio input "true"
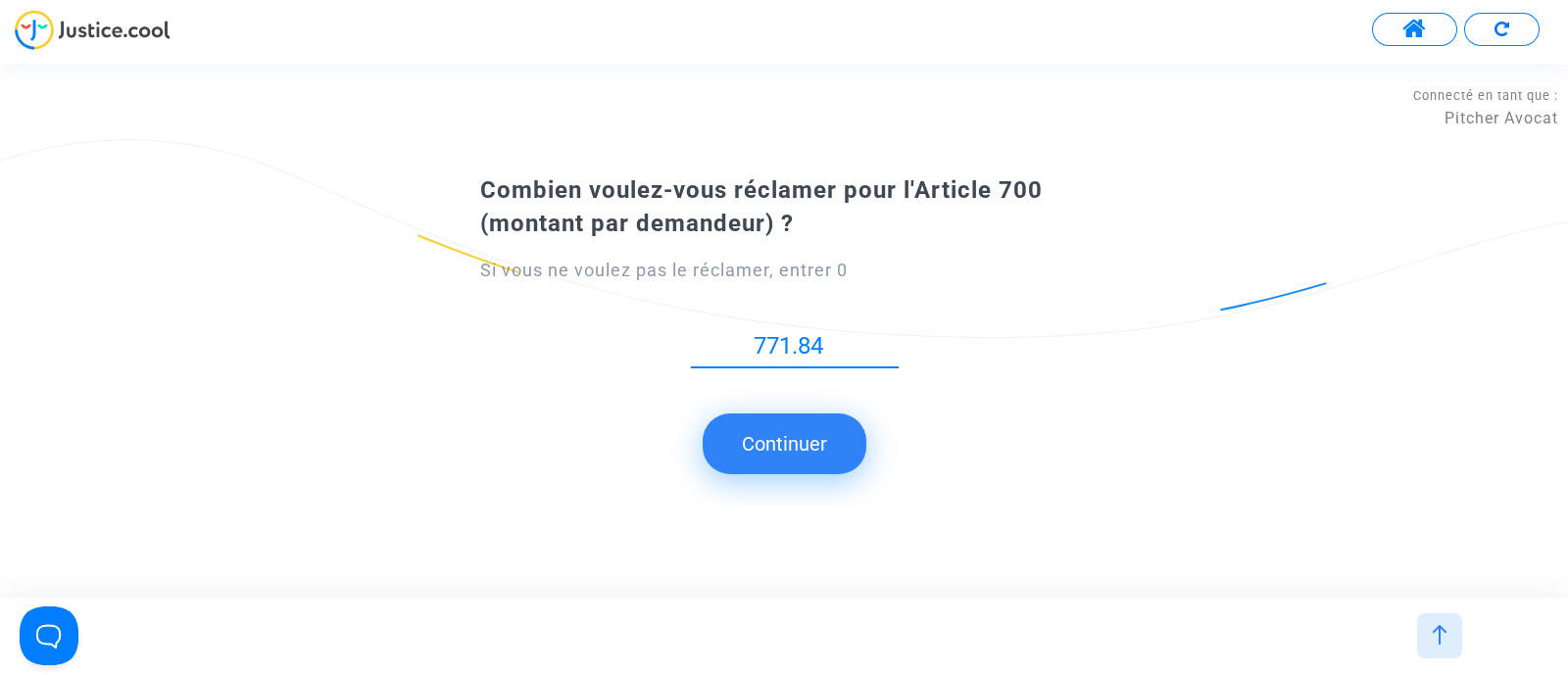
type input "771.84"
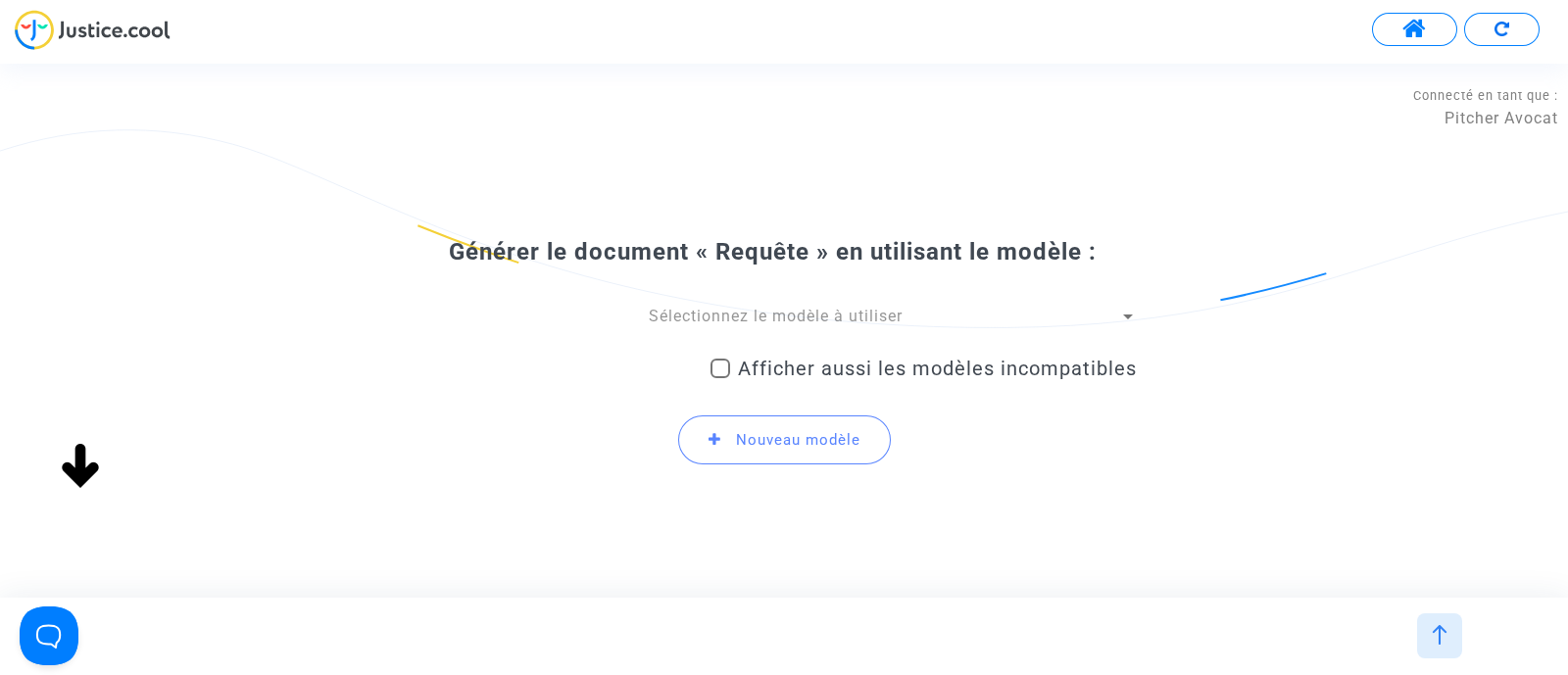
click at [750, 320] on span "Sélectionnez le modèle à utiliser" at bounding box center [776, 316] width 254 height 19
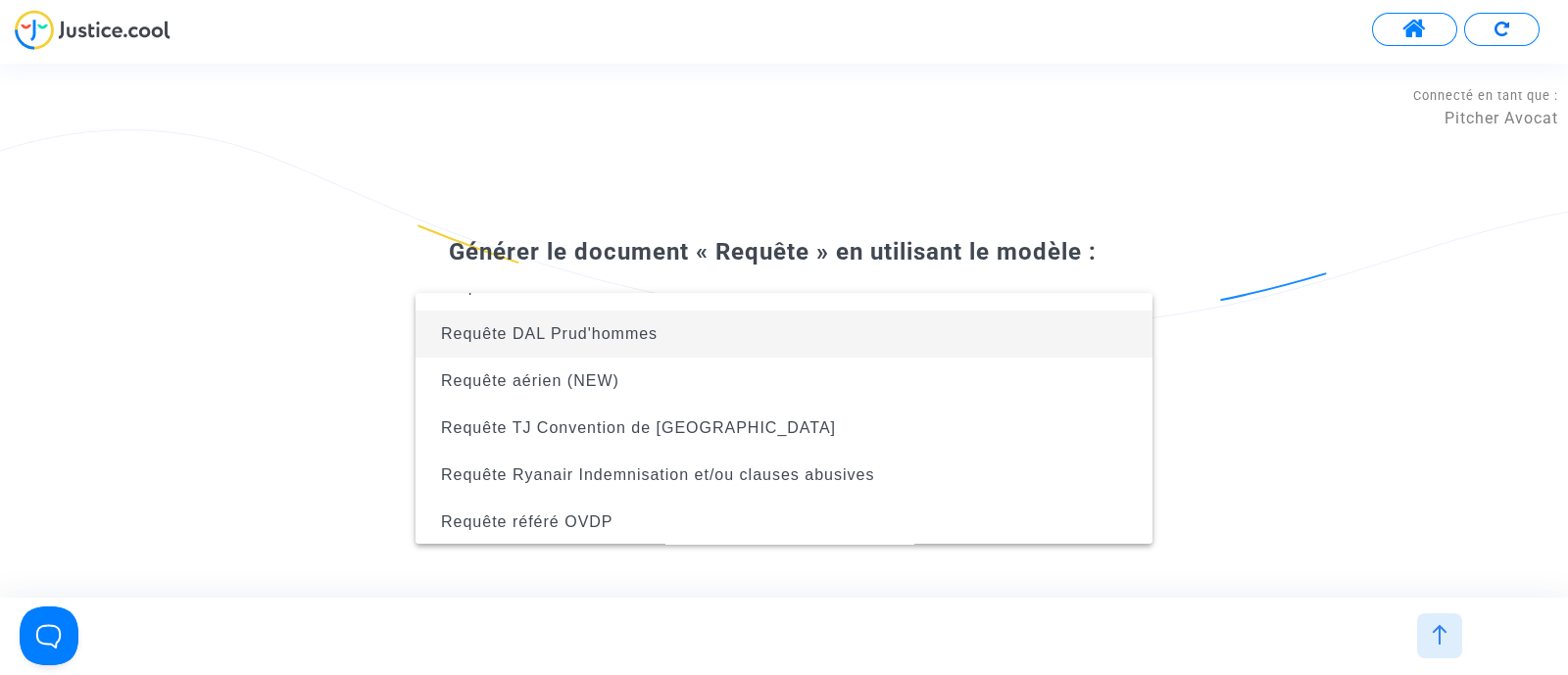
scroll to position [332, 0]
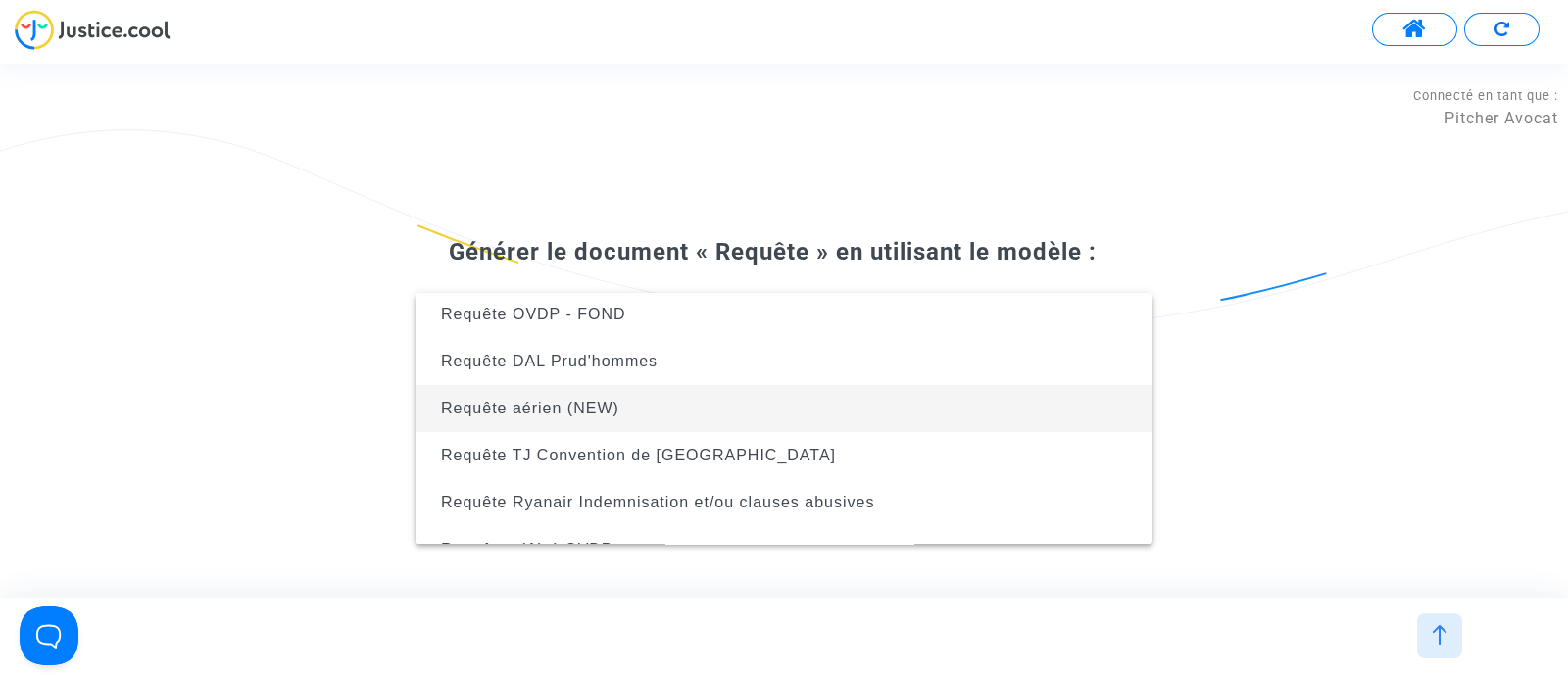
click at [648, 404] on span "Requête aérien (NEW)" at bounding box center [784, 408] width 705 height 47
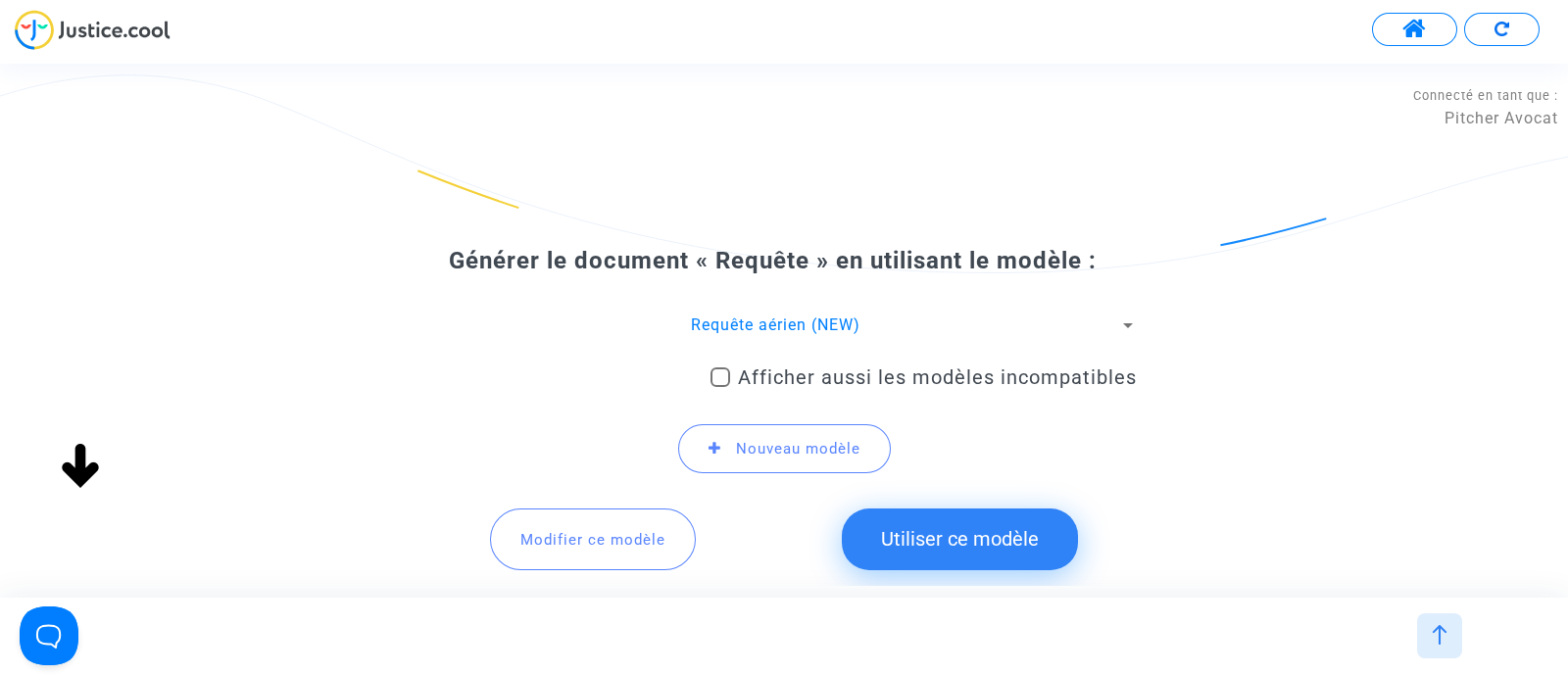
click at [935, 511] on button "Utiliser ce modèle" at bounding box center [960, 538] width 236 height 61
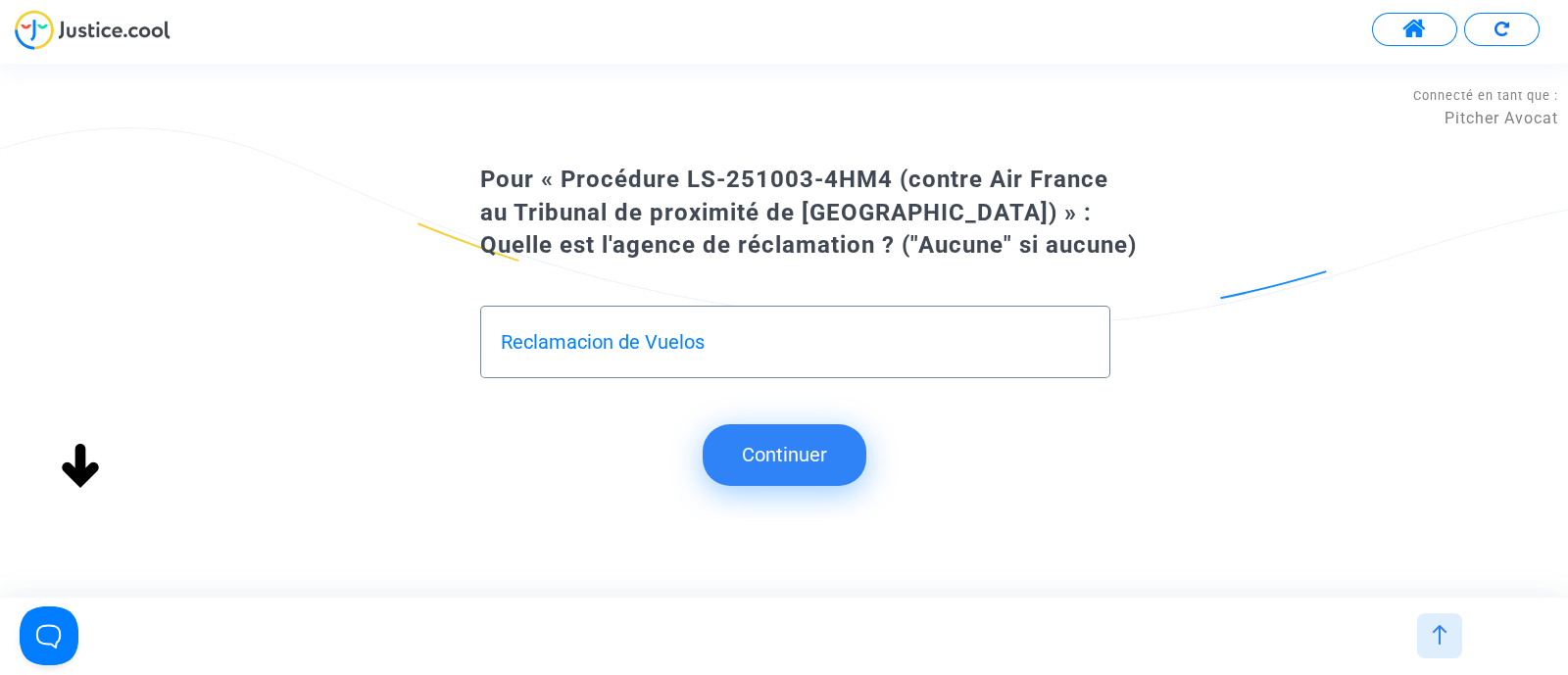
click at [816, 459] on button "Continuer" at bounding box center [785, 454] width 164 height 61
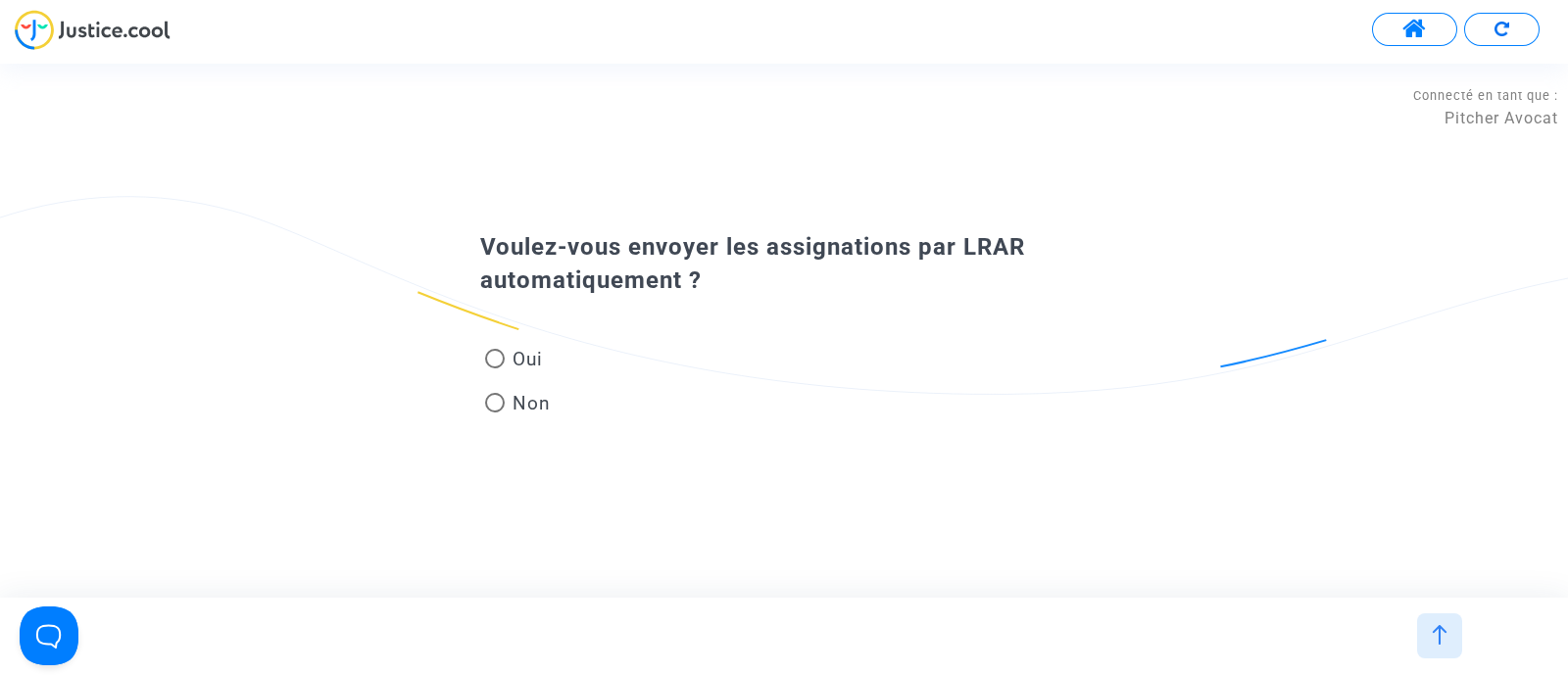
click at [498, 418] on mat-radio-button "Non" at bounding box center [518, 407] width 66 height 34
radio input "true"
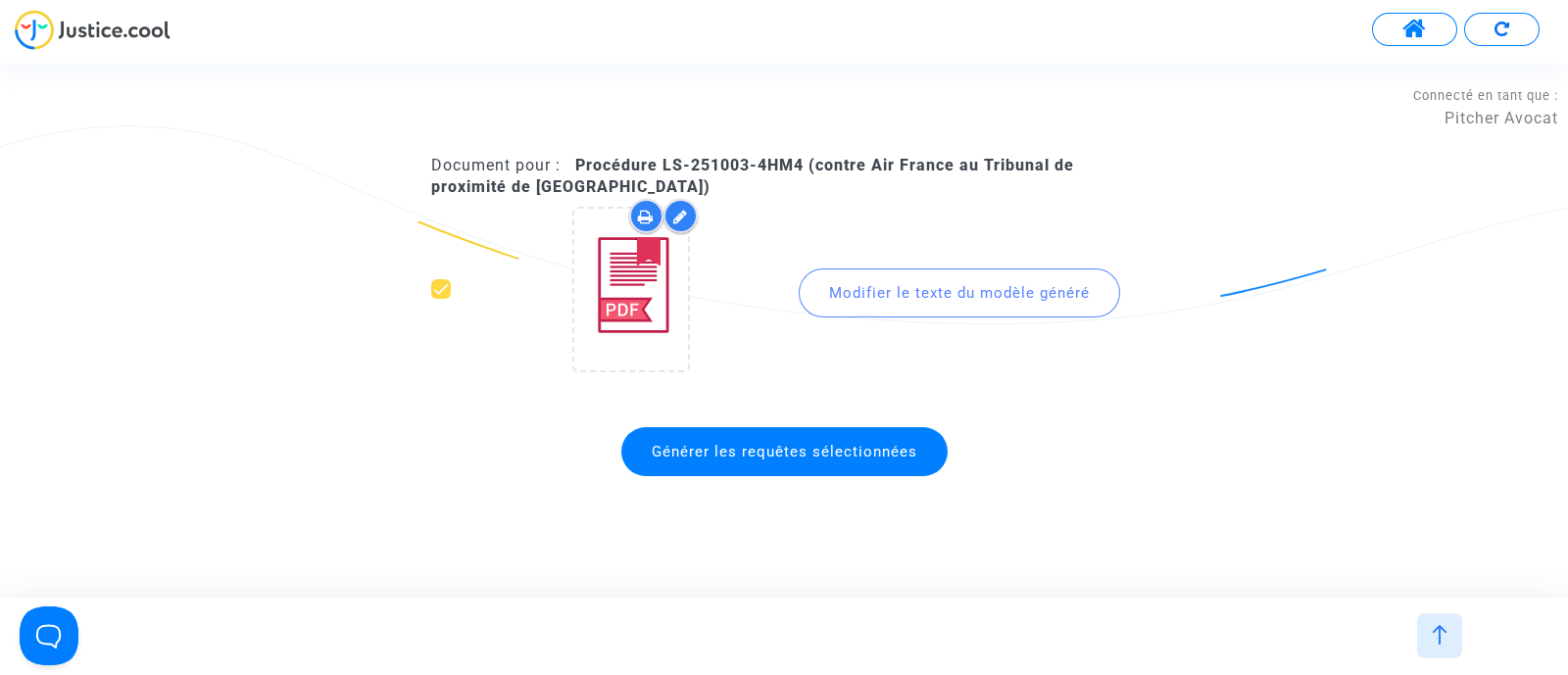
click at [952, 301] on div "Modifier le texte du modèle généré" at bounding box center [960, 293] width 322 height 49
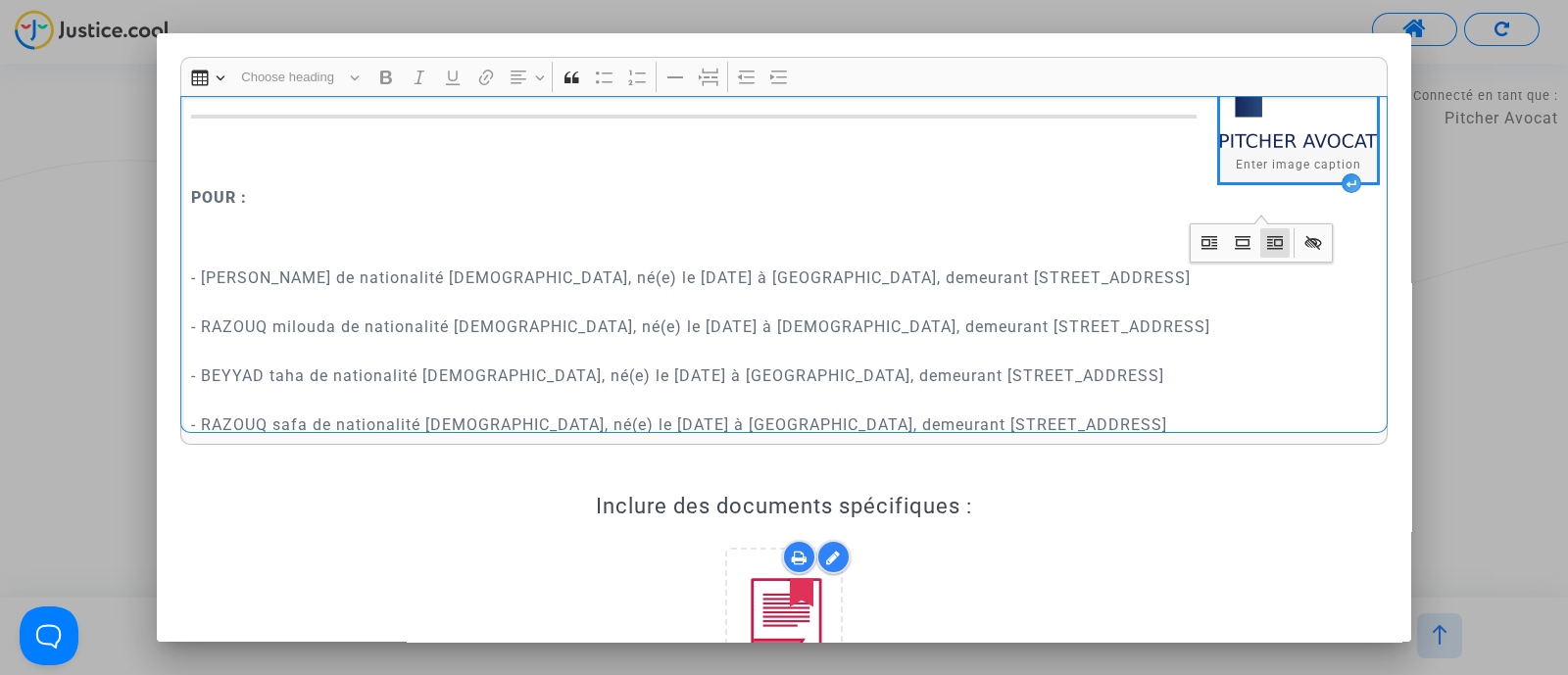
scroll to position [122, 0]
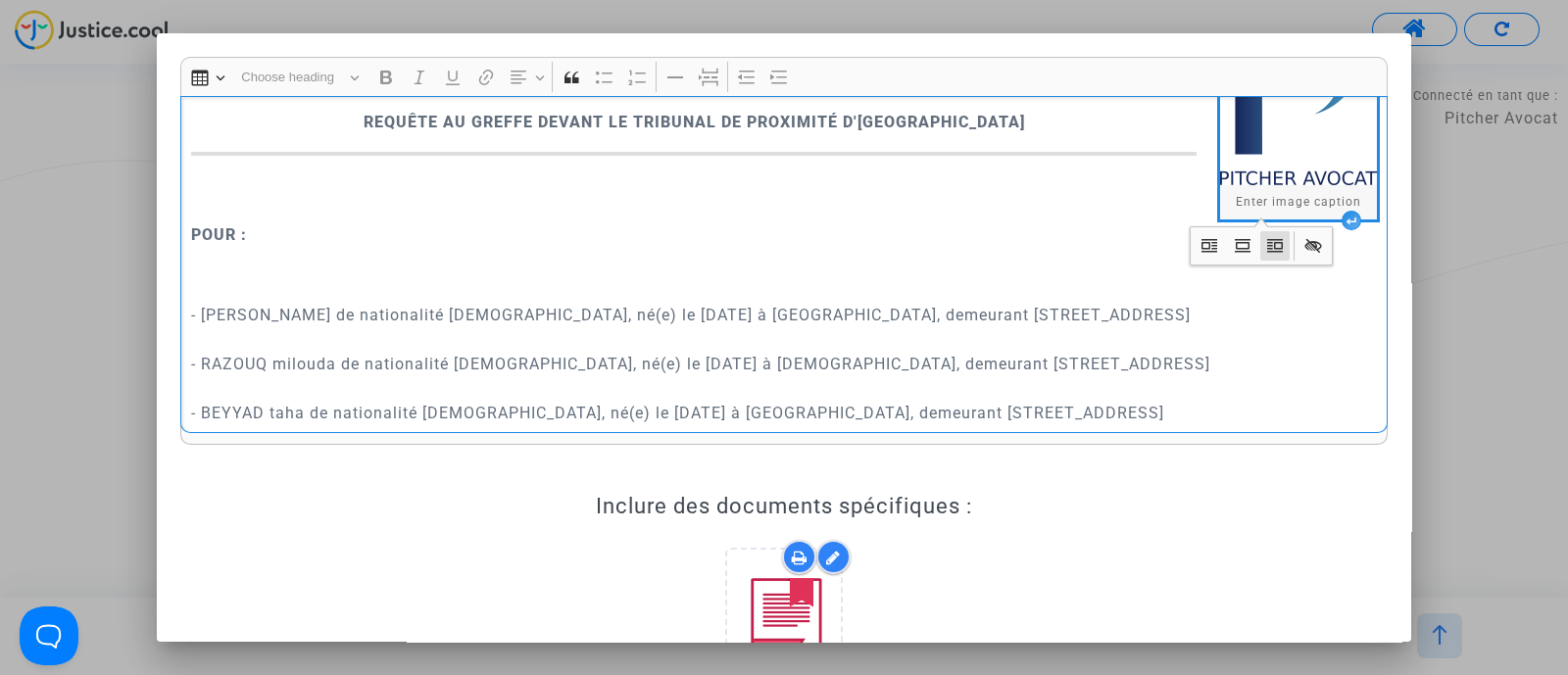
click at [417, 289] on p "- [PERSON_NAME] de nationalité [DEMOGRAPHIC_DATA], né(e) le [DATE] à [GEOGRAPHI…" at bounding box center [784, 400] width 1186 height 245
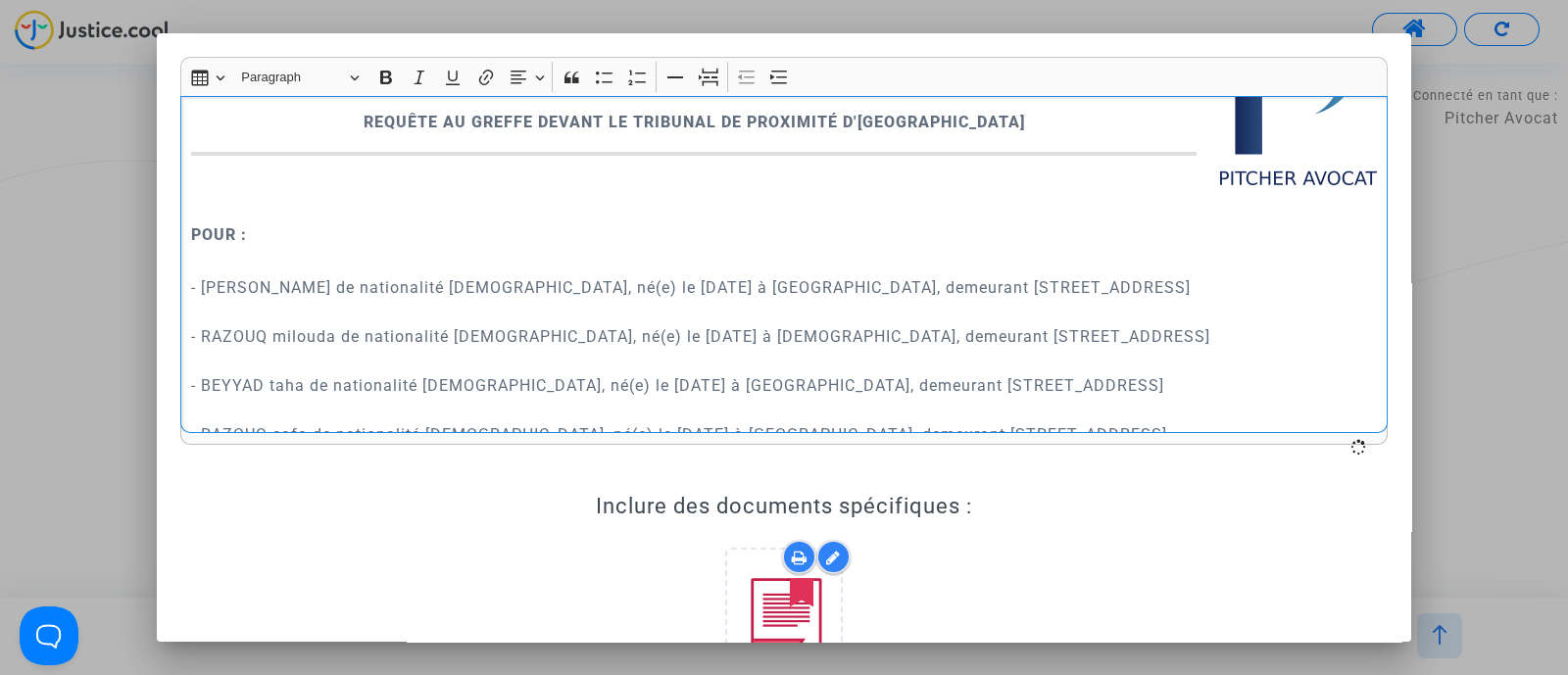
click at [306, 189] on p "​​​​​​​" at bounding box center [784, 195] width 1186 height 49
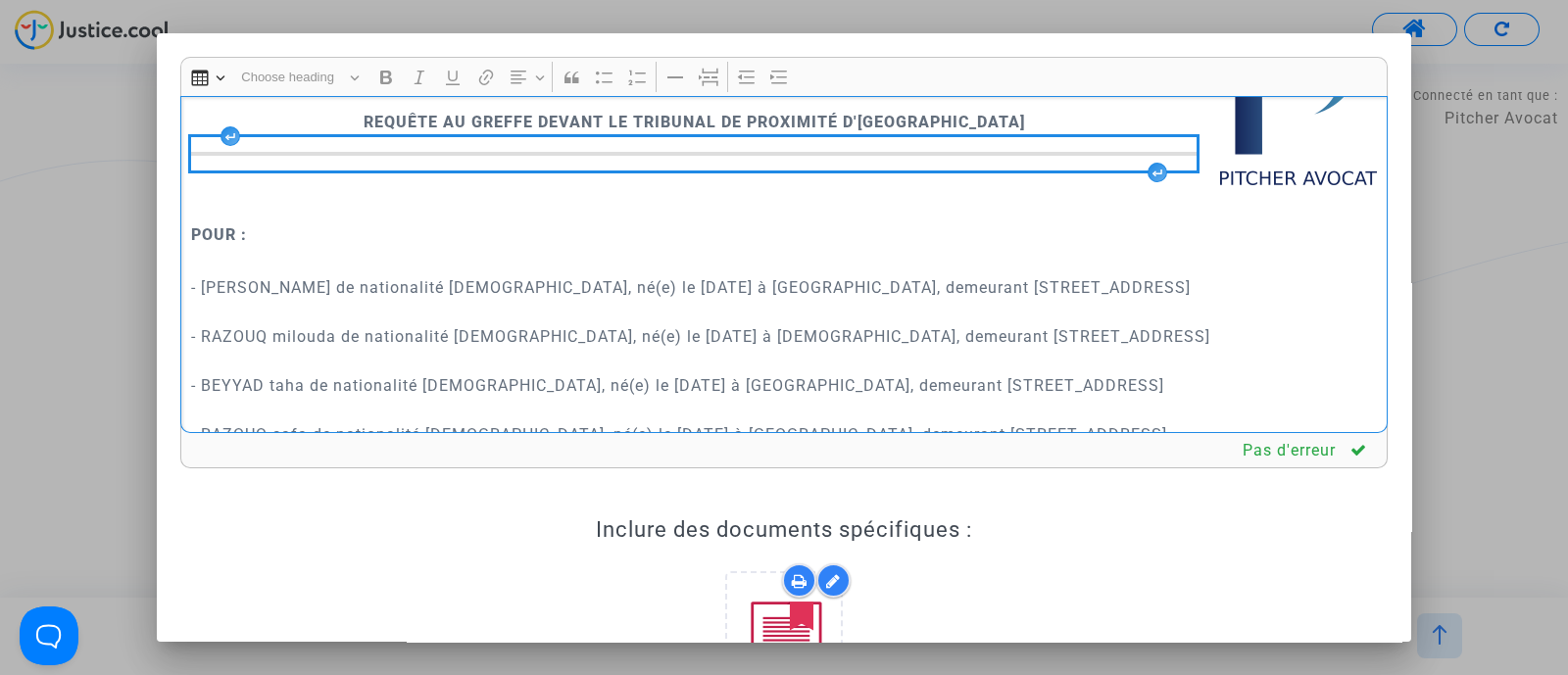
click at [381, 225] on p "POUR :" at bounding box center [784, 235] width 1186 height 25
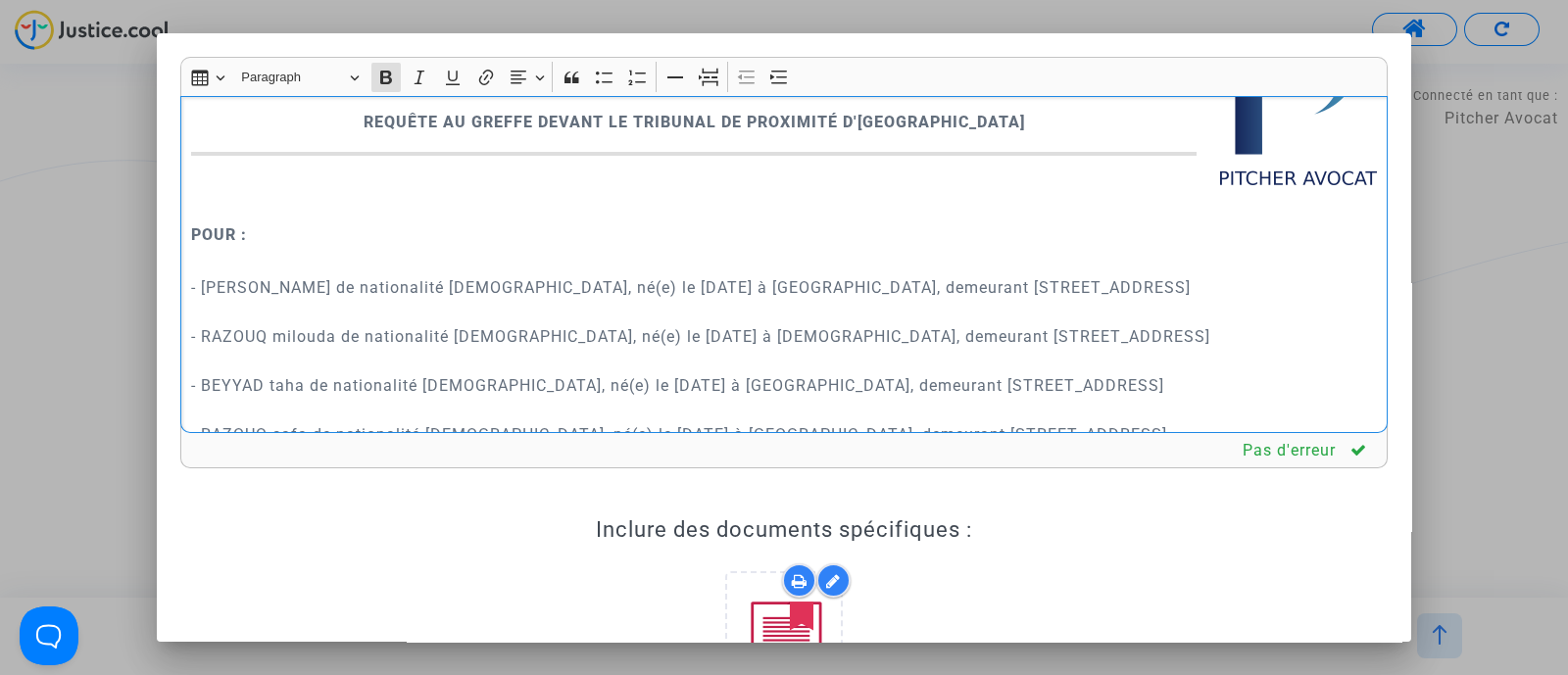
click at [353, 208] on p "Rich Text Editor, main" at bounding box center [784, 195] width 1186 height 49
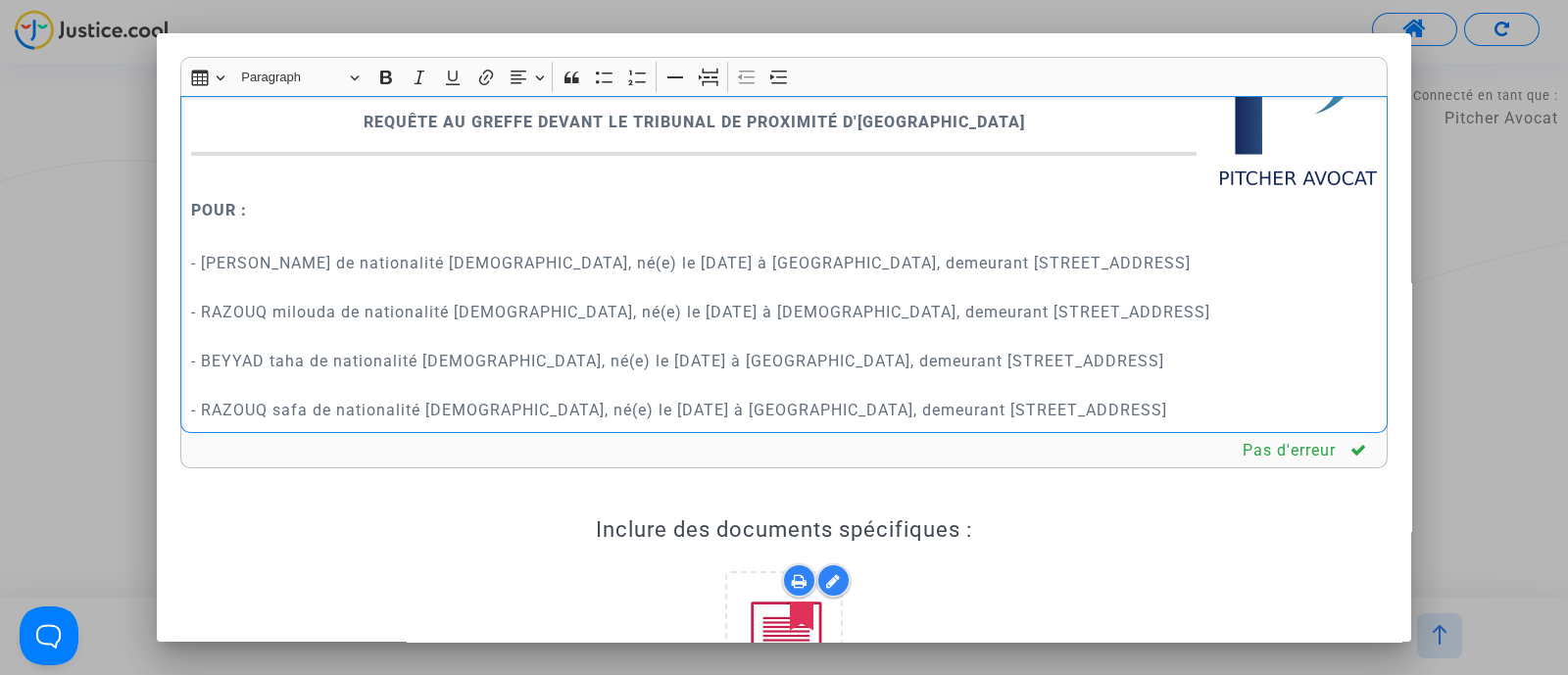
click at [392, 270] on p "- [PERSON_NAME] de nationalité [DEMOGRAPHIC_DATA], né(e) le [DATE] à [GEOGRAPHI…" at bounding box center [784, 348] width 1186 height 245
click at [396, 268] on p "- [PERSON_NAME] de nationalité [DEMOGRAPHIC_DATA], né(e) le [DATE] à [GEOGRAPHI…" at bounding box center [784, 348] width 1186 height 245
click at [401, 268] on p "- [PERSON_NAME] de nationalité [DEMOGRAPHIC_DATA], né(e) le [DATE] à [GEOGRAPHI…" at bounding box center [784, 348] width 1186 height 245
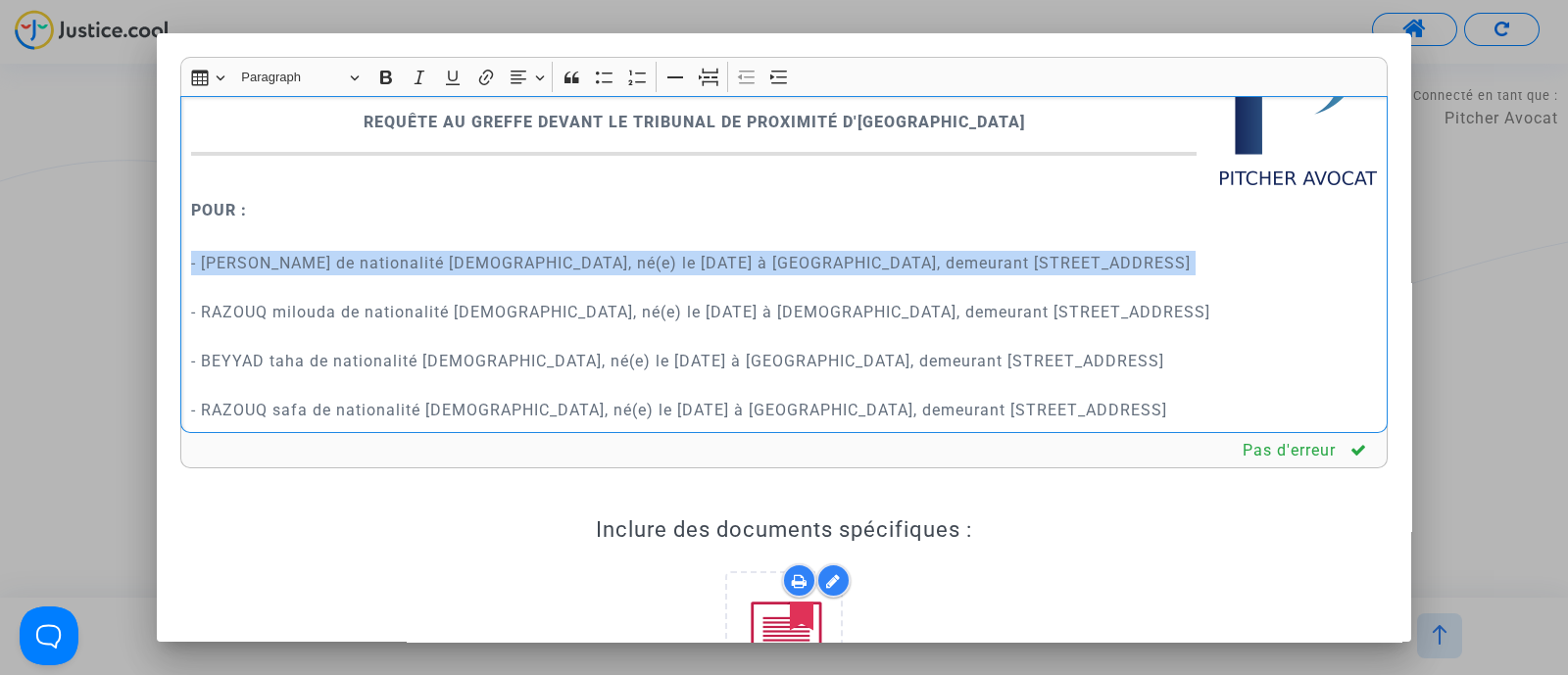
click at [401, 268] on p "- [PERSON_NAME] de nationalité [DEMOGRAPHIC_DATA], né(e) le [DATE] à [GEOGRAPHI…" at bounding box center [784, 348] width 1186 height 245
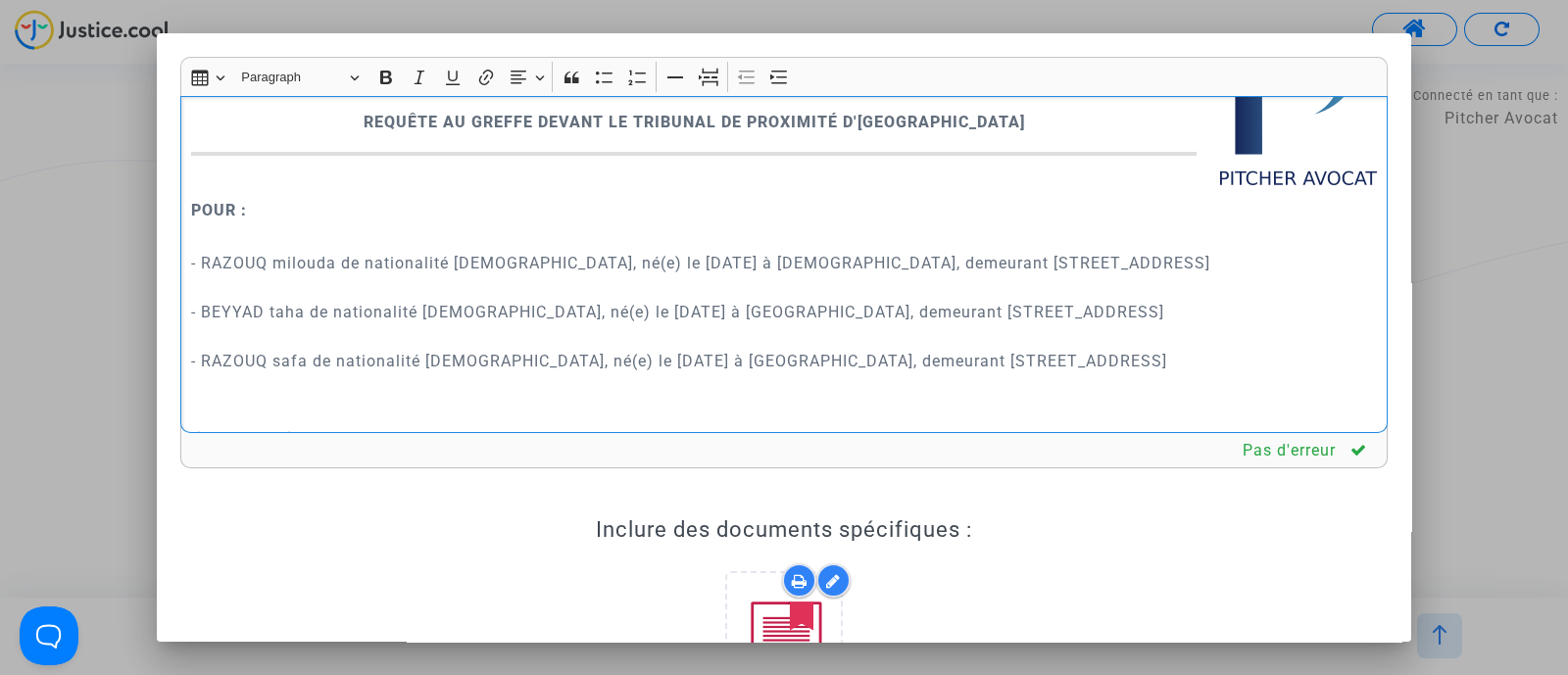
click at [383, 387] on p "​​​​​​​ - RAZOUQ milouda de nationalité [DEMOGRAPHIC_DATA], né(e) le [DATE] à […" at bounding box center [784, 325] width 1186 height 196
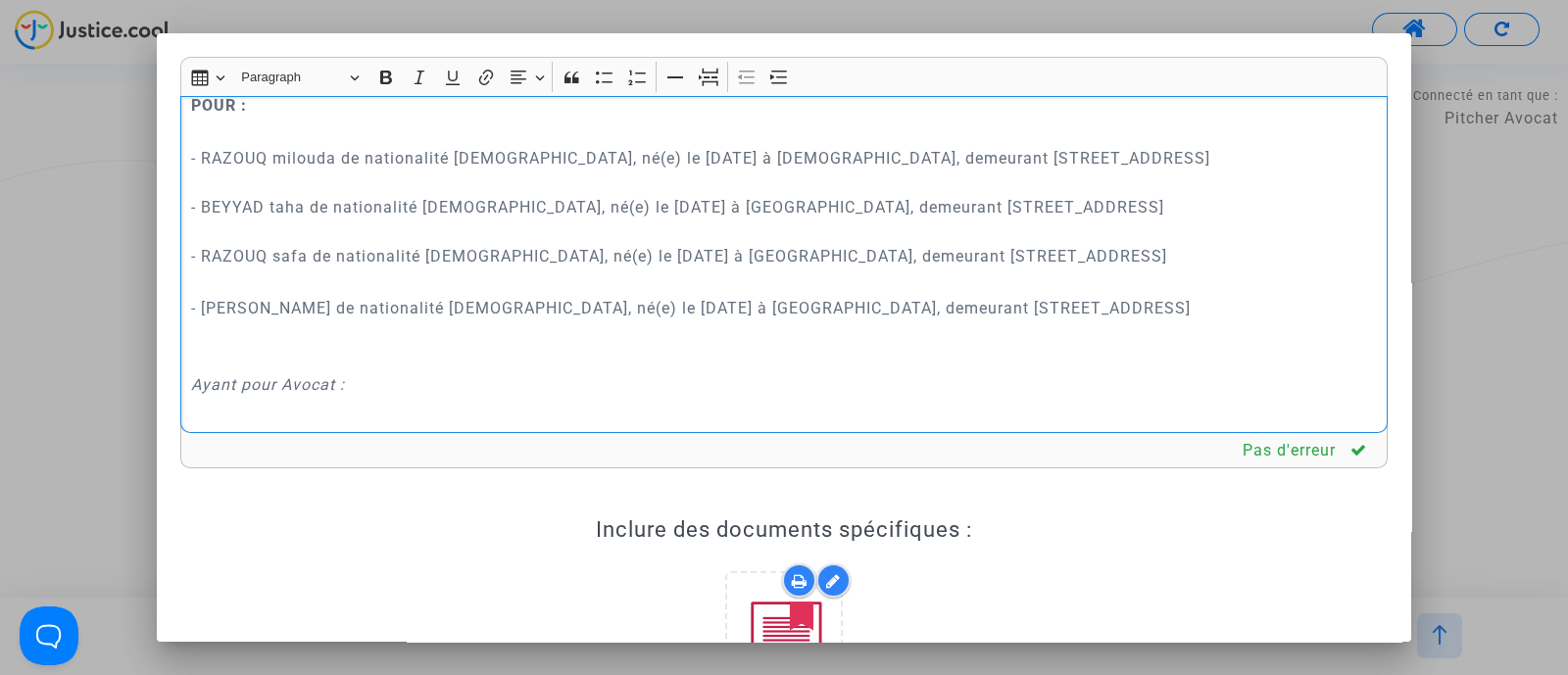
scroll to position [259, 0]
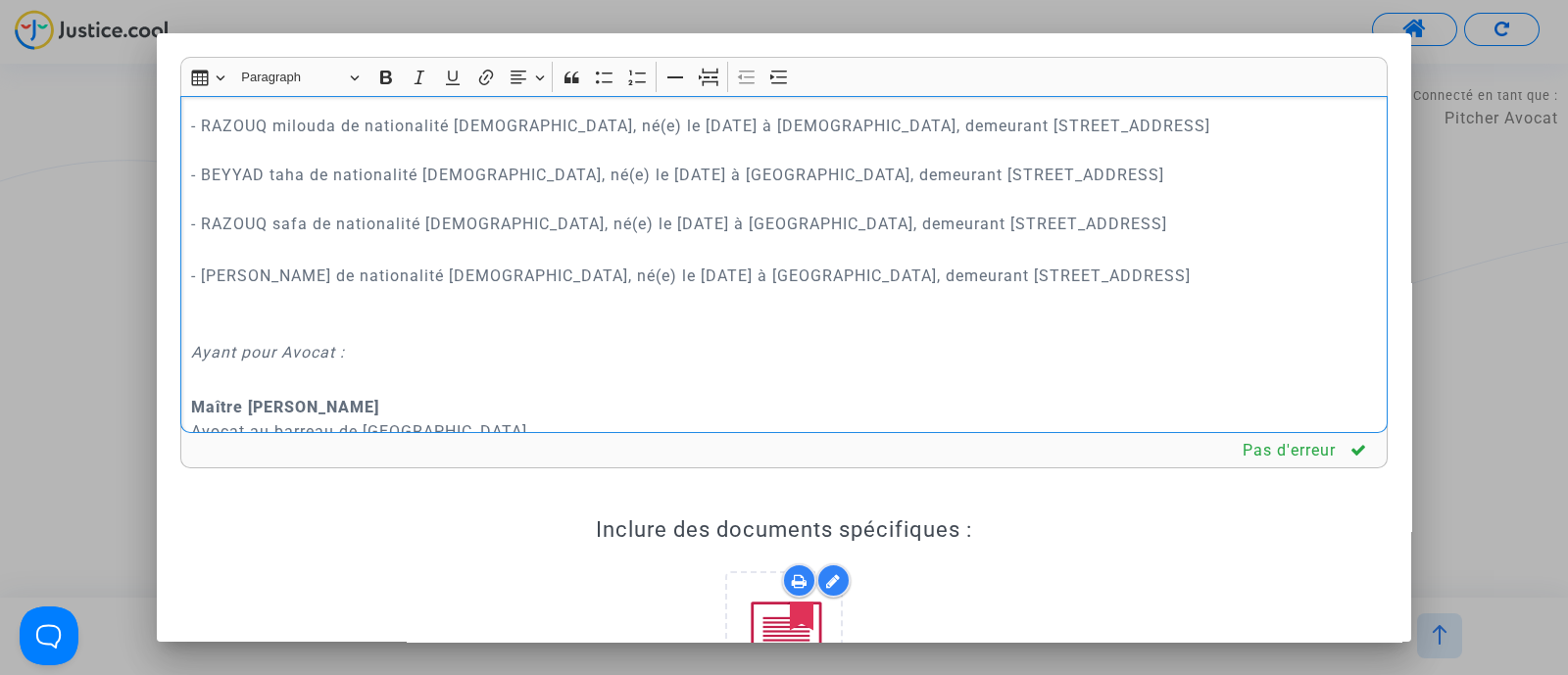
click at [433, 255] on p "- RAZOUQ milouda de nationalité [DEMOGRAPHIC_DATA], né(e) le [DATE] à [DEMOGRAP…" at bounding box center [784, 175] width 1186 height 172
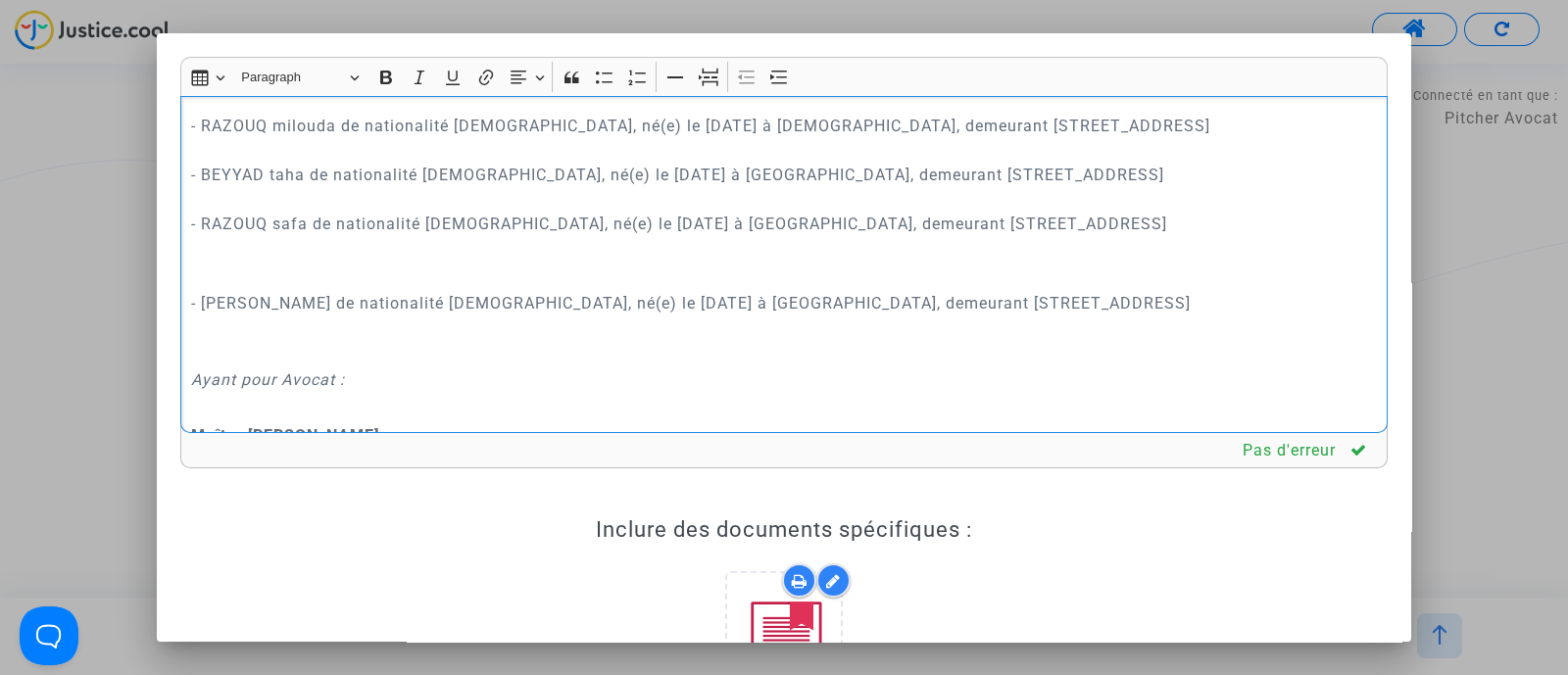
click at [509, 150] on p "- RAZOUQ milouda de nationalité [DEMOGRAPHIC_DATA], né(e) le [DATE] à [DEMOGRAP…" at bounding box center [784, 175] width 1186 height 172
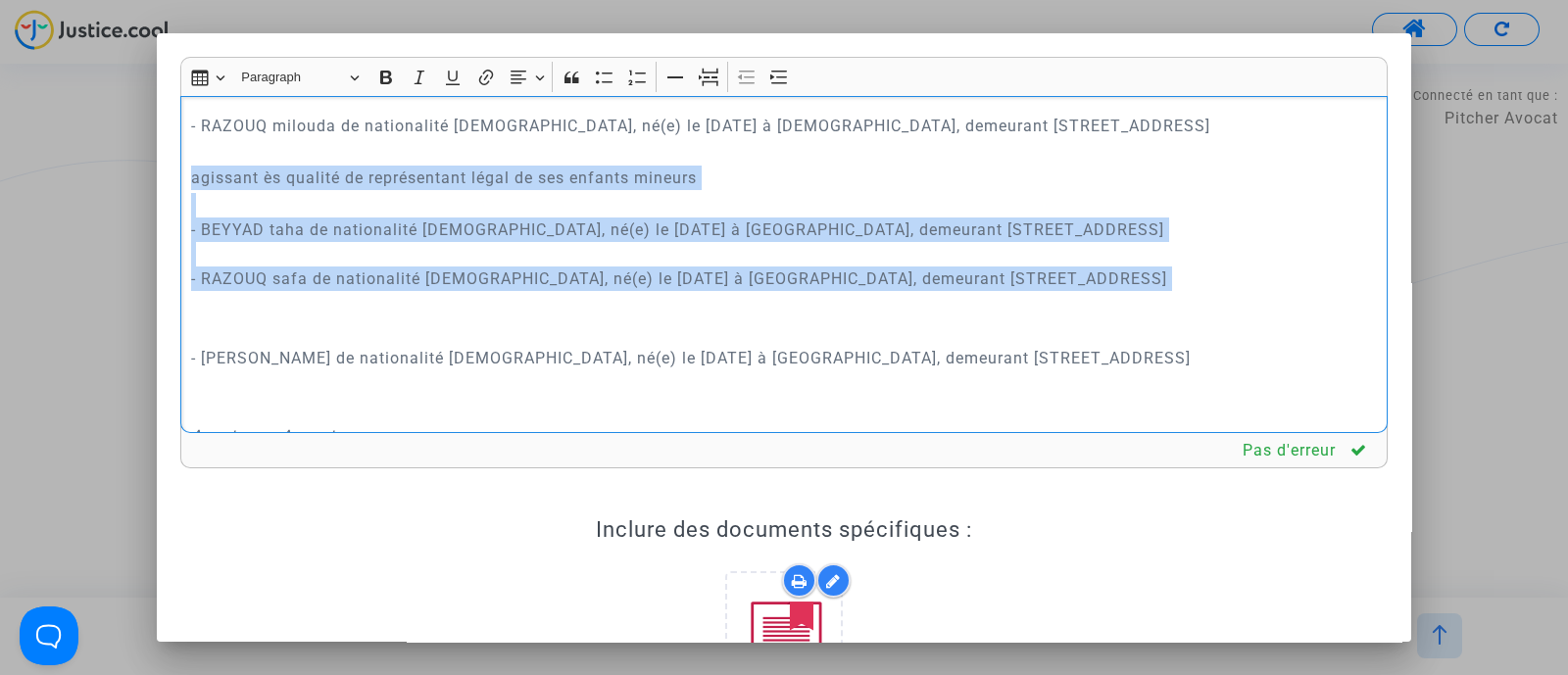
drag, startPoint x: 1217, startPoint y: 285, endPoint x: 192, endPoint y: 176, distance: 1030.8
click at [192, 176] on div "REQUÊTE AU GREFFE DEVANT LE TRIBUNAL DE PROXIMITÉ D'[GEOGRAPHIC_DATA] POUR : - …" at bounding box center [784, 265] width 1207 height 338
click at [783, 68] on icon "Editor toolbar" at bounding box center [779, 78] width 20 height 20
click at [619, 262] on p "- BEYYAD taha de nationalité [DEMOGRAPHIC_DATA], né(e) le [DATE] à [GEOGRAPHIC_…" at bounding box center [804, 254] width 1148 height 123
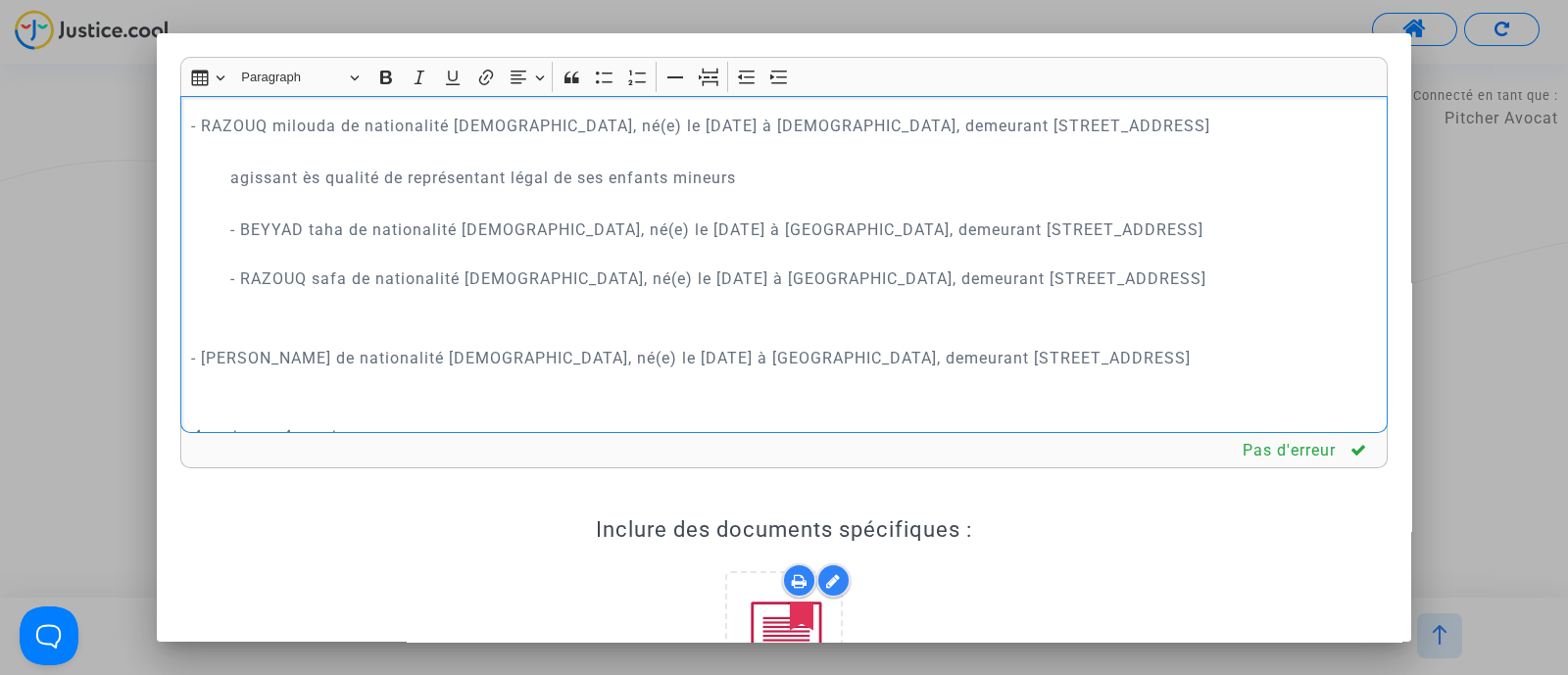
click at [596, 179] on p "agissant ès qualité de représentant légal de ses enfants mineurs" at bounding box center [804, 178] width 1148 height 25
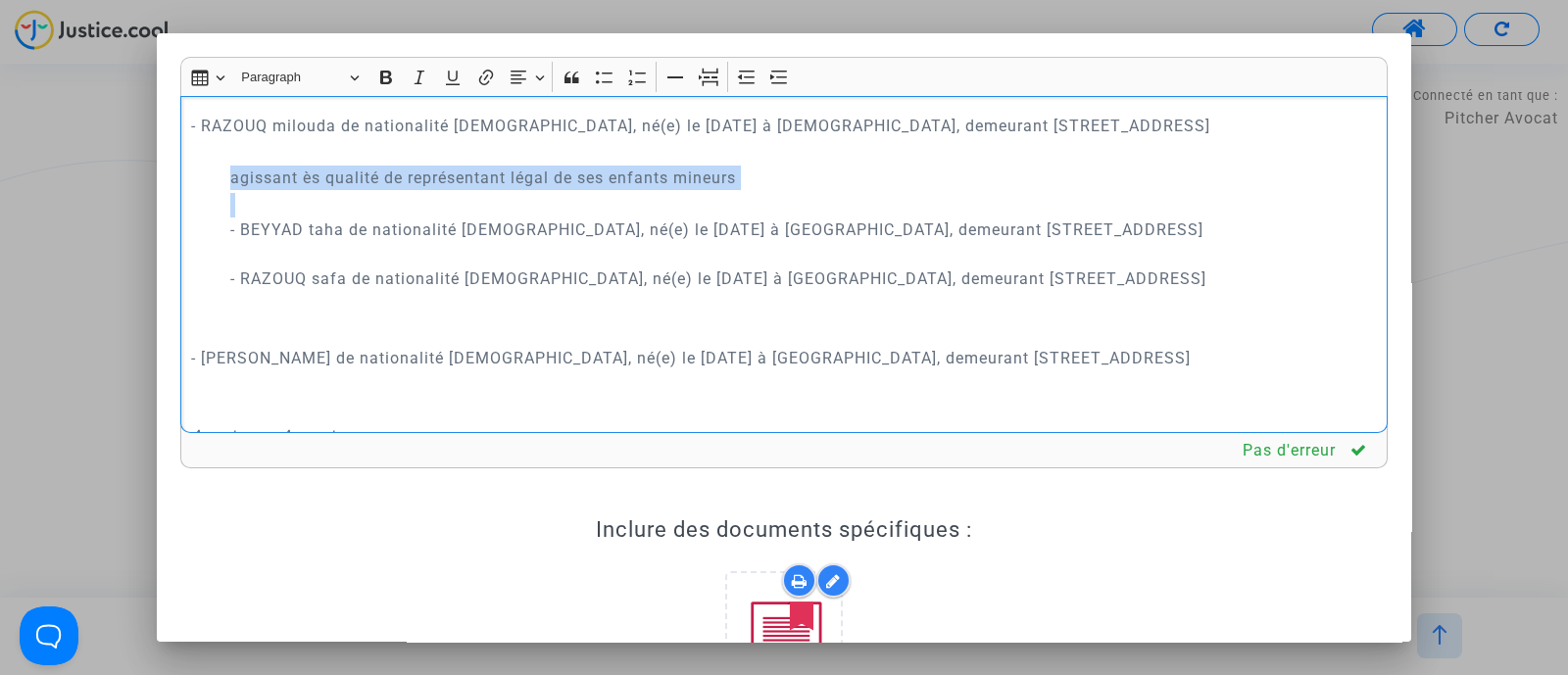
click at [596, 179] on p "agissant ès qualité de représentant légal de ses enfants mineurs" at bounding box center [804, 178] width 1148 height 25
click at [425, 78] on icon "Editor toolbar" at bounding box center [419, 78] width 20 height 20
click at [363, 335] on p "Rich Text Editor, main" at bounding box center [784, 331] width 1186 height 25
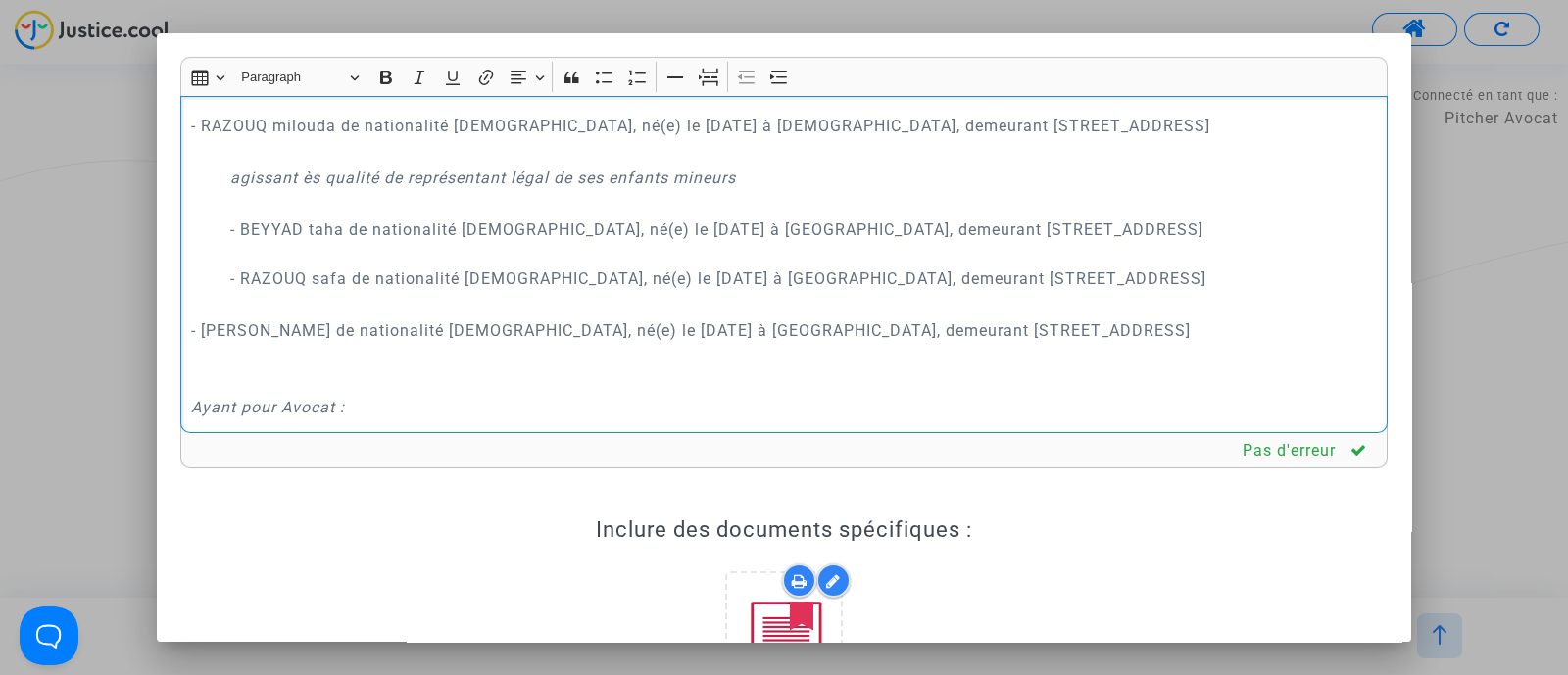
click at [303, 386] on p "- [PERSON_NAME] de nationalité [DEMOGRAPHIC_DATA], né(e) le [DATE] à [GEOGRAPHI…" at bounding box center [784, 355] width 1186 height 74
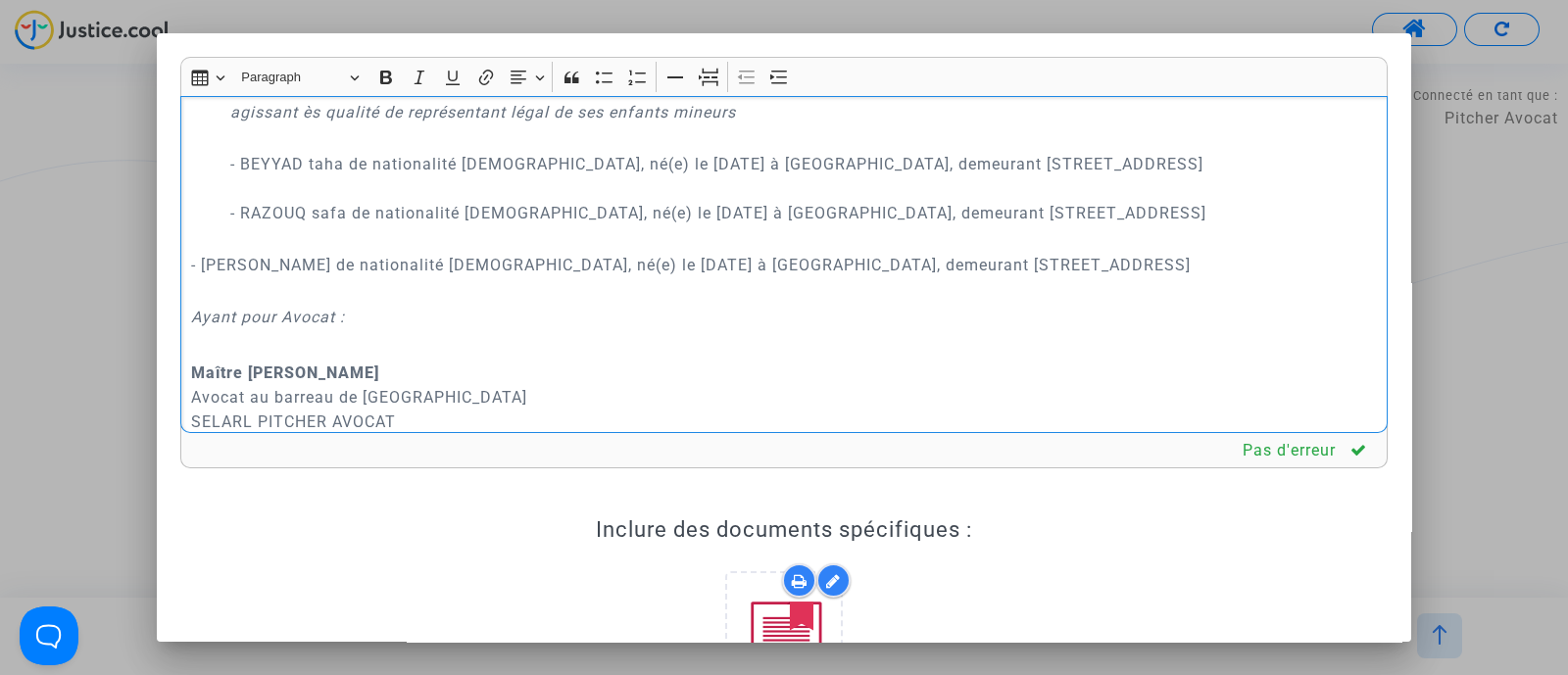
scroll to position [489, 0]
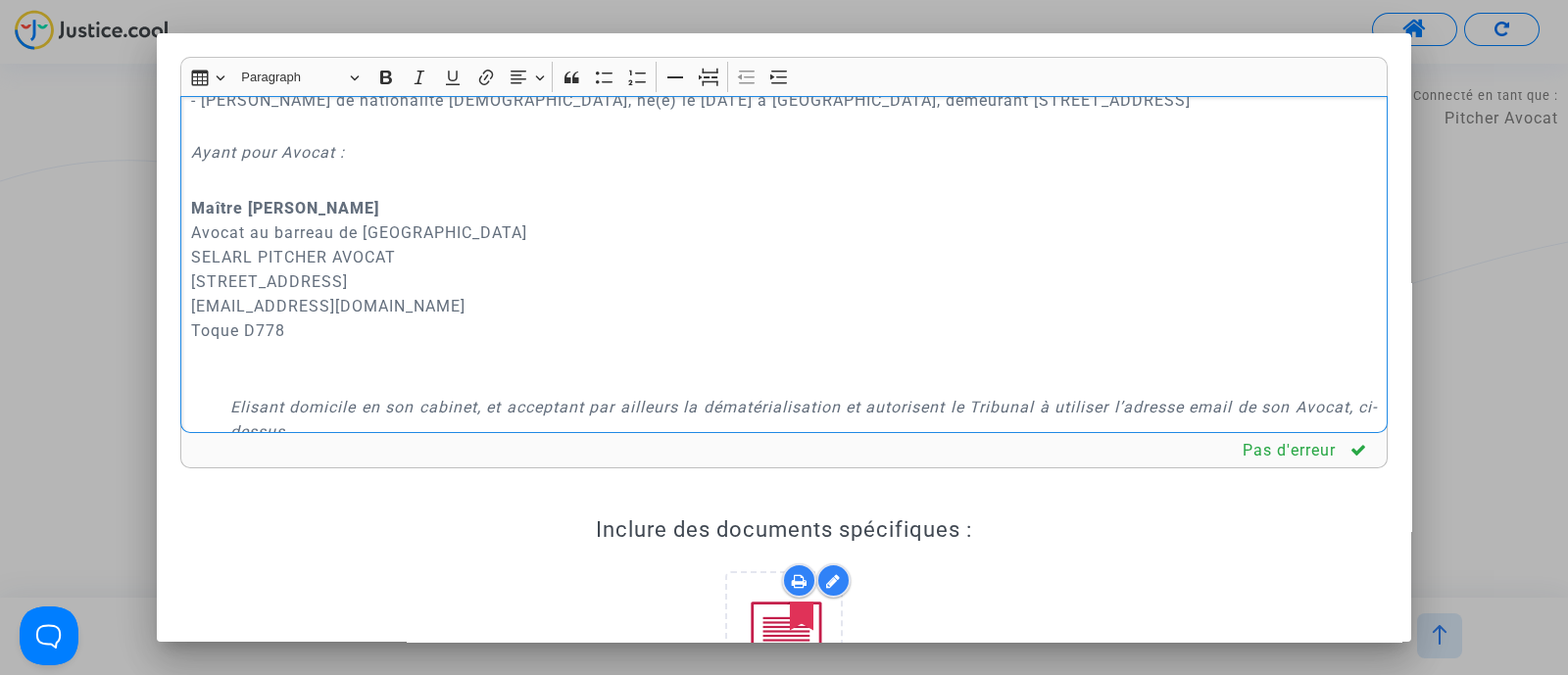
click at [324, 370] on p "Maître [PERSON_NAME] au barreau de Paris SELARL PITCHER AVOCAT [STREET_ADDRESS]…" at bounding box center [784, 294] width 1186 height 196
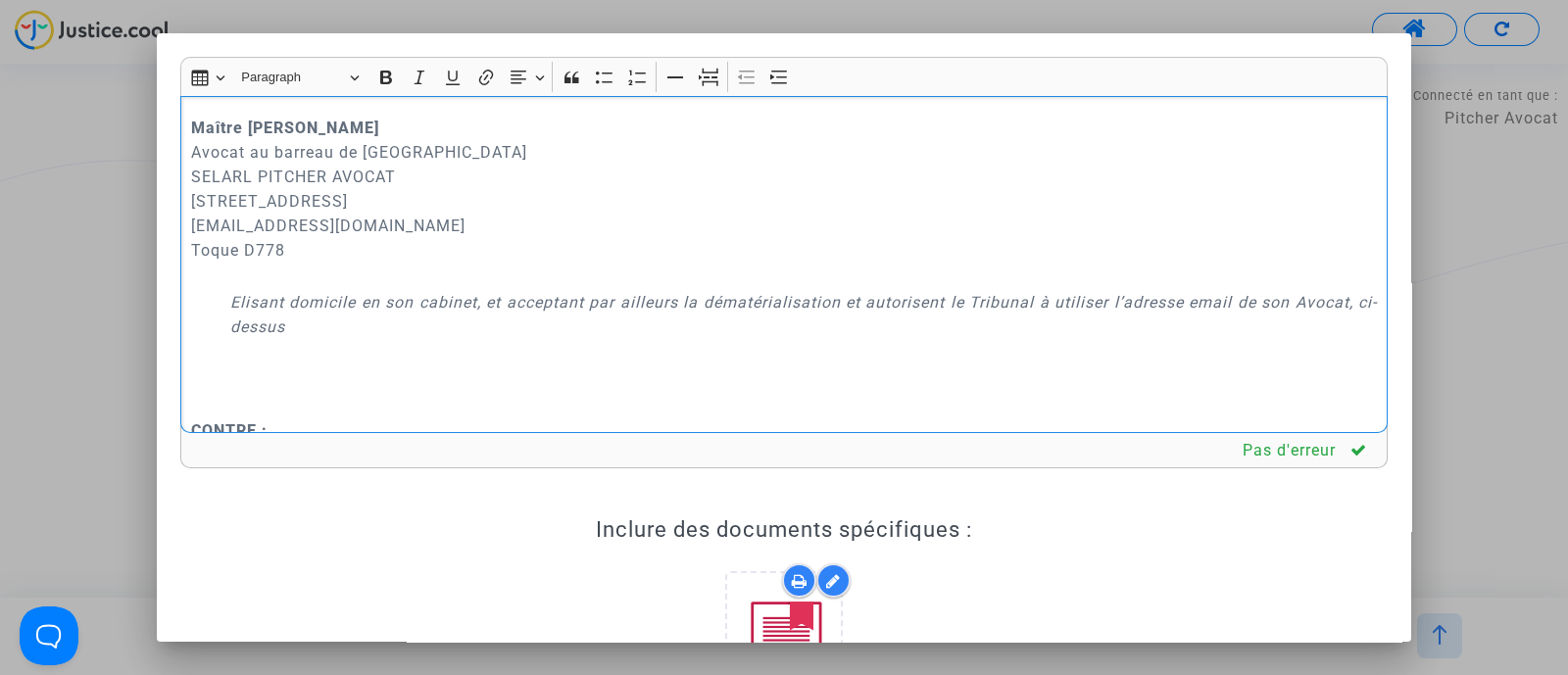
scroll to position [612, 0]
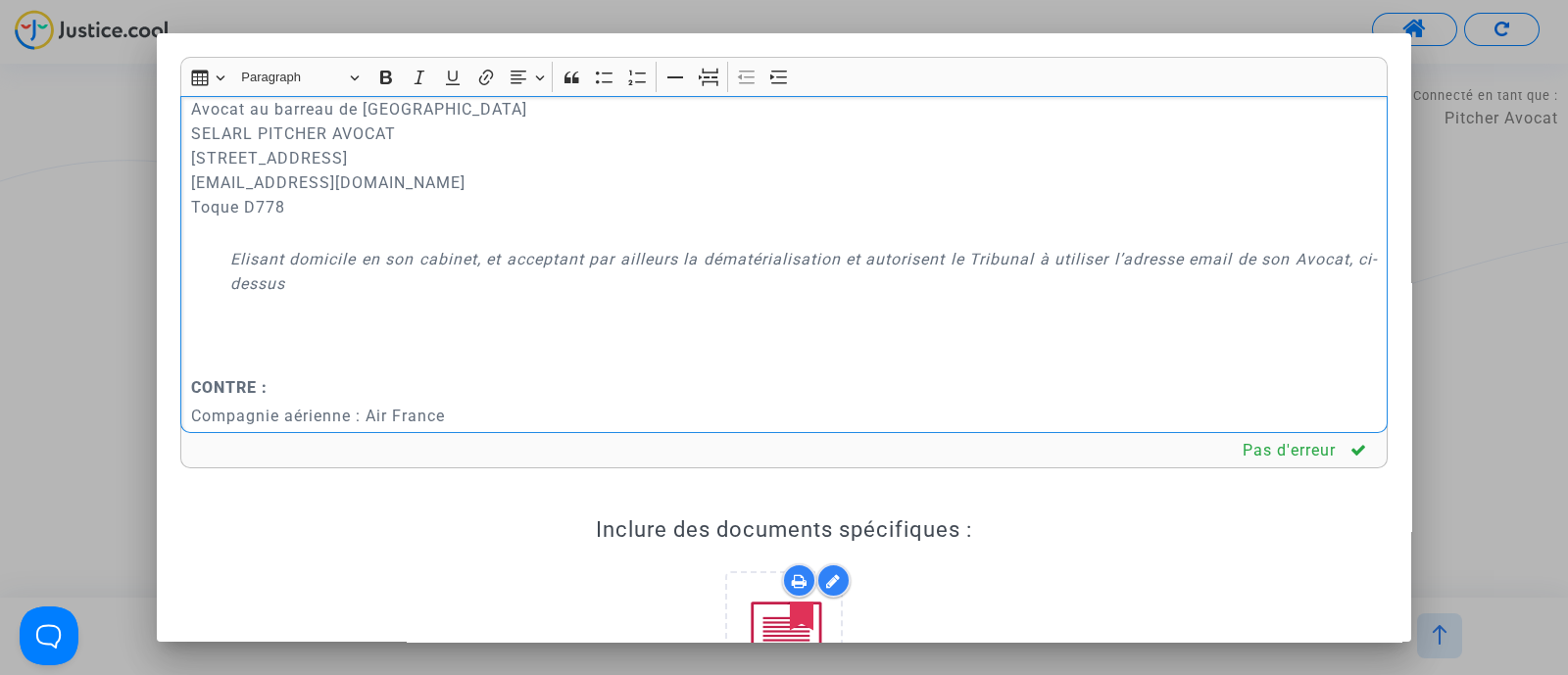
click at [309, 342] on p "Rich Text Editor, main" at bounding box center [830, 336] width 1094 height 74
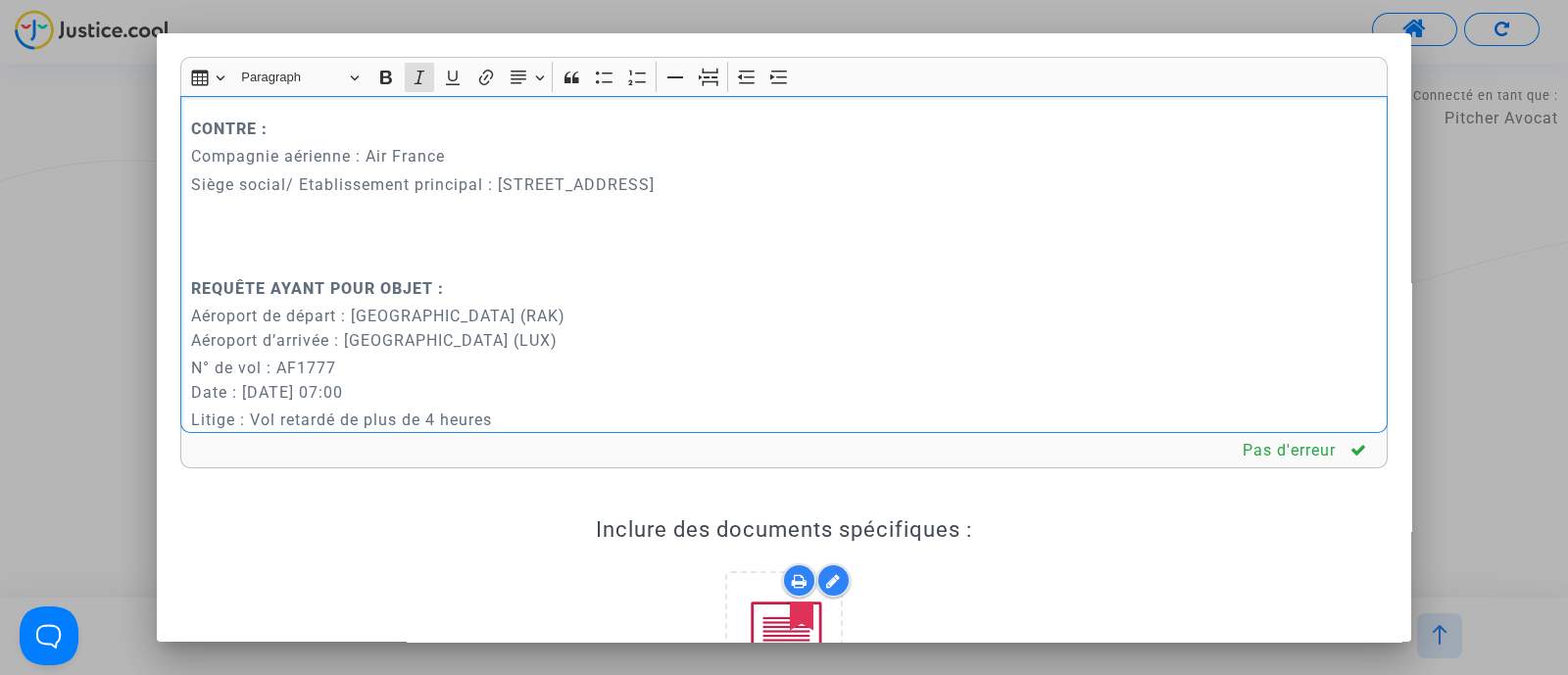
scroll to position [857, 0]
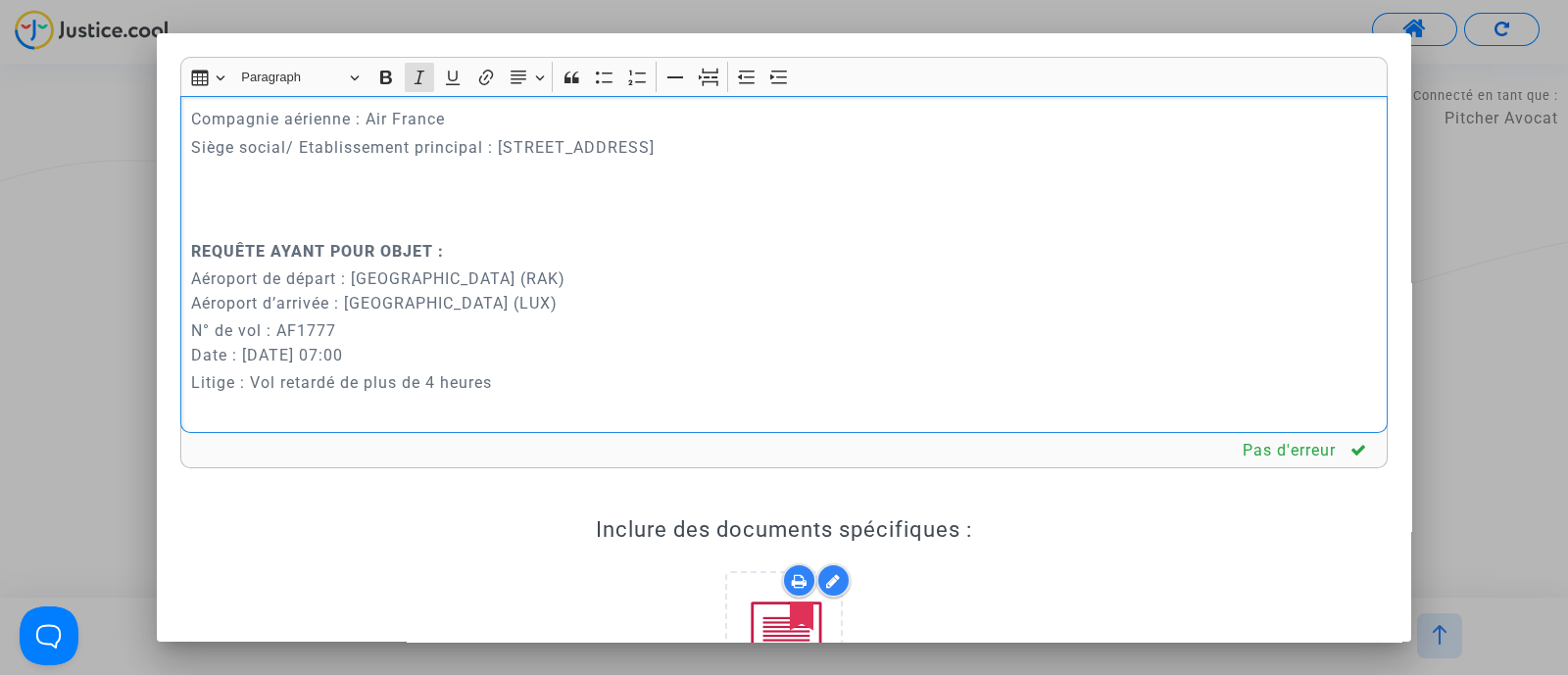
click at [320, 233] on p "Rich Text Editor, main" at bounding box center [784, 224] width 1186 height 25
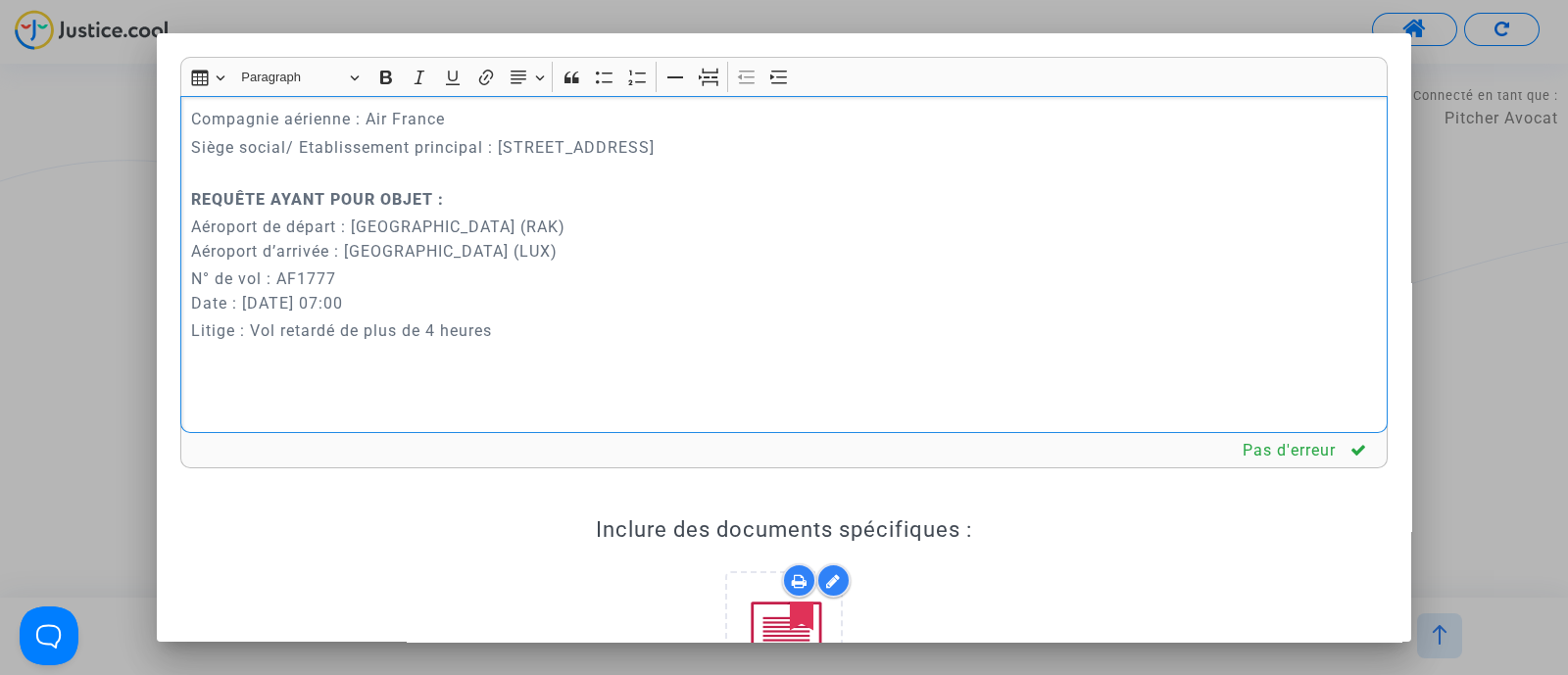
scroll to position [1102, 0]
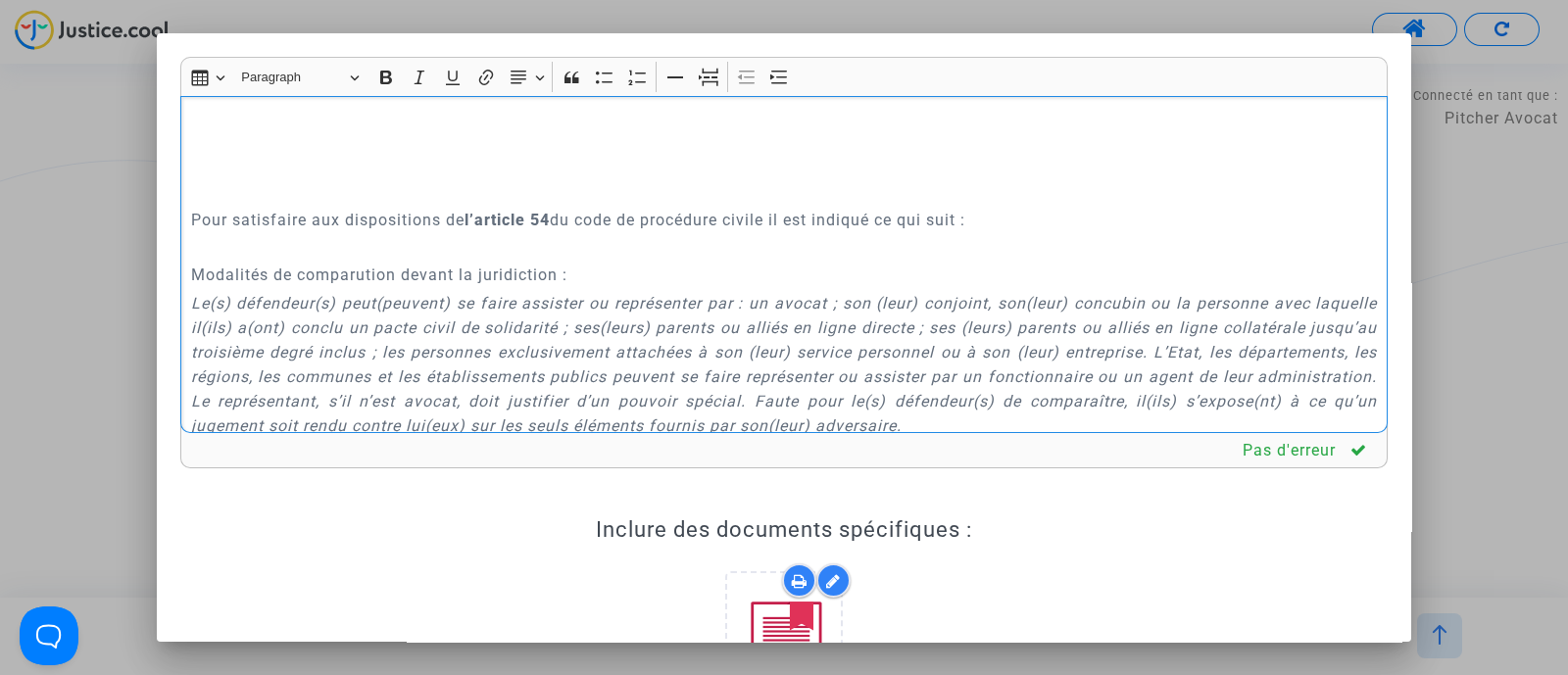
click at [310, 195] on p "Rich Text Editor, main" at bounding box center [784, 193] width 1186 height 25
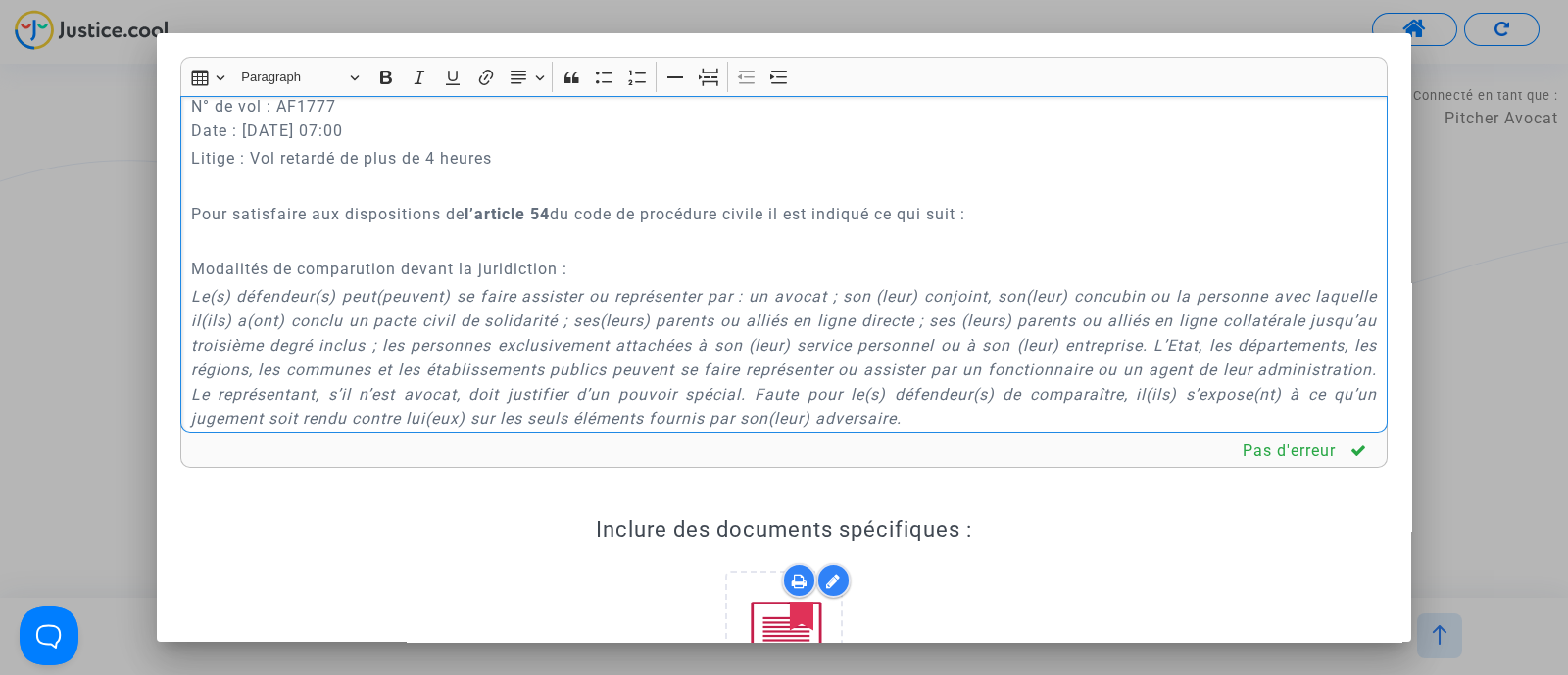
scroll to position [979, 0]
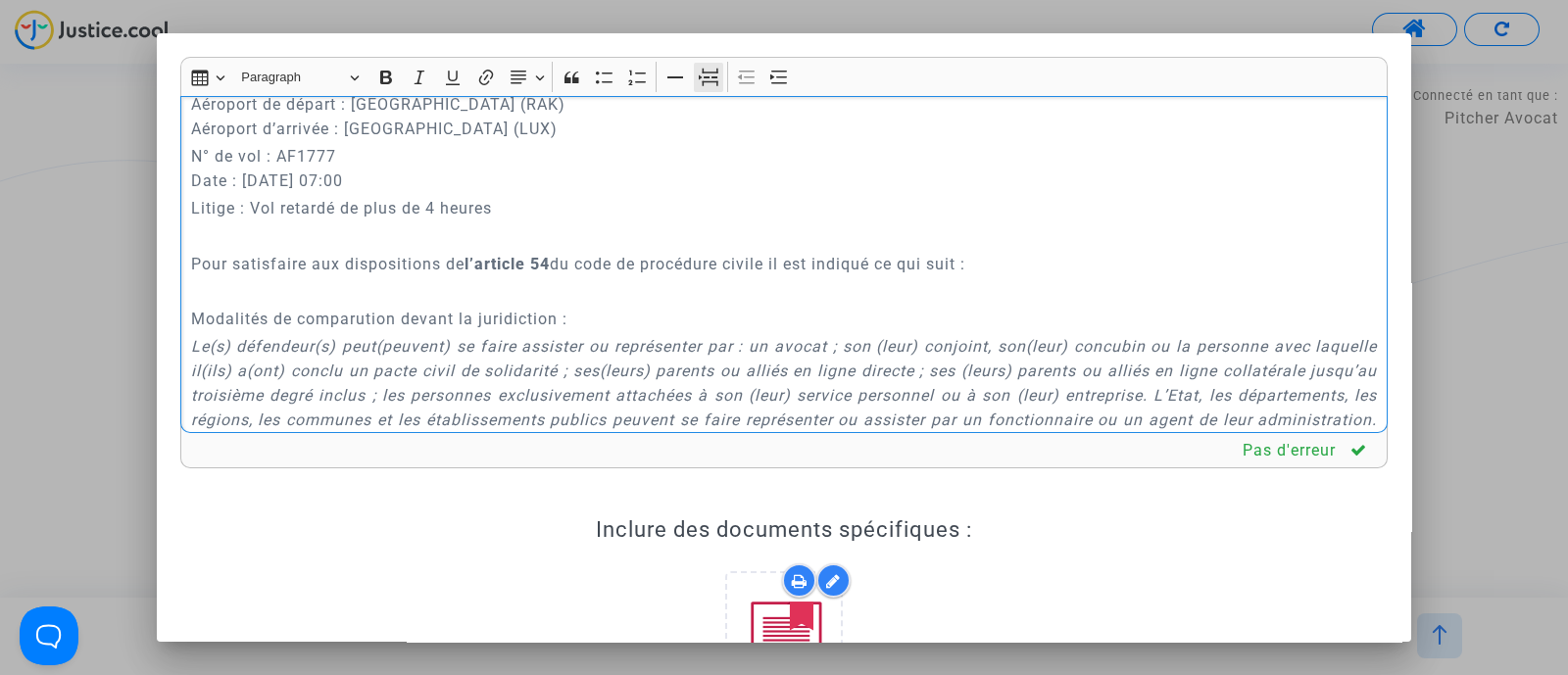
click at [715, 83] on icon "Editor toolbar" at bounding box center [711, 79] width 16 height 15
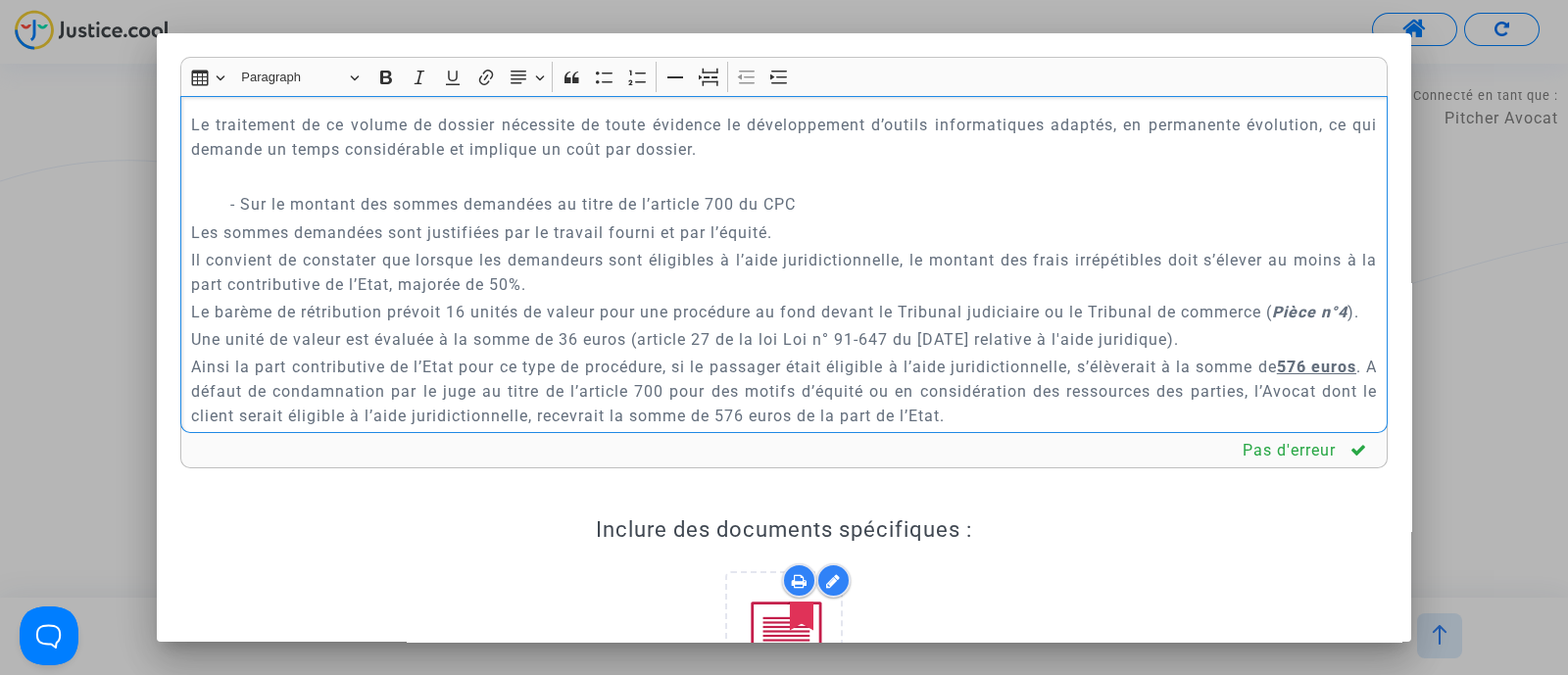
scroll to position [10777, 0]
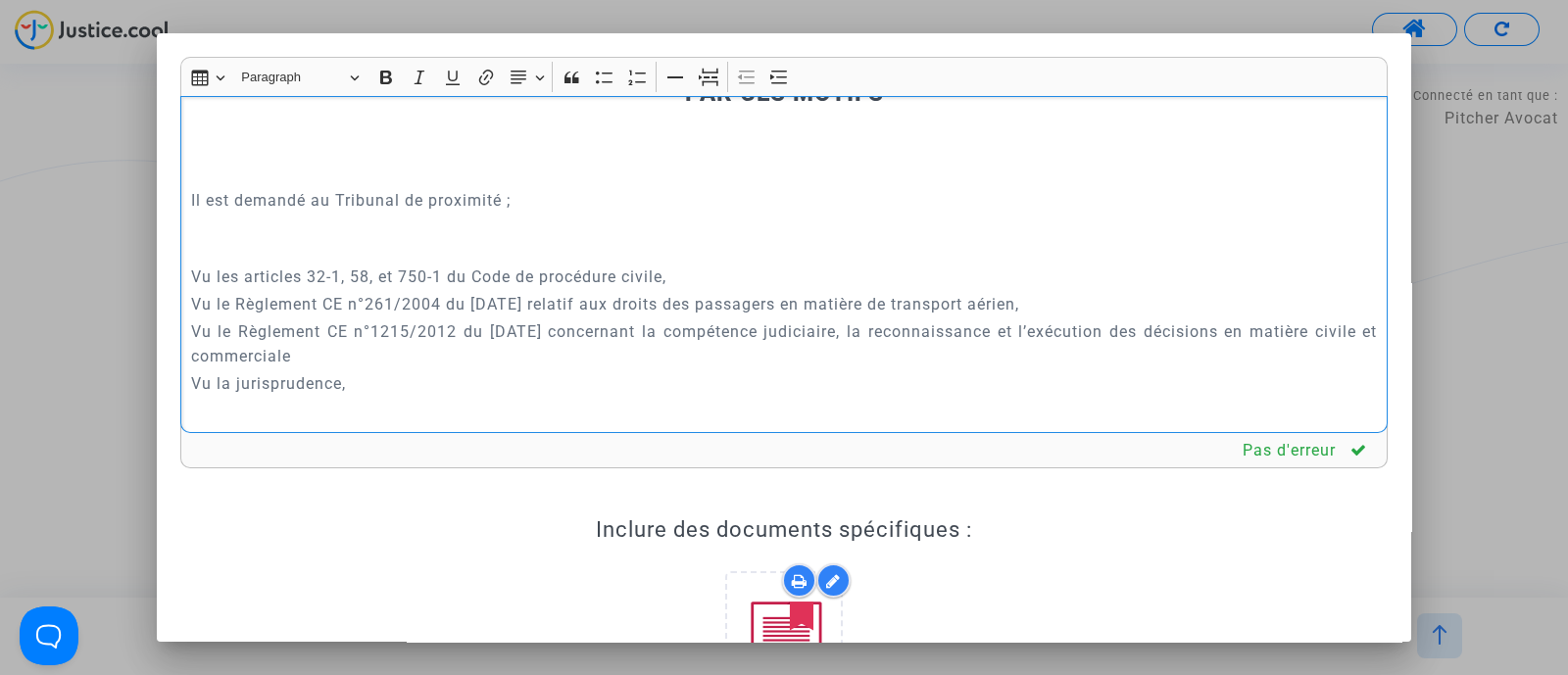
click at [789, 77] on p "Rich Text Editor, main" at bounding box center [784, 64] width 1186 height 25
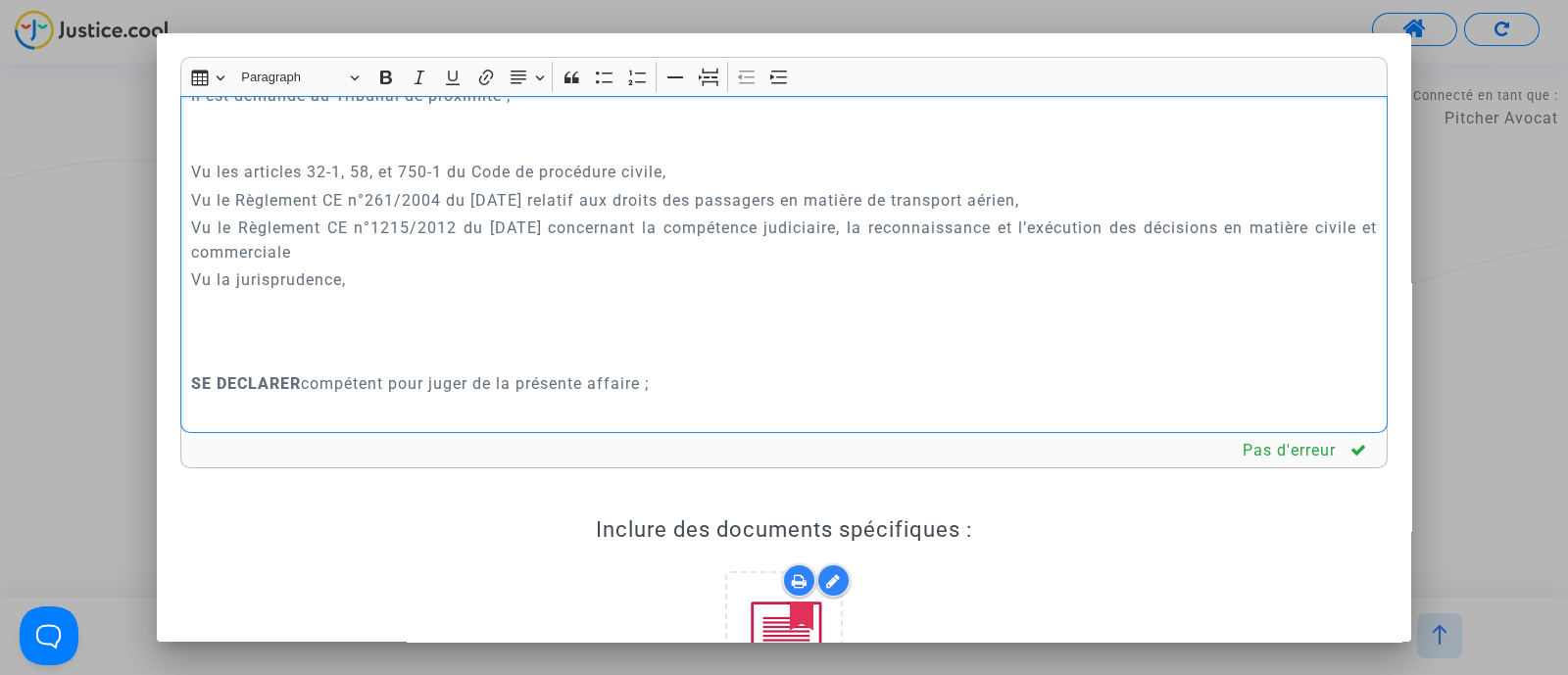
click at [694, 77] on button "Page break Page break" at bounding box center [708, 77] width 29 height 29
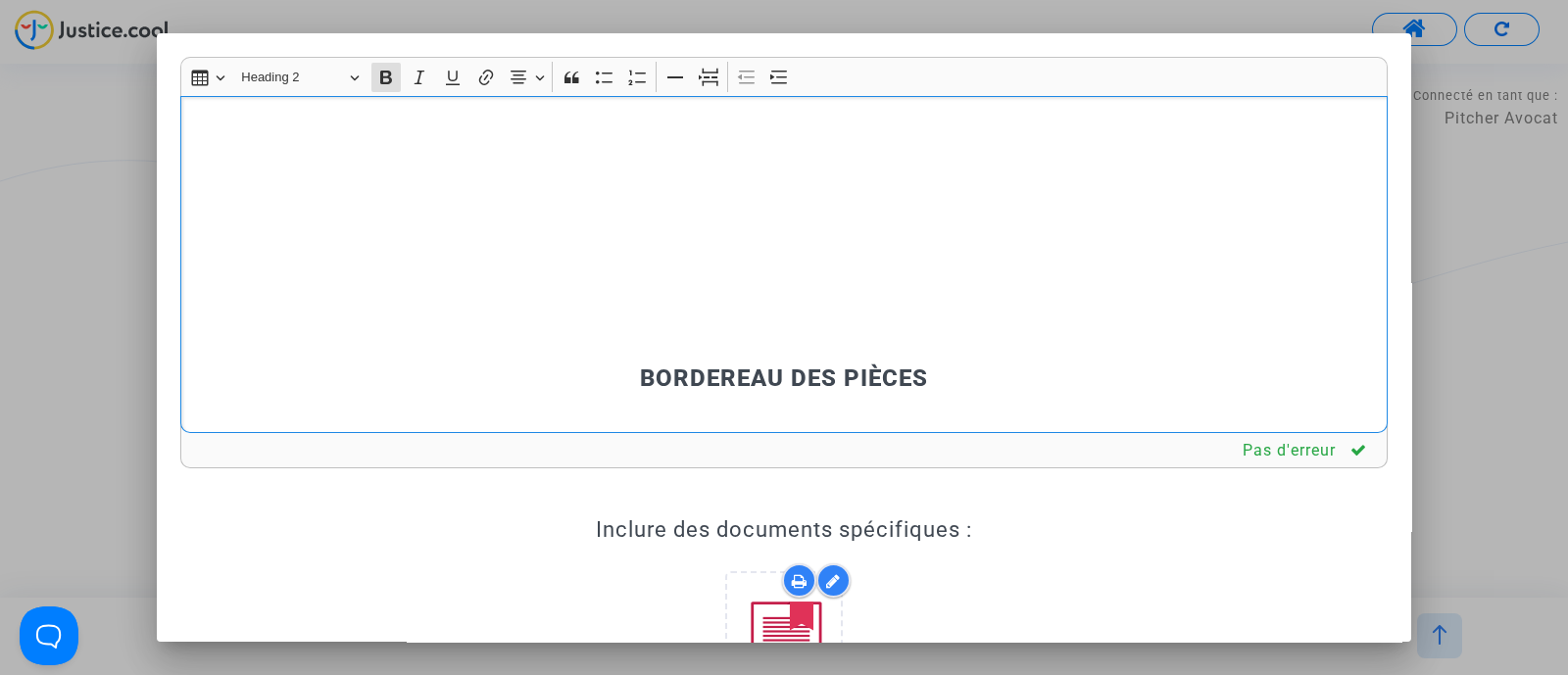
scroll to position [12369, 0]
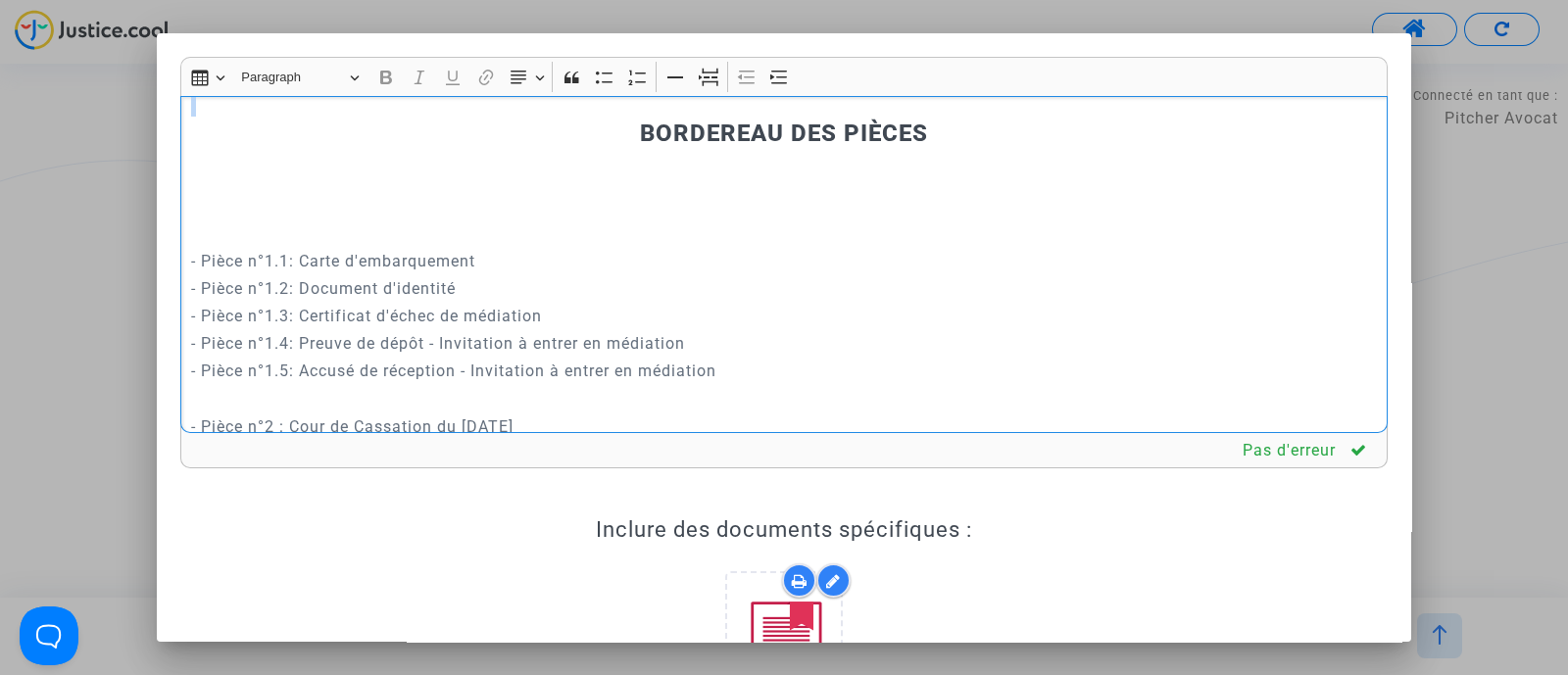
drag, startPoint x: 432, startPoint y: 114, endPoint x: 376, endPoint y: 342, distance: 234.8
click at [376, 342] on div "REQUÊTE AU GREFFE DEVANT LE TRIBUNAL DE PROXIMITÉ D'[GEOGRAPHIC_DATA] POUR : - …" at bounding box center [784, 265] width 1207 height 338
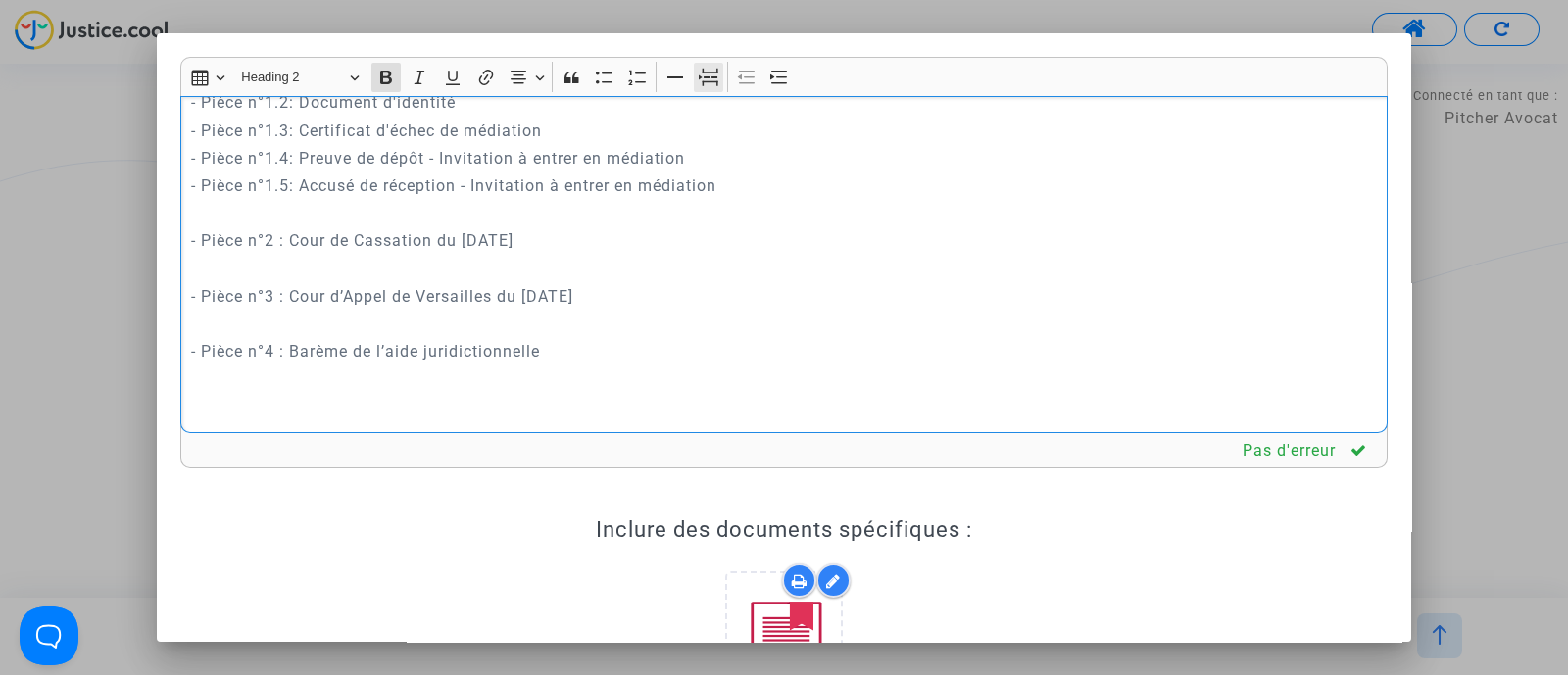
click at [704, 71] on icon "Editor toolbar" at bounding box center [709, 78] width 20 height 20
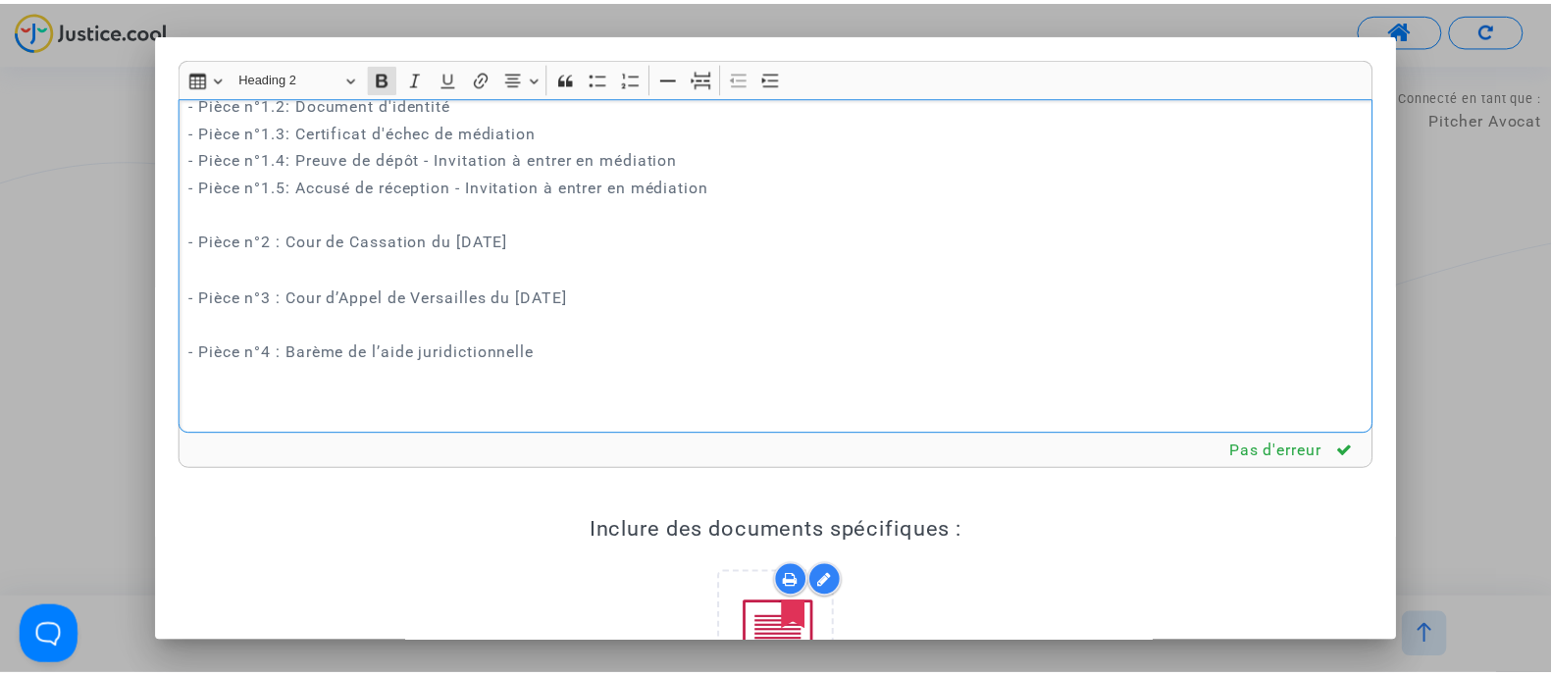
scroll to position [367, 0]
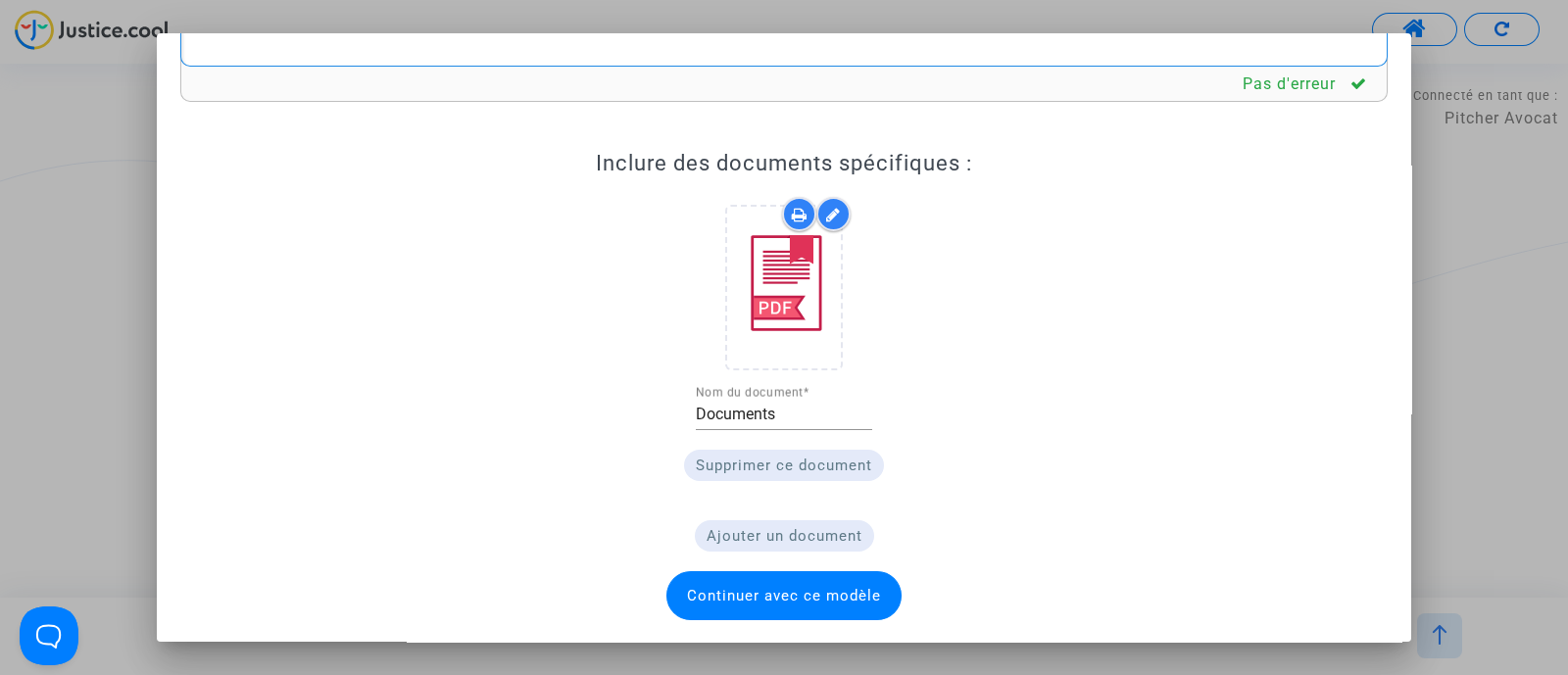
click at [772, 574] on span "Continuer avec ce modèle" at bounding box center [783, 595] width 235 height 49
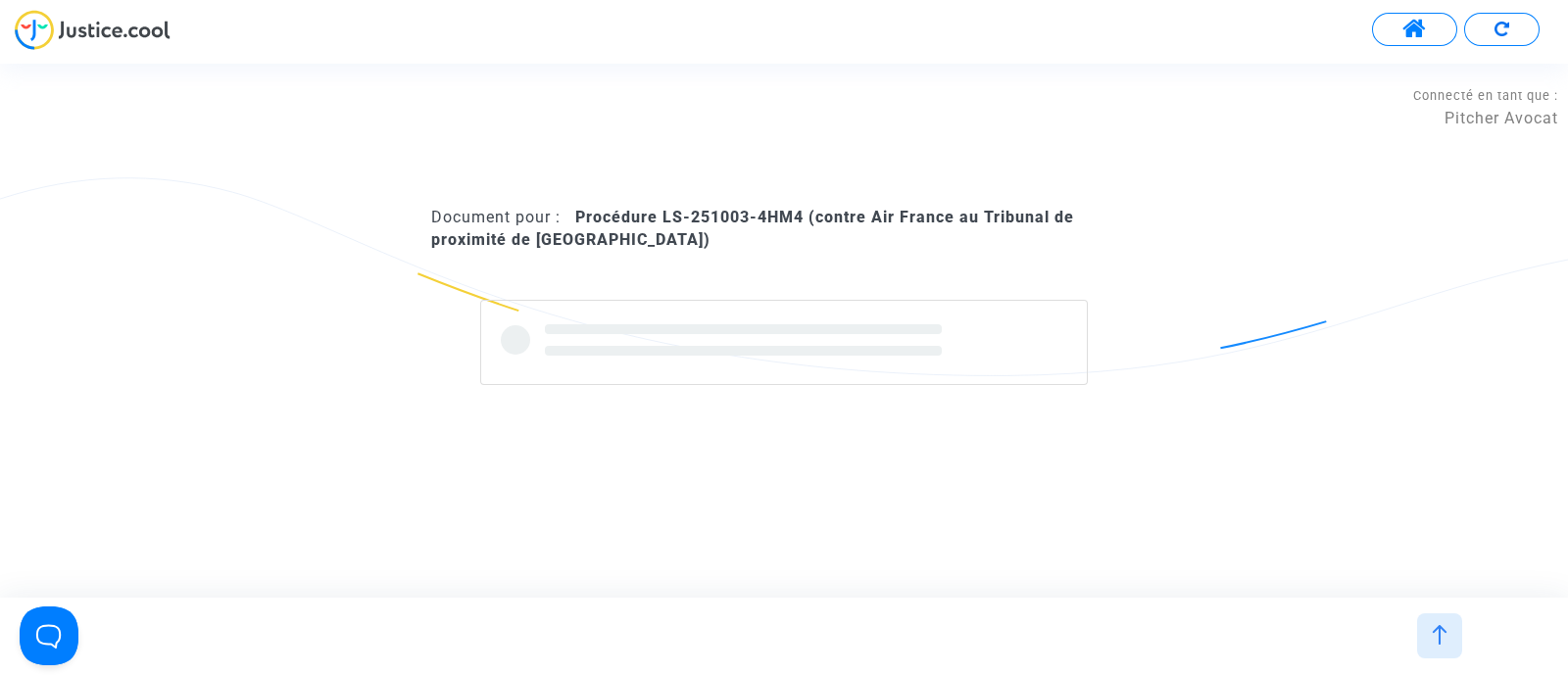
click at [782, 222] on b "Procédure LS-251003-4HM4 (contre Air France au Tribunal de proximité de [GEOGRA…" at bounding box center [753, 228] width 643 height 40
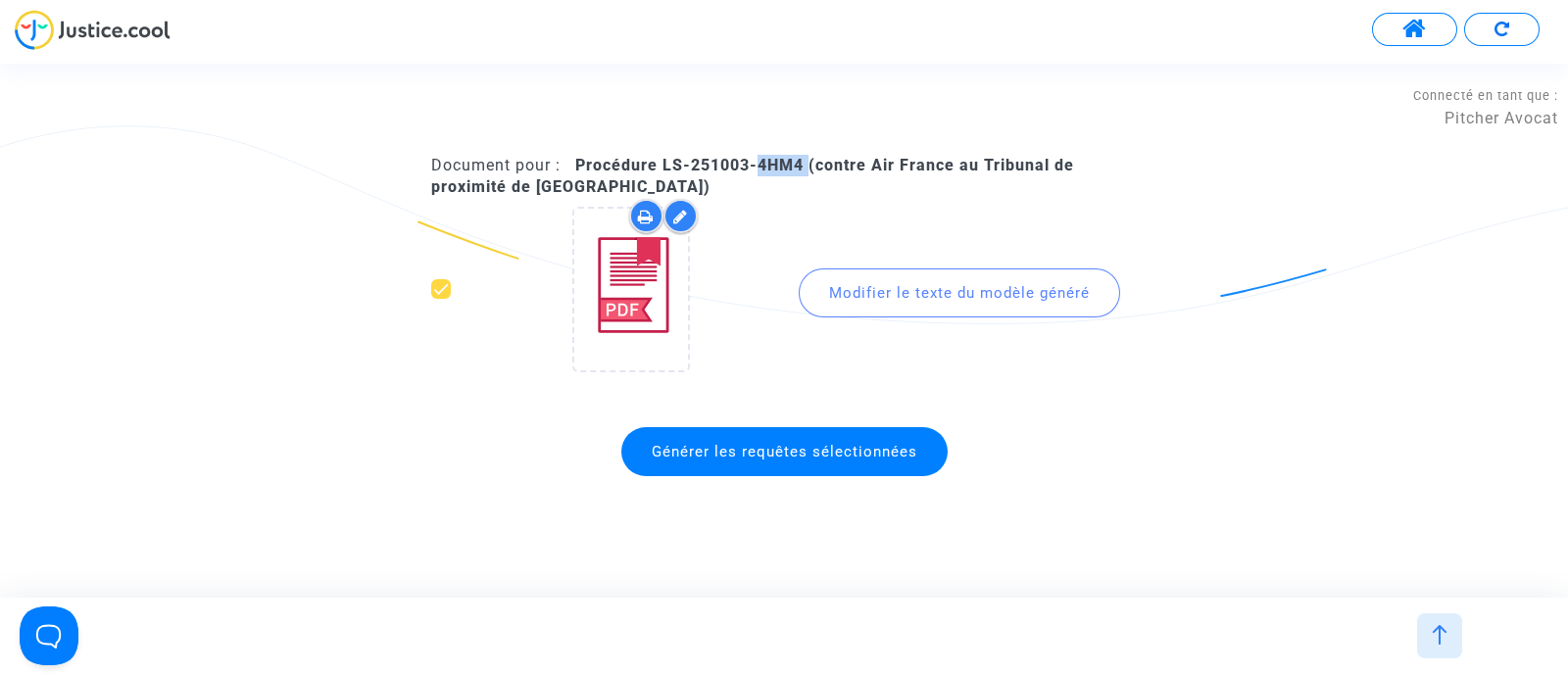
click at [779, 443] on span "Générer les requêtes sélectionnées" at bounding box center [784, 452] width 266 height 18
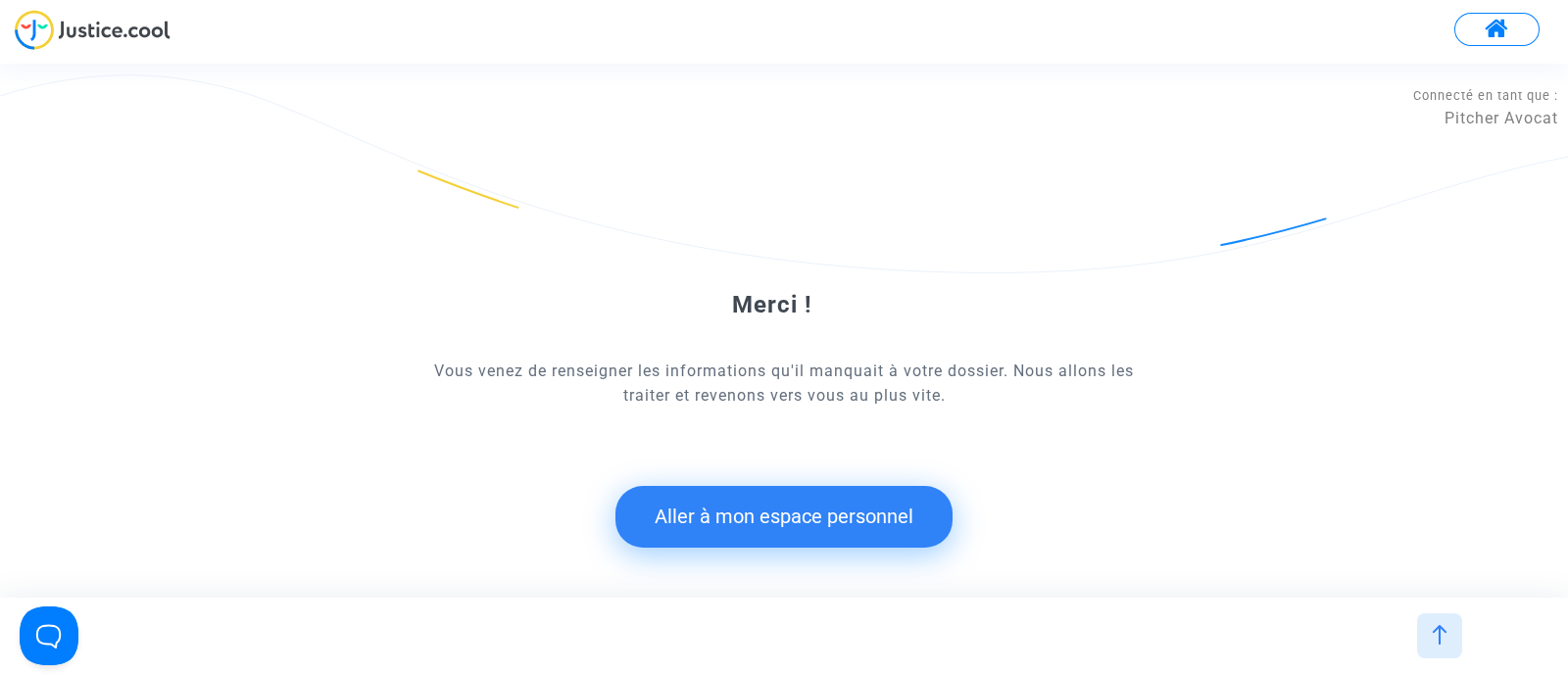
drag, startPoint x: 834, startPoint y: 528, endPoint x: 569, endPoint y: 142, distance: 468.2
click at [834, 528] on button "Aller à mon espace personnel" at bounding box center [784, 516] width 338 height 61
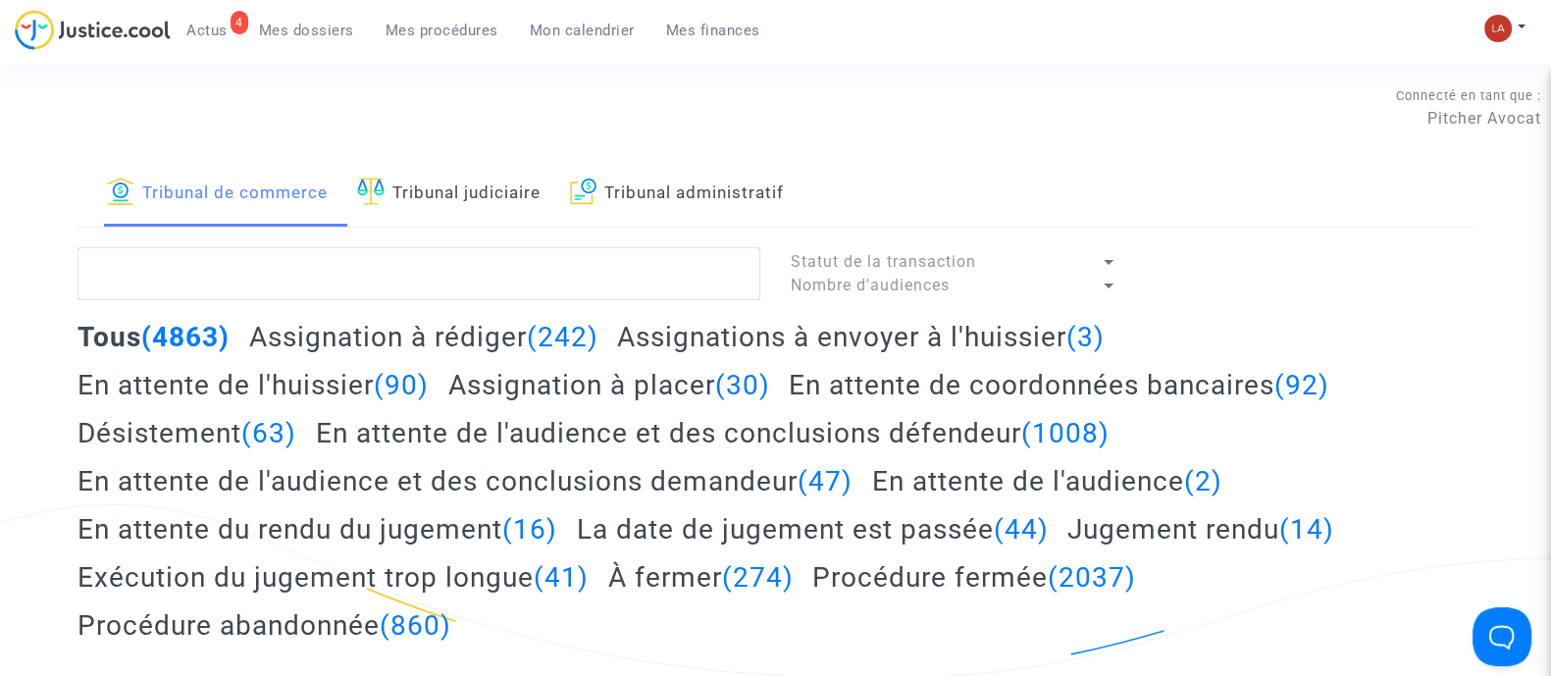
click at [458, 204] on link "Tribunal judiciaire" at bounding box center [448, 193] width 183 height 67
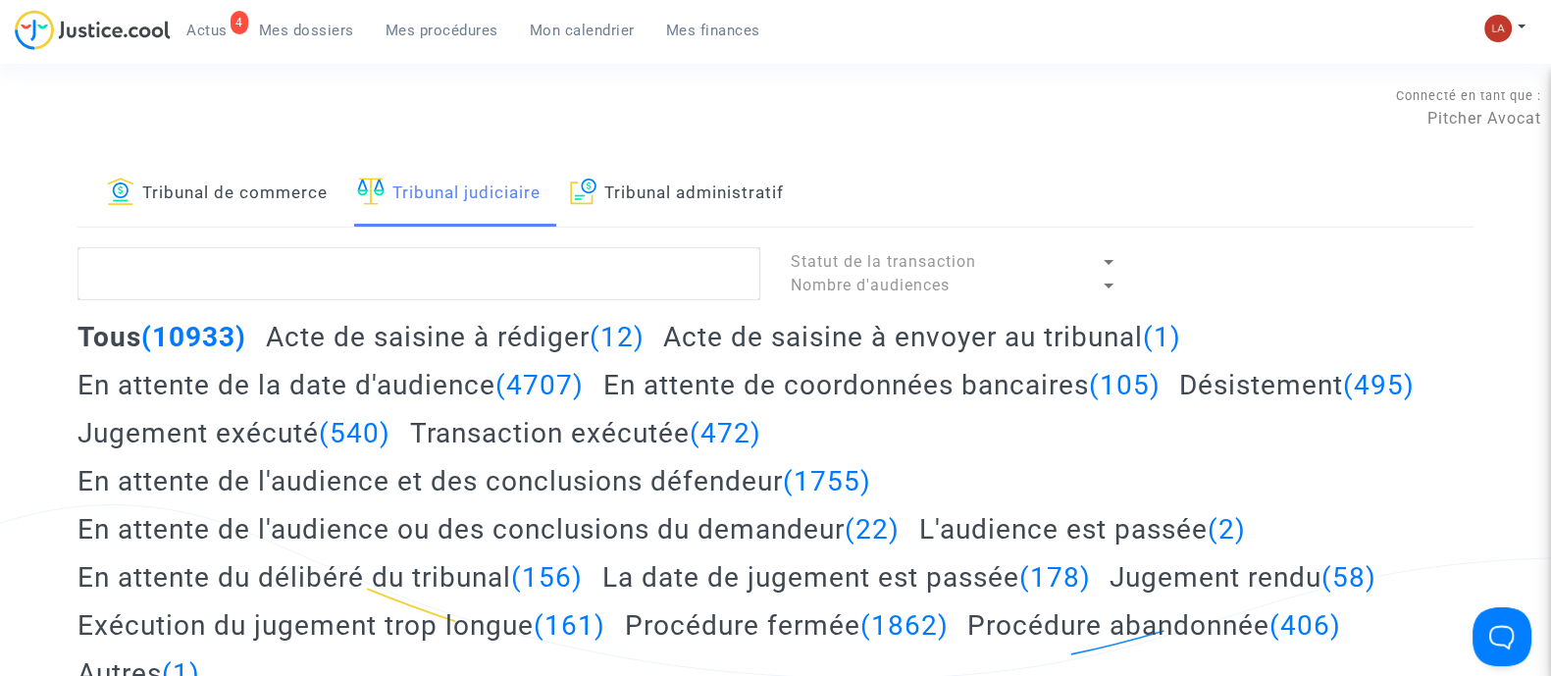
click at [1113, 345] on h2 "Acte de saisine à envoyer au tribunal (1)" at bounding box center [922, 337] width 518 height 34
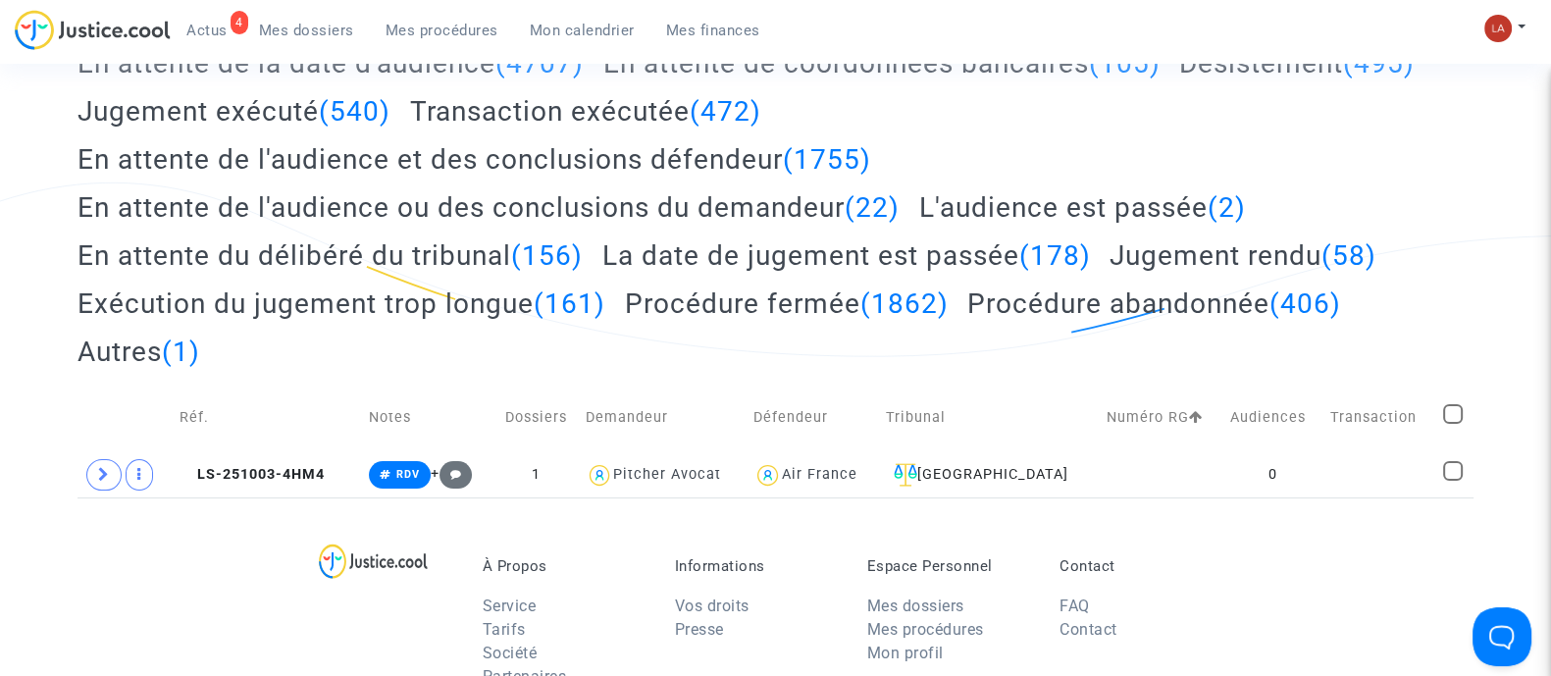
scroll to position [368, 0]
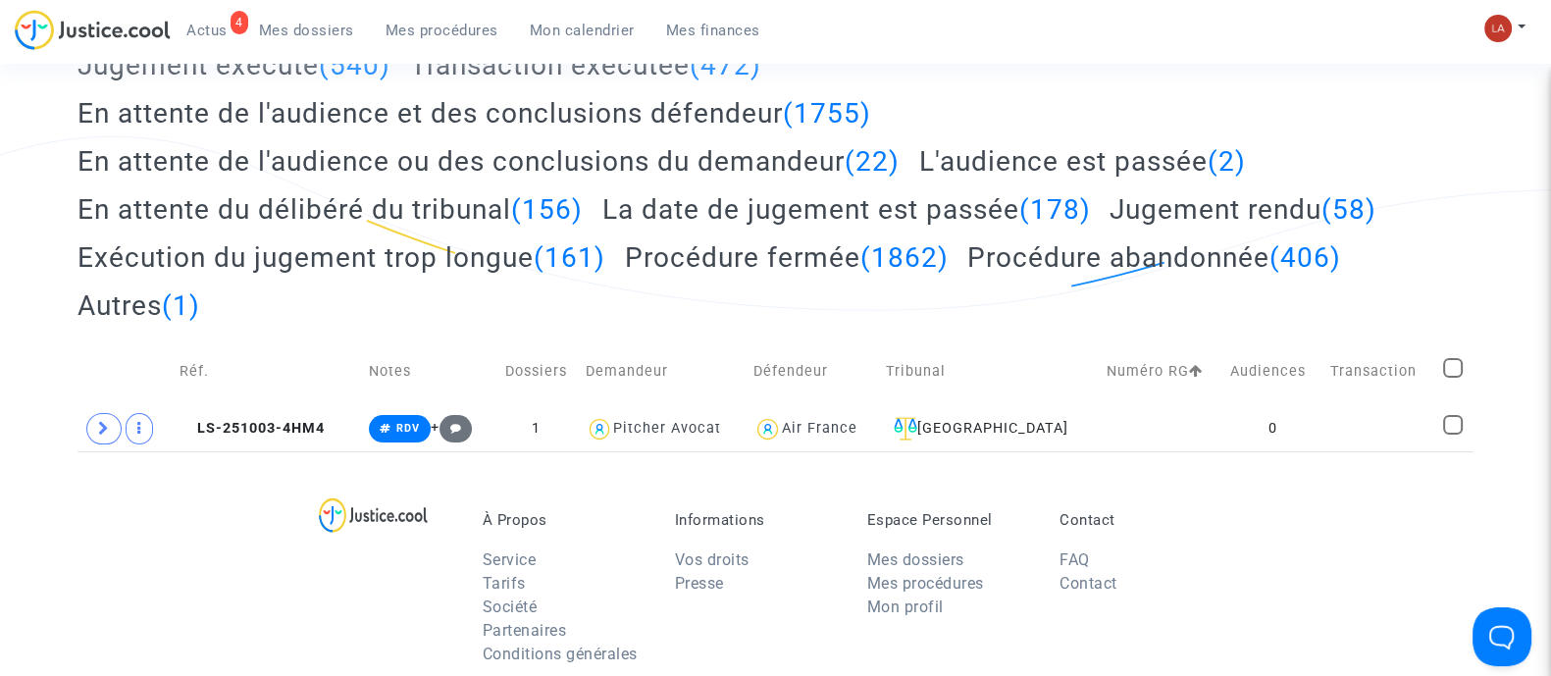
click at [1448, 359] on span at bounding box center [1453, 368] width 20 height 20
click at [1452, 378] on input "checkbox" at bounding box center [1452, 378] width 1 height 1
checkbox input "true"
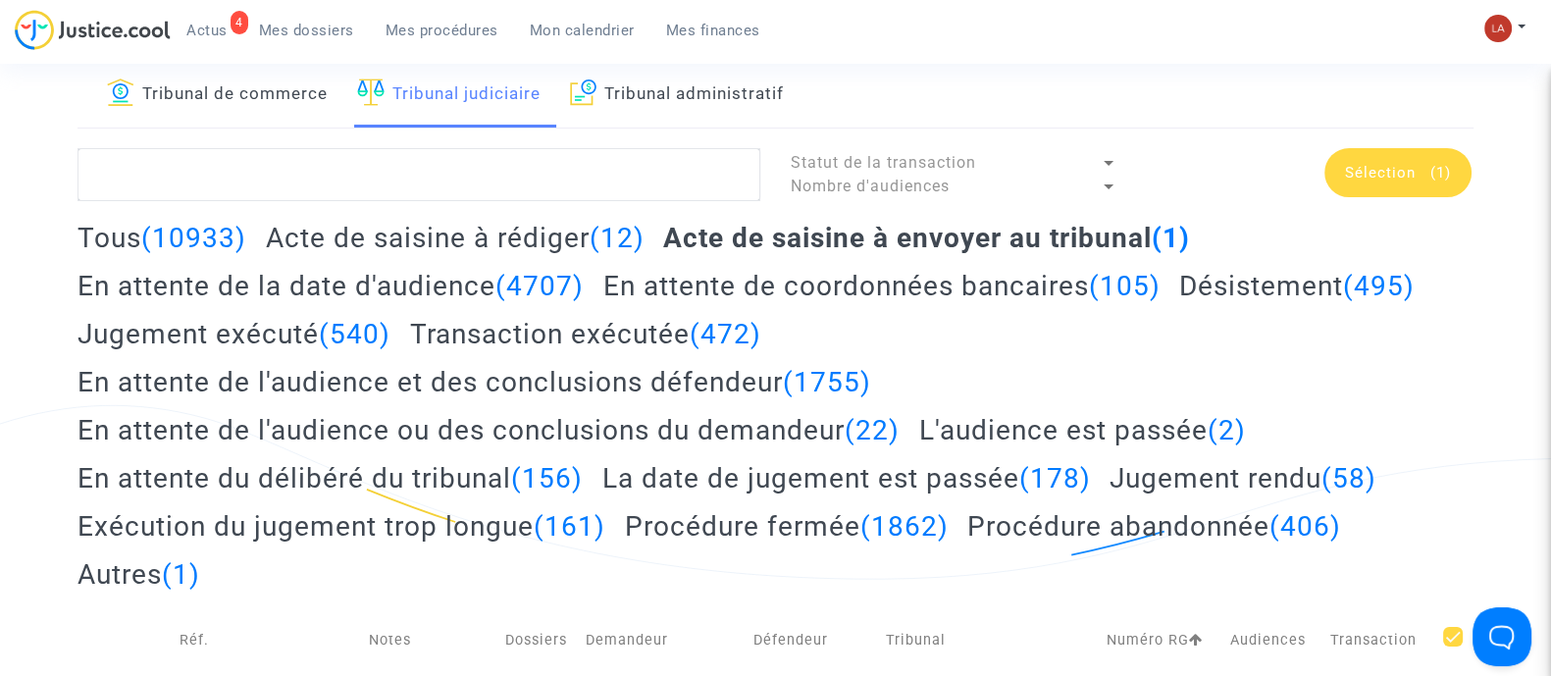
scroll to position [0, 0]
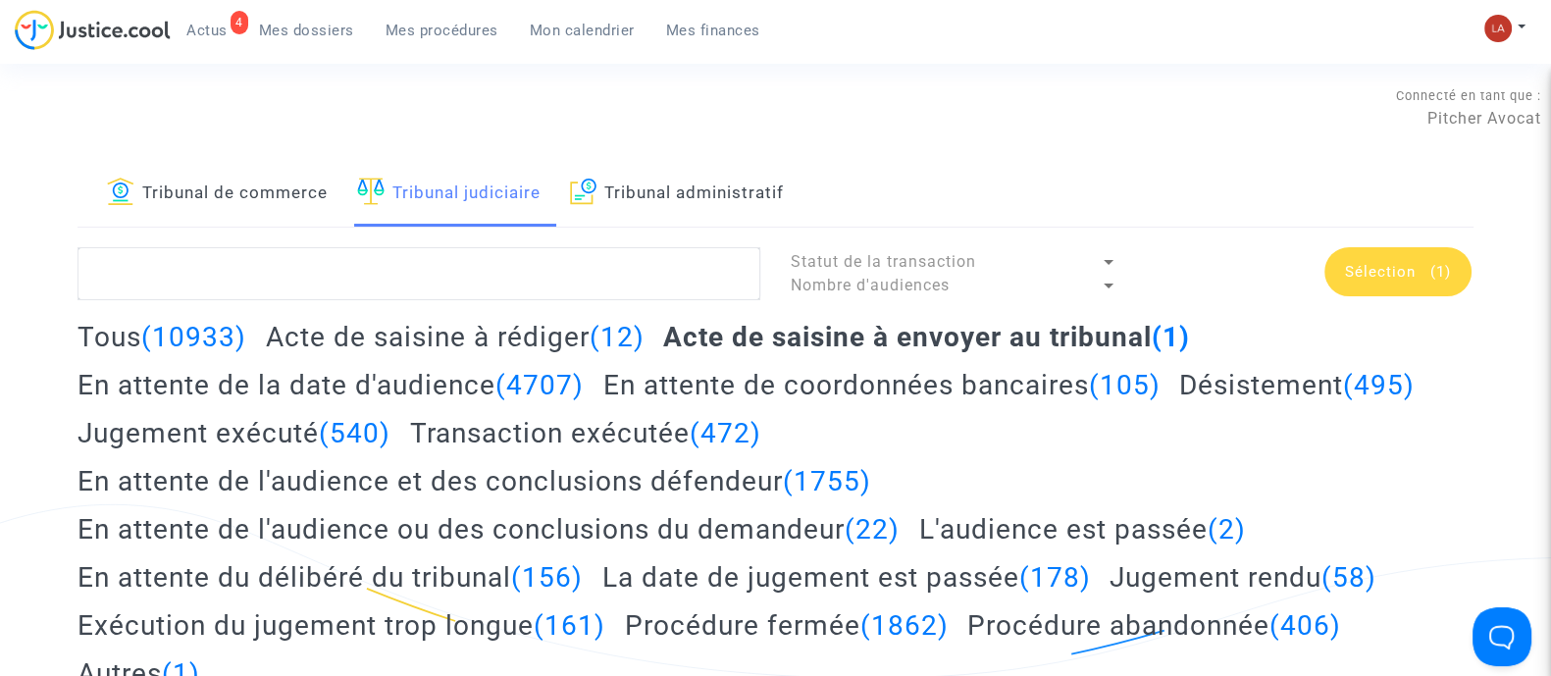
click at [1412, 257] on div "Sélection (1)" at bounding box center [1398, 271] width 147 height 49
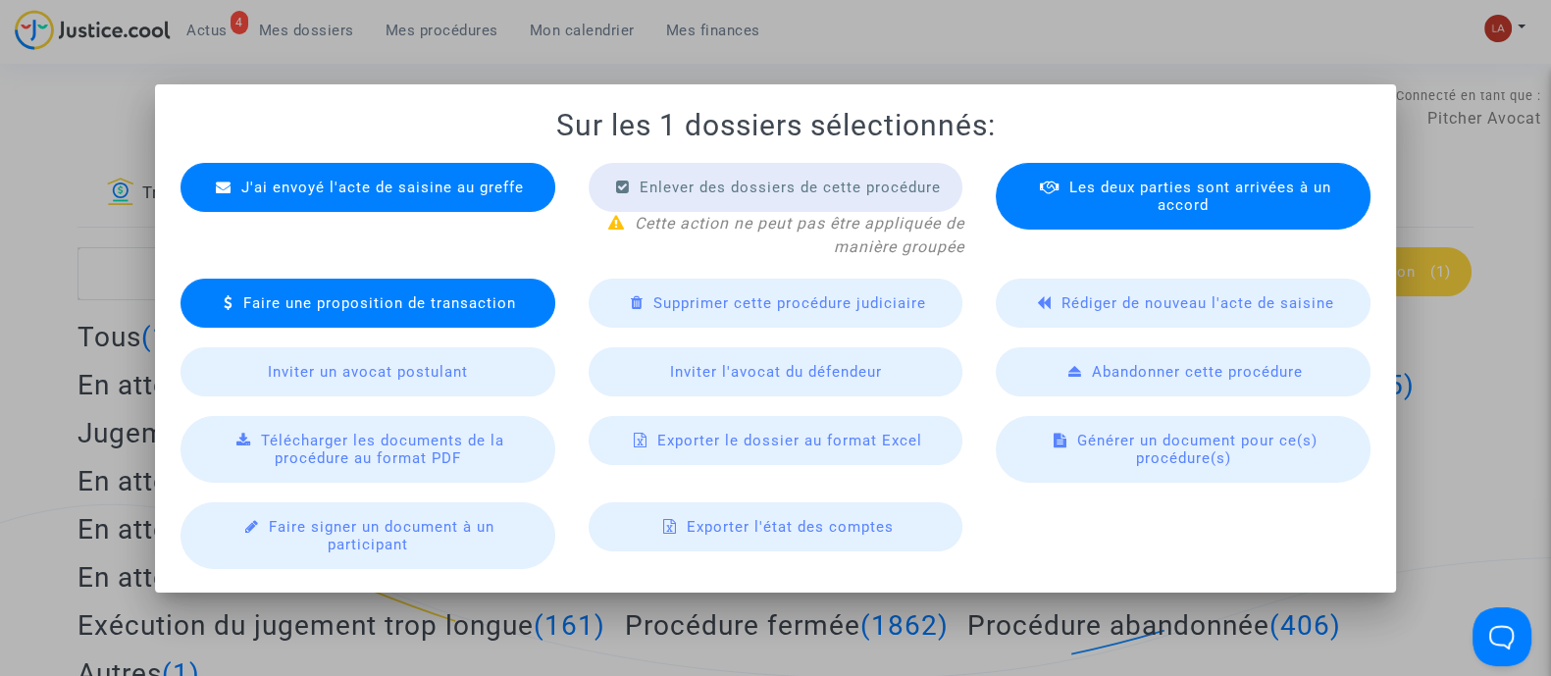
click at [853, 66] on div at bounding box center [775, 338] width 1551 height 676
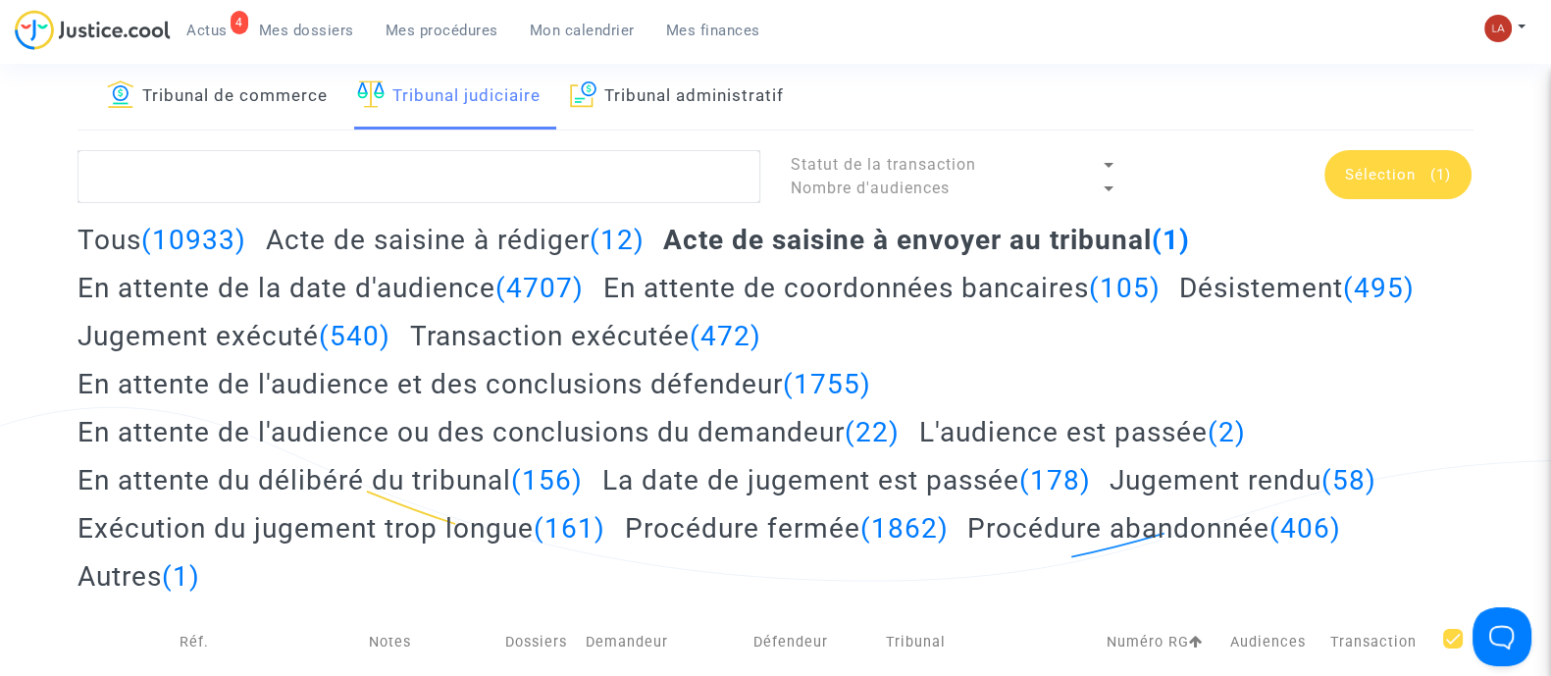
scroll to position [490, 0]
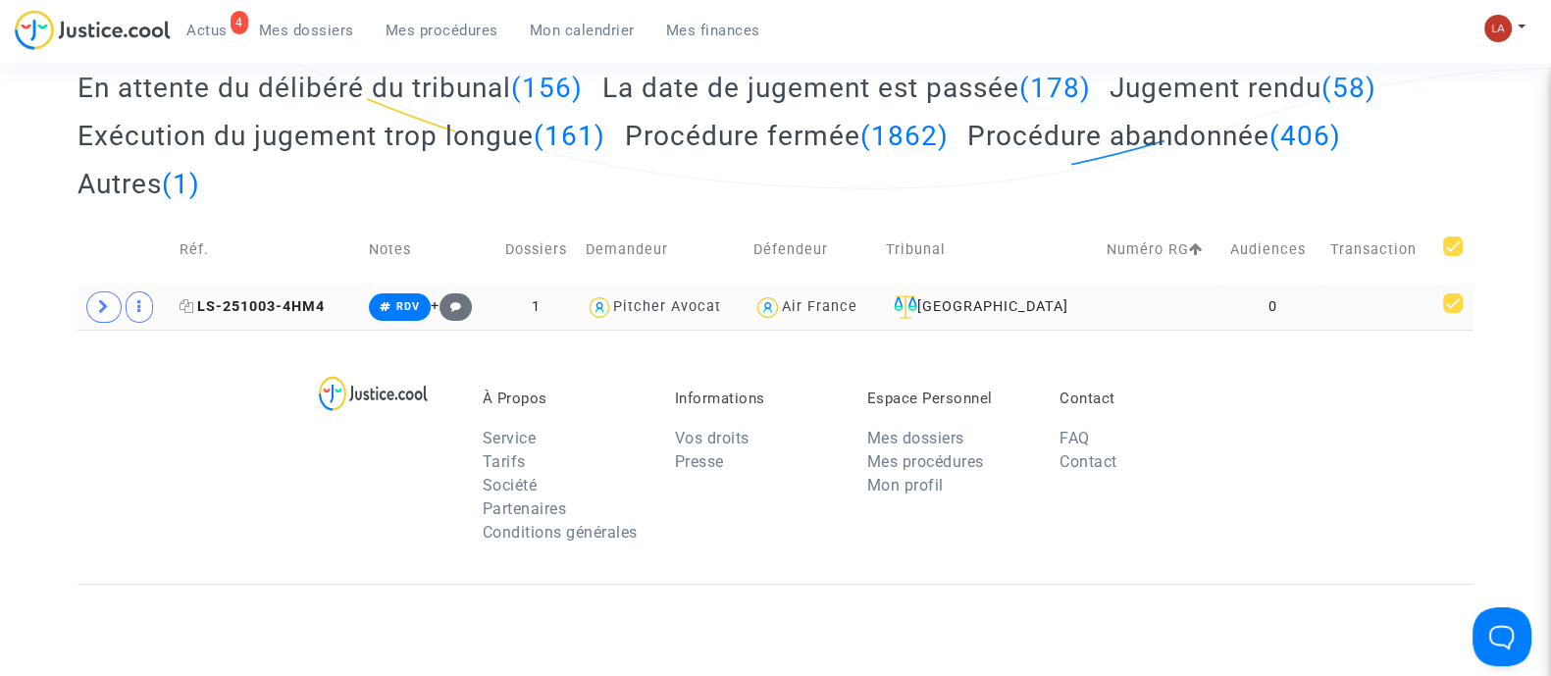
click at [196, 301] on span "LS-251003-4HM4" at bounding box center [252, 306] width 145 height 17
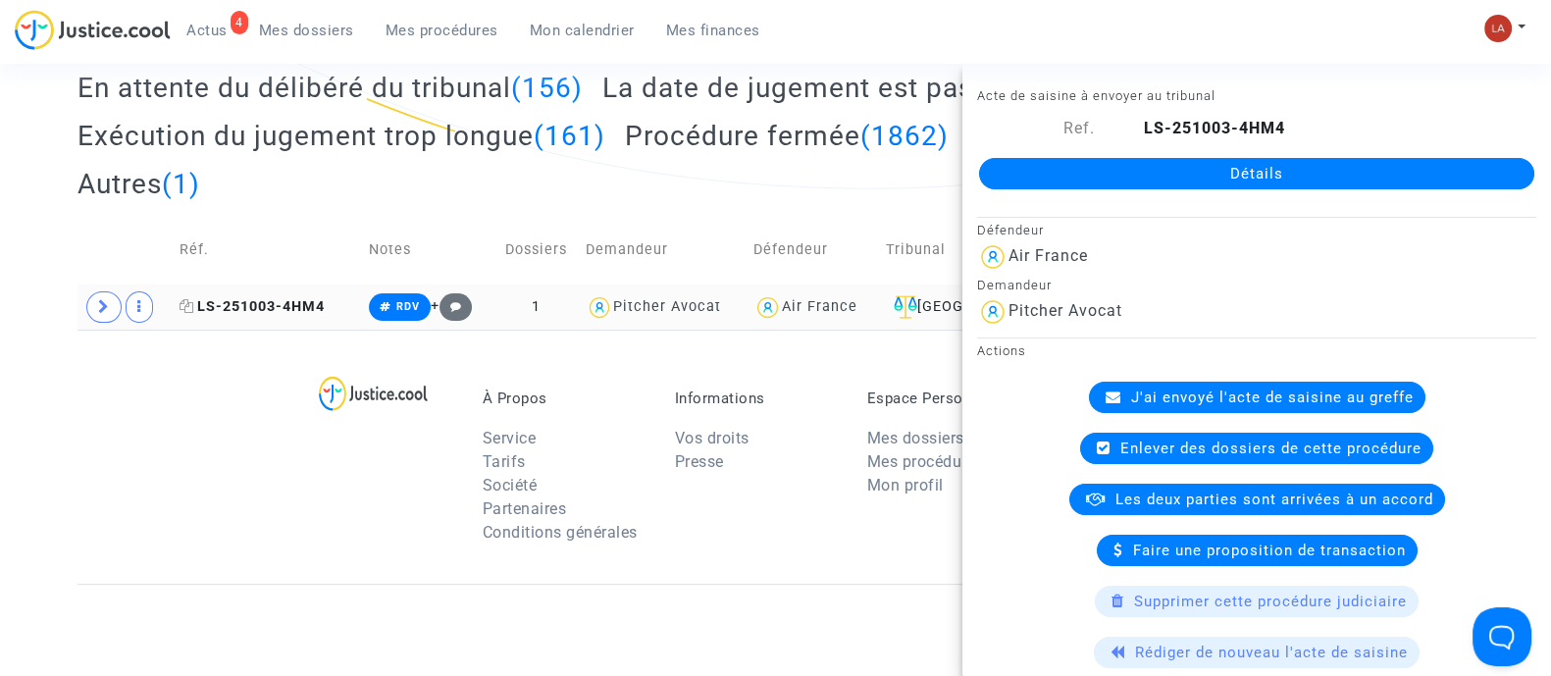
click at [191, 302] on icon at bounding box center [187, 306] width 15 height 14
click at [213, 431] on div "À Propos Service Tarifs Société Partenaires Conditions générales Informations V…" at bounding box center [776, 457] width 1396 height 254
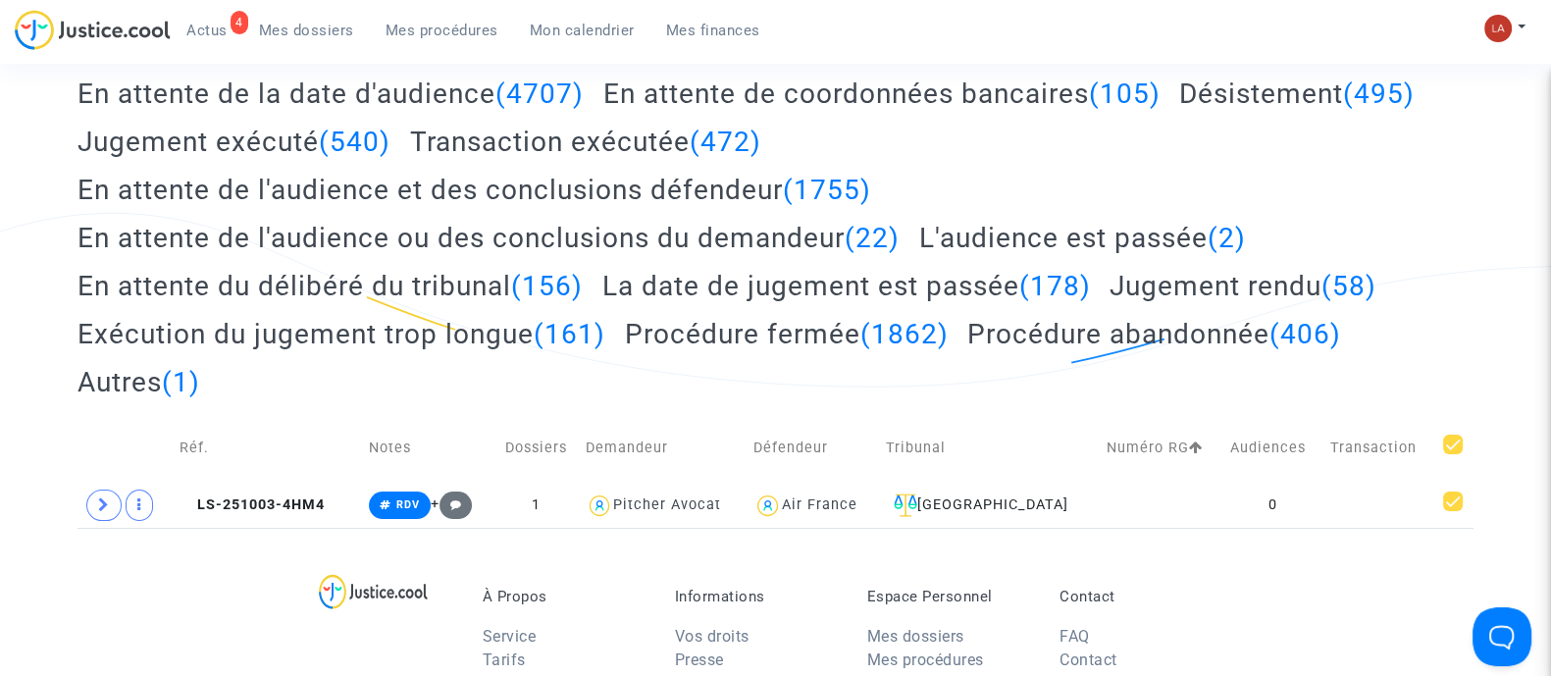
scroll to position [122, 0]
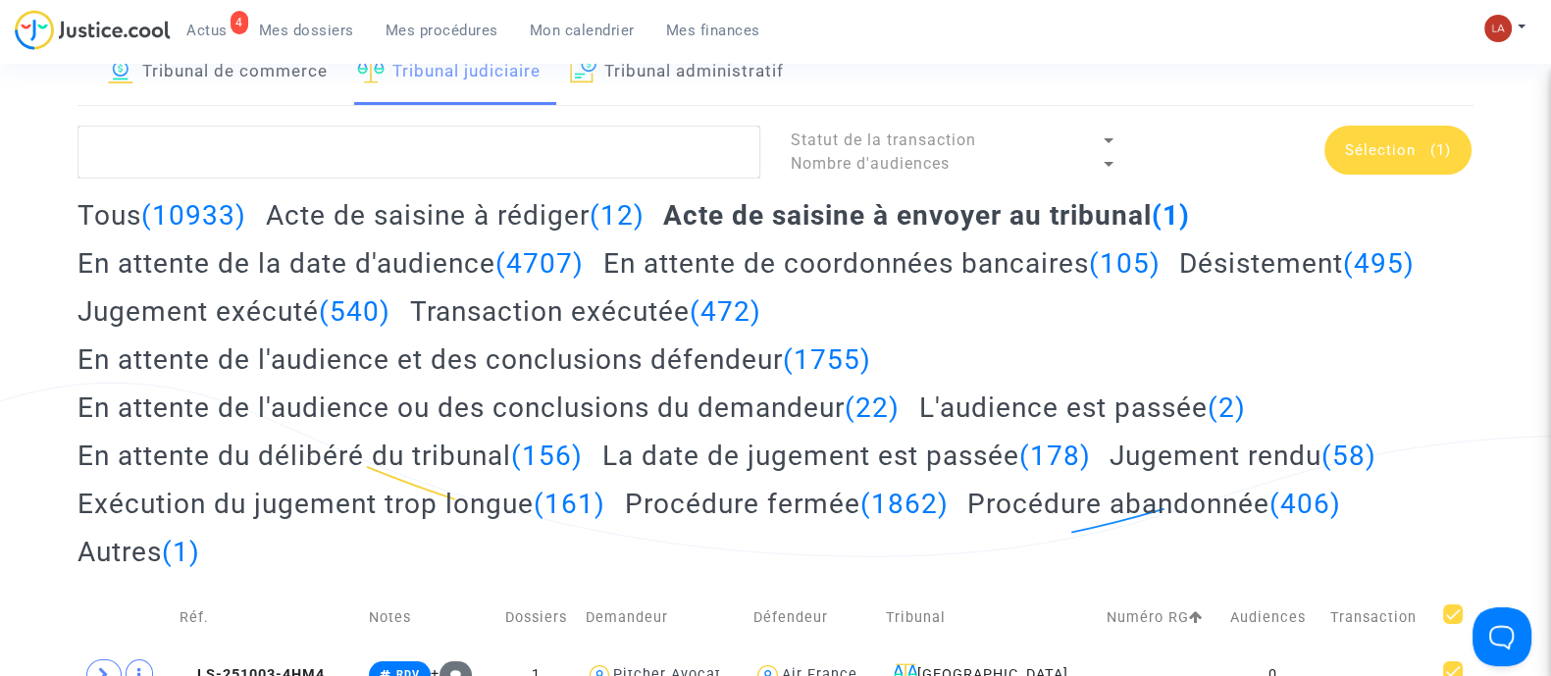
click at [1379, 126] on div "Sélection (1)" at bounding box center [1398, 150] width 147 height 49
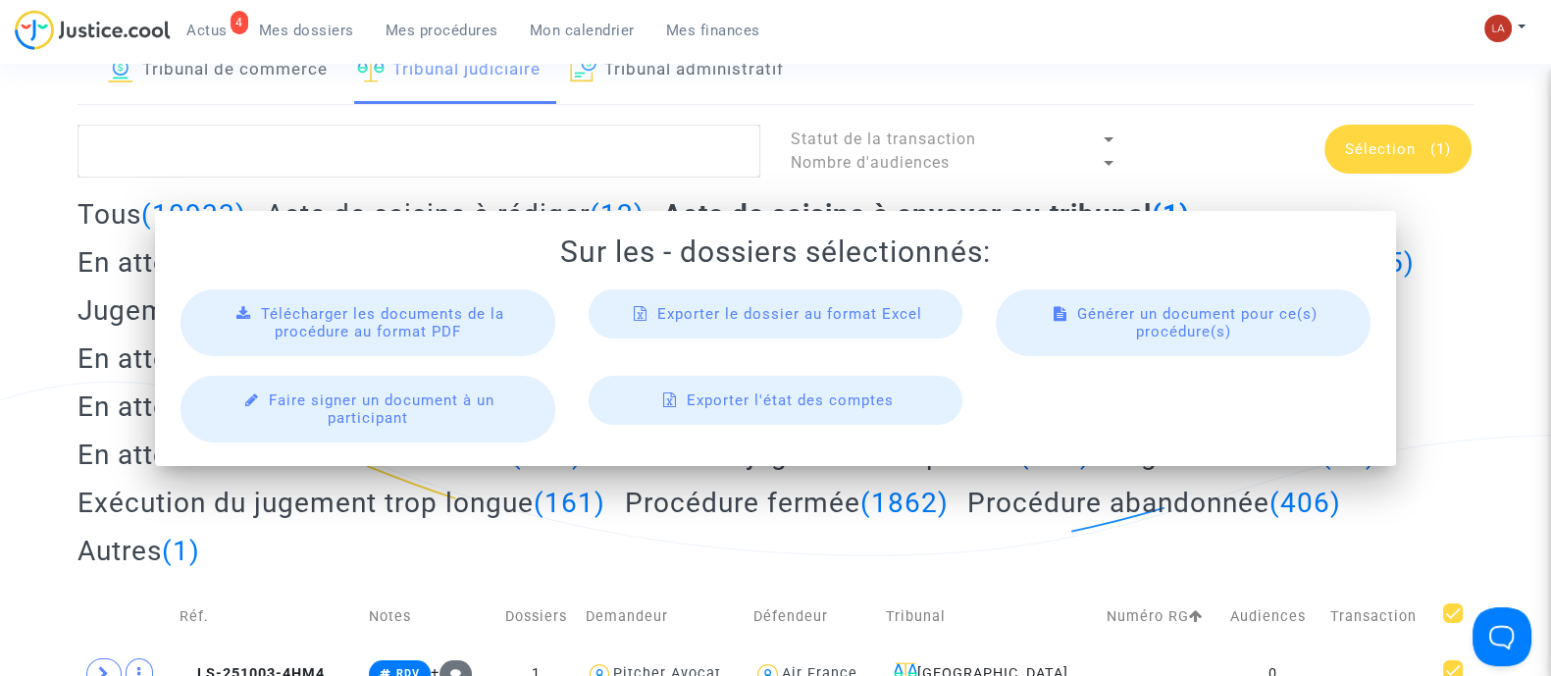
scroll to position [0, 0]
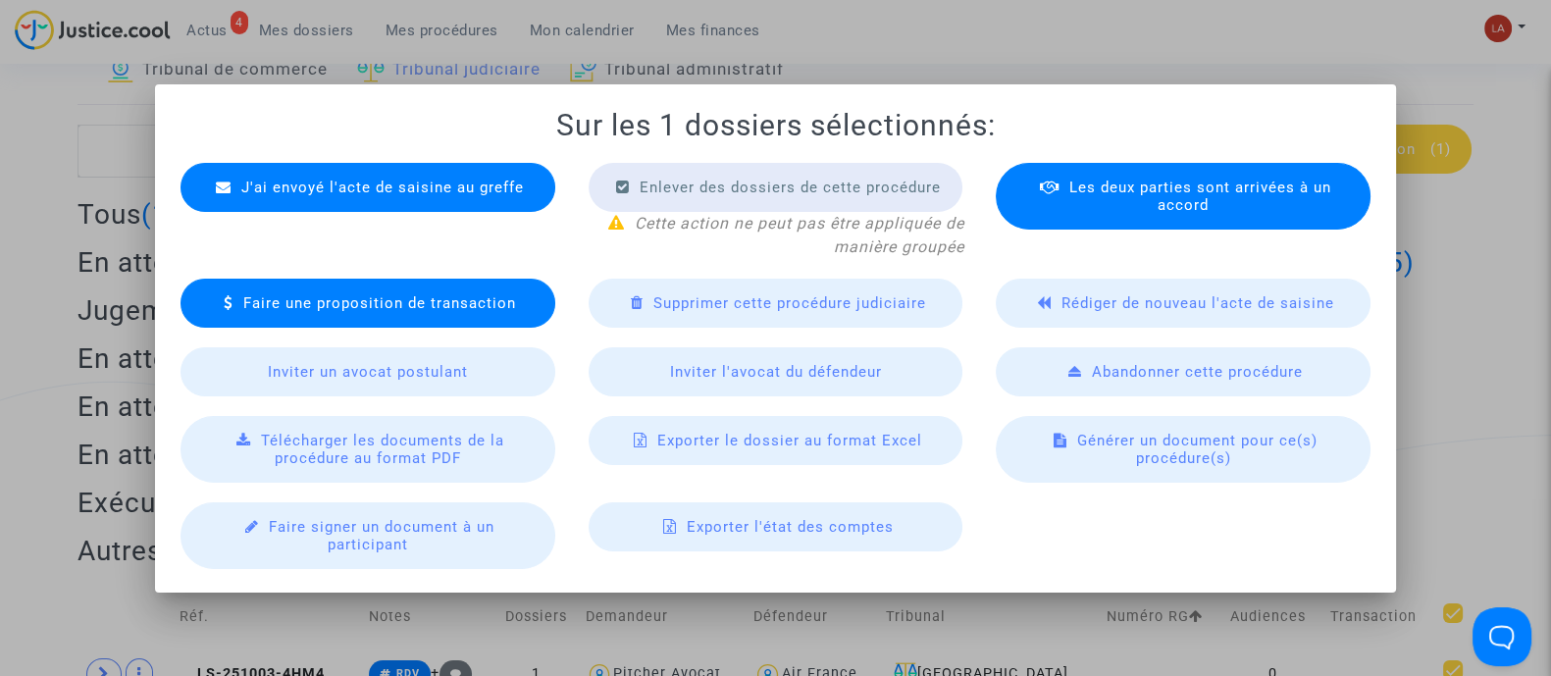
click at [511, 196] on div "J'ai envoyé l'acte de saisine au greffe" at bounding box center [368, 187] width 375 height 49
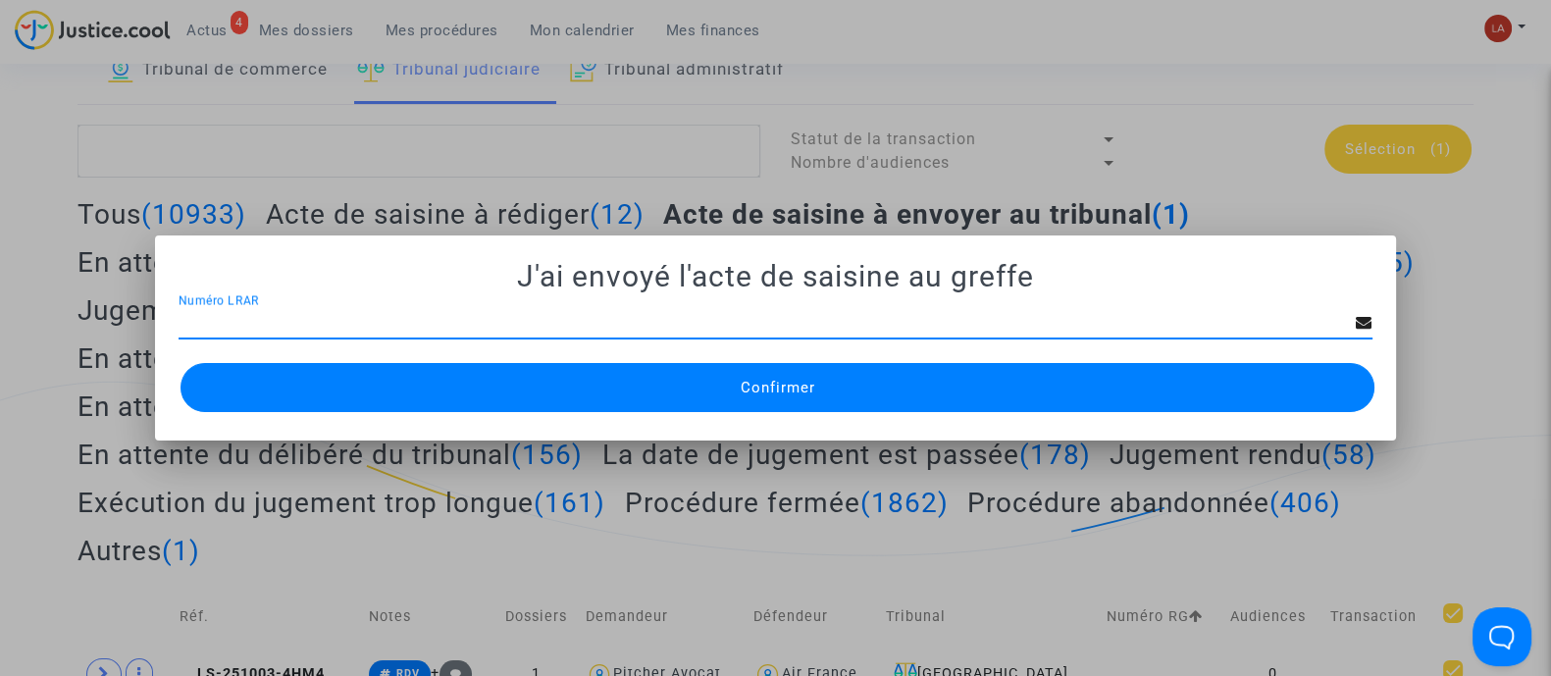
click at [742, 394] on span "Confirmer" at bounding box center [777, 388] width 75 height 18
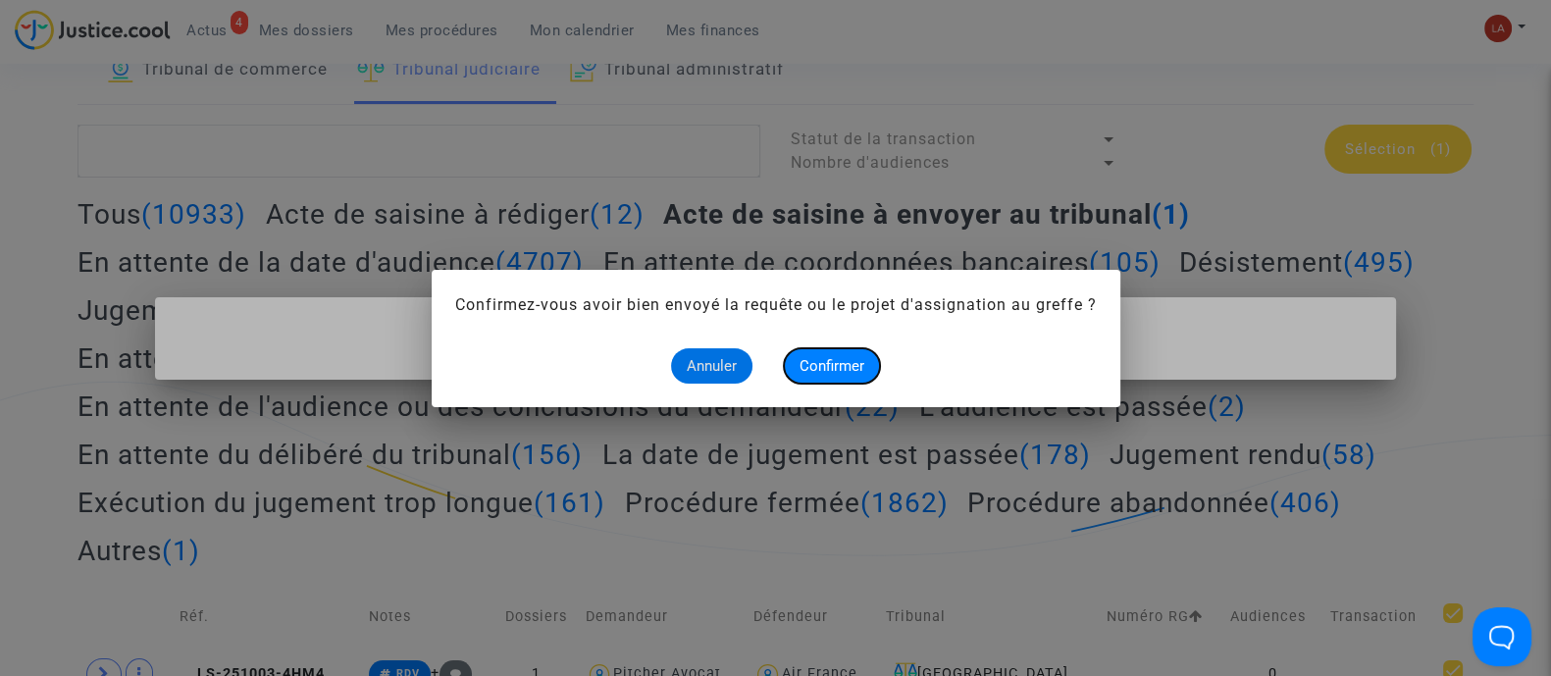
click at [809, 365] on span "Confirmer" at bounding box center [832, 366] width 65 height 18
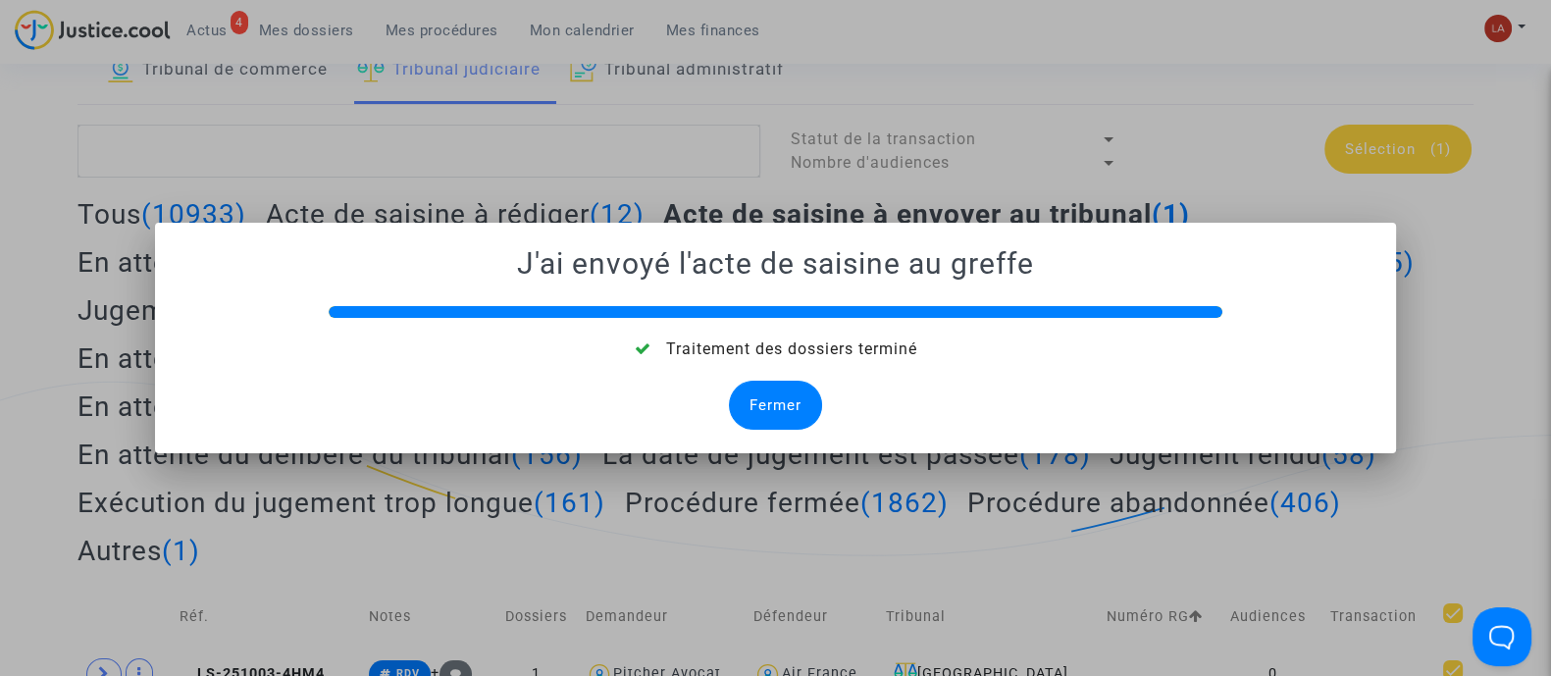
click at [759, 389] on div "Fermer" at bounding box center [775, 405] width 93 height 49
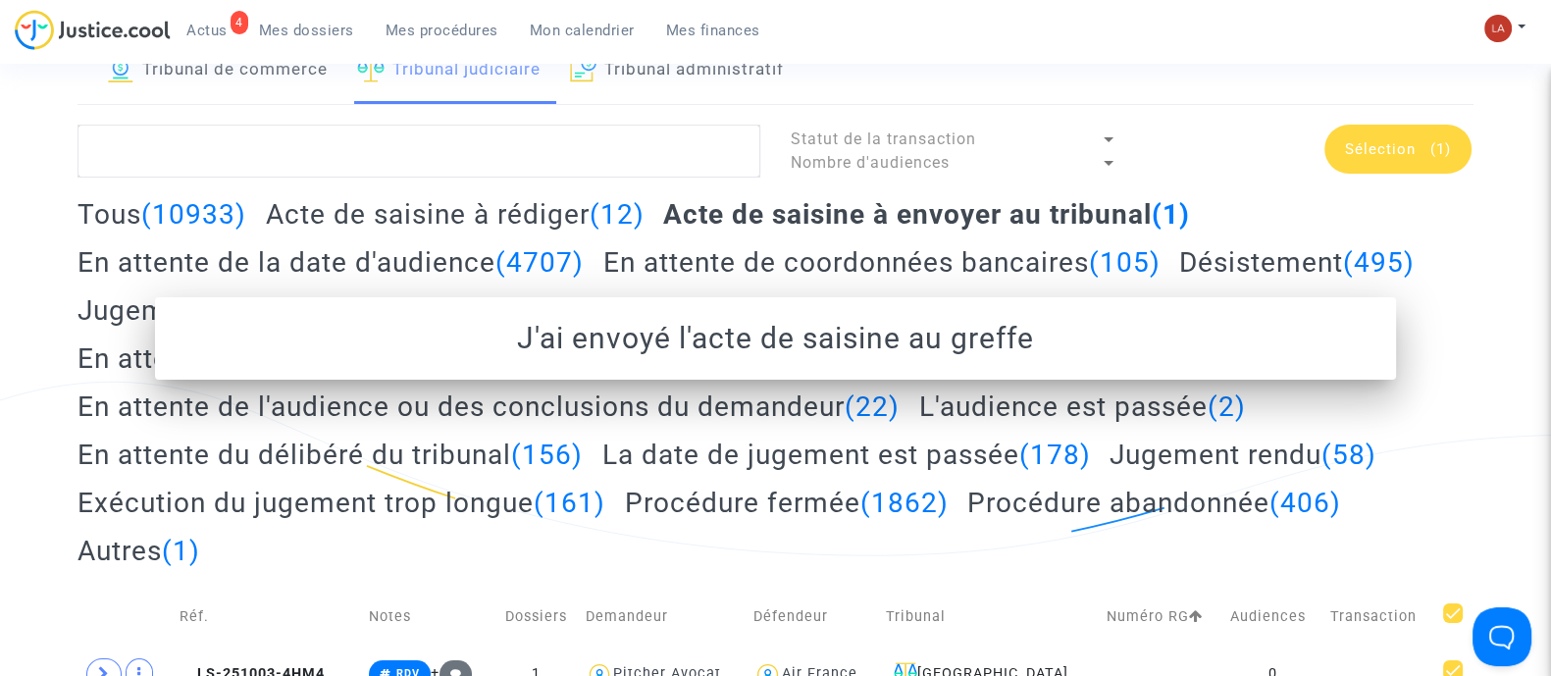
scroll to position [122, 0]
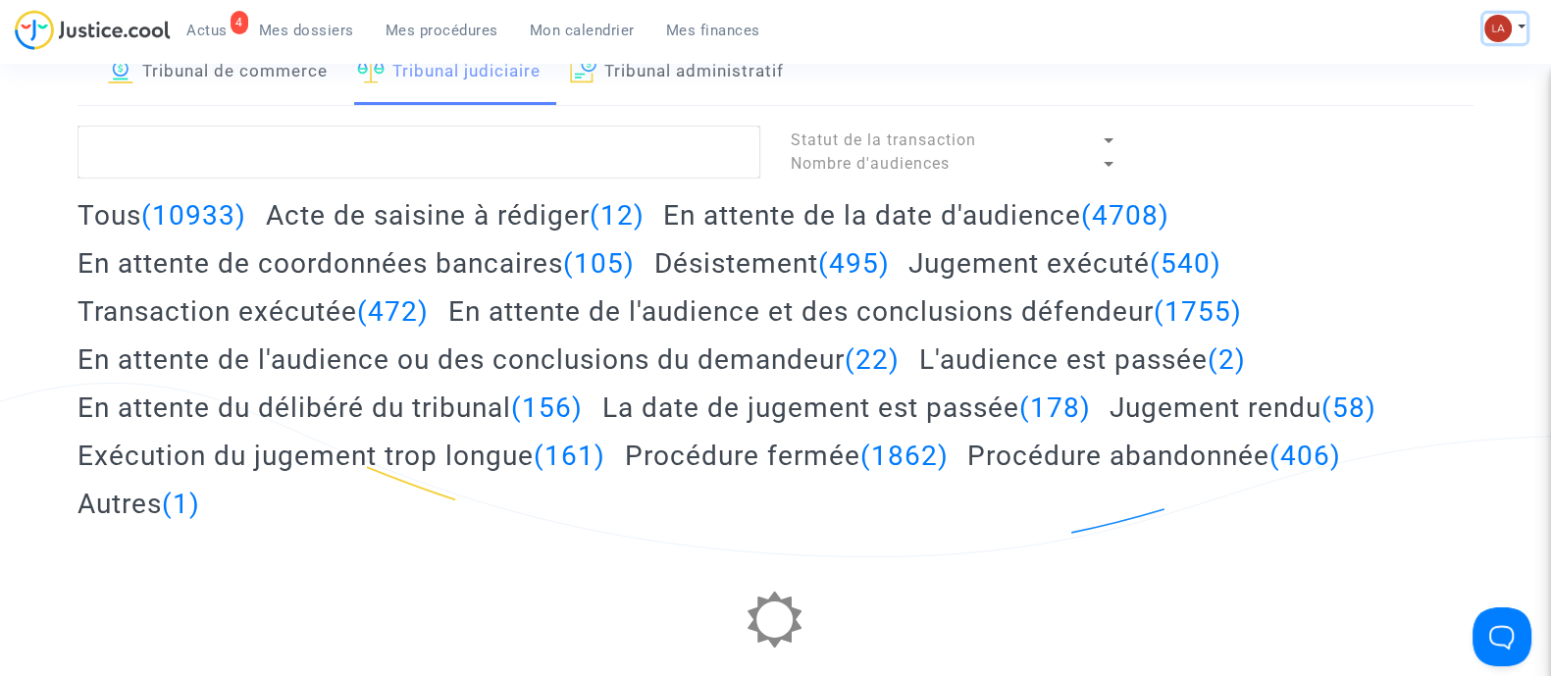
click at [1514, 40] on button at bounding box center [1505, 28] width 43 height 29
click at [1409, 100] on link "Changer de compte" at bounding box center [1427, 100] width 198 height 31
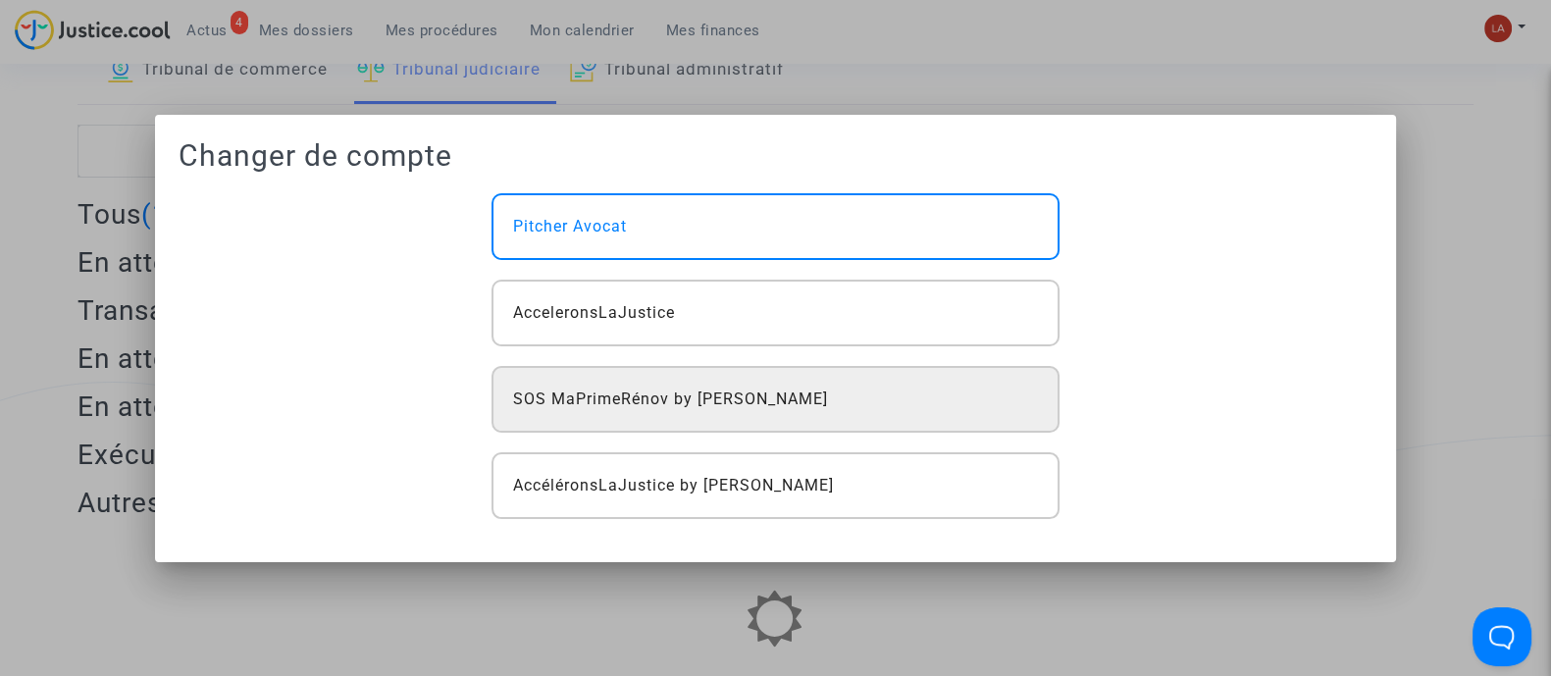
click at [978, 394] on div "SOS MaPrimeRénov by [PERSON_NAME]" at bounding box center [775, 399] width 567 height 67
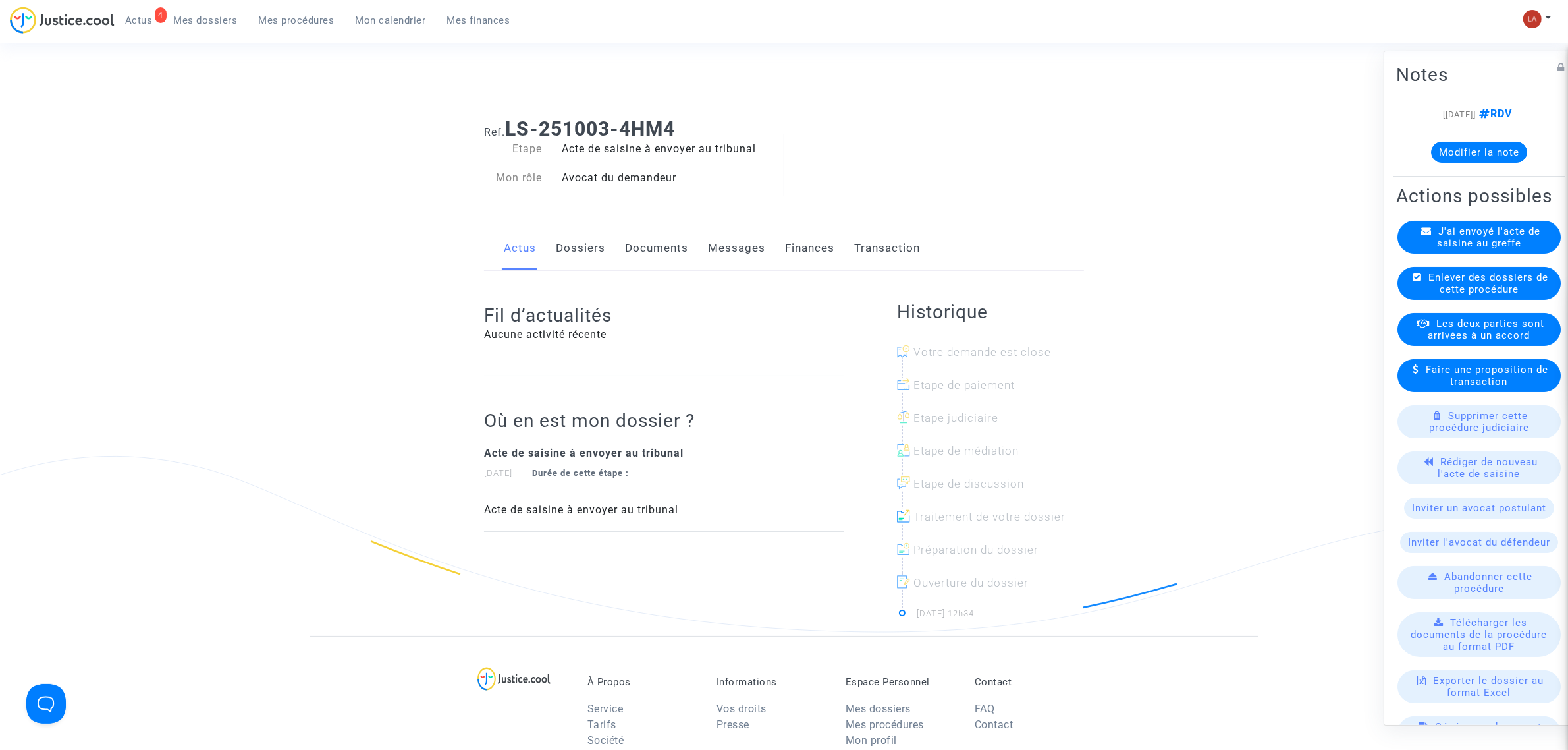
click at [679, 240] on link "Documents" at bounding box center [656, 248] width 63 height 44
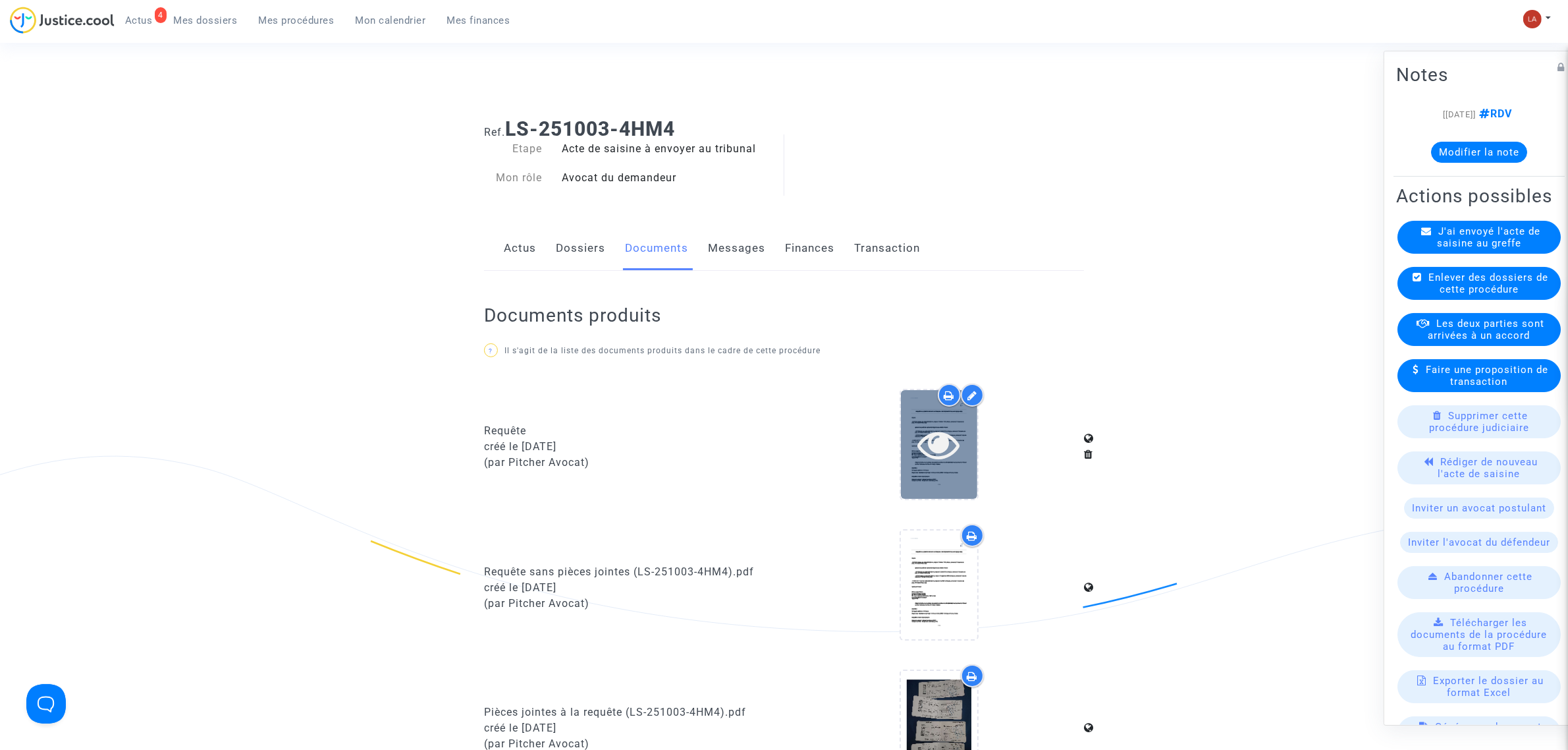
click at [955, 459] on icon at bounding box center [939, 444] width 43 height 42
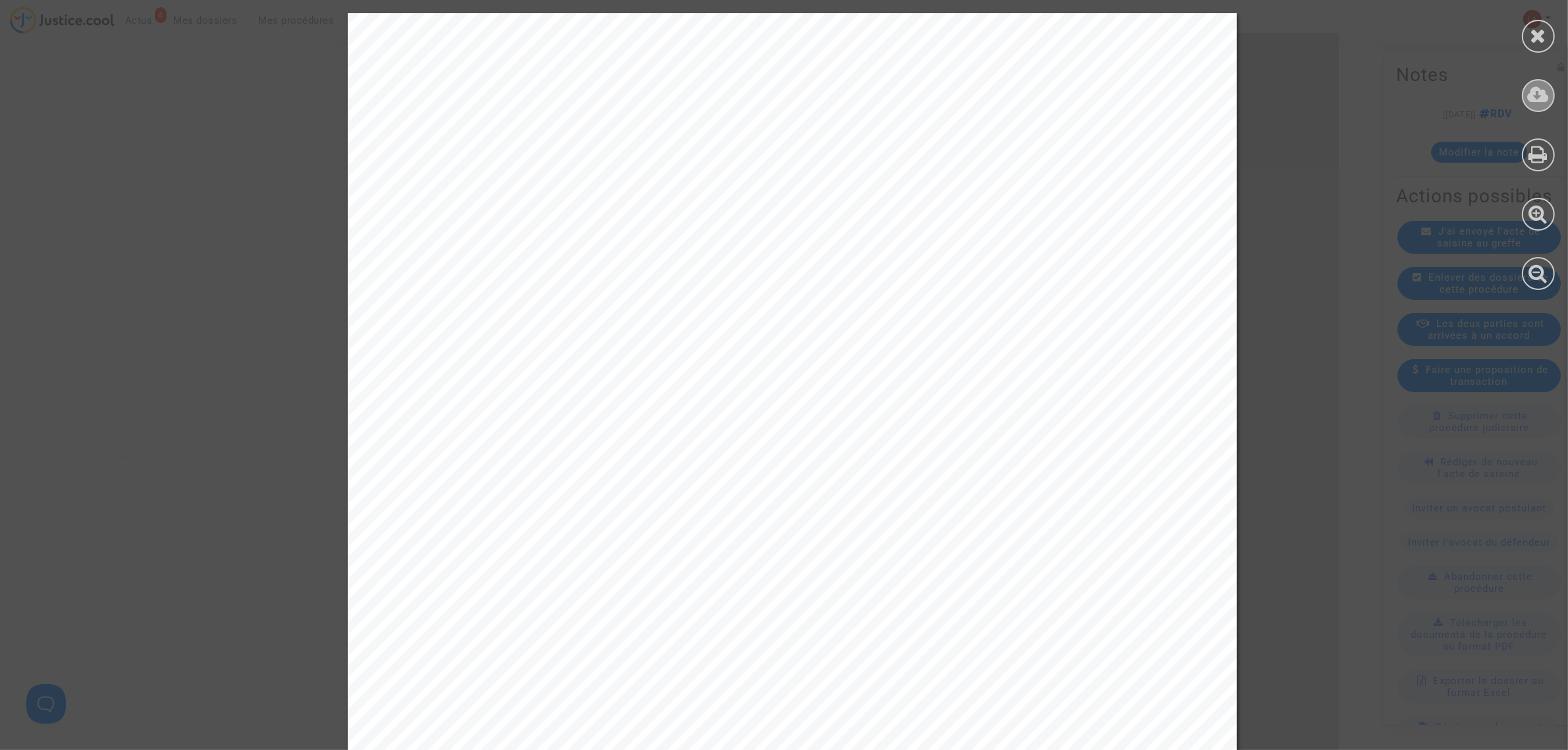
click at [1531, 87] on icon at bounding box center [1538, 95] width 21 height 19
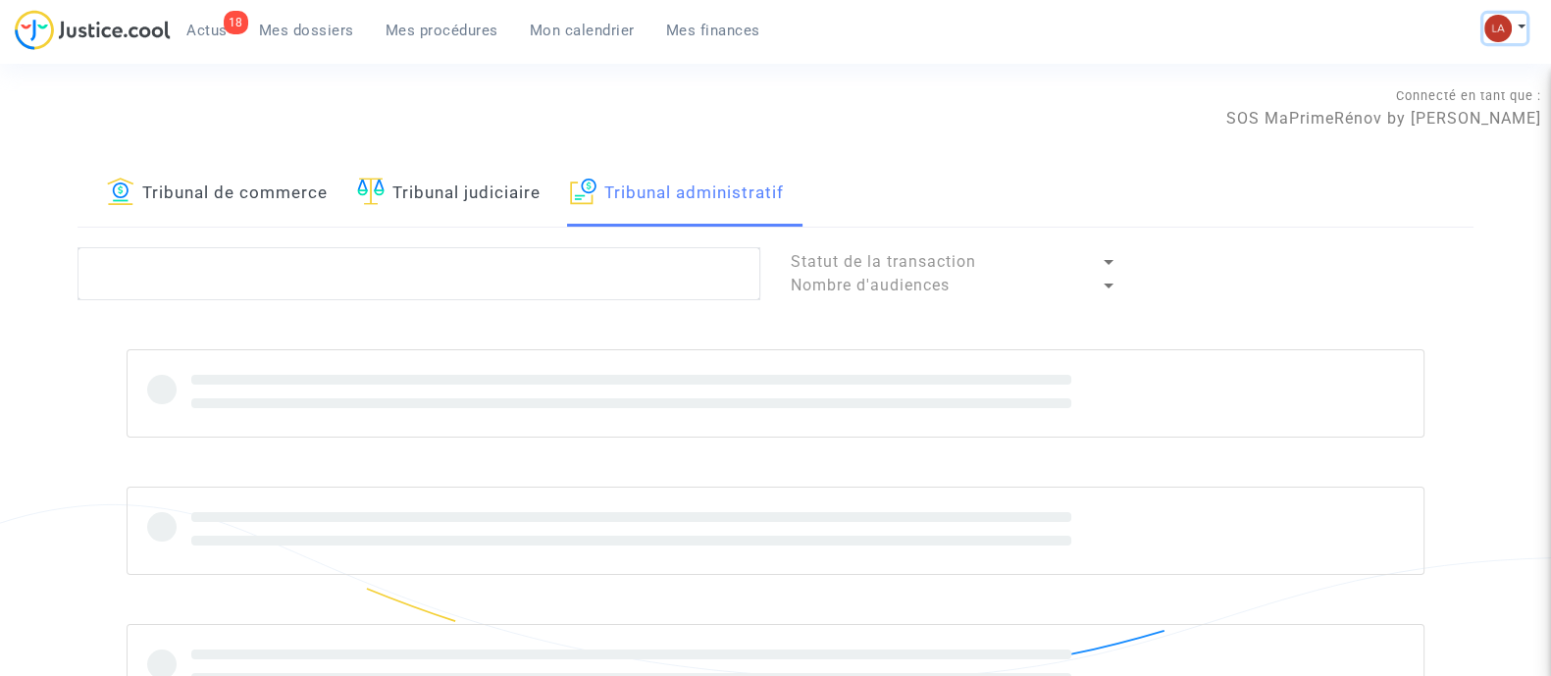
click at [1498, 38] on img at bounding box center [1498, 28] width 27 height 27
